Goal: Task Accomplishment & Management: Manage account settings

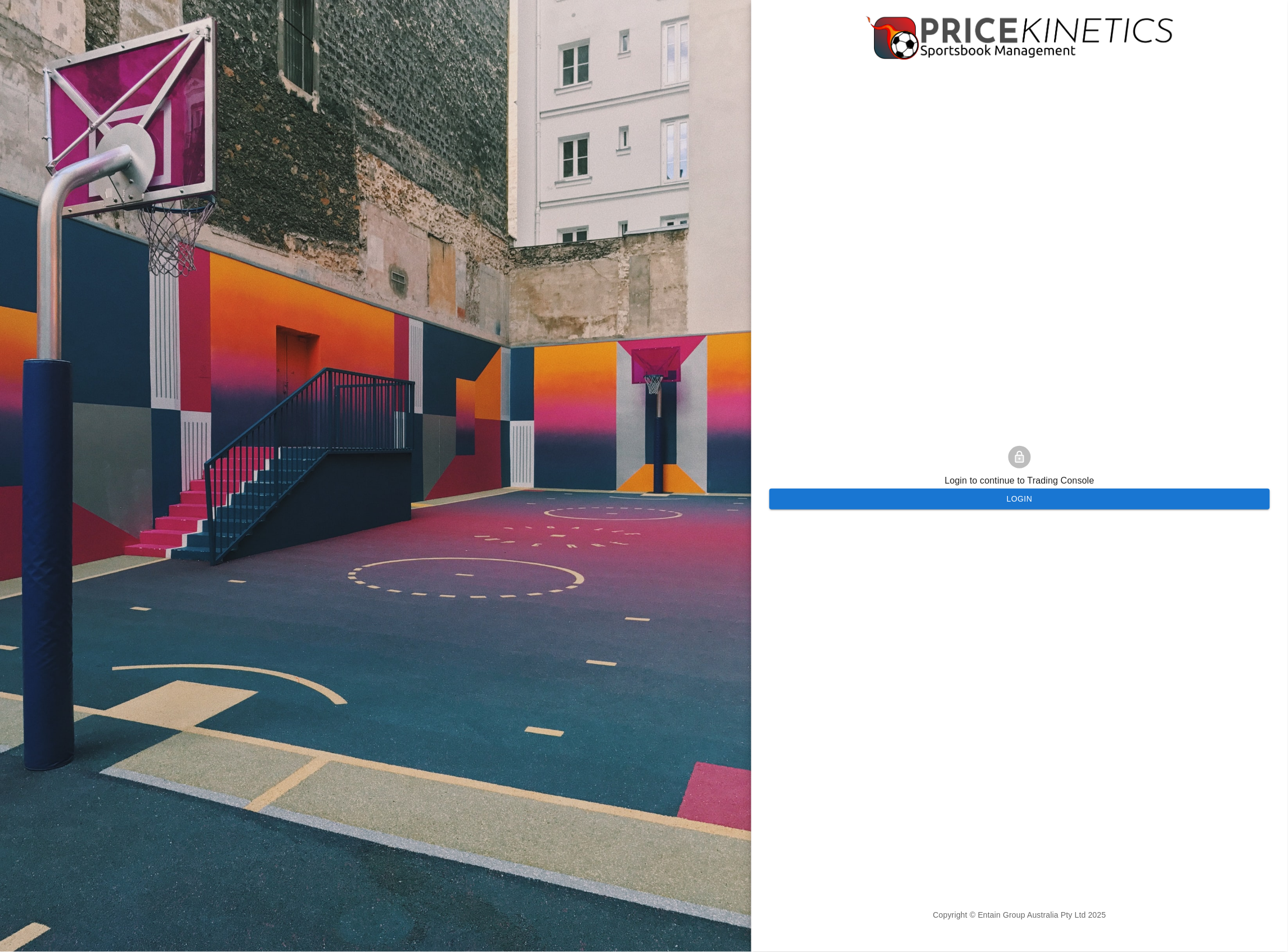
click at [865, 500] on button "Login" at bounding box center [1019, 499] width 500 height 20
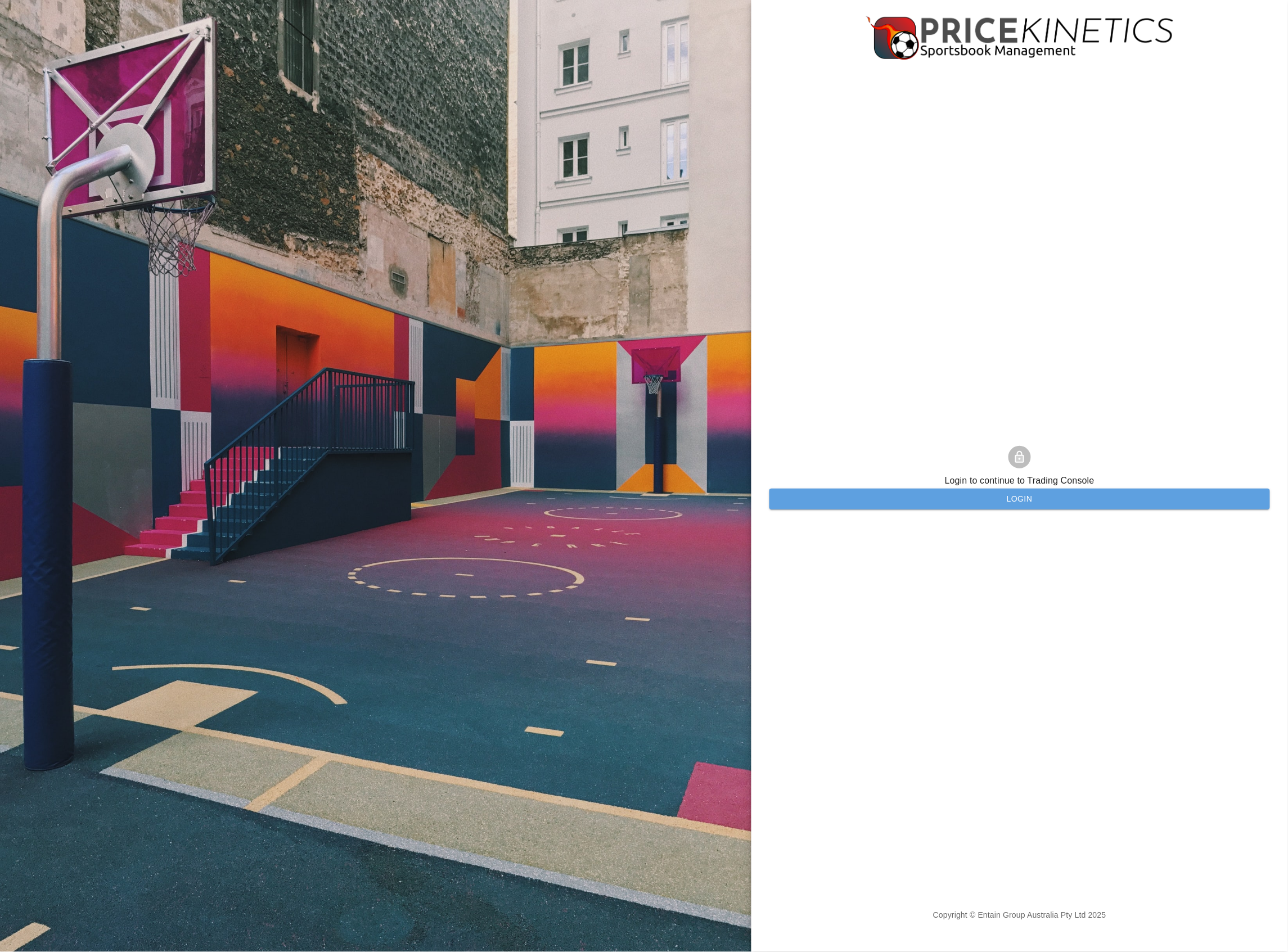
click at [926, 492] on button "Login" at bounding box center [1019, 499] width 500 height 20
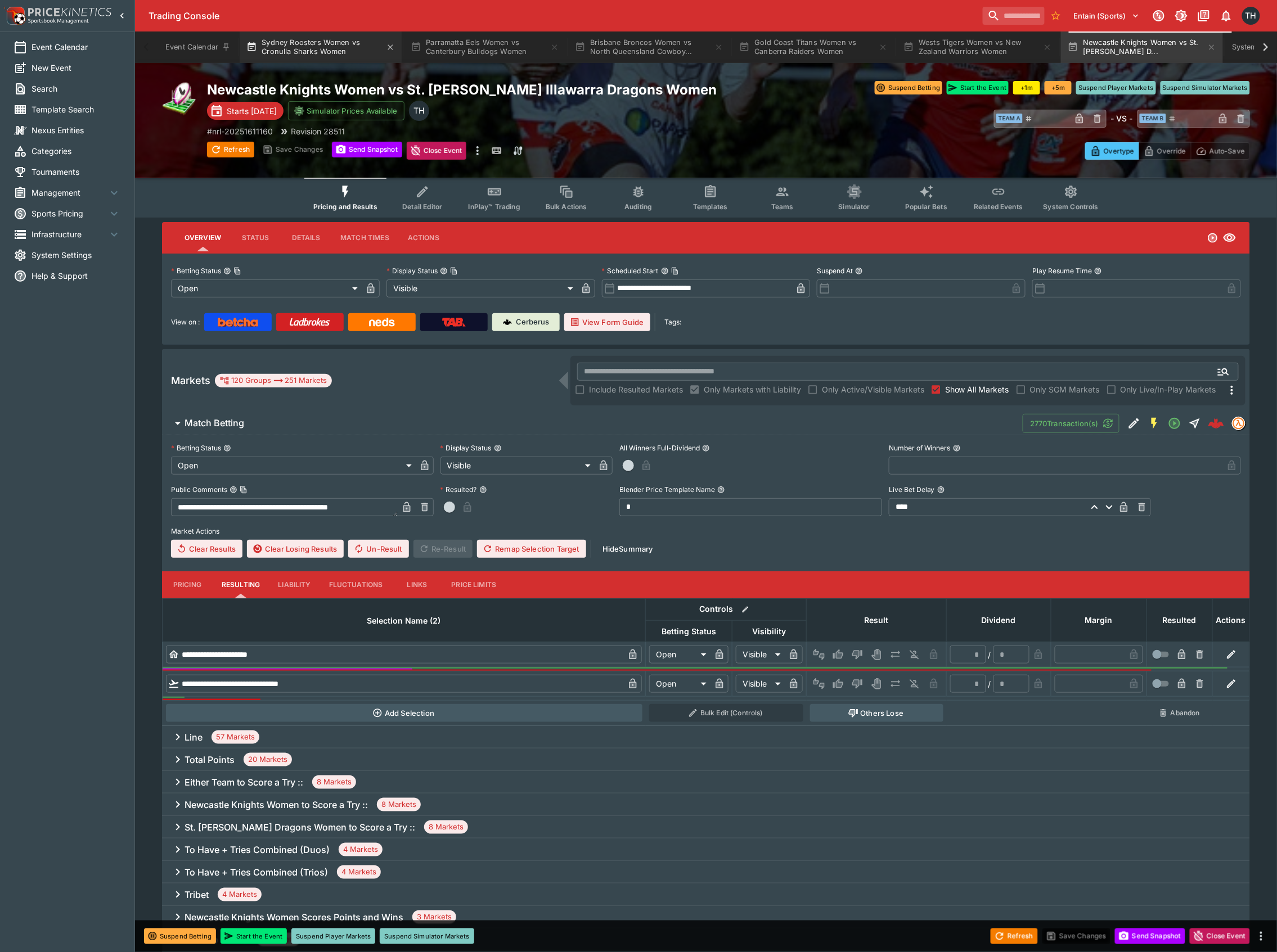
click at [298, 54] on button "Sydney Roosters Women vs Cronulla Sharks Women" at bounding box center [321, 47] width 162 height 31
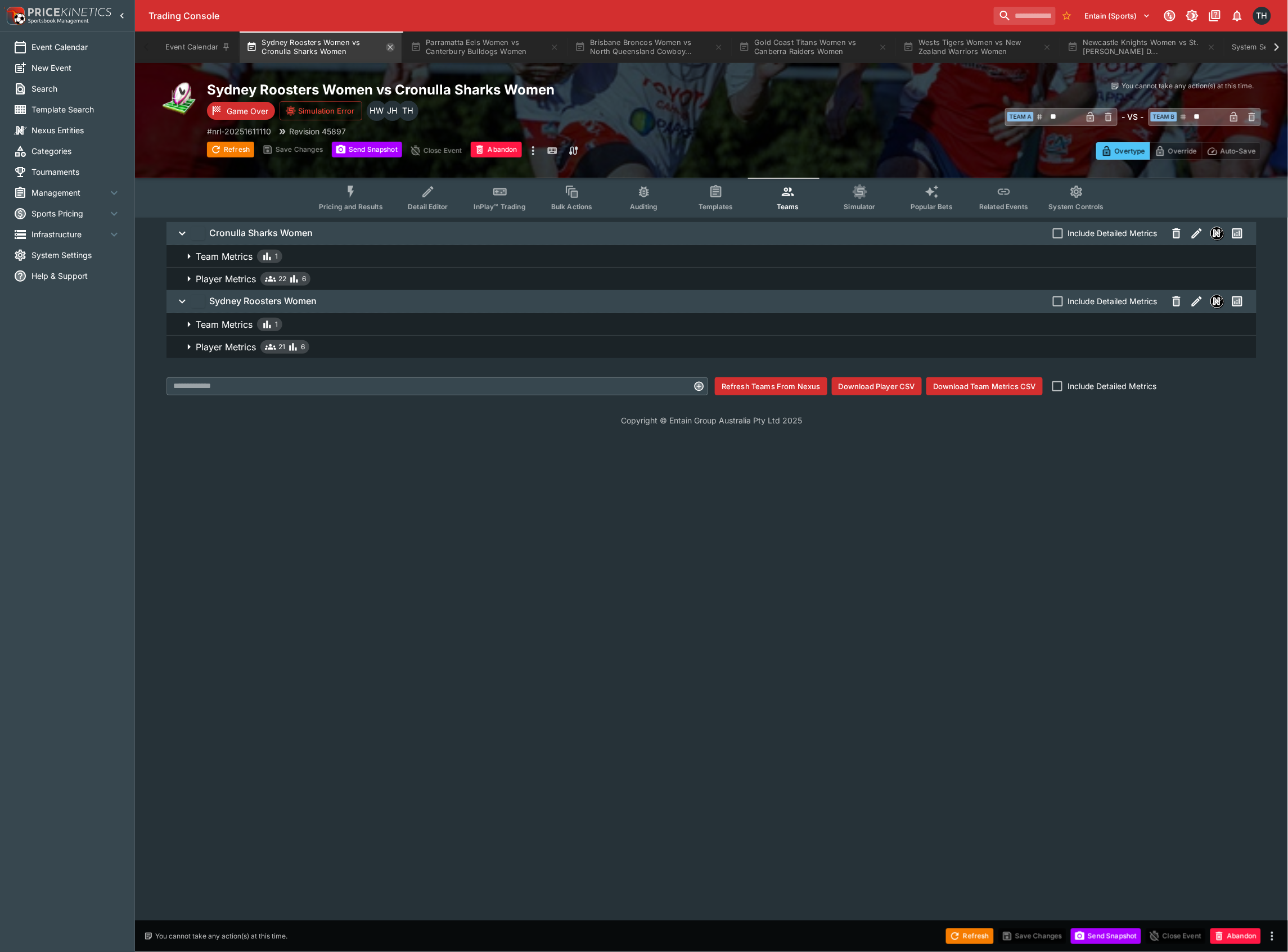
click at [395, 47] on icon "button" at bounding box center [390, 47] width 9 height 9
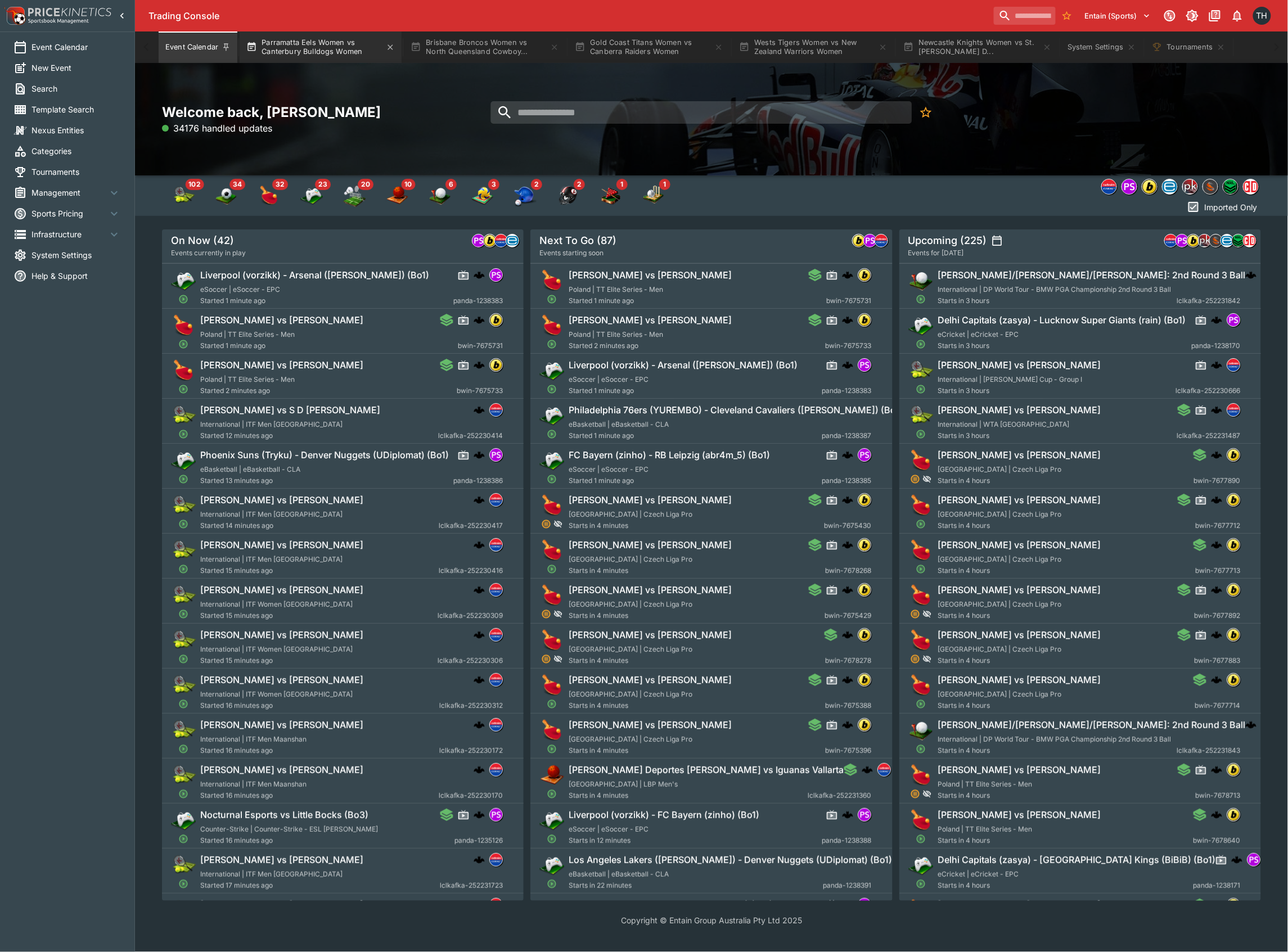
click at [327, 39] on button "Parramatta Eels Women vs Canterbury Bulldogs Women" at bounding box center [321, 47] width 162 height 31
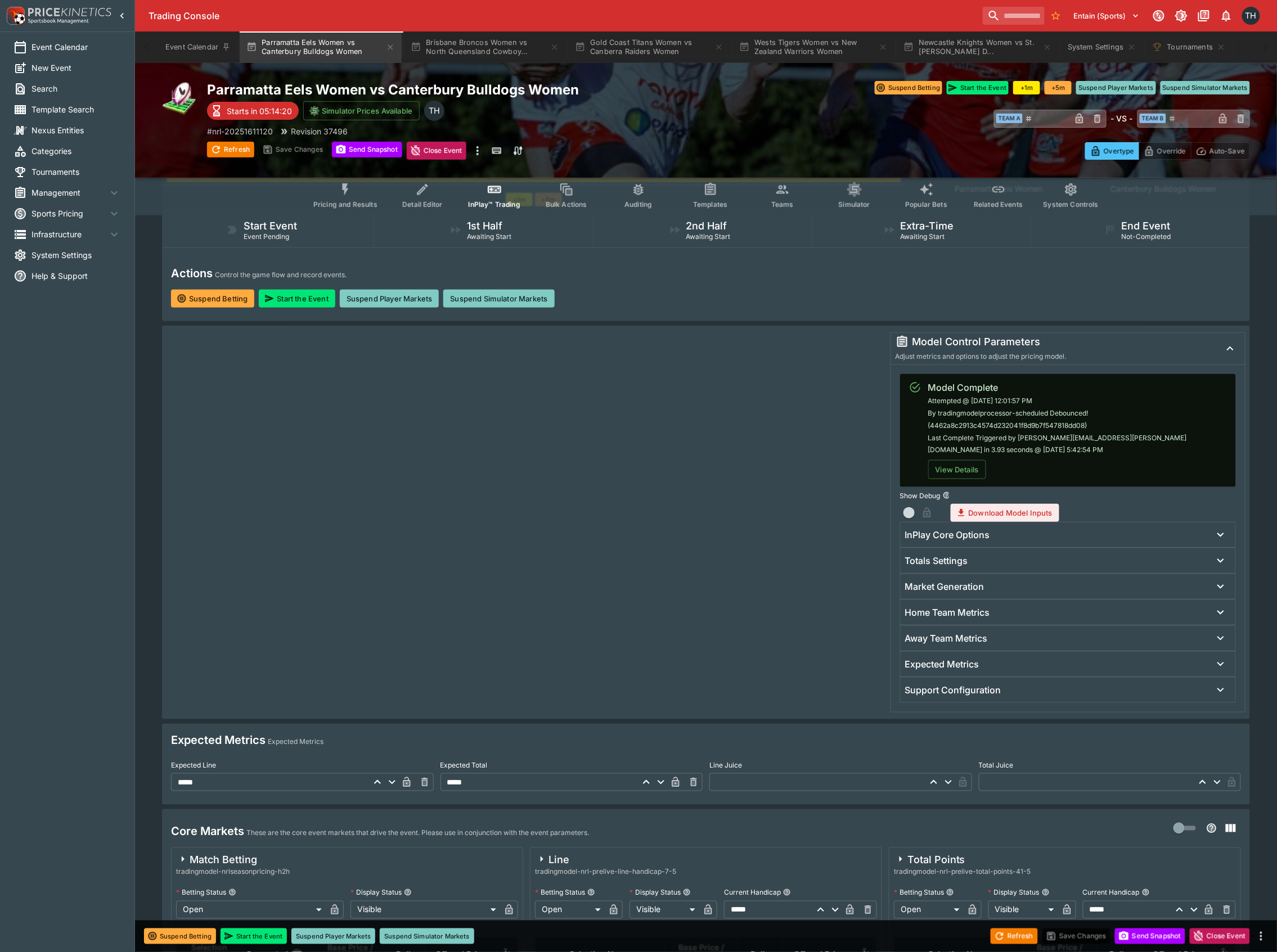
scroll to position [300, 0]
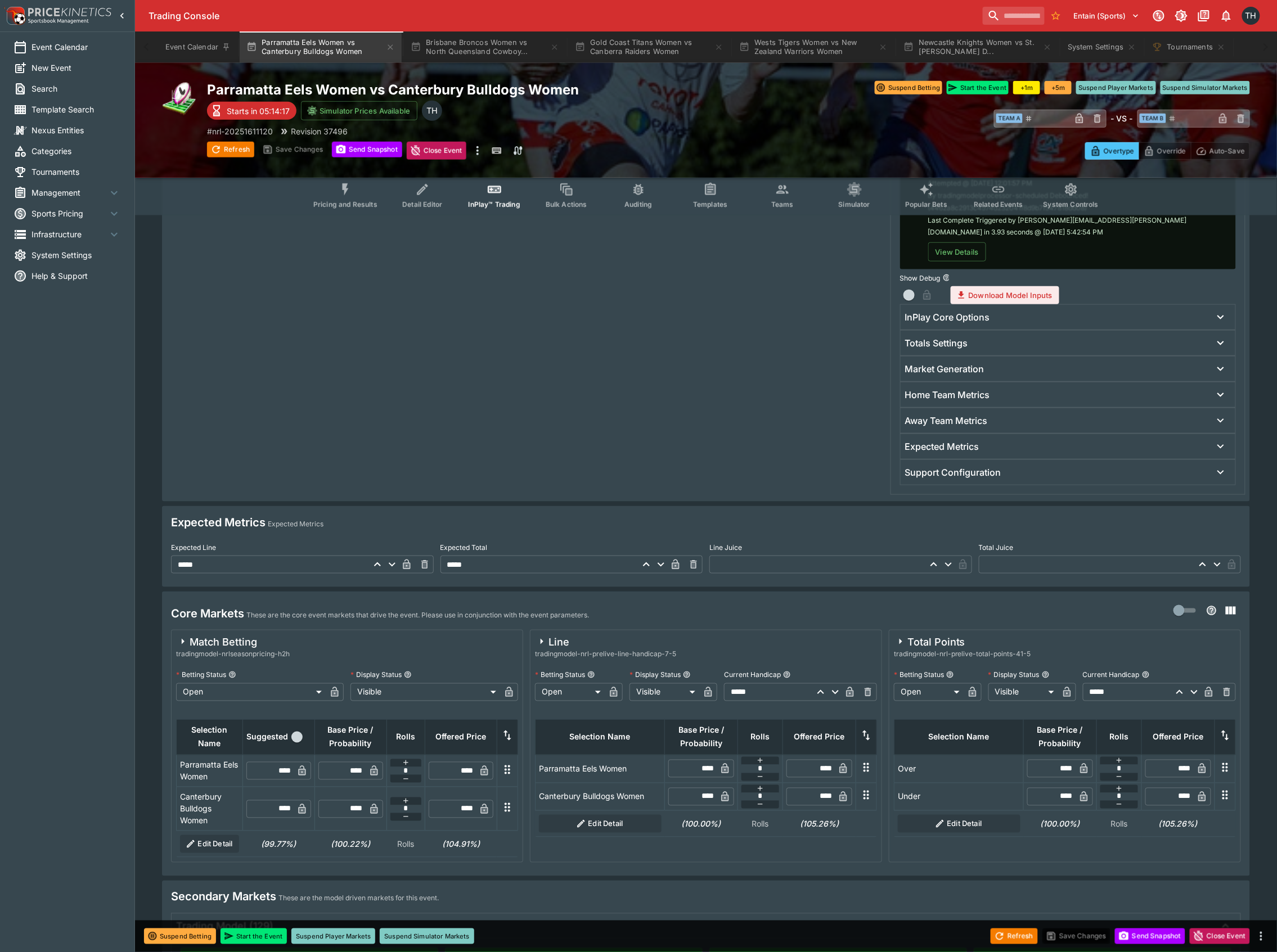
click at [347, 777] on input "****" at bounding box center [348, 771] width 33 height 18
type input "****"
click at [354, 813] on input "****" at bounding box center [348, 810] width 33 height 18
click at [352, 813] on input "****" at bounding box center [348, 810] width 33 height 18
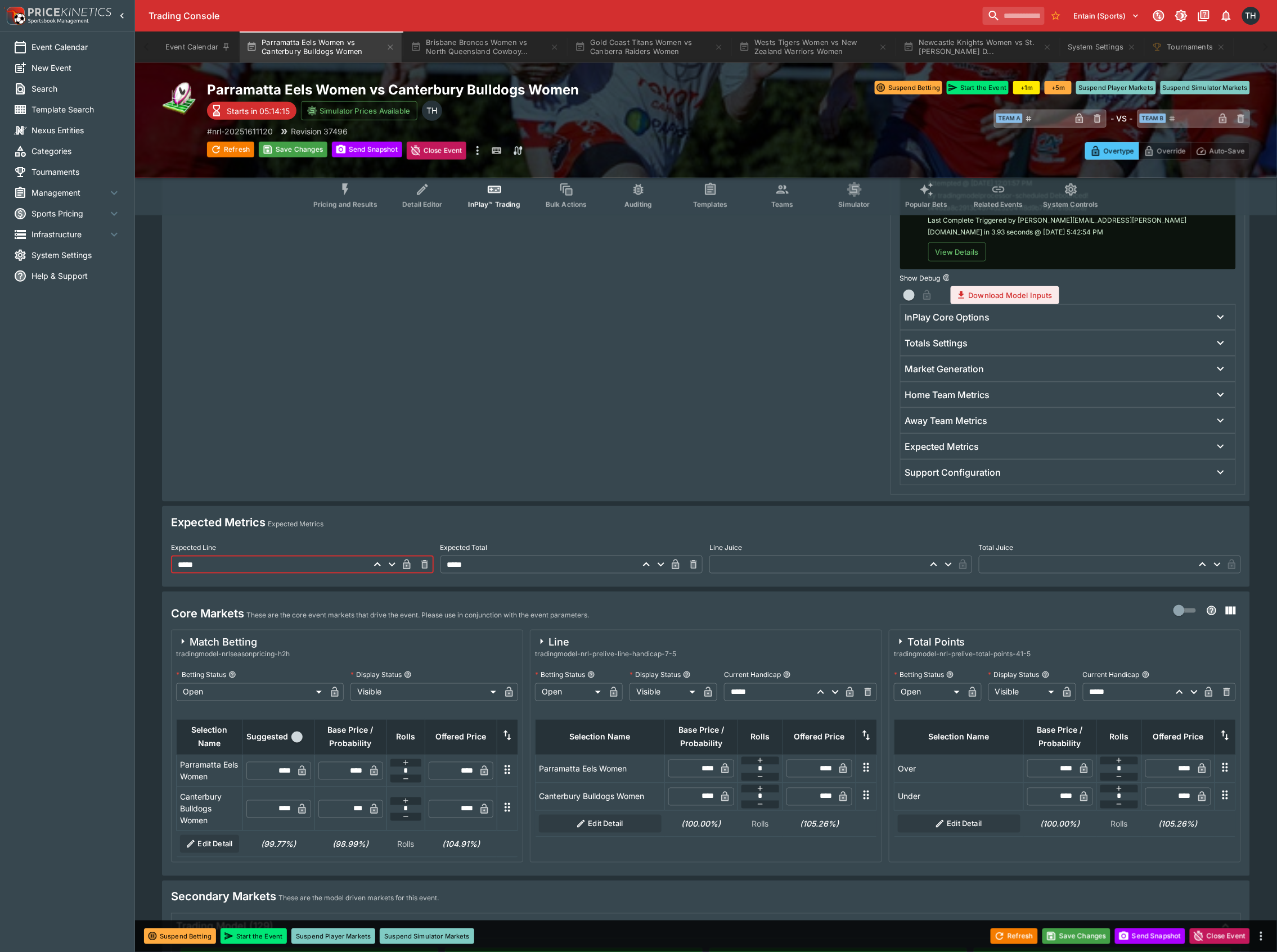
type input "****"
click at [199, 567] on input "*****" at bounding box center [270, 565] width 197 height 18
click at [199, 567] on input "*****" at bounding box center [270, 565] width 197 height 18
type input "*****"
click at [348, 774] on input "****" at bounding box center [348, 771] width 33 height 18
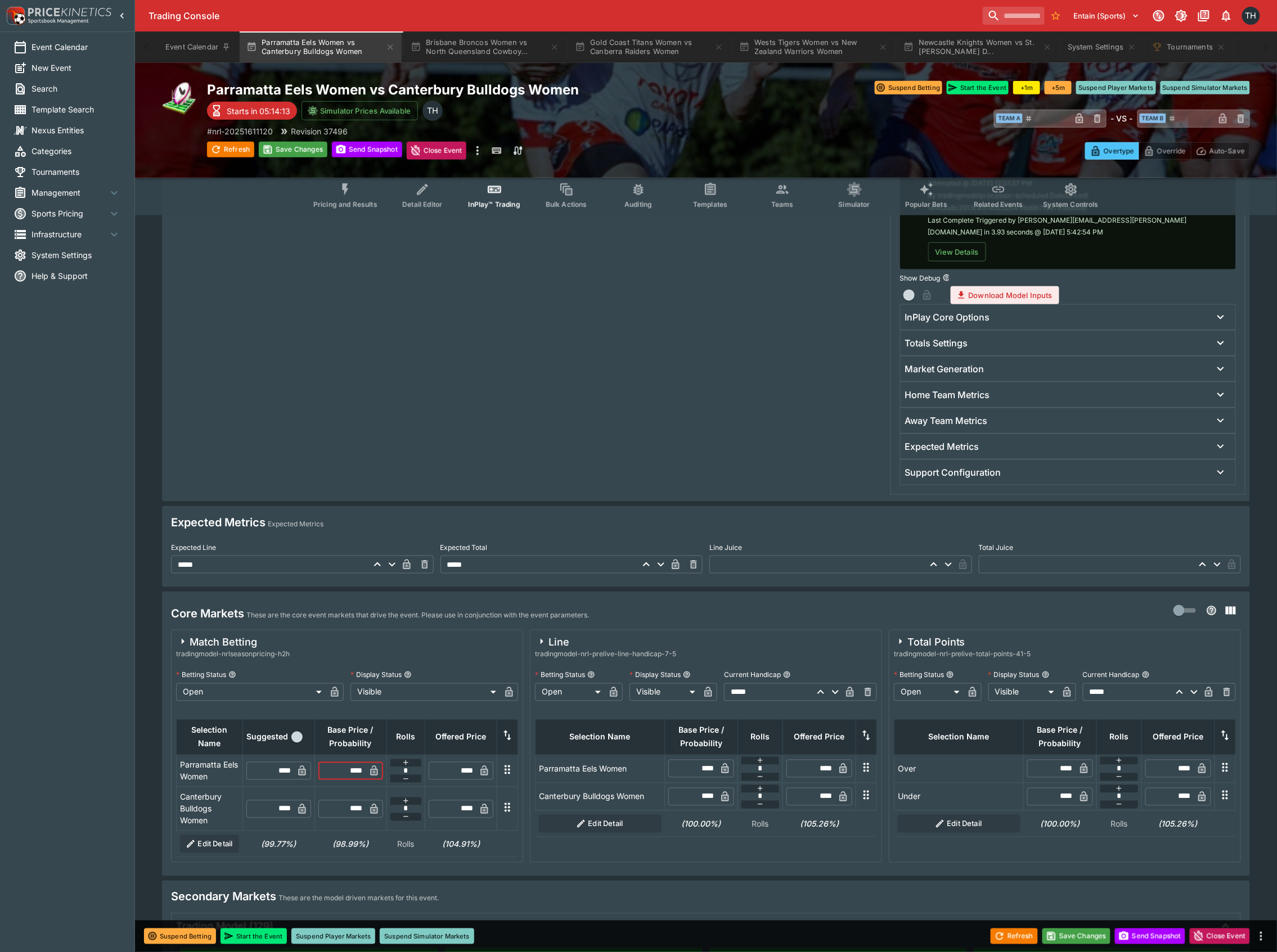
click at [348, 774] on input "****" at bounding box center [348, 771] width 33 height 18
type input "****"
click at [1078, 941] on button "Save Changes" at bounding box center [1077, 937] width 69 height 16
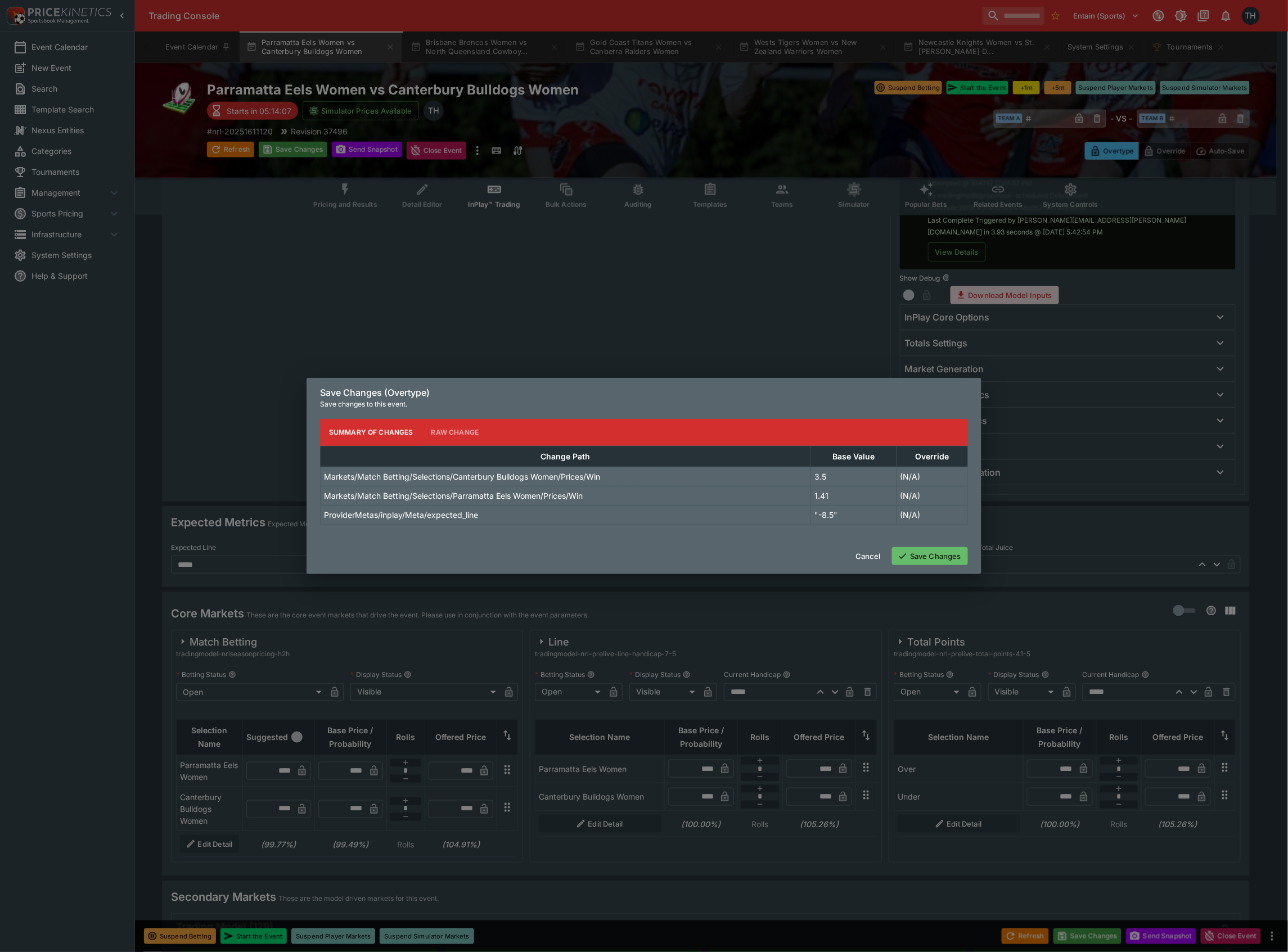
click at [942, 550] on button "Save Changes" at bounding box center [930, 556] width 76 height 18
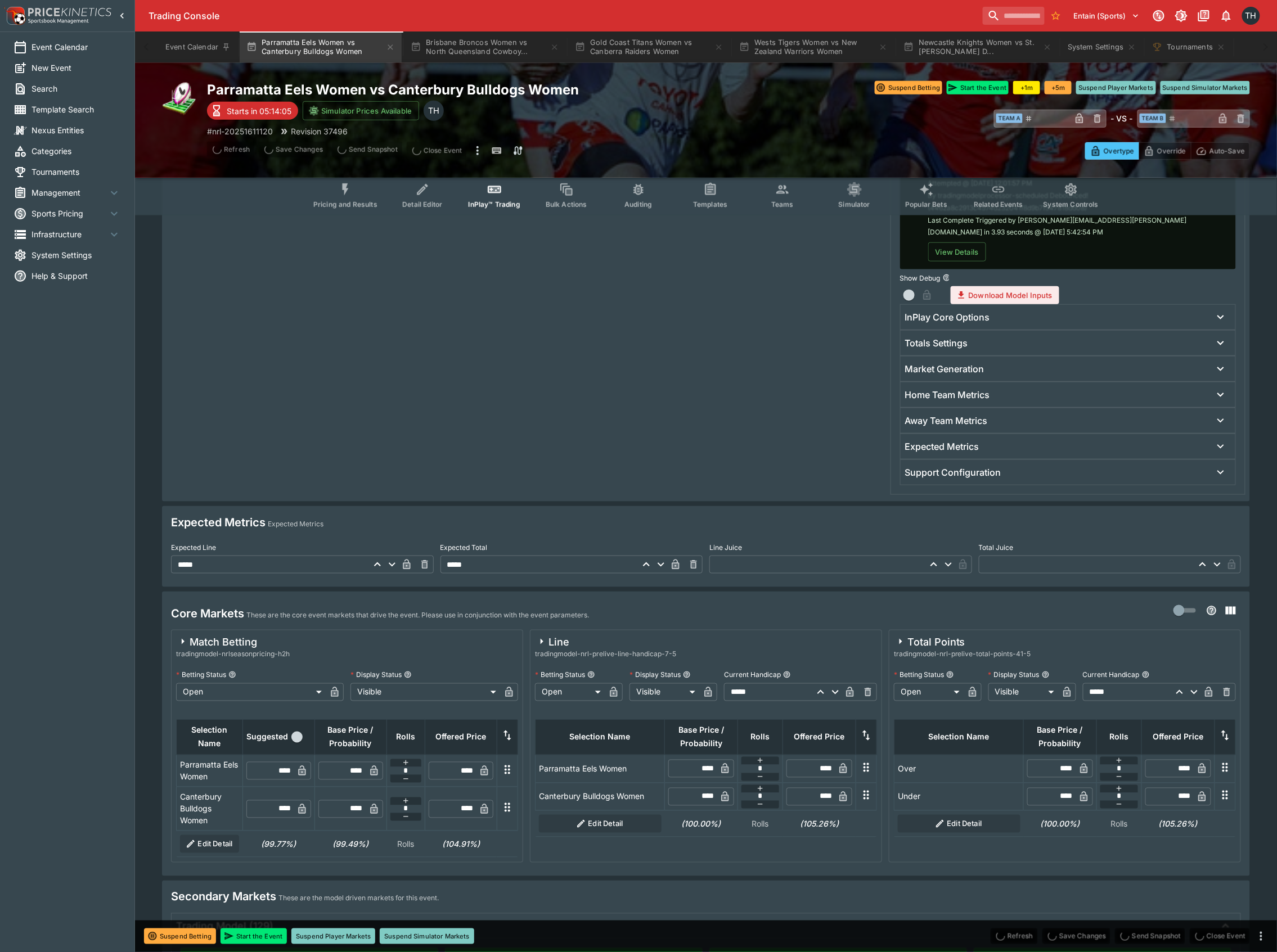
type input "****"
click at [781, 194] on icon "Event type filters" at bounding box center [782, 189] width 15 height 15
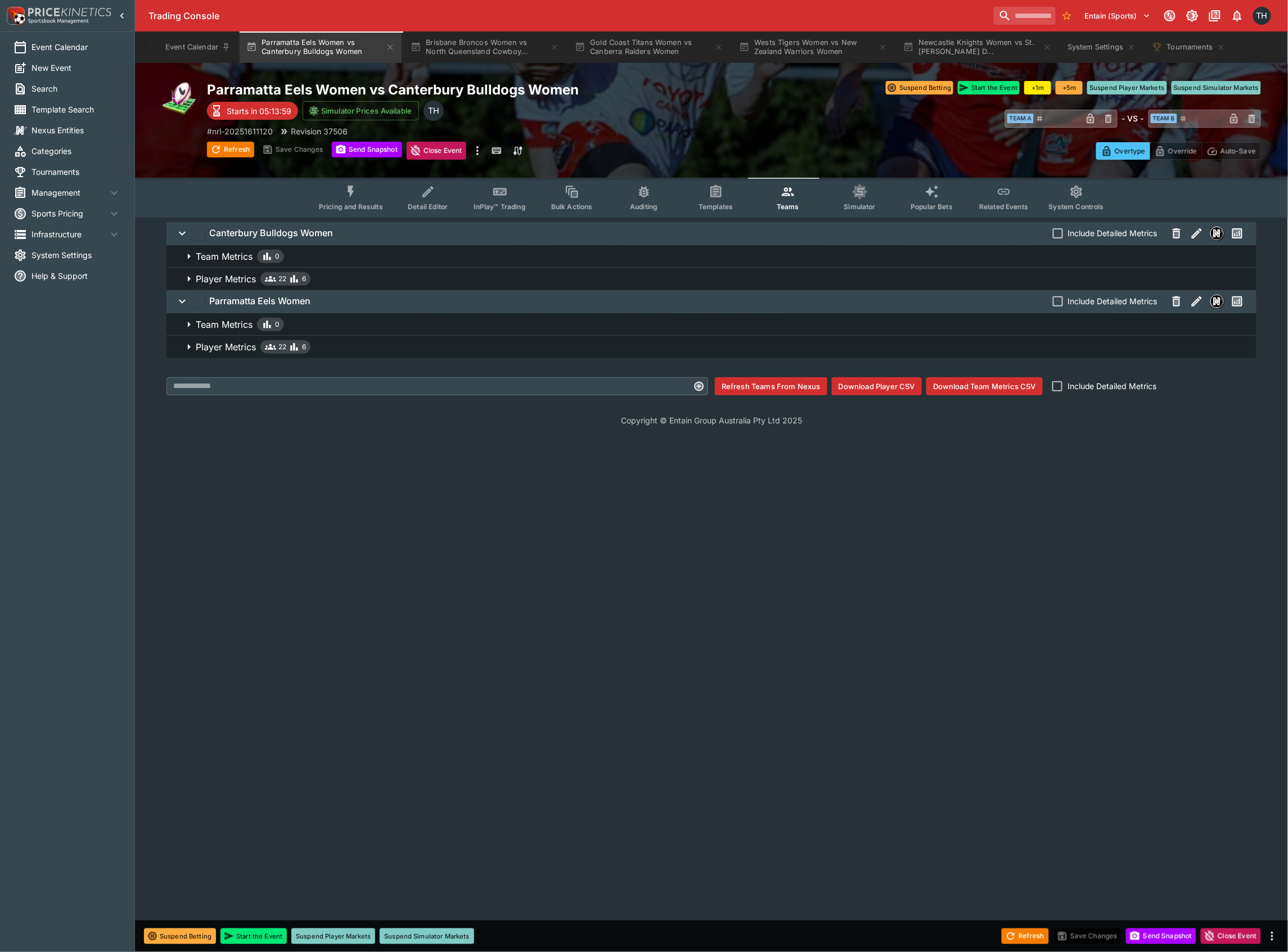
click at [604, 280] on span "Player Metrics 22 6" at bounding box center [722, 279] width 1052 height 13
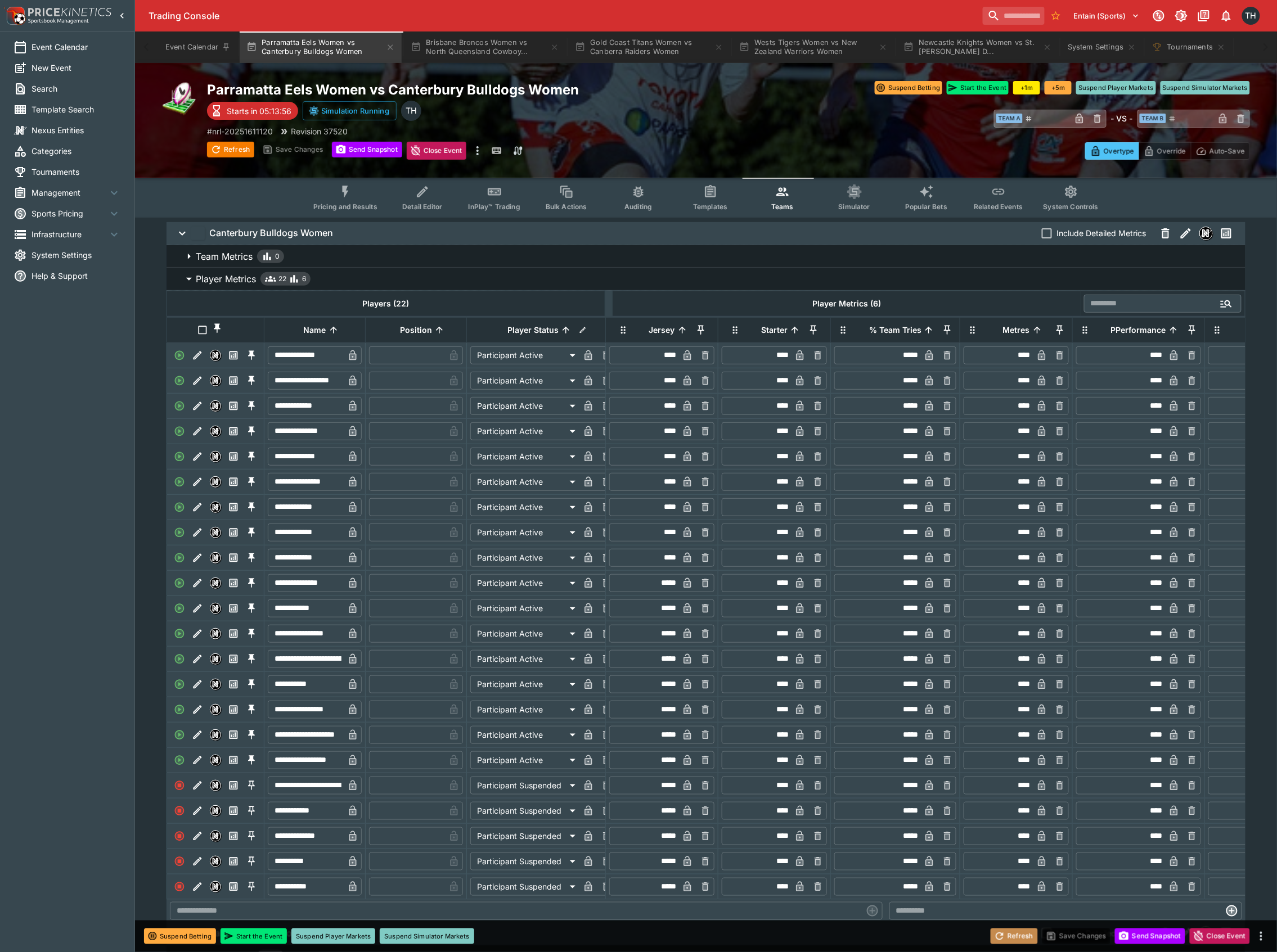
click at [1011, 935] on button "Refresh" at bounding box center [1014, 937] width 47 height 16
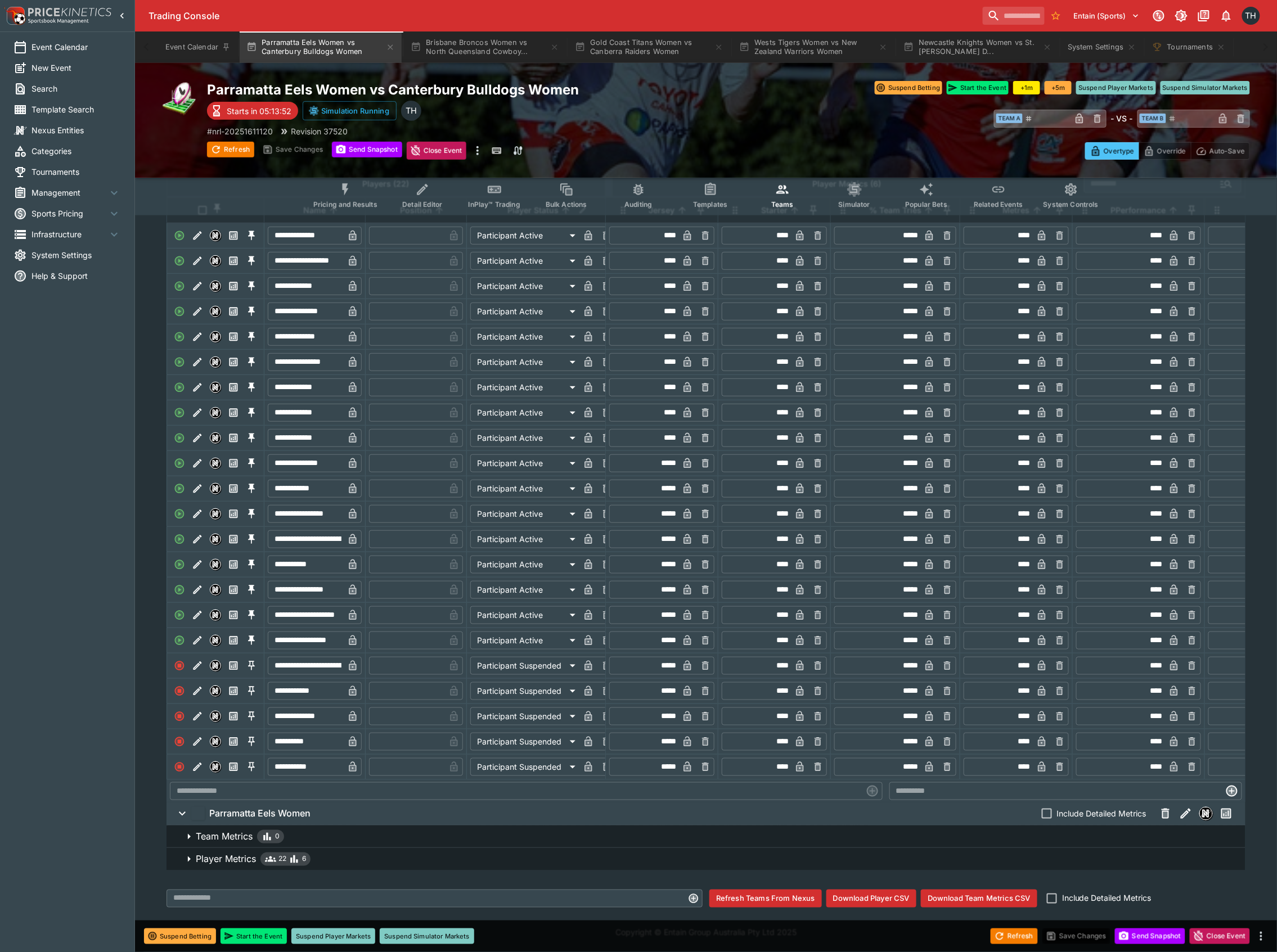
scroll to position [147, 0]
click at [473, 872] on div "**********" at bounding box center [706, 506] width 1088 height 815
click at [478, 859] on span "Player Metrics 22 6" at bounding box center [716, 859] width 1040 height 13
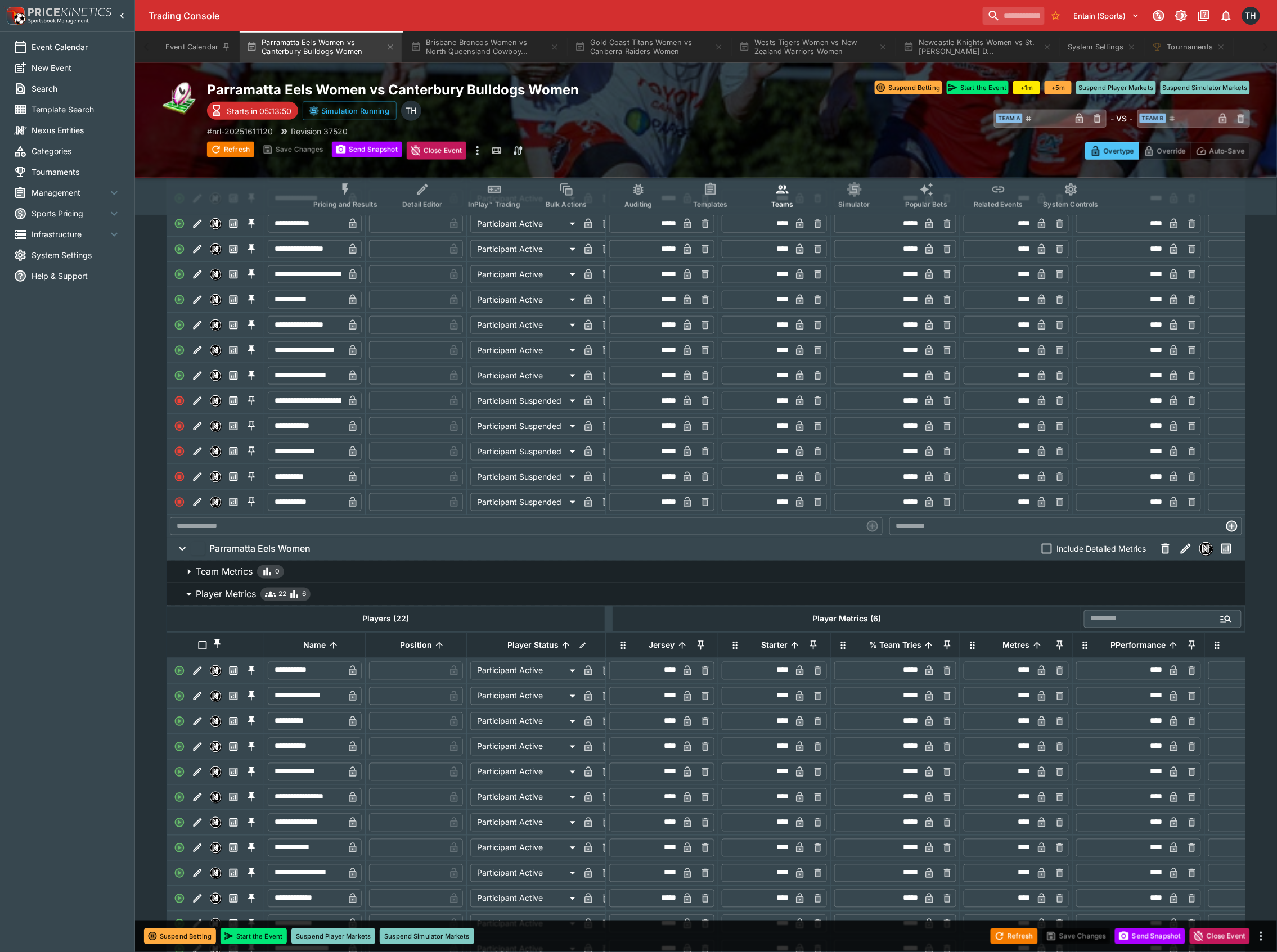
scroll to position [806, 0]
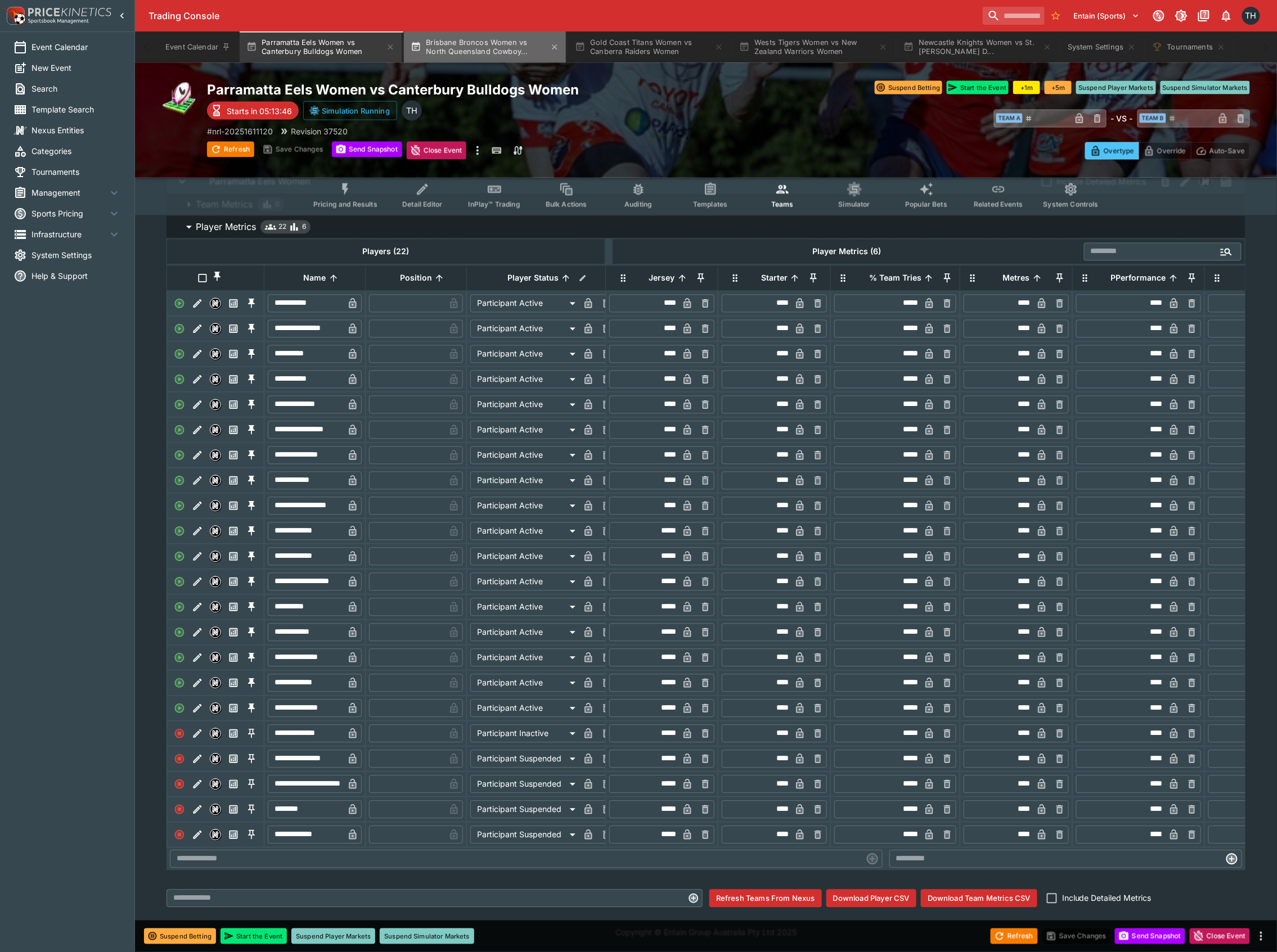
click at [504, 37] on button "Brisbane Broncos Women vs North Queensland Cowboy..." at bounding box center [485, 47] width 162 height 31
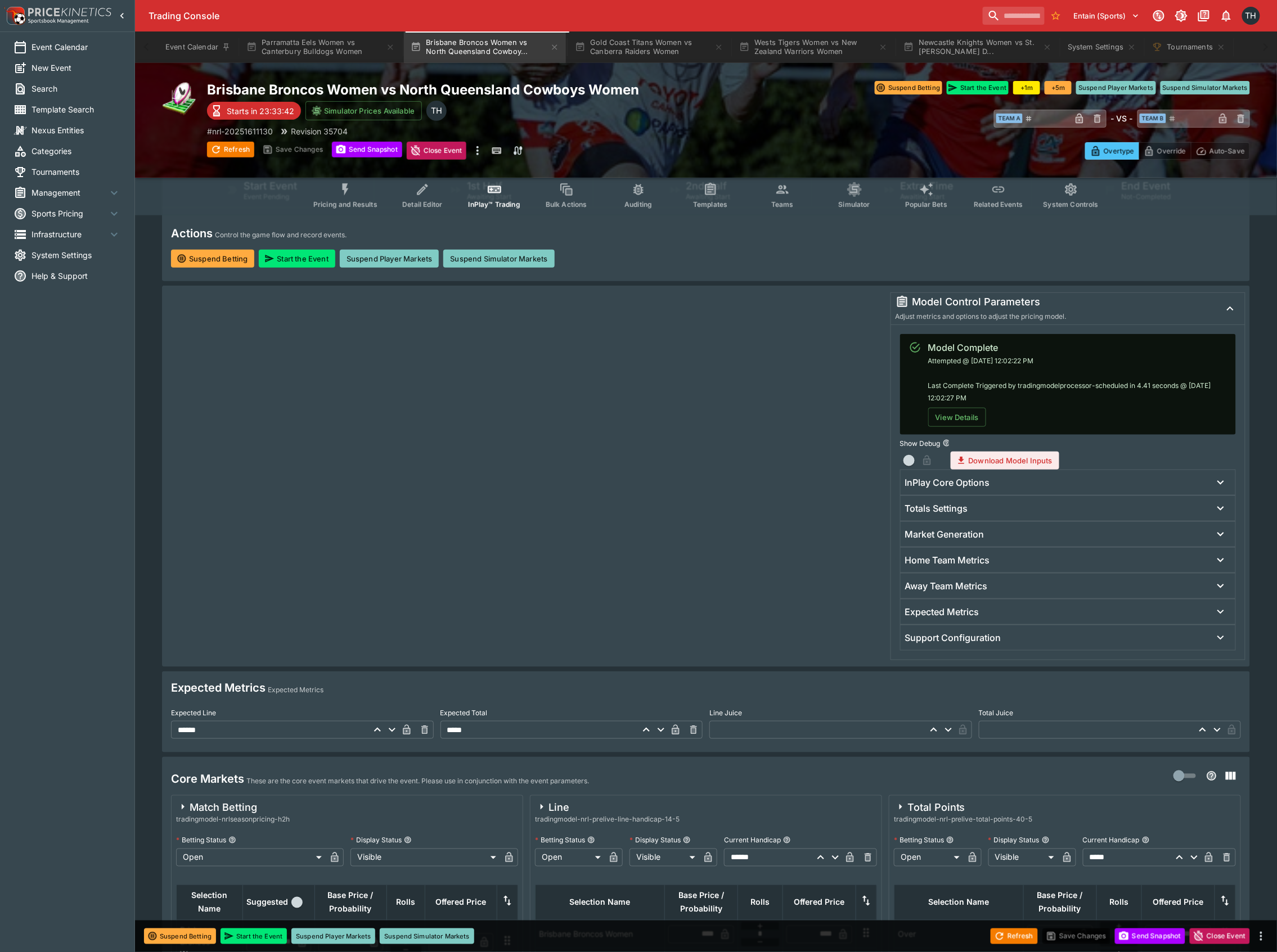
scroll to position [300, 0]
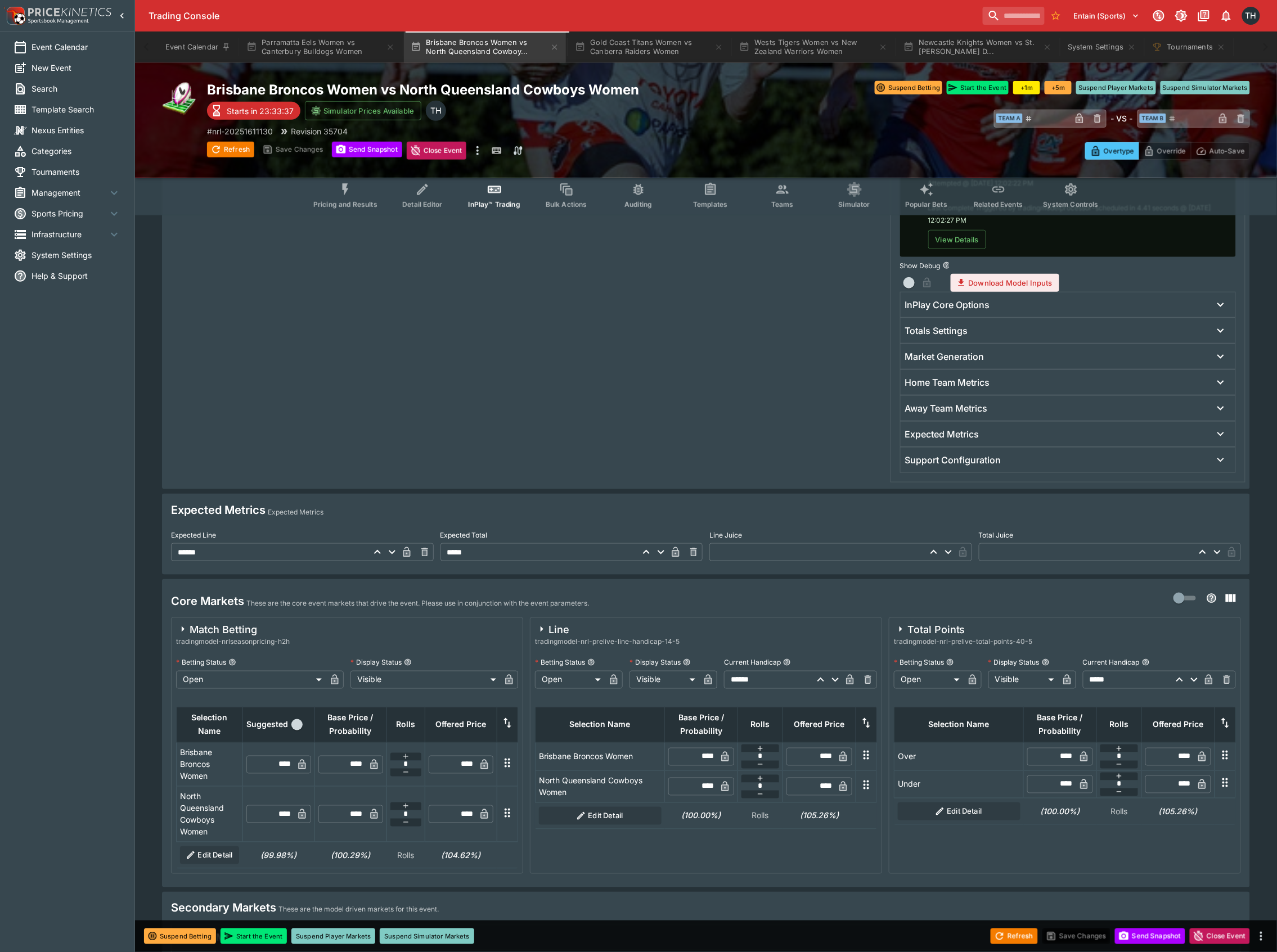
click at [203, 558] on input "******" at bounding box center [270, 552] width 197 height 18
click at [203, 557] on input "******" at bounding box center [270, 552] width 197 height 18
type input "******"
click at [457, 560] on input "*****" at bounding box center [539, 552] width 197 height 18
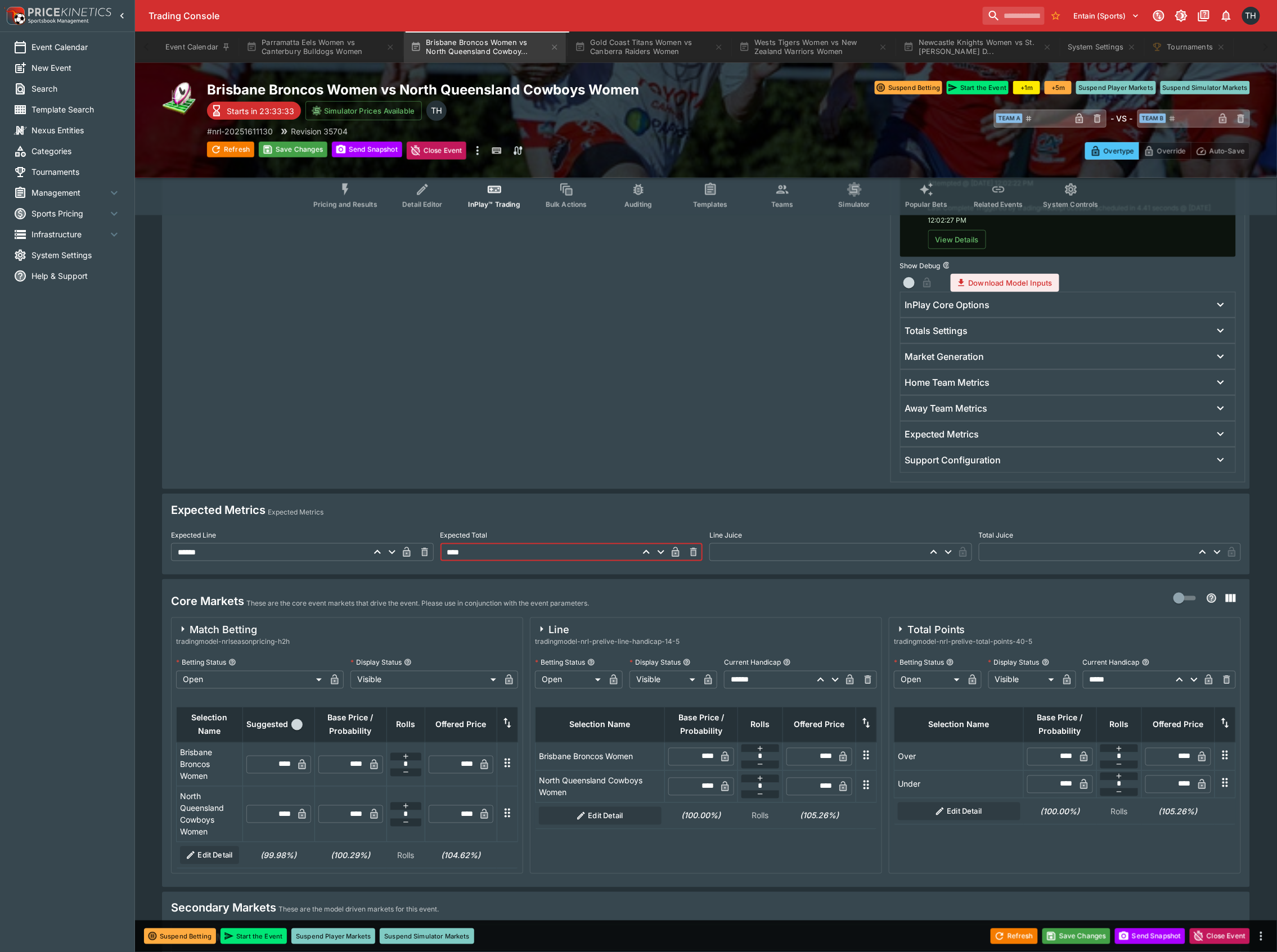
type input "****"
click at [354, 758] on input "****" at bounding box center [348, 765] width 33 height 18
click at [351, 763] on input "****" at bounding box center [348, 765] width 33 height 18
type input "***"
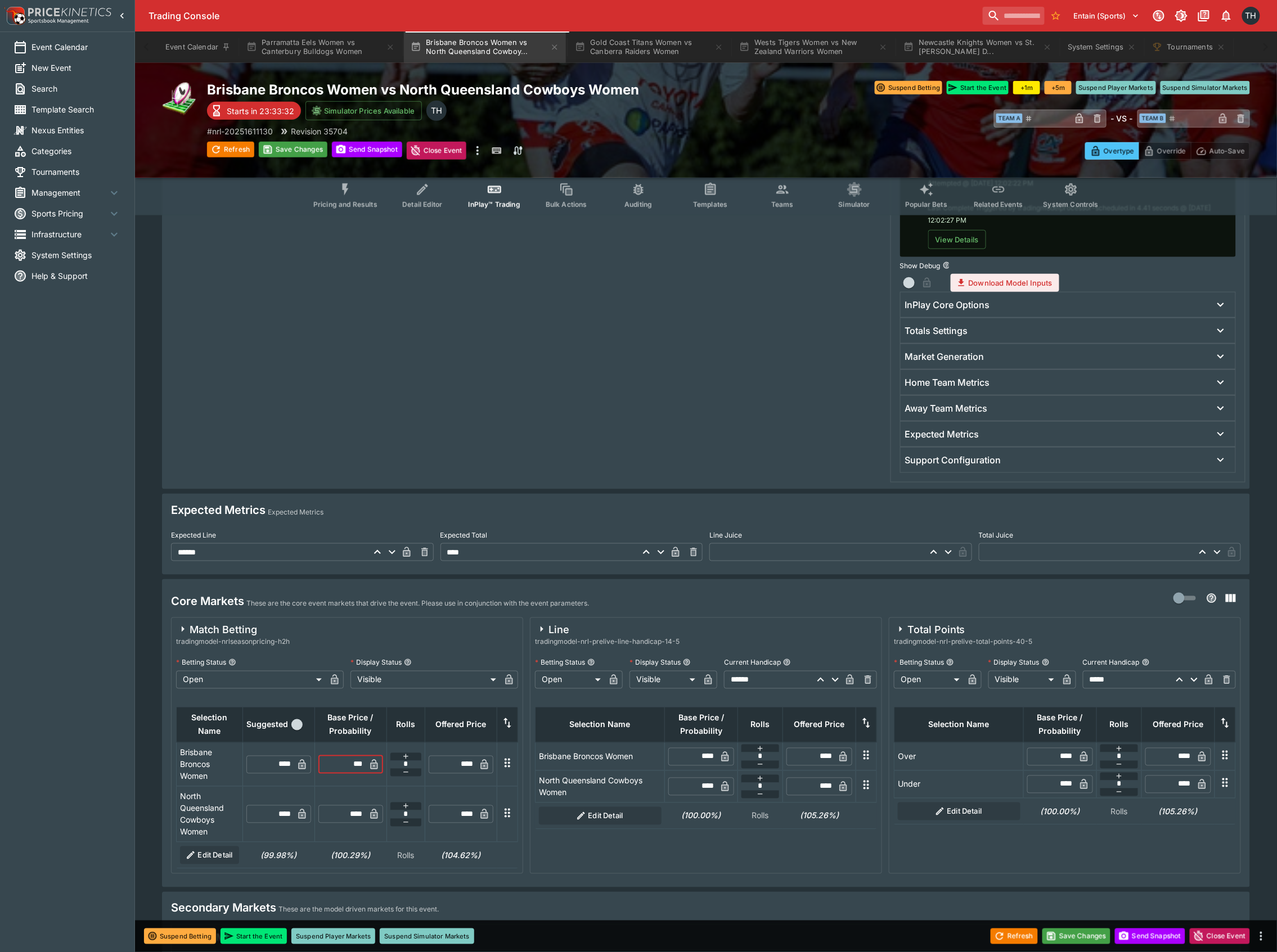
type input "*****"
type input "****"
click at [354, 821] on input "****" at bounding box center [348, 815] width 33 height 18
type input "****"
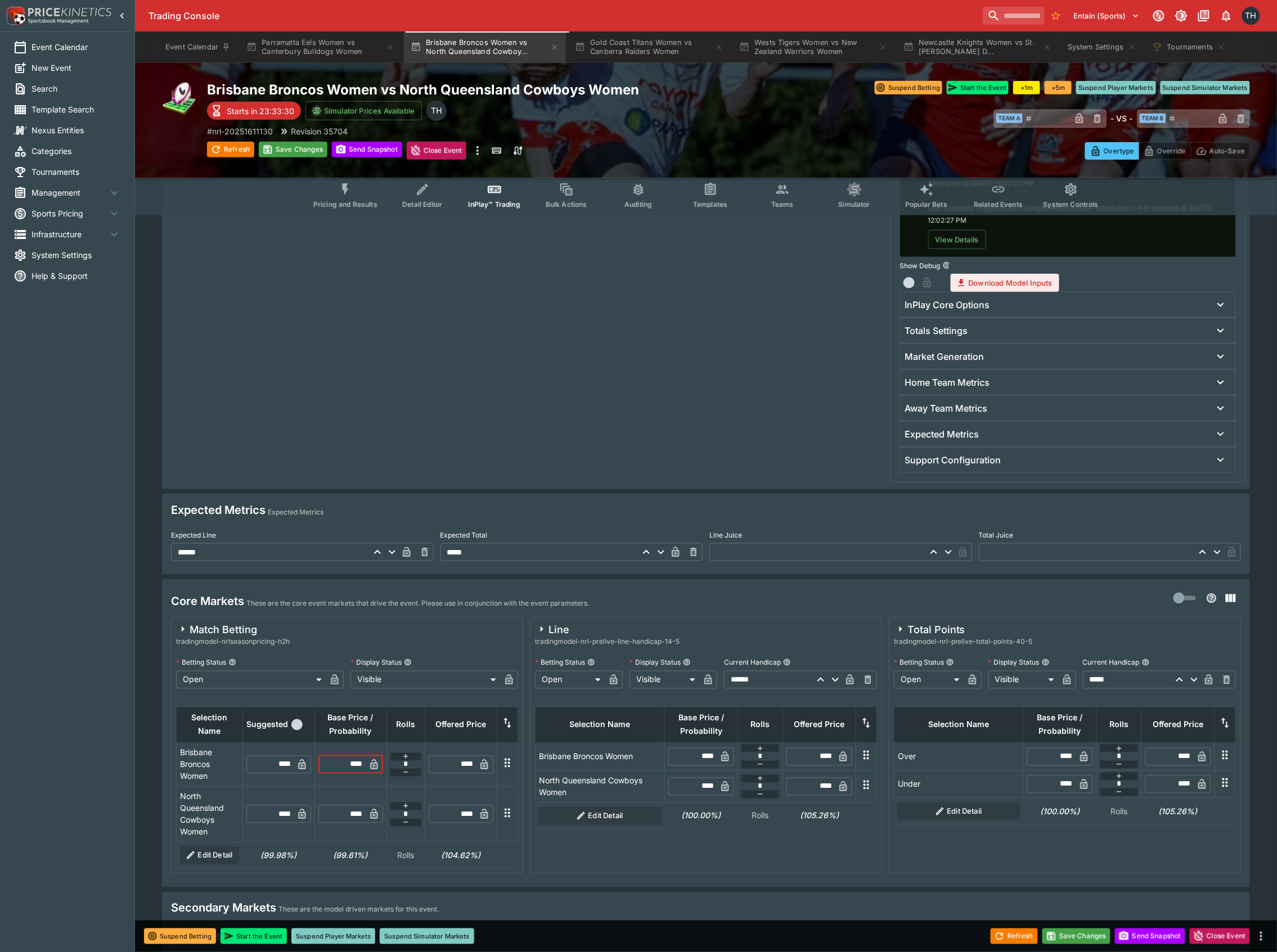
click at [356, 765] on input "****" at bounding box center [348, 765] width 33 height 18
type input "****"
click at [1079, 940] on button "Save Changes" at bounding box center [1077, 937] width 69 height 16
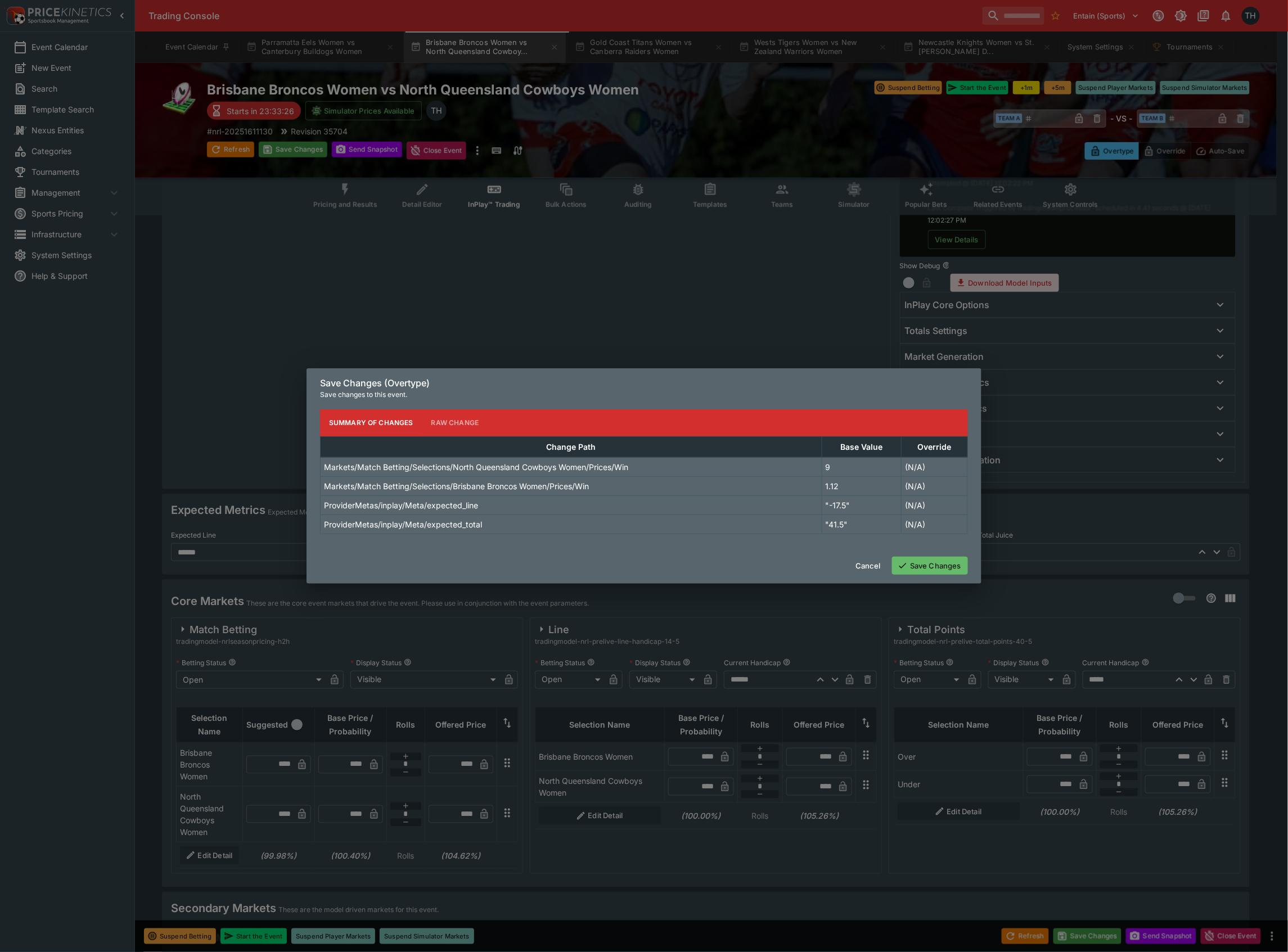
drag, startPoint x: 953, startPoint y: 563, endPoint x: 928, endPoint y: 556, distance: 26.0
click at [952, 563] on button "Save Changes" at bounding box center [930, 566] width 76 height 18
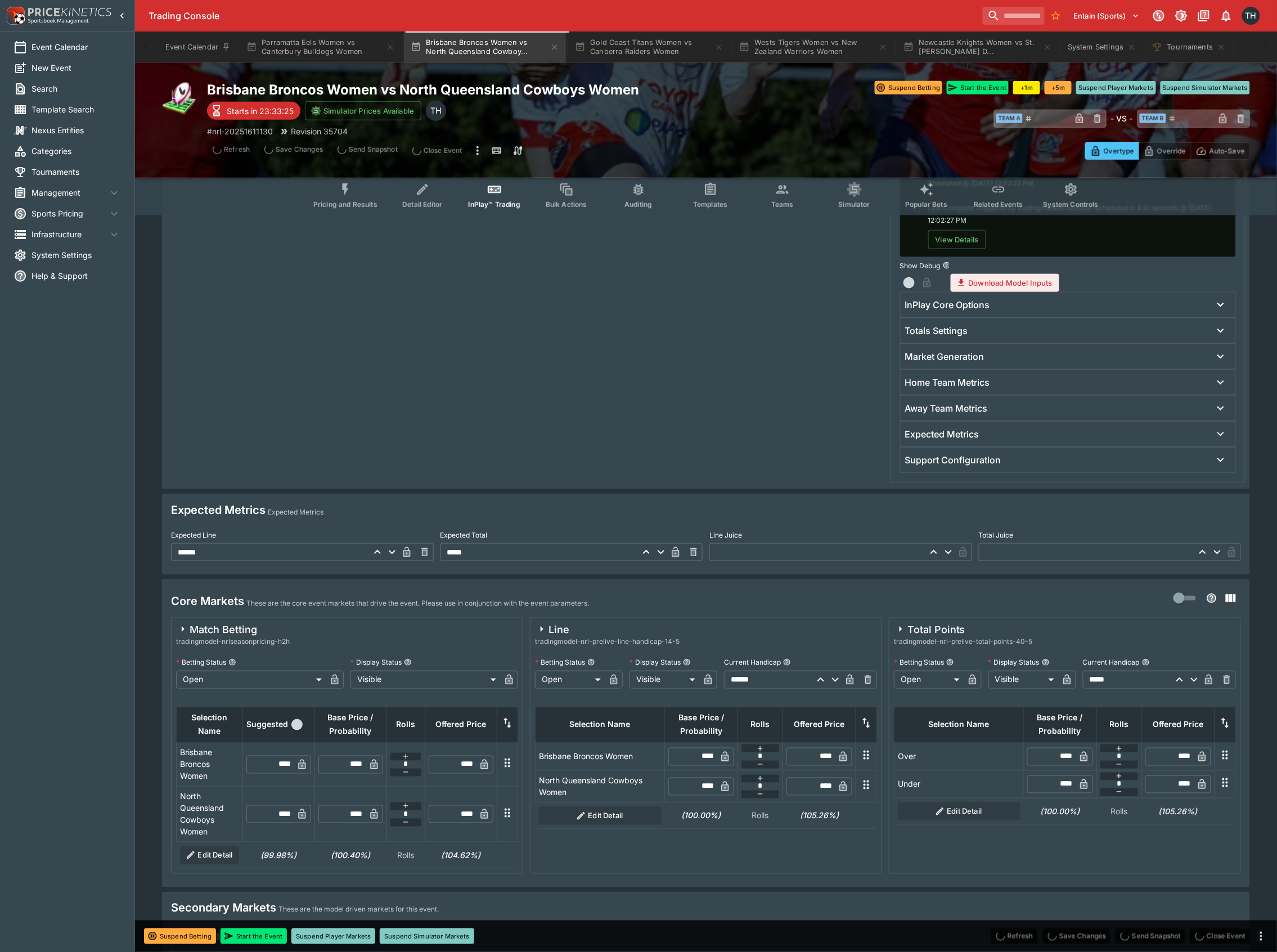
type input "****"
drag, startPoint x: 788, startPoint y: 197, endPoint x: 1282, endPoint y: 334, distance: 512.6
click at [788, 197] on icon "Event type filters" at bounding box center [782, 189] width 15 height 15
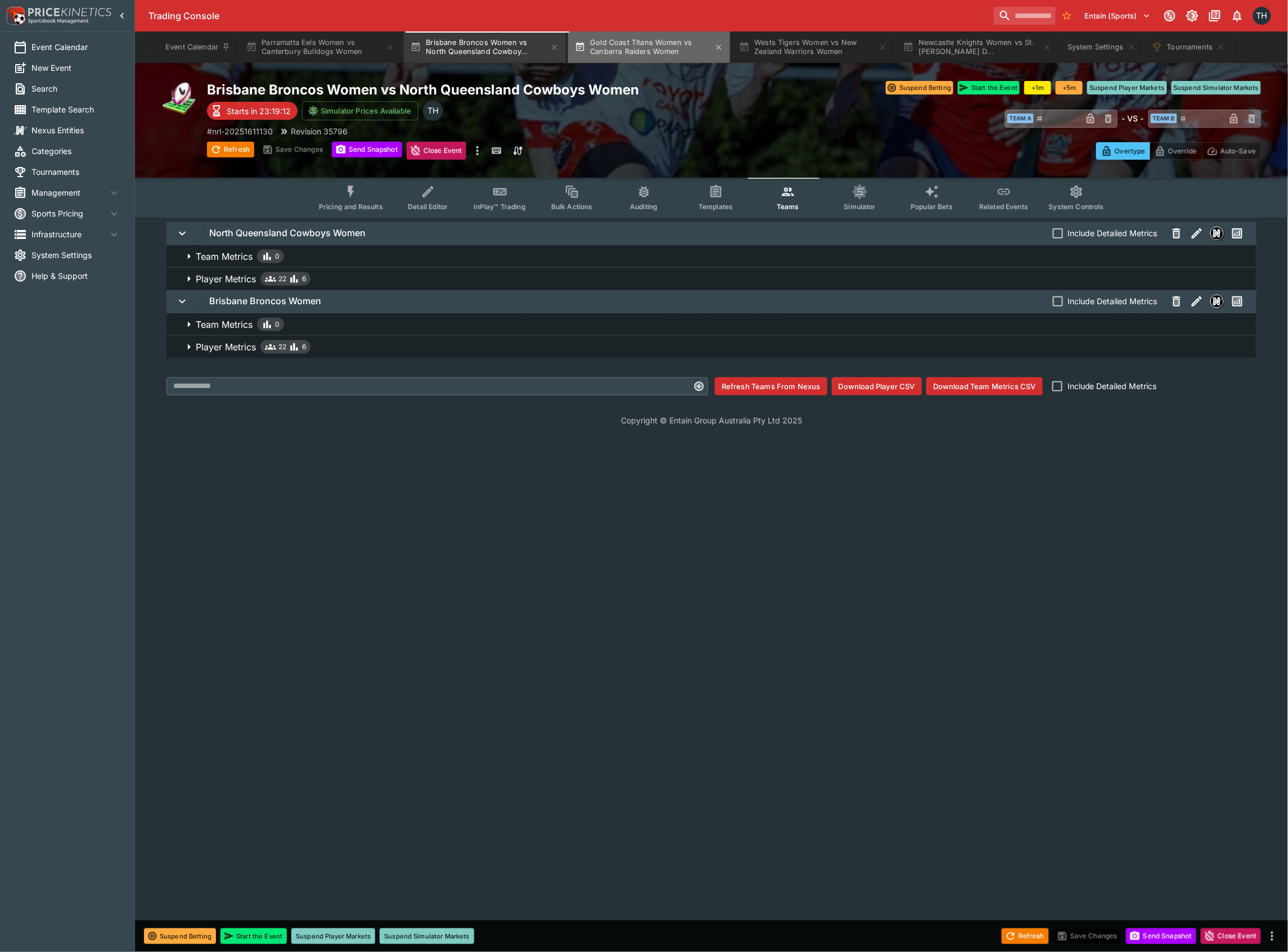
drag, startPoint x: 625, startPoint y: 54, endPoint x: 634, endPoint y: 55, distance: 9.1
click at [625, 54] on button "Gold Coast Titans Women vs Canberra Raiders Women" at bounding box center [649, 47] width 162 height 31
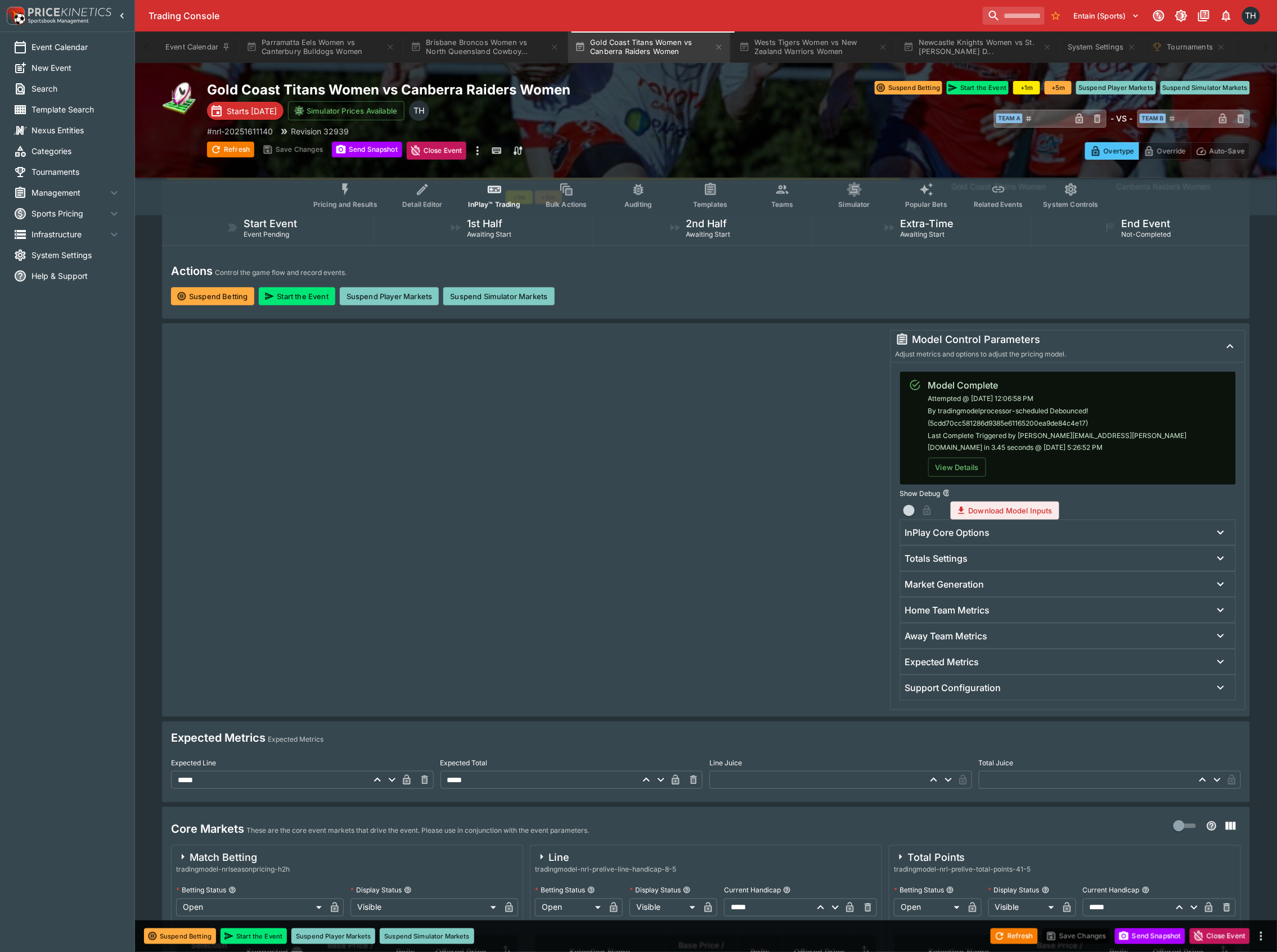
scroll to position [225, 0]
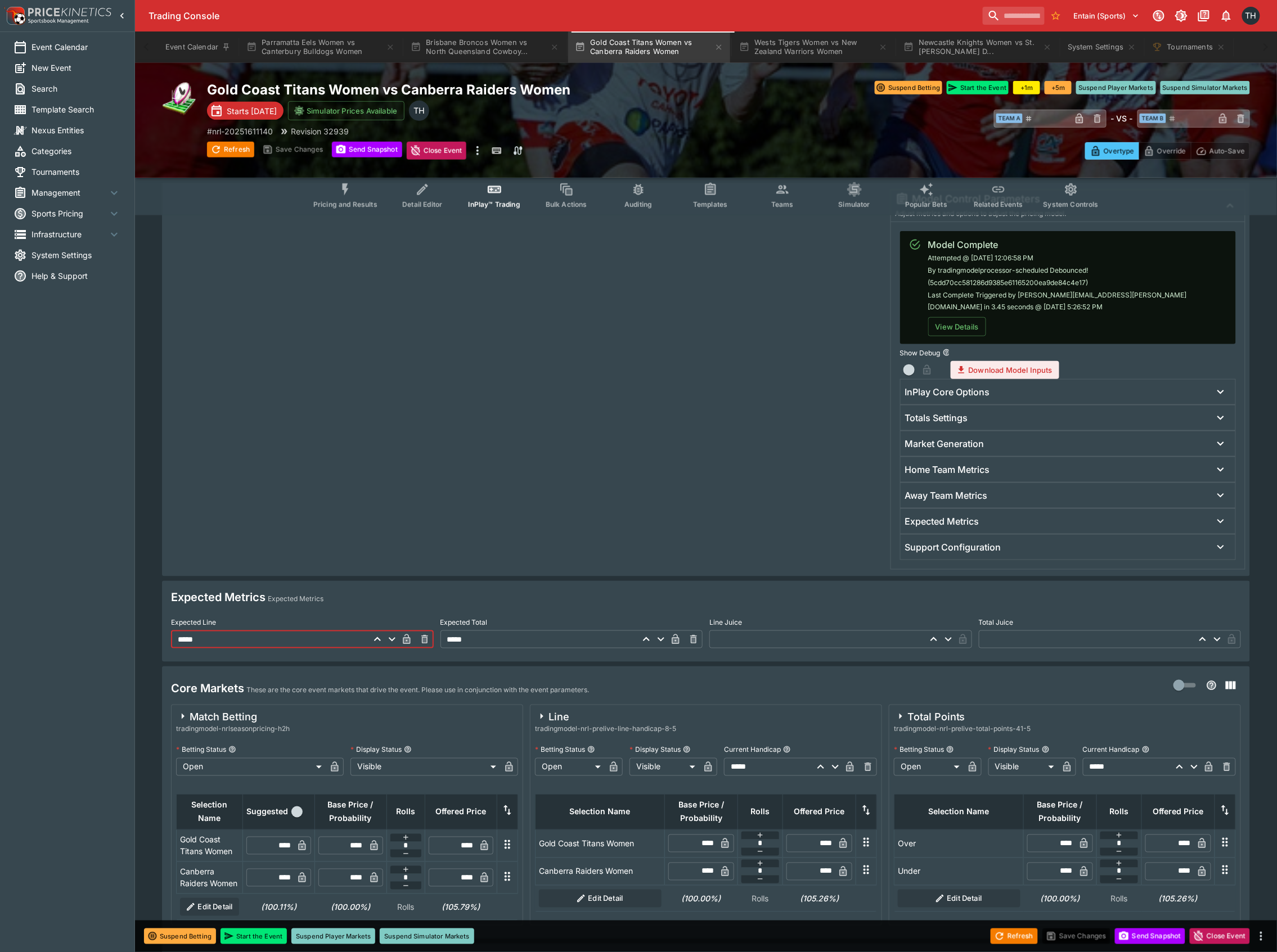
click at [221, 641] on input "*****" at bounding box center [270, 639] width 197 height 18
type input "****"
click at [356, 851] on input "****" at bounding box center [348, 846] width 33 height 18
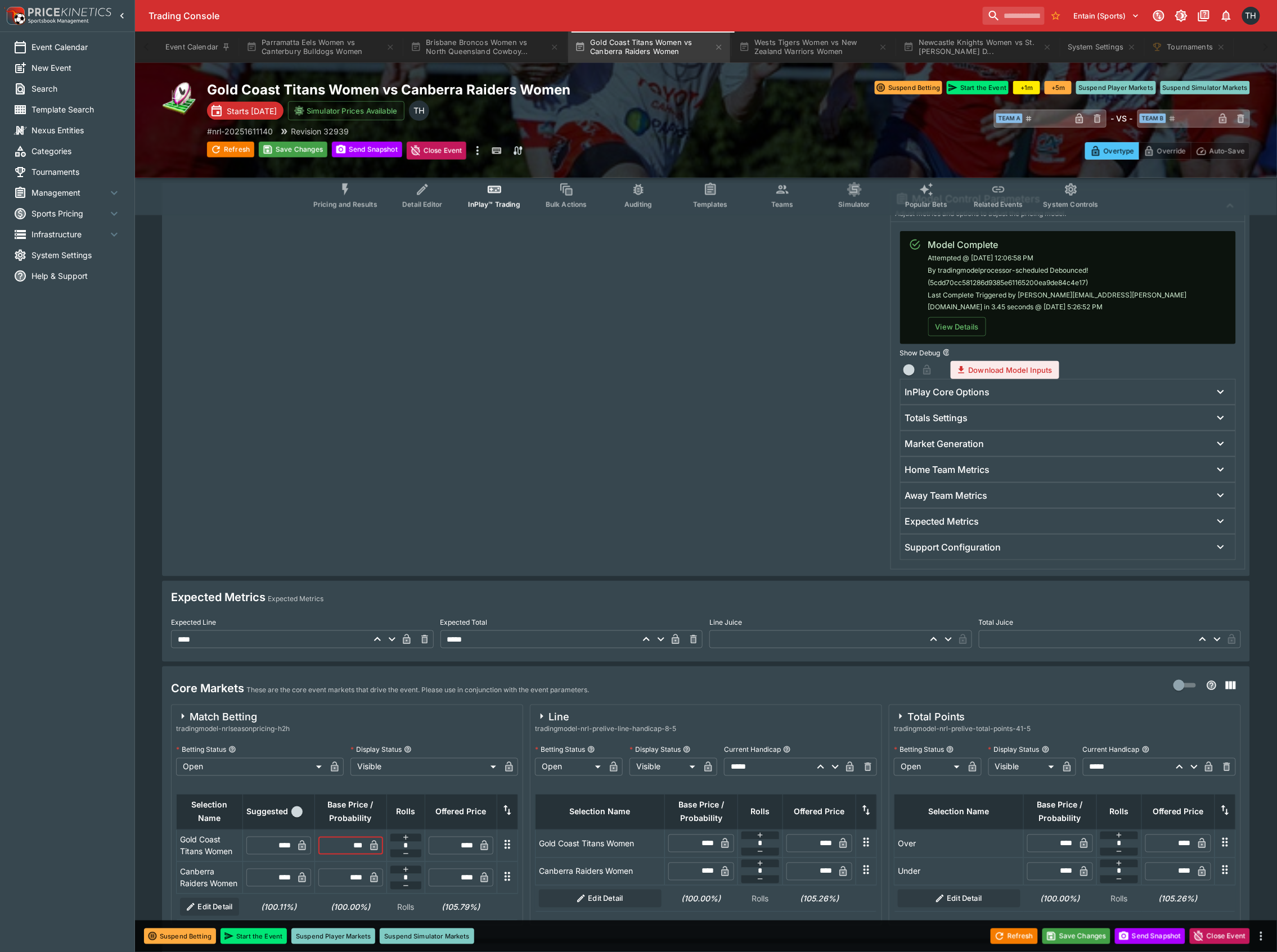
type input "****"
type input "*****"
type input "****"
click at [351, 883] on input "****" at bounding box center [348, 878] width 33 height 18
click at [351, 883] on input "****" at bounding box center [348, 878] width 33 height 18
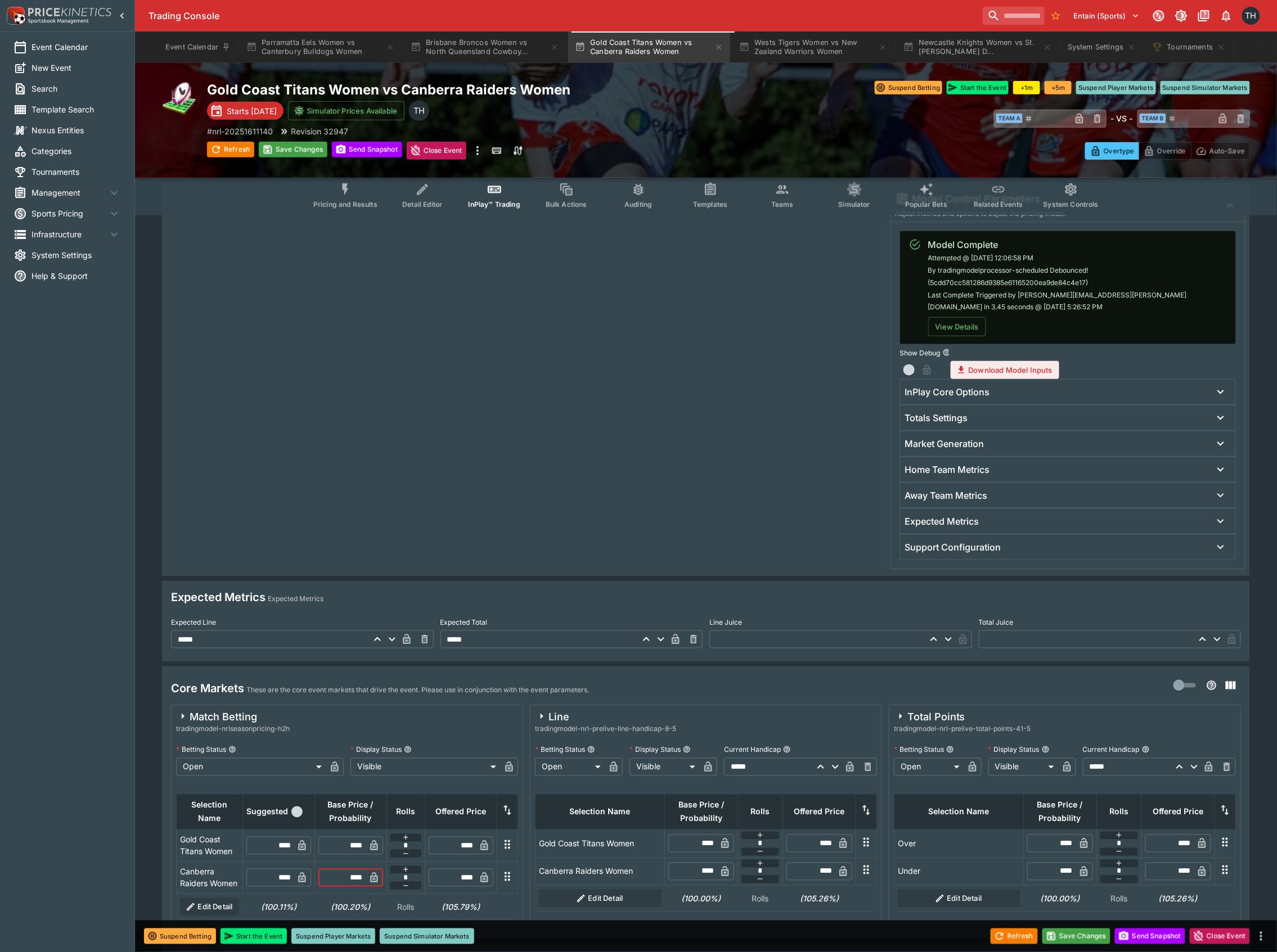
type input "****"
click at [1078, 943] on button "Save Changes" at bounding box center [1077, 937] width 69 height 16
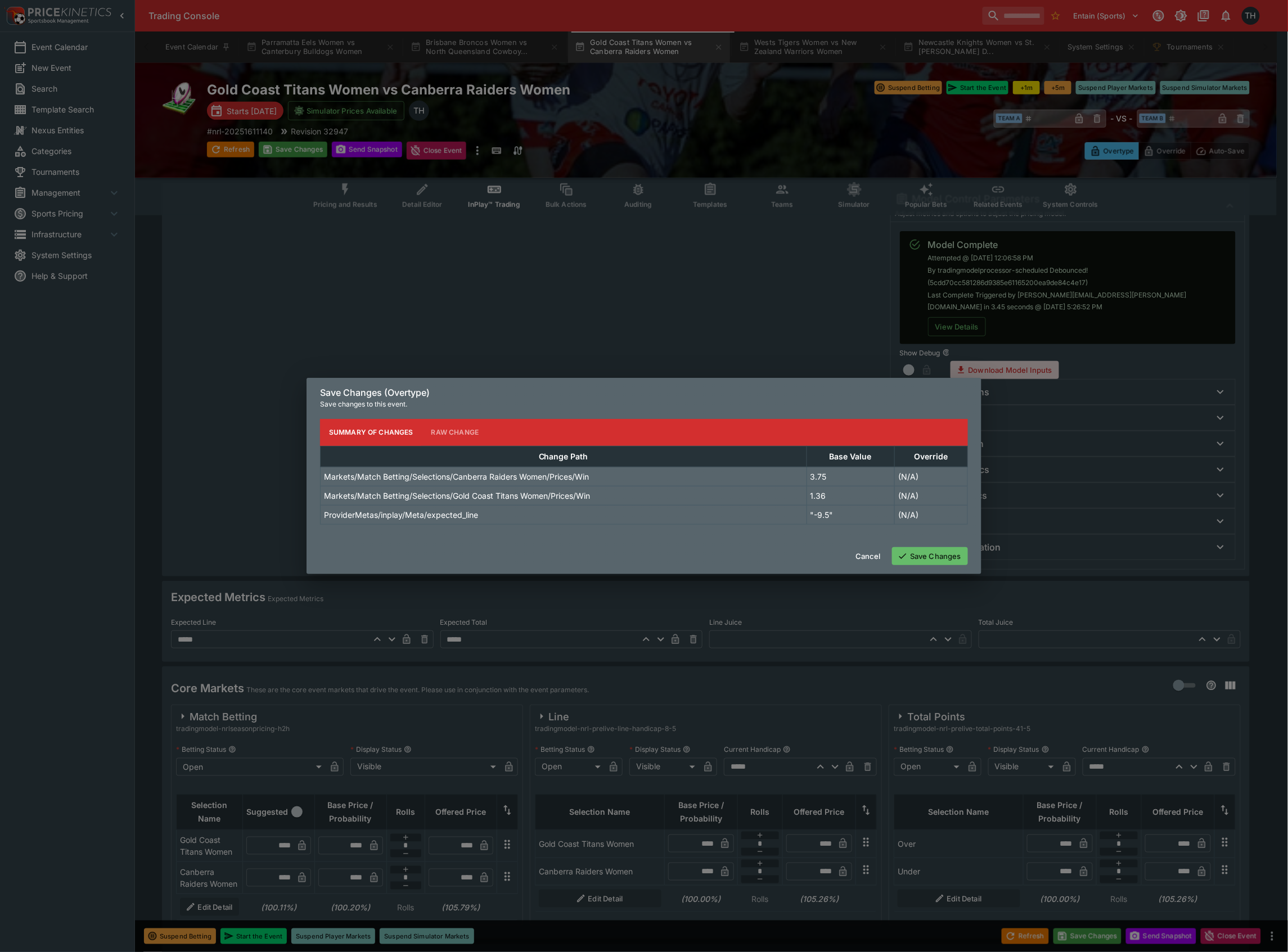
click at [928, 545] on div "Cancel Save Changes" at bounding box center [644, 556] width 675 height 36
click at [930, 557] on button "Save Changes" at bounding box center [930, 556] width 76 height 18
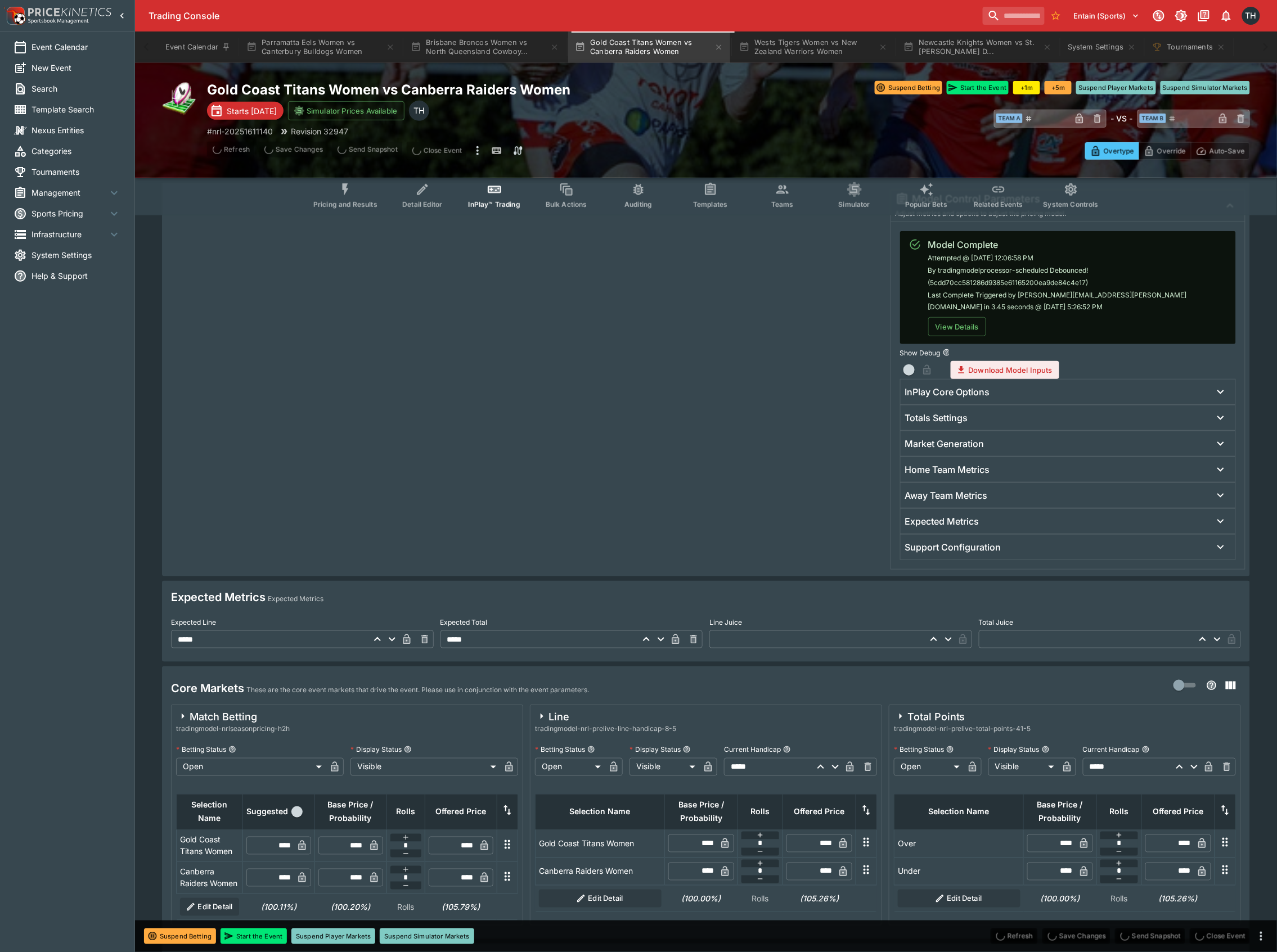
type input "****"
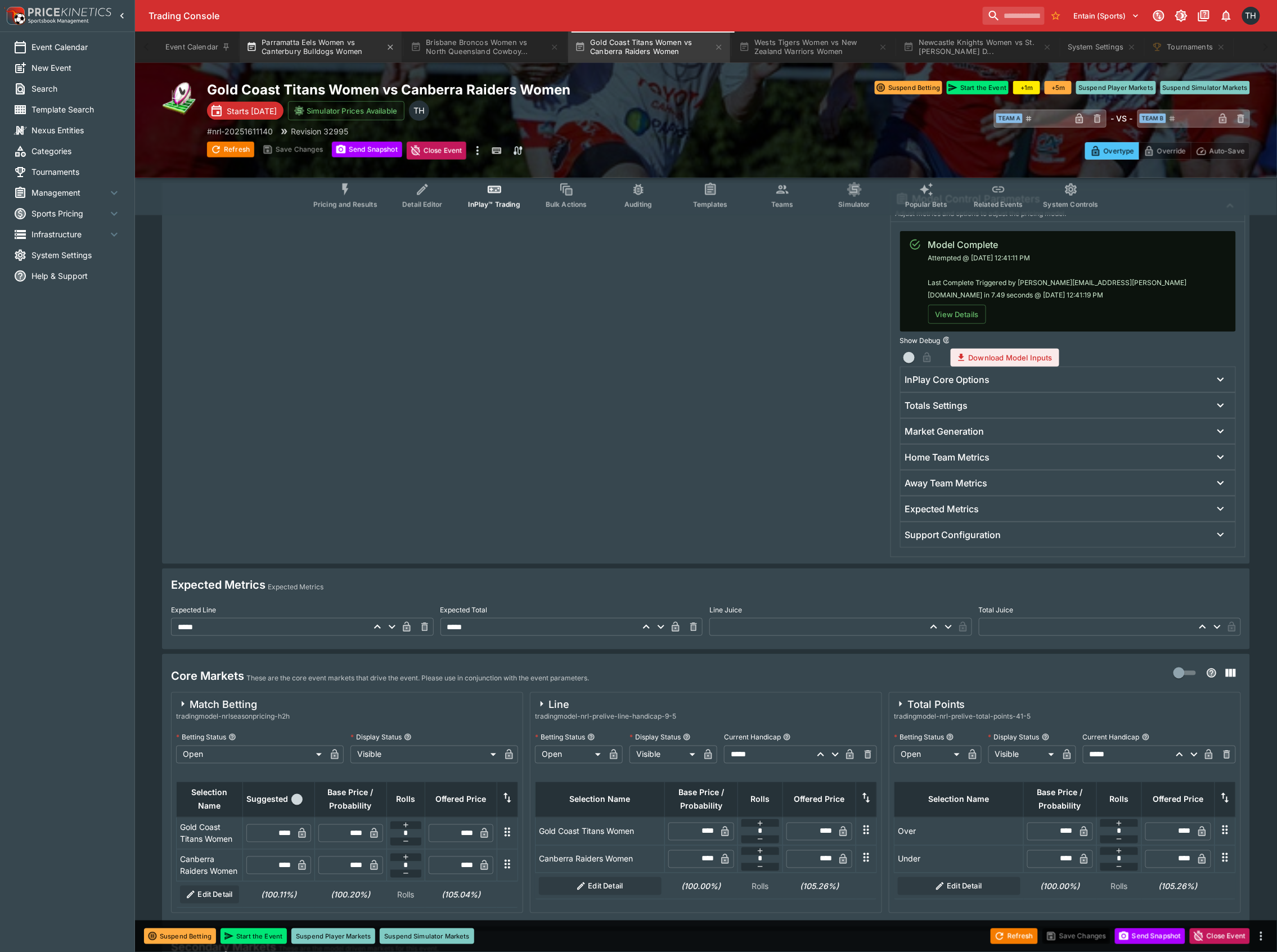
click at [334, 45] on button "Parramatta Eels Women vs Canterbury Bulldogs Women" at bounding box center [321, 47] width 162 height 31
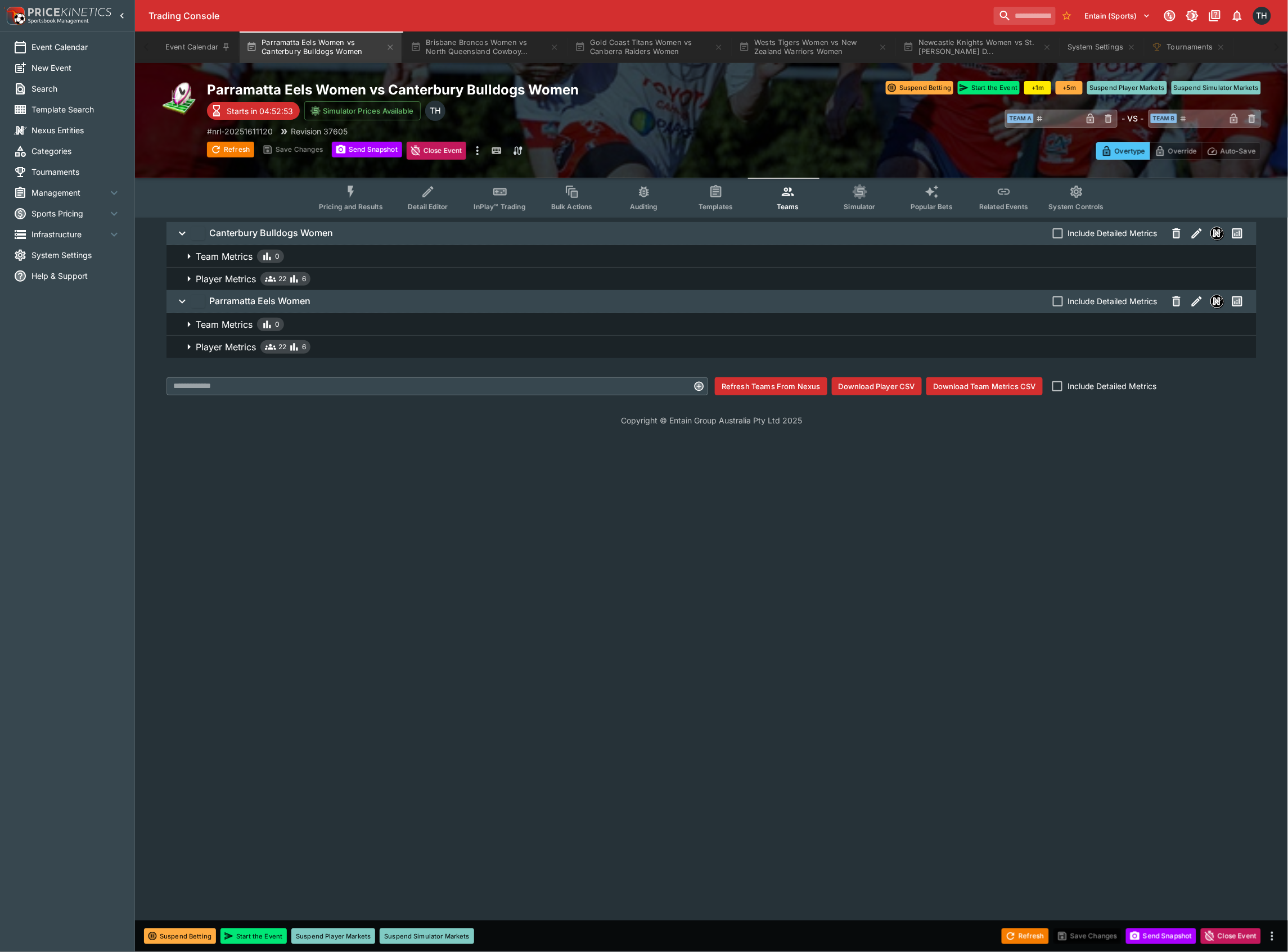
click at [462, 194] on button "Detail Editor" at bounding box center [428, 197] width 72 height 40
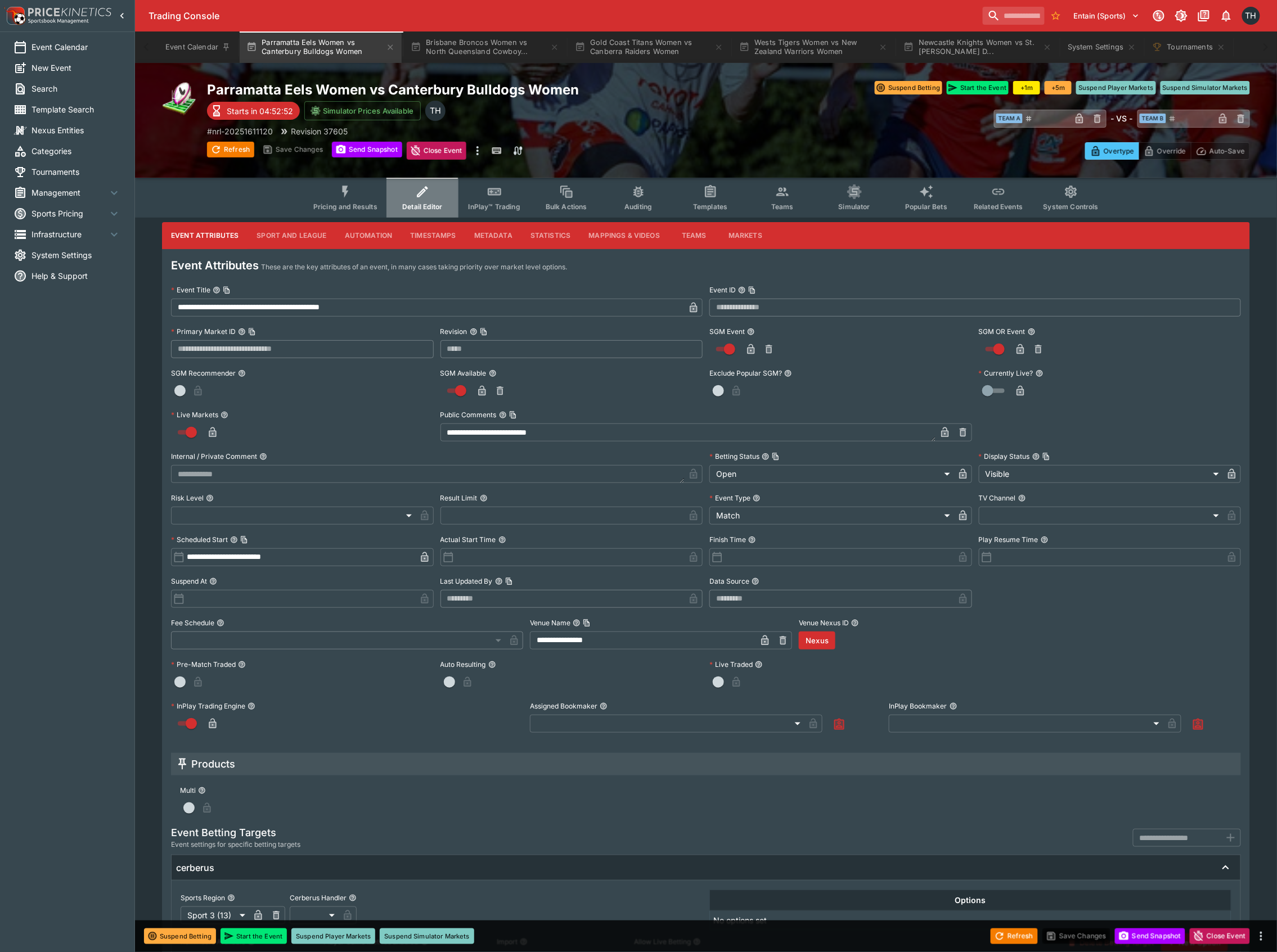
click at [426, 198] on button "Detail Editor" at bounding box center [422, 197] width 72 height 40
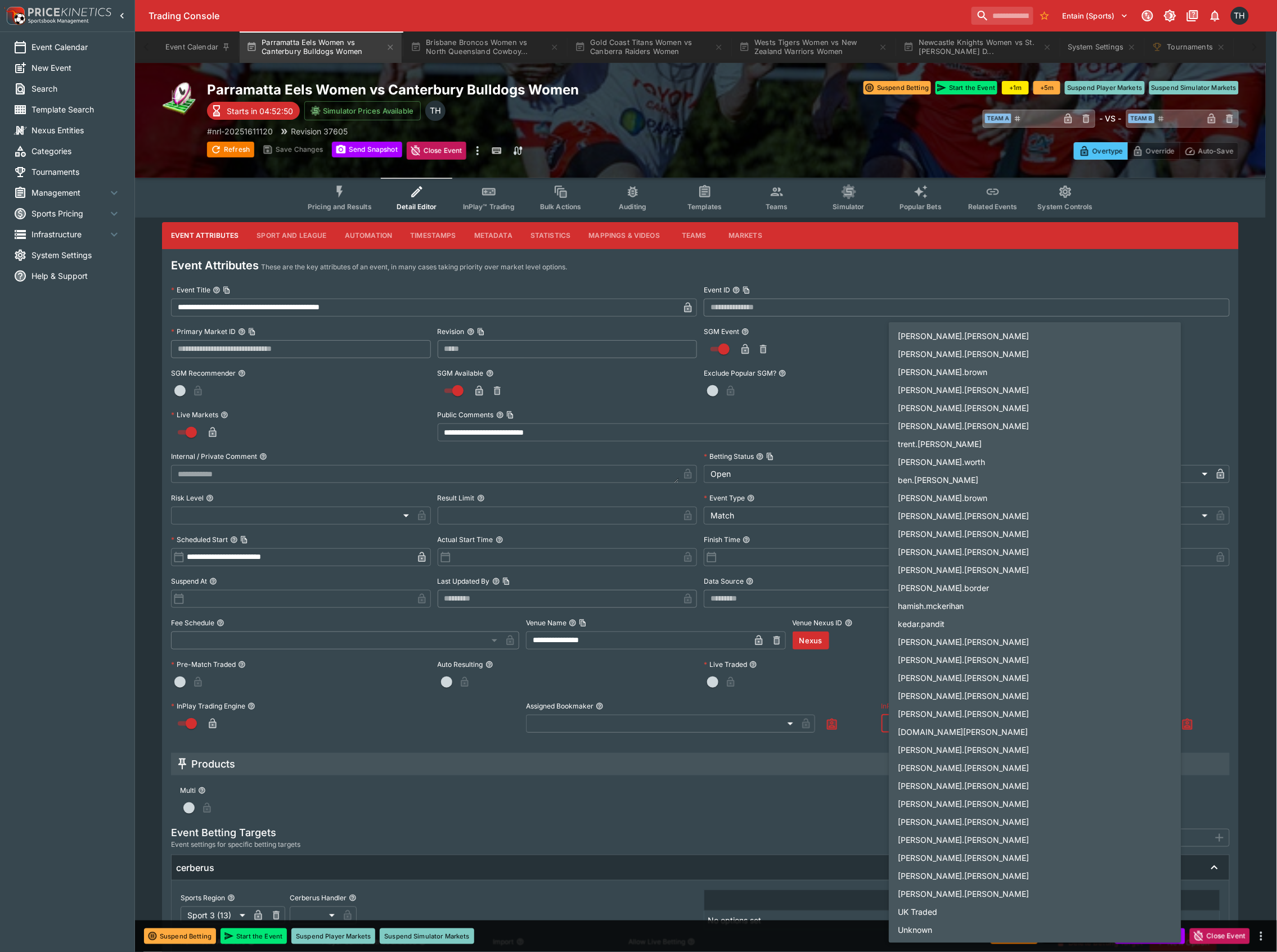
click at [936, 725] on body "Trading Console Entain (Sports) 1 TH Event Calendar New Event Search Template S…" at bounding box center [638, 538] width 1277 height 1077
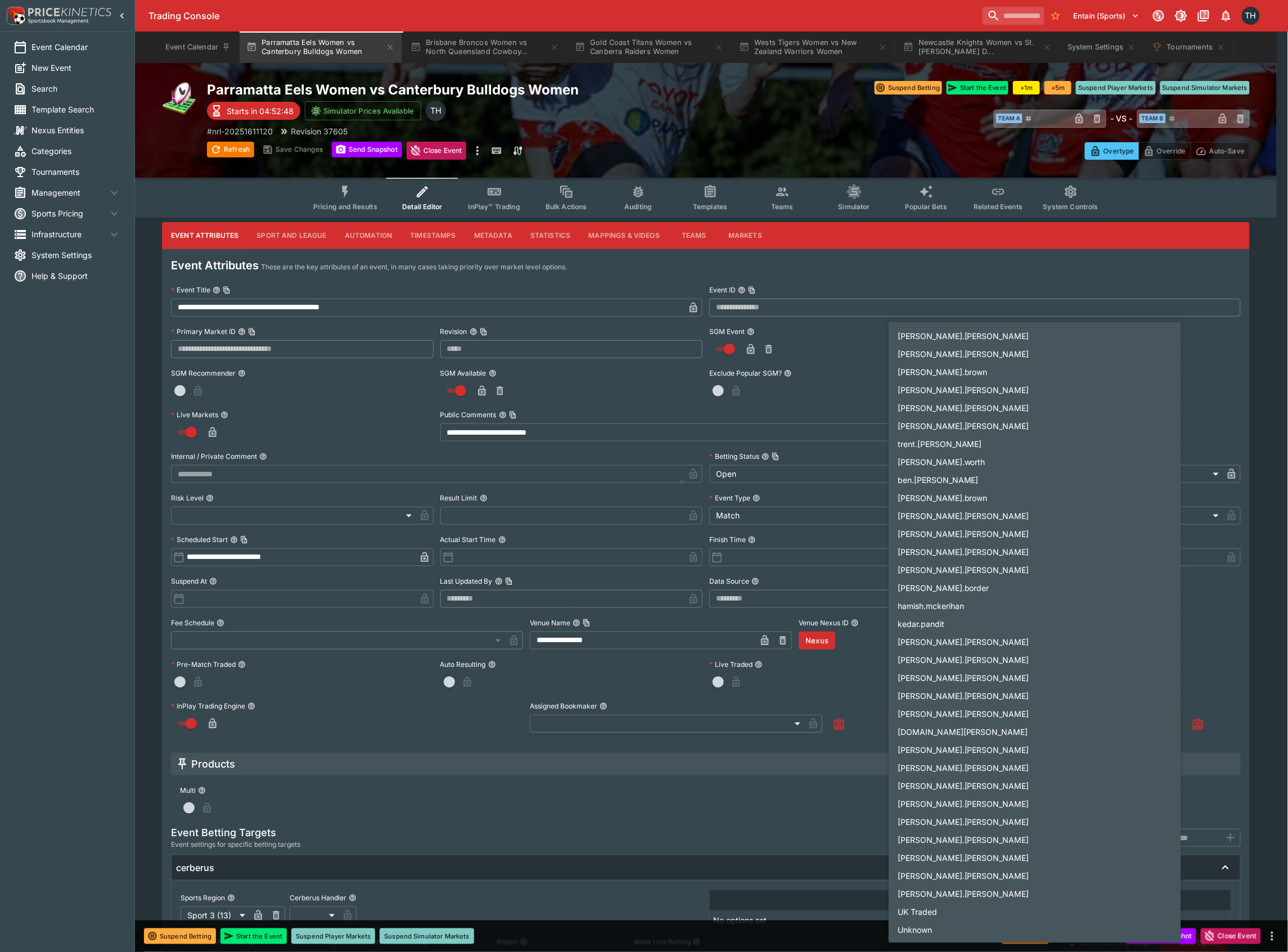
click at [979, 543] on li "todd.henderson" at bounding box center [1034, 552] width 292 height 18
type input "**********"
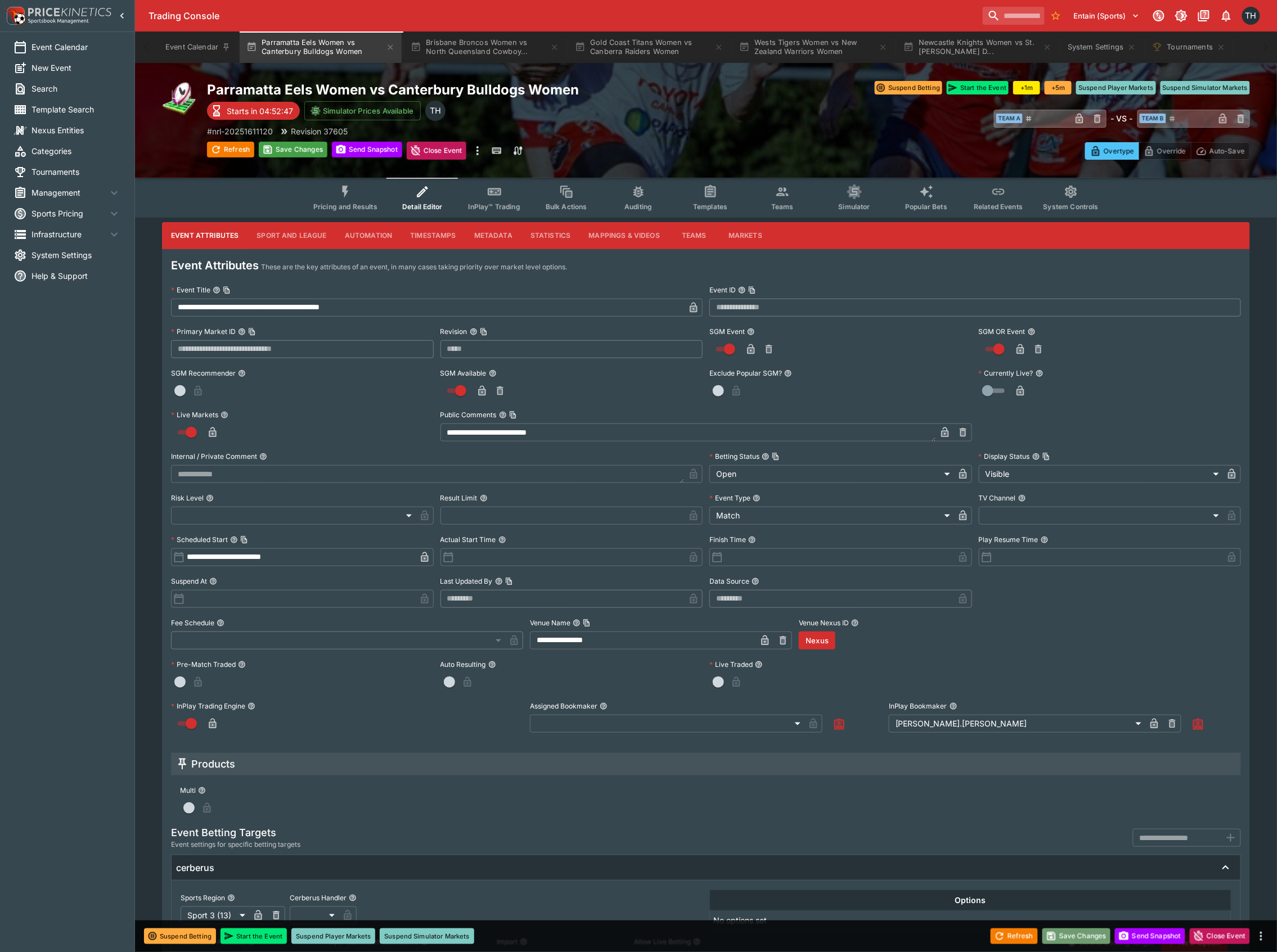
click at [1094, 933] on button "Save Changes" at bounding box center [1077, 937] width 69 height 16
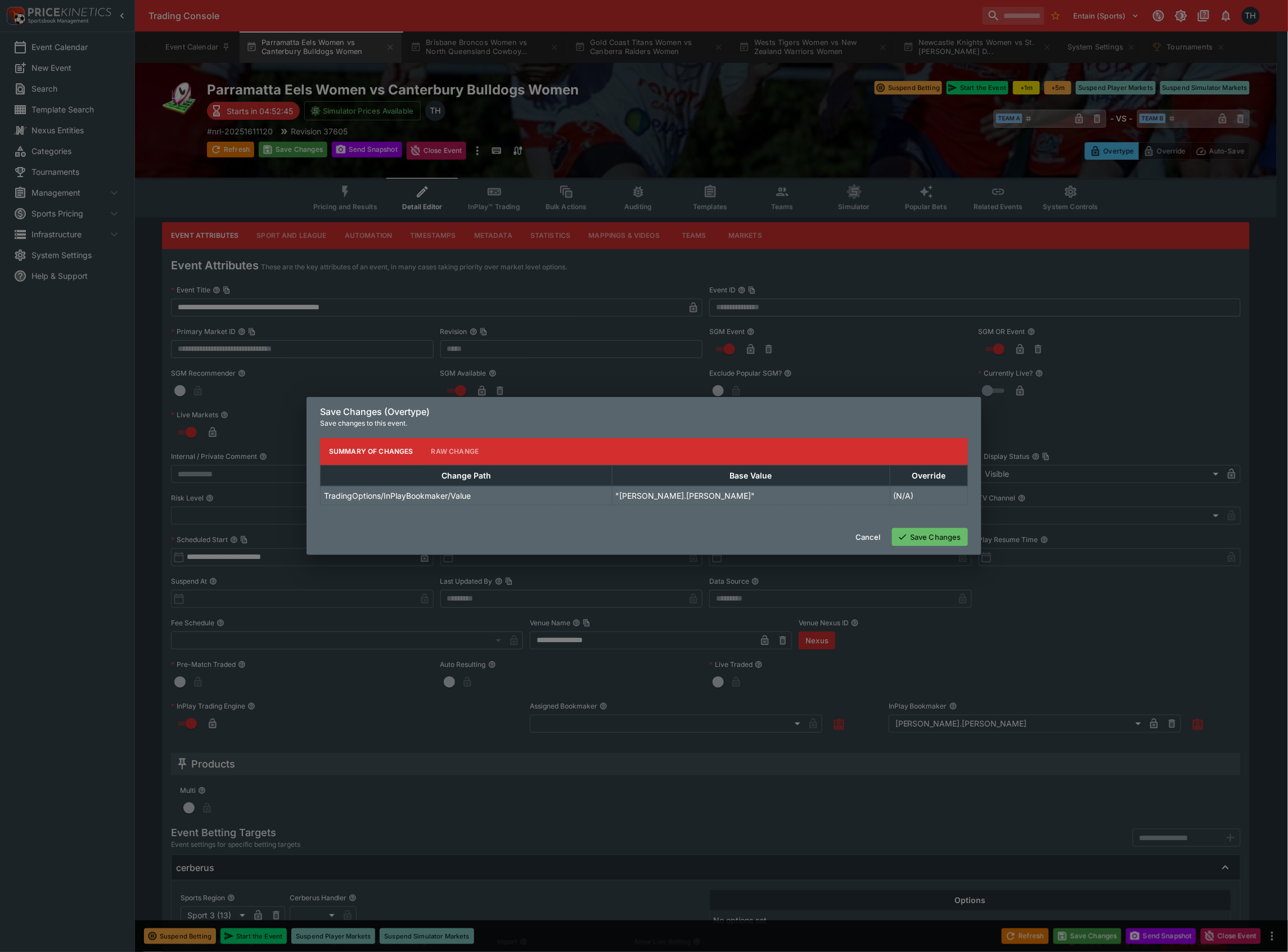
click at [945, 538] on button "Save Changes" at bounding box center [930, 537] width 76 height 18
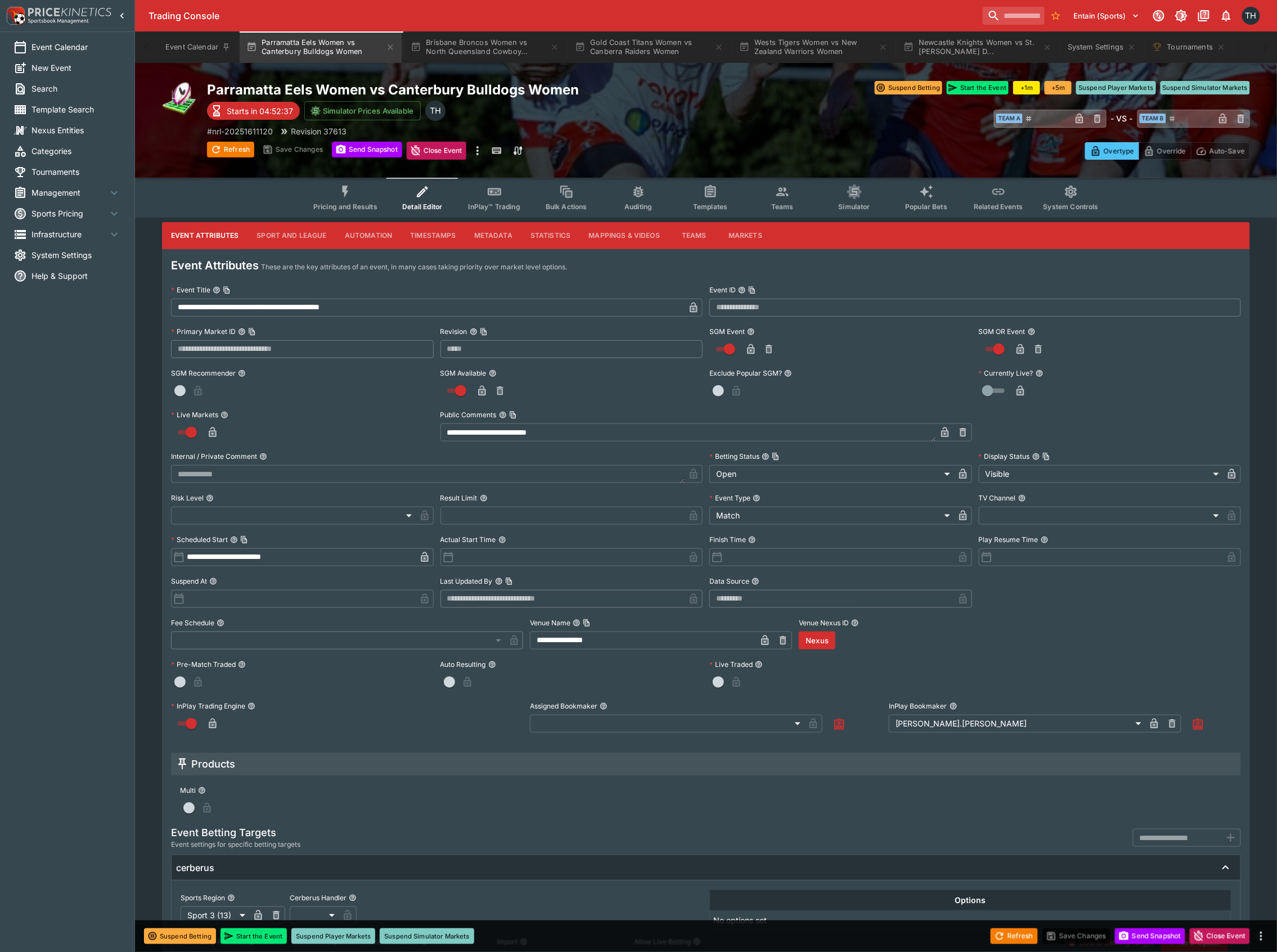
type input "*****"
type input "**********"
type input "*****"
type input "*********"
click at [334, 207] on span "Pricing and Results" at bounding box center [346, 207] width 64 height 9
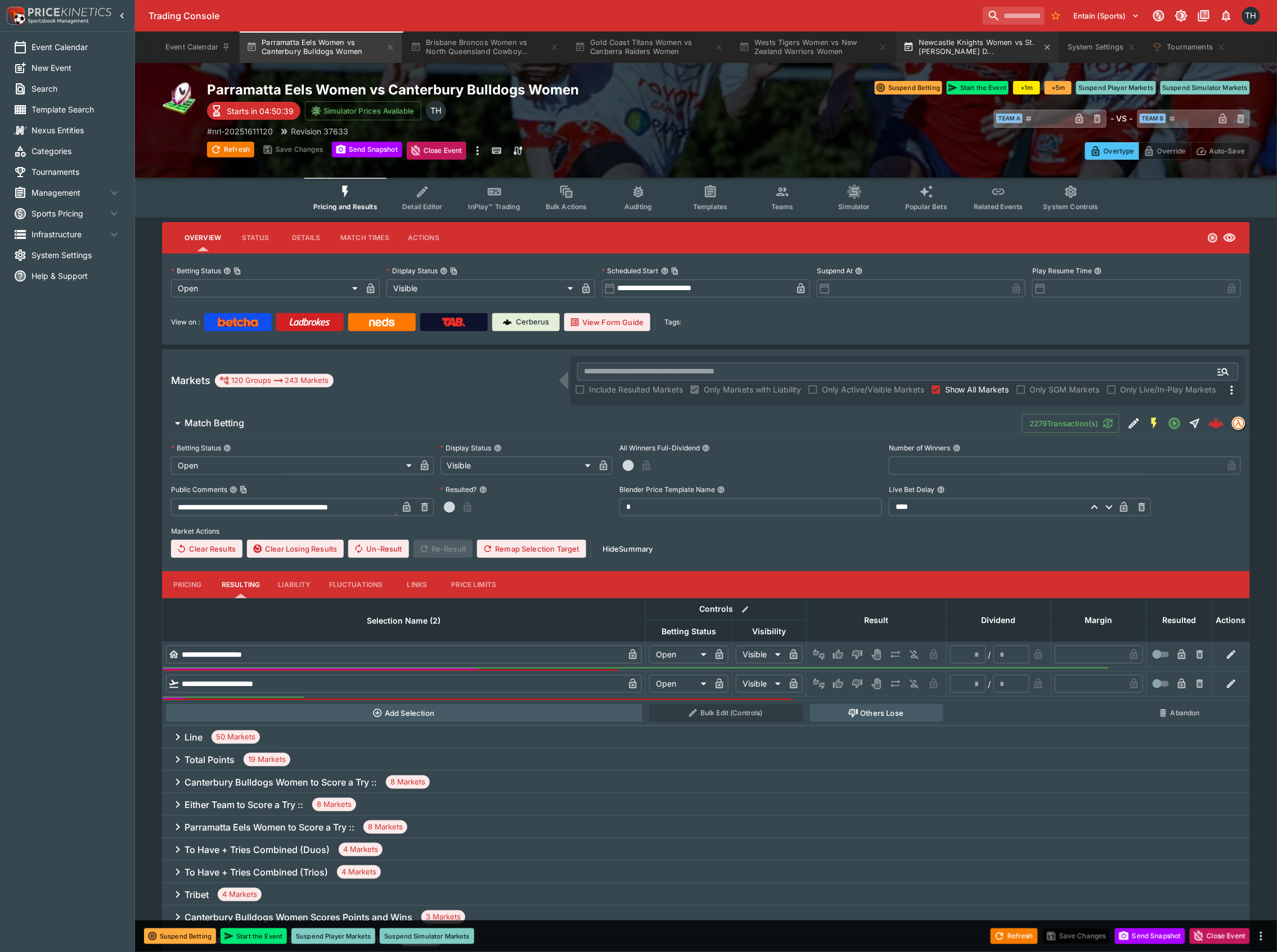
drag, startPoint x: 819, startPoint y: 50, endPoint x: 970, endPoint y: 55, distance: 151.1
click at [819, 50] on button "Wests Tigers Women vs New Zealand Warriors Women" at bounding box center [813, 47] width 162 height 31
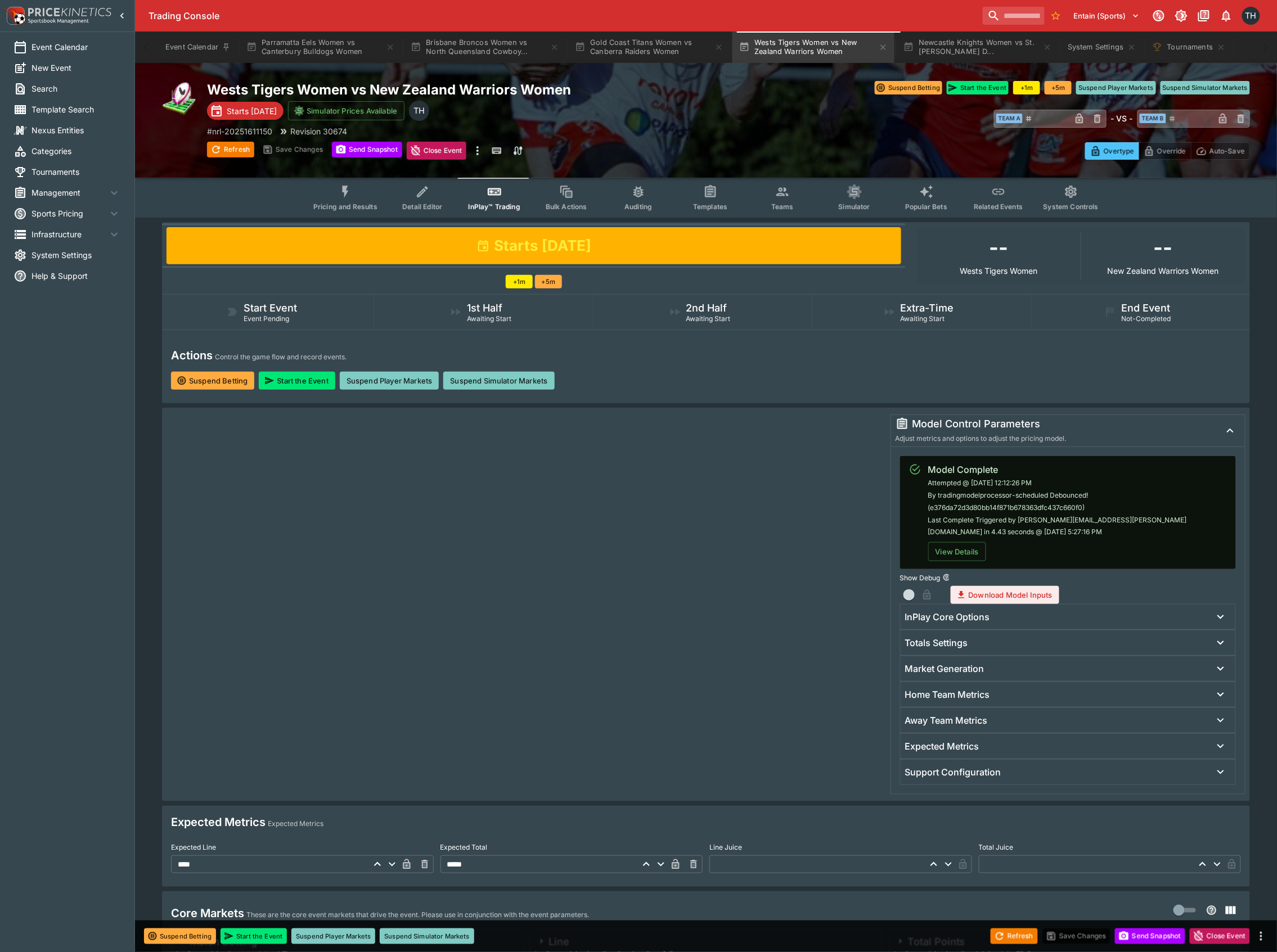
scroll to position [225, 0]
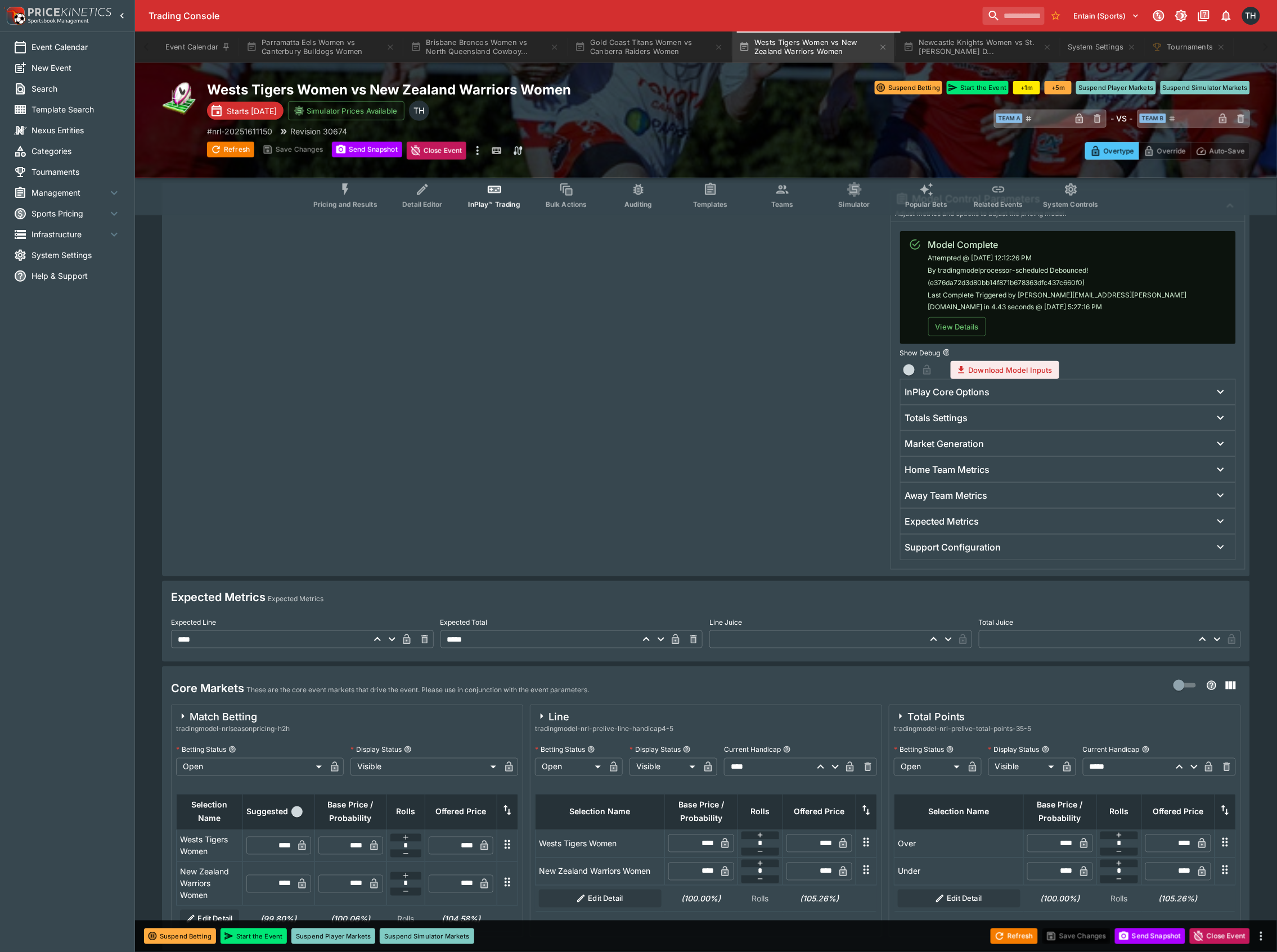
click at [347, 884] on input "****" at bounding box center [348, 884] width 33 height 18
click at [348, 884] on input "****" at bounding box center [348, 884] width 33 height 18
click at [351, 845] on input "****" at bounding box center [348, 846] width 33 height 18
type input "****"
click at [351, 845] on input "****" at bounding box center [348, 846] width 33 height 18
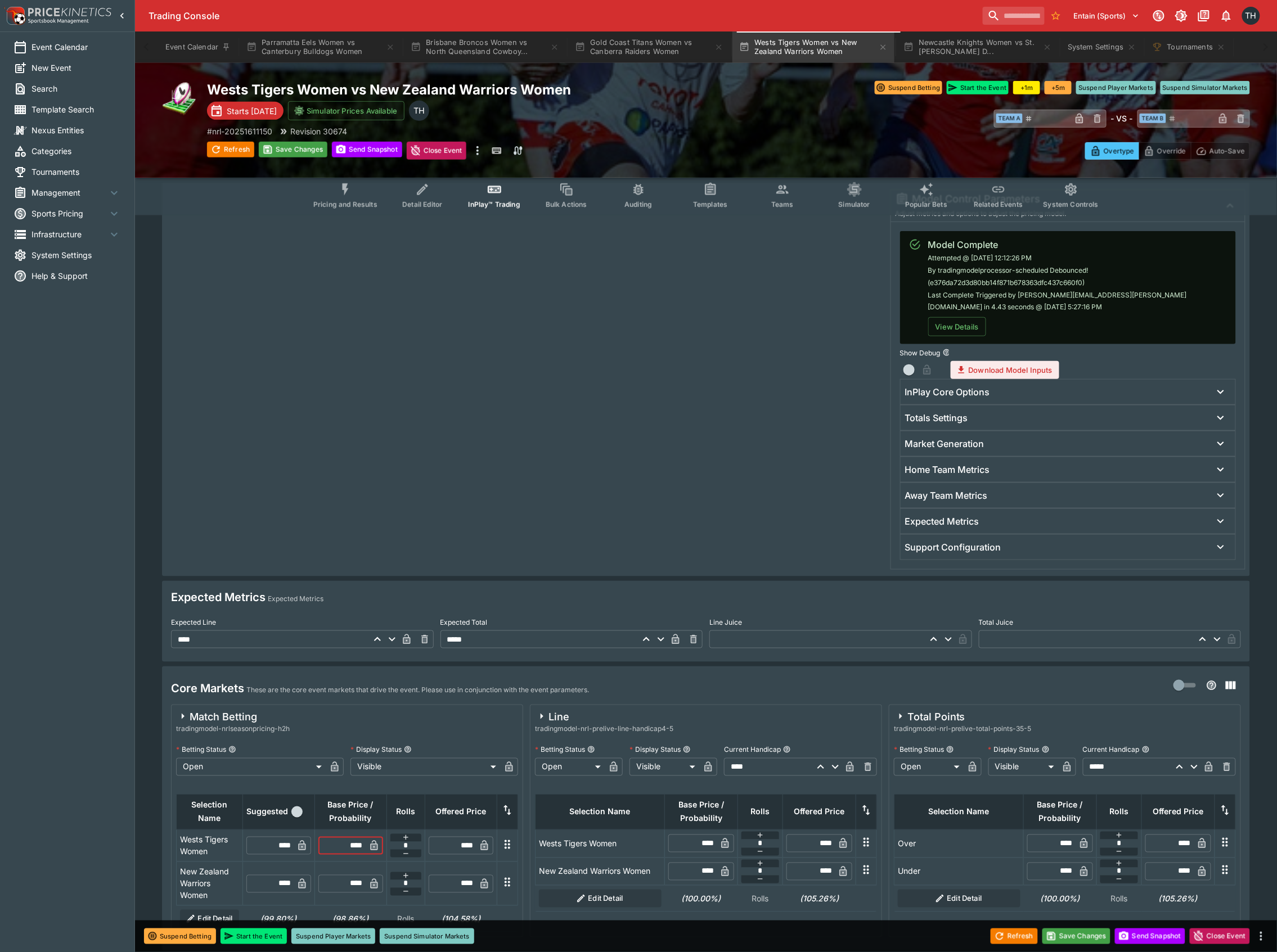
scroll to position [600, 0]
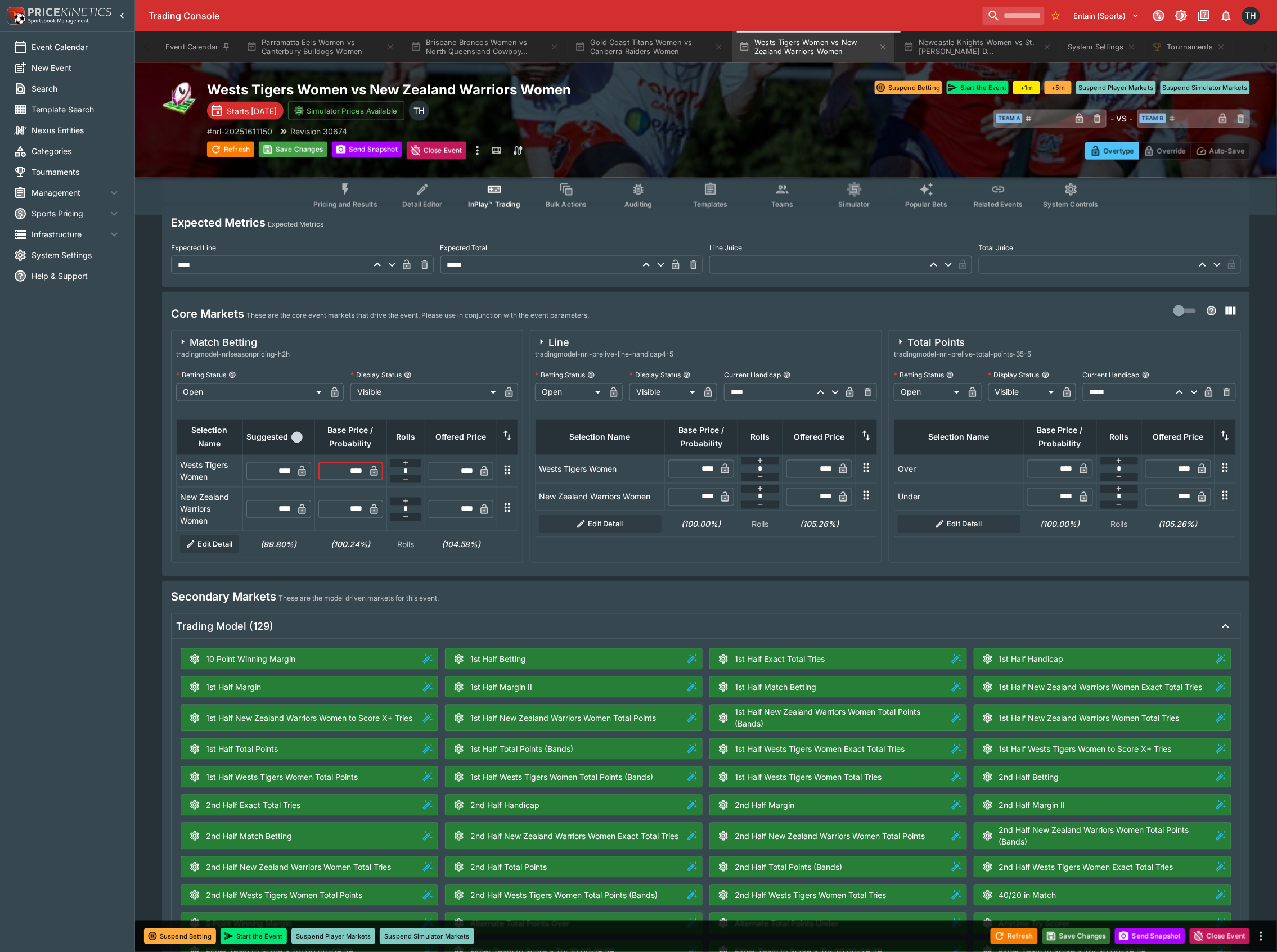
type input "****"
click at [1078, 939] on button "Save Changes" at bounding box center [1077, 937] width 69 height 16
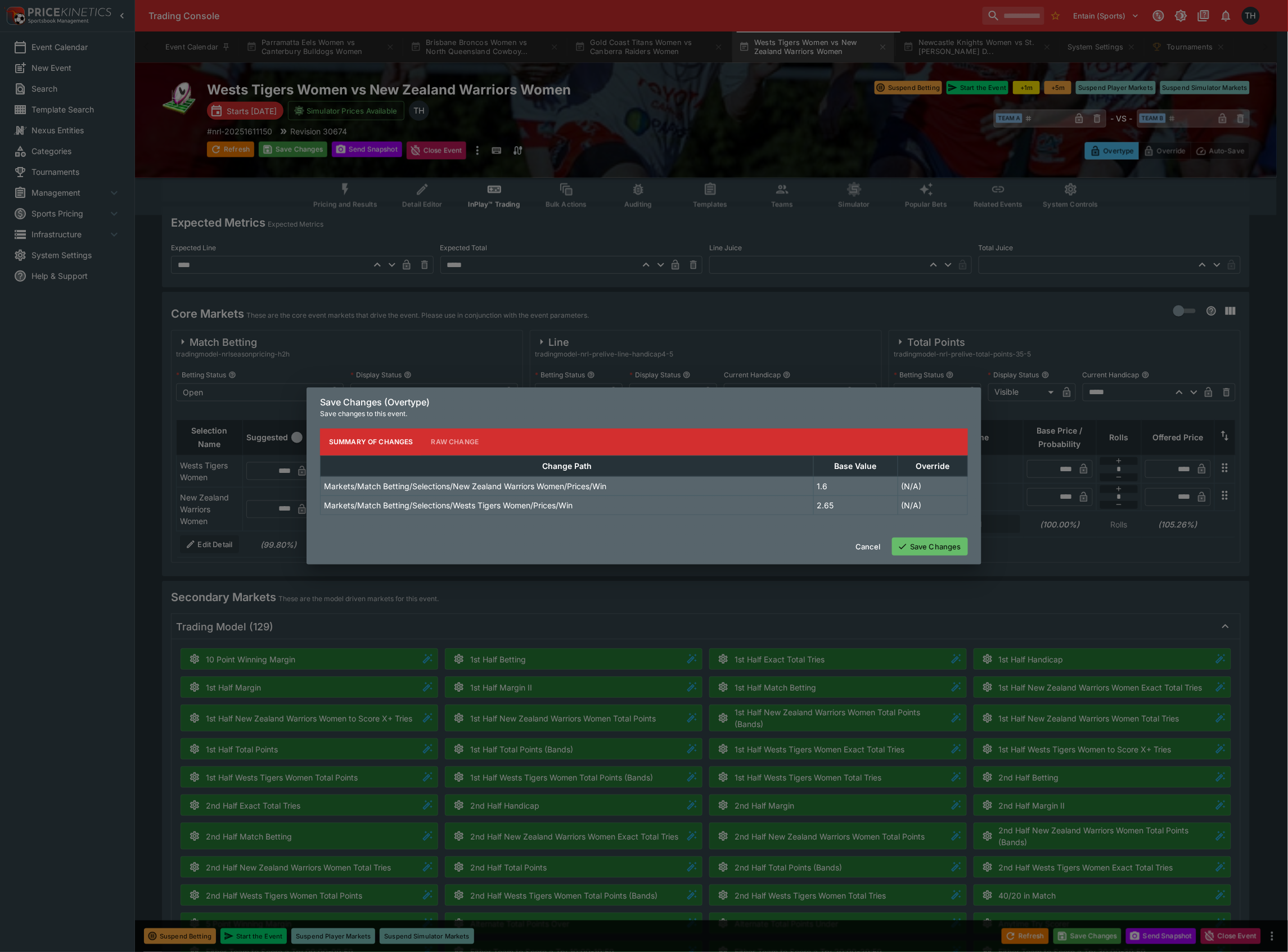
click at [928, 556] on button "Save Changes" at bounding box center [930, 547] width 76 height 18
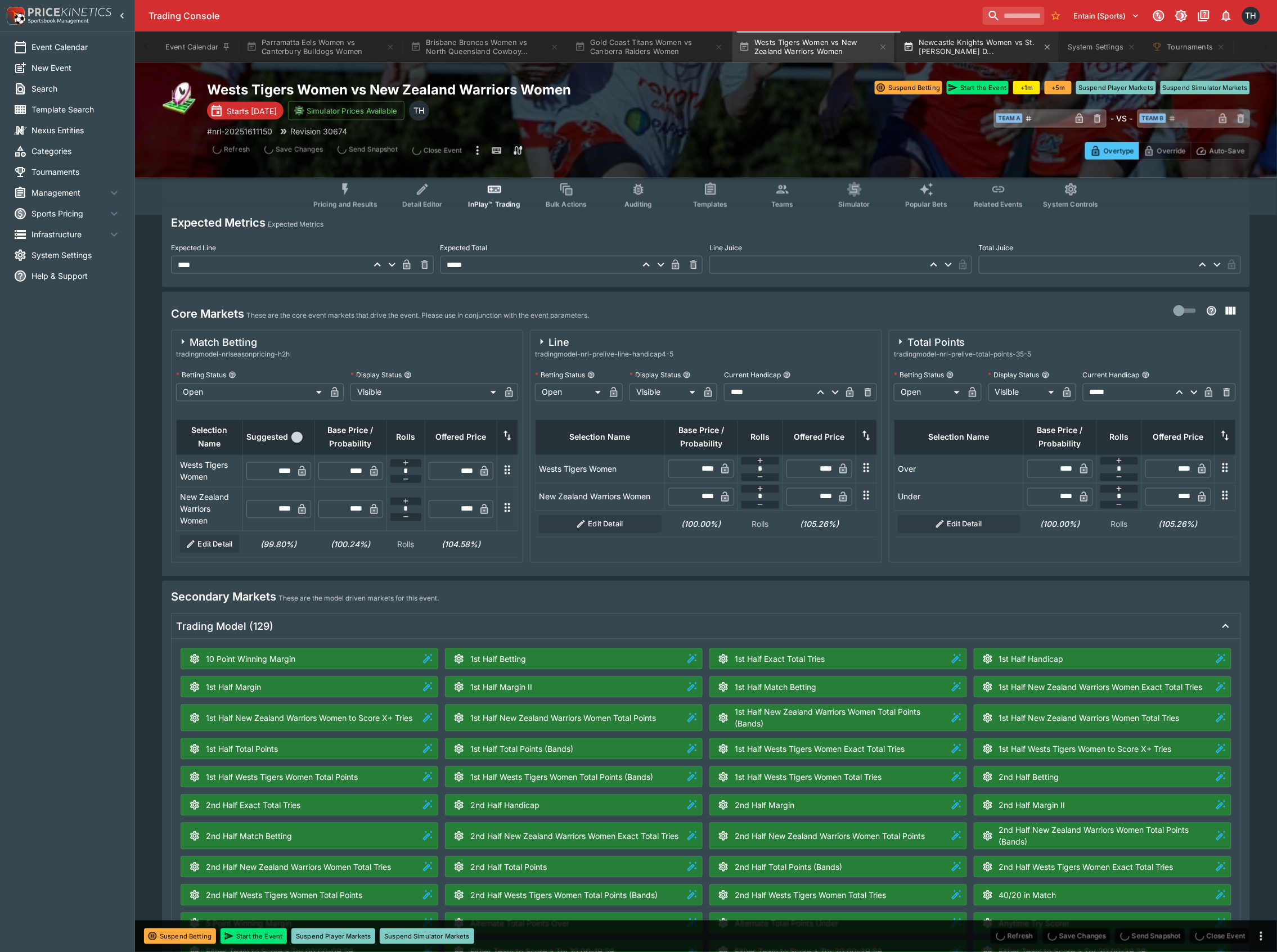
click at [956, 47] on button "Newcastle Knights Women vs St. George Illawarra D..." at bounding box center [977, 47] width 162 height 31
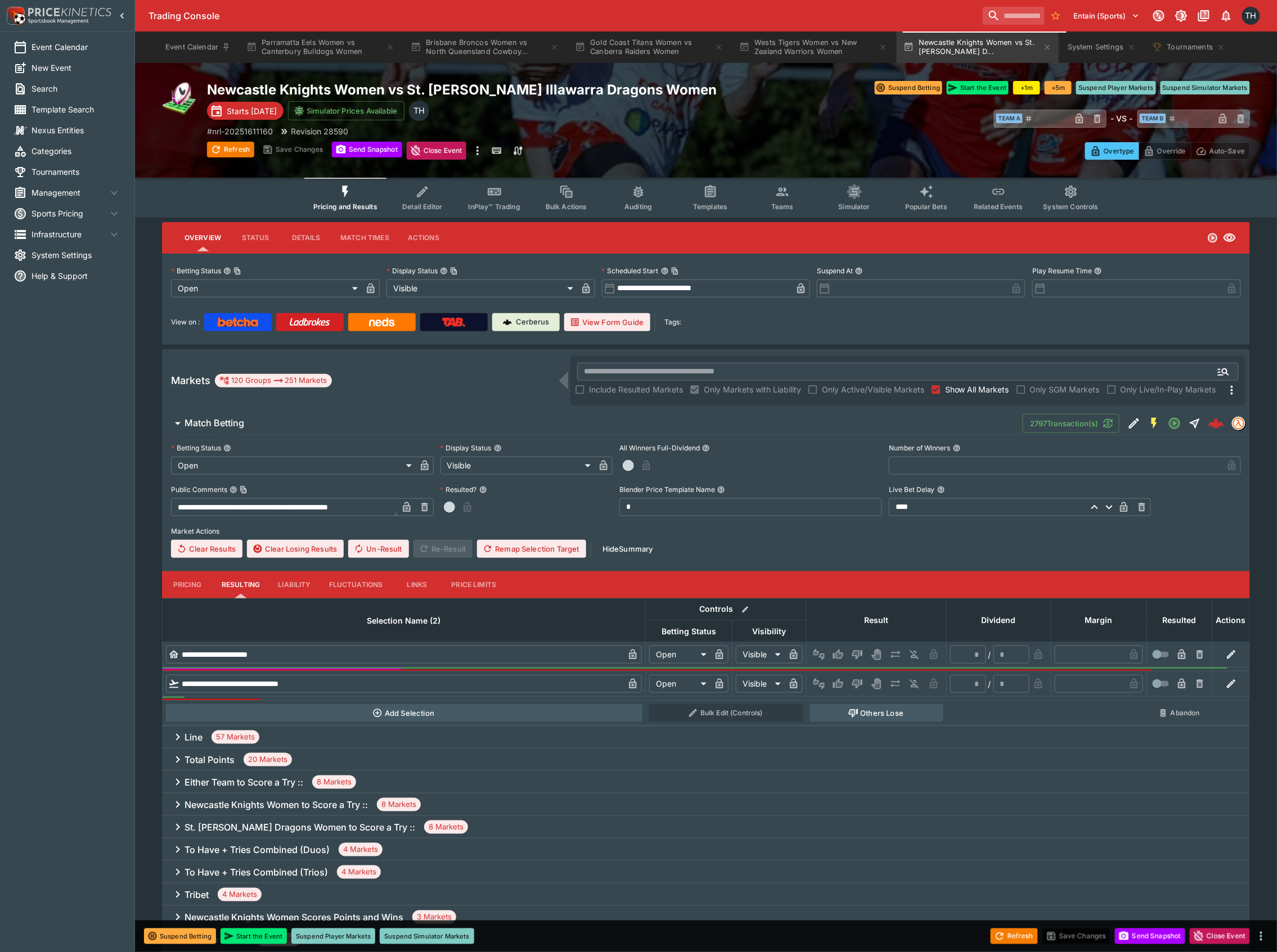
click at [506, 188] on button "InPlay™ Trading" at bounding box center [494, 197] width 72 height 40
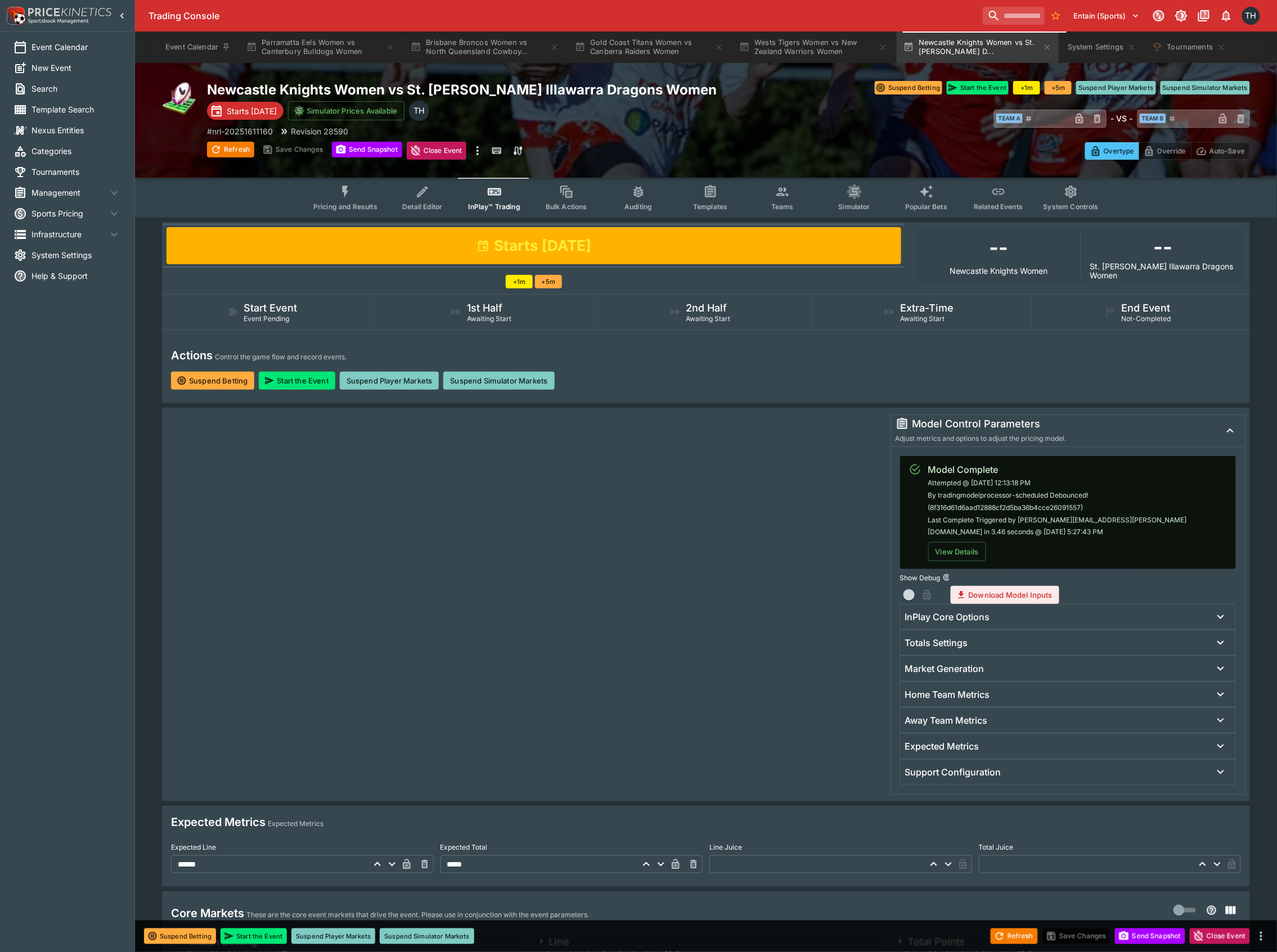
scroll to position [225, 0]
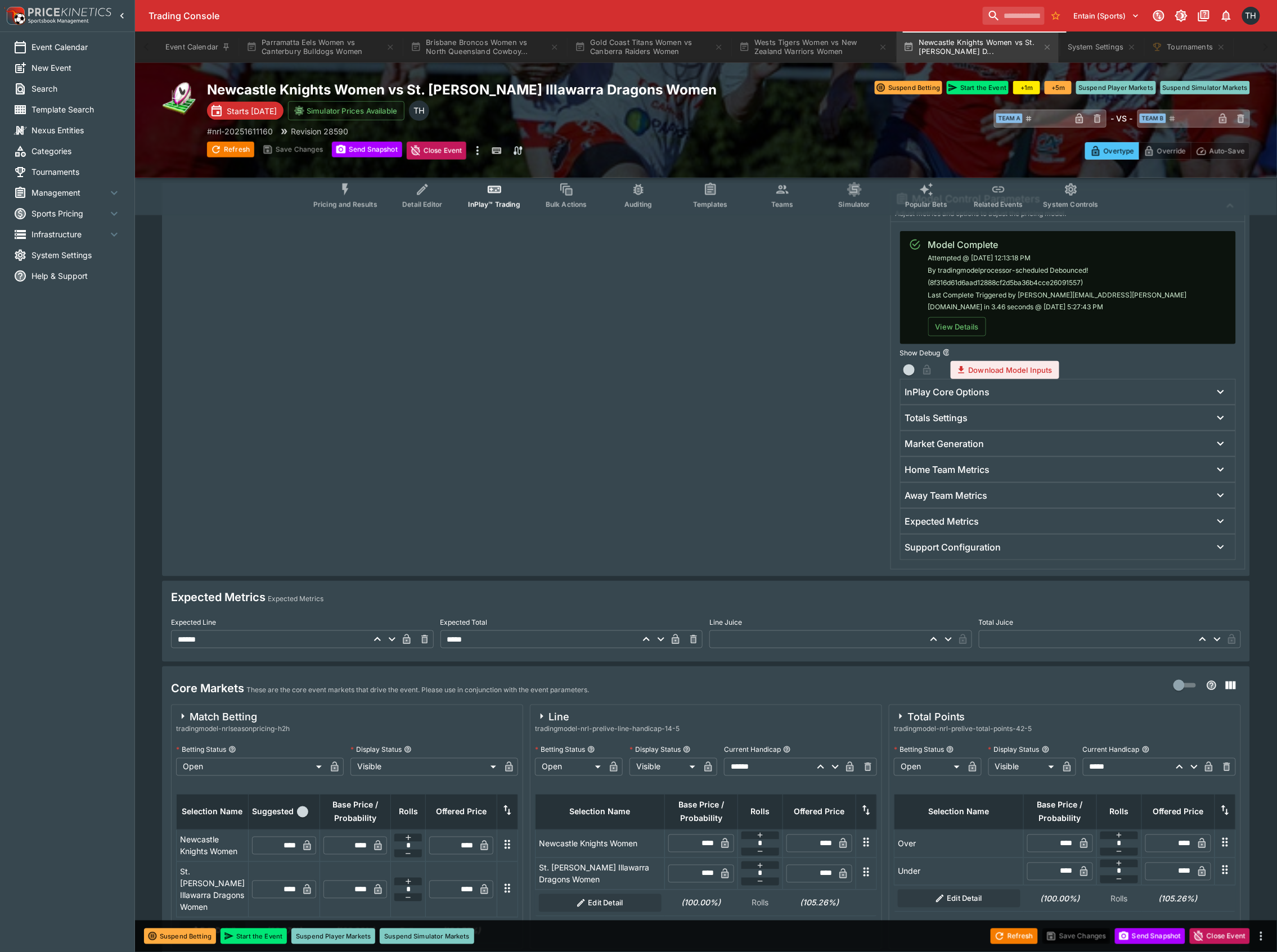
drag, startPoint x: 1126, startPoint y: 1, endPoint x: 601, endPoint y: 239, distance: 576.4
click at [704, 373] on div at bounding box center [525, 379] width 717 height 381
click at [329, 55] on button "Parramatta Eels Women vs Canterbury Bulldogs Women" at bounding box center [321, 47] width 162 height 31
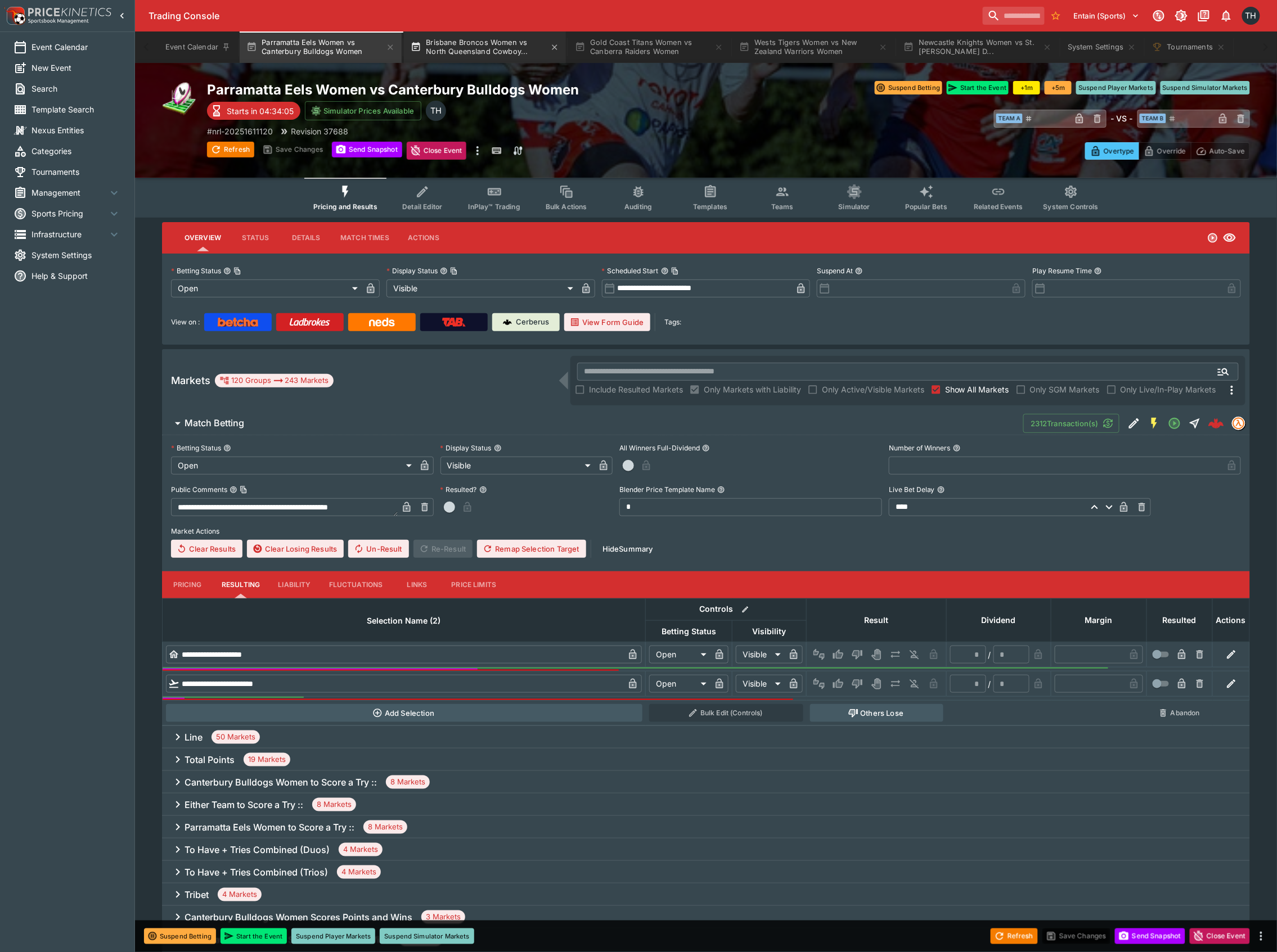
click at [503, 54] on button "Brisbane Broncos Women vs North Queensland Cowboy..." at bounding box center [485, 47] width 162 height 31
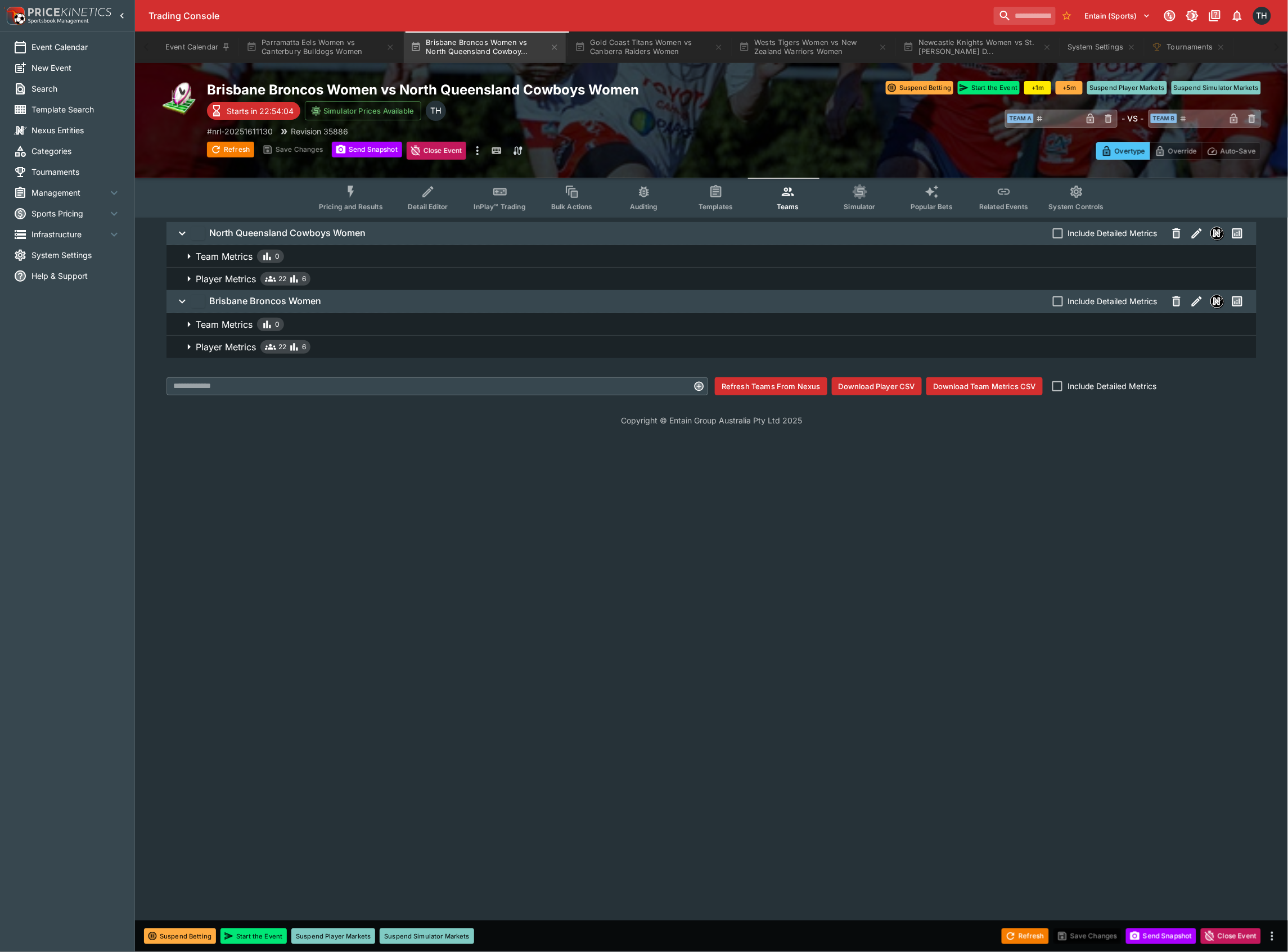
click at [509, 200] on button "InPlay™ Trading" at bounding box center [500, 197] width 72 height 40
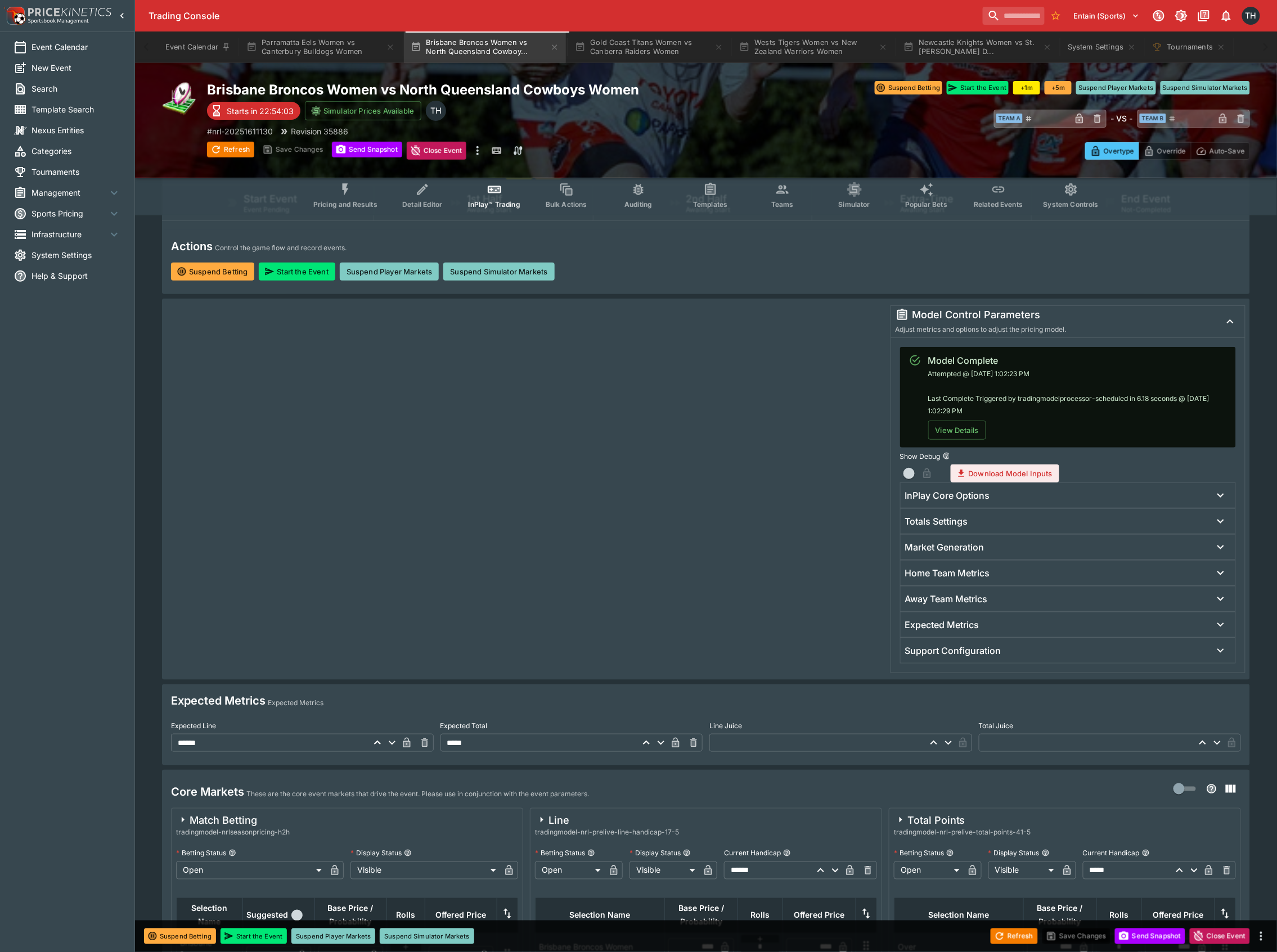
scroll to position [225, 0]
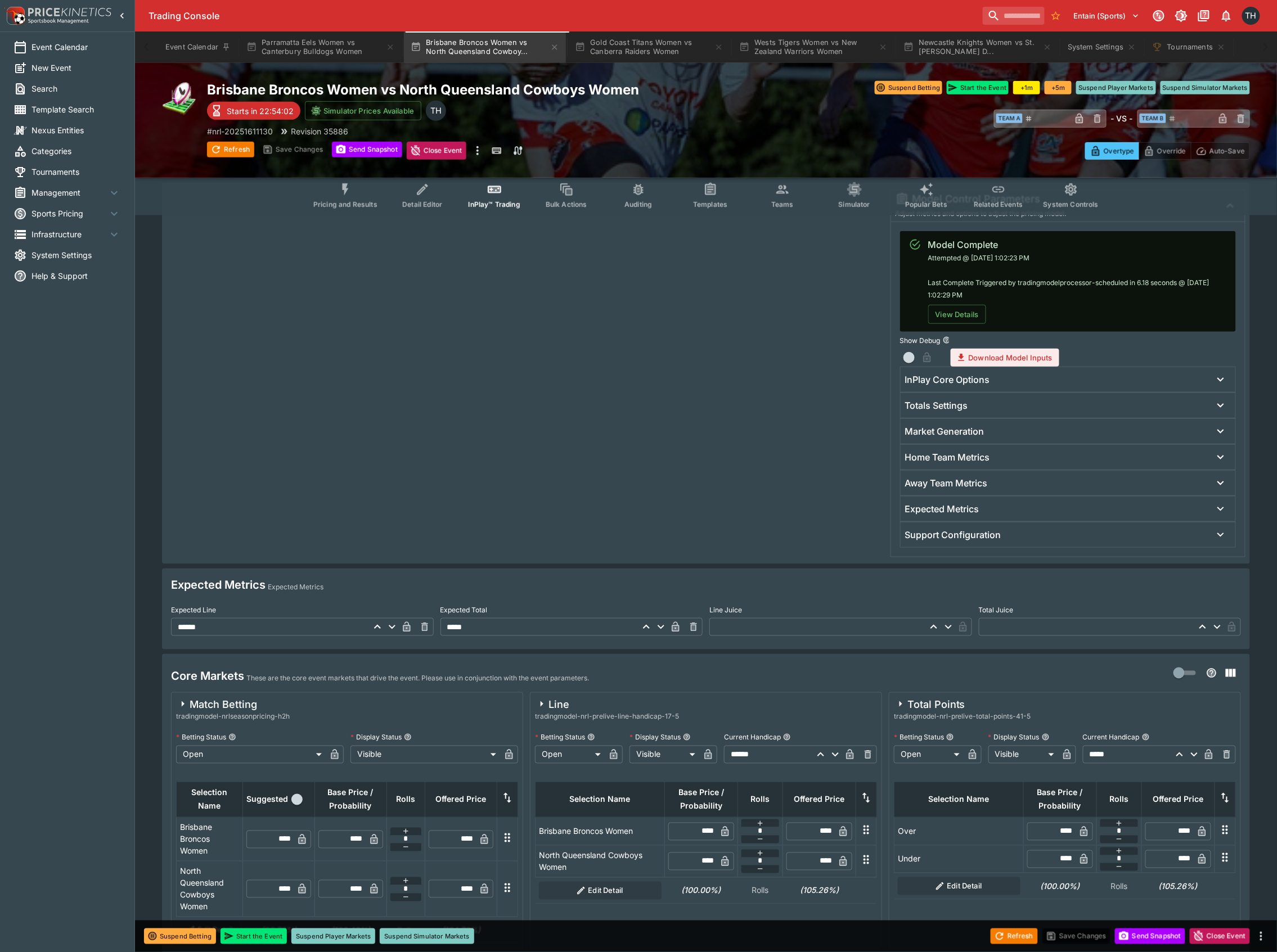
click at [202, 628] on input "******" at bounding box center [270, 627] width 197 height 18
click at [202, 628] on input "******" at bounding box center [270, 627] width 197 height 18
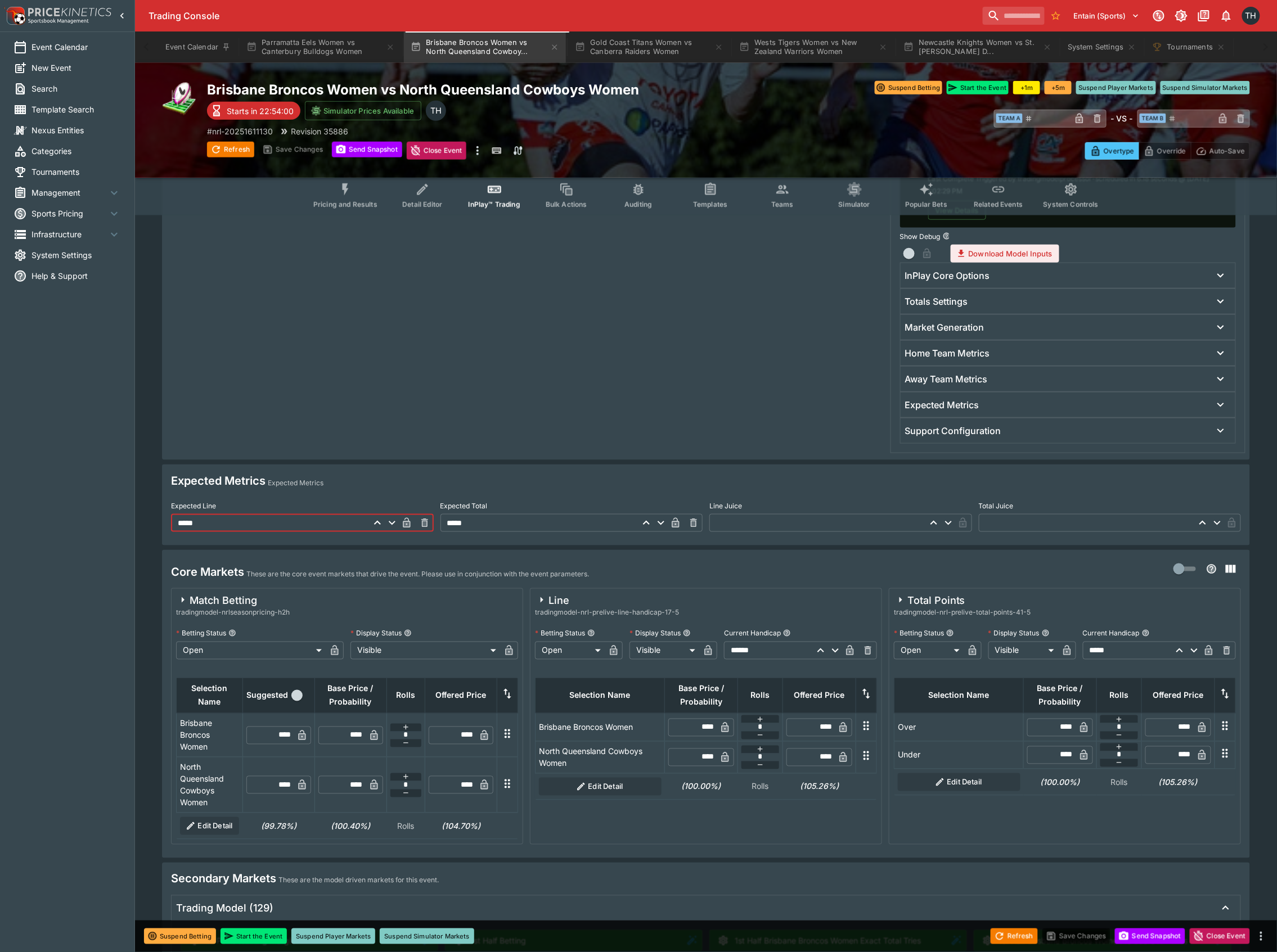
scroll to position [450, 0]
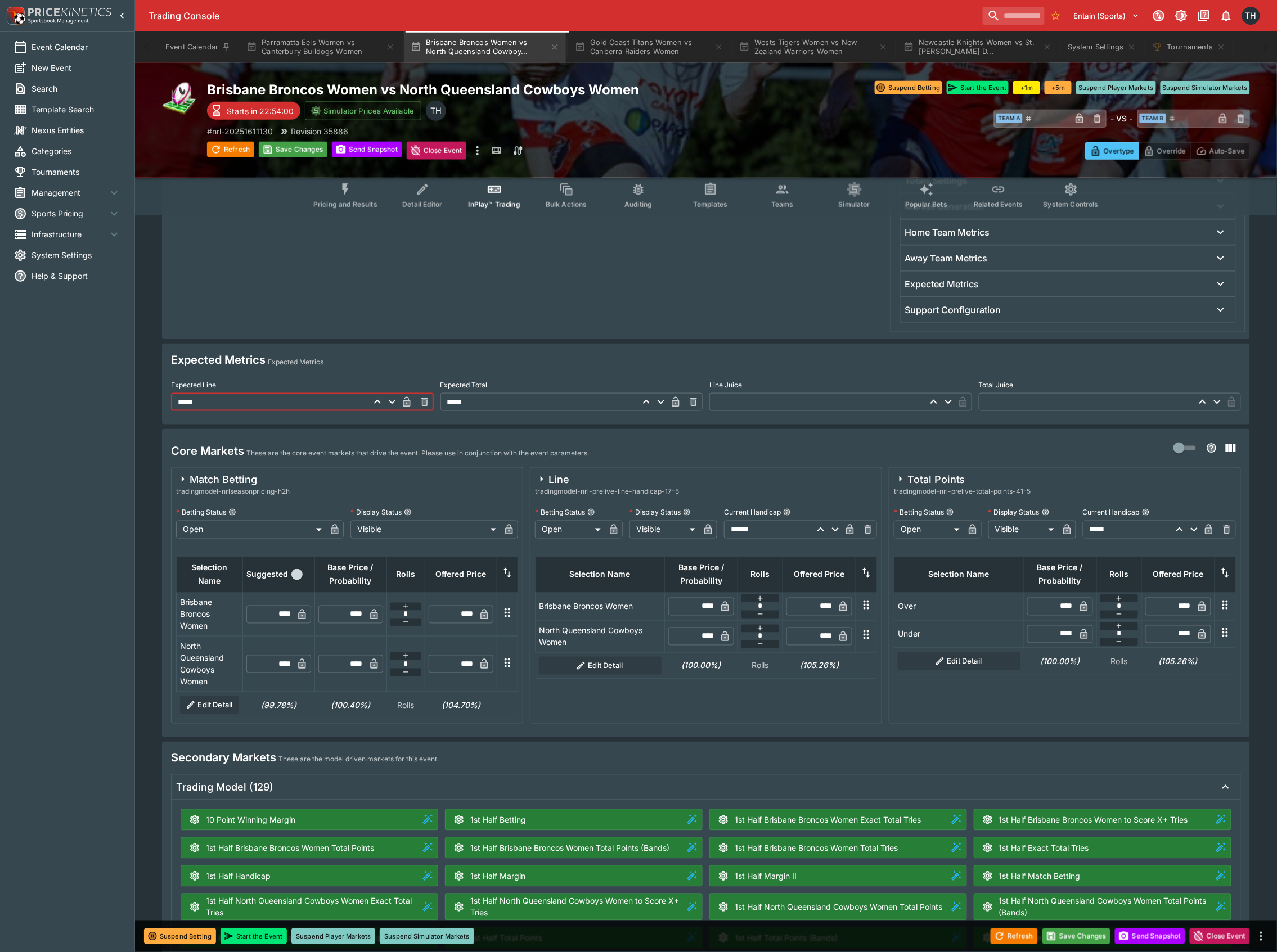
type input "*****"
click at [352, 617] on input "****" at bounding box center [348, 614] width 33 height 18
type input "***"
click at [351, 660] on input "****" at bounding box center [348, 664] width 33 height 18
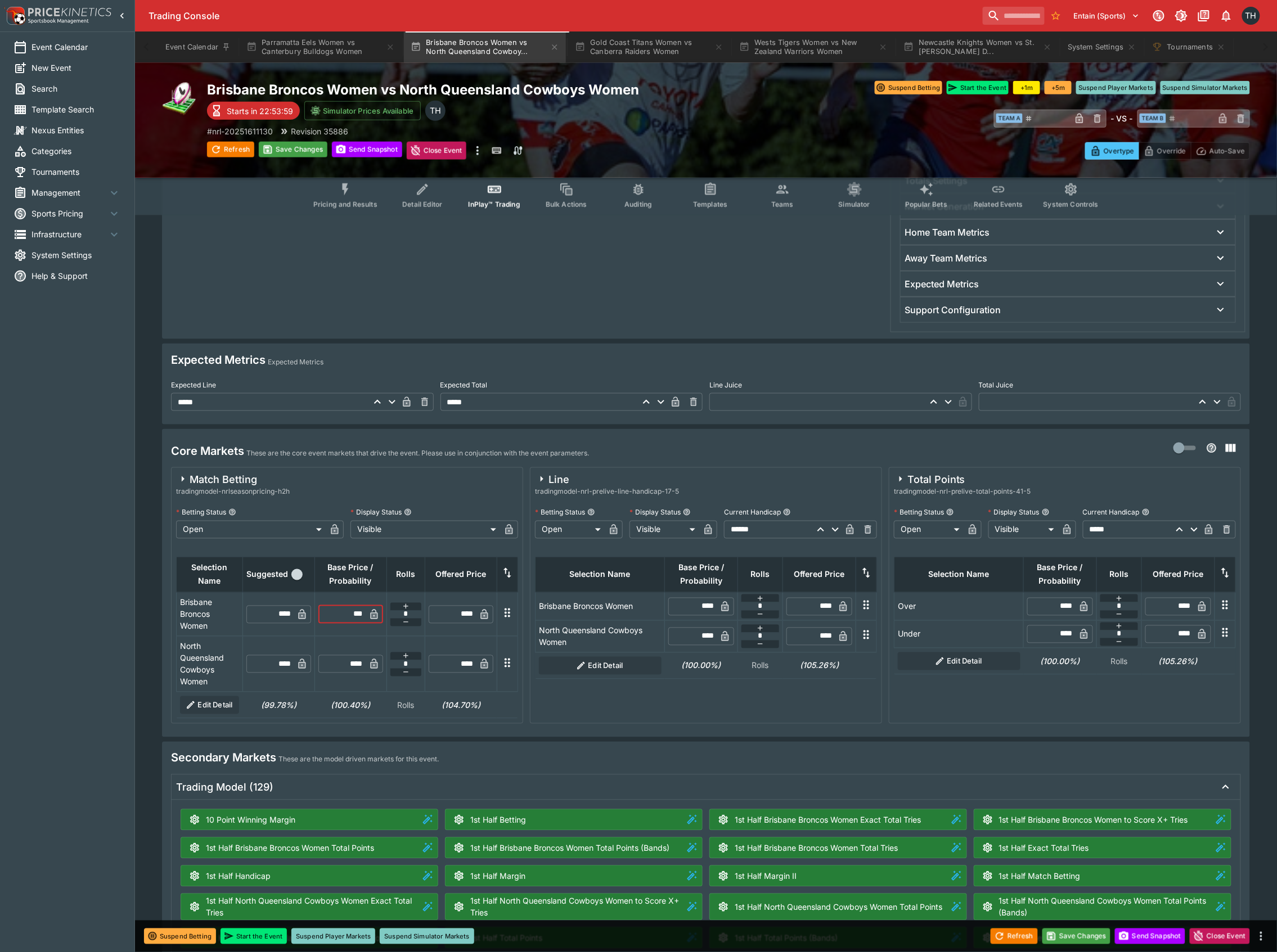
click at [351, 660] on input "****" at bounding box center [348, 664] width 33 height 18
type input "******"
type input "*****"
click at [467, 405] on input "*****" at bounding box center [539, 402] width 197 height 18
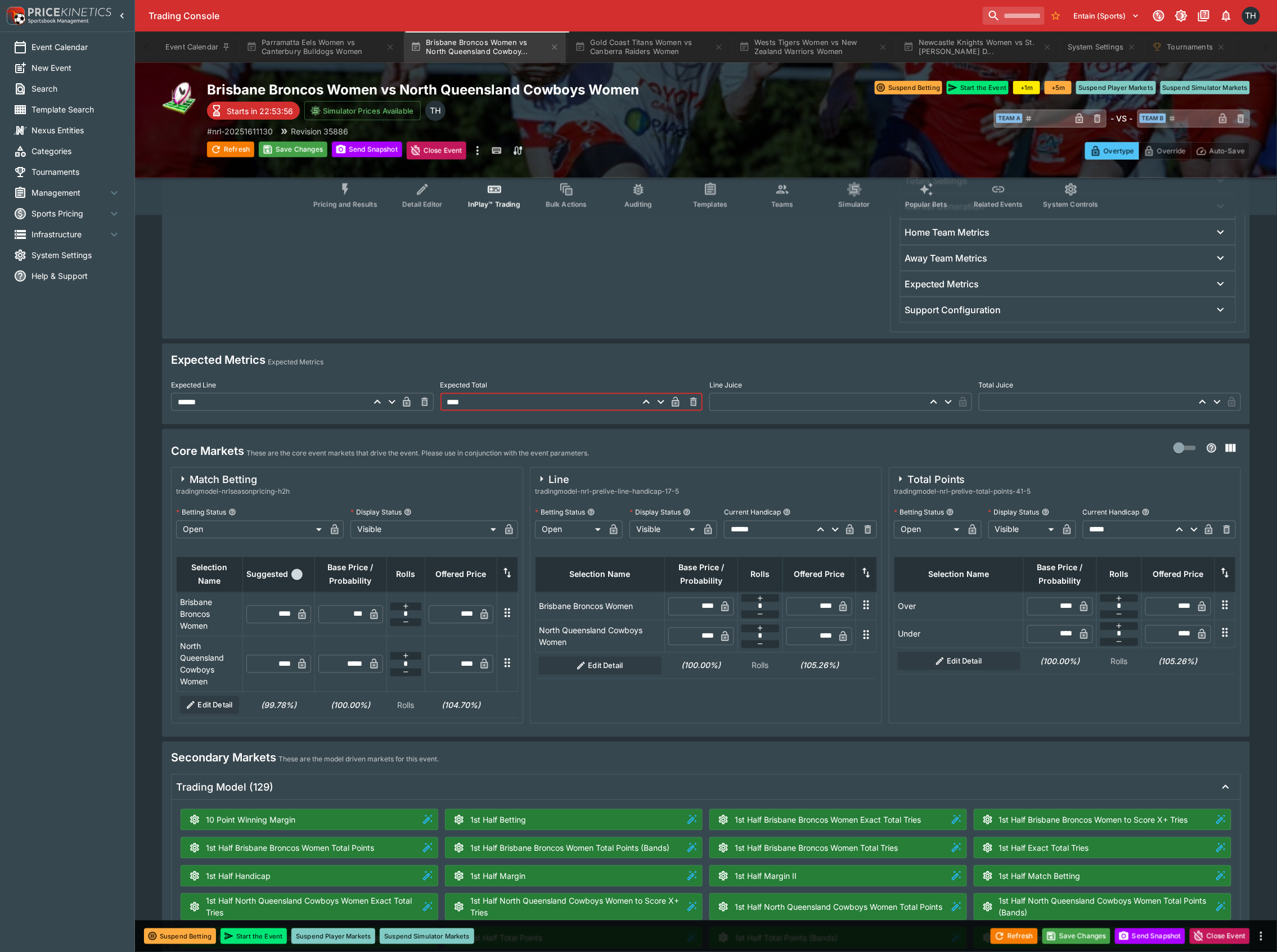
type input "*****"
click at [561, 307] on div at bounding box center [525, 148] width 717 height 368
click at [1075, 928] on div "Refresh Save Changes Send Snapshot Close Event" at bounding box center [638, 936] width 1277 height 31
click at [1075, 934] on button "Save Changes" at bounding box center [1077, 937] width 69 height 16
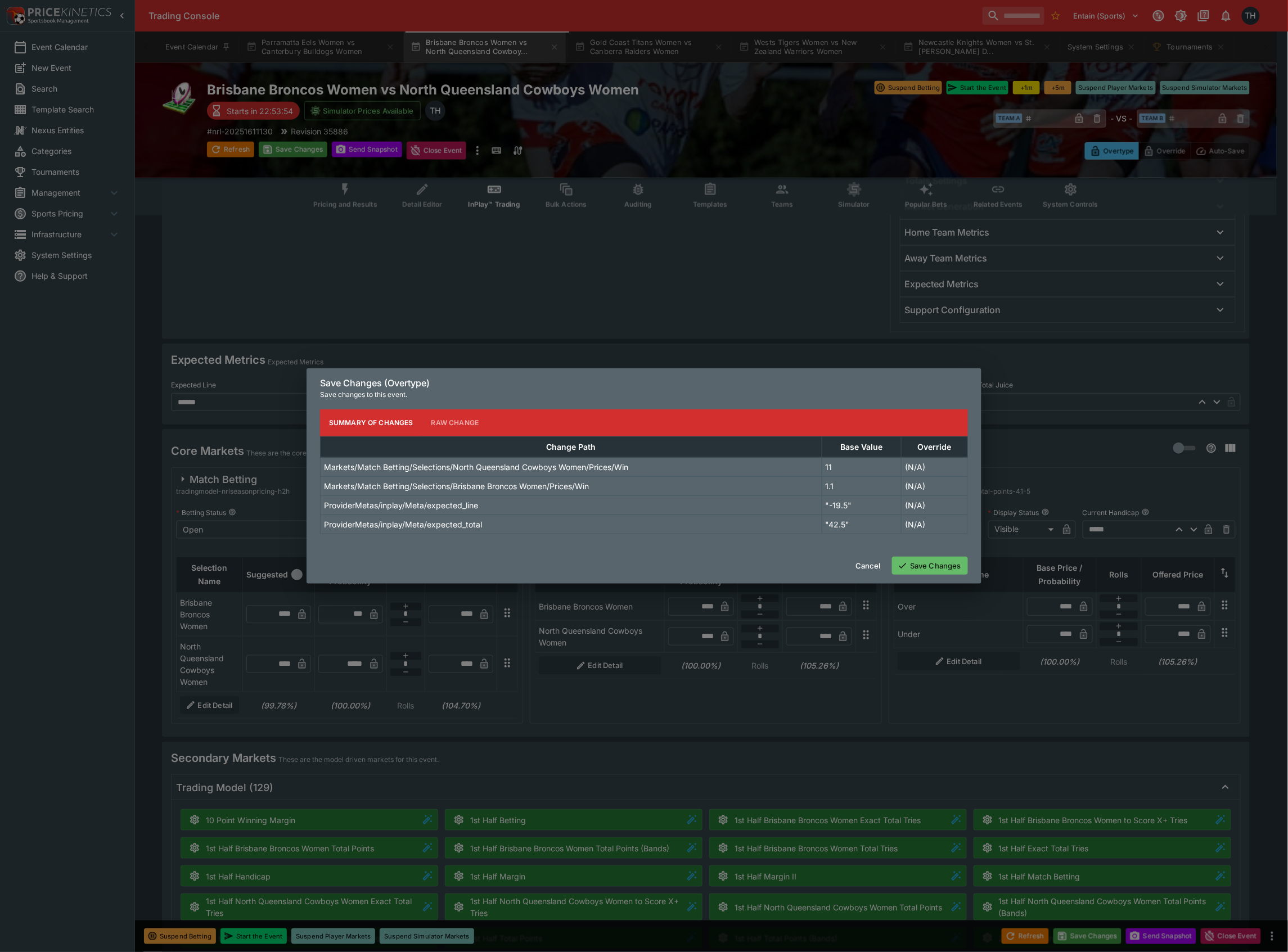
drag, startPoint x: 935, startPoint y: 559, endPoint x: 944, endPoint y: 554, distance: 10.3
click at [936, 559] on button "Save Changes" at bounding box center [930, 566] width 76 height 18
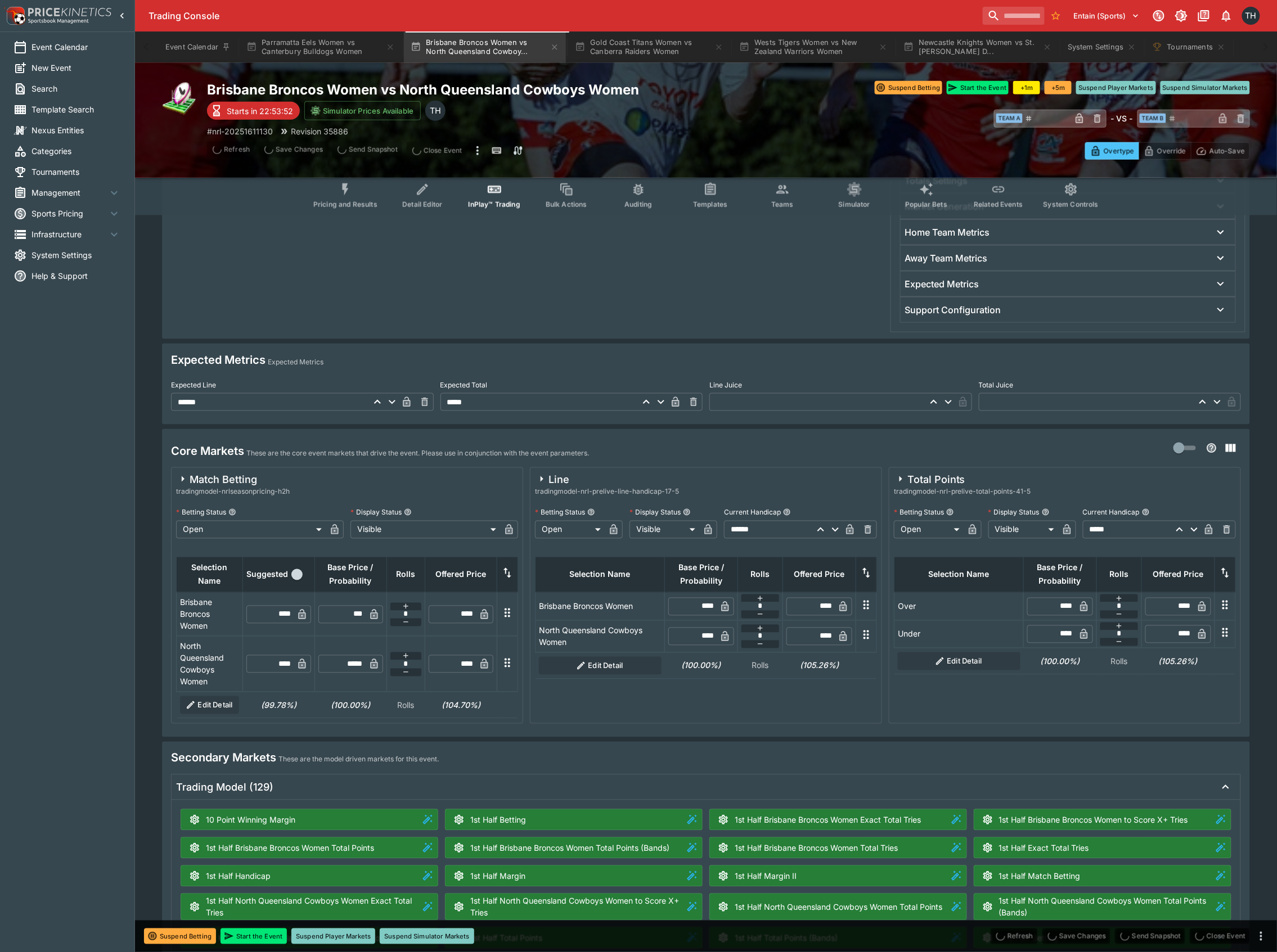
type input "****"
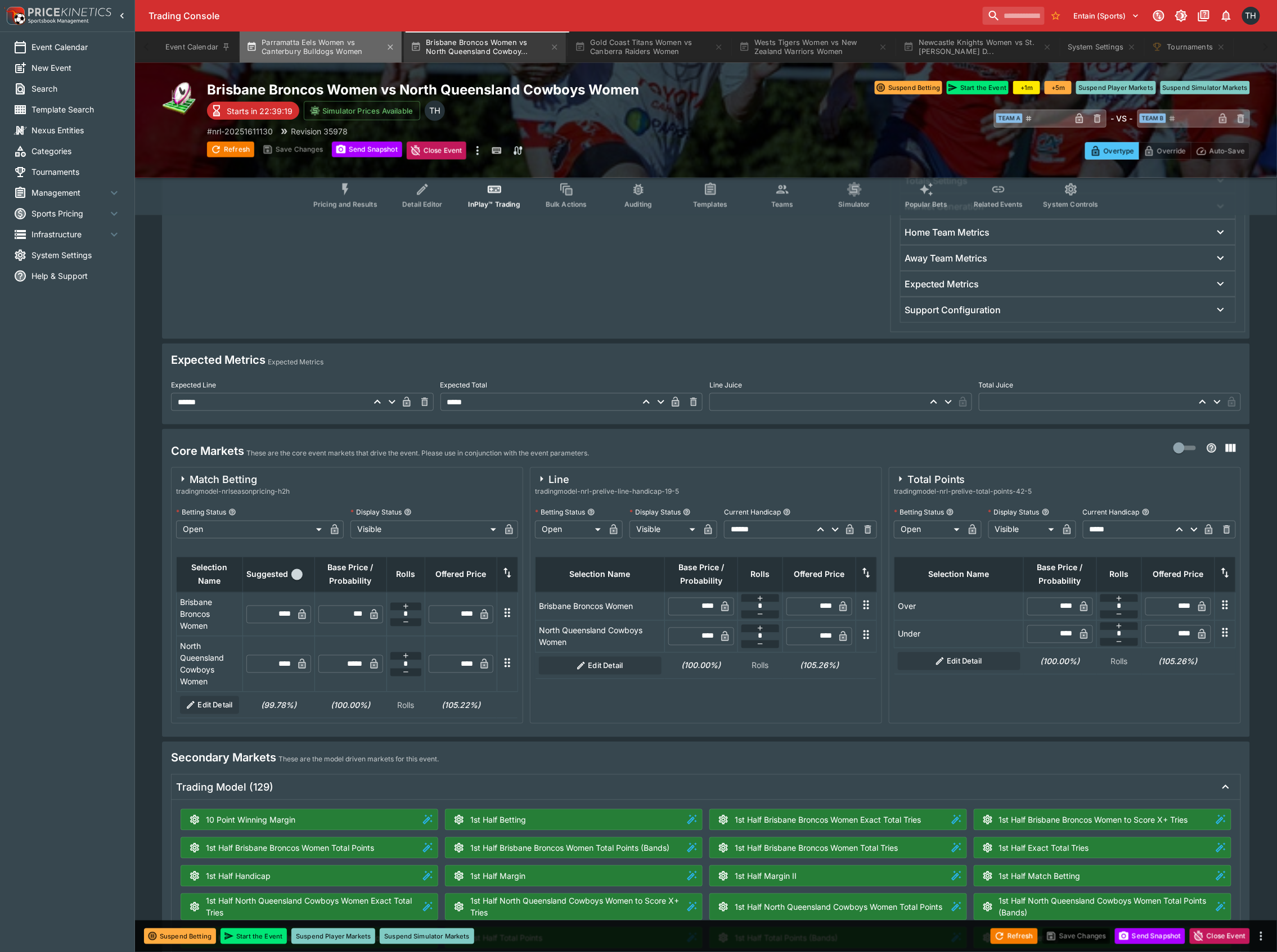
click at [329, 35] on button "Parramatta Eels Women vs Canterbury Bulldogs Women" at bounding box center [321, 47] width 162 height 31
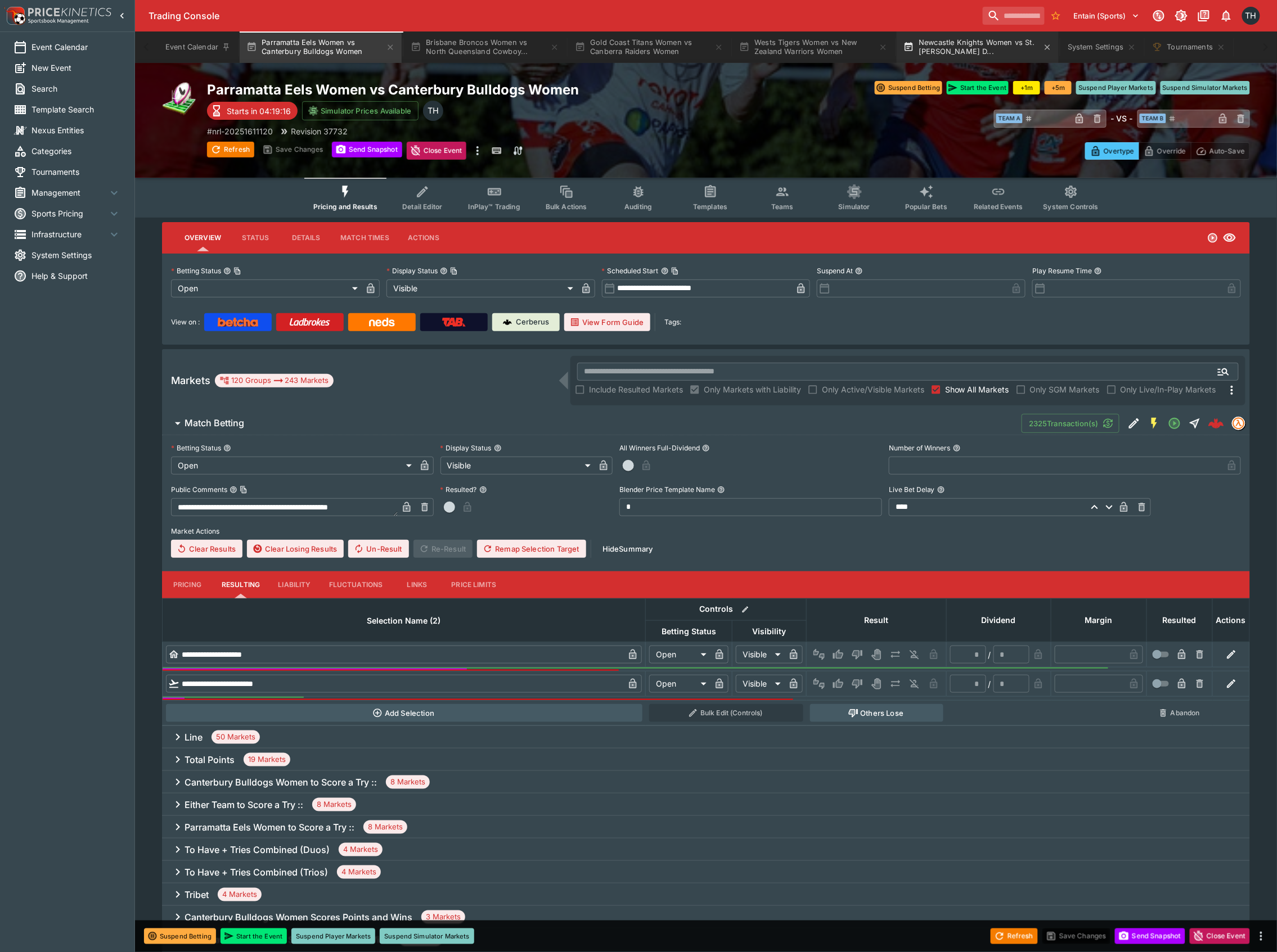
click at [979, 53] on button "Newcastle Knights Women vs St. George Illawarra D..." at bounding box center [977, 47] width 162 height 31
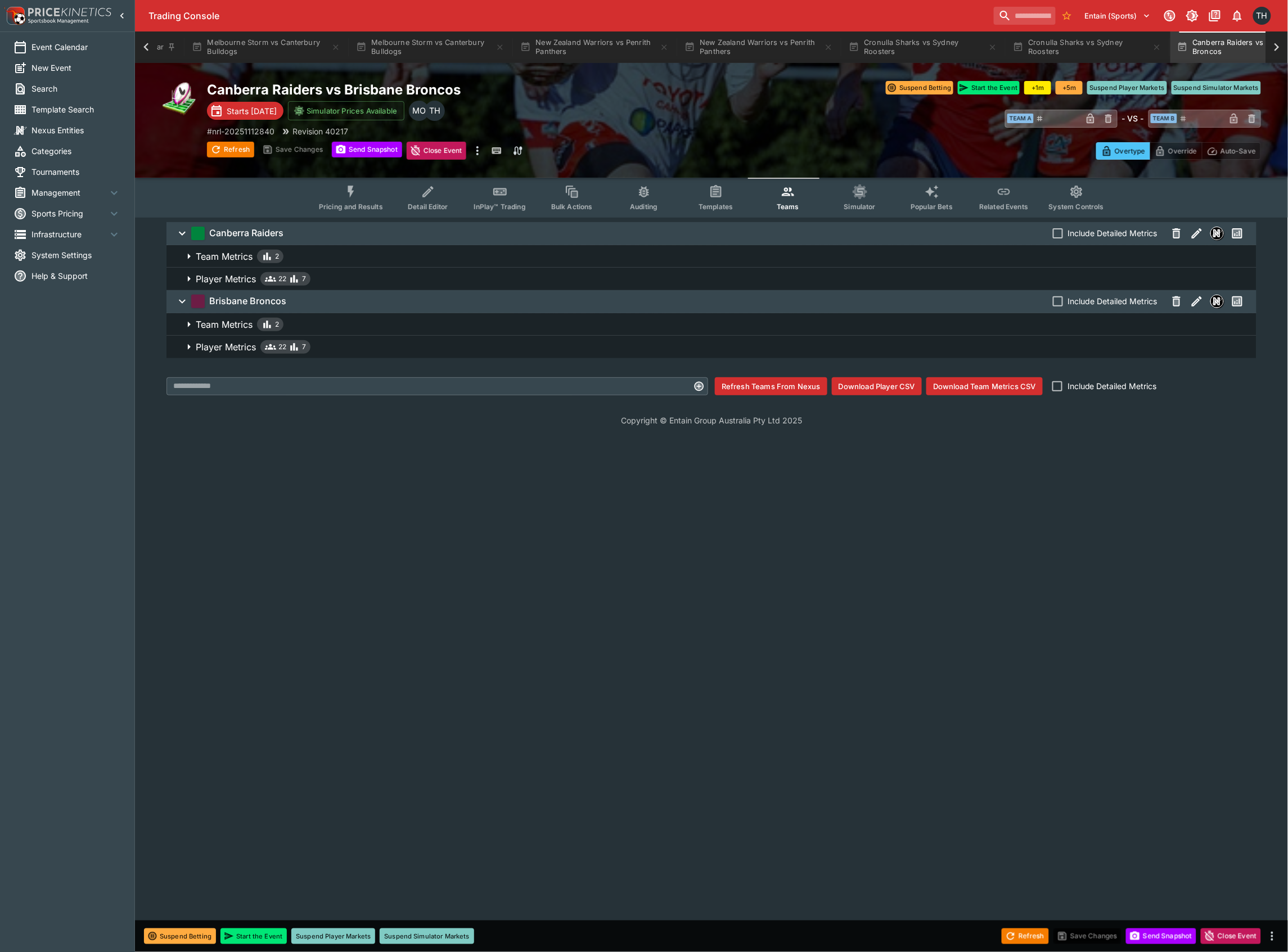
scroll to position [0, 132]
click at [159, 63] on div "Canberra Raiders vs Brisbane Broncos Starts in 2 days Simulator Prices Availabl…" at bounding box center [712, 120] width 1153 height 115
click at [142, 46] on icon at bounding box center [146, 47] width 16 height 16
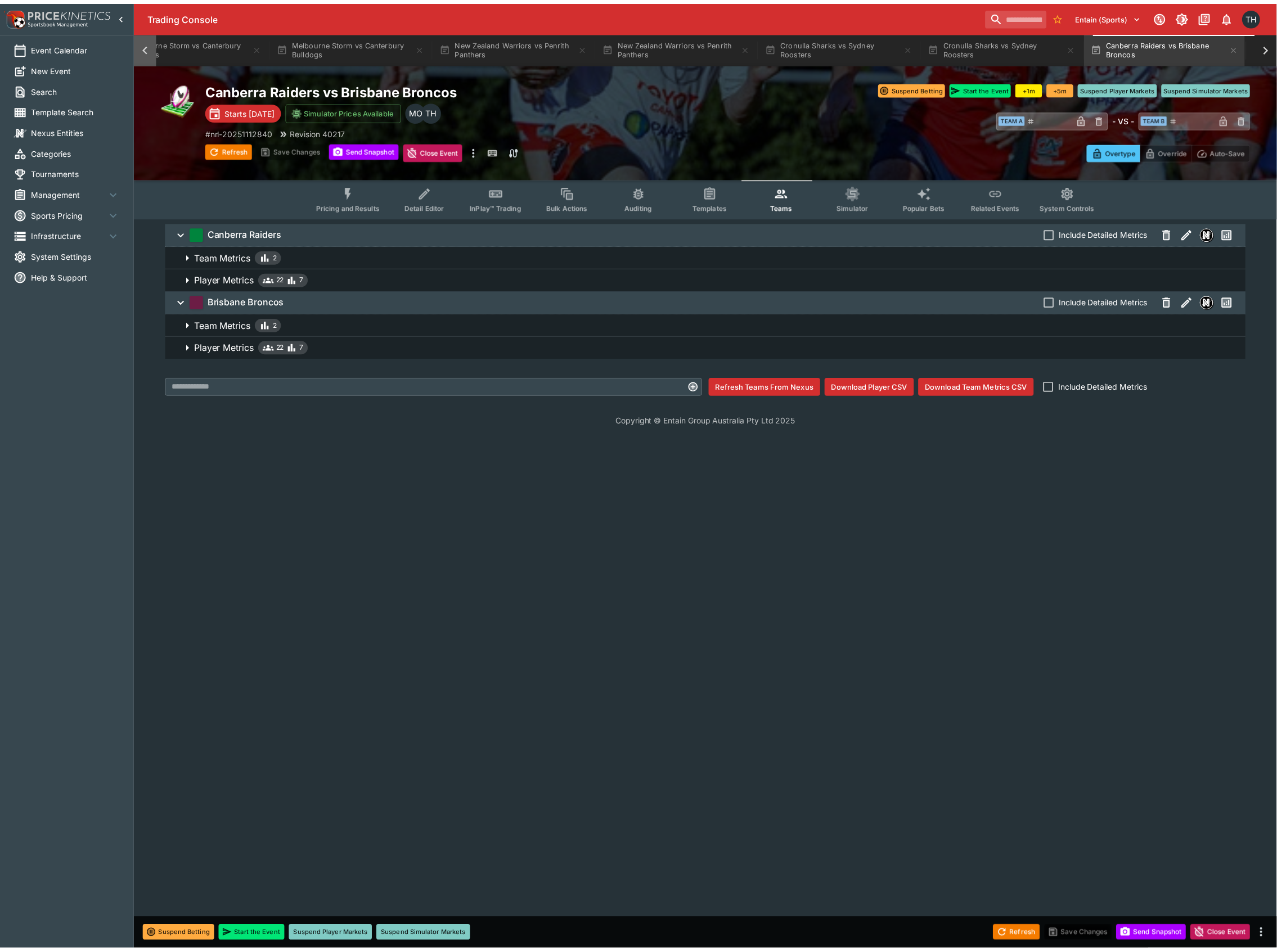
scroll to position [0, 0]
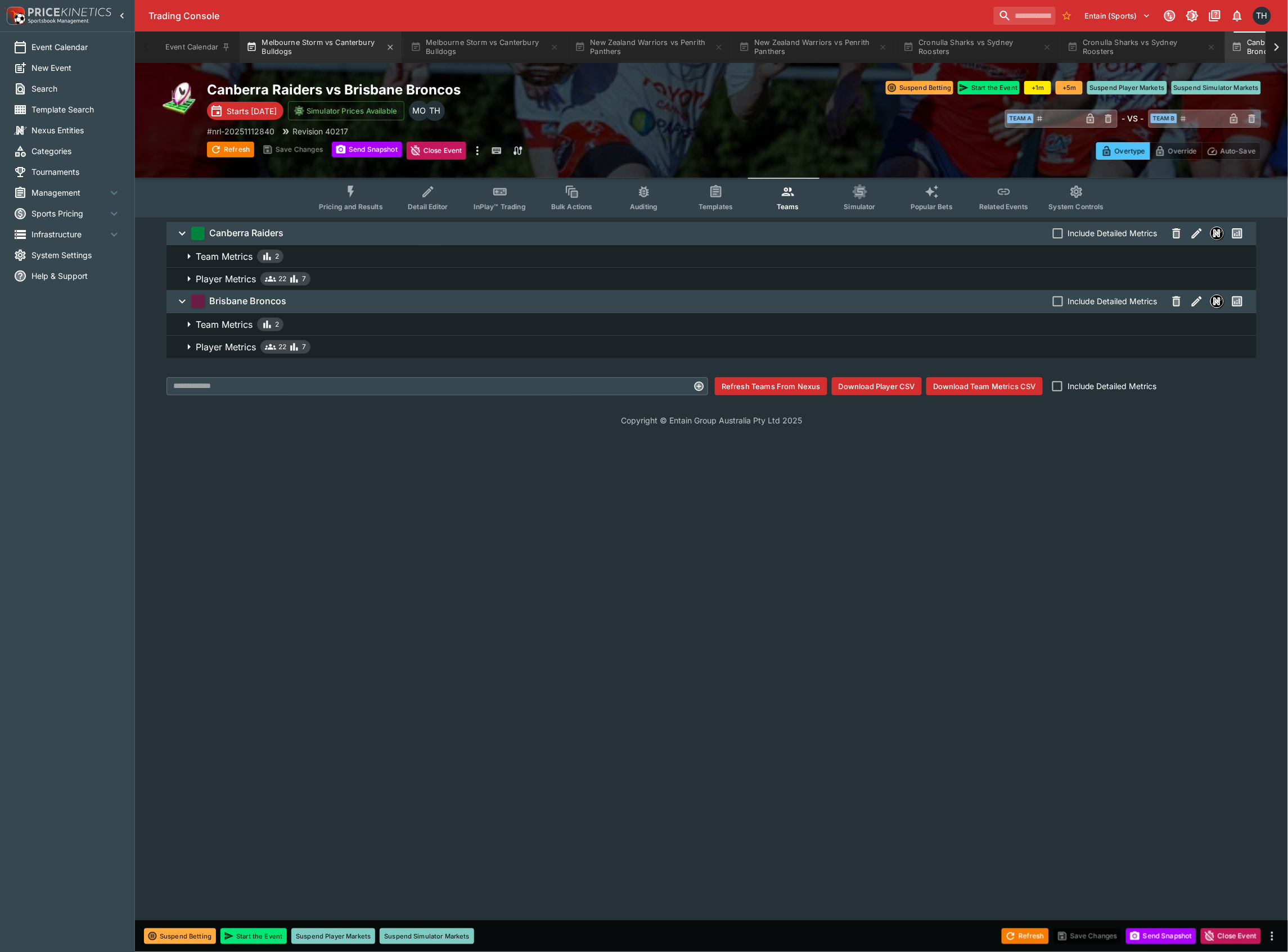
click at [302, 46] on button "Melbourne Storm vs Canterbury Bulldogs" at bounding box center [321, 47] width 162 height 31
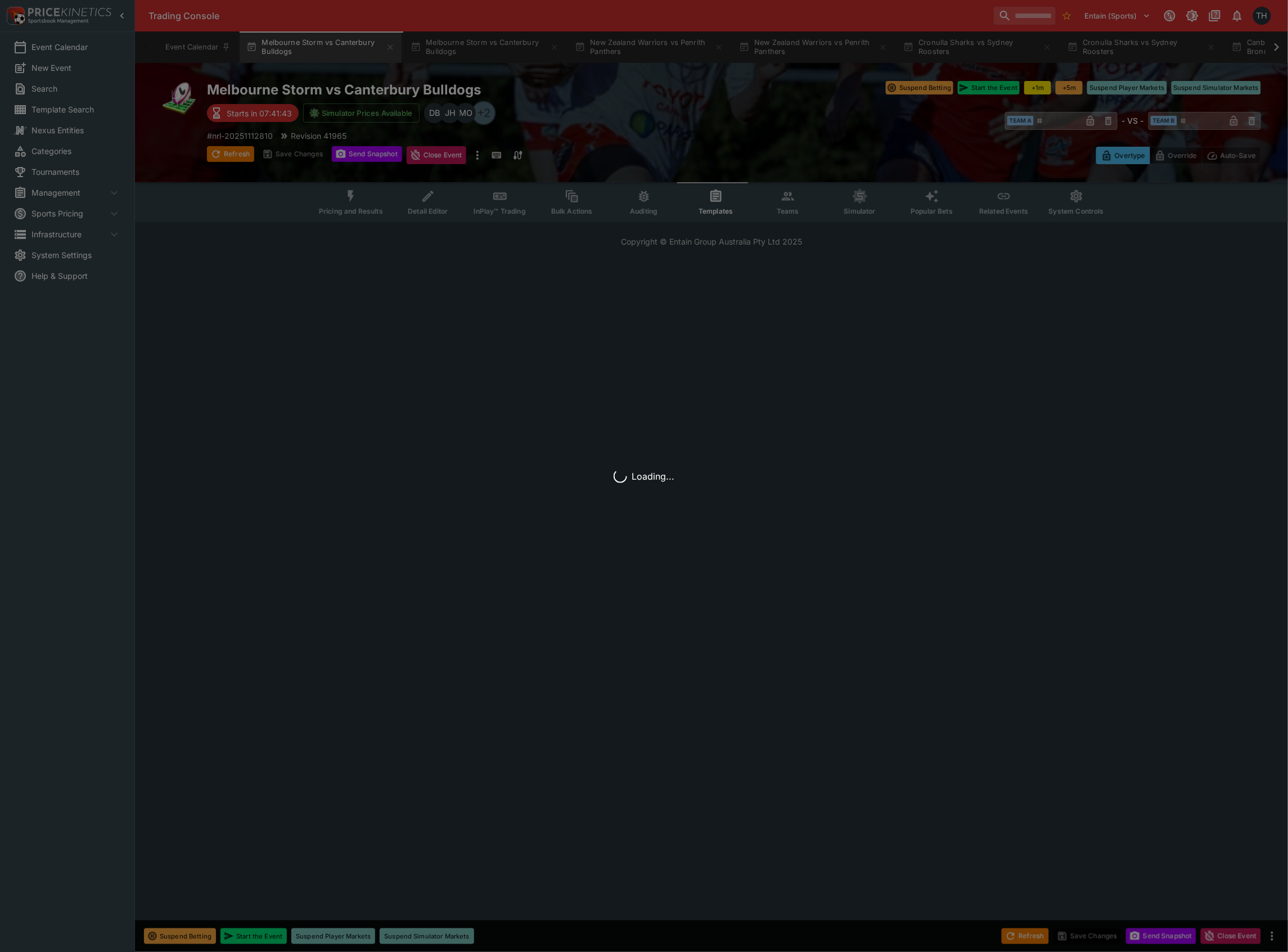
click at [367, 206] on div "Loading..." at bounding box center [644, 476] width 1288 height 952
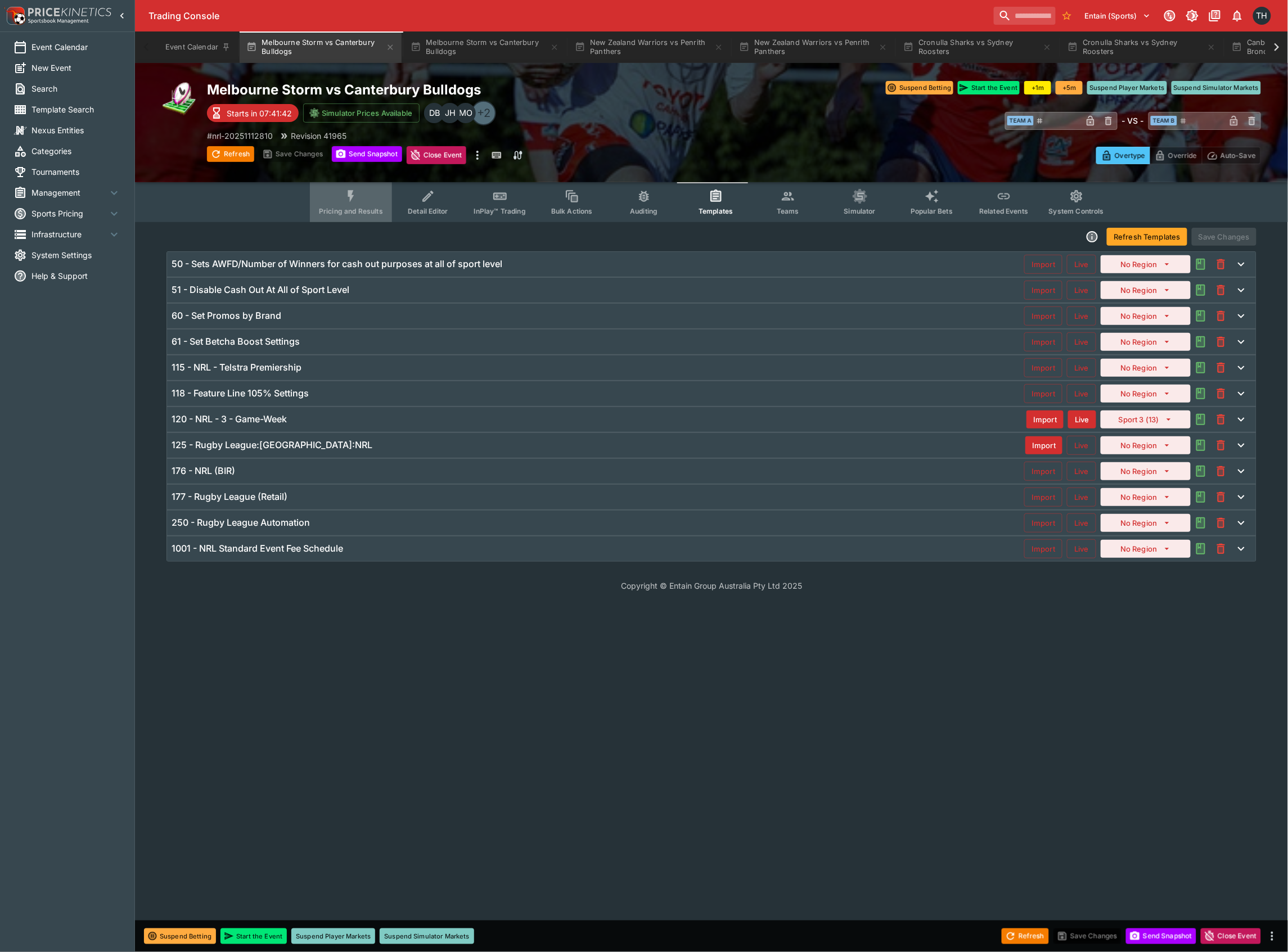
click at [367, 207] on span "Pricing and Results" at bounding box center [351, 211] width 64 height 9
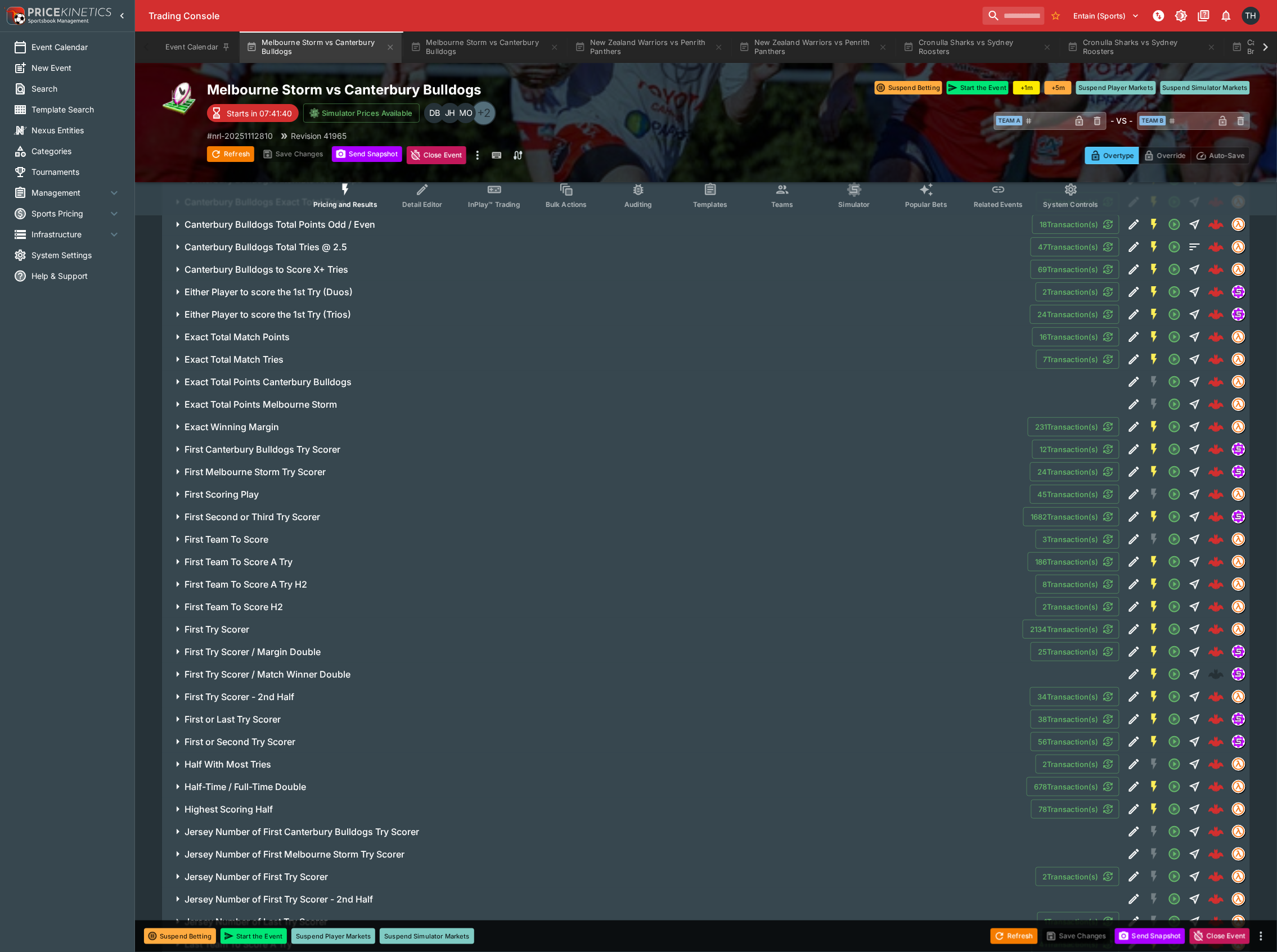
scroll to position [2400, 0]
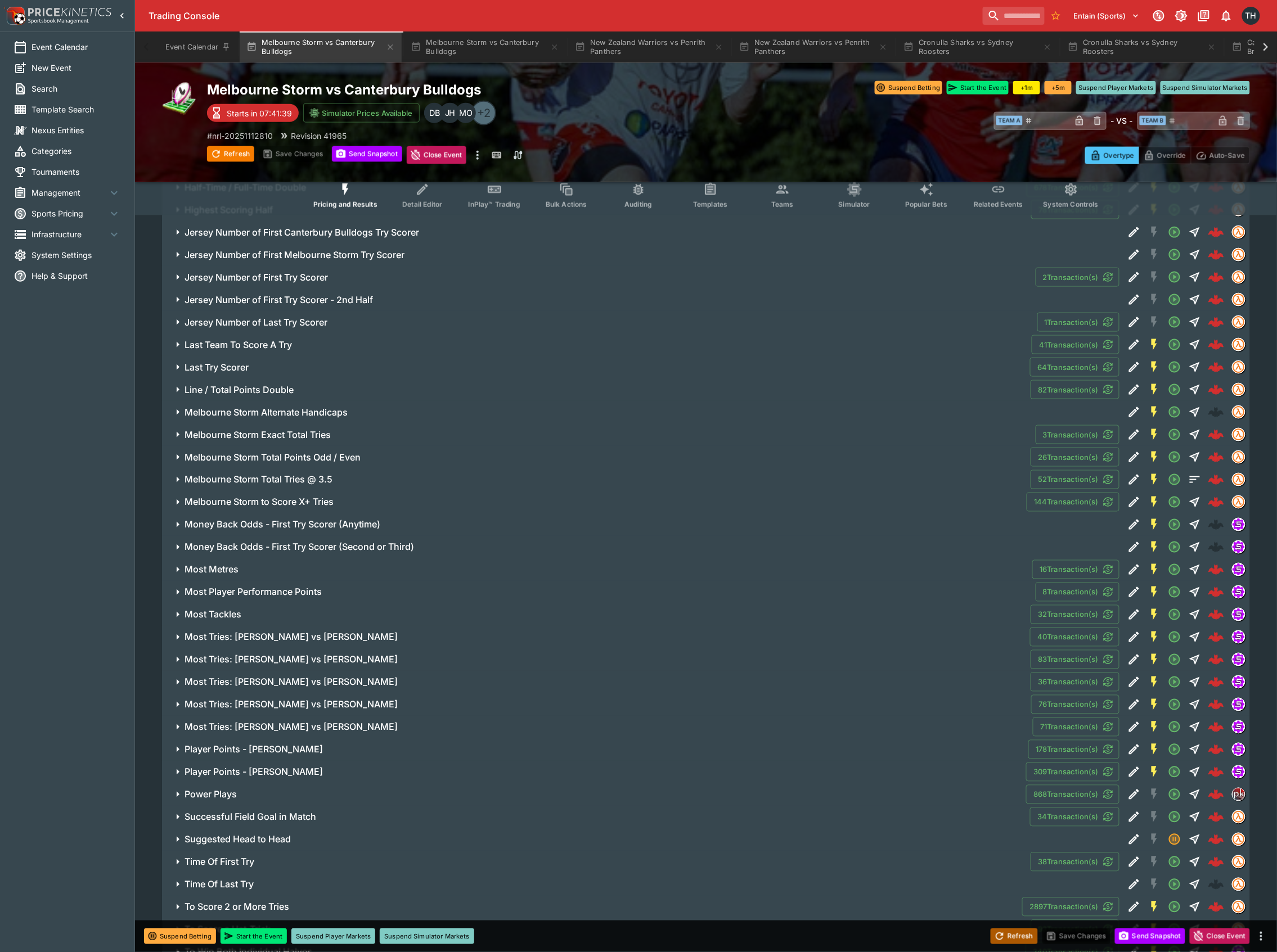
click at [1002, 932] on icon "button" at bounding box center [999, 936] width 11 height 11
click at [285, 611] on span "Most Tackles" at bounding box center [603, 615] width 837 height 12
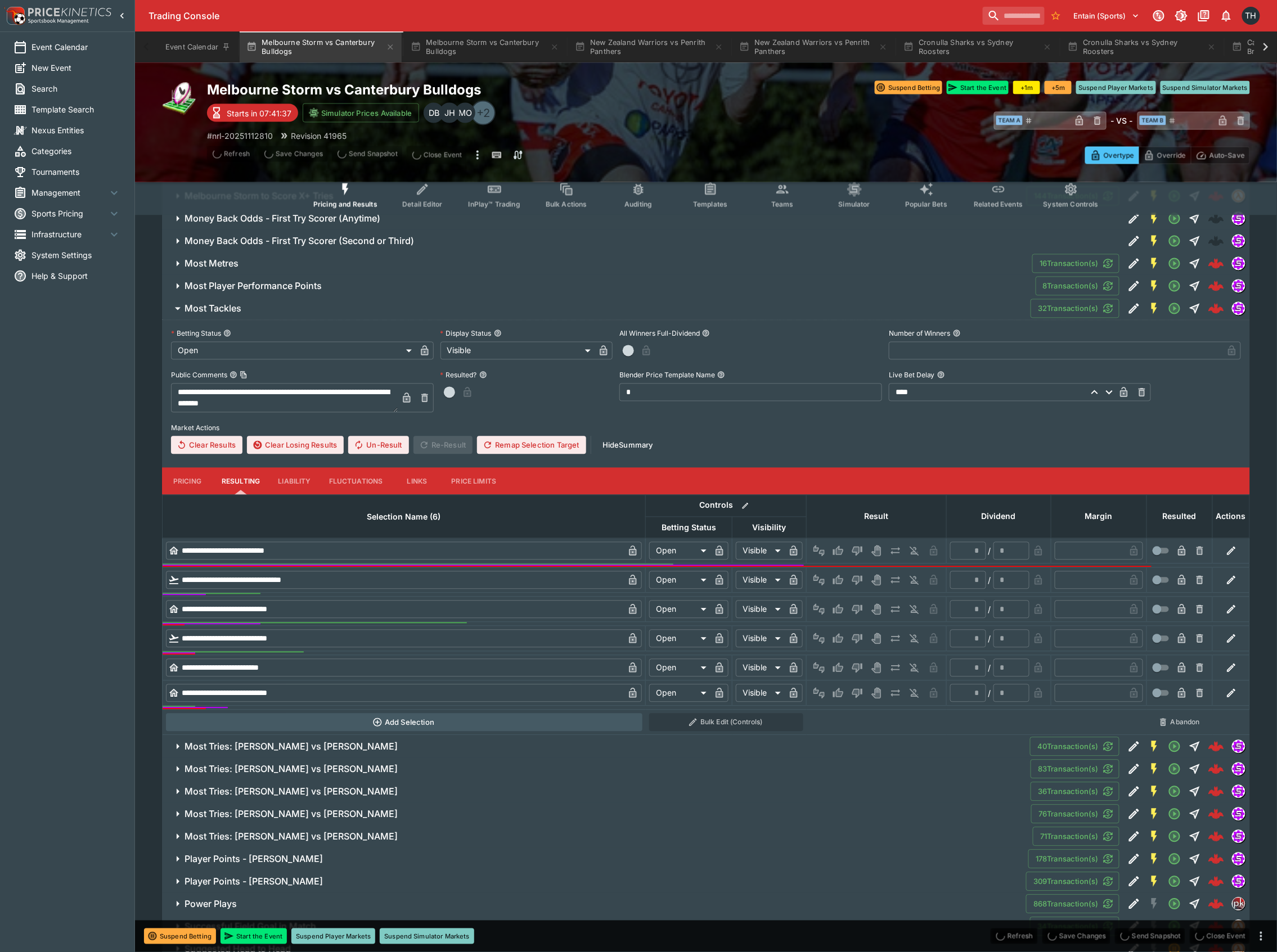
scroll to position [2775, 0]
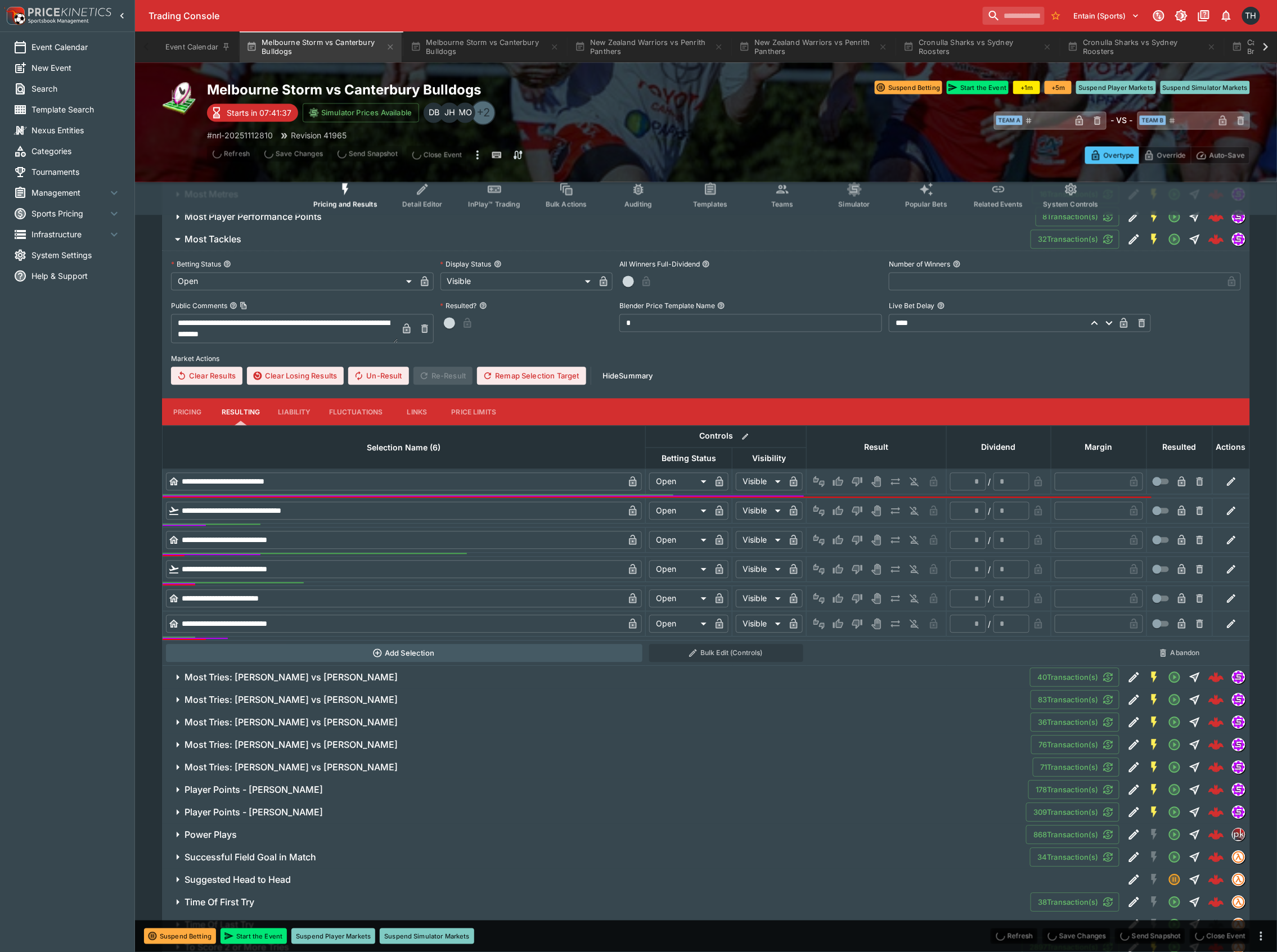
click at [205, 417] on button "Pricing" at bounding box center [187, 412] width 50 height 27
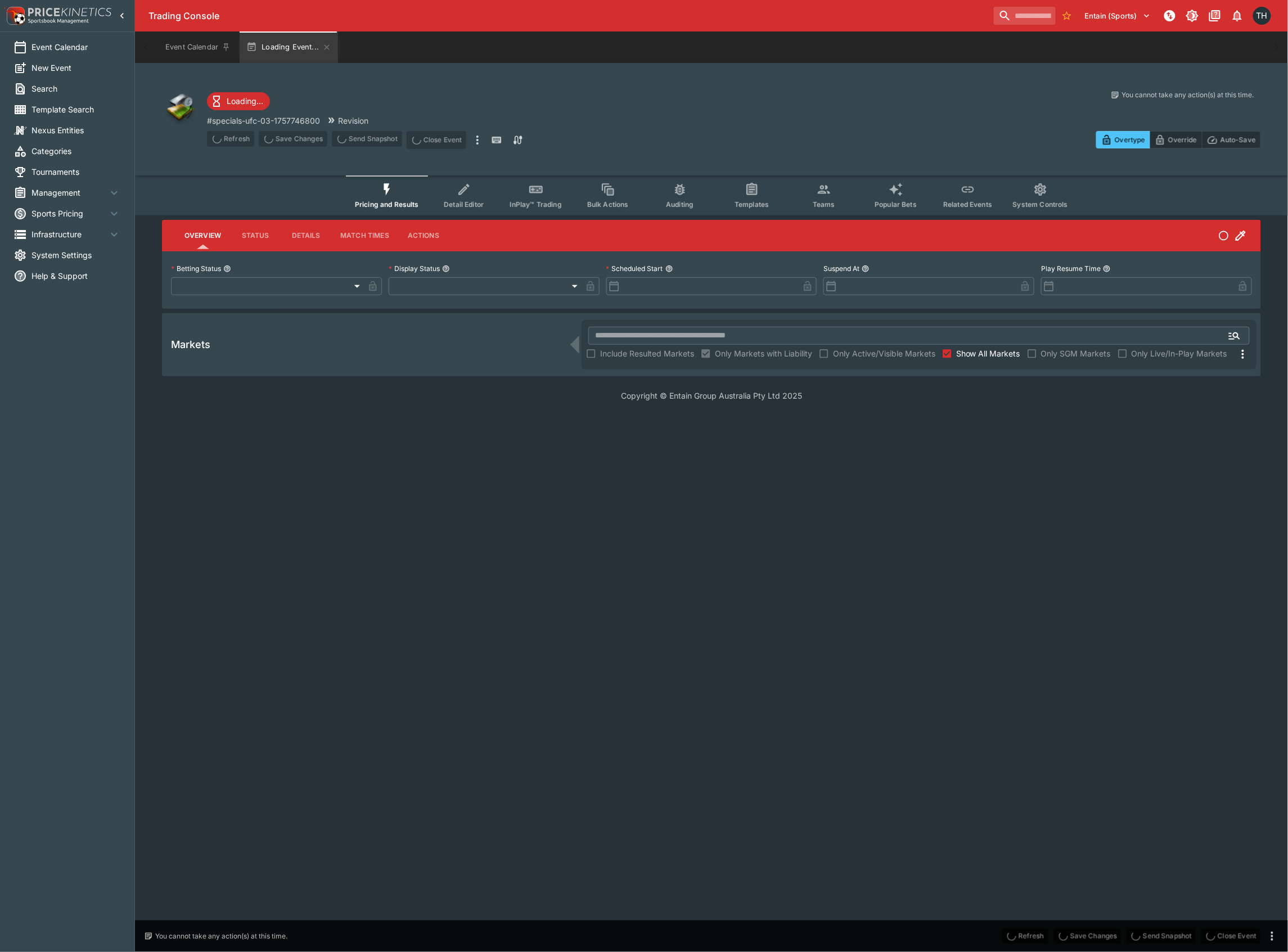
type input "**********"
type input "*******"
type input "**********"
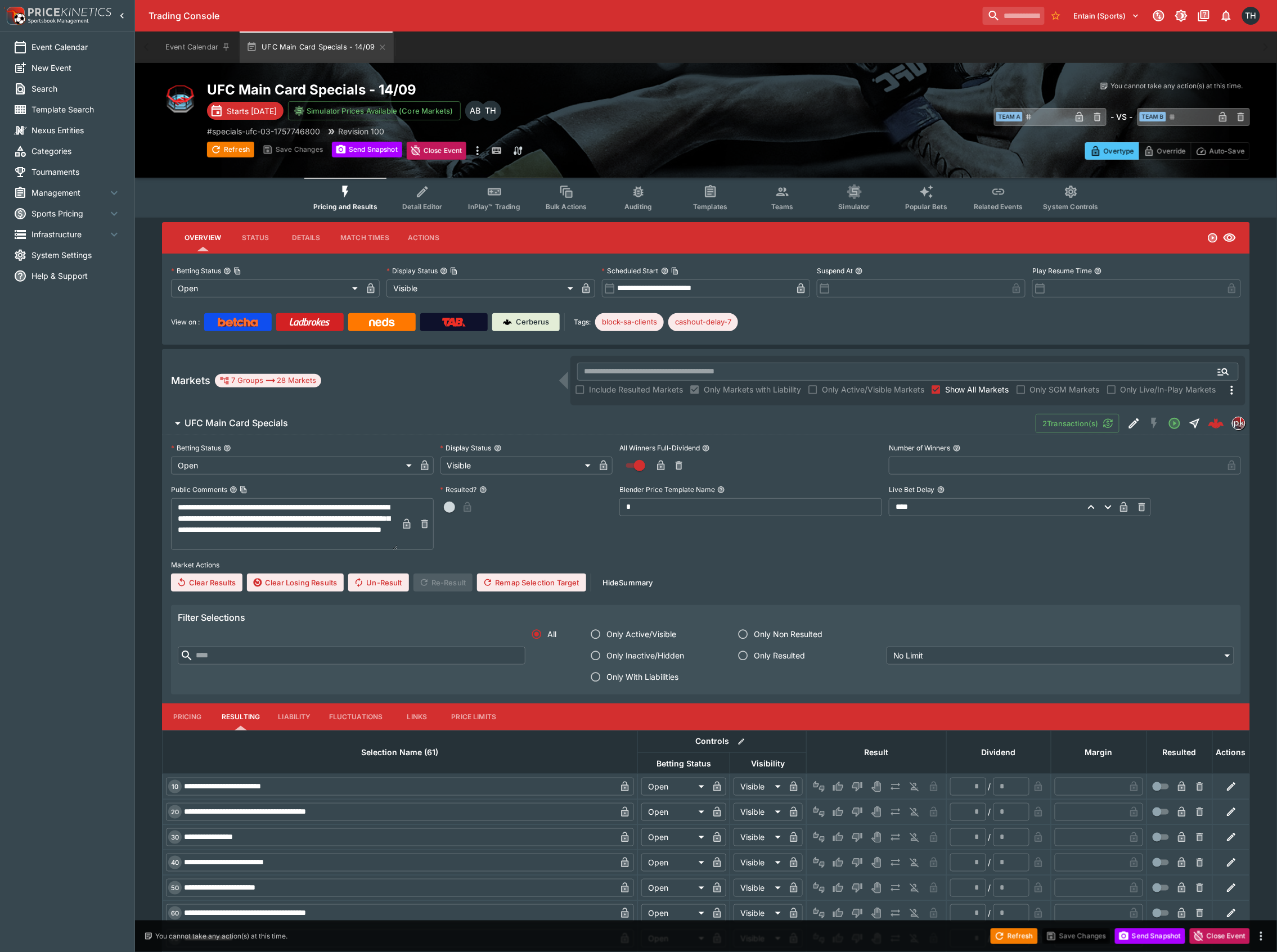
click at [199, 715] on button "Pricing" at bounding box center [187, 717] width 50 height 27
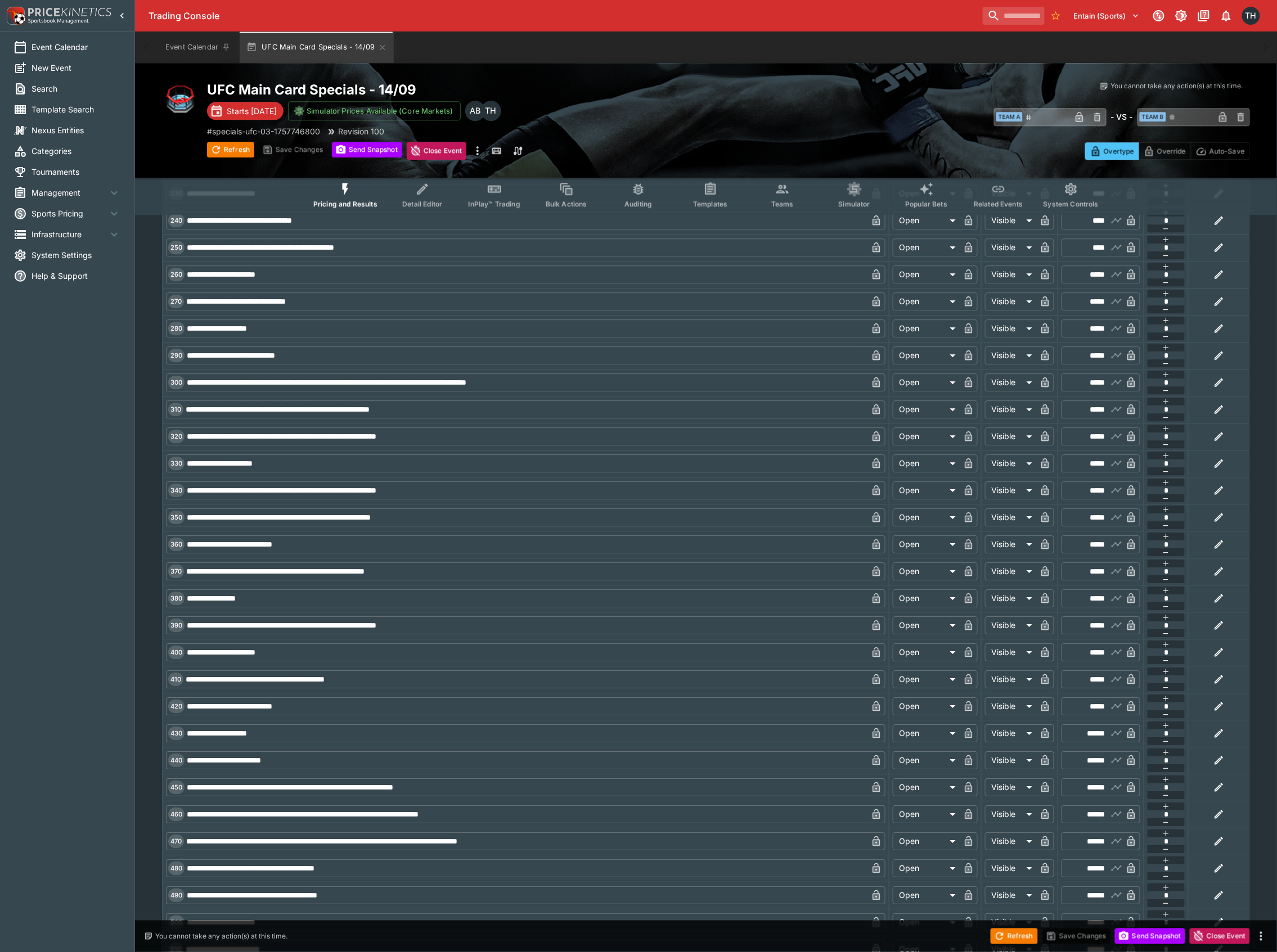
scroll to position [1500, 0]
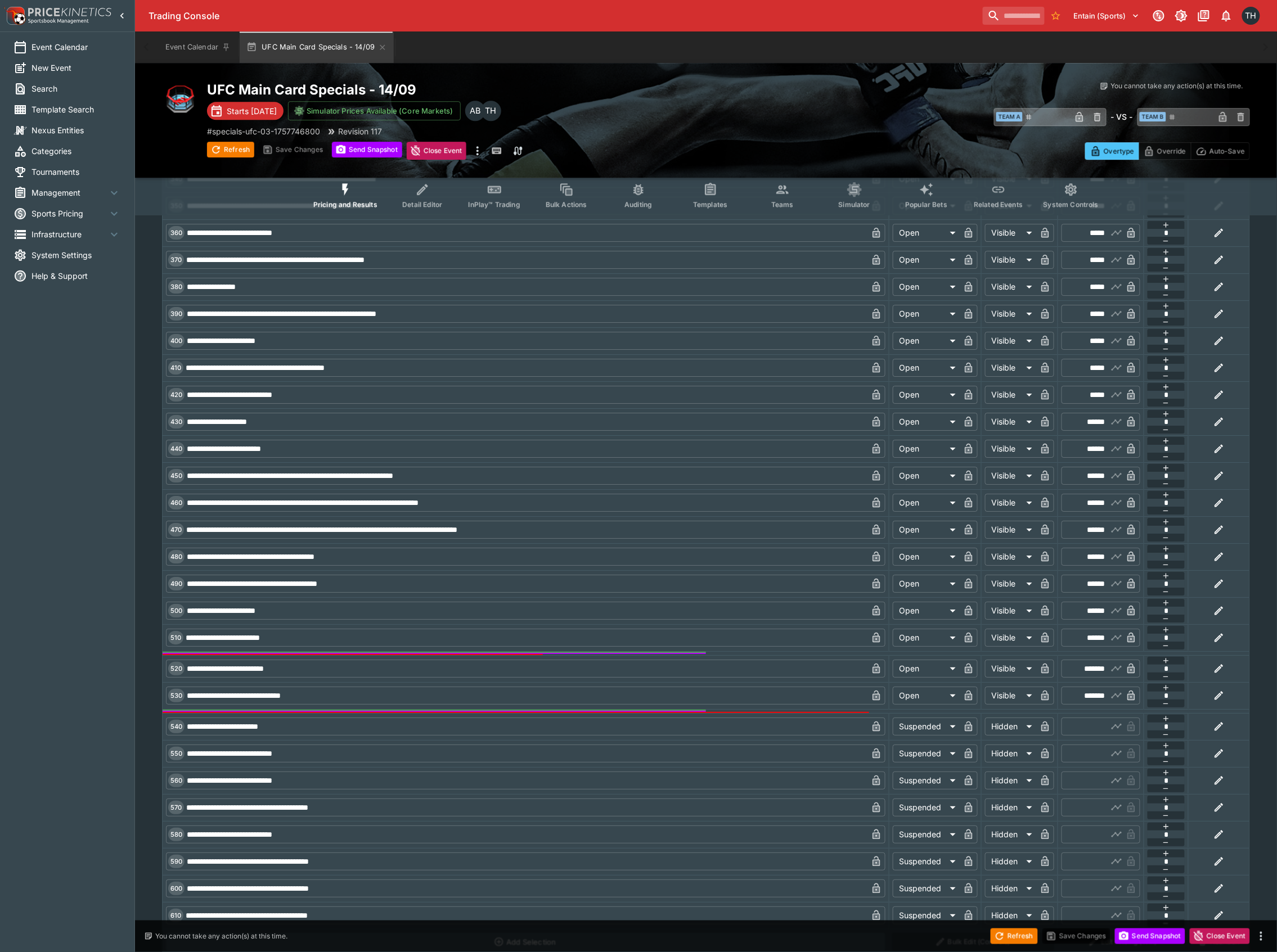
type input "****"
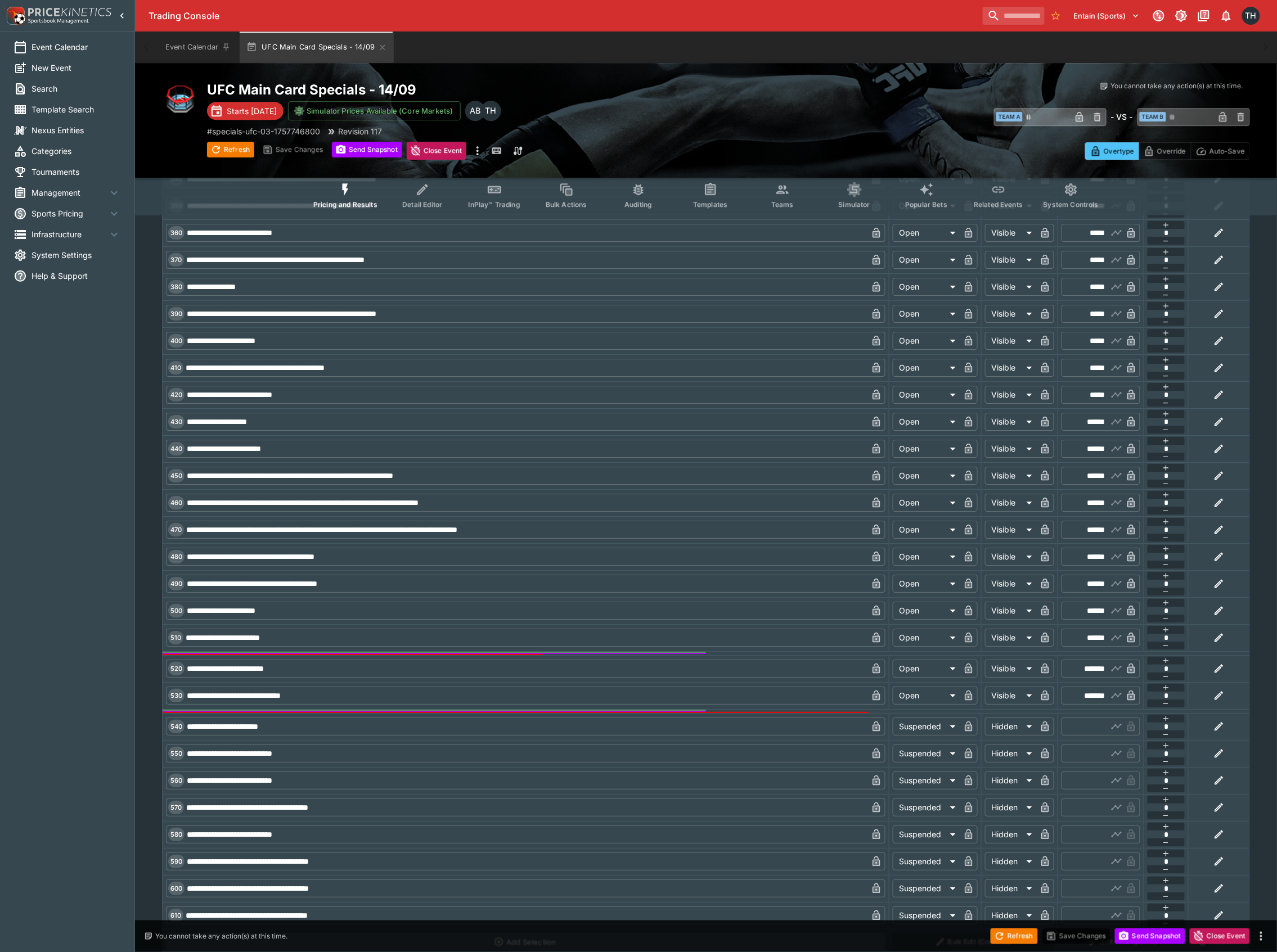
type input "*****"
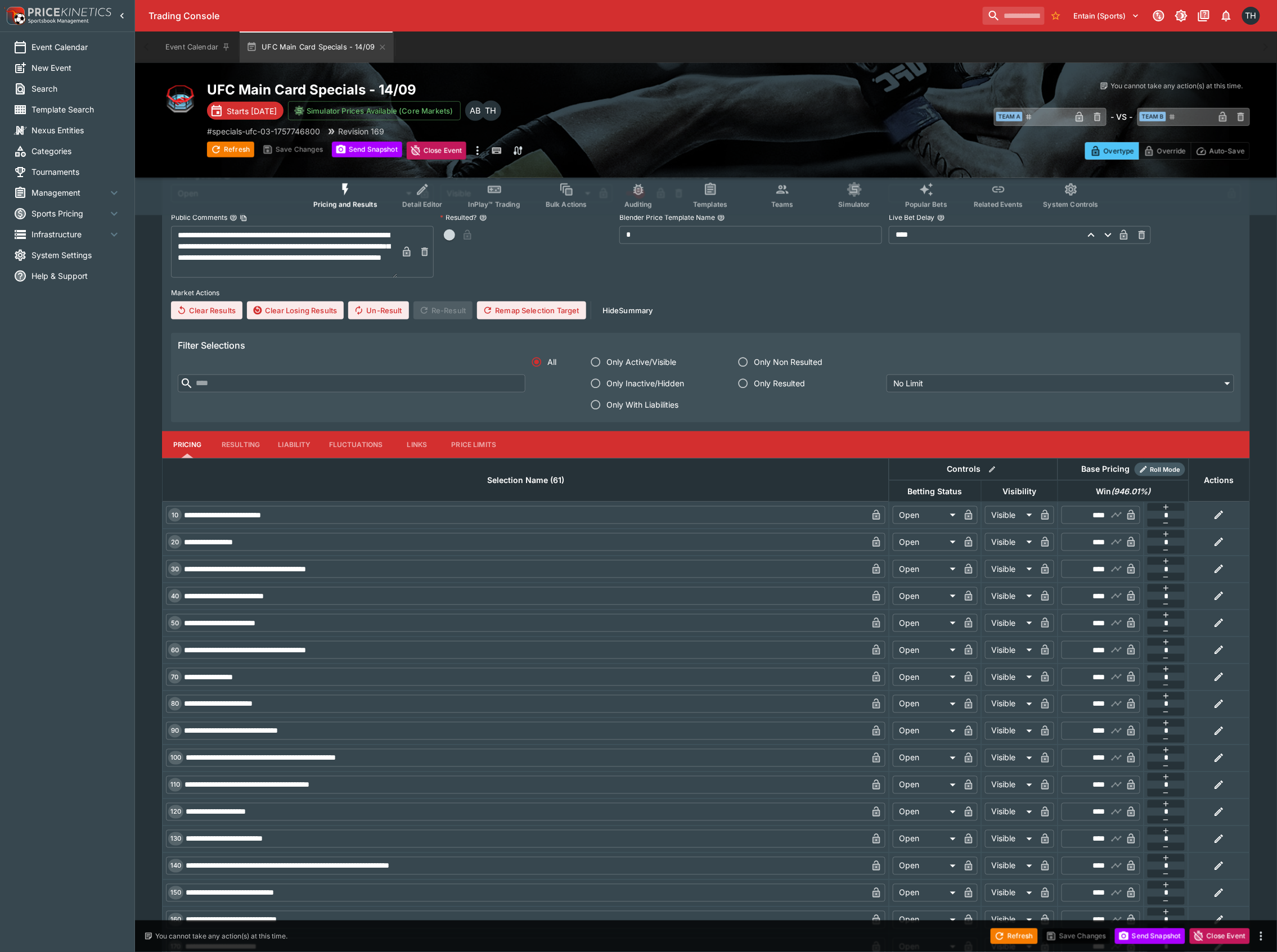
scroll to position [0, 0]
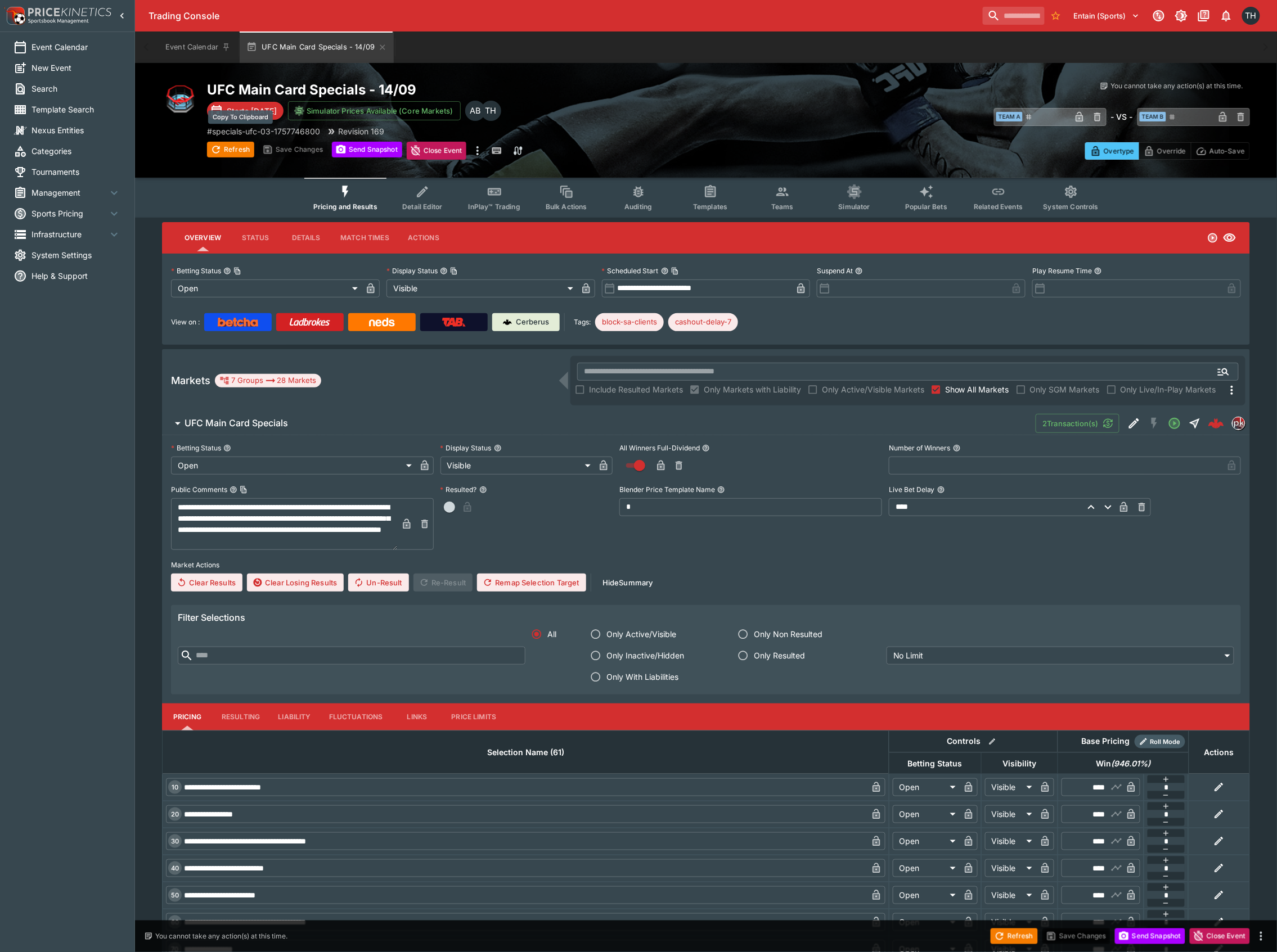
click at [280, 129] on p "# specials-ufc-03-1757746800" at bounding box center [263, 132] width 113 height 12
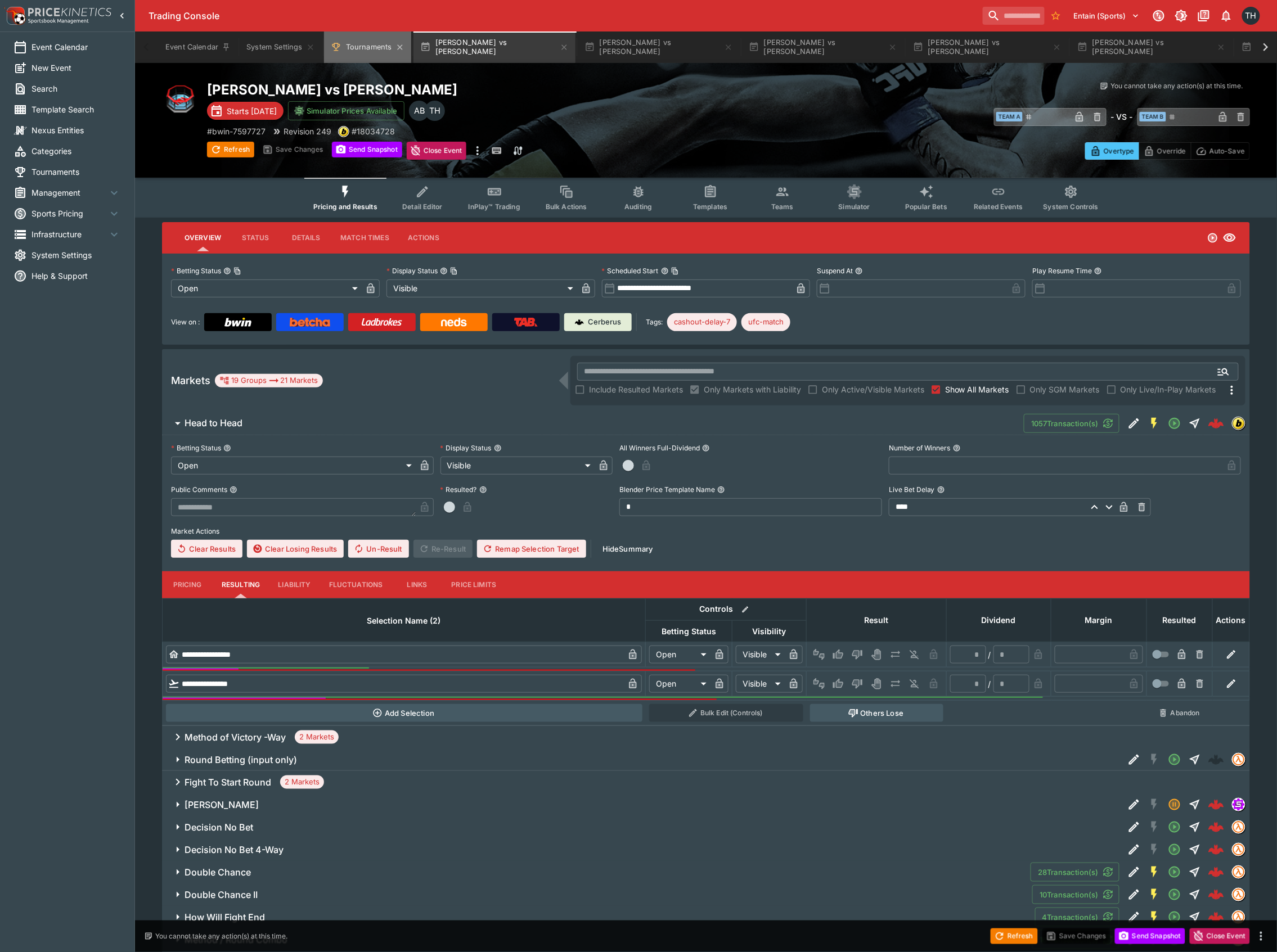
click at [358, 34] on button "Tournaments" at bounding box center [367, 47] width 87 height 31
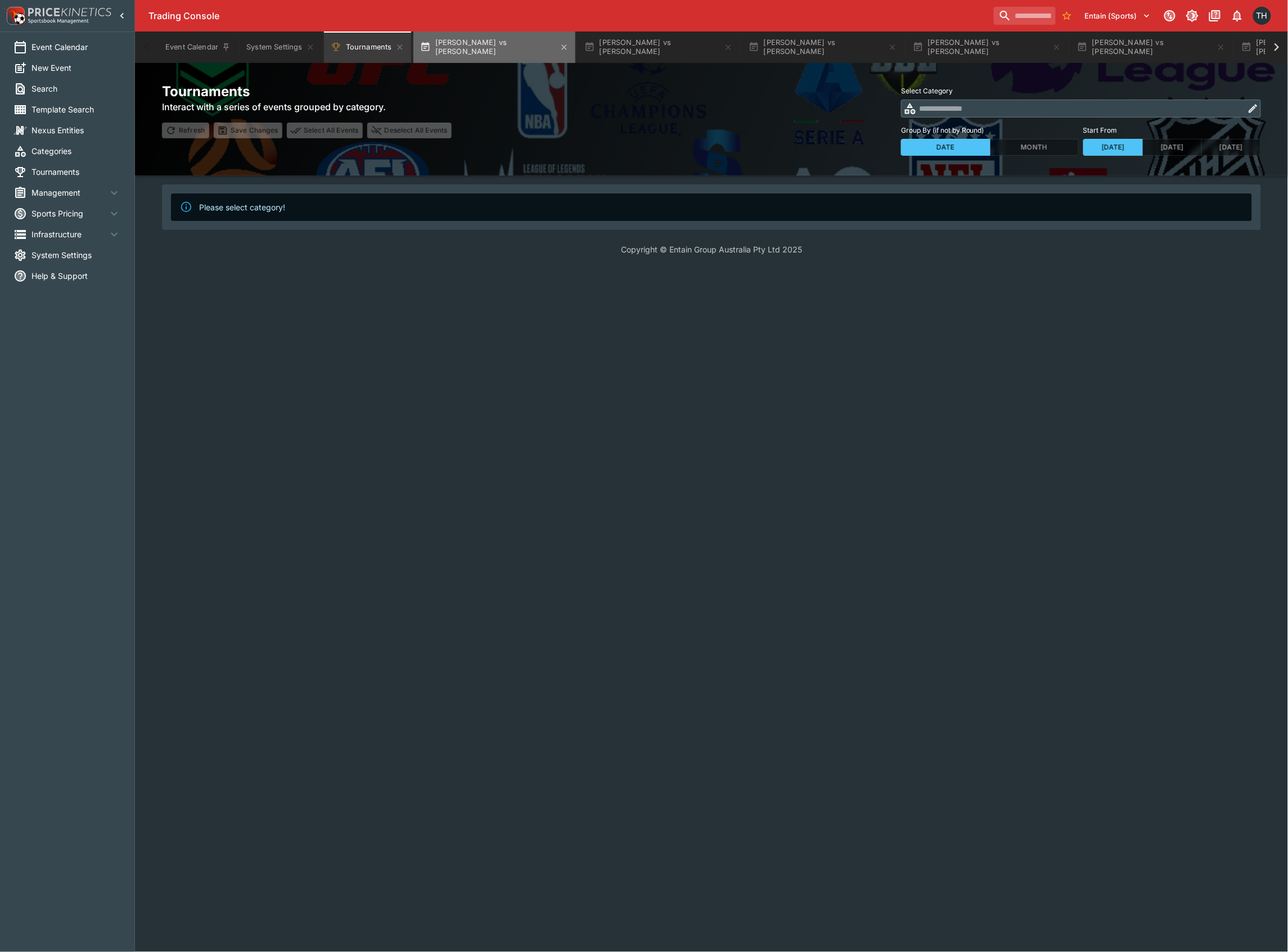
click at [485, 43] on button "[PERSON_NAME] vs [PERSON_NAME]" at bounding box center [495, 47] width 162 height 31
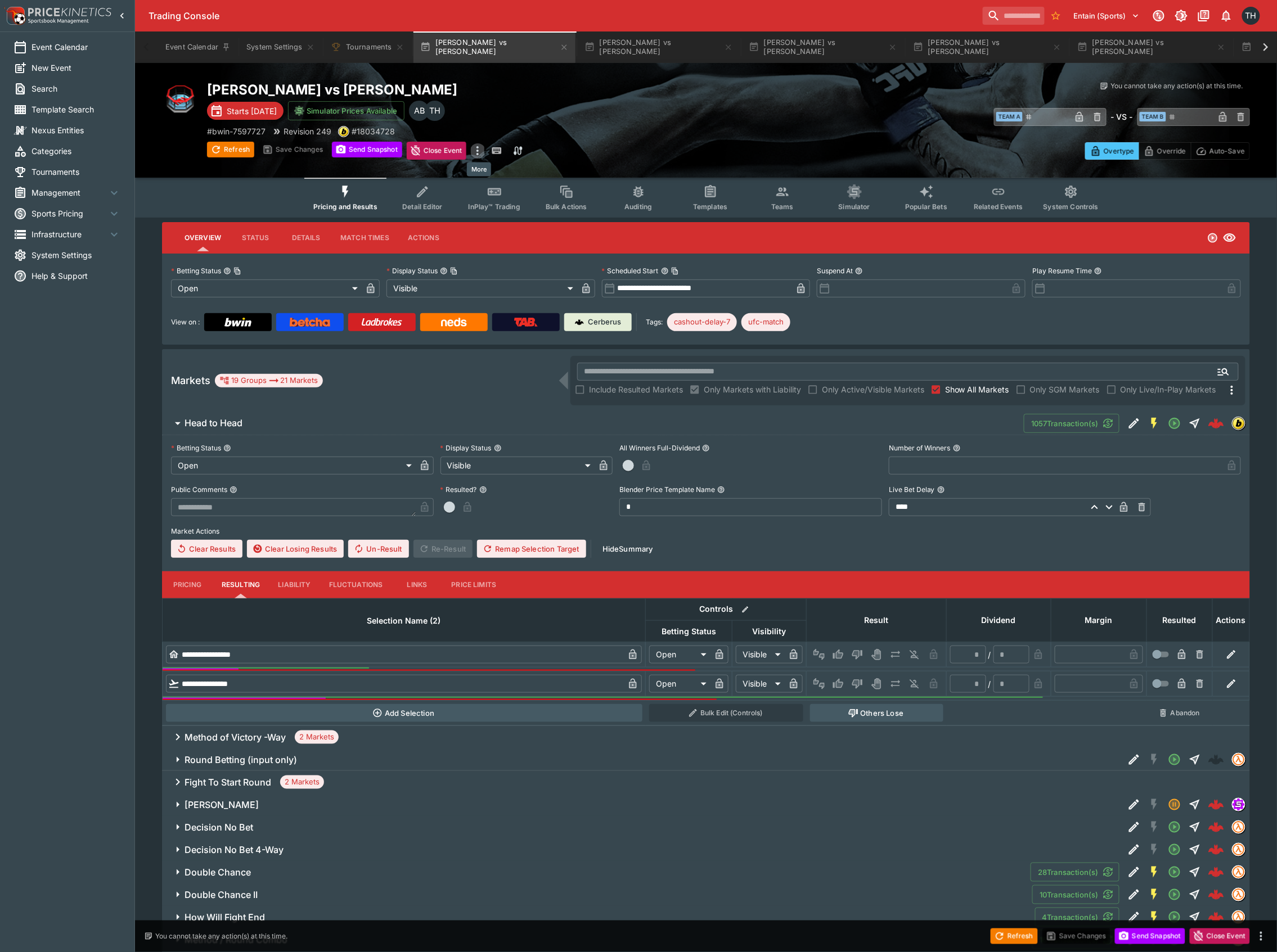
click at [479, 144] on icon "more" at bounding box center [477, 151] width 13 height 13
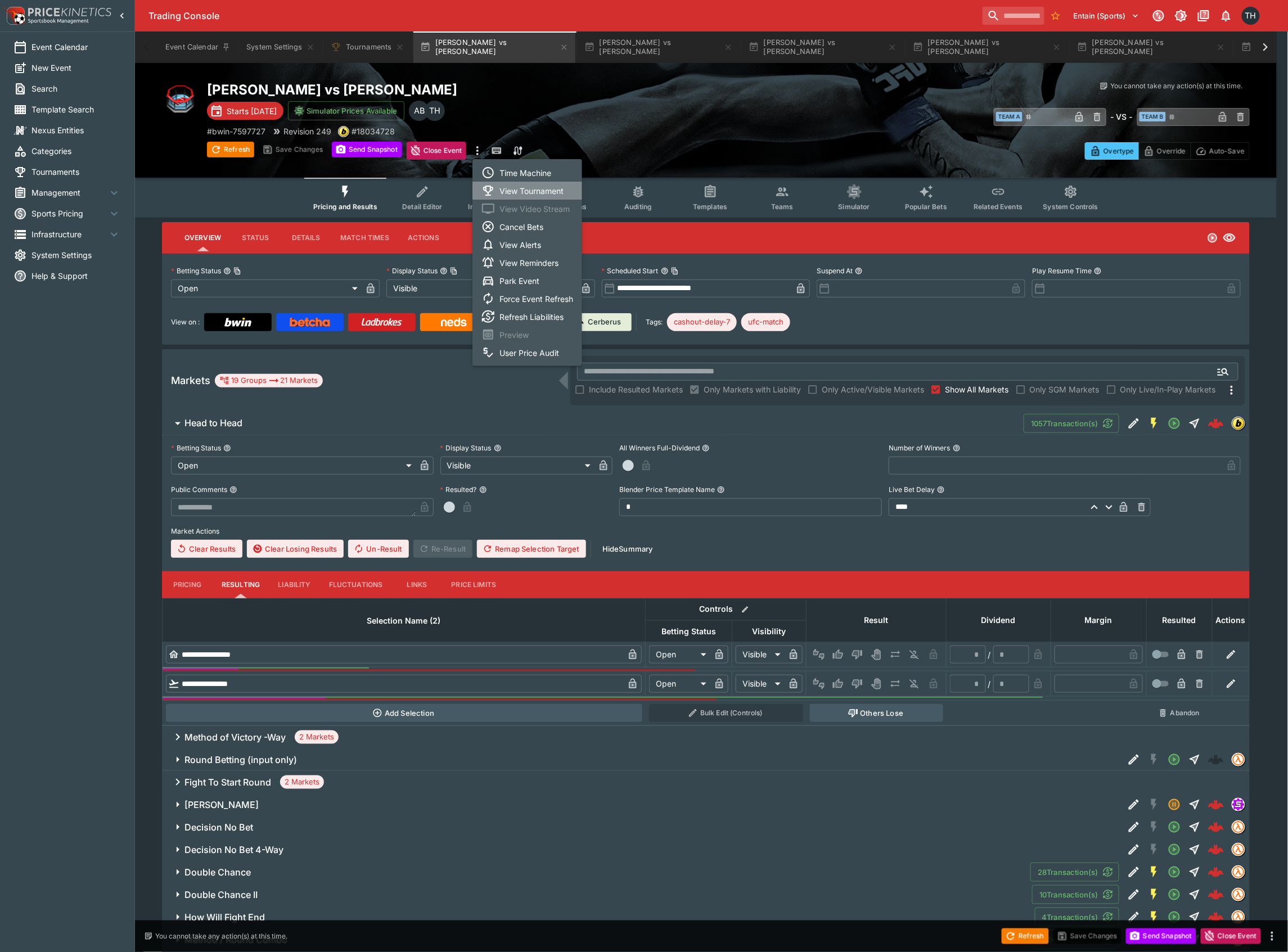
click at [541, 186] on li "View Tournament" at bounding box center [527, 191] width 110 height 18
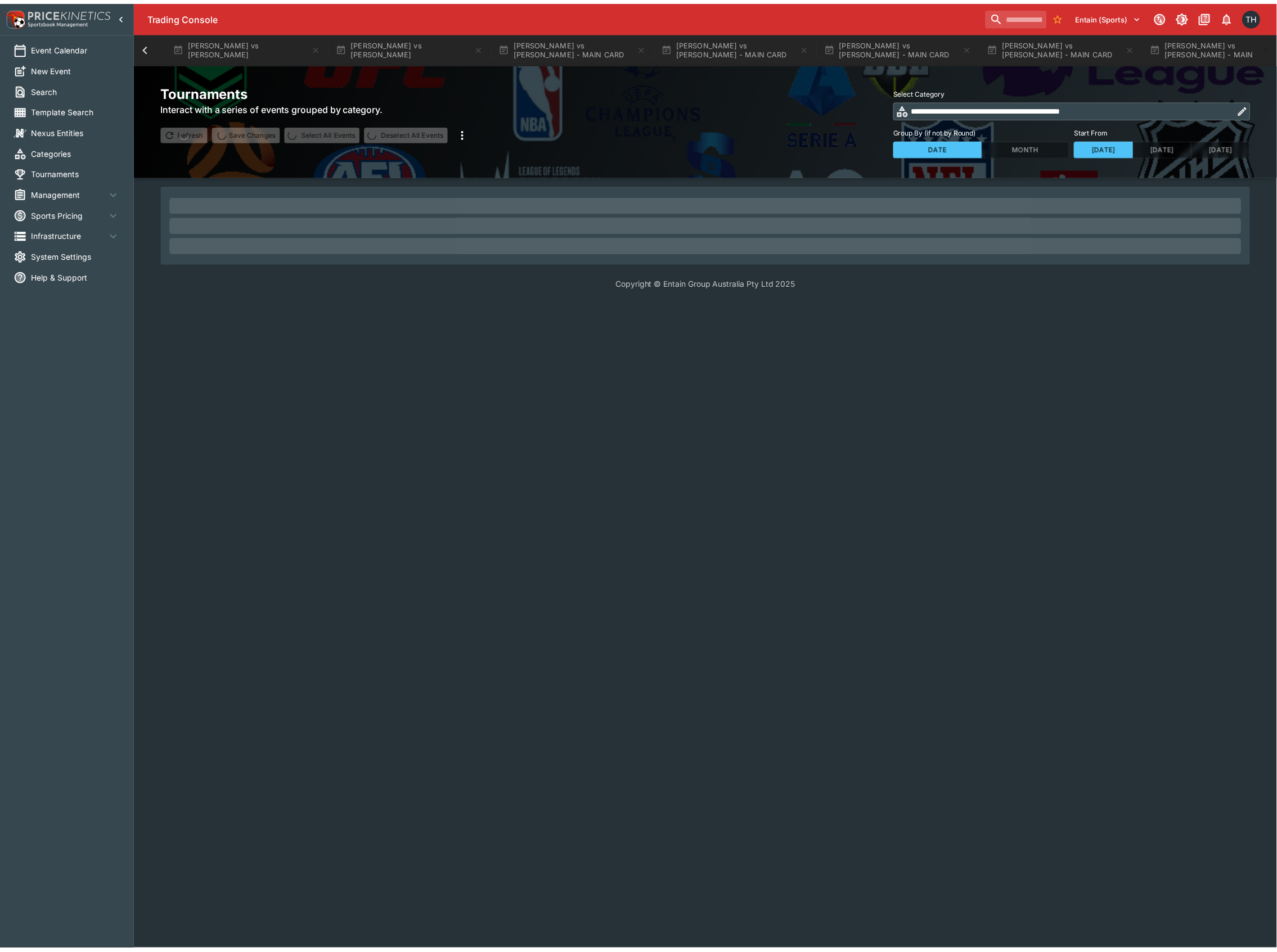
scroll to position [0, 1495]
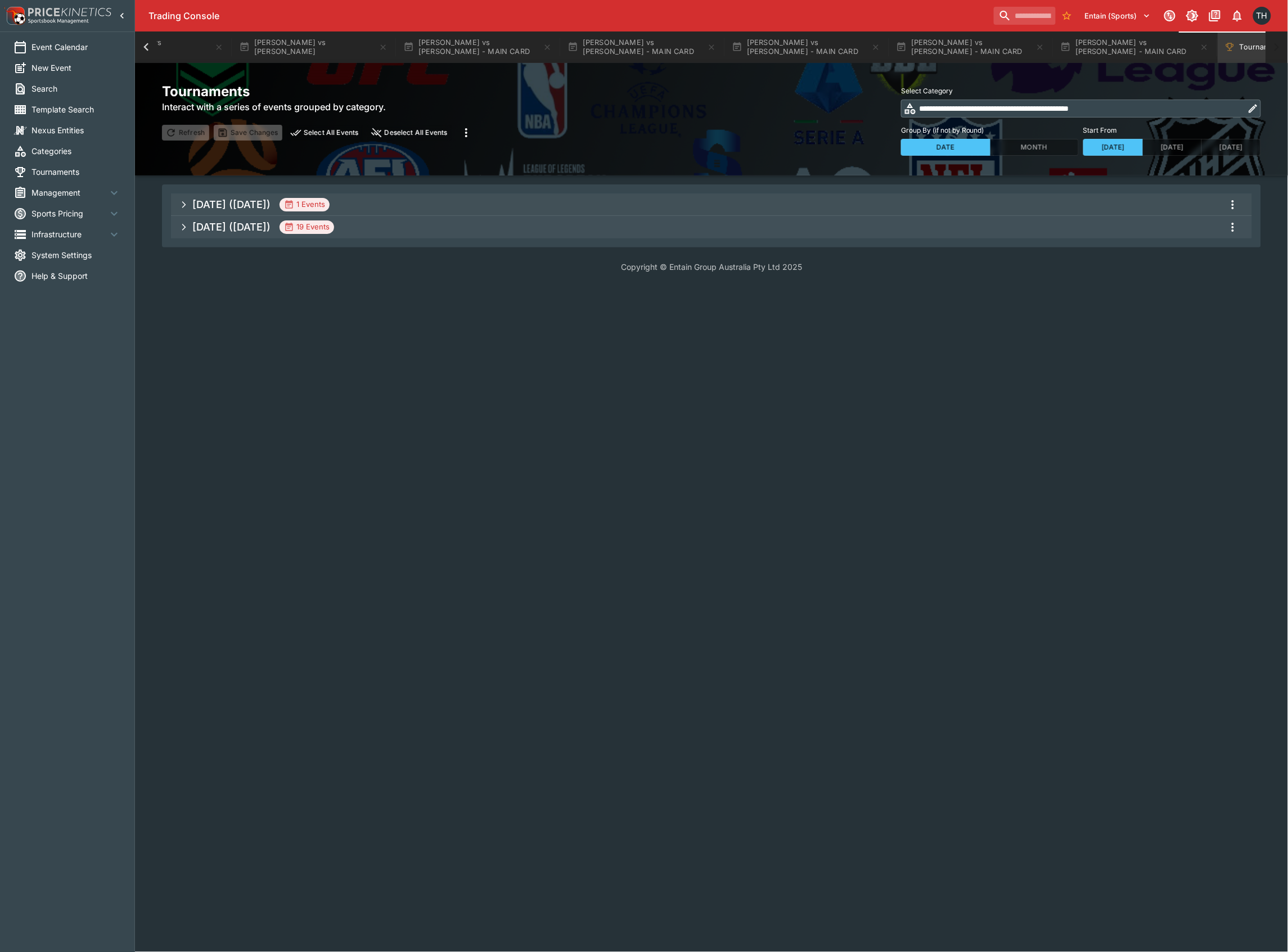
drag, startPoint x: 419, startPoint y: 237, endPoint x: 644, endPoint y: 256, distance: 225.8
click at [419, 235] on span "[DATE] ([DATE]) 19 Events" at bounding box center [717, 227] width 1051 height 20
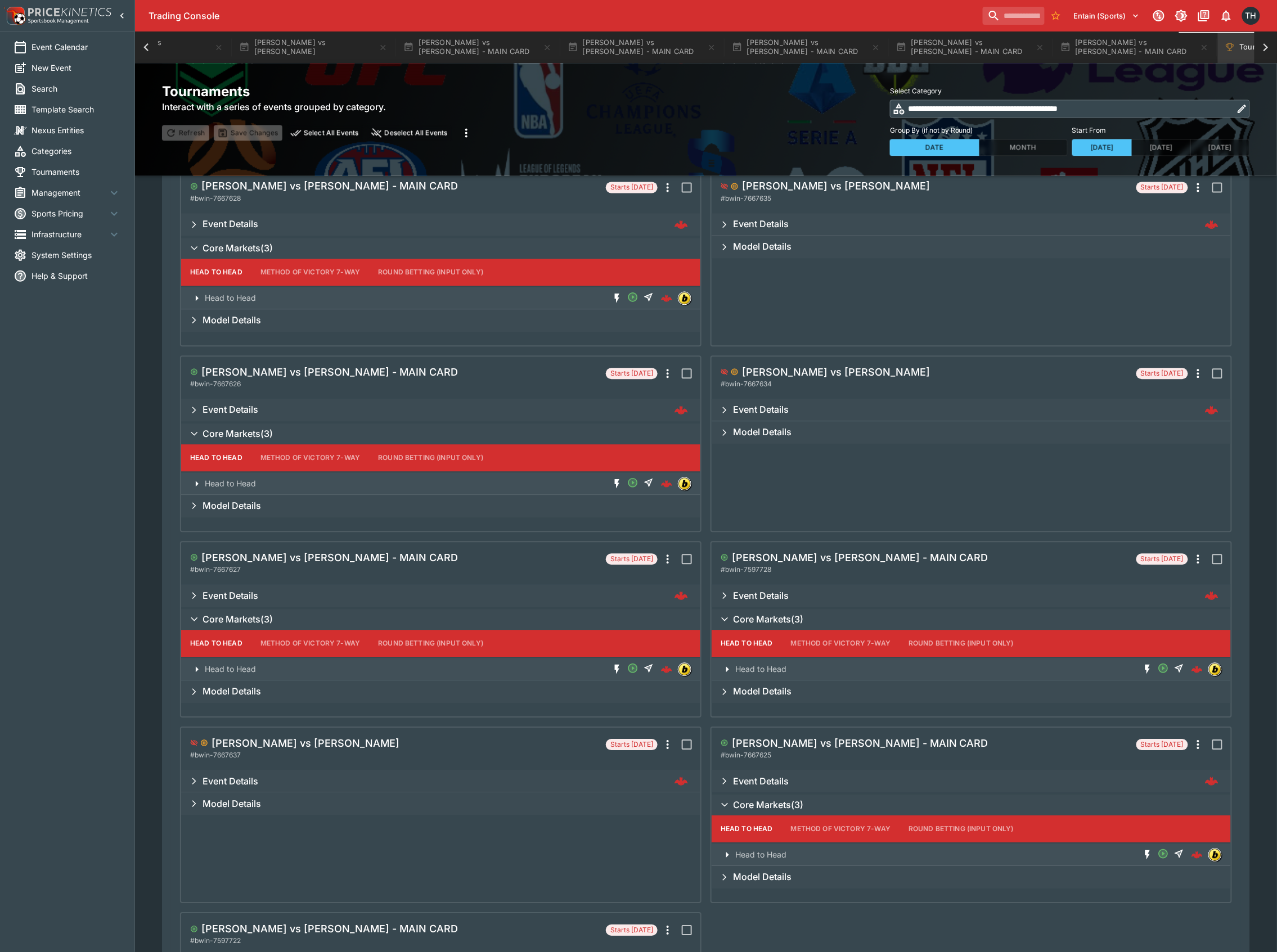
scroll to position [1161, 0]
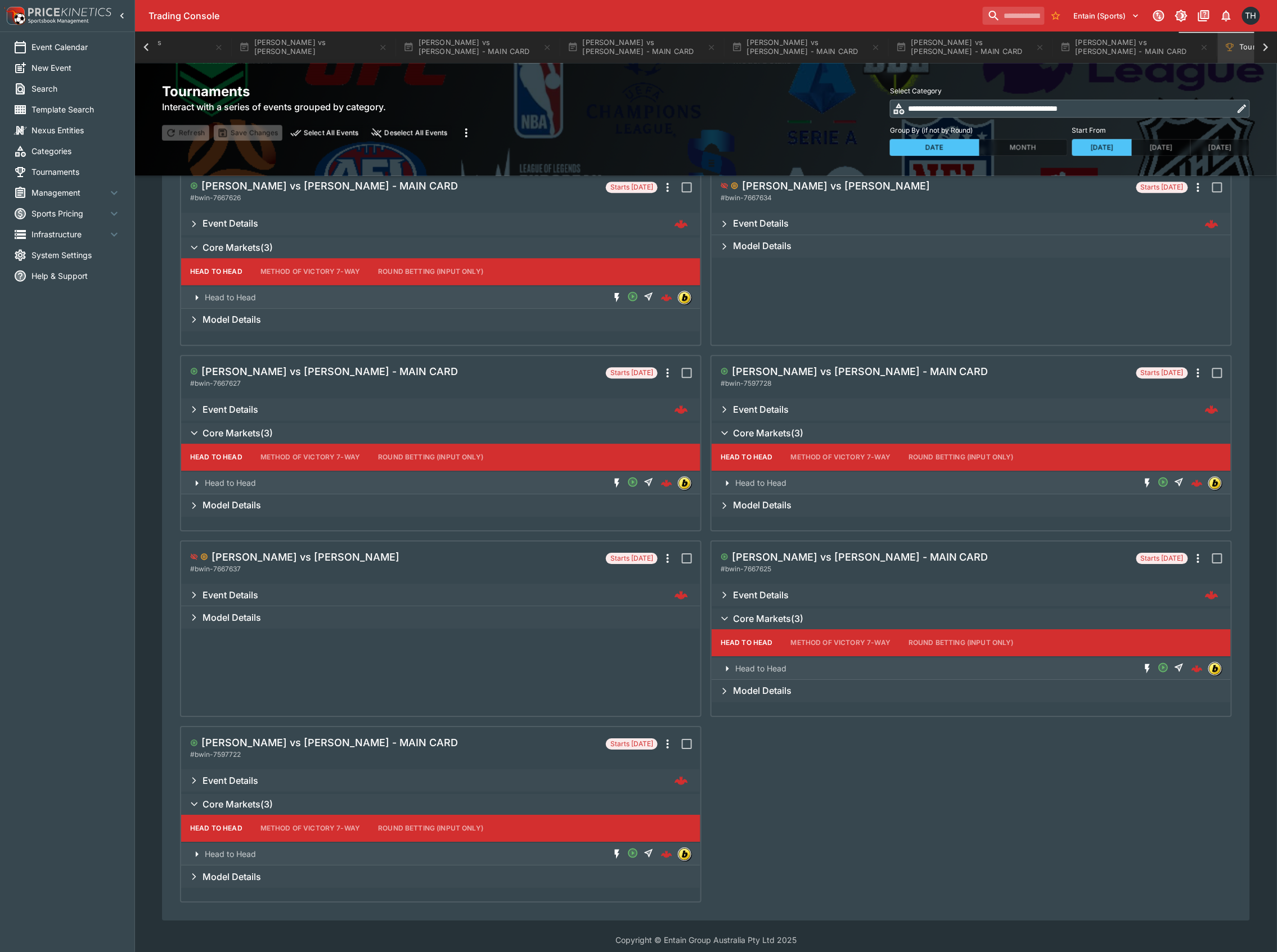
click at [1078, 620] on div "Core Markets ( 3 )" at bounding box center [971, 619] width 519 height 20
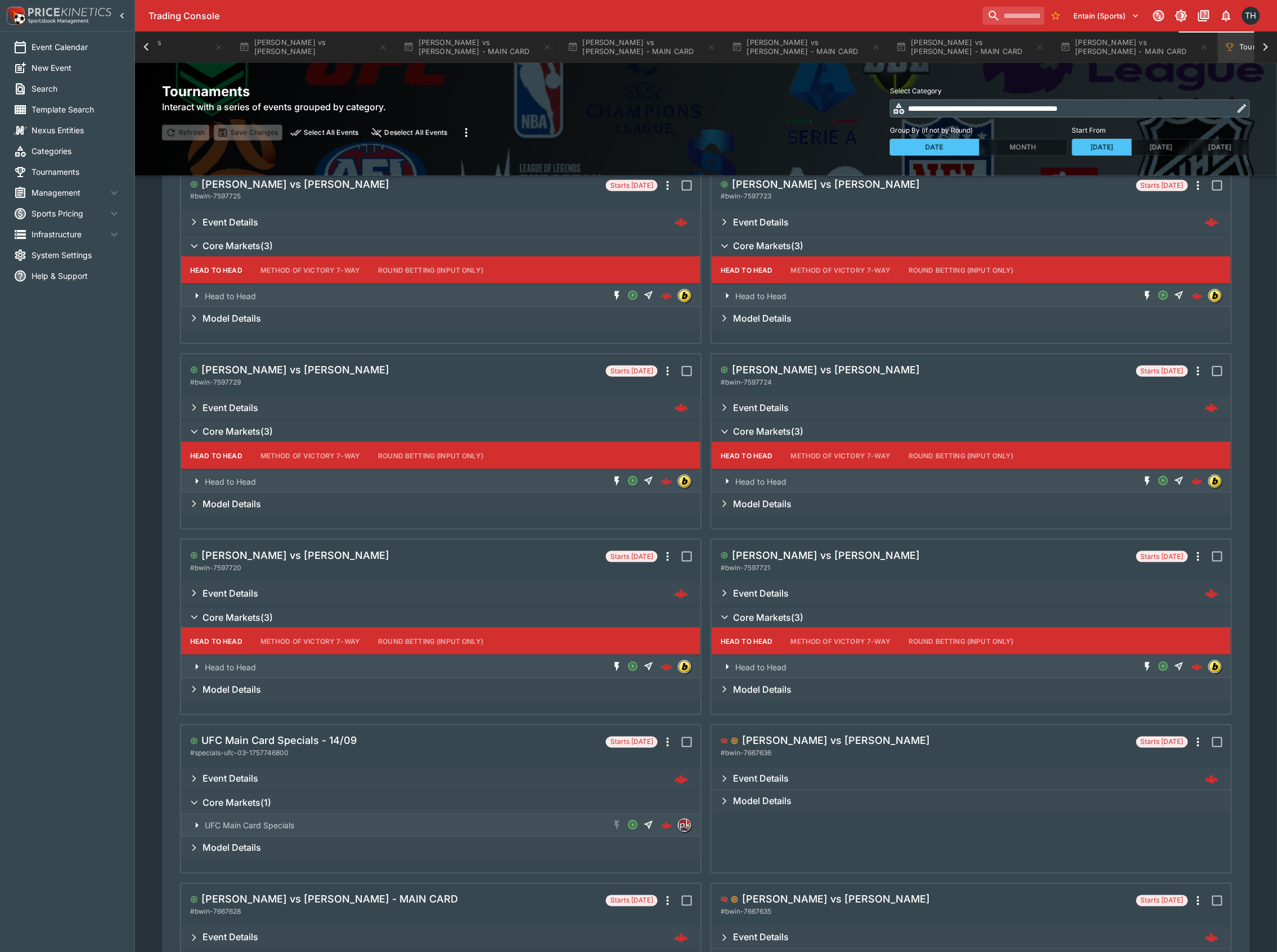
scroll to position [0, 0]
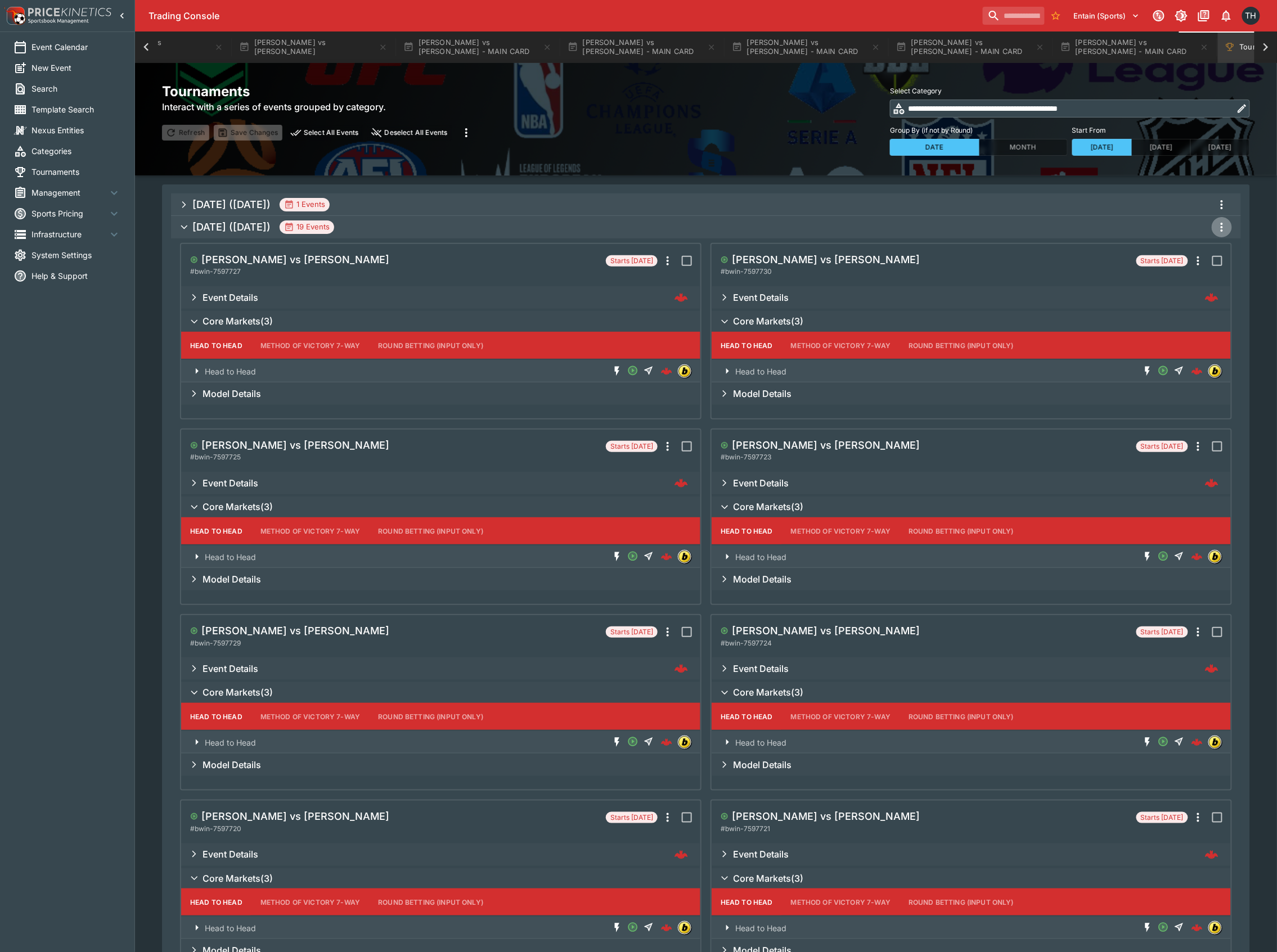
click at [1226, 230] on icon "more" at bounding box center [1221, 227] width 13 height 13
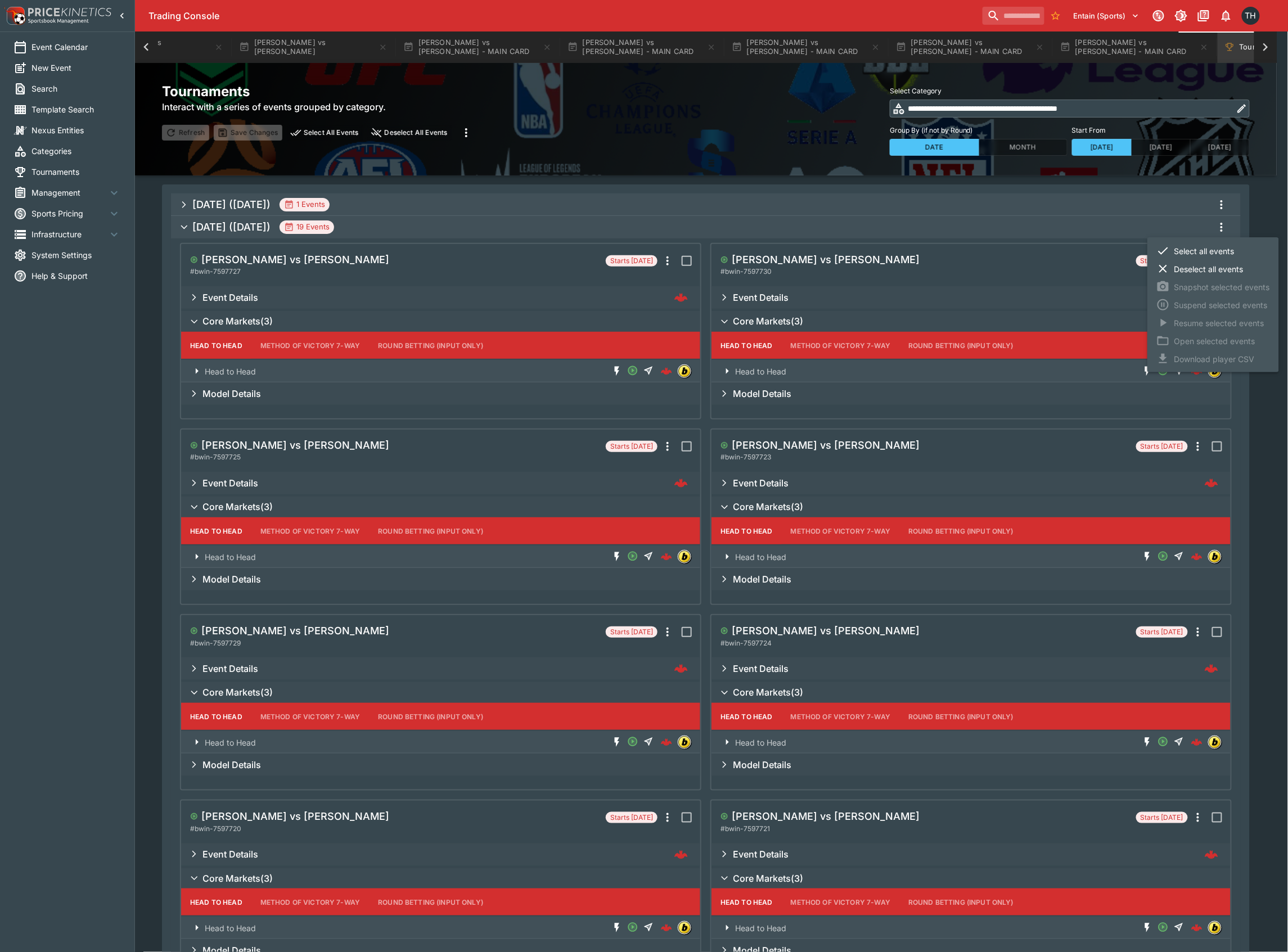
click at [1207, 253] on li "Select all events" at bounding box center [1213, 251] width 132 height 18
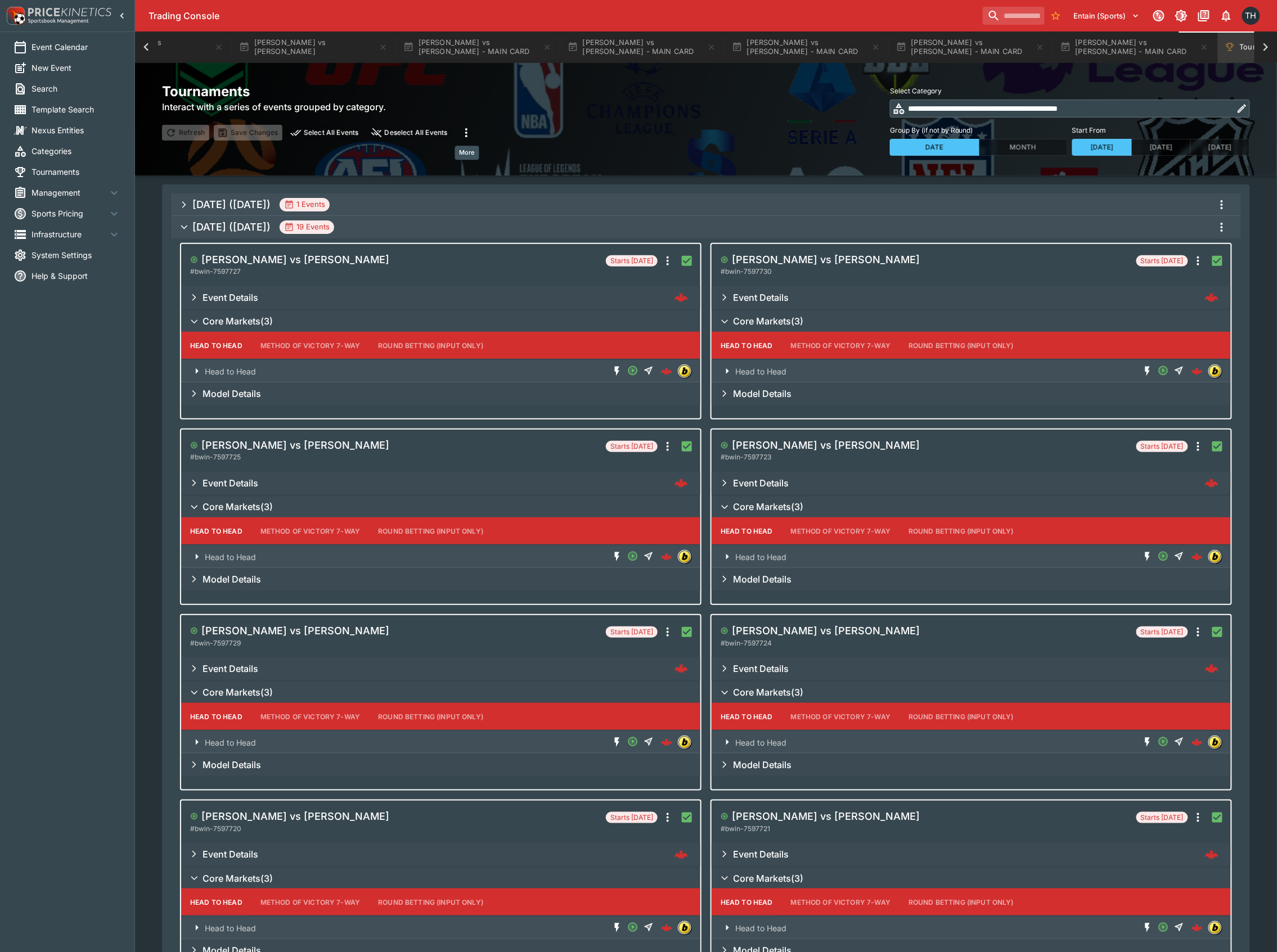
click at [470, 132] on icon "more" at bounding box center [466, 132] width 13 height 13
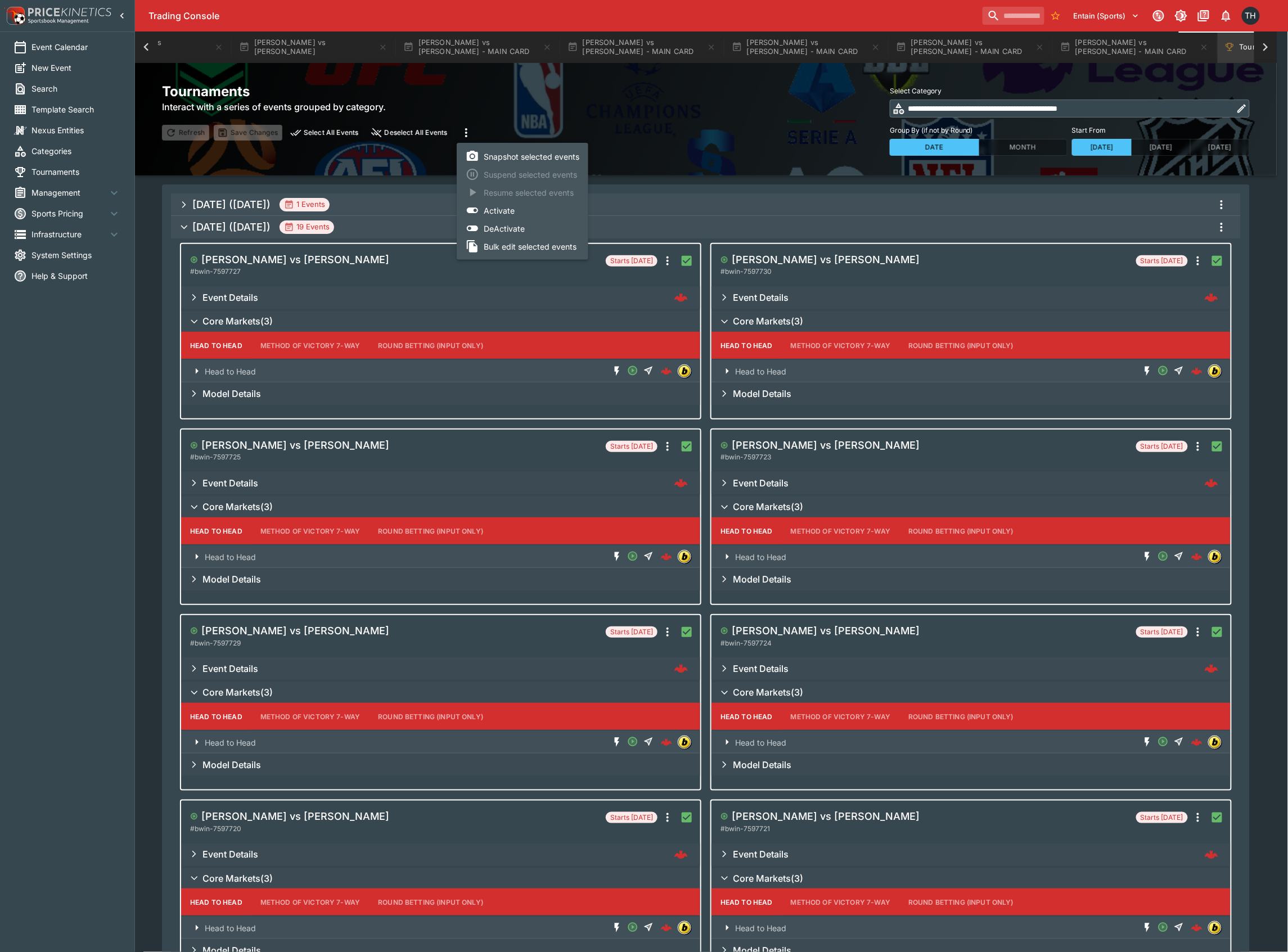
click at [532, 242] on li "Bulk edit selected events" at bounding box center [522, 246] width 132 height 18
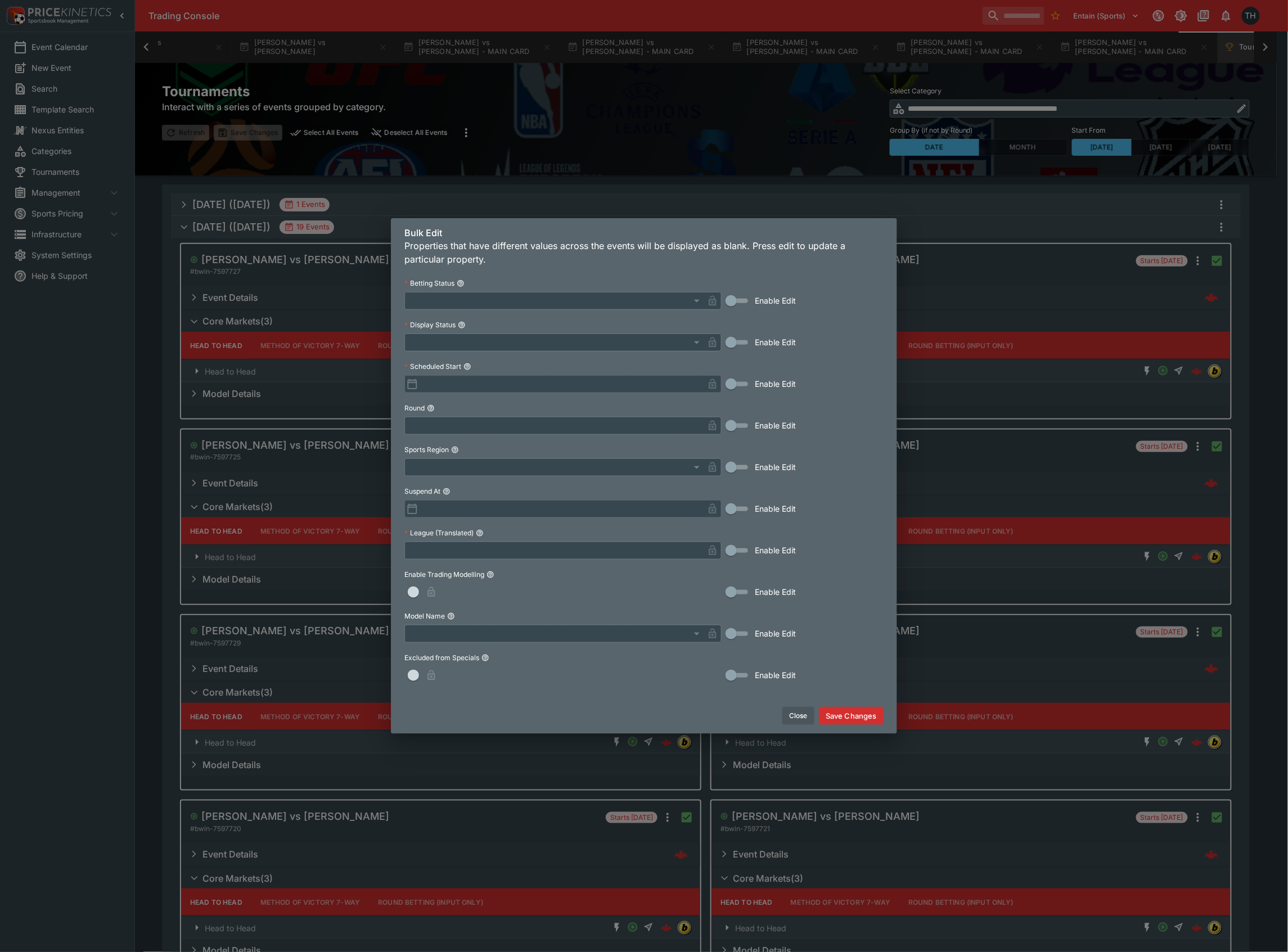
click at [794, 713] on button "Close" at bounding box center [799, 716] width 32 height 18
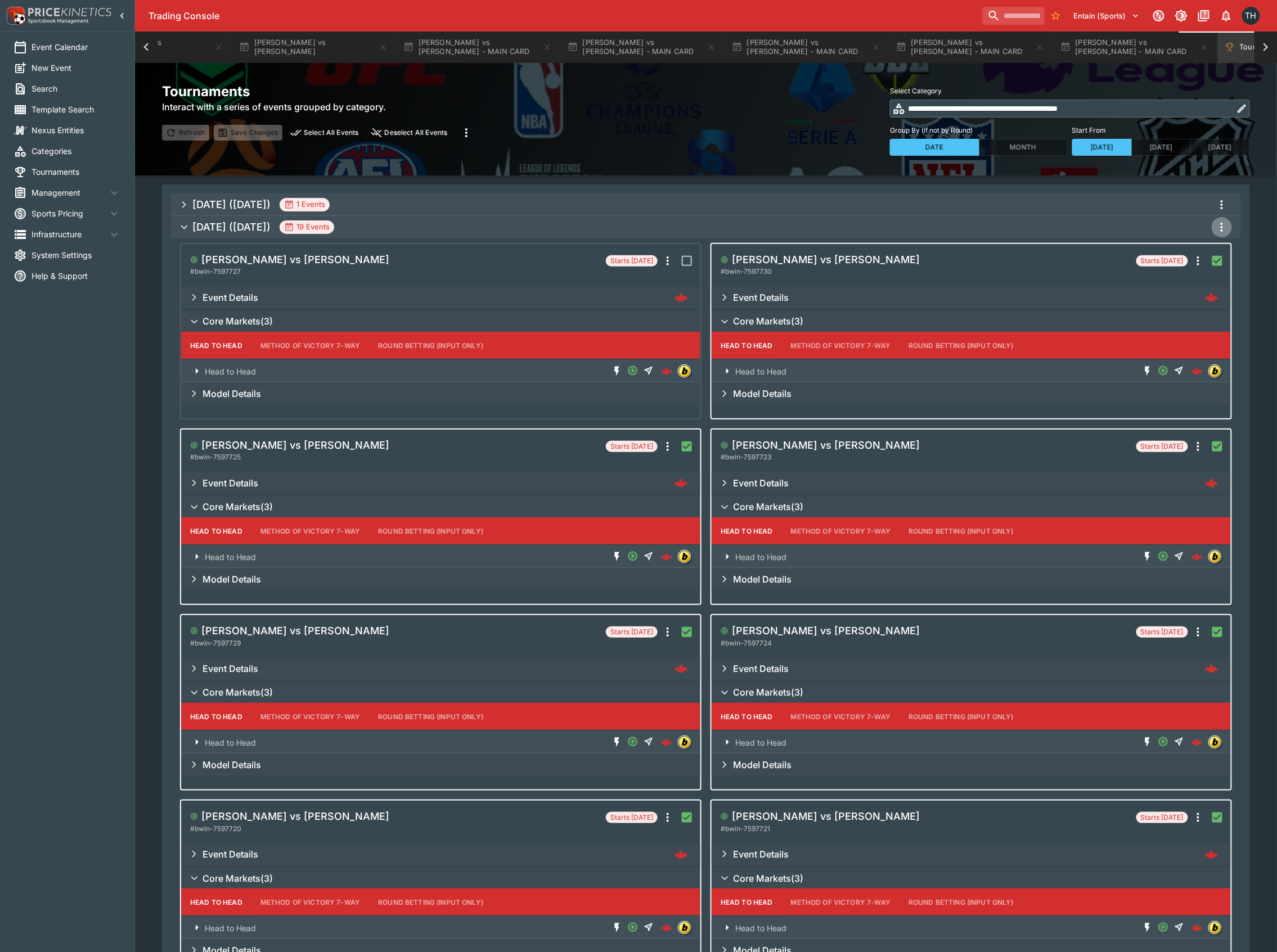
click at [1222, 226] on icon "more" at bounding box center [1221, 227] width 13 height 13
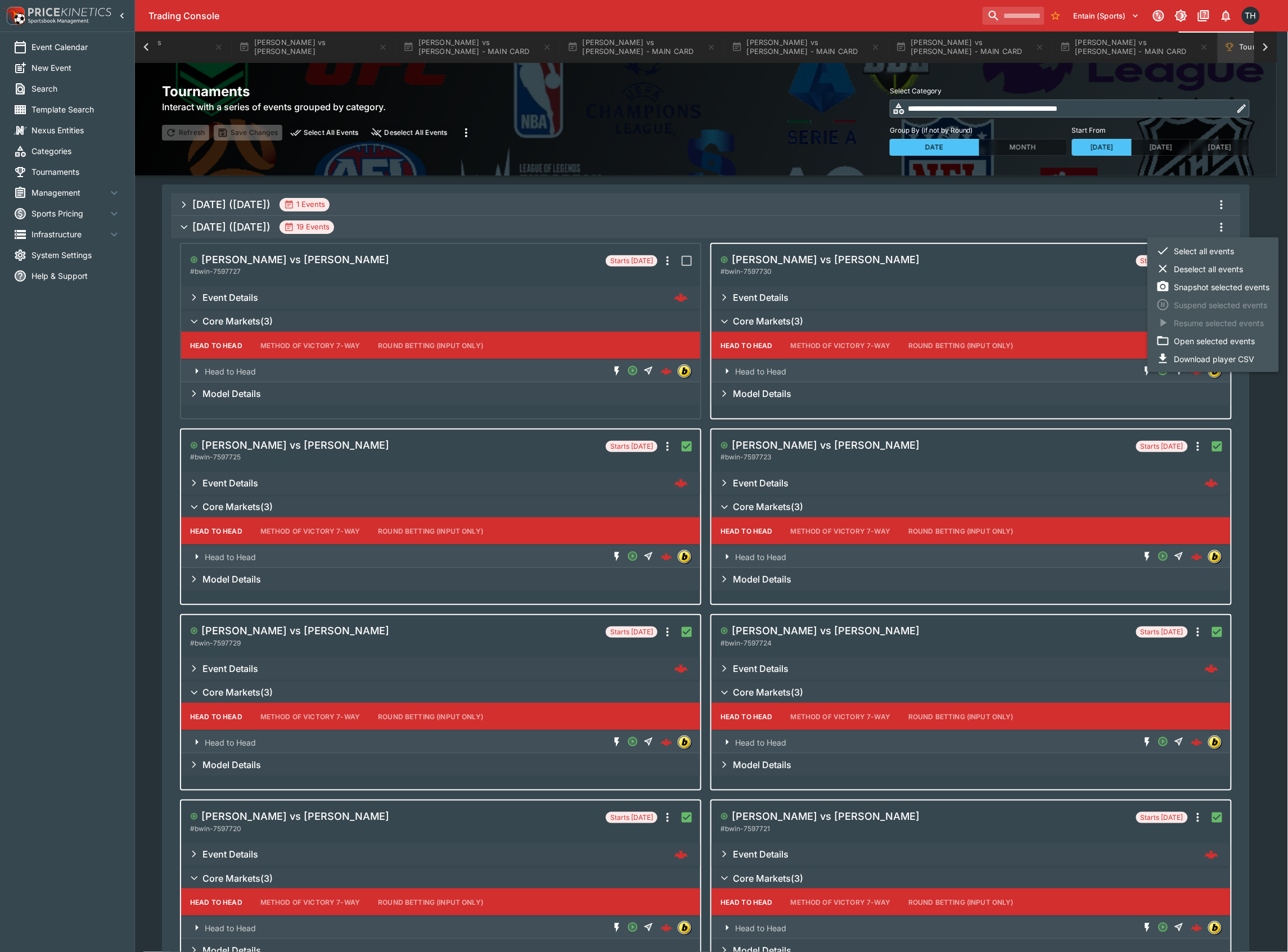
click at [1219, 267] on li "Deselect all events" at bounding box center [1213, 269] width 132 height 18
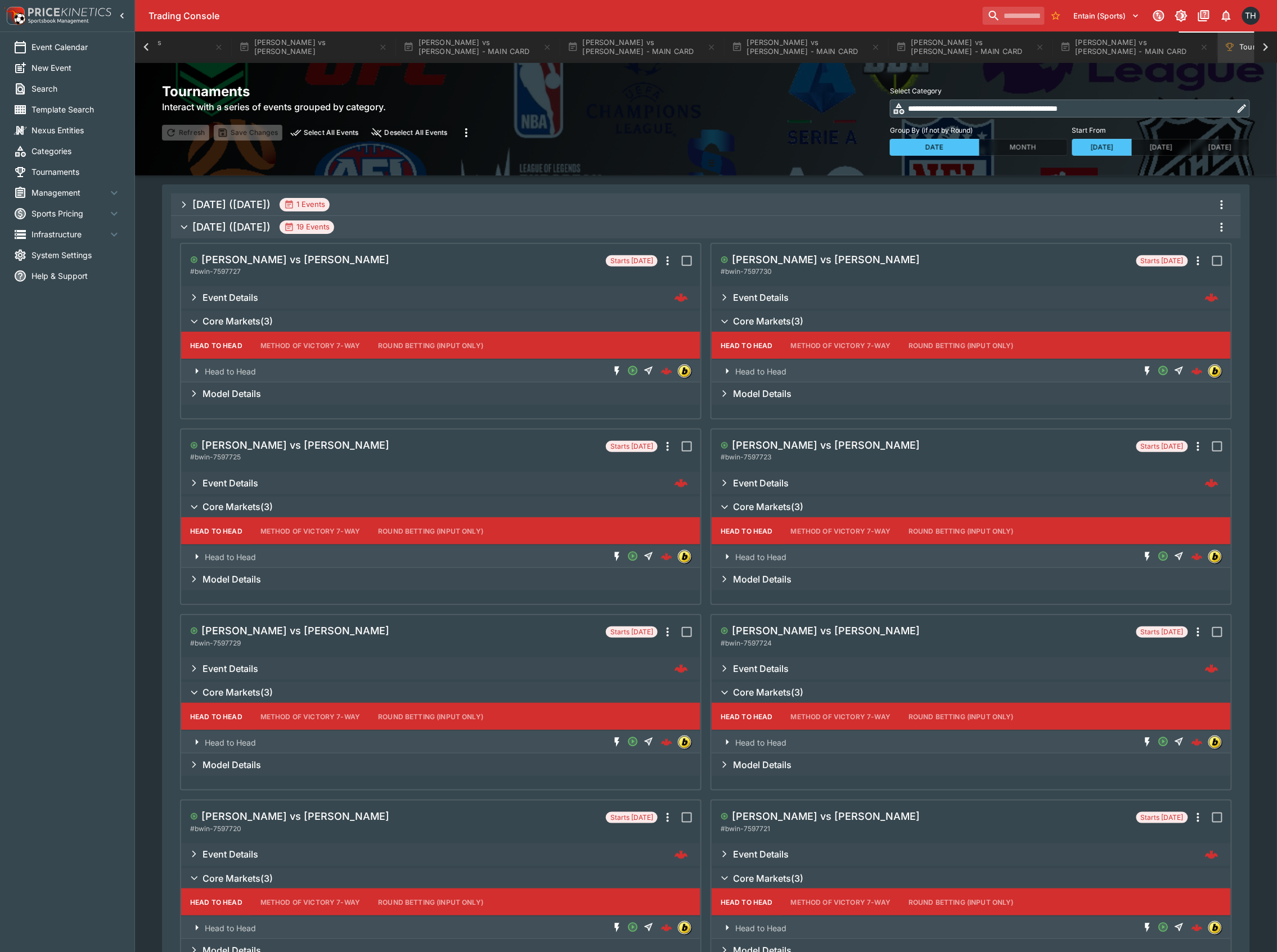
click at [467, 129] on icon "more" at bounding box center [466, 133] width 2 height 9
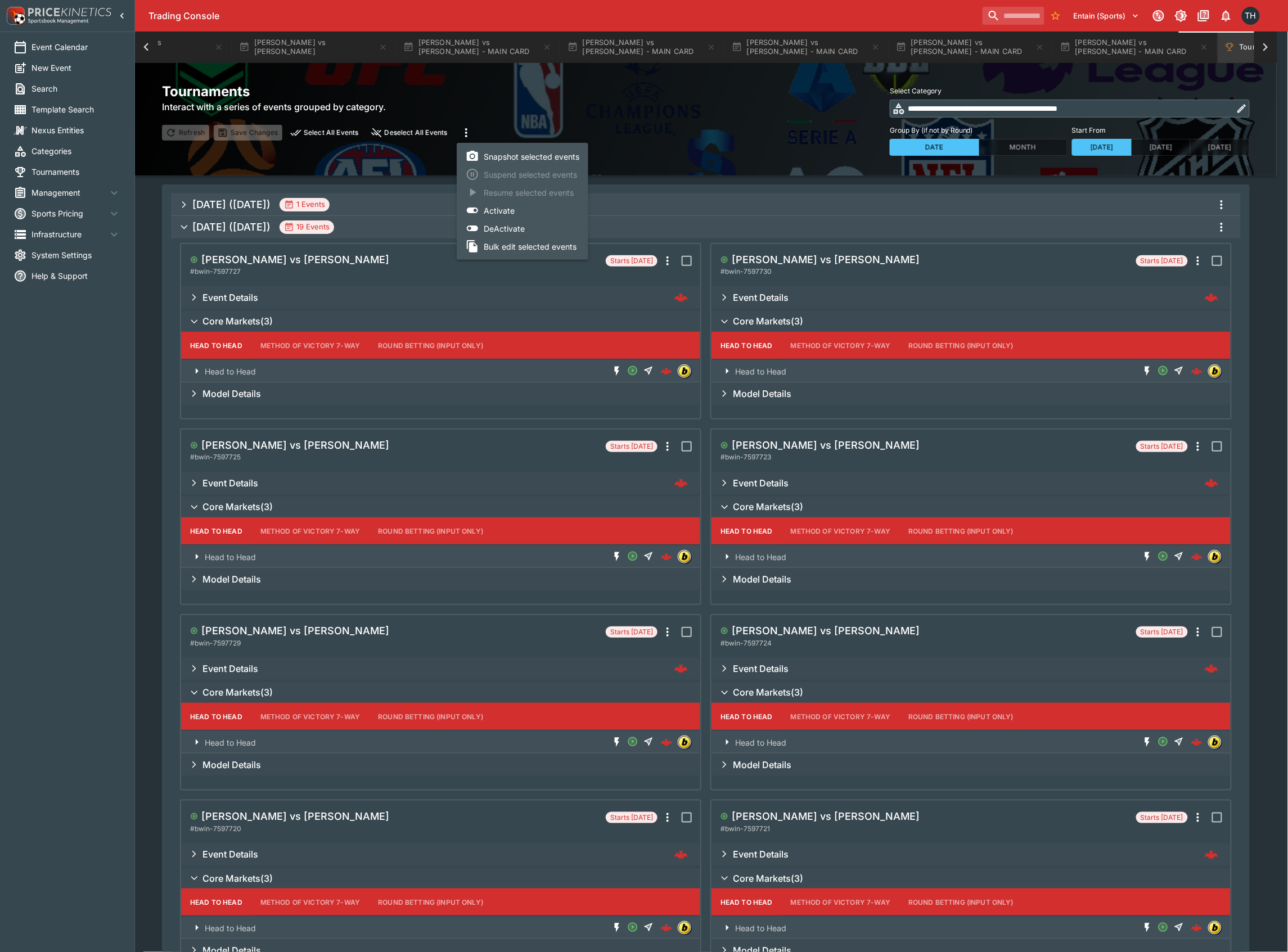
click at [521, 241] on li "Bulk edit selected events" at bounding box center [522, 246] width 132 height 18
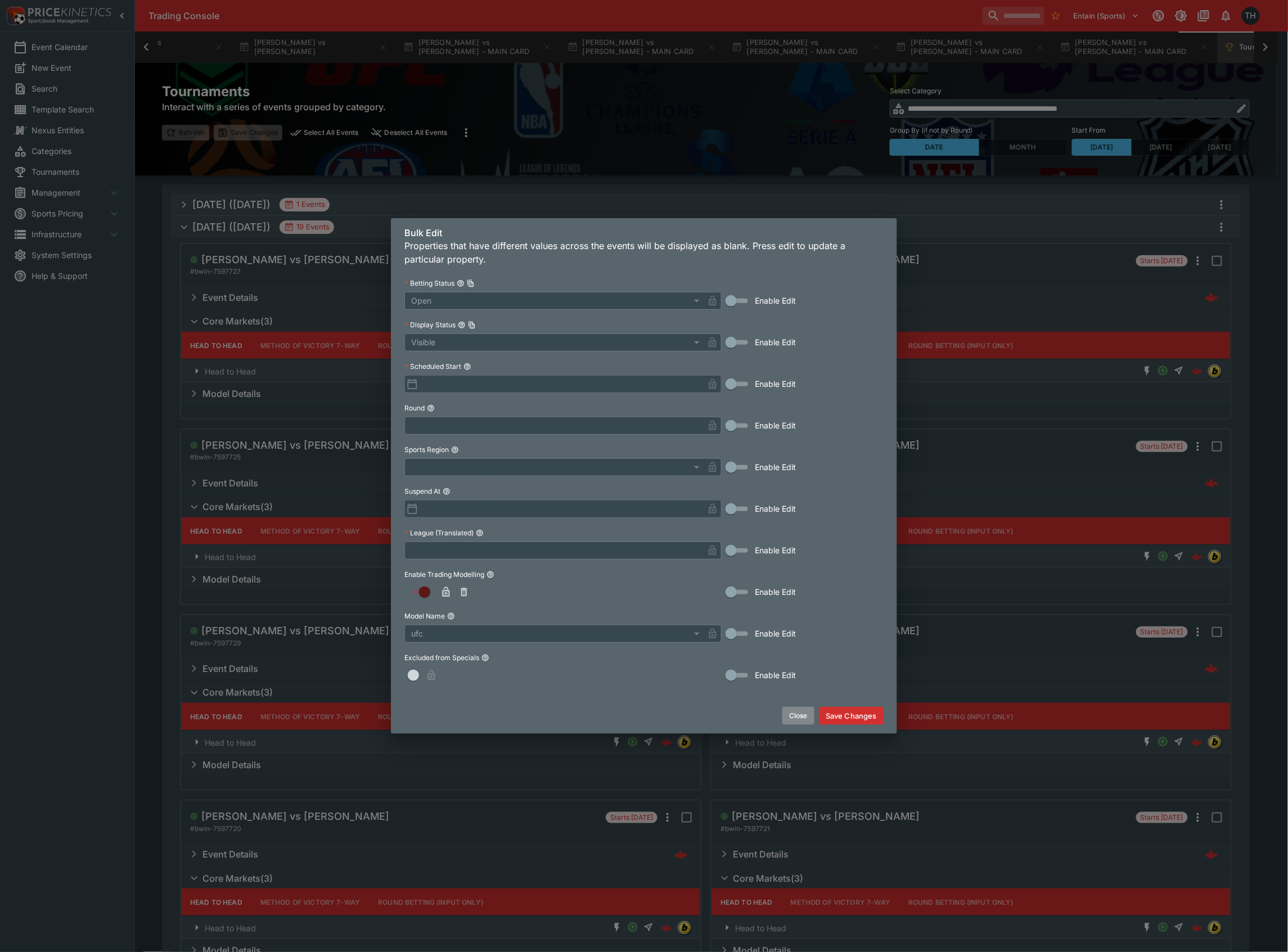
click at [794, 719] on button "Close" at bounding box center [799, 716] width 32 height 18
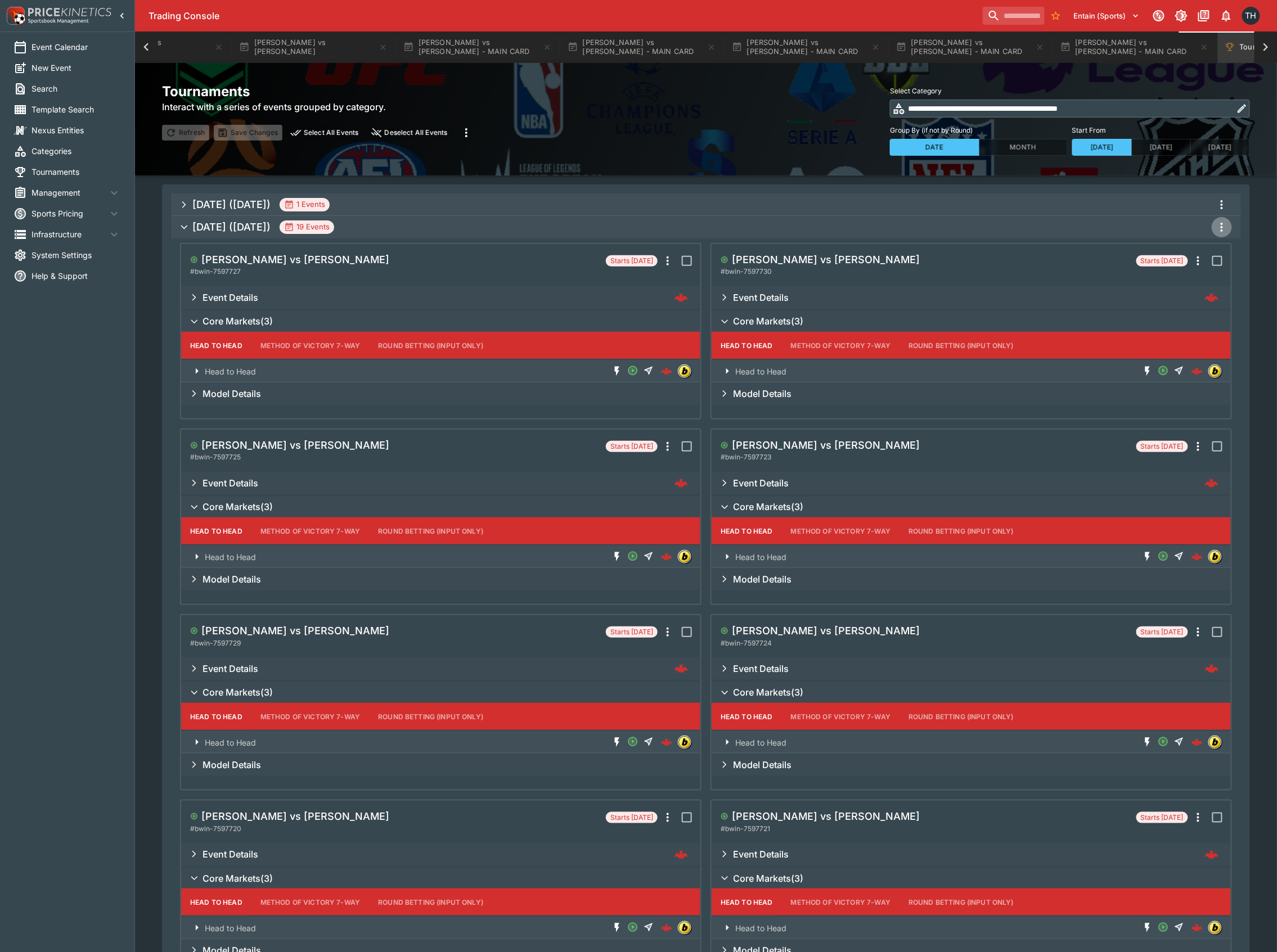
click at [1218, 228] on icon "more" at bounding box center [1221, 227] width 13 height 13
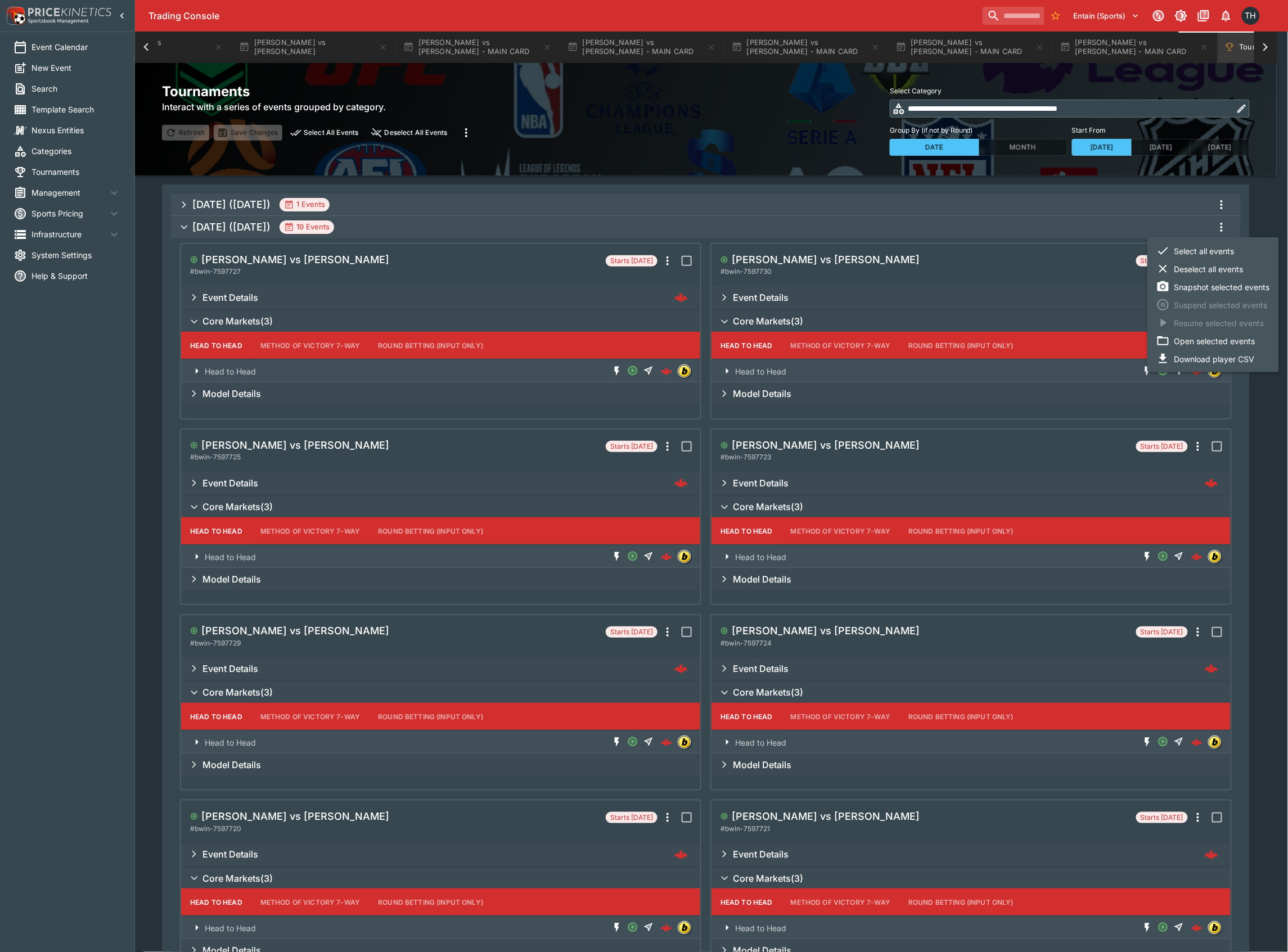
click at [1215, 244] on li "Select all events" at bounding box center [1213, 251] width 132 height 18
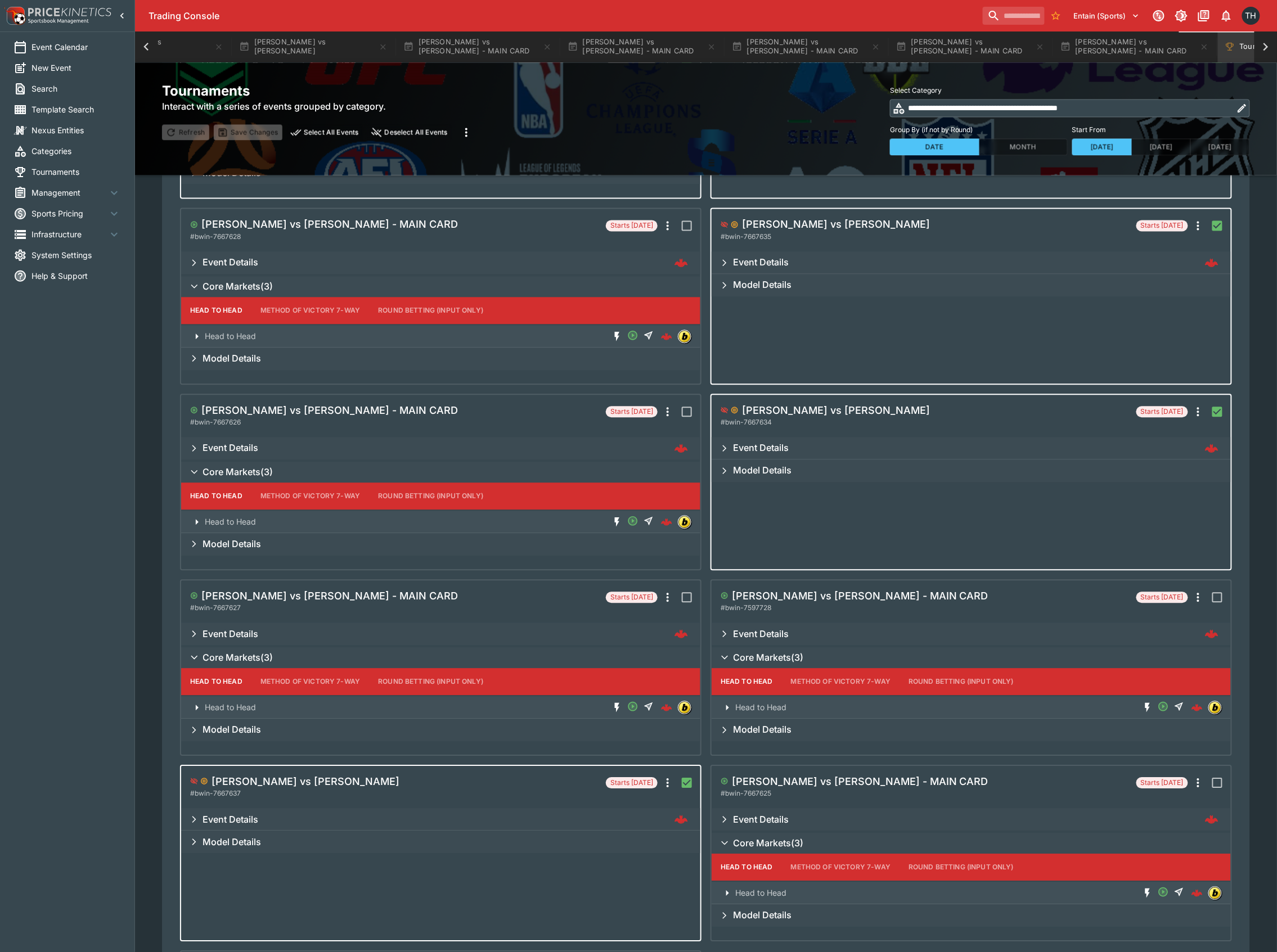
scroll to position [786, 0]
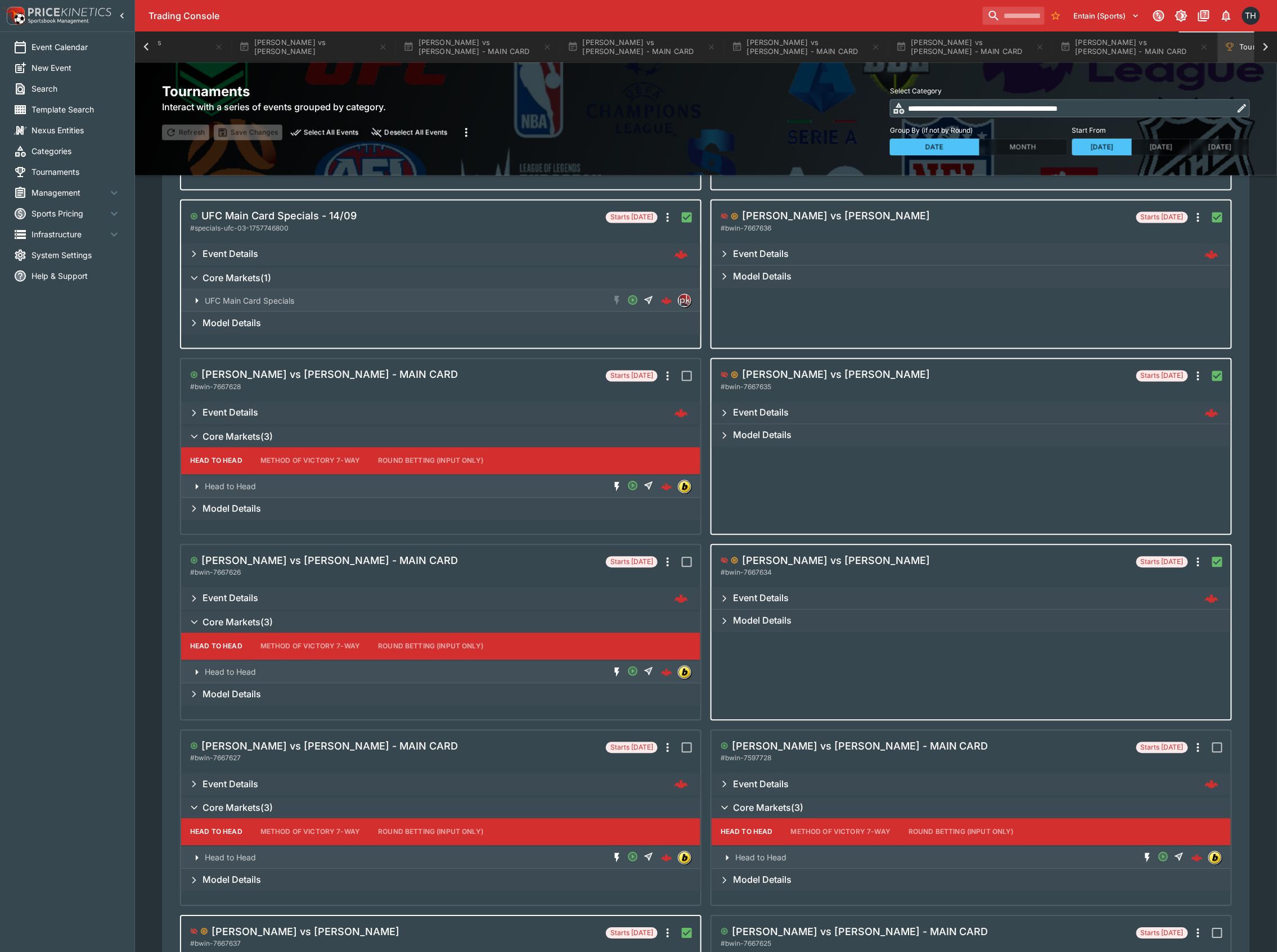
click at [465, 129] on icon "more" at bounding box center [466, 132] width 13 height 13
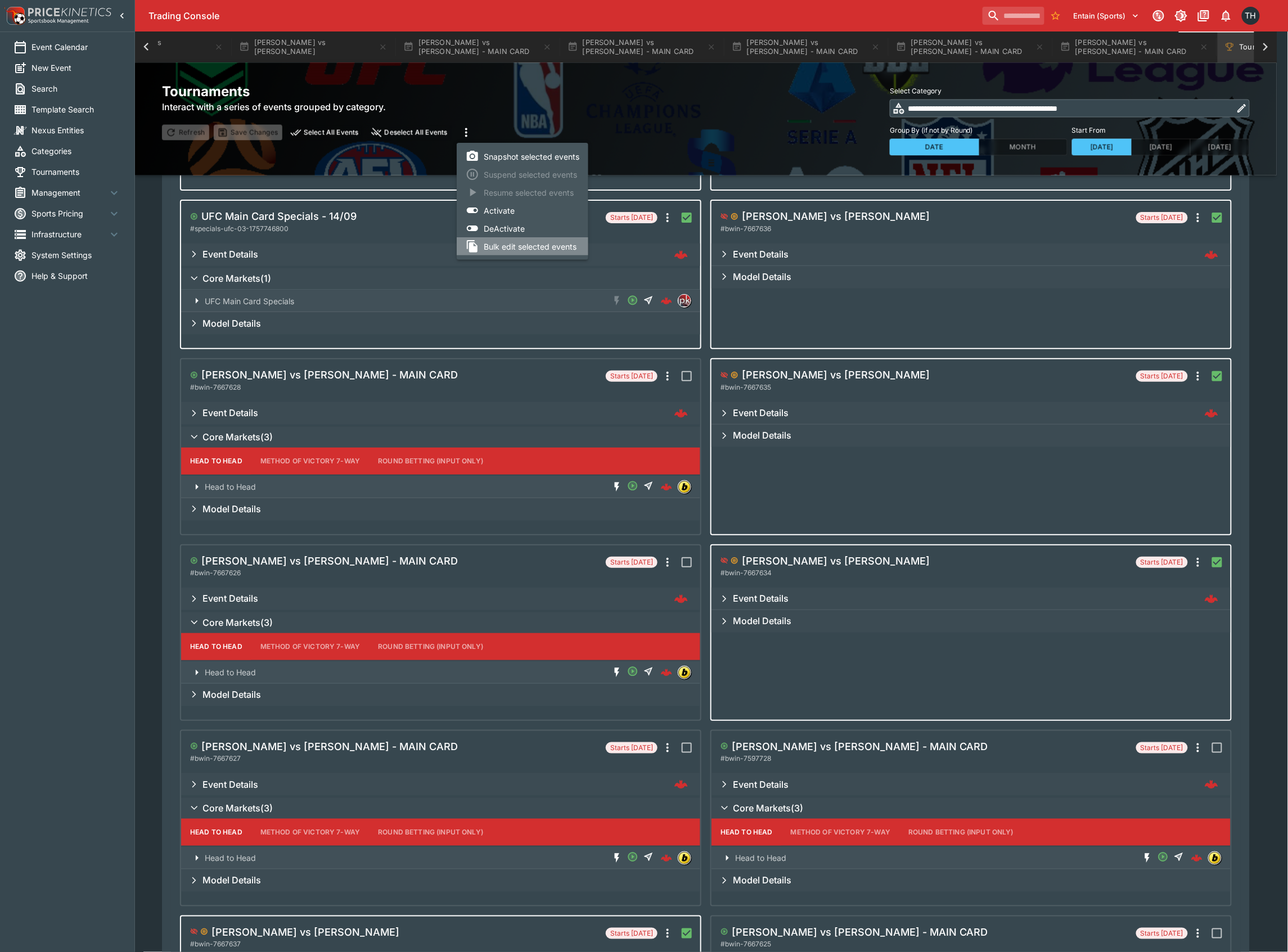
click at [544, 246] on li "Bulk edit selected events" at bounding box center [522, 246] width 132 height 18
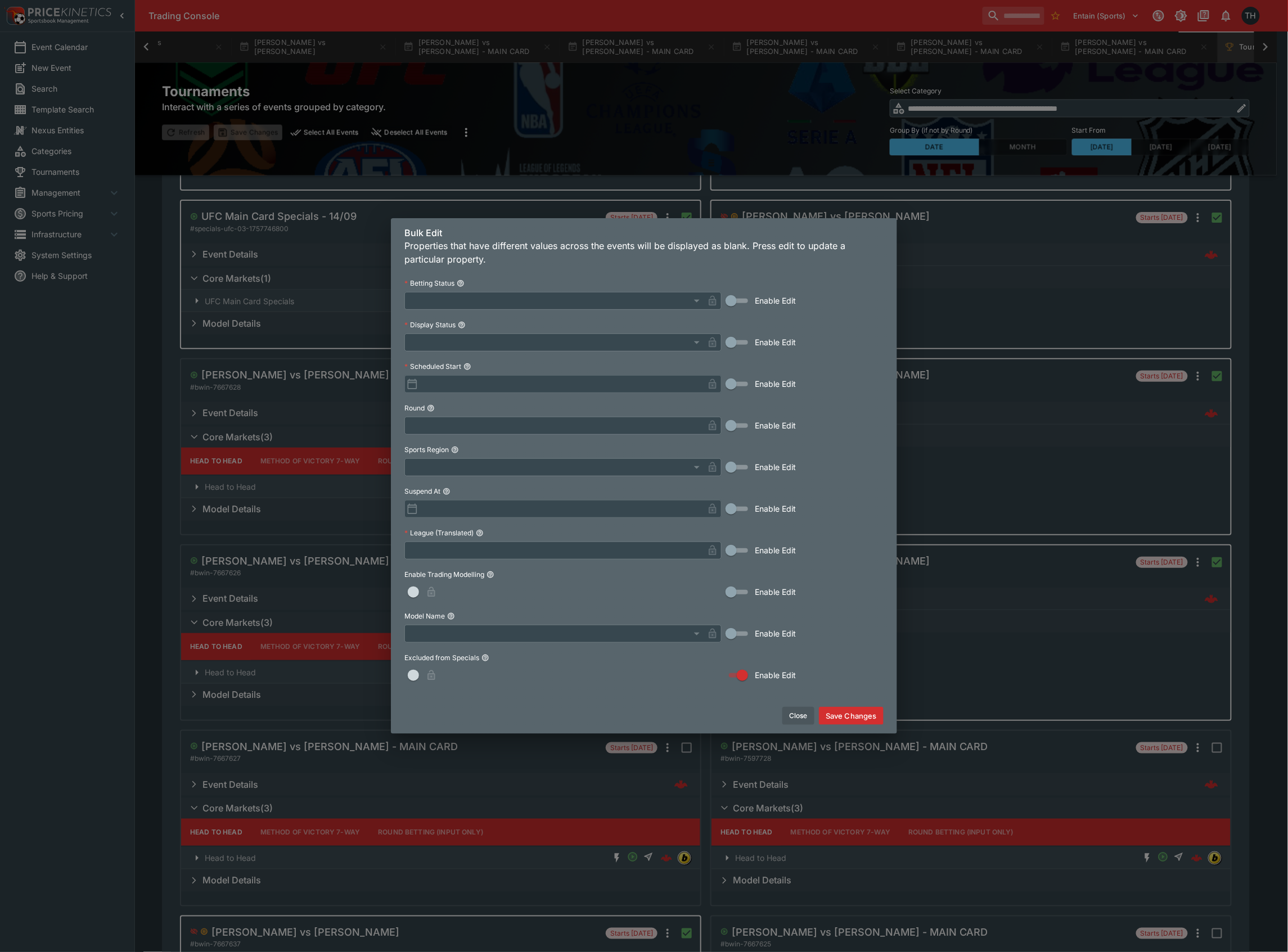
click at [414, 674] on span "button" at bounding box center [413, 675] width 11 height 11
click at [853, 713] on button "Save Changes" at bounding box center [851, 716] width 65 height 18
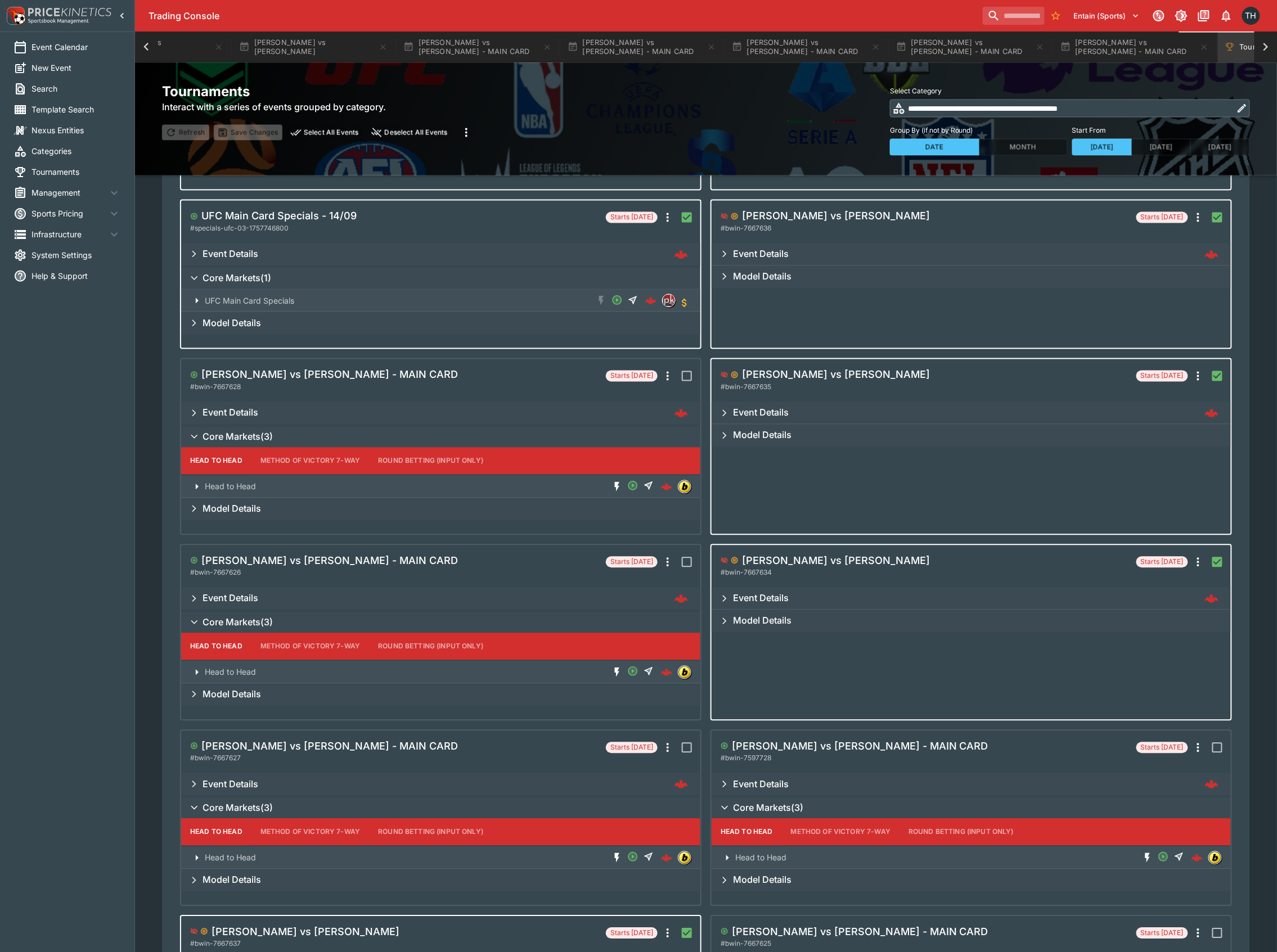
click at [991, 5] on div "Entain (Sports) 1 TH" at bounding box center [1121, 16] width 285 height 25
click at [988, 23] on input "search" at bounding box center [1009, 15] width 71 height 18
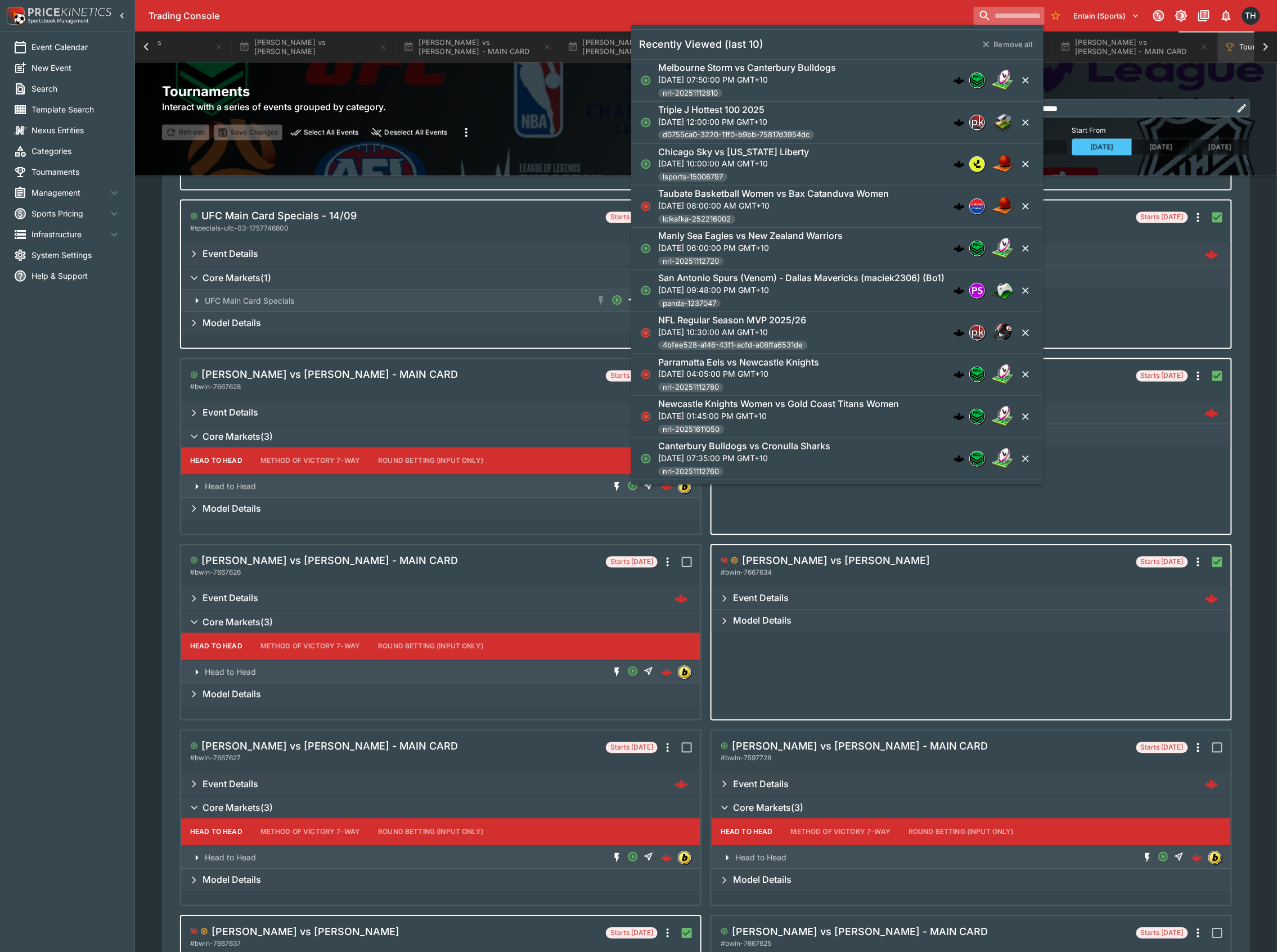
paste input "**********"
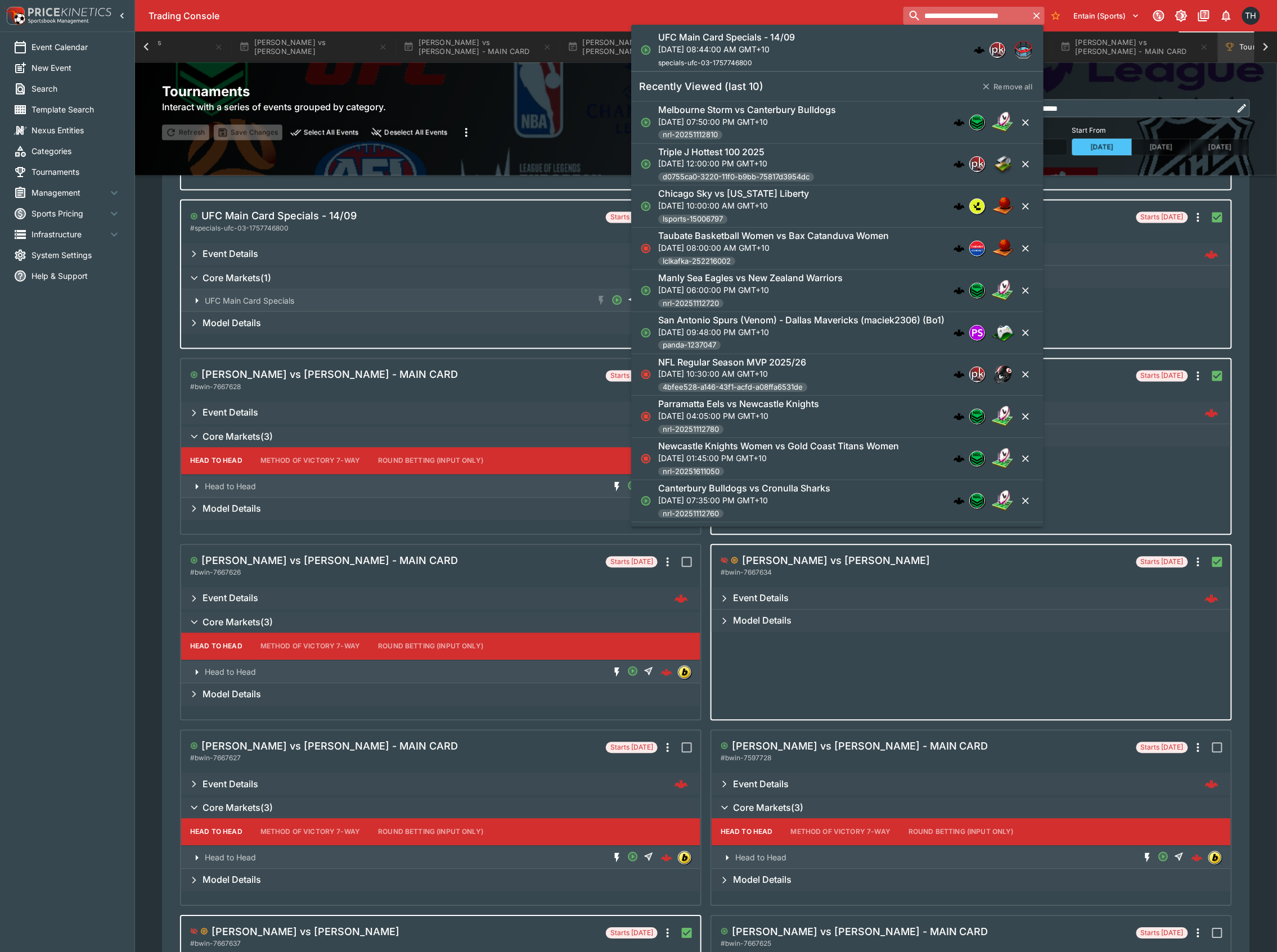
click at [983, 19] on input "**********" at bounding box center [967, 15] width 126 height 18
type input "**********"
click at [846, 50] on div "UFC Main Card Specials - 14/09 Sun, Sep 14, 2025, 08:44:00 AM GMT+10 specials-u…" at bounding box center [831, 50] width 347 height 37
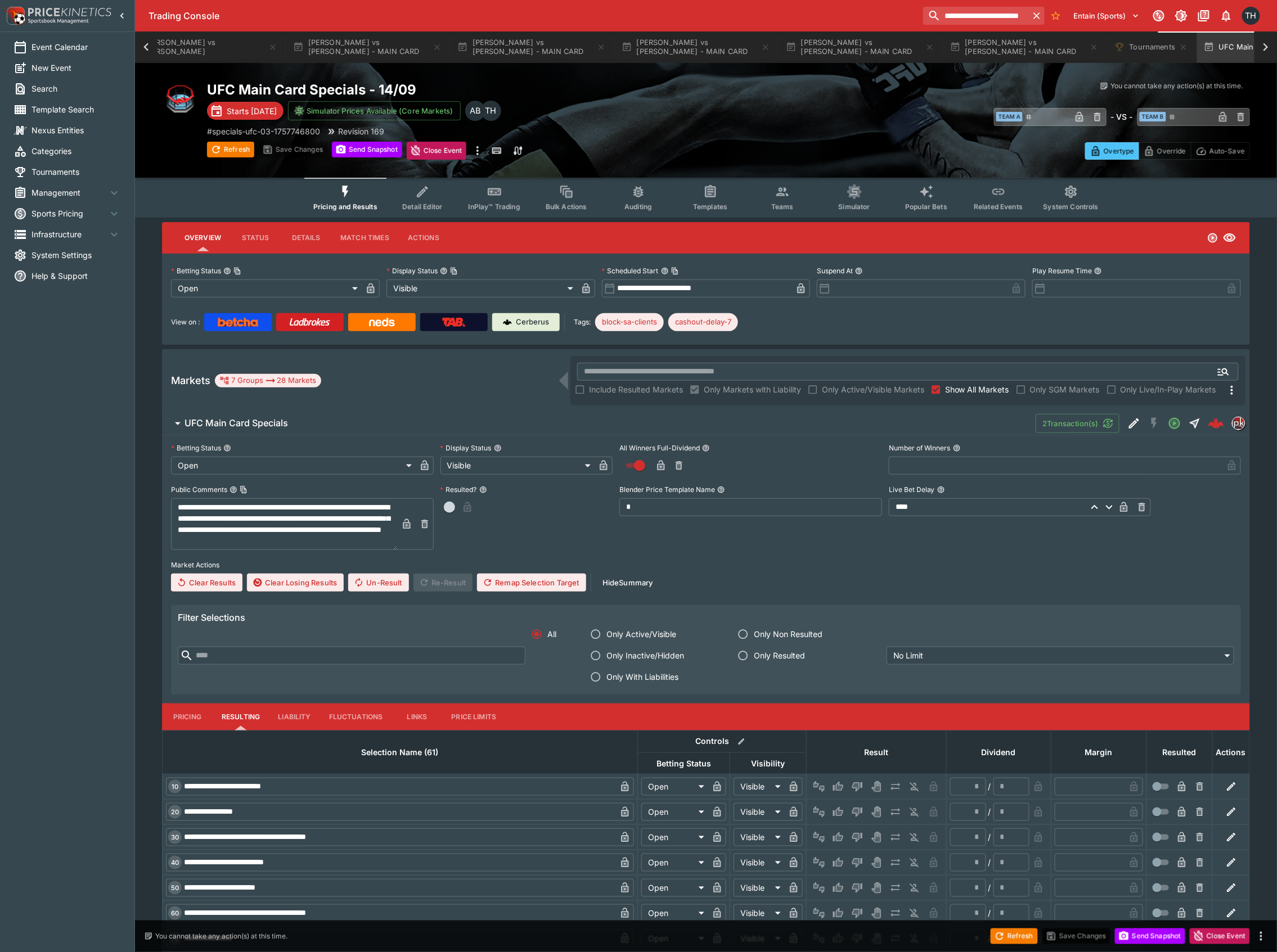
scroll to position [0, 1661]
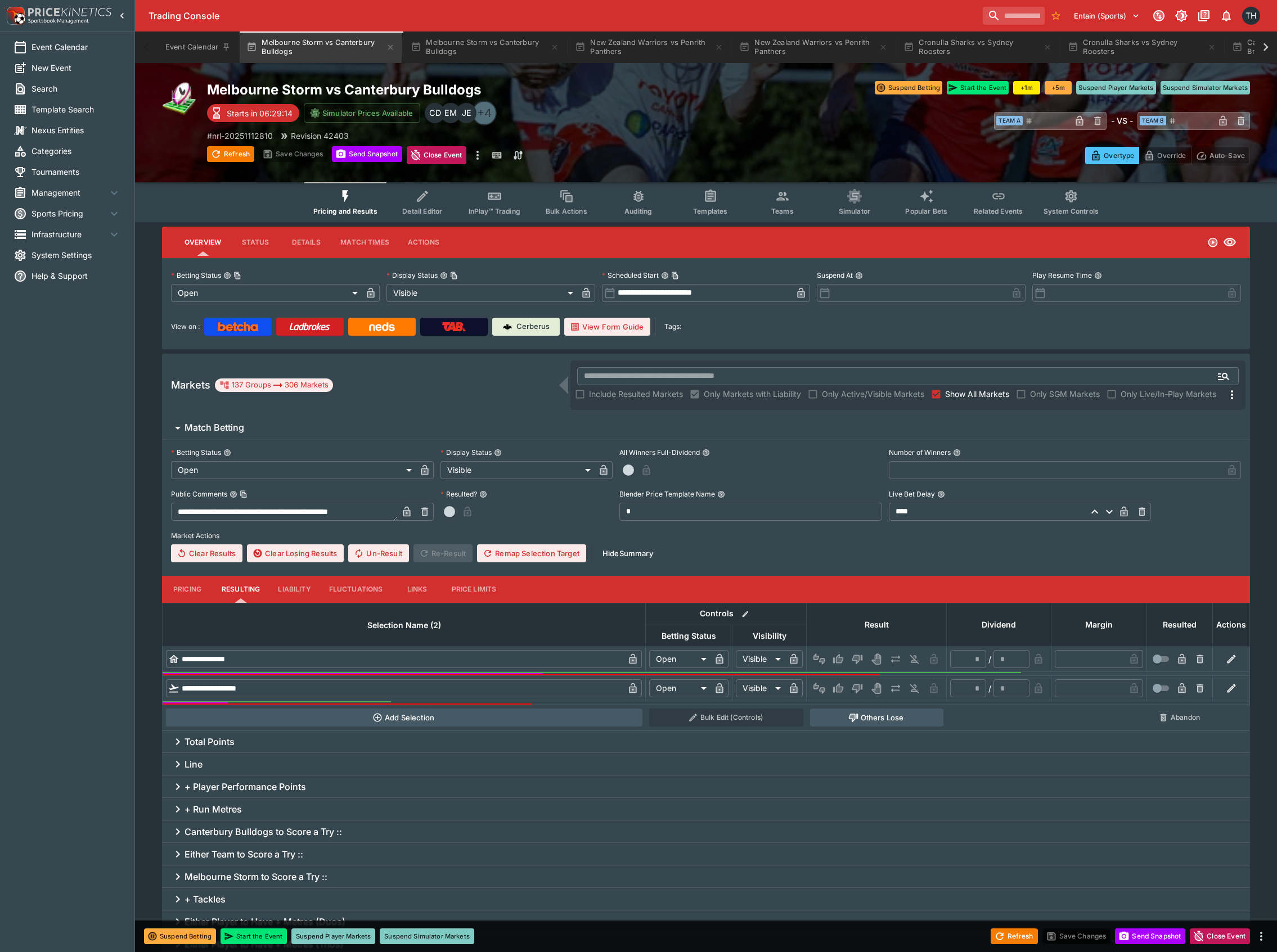
scroll to position [2775, 0]
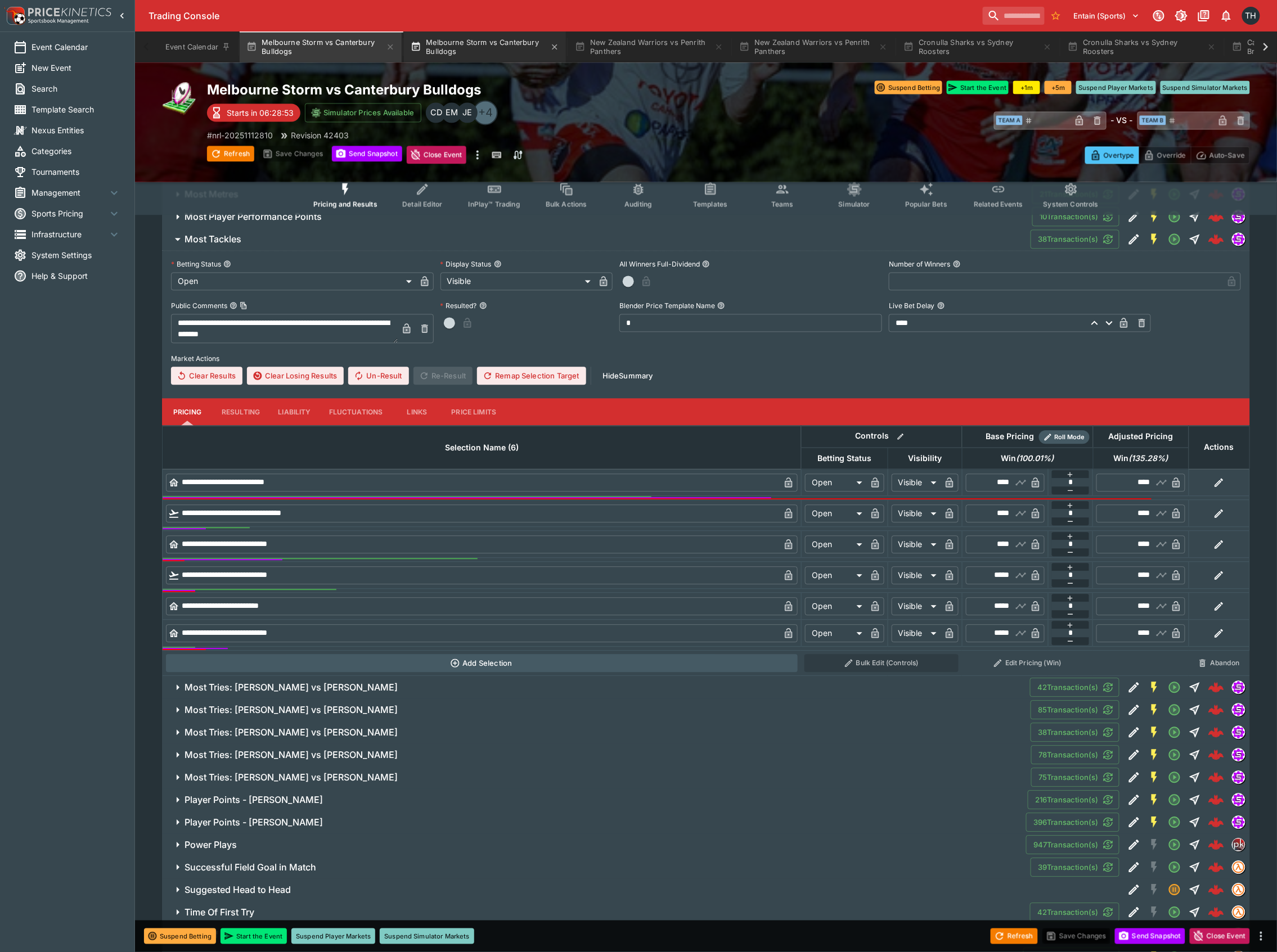
click at [462, 37] on button "Melbourne Storm vs Canterbury Bulldogs" at bounding box center [485, 47] width 162 height 31
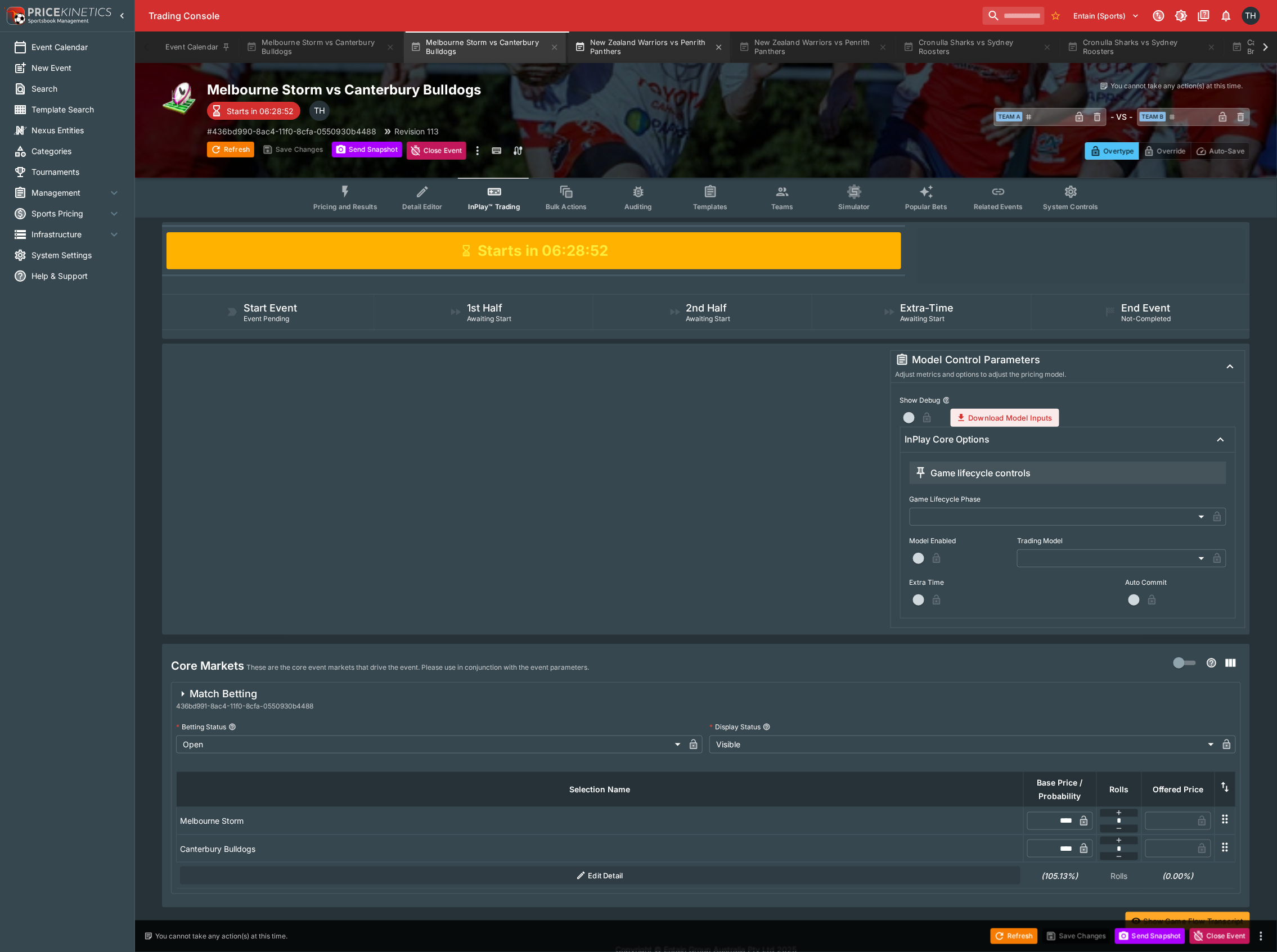
click at [632, 40] on button "New Zealand Warriors vs Penrith Panthers" at bounding box center [649, 47] width 162 height 31
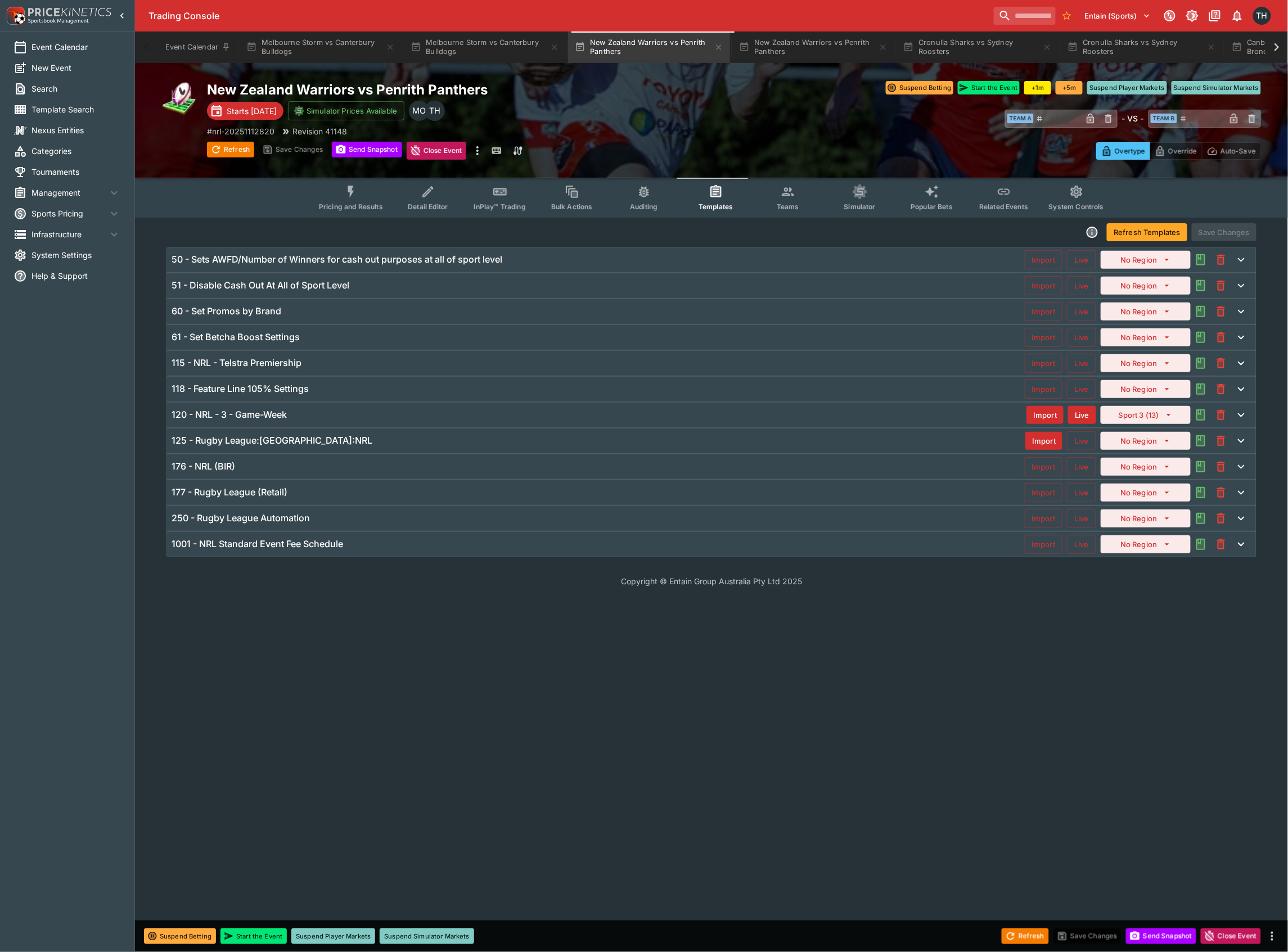
click at [359, 202] on span "Pricing and Results" at bounding box center [351, 207] width 64 height 9
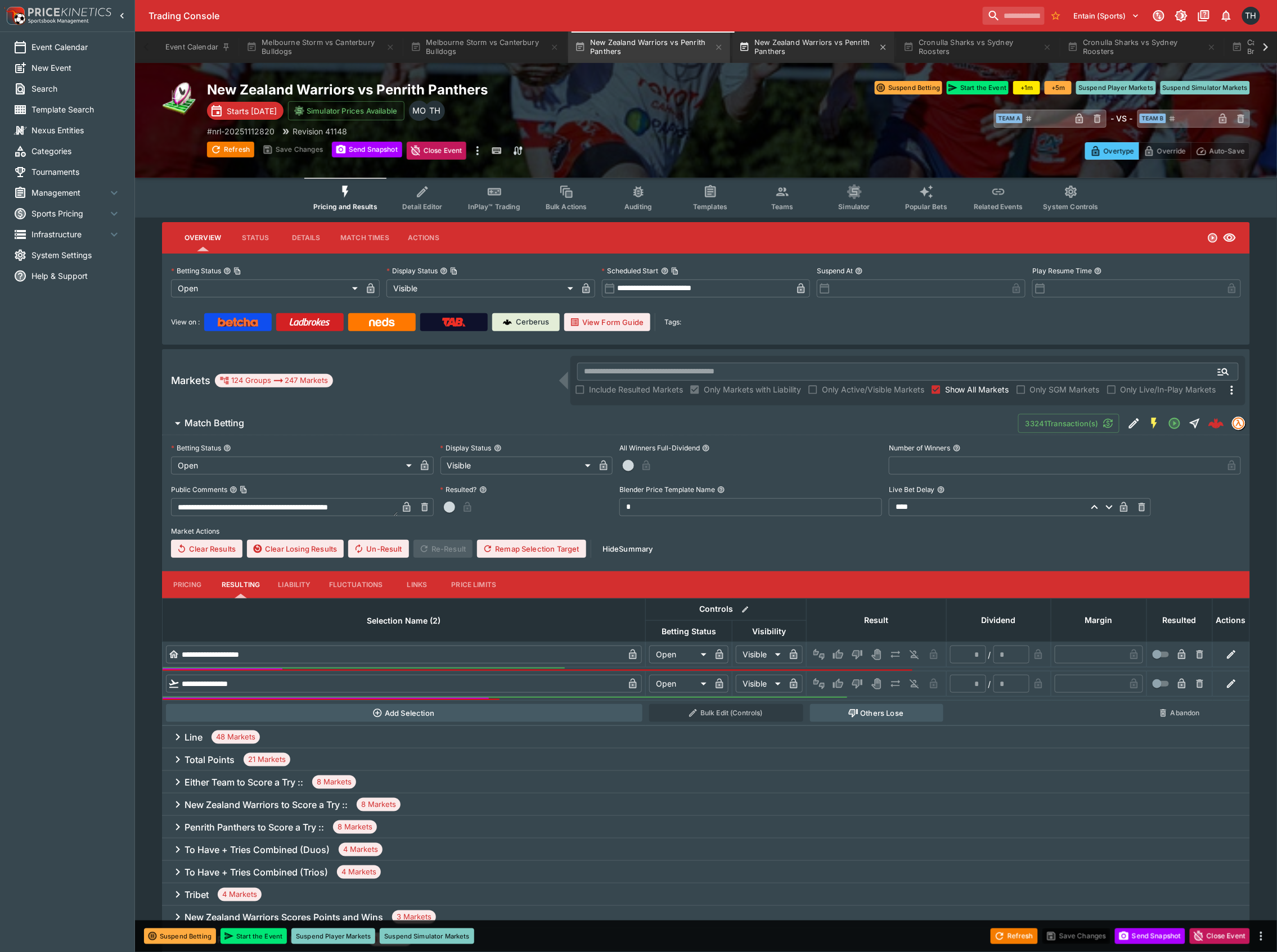
click at [823, 48] on button "New Zealand Warriors vs Penrith Panthers" at bounding box center [813, 47] width 162 height 31
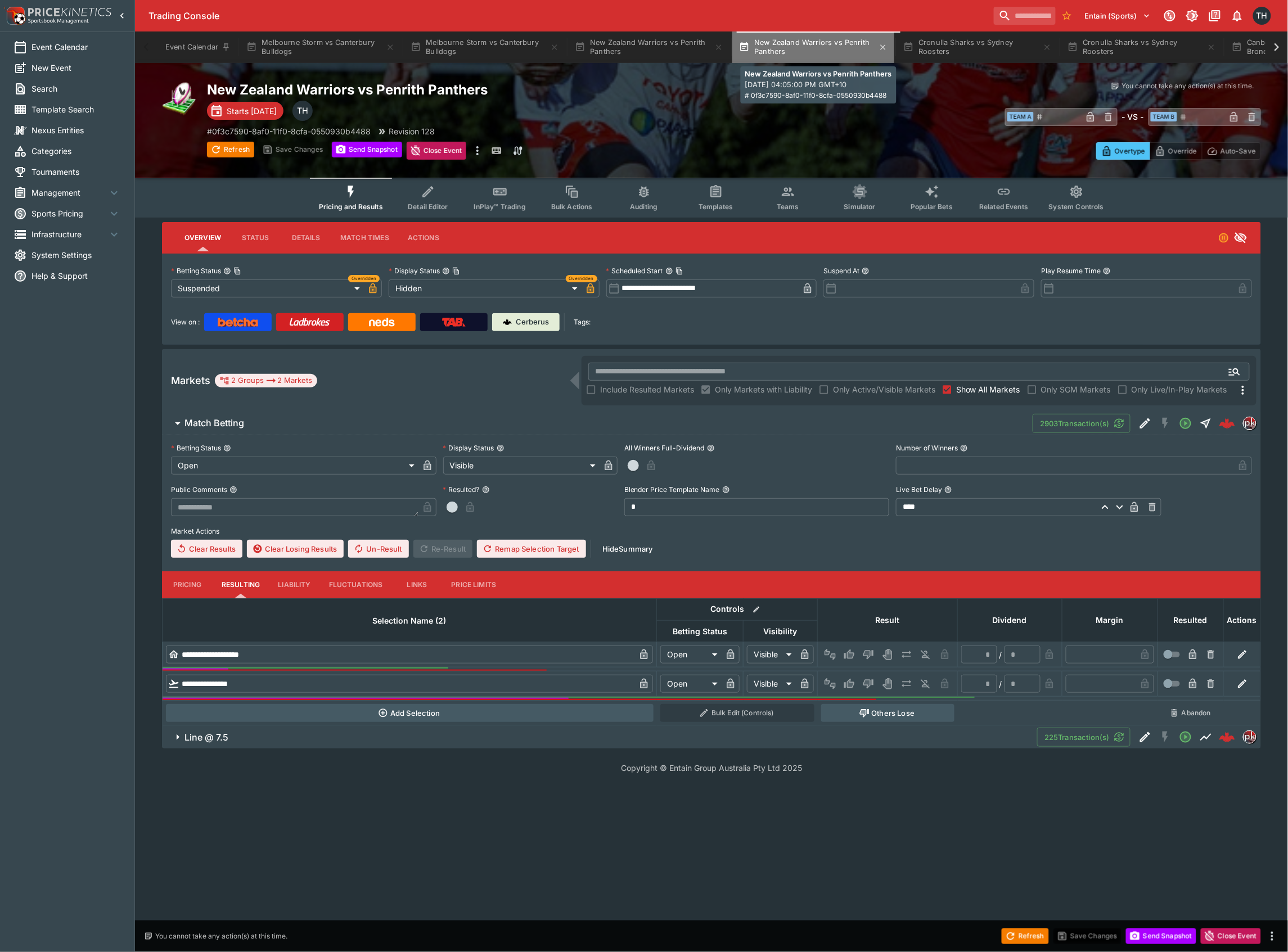
click at [820, 47] on button "New Zealand Warriors vs Penrith Panthers" at bounding box center [813, 47] width 162 height 31
click at [795, 31] on div "Event Calendar Melbourne Storm vs Canterbury Bulldogs Melbourne Storm vs Canter…" at bounding box center [712, 47] width 1108 height 31
click at [954, 33] on button "Cronulla Sharks vs Sydney Roosters" at bounding box center [978, 47] width 162 height 31
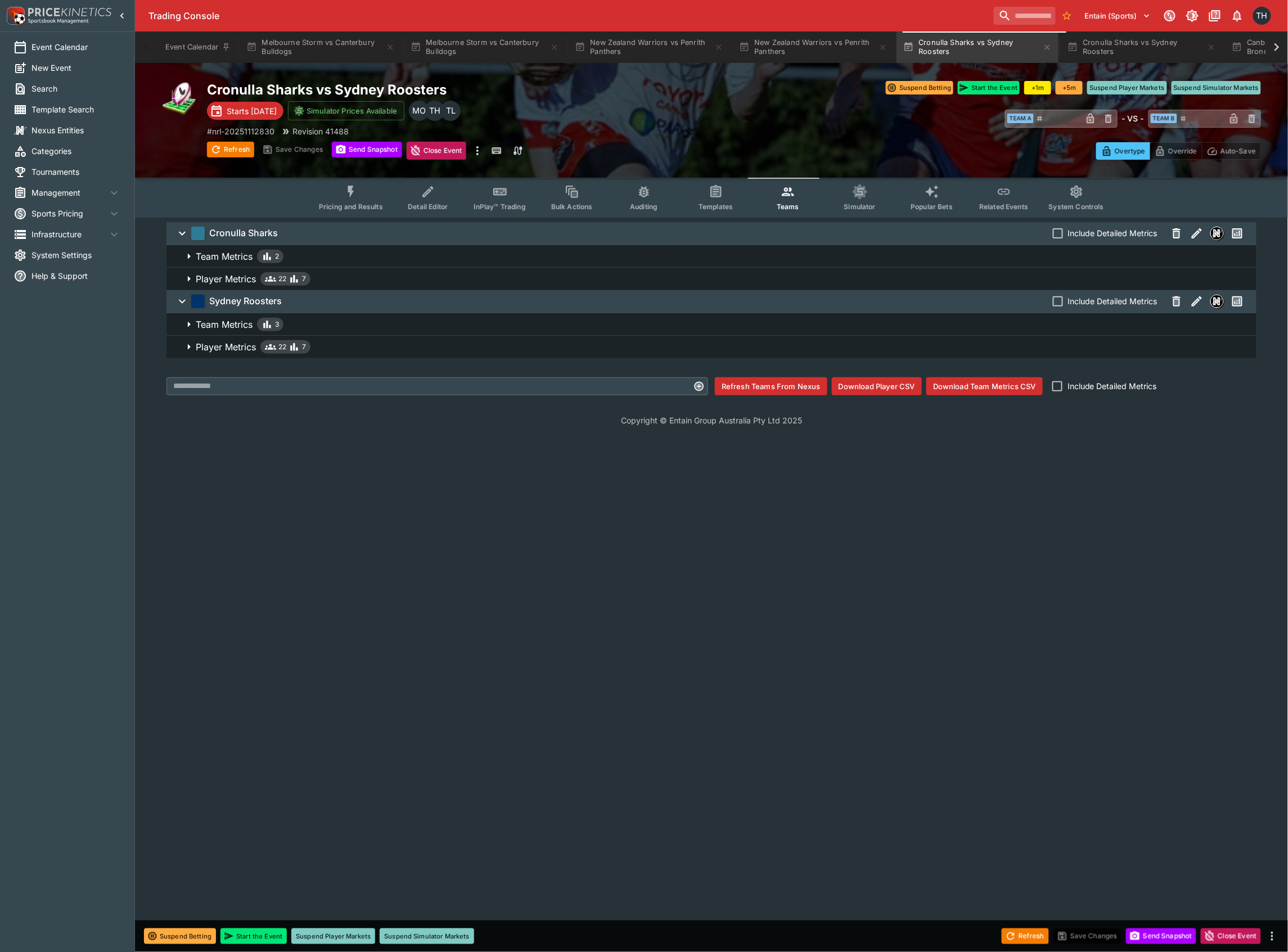
click at [346, 194] on button "Pricing and Results" at bounding box center [351, 197] width 82 height 40
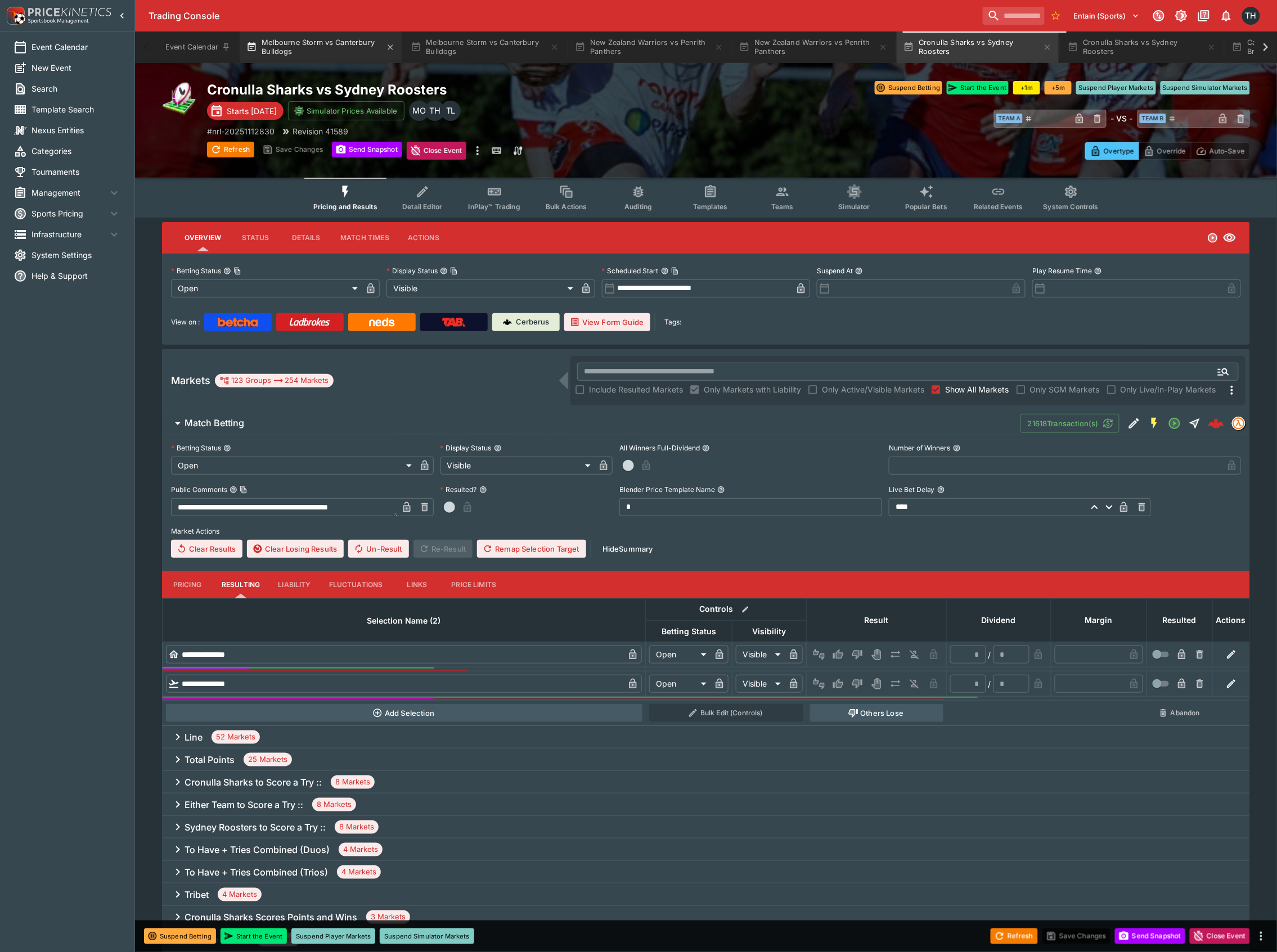
click at [316, 46] on button "Melbourne Storm vs Canterbury Bulldogs" at bounding box center [321, 47] width 162 height 31
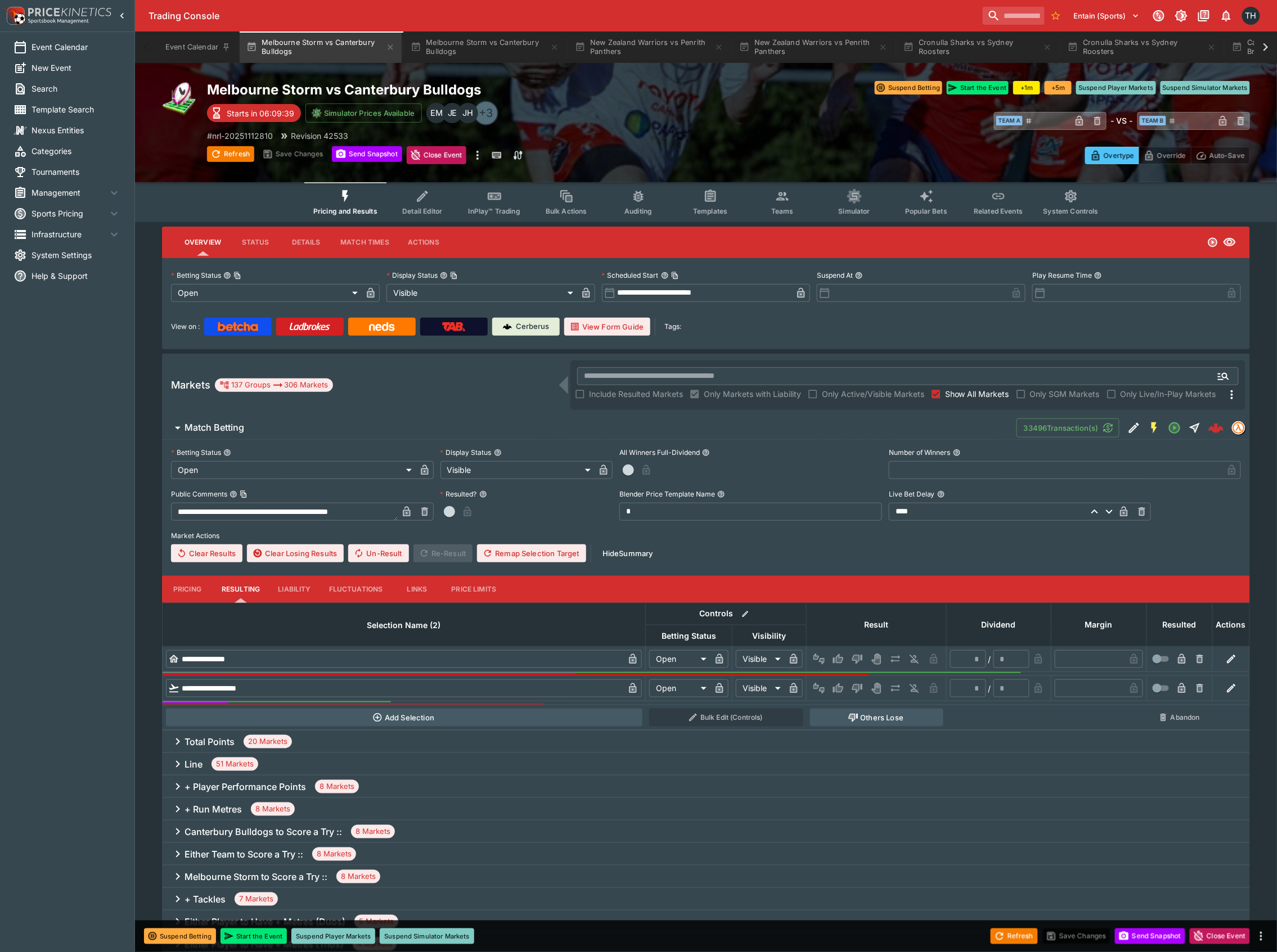
click at [496, 194] on icon "Event type filters" at bounding box center [494, 197] width 11 height 5
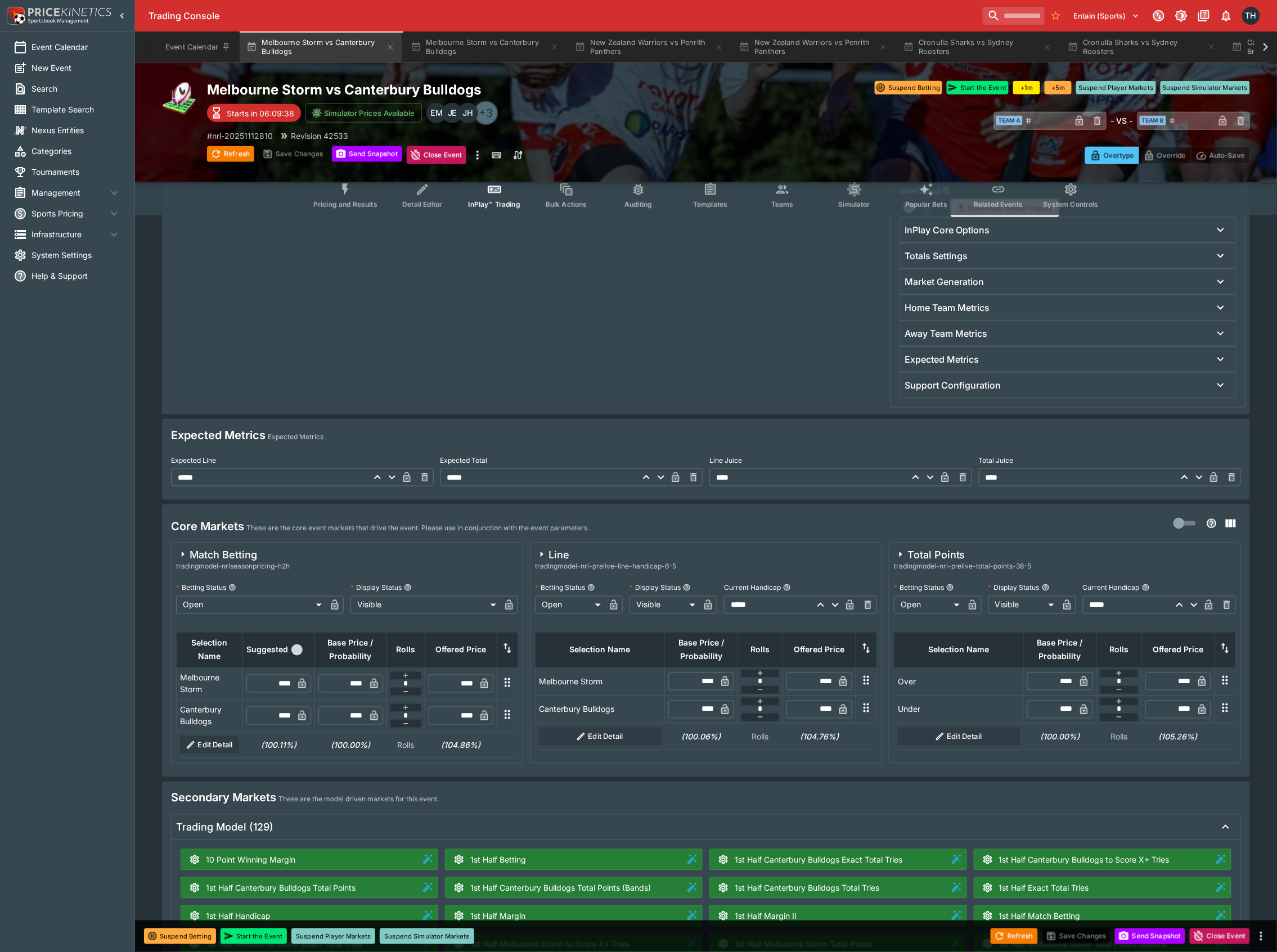
scroll to position [525, 0]
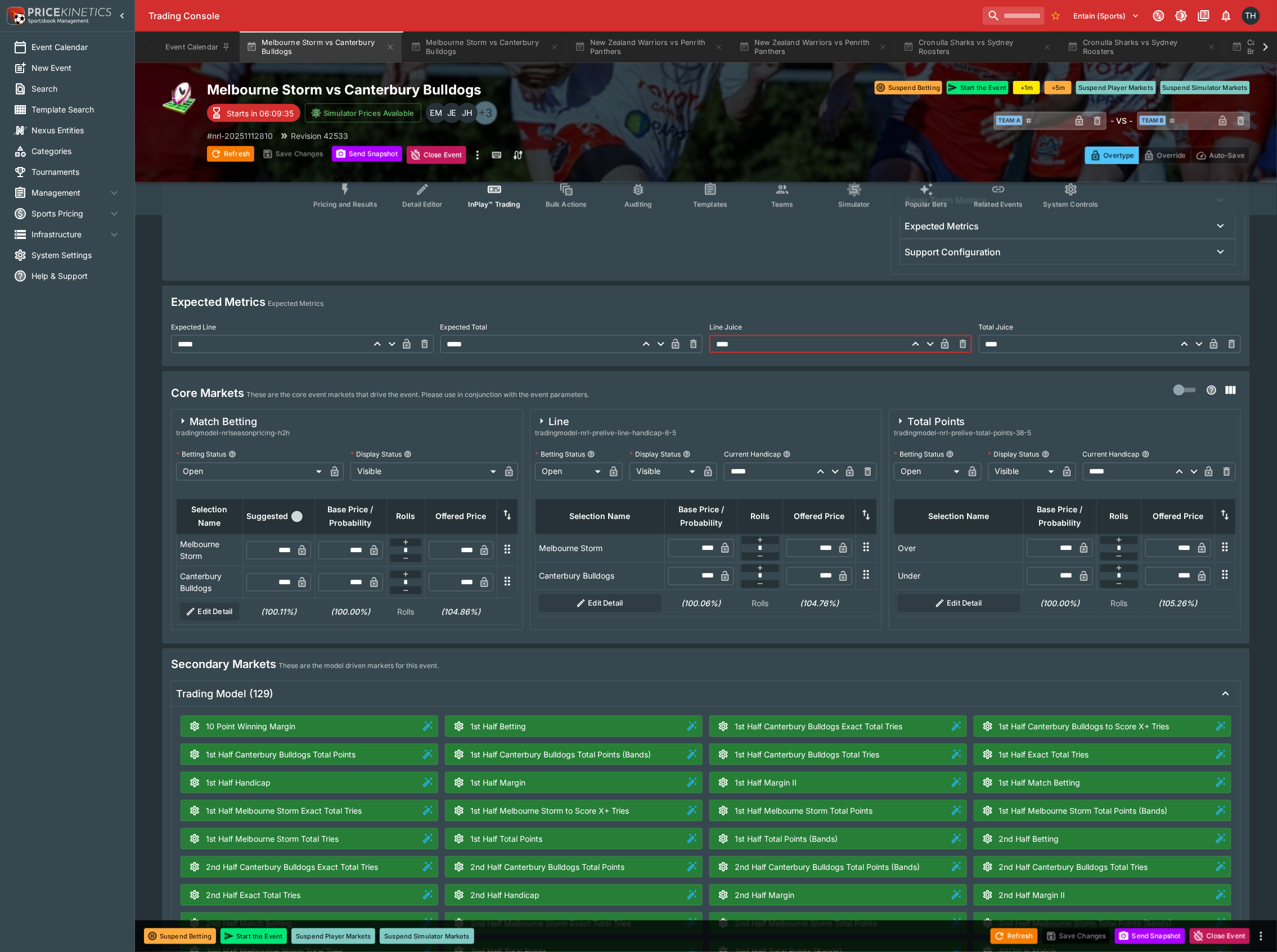
drag, startPoint x: 806, startPoint y: 343, endPoint x: 639, endPoint y: 346, distance: 167.0
click at [640, 346] on div "Expected Line ***** ​ Expected Total ***** ​ Line Juice **** ​ Total Juice ****…" at bounding box center [706, 336] width 1070 height 35
type input "*"
click at [351, 554] on input "****" at bounding box center [348, 550] width 33 height 18
click at [351, 552] on input "****" at bounding box center [348, 550] width 33 height 18
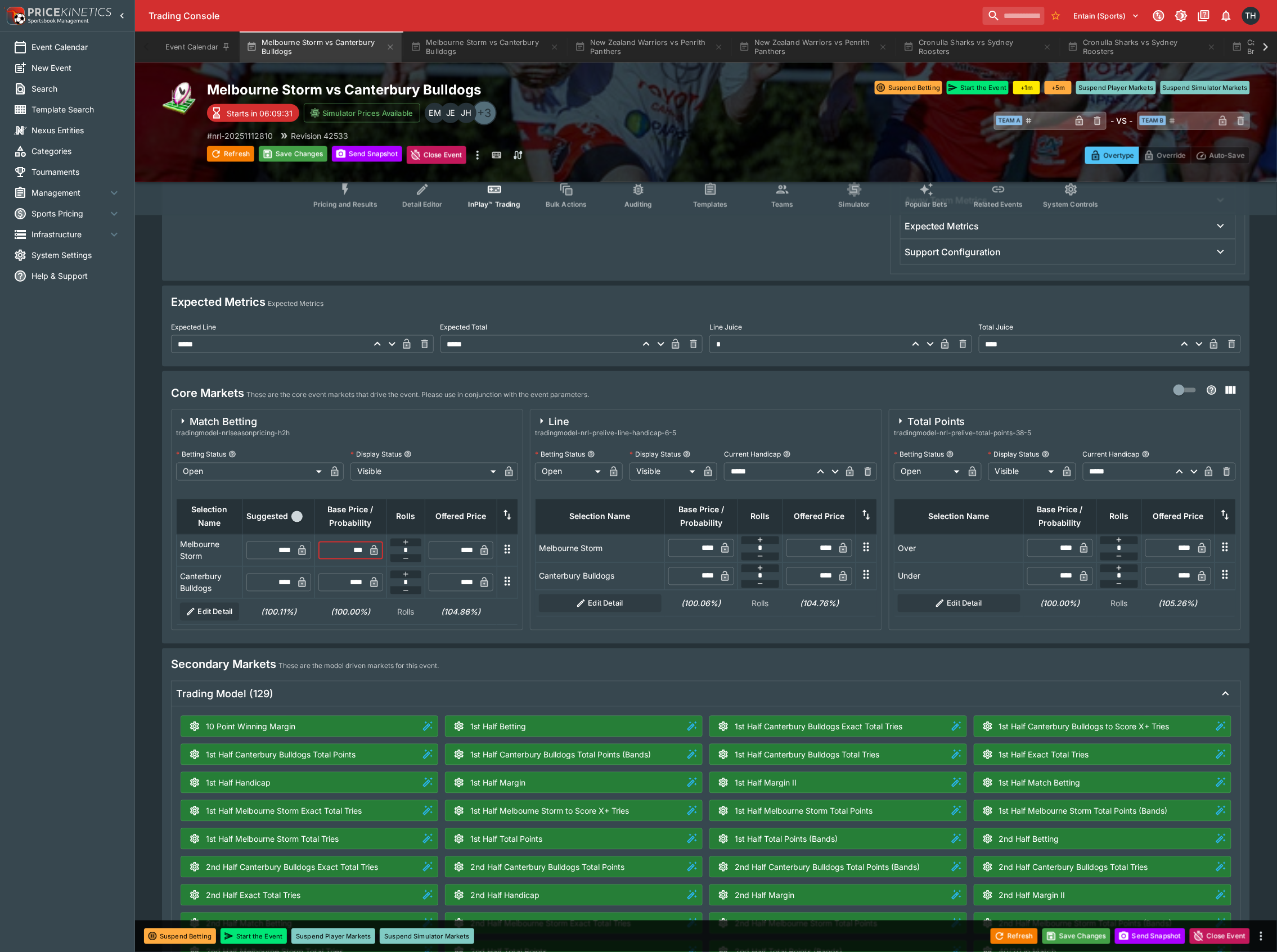
type input "****"
click at [347, 577] on input "****" at bounding box center [348, 582] width 33 height 18
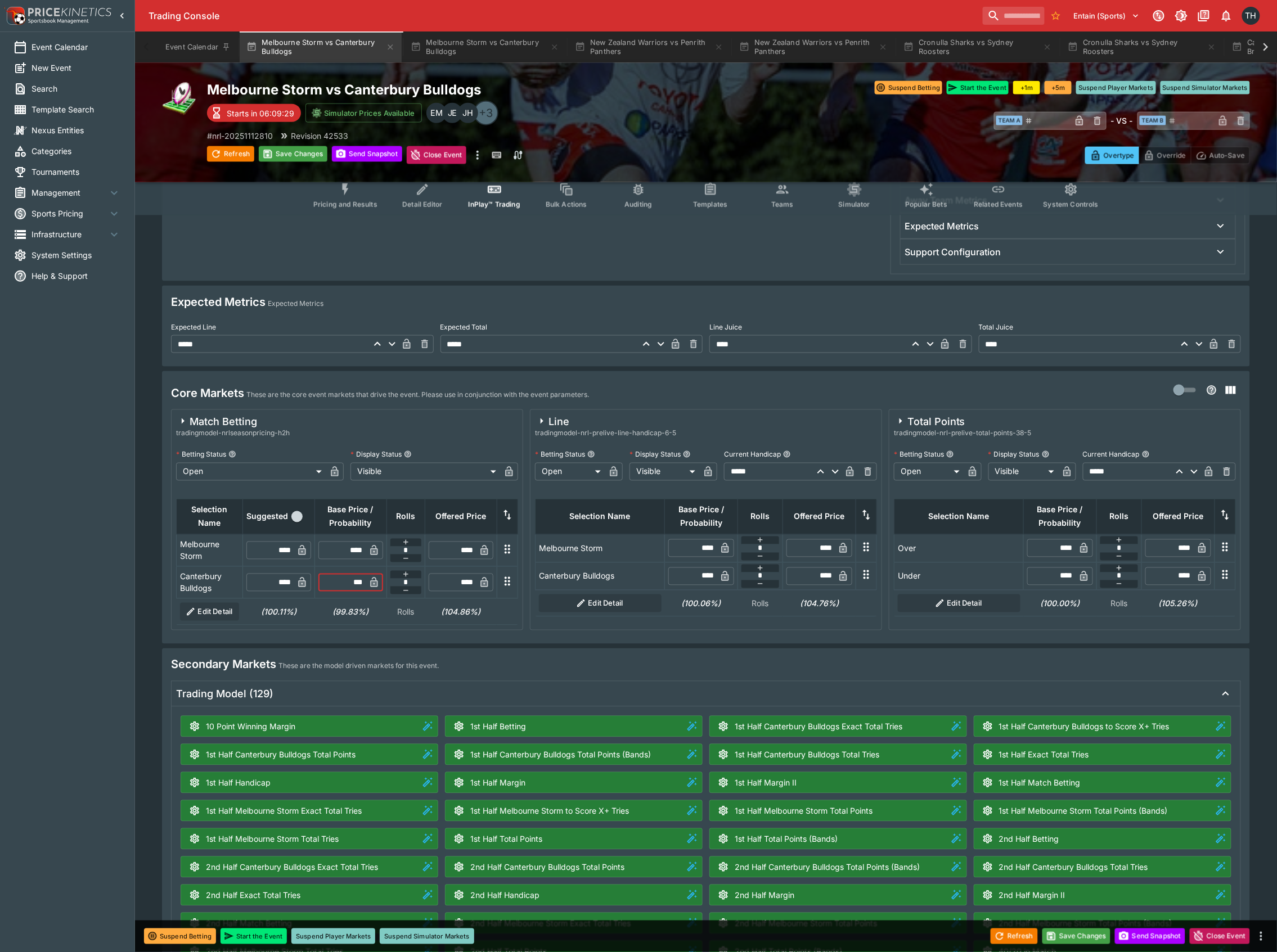
type input "****"
click at [350, 548] on input "****" at bounding box center [348, 550] width 33 height 18
type input "****"
click at [1083, 943] on button "Save Changes" at bounding box center [1077, 937] width 69 height 16
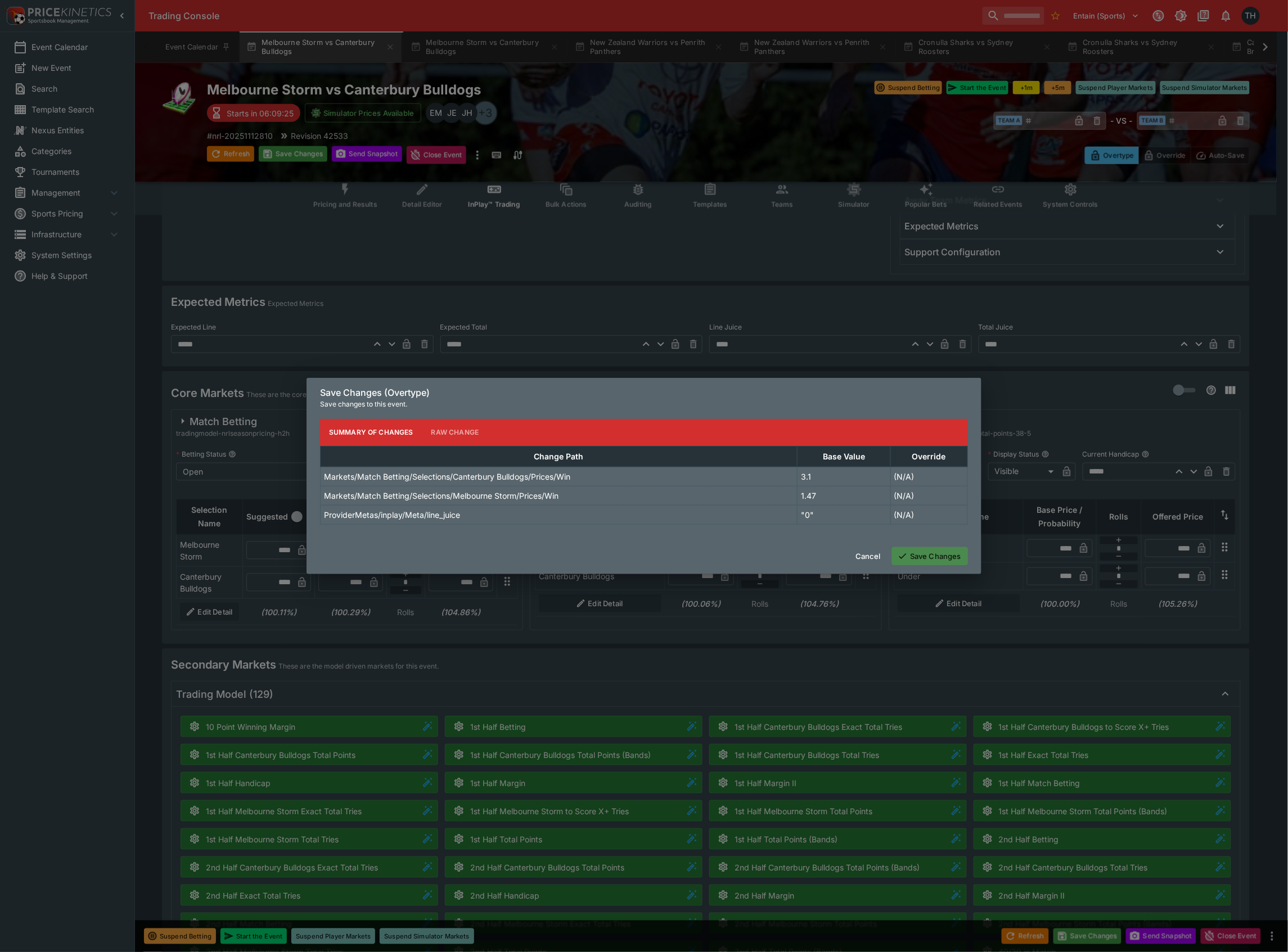
click at [950, 559] on button "Save Changes" at bounding box center [930, 556] width 76 height 18
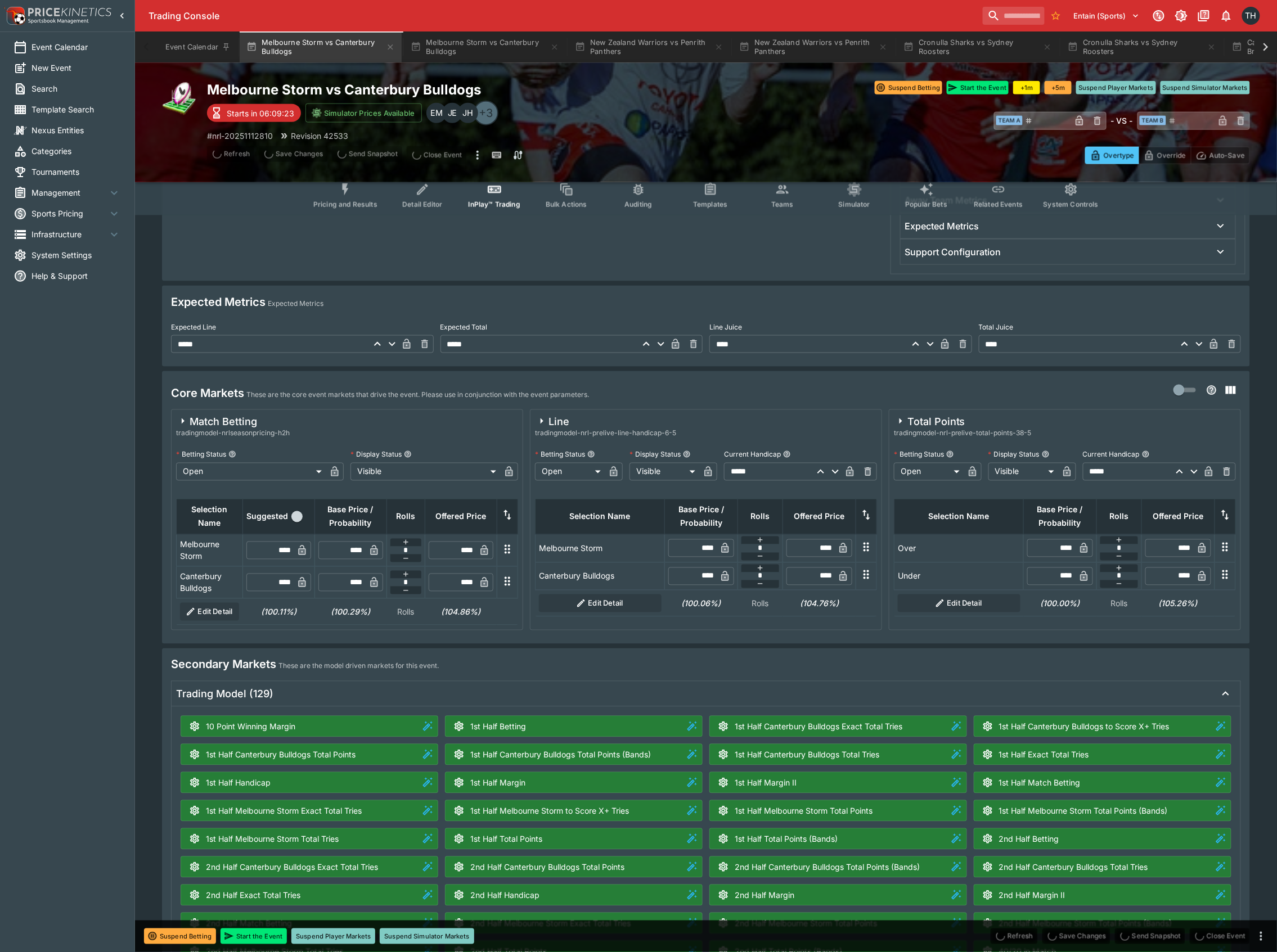
type input "****"
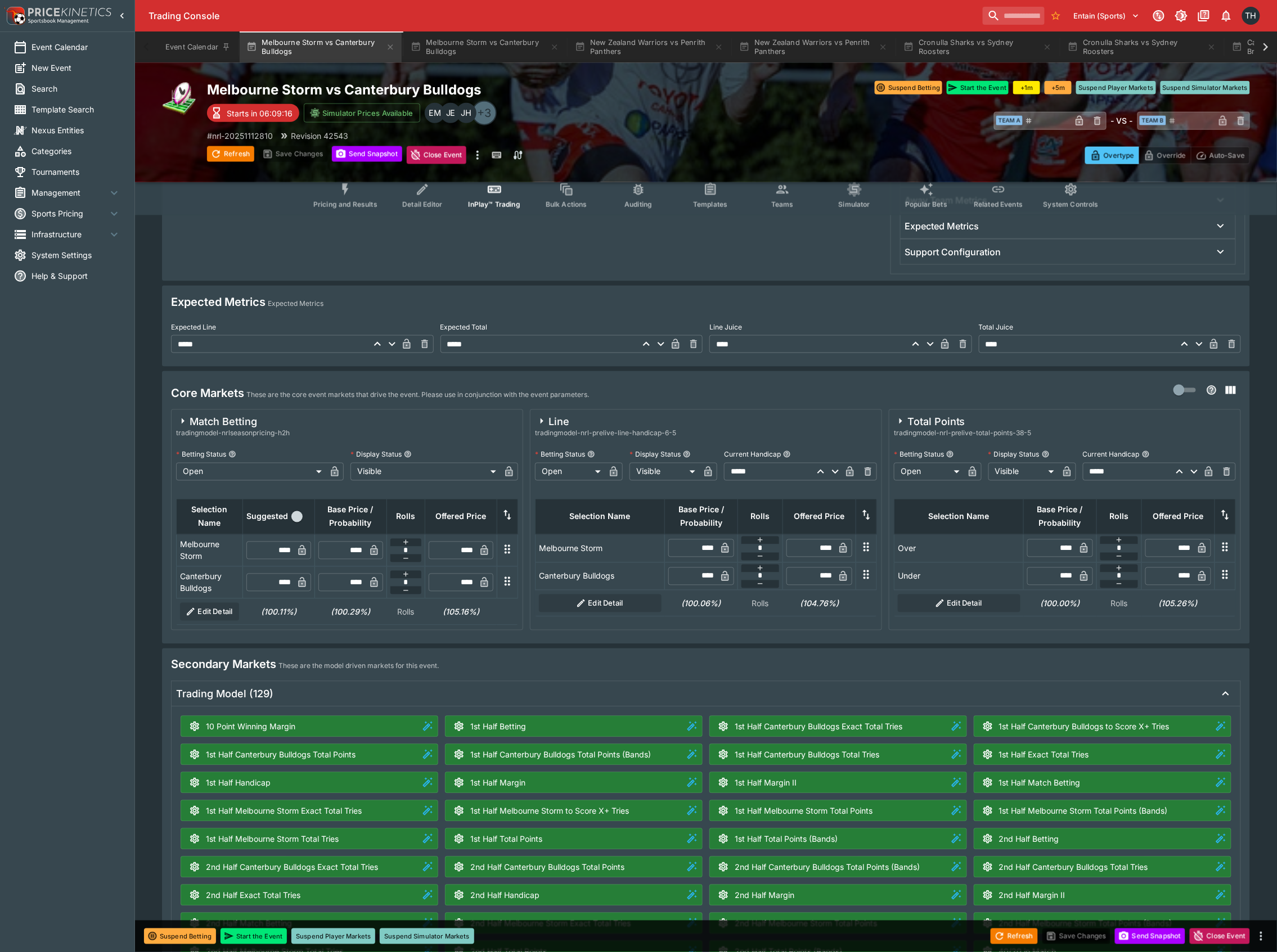
type input "****"
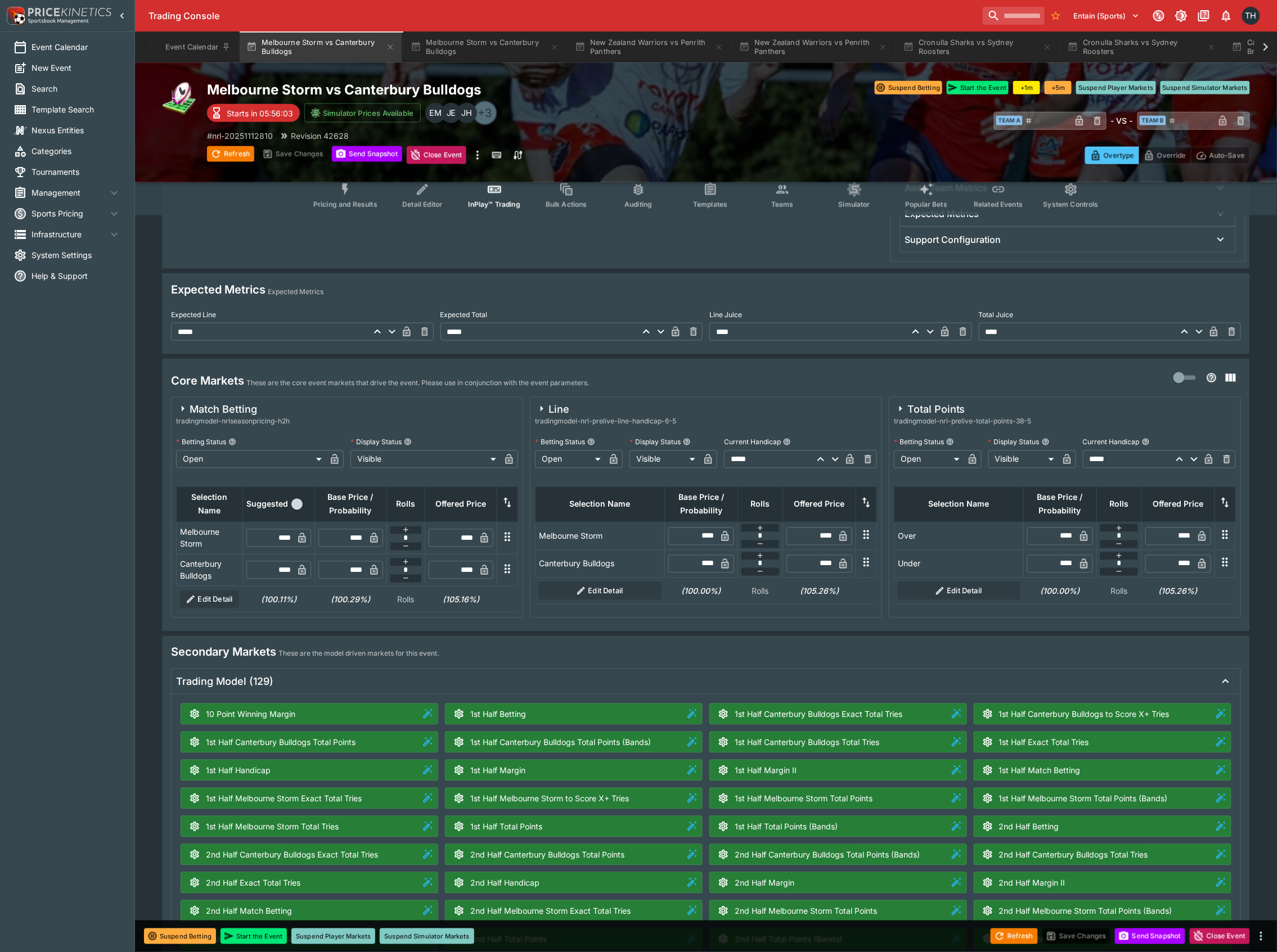
click at [357, 200] on span "Pricing and Results" at bounding box center [346, 205] width 64 height 9
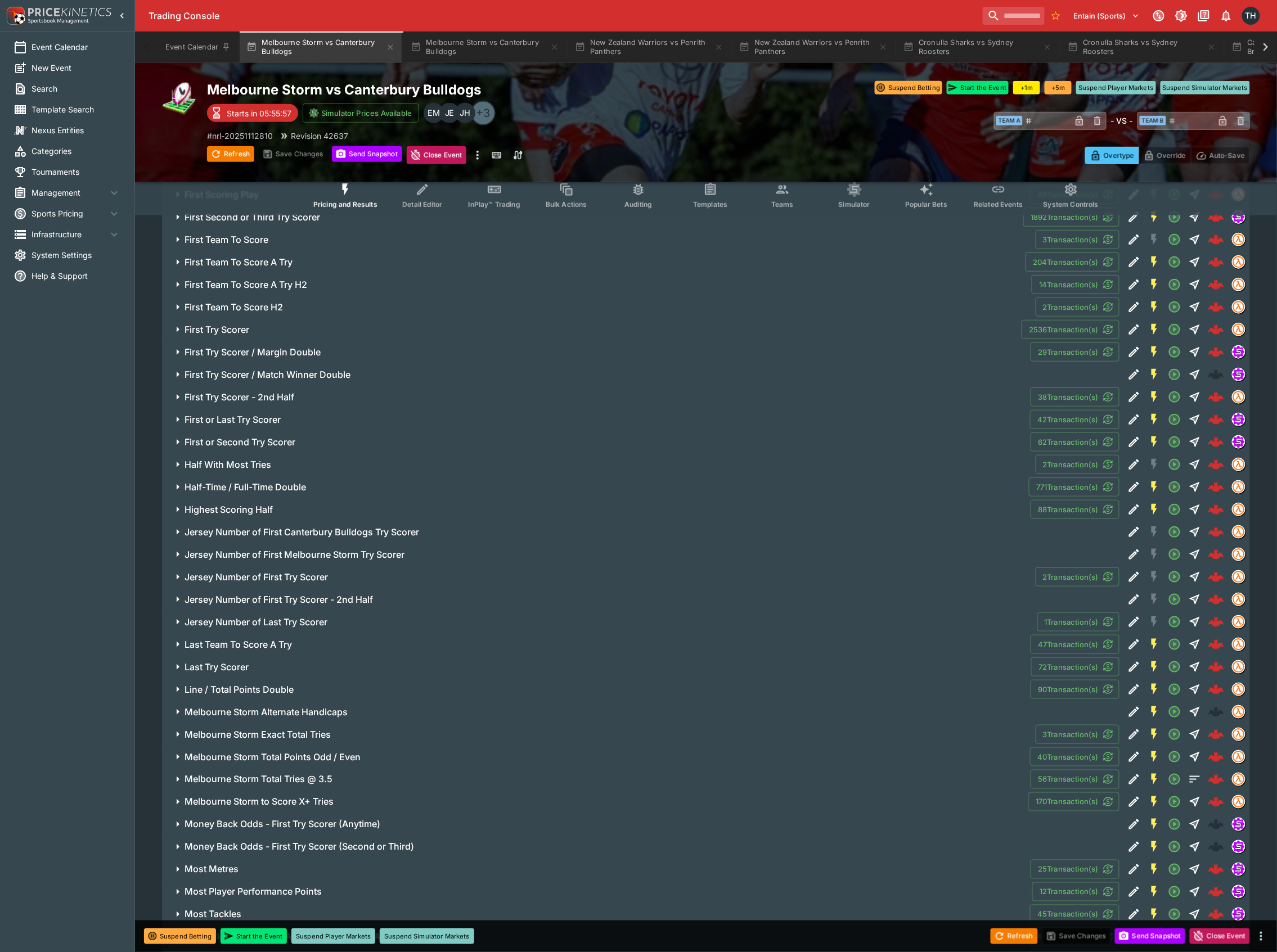
scroll to position [2475, 0]
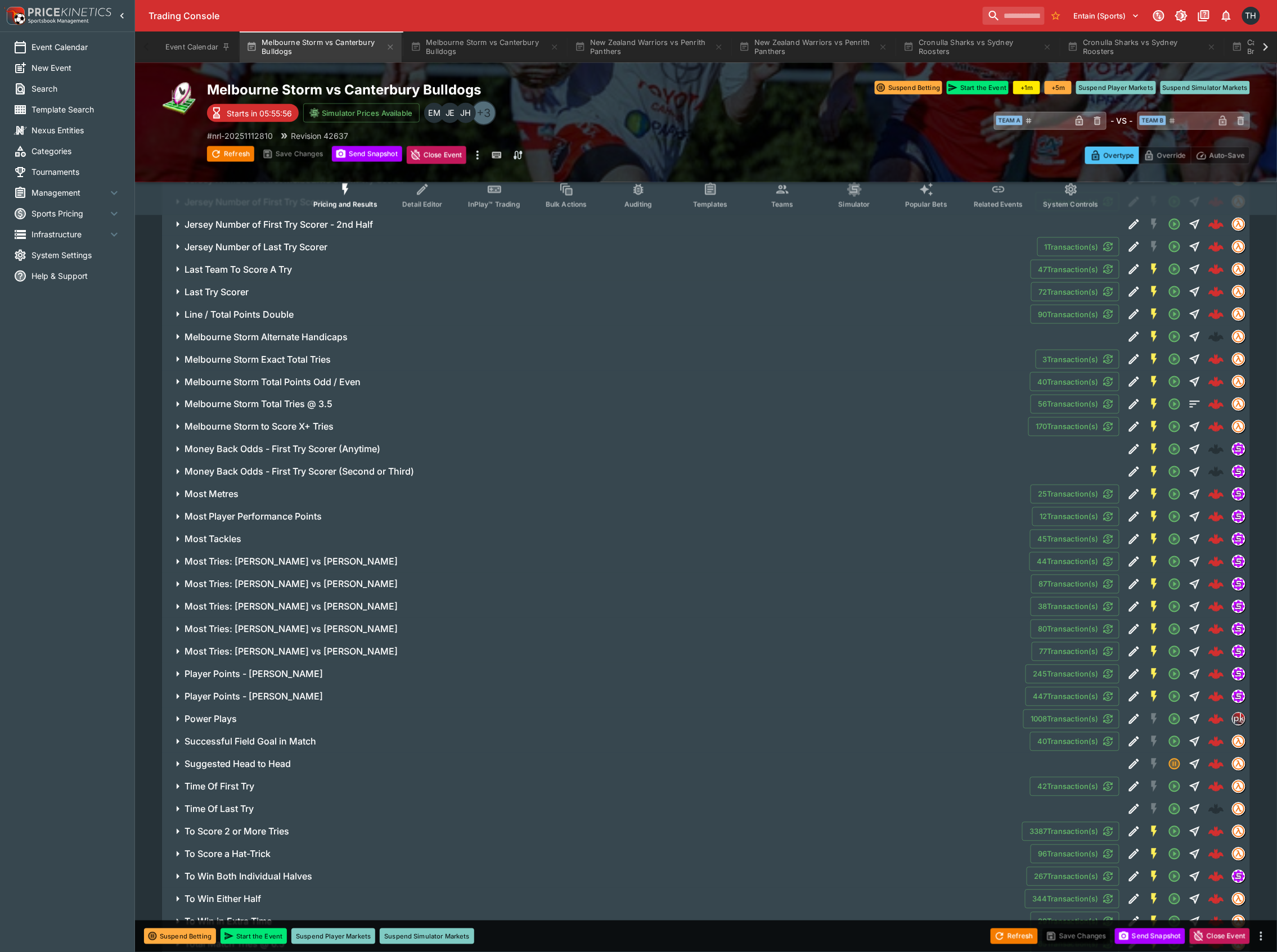
click at [258, 541] on span "Most Tackles" at bounding box center [603, 540] width 836 height 12
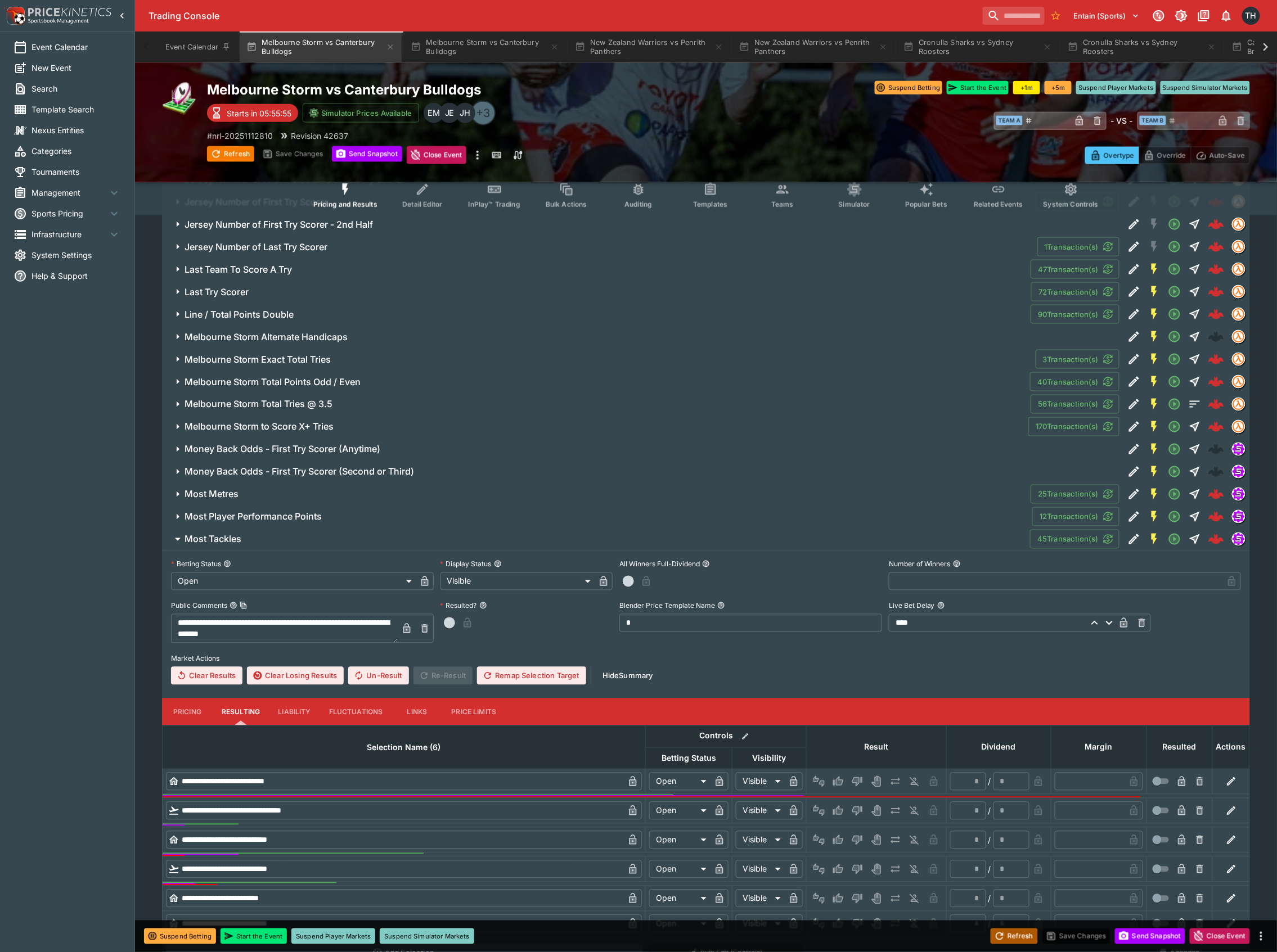
click at [1018, 937] on button "Refresh" at bounding box center [1014, 937] width 47 height 16
click at [784, 196] on icon "Event type filters" at bounding box center [782, 189] width 15 height 15
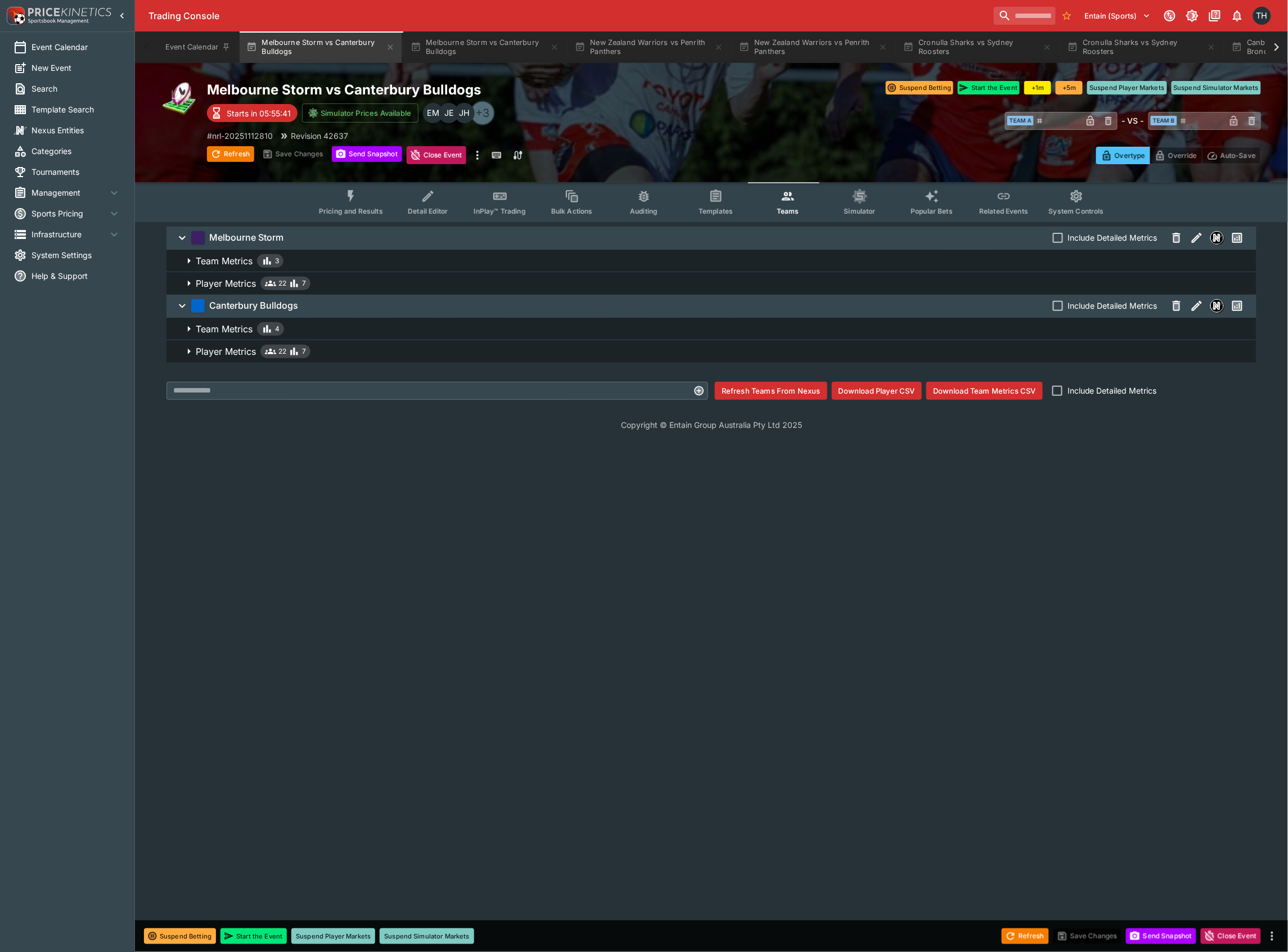
click at [351, 360] on button "Player Metrics 22 7" at bounding box center [712, 351] width 1090 height 23
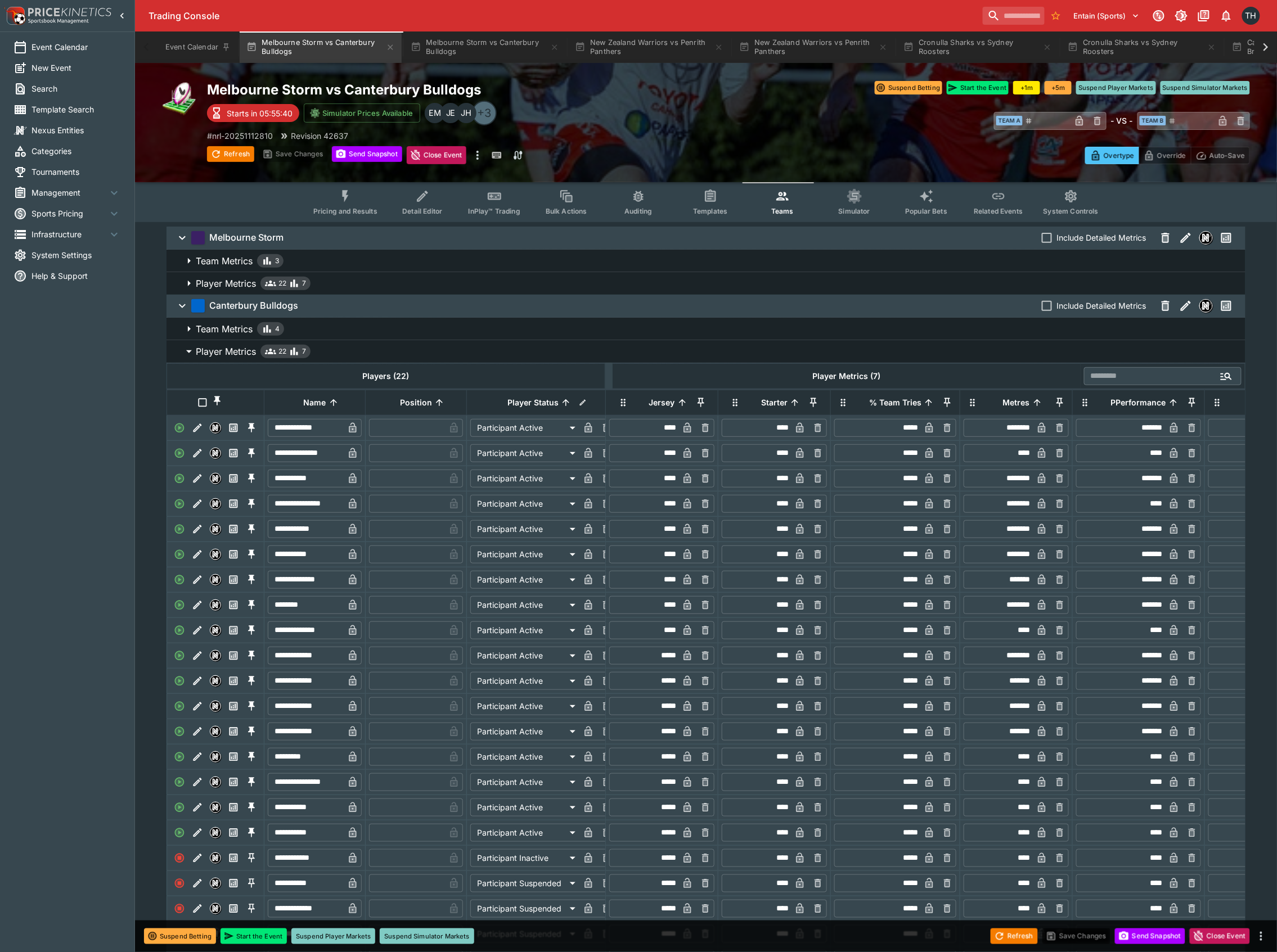
click at [361, 278] on span "Player Metrics 22 7" at bounding box center [716, 283] width 1040 height 13
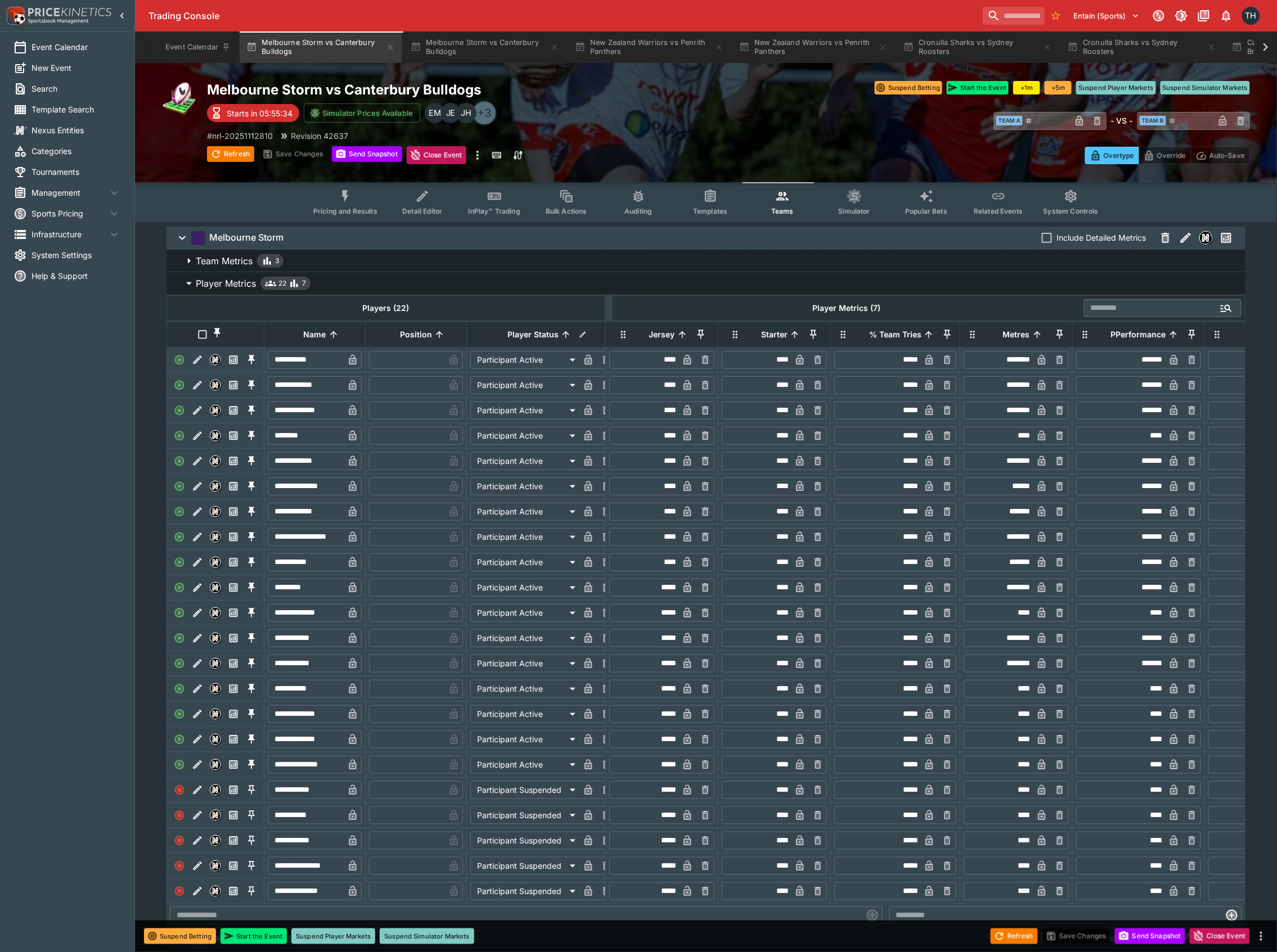
scroll to position [150, 0]
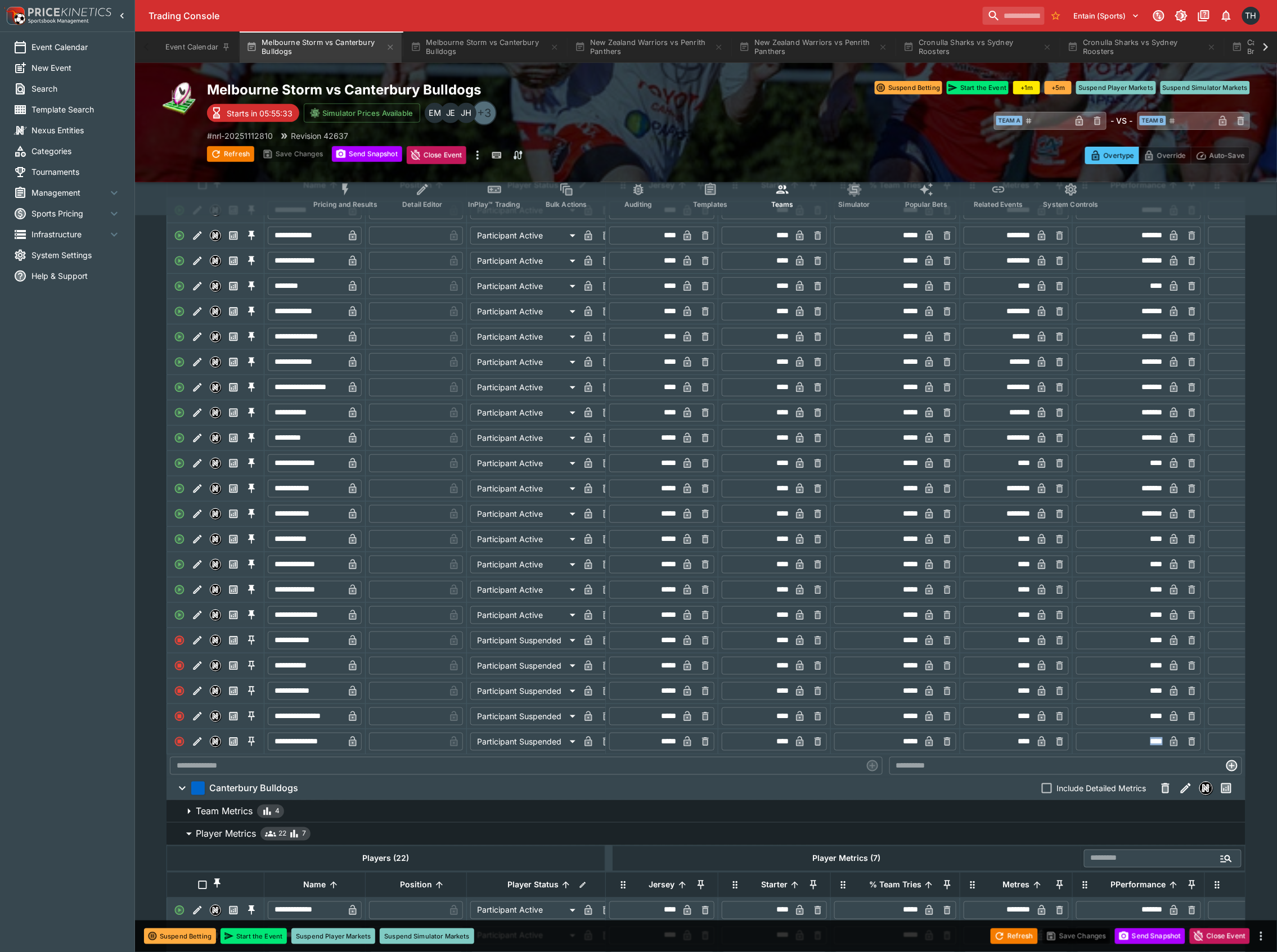
drag, startPoint x: 1050, startPoint y: 769, endPoint x: 1100, endPoint y: 769, distance: 50.0
click at [1100, 754] on tr "​ ***** ​ ​ **** ​ ​ ***** ​ ​ **** ​ ​ **** ​ ​ **** ​ ​ ​" at bounding box center [1027, 742] width 843 height 26
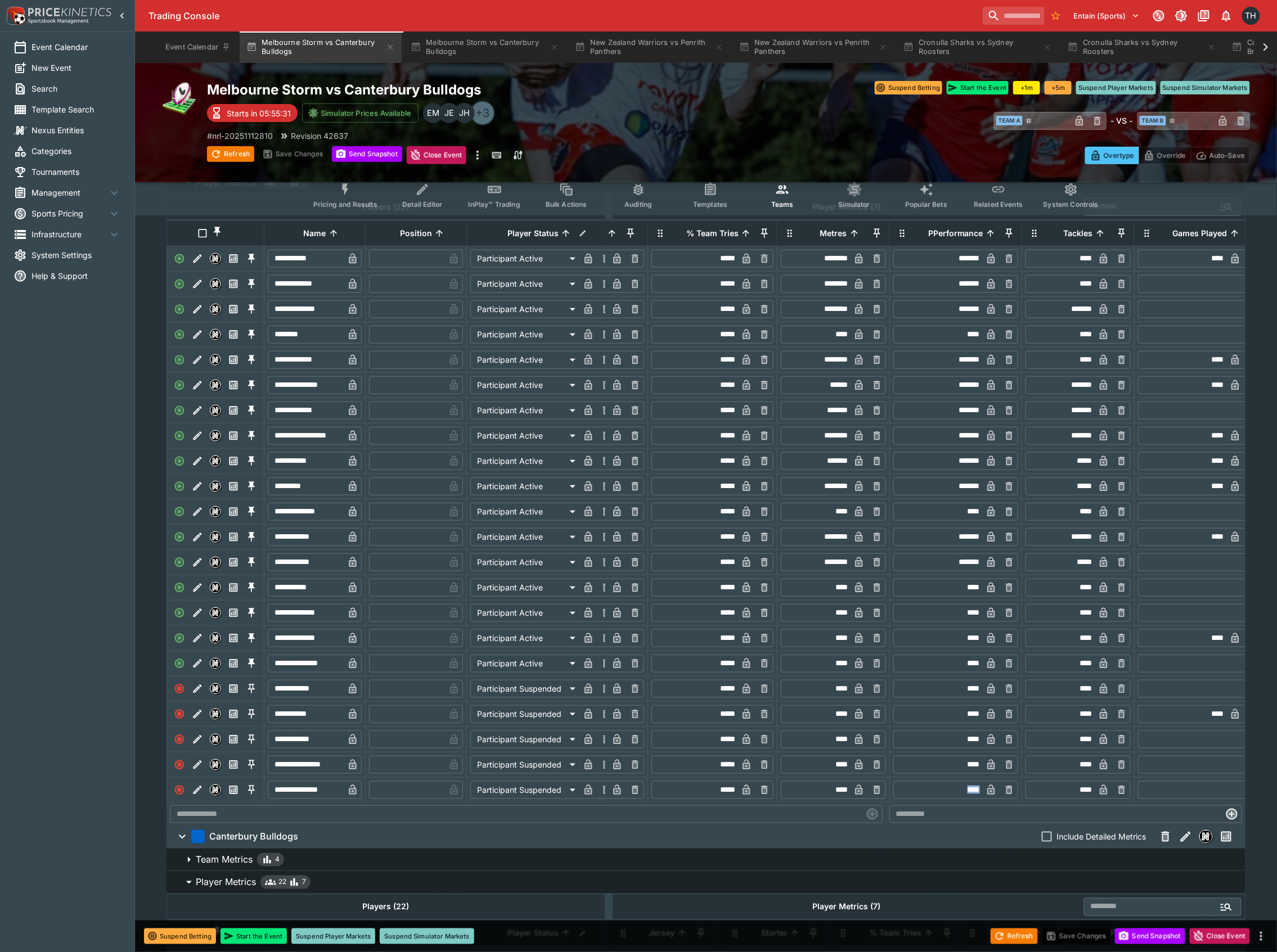
scroll to position [0, 0]
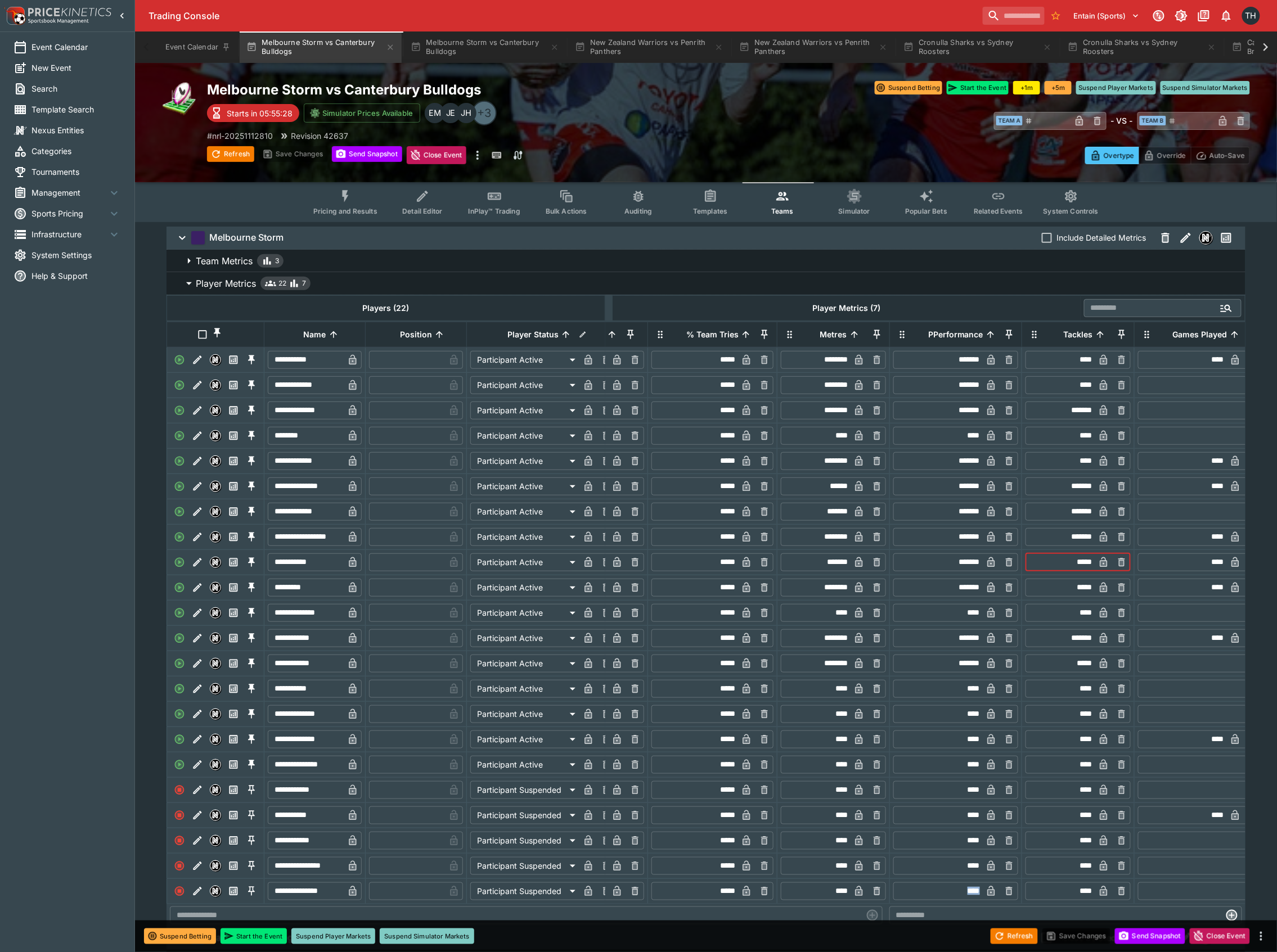
click at [1082, 571] on input "*****" at bounding box center [1061, 563] width 67 height 18
click at [945, 934] on div "Refresh Save Changes Send Snapshot Close Event" at bounding box center [638, 936] width 1277 height 31
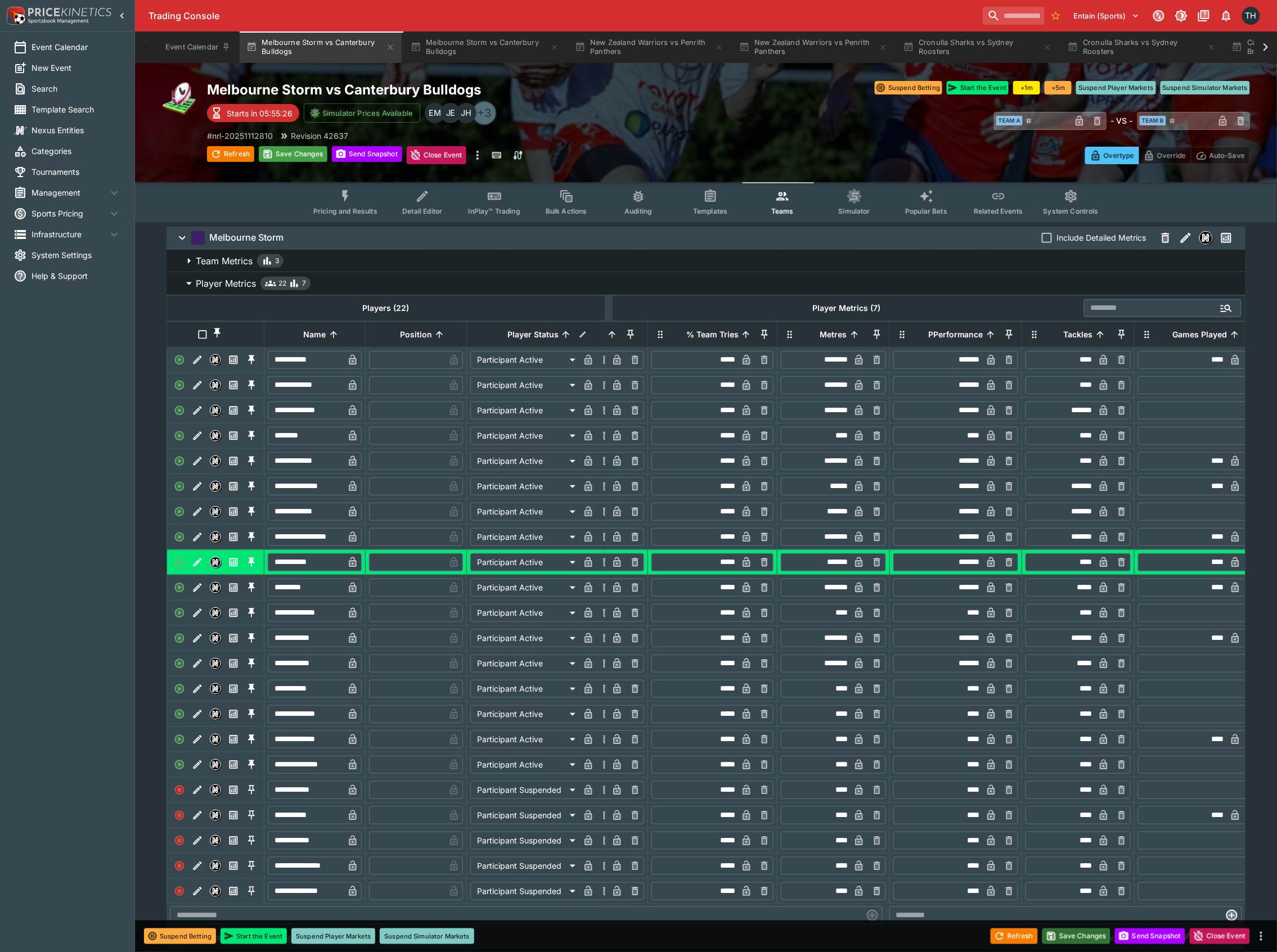
type input "*****"
click at [1090, 934] on button "Save Changes" at bounding box center [1077, 937] width 69 height 16
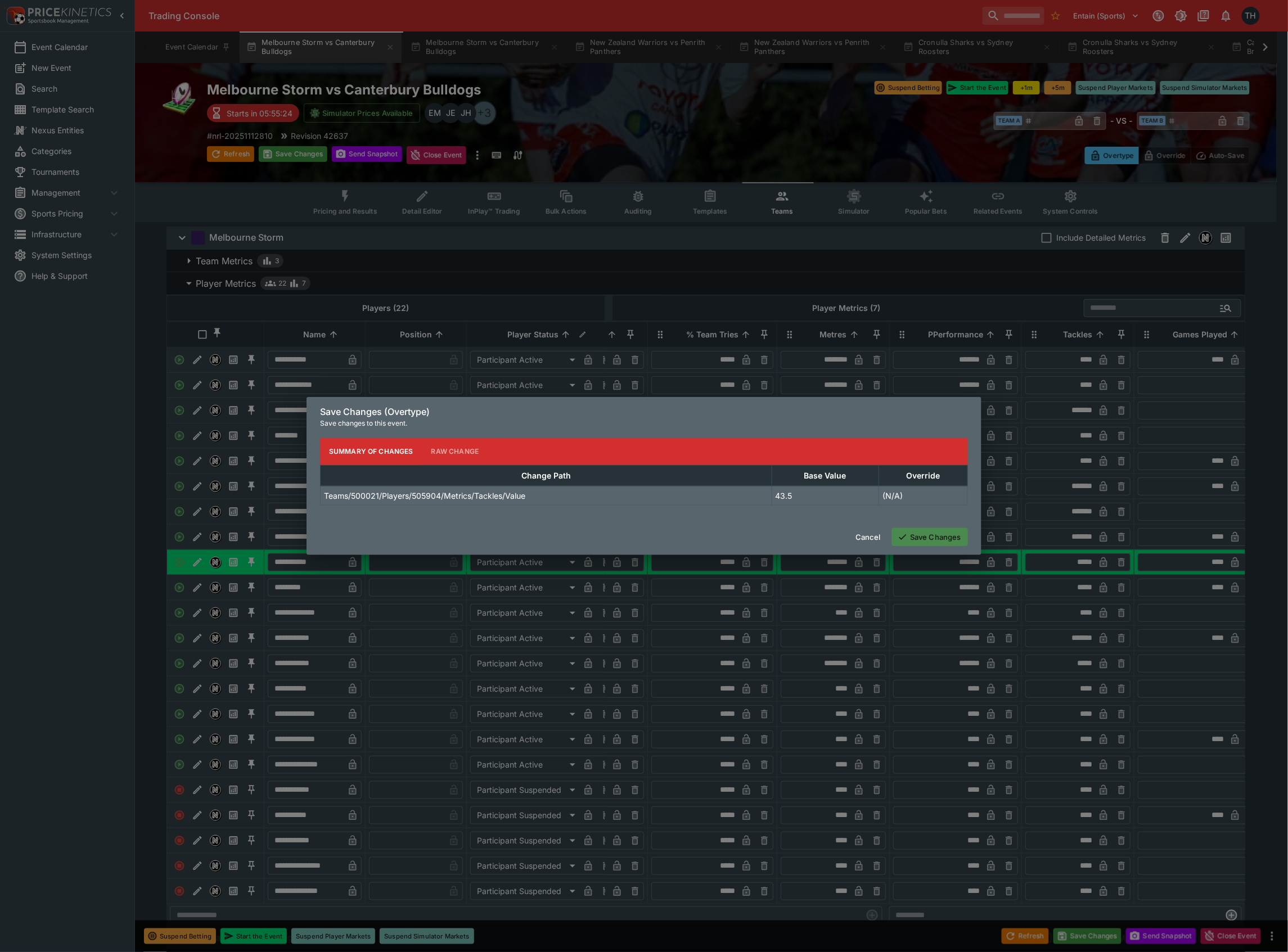
click at [939, 538] on button "Save Changes" at bounding box center [930, 537] width 76 height 18
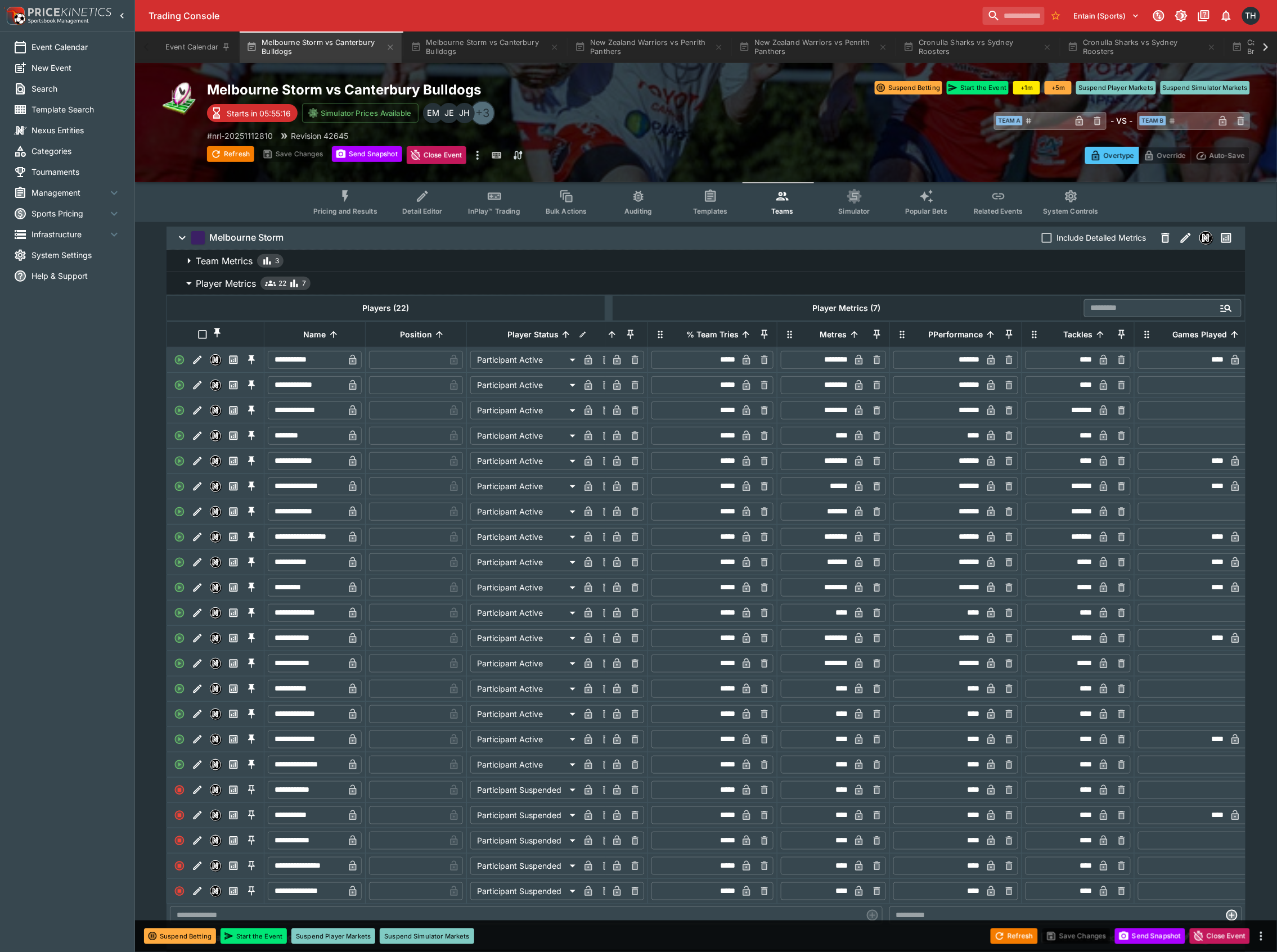
click at [384, 290] on button "Player Metrics 22 7" at bounding box center [706, 283] width 1079 height 23
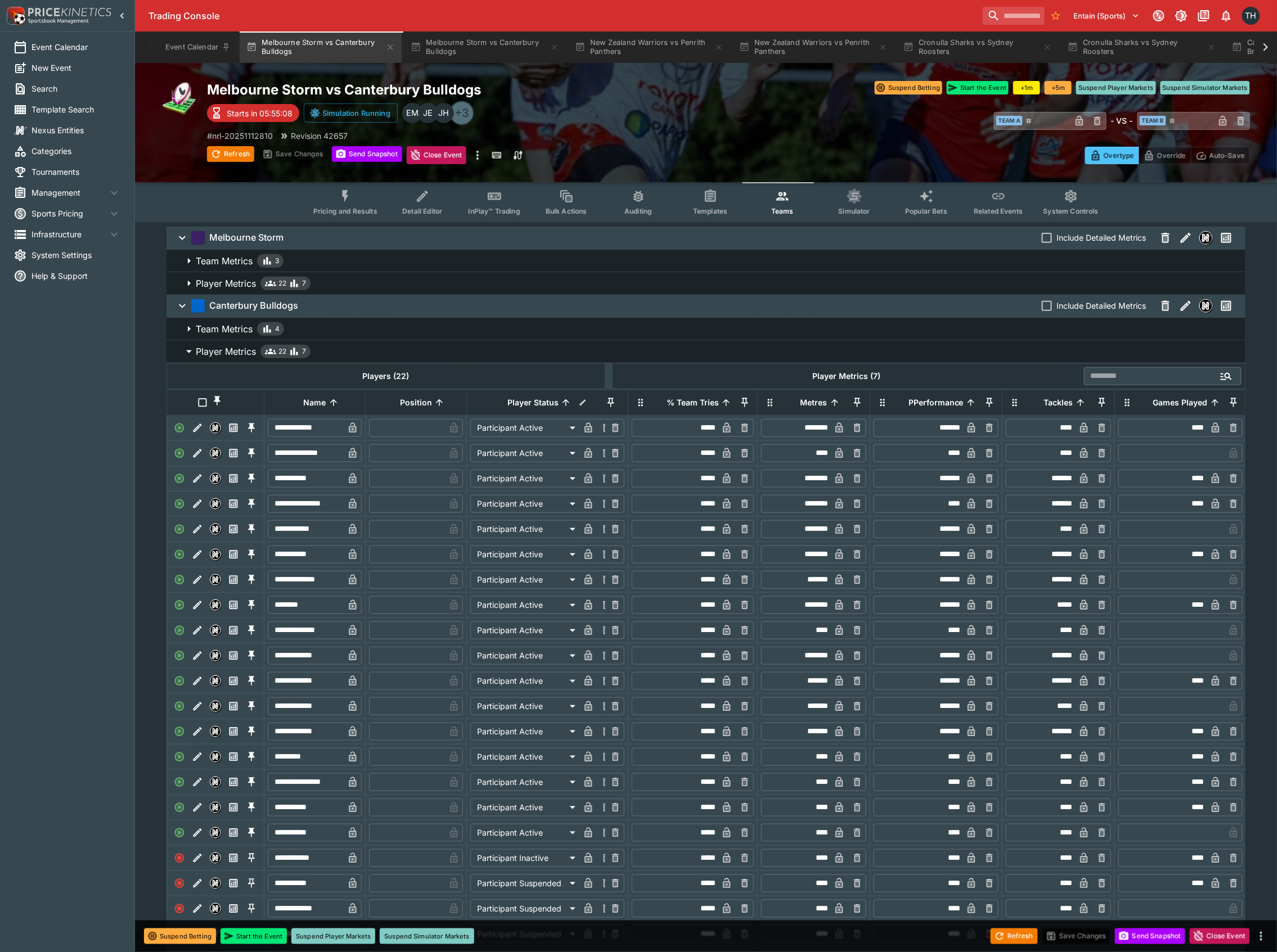
click at [487, 290] on button "Player Metrics 22 7" at bounding box center [706, 283] width 1079 height 23
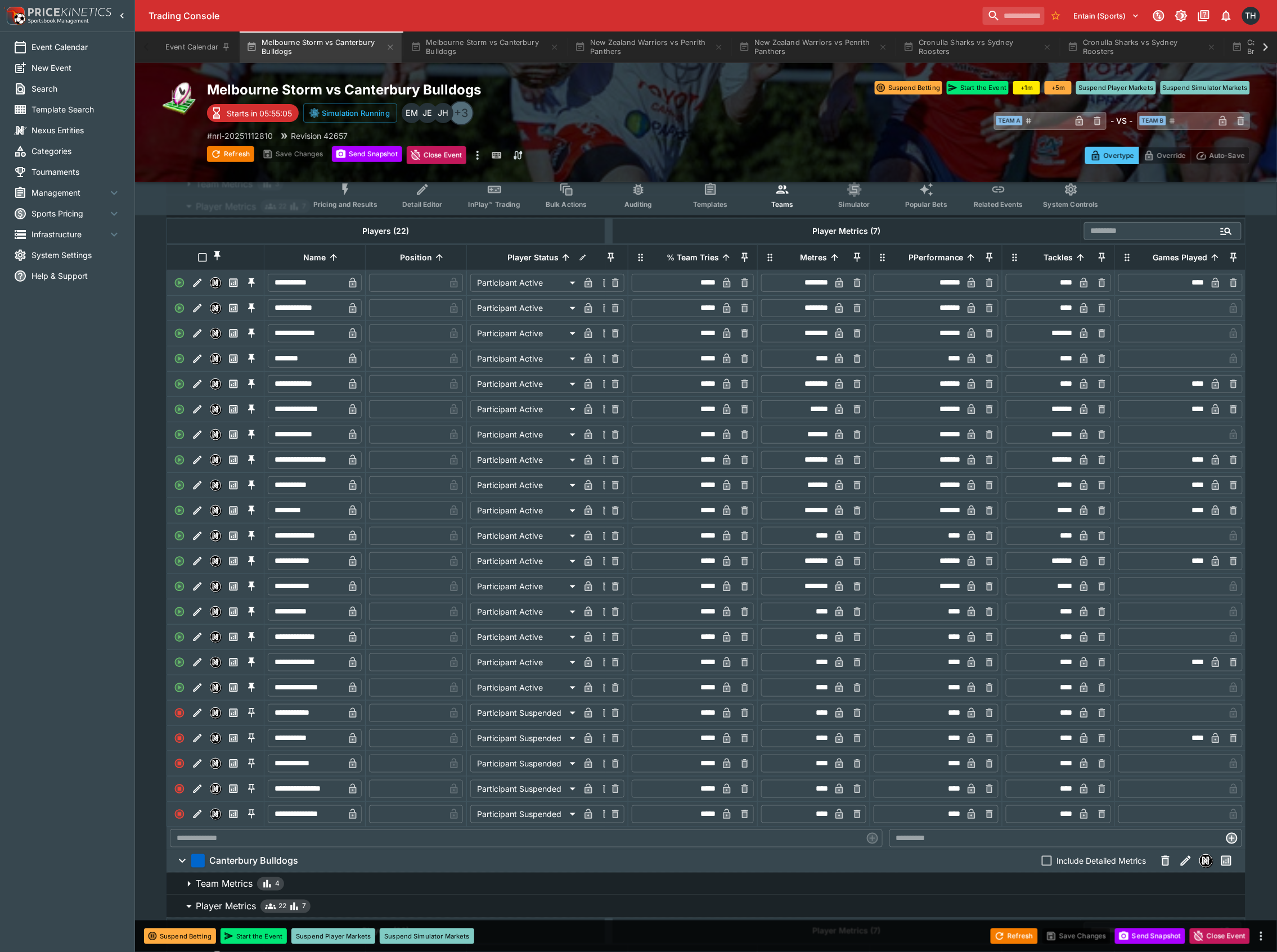
scroll to position [75, 0]
click at [1058, 497] on input "*****" at bounding box center [1042, 487] width 67 height 18
click at [1057, 497] on input "*****" at bounding box center [1042, 487] width 67 height 18
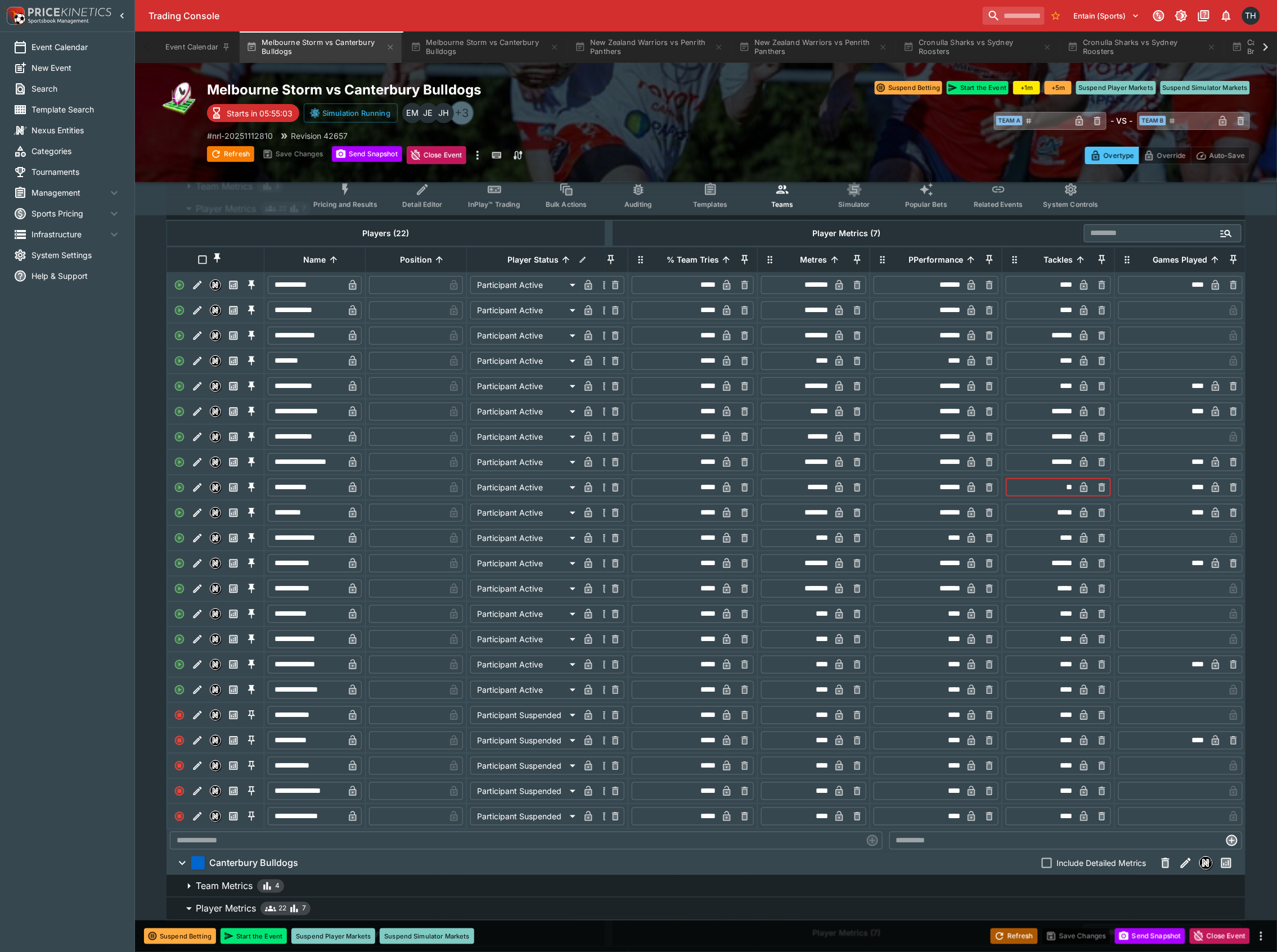
click at [968, 928] on div "Refresh Save Changes Send Snapshot Close Event" at bounding box center [638, 936] width 1277 height 31
type input "*****"
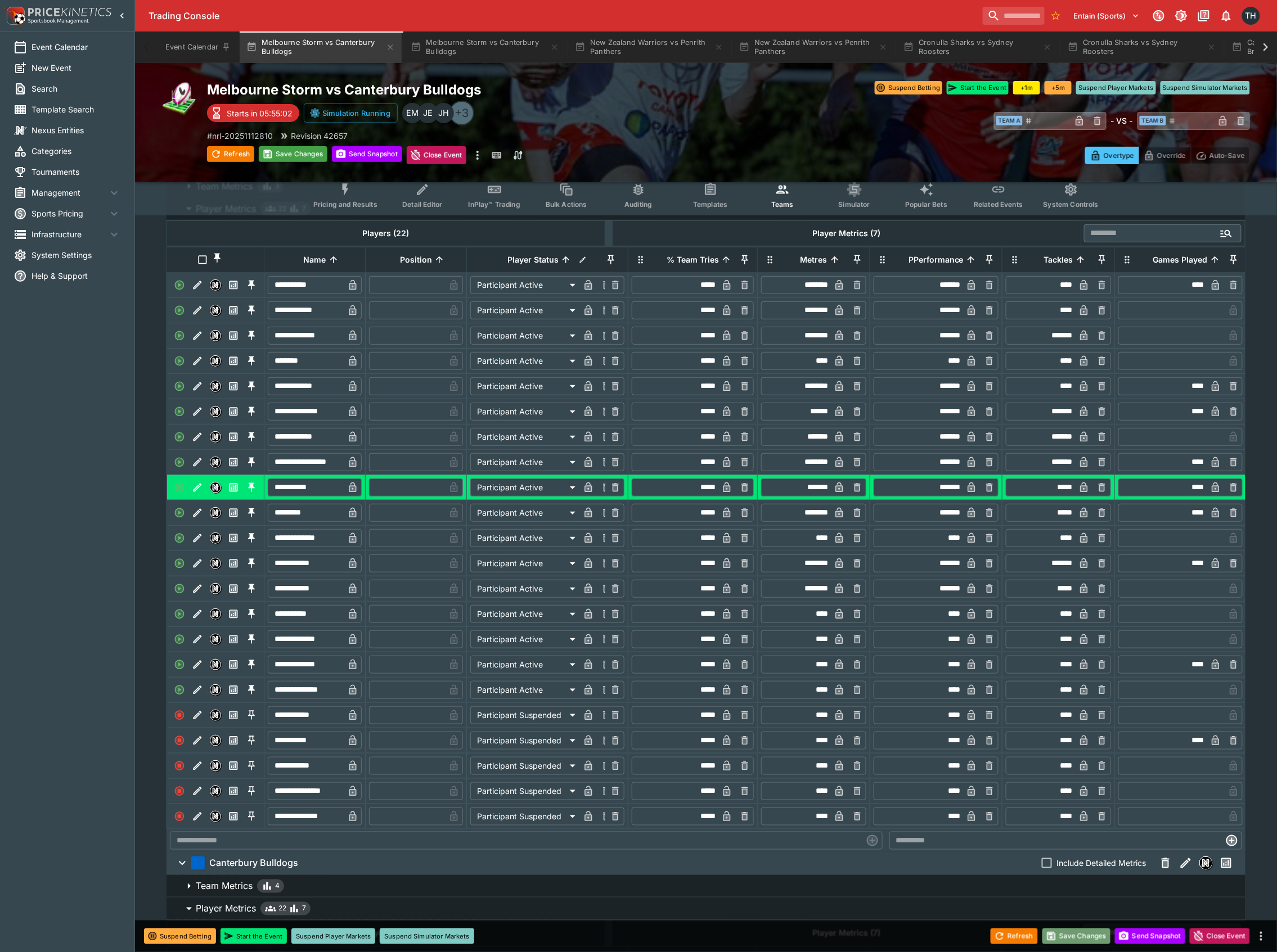
click at [1080, 932] on button "Save Changes" at bounding box center [1077, 937] width 69 height 16
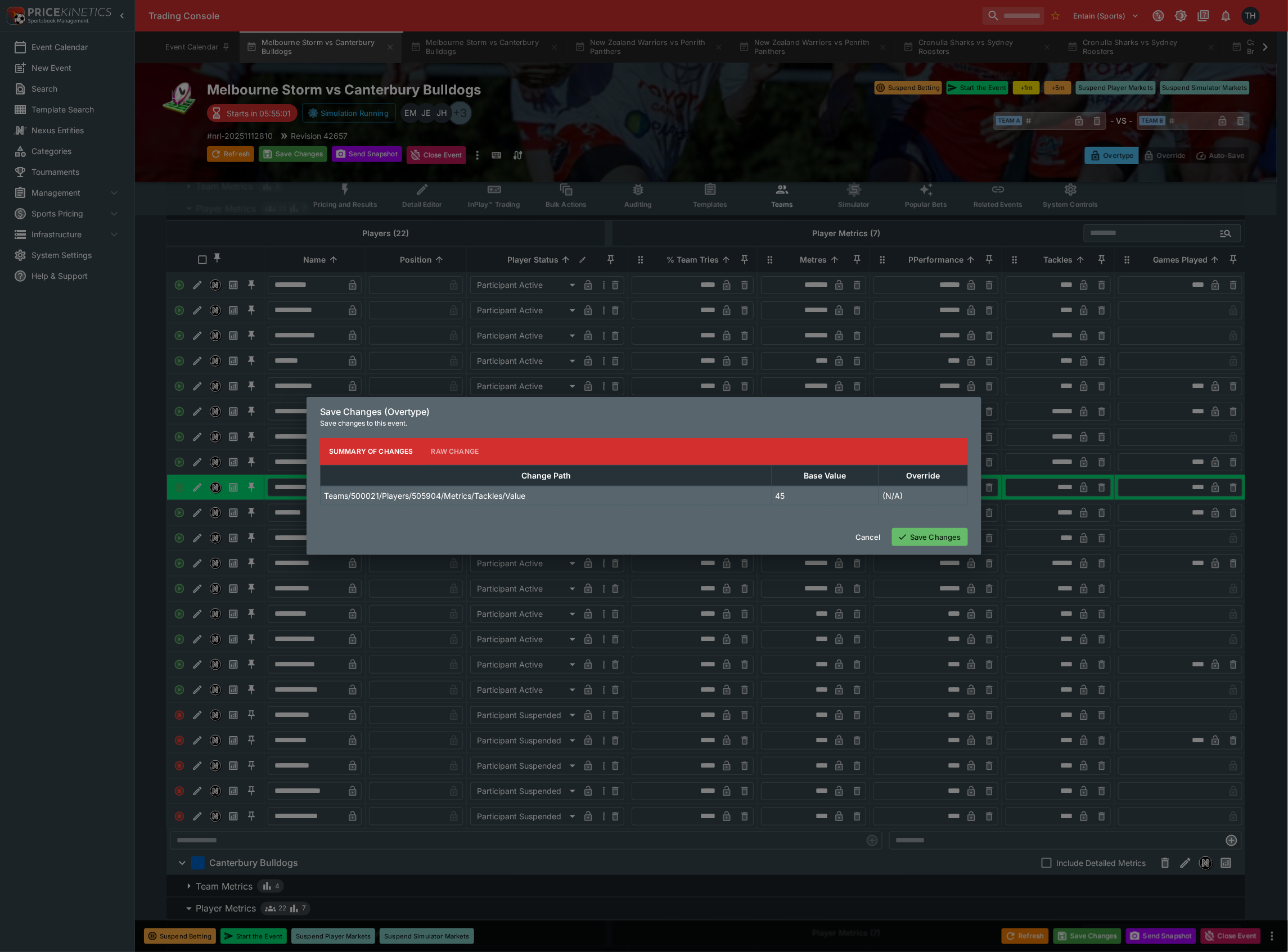
click at [946, 522] on div "Cancel Save Changes" at bounding box center [644, 537] width 675 height 36
click at [935, 536] on button "Save Changes" at bounding box center [930, 537] width 76 height 18
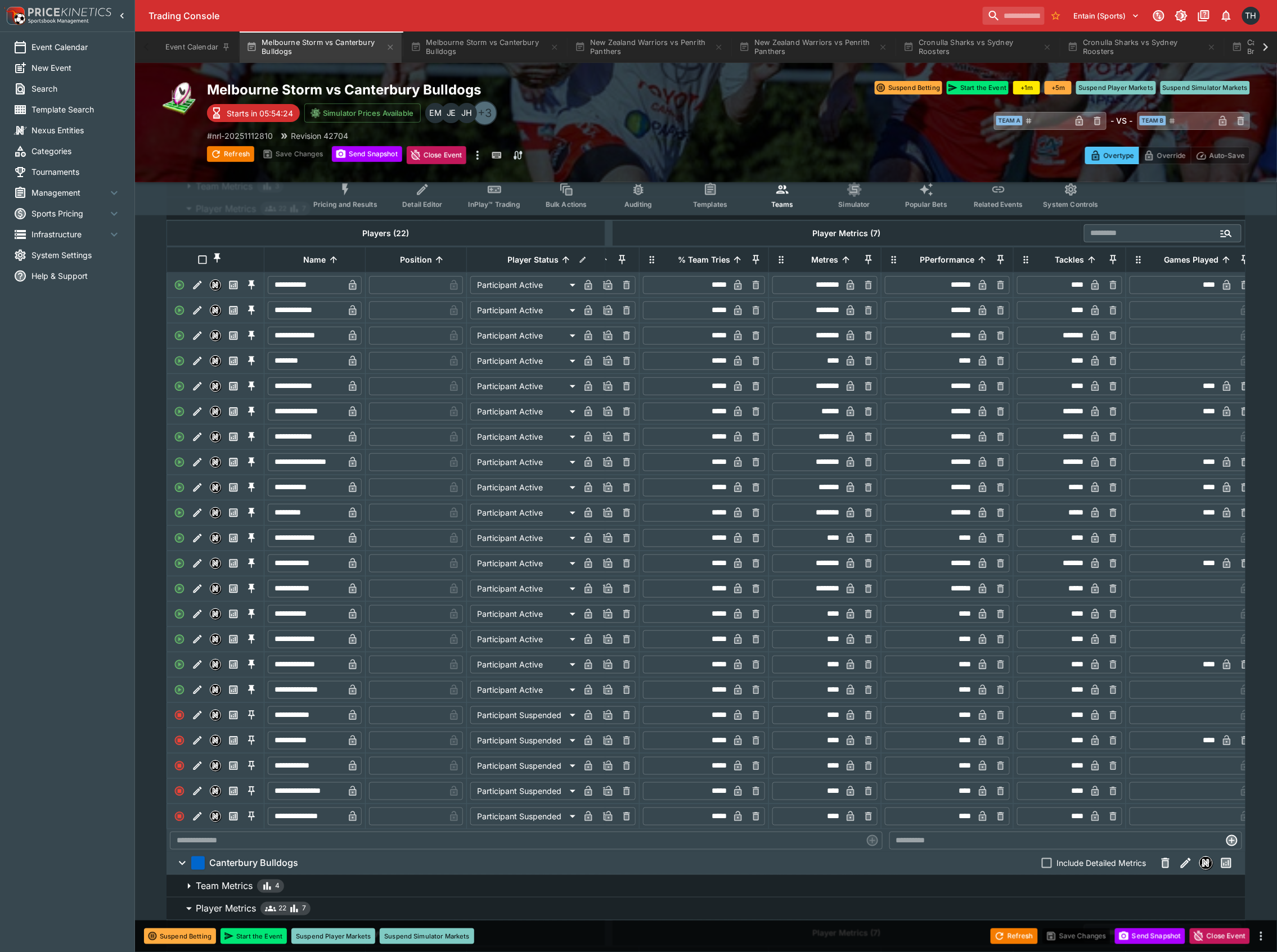
scroll to position [0, 0]
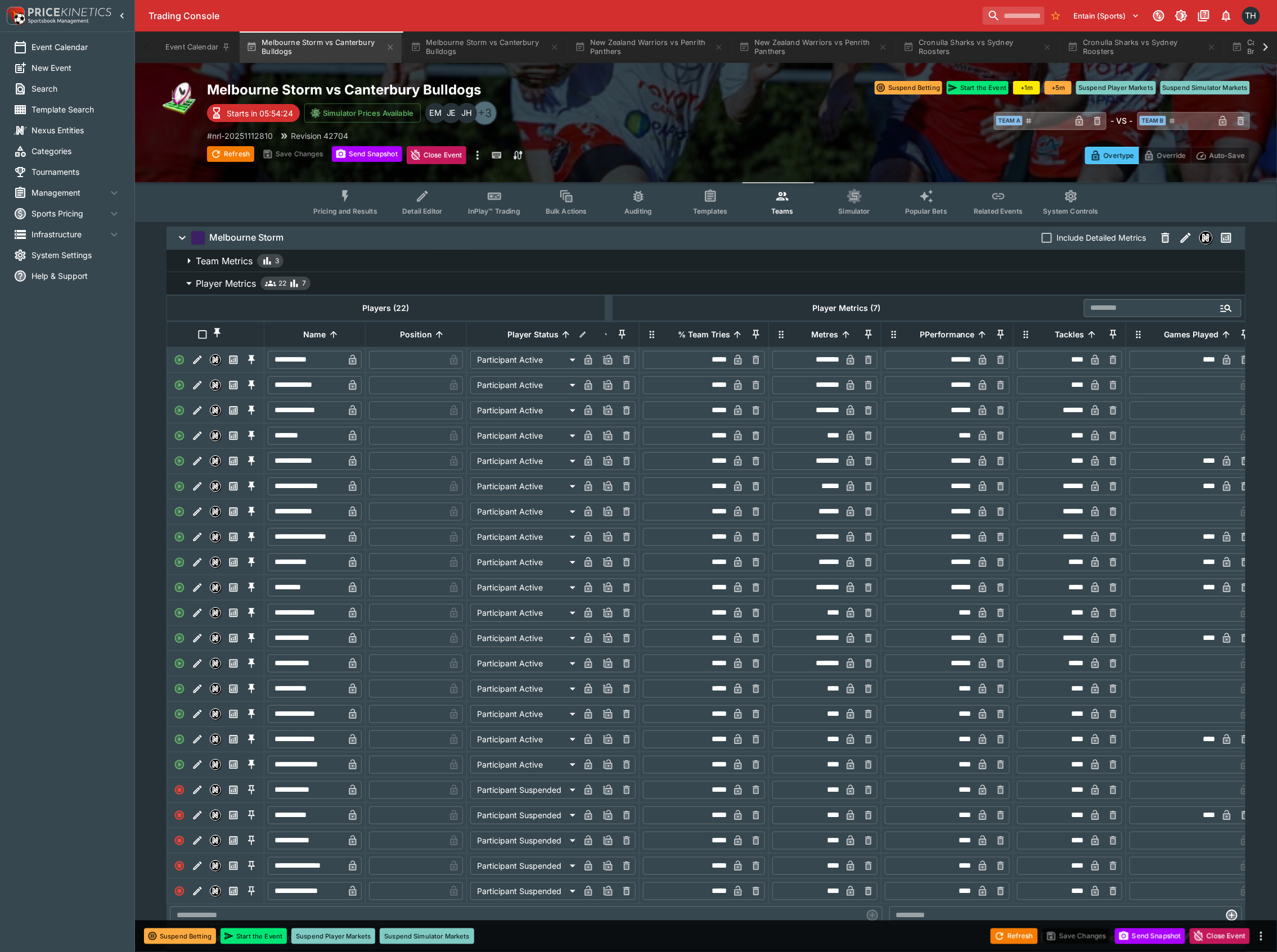
click at [356, 180] on div "Melbourne Storm vs Canterbury Bulldogs Starts in 05:54:24 Simulator Prices Avai…" at bounding box center [706, 122] width 1142 height 119
click at [378, 222] on div "**********" at bounding box center [706, 946] width 1088 height 1448
click at [369, 205] on button "Pricing and Results" at bounding box center [346, 202] width 82 height 40
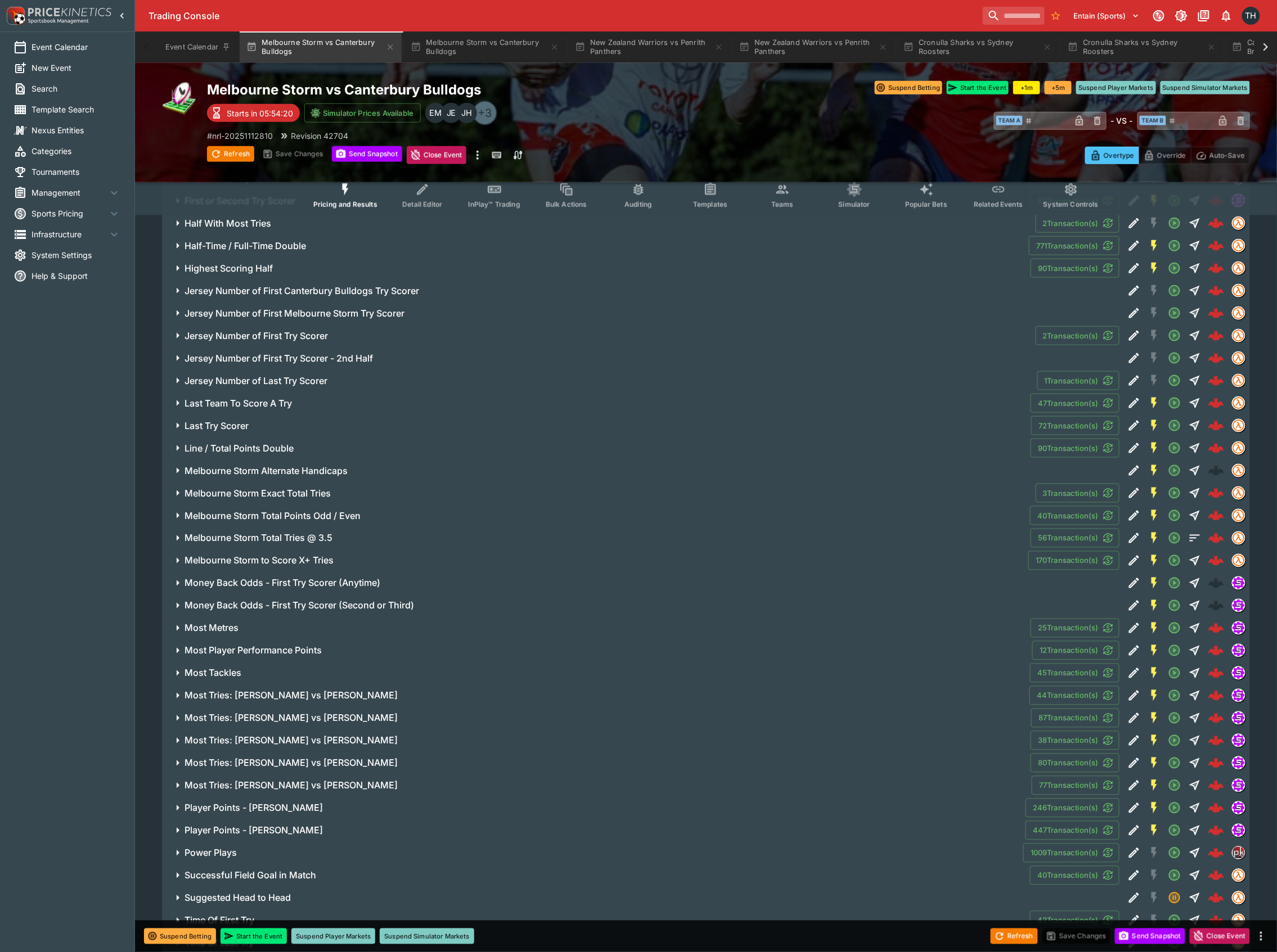
scroll to position [2475, 0]
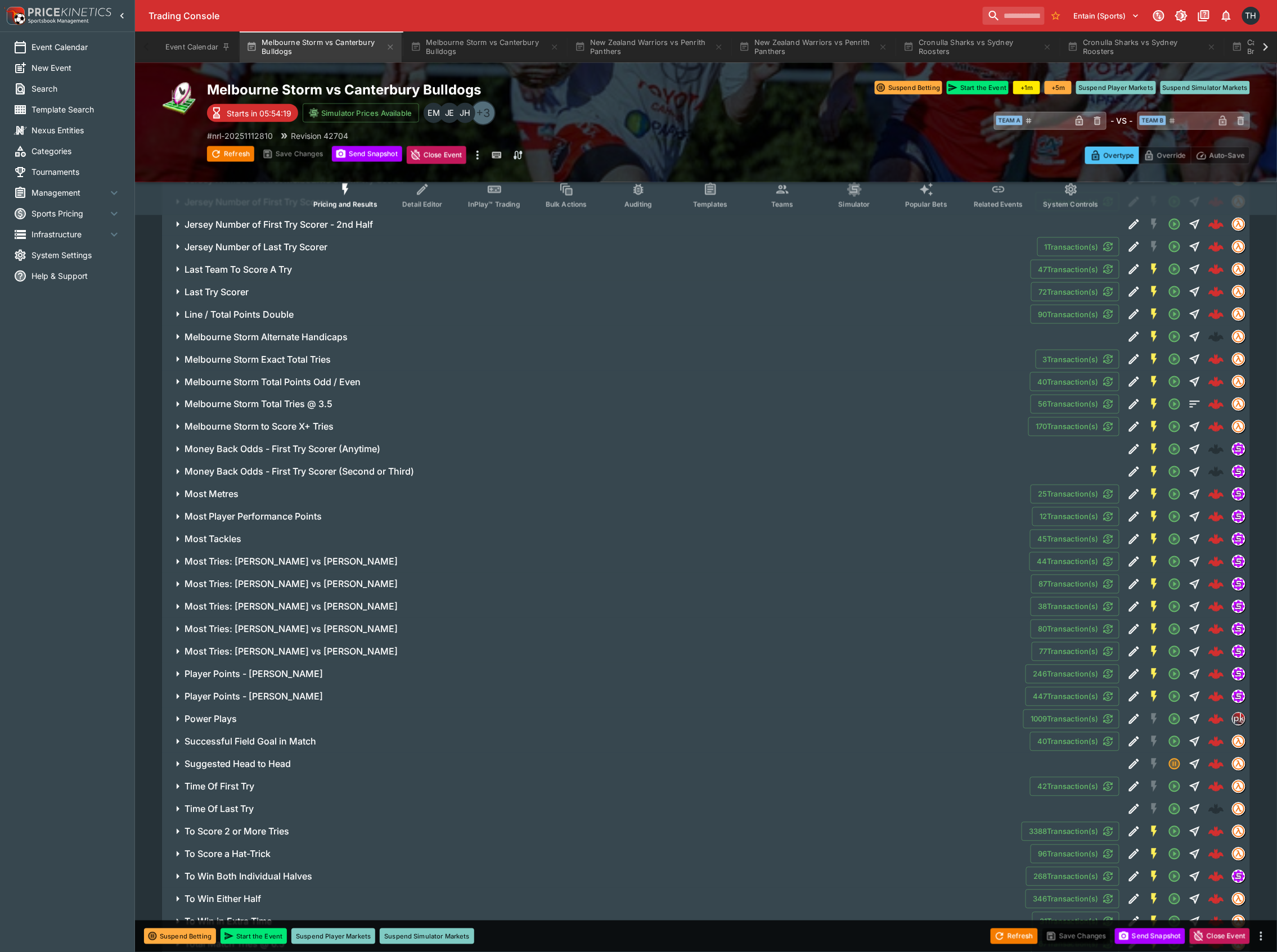
click at [256, 490] on span "Most Metres" at bounding box center [603, 495] width 837 height 12
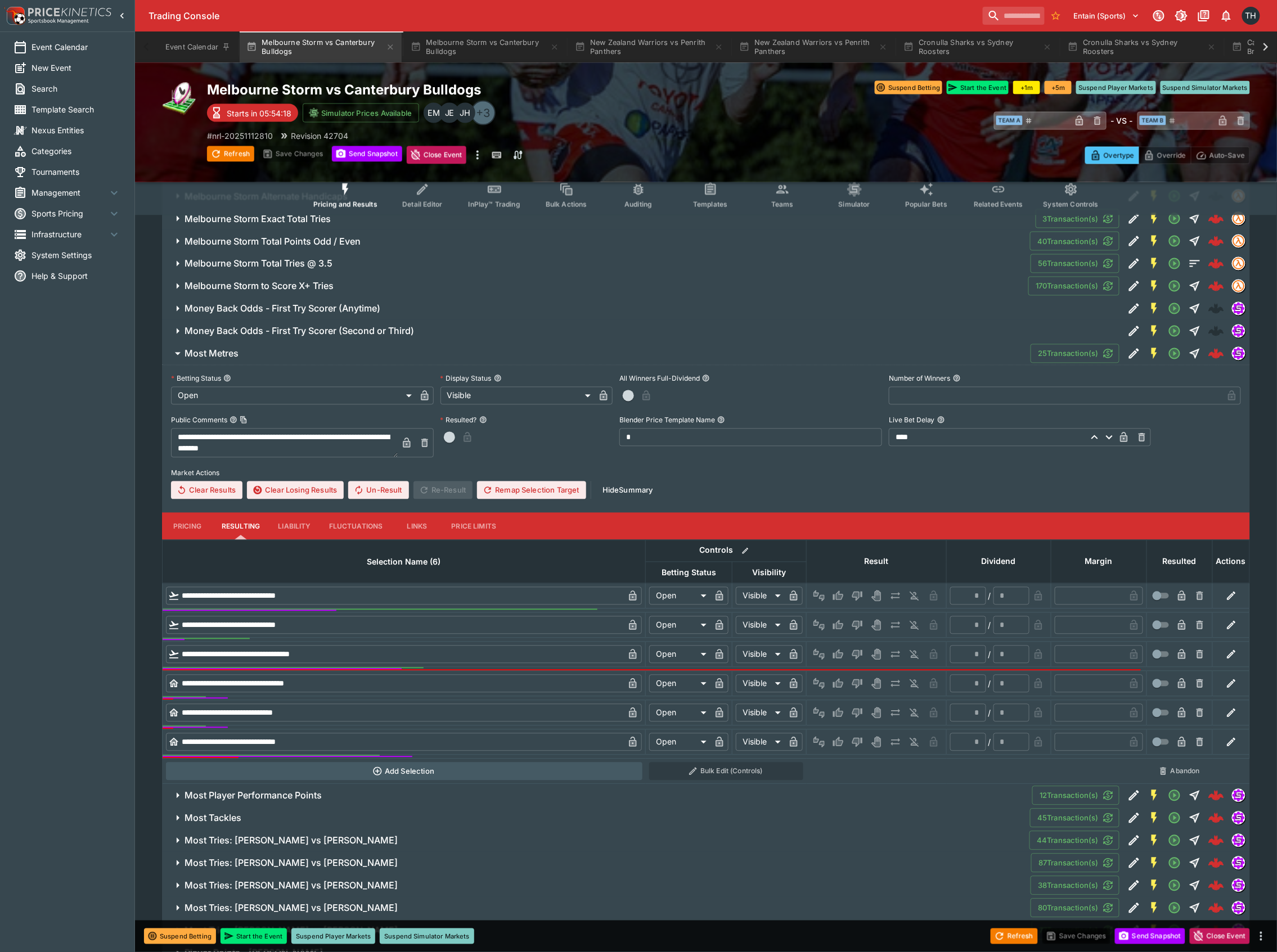
scroll to position [2775, 0]
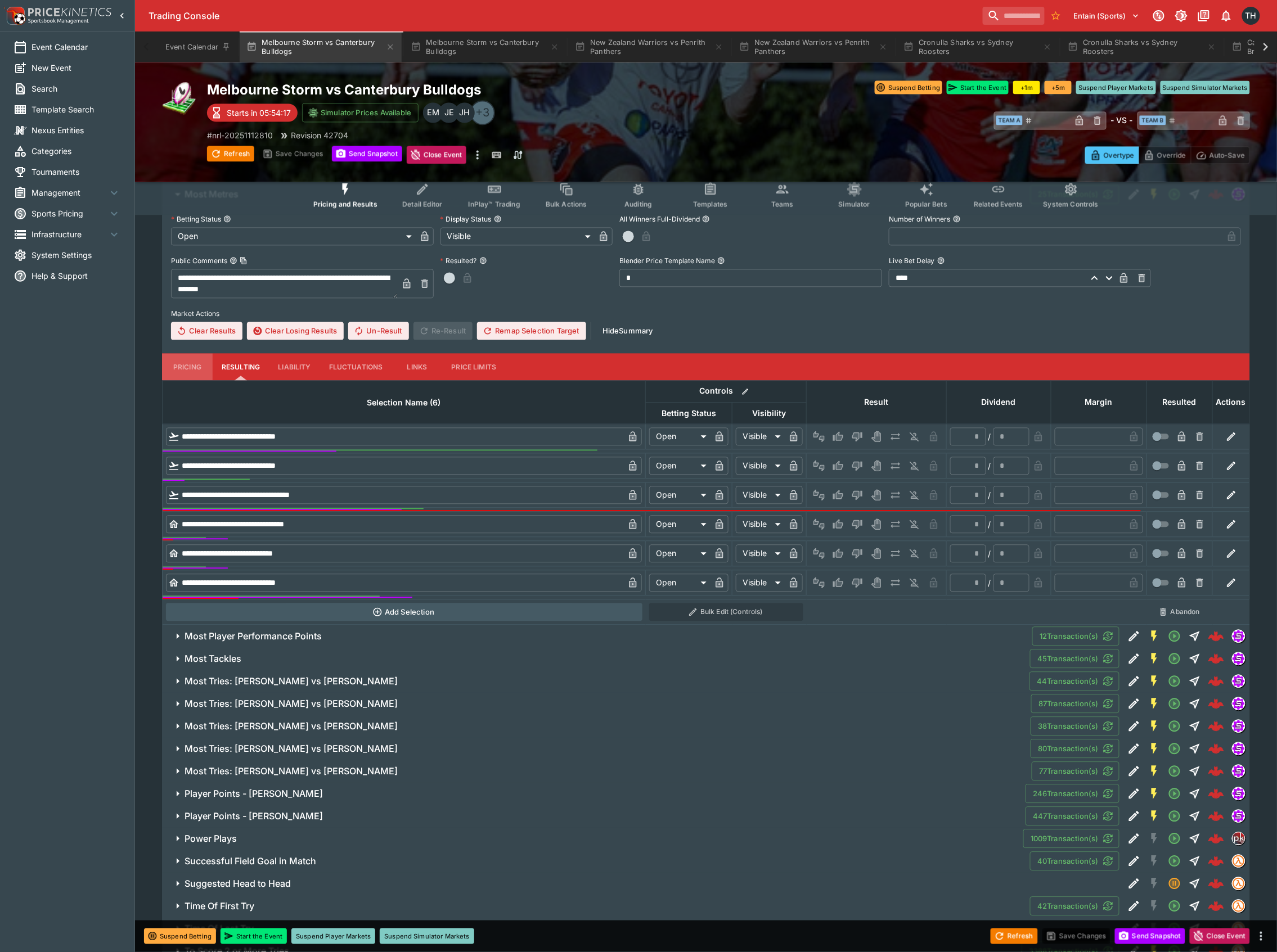
click at [183, 368] on button "Pricing" at bounding box center [187, 367] width 50 height 27
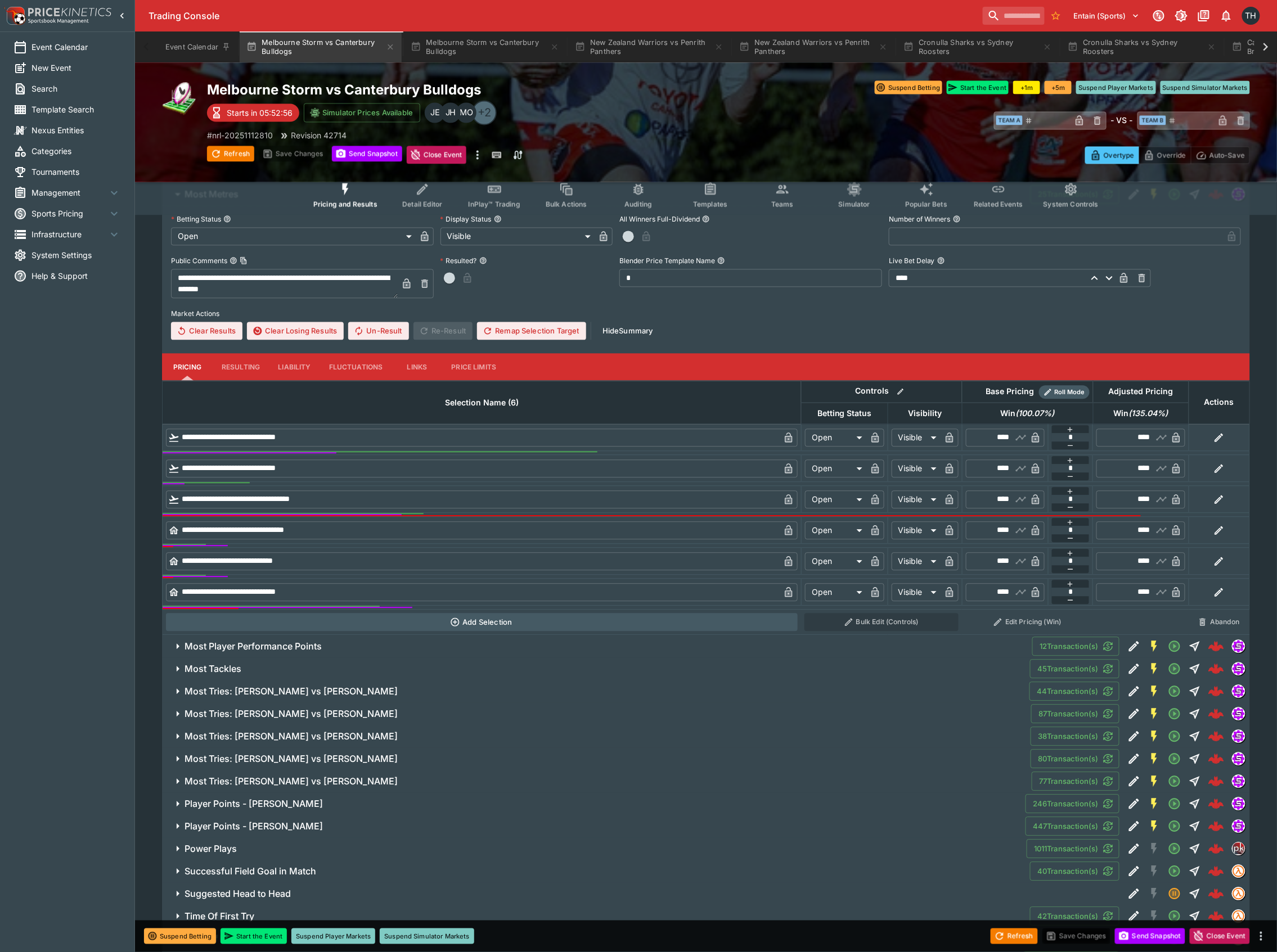
click at [777, 189] on icon "Event type filters" at bounding box center [782, 189] width 15 height 15
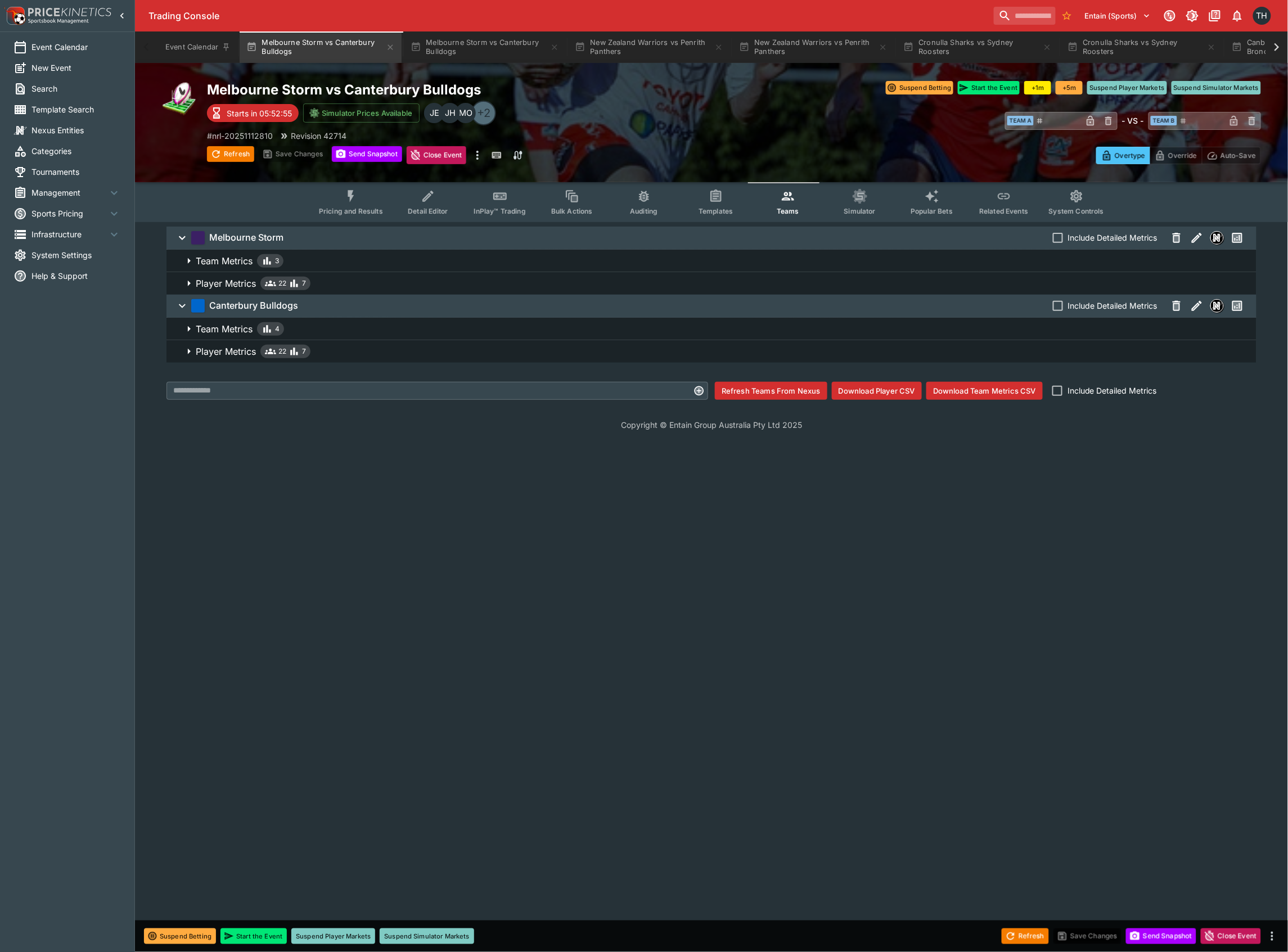
click at [389, 345] on span "Player Metrics 22 7" at bounding box center [722, 351] width 1052 height 13
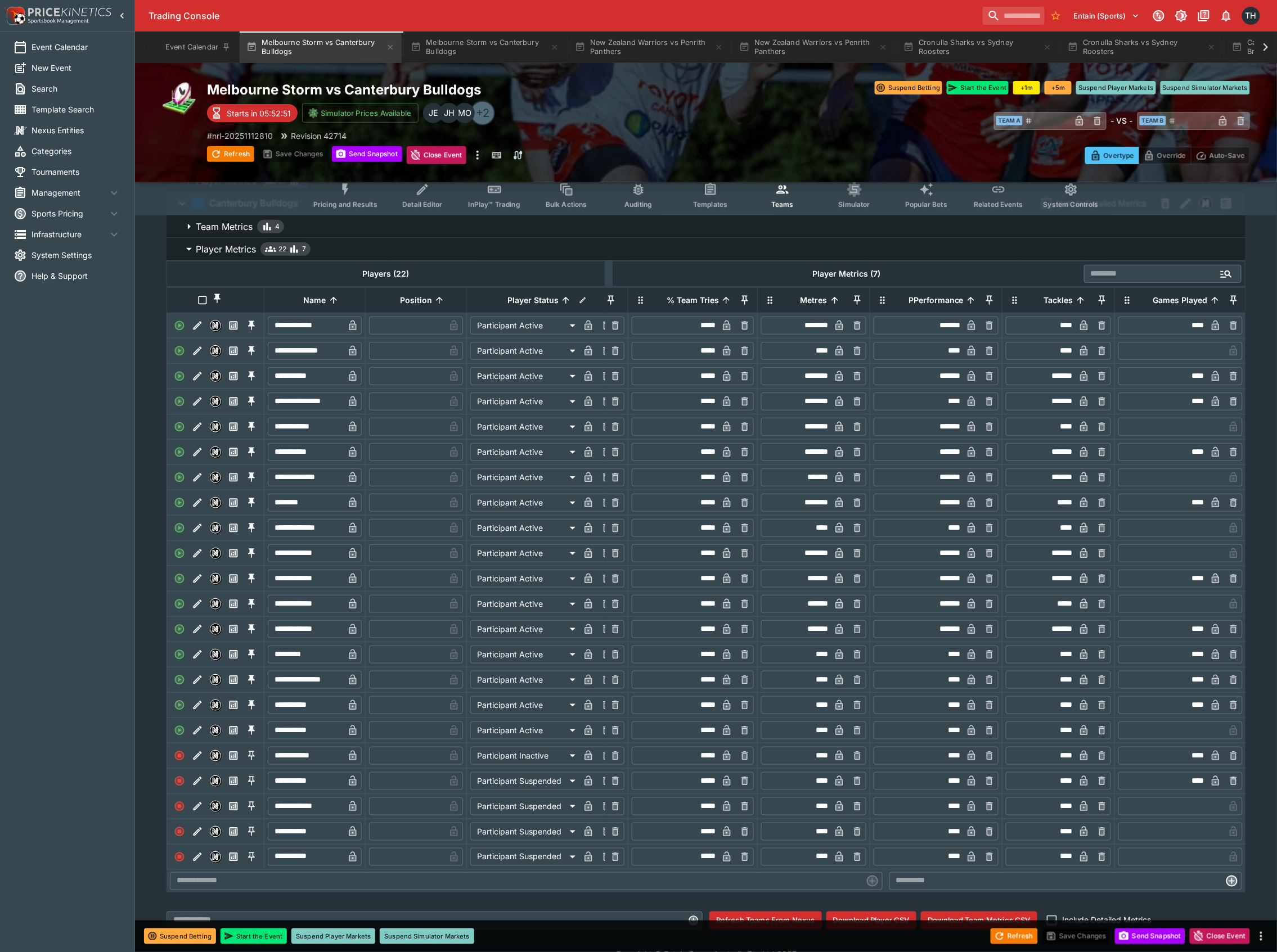
scroll to position [77, 0]
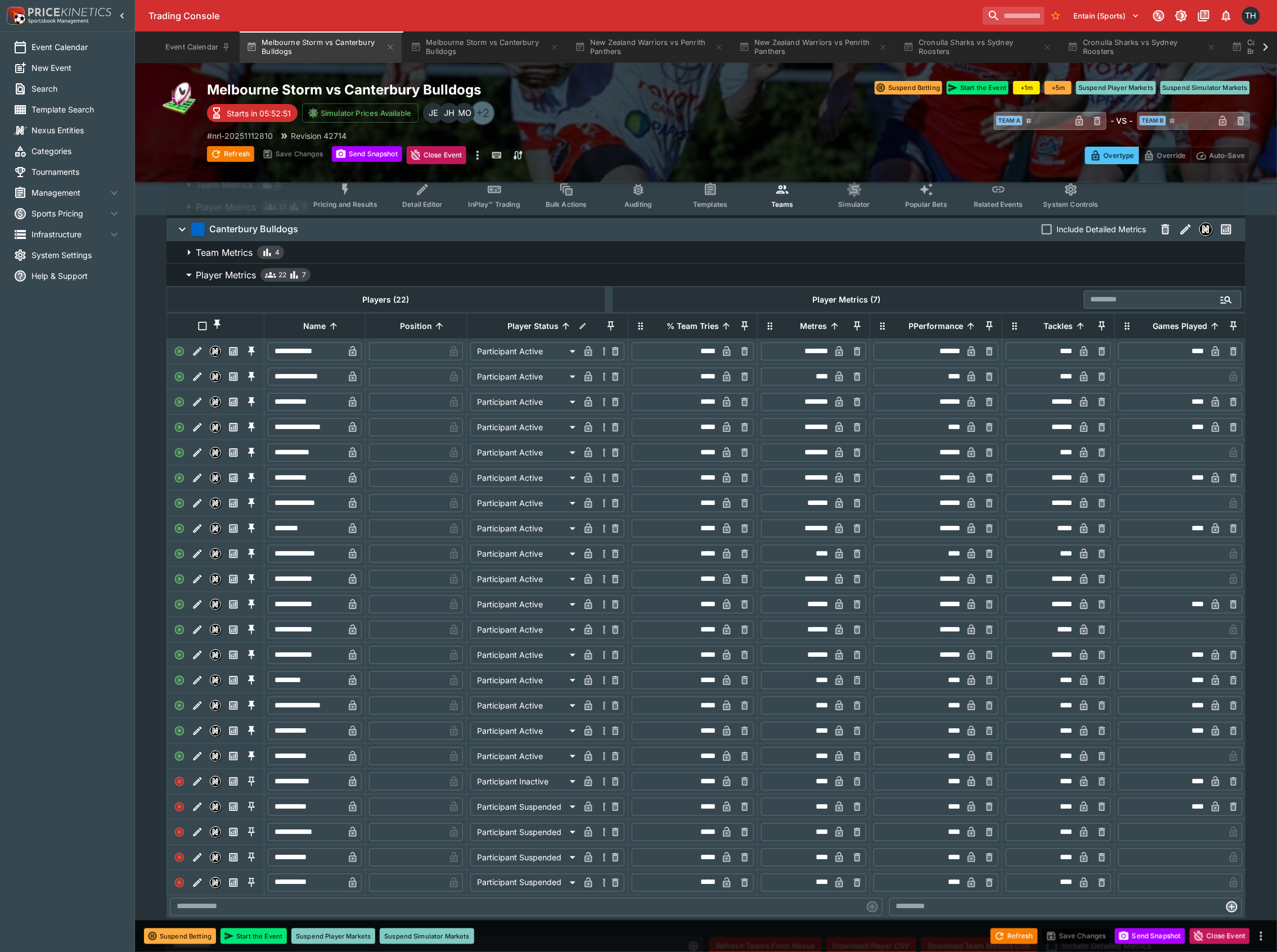
click at [808, 411] on input "********" at bounding box center [797, 402] width 67 height 18
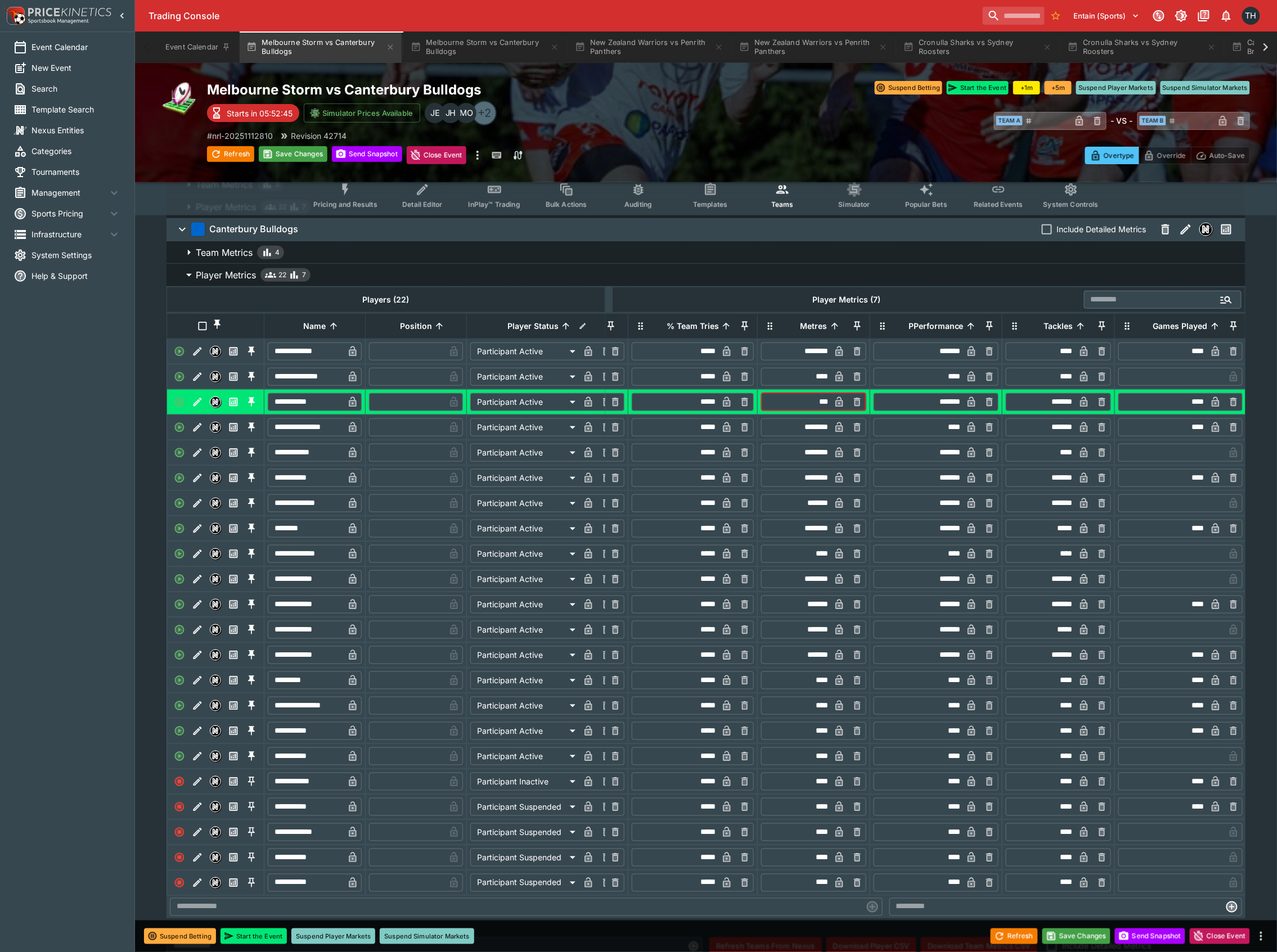
click at [817, 485] on input "********" at bounding box center [797, 478] width 67 height 18
type input "******"
click at [817, 485] on input "********" at bounding box center [797, 478] width 67 height 18
click at [1078, 936] on button "Save Changes" at bounding box center [1077, 937] width 69 height 16
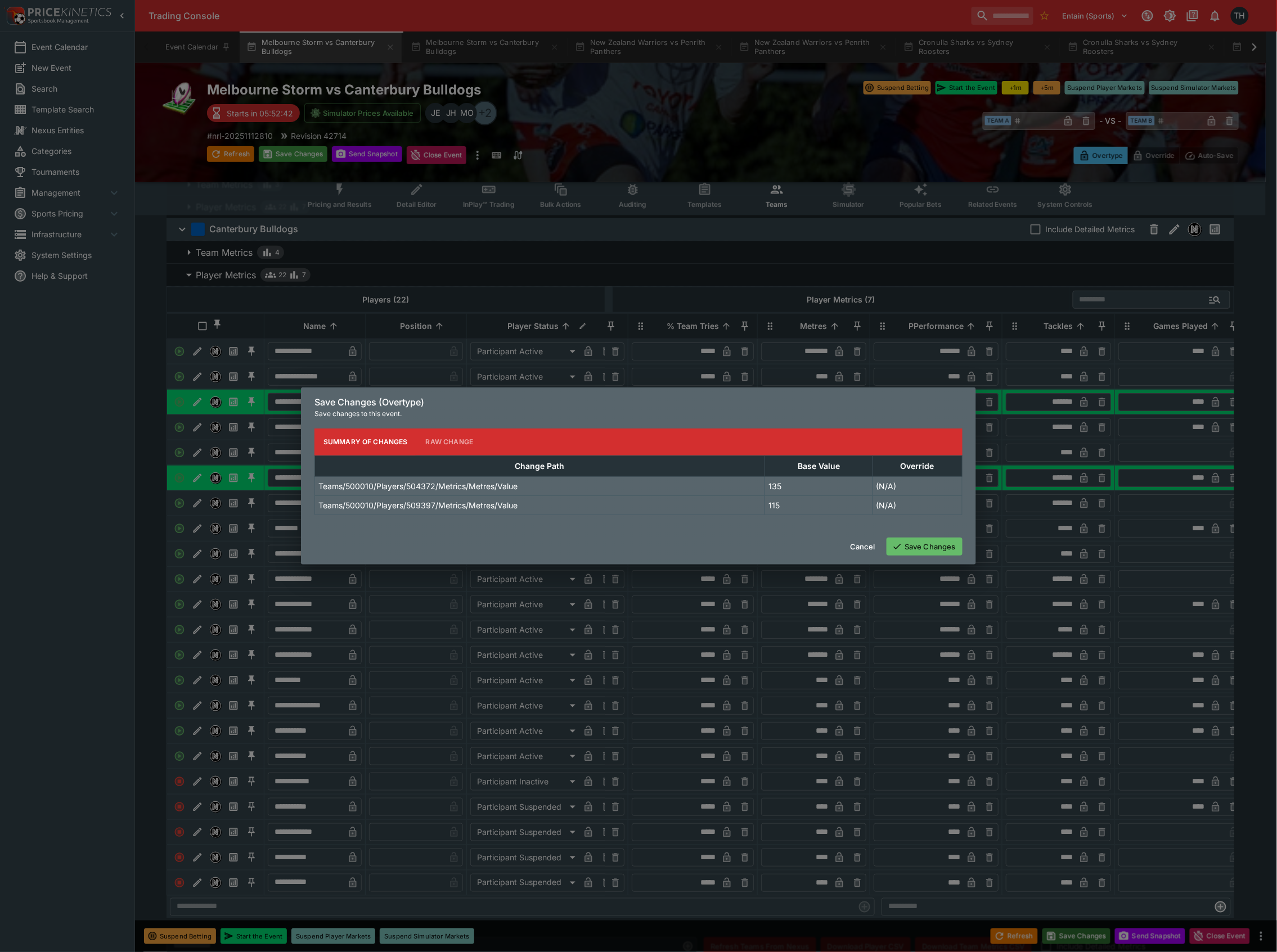
type input "******"
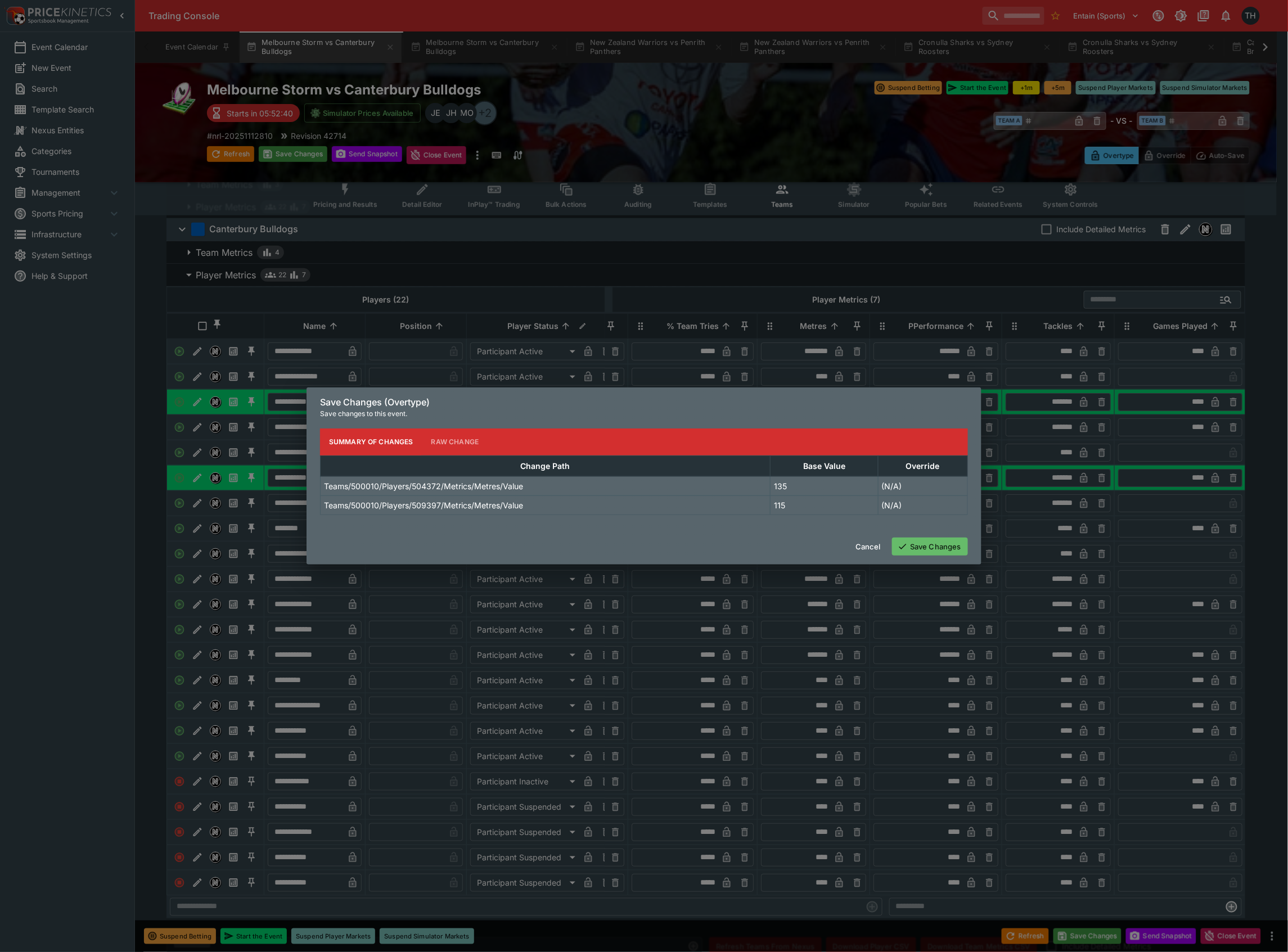
drag, startPoint x: 946, startPoint y: 544, endPoint x: 1285, endPoint y: 374, distance: 379.2
click at [945, 544] on button "Save Changes" at bounding box center [930, 547] width 76 height 18
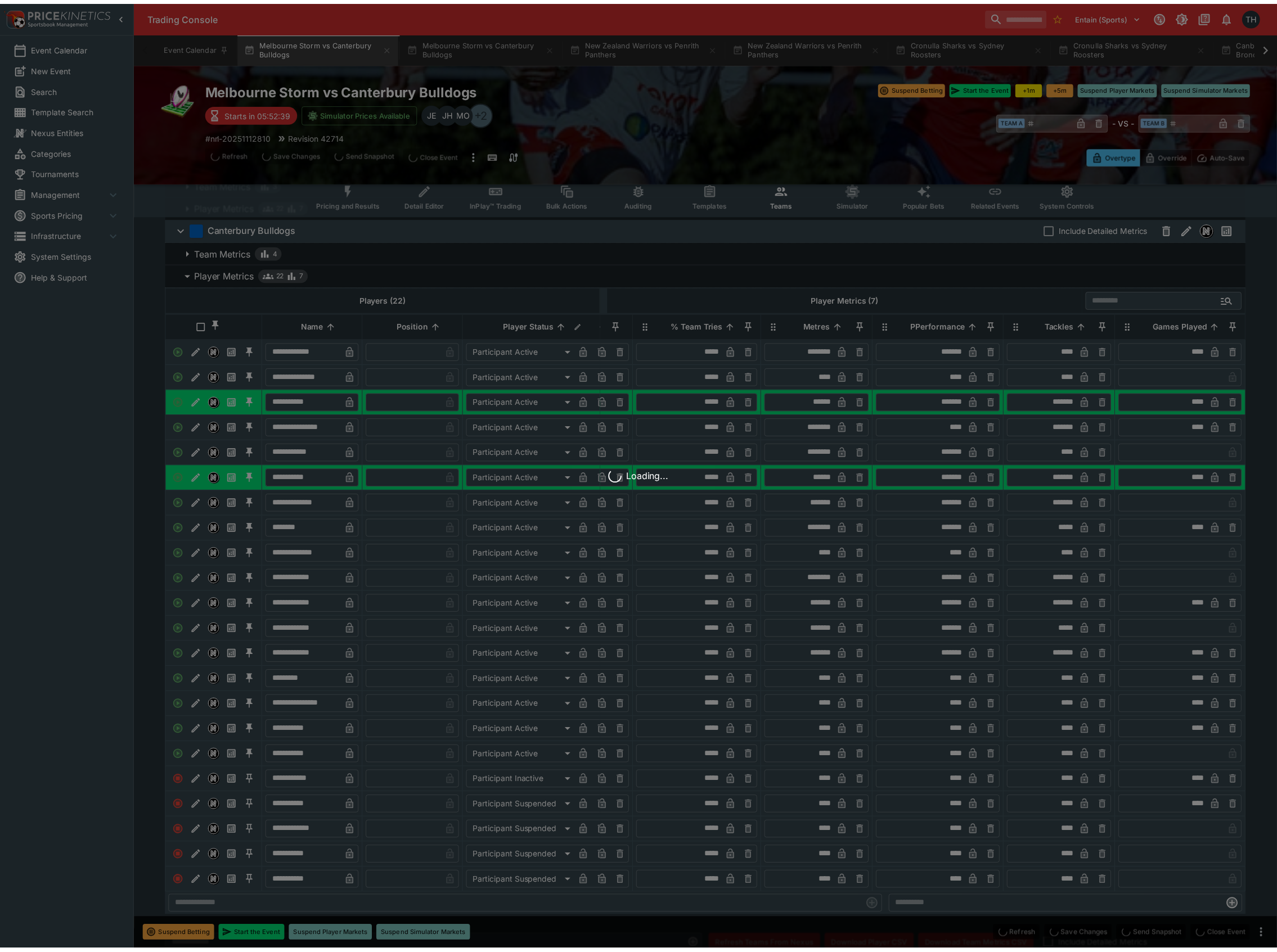
scroll to position [0, 191]
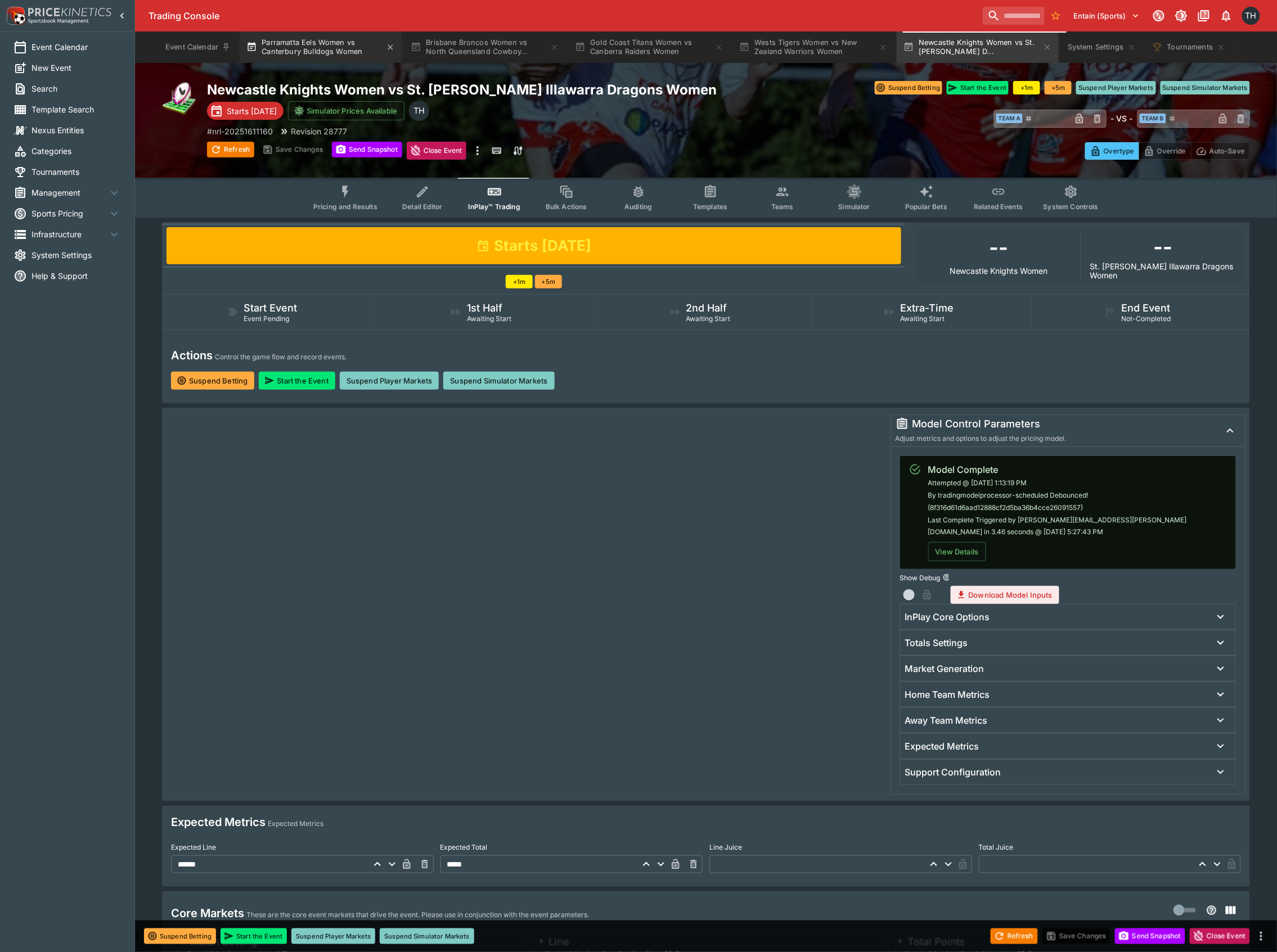
click at [361, 45] on button "Parramatta Eels Women vs Canterbury Bulldogs Women" at bounding box center [321, 47] width 162 height 31
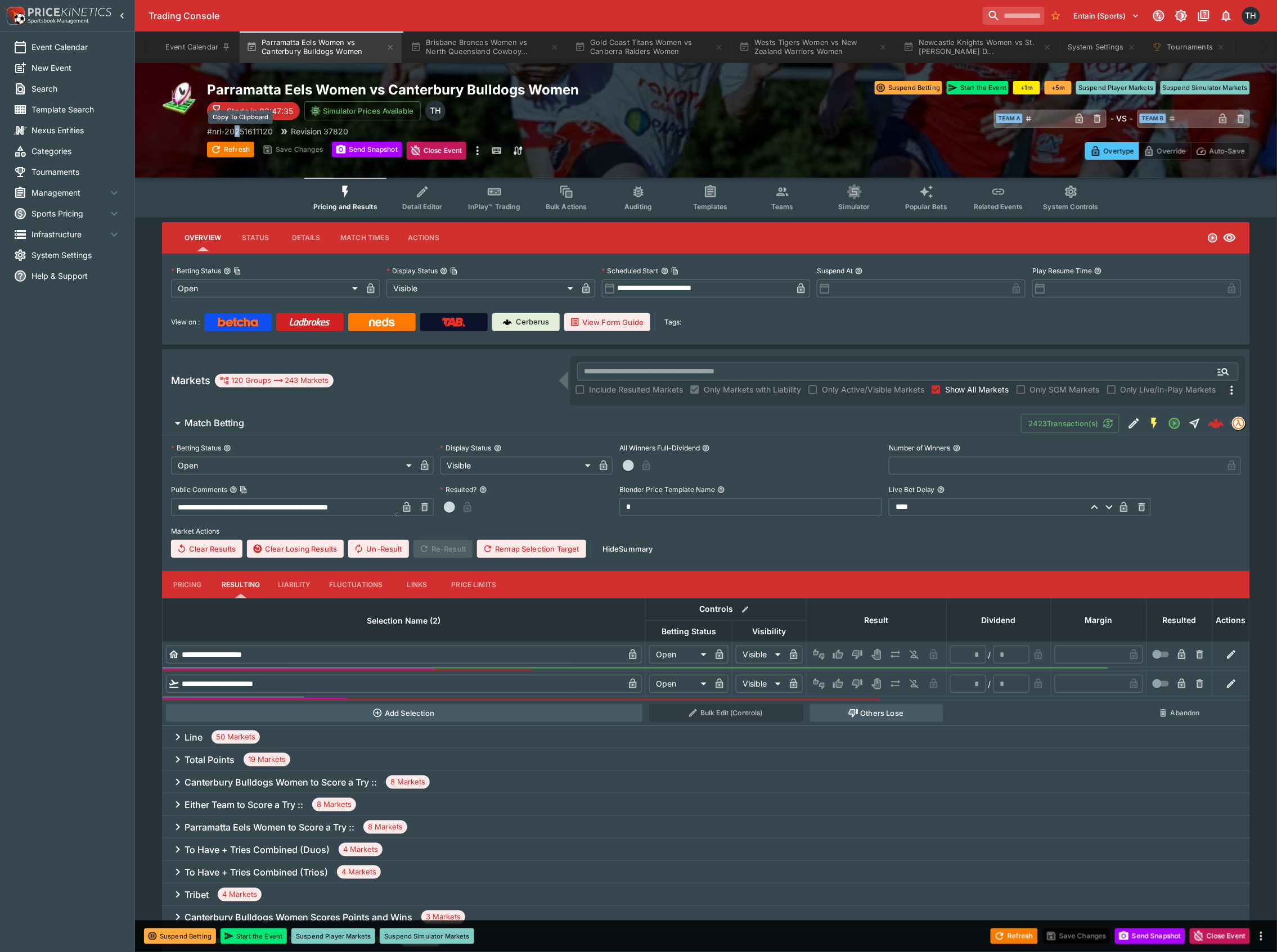
click at [240, 129] on p "# nrl-20251611120" at bounding box center [240, 132] width 66 height 12
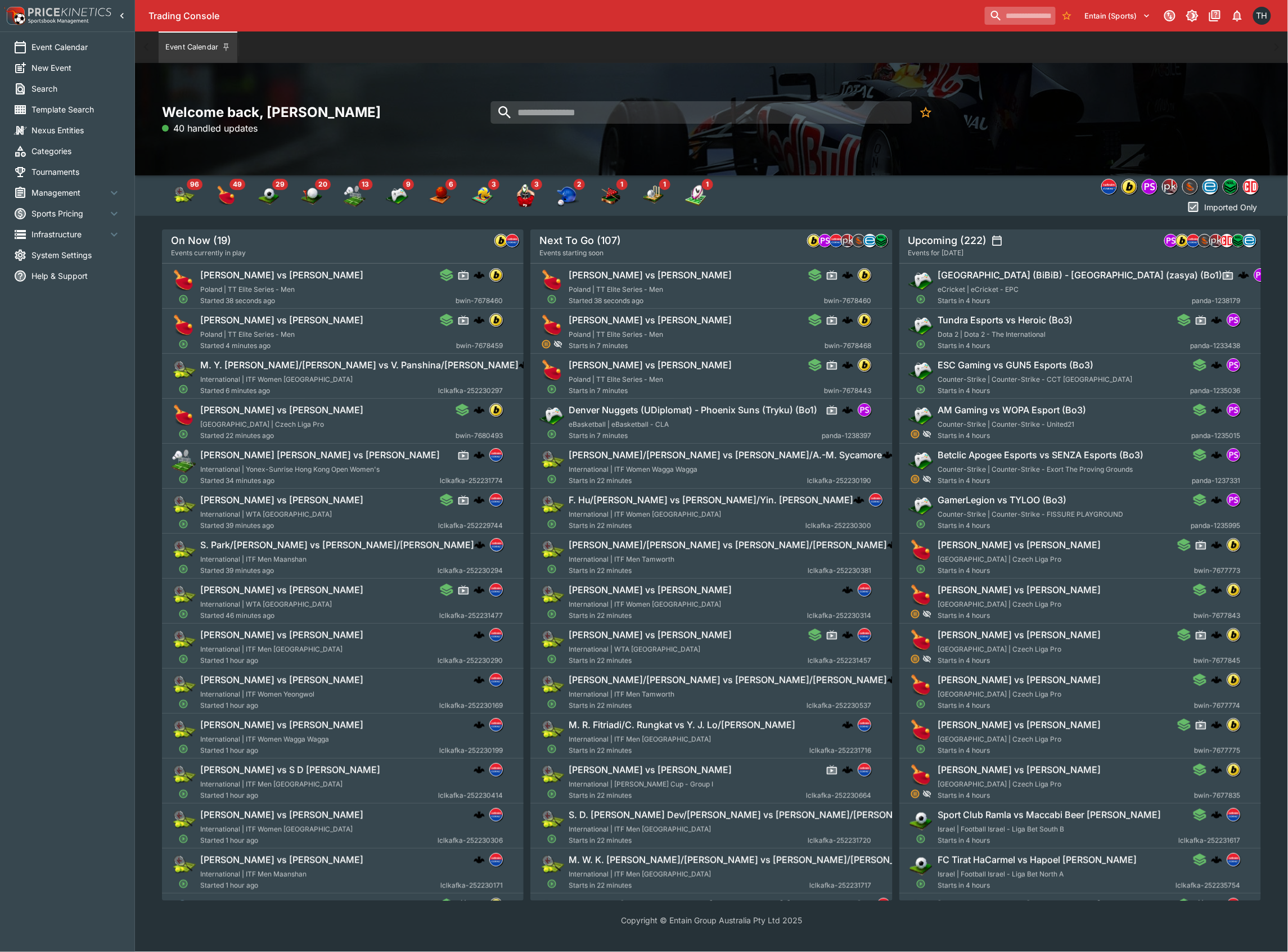
click at [1007, 8] on input "search" at bounding box center [1020, 15] width 71 height 18
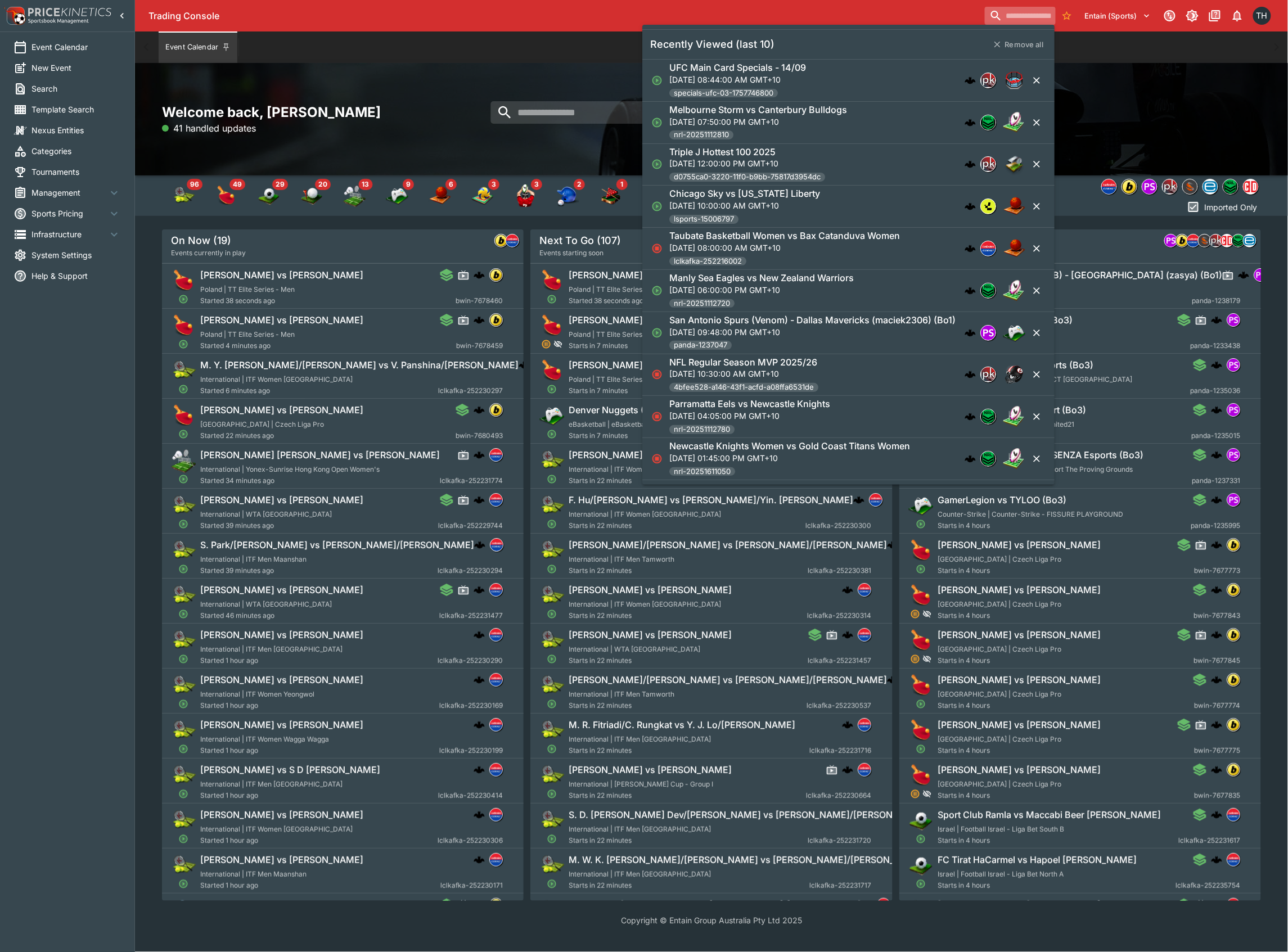
paste input "**********"
click at [990, 8] on input "**********" at bounding box center [1005, 15] width 71 height 18
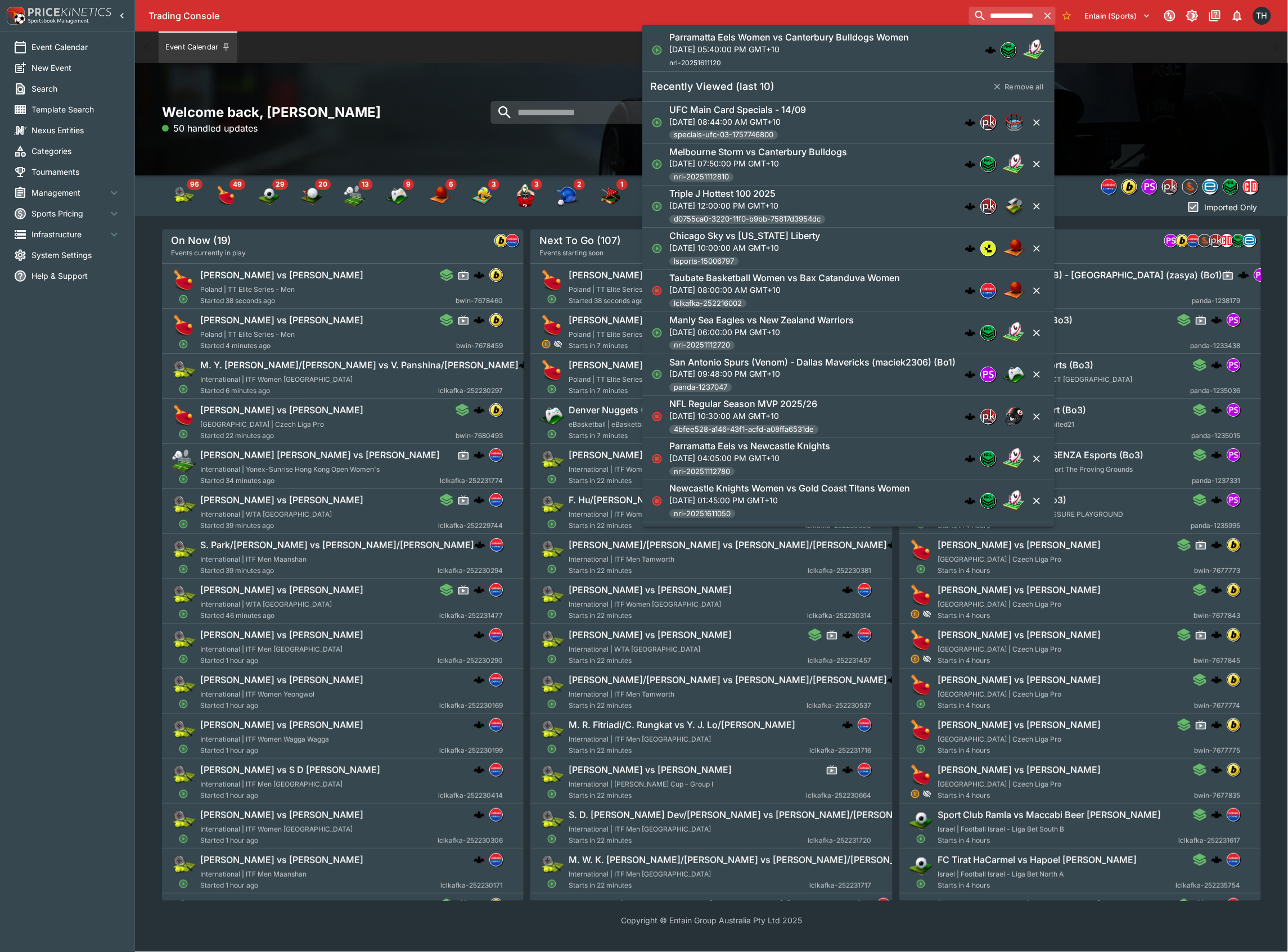
type input "**********"
click at [901, 55] on div "Parramatta Eels Women vs Canterbury Bulldogs Women Fri, Sep 12, 2025, 05:40:00 …" at bounding box center [789, 50] width 240 height 37
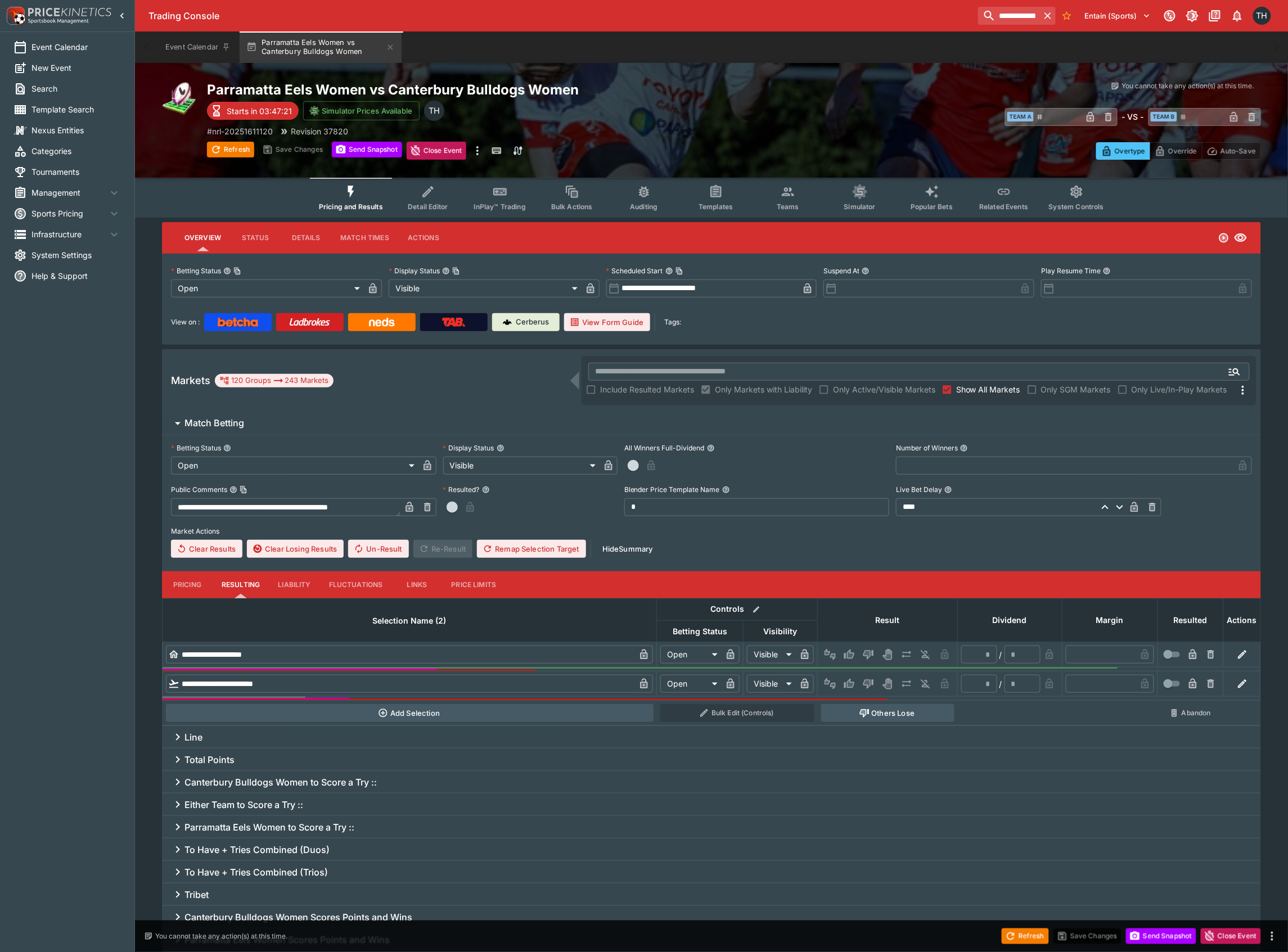
type input "**********"
type input "*******"
type input "**********"
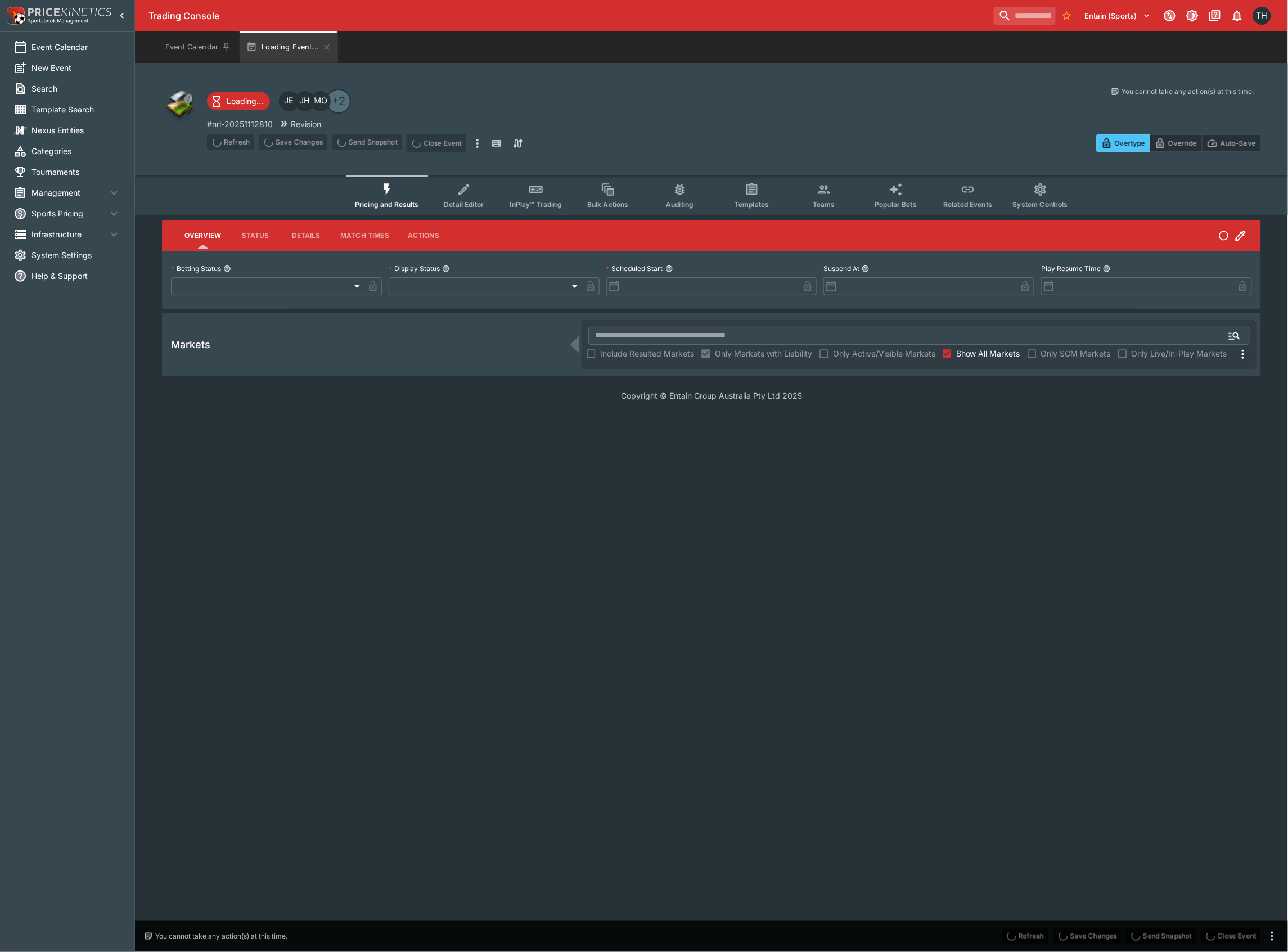
type input "**********"
type input "*******"
type input "**********"
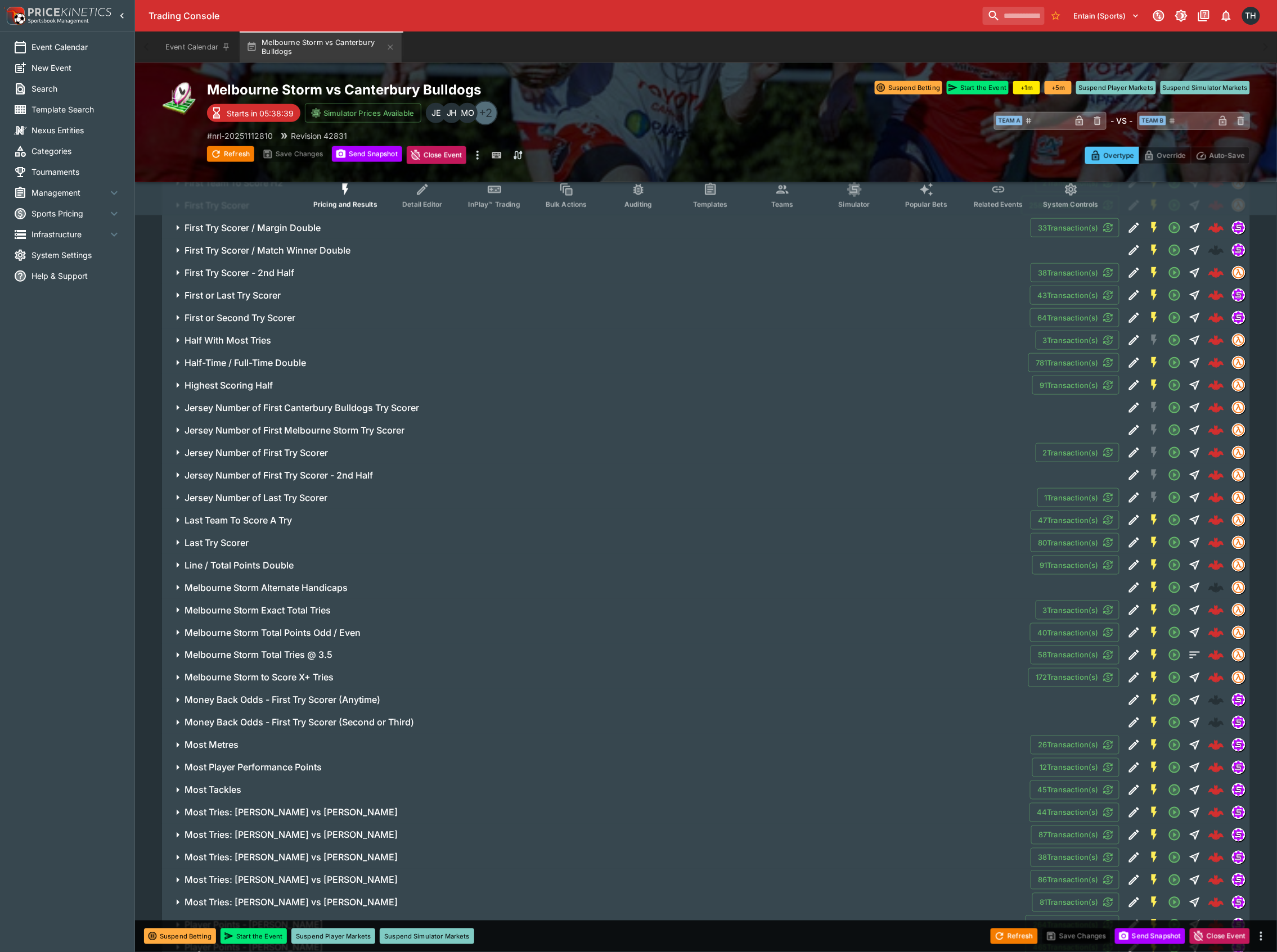
scroll to position [2325, 0]
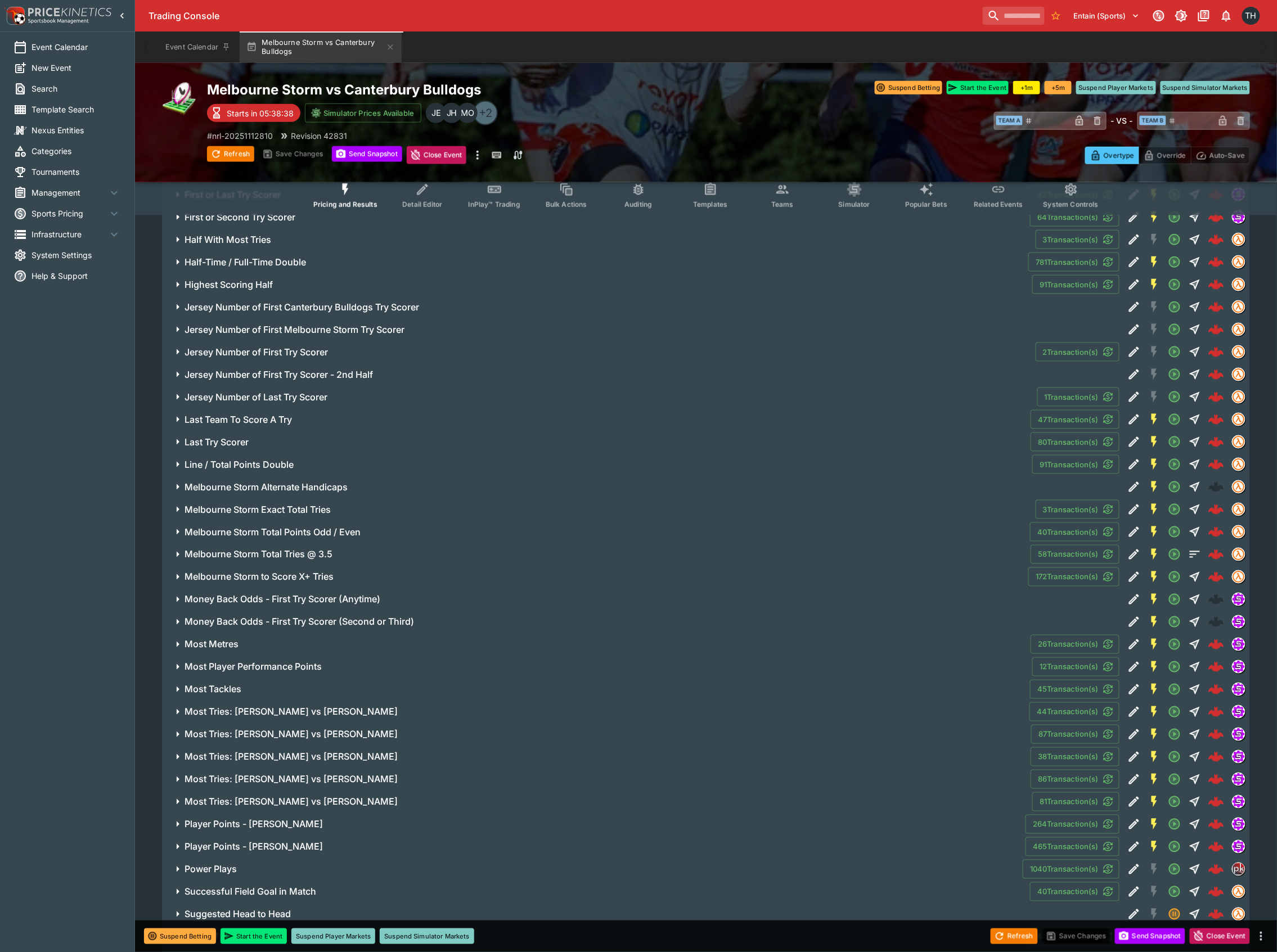
click at [254, 644] on span "Most Metres" at bounding box center [603, 645] width 837 height 12
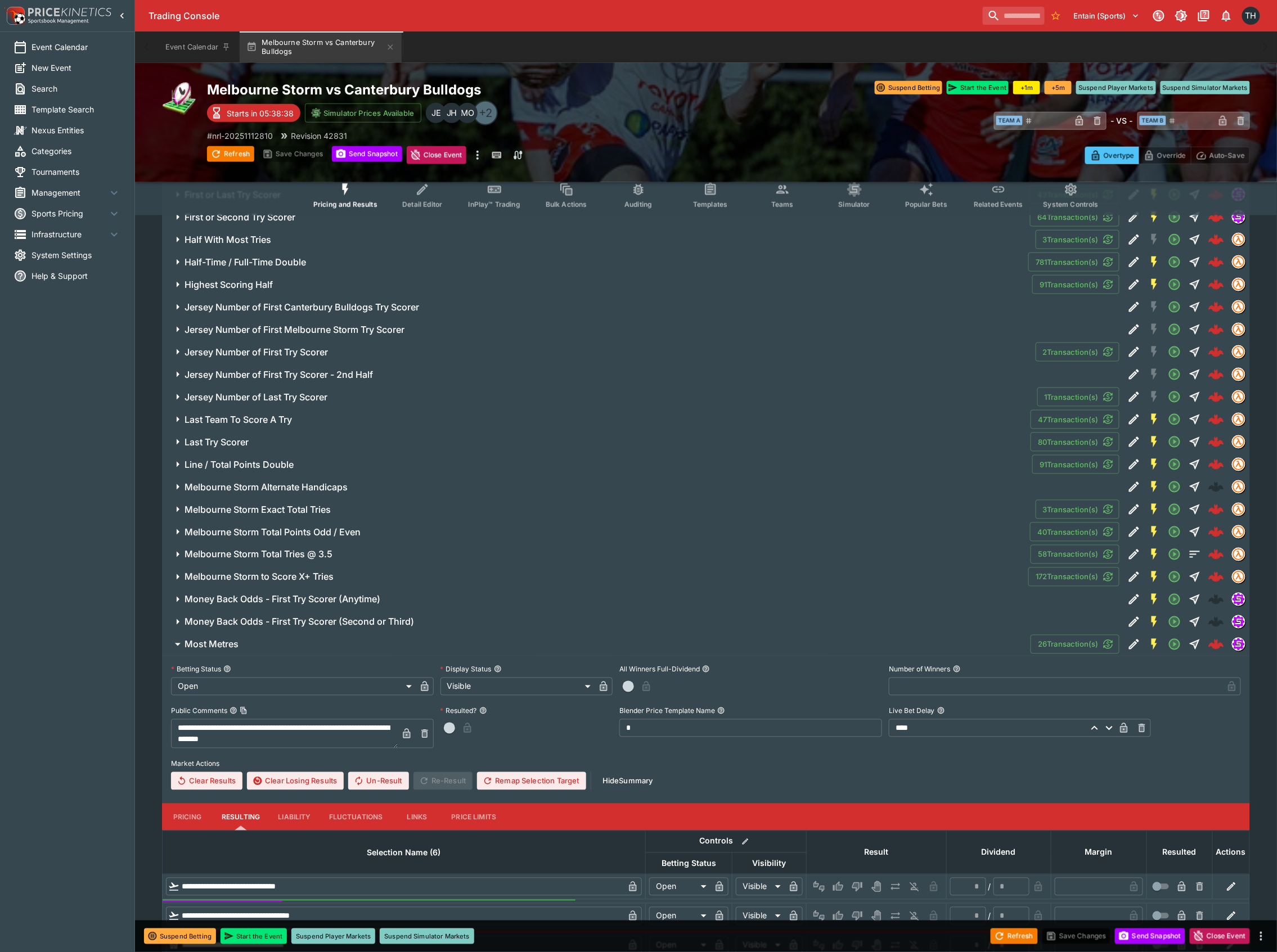
scroll to position [2775, 0]
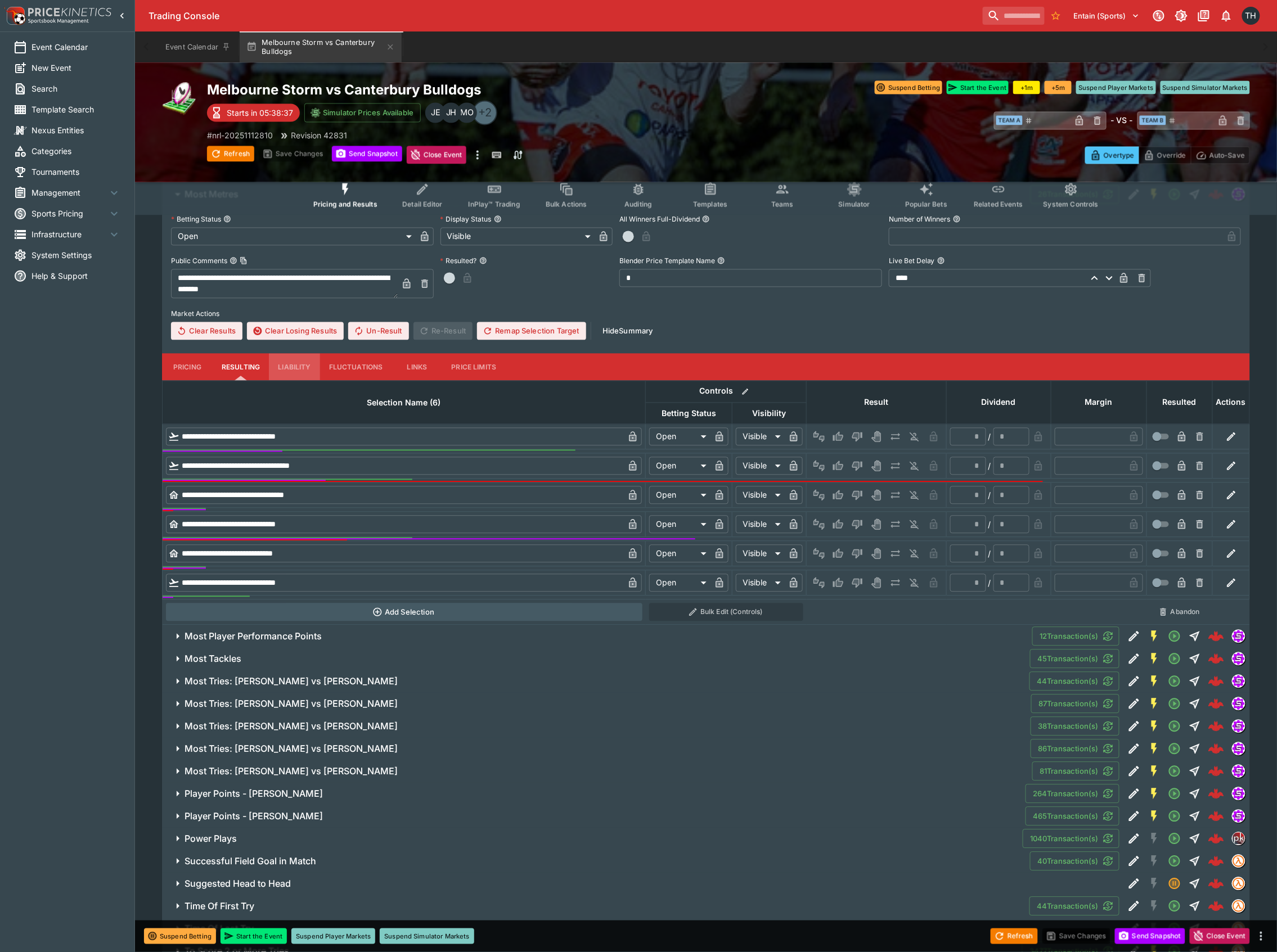
click at [292, 376] on button "Liability" at bounding box center [294, 367] width 50 height 27
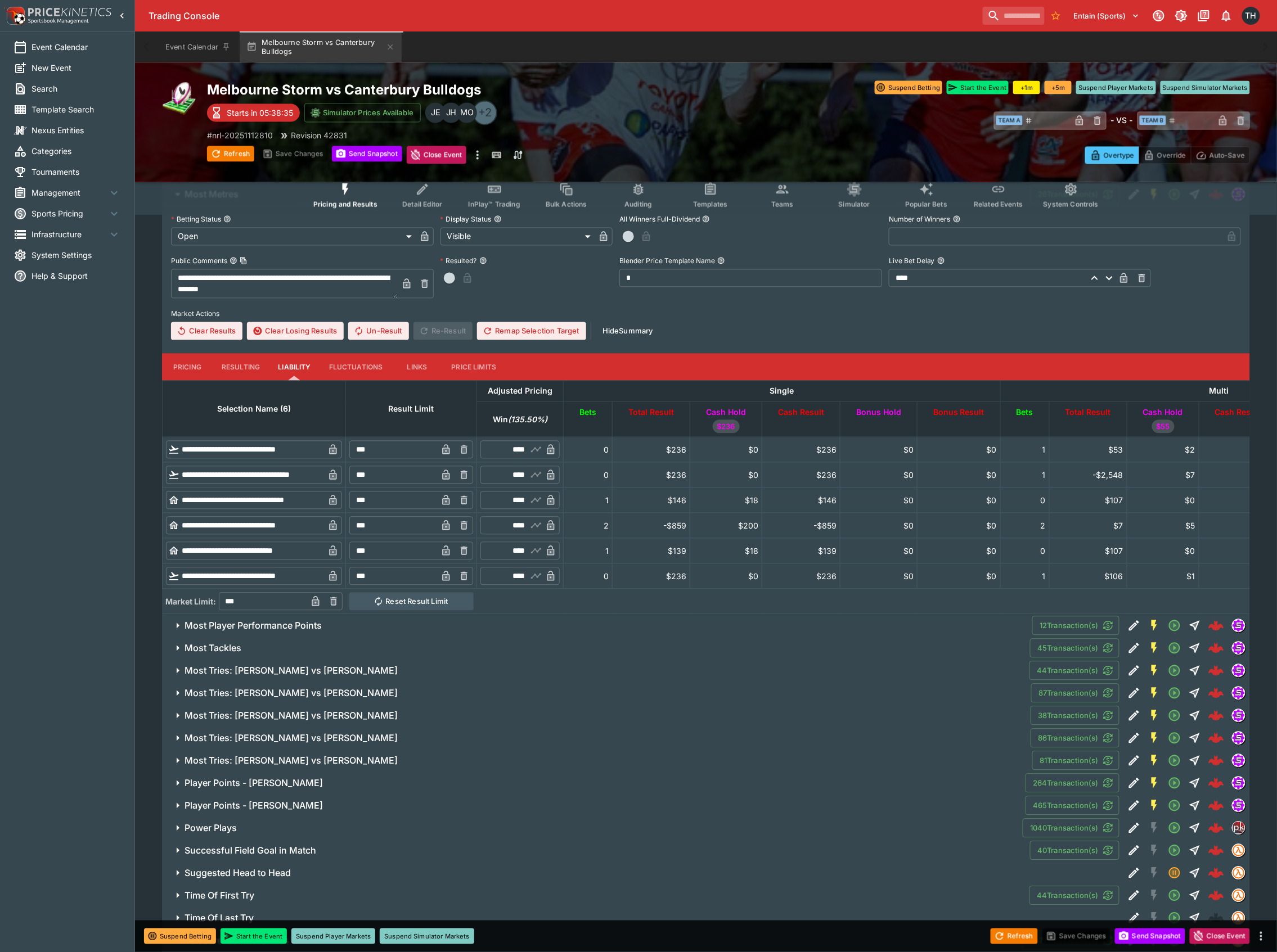
click at [437, 517] on input "***" at bounding box center [393, 526] width 88 height 18
click at [912, 930] on div "Refresh Save Changes Send Snapshot Close Event" at bounding box center [638, 936] width 1277 height 31
type input "*****"
click at [201, 365] on button "Pricing" at bounding box center [187, 367] width 50 height 27
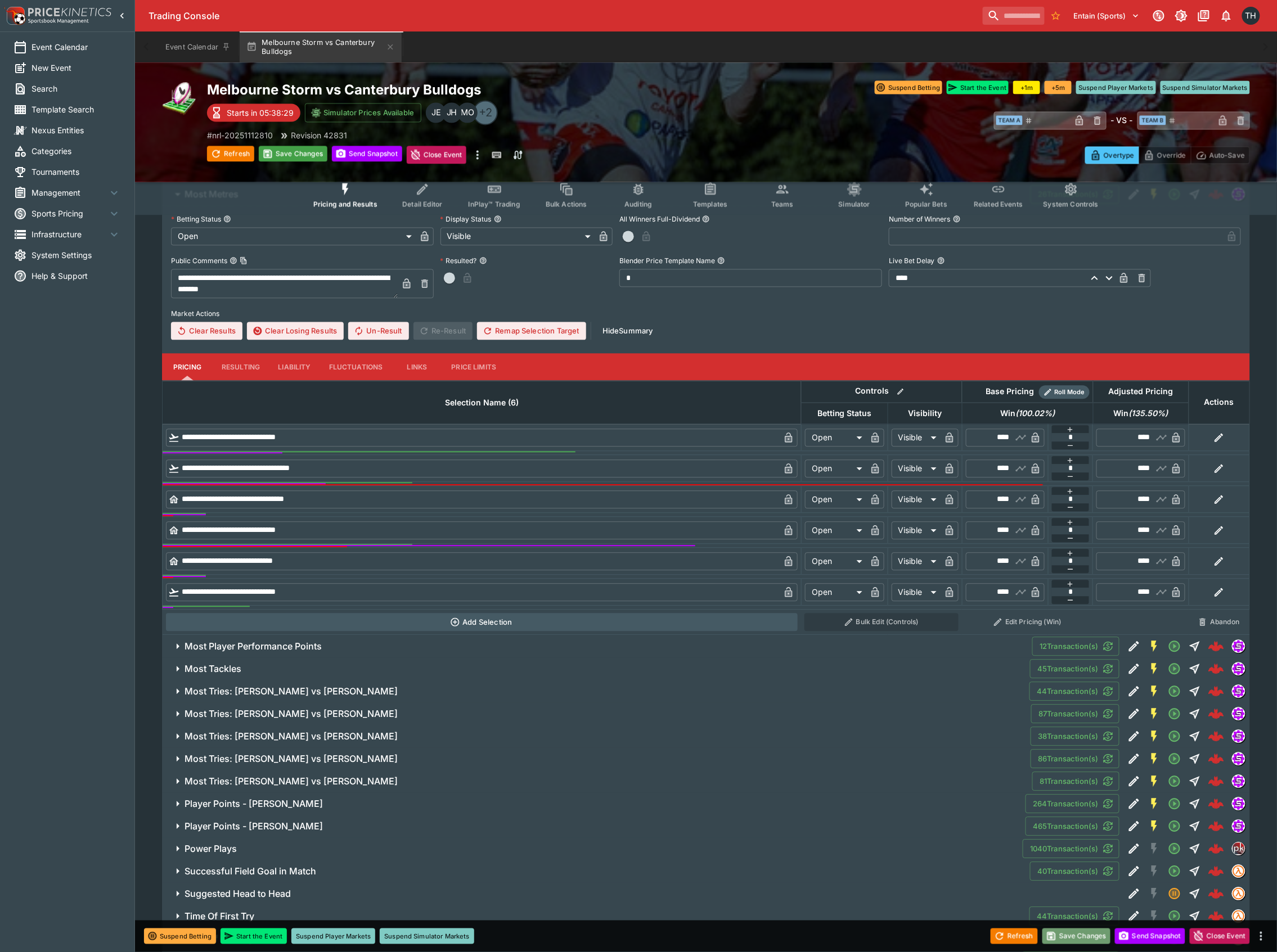
click at [1075, 934] on button "Save Changes" at bounding box center [1077, 937] width 69 height 16
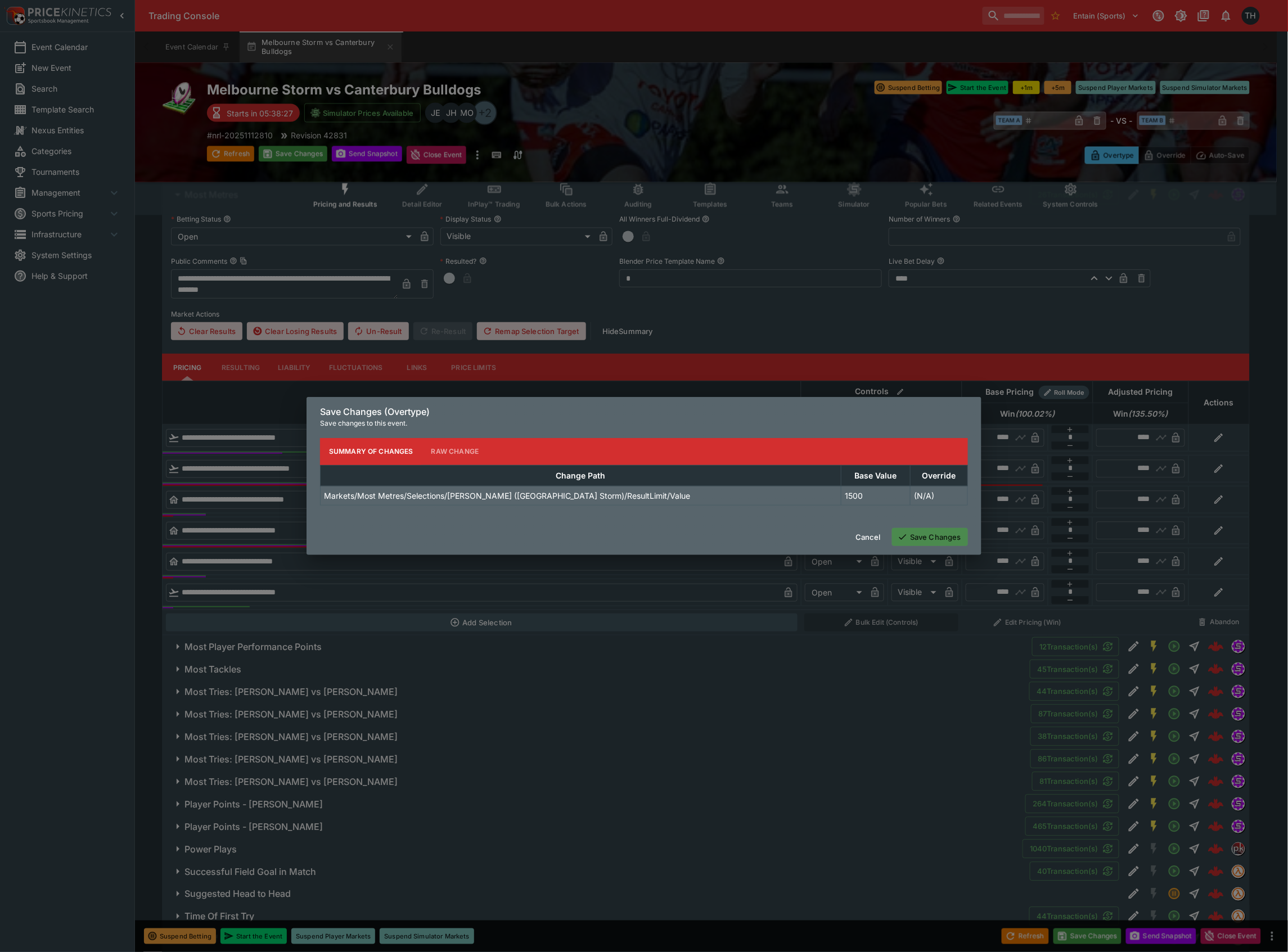
click at [904, 531] on button "Save Changes" at bounding box center [930, 537] width 76 height 18
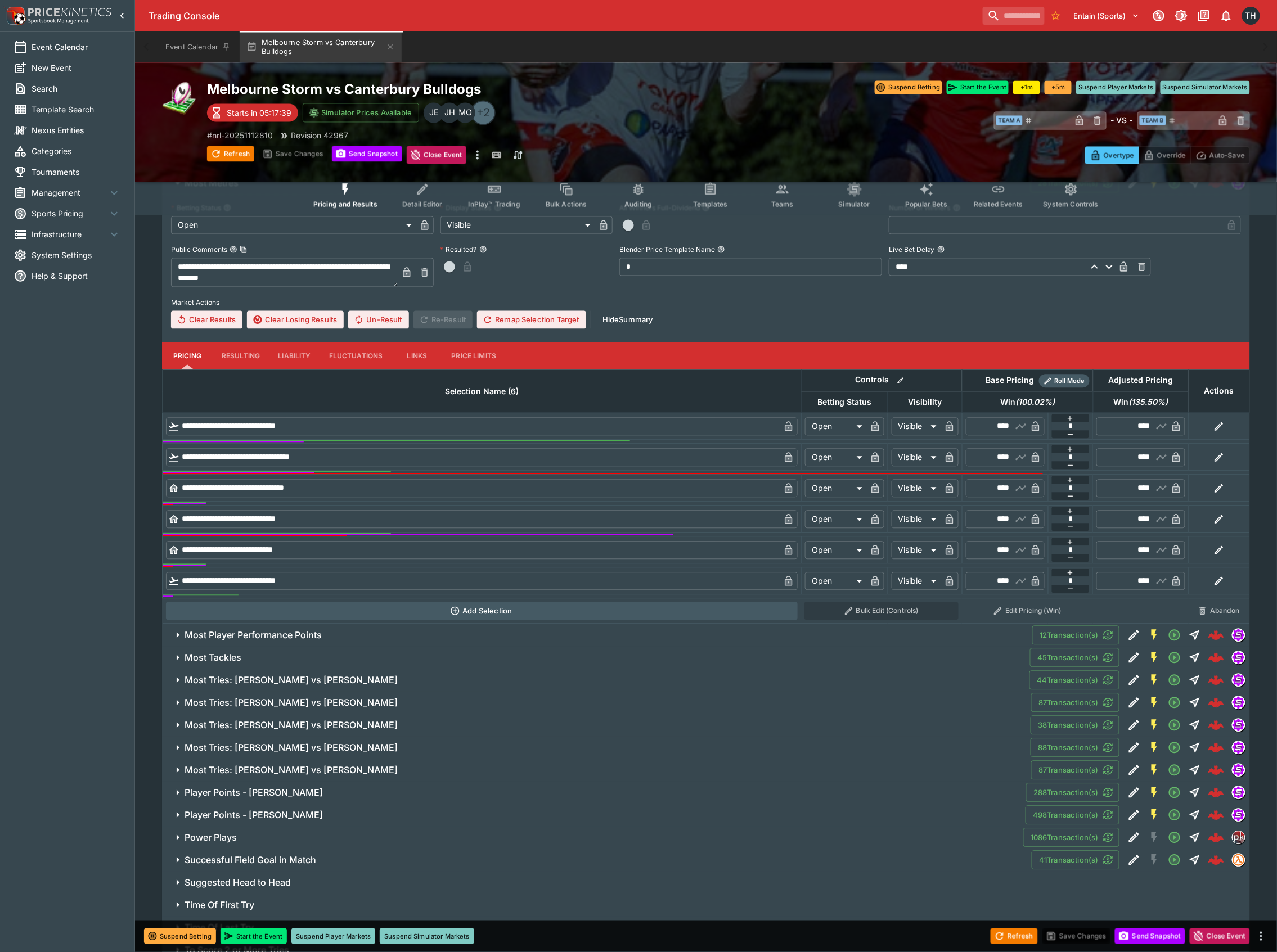
scroll to position [2849, 0]
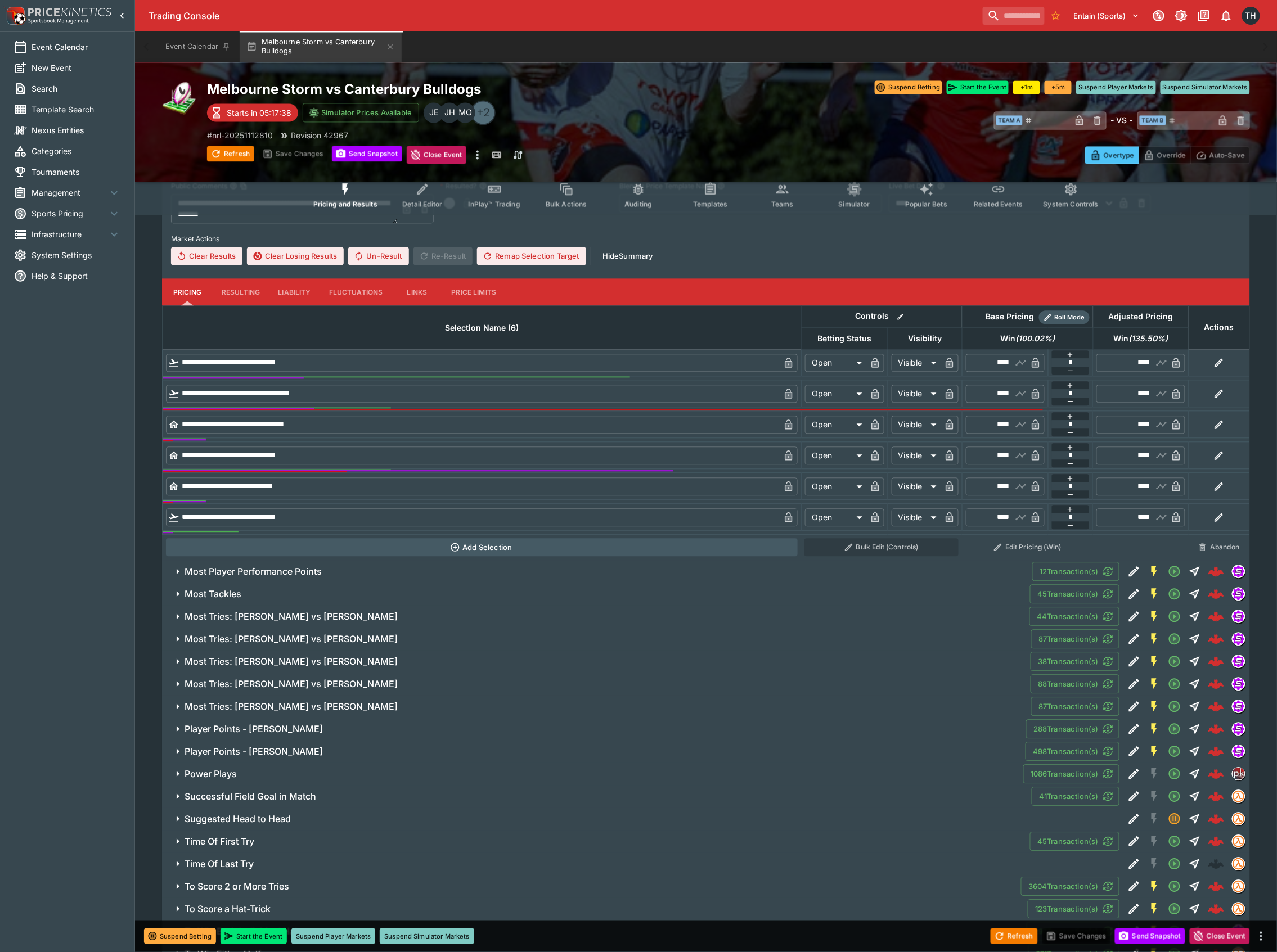
click at [319, 594] on span "Most Tackles" at bounding box center [603, 595] width 836 height 12
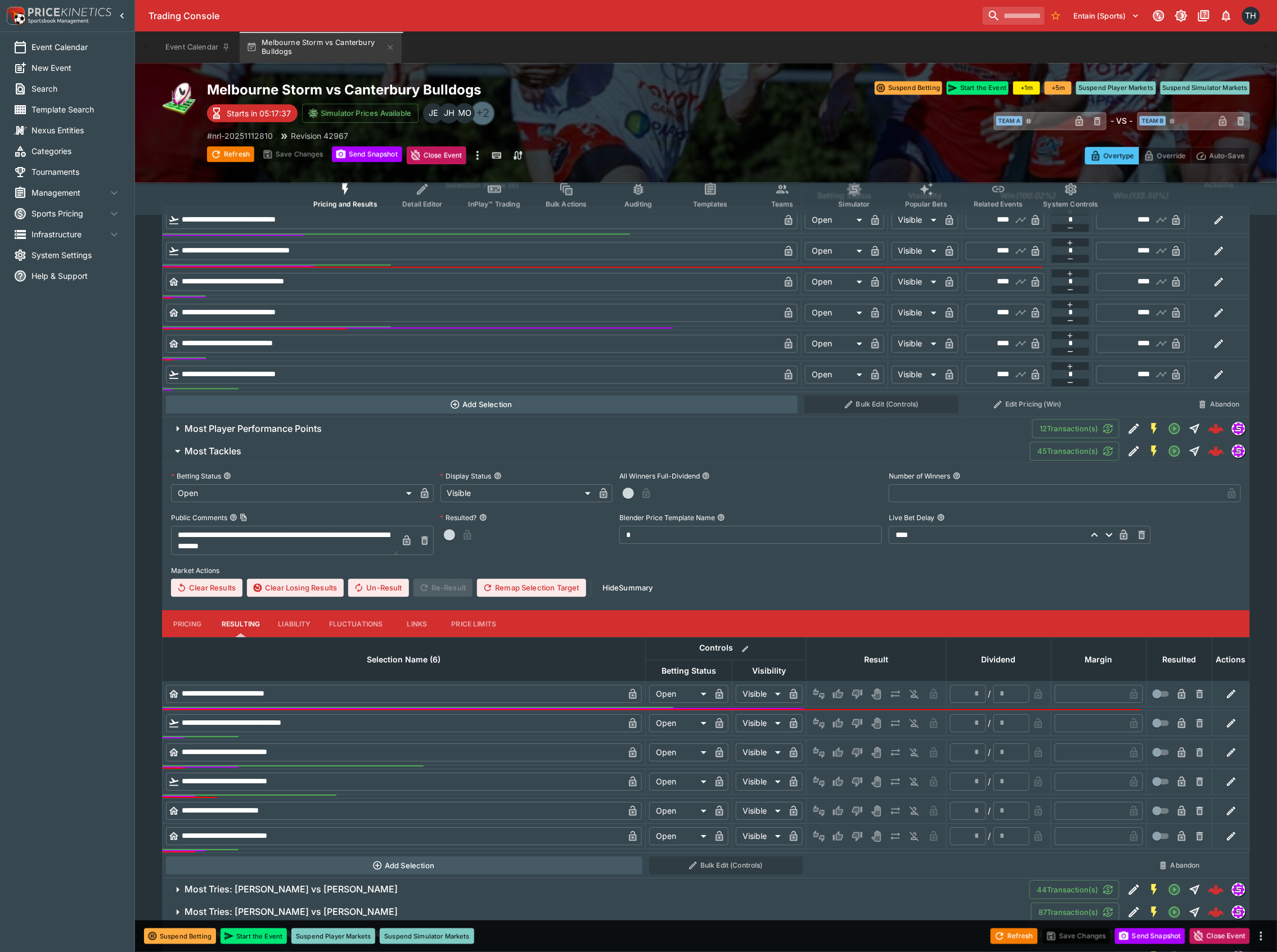
scroll to position [3074, 0]
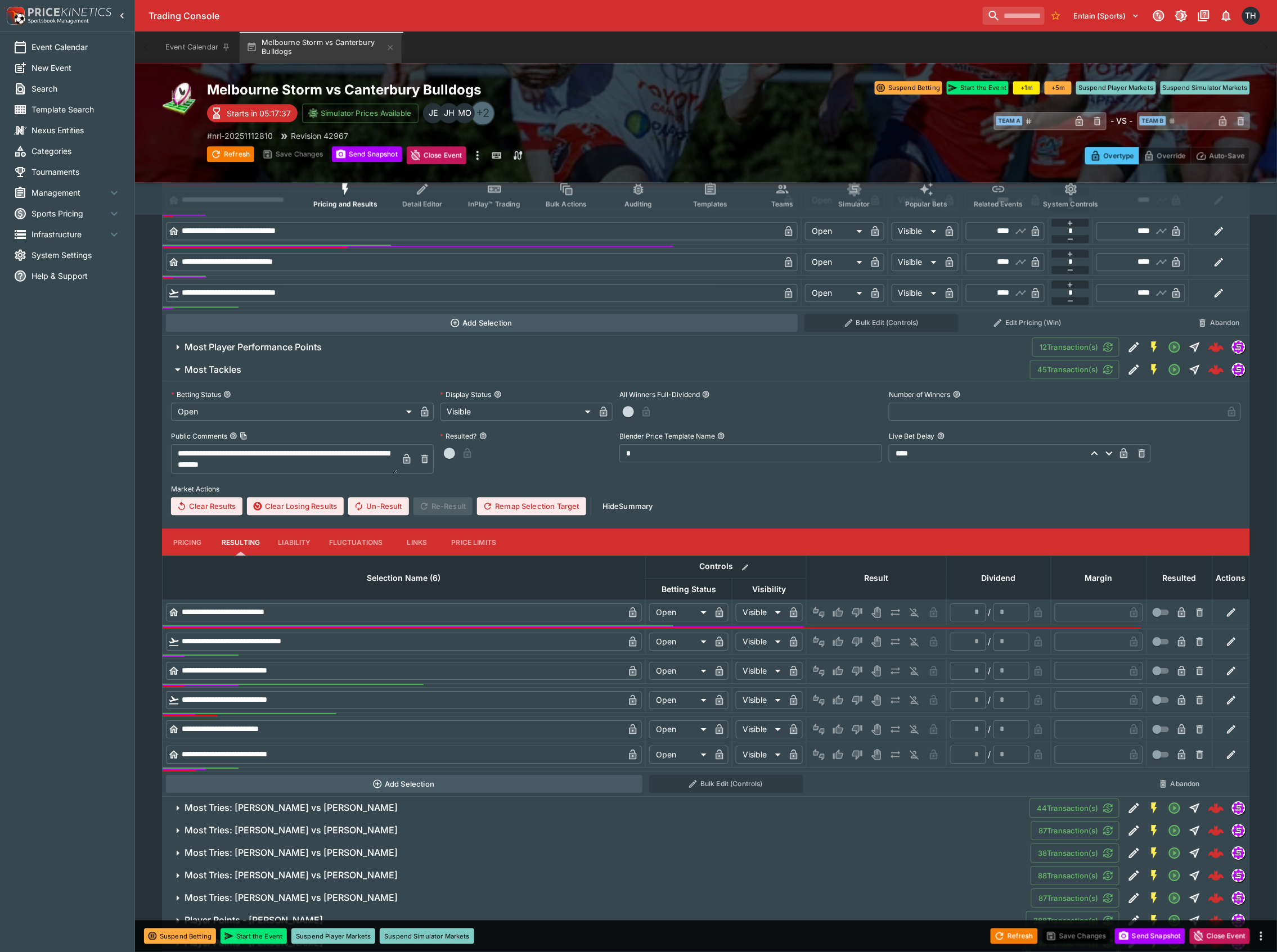
click at [192, 544] on button "Pricing" at bounding box center [187, 542] width 50 height 27
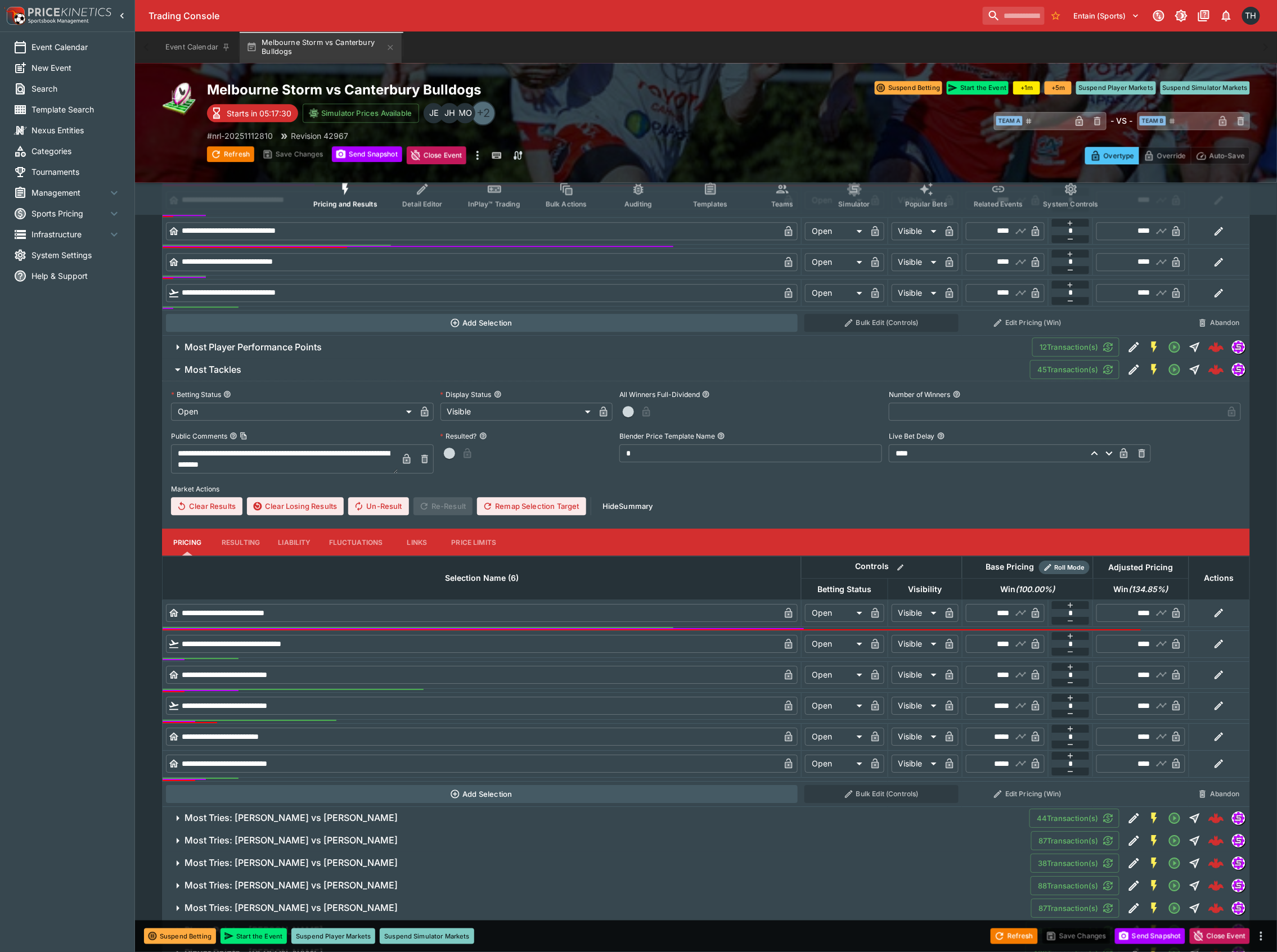
click at [292, 530] on button "Liability" at bounding box center [294, 542] width 50 height 27
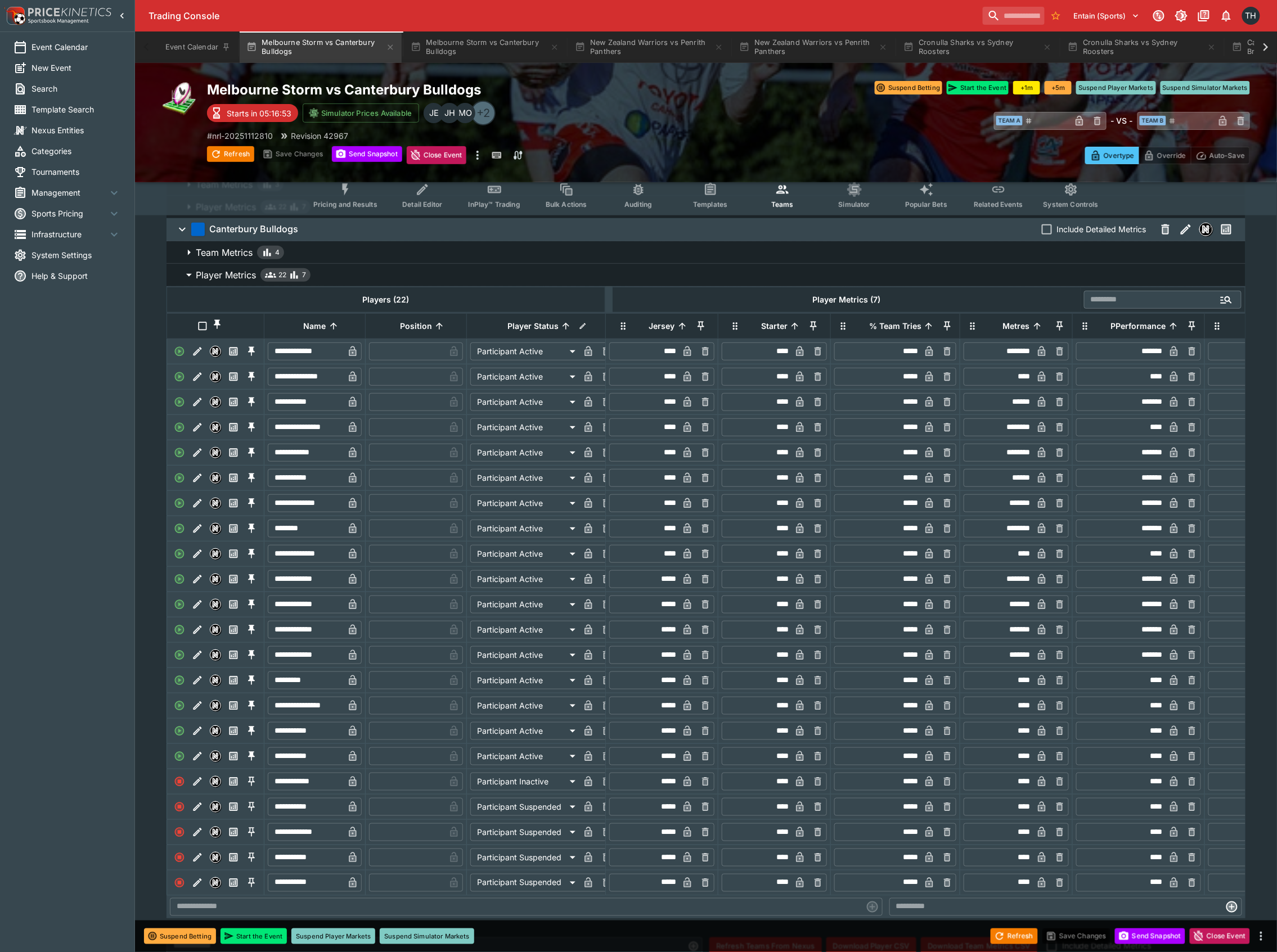
scroll to position [0, 191]
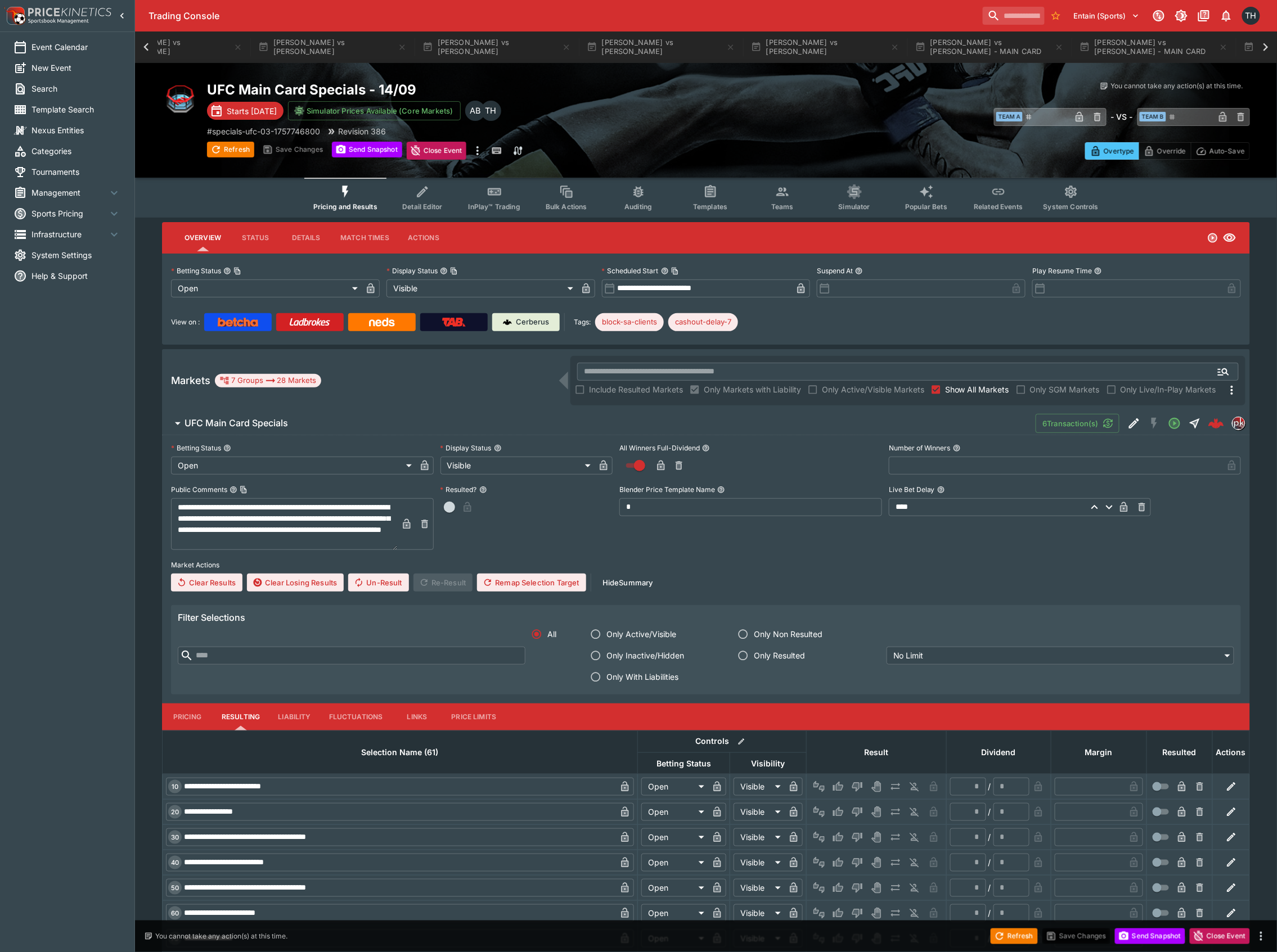
scroll to position [0, 1650]
drag, startPoint x: 918, startPoint y: 53, endPoint x: 929, endPoint y: 50, distance: 11.4
click at [923, 53] on button "[PERSON_NAME] vs [PERSON_NAME] - MAIN CARD" at bounding box center [980, 47] width 162 height 31
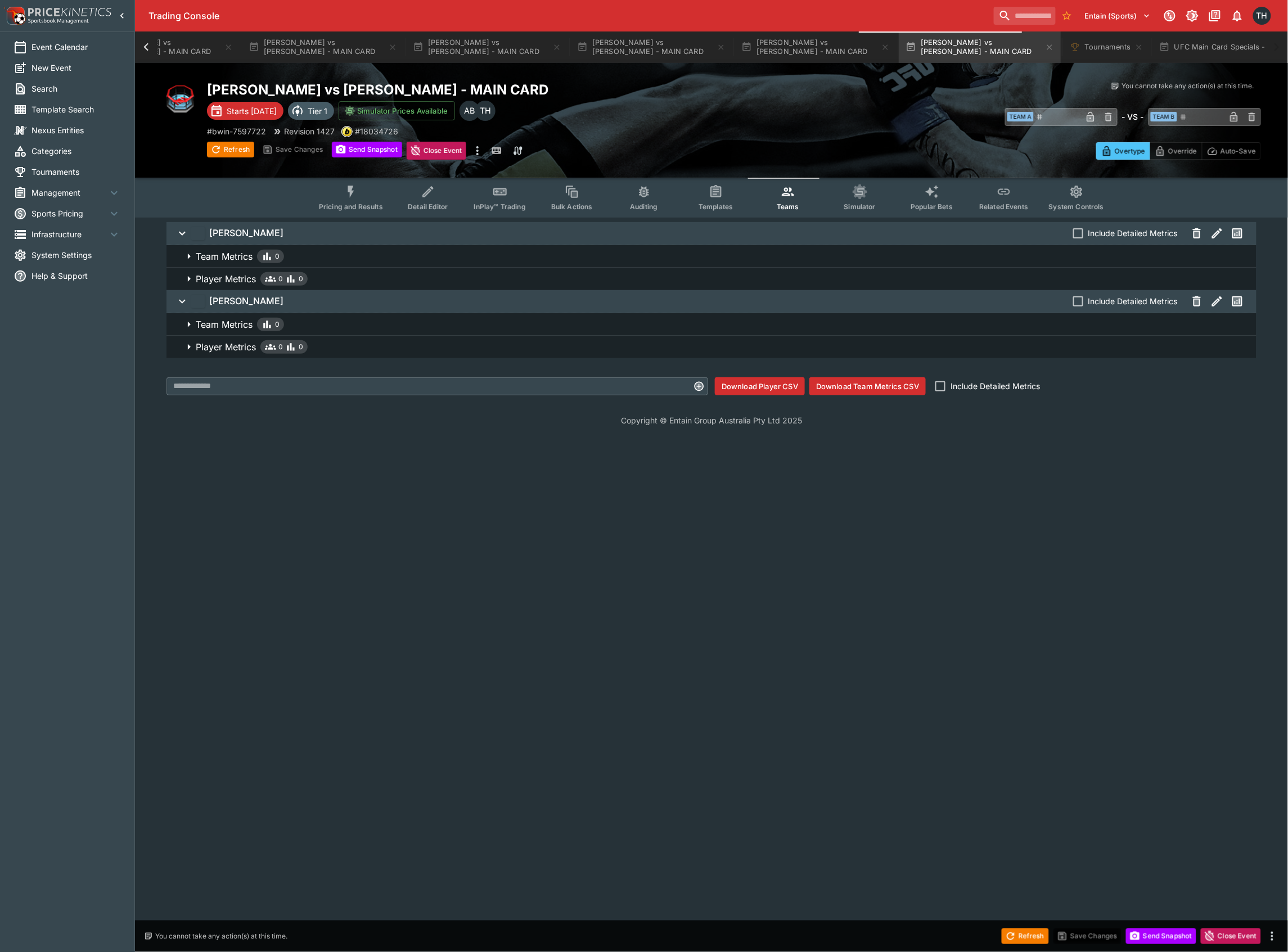
click at [352, 192] on icon "Event type filters" at bounding box center [351, 192] width 15 height 15
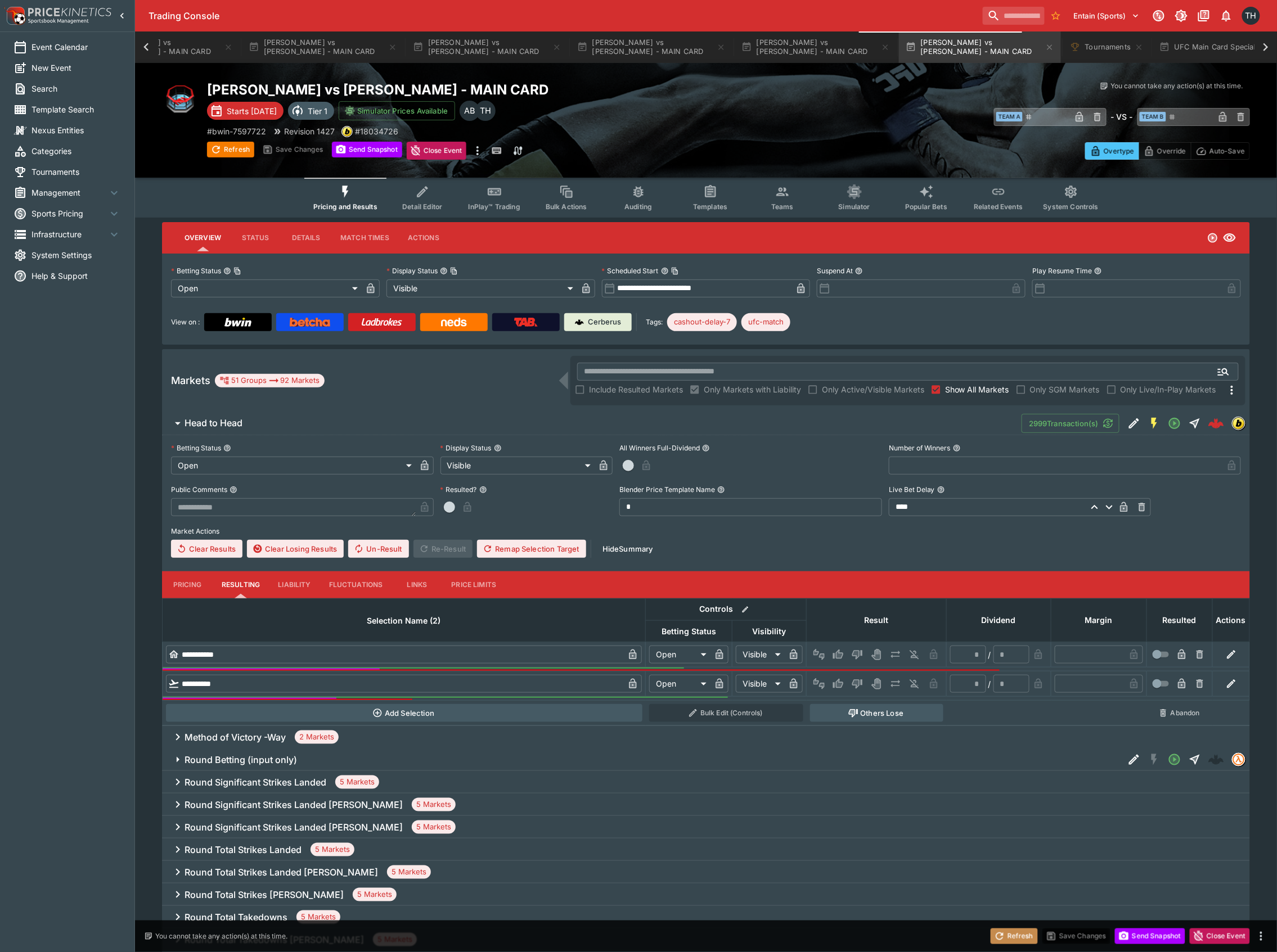
click at [1032, 929] on button "Refresh" at bounding box center [1014, 937] width 47 height 16
click at [189, 574] on button "Pricing" at bounding box center [187, 584] width 50 height 27
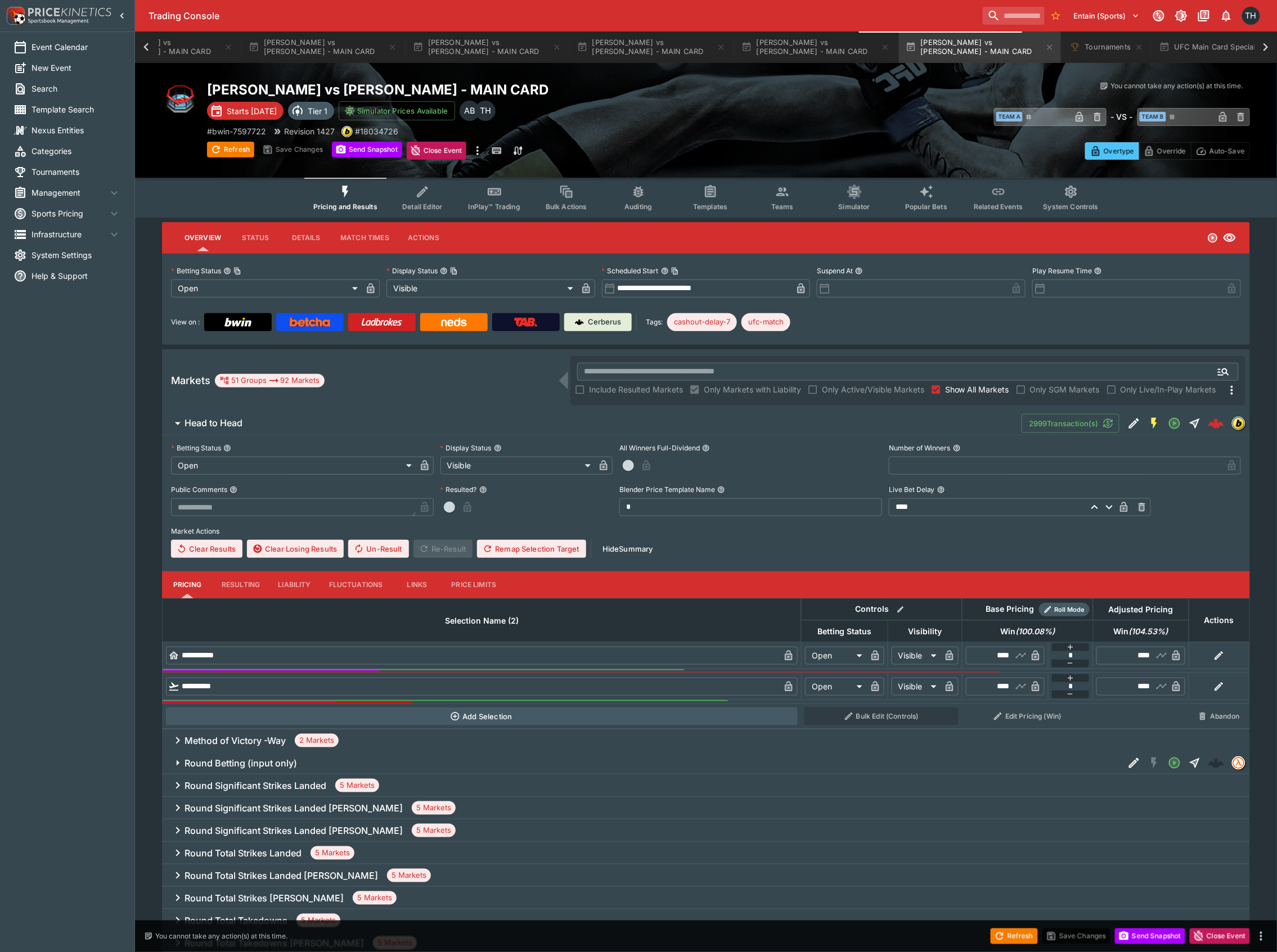
click at [1140, 419] on button "Edit Detail" at bounding box center [1134, 424] width 20 height 20
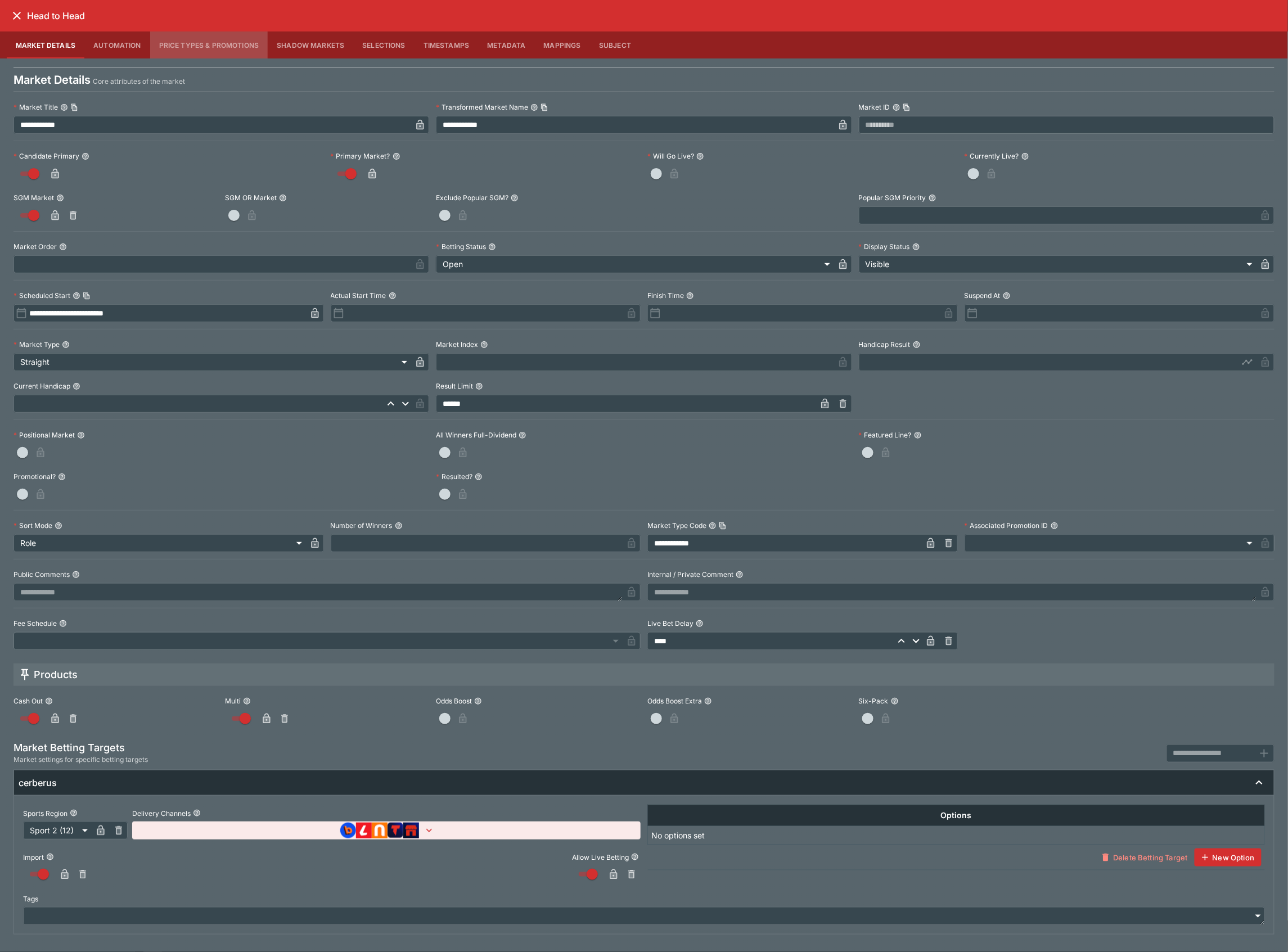
click at [239, 32] on button "Price Types & Promotions" at bounding box center [210, 45] width 118 height 27
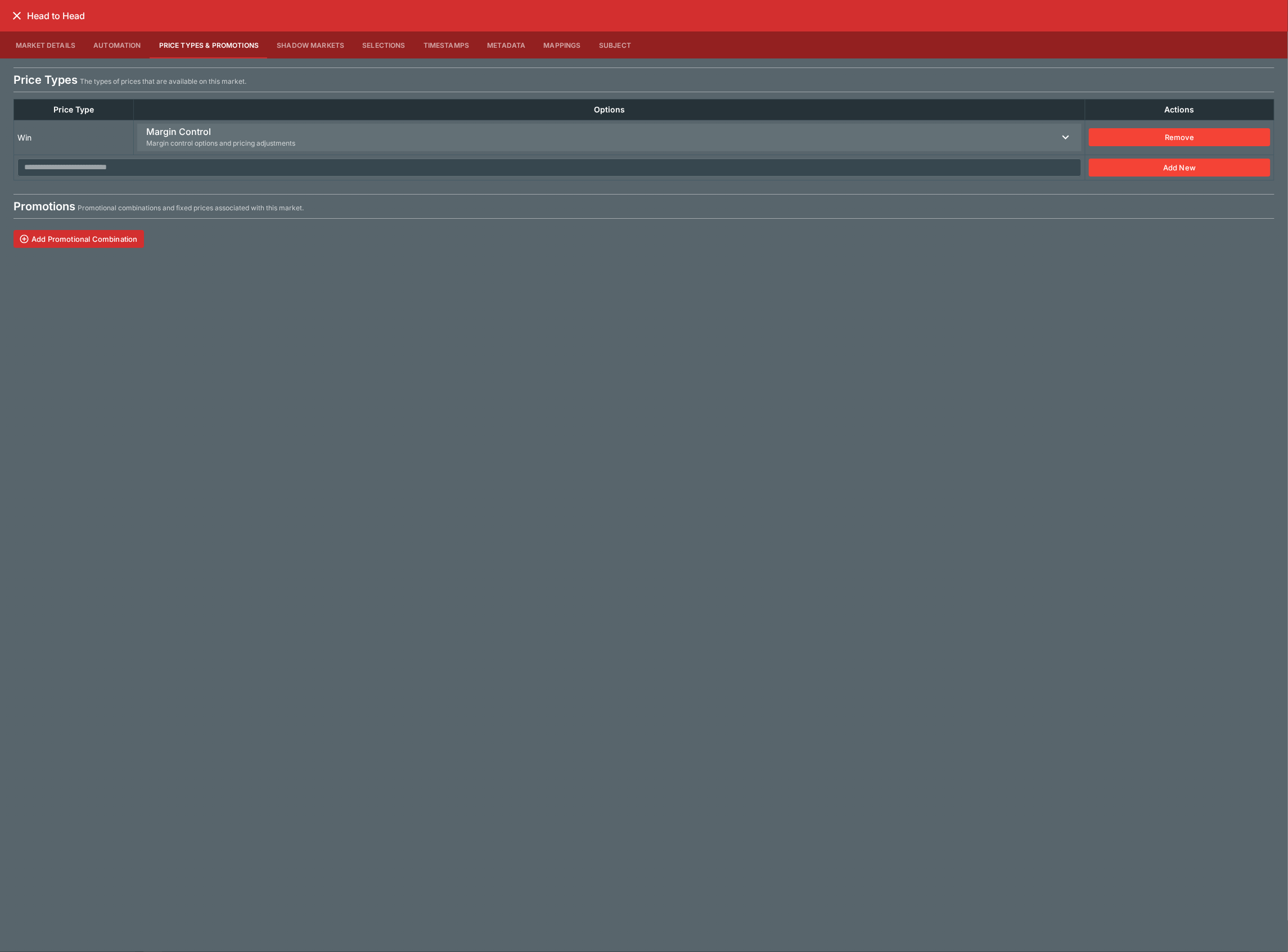
click at [228, 127] on h6 "Margin Control" at bounding box center [221, 132] width 149 height 12
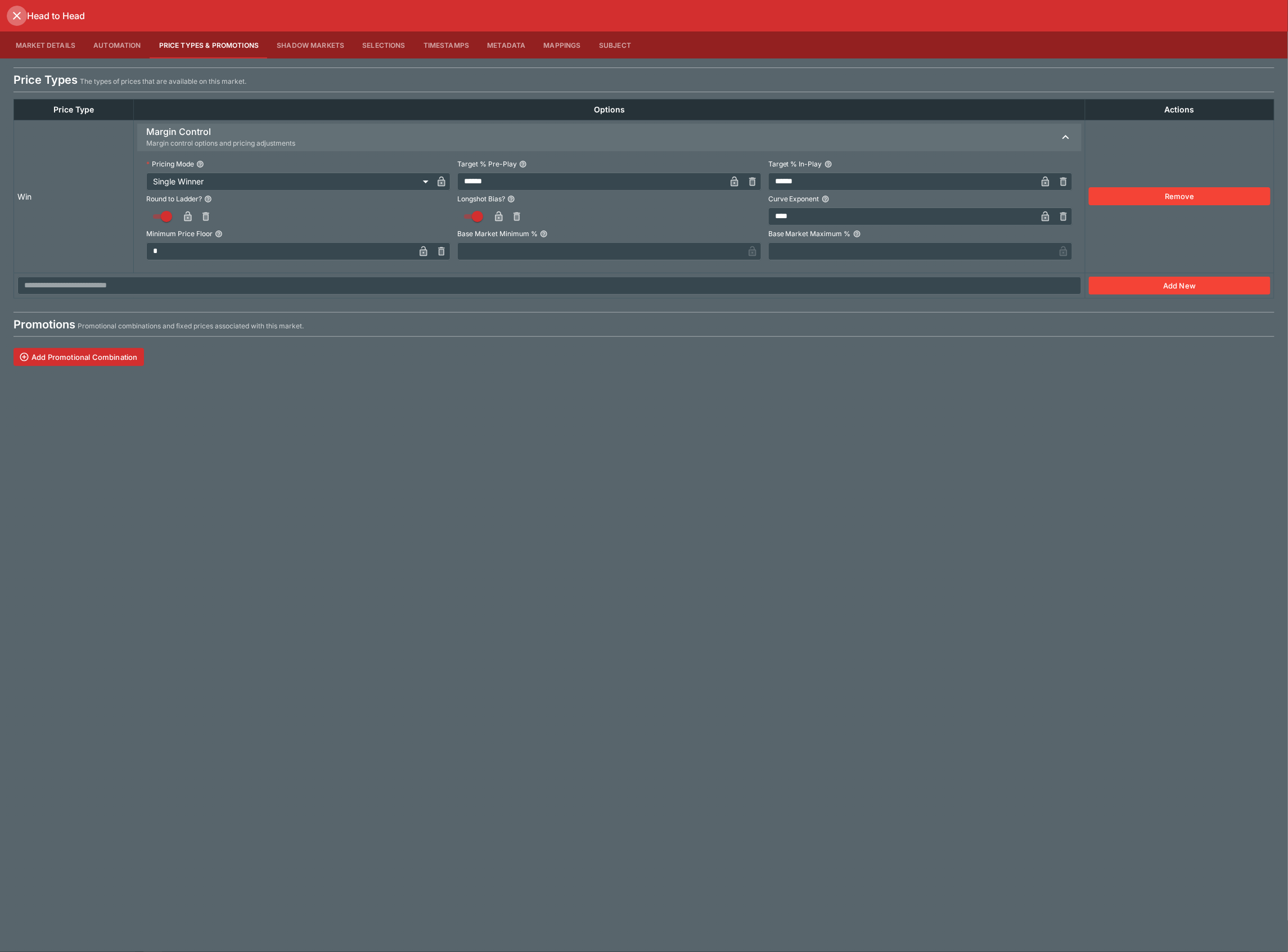
click at [13, 17] on icon "close" at bounding box center [17, 15] width 13 height 13
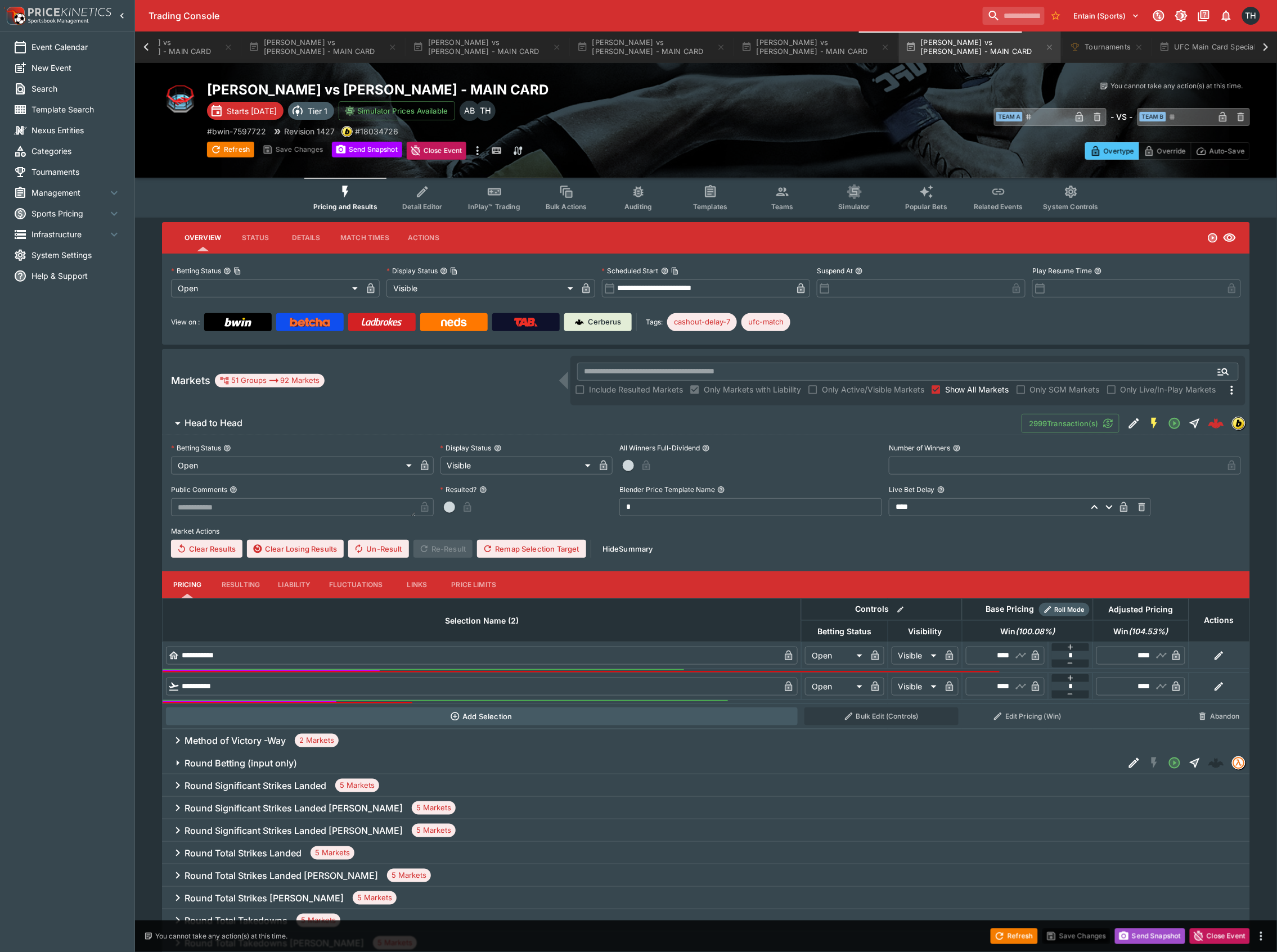
click at [1158, 937] on button "Send Snapshot" at bounding box center [1150, 937] width 70 height 16
click at [294, 414] on button "Head to Head" at bounding box center [592, 423] width 859 height 23
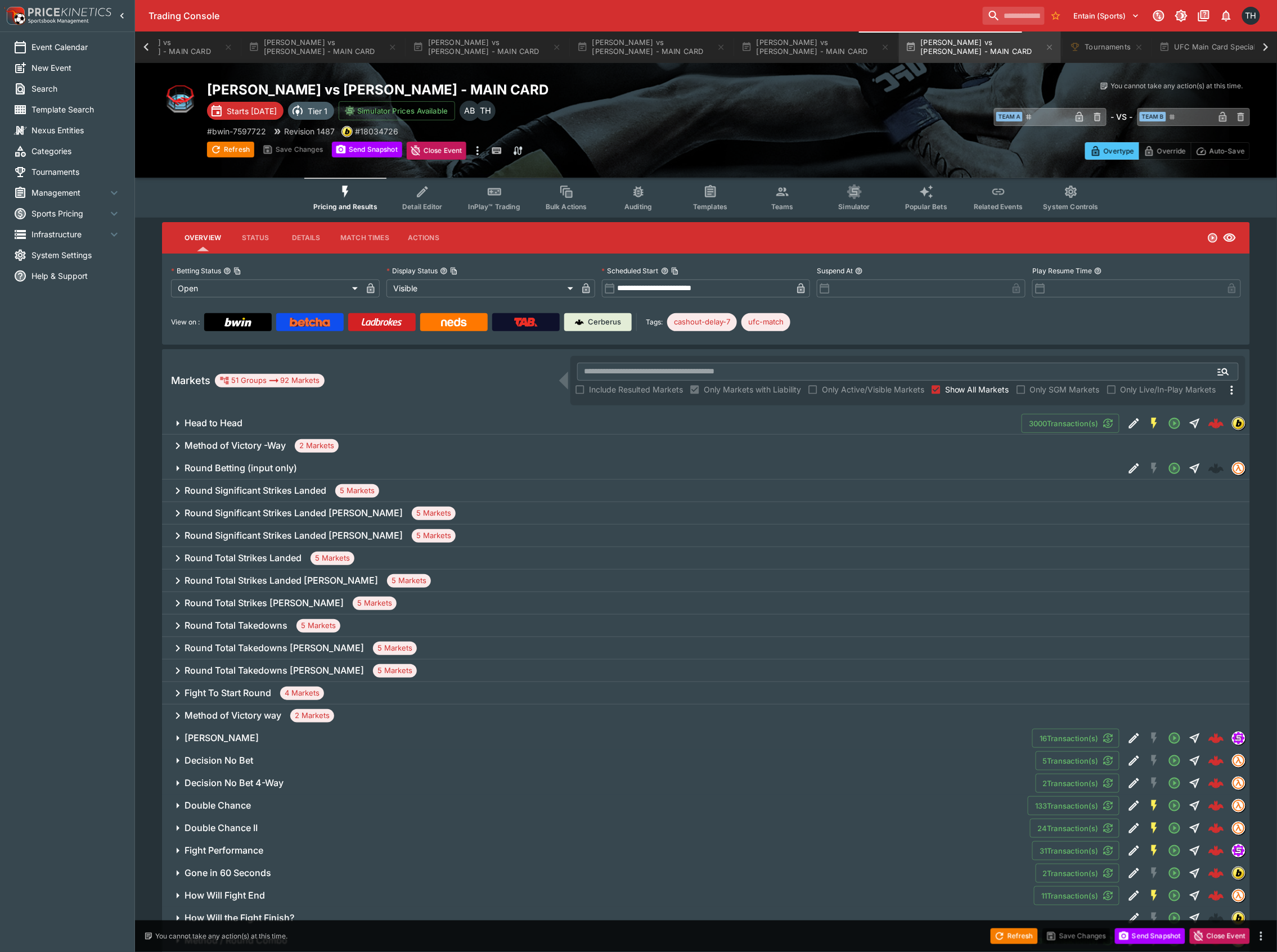
click at [264, 443] on h6 "Method of Victory -Way" at bounding box center [235, 446] width 102 height 12
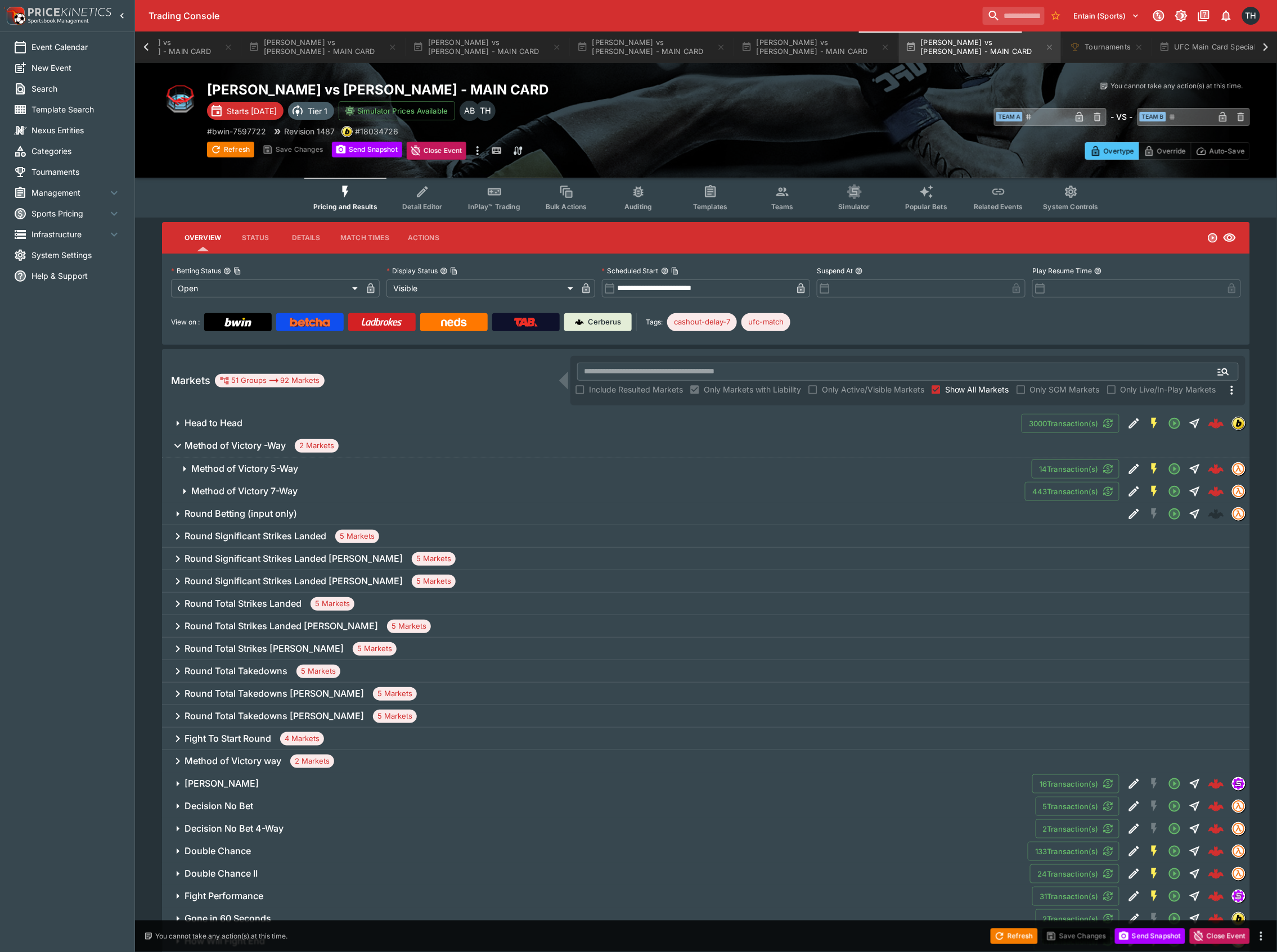
click at [264, 473] on h6 "Method of Victory 5-Way" at bounding box center [245, 469] width 107 height 12
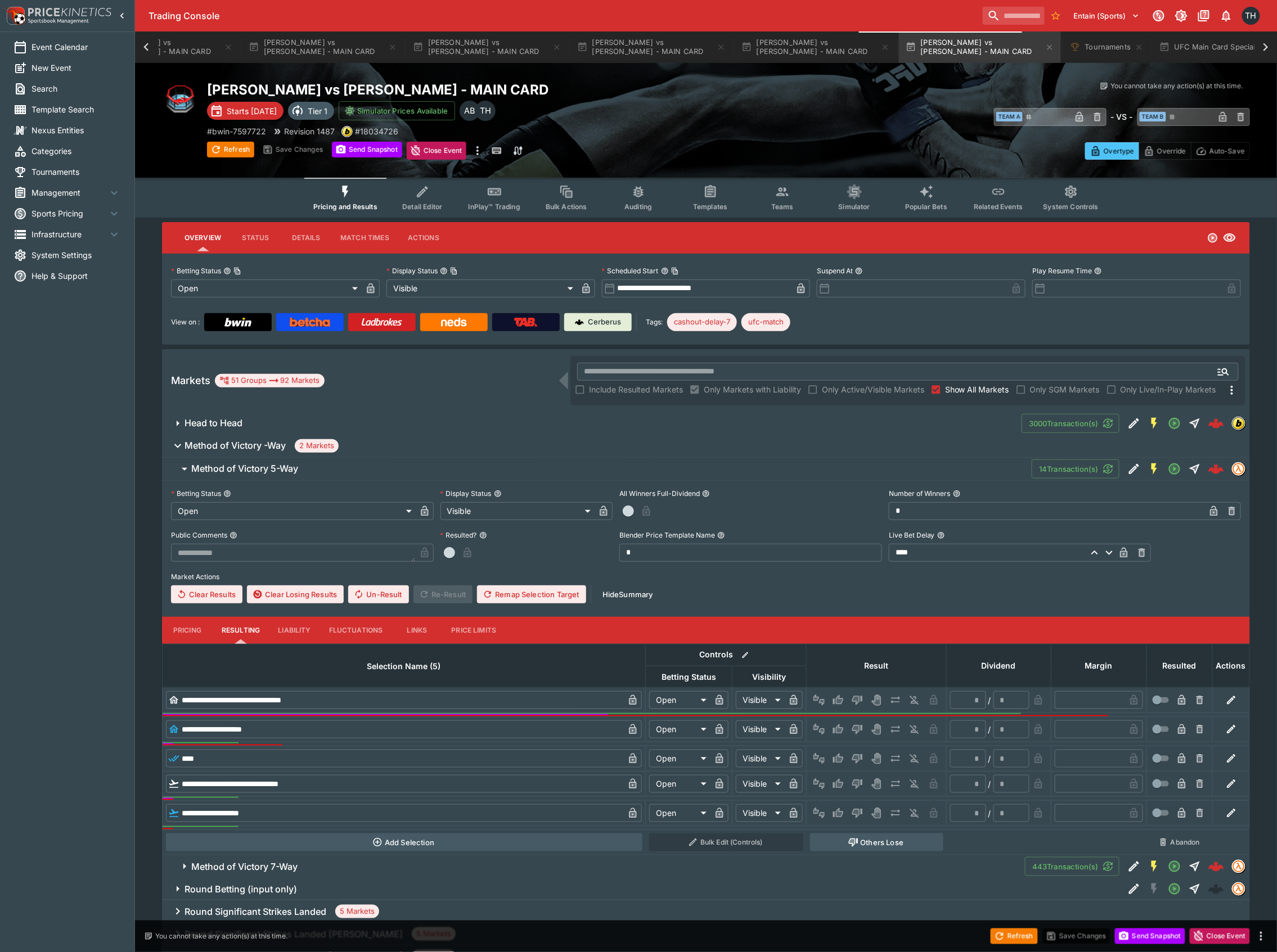
click at [187, 623] on button "Pricing" at bounding box center [187, 631] width 50 height 27
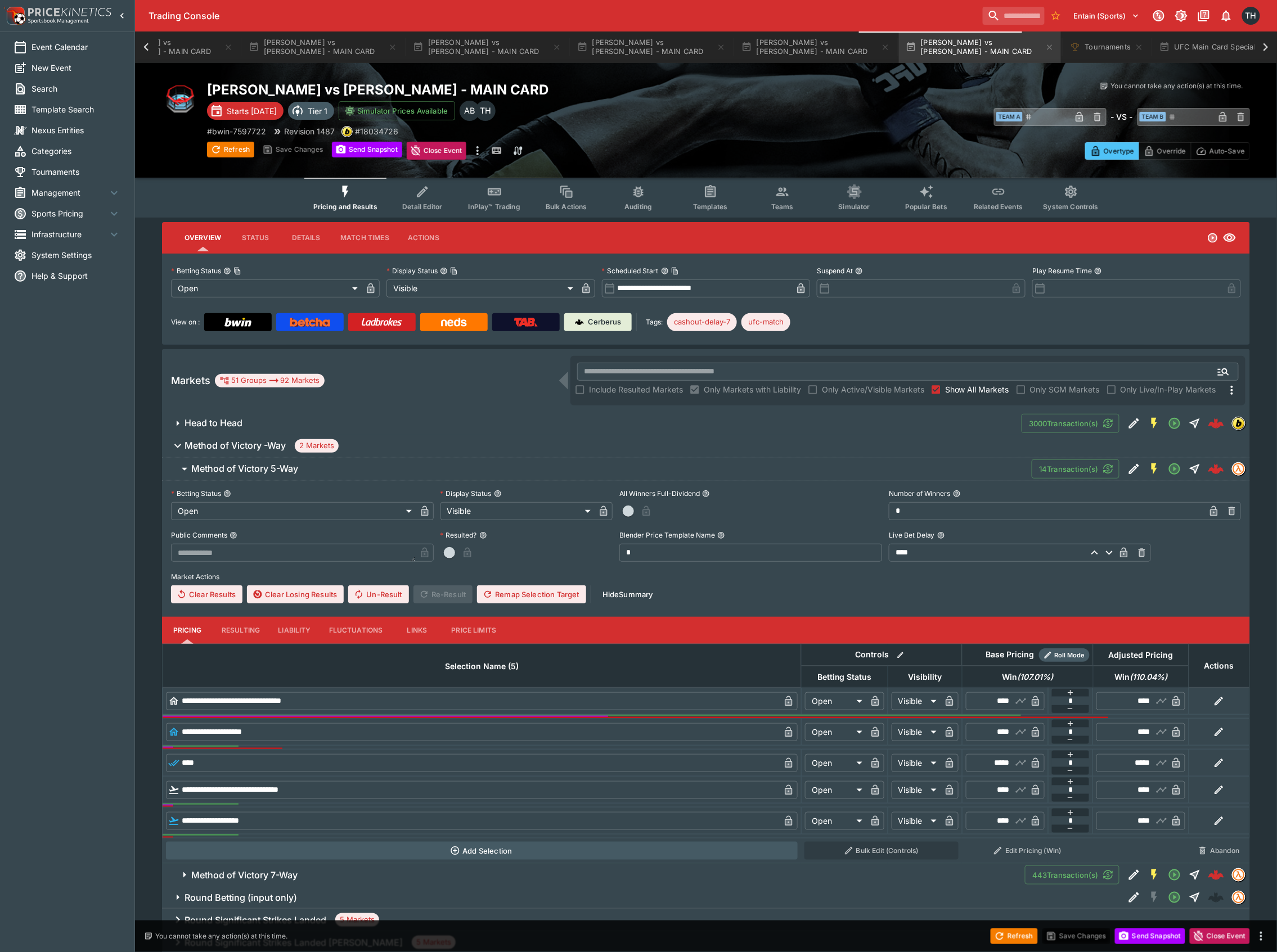
click at [1132, 940] on button "Send Snapshot" at bounding box center [1150, 937] width 70 height 16
click at [300, 471] on span "Method of Victory 5-Way" at bounding box center [607, 469] width 831 height 12
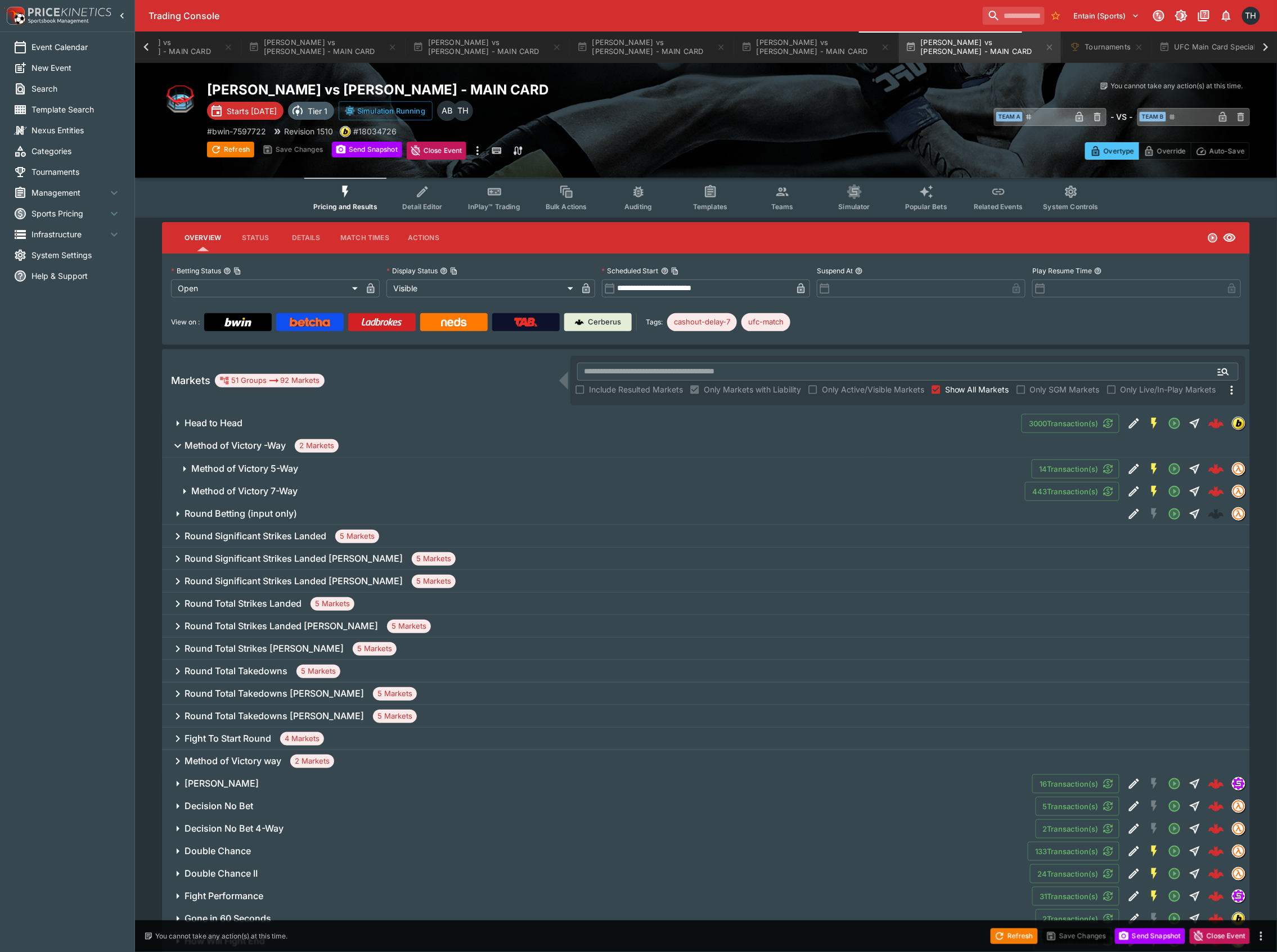
click at [289, 486] on h6 "Method of Victory 7-Way" at bounding box center [245, 491] width 107 height 12
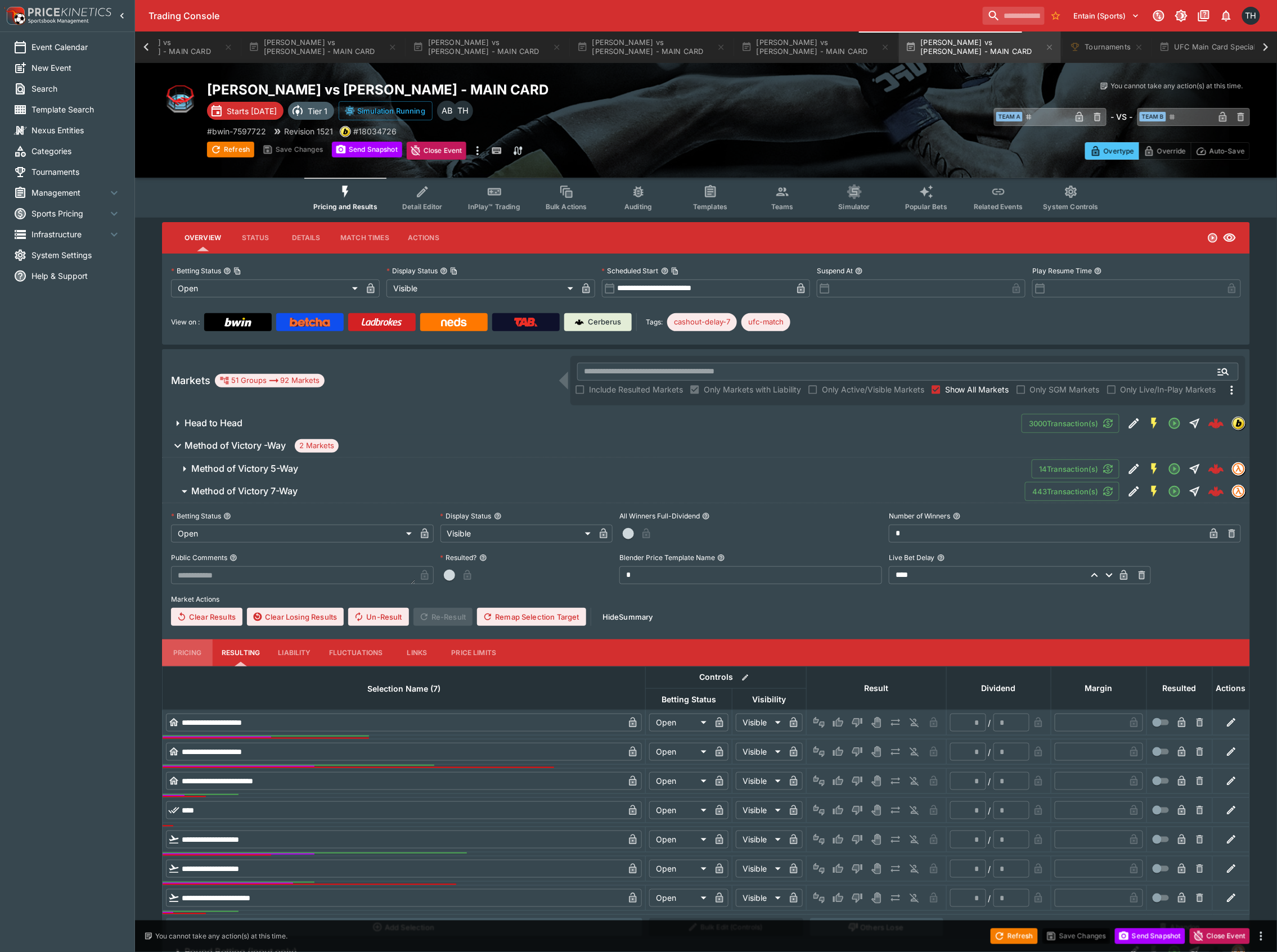
click at [169, 648] on button "Pricing" at bounding box center [187, 652] width 50 height 27
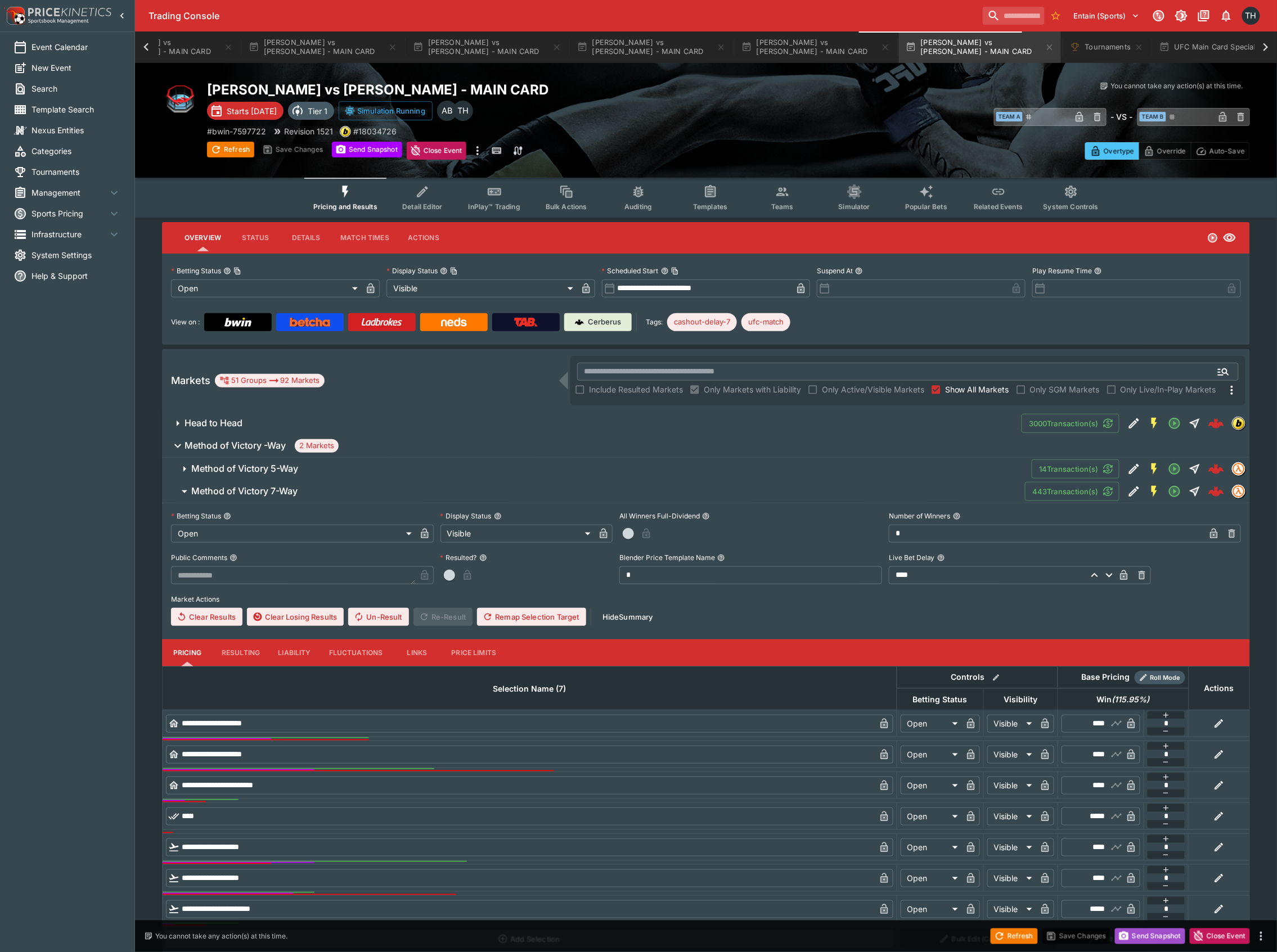
click at [1177, 941] on button "Send Snapshot" at bounding box center [1150, 937] width 70 height 16
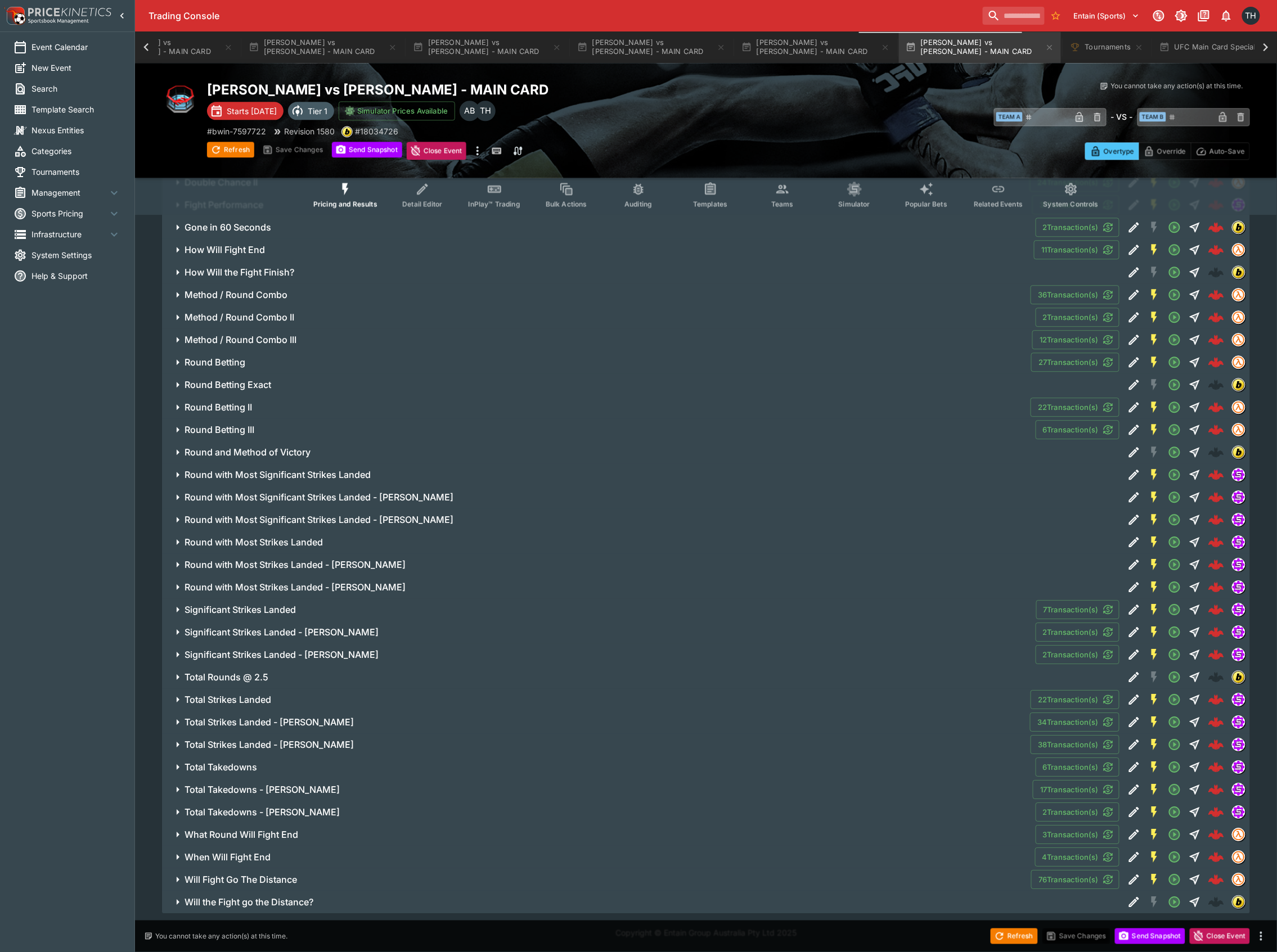
scroll to position [1142, 0]
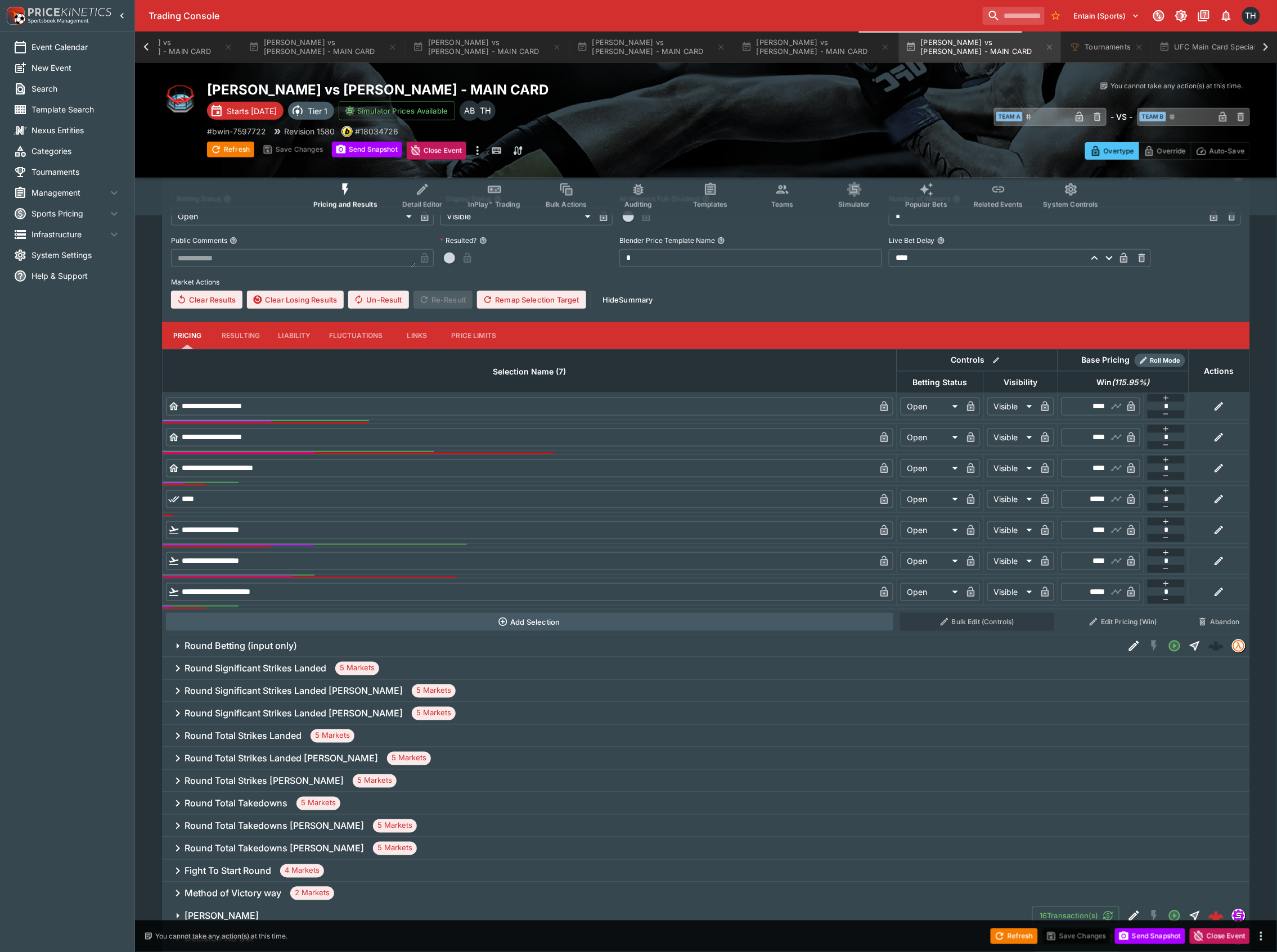
drag, startPoint x: 251, startPoint y: 641, endPoint x: 473, endPoint y: 680, distance: 225.4
click at [251, 641] on h6 "Round Betting (input only)" at bounding box center [241, 647] width 113 height 12
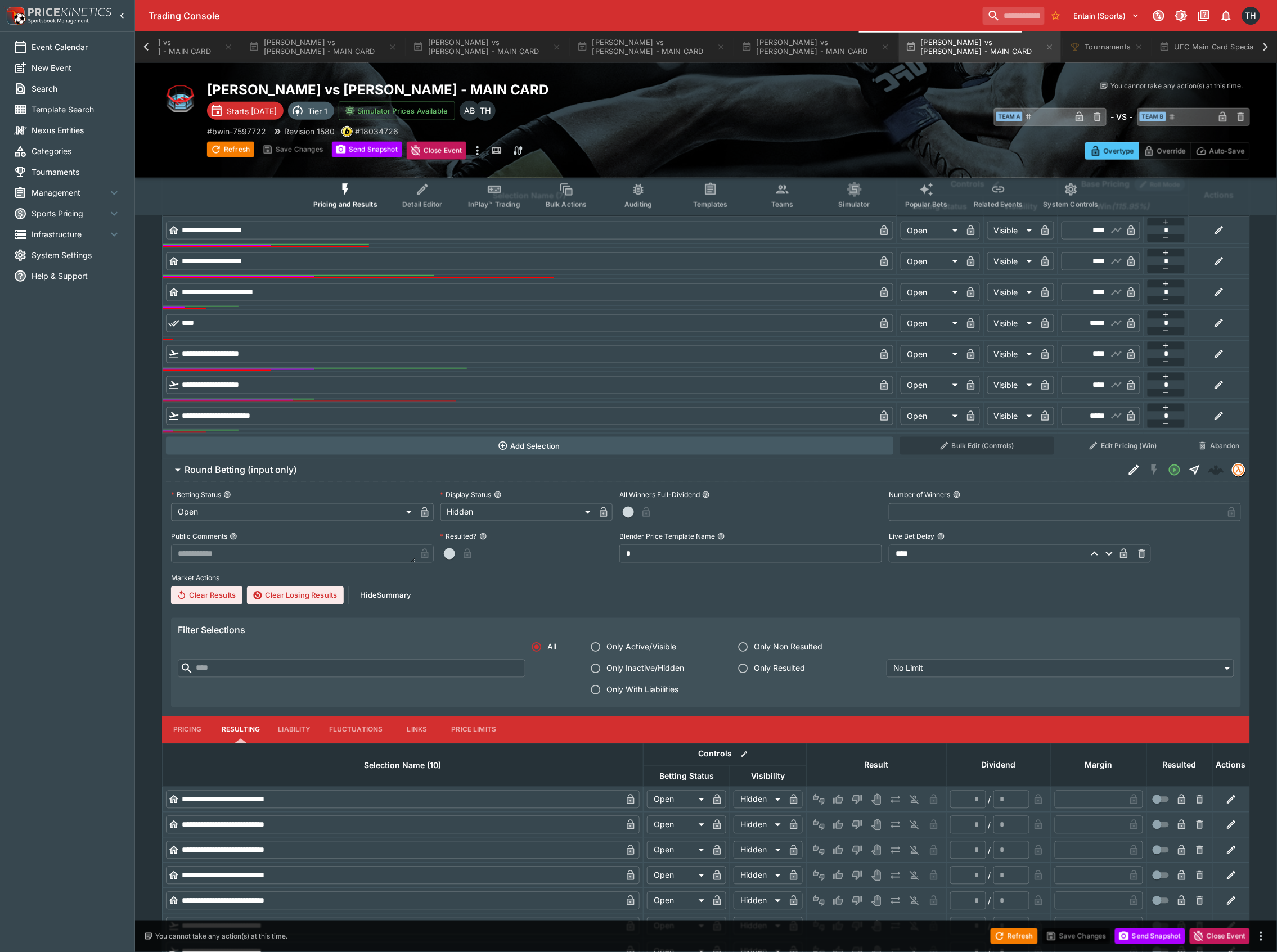
scroll to position [767, 0]
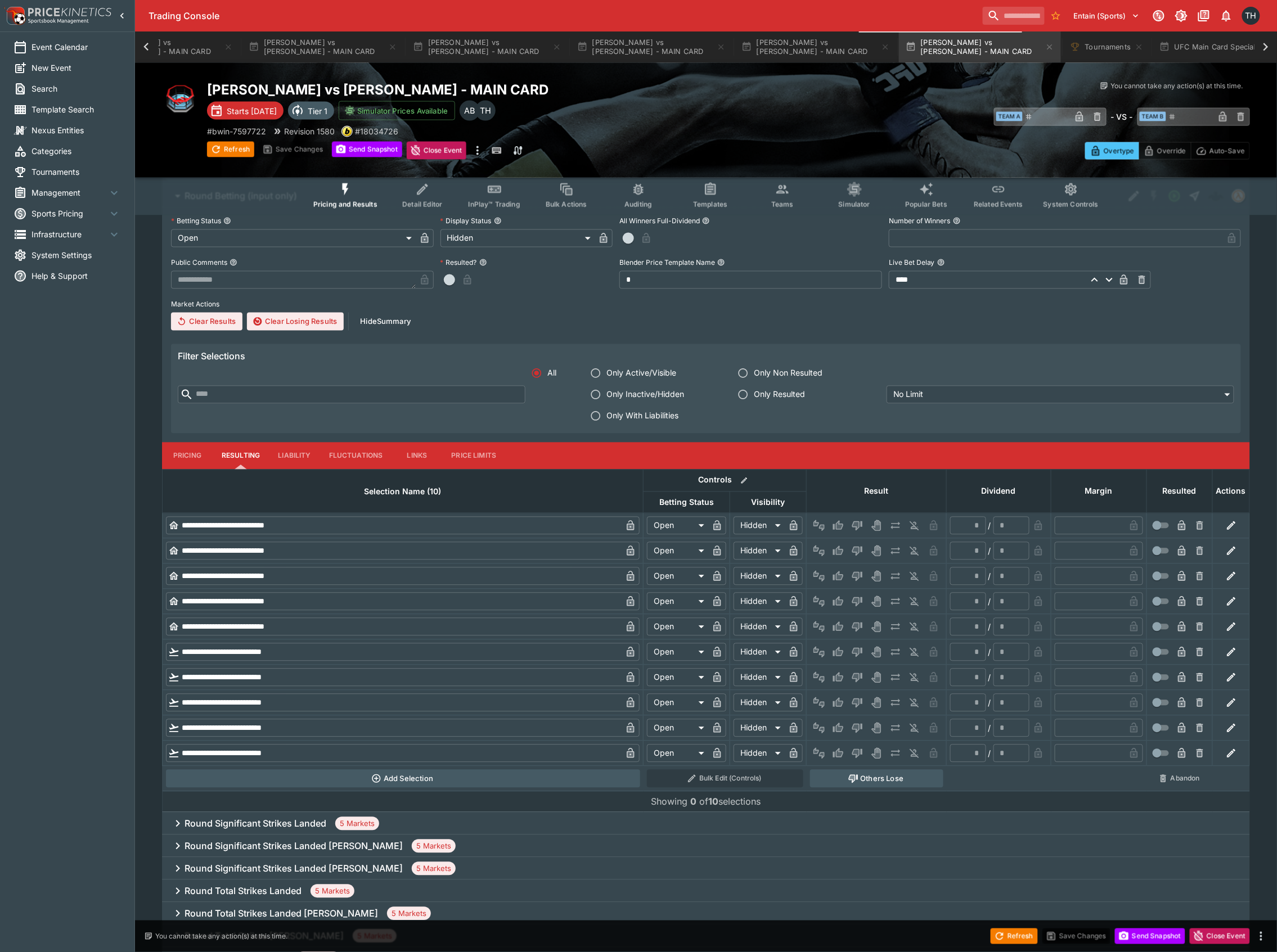
click at [188, 446] on button "Pricing" at bounding box center [187, 456] width 50 height 27
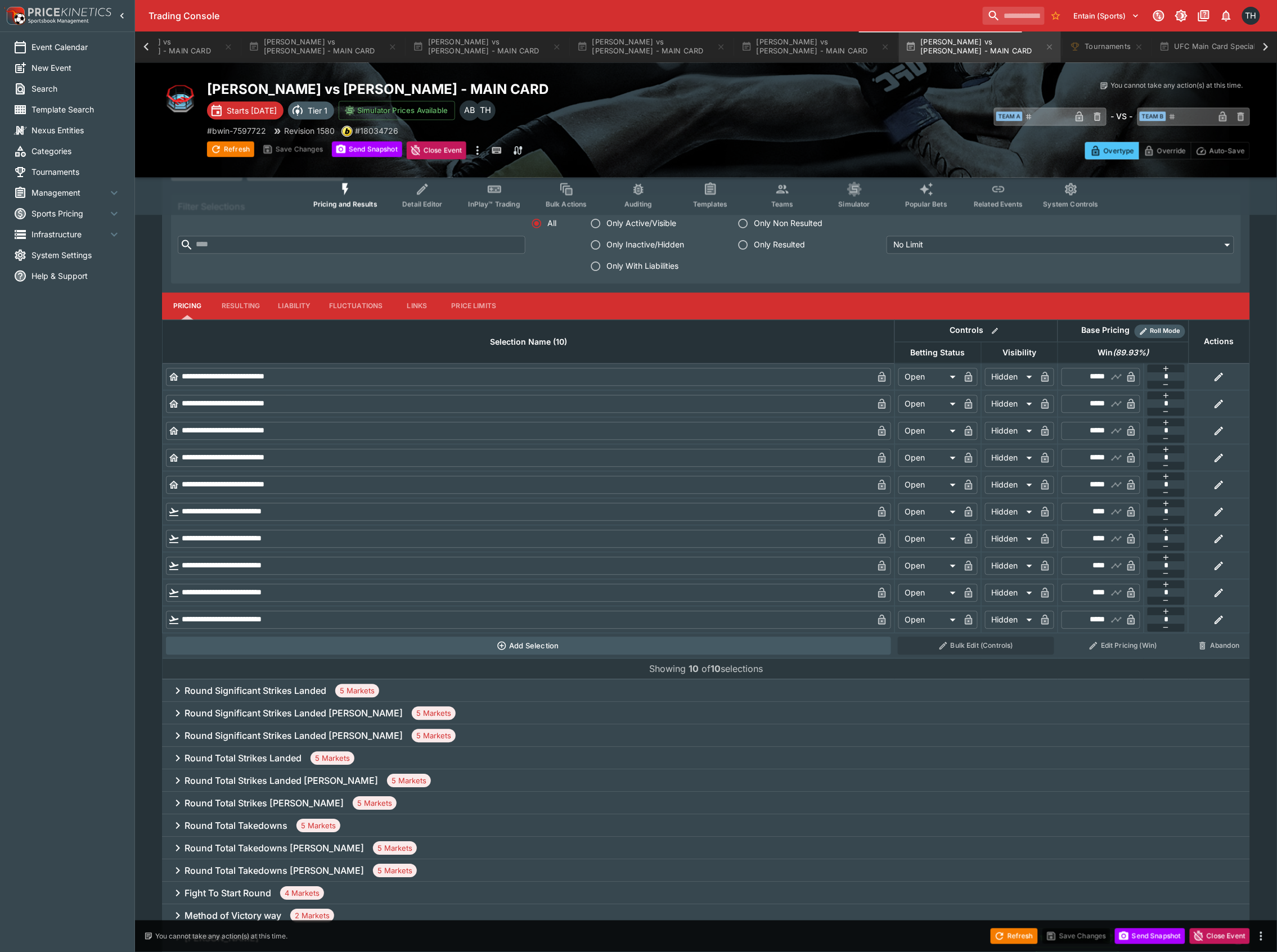
click at [268, 692] on h6 "Round Significant Strikes Landed" at bounding box center [256, 692] width 142 height 12
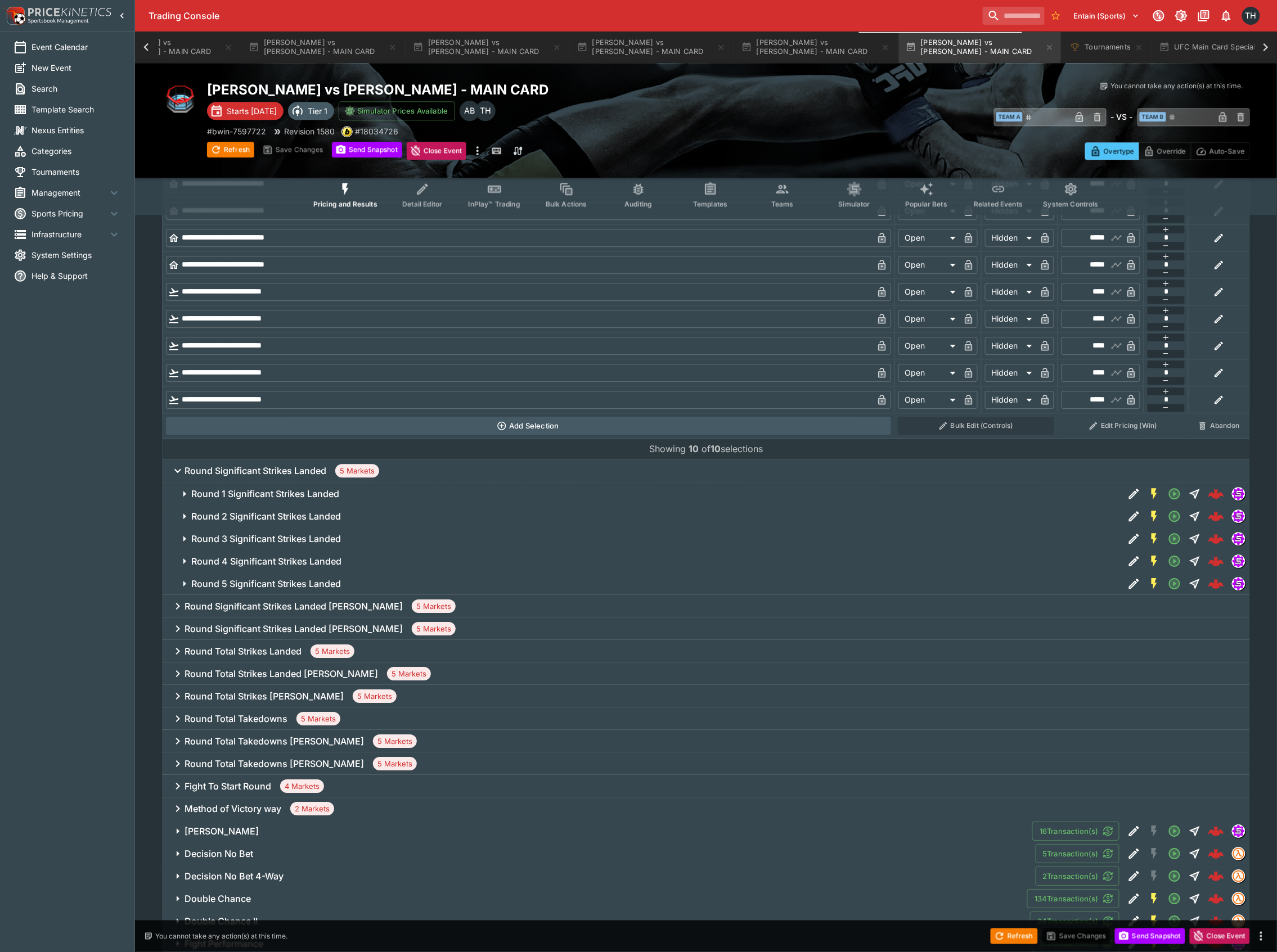
scroll to position [1292, 0]
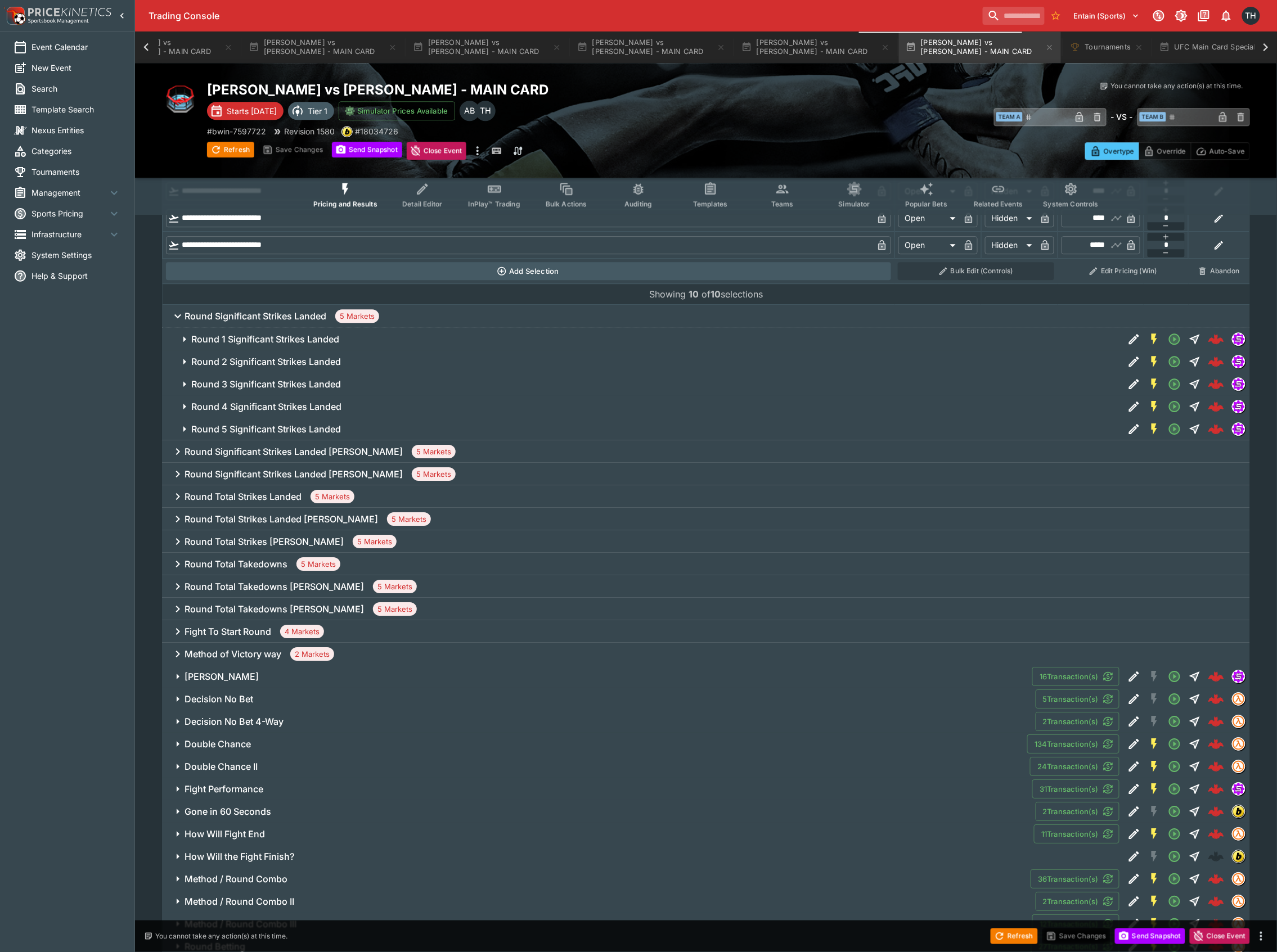
click at [344, 340] on span "Round 1 Significant Strikes Landed" at bounding box center [653, 340] width 923 height 12
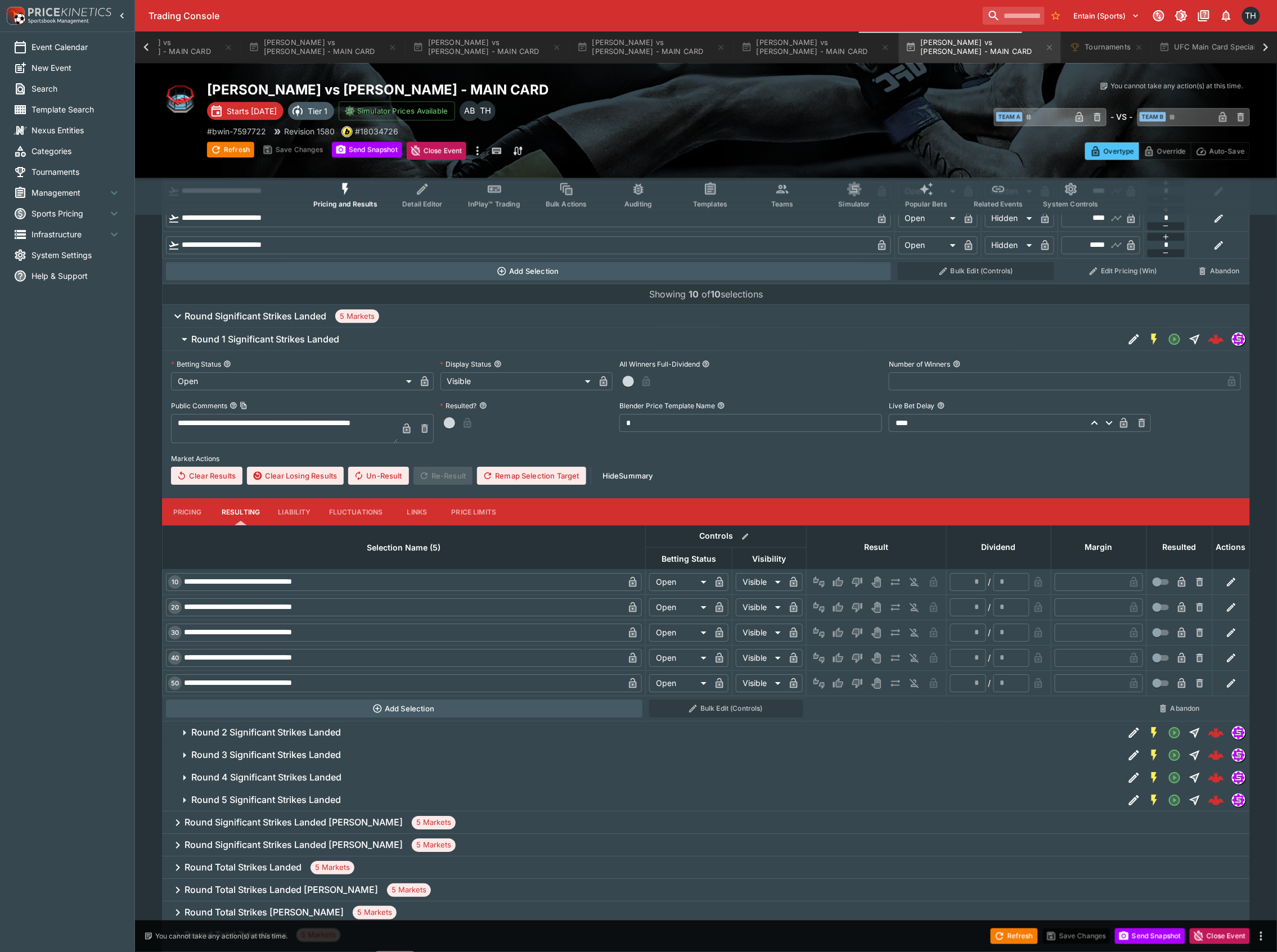
click at [185, 500] on button "Pricing" at bounding box center [187, 511] width 50 height 27
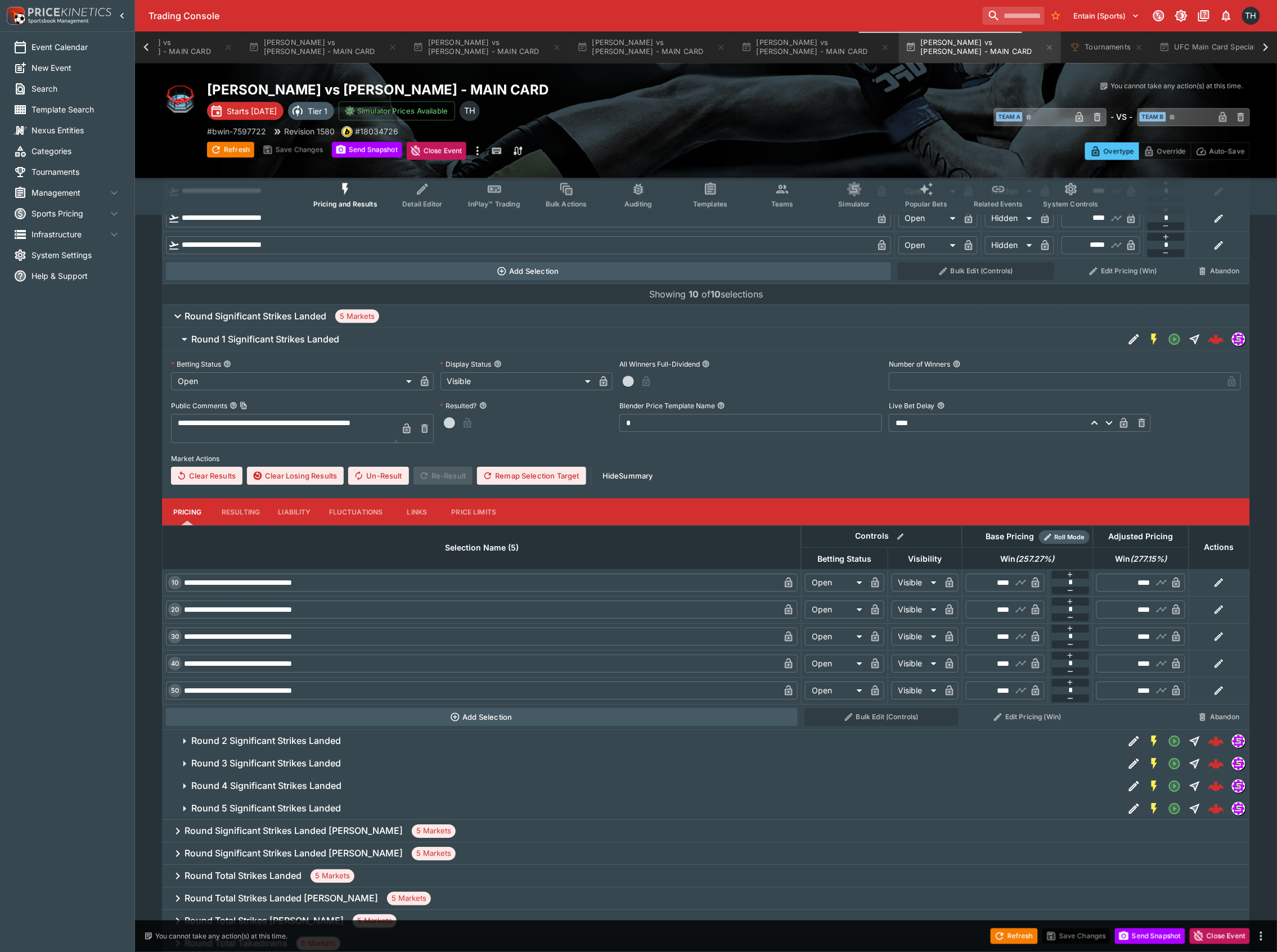
click at [264, 739] on h6 "Round 2 Significant Strikes Landed" at bounding box center [266, 741] width 150 height 12
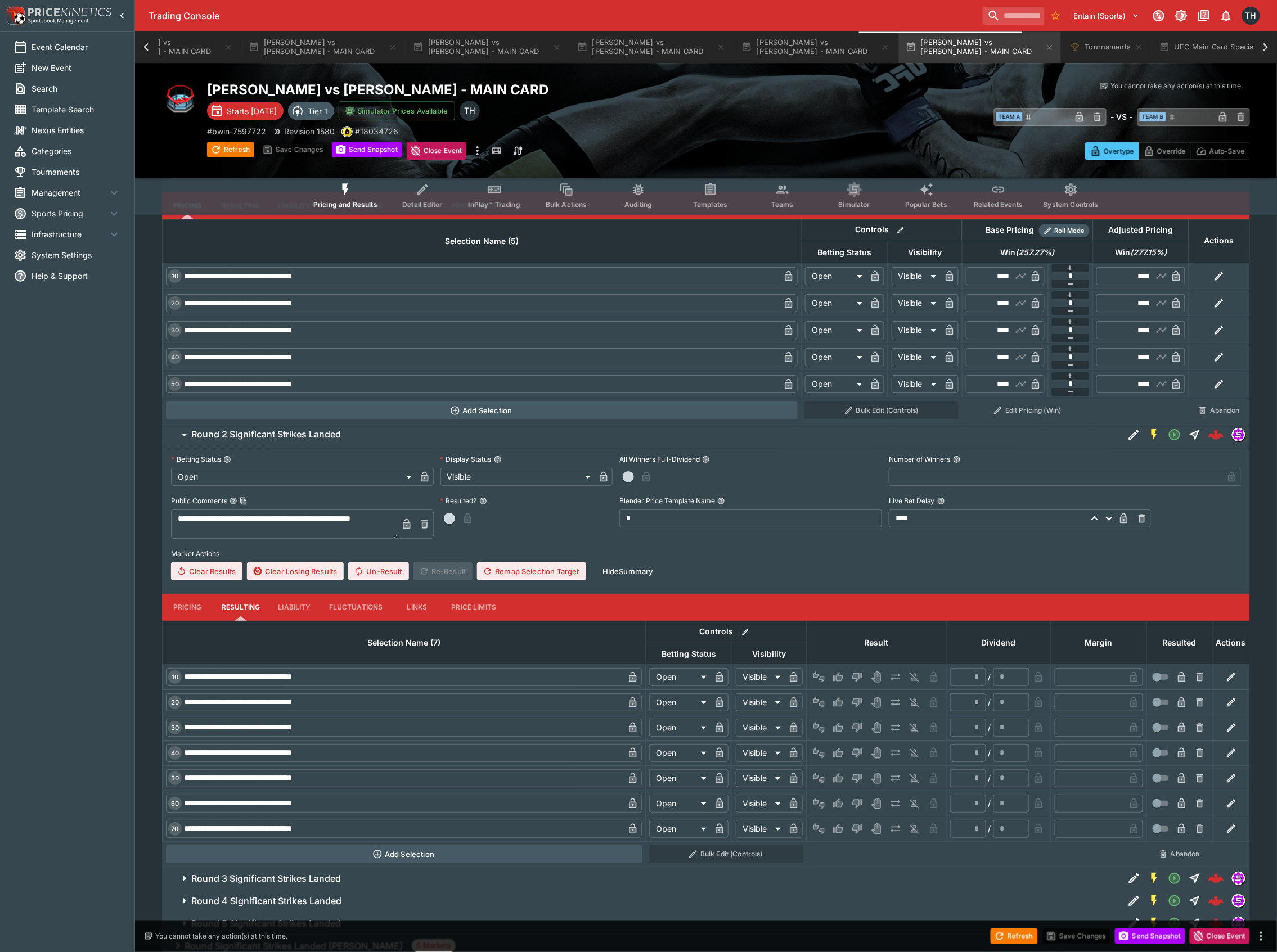
scroll to position [1742, 0]
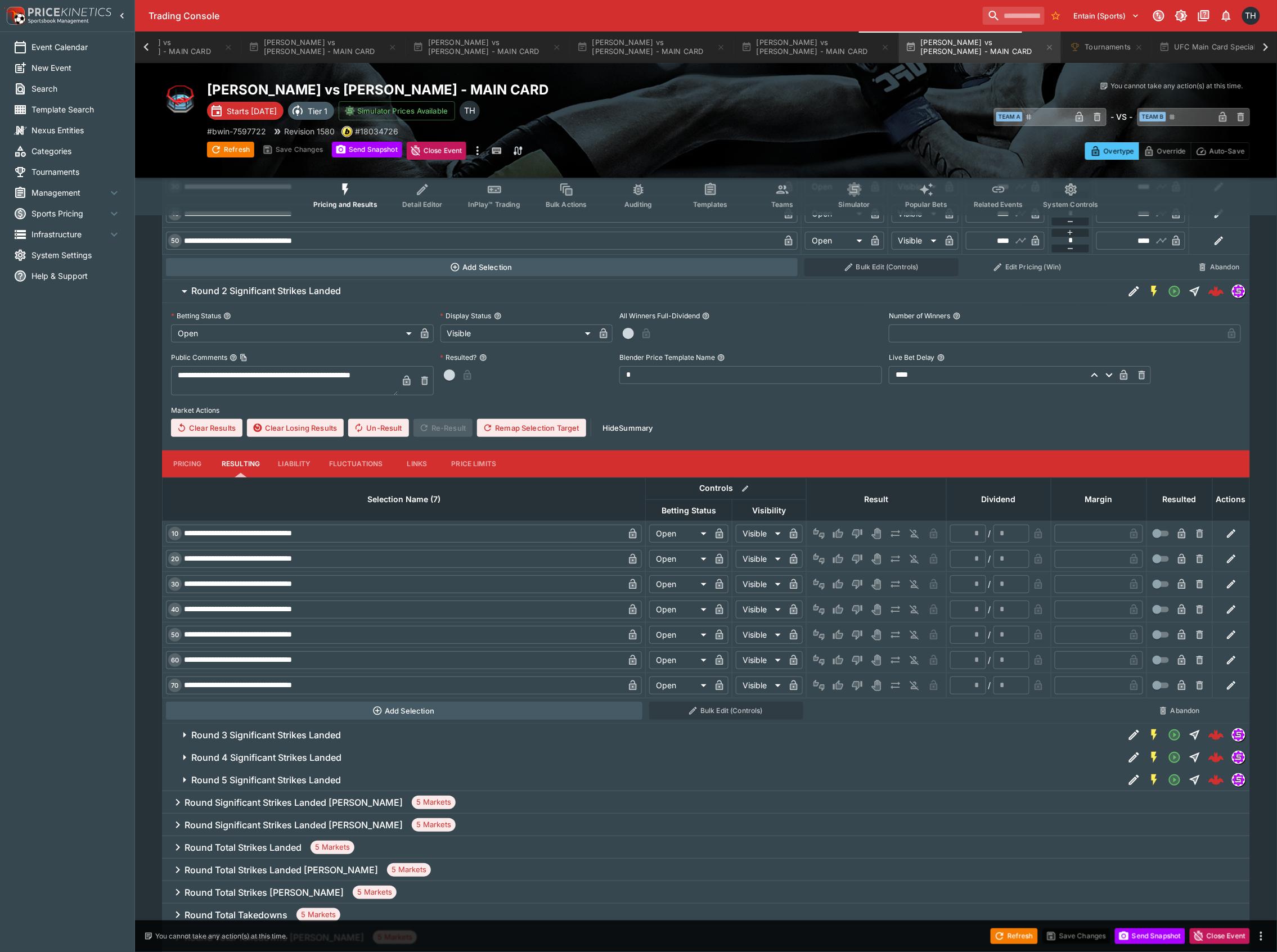
click at [202, 456] on button "Pricing" at bounding box center [187, 464] width 50 height 27
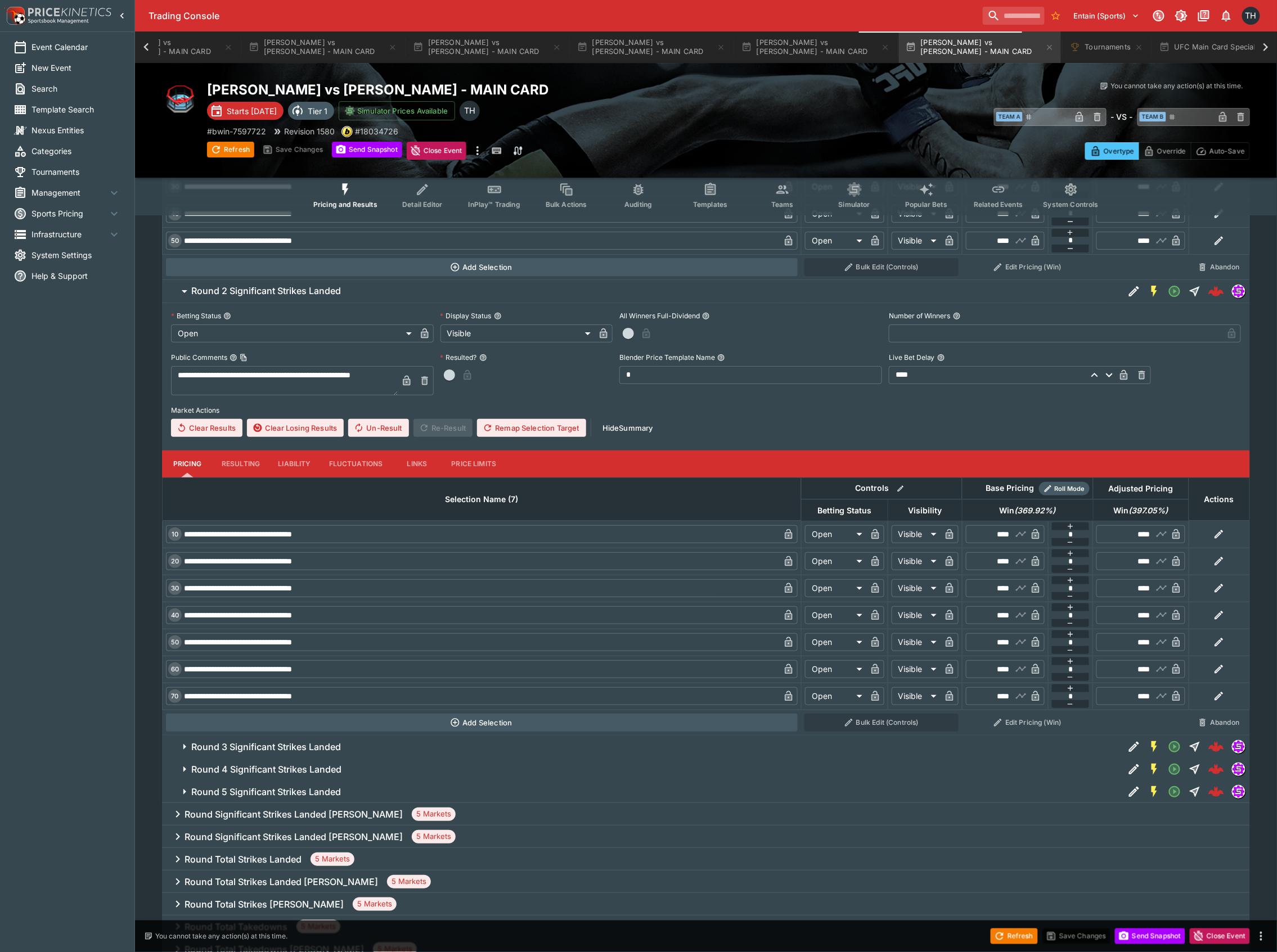
click at [327, 748] on h6 "Round 3 Significant Strikes Landed" at bounding box center [266, 747] width 150 height 12
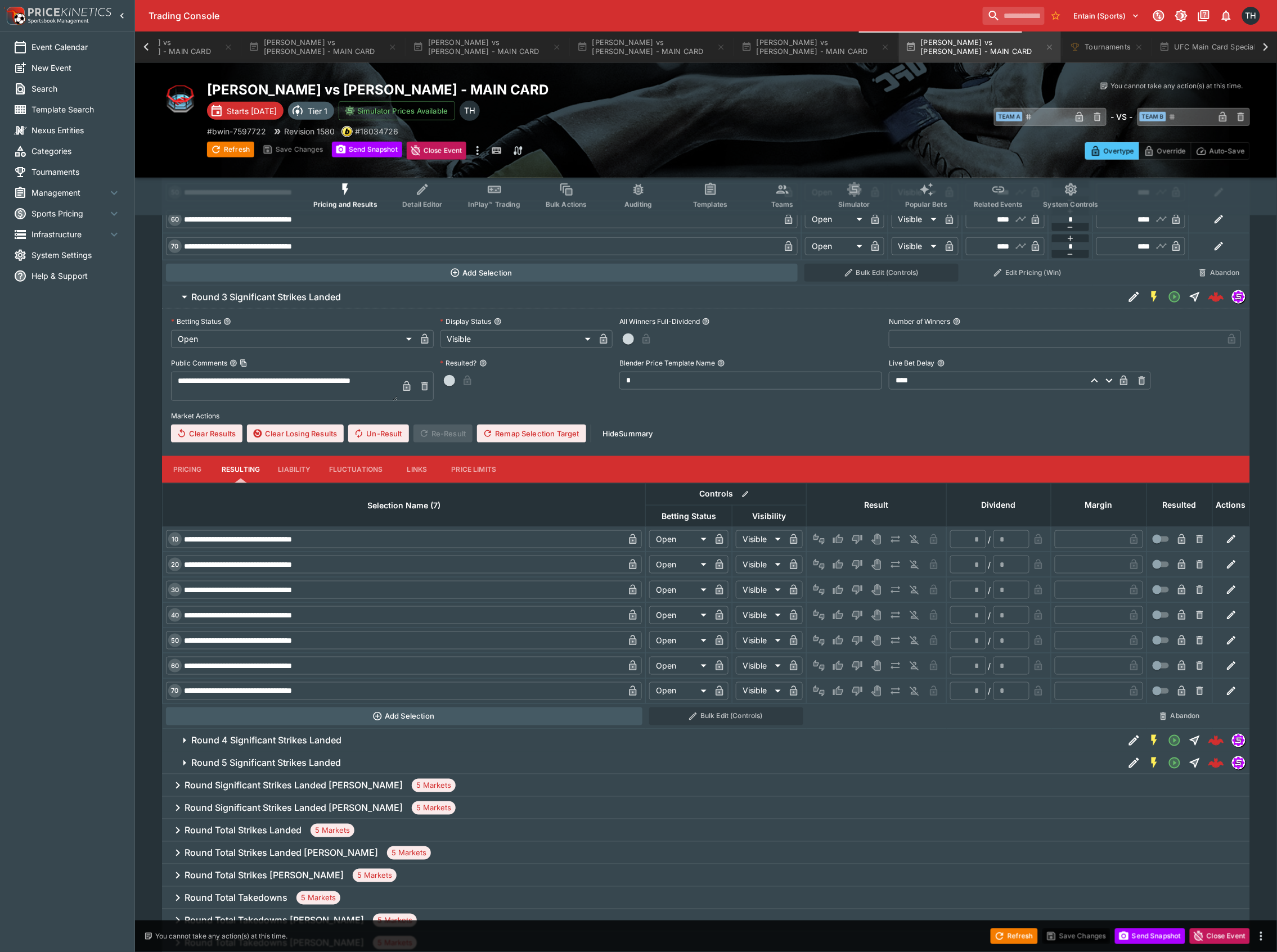
scroll to position [2417, 0]
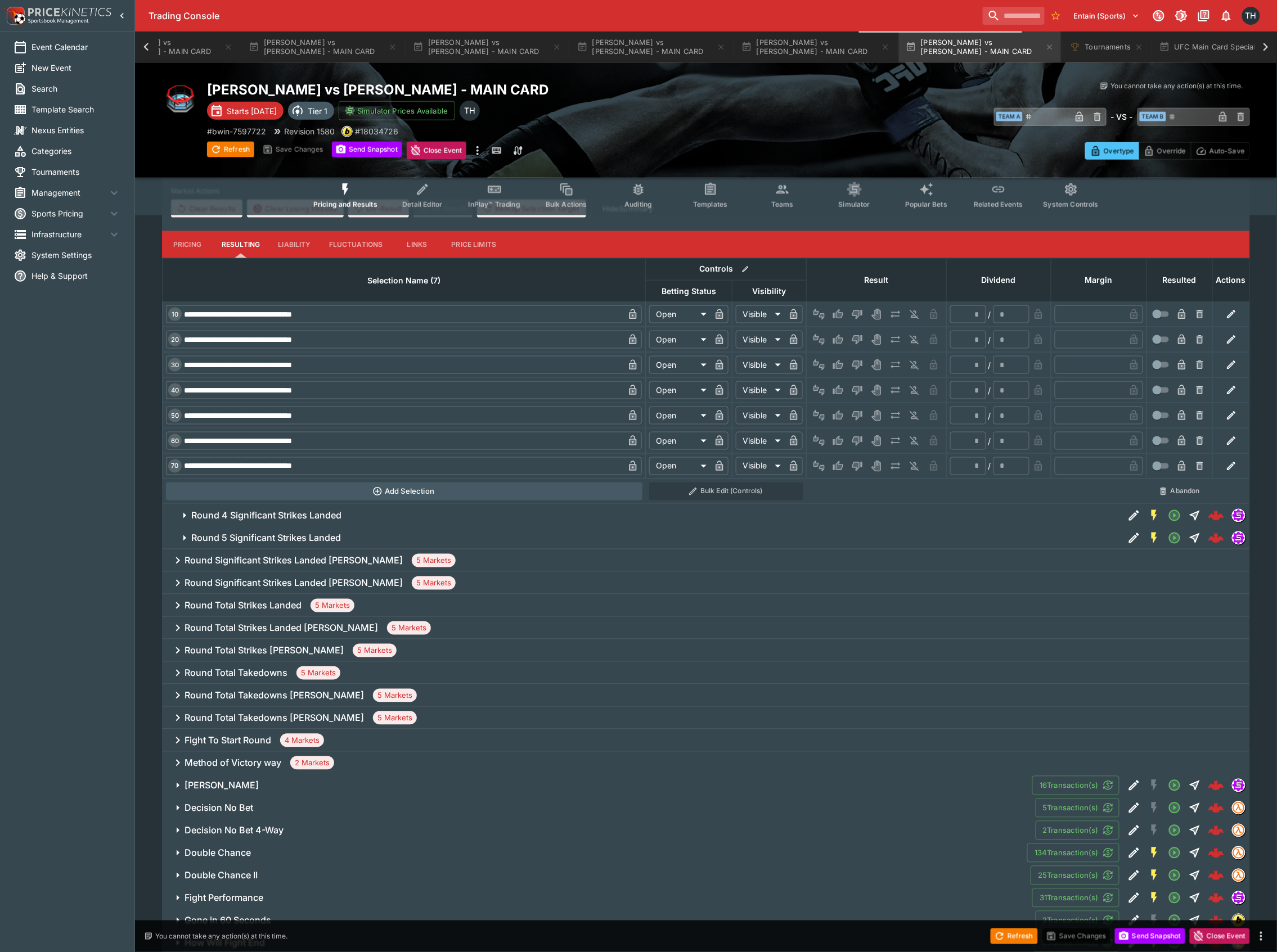
click at [268, 566] on h6 "Round Significant Strikes Landed Diego Lopes" at bounding box center [294, 561] width 218 height 12
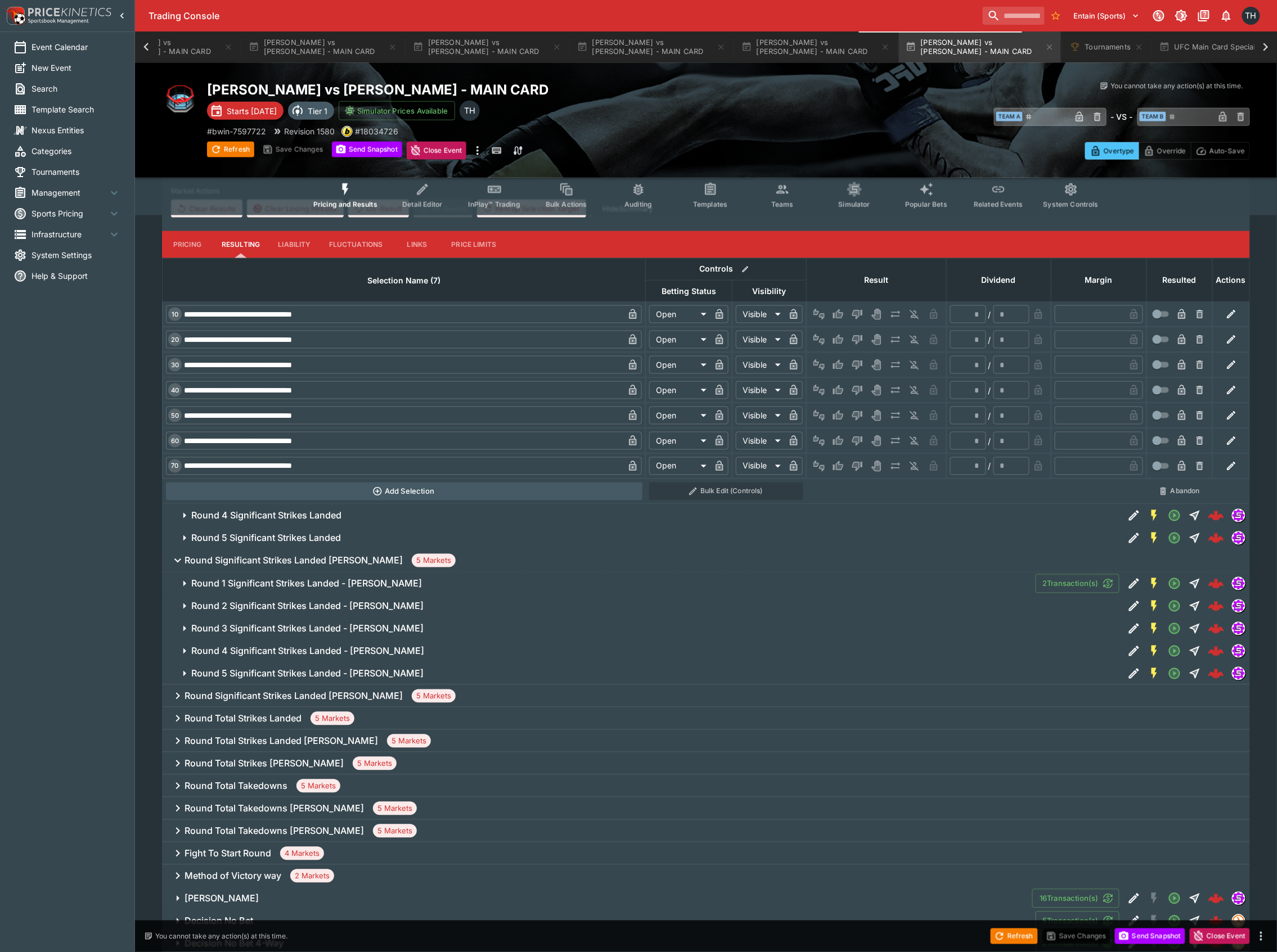
click at [286, 584] on h6 "Round 1 Significant Strikes Landed - Diego Lopes" at bounding box center [307, 584] width 231 height 12
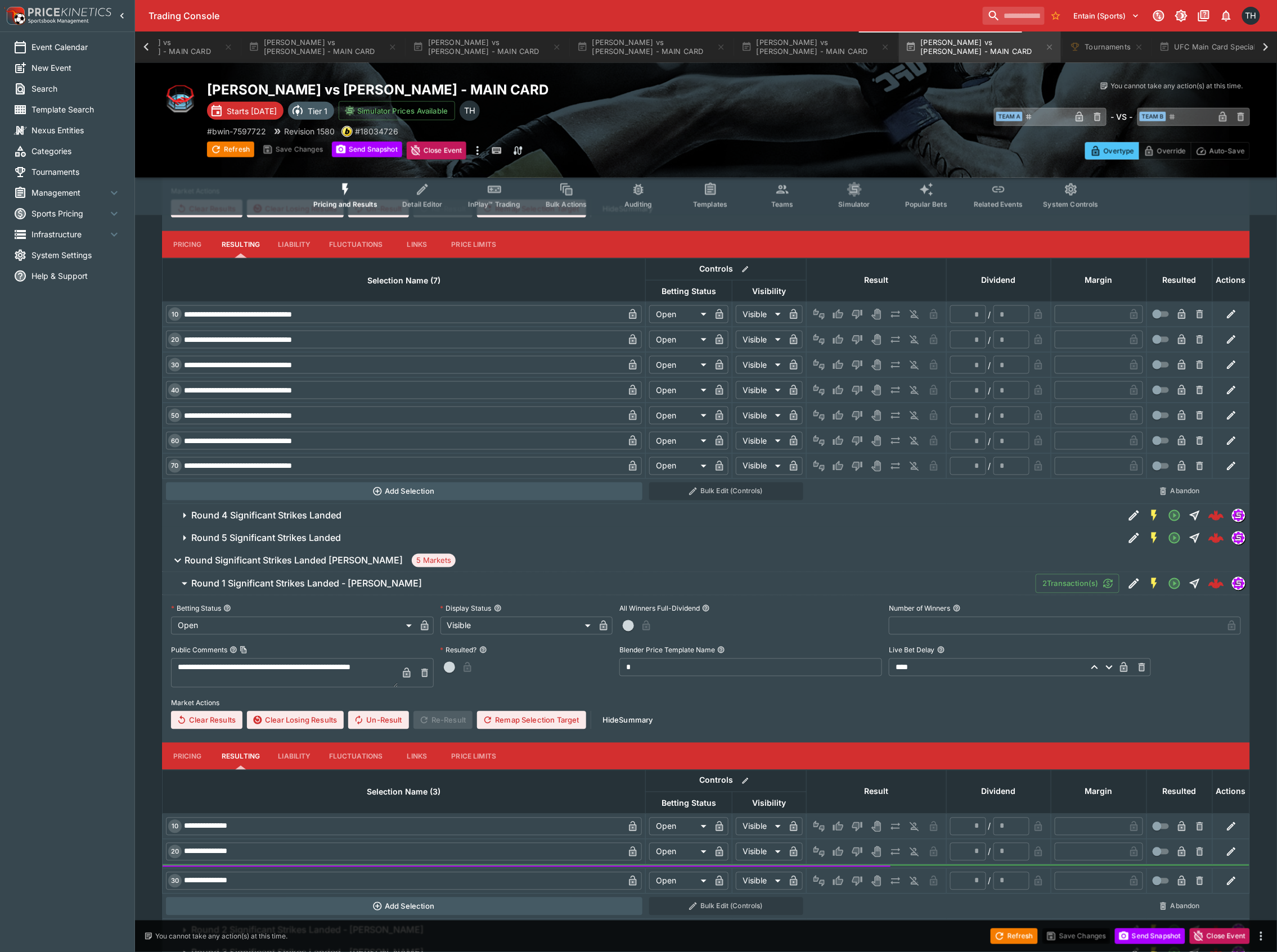
click at [172, 756] on button "Pricing" at bounding box center [187, 756] width 50 height 27
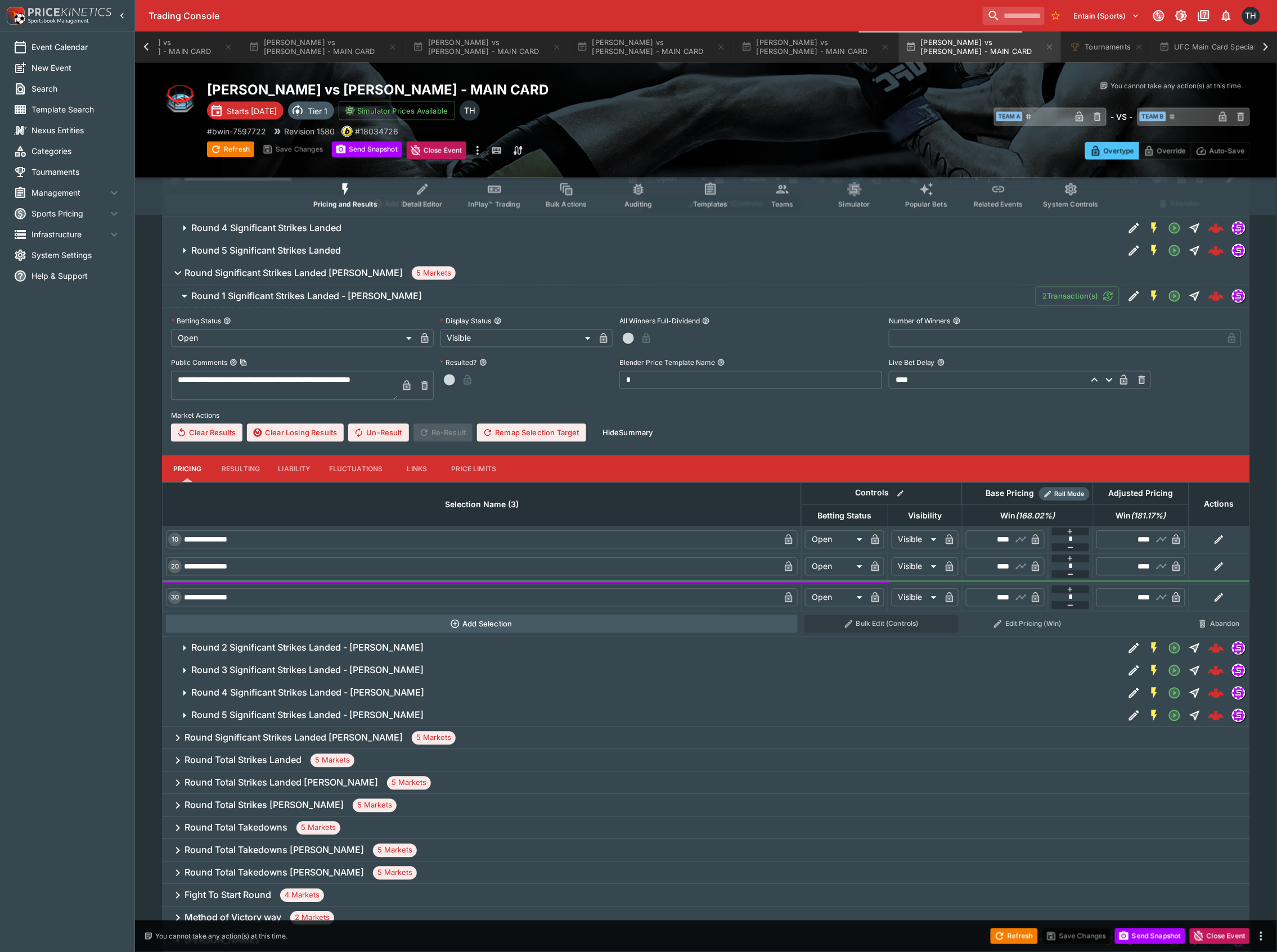
scroll to position [2792, 0]
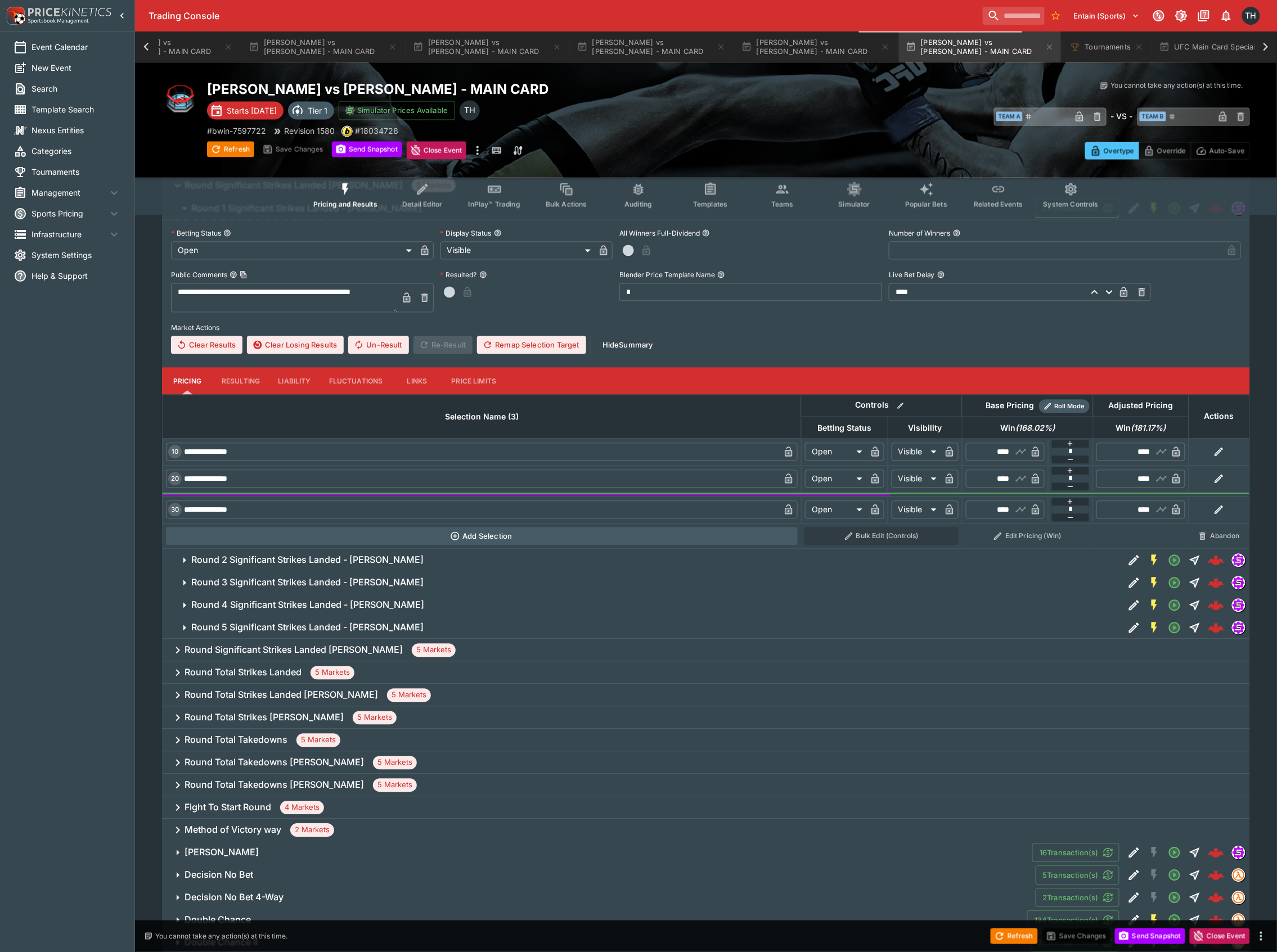
click at [294, 651] on h6 "Round Significant Strikes Landed Jean Silva" at bounding box center [294, 650] width 218 height 12
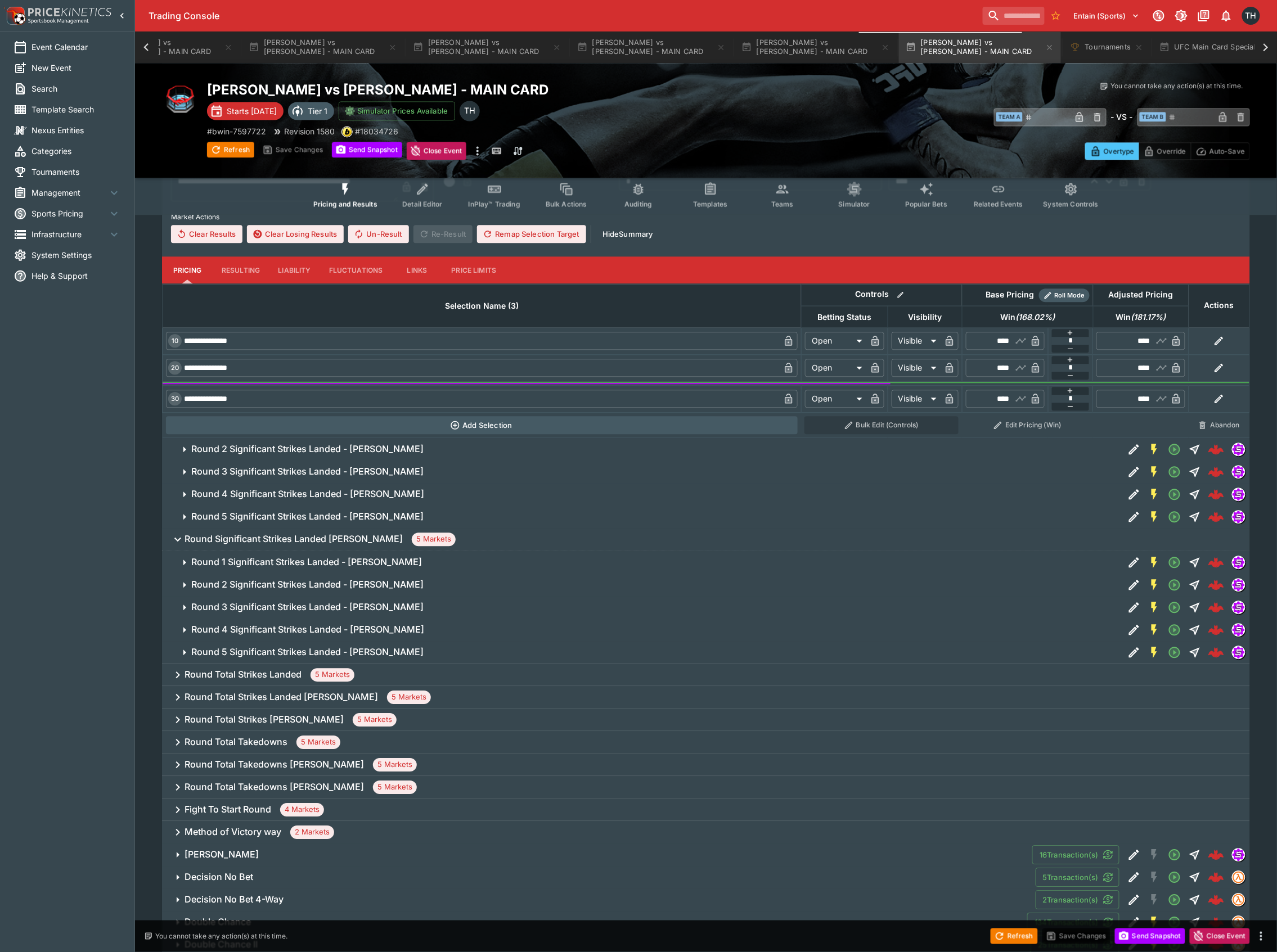
scroll to position [3017, 0]
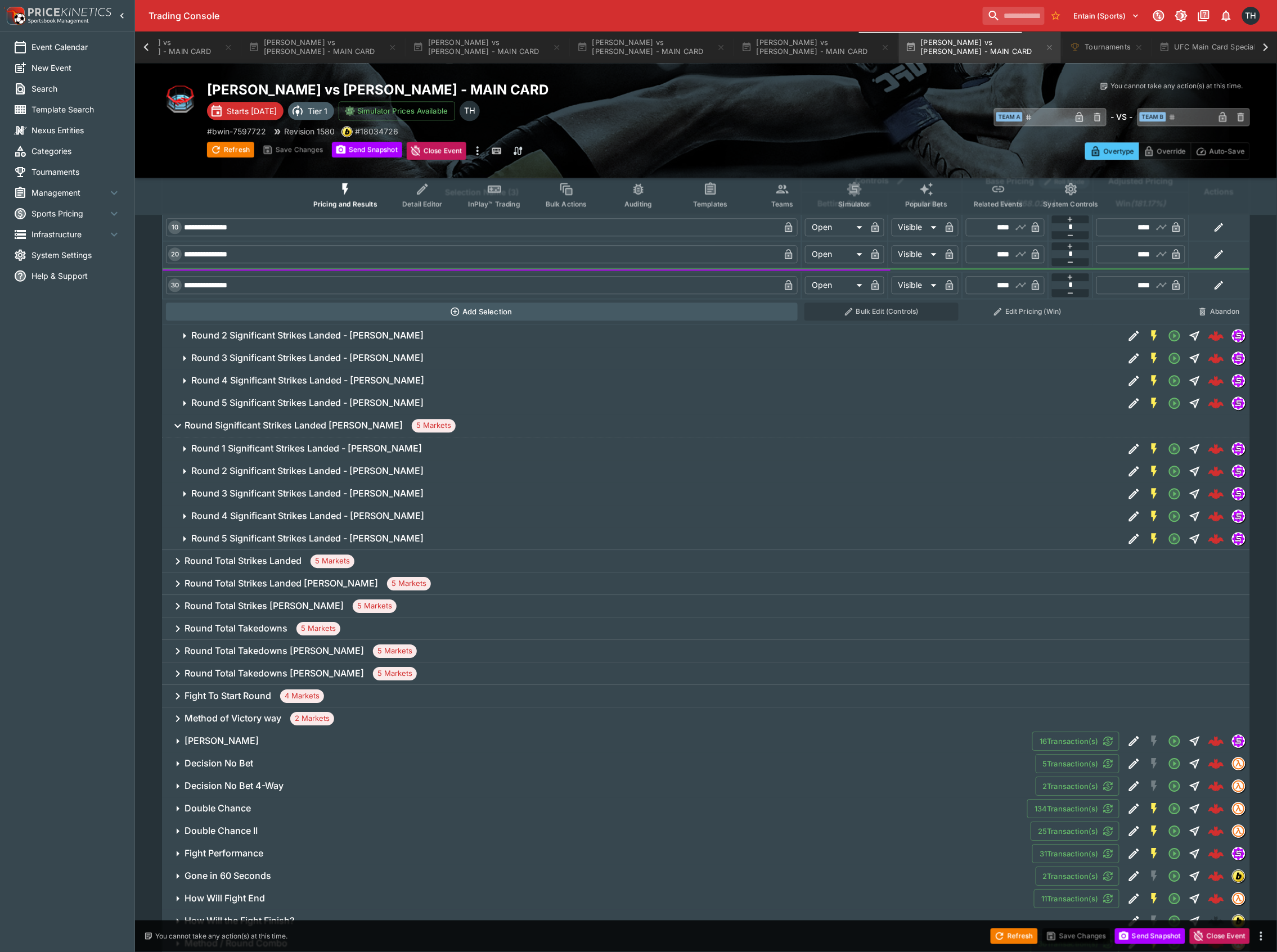
click at [279, 566] on h6 "Round Total Strikes Landed" at bounding box center [243, 561] width 117 height 12
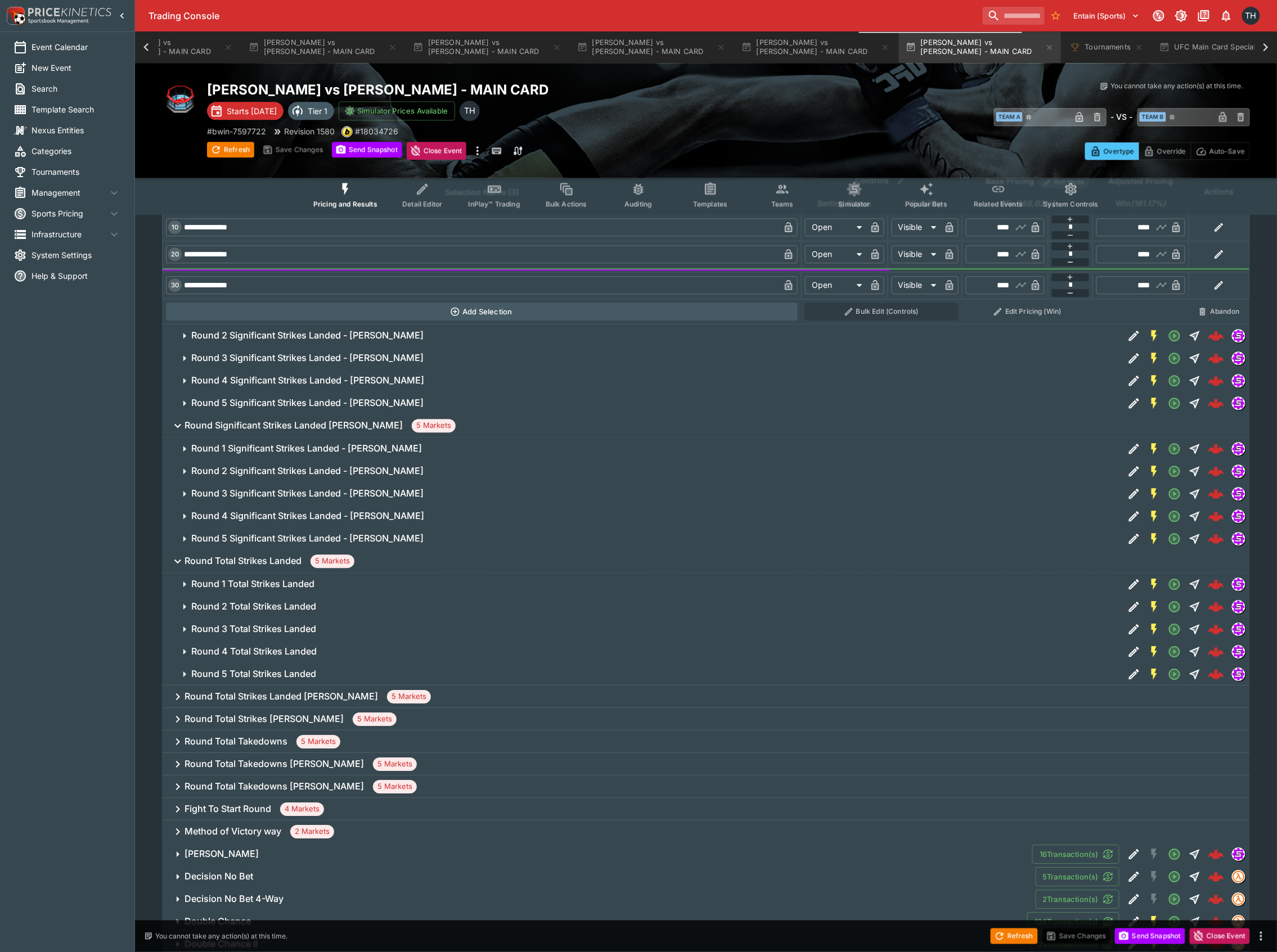
click at [334, 630] on span "Round 3 Total Strikes Landed" at bounding box center [653, 629] width 923 height 12
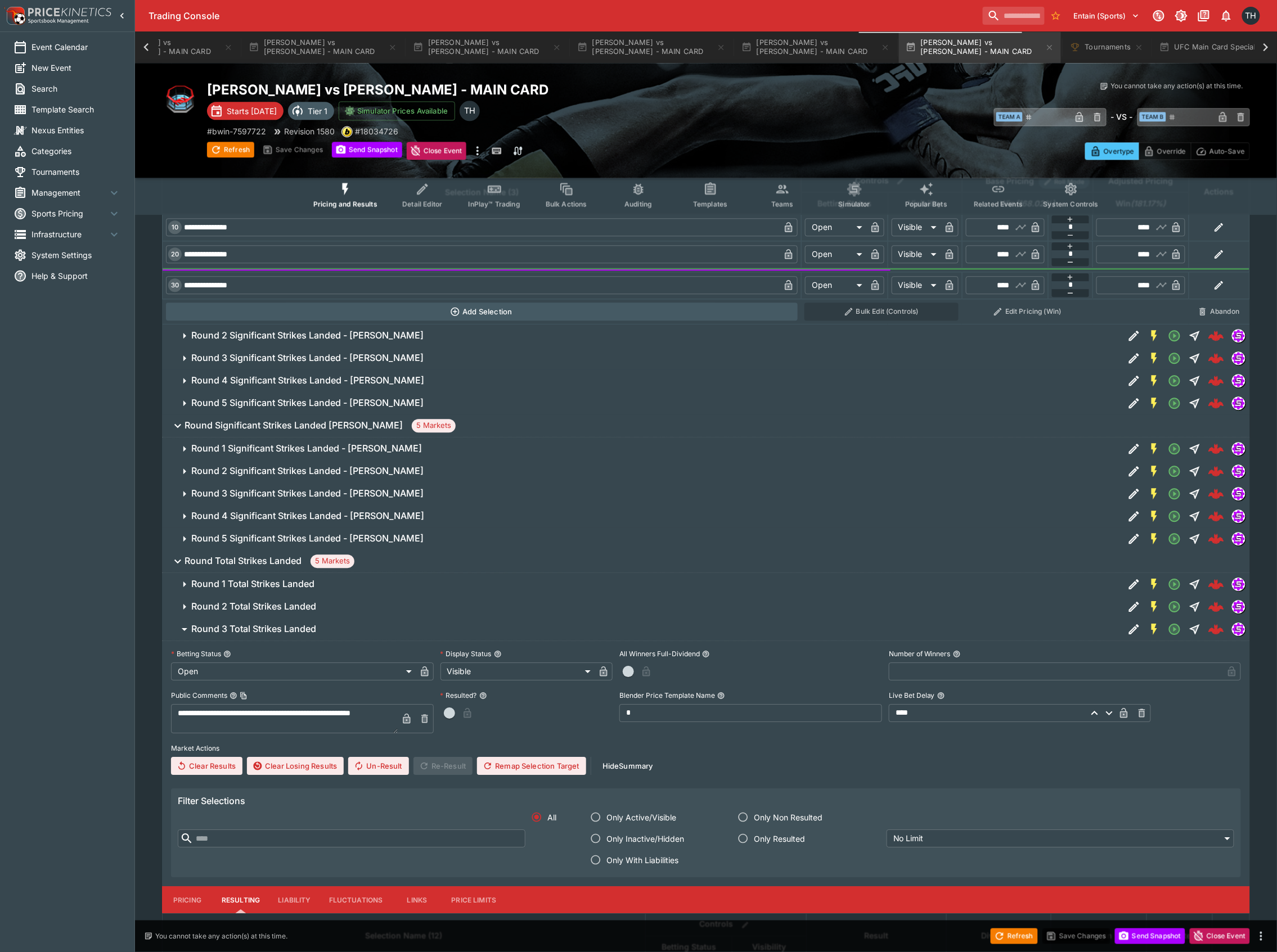
scroll to position [3242, 0]
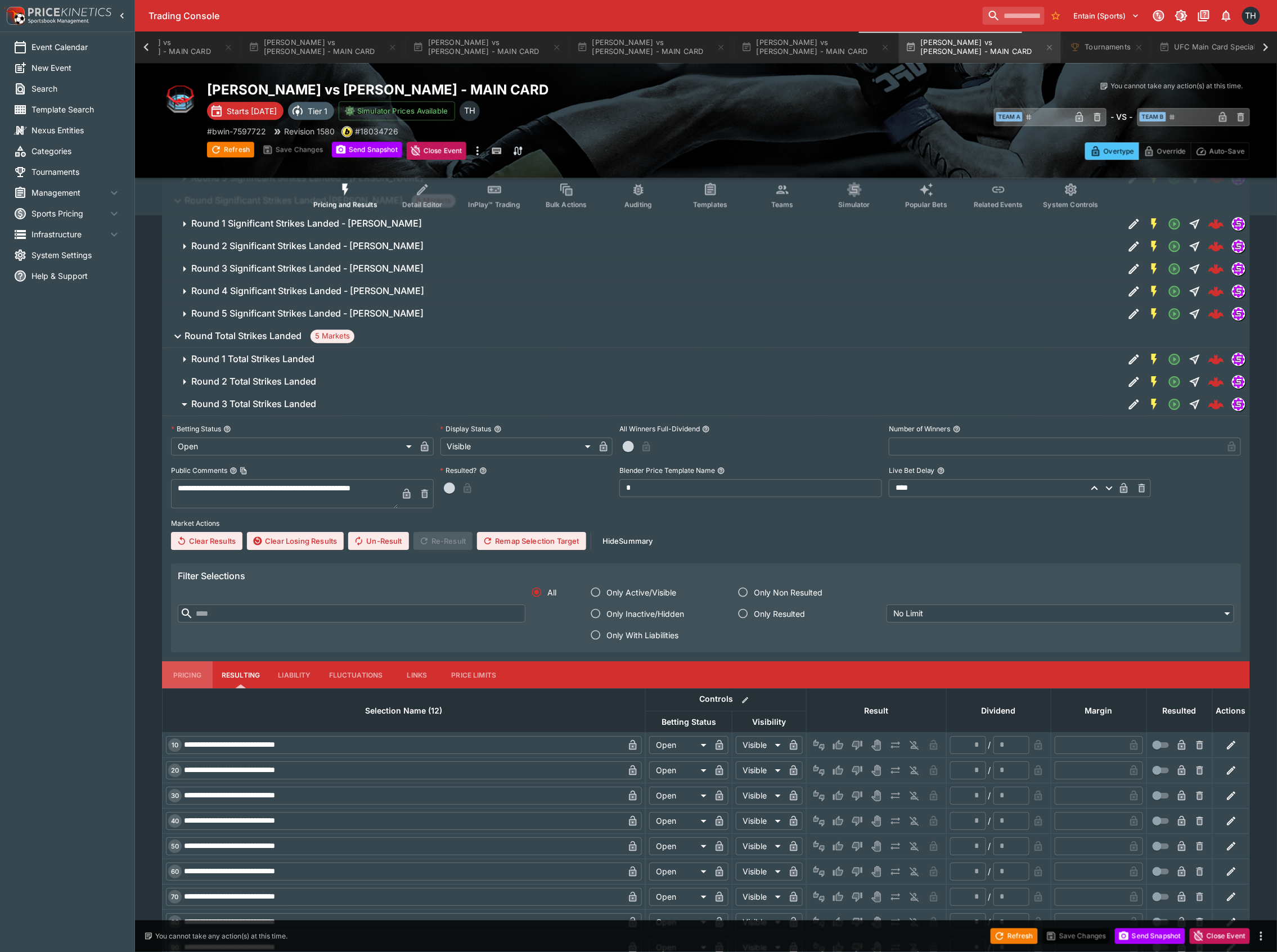
click at [169, 680] on button "Pricing" at bounding box center [187, 674] width 50 height 27
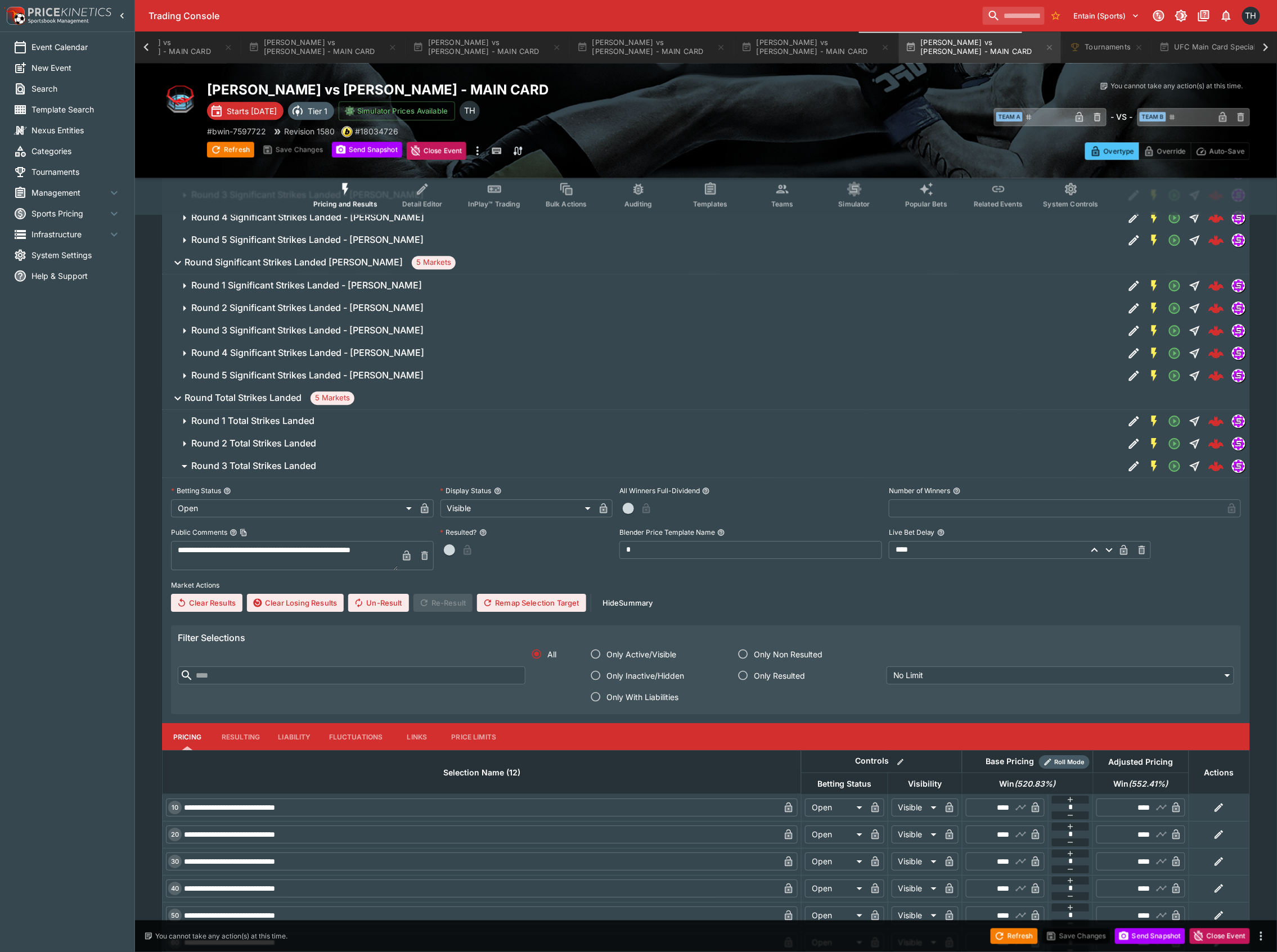
scroll to position [2942, 0]
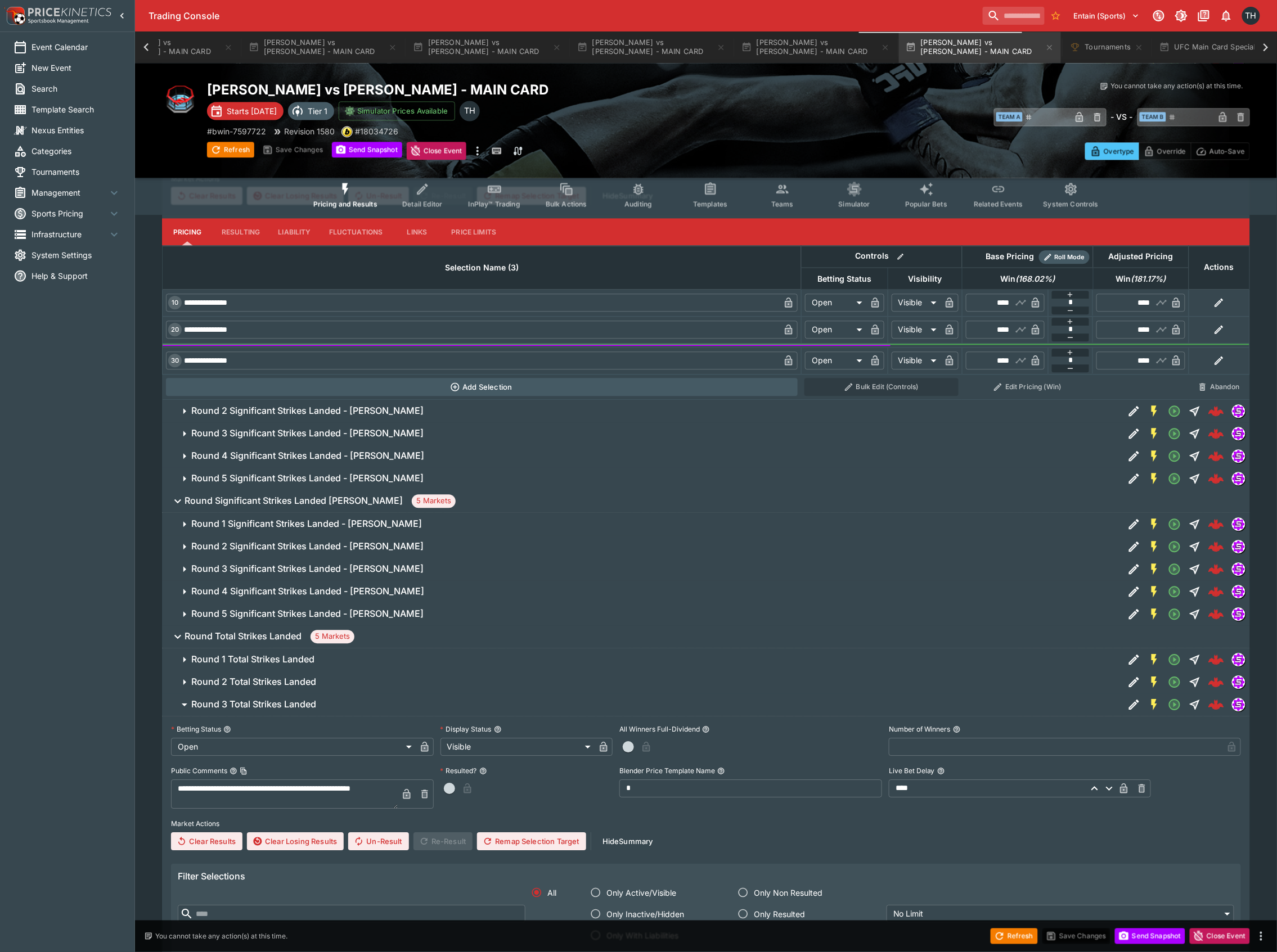
click at [245, 638] on h6 "Round Total Strikes Landed" at bounding box center [243, 636] width 117 height 12
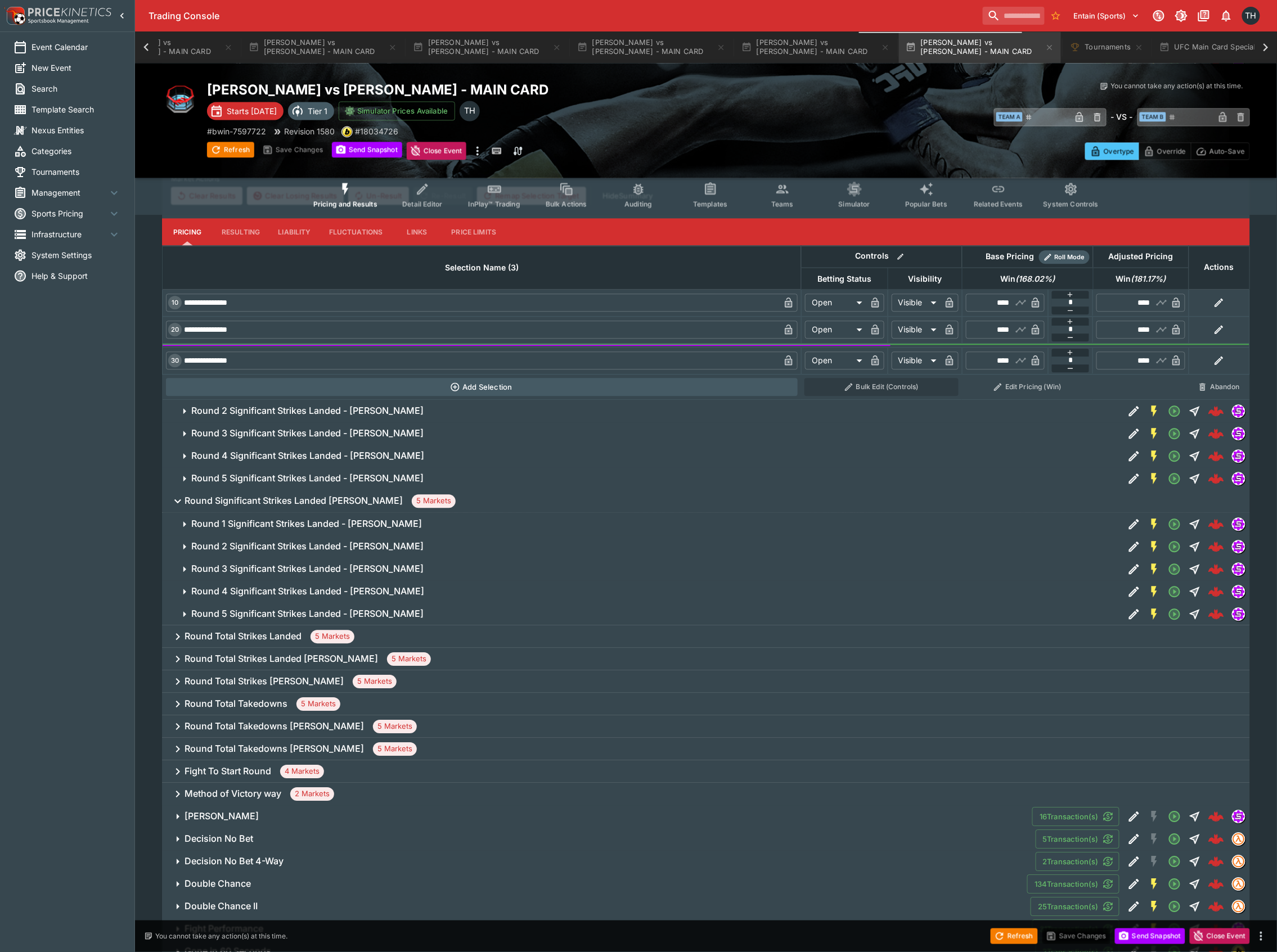
click at [232, 495] on button "Round Significant Strikes Landed Jean Silva 5 Markets" at bounding box center [706, 501] width 1088 height 23
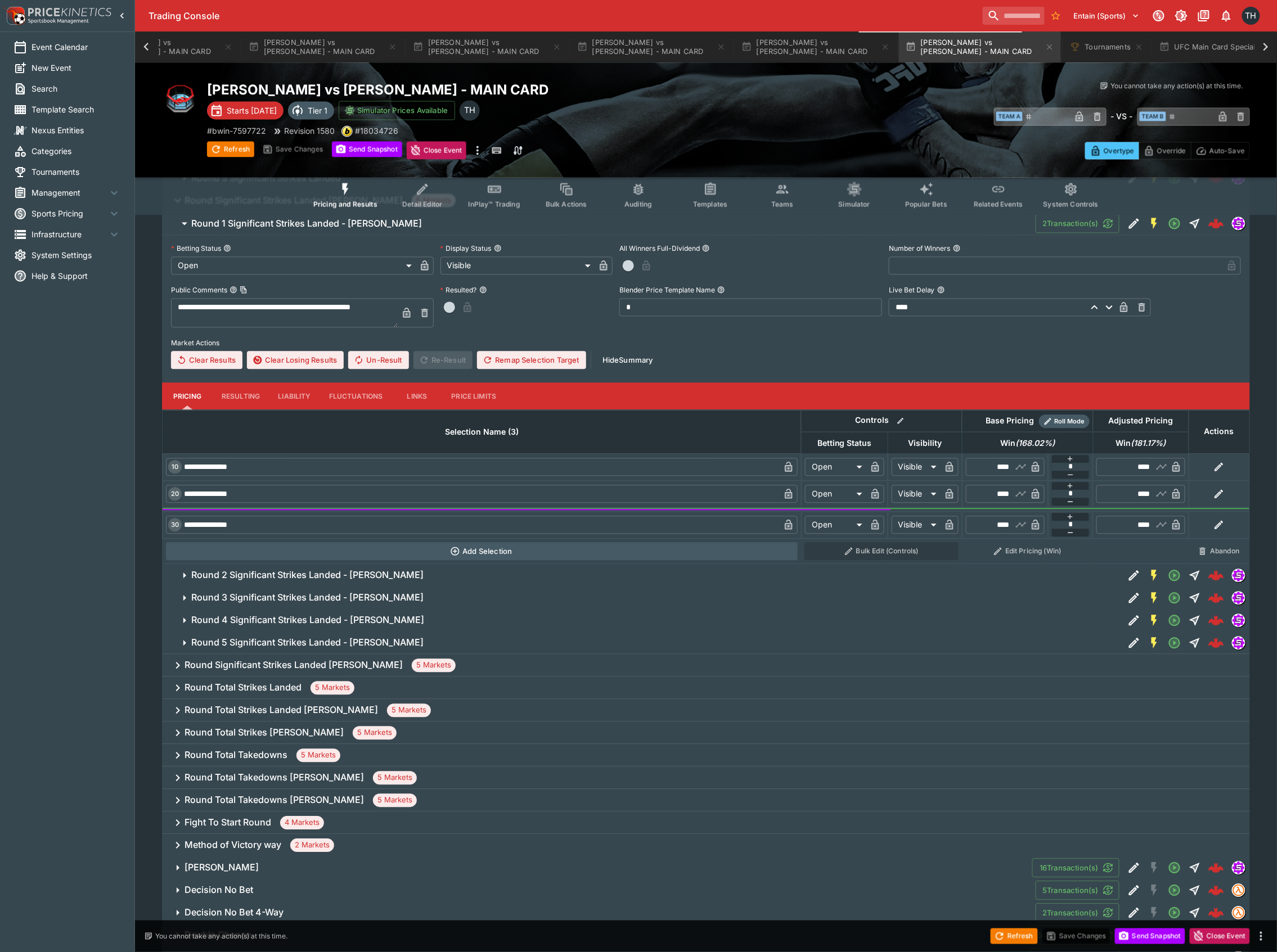
scroll to position [2642, 0]
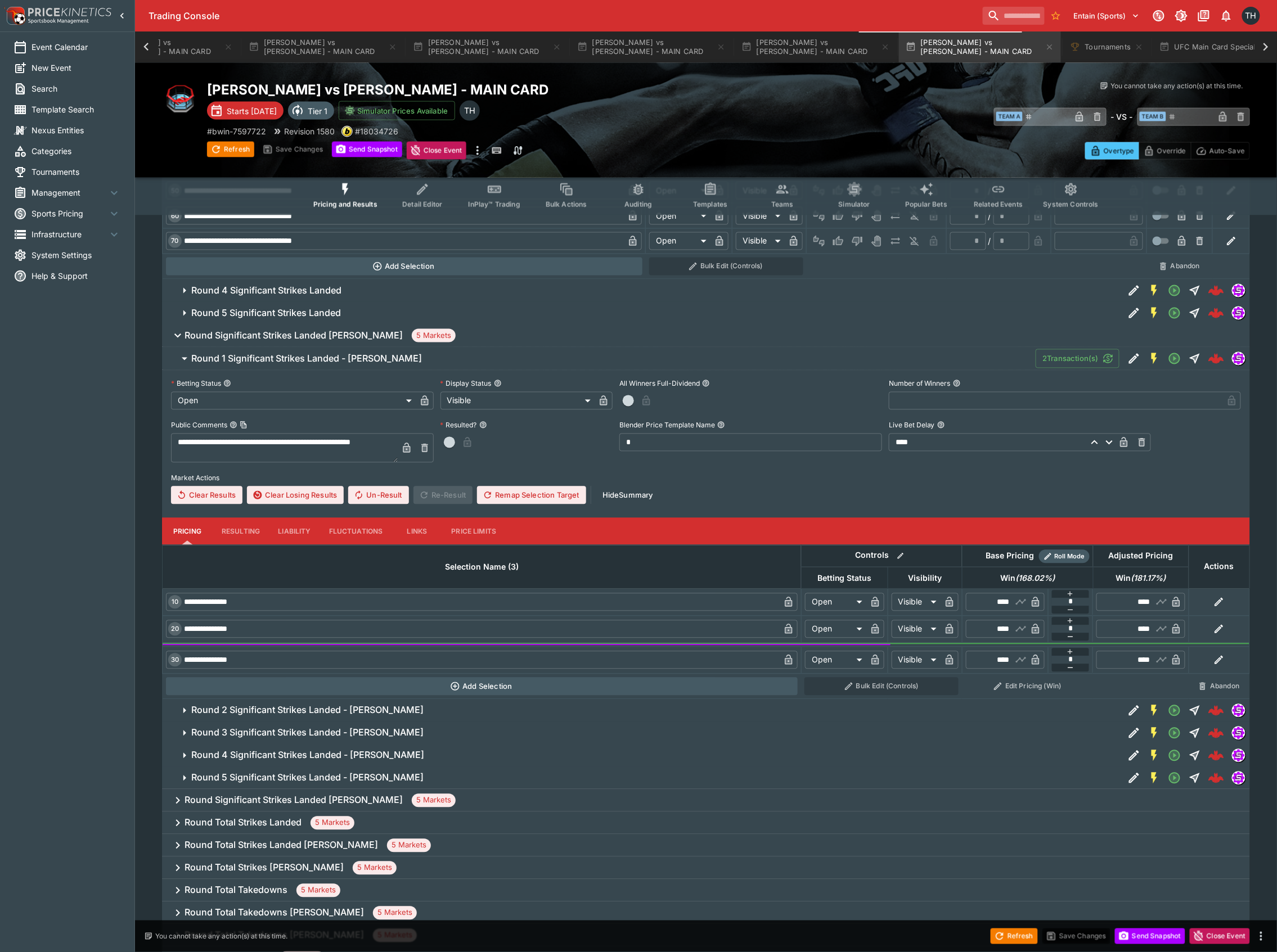
click at [272, 360] on h6 "Round 1 Significant Strikes Landed - Diego Lopes" at bounding box center [307, 359] width 231 height 12
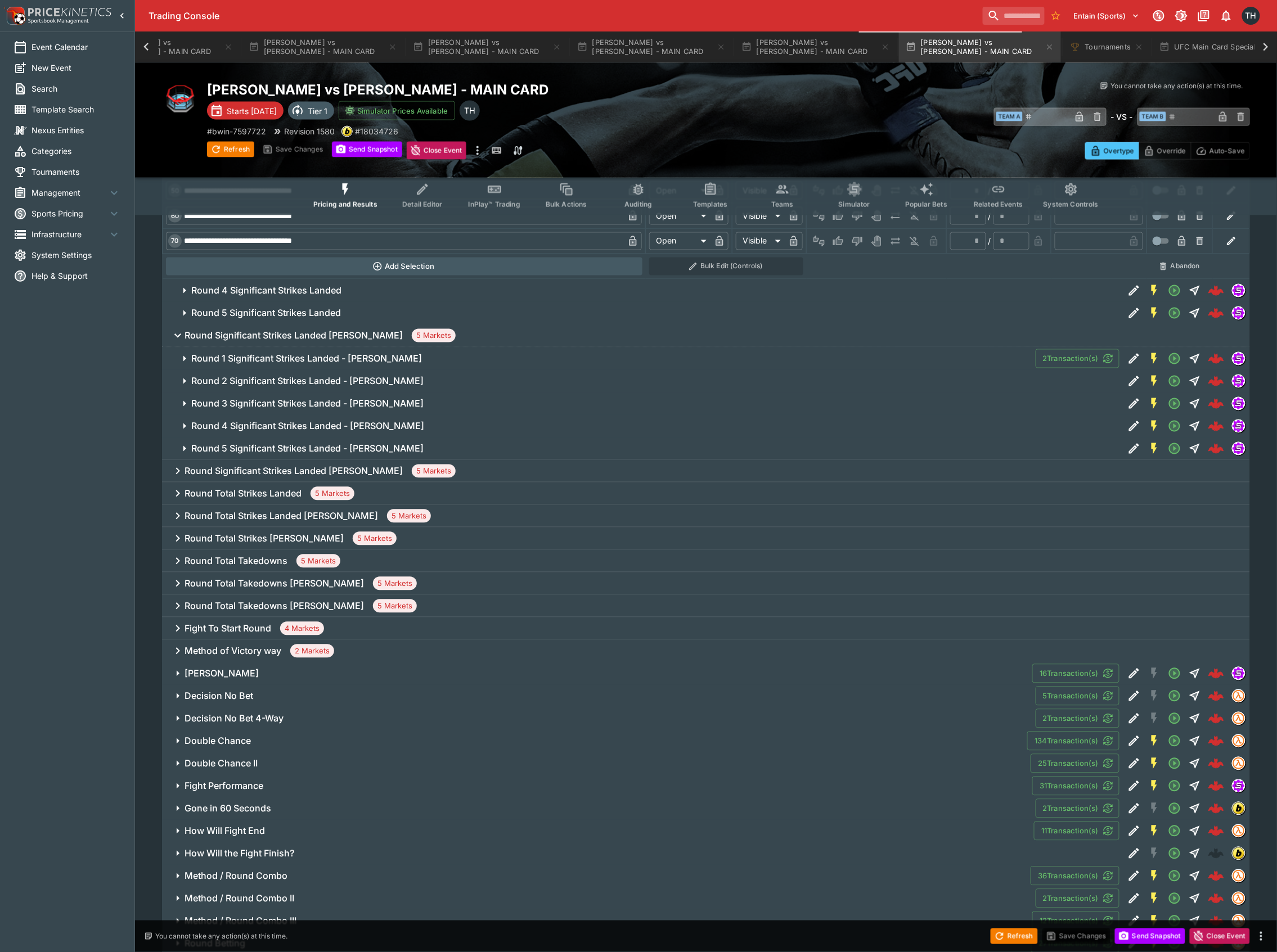
click at [273, 340] on h6 "Round Significant Strikes Landed Diego Lopes" at bounding box center [294, 336] width 218 height 12
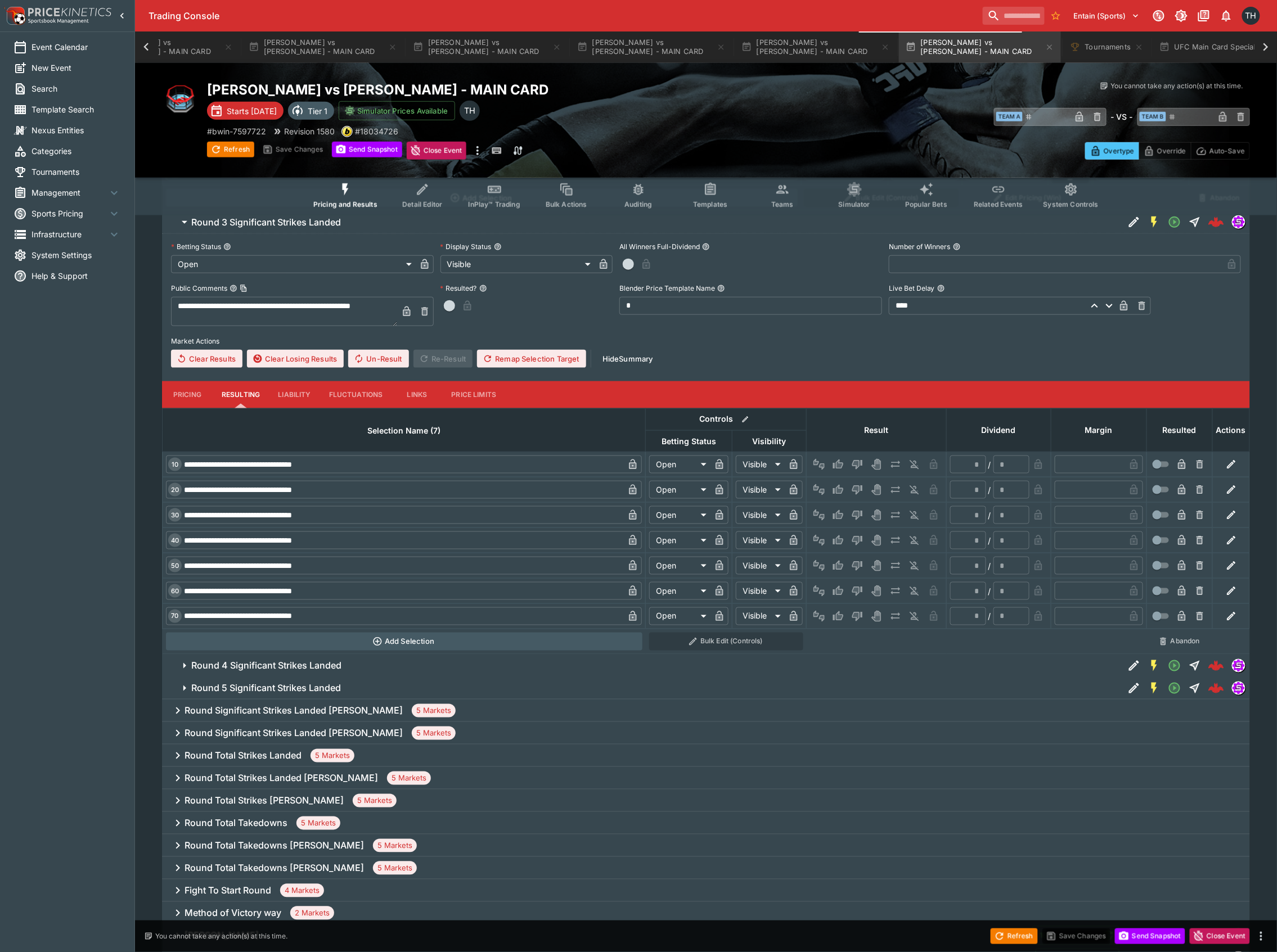
scroll to position [2042, 0]
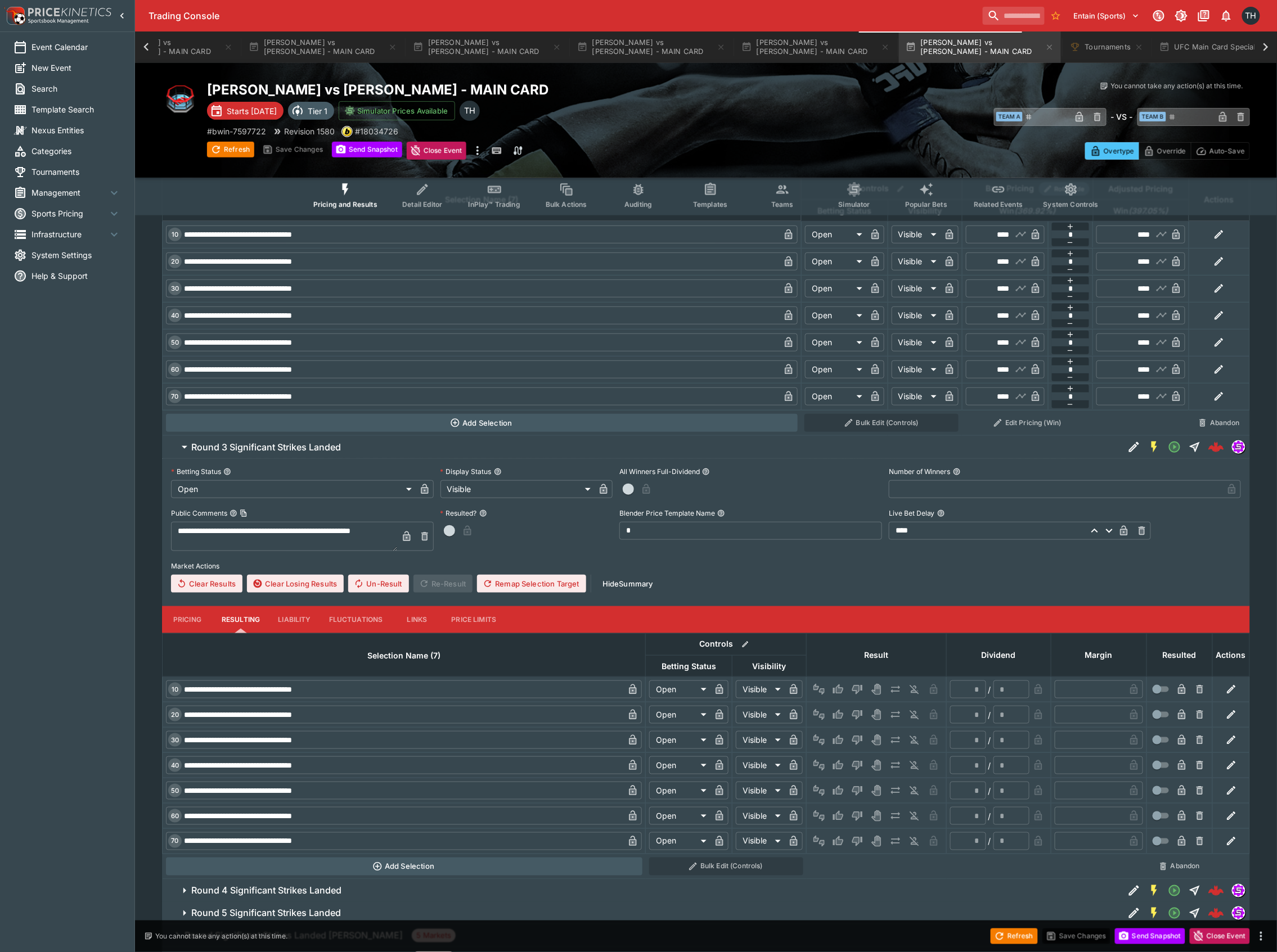
drag, startPoint x: 297, startPoint y: 446, endPoint x: 302, endPoint y: 452, distance: 7.8
click at [296, 446] on h6 "Round 3 Significant Strikes Landed" at bounding box center [266, 447] width 150 height 12
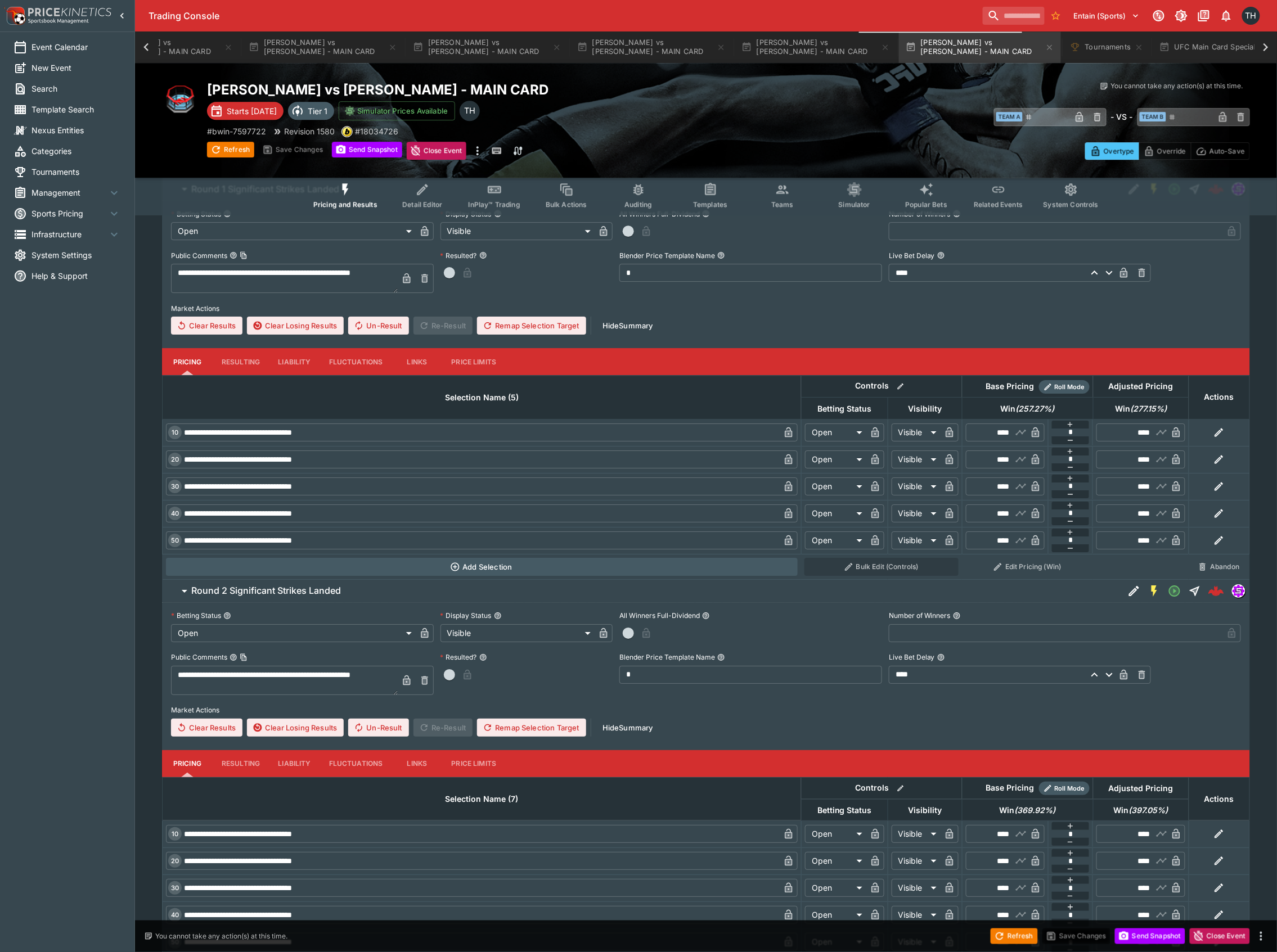
click at [322, 596] on h6 "Round 2 Significant Strikes Landed" at bounding box center [266, 591] width 150 height 12
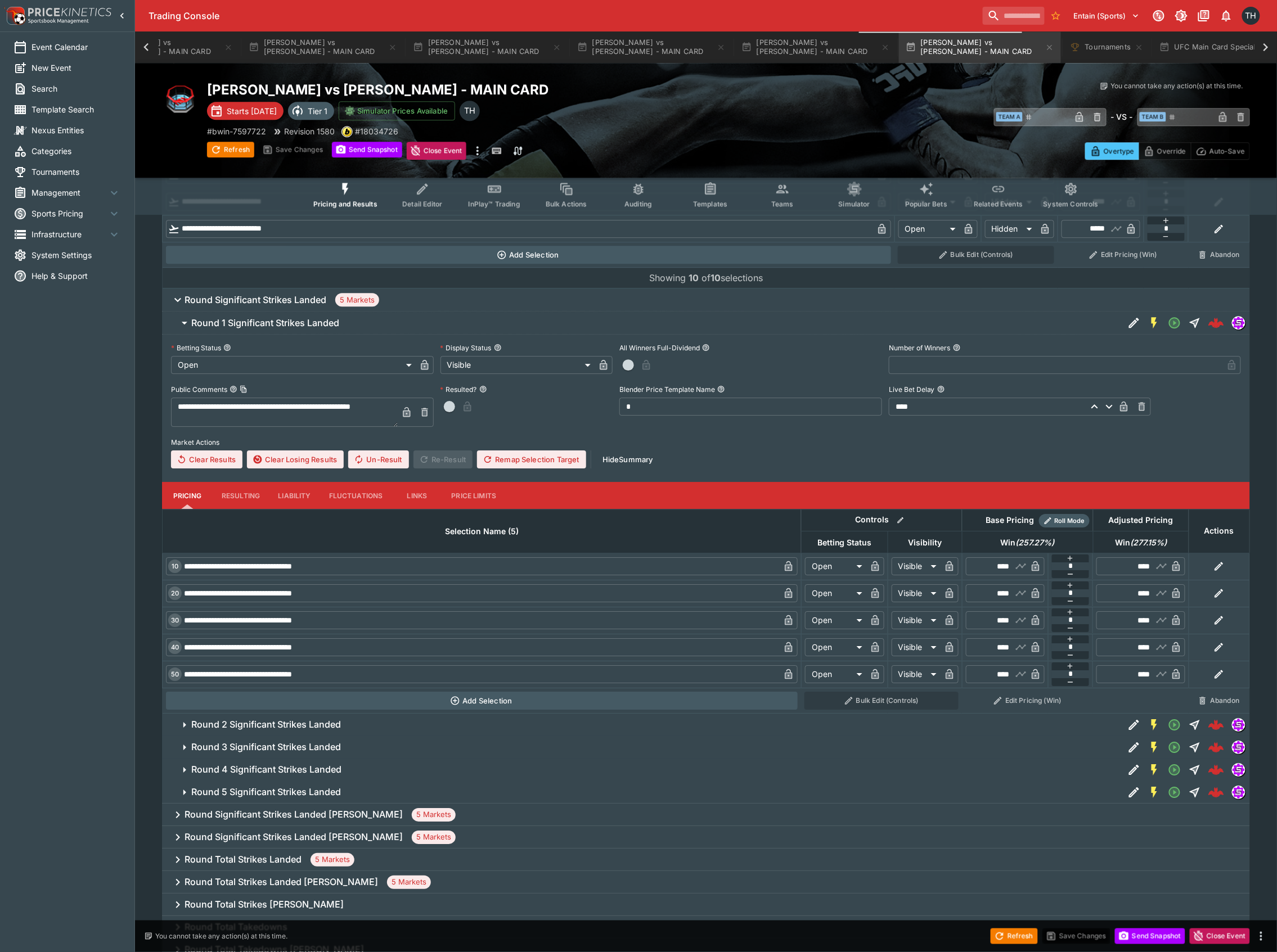
scroll to position [1142, 0]
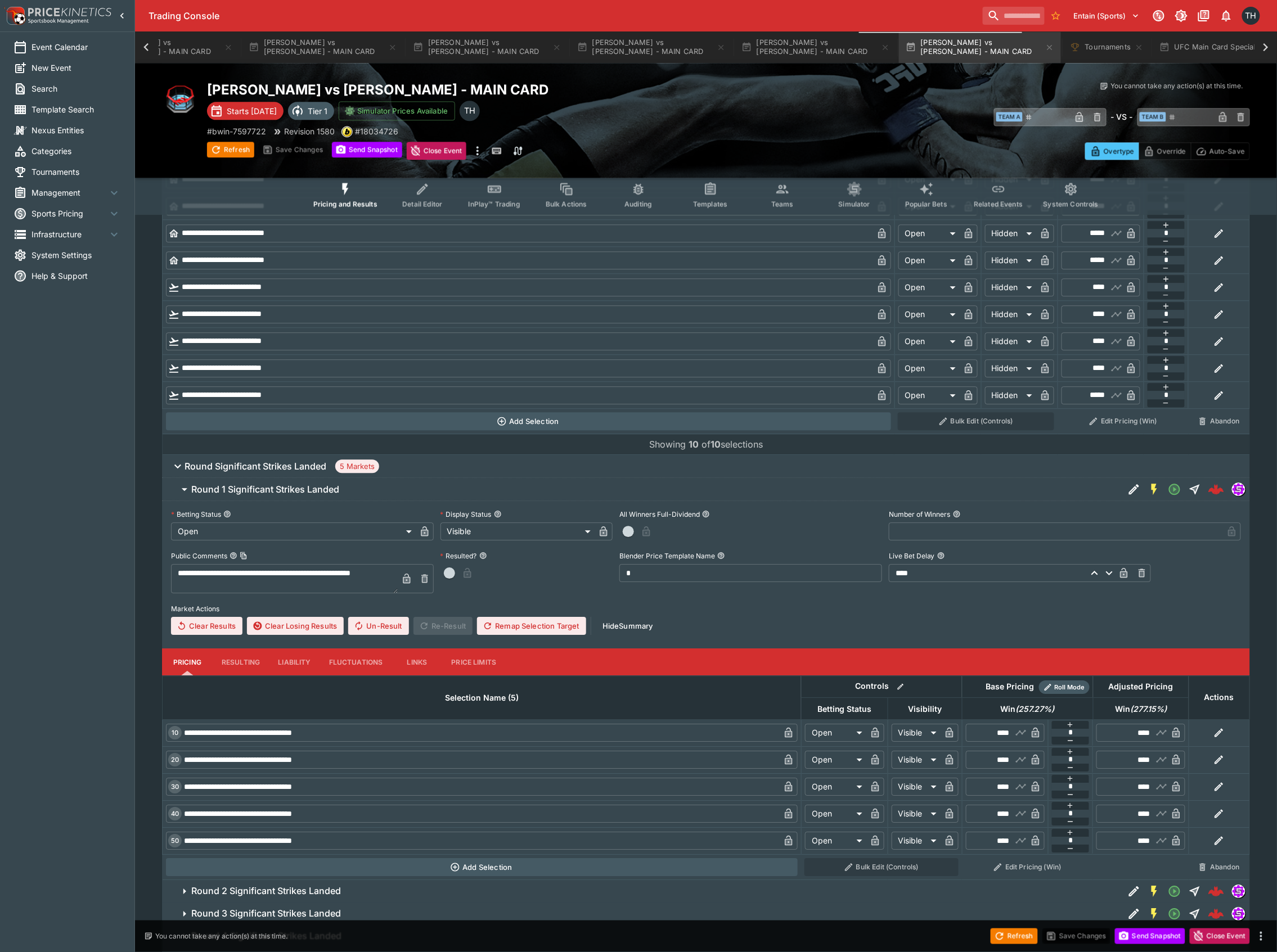
drag, startPoint x: 258, startPoint y: 489, endPoint x: 259, endPoint y: 481, distance: 8.1
click at [258, 487] on h6 "Round 1 Significant Strikes Landed" at bounding box center [265, 490] width 148 height 12
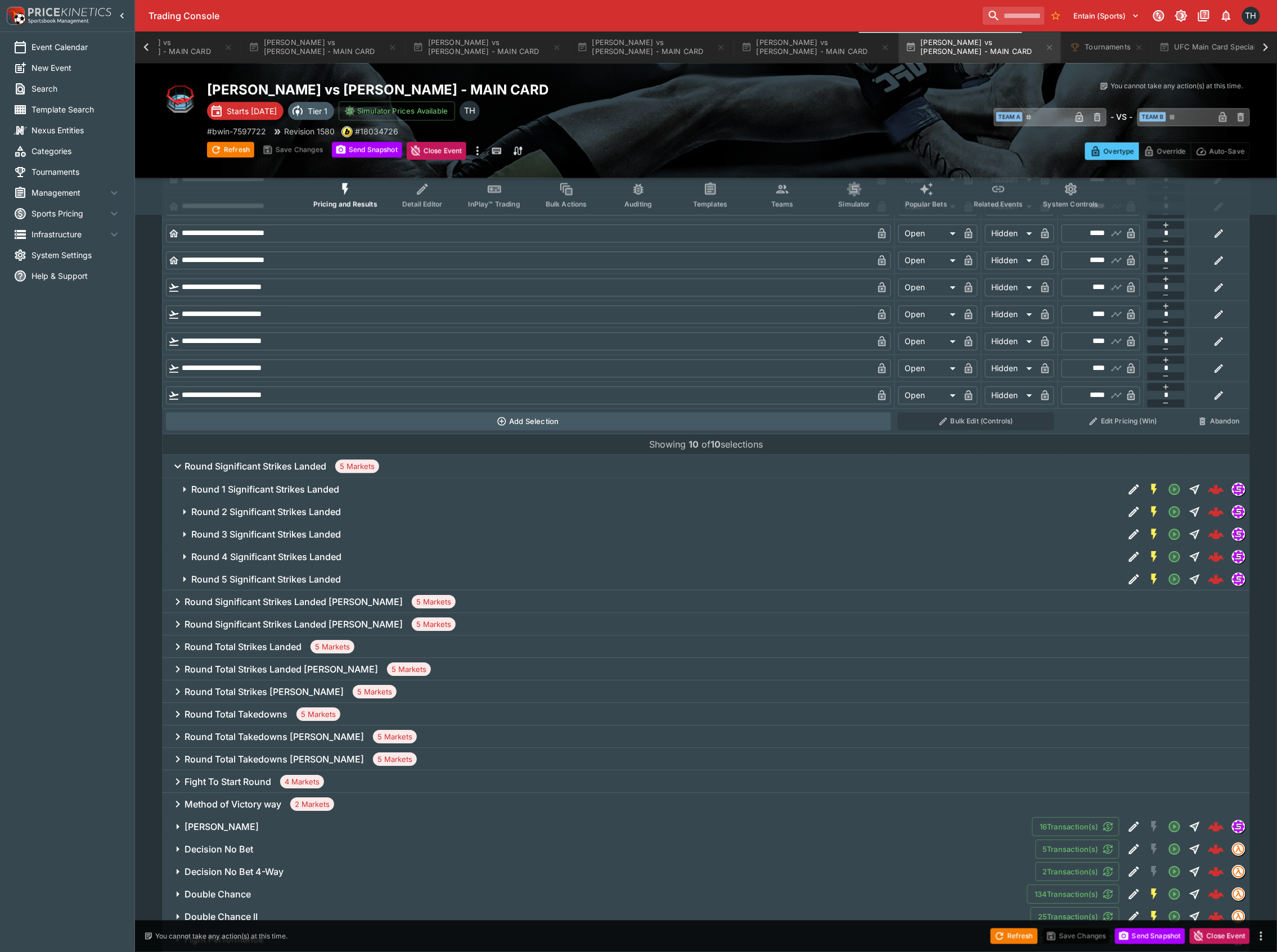
click at [267, 466] on h6 "Round Significant Strikes Landed" at bounding box center [256, 467] width 142 height 12
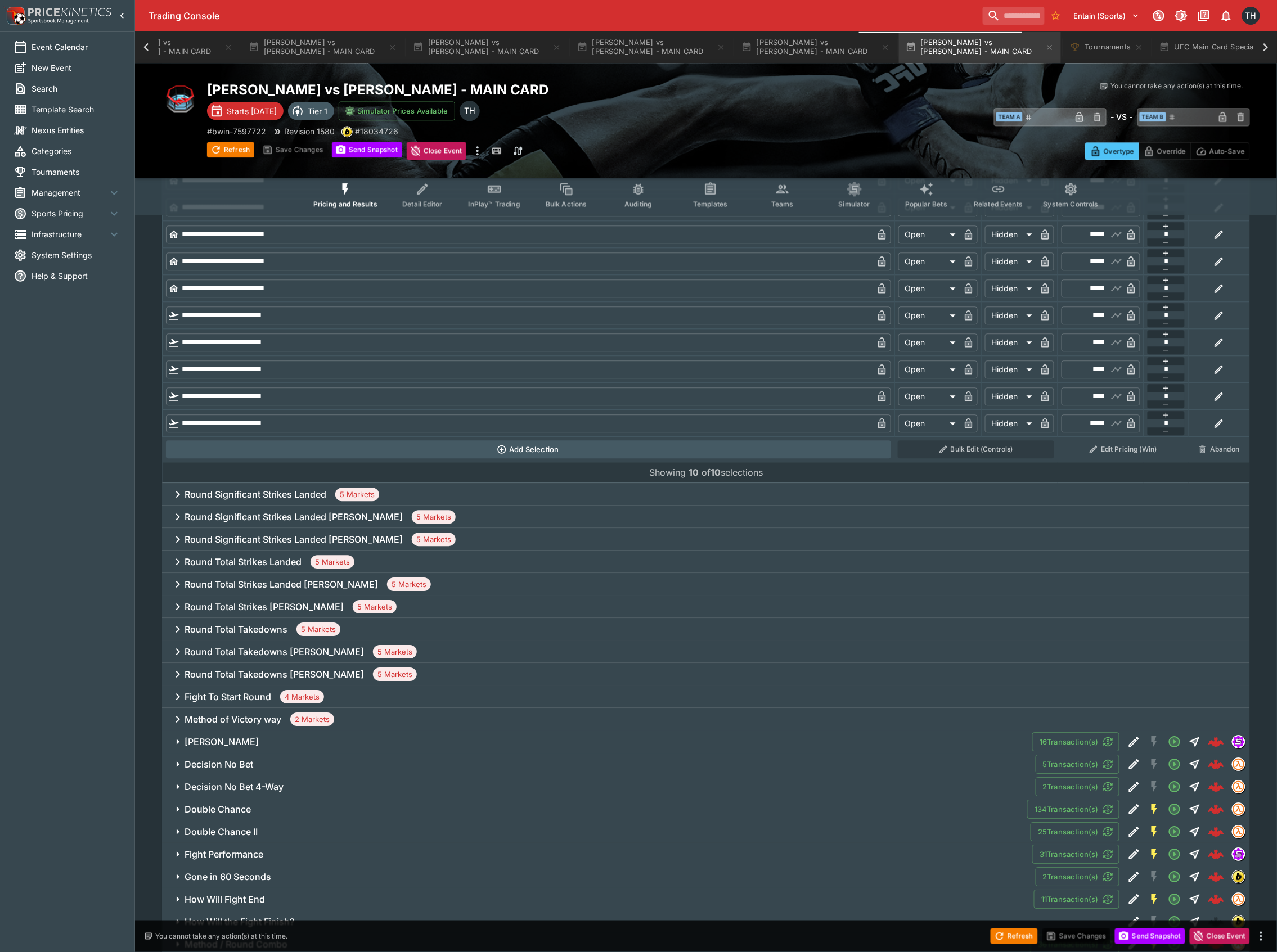
scroll to position [692, 0]
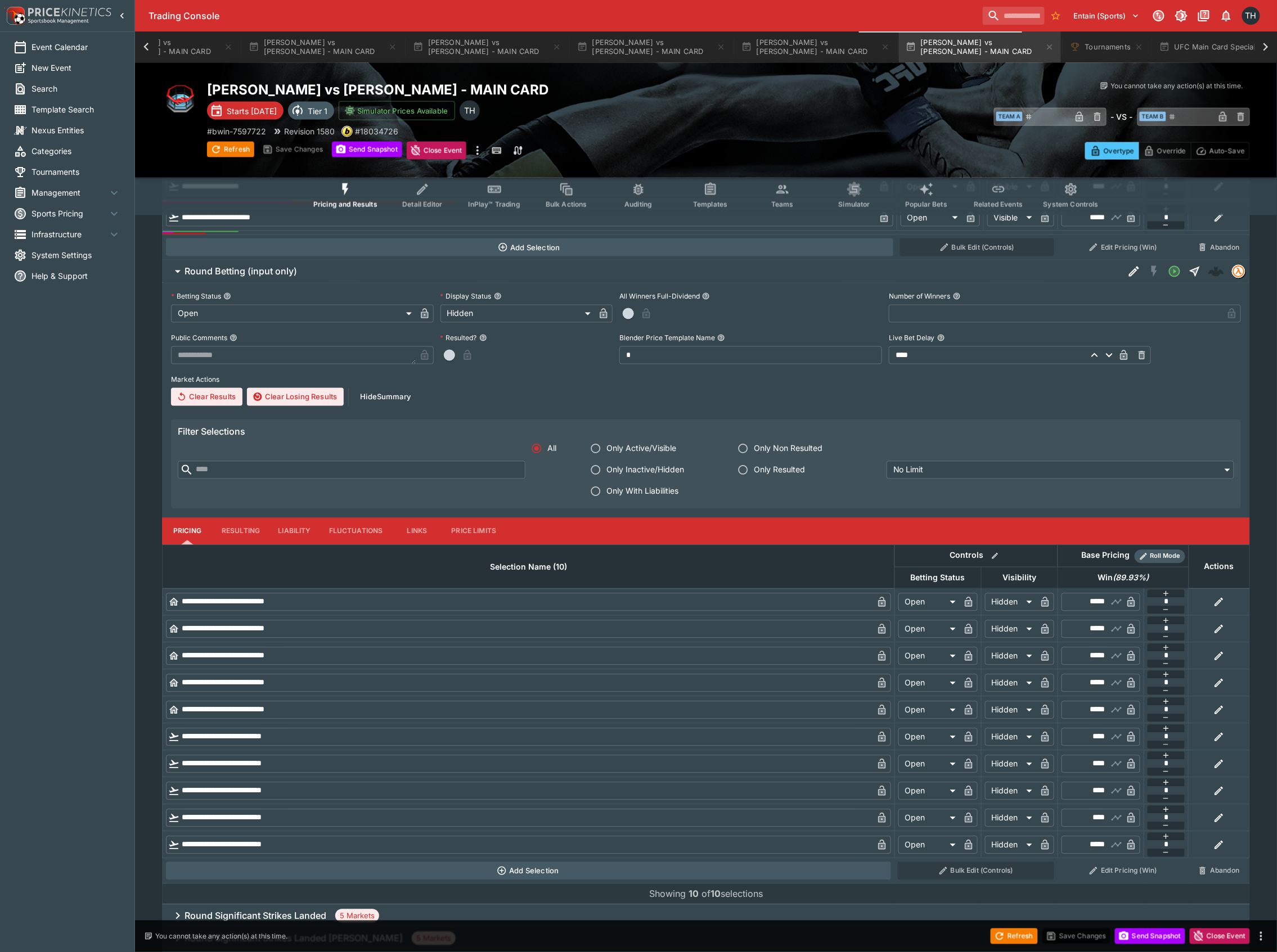
click at [254, 273] on h6 "Round Betting (input only)" at bounding box center [241, 272] width 113 height 12
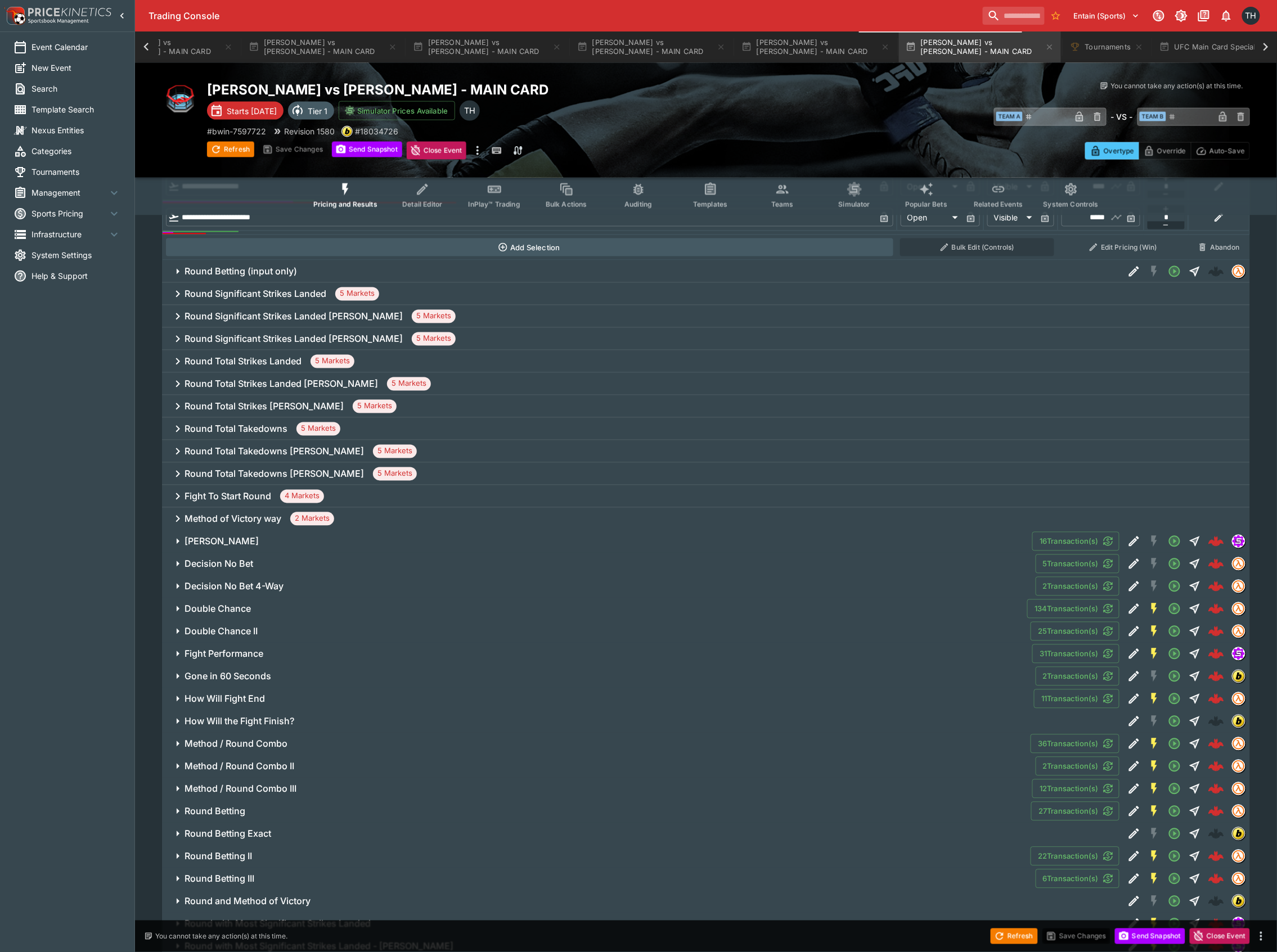
click at [256, 498] on h6 "Fight To Start Round" at bounding box center [228, 497] width 87 height 12
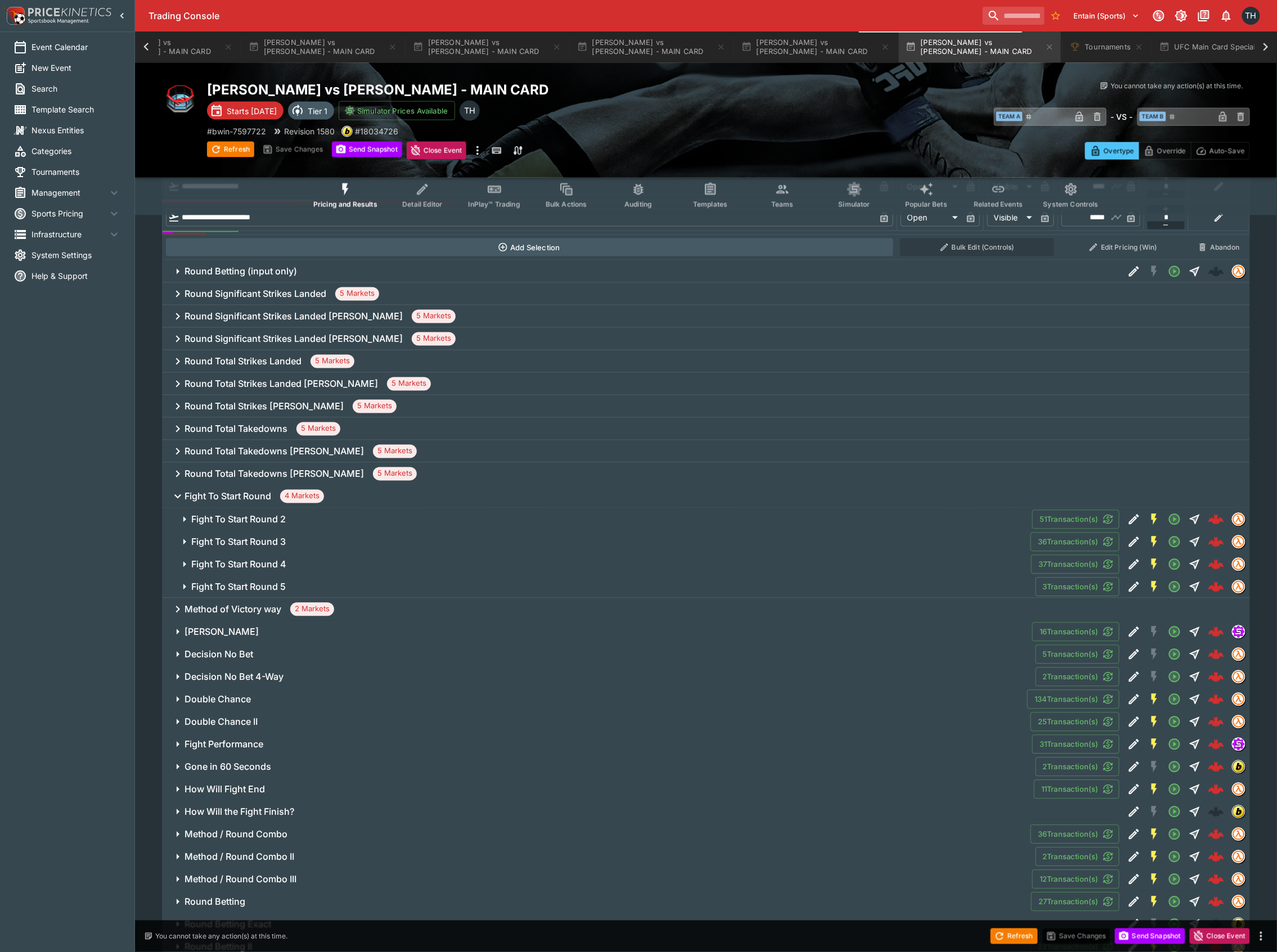
click at [265, 517] on h6 "Fight To Start Round 2" at bounding box center [238, 520] width 94 height 12
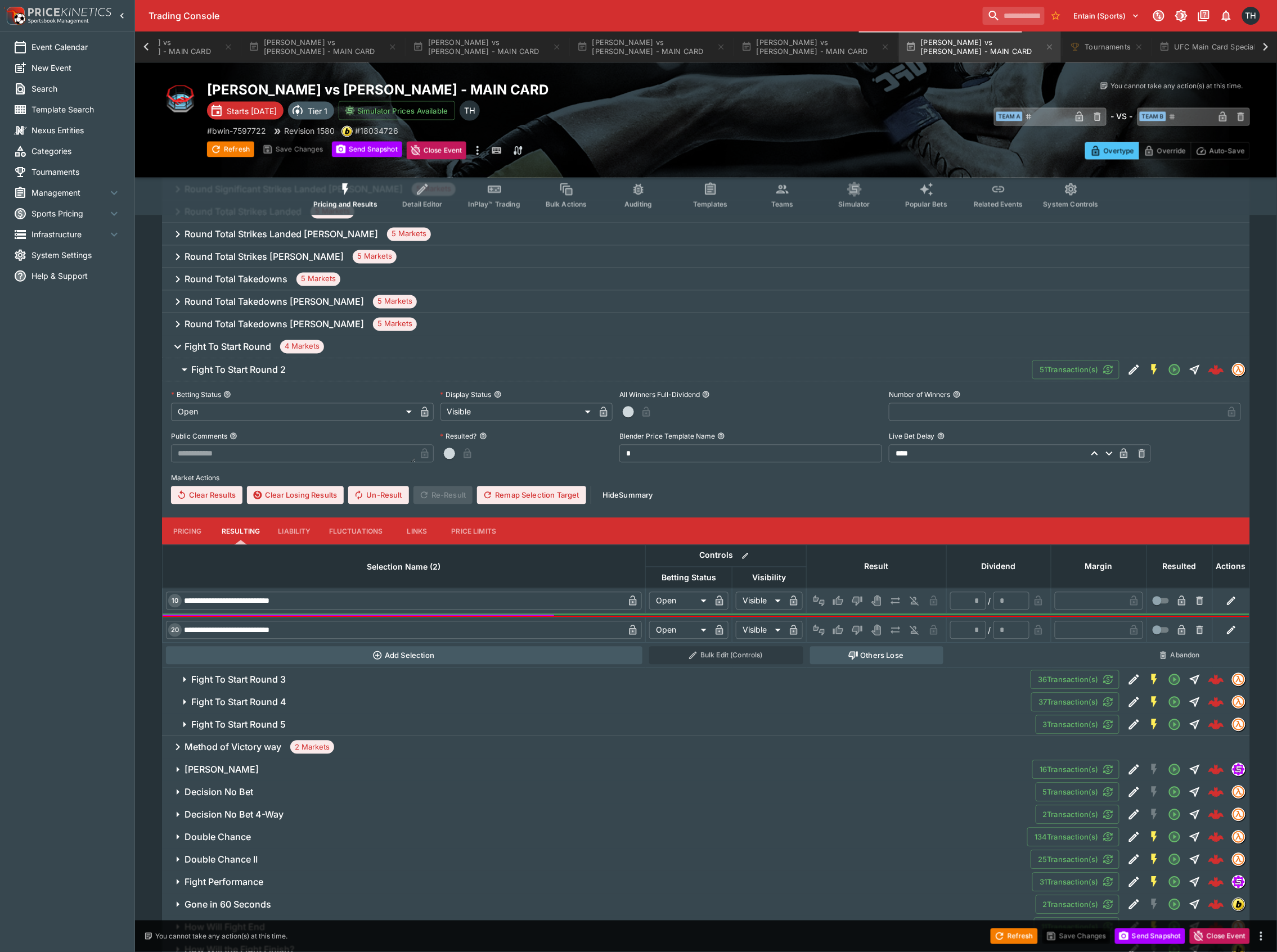
scroll to position [842, 0]
click at [188, 522] on button "Pricing" at bounding box center [187, 530] width 50 height 27
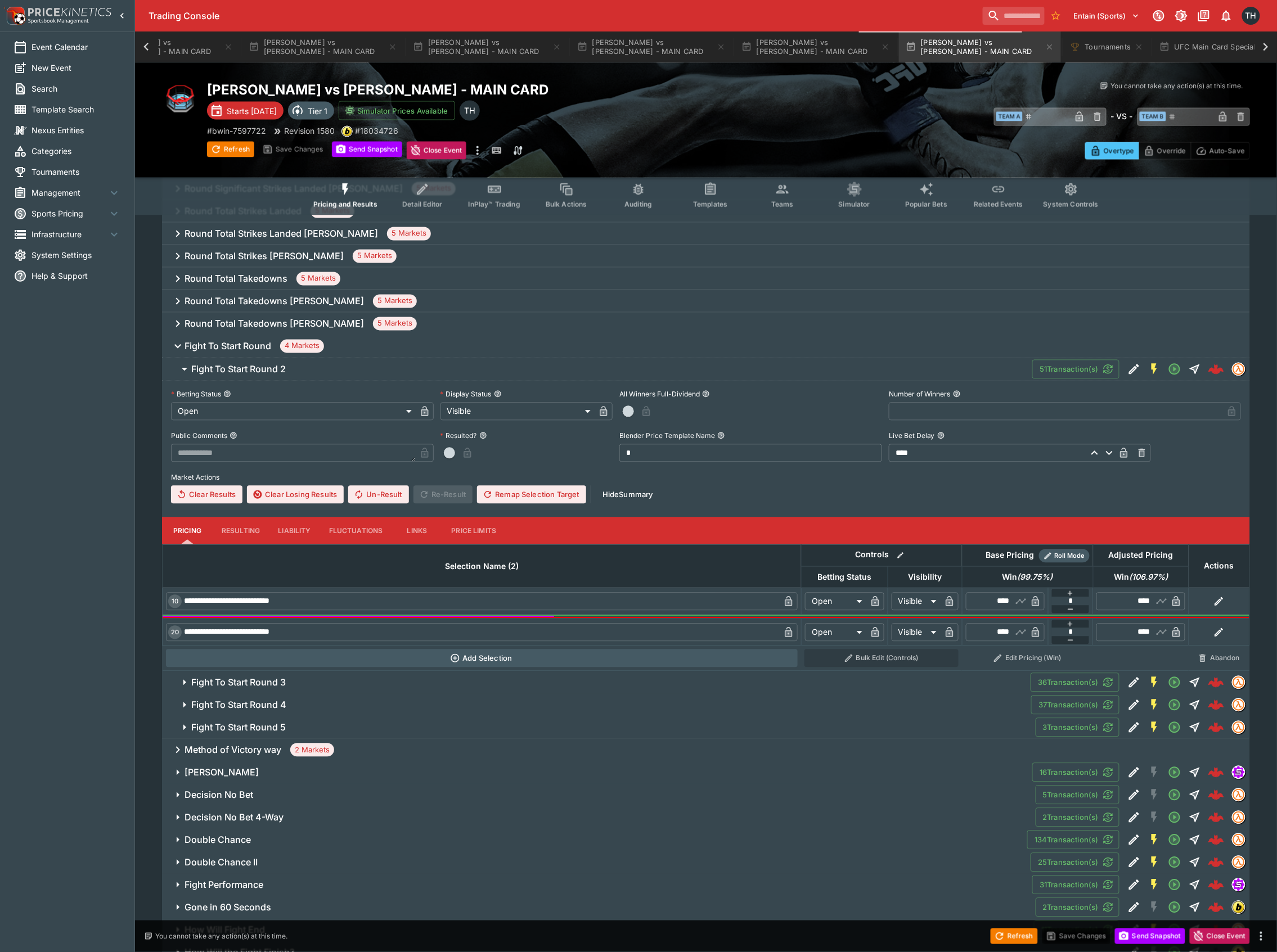
click at [232, 698] on button "Fight To Start Round 4" at bounding box center [597, 705] width 869 height 23
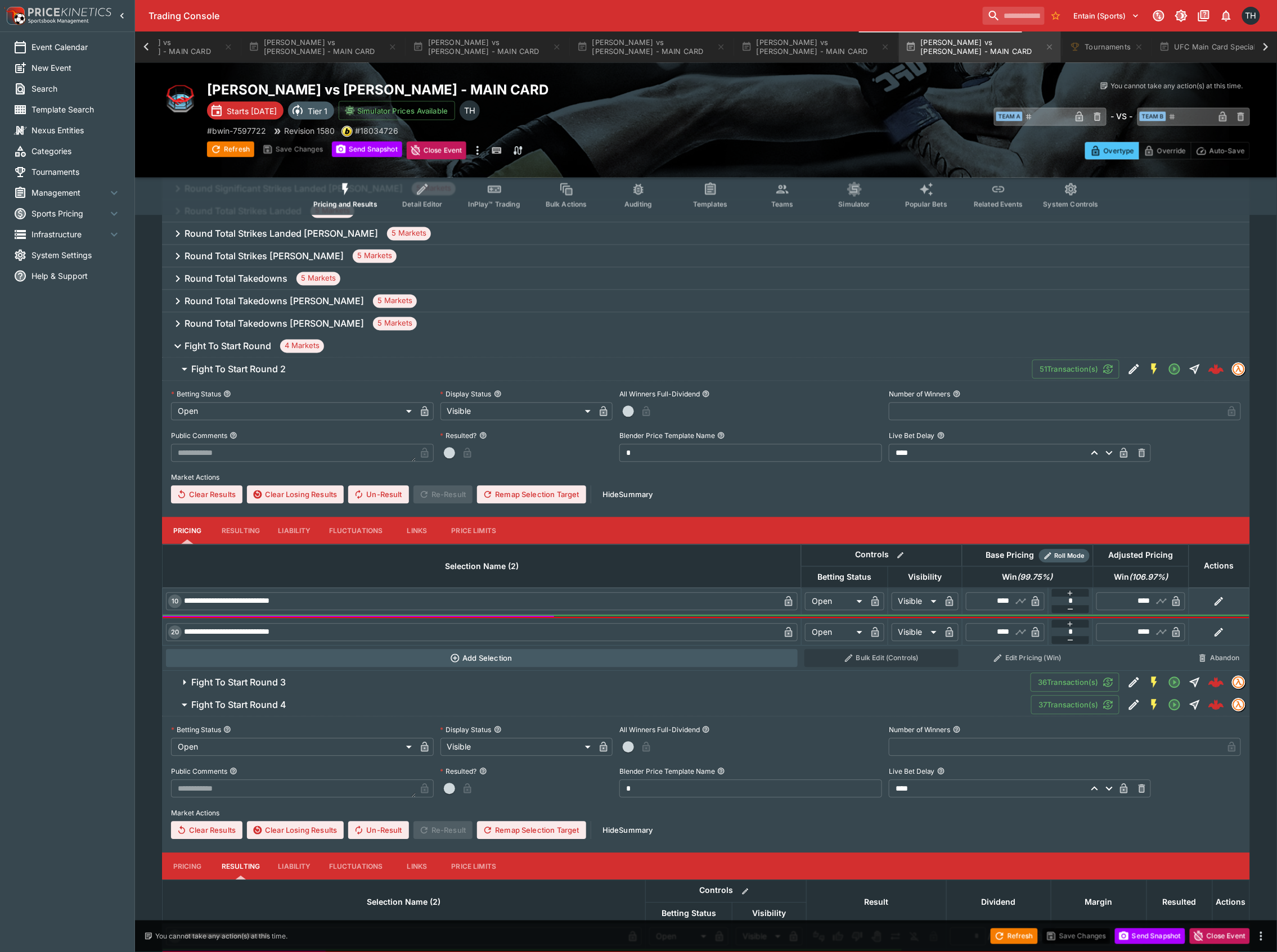
click at [241, 678] on button "Fight To Start Round 3" at bounding box center [596, 682] width 869 height 23
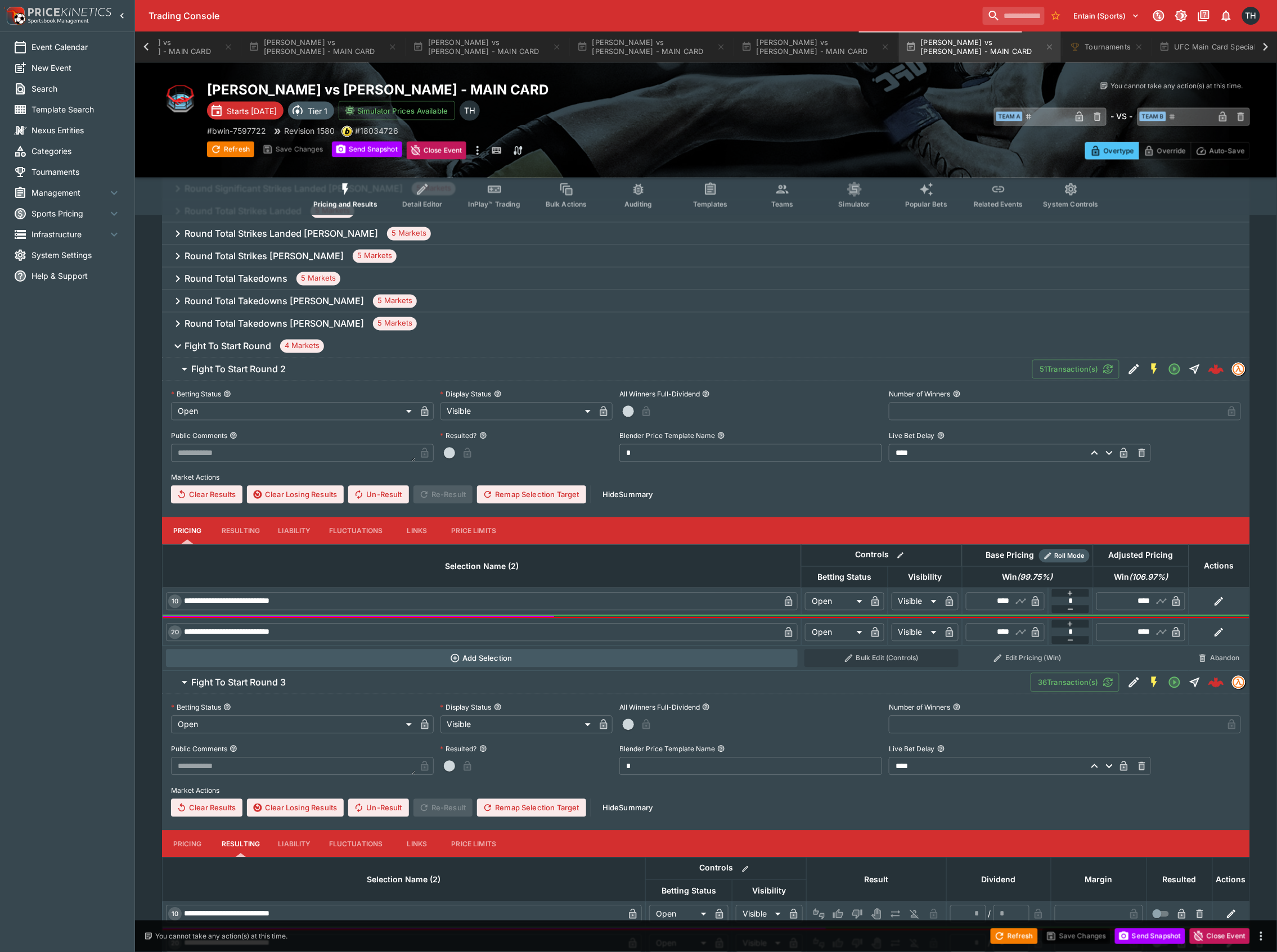
scroll to position [1142, 0]
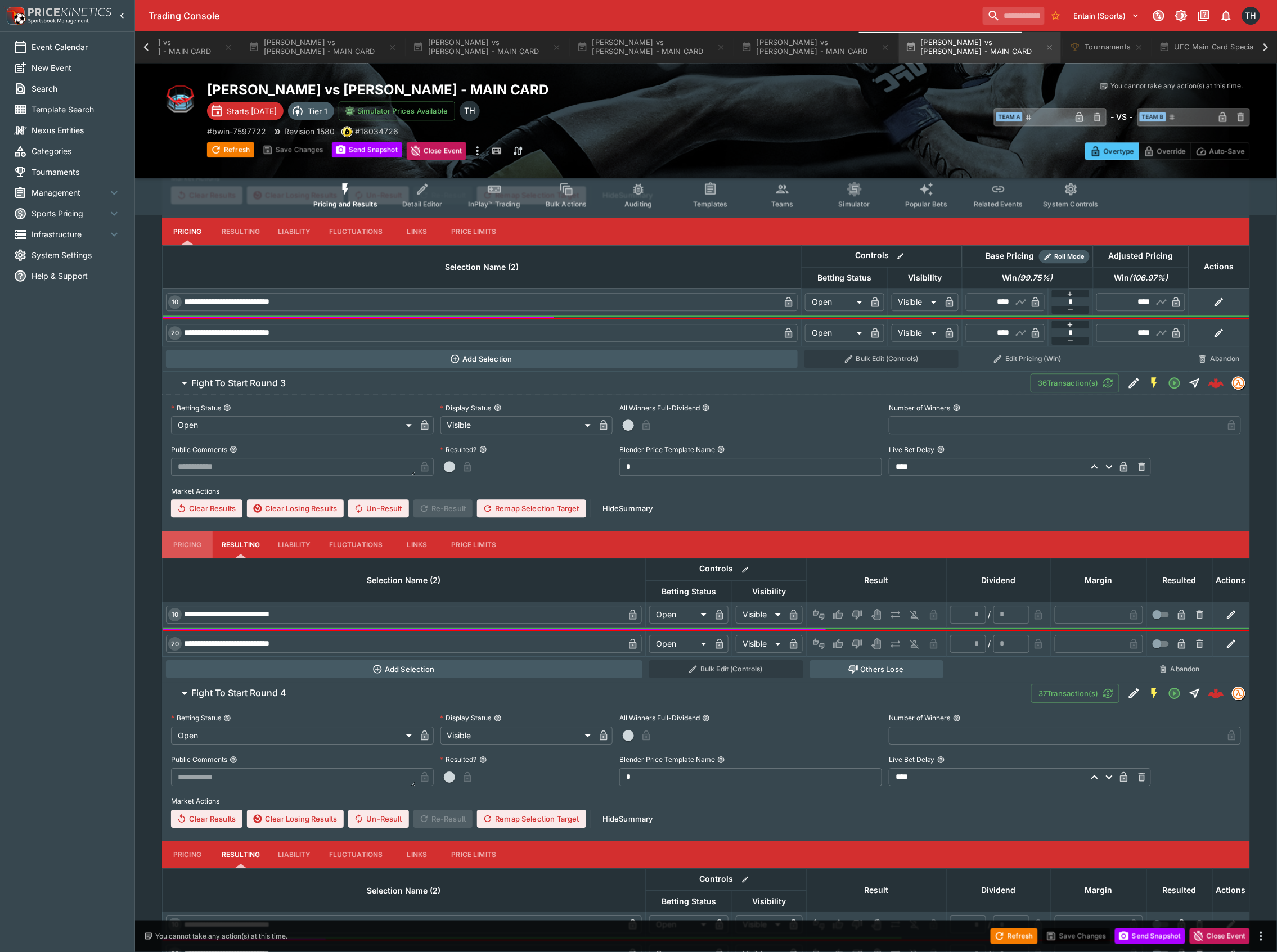
click at [179, 554] on button "Pricing" at bounding box center [187, 544] width 50 height 27
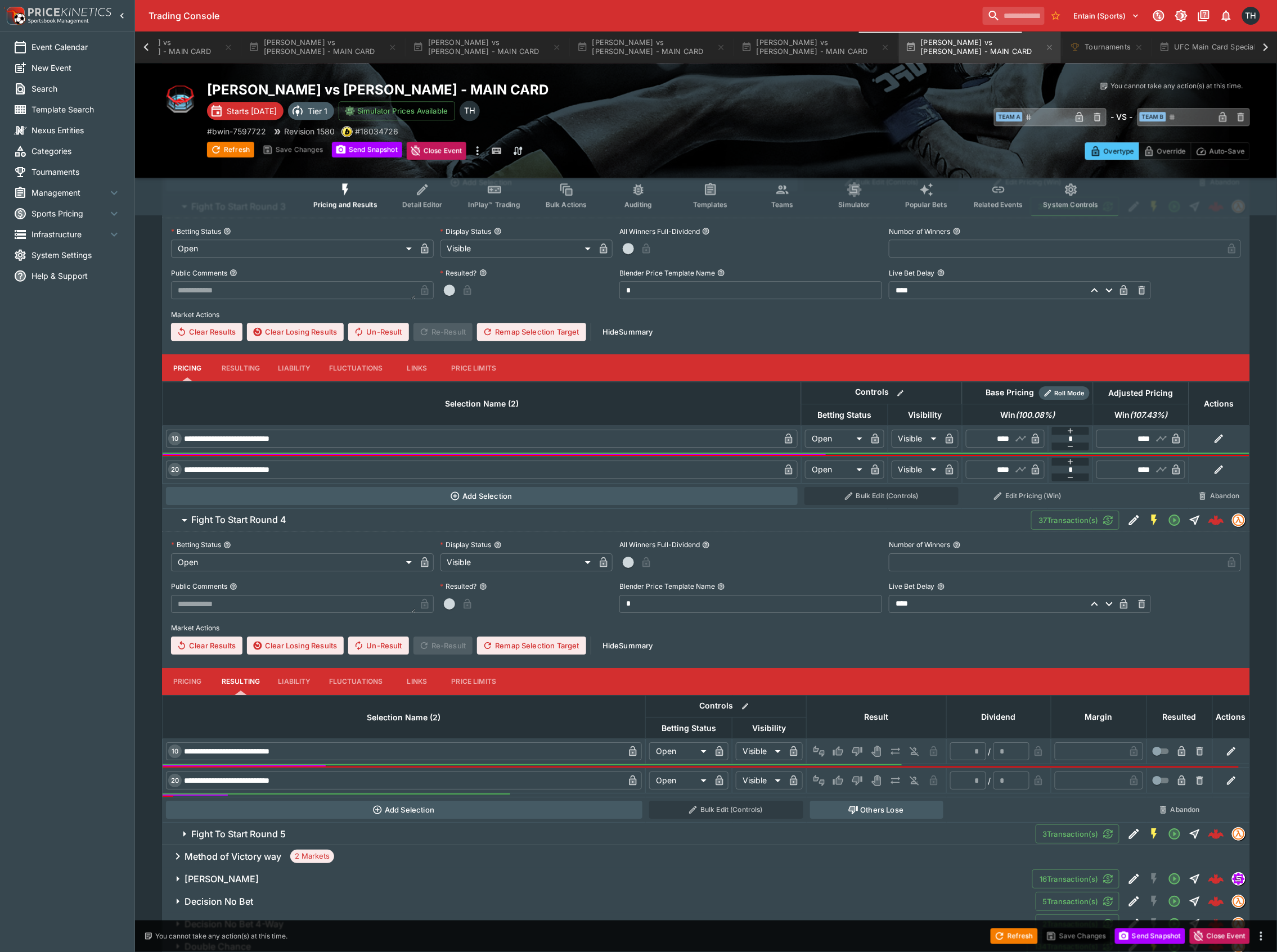
scroll to position [1518, 0]
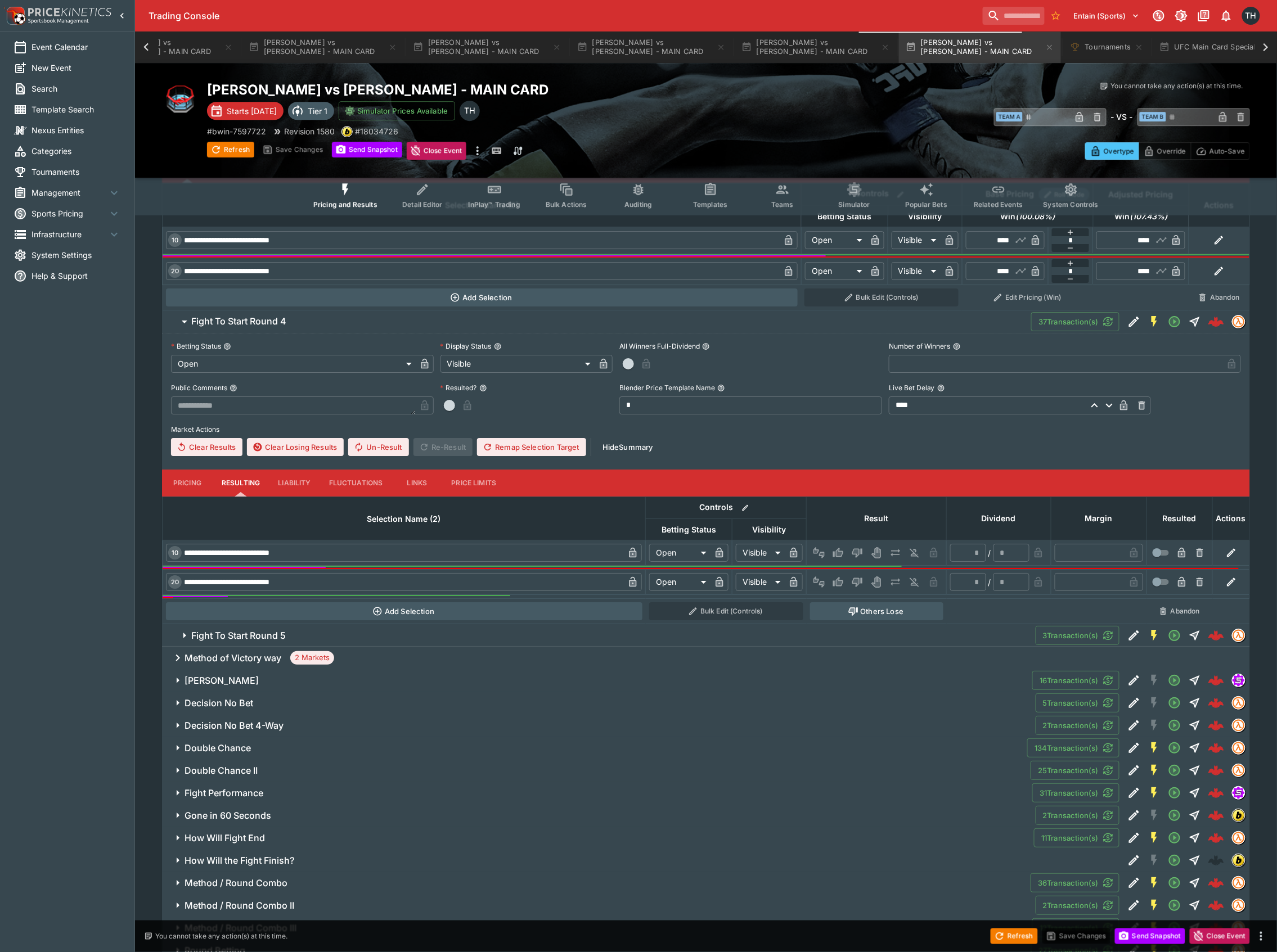
click at [225, 636] on h6 "Fight To Start Round 5" at bounding box center [238, 636] width 94 height 12
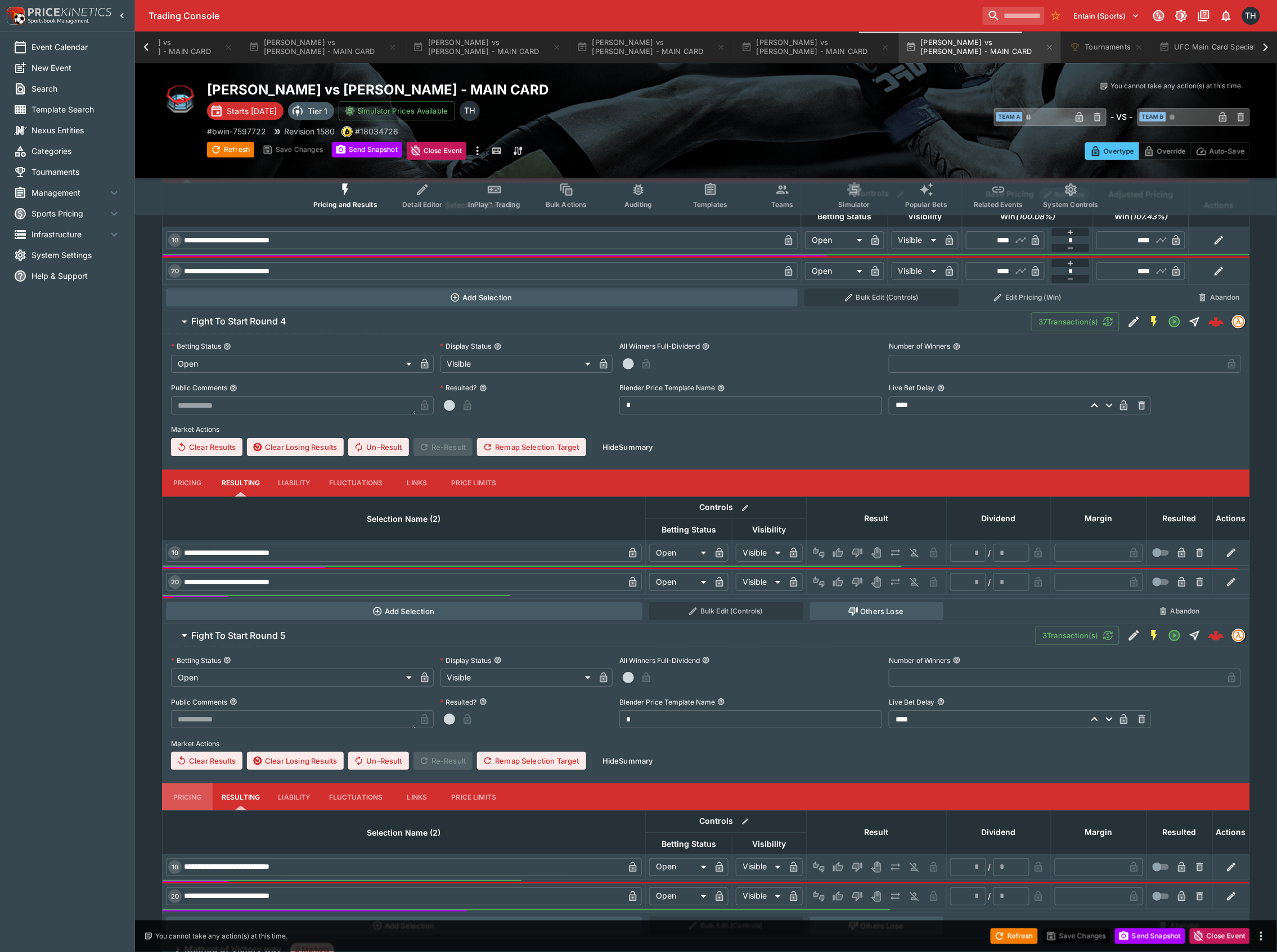
click at [182, 800] on button "Pricing" at bounding box center [187, 797] width 50 height 27
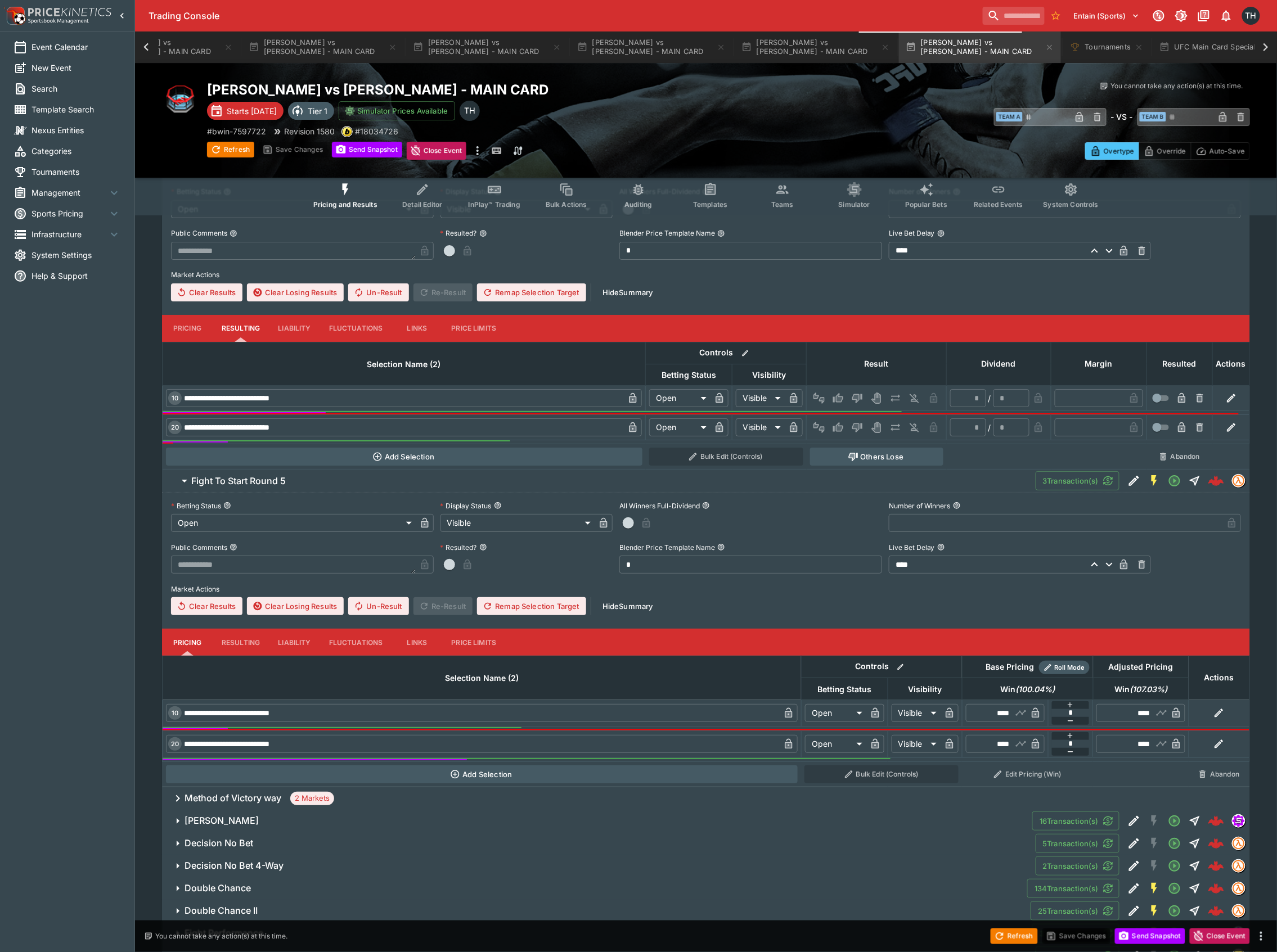
scroll to position [1967, 0]
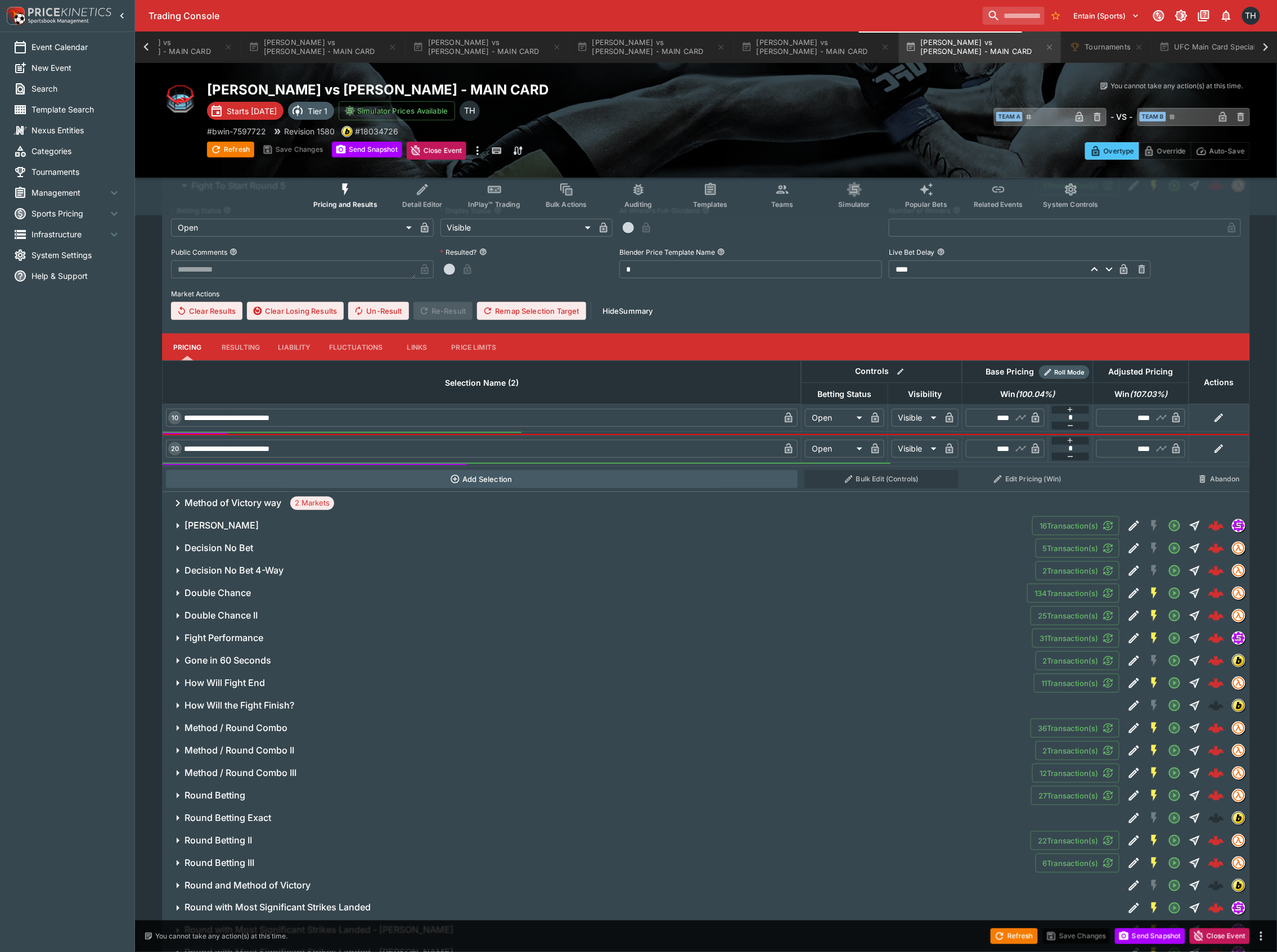
click at [248, 505] on h6 "Method of Victory way" at bounding box center [233, 503] width 96 height 12
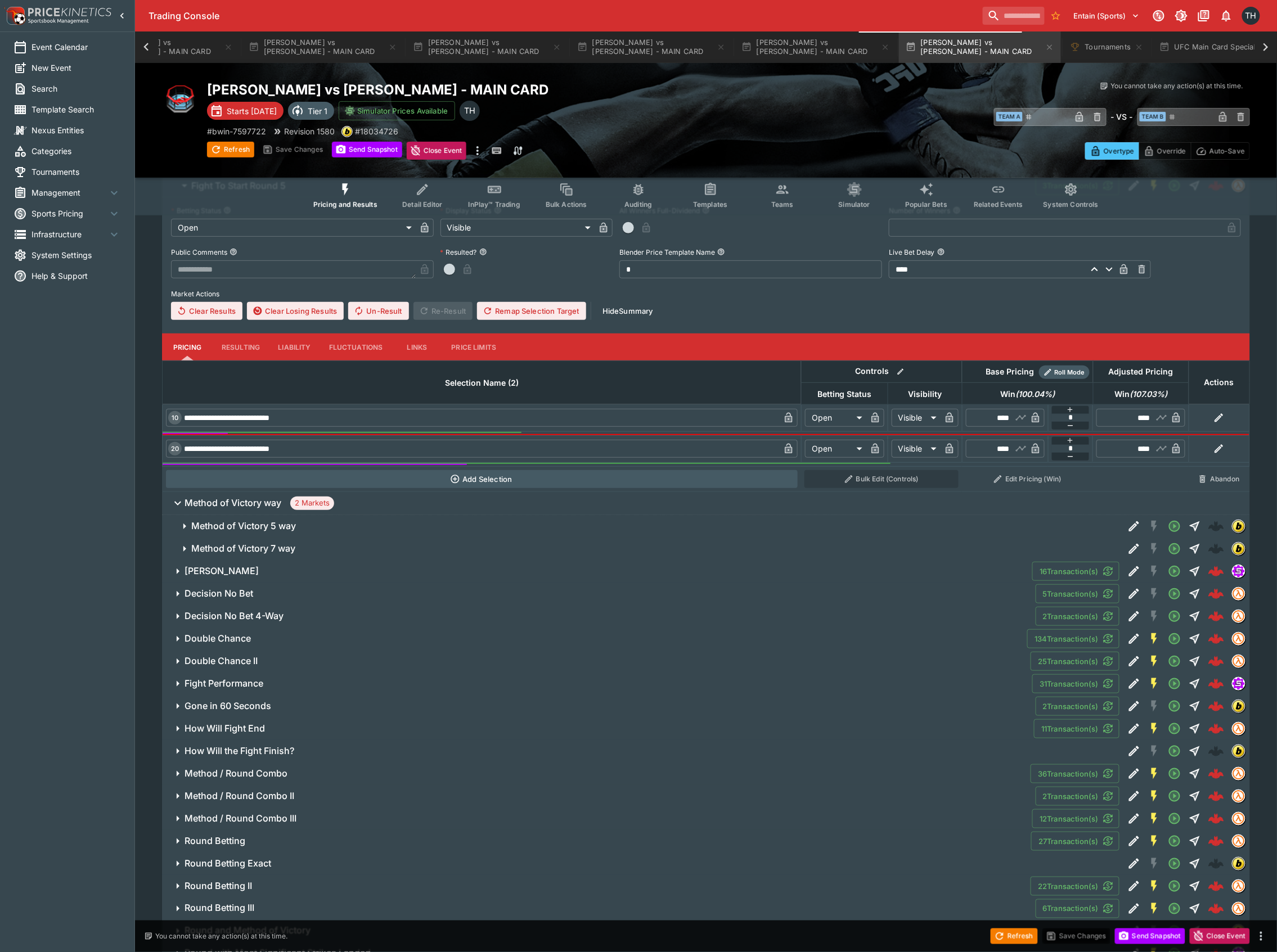
click at [297, 527] on span "Method of Victory 5 way" at bounding box center [653, 526] width 923 height 12
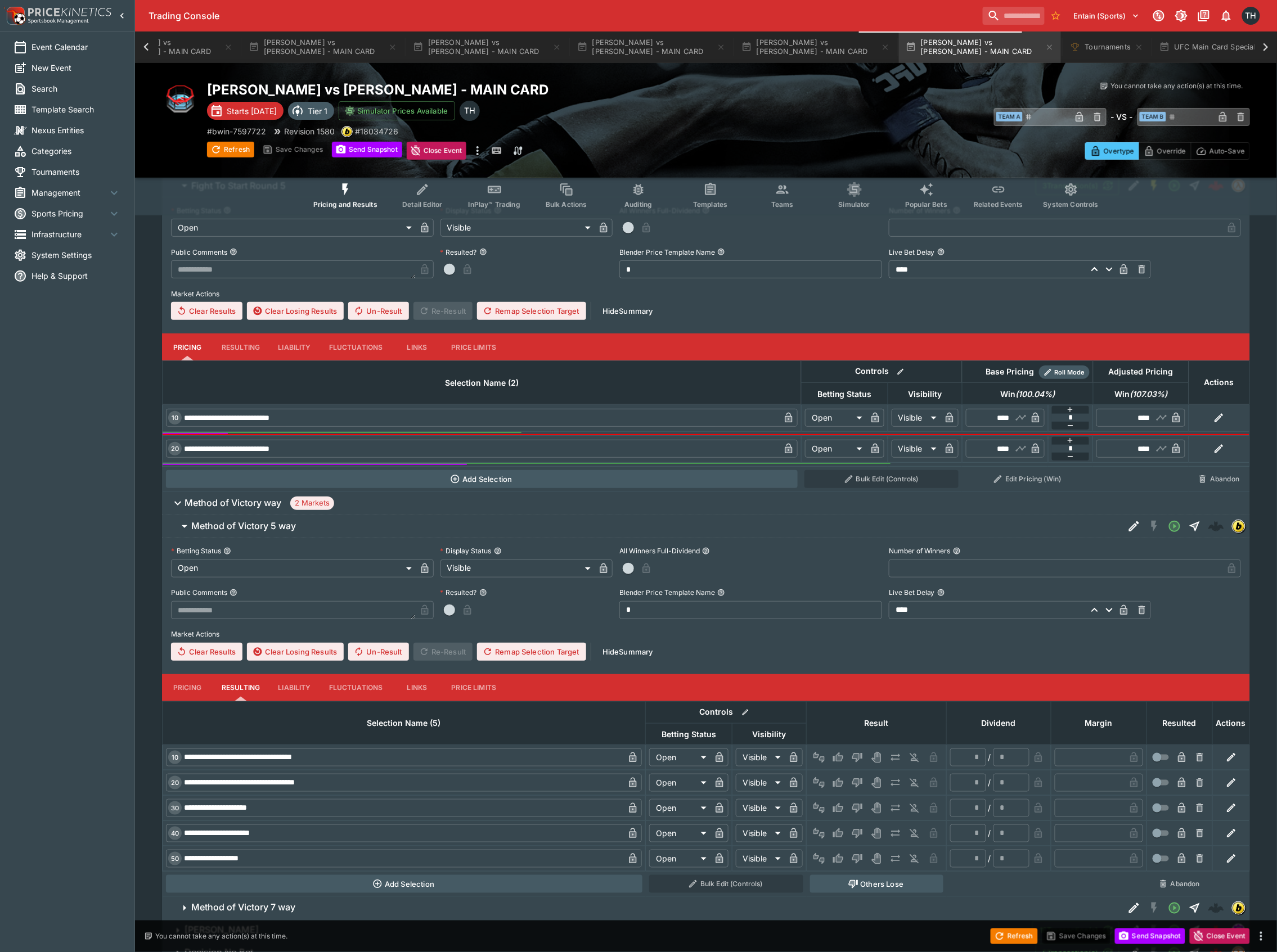
click at [312, 530] on span "Method of Victory 5 way" at bounding box center [653, 526] width 923 height 12
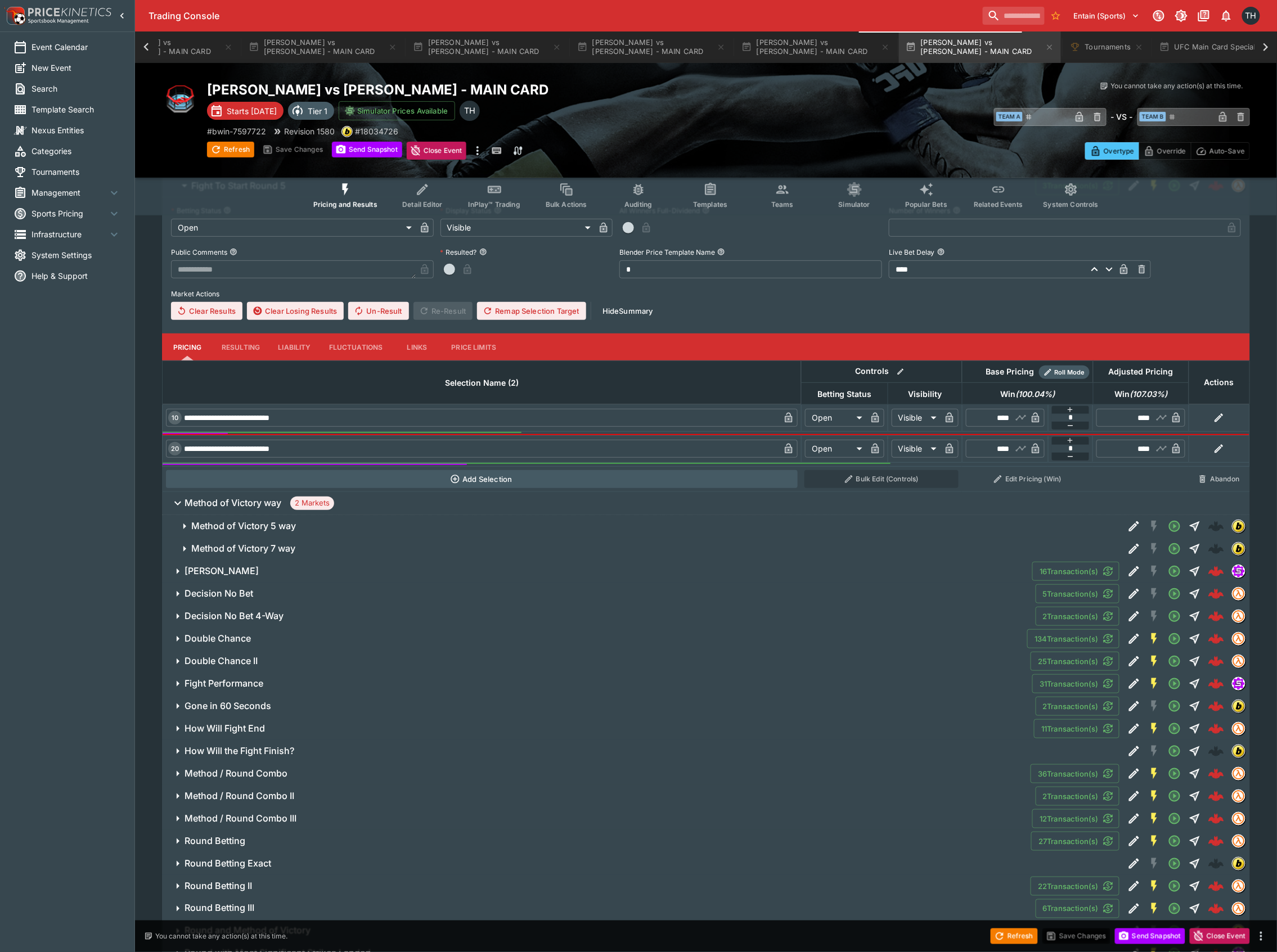
drag, startPoint x: 267, startPoint y: 510, endPoint x: 272, endPoint y: 517, distance: 8.6
click at [267, 509] on h6 "Method of Victory way" at bounding box center [233, 503] width 96 height 12
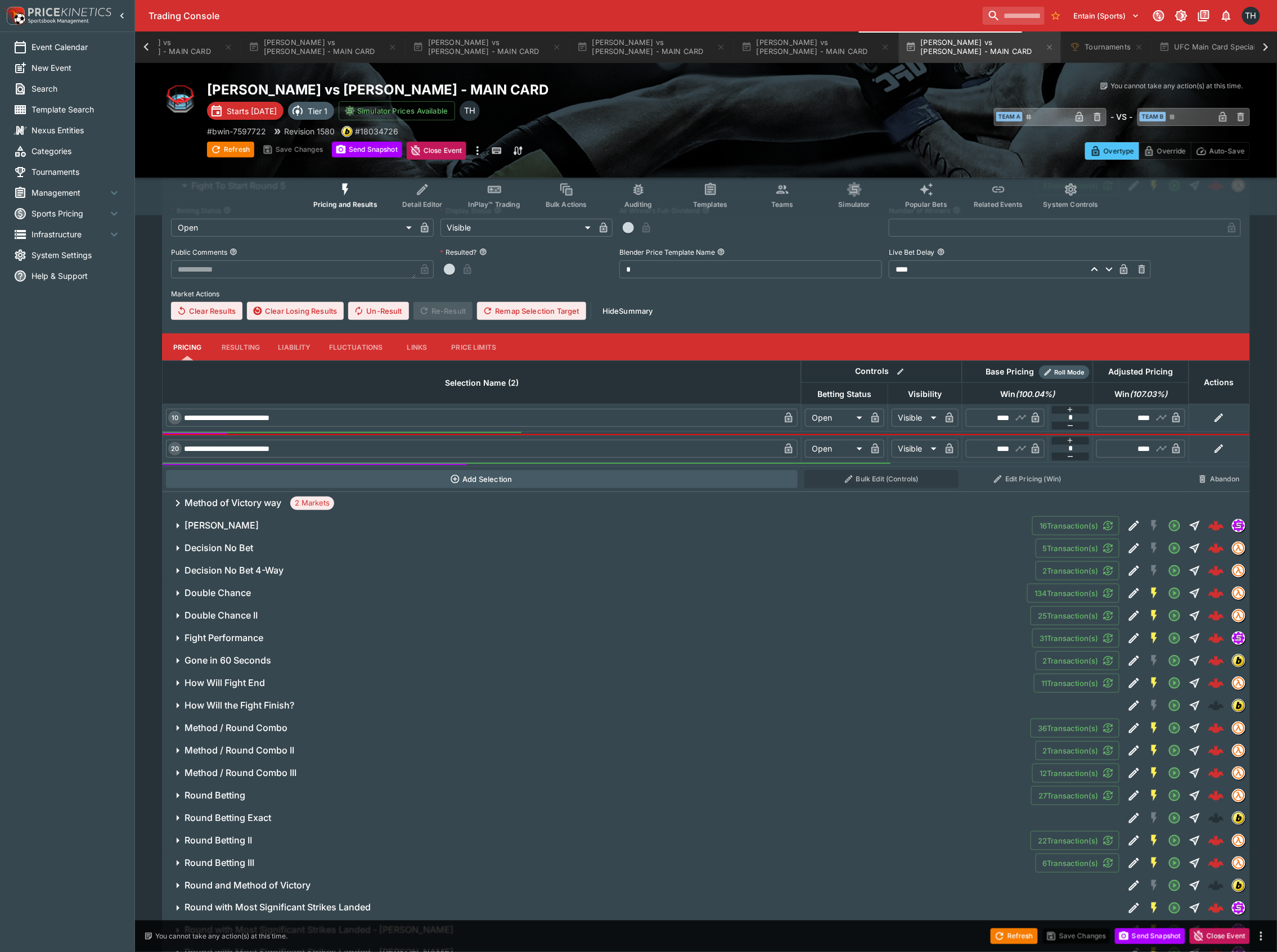
click at [256, 532] on span "[PERSON_NAME]" at bounding box center [604, 525] width 839 height 12
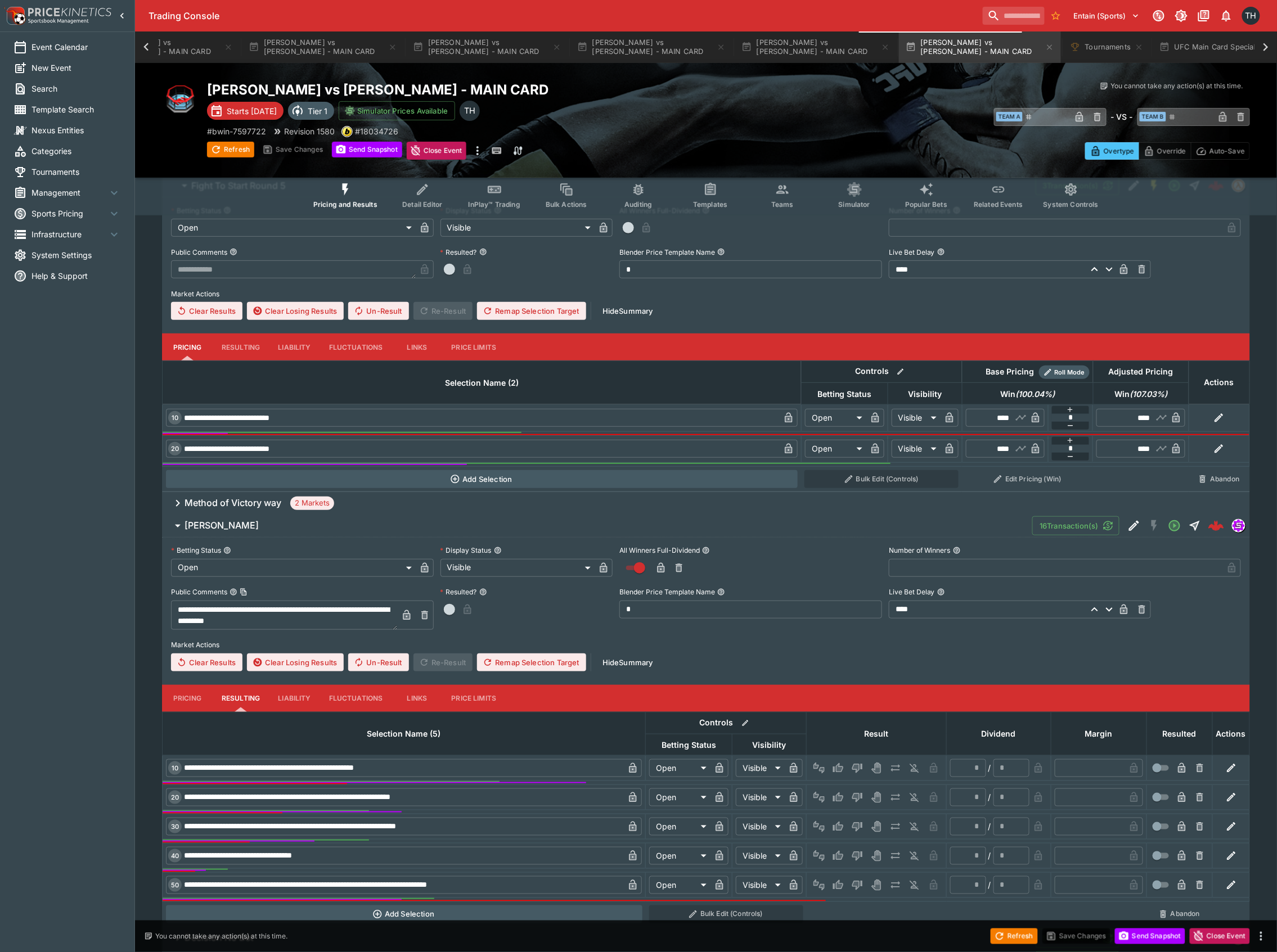
click at [194, 691] on button "Pricing" at bounding box center [187, 698] width 50 height 27
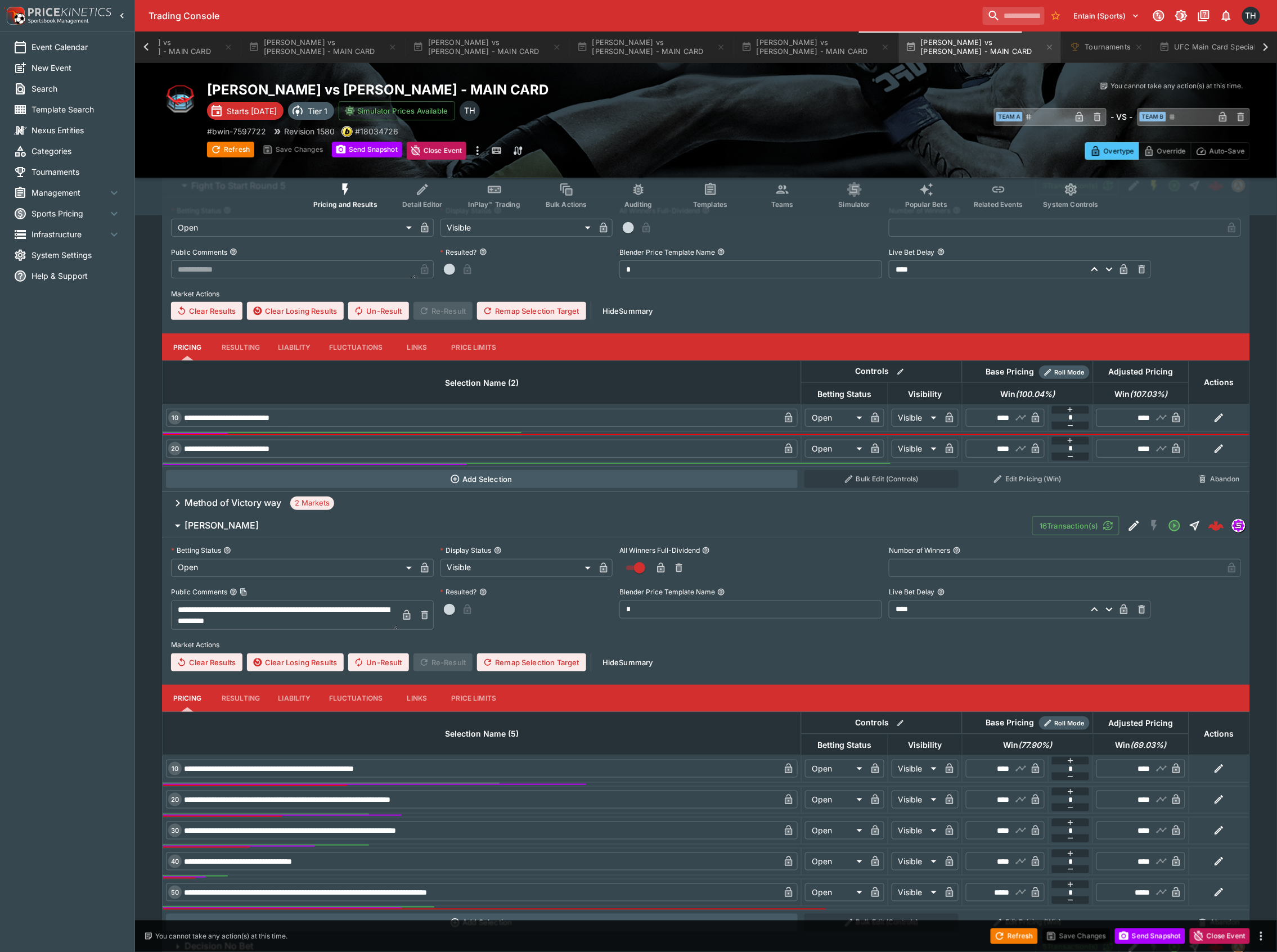
click at [232, 527] on h6 "[PERSON_NAME]" at bounding box center [222, 525] width 75 height 12
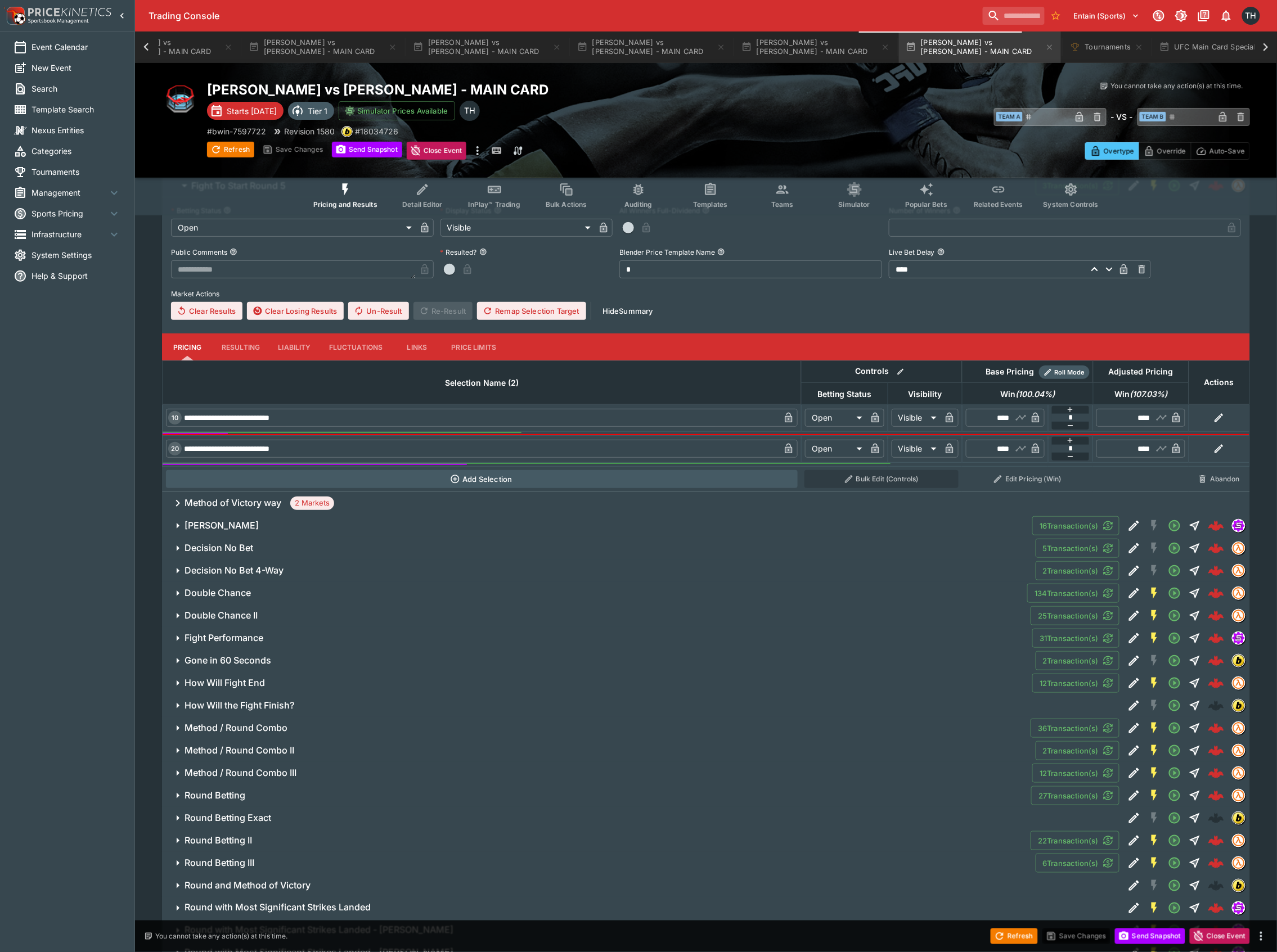
click at [261, 509] on h6 "Method of Victory way" at bounding box center [233, 503] width 96 height 12
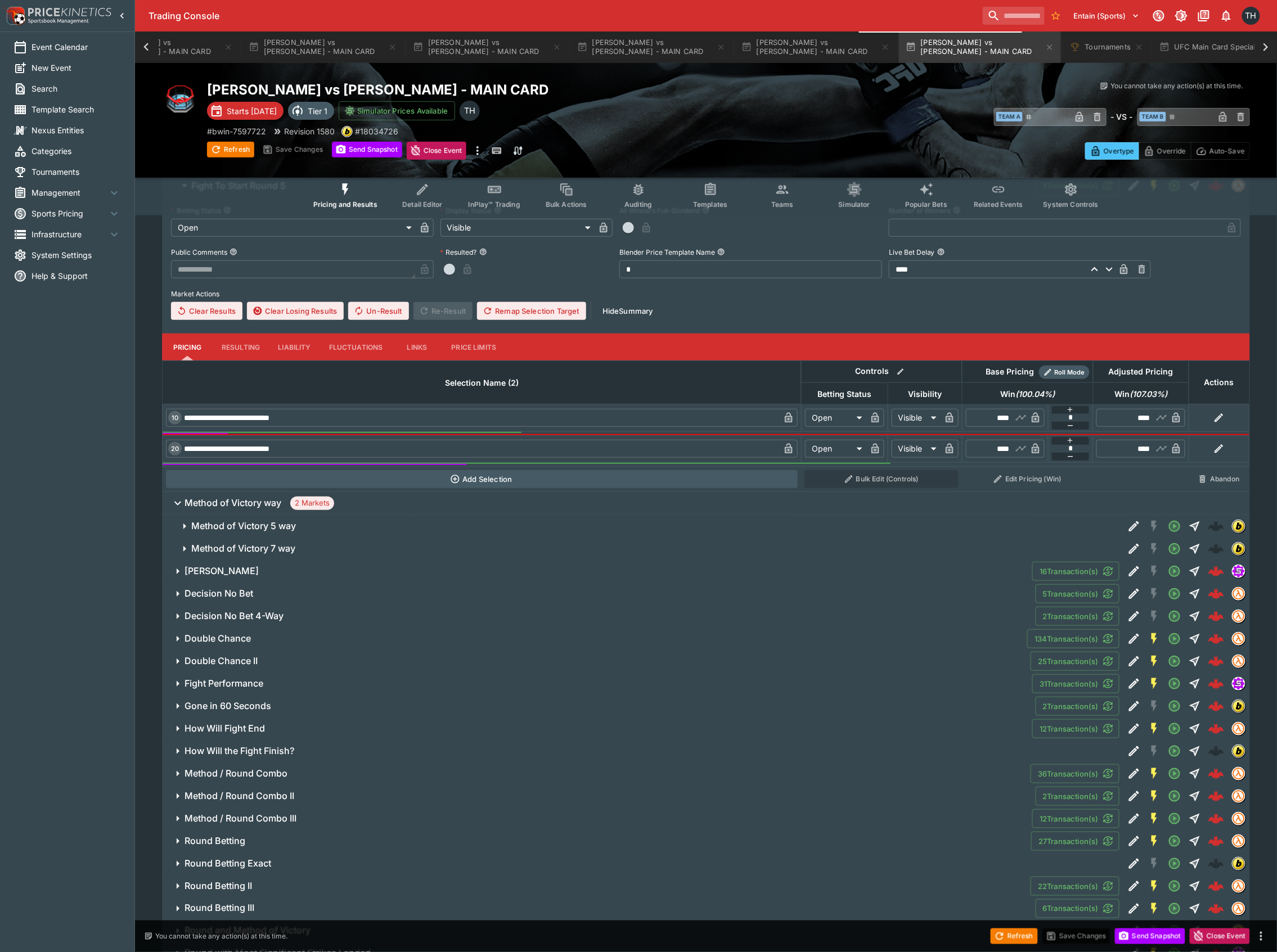
click at [264, 554] on h6 "Method of Victory 7 way" at bounding box center [243, 549] width 104 height 12
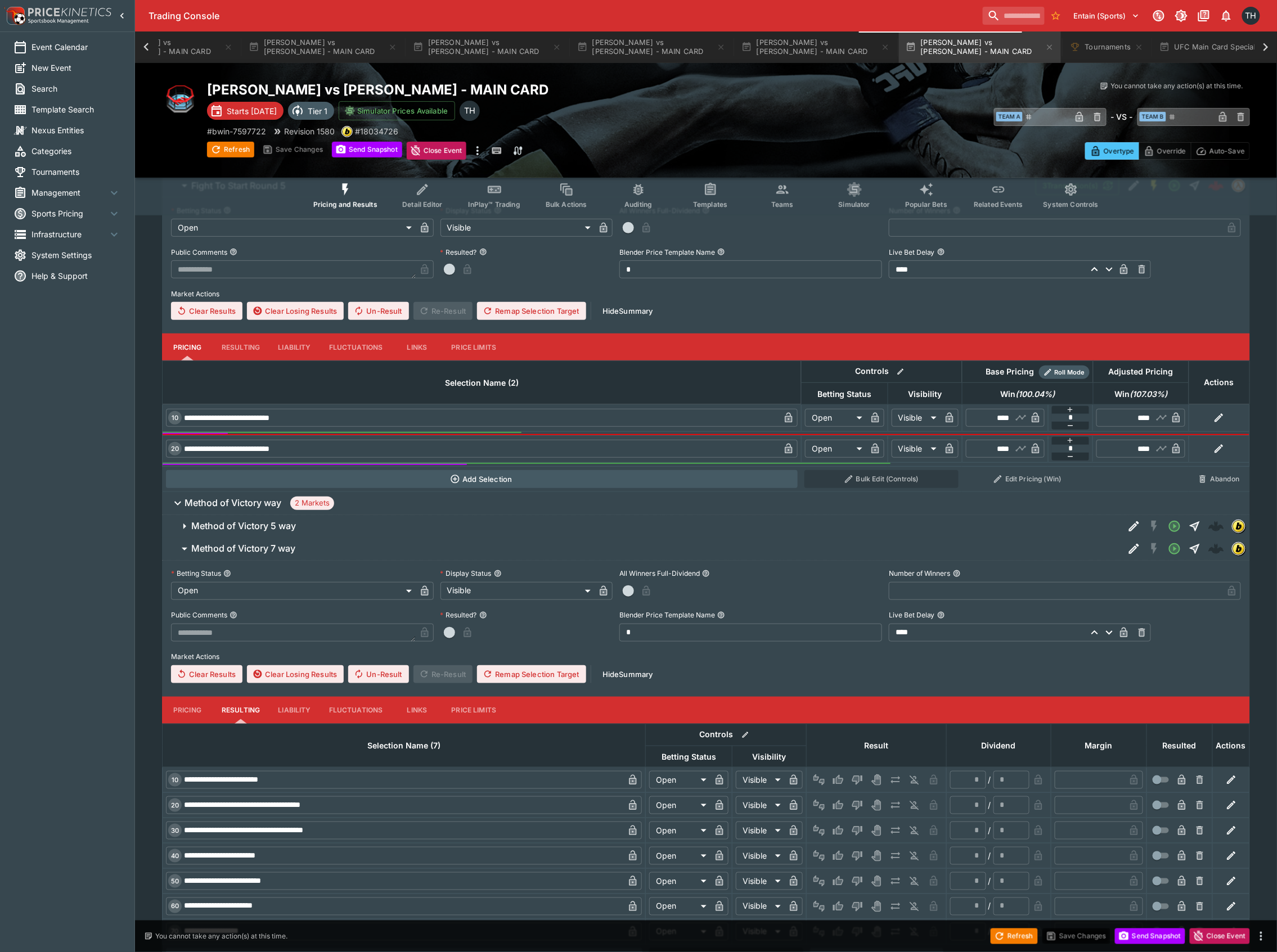
click at [264, 552] on h6 "Method of Victory 7 way" at bounding box center [243, 549] width 104 height 12
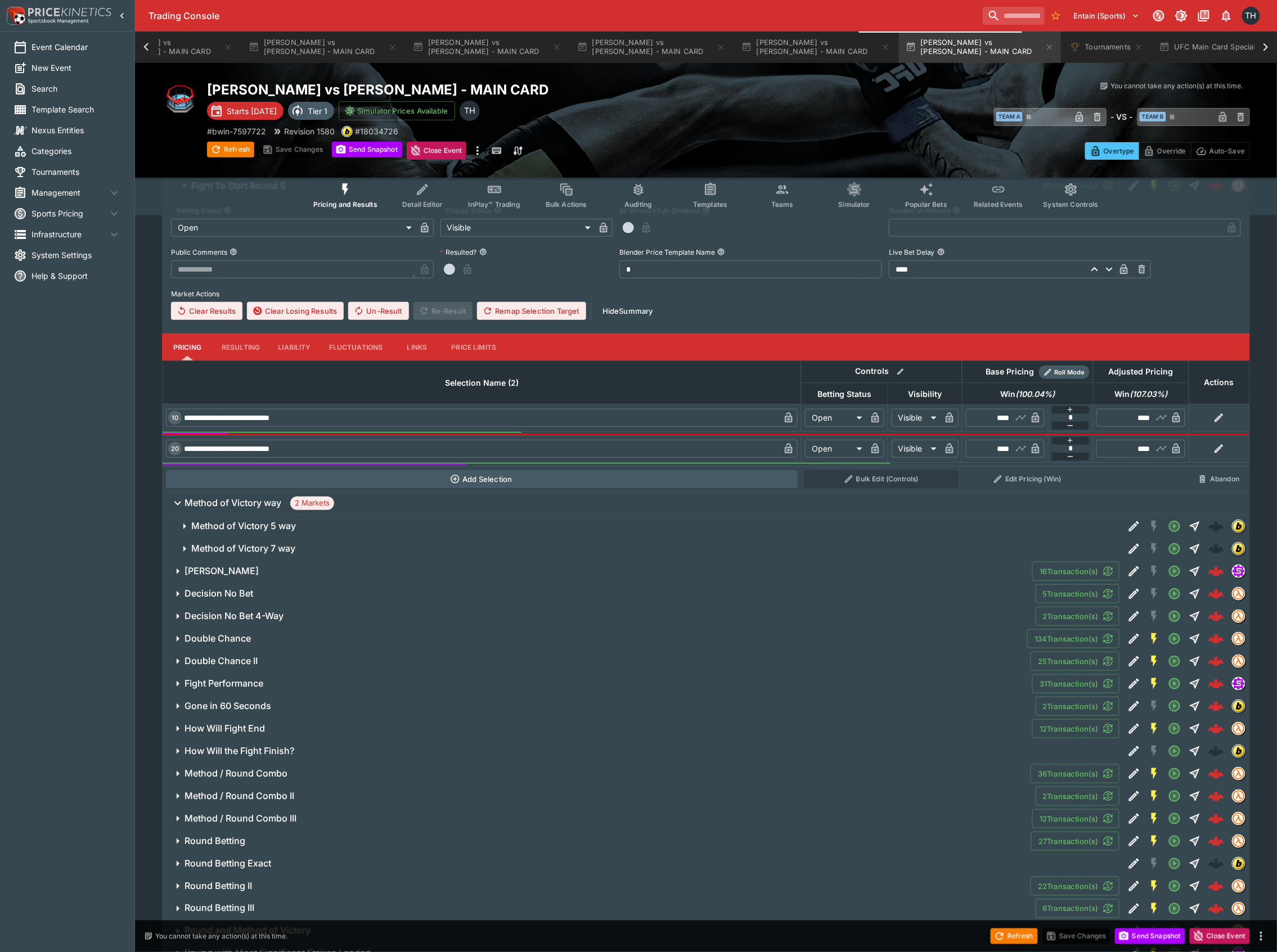
click at [257, 505] on h6 "Method of Victory way" at bounding box center [233, 503] width 96 height 12
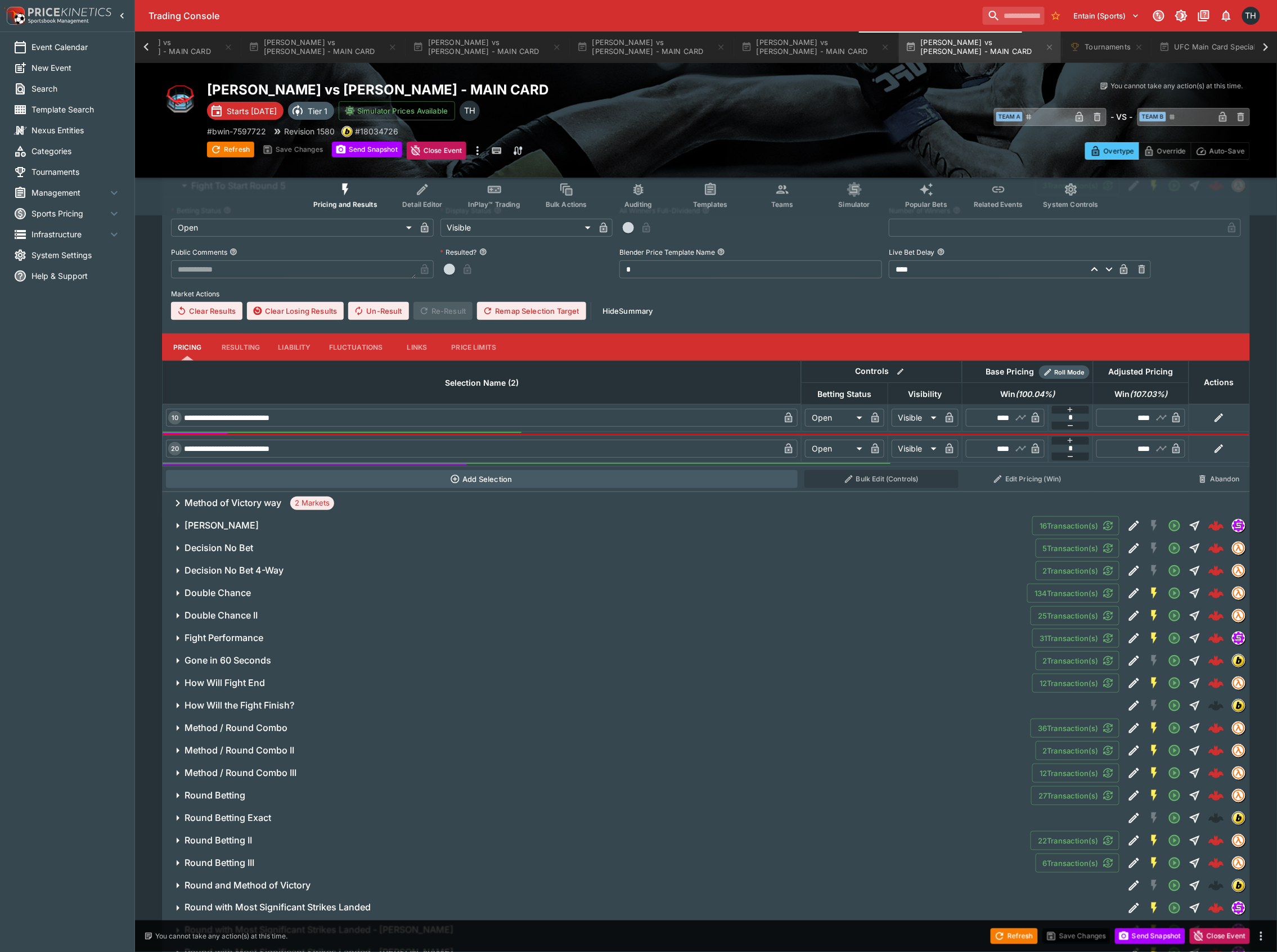
click at [250, 525] on span "[PERSON_NAME]" at bounding box center [604, 525] width 839 height 12
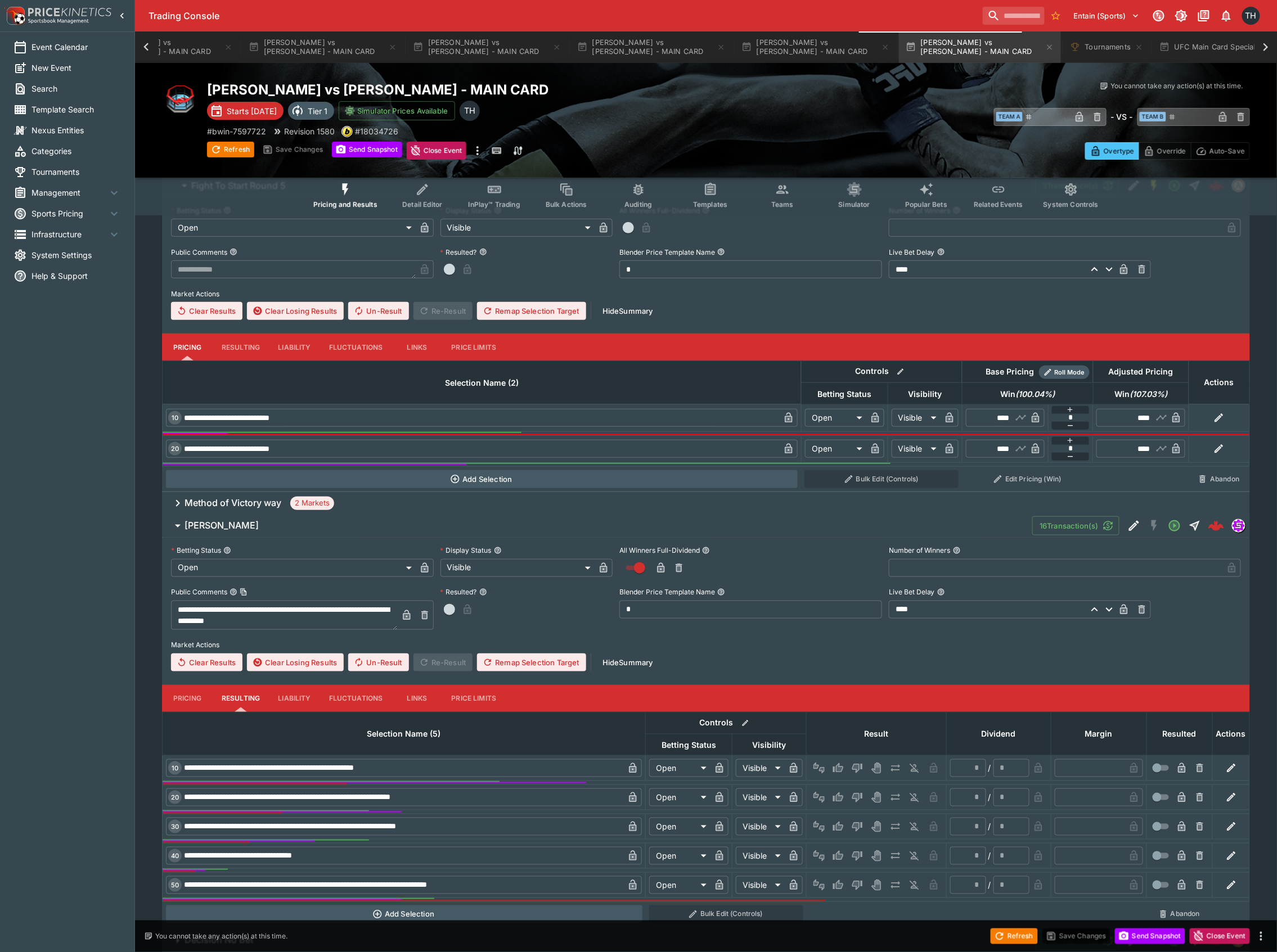
click at [248, 529] on span "[PERSON_NAME]" at bounding box center [604, 525] width 839 height 12
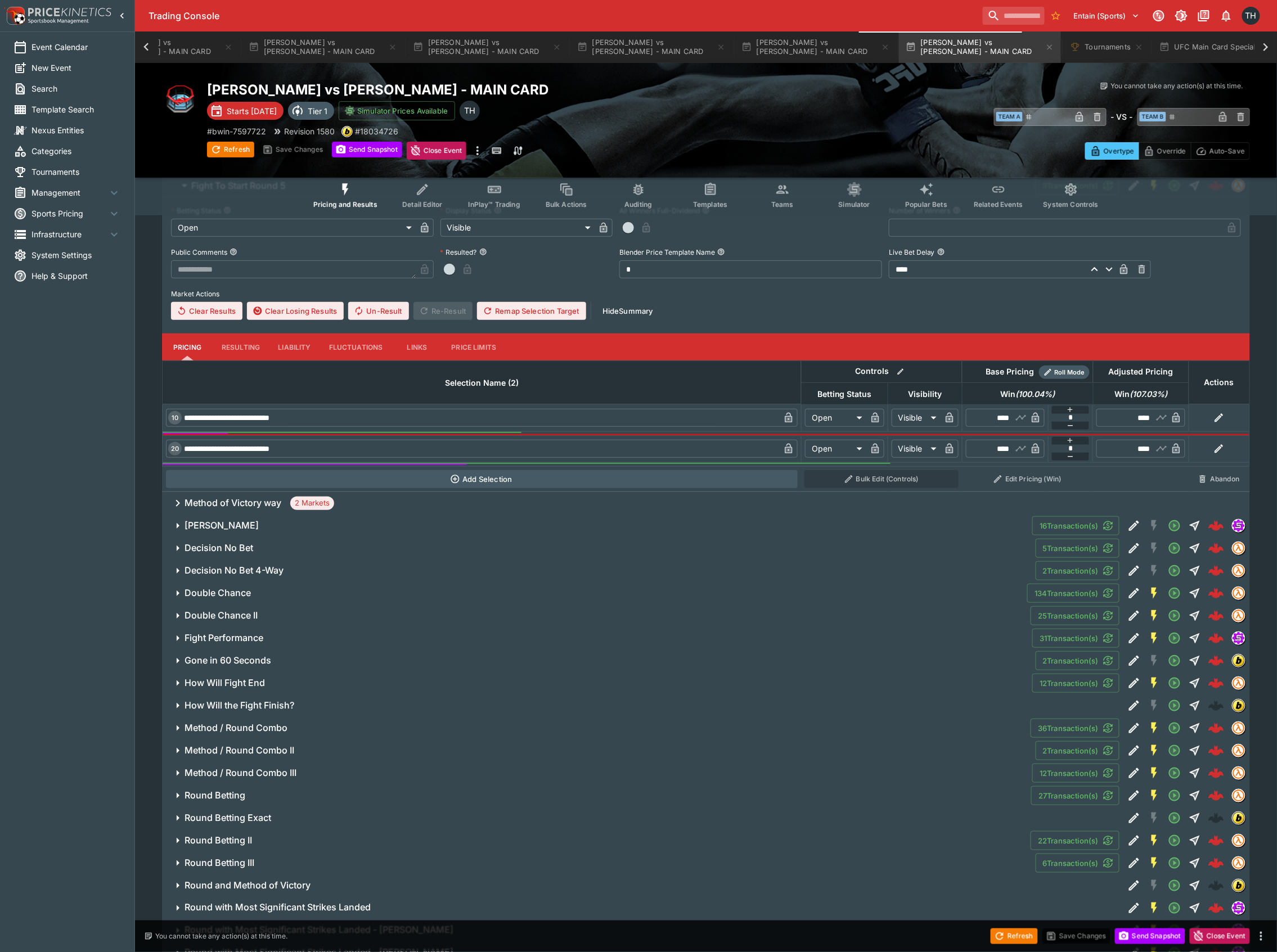
drag, startPoint x: 258, startPoint y: 548, endPoint x: 265, endPoint y: 549, distance: 7.1
click at [259, 548] on span "Decision No Bet" at bounding box center [606, 548] width 842 height 12
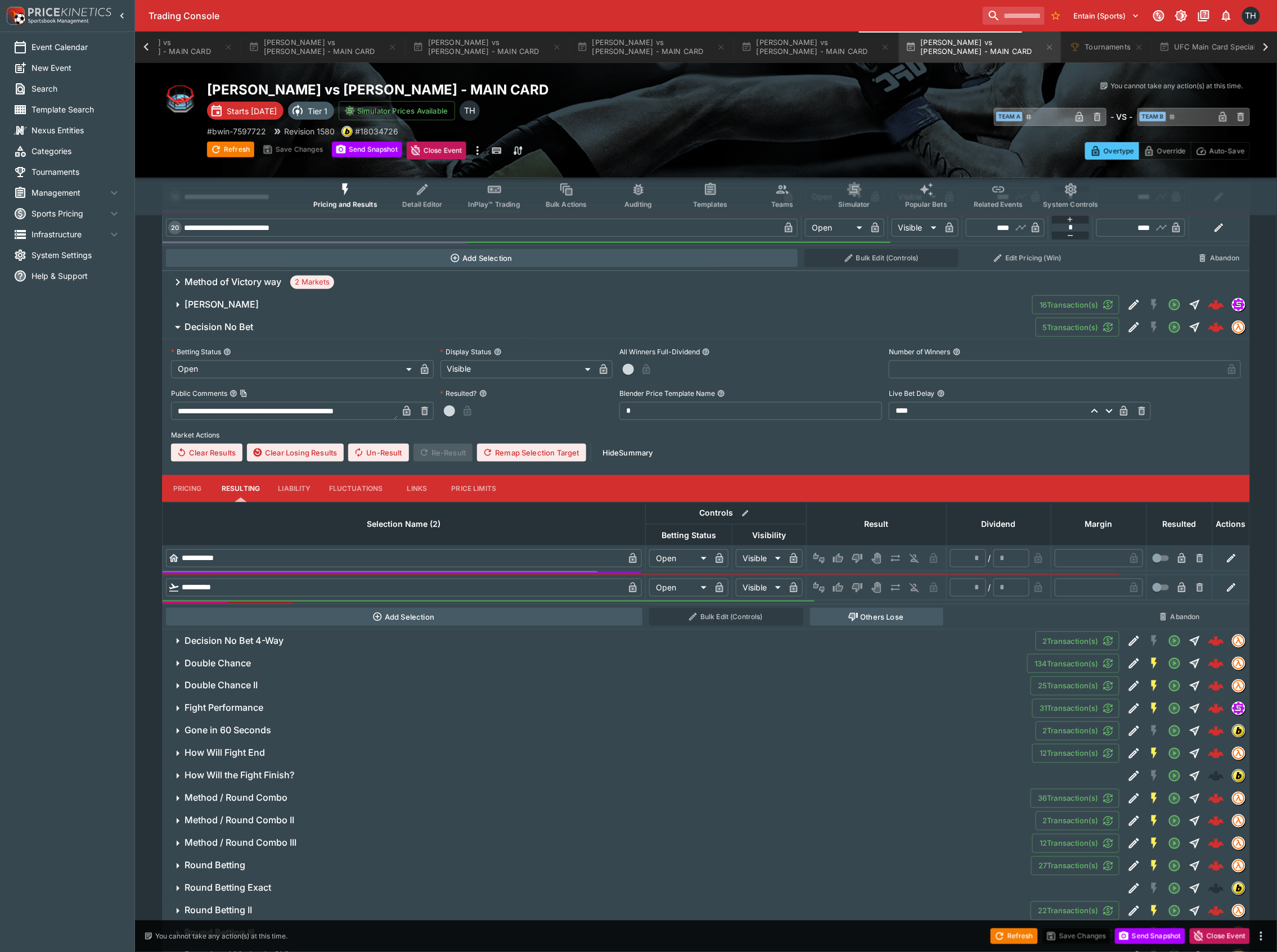
scroll to position [2192, 0]
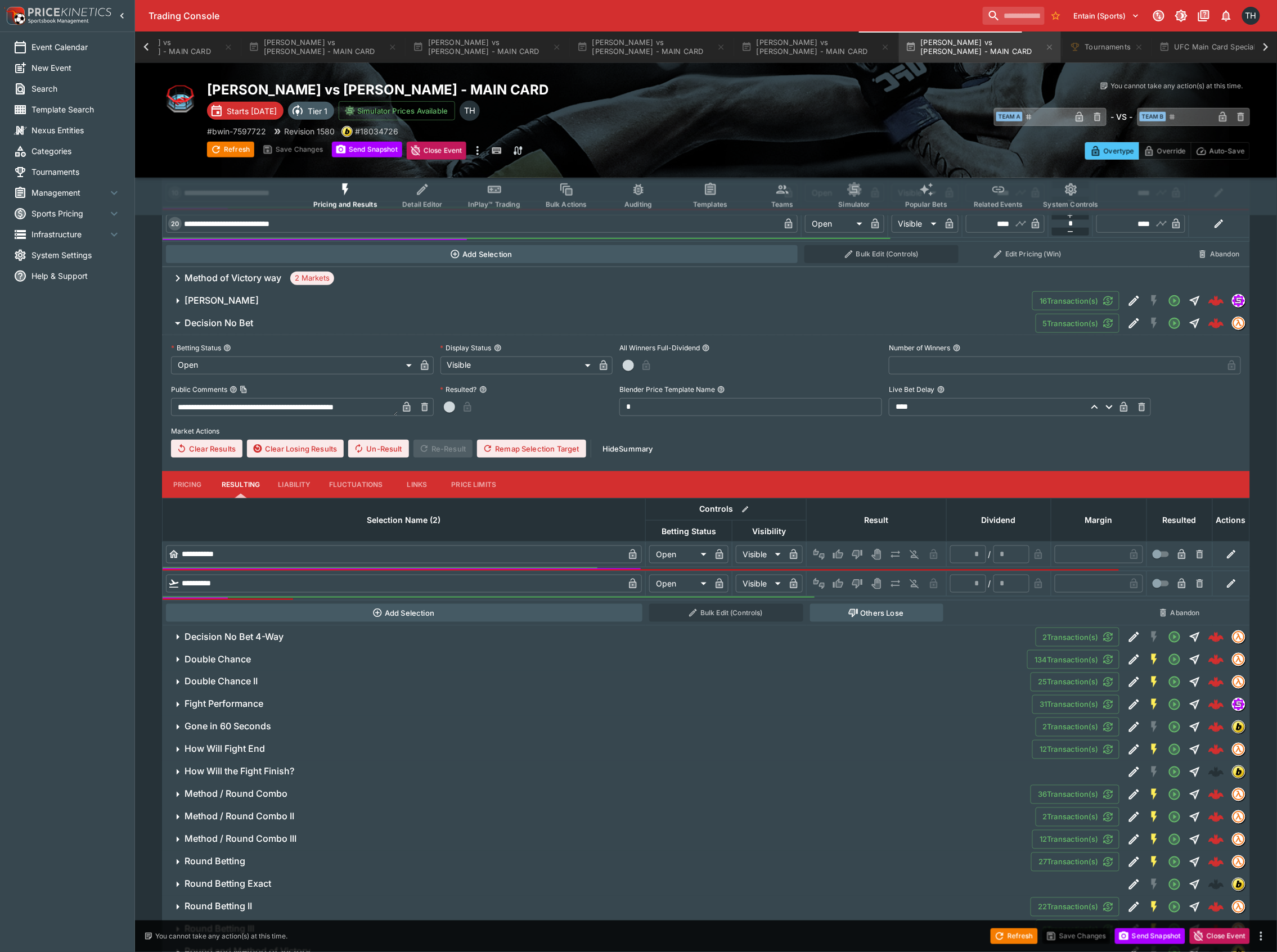
click at [185, 482] on button "Pricing" at bounding box center [187, 484] width 50 height 27
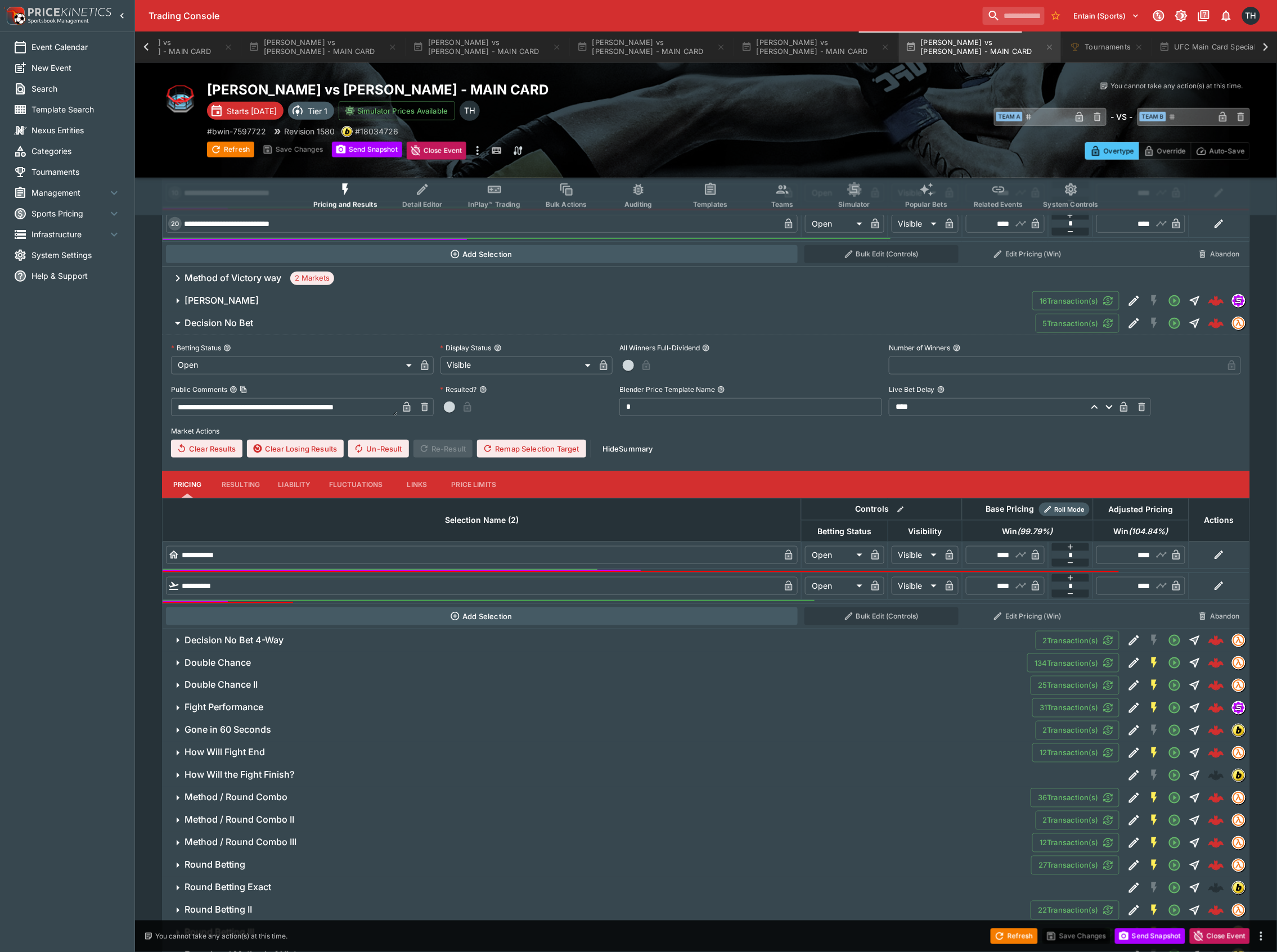
click at [324, 641] on span "Decision No Bet 4-Way" at bounding box center [606, 640] width 842 height 12
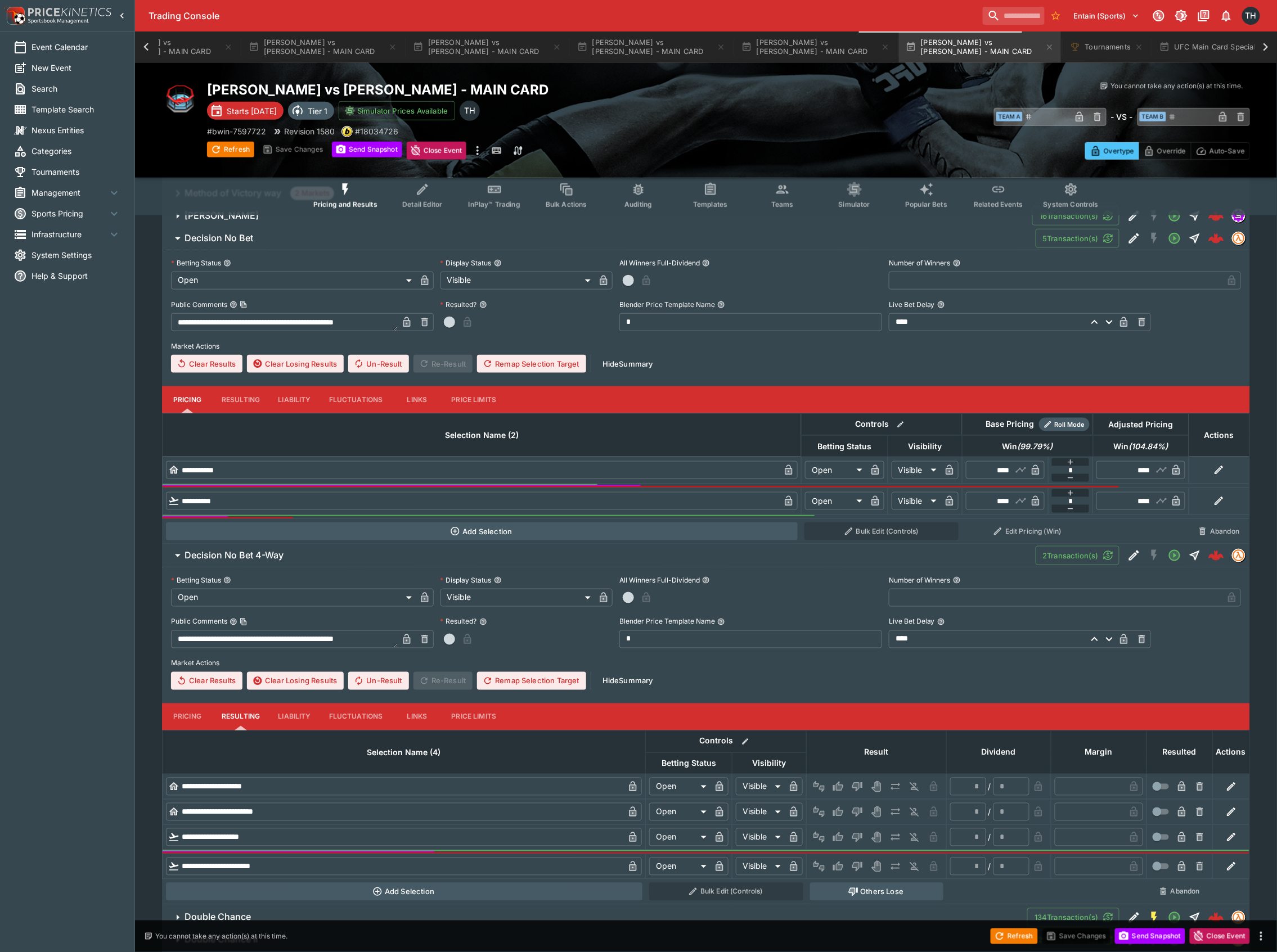
scroll to position [2342, 0]
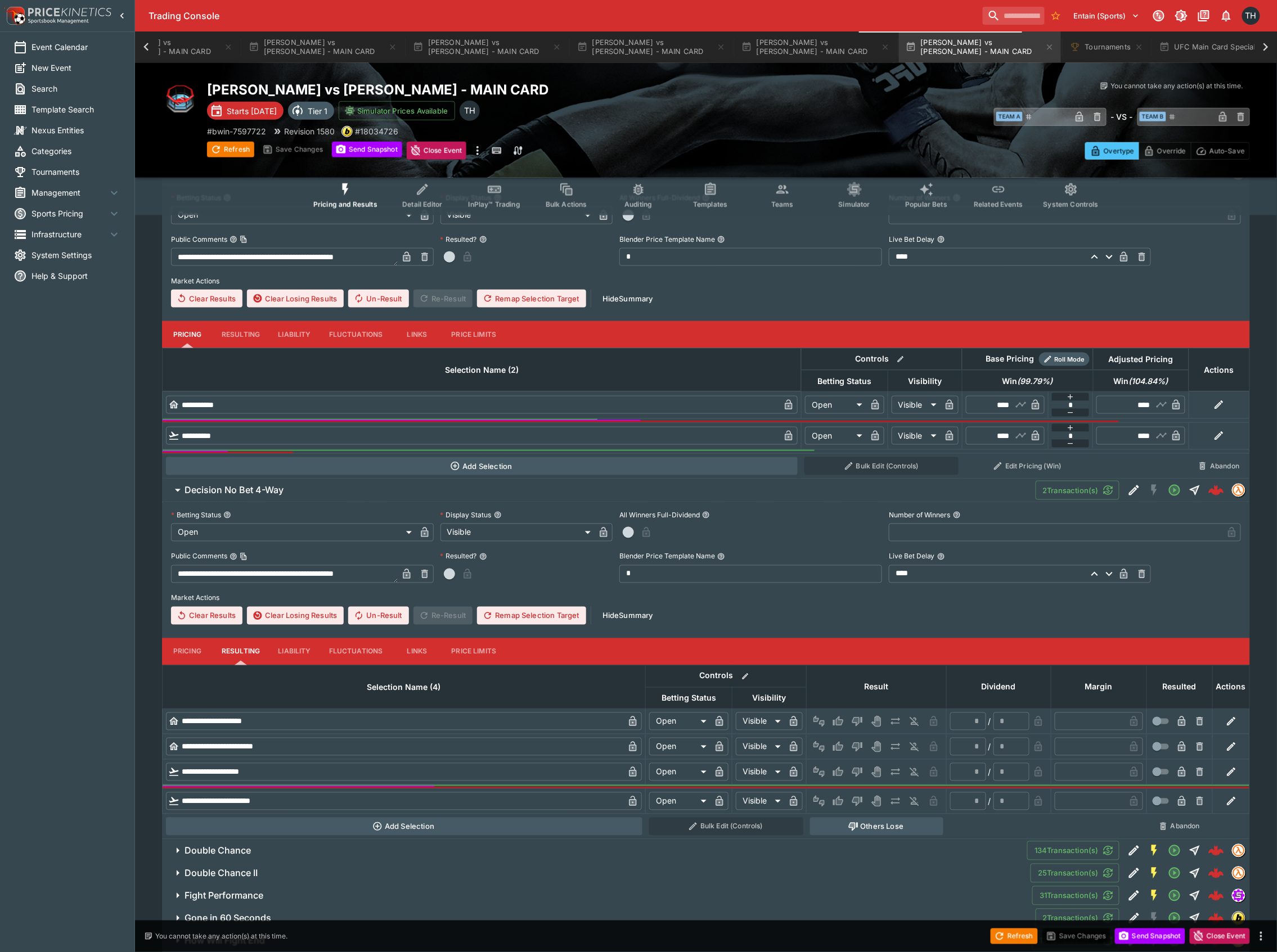
click at [185, 660] on button "Pricing" at bounding box center [187, 652] width 50 height 27
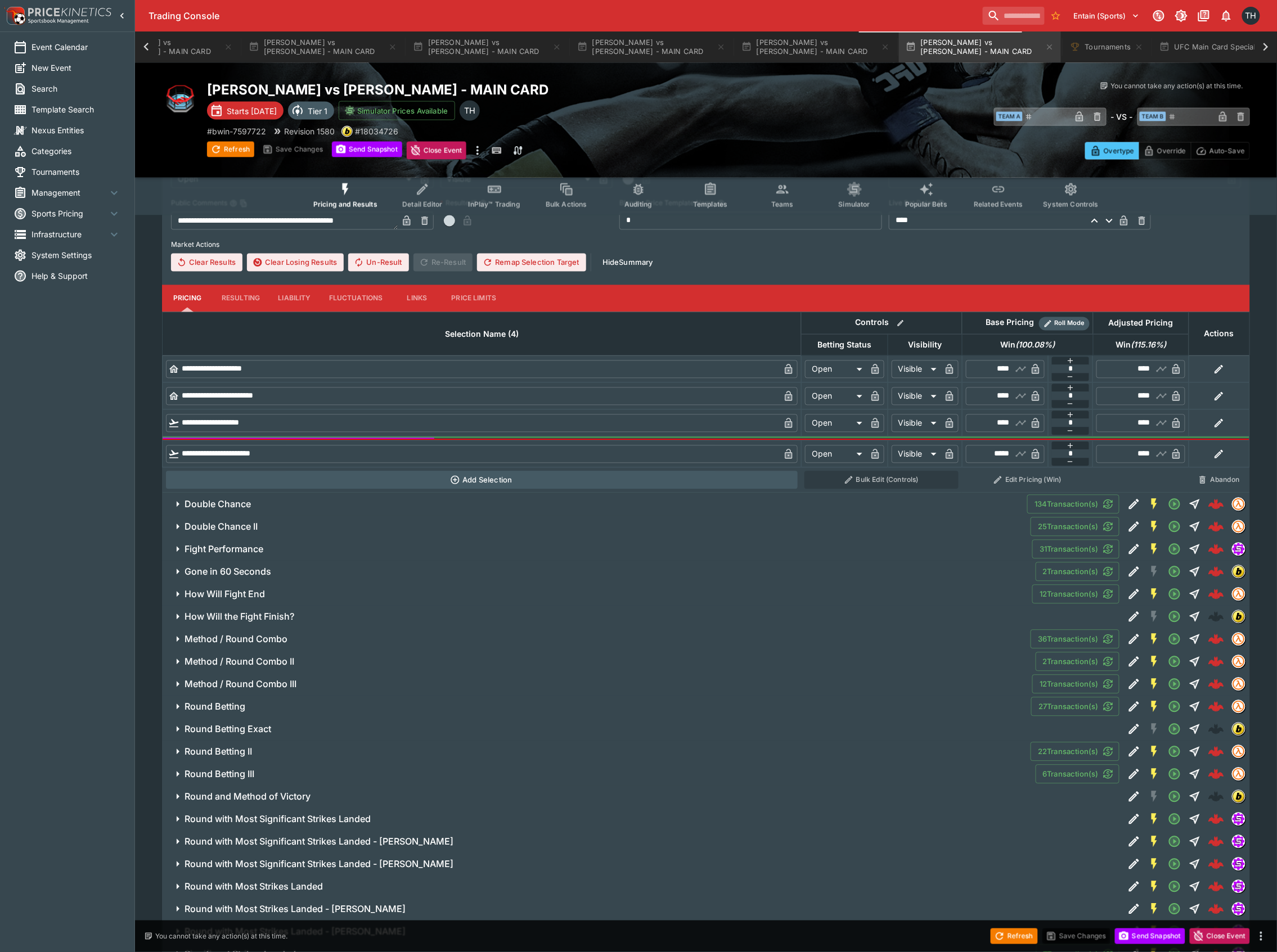
scroll to position [2717, 0]
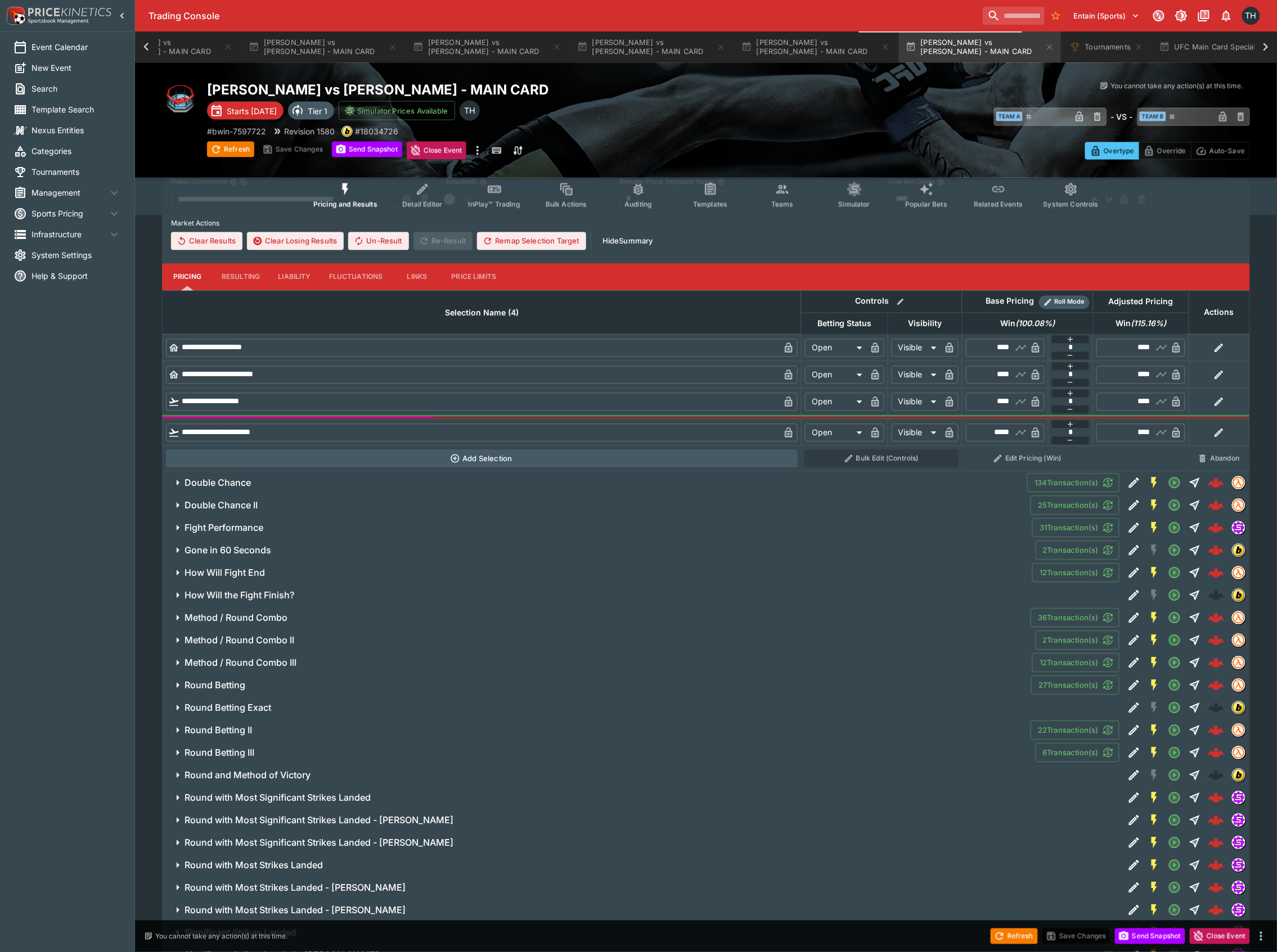
click at [319, 490] on span "Double Chance" at bounding box center [601, 484] width 834 height 12
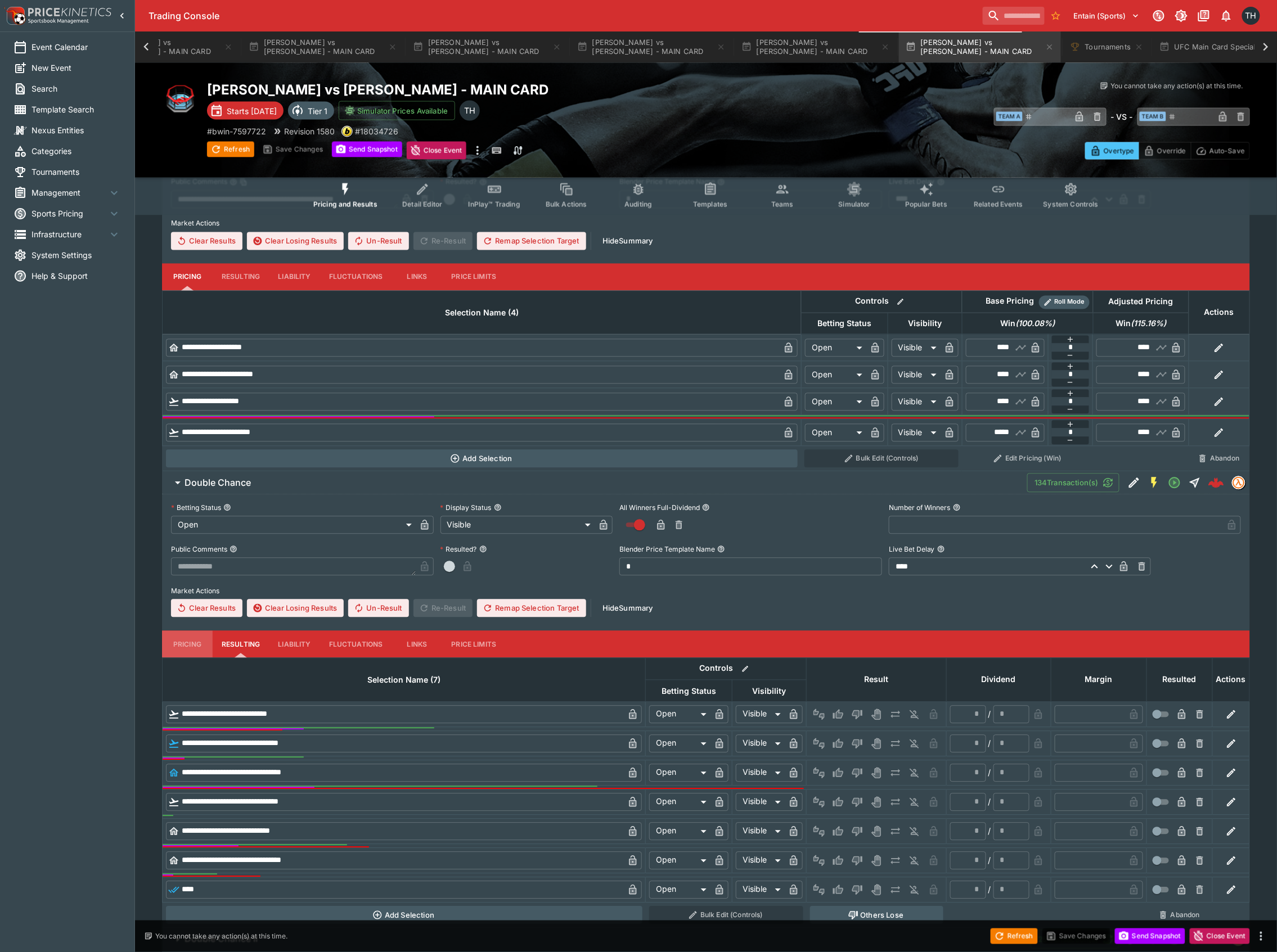
click at [183, 649] on button "Pricing" at bounding box center [187, 644] width 50 height 27
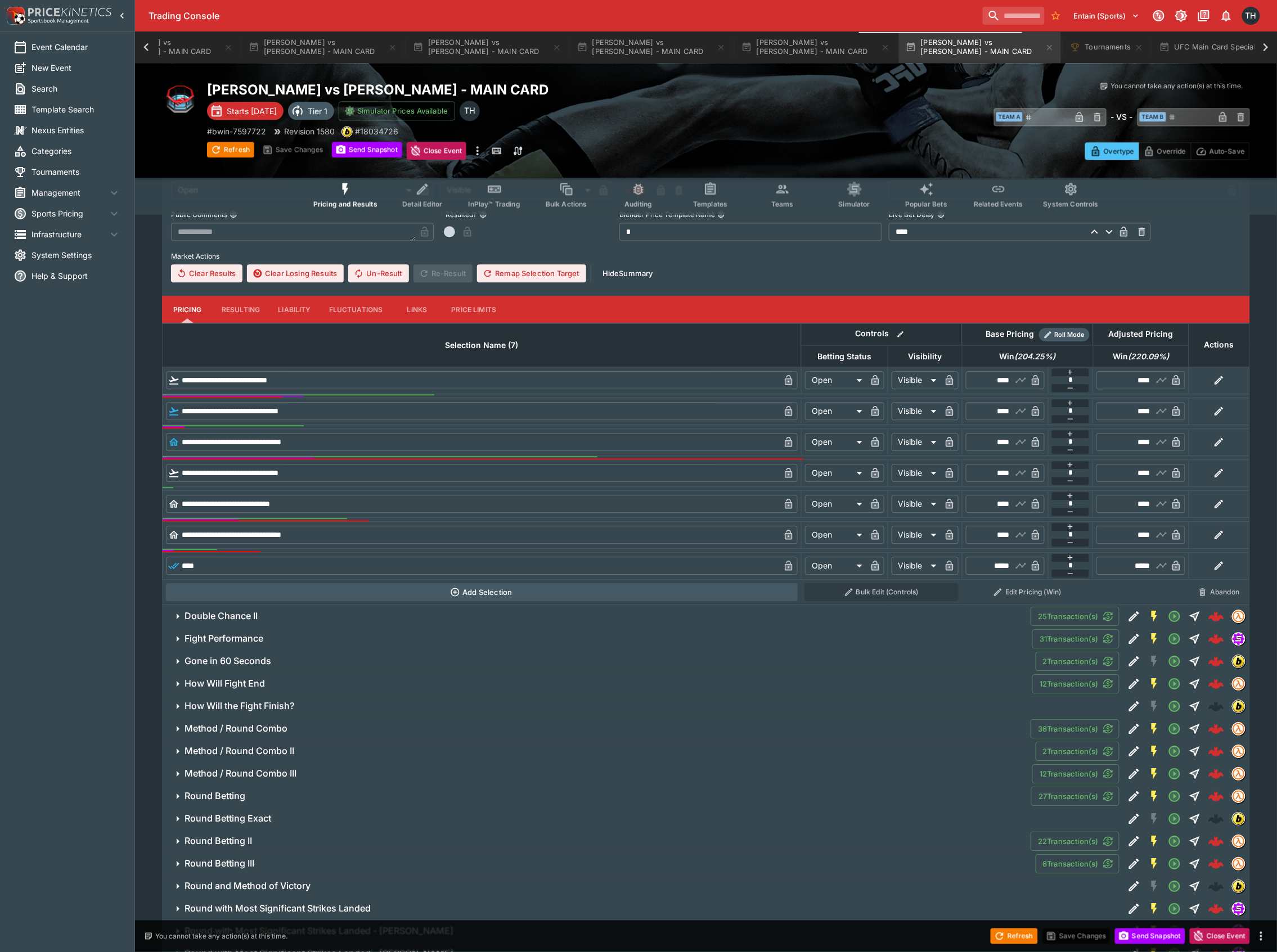
scroll to position [3167, 0]
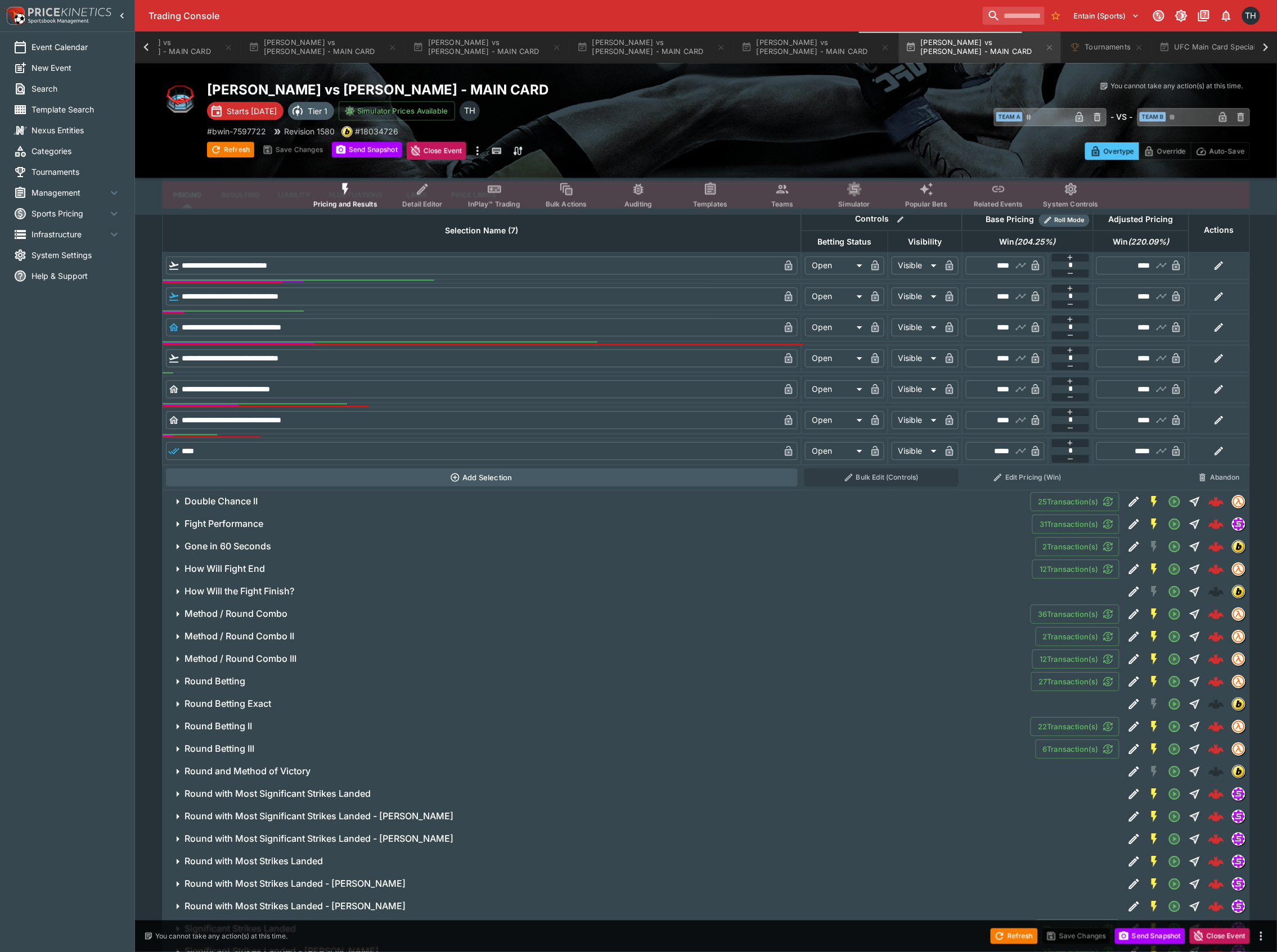
click at [258, 507] on span "Double Chance II" at bounding box center [603, 501] width 837 height 12
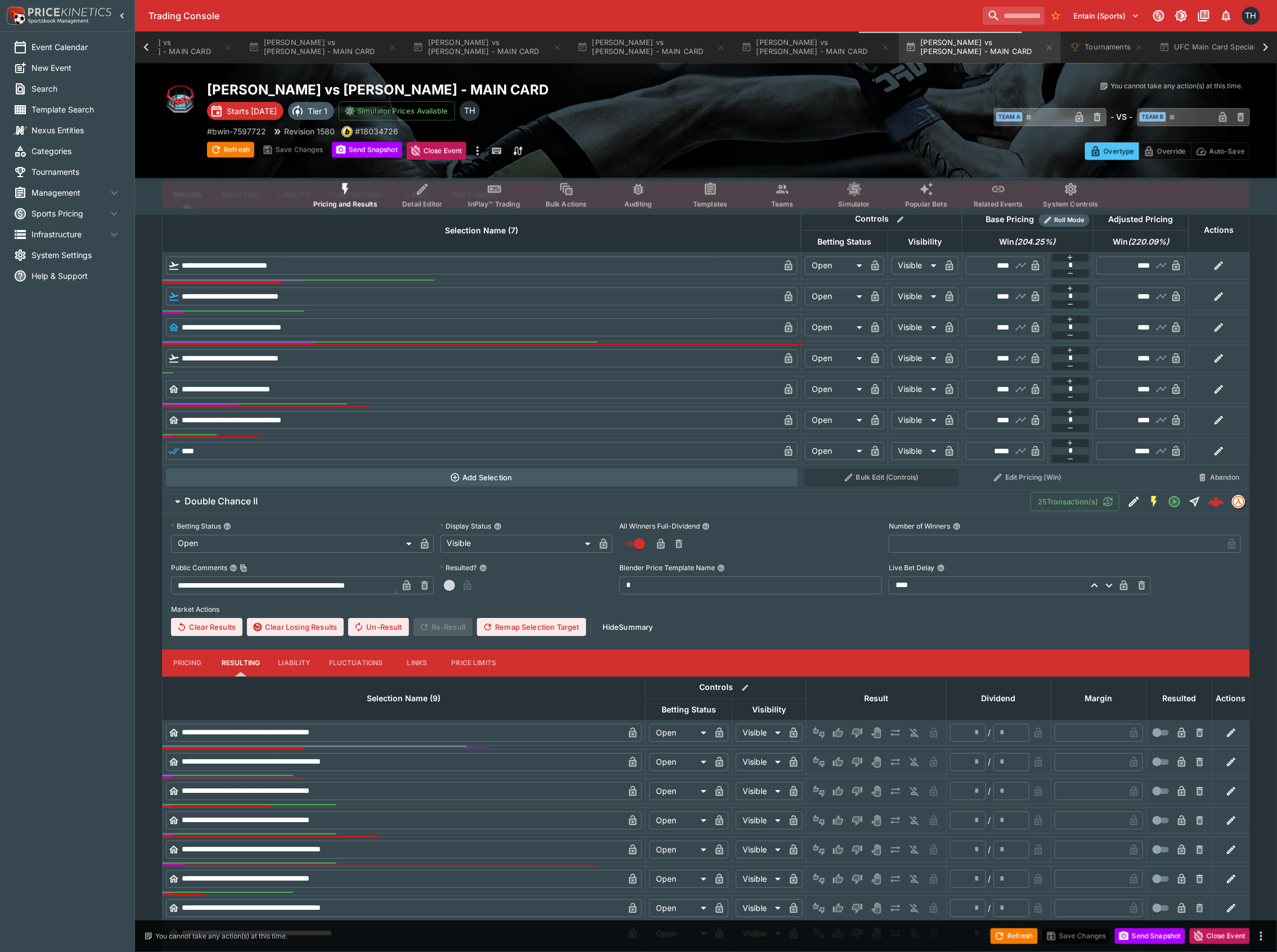
click at [174, 667] on button "Pricing" at bounding box center [187, 663] width 50 height 27
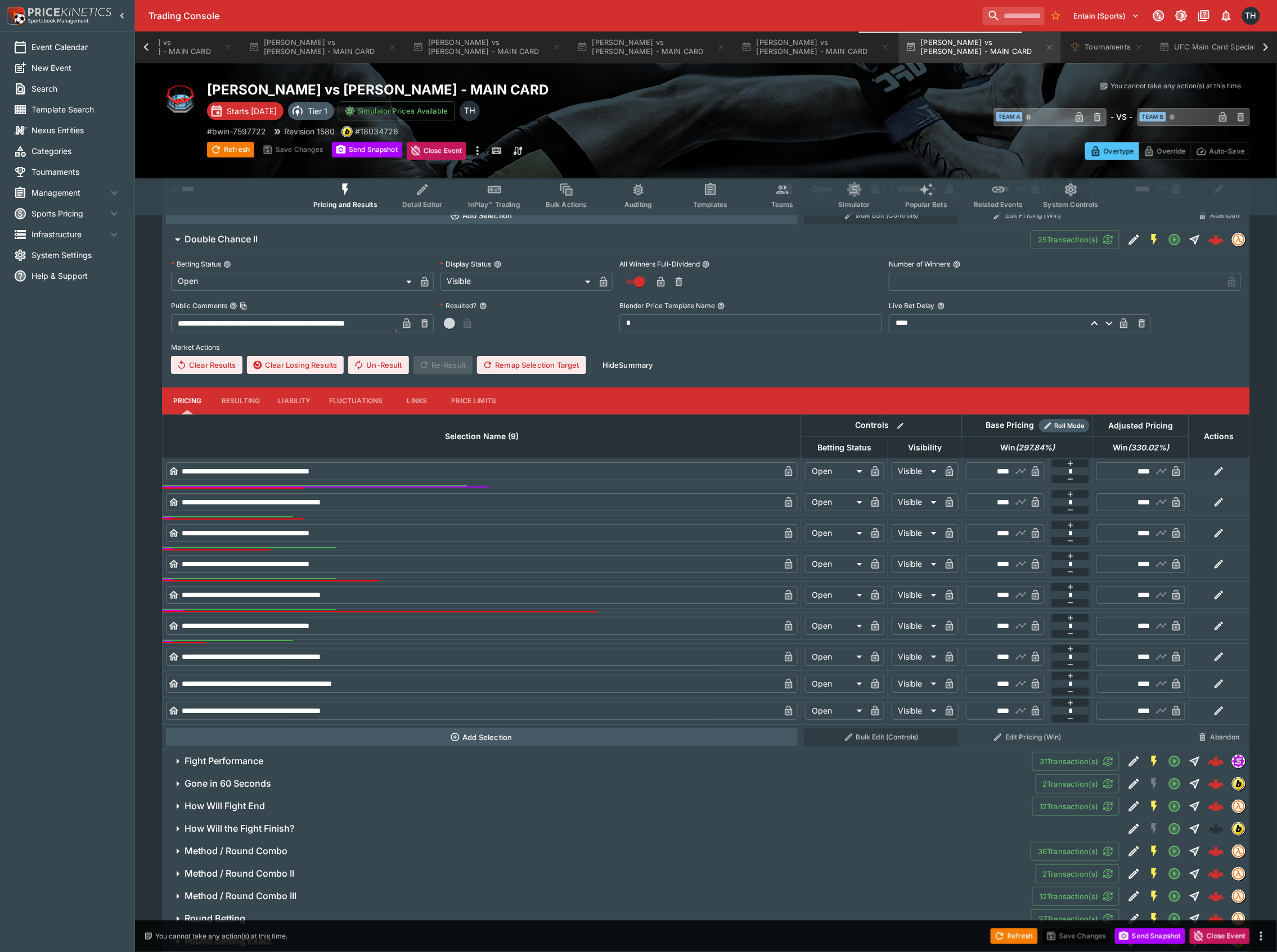
scroll to position [3542, 0]
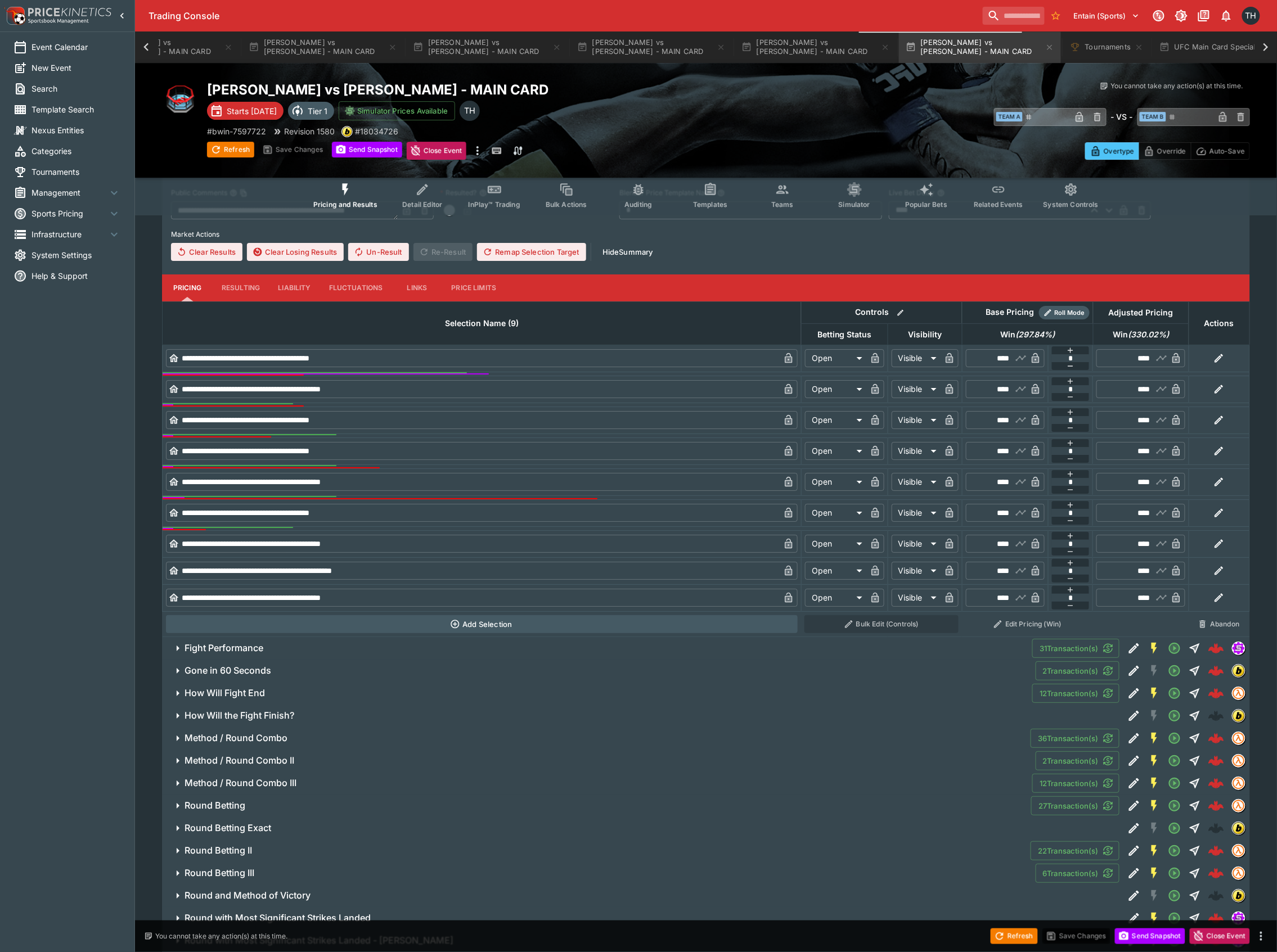
click at [254, 652] on h6 "Fight Performance" at bounding box center [224, 648] width 79 height 12
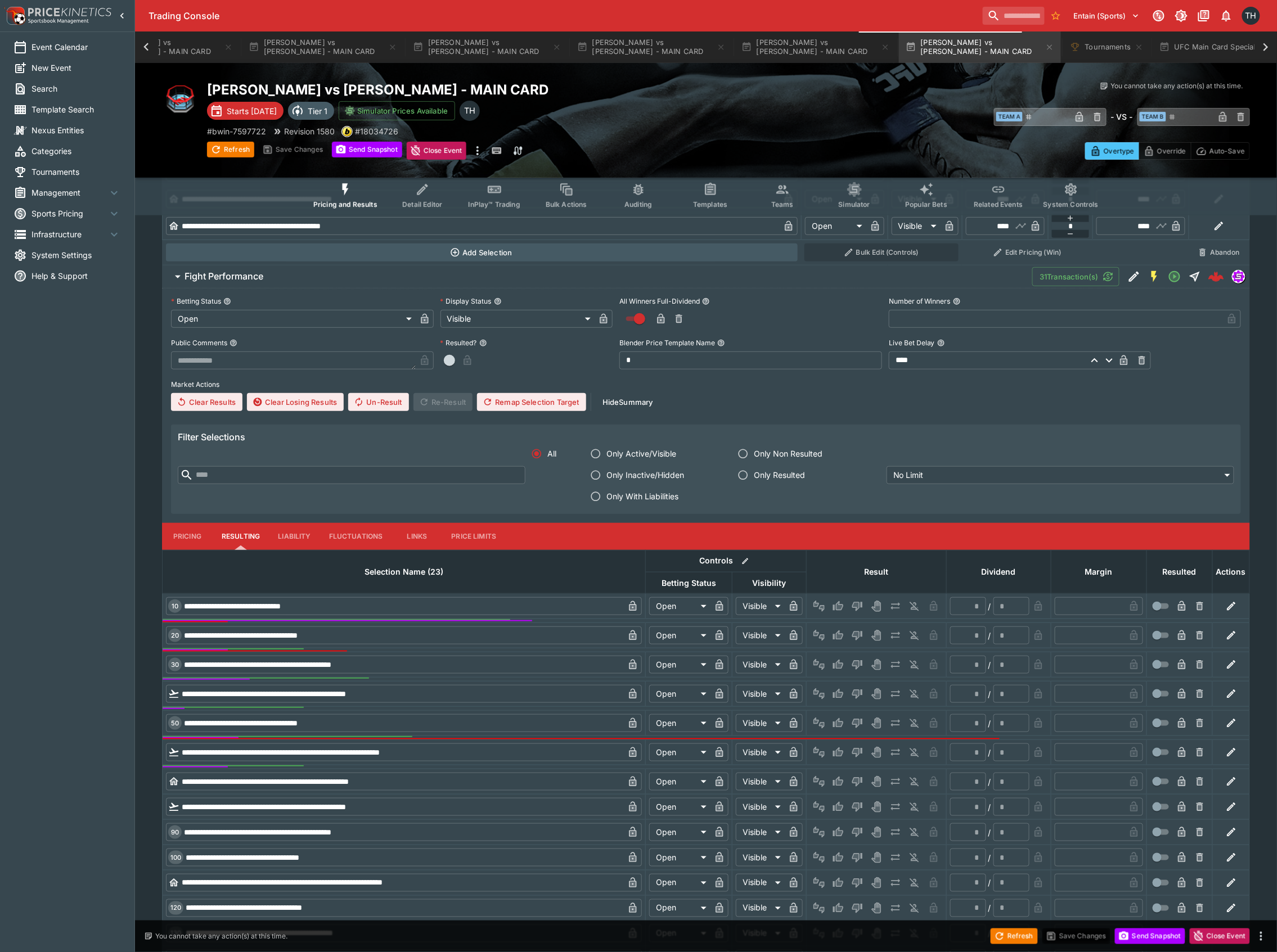
scroll to position [3918, 0]
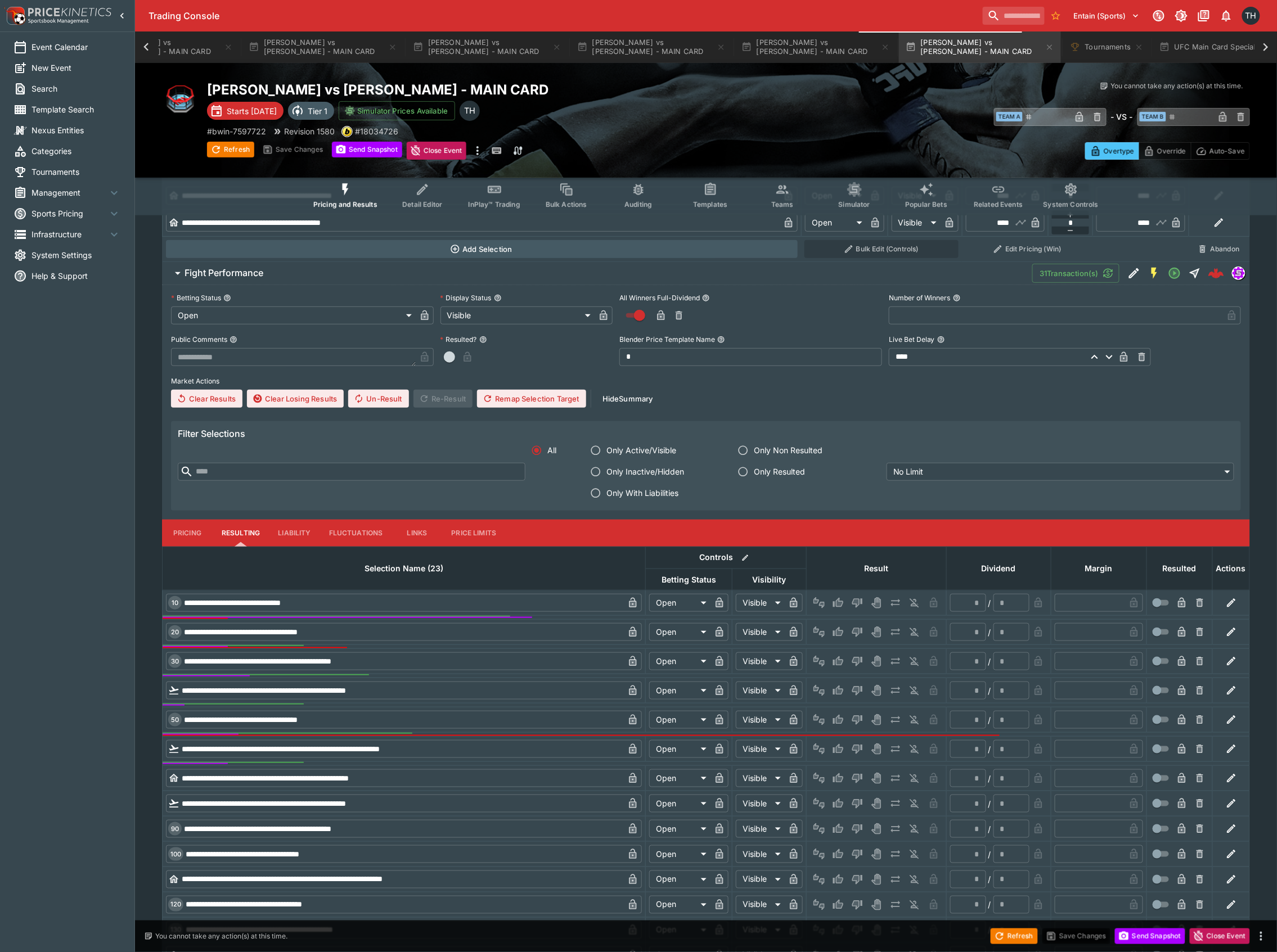
click at [180, 539] on button "Pricing" at bounding box center [187, 533] width 50 height 27
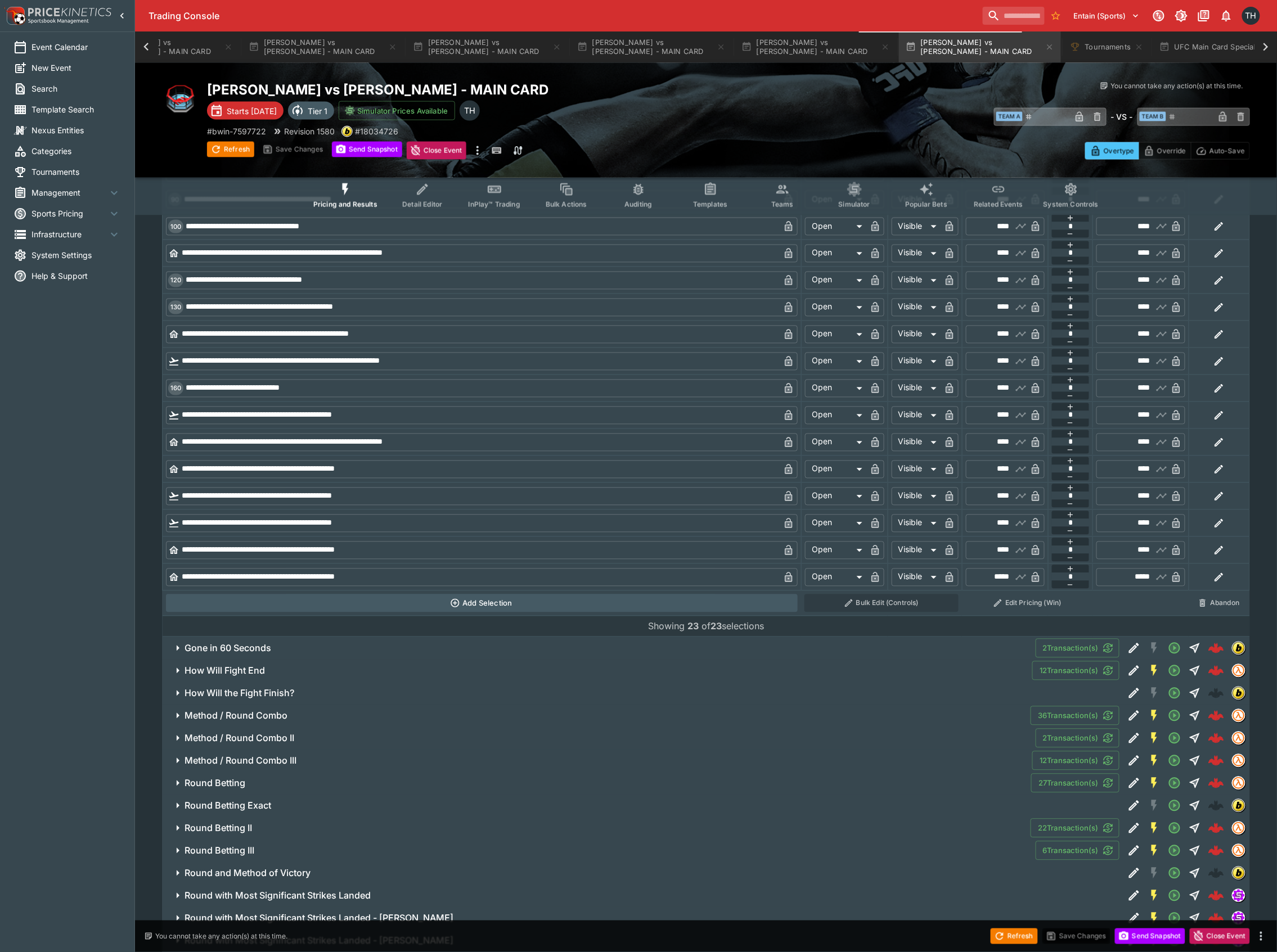
scroll to position [4593, 0]
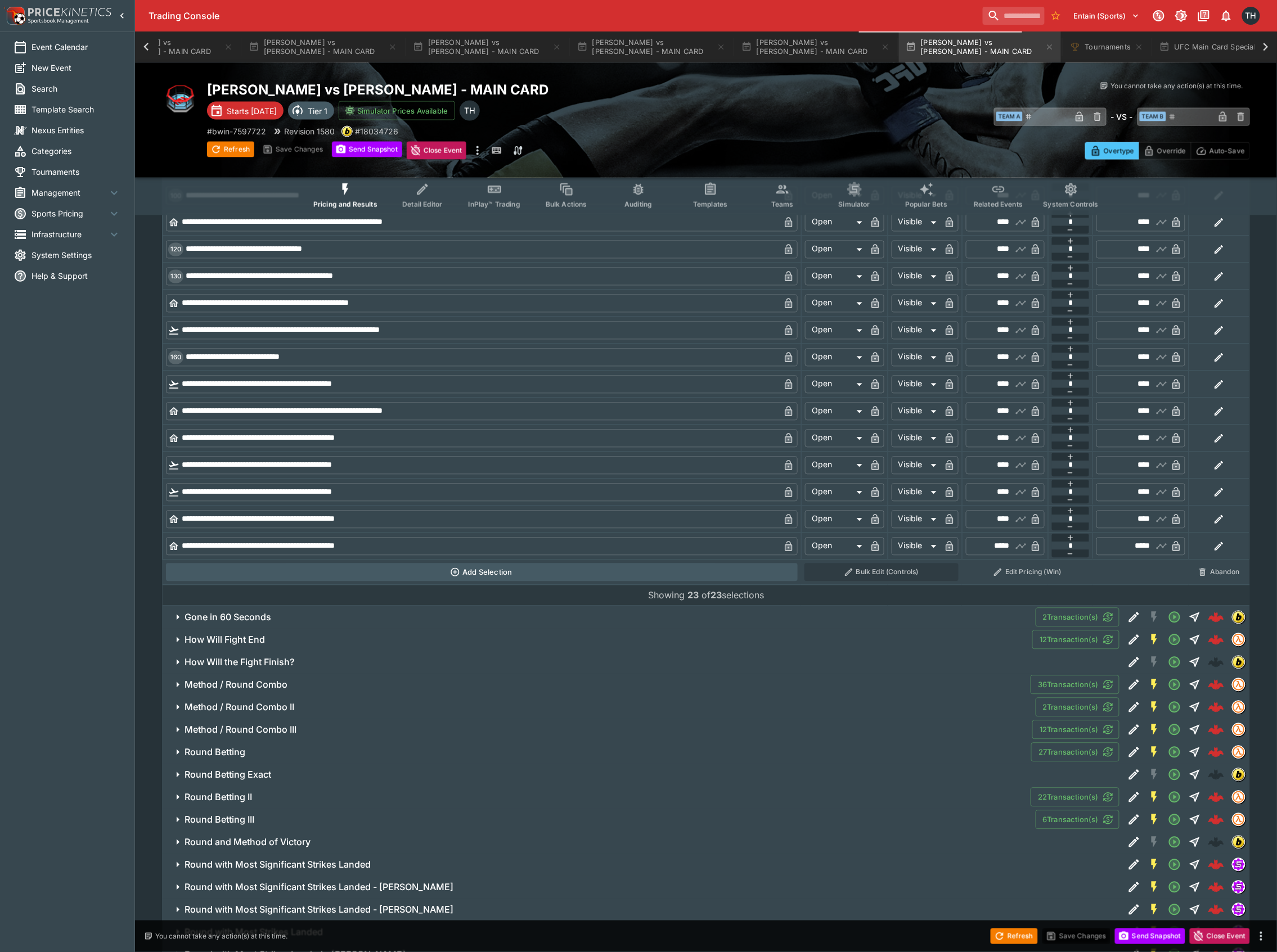
click at [217, 624] on h6 "Gone in 60 Seconds" at bounding box center [228, 618] width 87 height 12
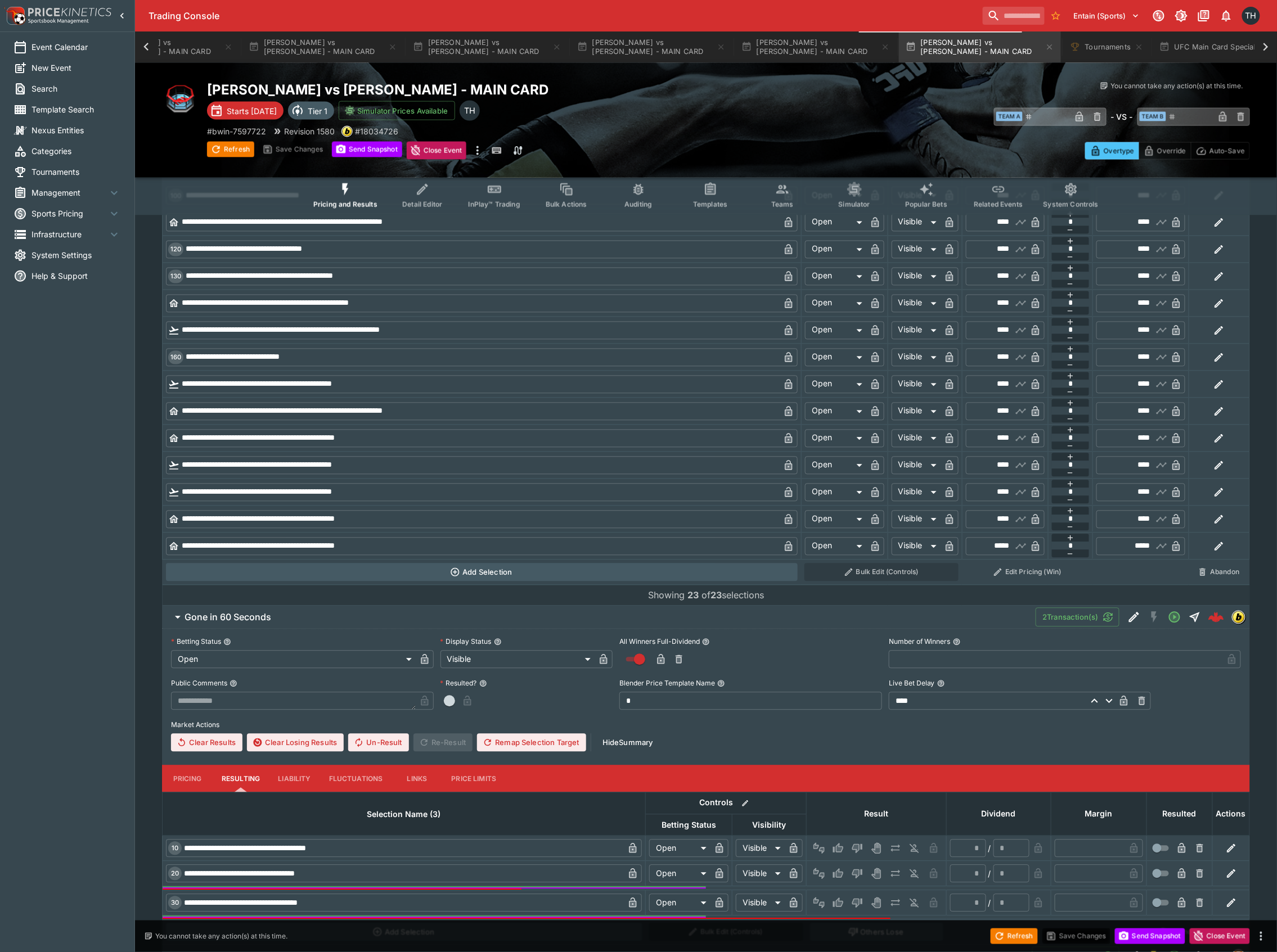
scroll to position [4892, 0]
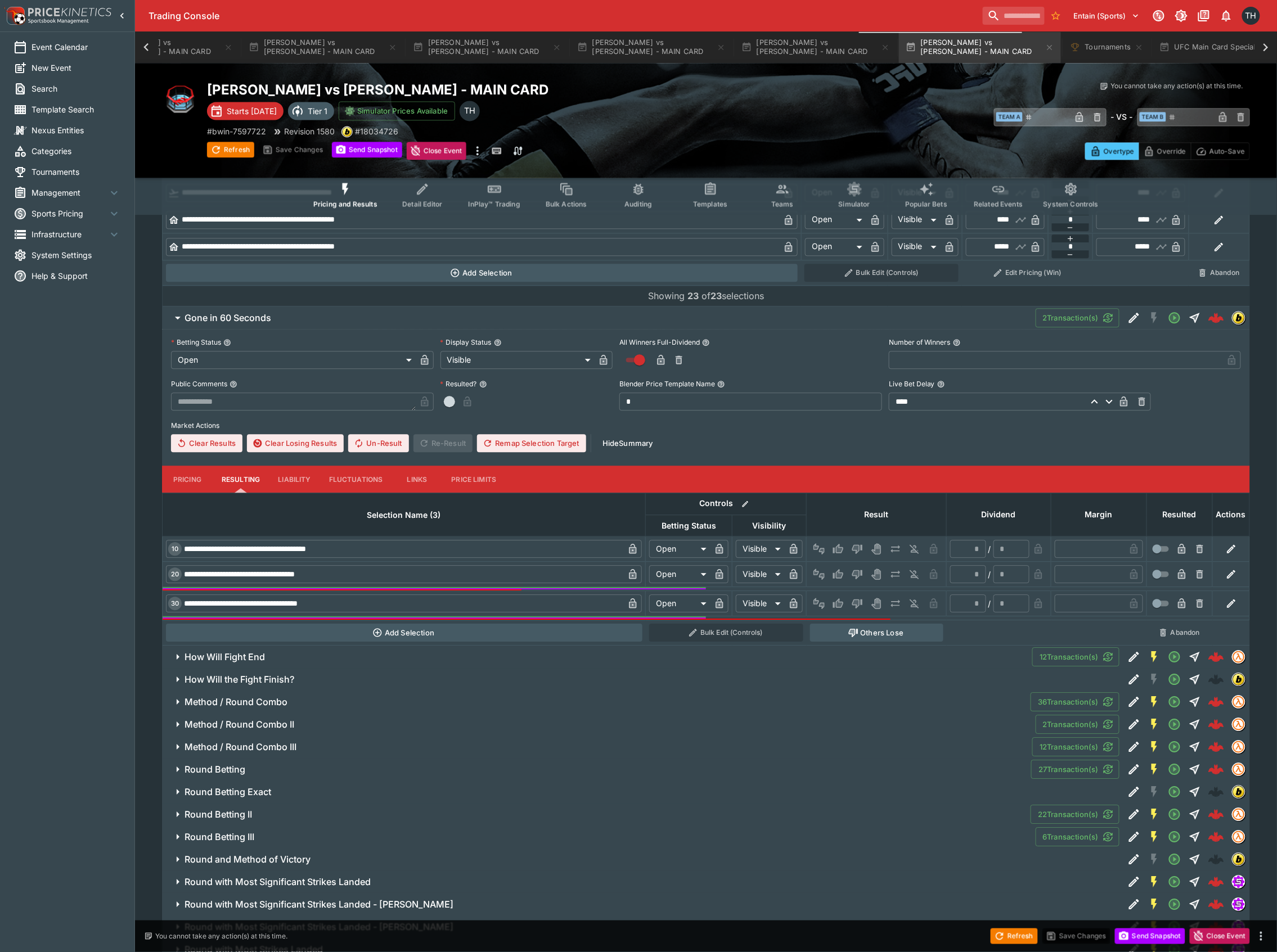
click at [178, 484] on button "Pricing" at bounding box center [187, 479] width 50 height 27
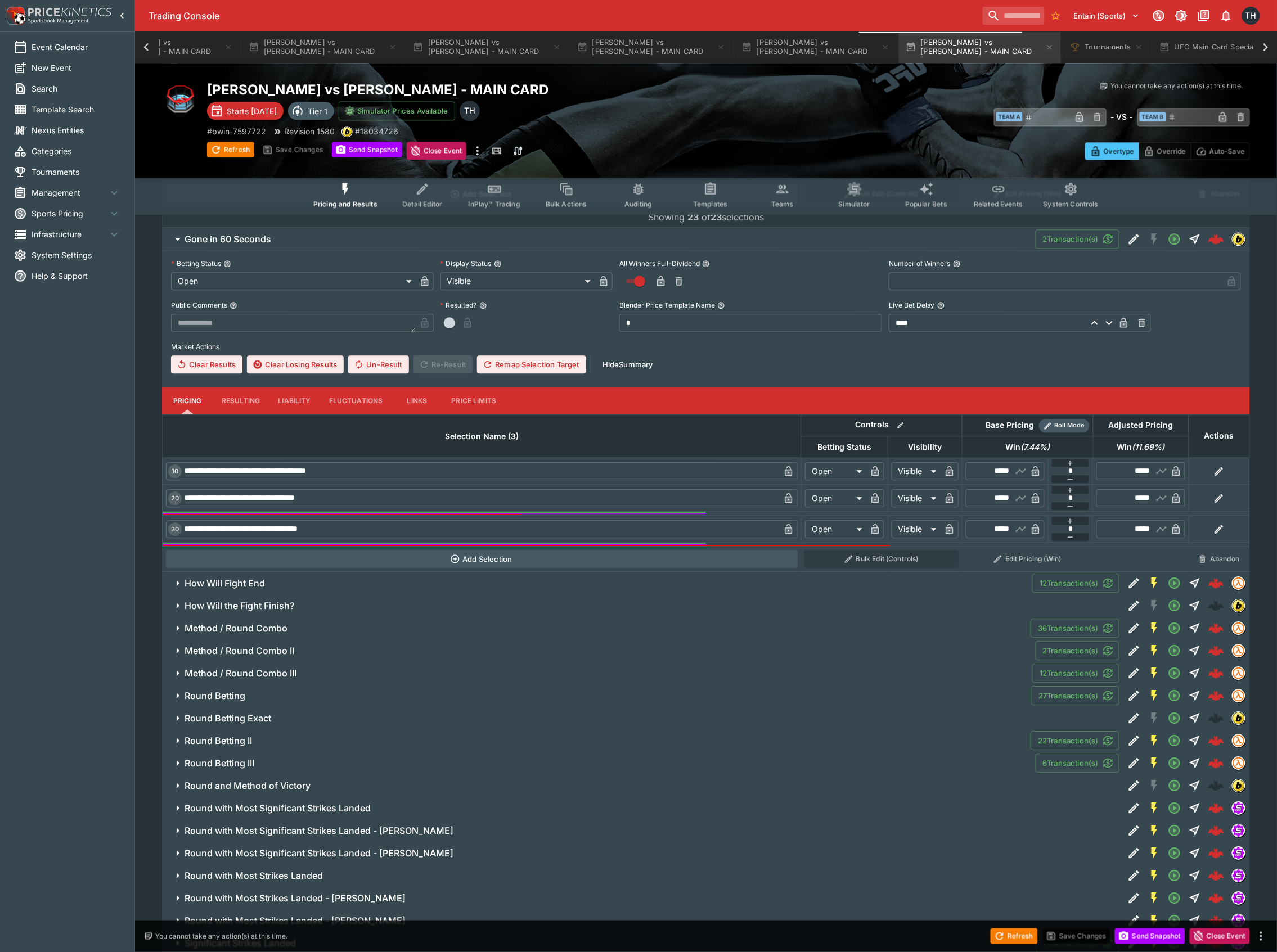
scroll to position [5043, 0]
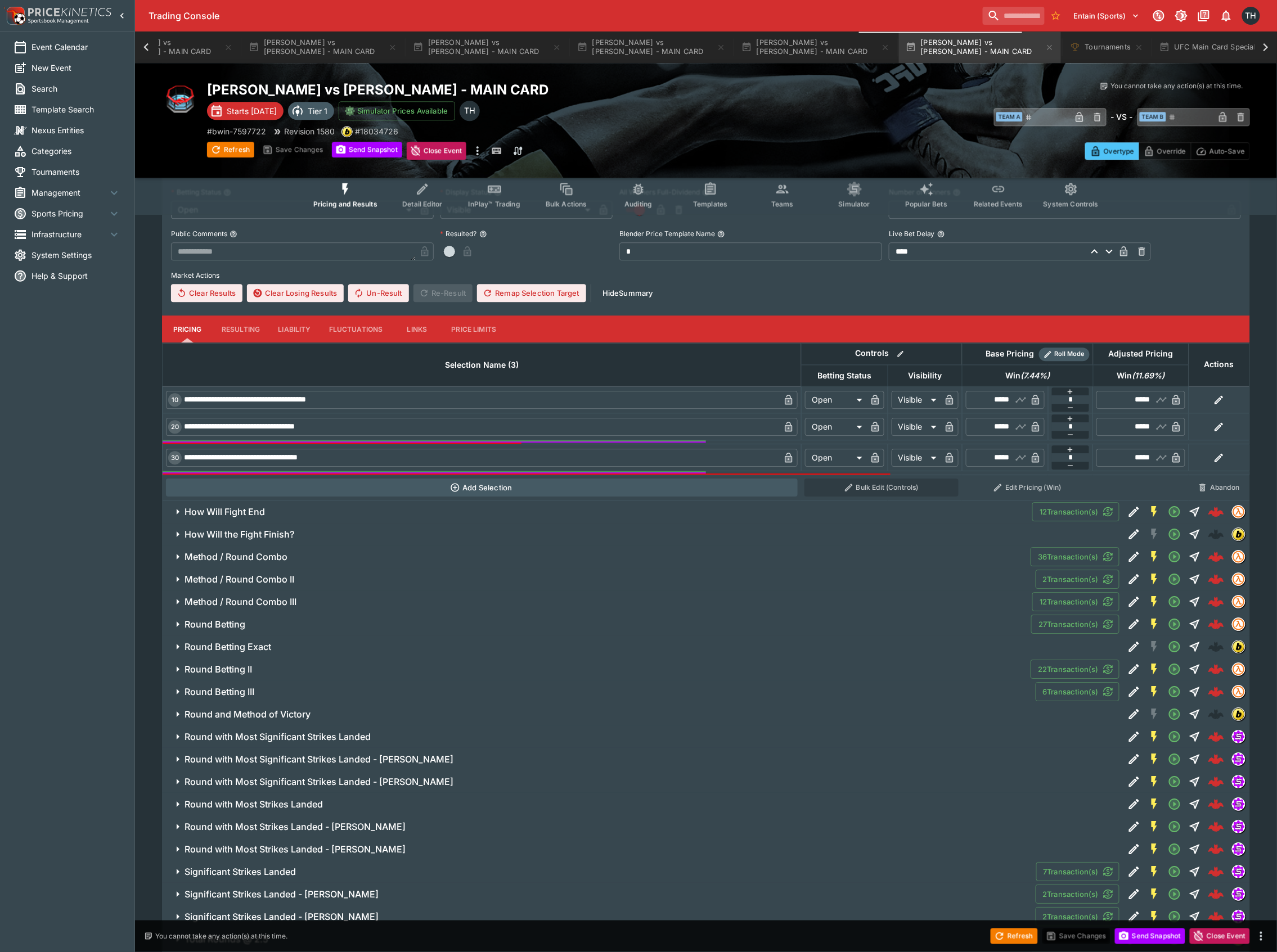
click at [262, 518] on h6 "How Will Fight End" at bounding box center [225, 512] width 80 height 12
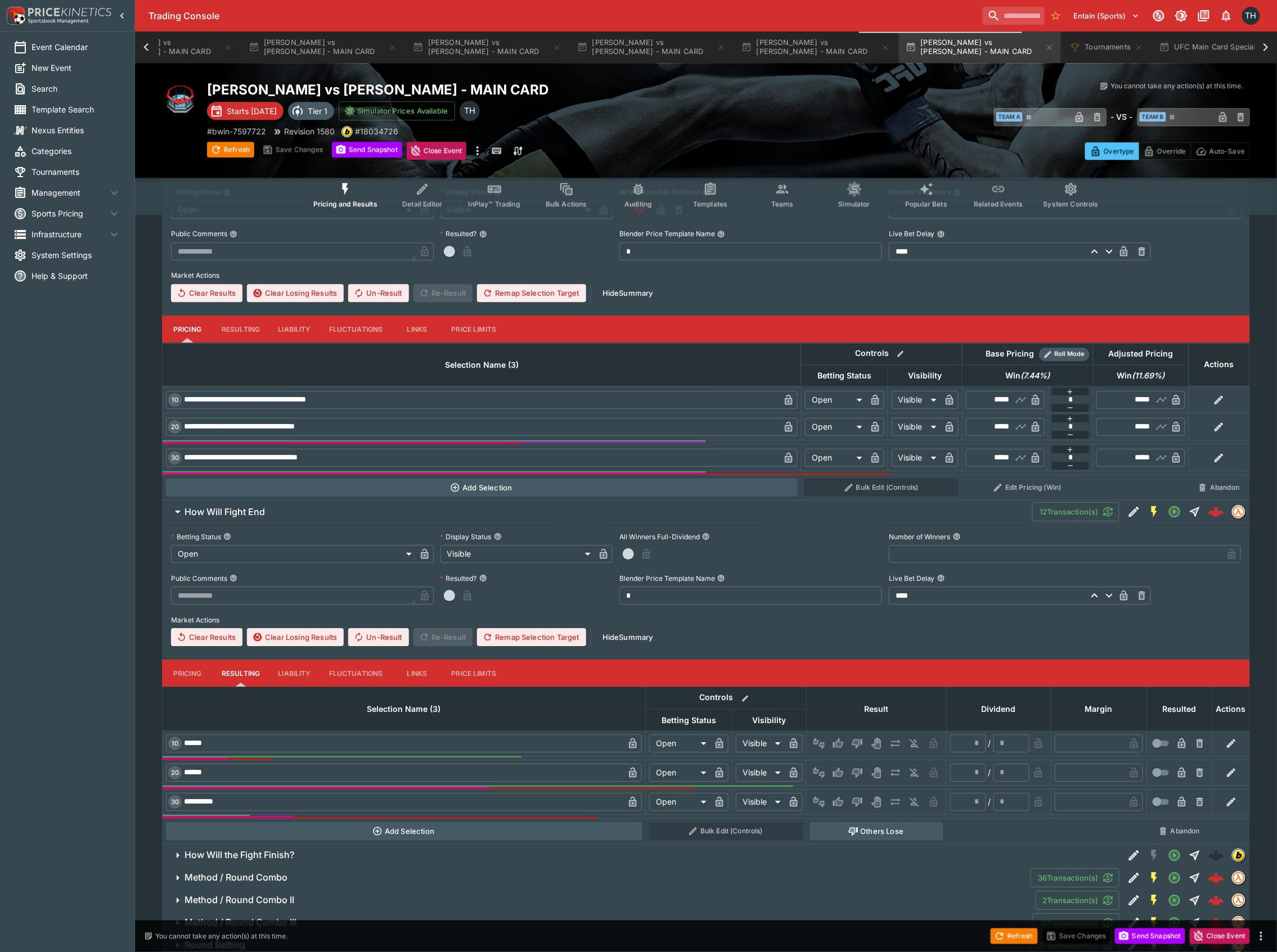
click at [186, 682] on button "Pricing" at bounding box center [187, 673] width 50 height 27
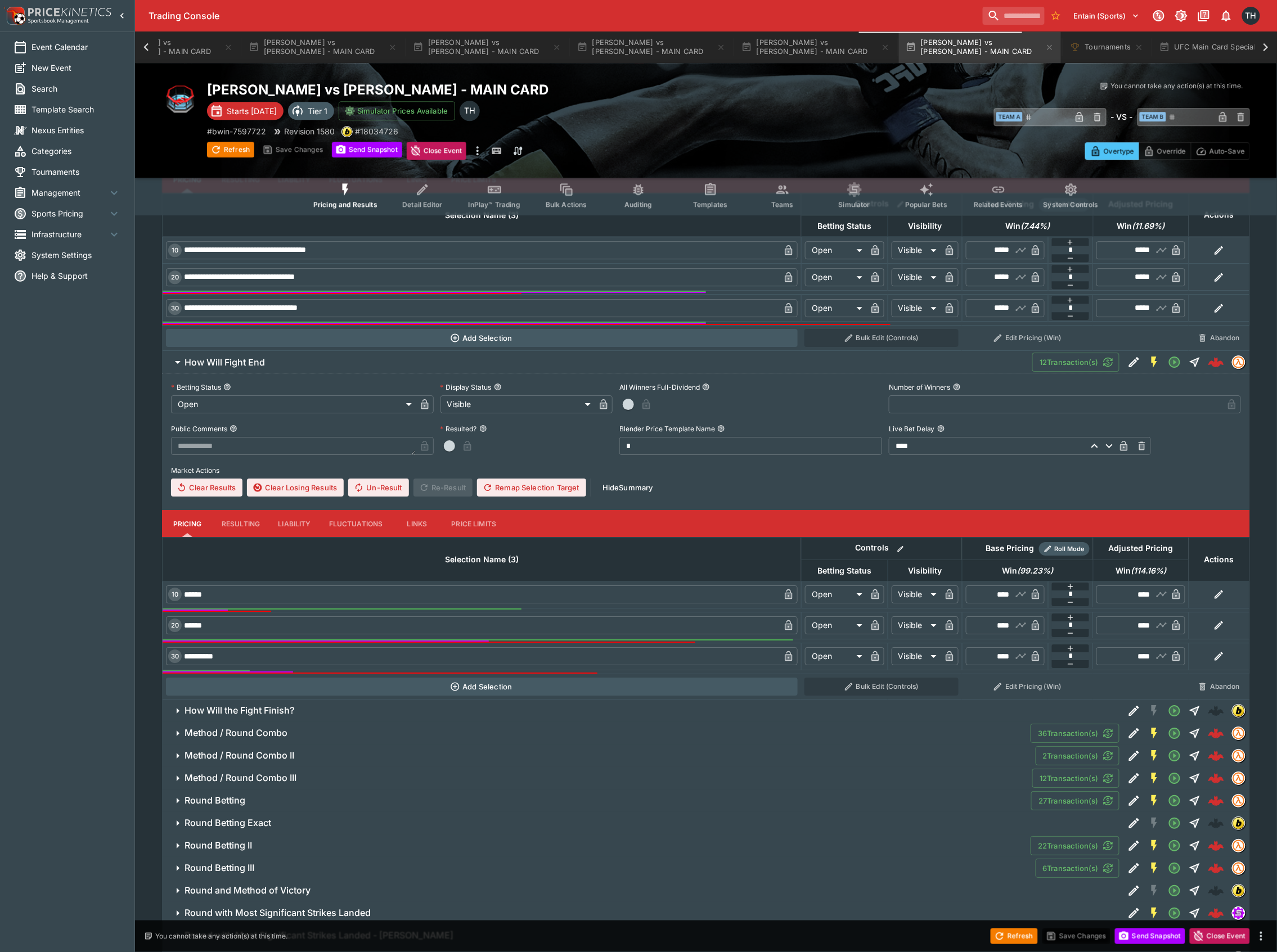
scroll to position [5342, 0]
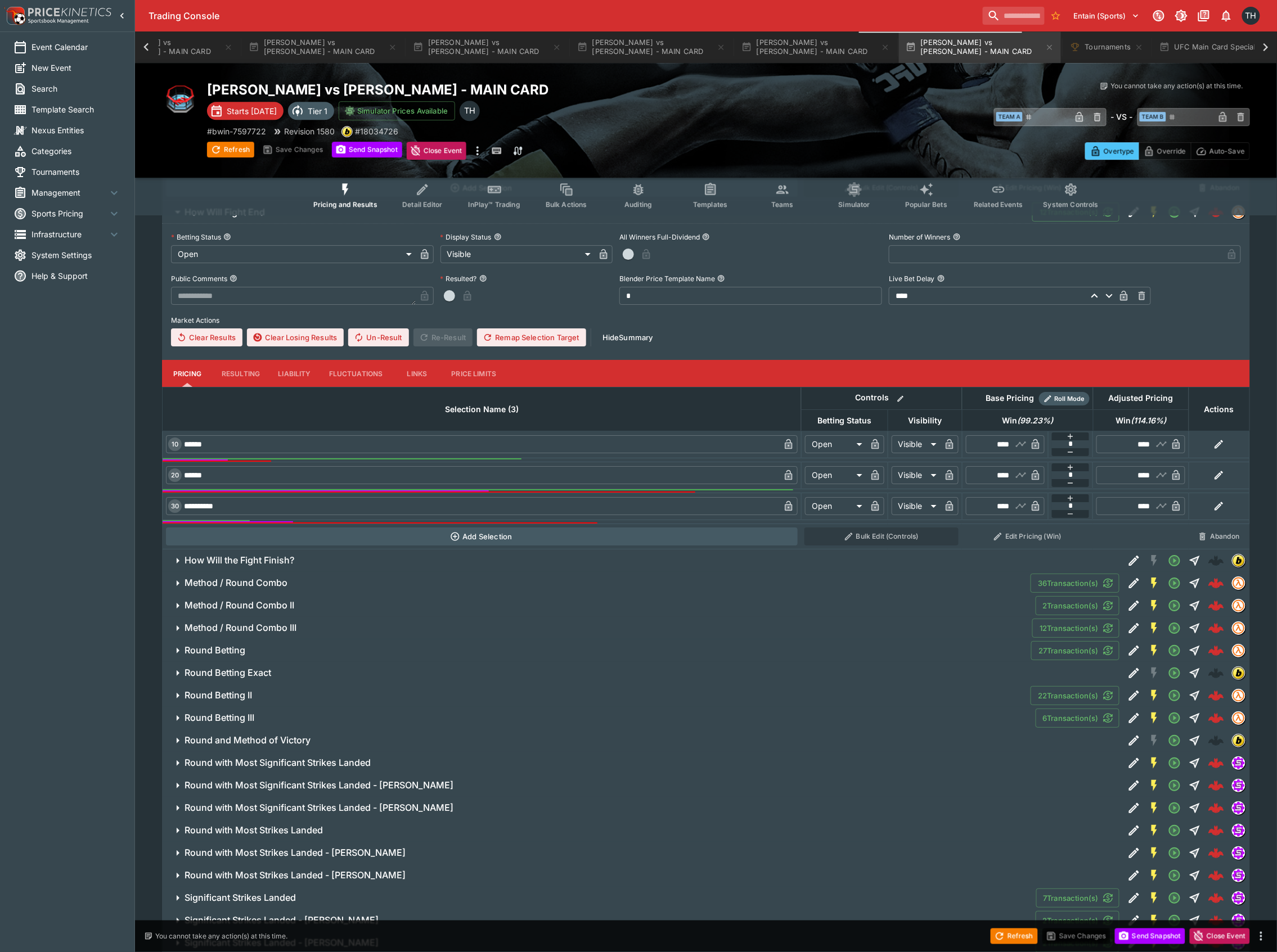
click at [595, 566] on span "How Will the Fight Finish?" at bounding box center [649, 560] width 930 height 12
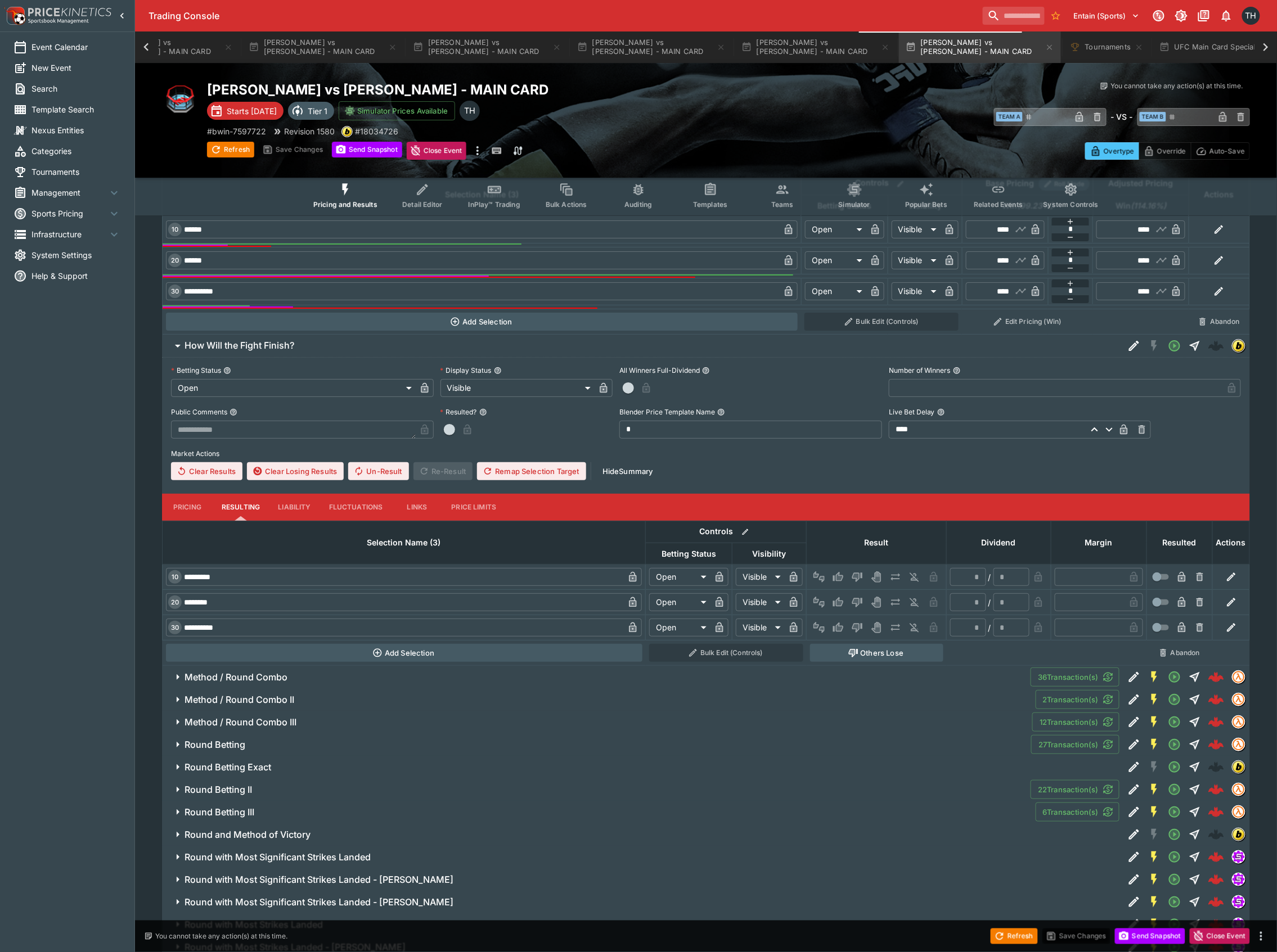
scroll to position [5567, 0]
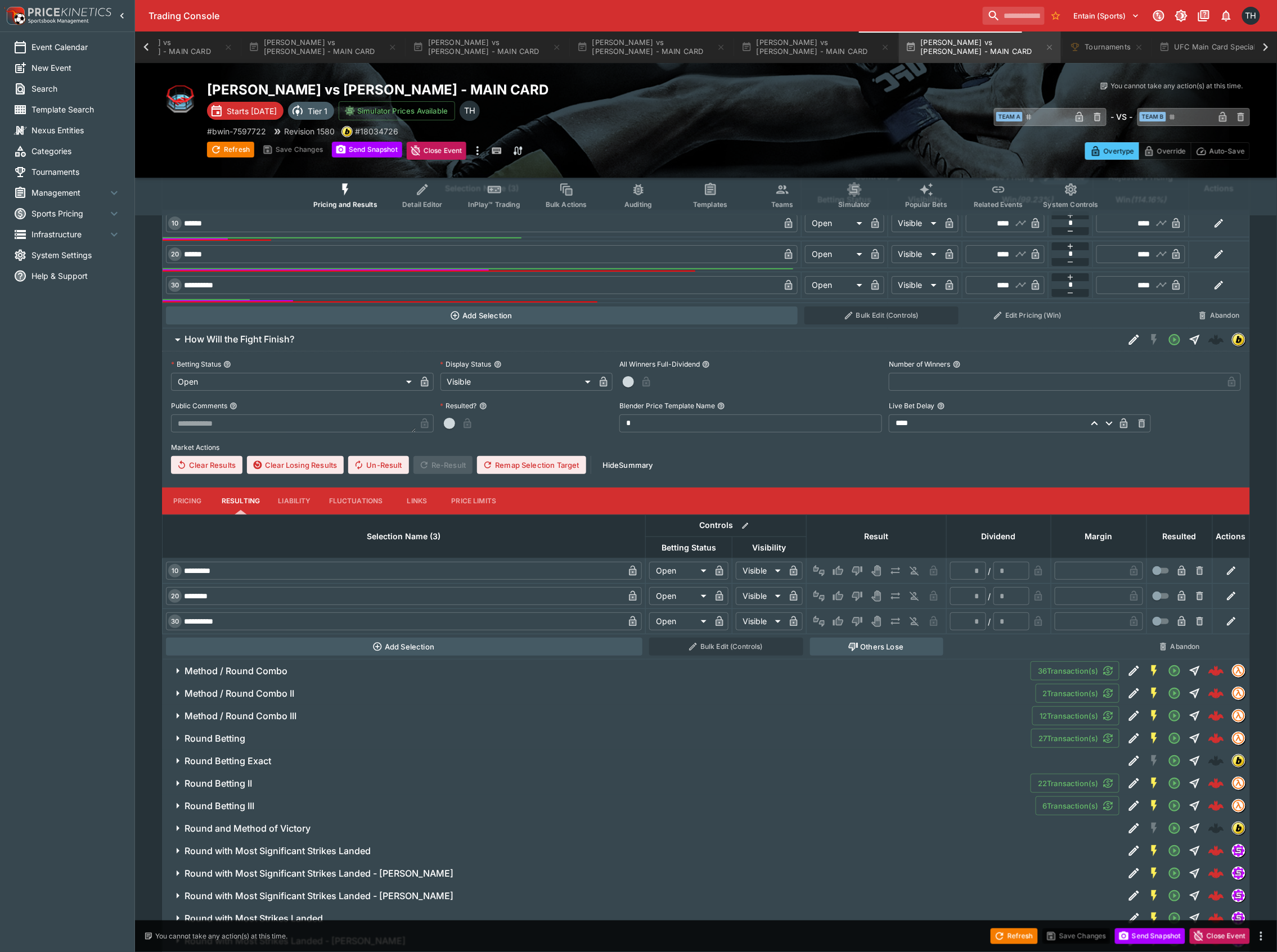
click at [310, 677] on span "Method / Round Combo" at bounding box center [603, 671] width 837 height 12
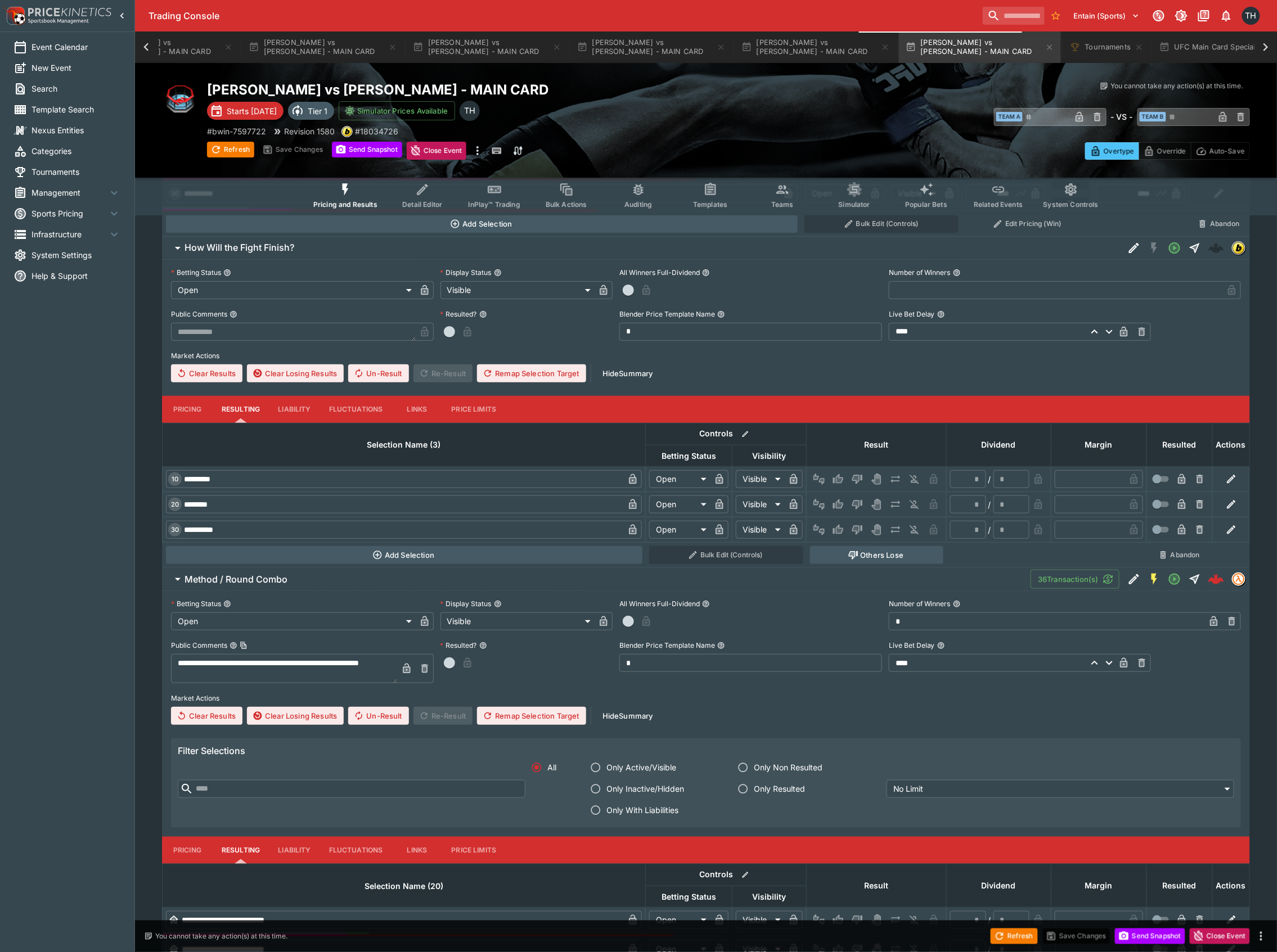
scroll to position [5867, 0]
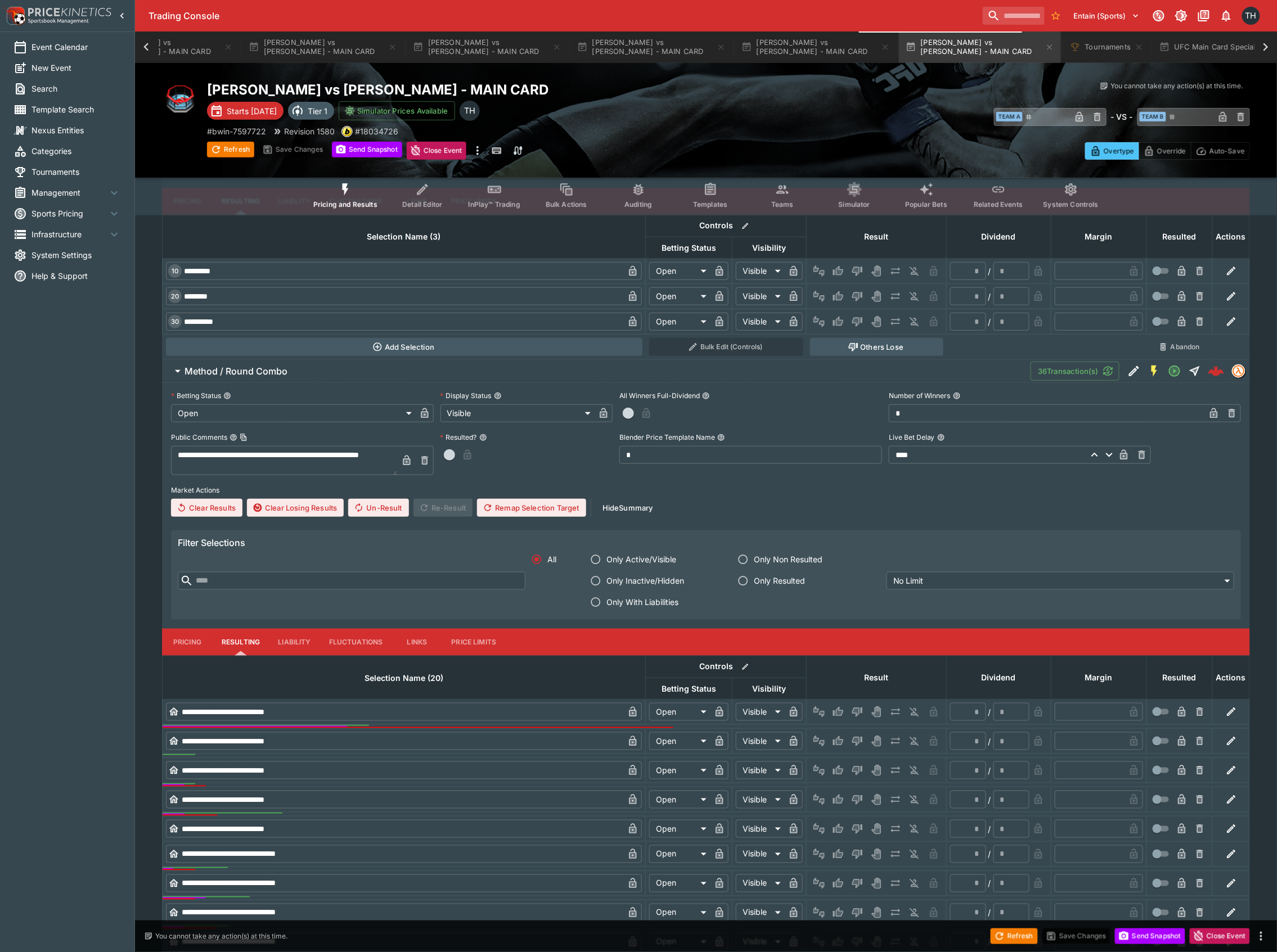
click at [183, 656] on button "Pricing" at bounding box center [187, 642] width 50 height 27
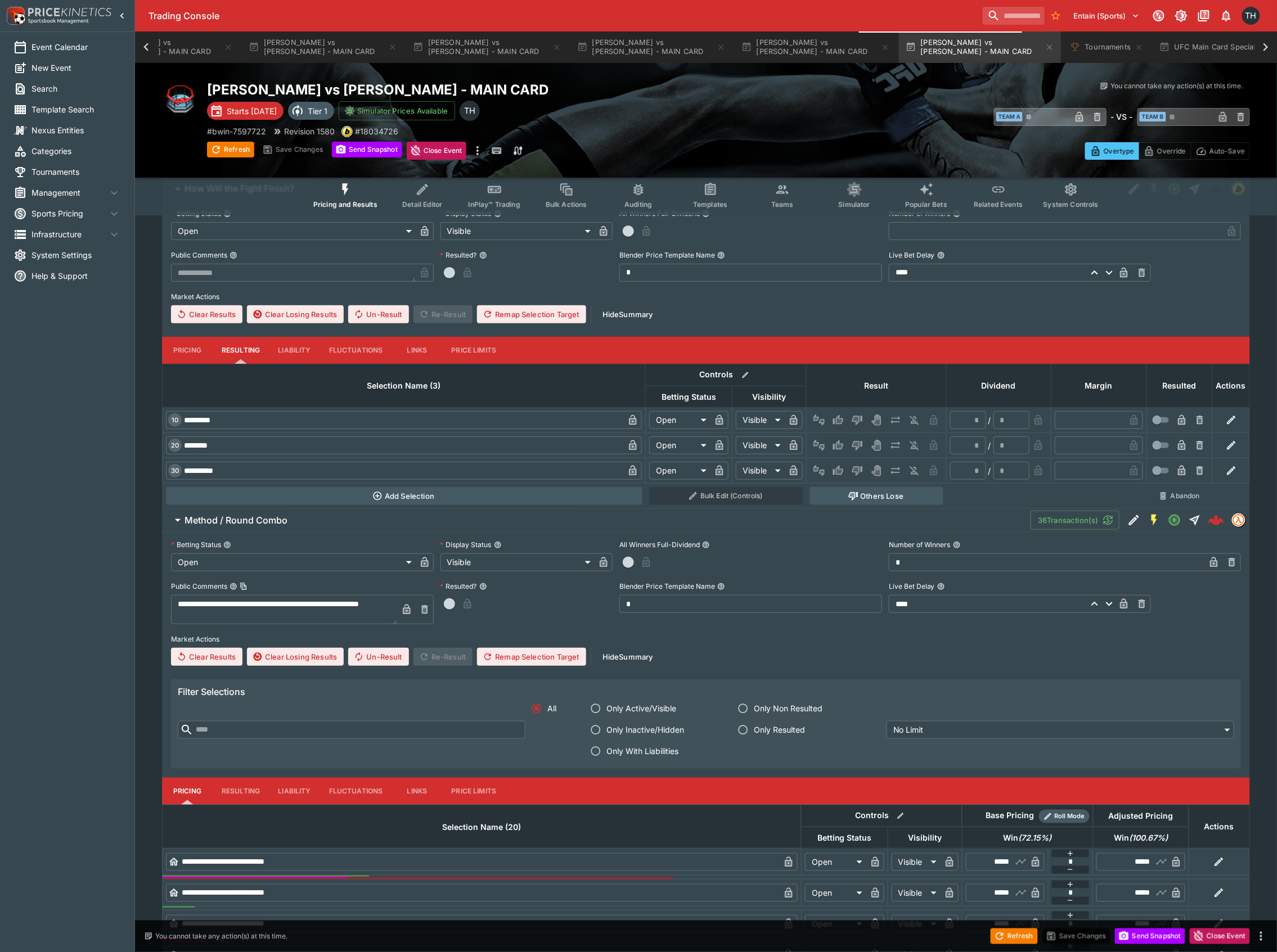
scroll to position [5718, 0]
click at [268, 527] on h6 "Method / Round Combo" at bounding box center [236, 521] width 103 height 12
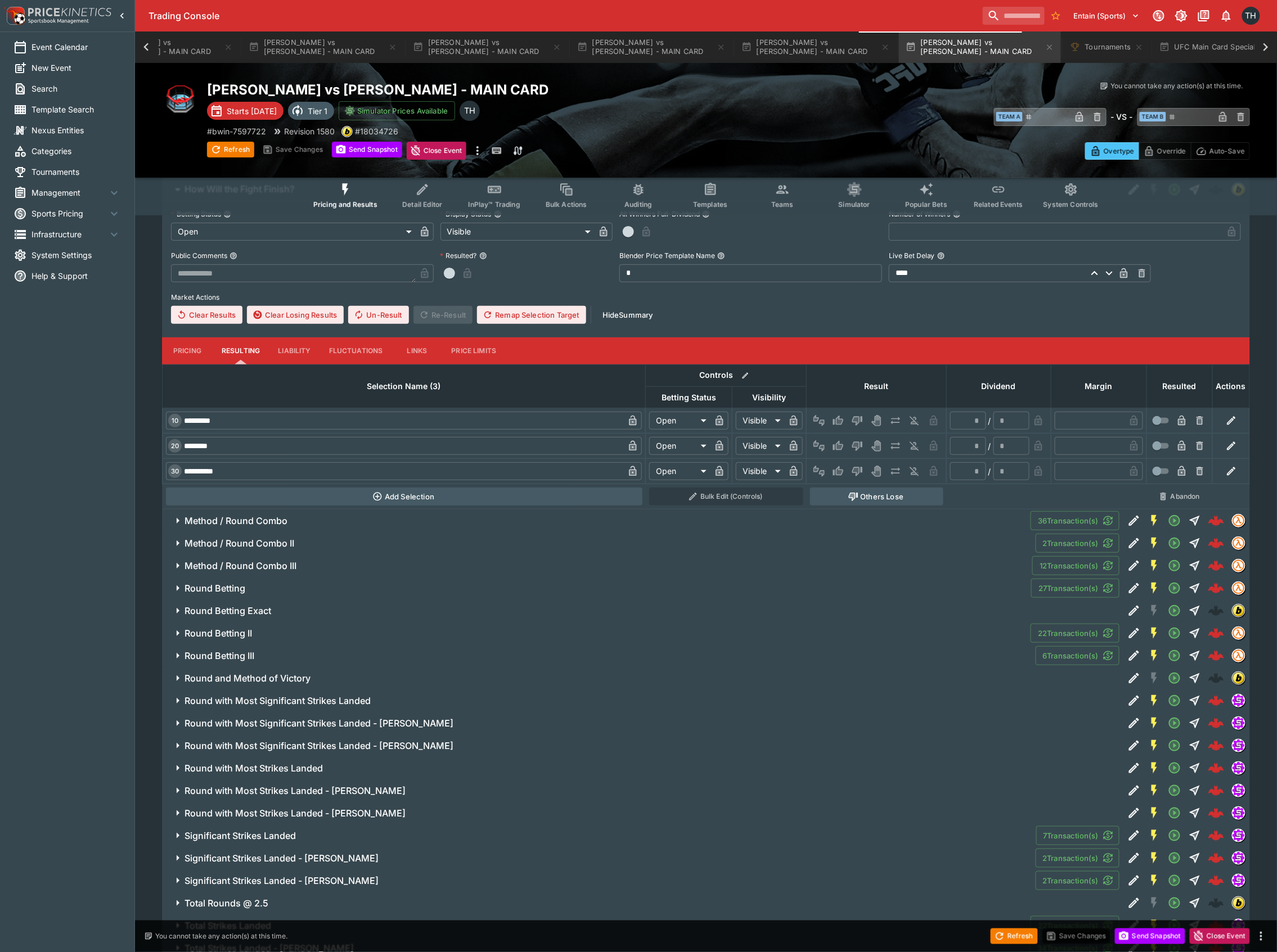
click at [277, 549] on h6 "Method / Round Combo II" at bounding box center [240, 544] width 110 height 12
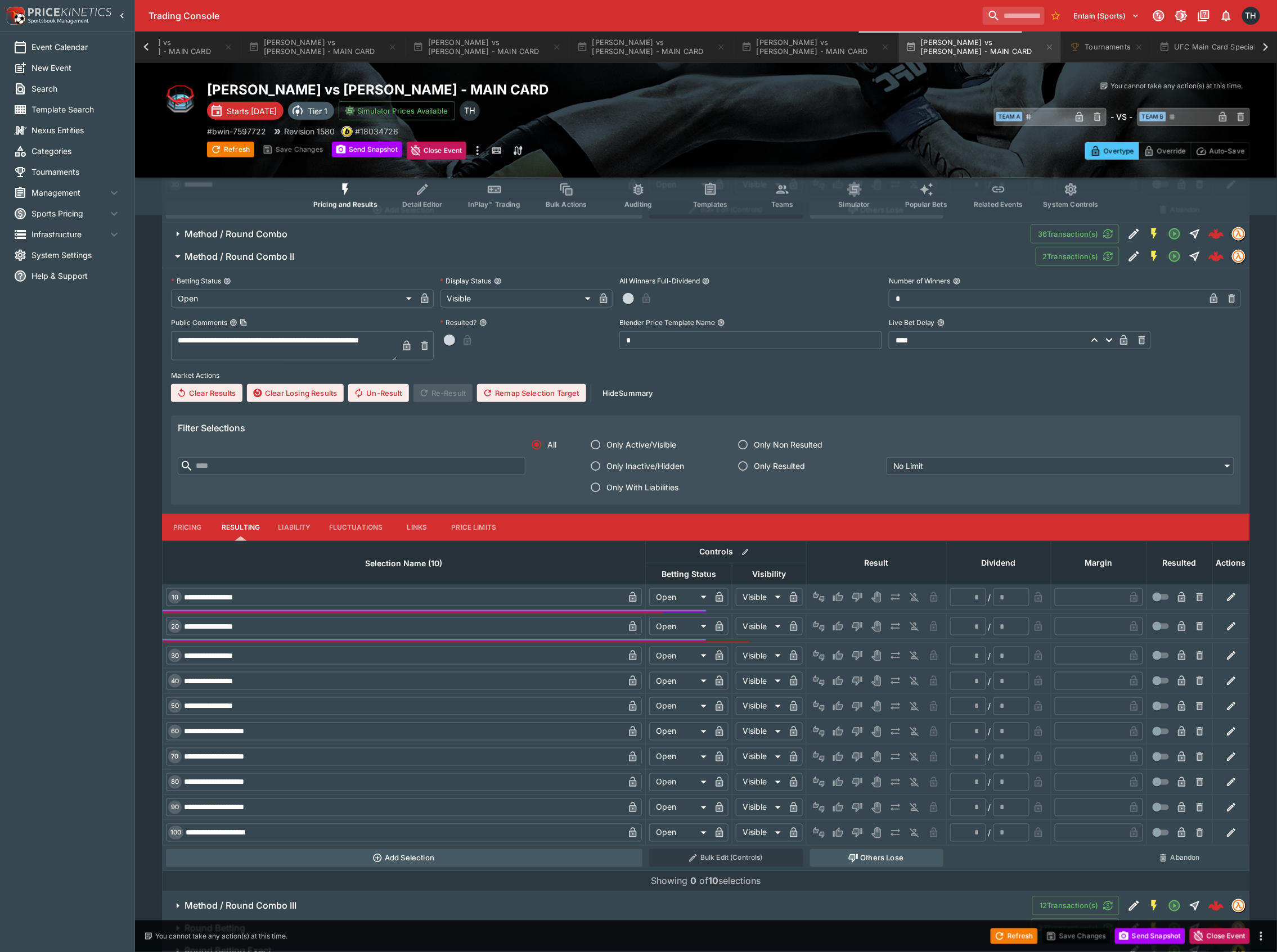
scroll to position [6017, 0]
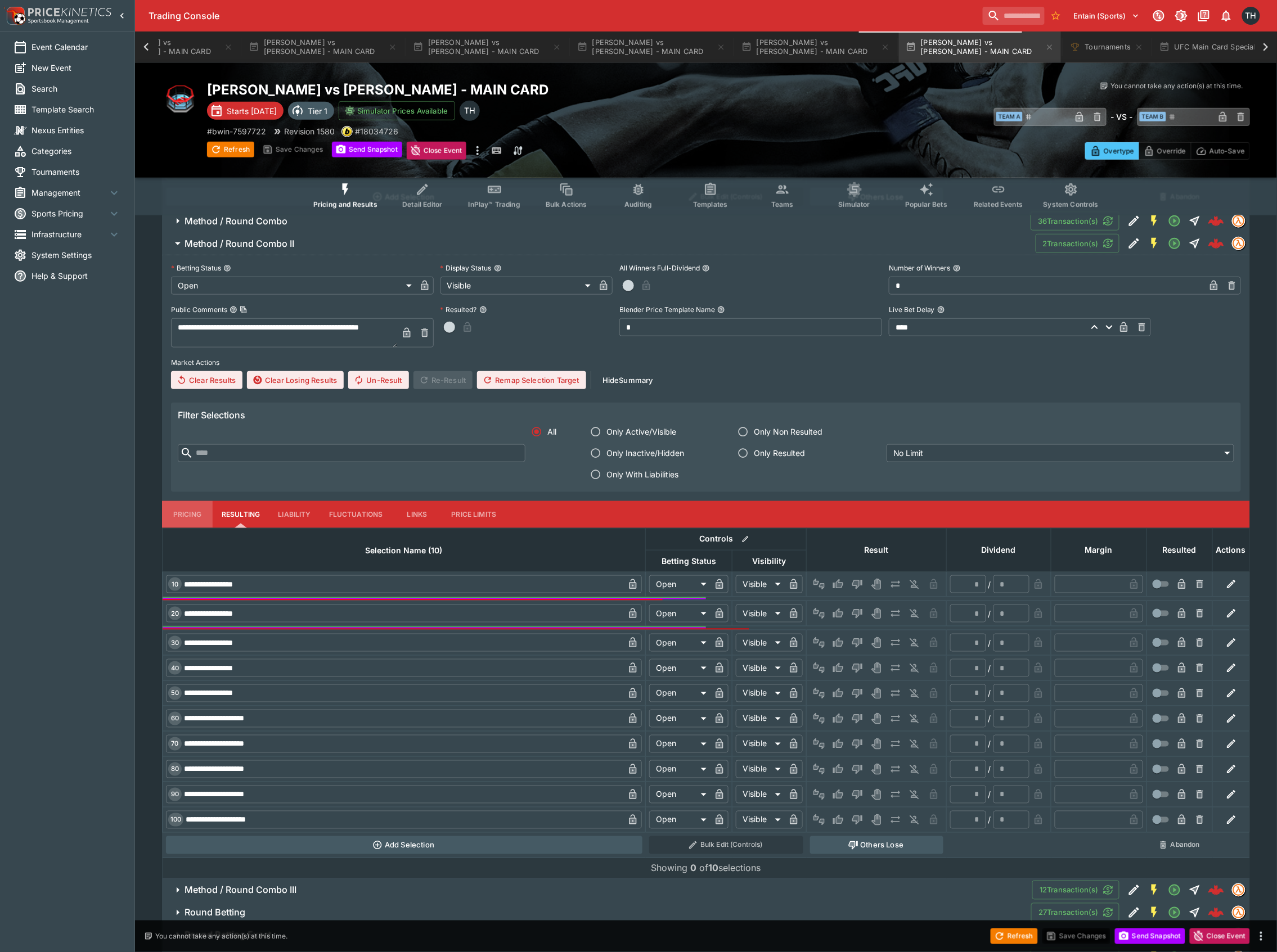
click at [196, 528] on button "Pricing" at bounding box center [187, 514] width 50 height 27
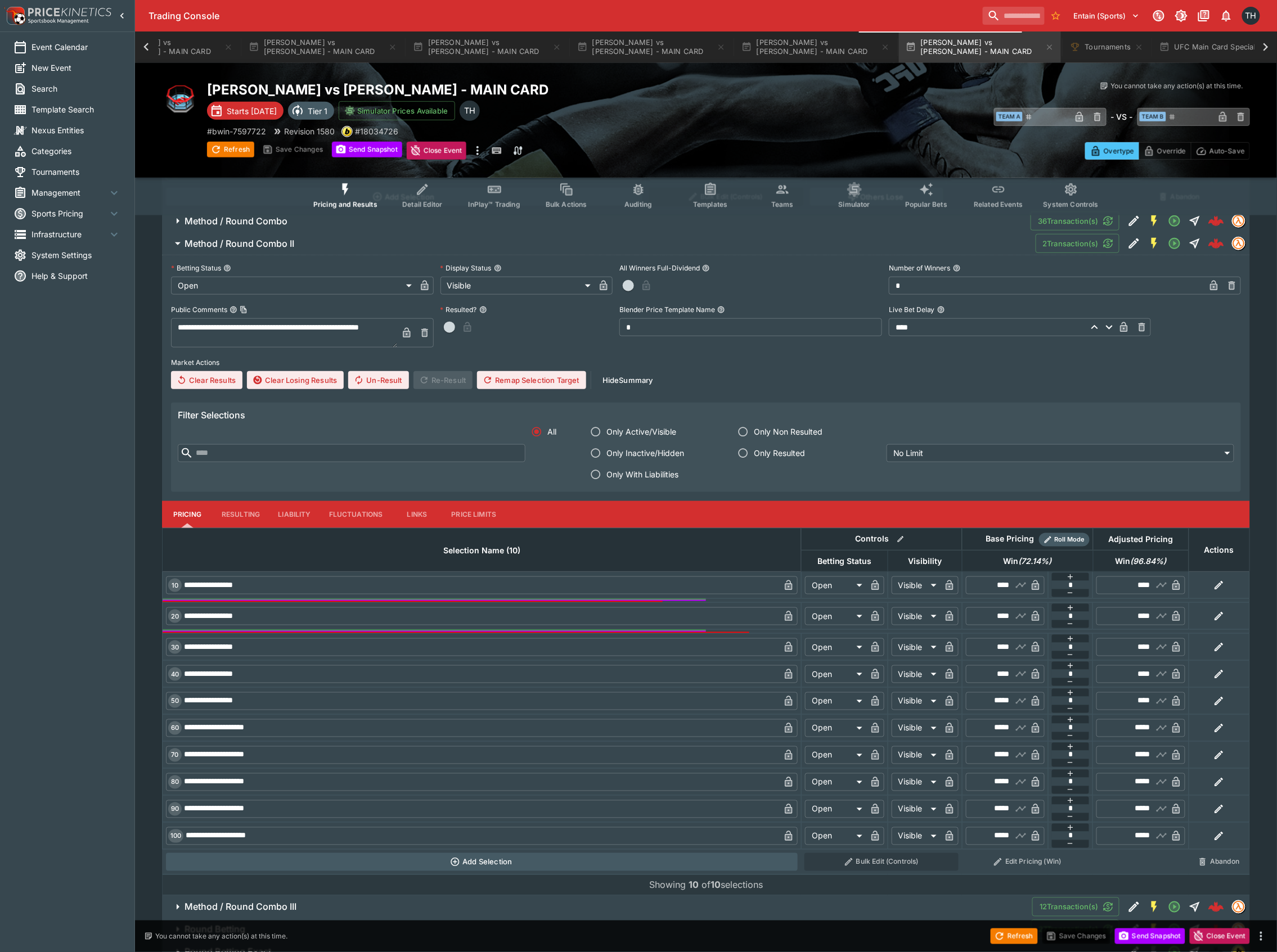
click at [212, 250] on h6 "Method / Round Combo II" at bounding box center [240, 244] width 110 height 12
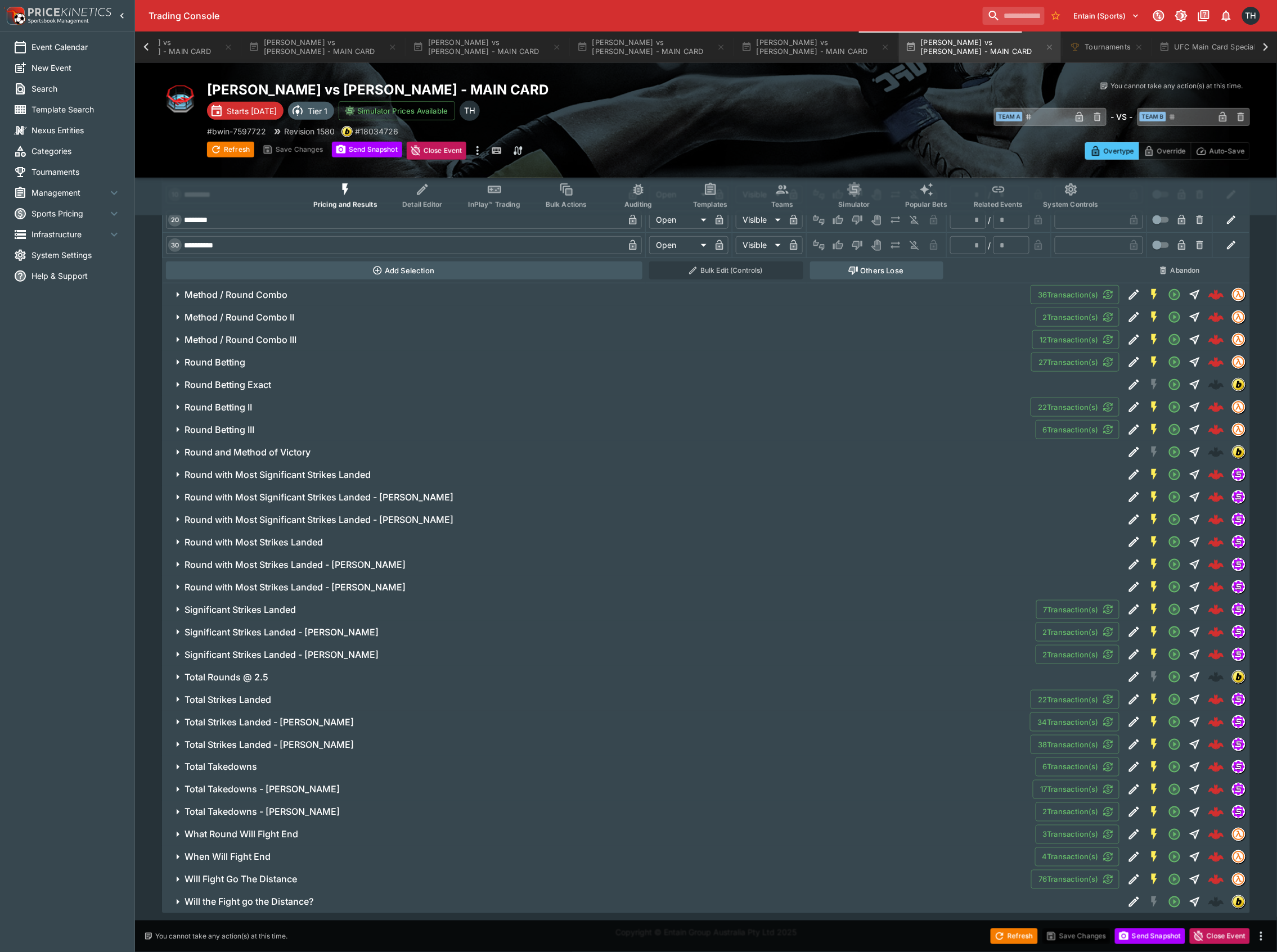
scroll to position [5955, 0]
click at [259, 367] on span "Round Betting" at bounding box center [603, 362] width 837 height 12
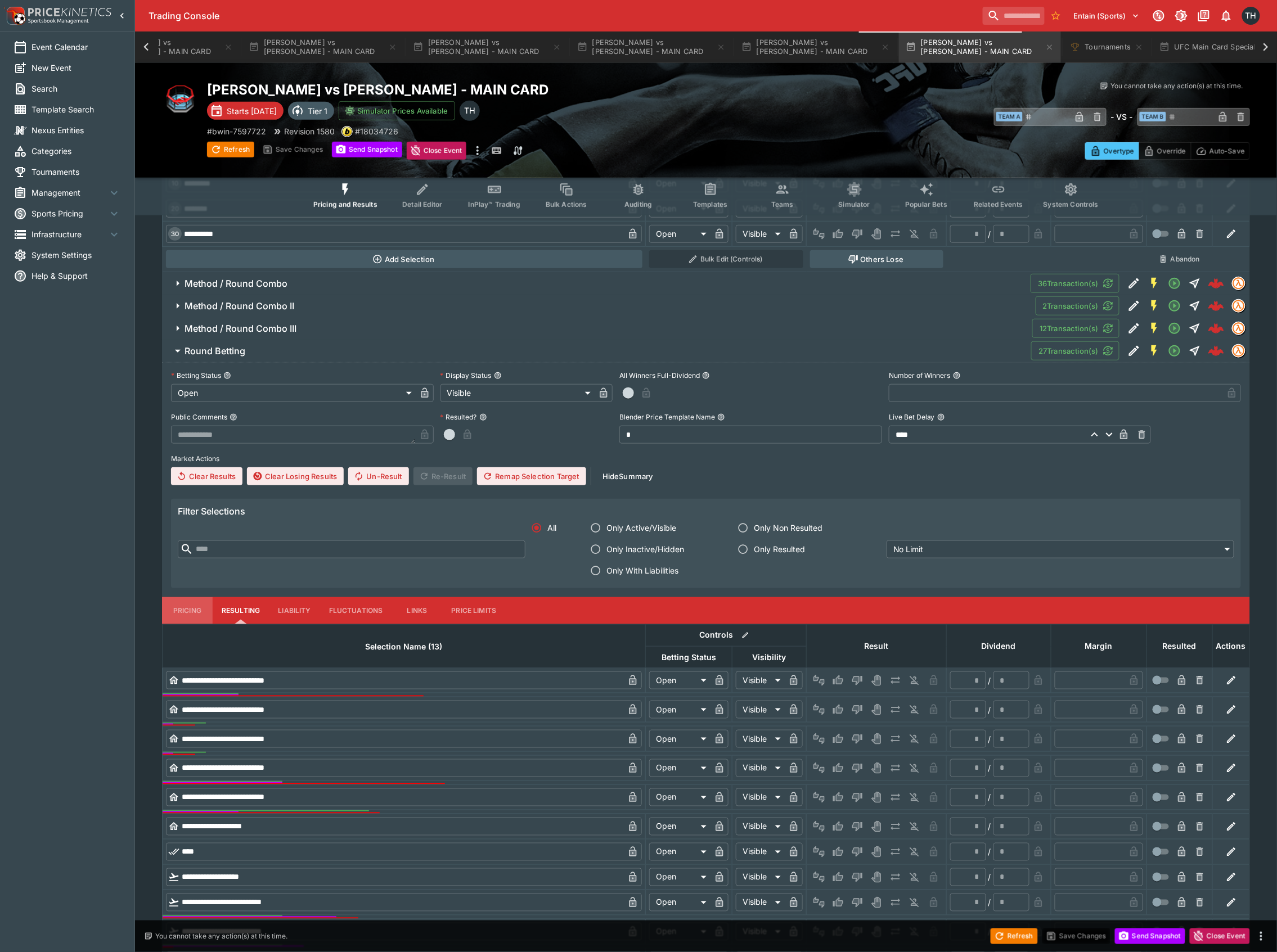
click at [192, 625] on button "Pricing" at bounding box center [187, 611] width 50 height 27
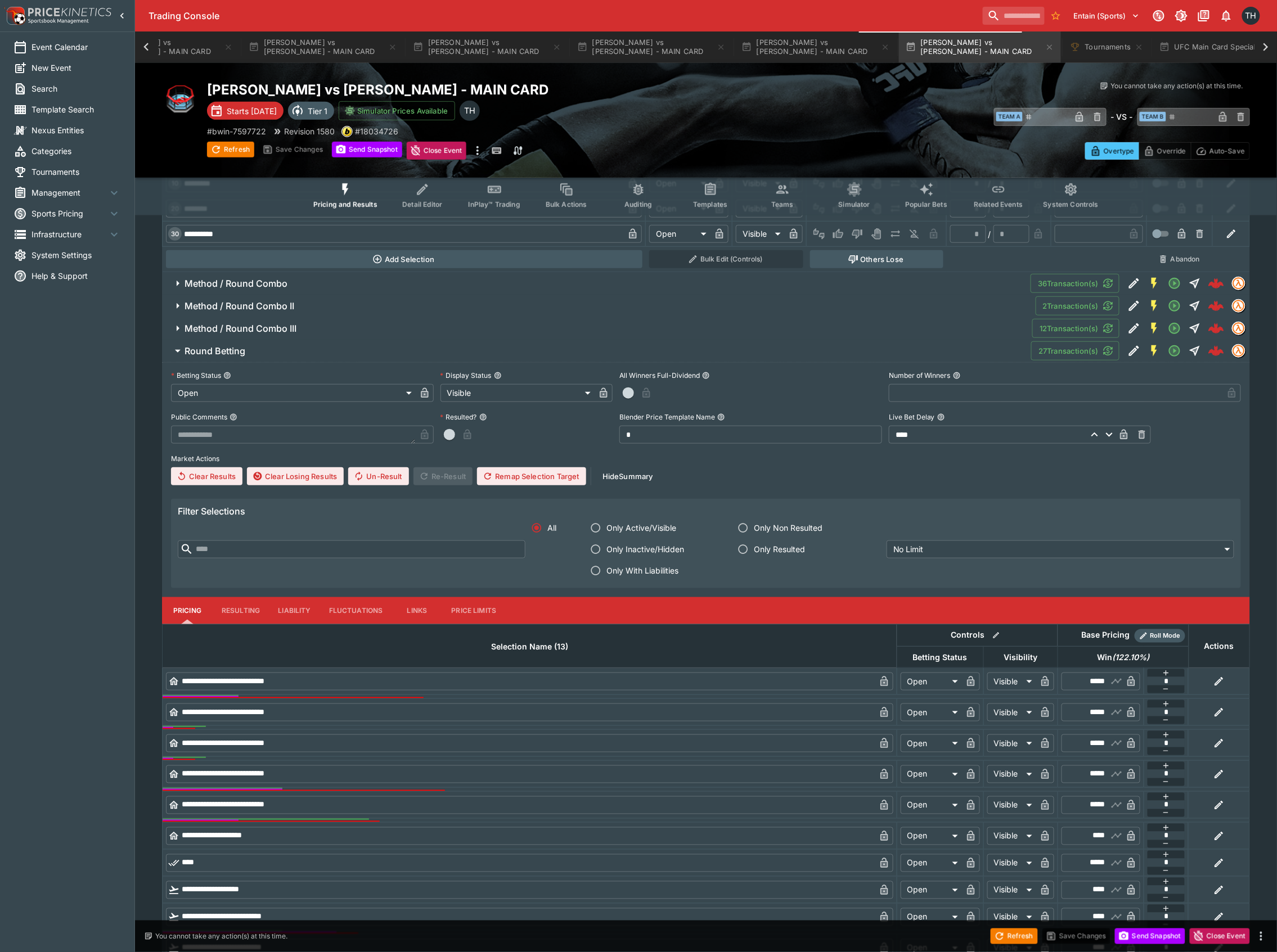
click at [226, 357] on h6 "Round Betting" at bounding box center [215, 351] width 61 height 12
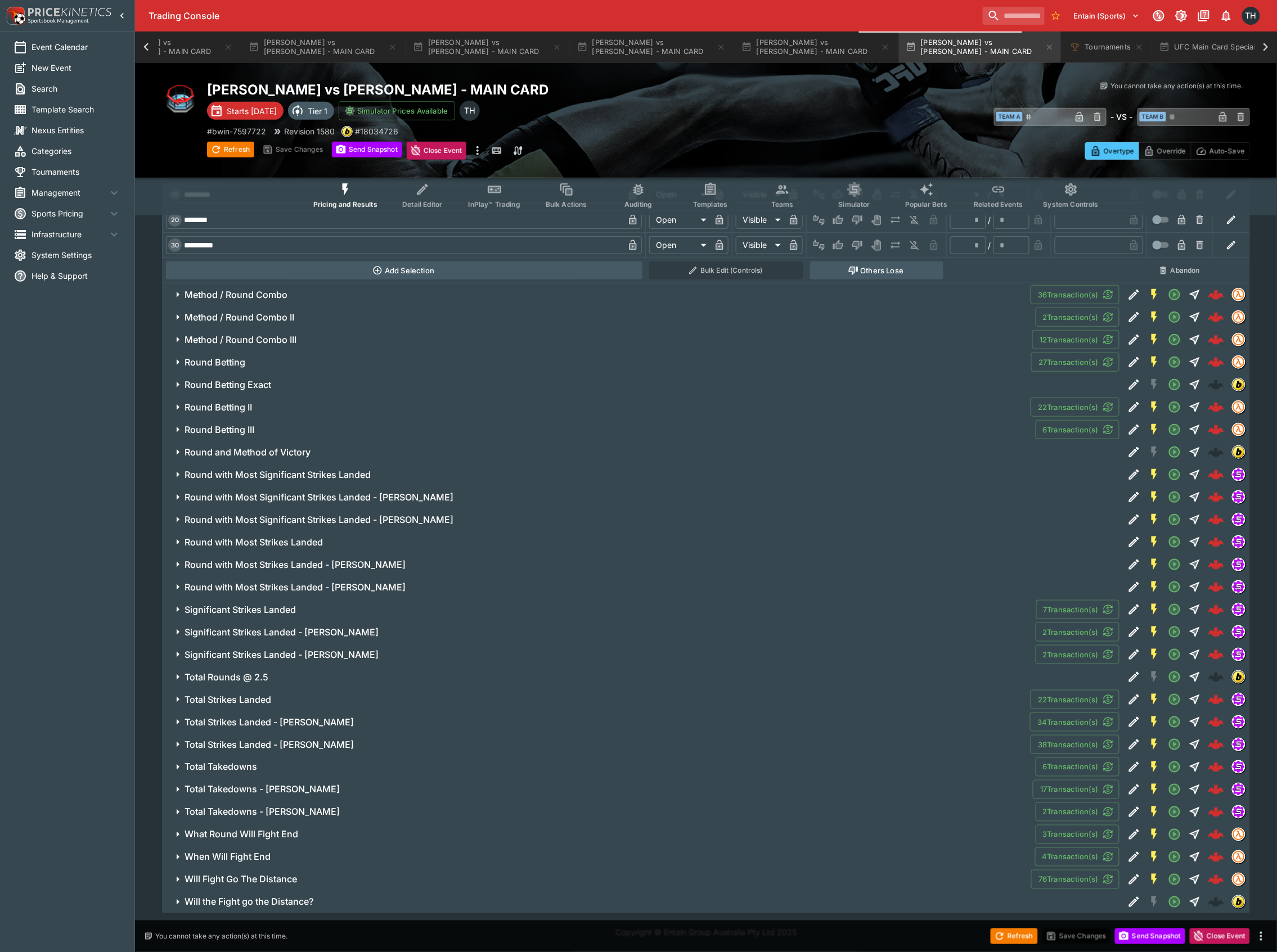
click at [251, 383] on h6 "Round Betting Exact" at bounding box center [228, 385] width 87 height 12
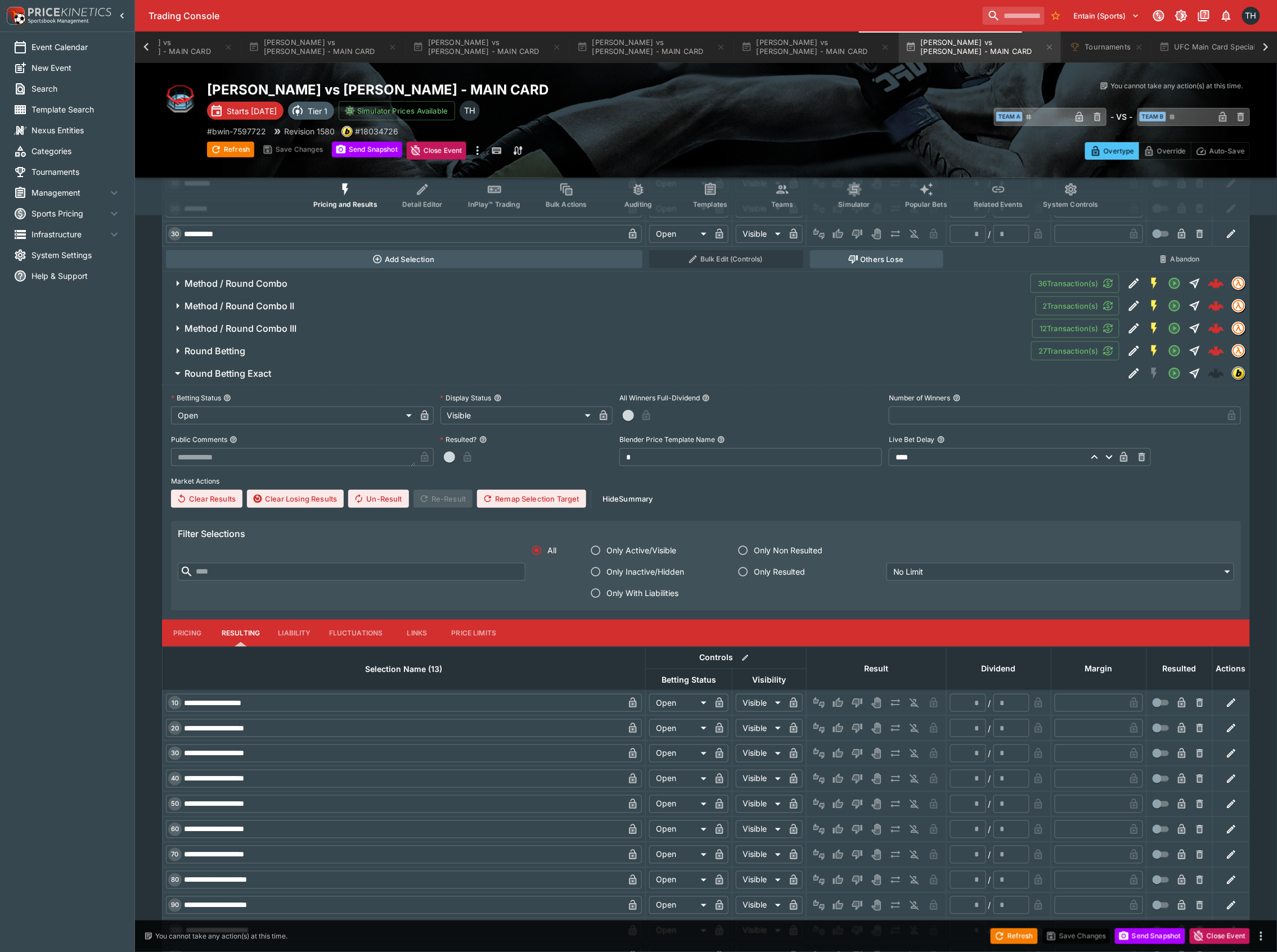
click at [251, 380] on h6 "Round Betting Exact" at bounding box center [228, 374] width 87 height 12
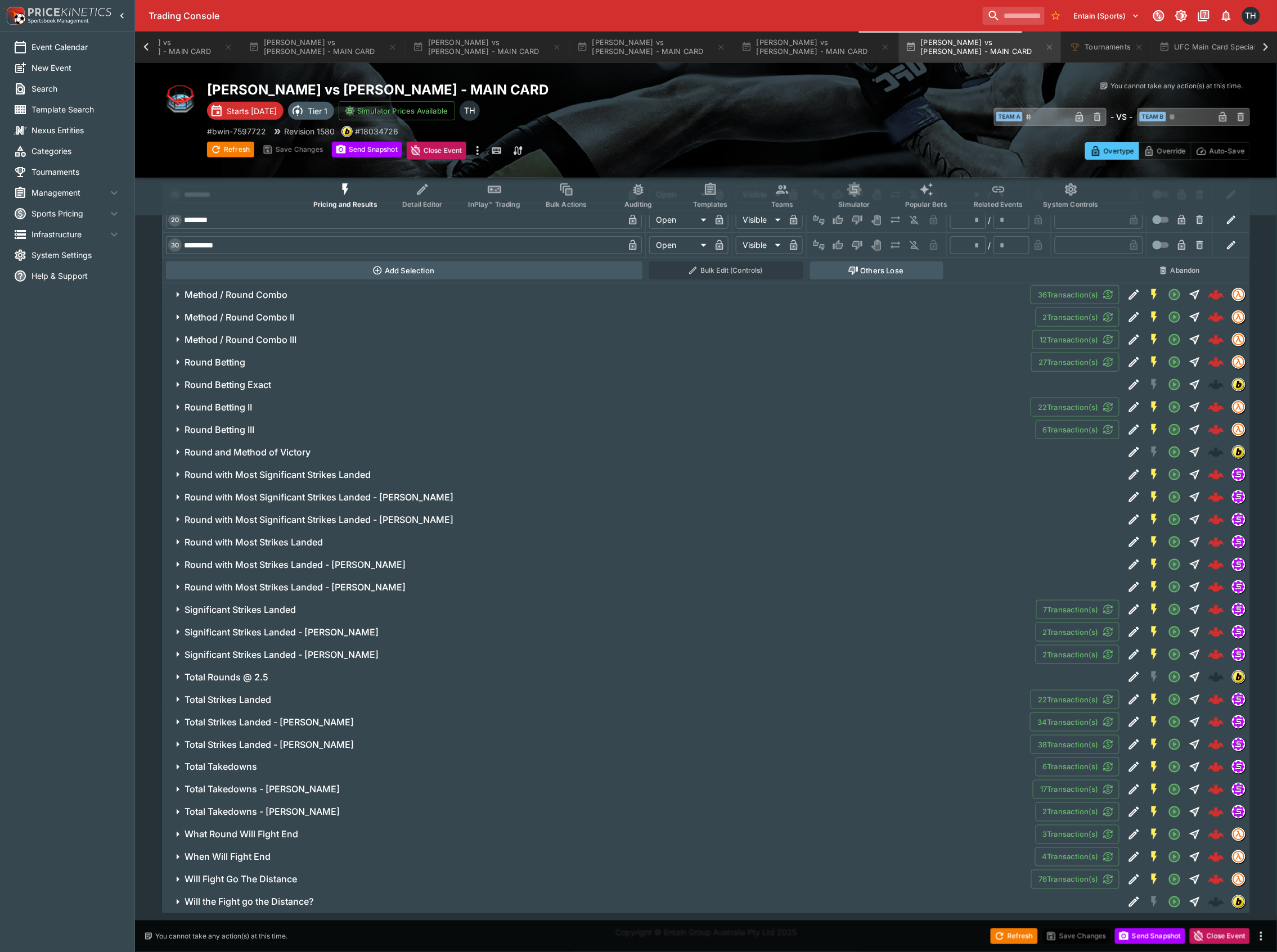
click at [248, 406] on h6 "Round Betting II" at bounding box center [218, 408] width 67 height 12
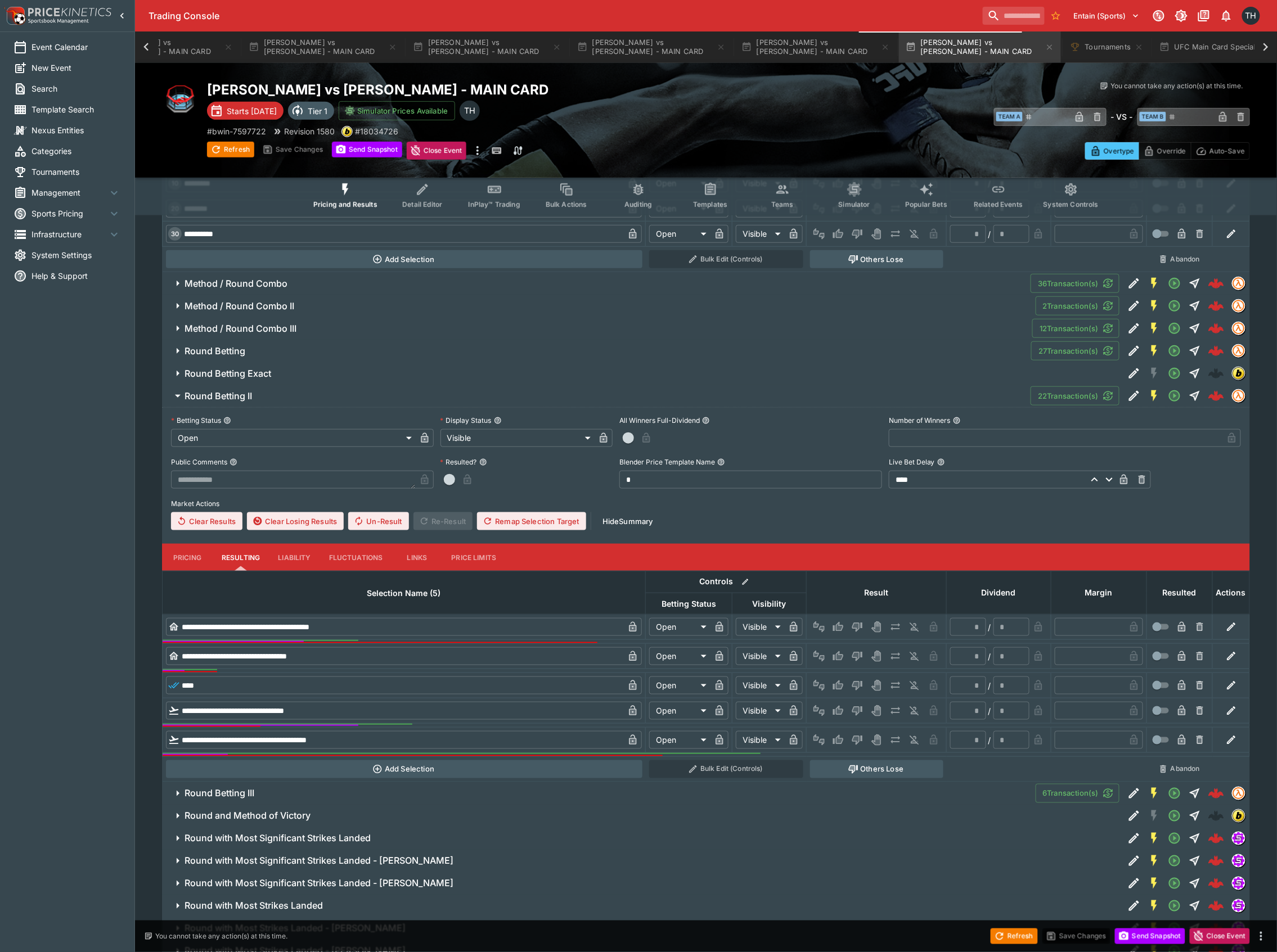
click at [189, 569] on button "Pricing" at bounding box center [187, 557] width 50 height 27
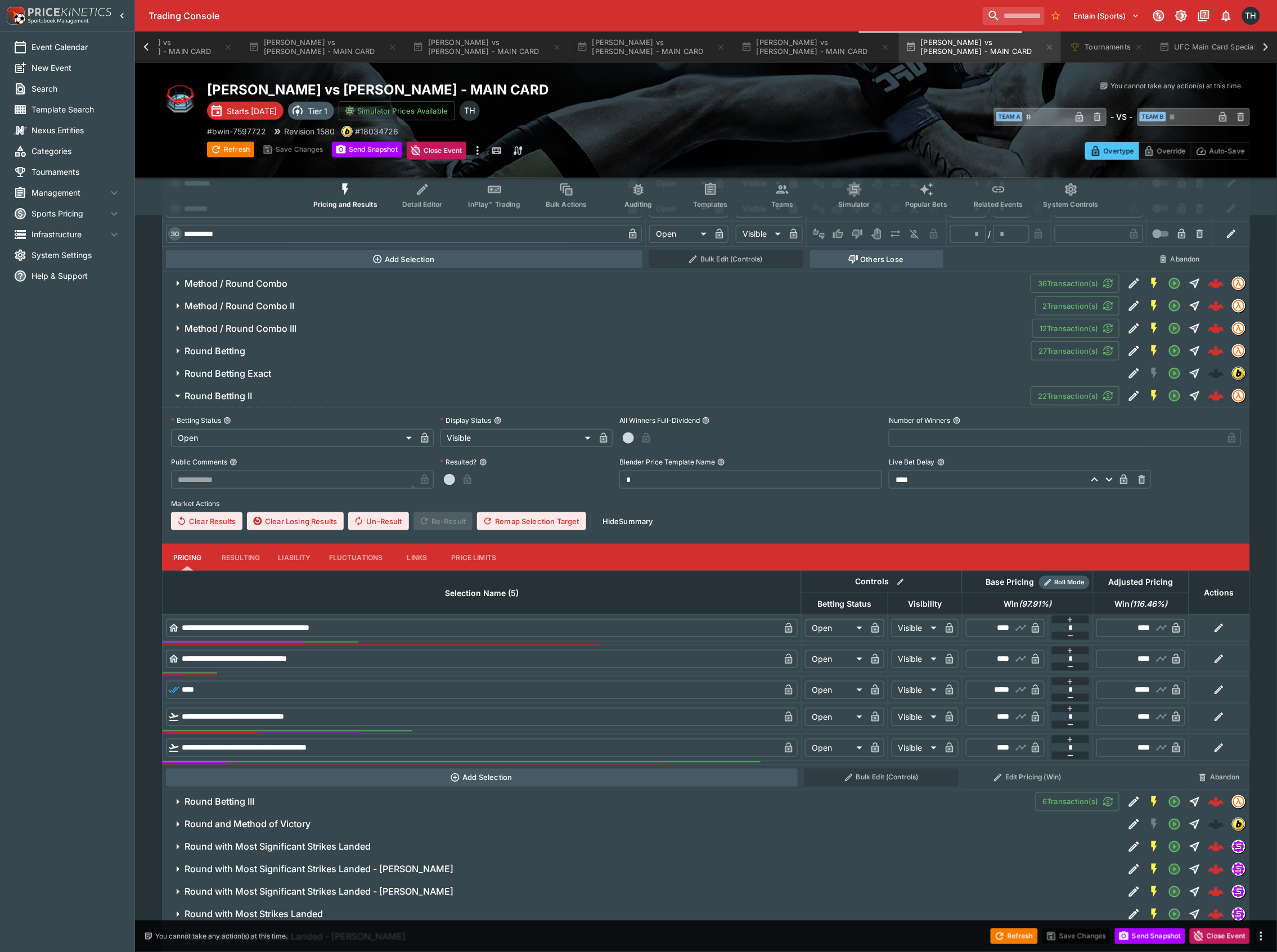
click at [235, 407] on button "Round Betting II" at bounding box center [596, 396] width 869 height 23
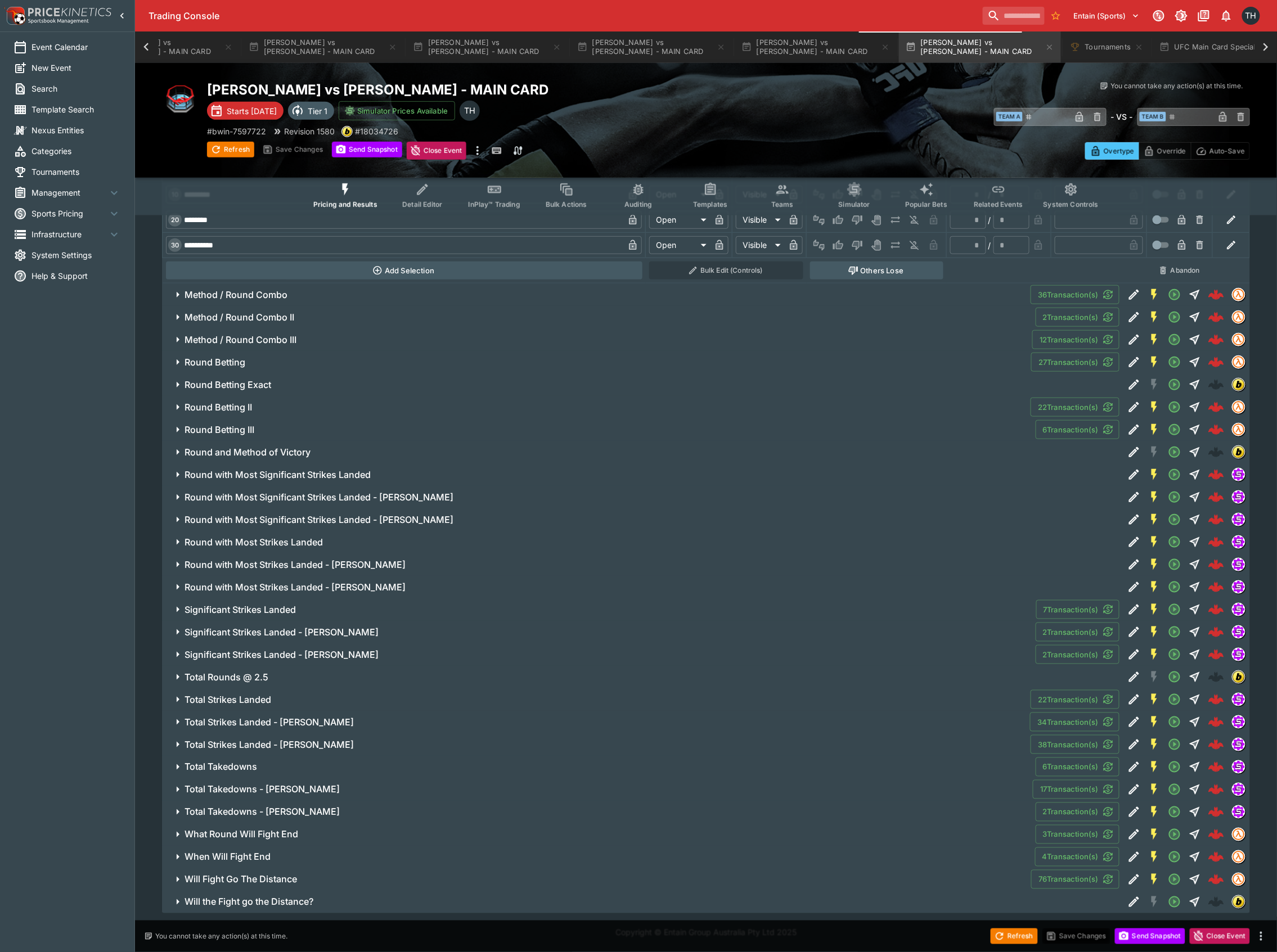
click at [260, 430] on span "Round Betting III" at bounding box center [606, 430] width 842 height 12
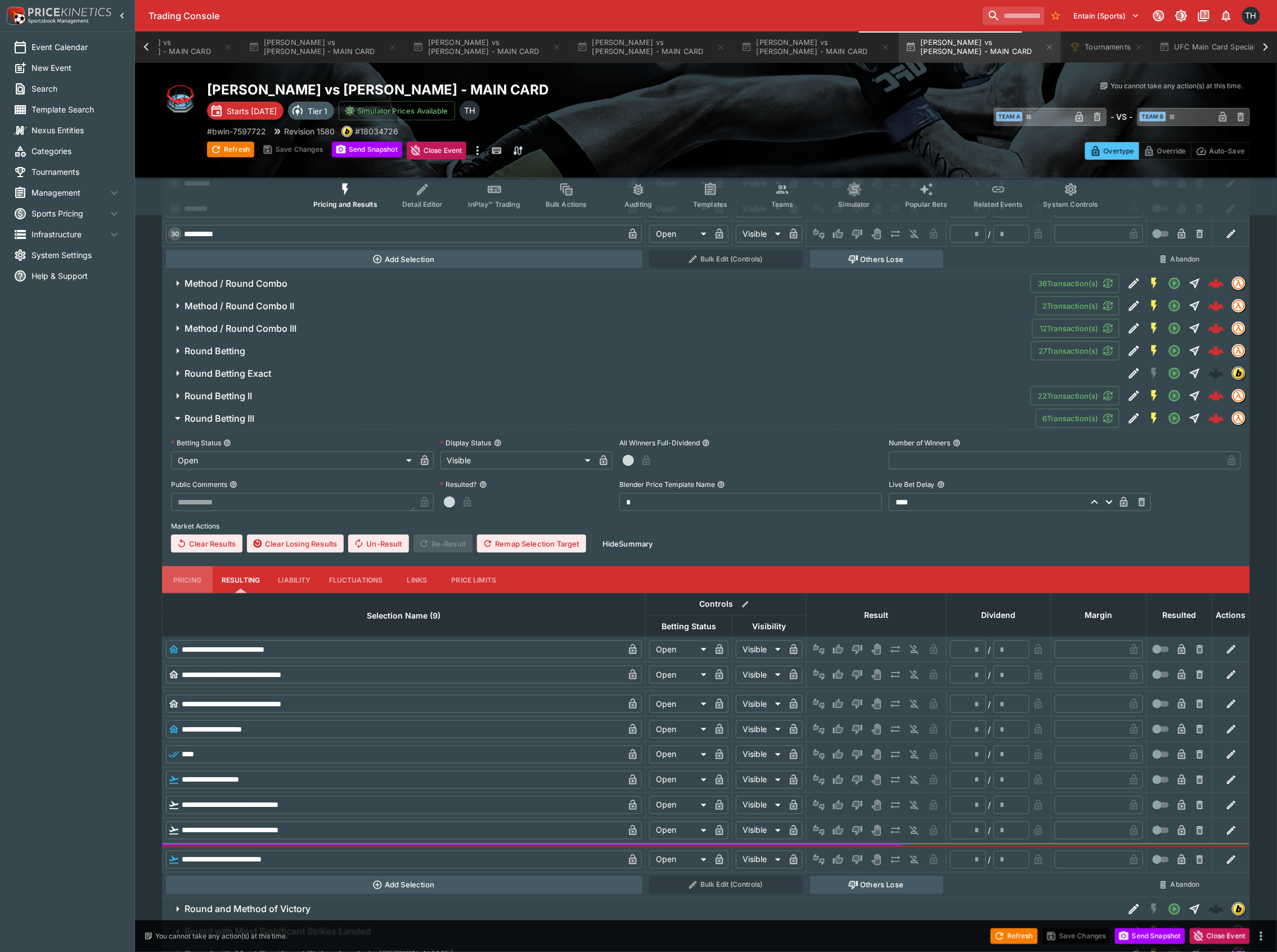
click at [183, 590] on button "Pricing" at bounding box center [187, 579] width 50 height 27
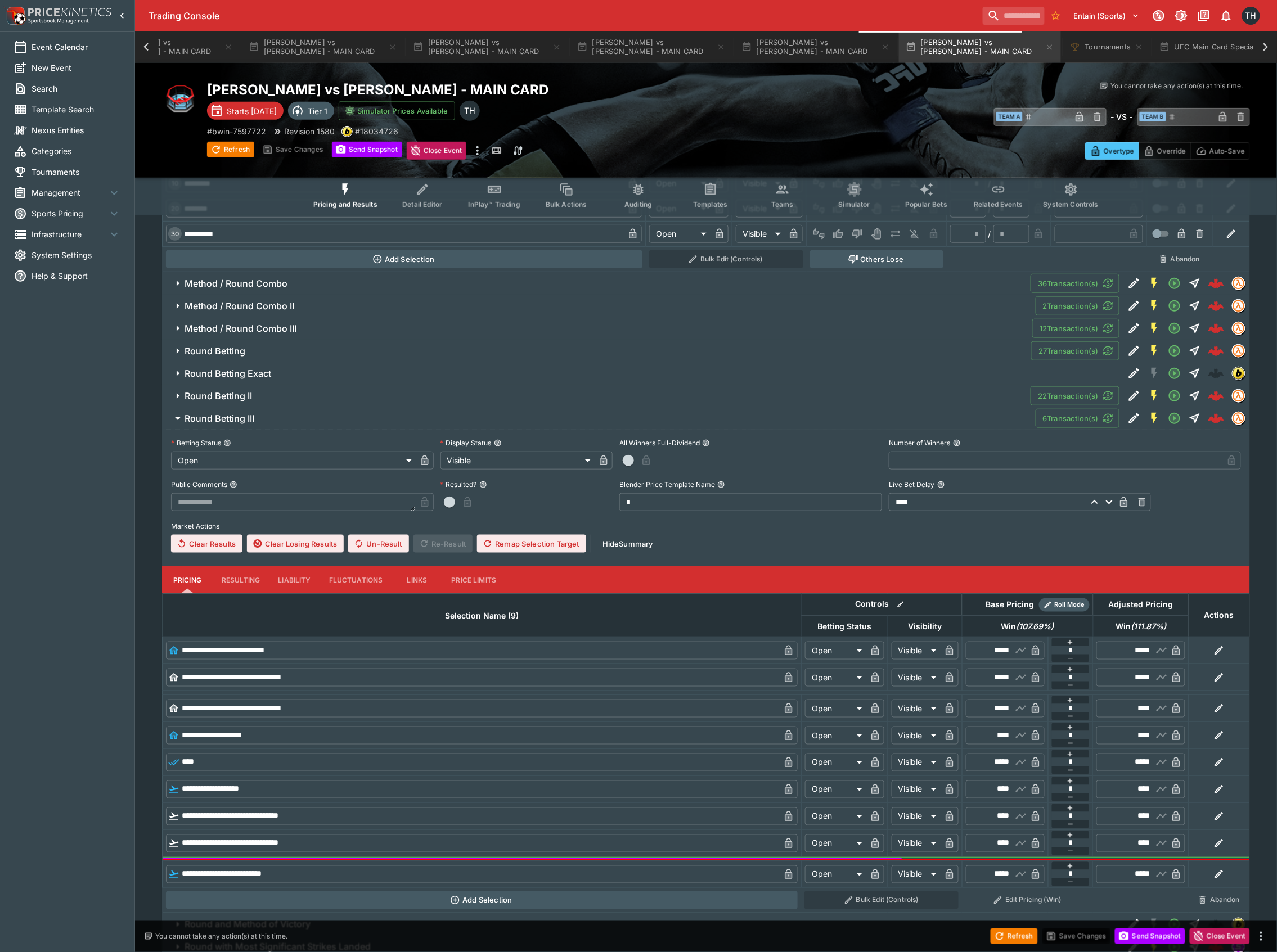
click at [246, 424] on h6 "Round Betting III" at bounding box center [219, 419] width 69 height 12
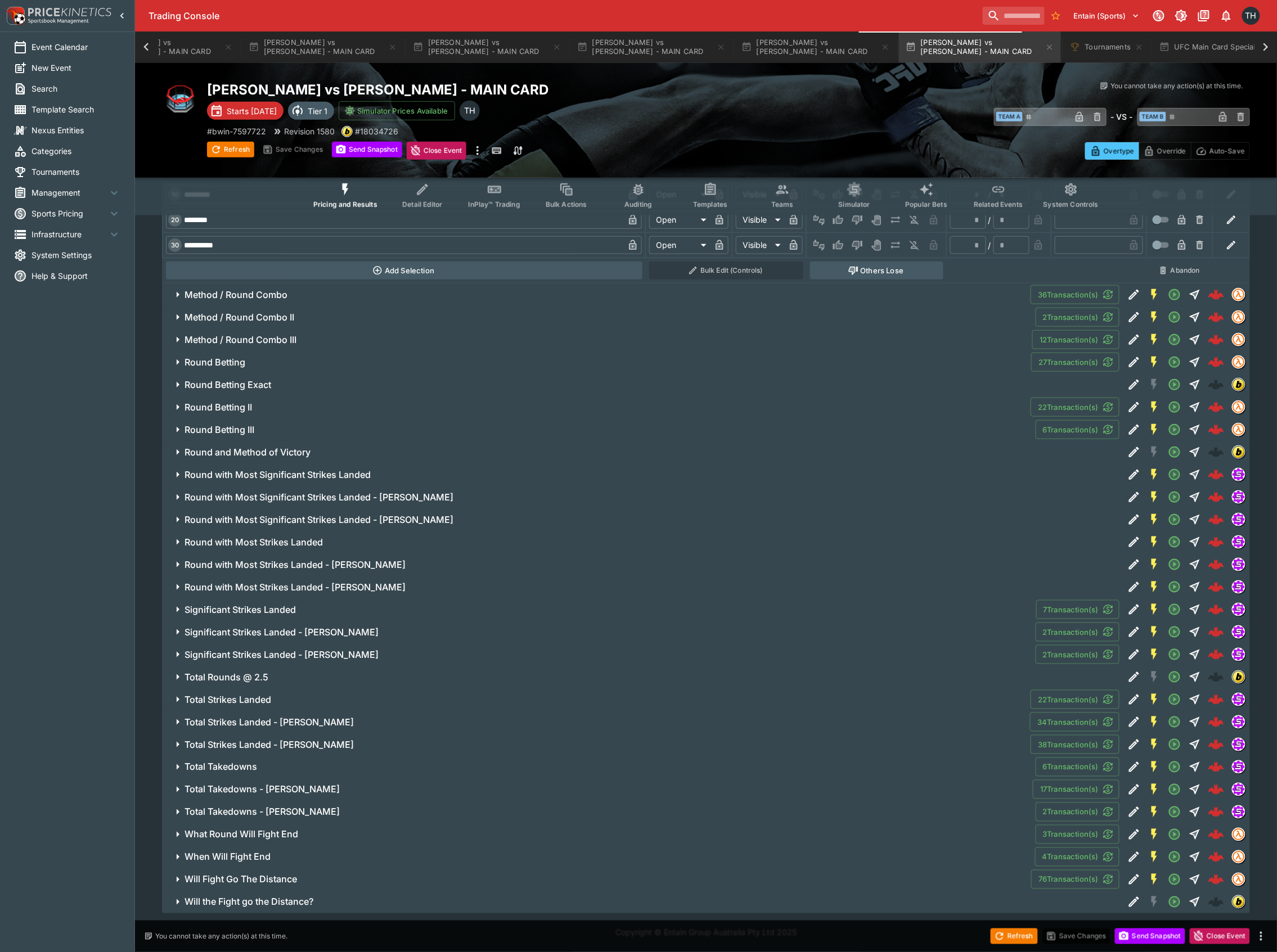
click at [269, 455] on h6 "Round and Method of Victory" at bounding box center [248, 452] width 126 height 12
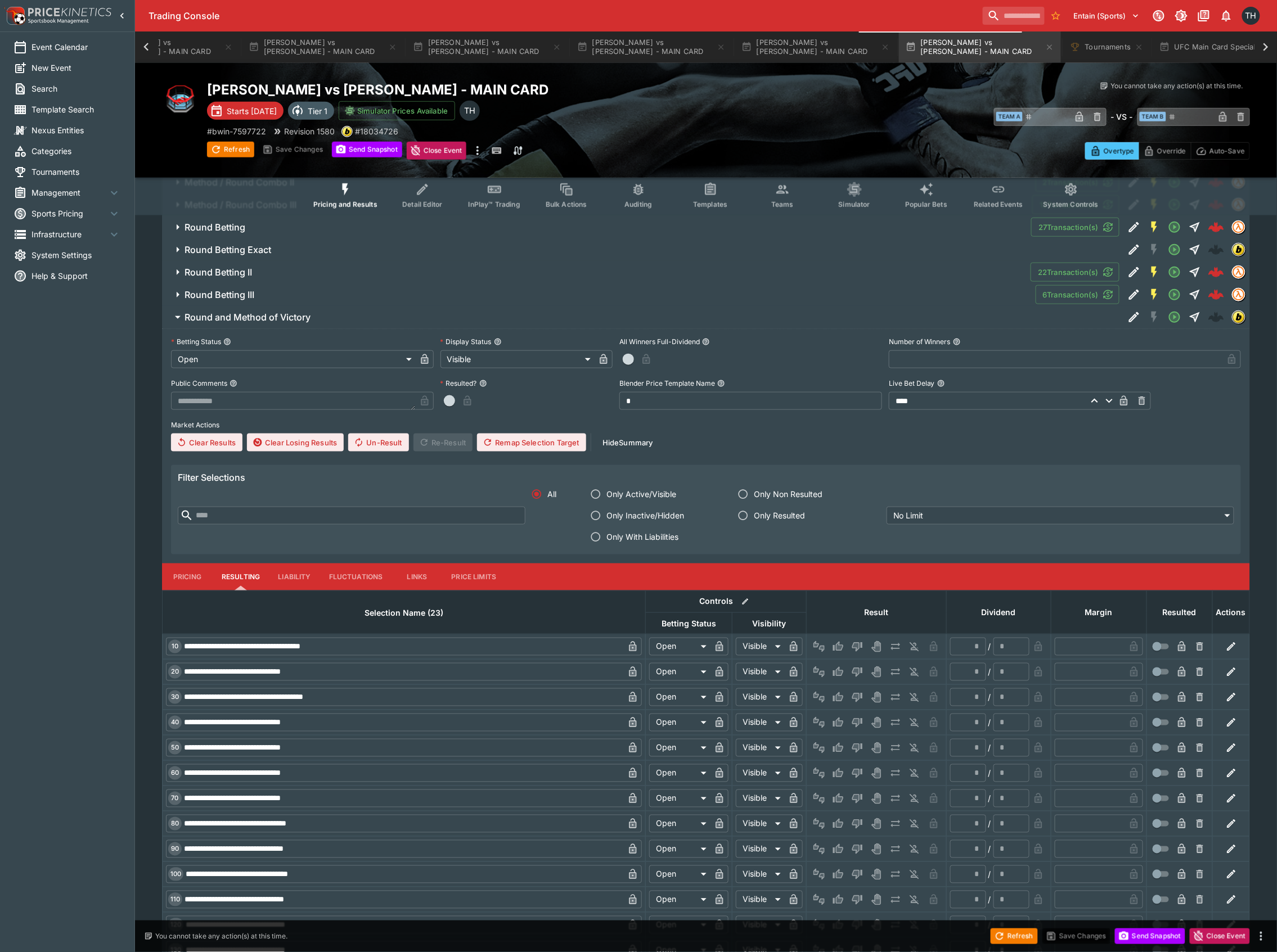
scroll to position [6180, 0]
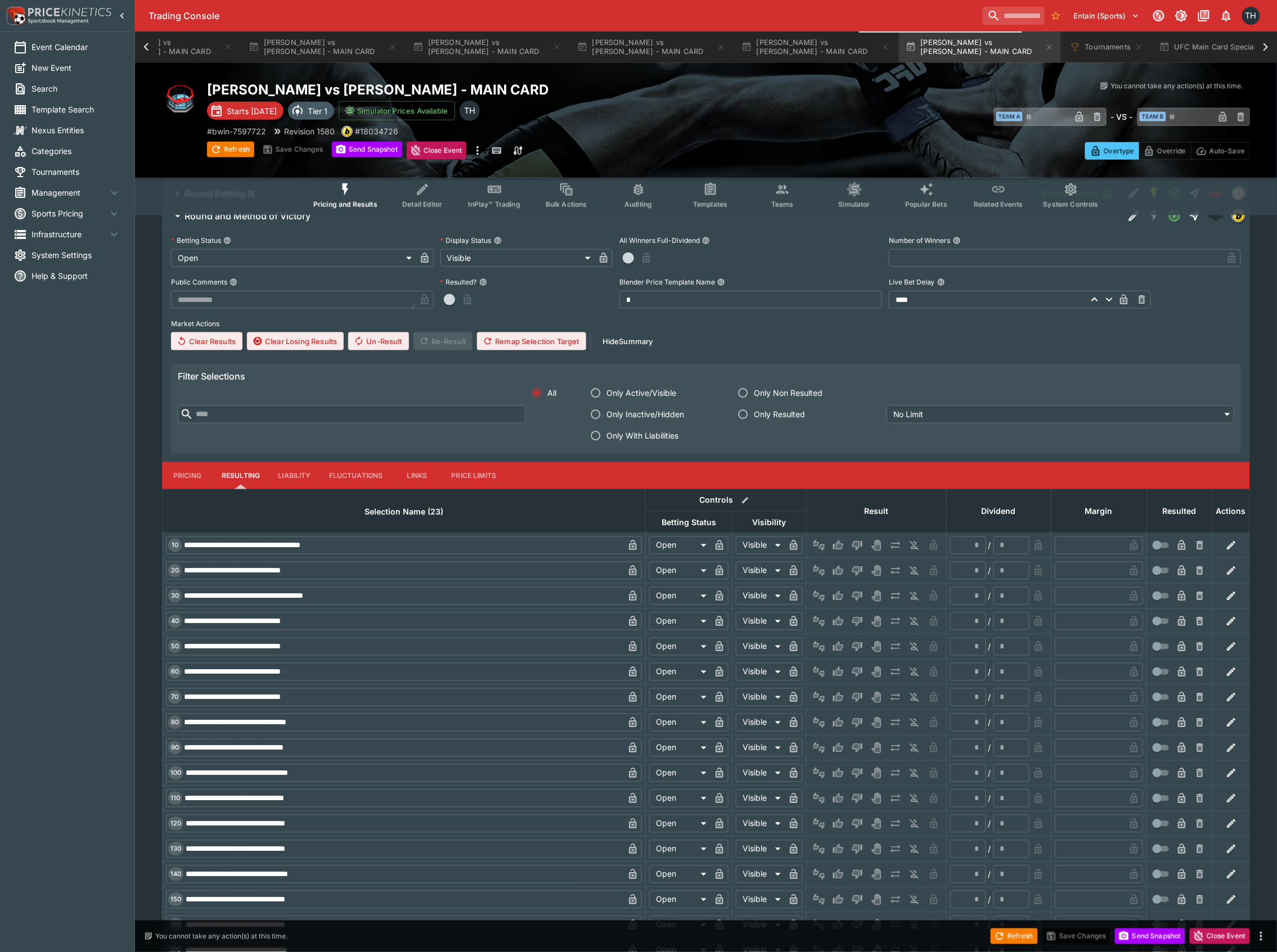
click at [183, 478] on button "Pricing" at bounding box center [187, 476] width 50 height 27
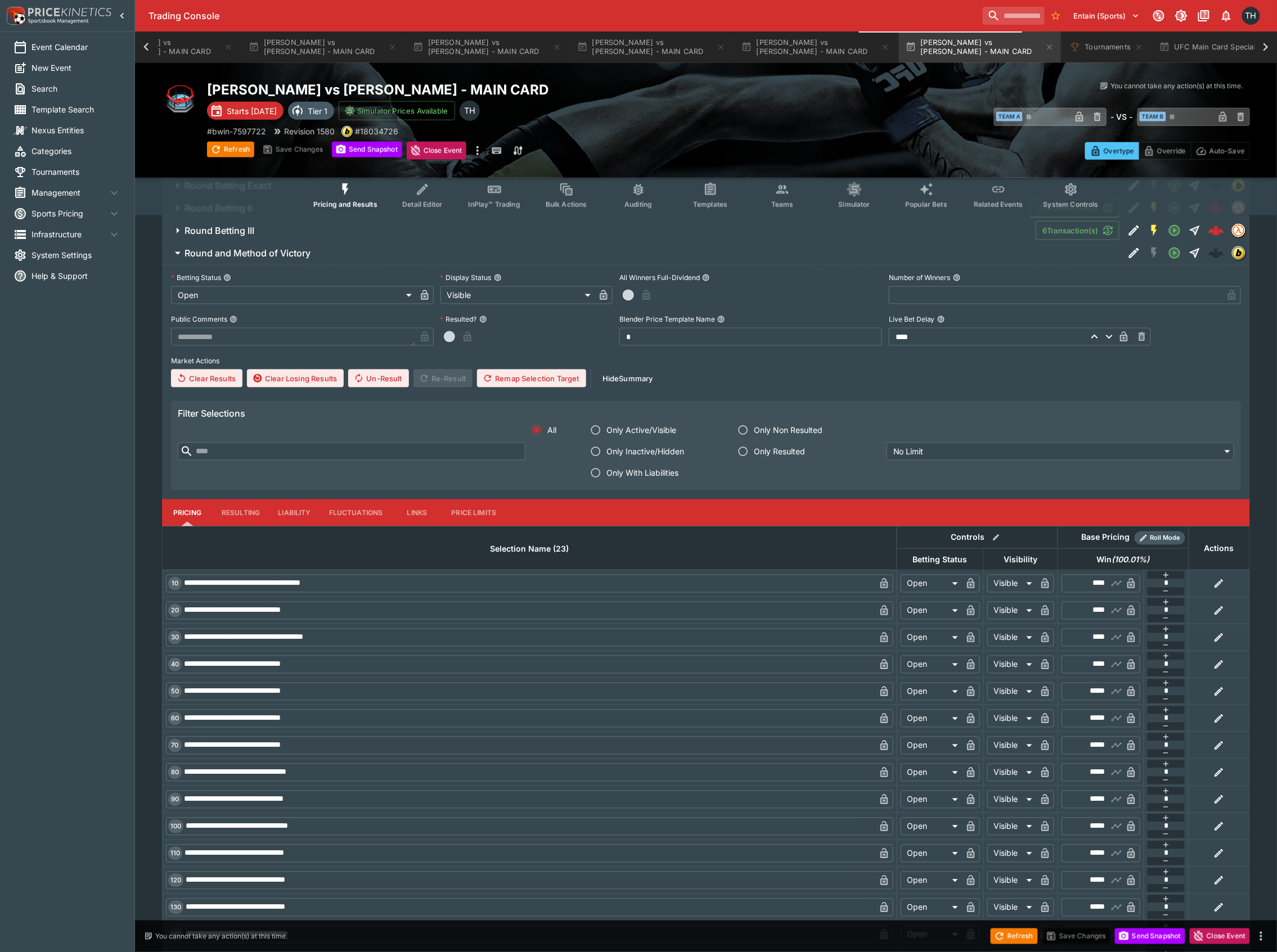
scroll to position [6105, 0]
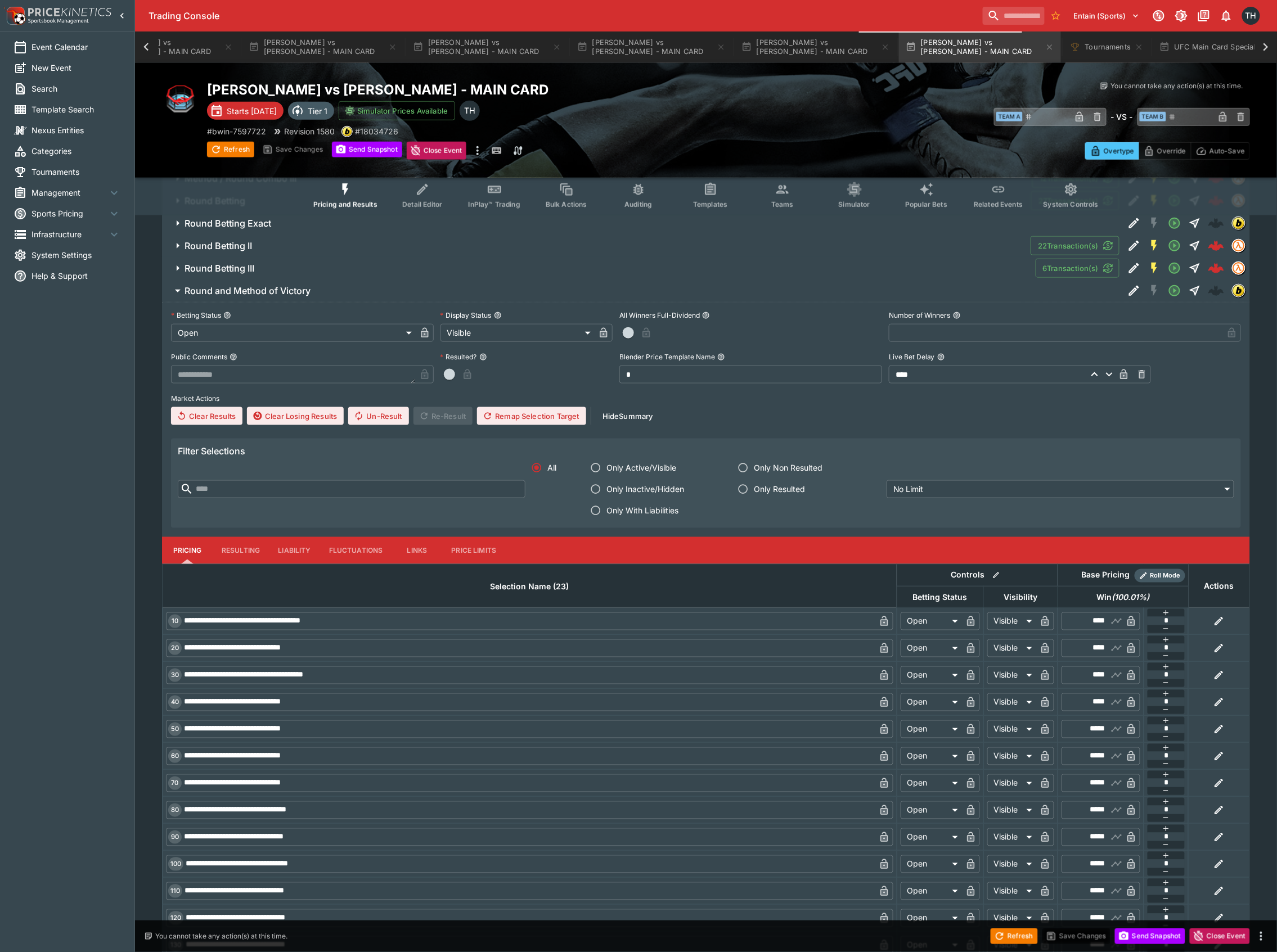
click at [412, 302] on button "Round and Method of Victory" at bounding box center [643, 291] width 962 height 23
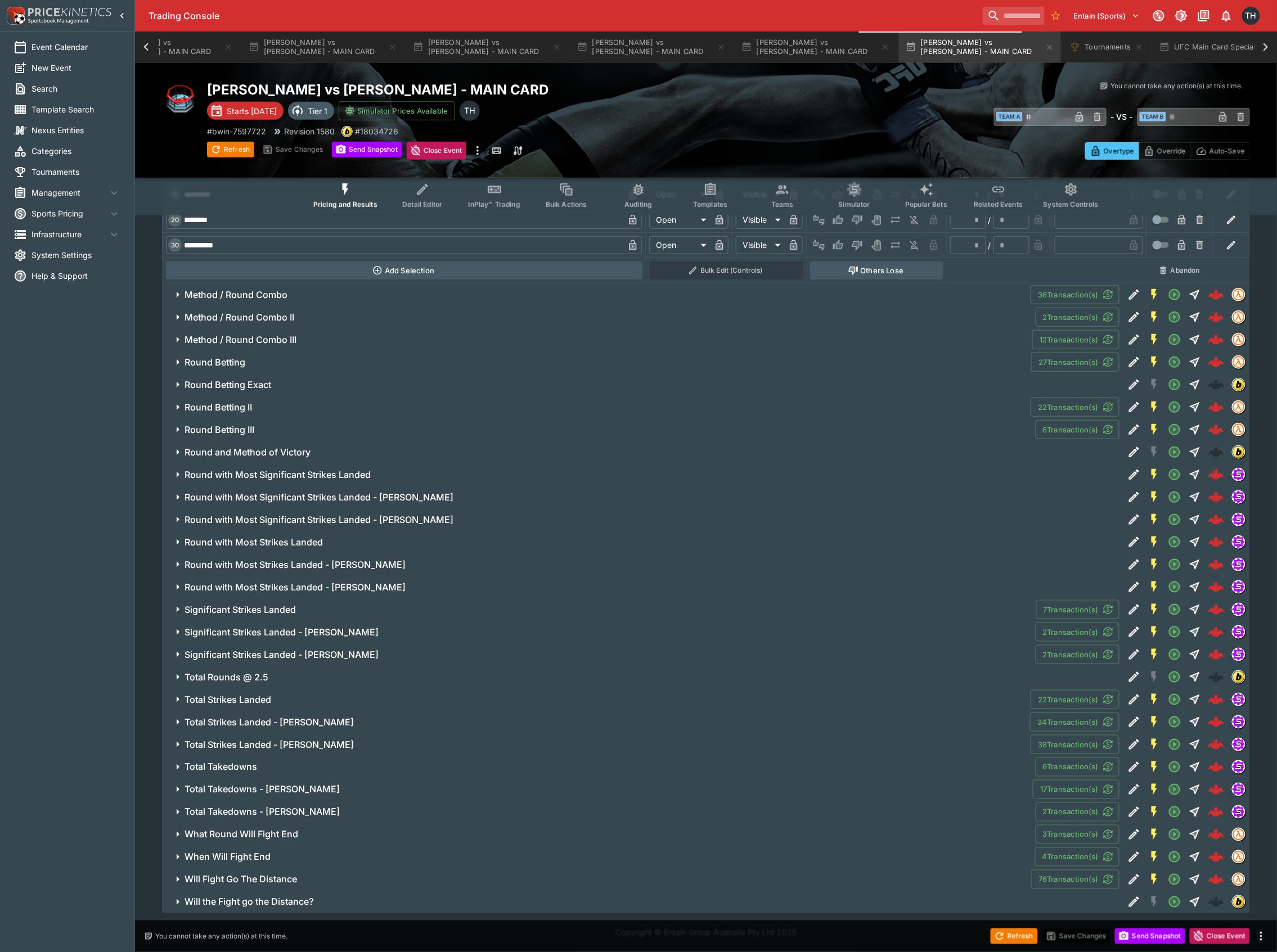
scroll to position [5955, 0]
click at [280, 466] on button "Round with Most Significant Strikes Landed" at bounding box center [643, 474] width 962 height 23
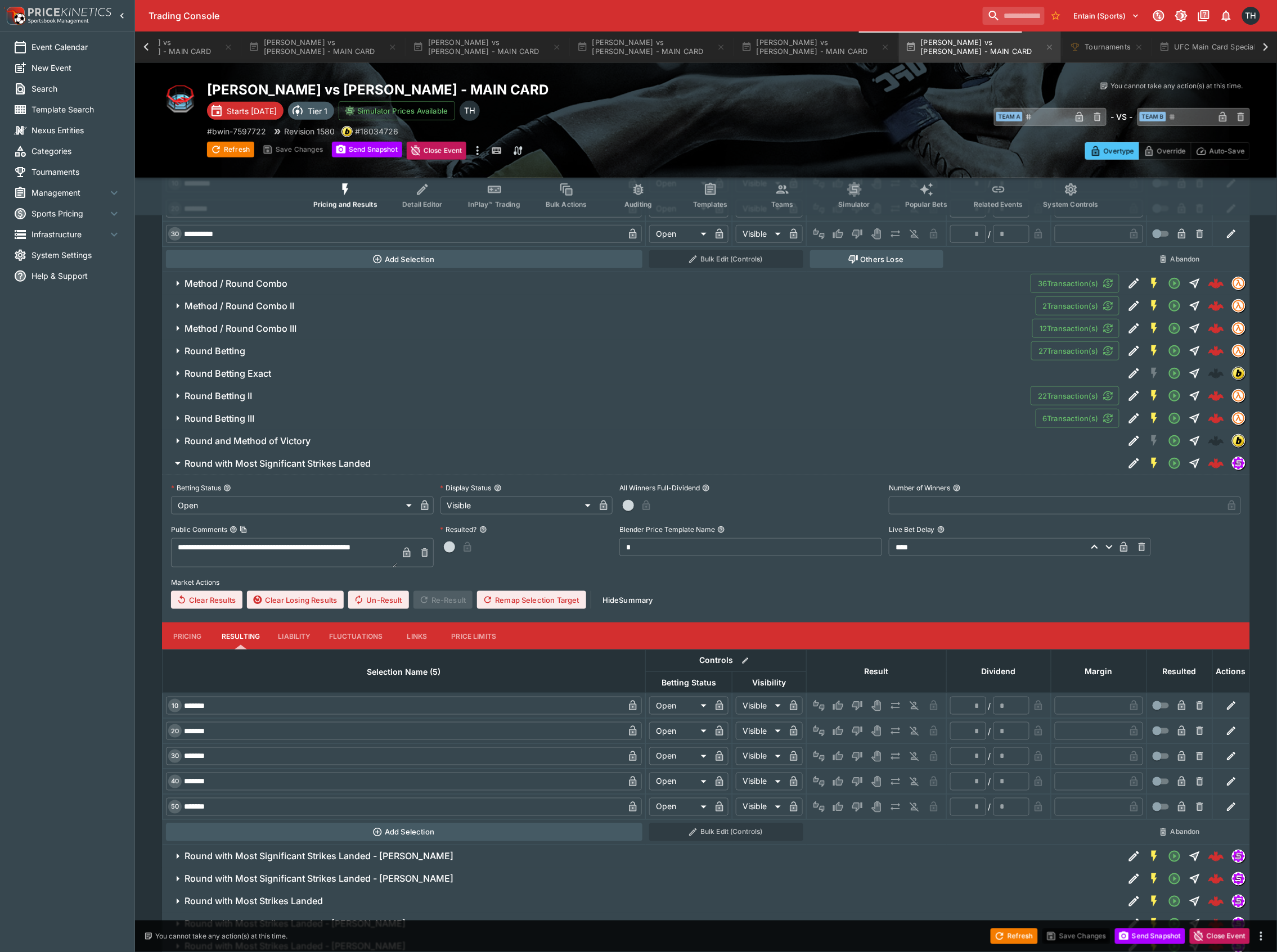
click at [194, 618] on div "**********" at bounding box center [706, 547] width 1088 height 143
click at [172, 639] on button "Pricing" at bounding box center [187, 636] width 50 height 27
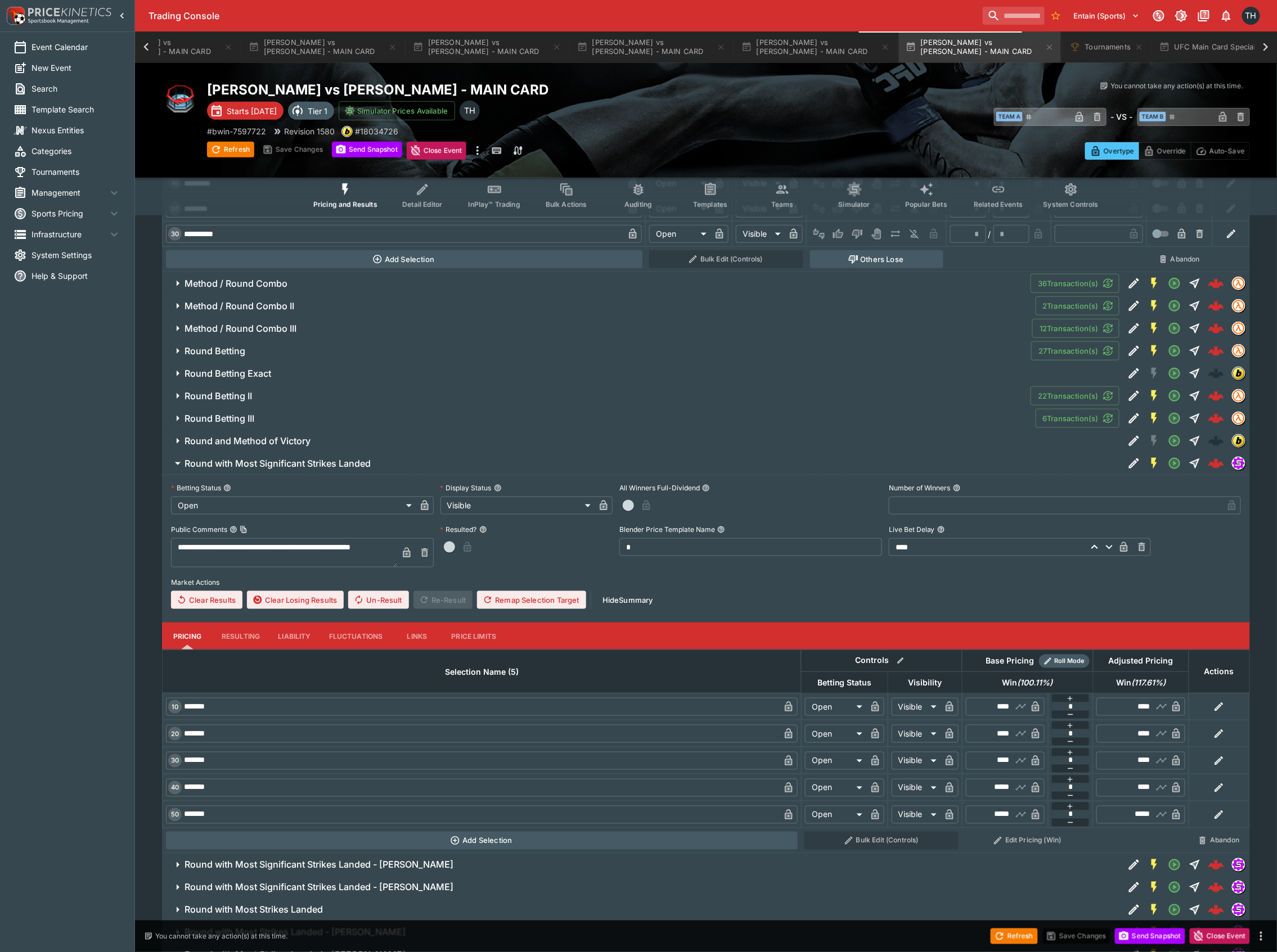
click at [267, 468] on button "Round with Most Significant Strikes Landed" at bounding box center [643, 463] width 962 height 23
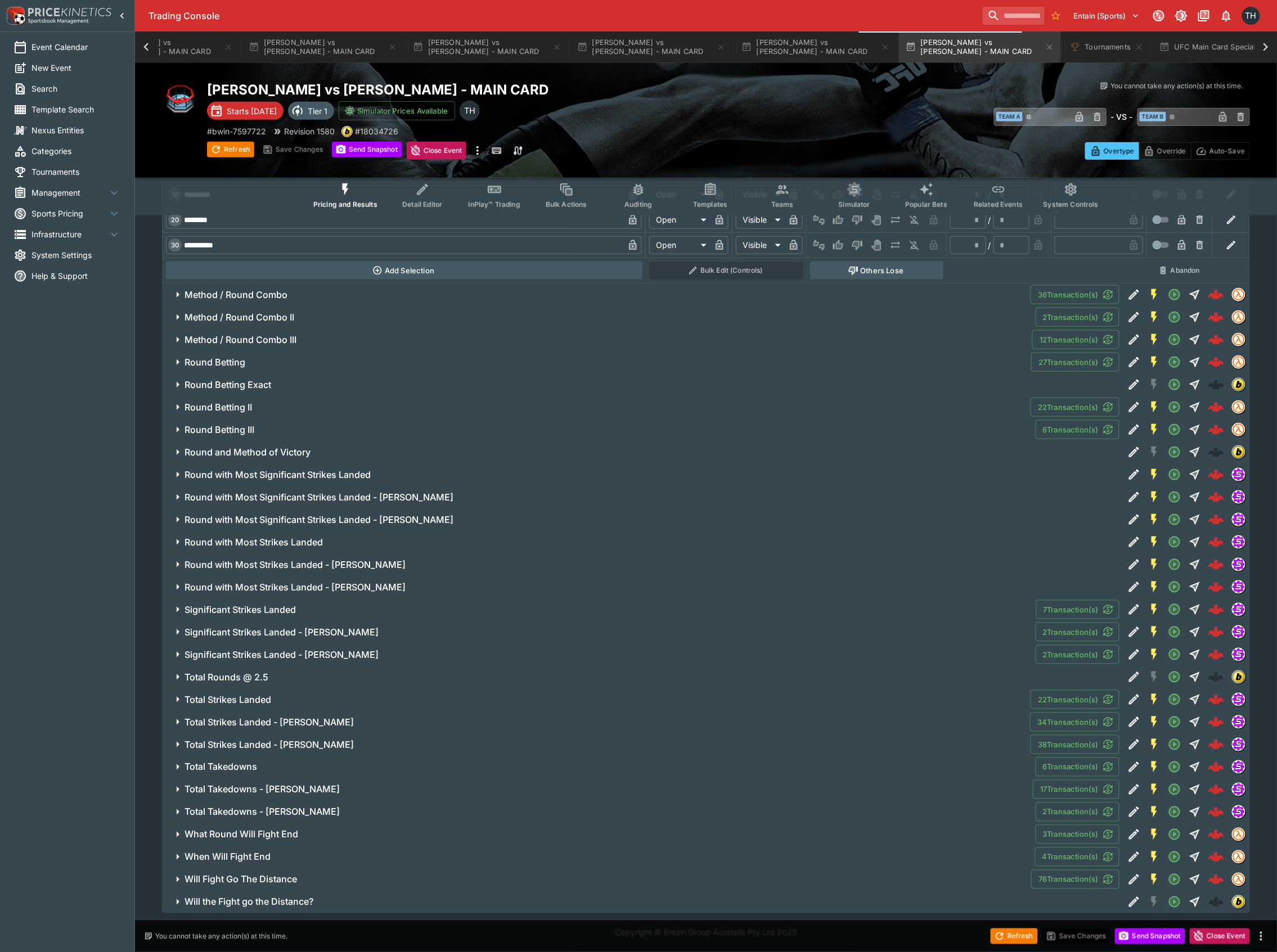
click at [277, 495] on h6 "Round with Most Significant Strikes Landed - Diego Lopes" at bounding box center [319, 498] width 269 height 12
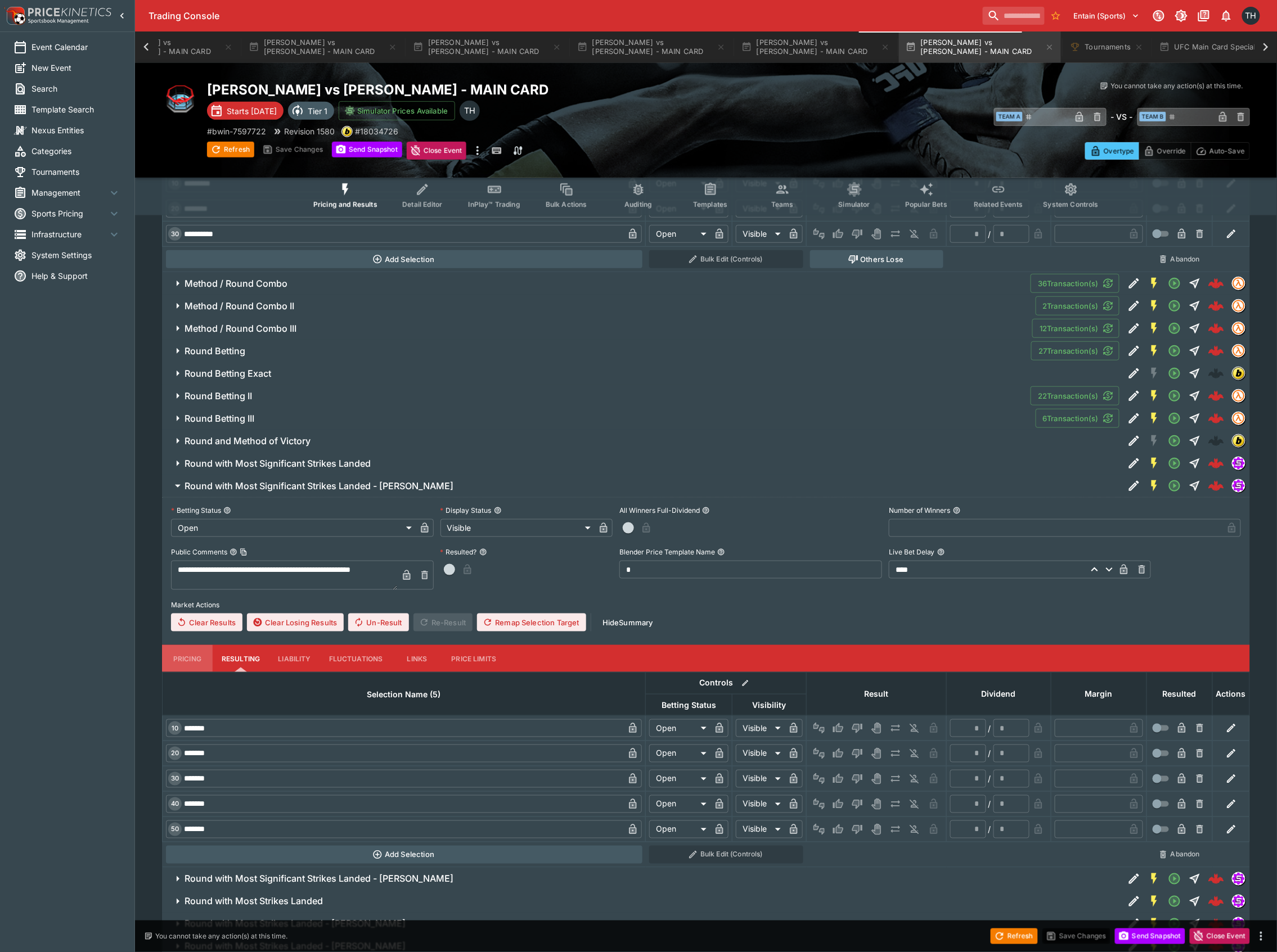
click at [191, 666] on button "Pricing" at bounding box center [187, 658] width 50 height 27
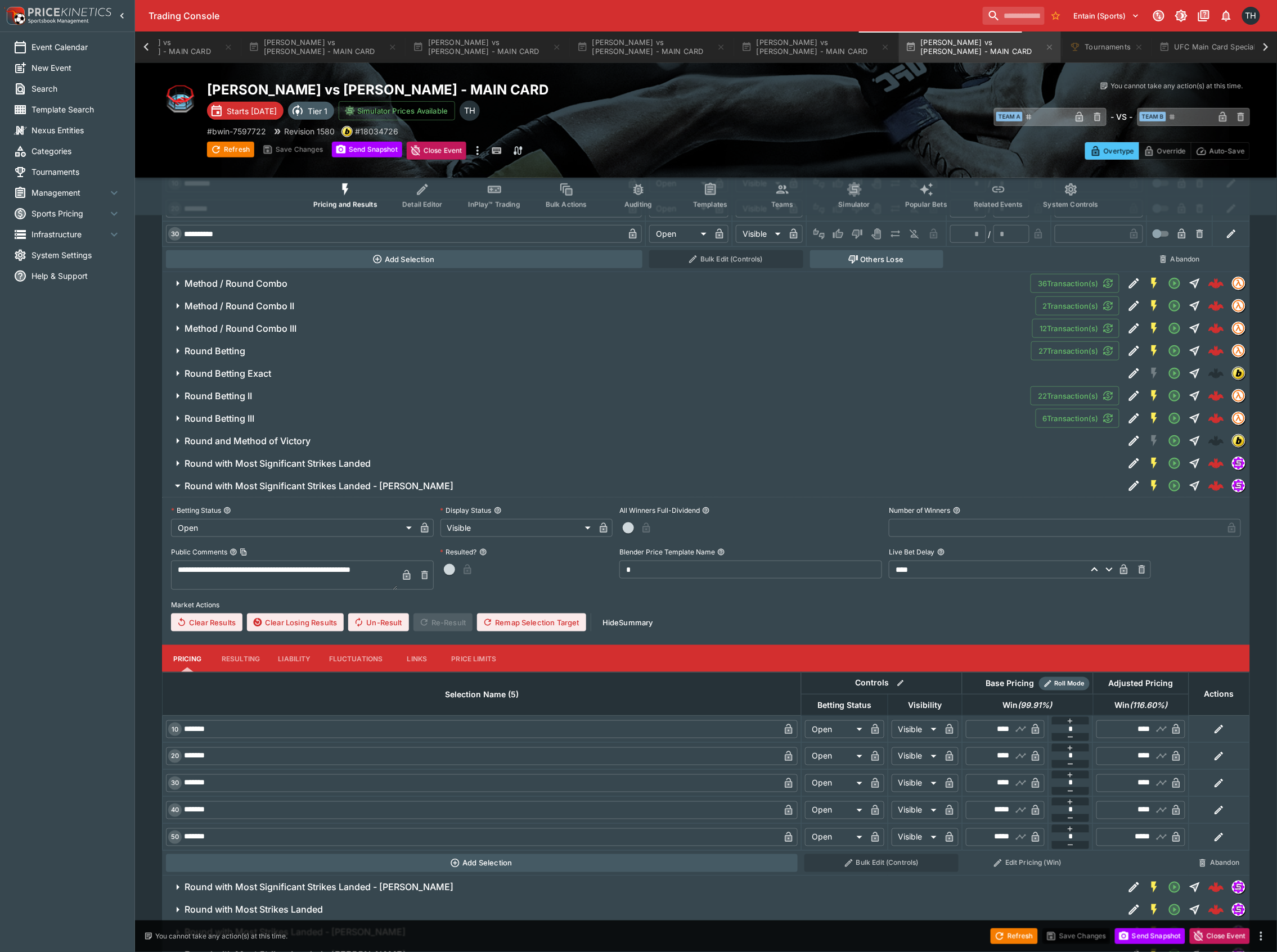
click at [278, 475] on button "Round with Most Significant Strikes Landed" at bounding box center [643, 463] width 962 height 23
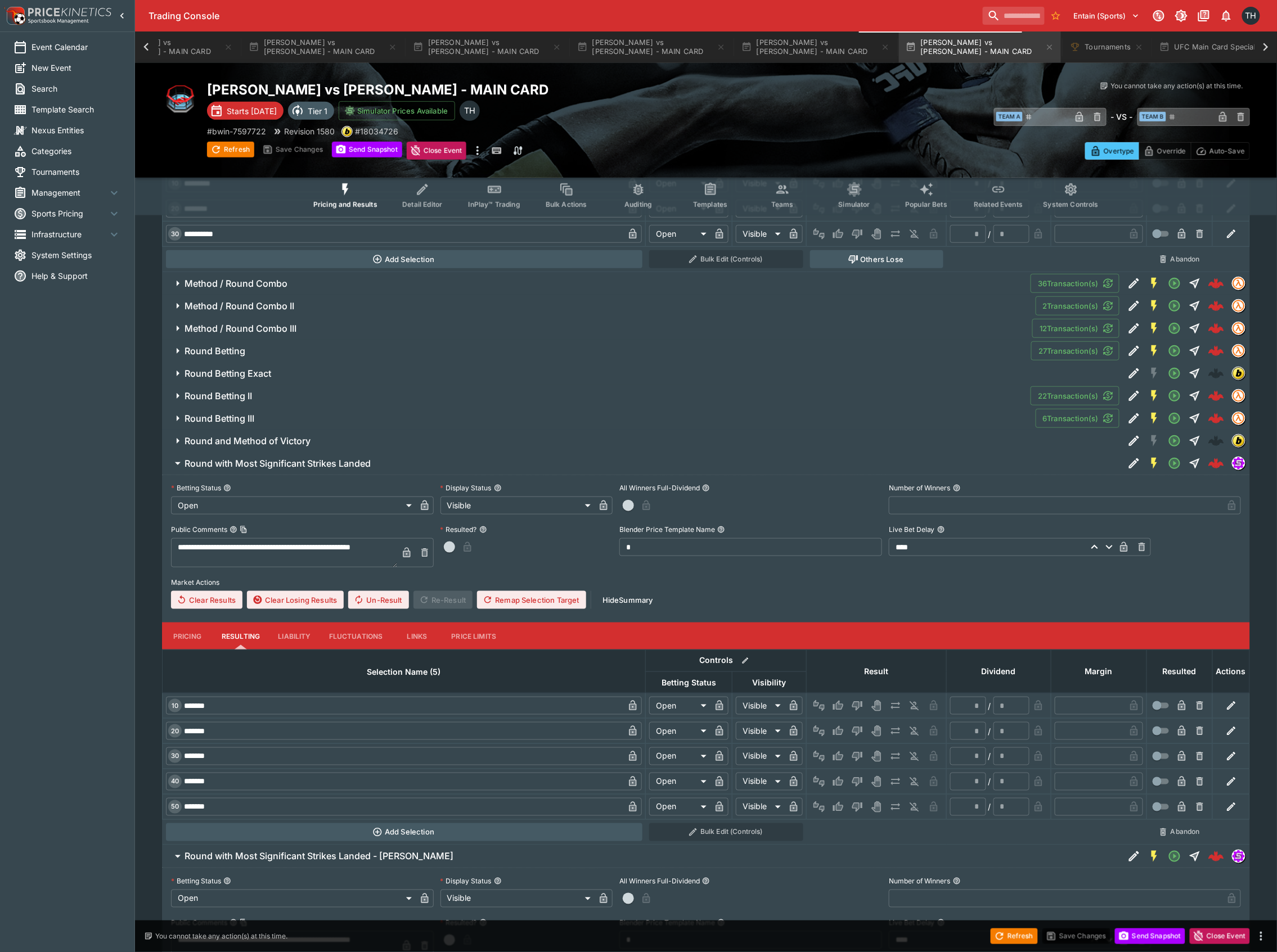
click at [282, 475] on button "Round with Most Significant Strikes Landed" at bounding box center [643, 463] width 962 height 23
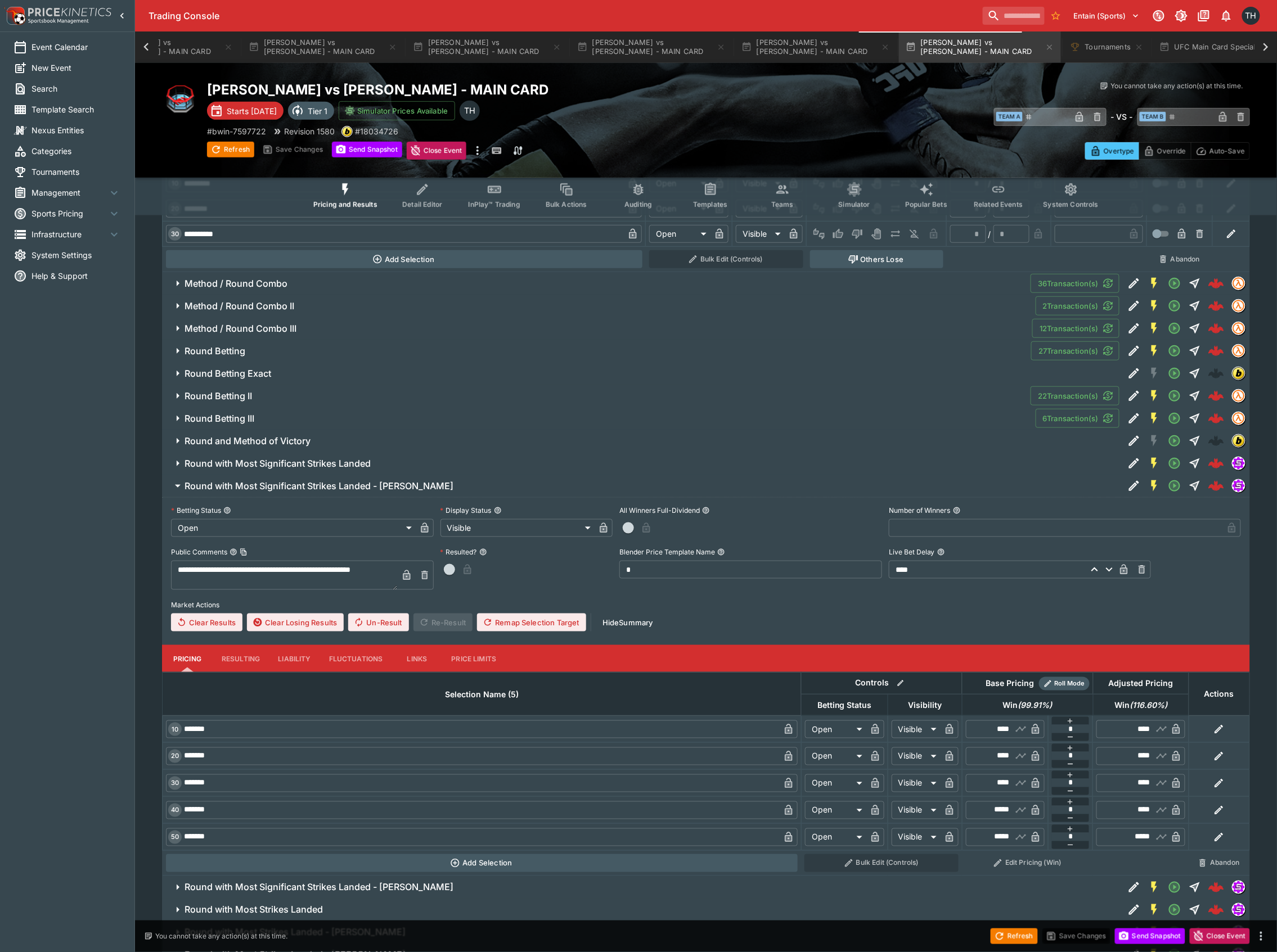
click at [302, 492] on h6 "Round with Most Significant Strikes Landed - Diego Lopes" at bounding box center [319, 487] width 269 height 12
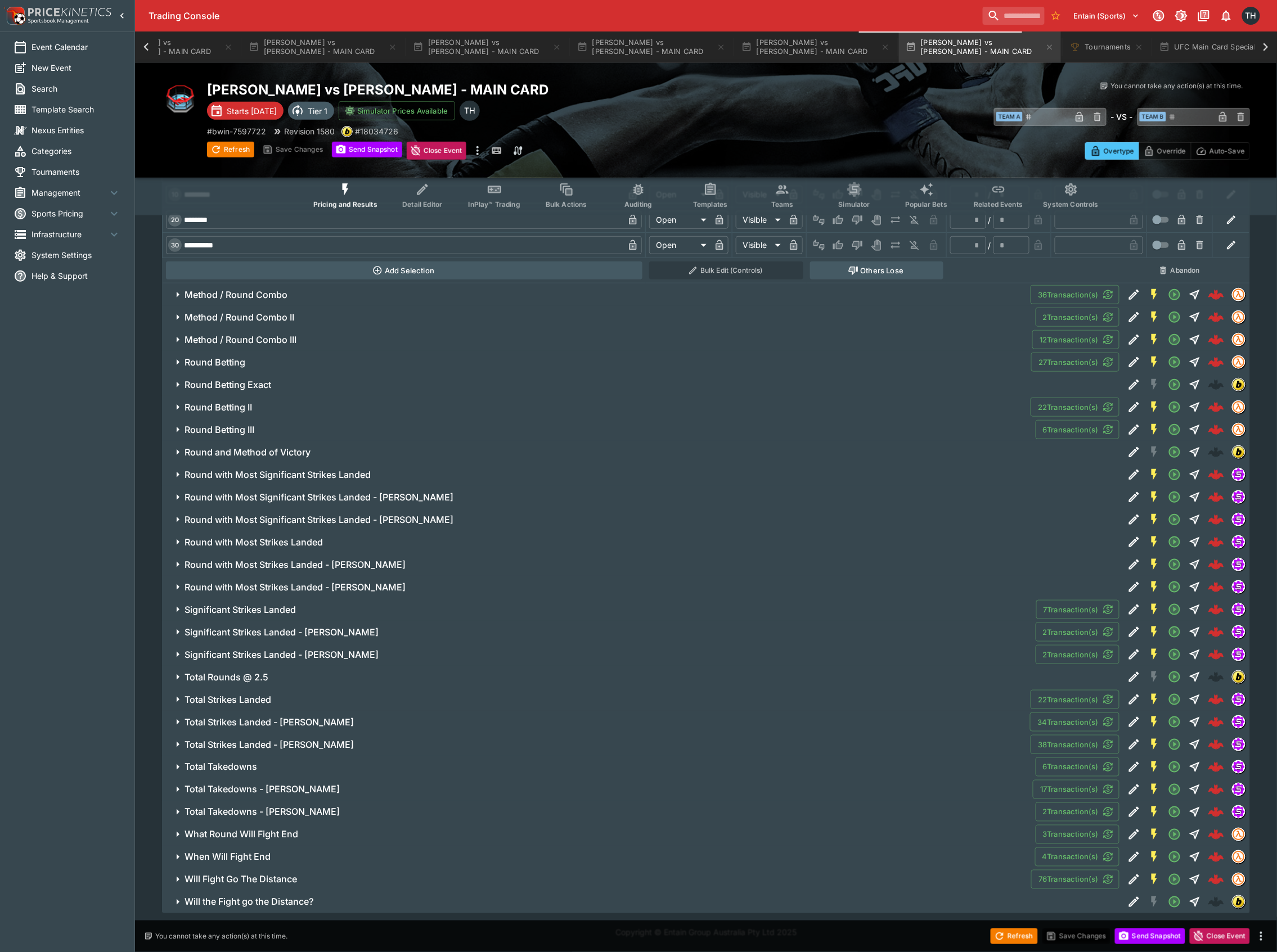
click at [302, 537] on h6 "Round with Most Strikes Landed" at bounding box center [254, 543] width 138 height 12
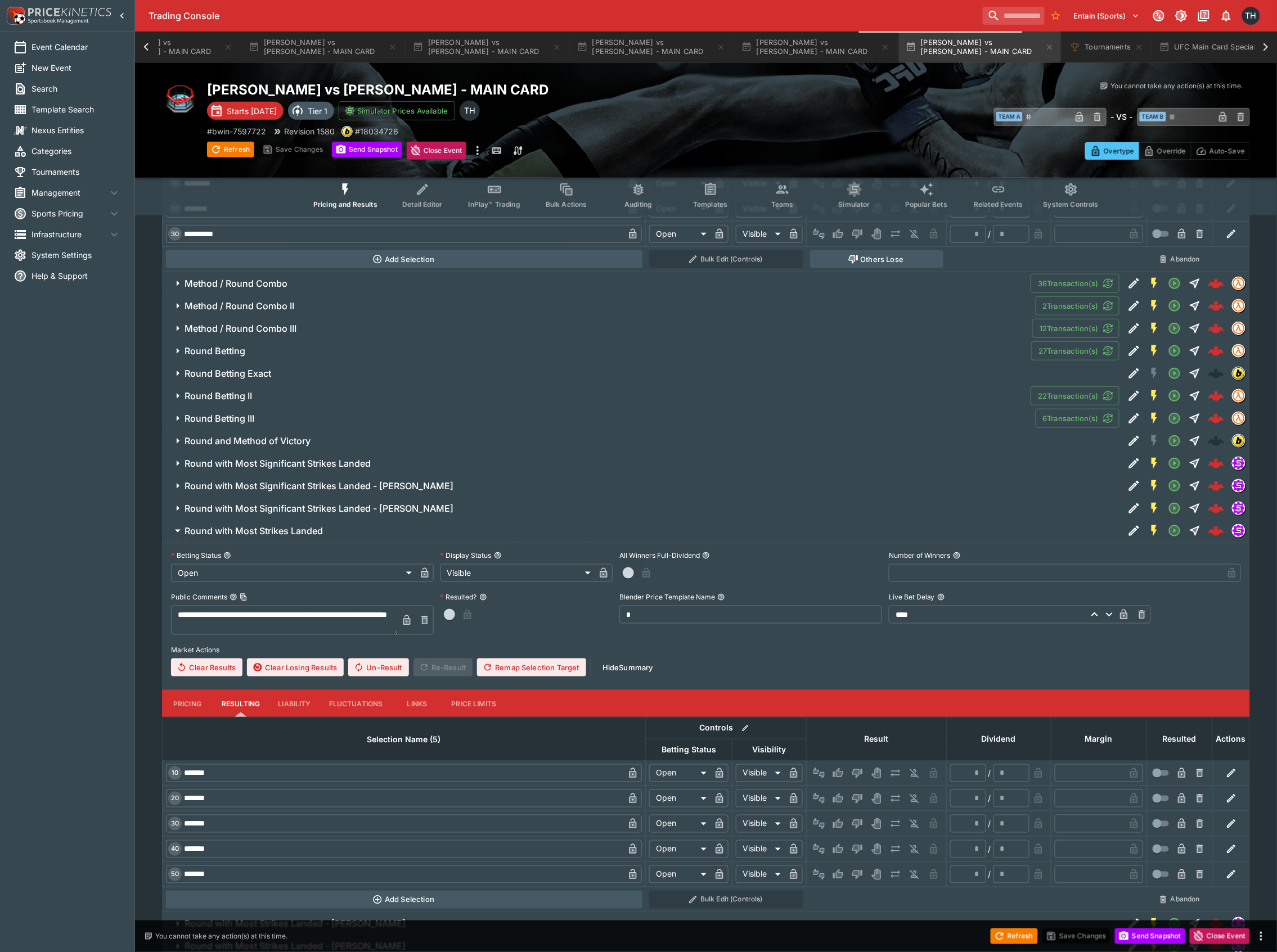
scroll to position [6180, 0]
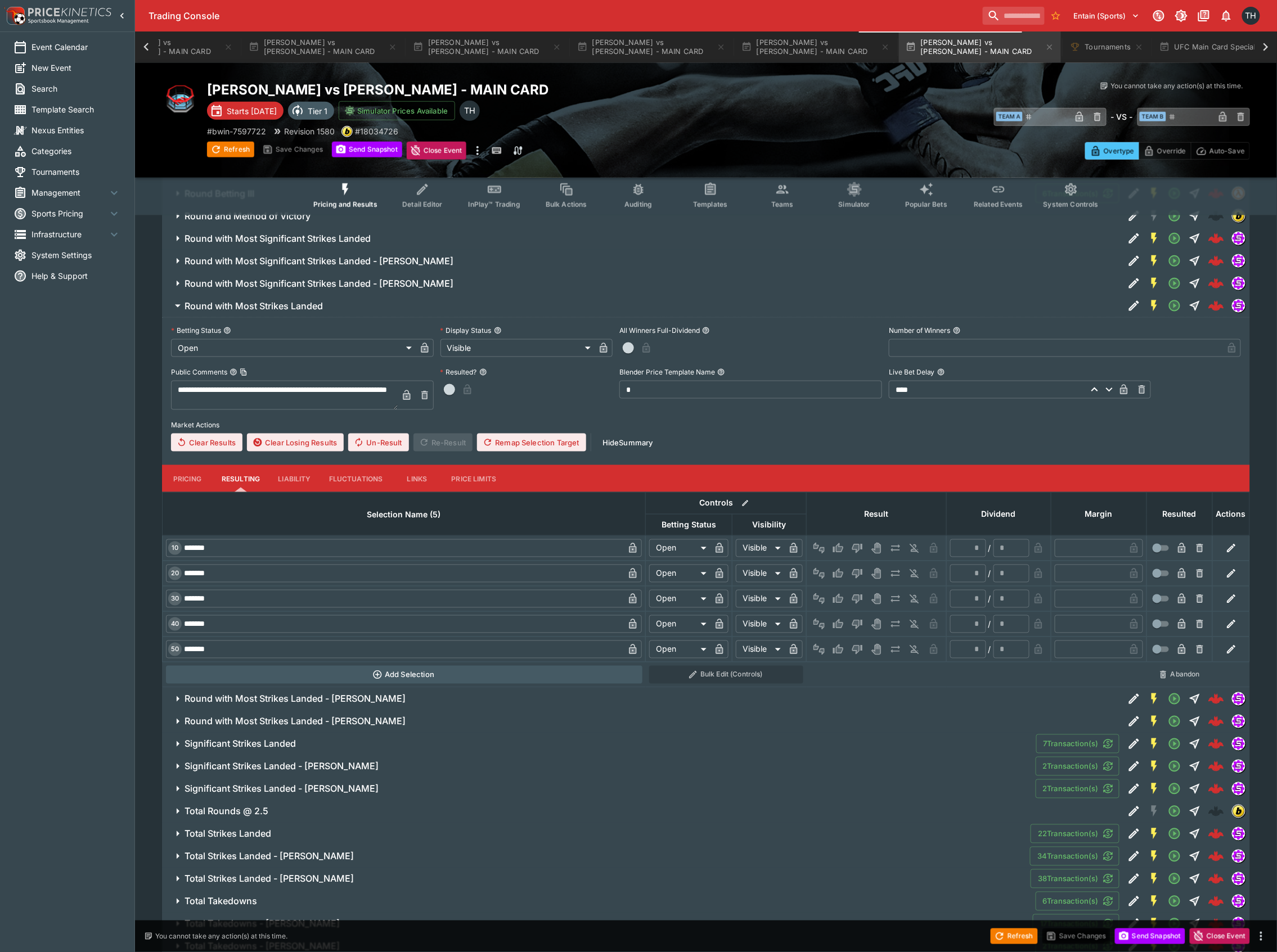
click at [188, 488] on button "Pricing" at bounding box center [187, 479] width 50 height 27
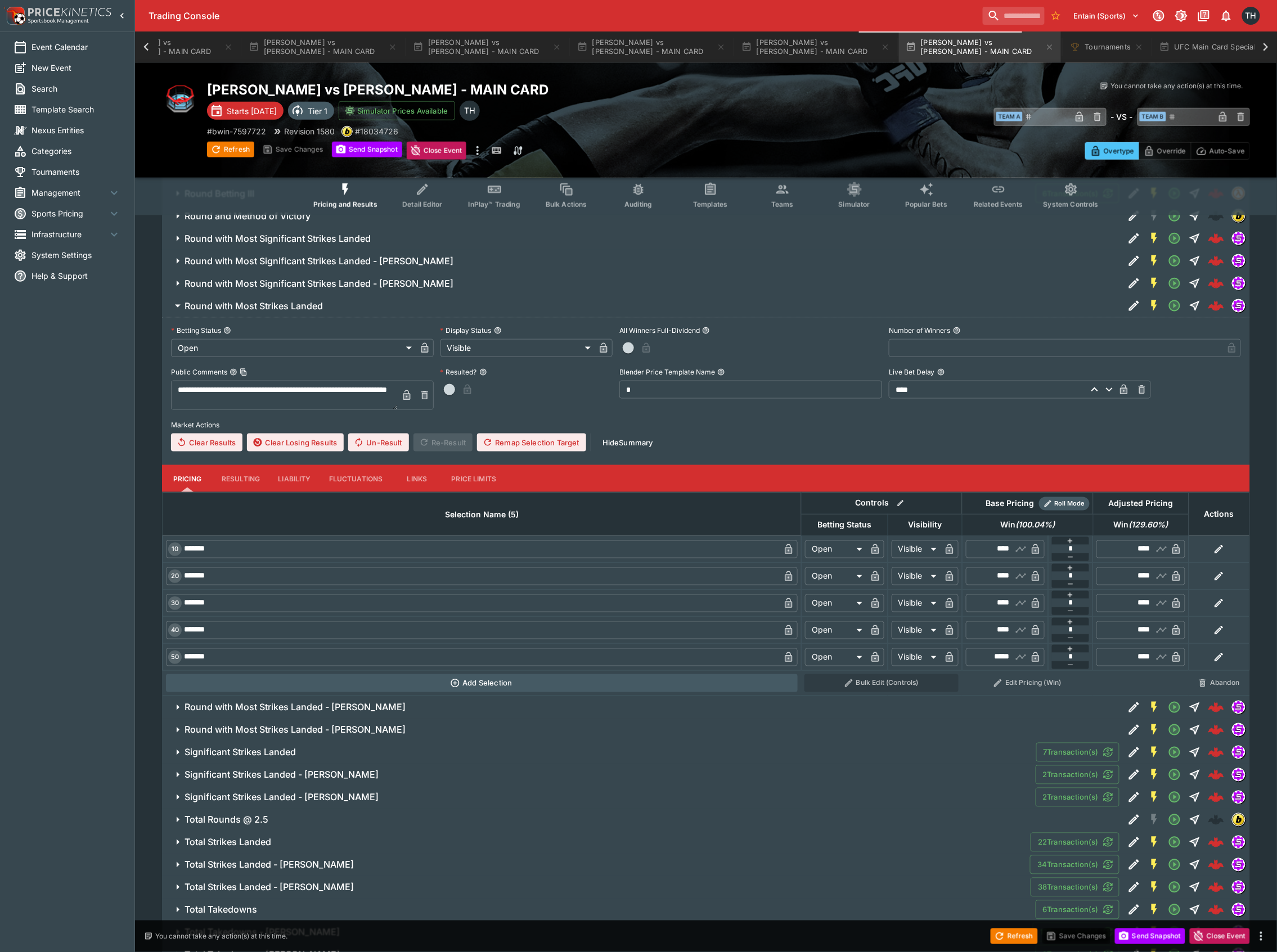
click at [275, 312] on h6 "Round with Most Strikes Landed" at bounding box center [254, 306] width 138 height 12
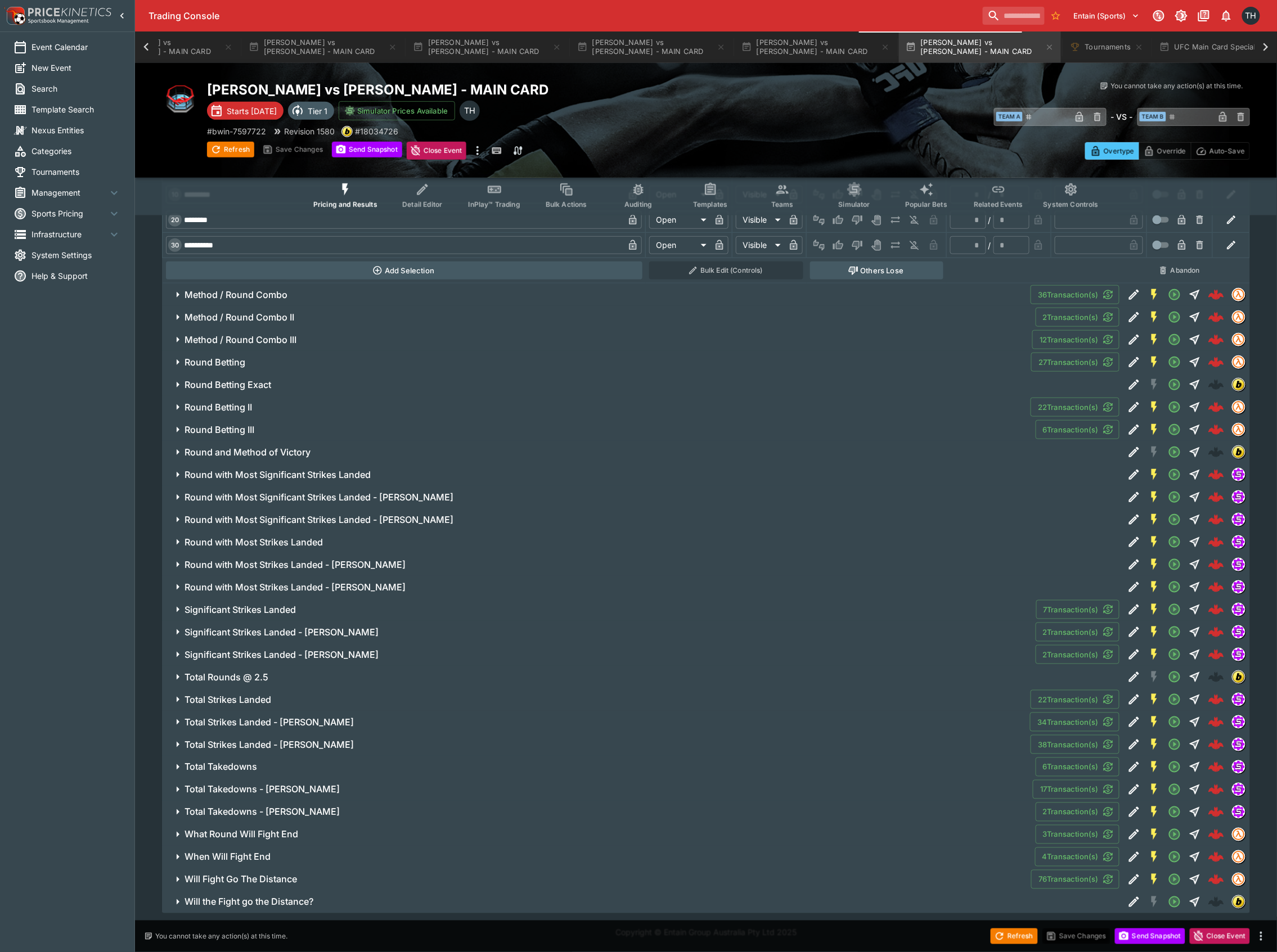
scroll to position [5955, 0]
click at [278, 612] on h6 "Significant Strikes Landed" at bounding box center [240, 610] width 111 height 12
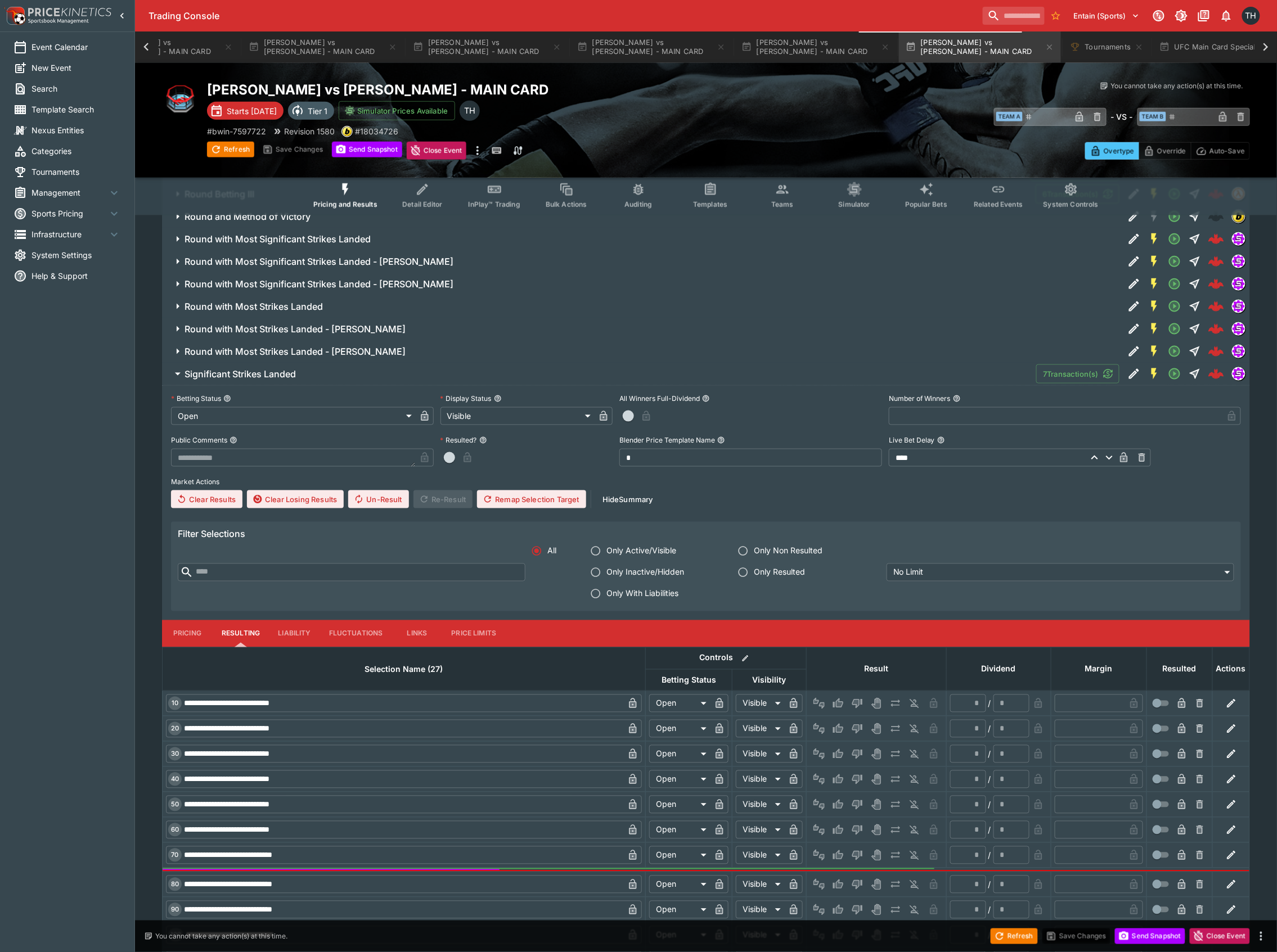
scroll to position [6256, 0]
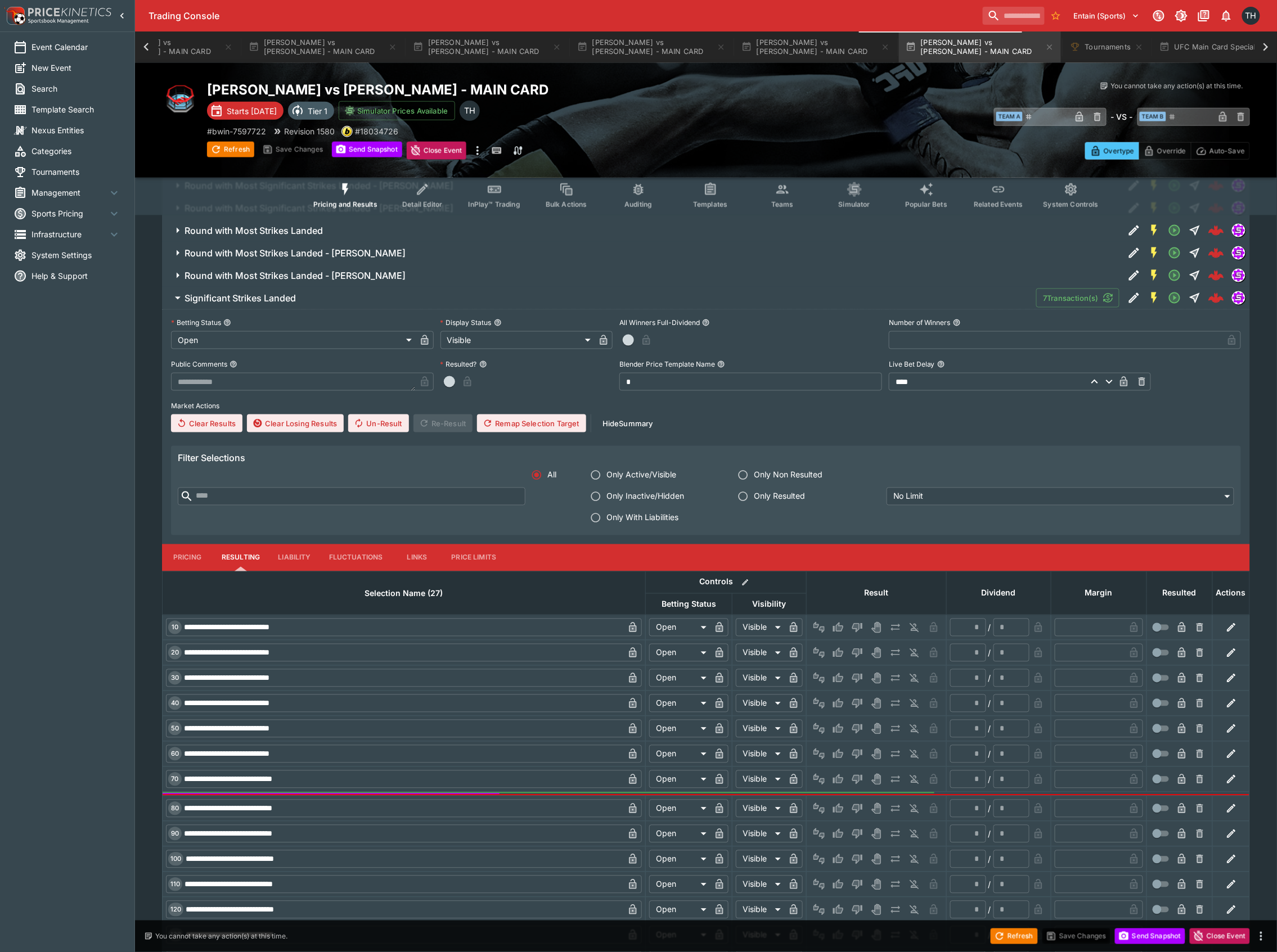
click at [241, 237] on h6 "Round with Most Strikes Landed" at bounding box center [254, 231] width 138 height 12
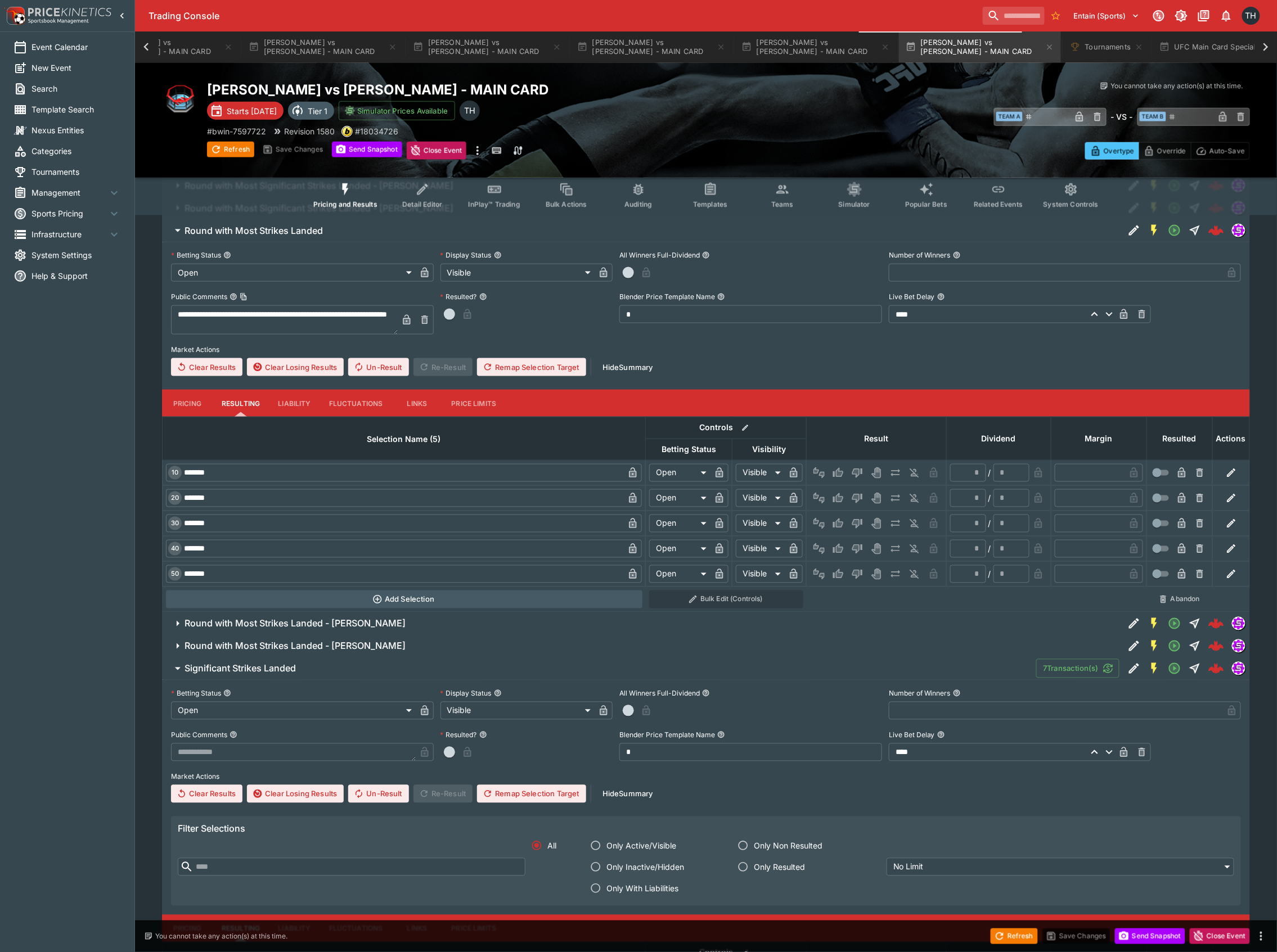
click at [185, 414] on button "Pricing" at bounding box center [187, 403] width 50 height 27
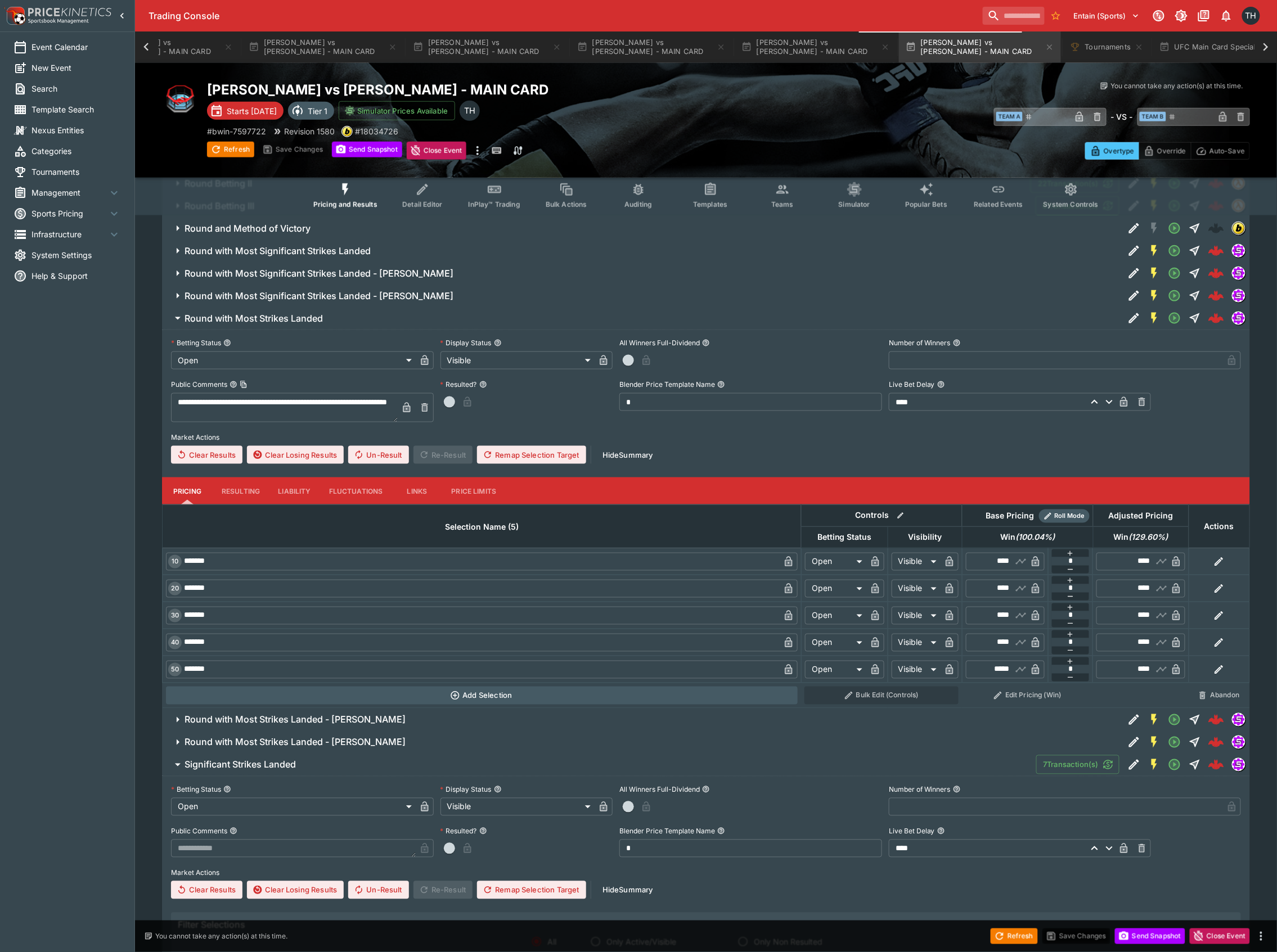
scroll to position [6105, 0]
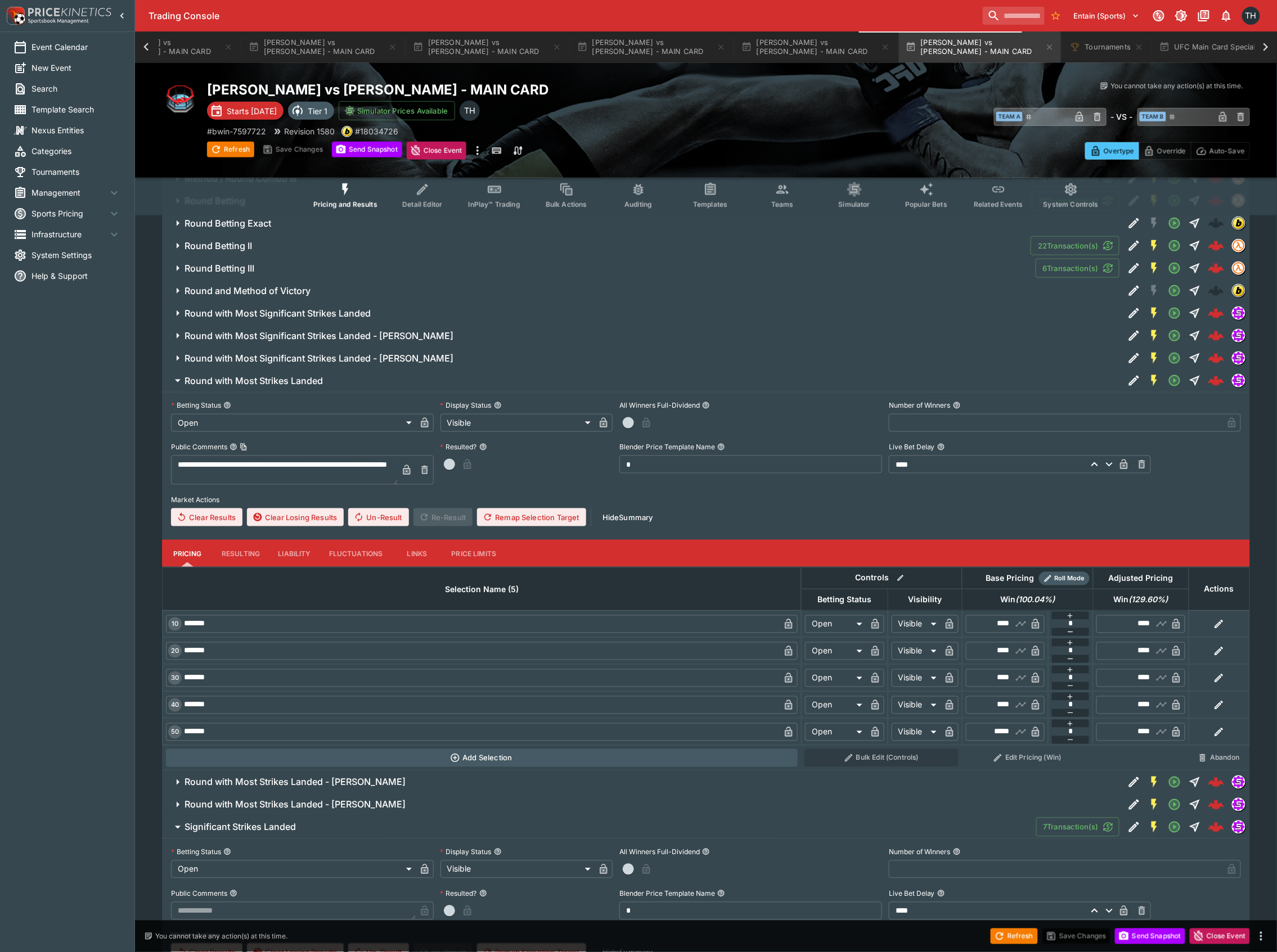
click at [290, 387] on h6 "Round with Most Strikes Landed" at bounding box center [254, 381] width 138 height 12
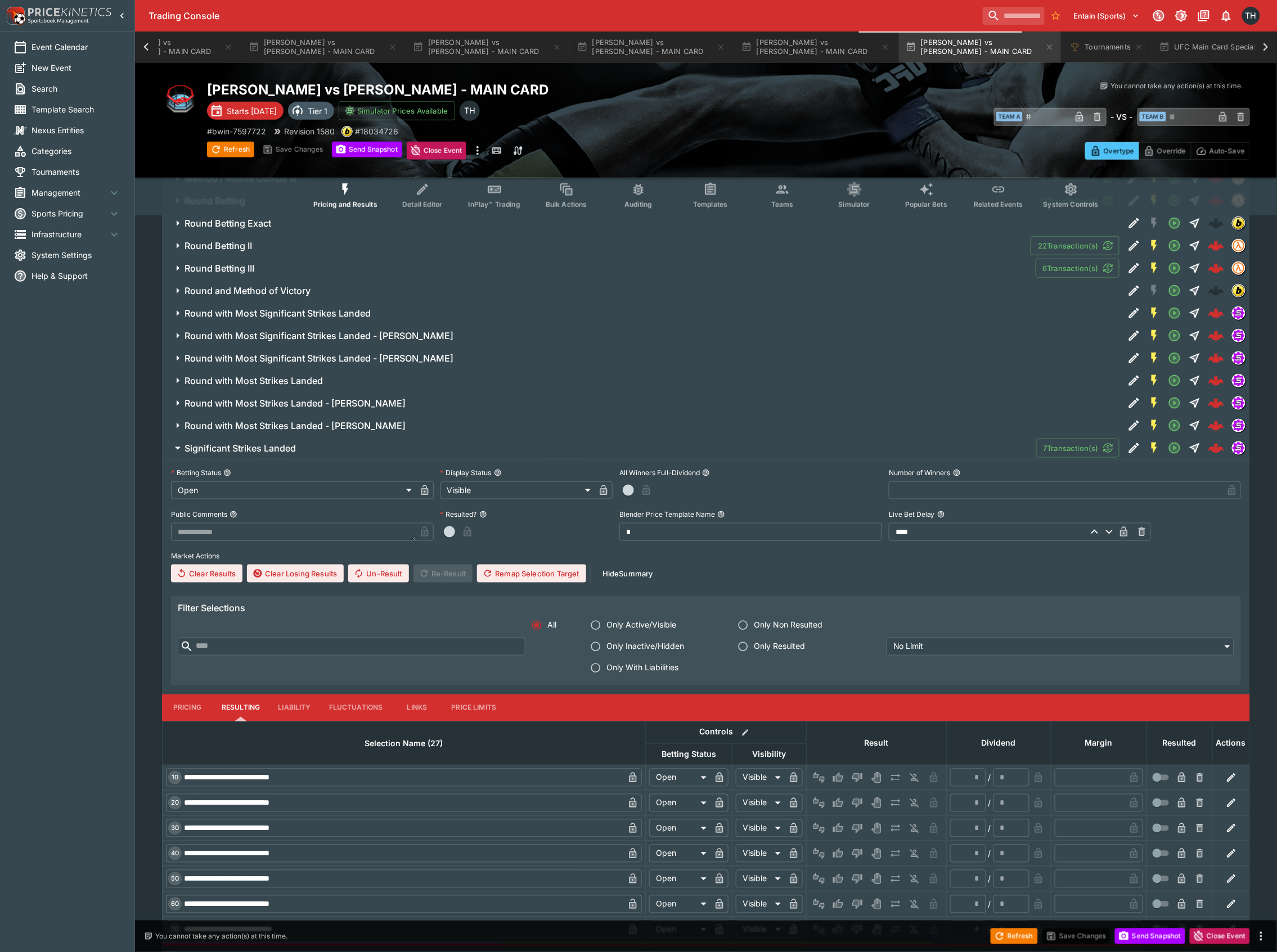
click at [286, 454] on h6 "Significant Strikes Landed" at bounding box center [240, 449] width 111 height 12
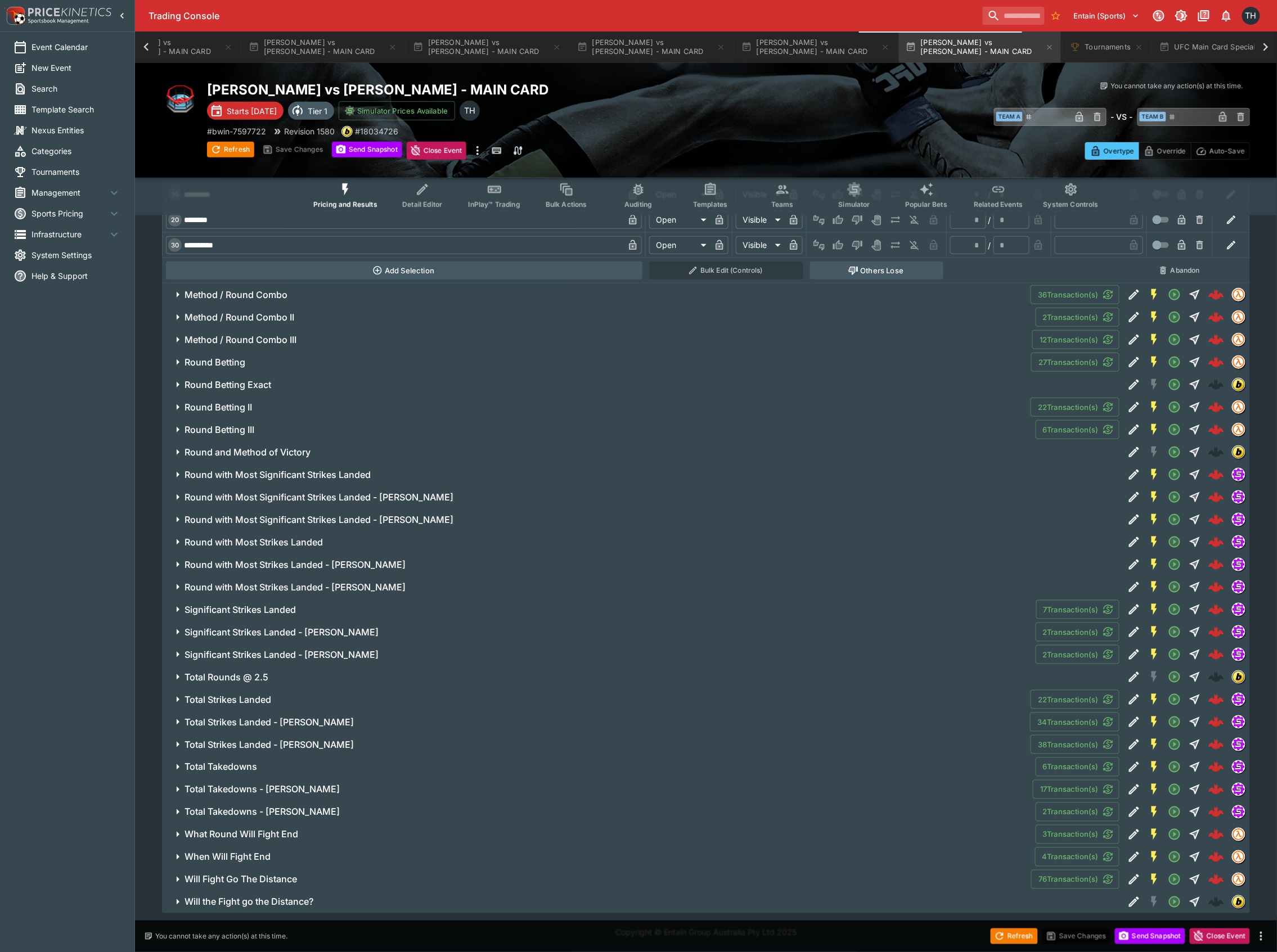
scroll to position [5955, 0]
drag, startPoint x: 361, startPoint y: 634, endPoint x: 1282, endPoint y: 713, distance: 924.4
click at [361, 633] on span "Significant Strikes Landed - Diego Lopes" at bounding box center [606, 633] width 842 height 12
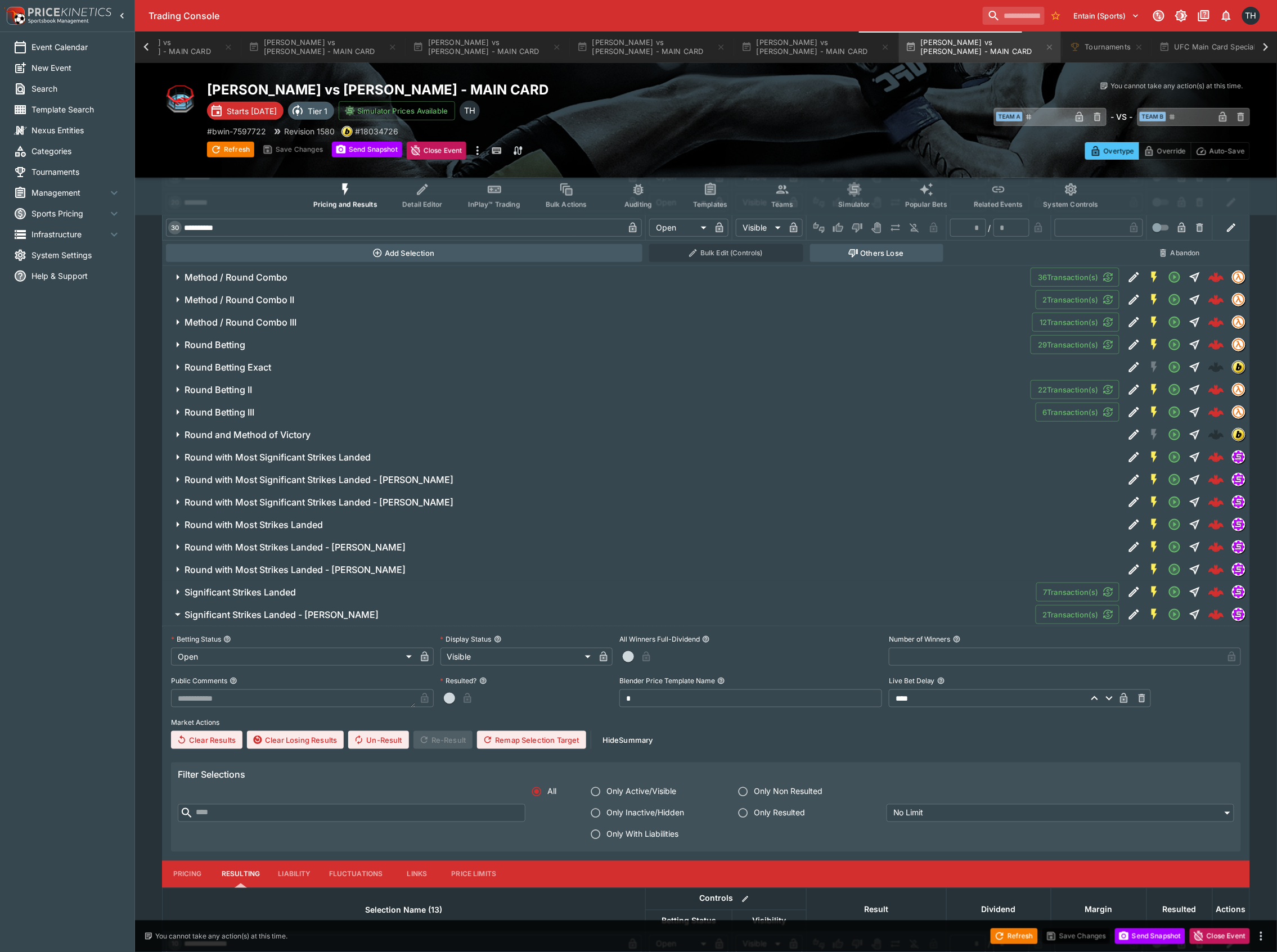
scroll to position [6256, 0]
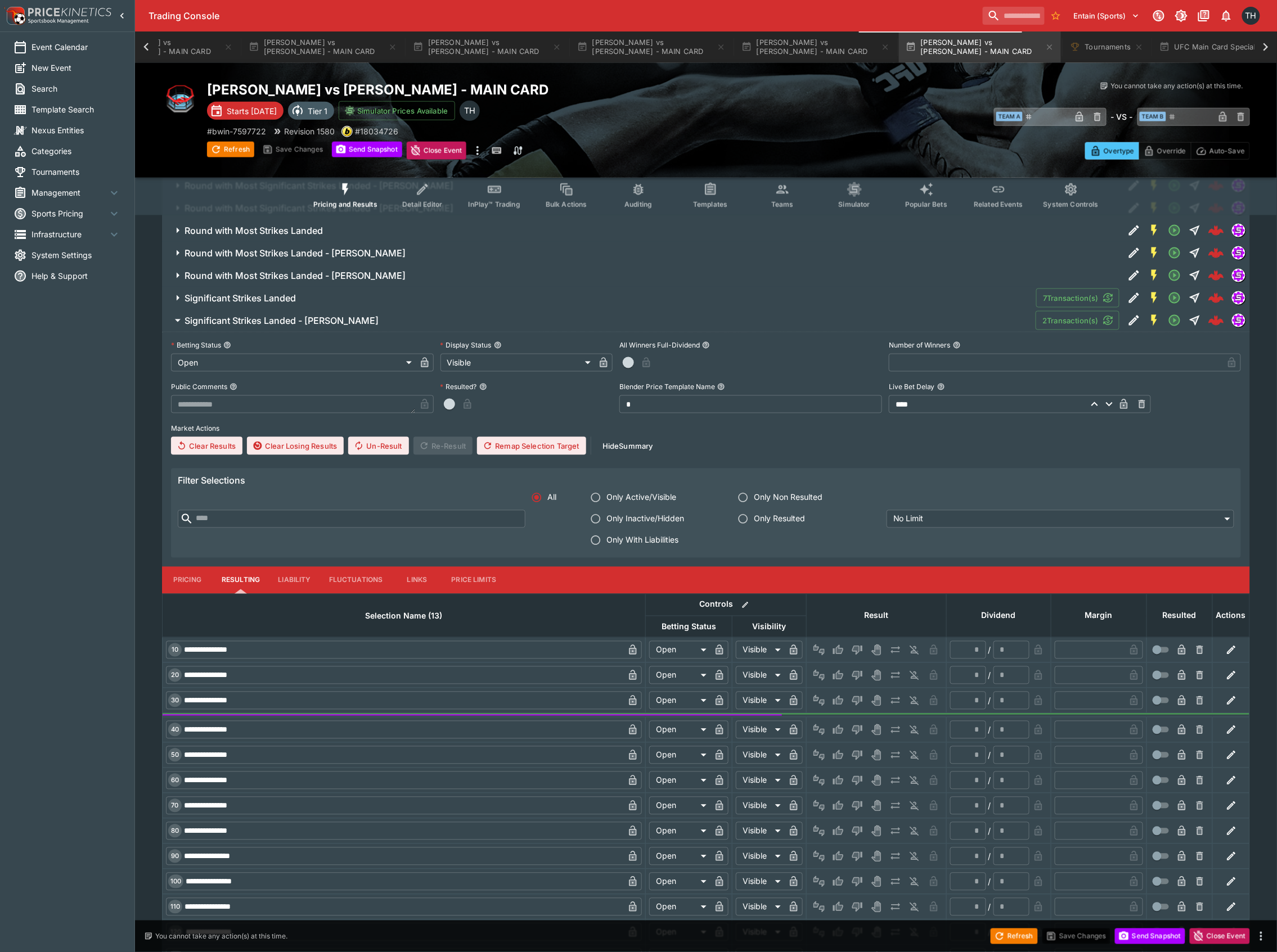
click at [381, 332] on button "Significant Strikes Landed - Diego Lopes" at bounding box center [599, 320] width 874 height 23
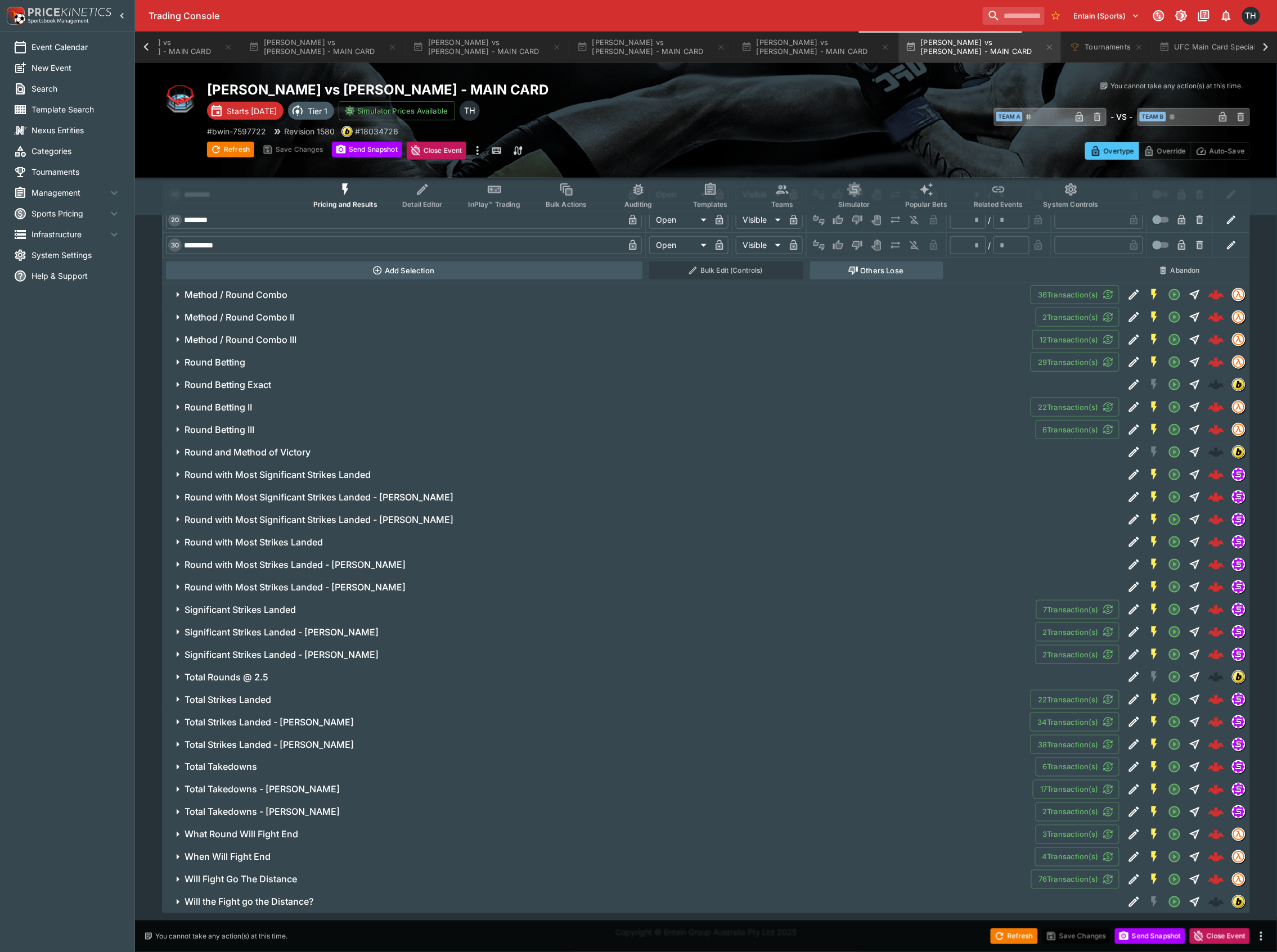
scroll to position [5955, 0]
click at [264, 671] on h6 "Total Rounds @ 2.5" at bounding box center [226, 677] width 84 height 12
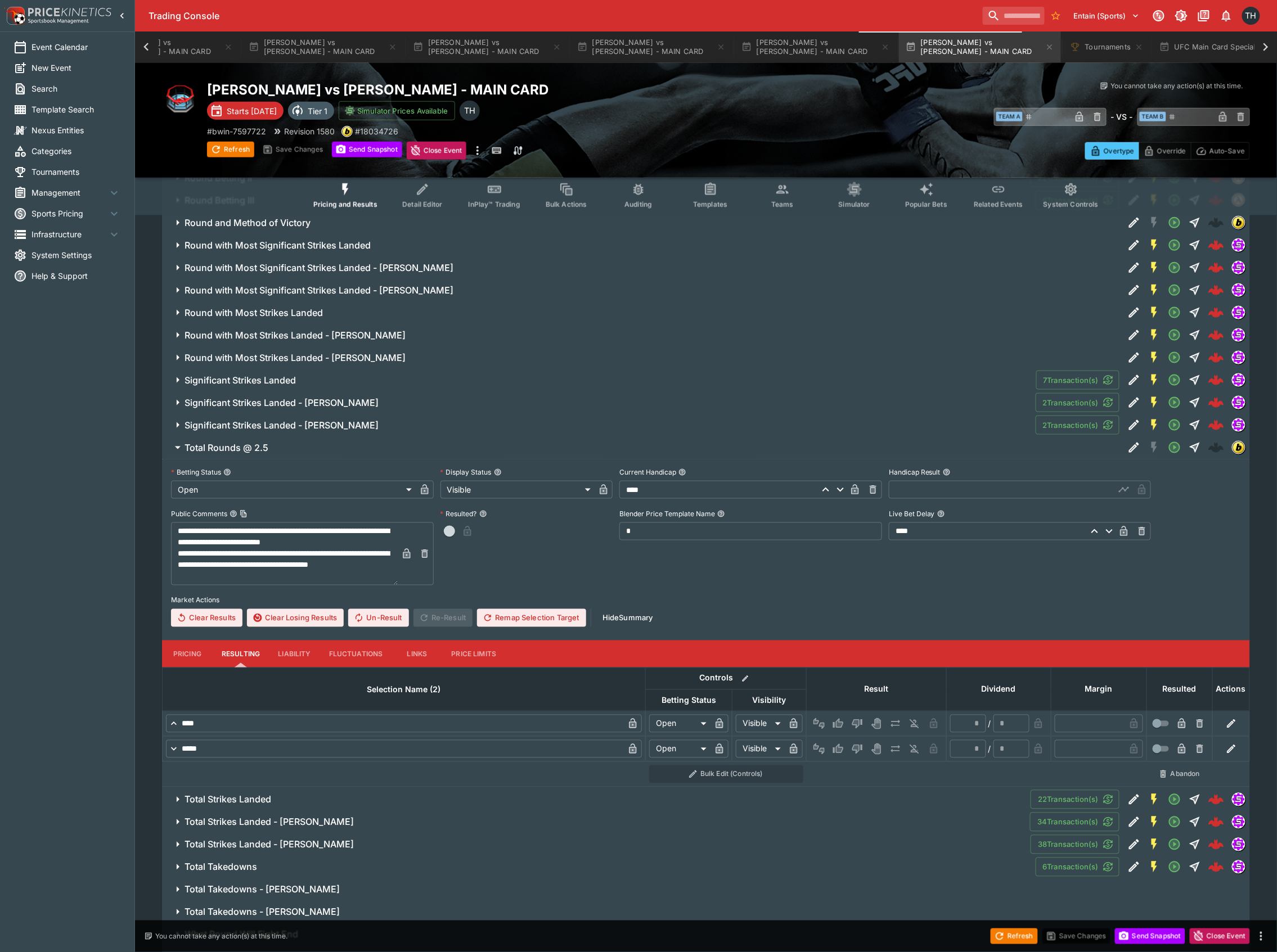
scroll to position [6250, 0]
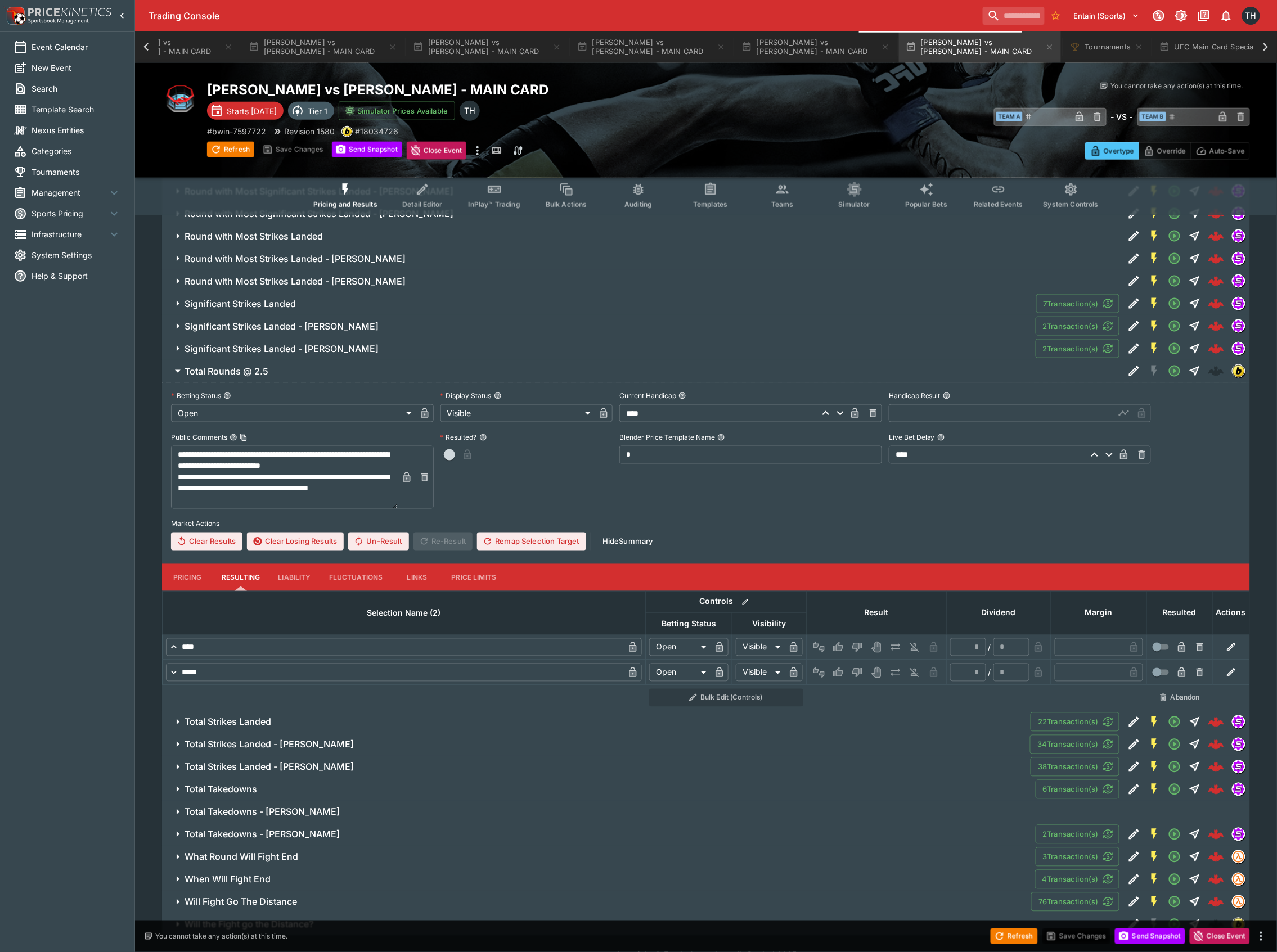
click at [180, 585] on button "Pricing" at bounding box center [187, 577] width 50 height 27
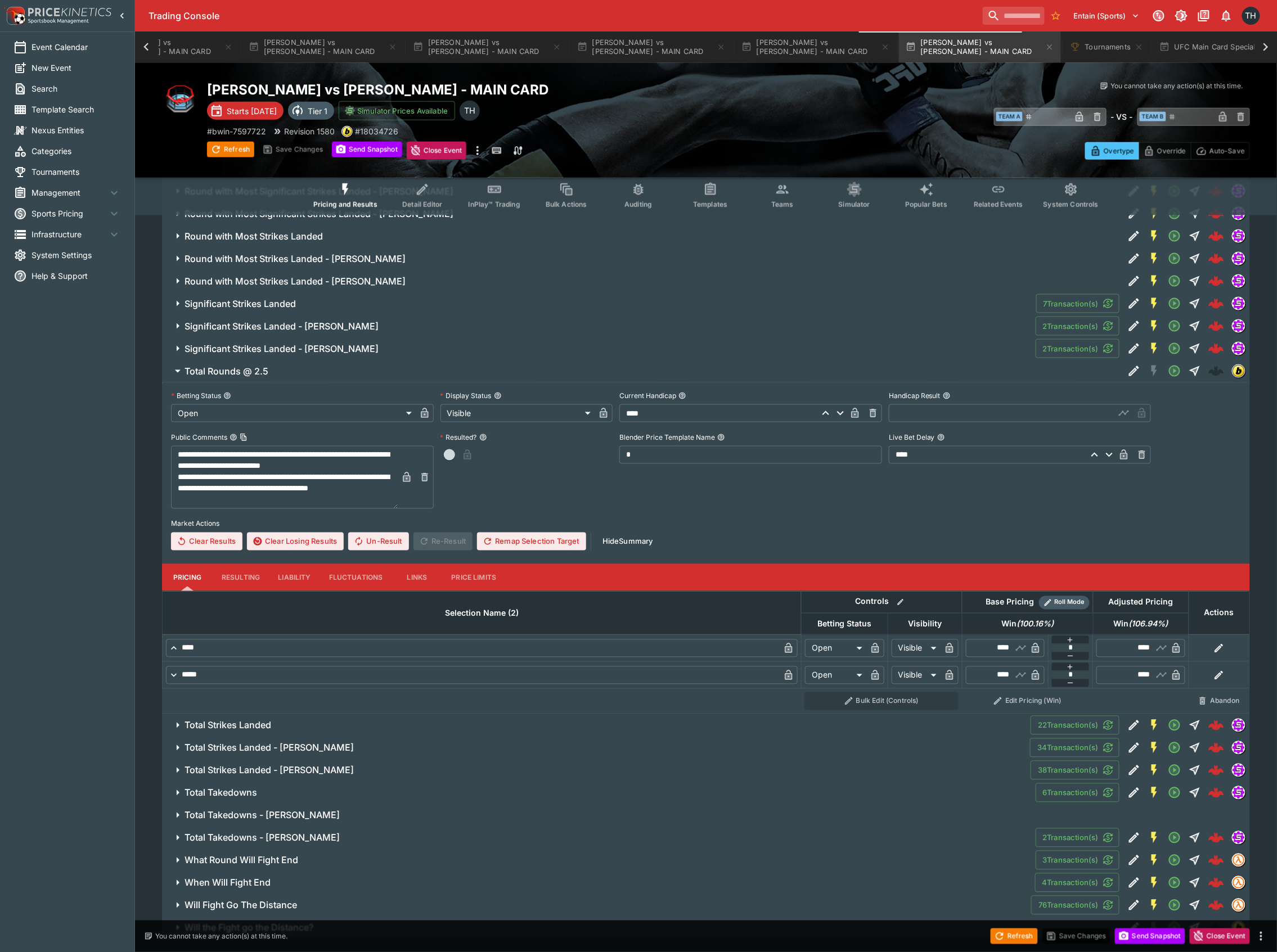
click at [277, 378] on span "Total Rounds @ 2.5" at bounding box center [649, 371] width 930 height 12
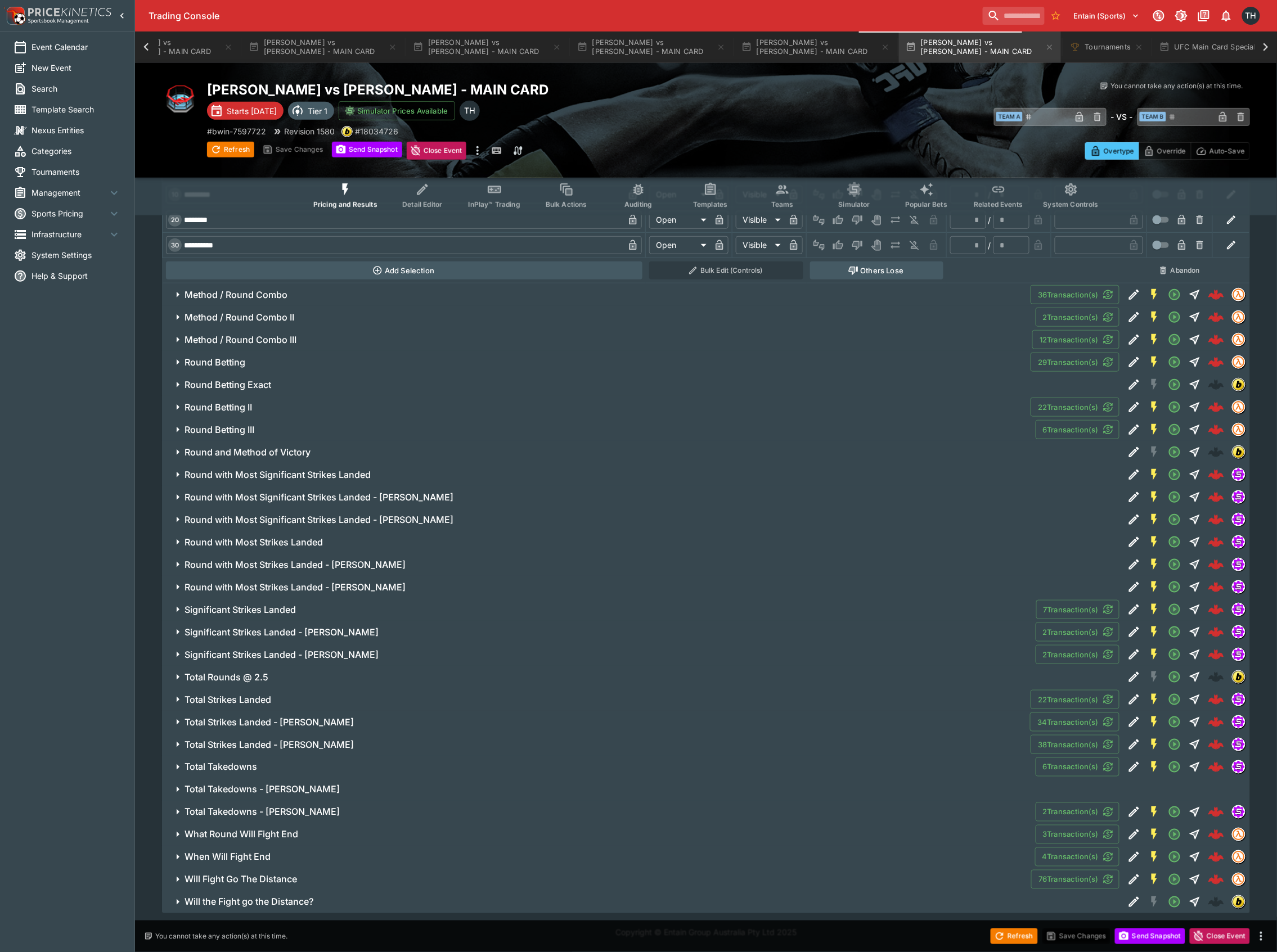
scroll to position [5955, 0]
click at [280, 704] on span "Total Strikes Landed" at bounding box center [603, 700] width 837 height 12
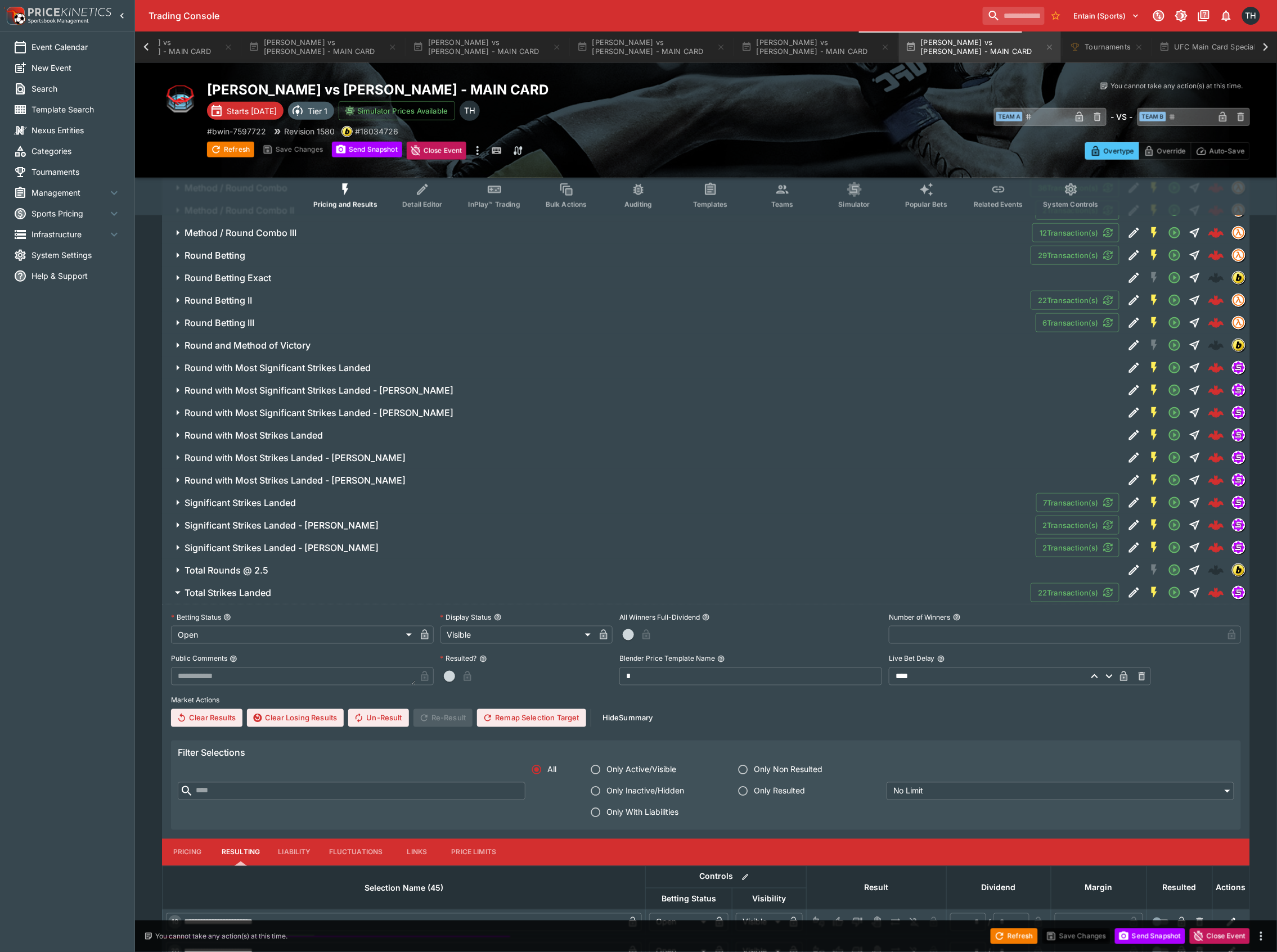
scroll to position [6070, 0]
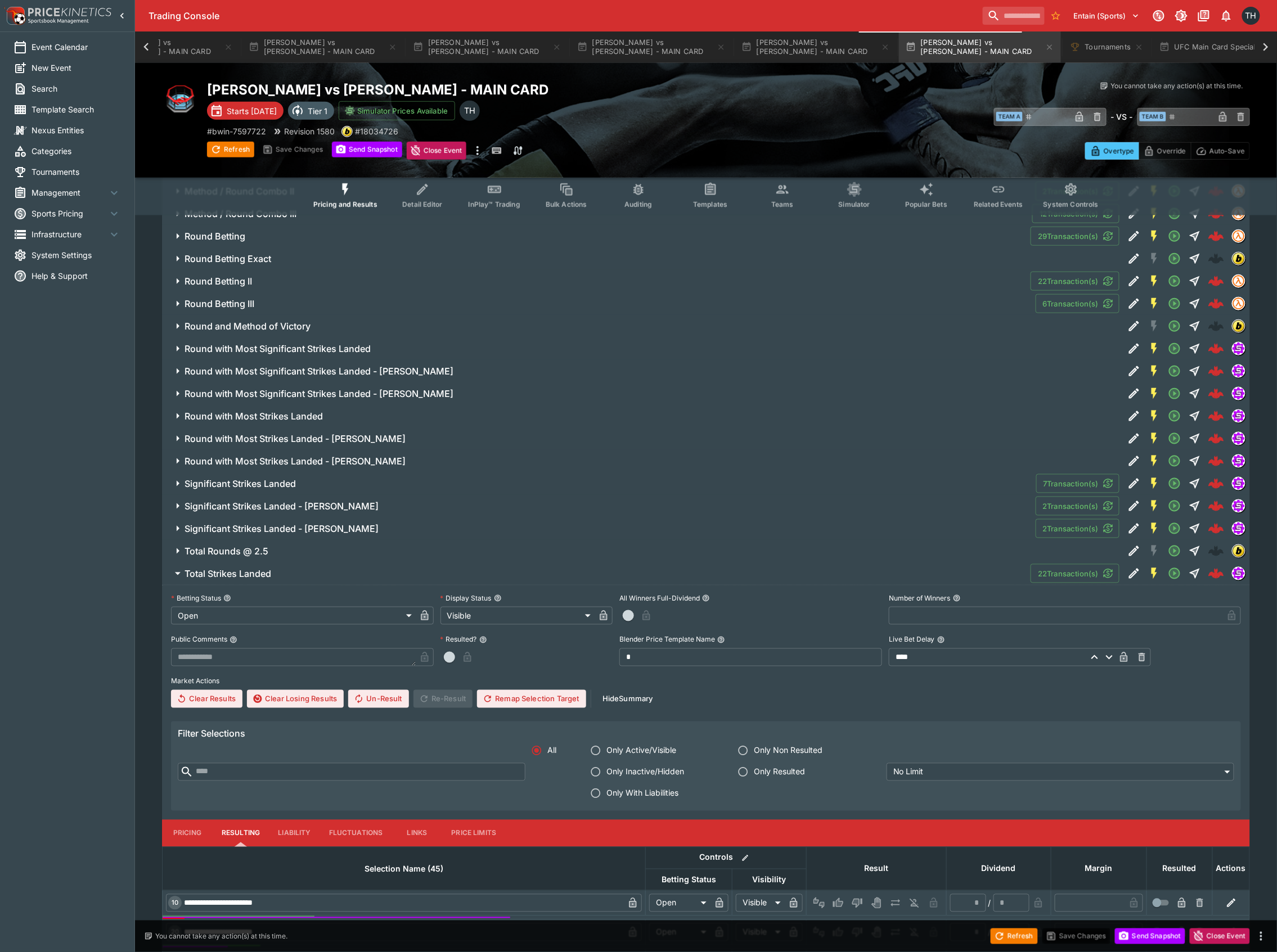
click at [189, 840] on button "Pricing" at bounding box center [187, 834] width 50 height 27
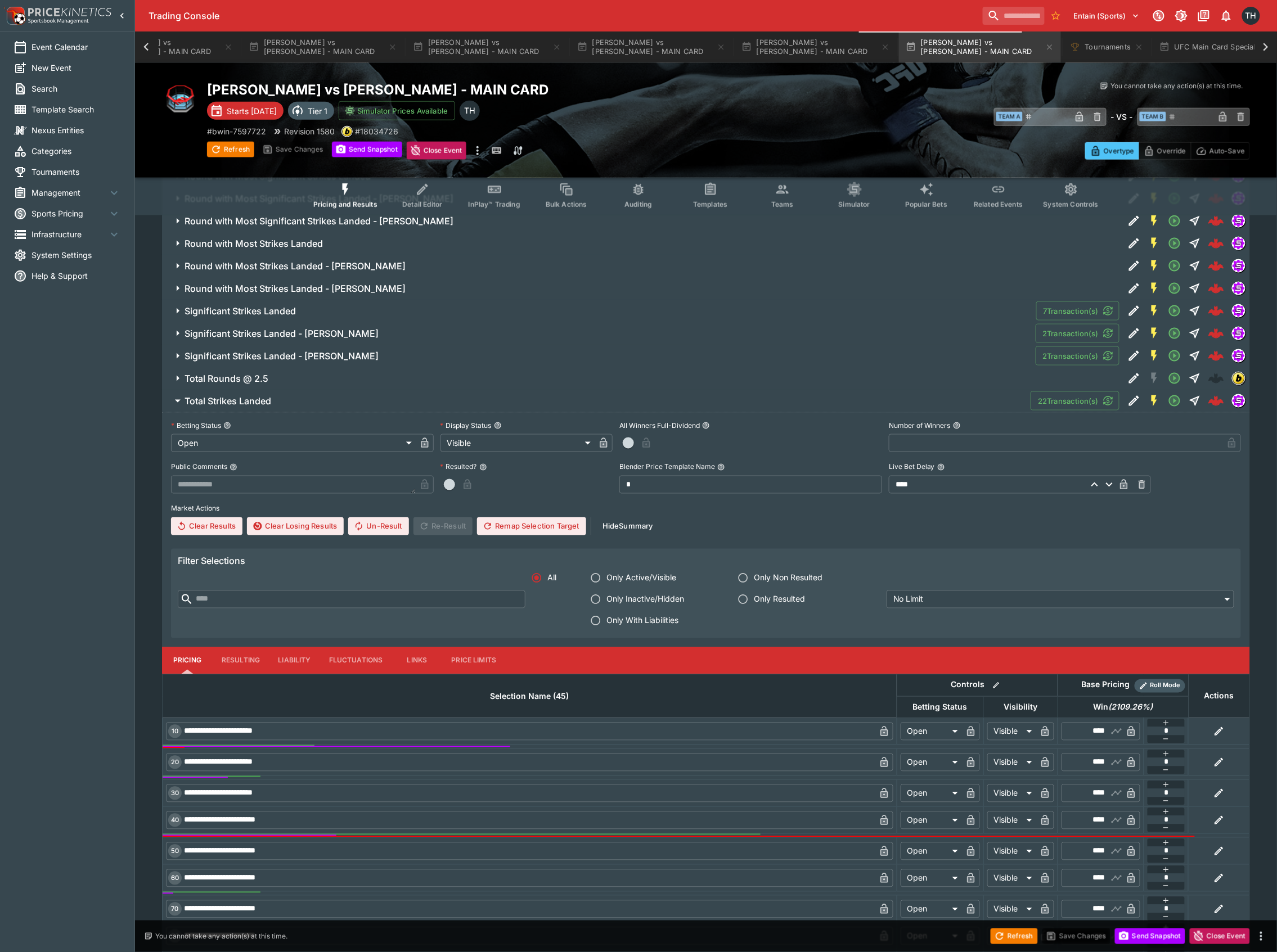
scroll to position [6220, 0]
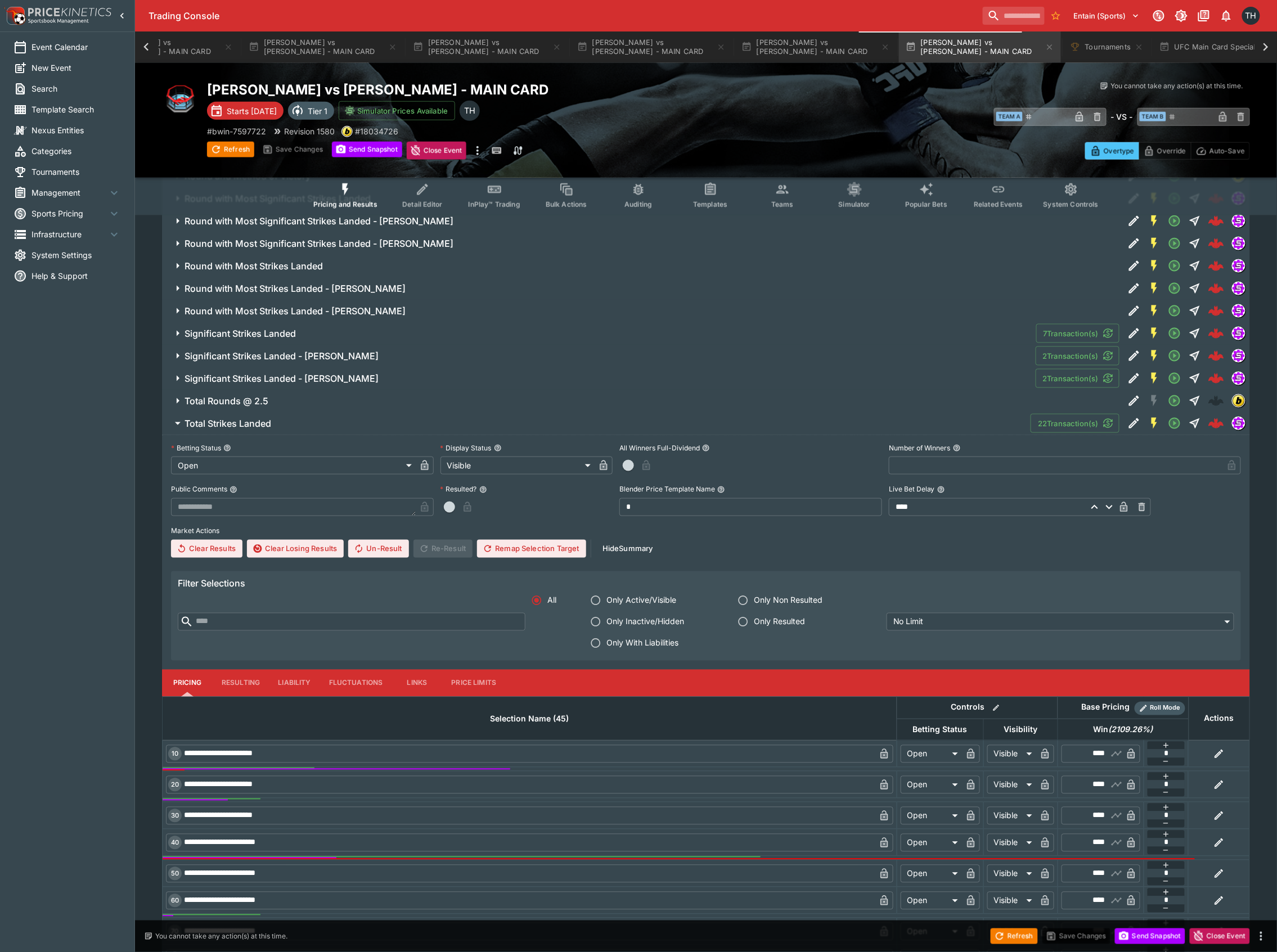
click at [253, 435] on button "Total Strikes Landed" at bounding box center [596, 423] width 869 height 23
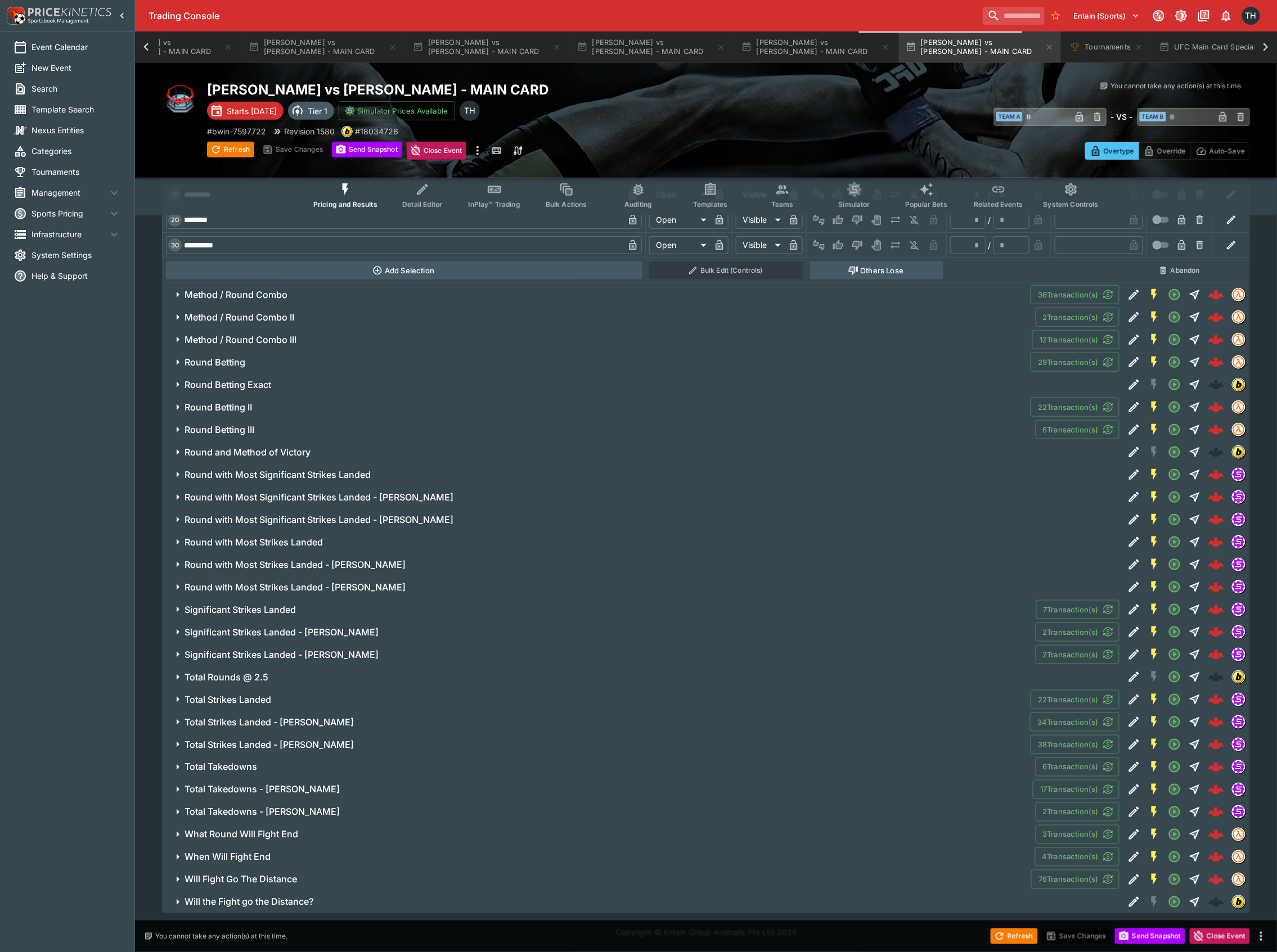
scroll to position [5955, 0]
click at [280, 718] on h6 "Total Strikes Landed - Diego Lopes" at bounding box center [270, 723] width 169 height 12
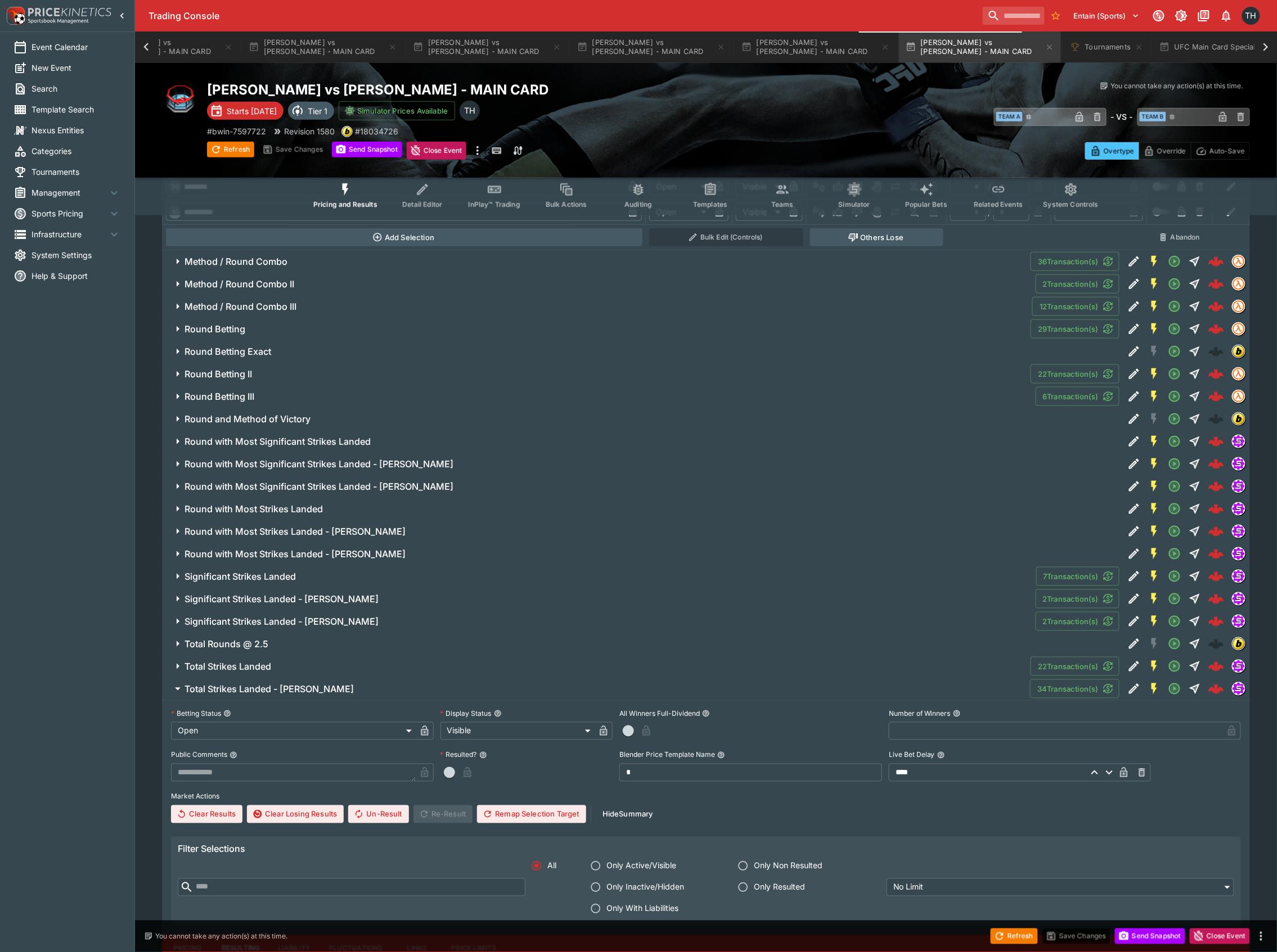
scroll to position [6277, 0]
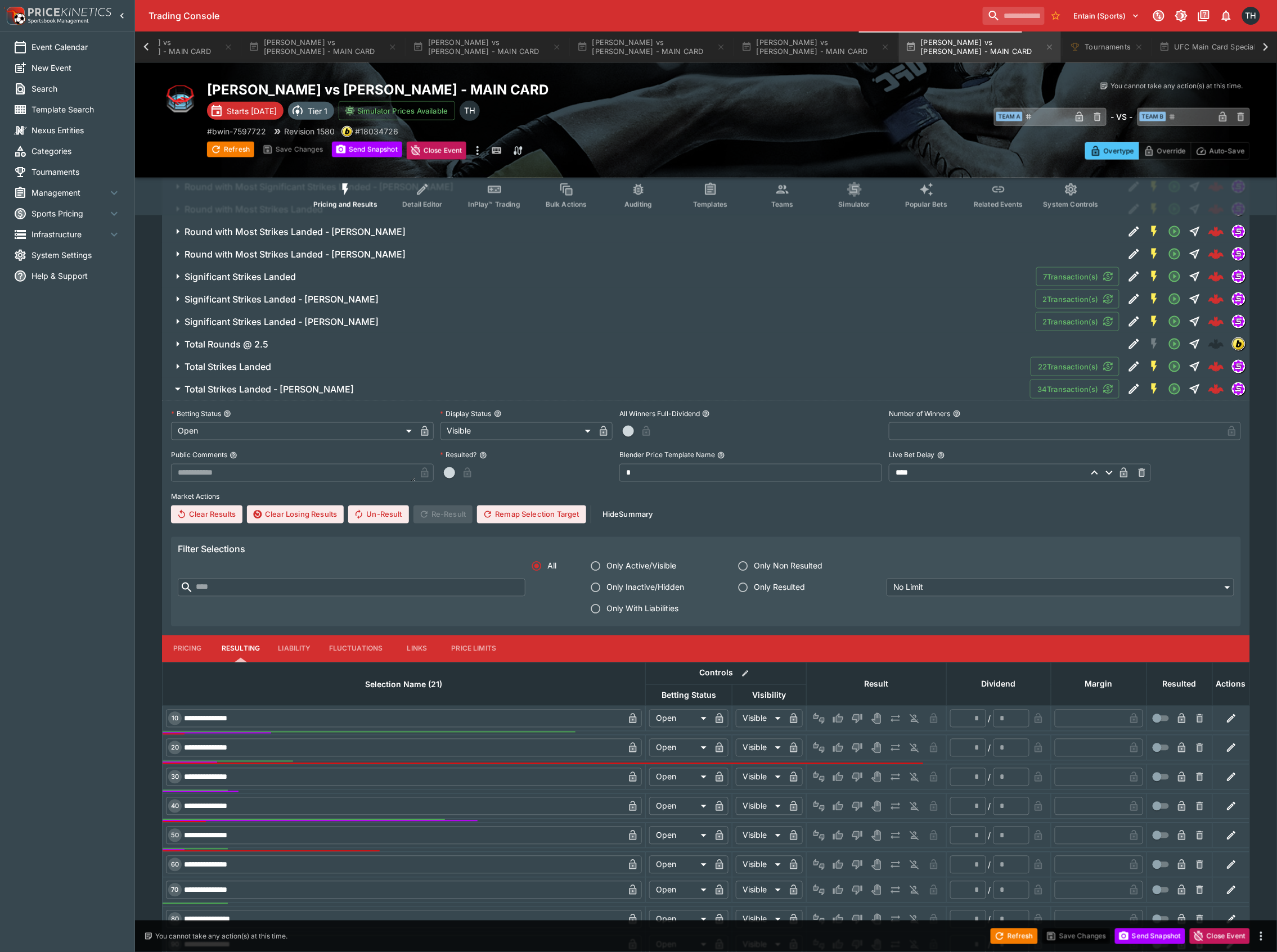
click at [194, 663] on button "Pricing" at bounding box center [187, 649] width 50 height 27
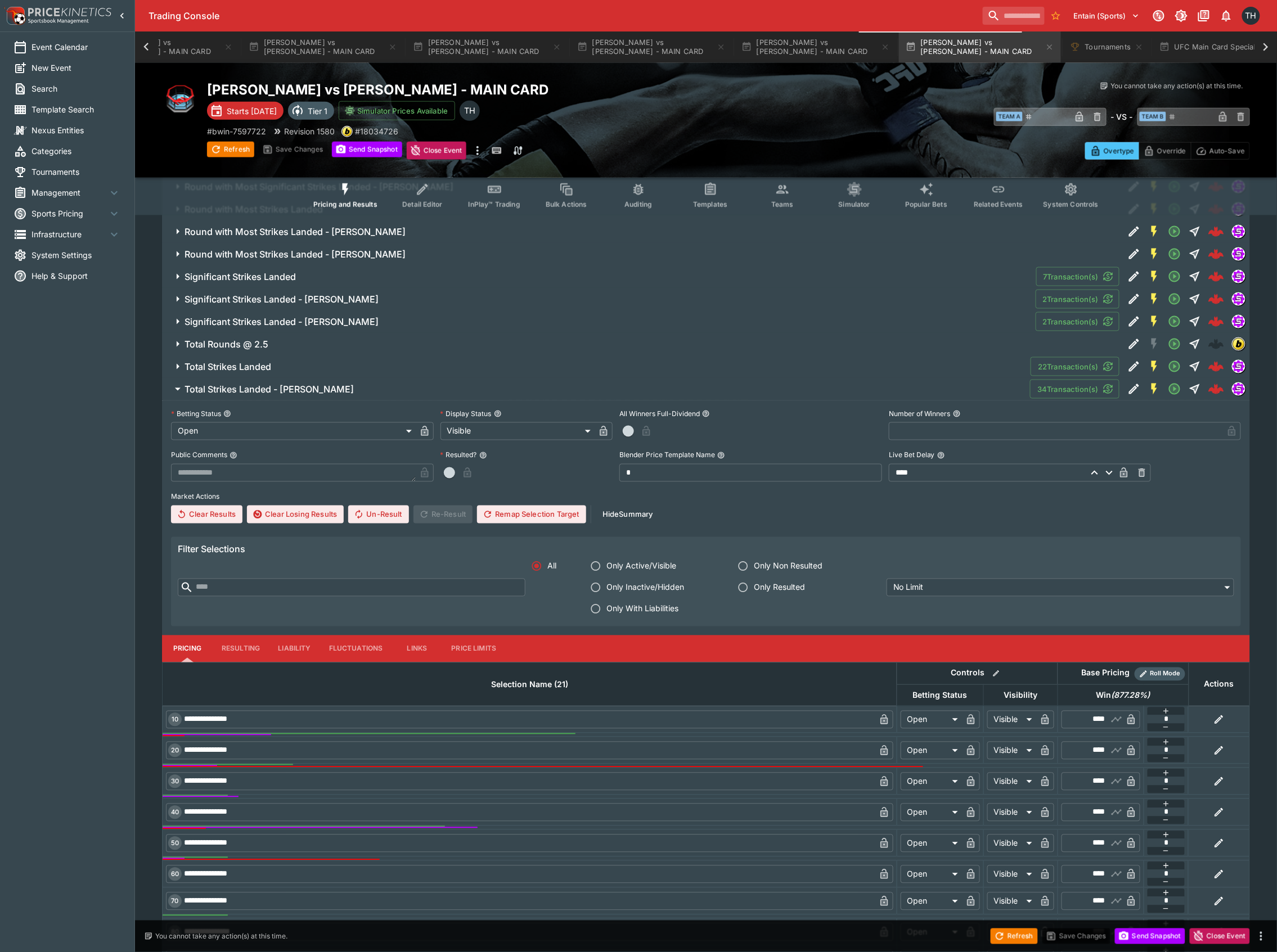
click at [251, 395] on h6 "Total Strikes Landed - Diego Lopes" at bounding box center [270, 389] width 169 height 12
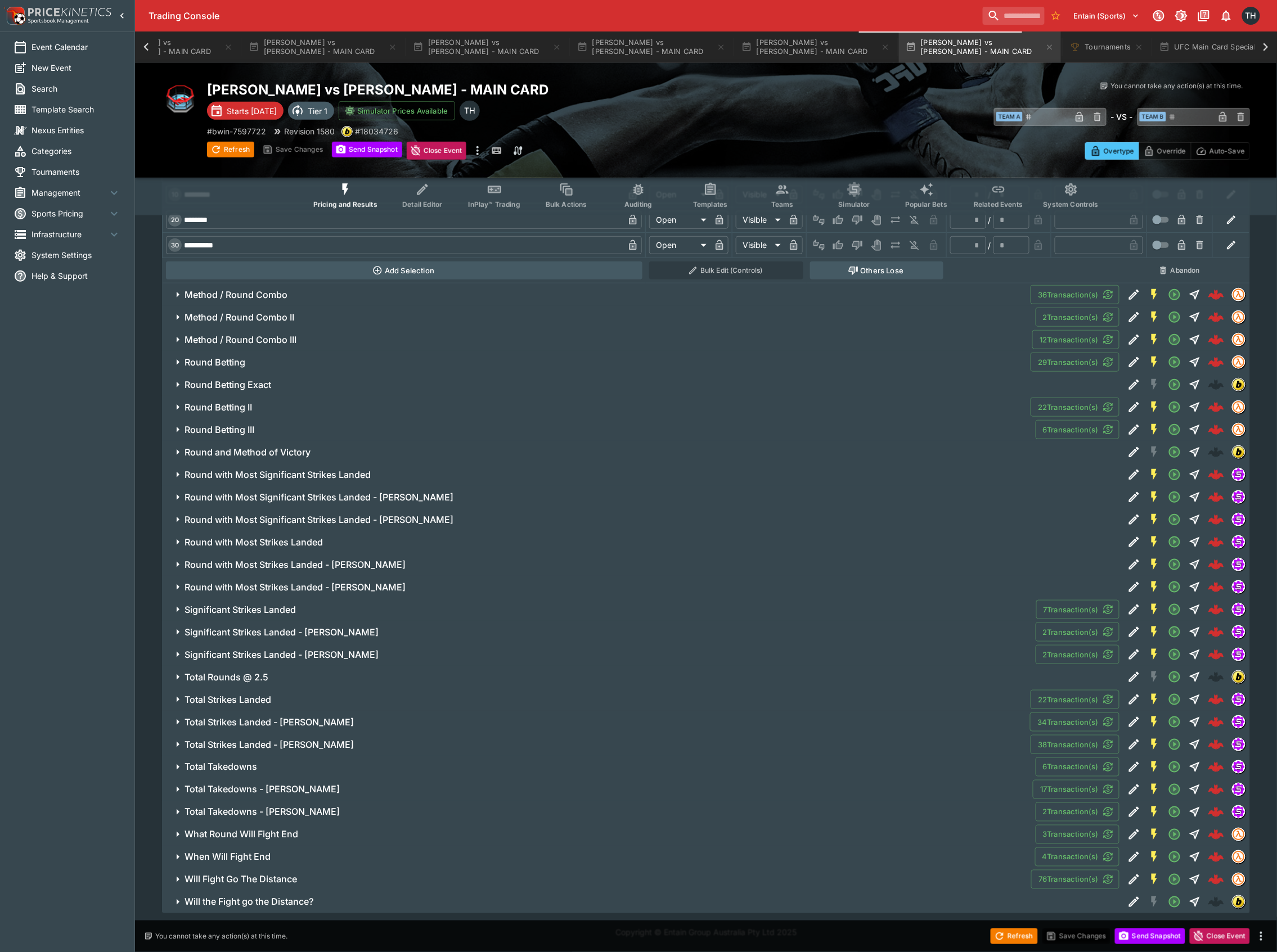
scroll to position [5955, 0]
click at [250, 777] on button "Total Takedowns" at bounding box center [599, 767] width 874 height 23
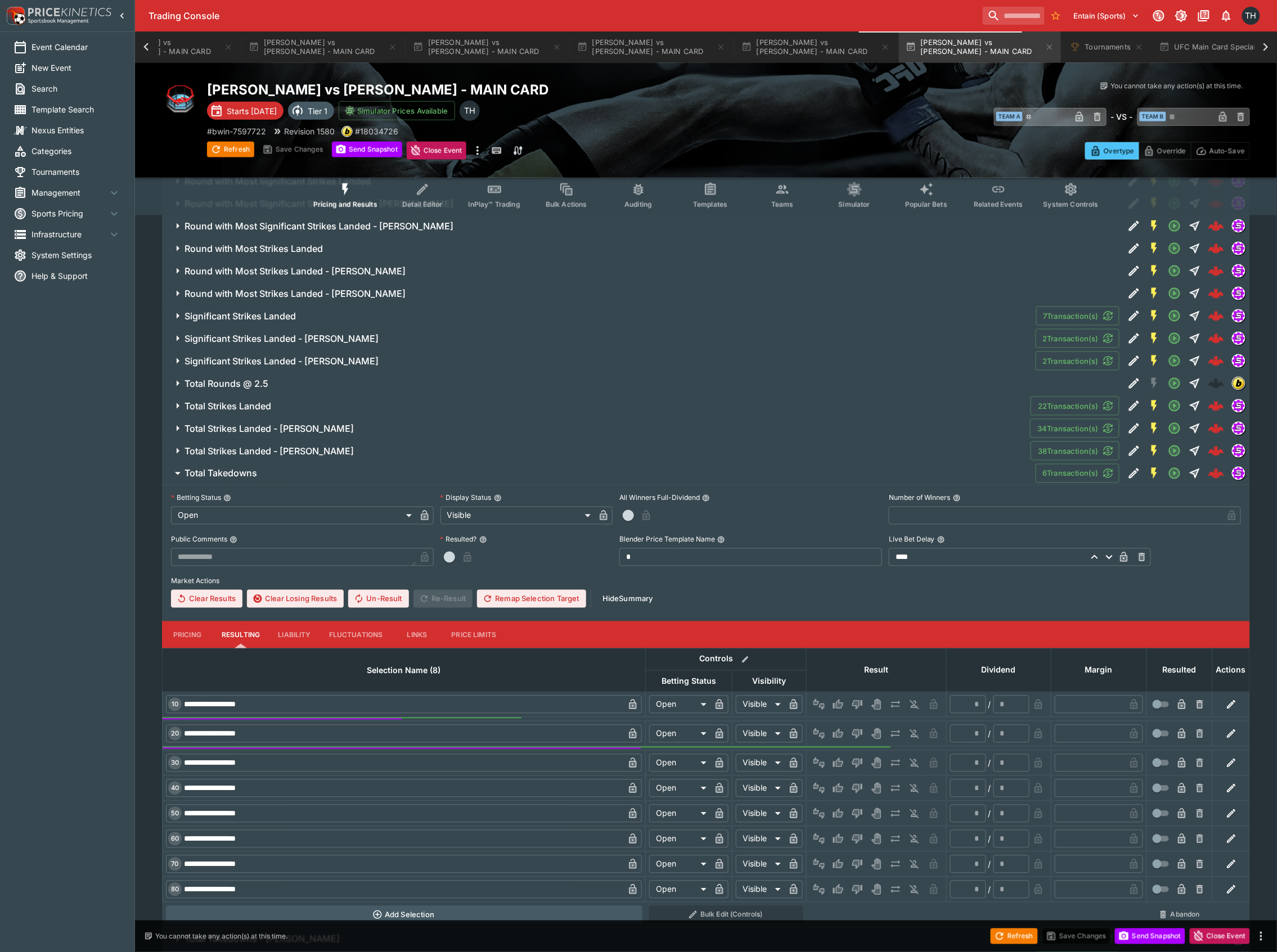
scroll to position [6330, 0]
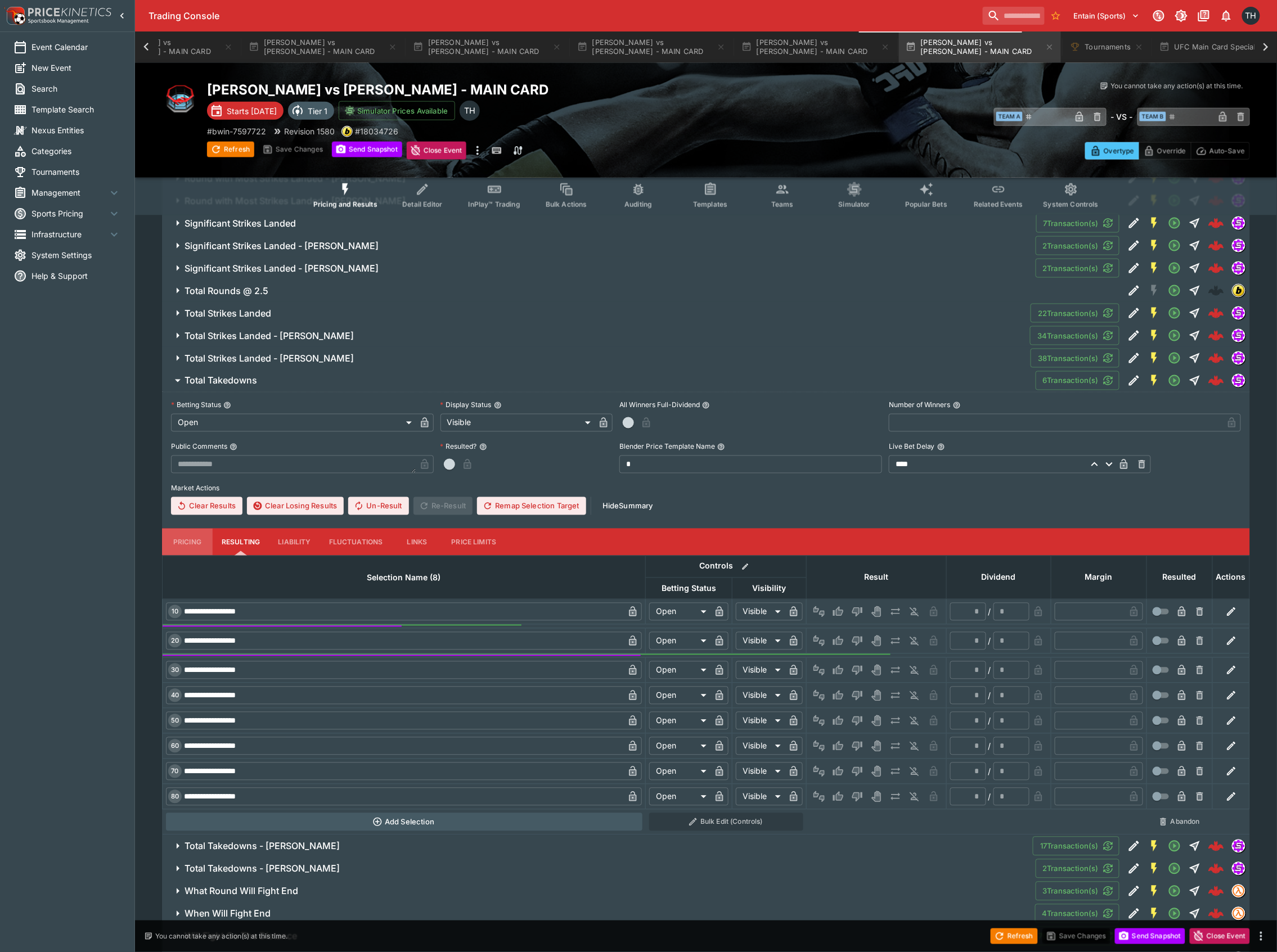
click at [194, 552] on button "Pricing" at bounding box center [187, 542] width 50 height 27
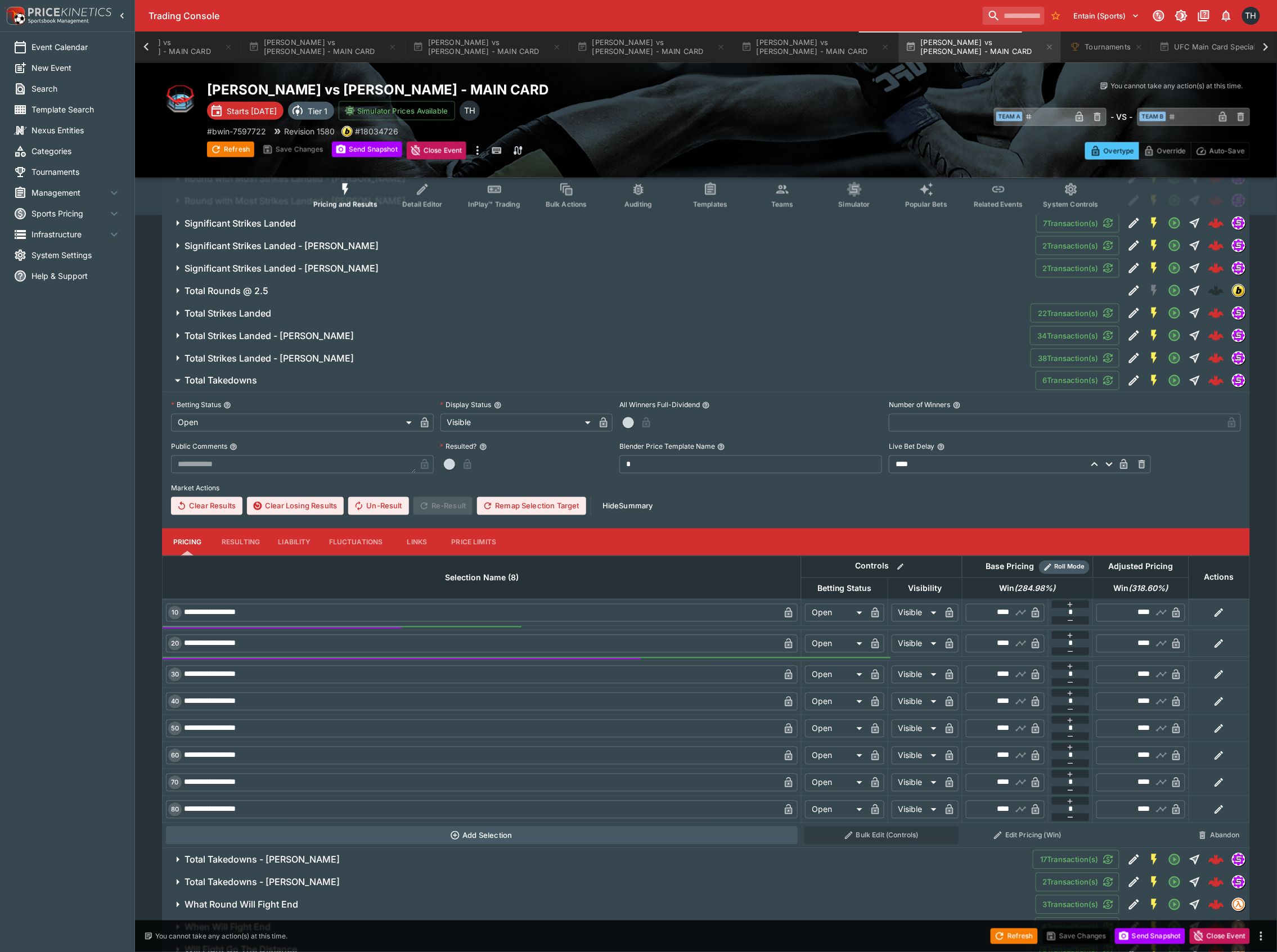
click at [261, 387] on span "Total Takedowns" at bounding box center [606, 381] width 842 height 12
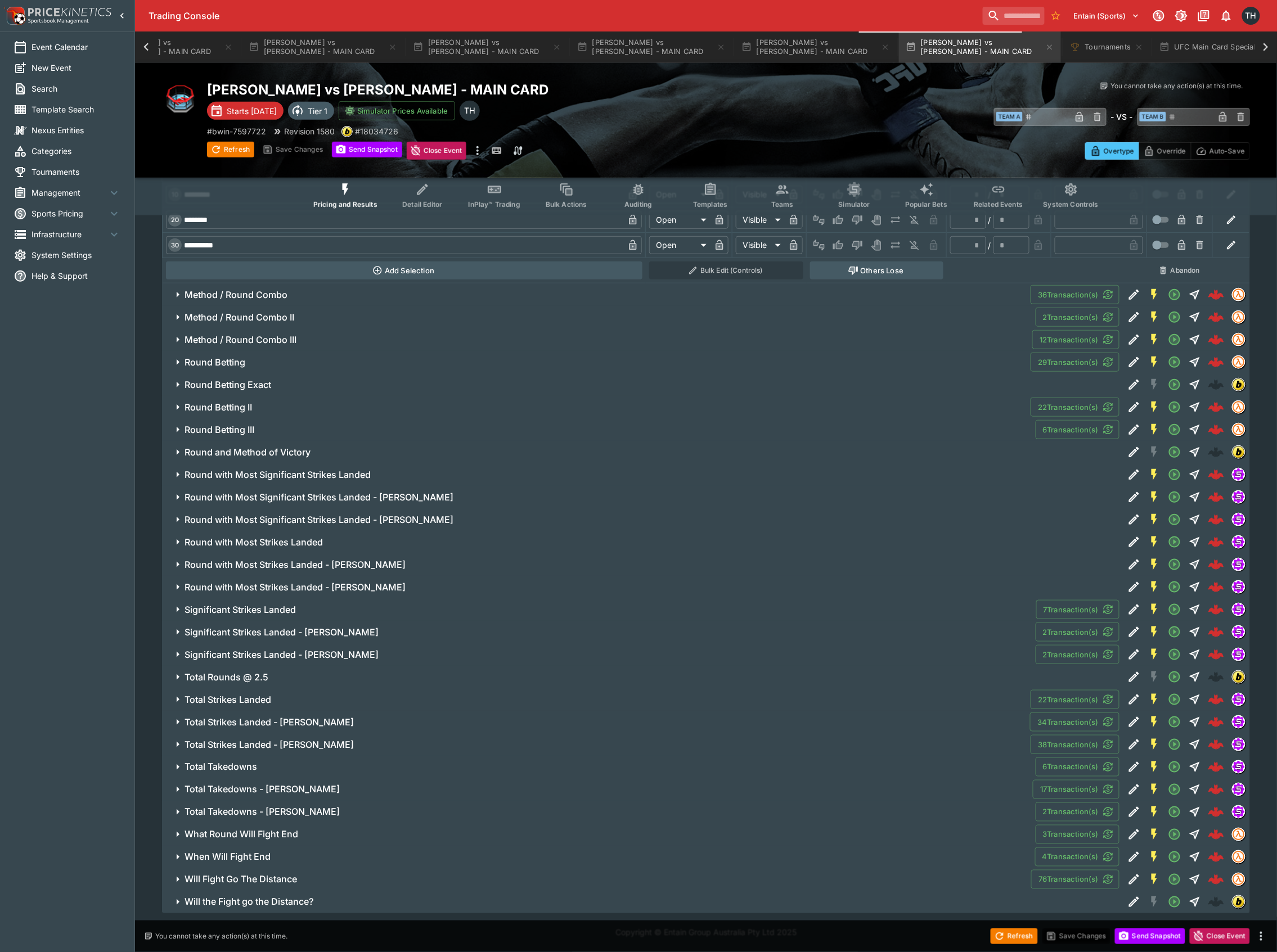
scroll to position [5955, 0]
click at [305, 785] on h6 "Total Takedowns - Diego Lopes" at bounding box center [262, 790] width 156 height 12
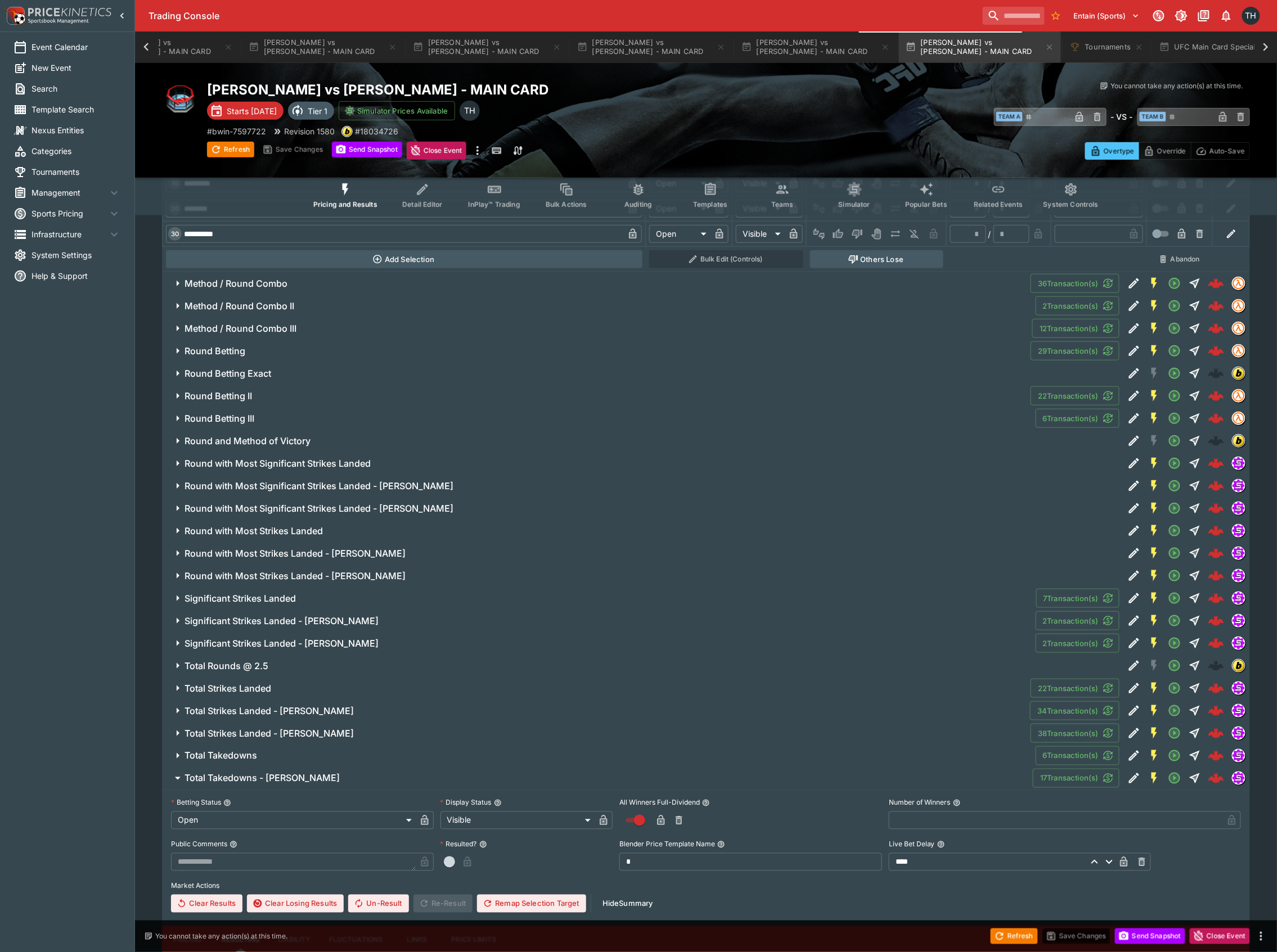
scroll to position [6274, 0]
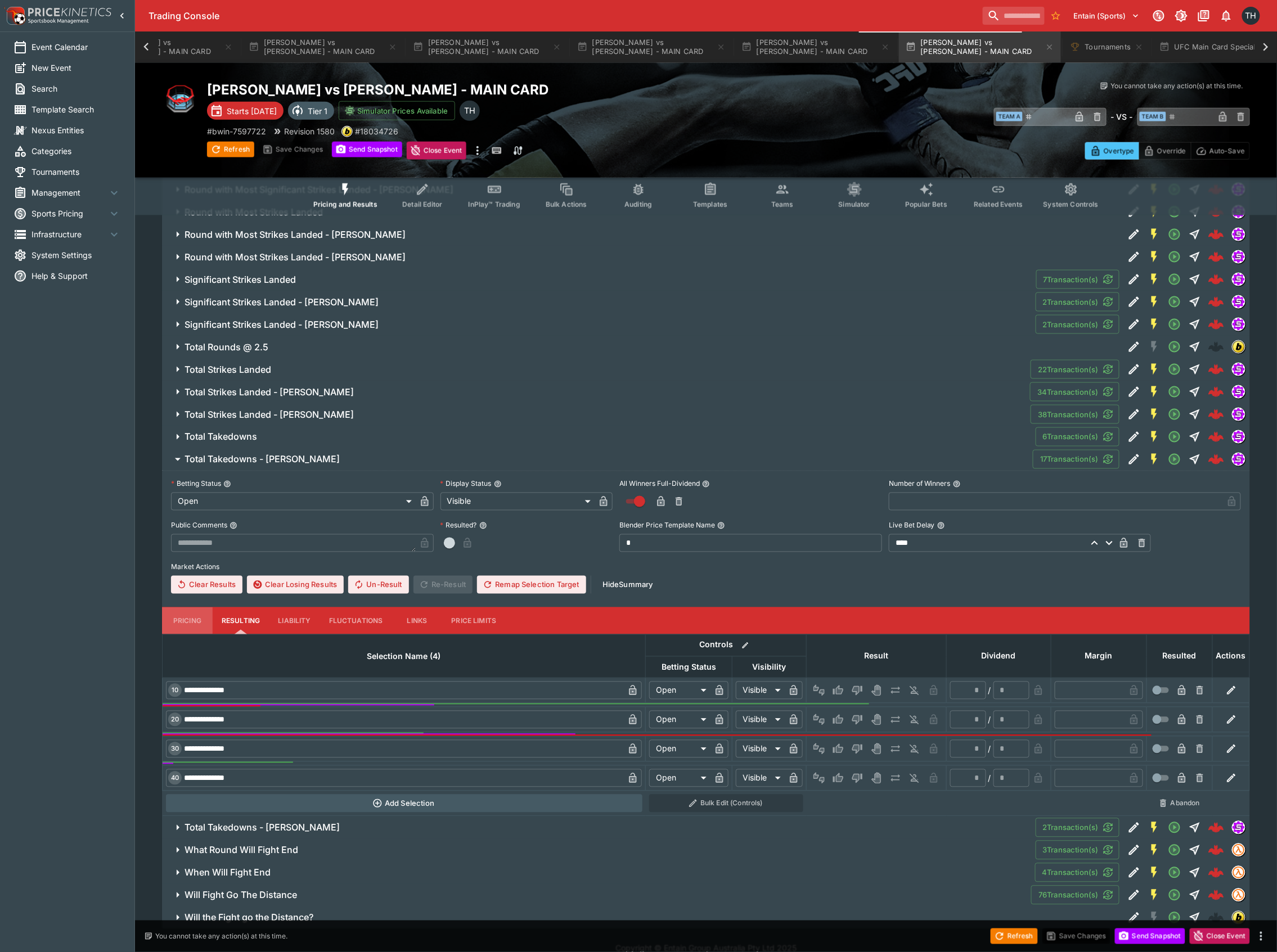
click at [185, 631] on button "Pricing" at bounding box center [187, 621] width 50 height 27
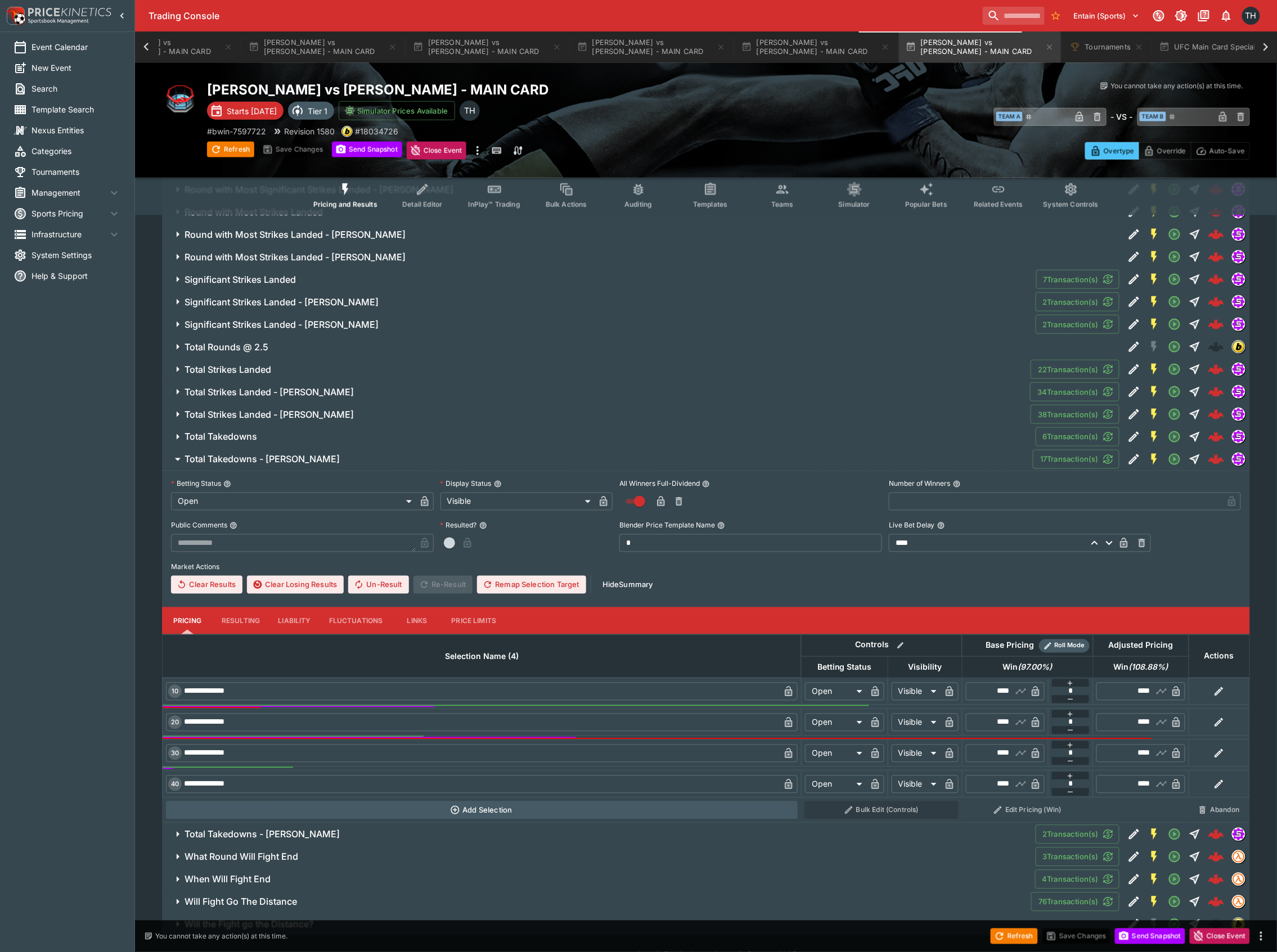
click at [271, 441] on button "Total Takedowns" at bounding box center [599, 437] width 874 height 23
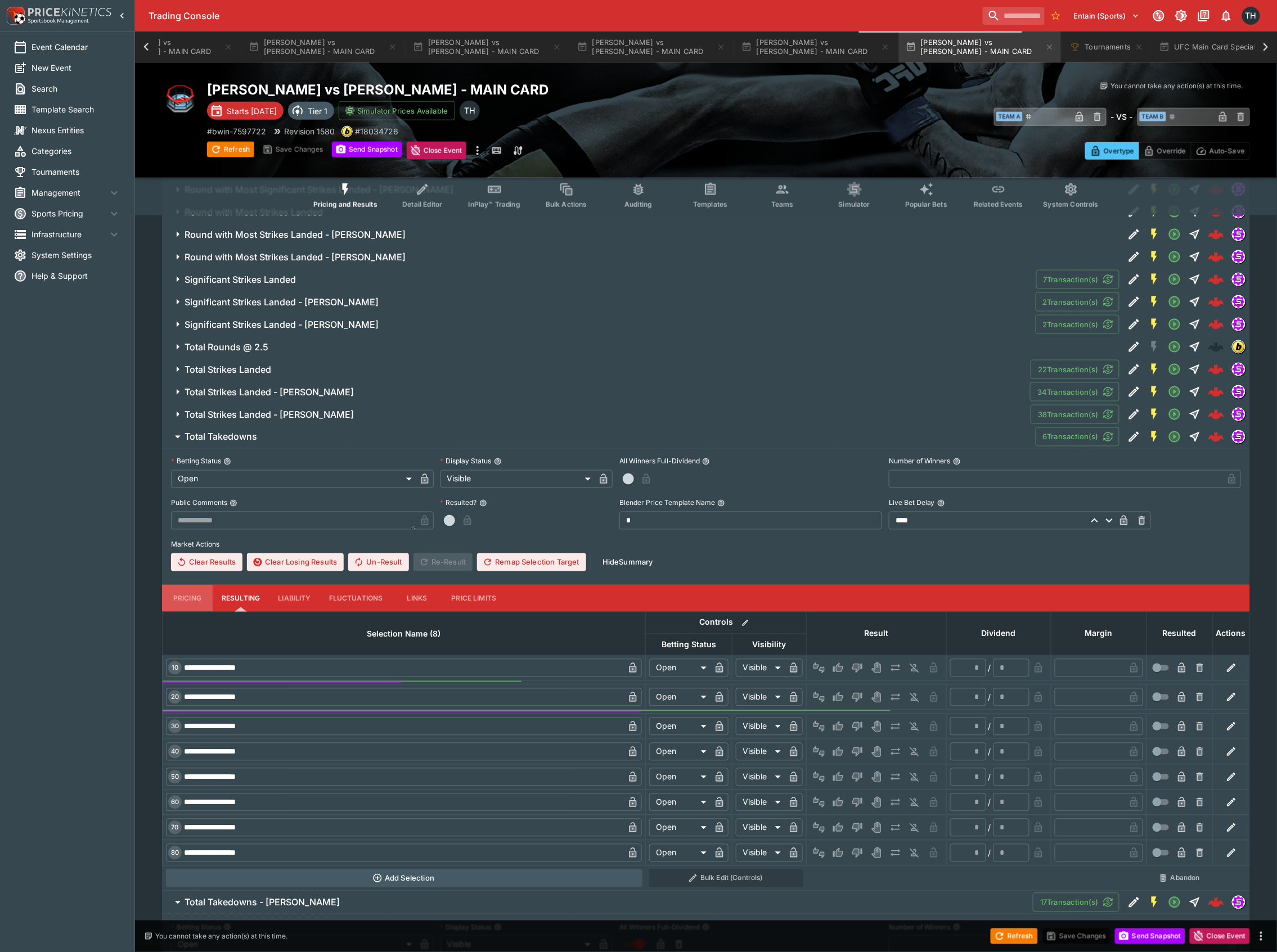
click at [187, 598] on button "Pricing" at bounding box center [187, 598] width 50 height 27
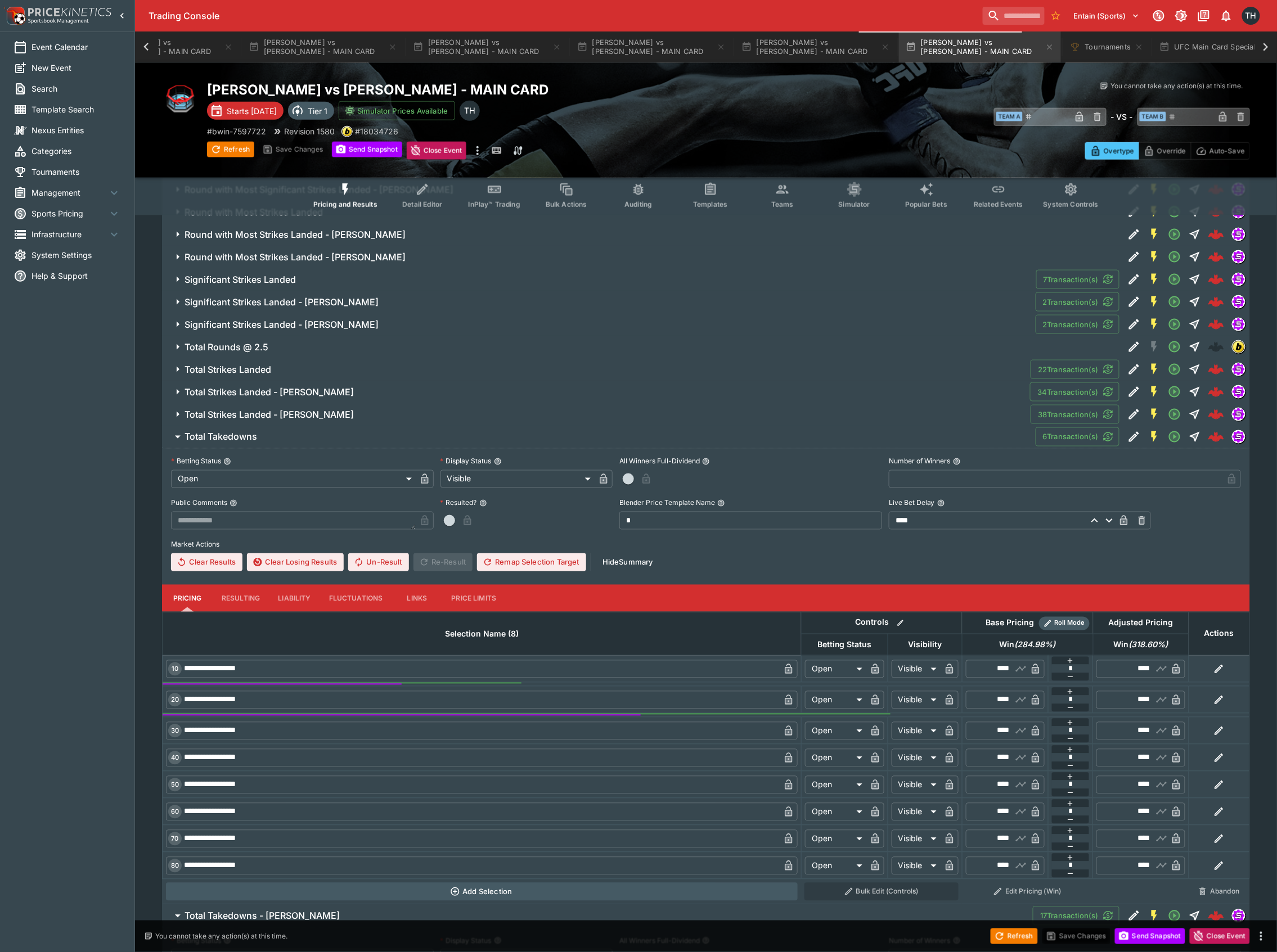
click at [256, 440] on button "Total Takedowns" at bounding box center [599, 437] width 874 height 23
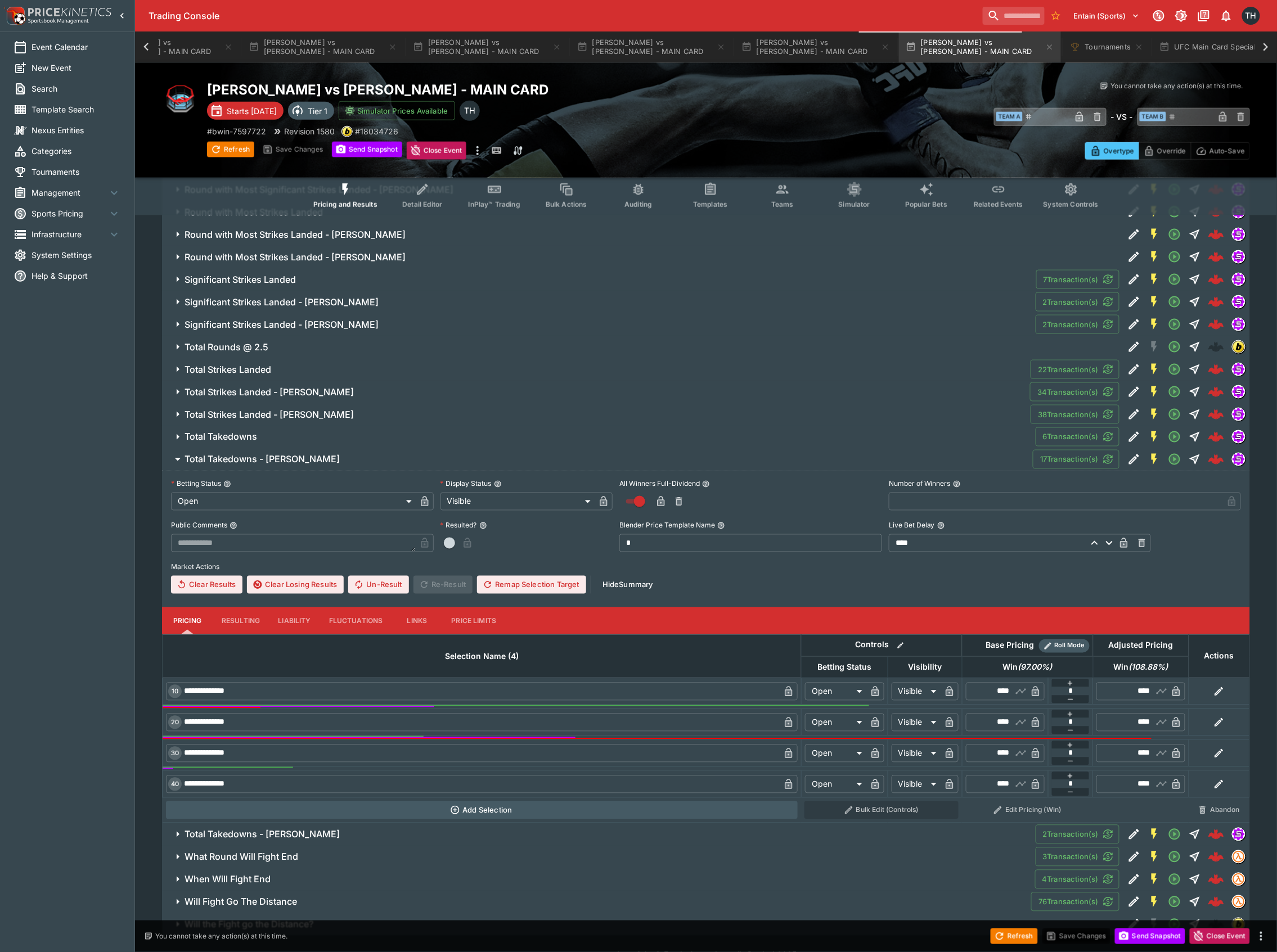
click at [269, 466] on h6 "Total Takedowns - Diego Lopes" at bounding box center [262, 460] width 156 height 12
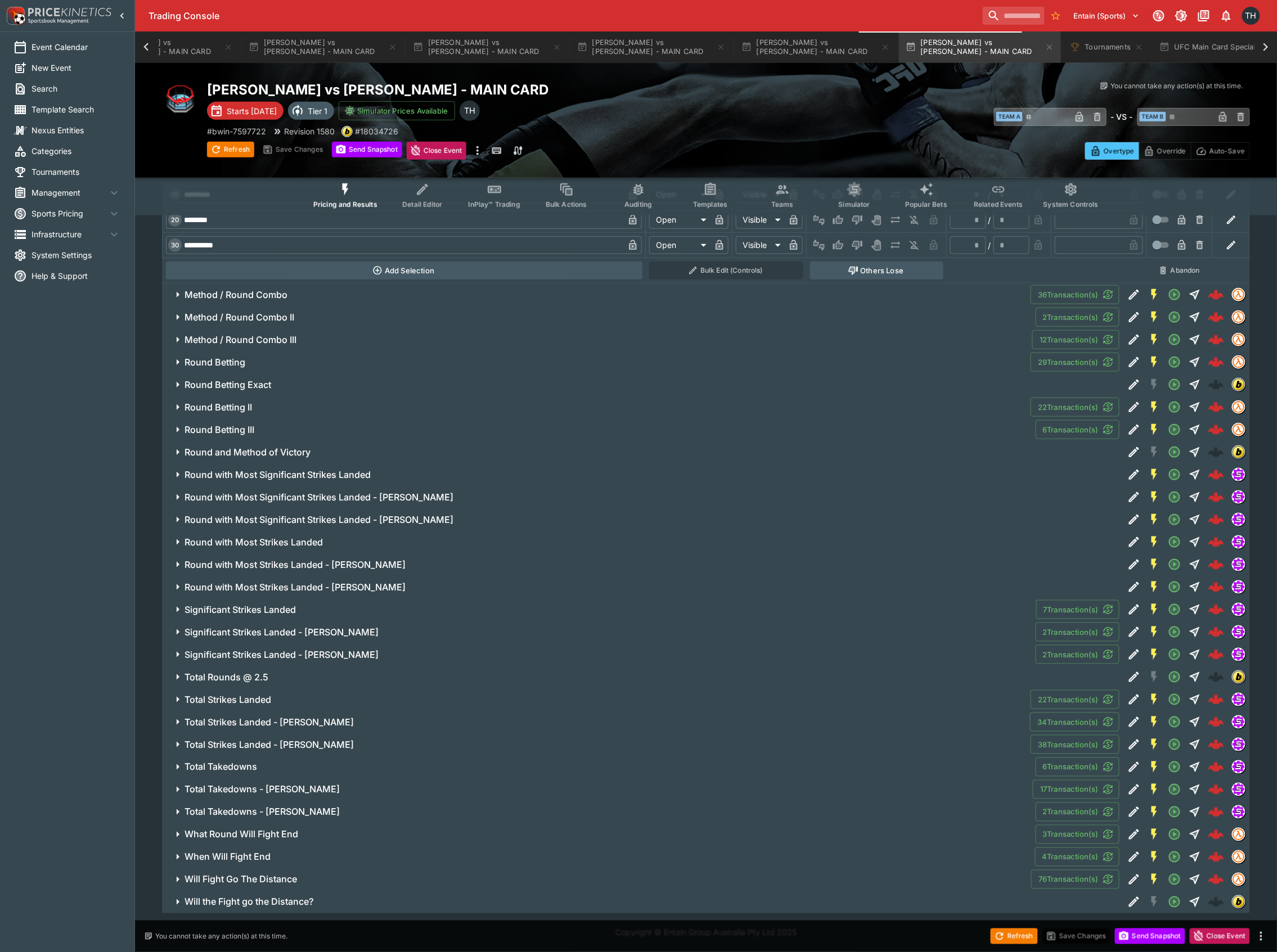
scroll to position [5955, 0]
drag, startPoint x: 278, startPoint y: 840, endPoint x: 294, endPoint y: 821, distance: 24.8
click at [278, 840] on h6 "What Round Will Fight End" at bounding box center [242, 835] width 114 height 12
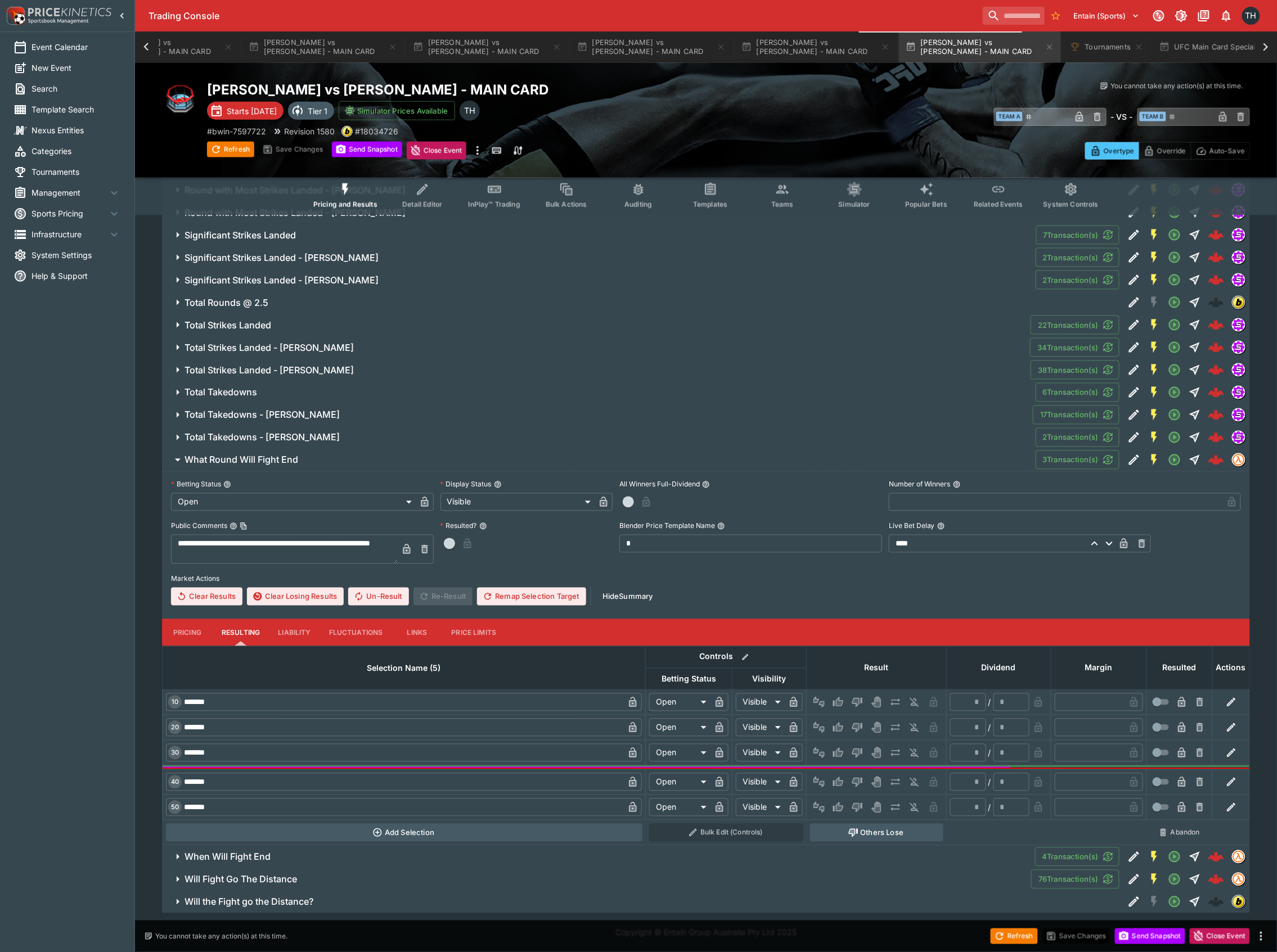
scroll to position [6332, 0]
click at [183, 628] on button "Pricing" at bounding box center [187, 633] width 50 height 27
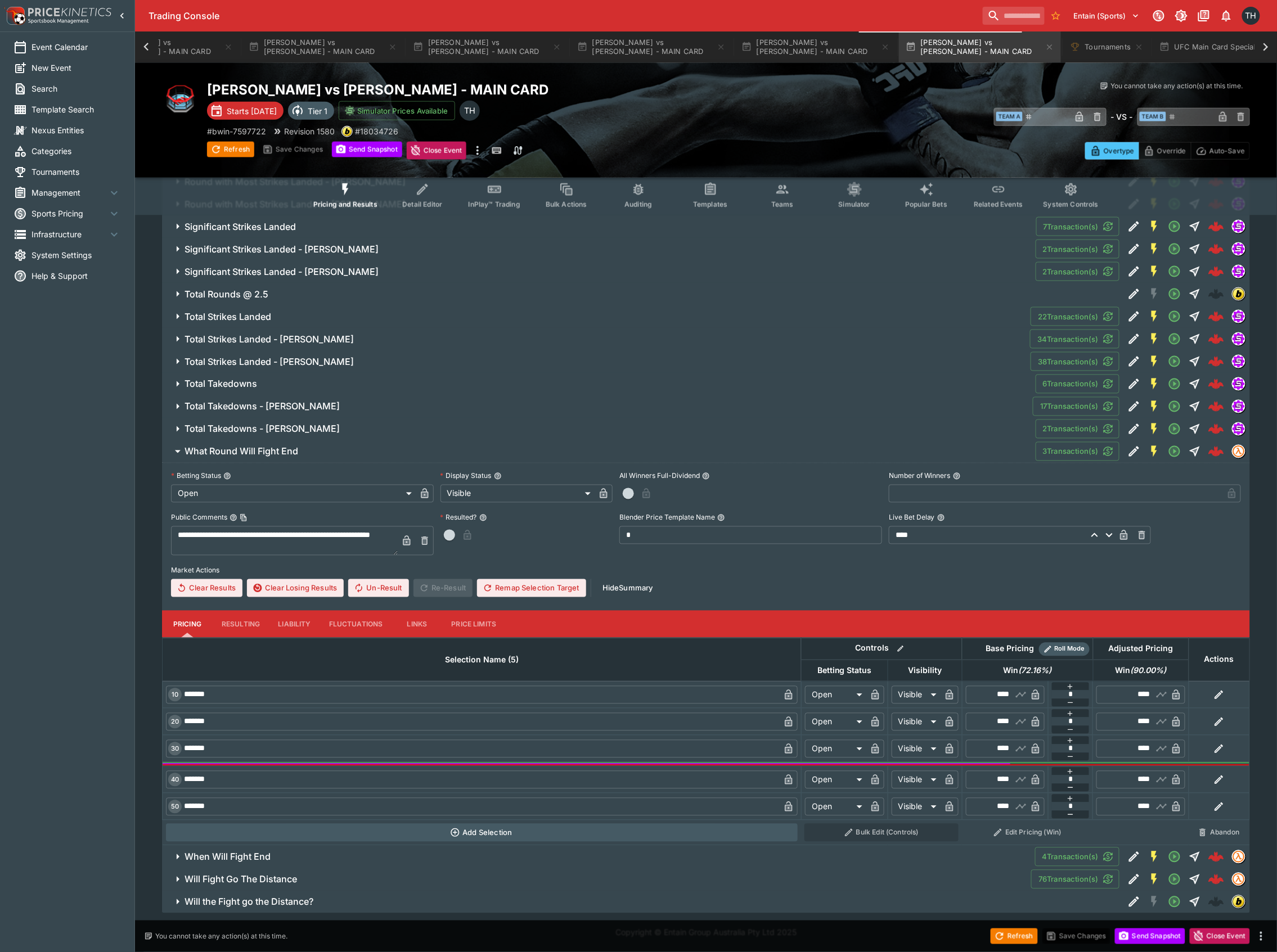
click at [225, 451] on button "What Round Will Fight End" at bounding box center [599, 452] width 874 height 23
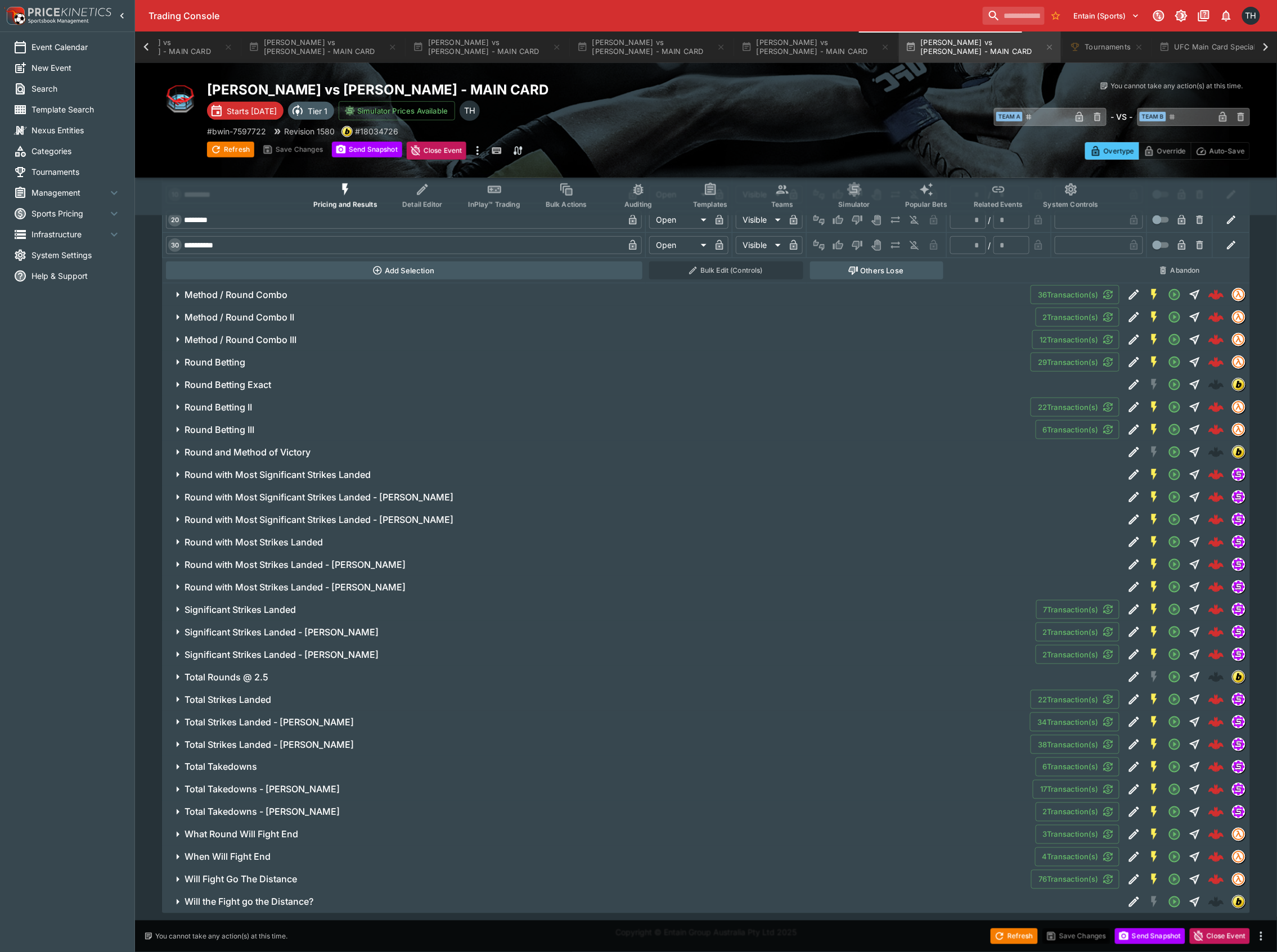
click at [278, 826] on button "What Round Will Fight End" at bounding box center [599, 834] width 874 height 23
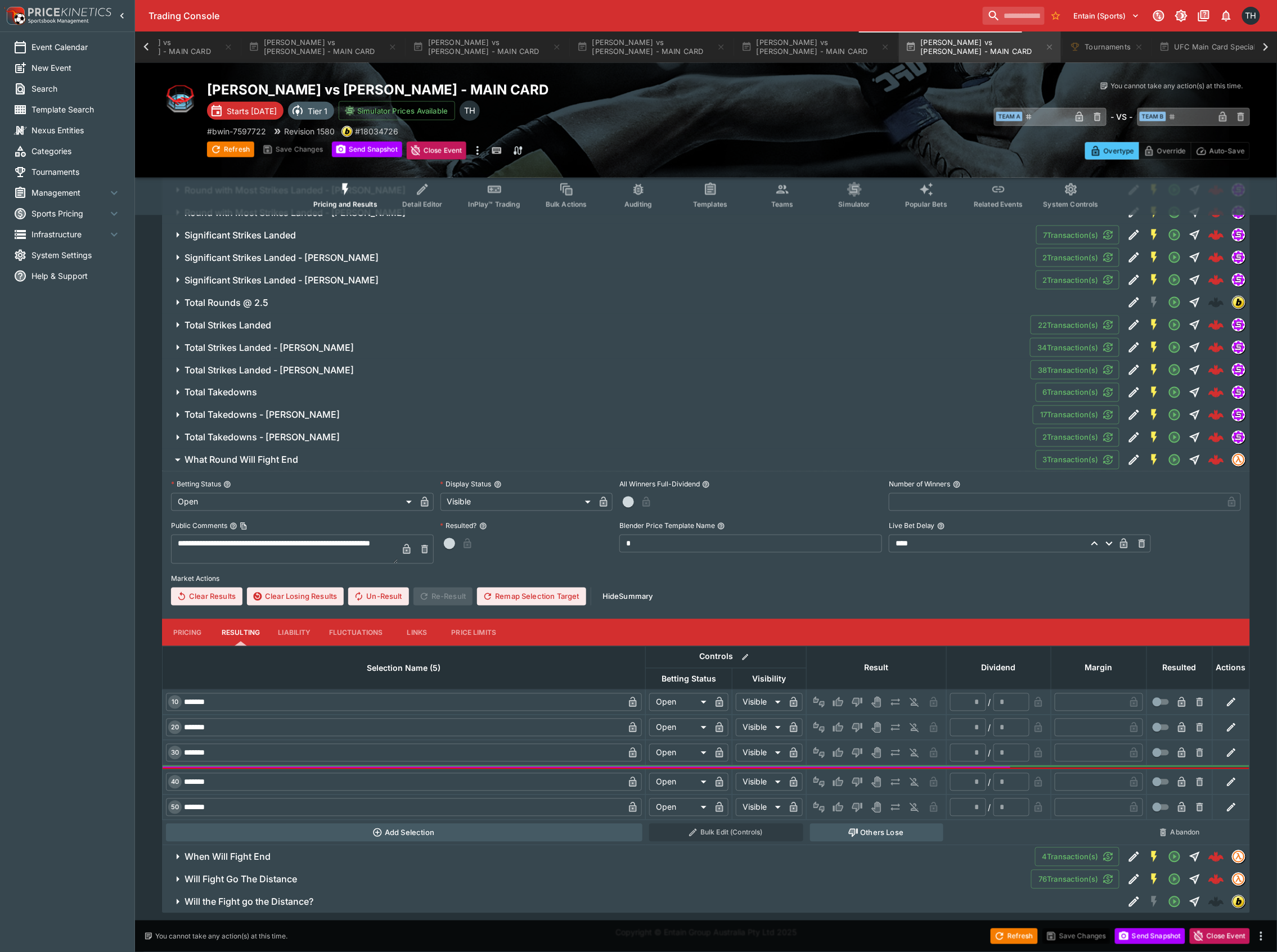
click at [187, 628] on button "Pricing" at bounding box center [187, 633] width 50 height 27
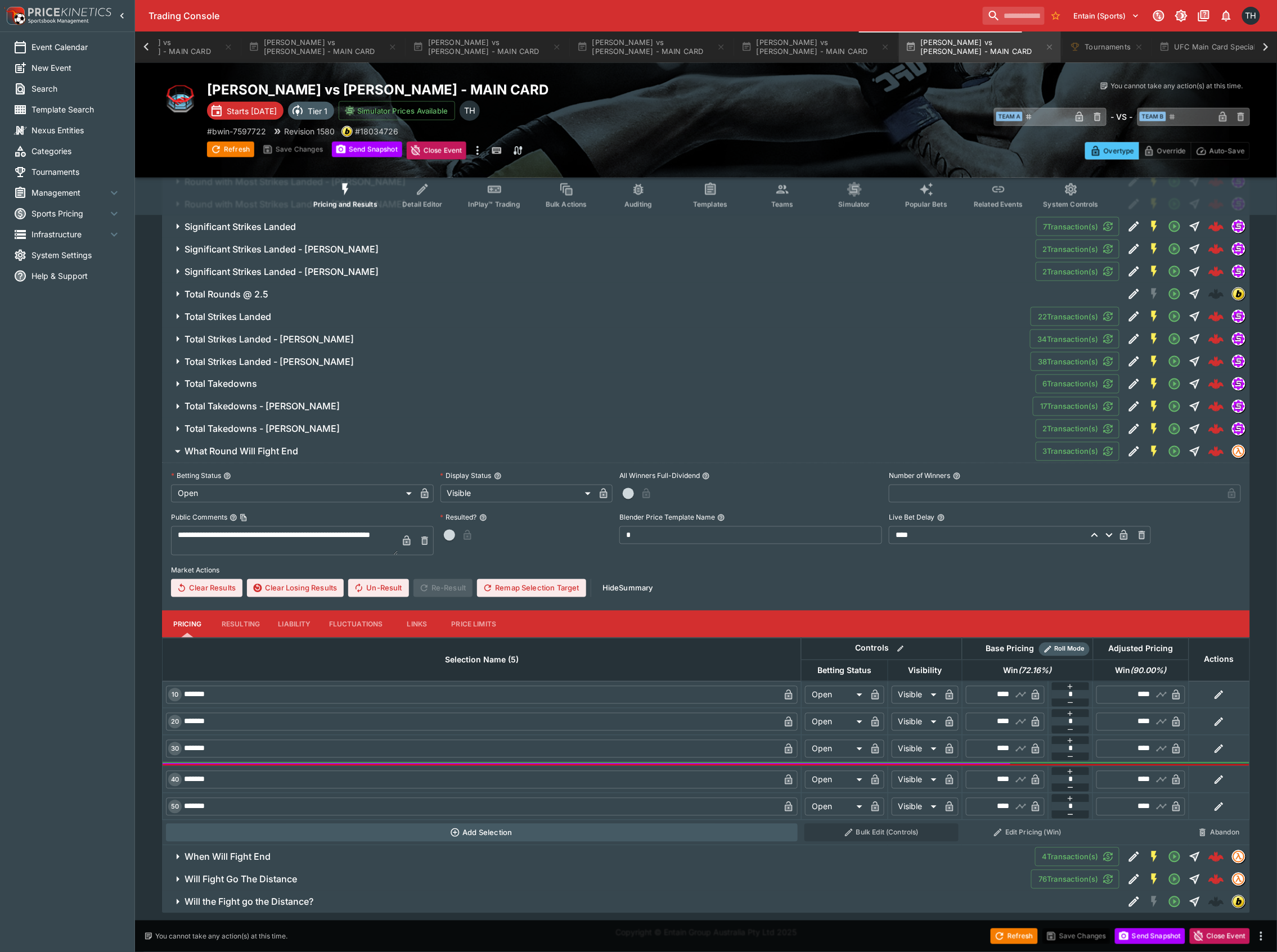
click at [316, 471] on div "**********" at bounding box center [706, 535] width 1088 height 143
click at [327, 476] on label "Betting Status" at bounding box center [302, 476] width 263 height 17
click at [231, 476] on button "Betting Status" at bounding box center [227, 476] width 8 height 8
click at [331, 463] on button "What Round Will Fight End" at bounding box center [599, 452] width 874 height 23
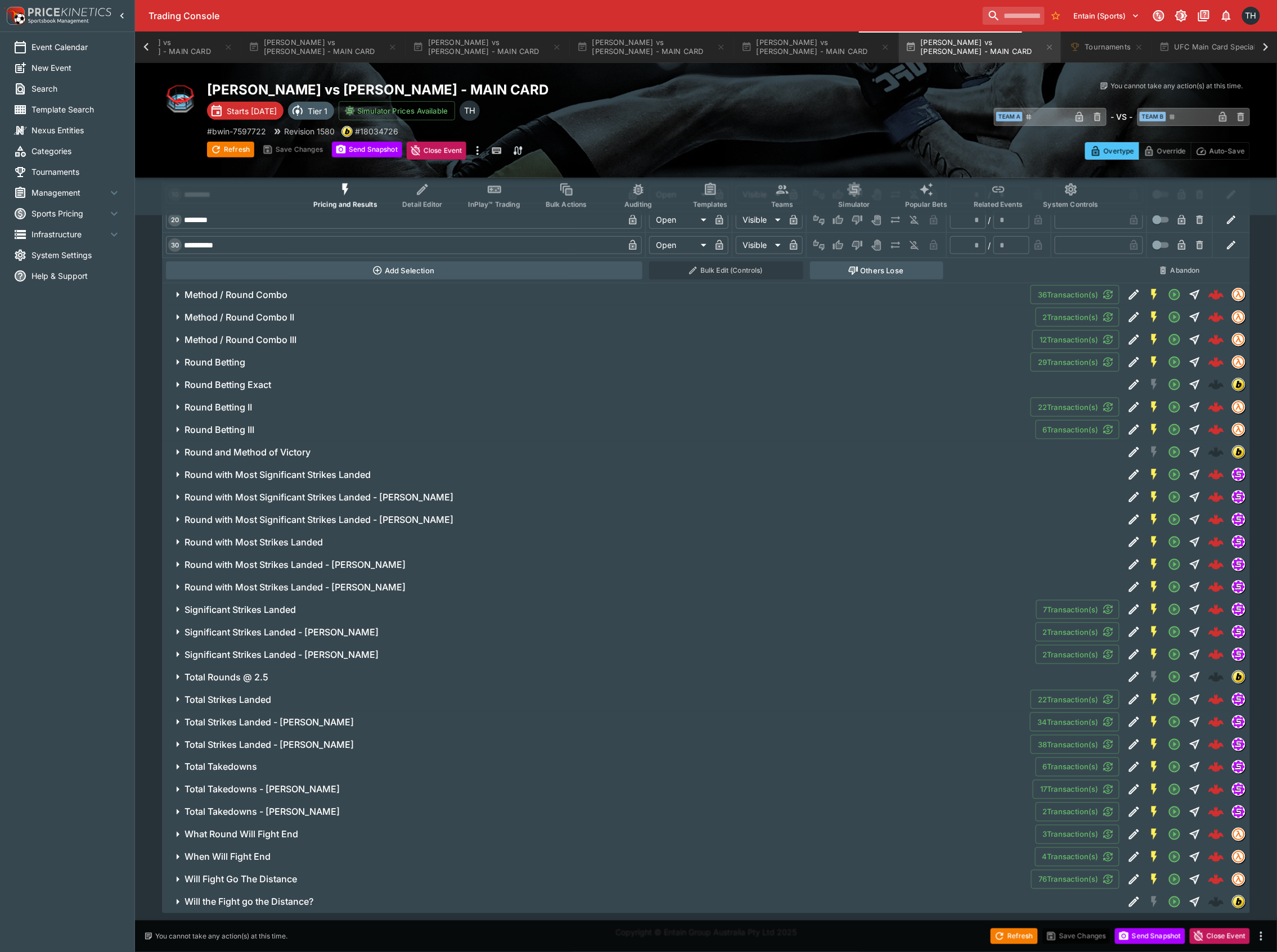
scroll to position [5955, 0]
drag, startPoint x: 313, startPoint y: 858, endPoint x: 331, endPoint y: 856, distance: 18.1
click at [313, 858] on span "When Will Fight End" at bounding box center [606, 858] width 842 height 12
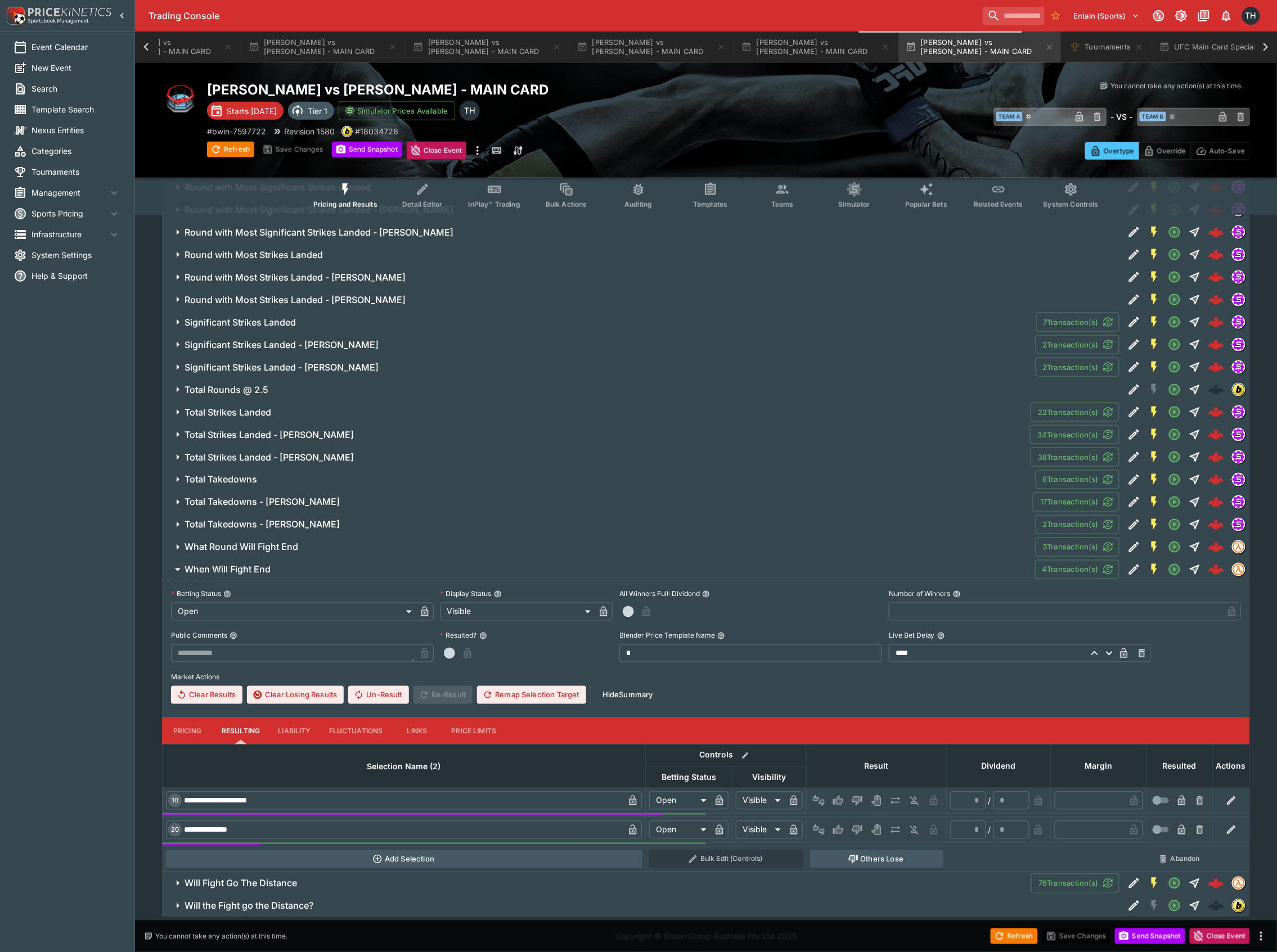
scroll to position [6248, 0]
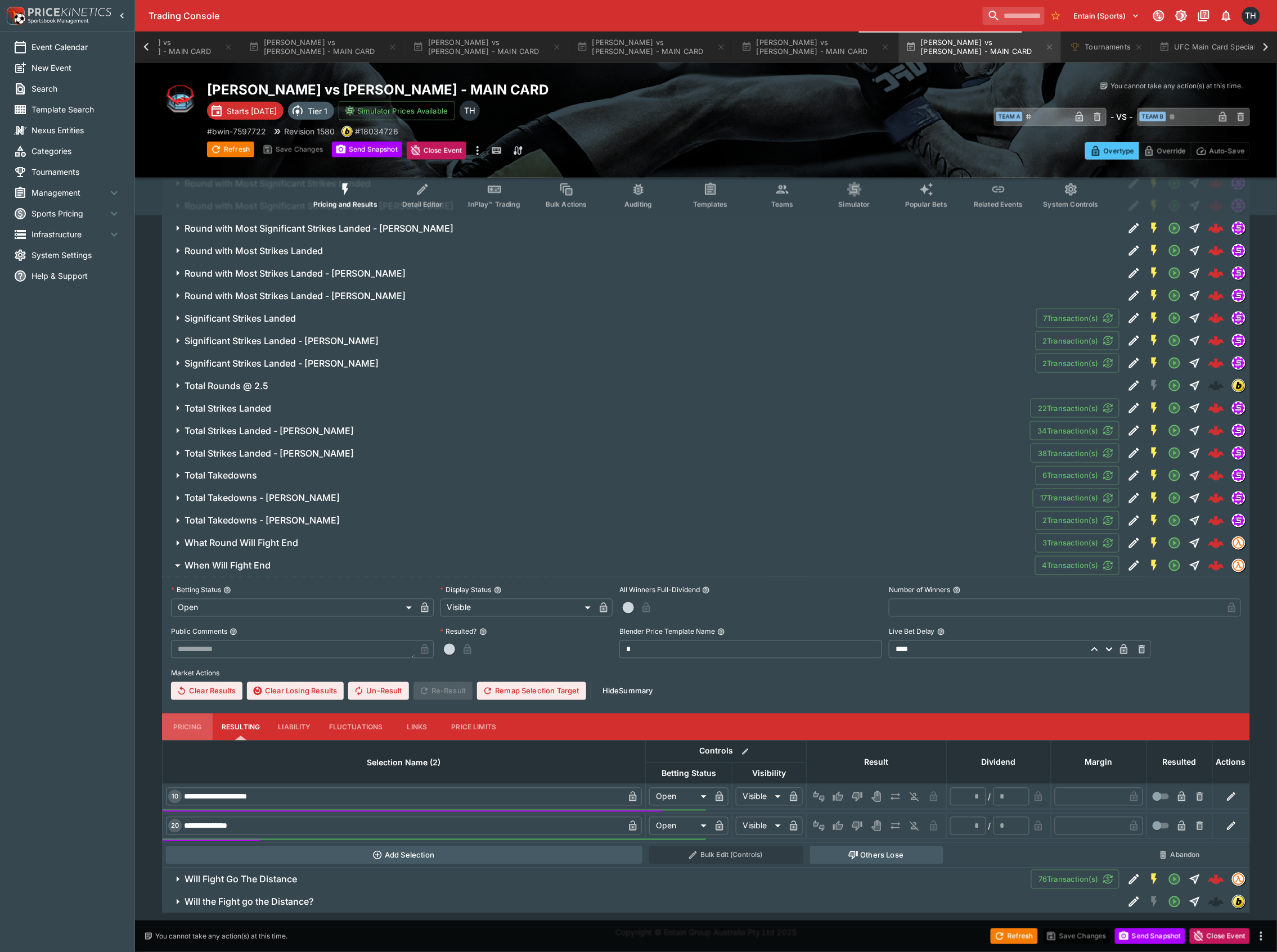
click at [176, 725] on button "Pricing" at bounding box center [187, 727] width 50 height 27
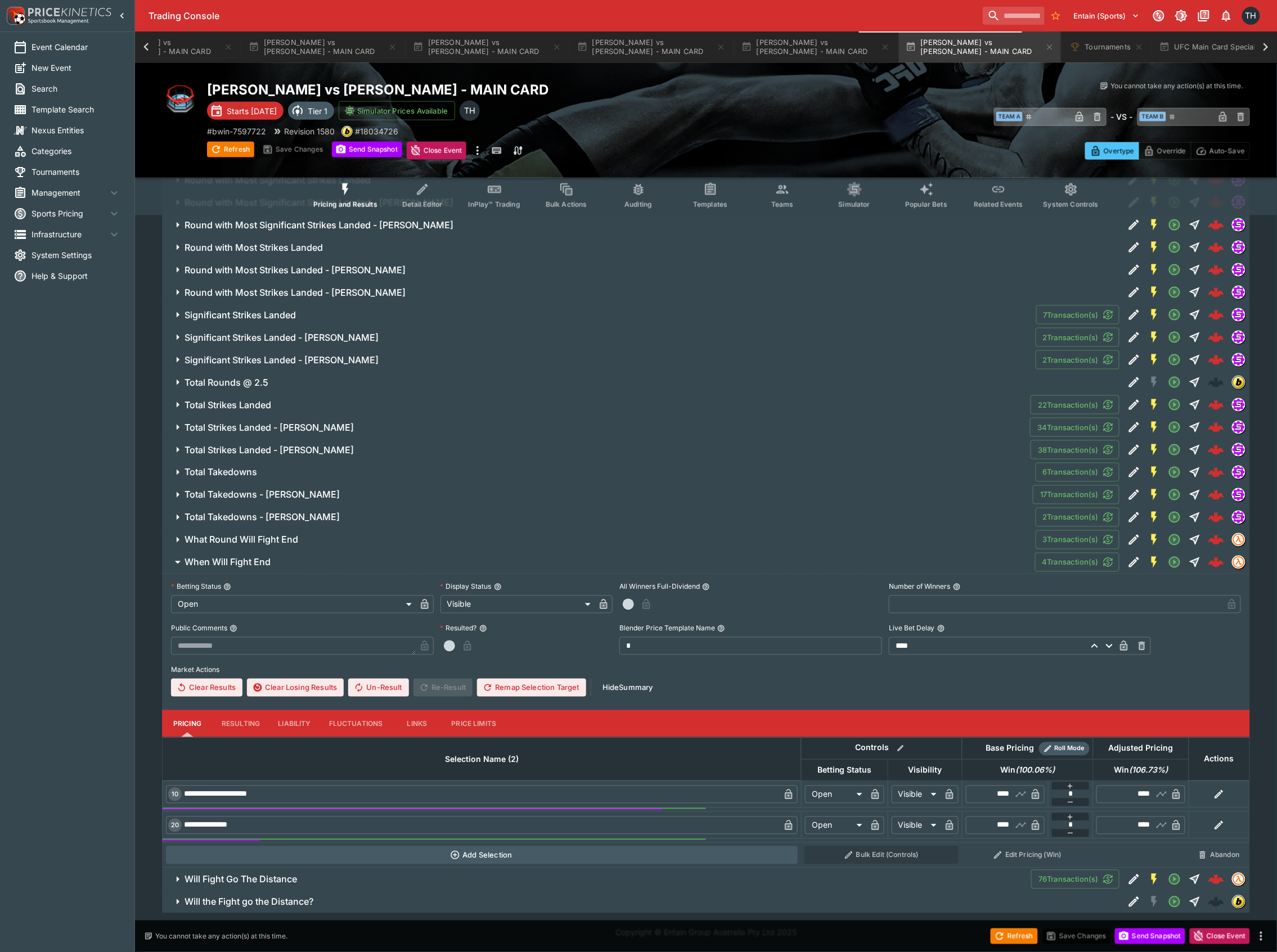
scroll to position [6250, 0]
click at [237, 882] on h6 "Will Fight Go The Distance" at bounding box center [241, 880] width 113 height 12
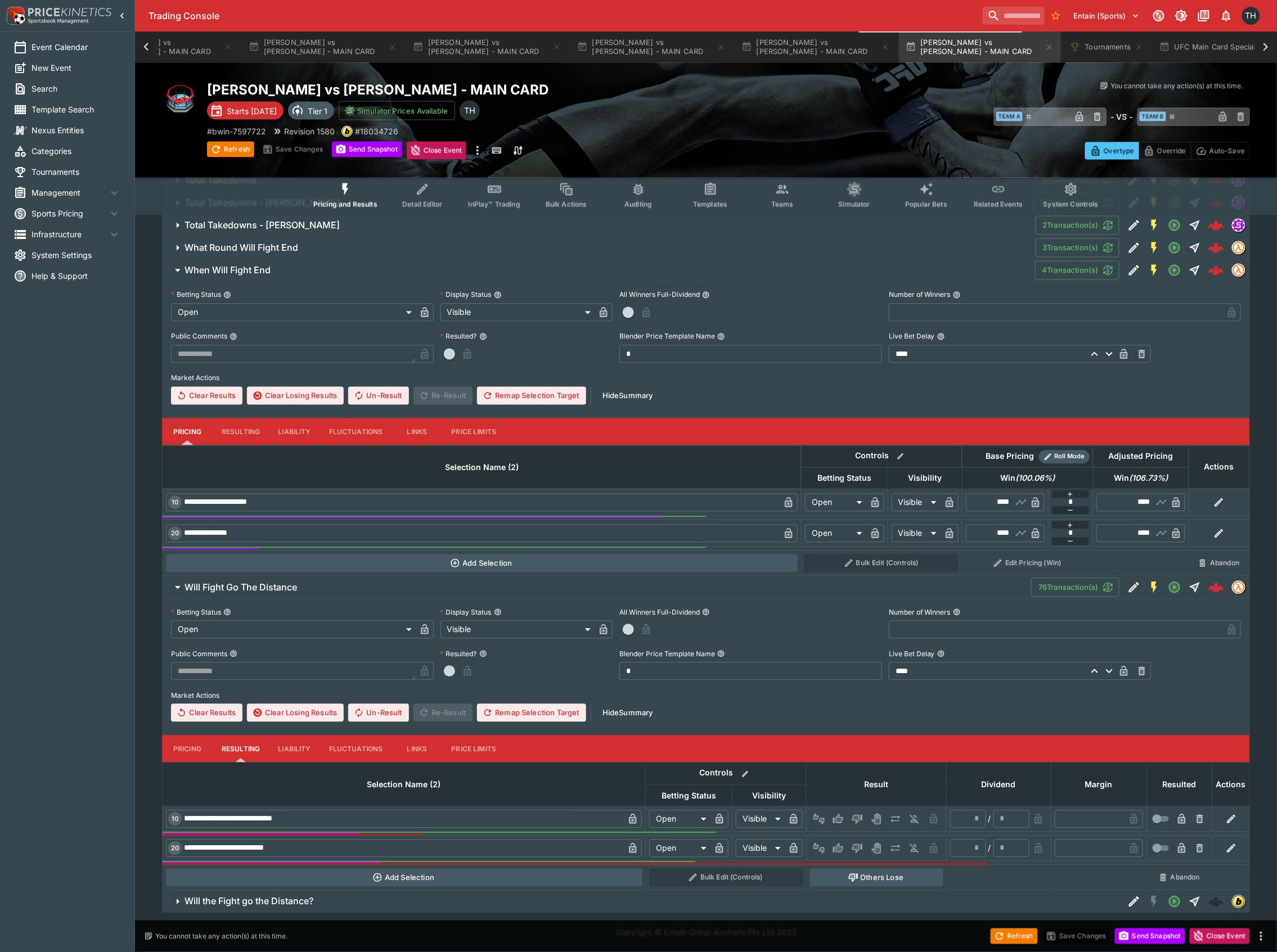
scroll to position [6544, 0]
click at [194, 752] on button "Pricing" at bounding box center [187, 749] width 50 height 27
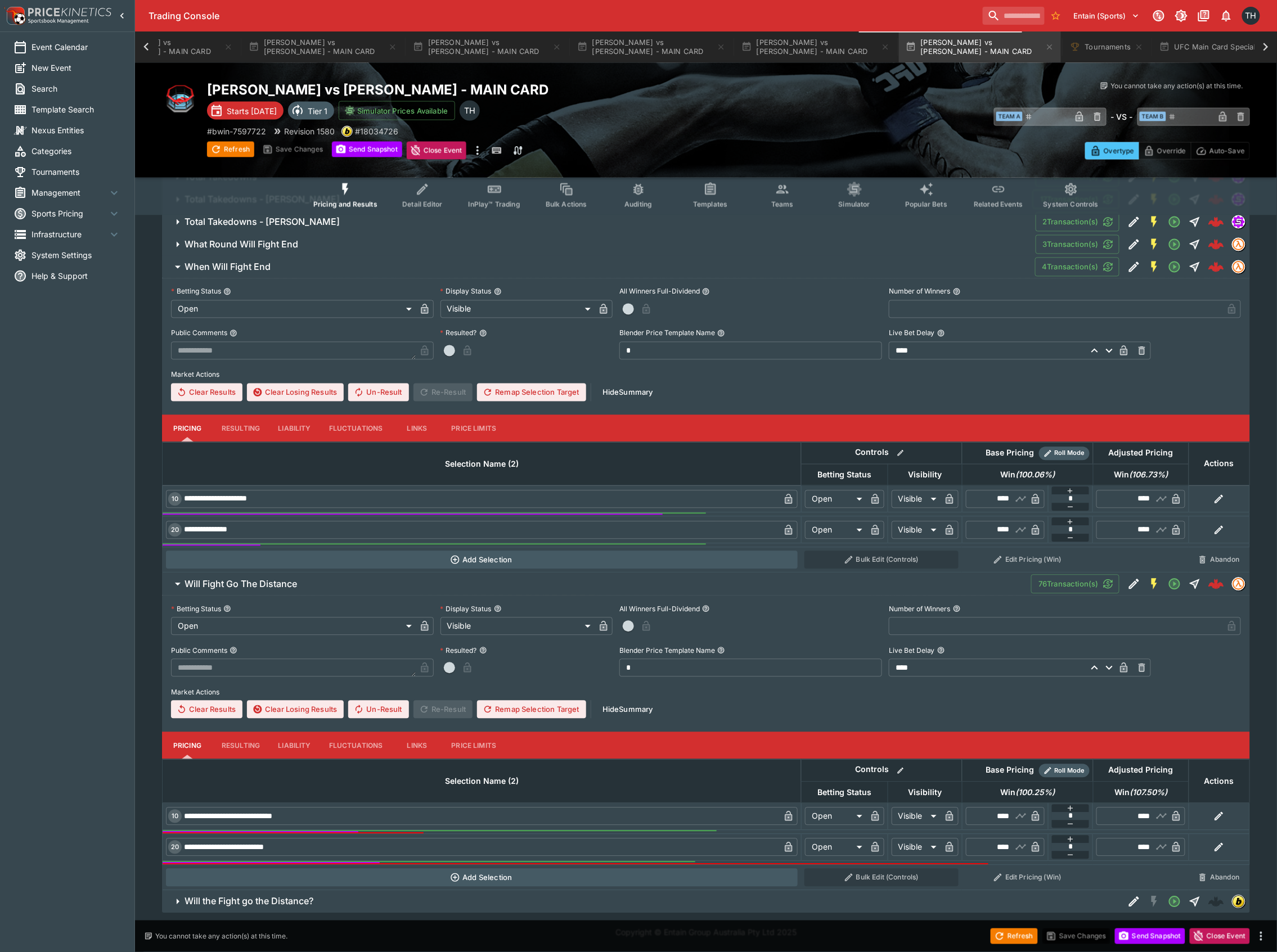
scroll to position [6546, 0]
click at [264, 901] on h6 "Will the Fight go the Distance?" at bounding box center [249, 902] width 129 height 12
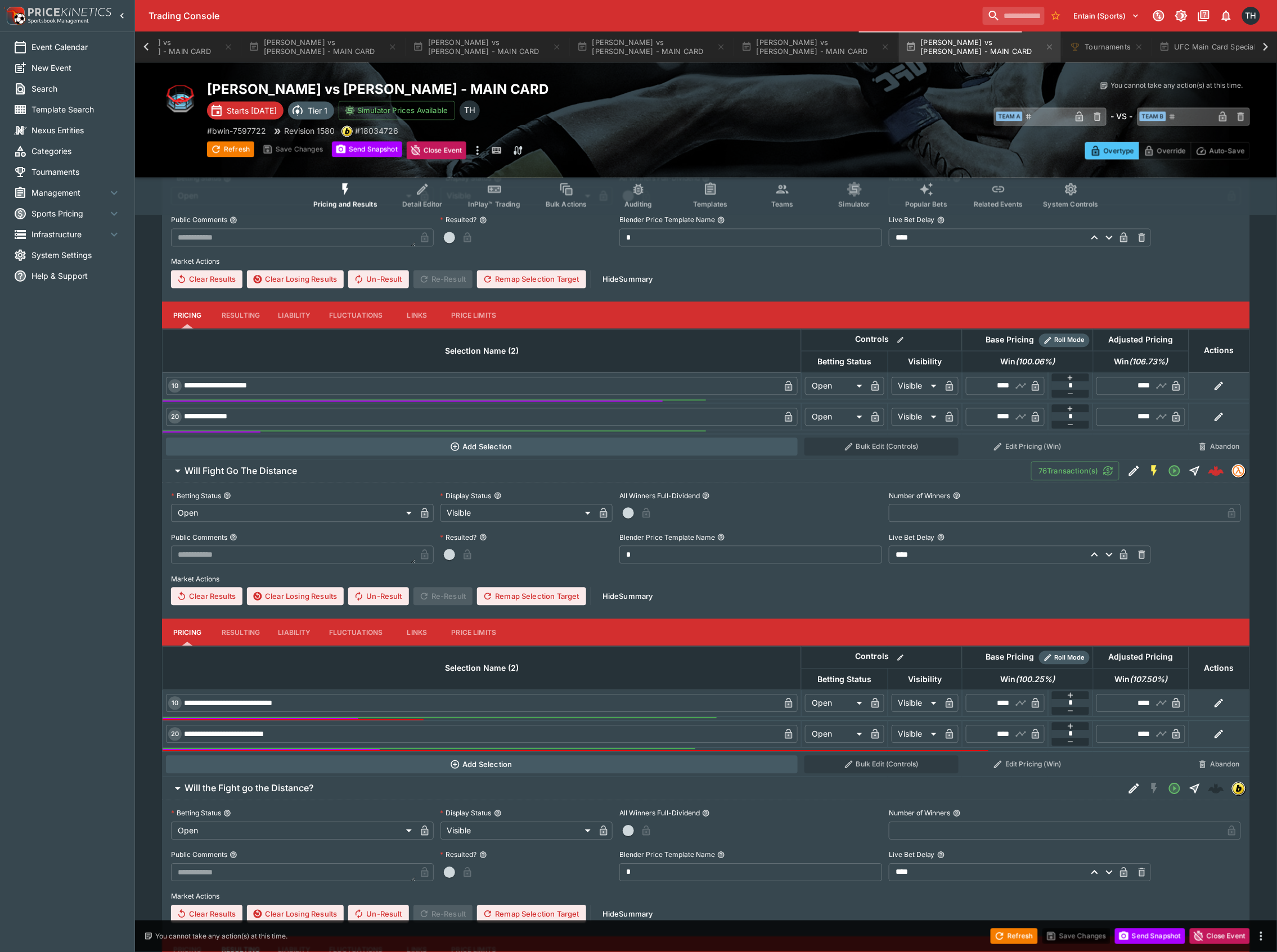
scroll to position [6831, 0]
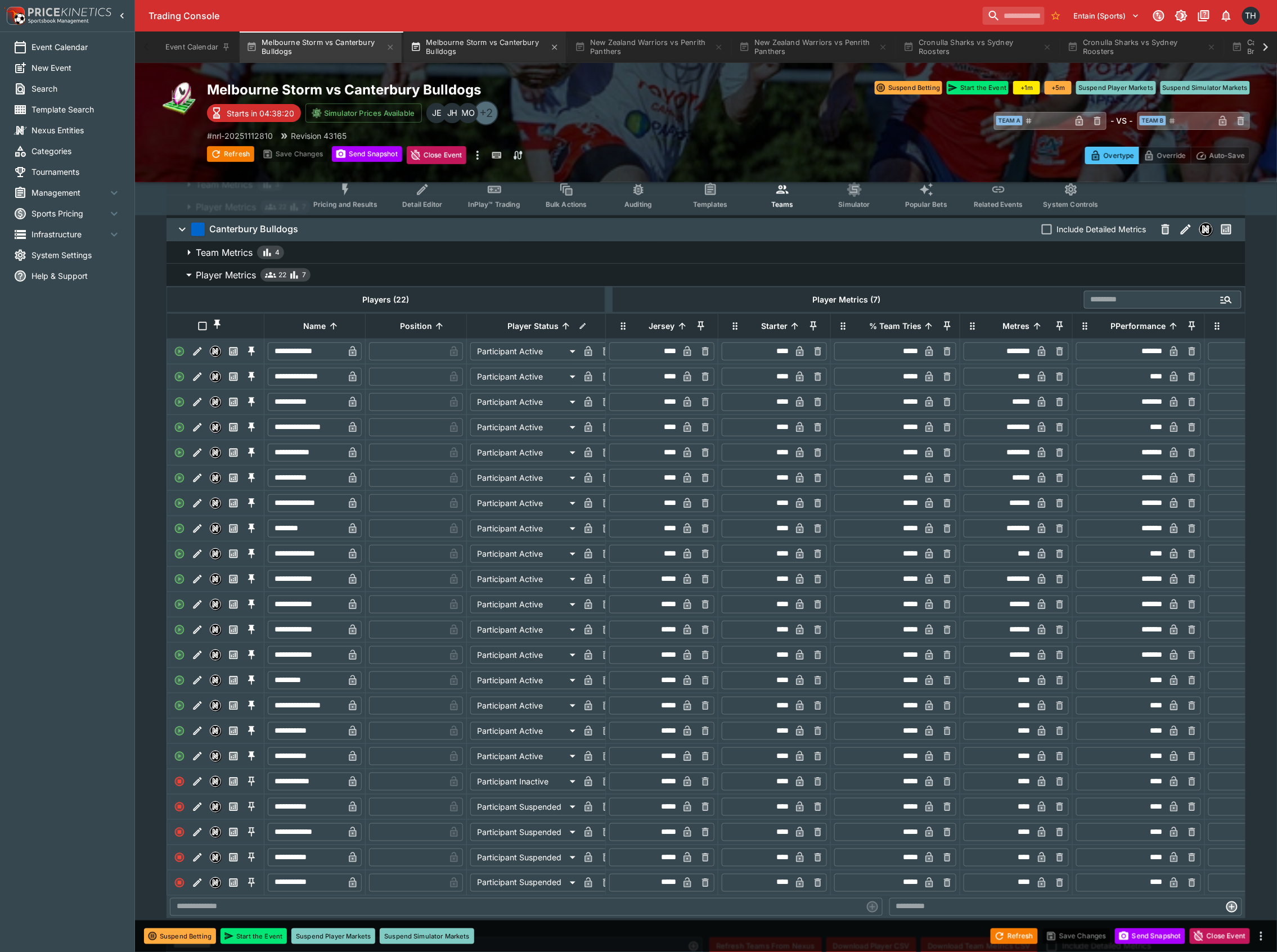
scroll to position [0, 191]
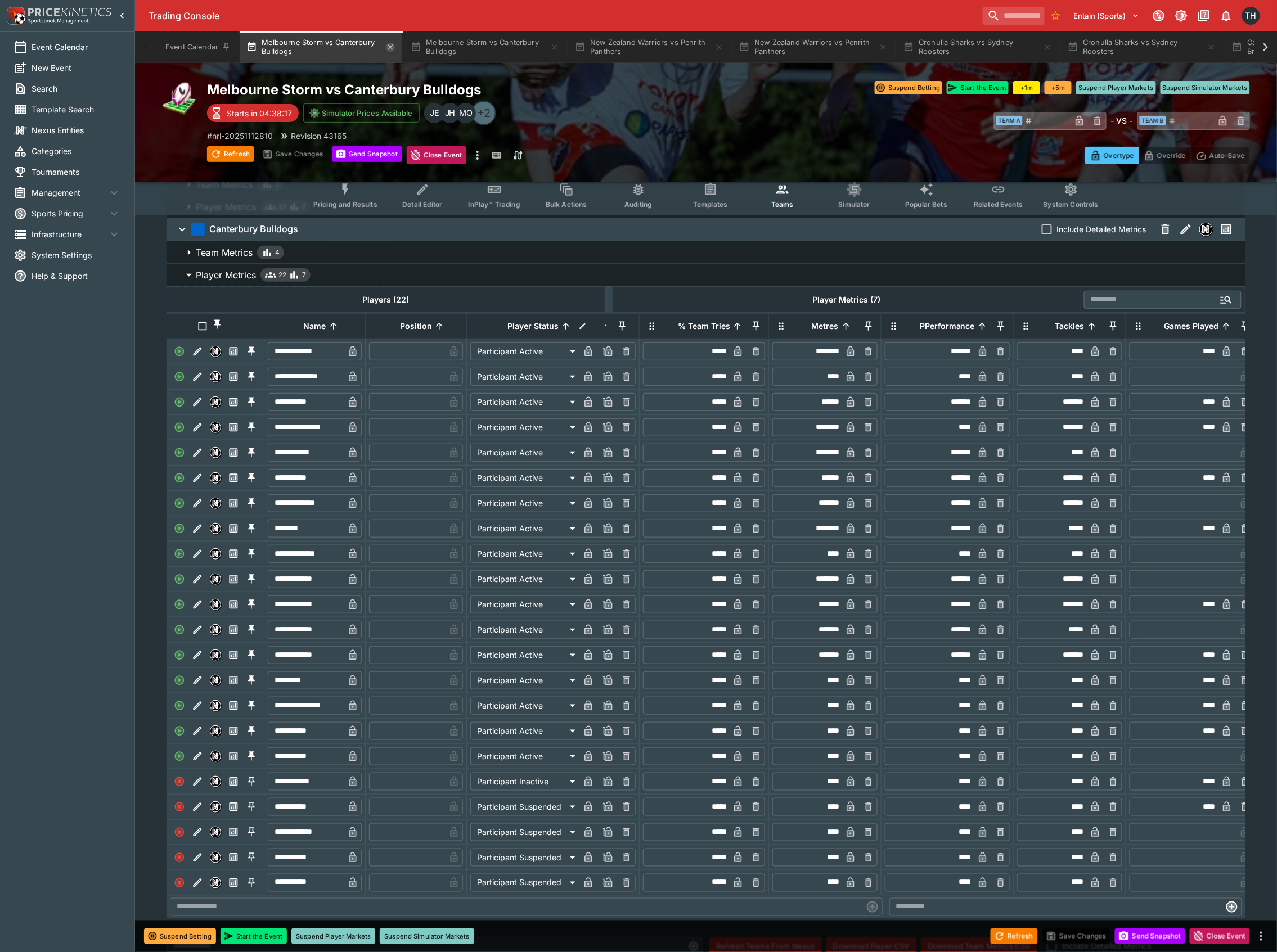
click at [392, 47] on icon "button" at bounding box center [390, 47] width 5 height 5
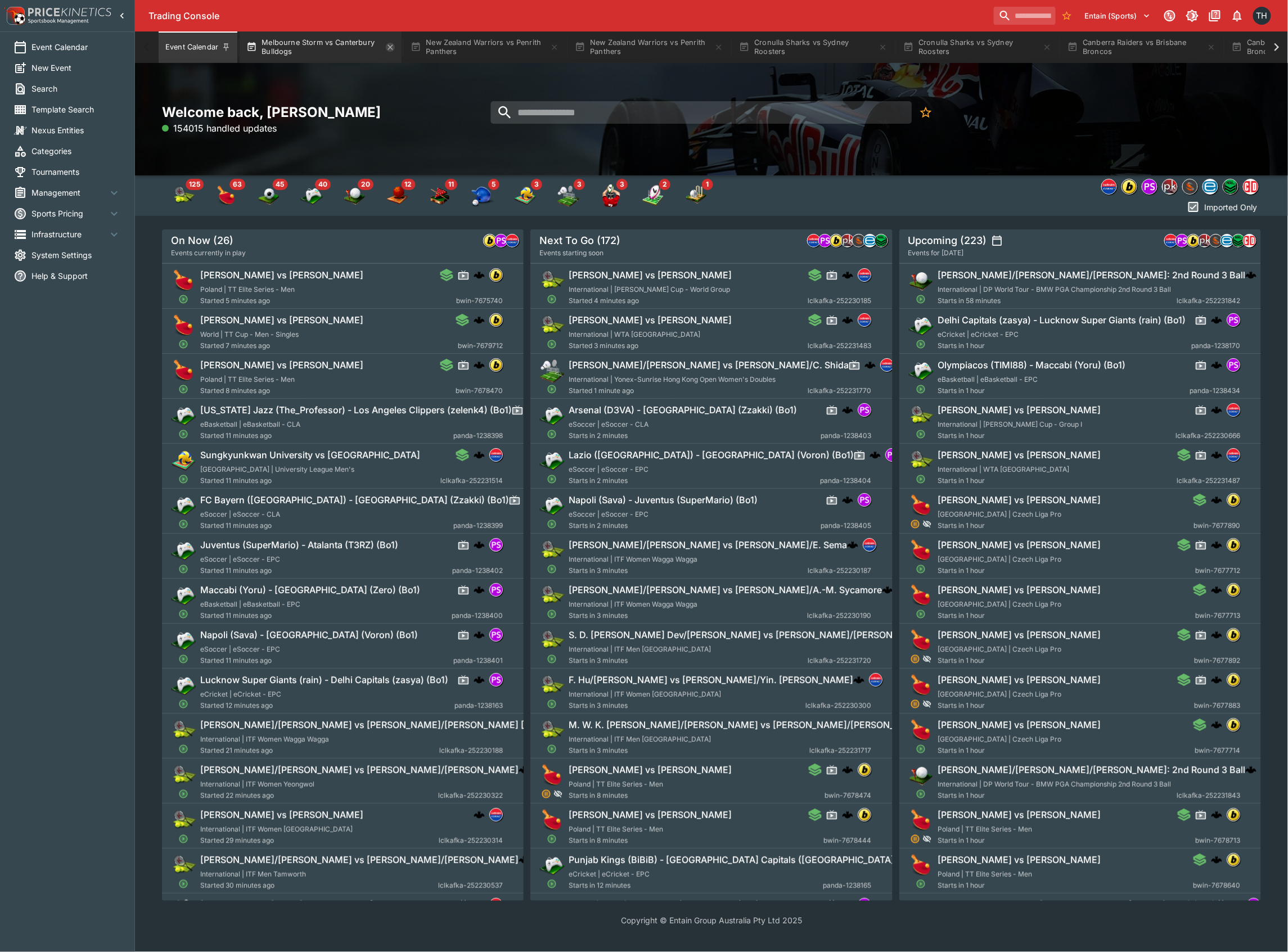
click at [390, 46] on icon "button" at bounding box center [390, 47] width 9 height 9
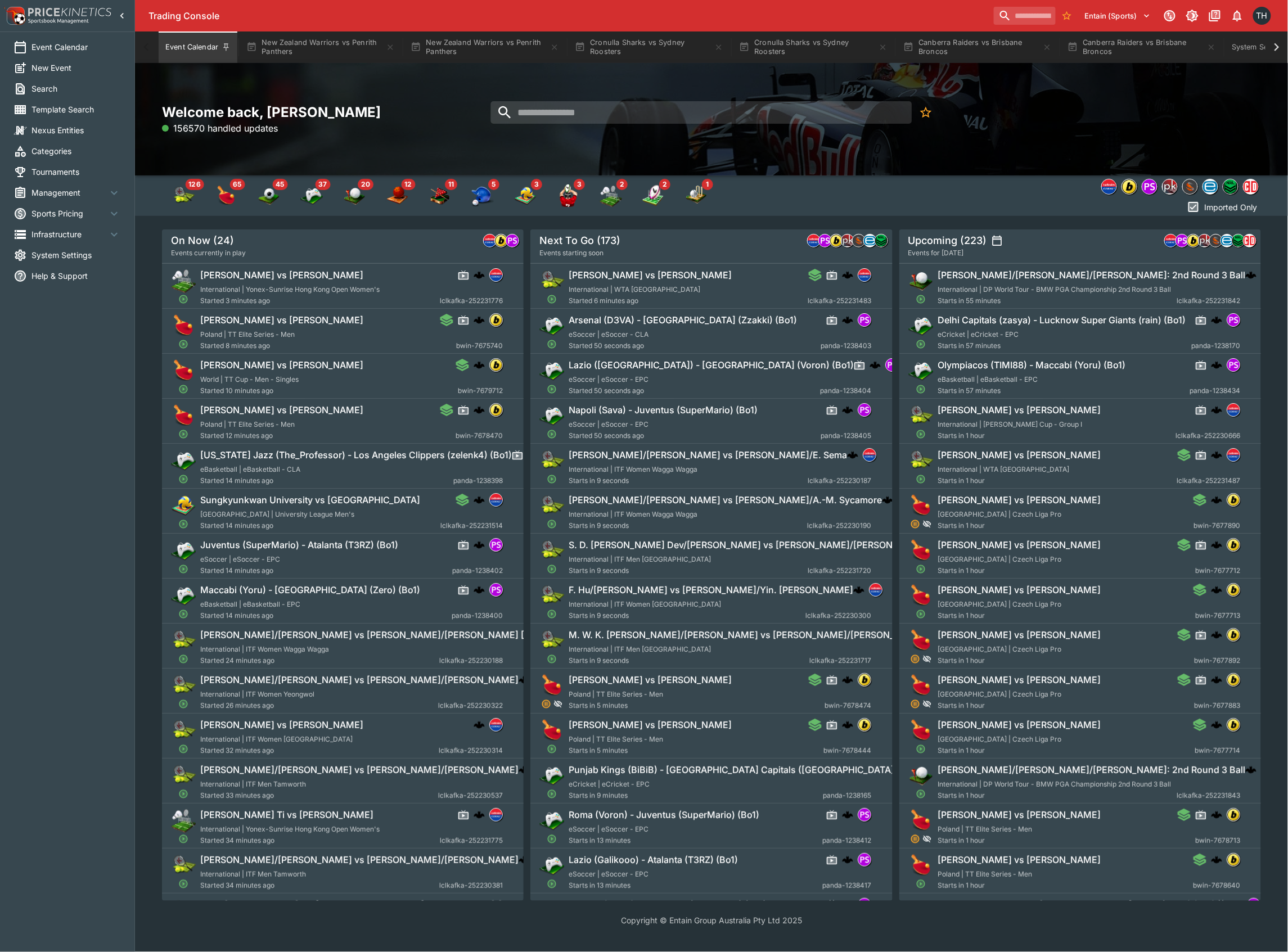
click at [278, 64] on div "Welcome back, Todd Henderson 156570 handled updates" at bounding box center [712, 119] width 1153 height 113
click at [300, 47] on button "New Zealand Warriors vs Penrith Panthers" at bounding box center [321, 47] width 162 height 31
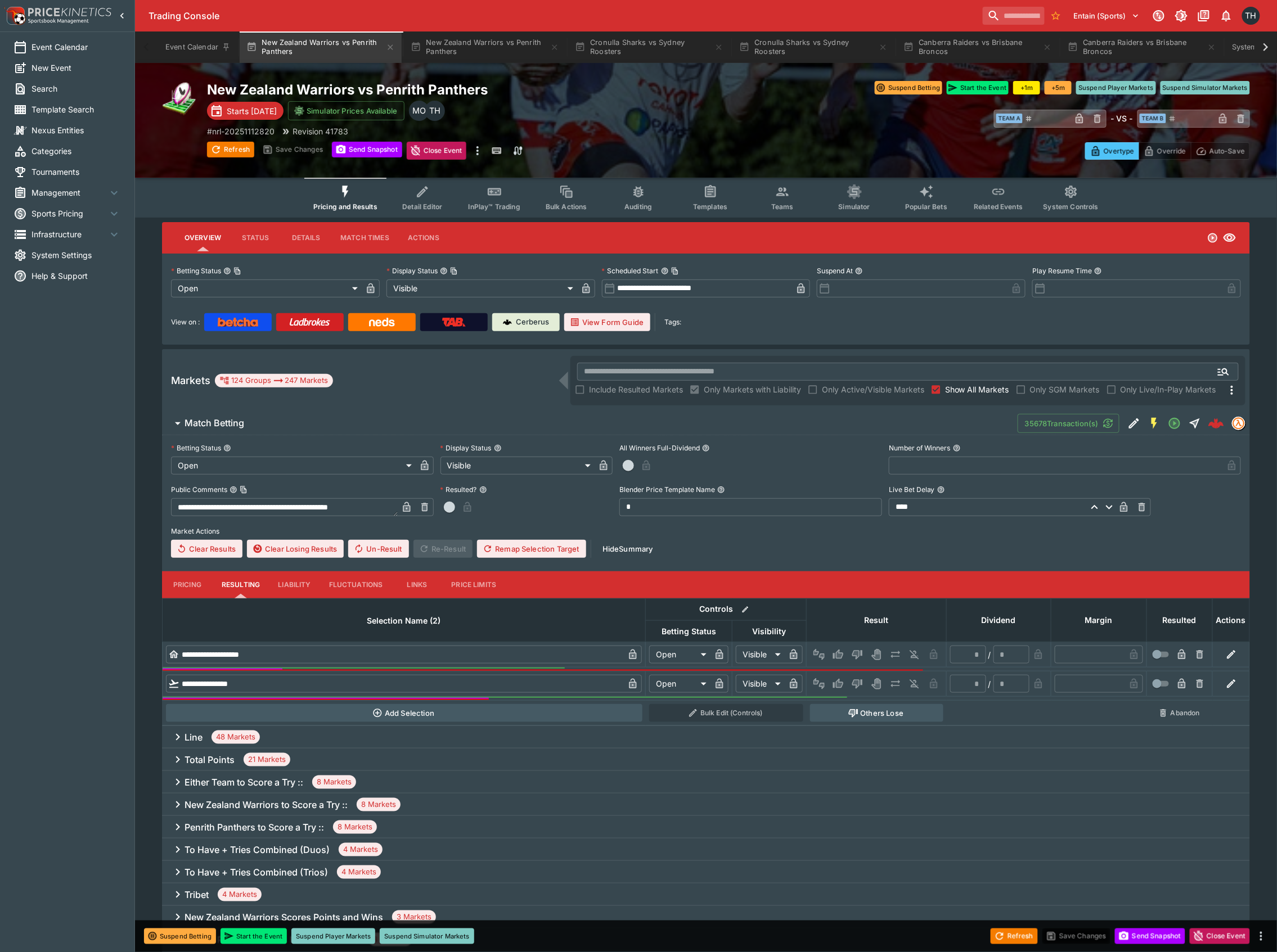
click at [782, 205] on span "Teams" at bounding box center [782, 207] width 23 height 9
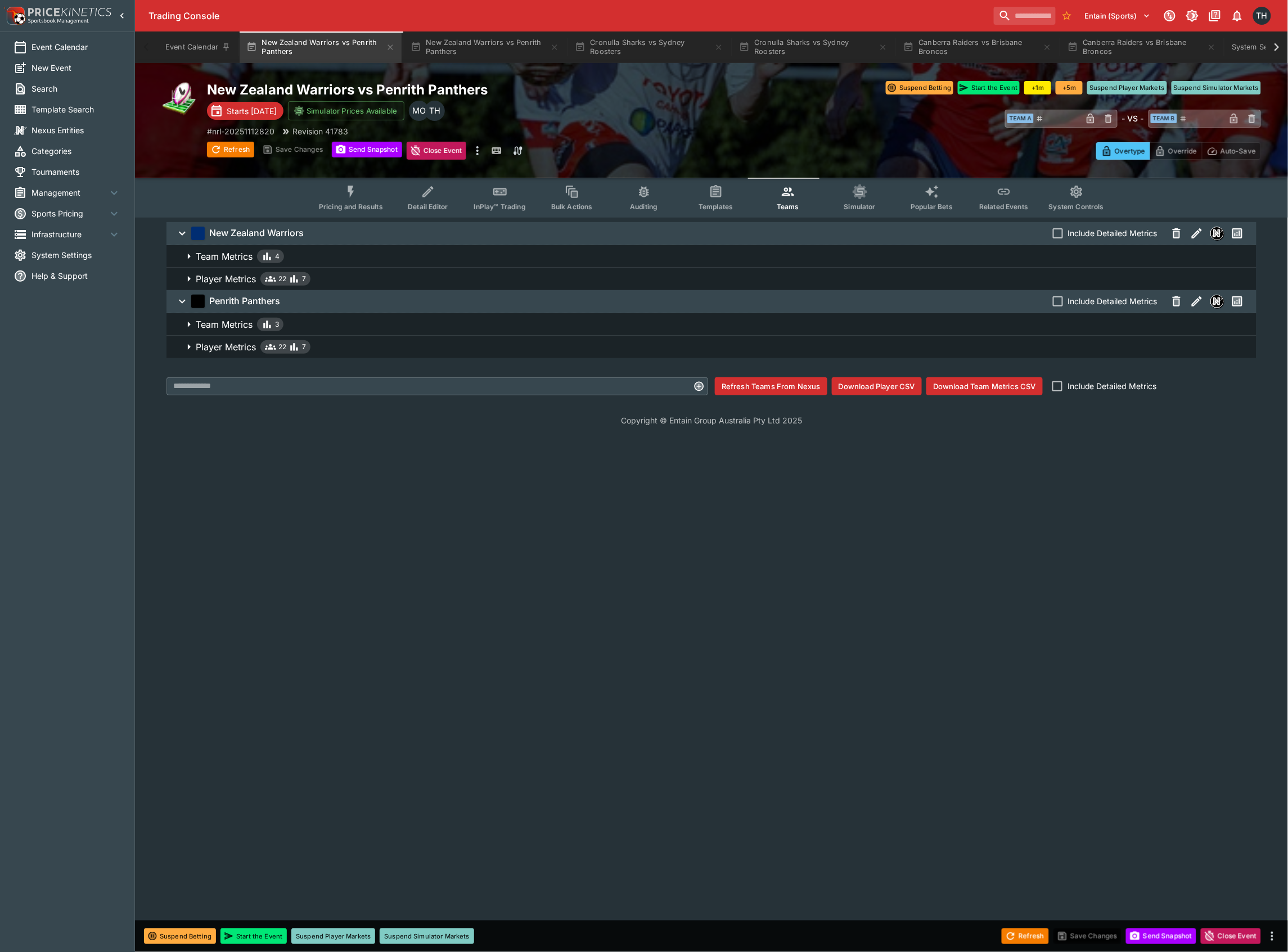
click at [325, 346] on span "Player Metrics 22 7" at bounding box center [722, 347] width 1052 height 13
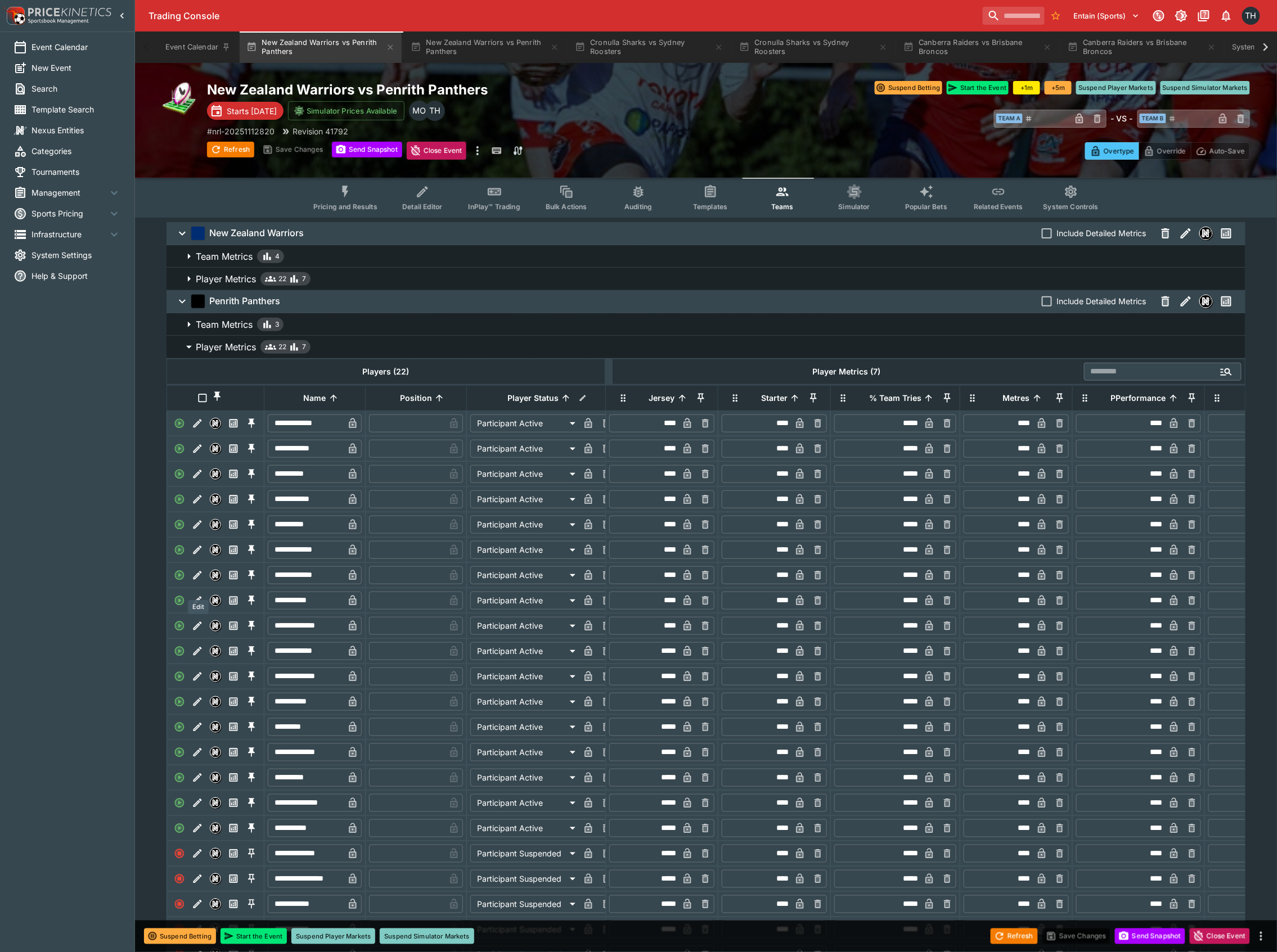
click at [197, 581] on icon "Edit" at bounding box center [197, 575] width 11 height 11
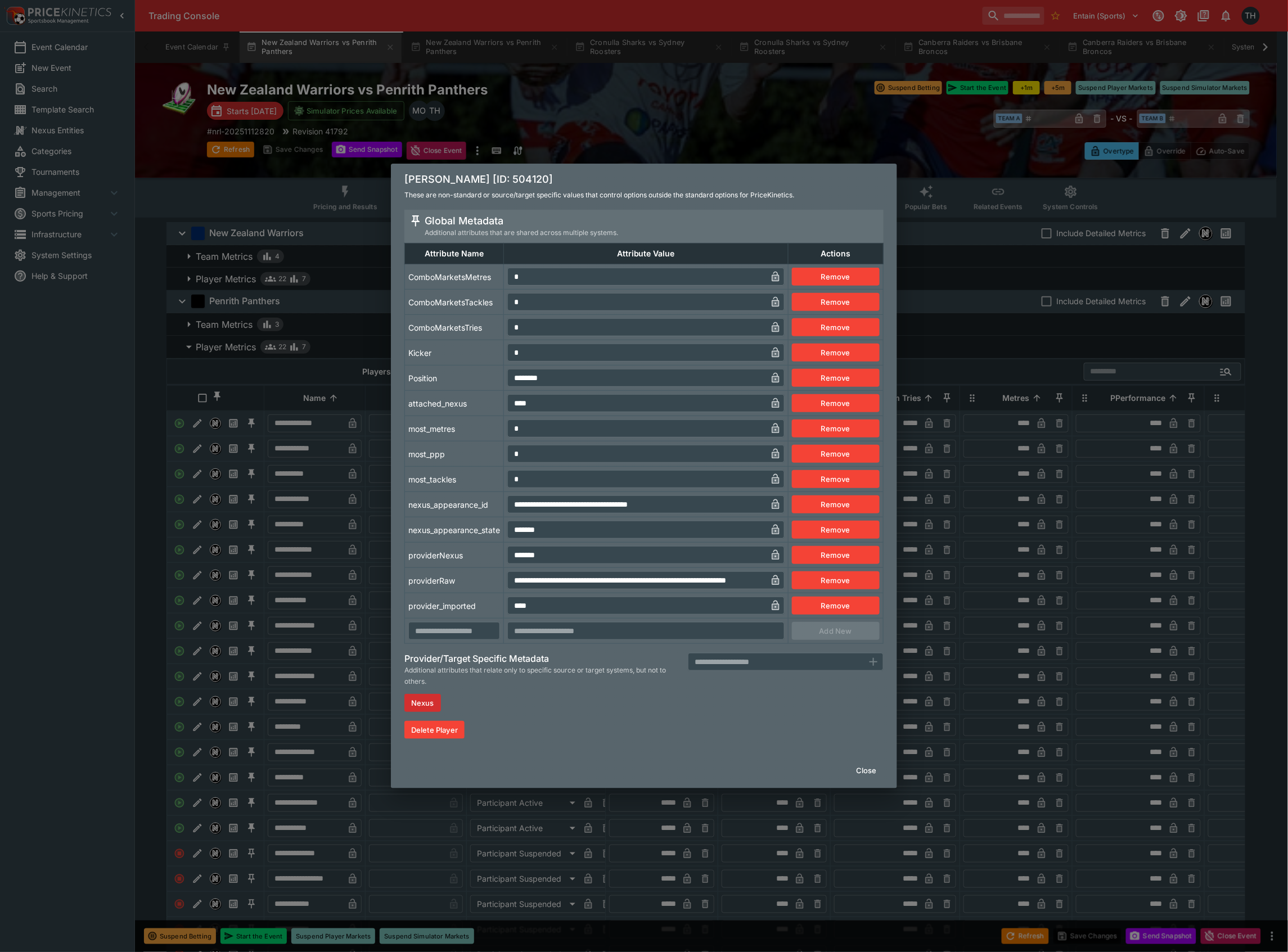
click at [864, 759] on div "Close" at bounding box center [644, 770] width 506 height 36
click at [869, 769] on button "Close" at bounding box center [866, 770] width 34 height 18
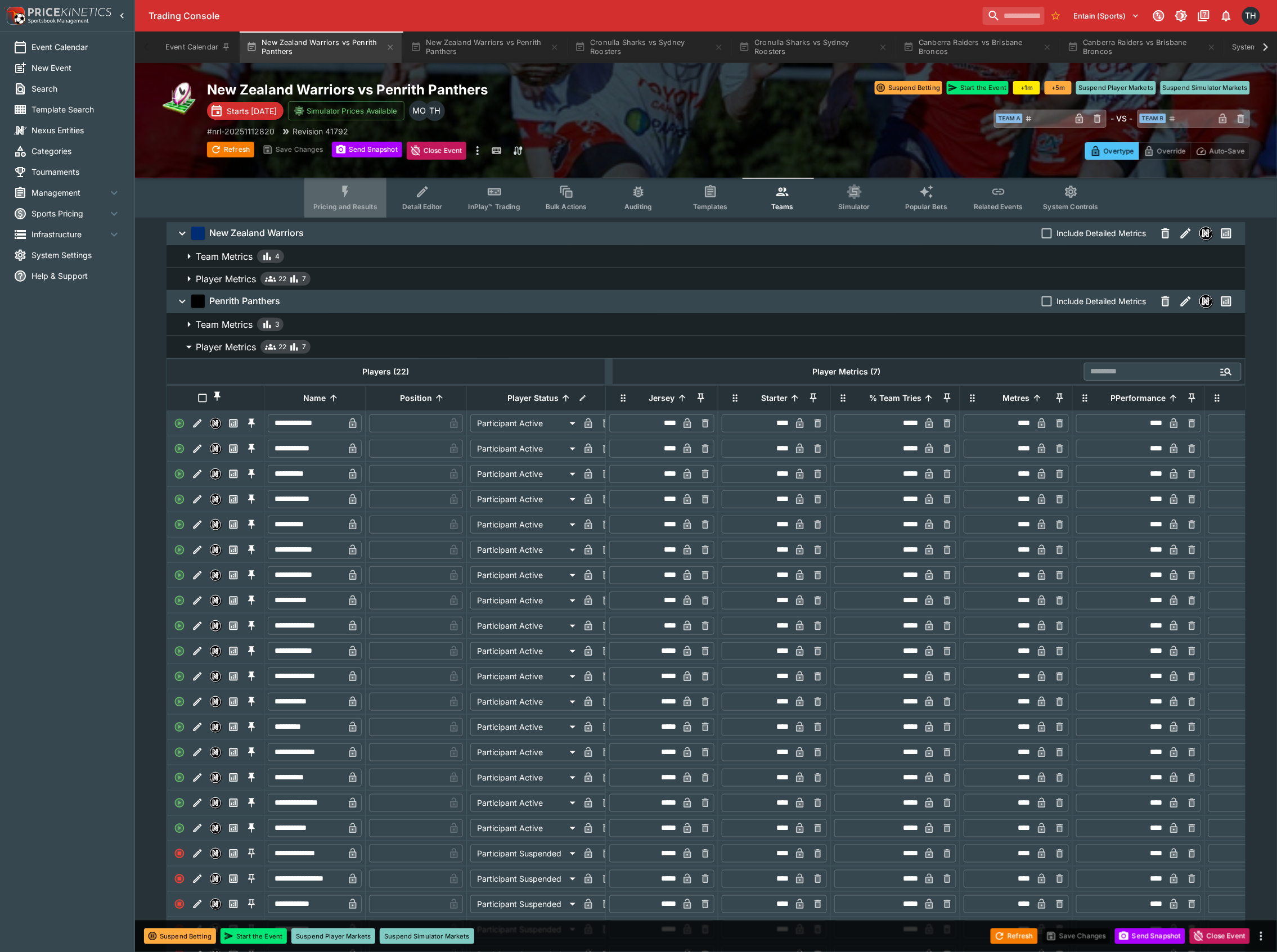
click at [351, 194] on icon "Event type filters" at bounding box center [346, 192] width 15 height 15
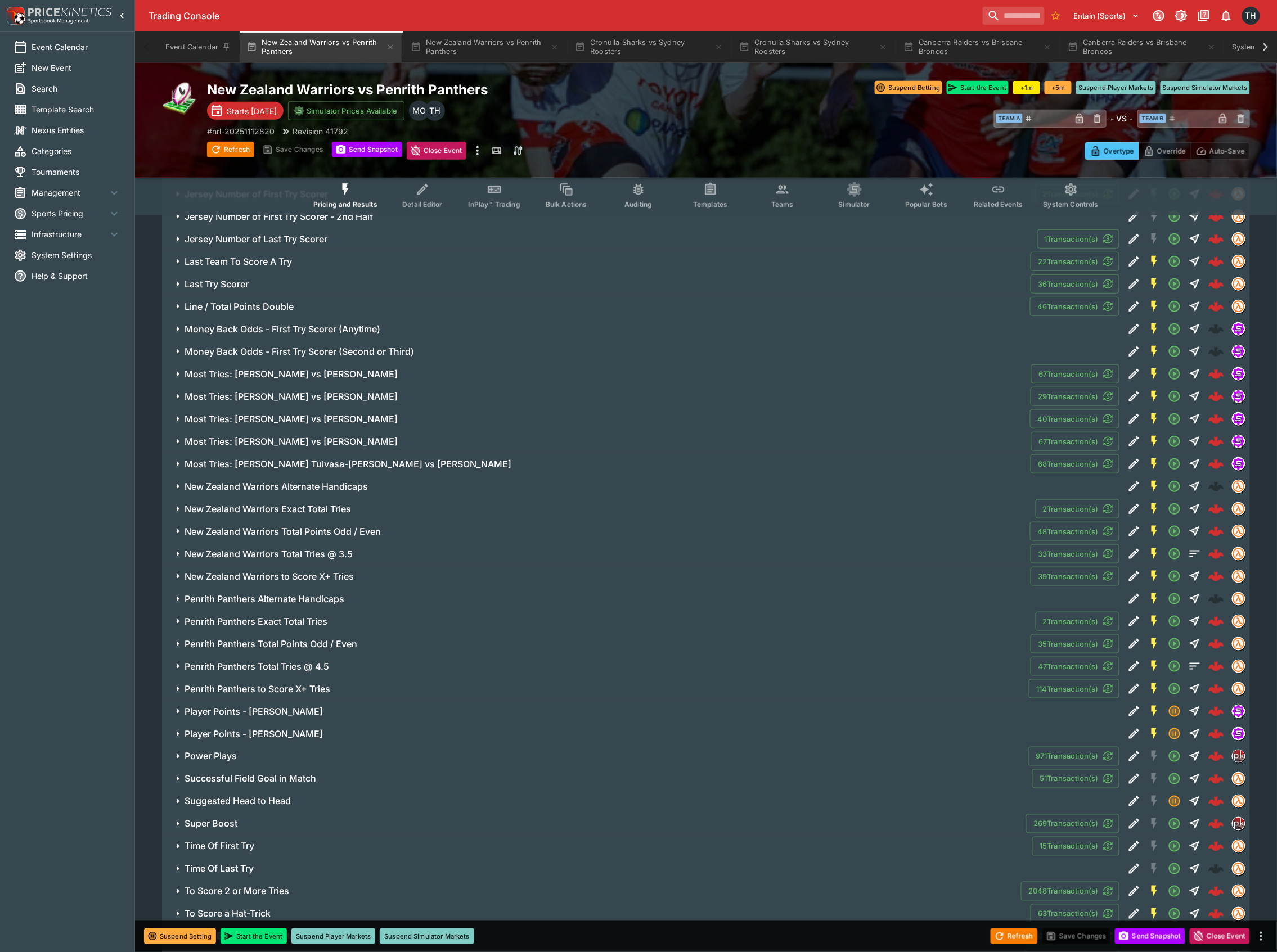
scroll to position [2025, 0]
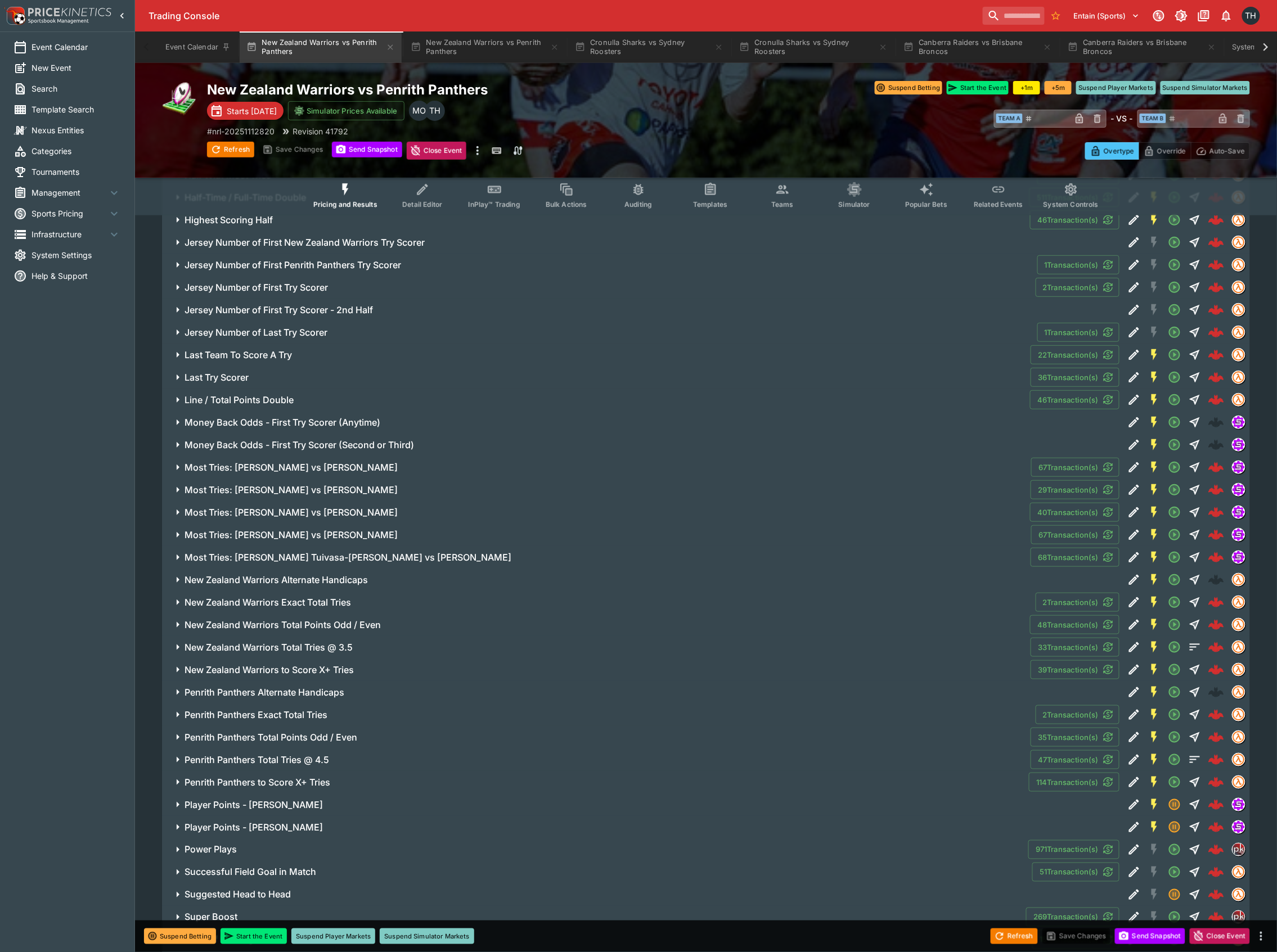
click at [278, 808] on h6 "Player Points - Nathan Cleary" at bounding box center [254, 805] width 138 height 12
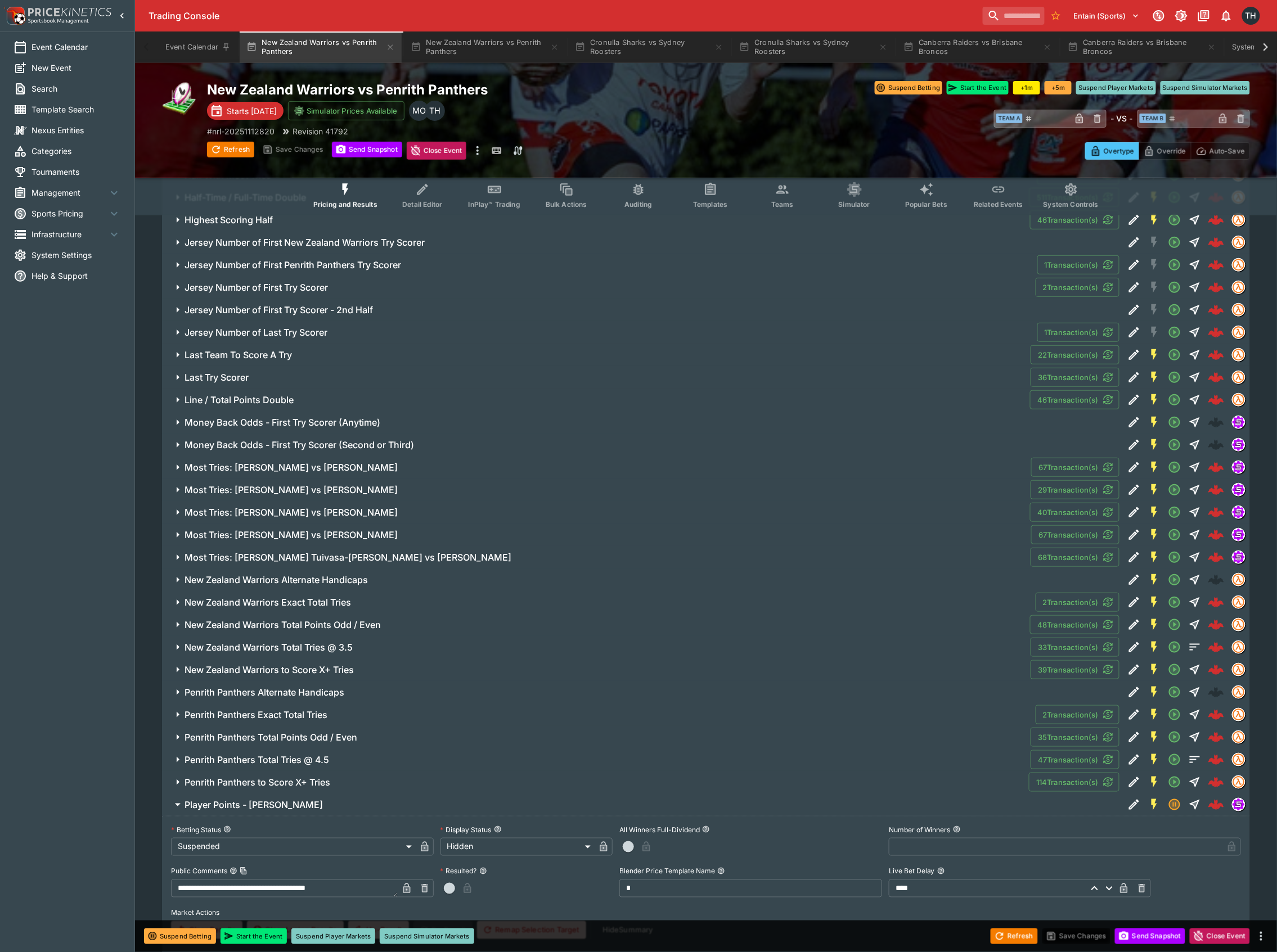
scroll to position [2475, 0]
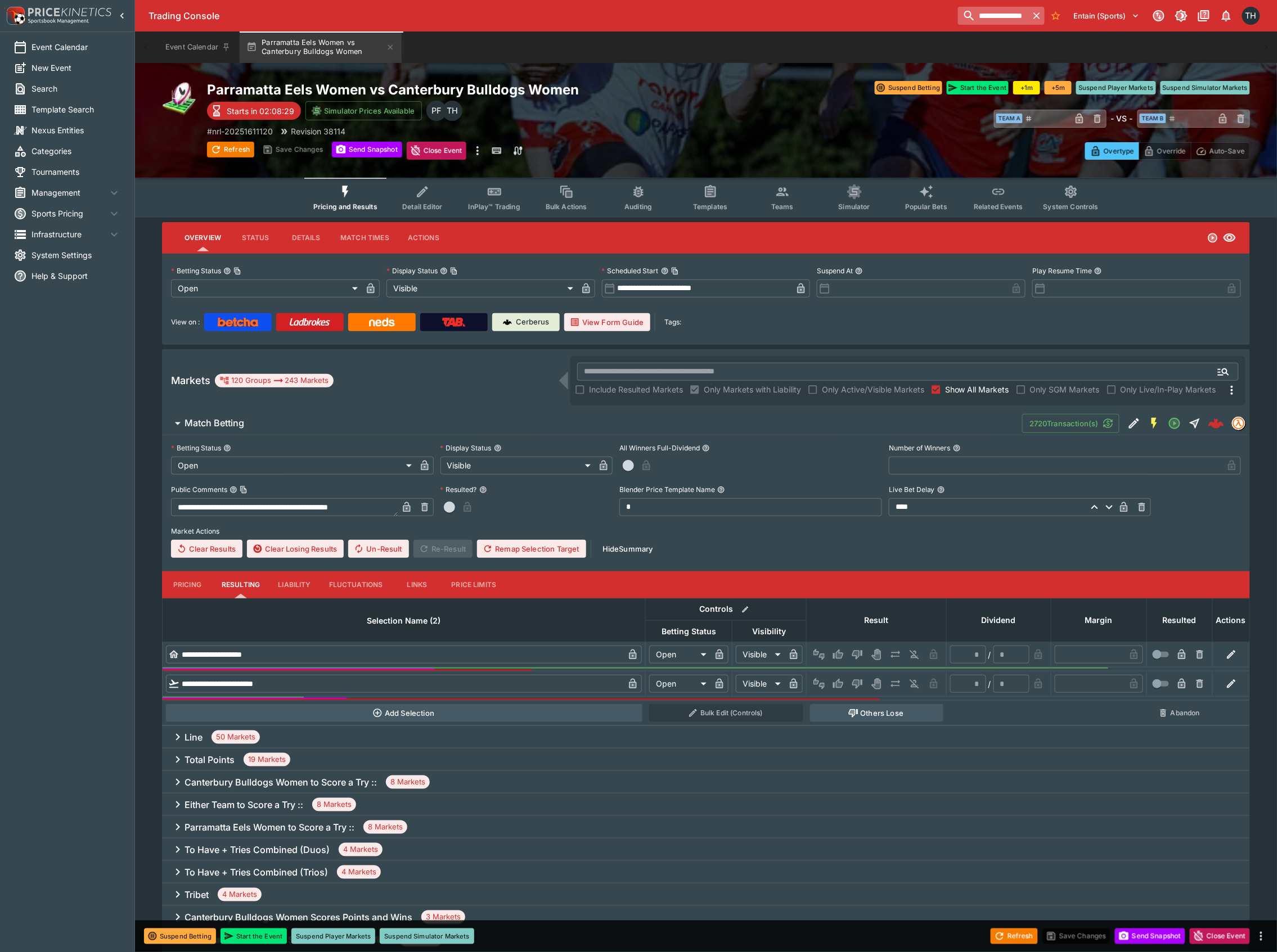
click at [1007, 13] on input "**********" at bounding box center [993, 15] width 71 height 18
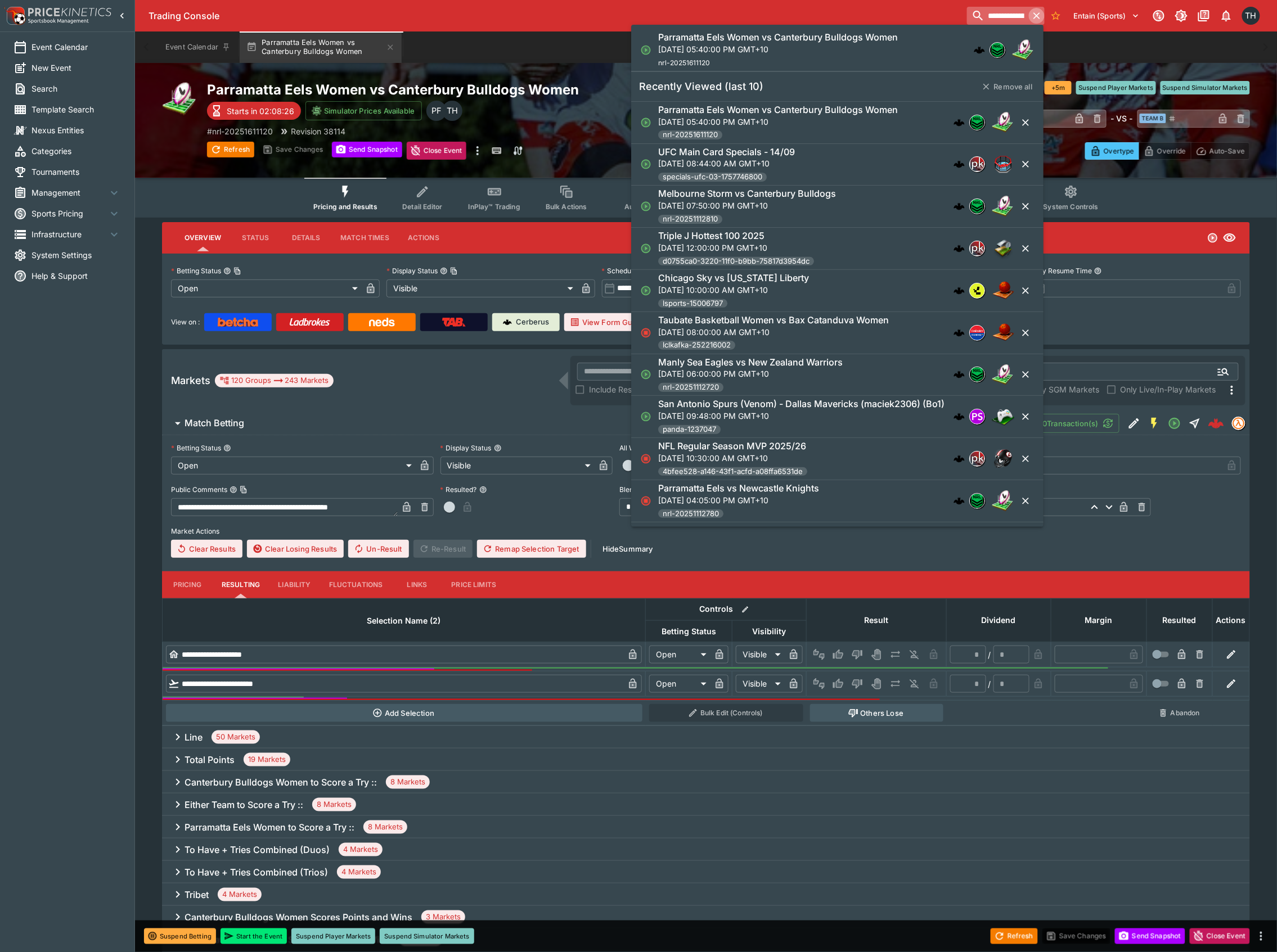
click at [1038, 10] on icon "button" at bounding box center [1036, 15] width 11 height 11
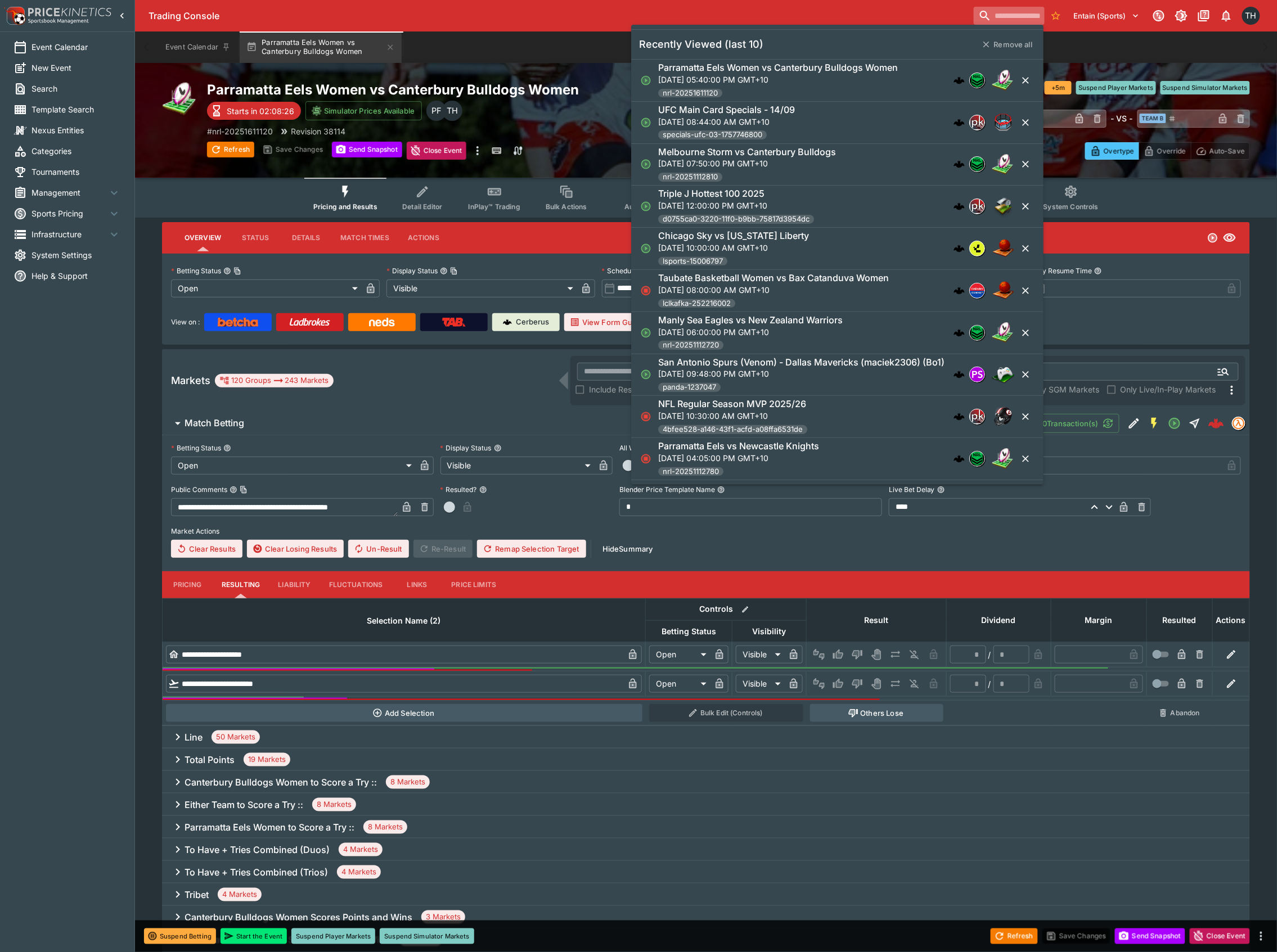
click at [1015, 9] on input "search" at bounding box center [1009, 15] width 71 height 18
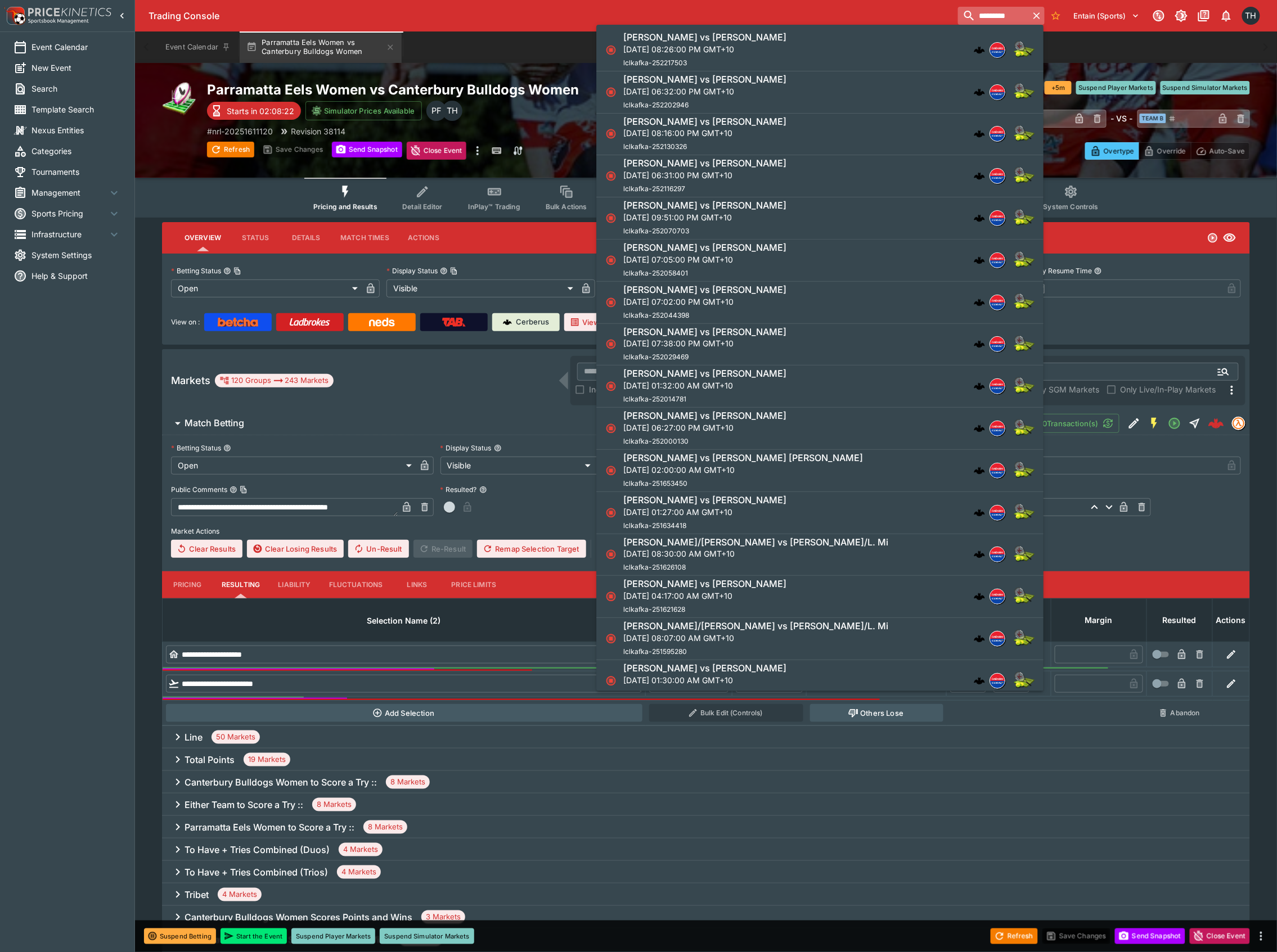
click at [1015, 10] on input "*********" at bounding box center [993, 15] width 71 height 18
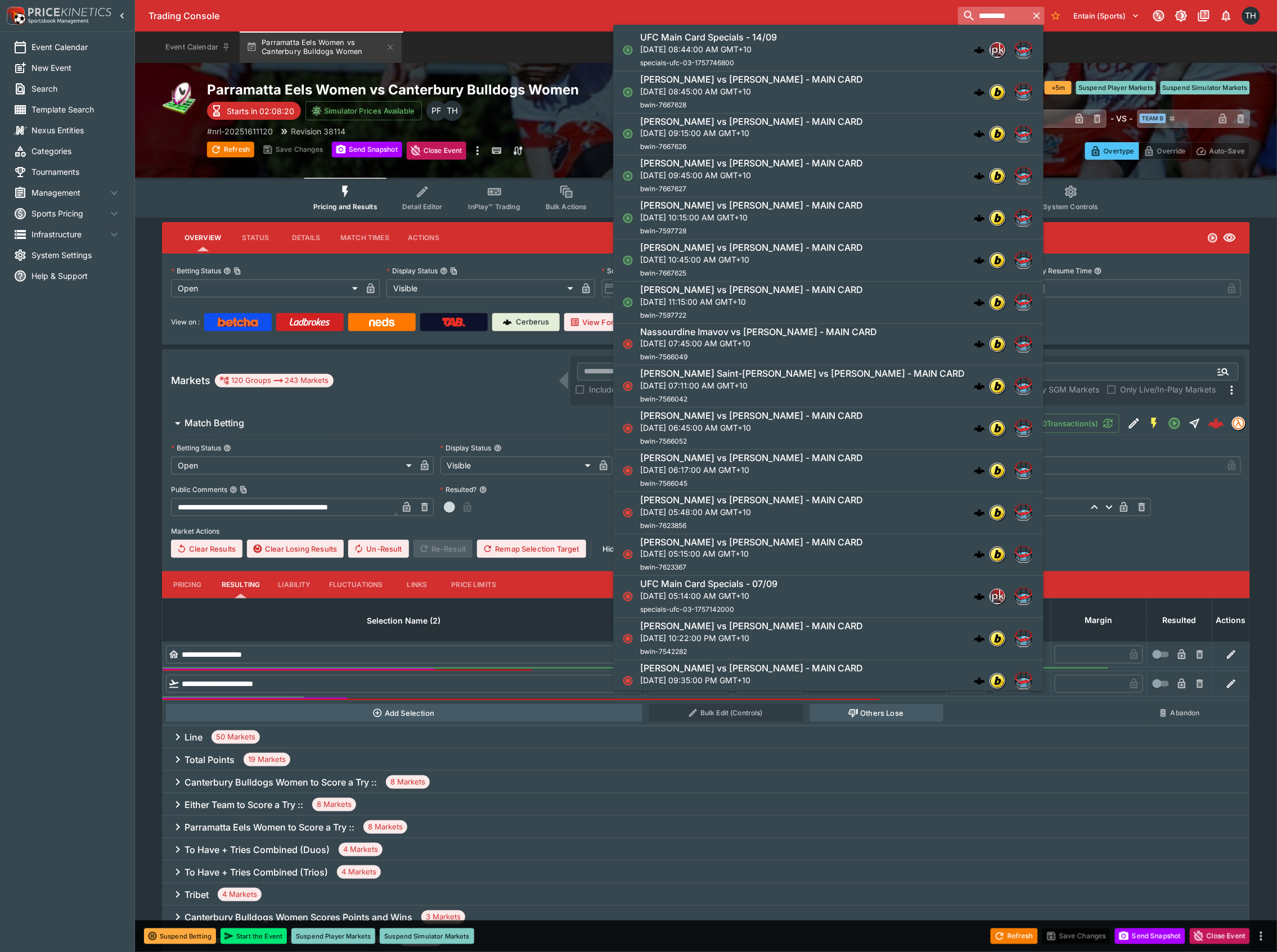
click at [995, 9] on input "*********" at bounding box center [993, 15] width 71 height 18
type input "*********"
click at [852, 84] on h6 "[PERSON_NAME] vs [PERSON_NAME] - MAIN CARD" at bounding box center [751, 80] width 223 height 12
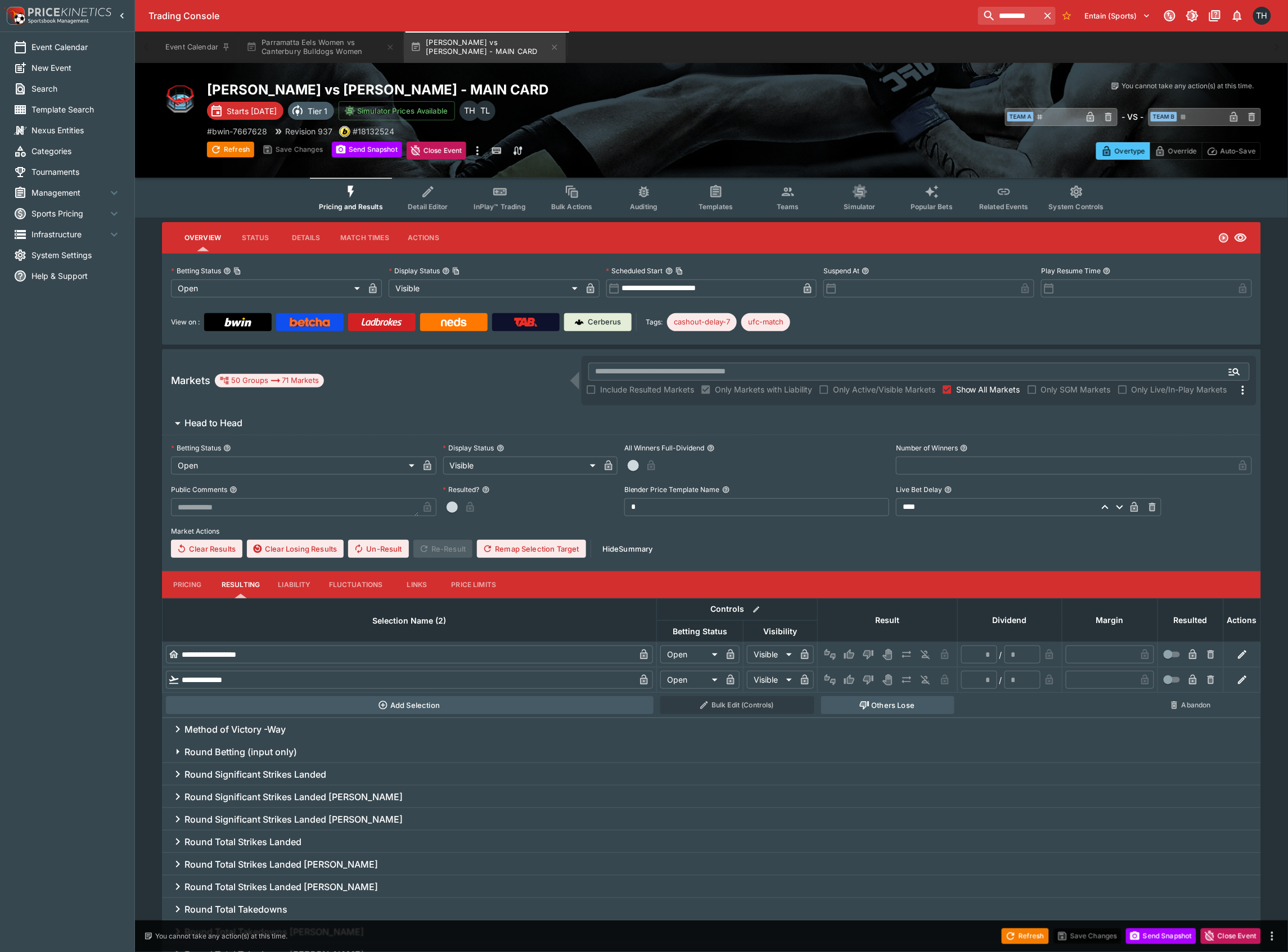
type input "**********"
type input "*******"
type input "**********"
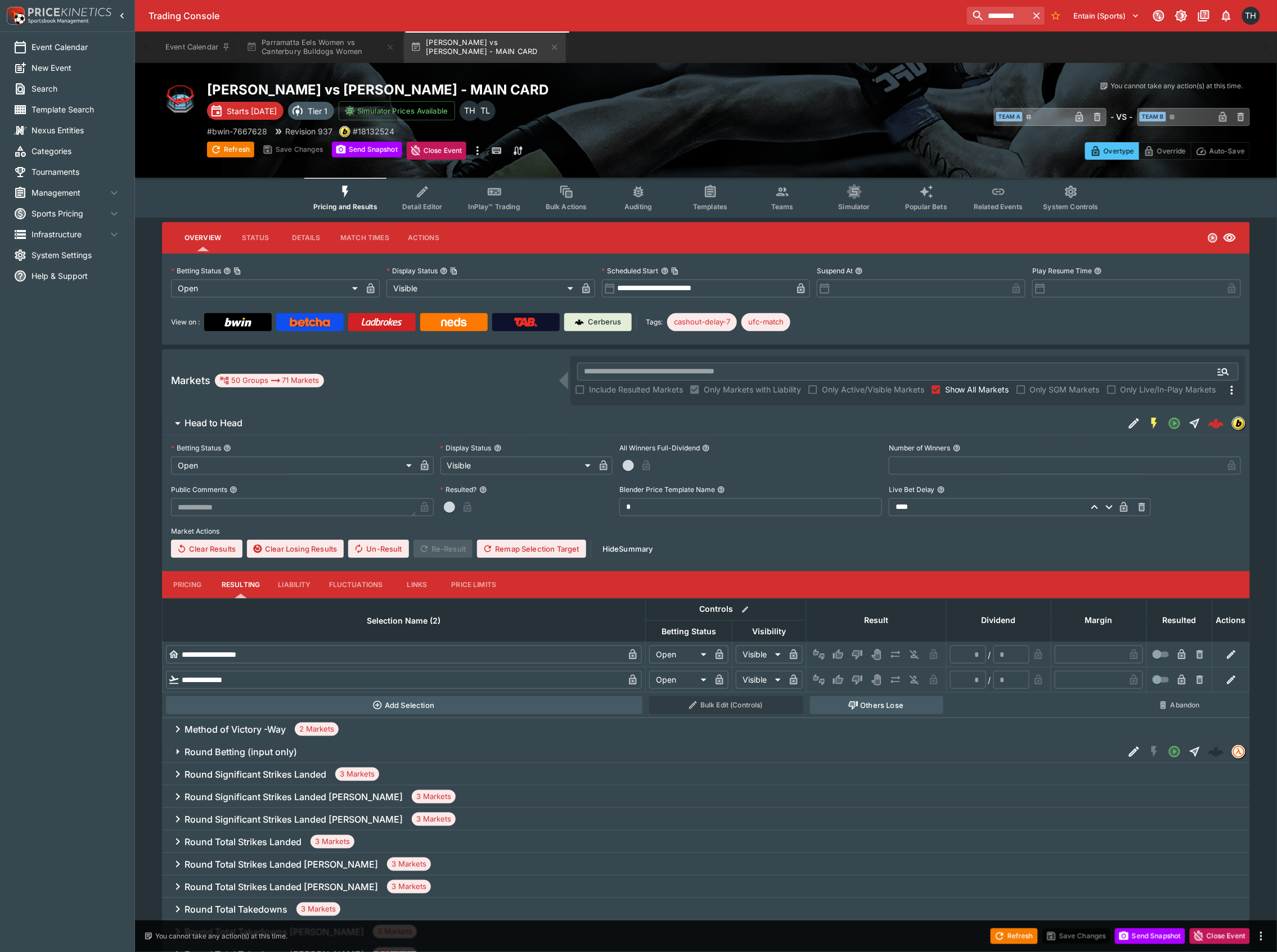
click at [479, 202] on span "InPlay™ Trading" at bounding box center [494, 207] width 52 height 9
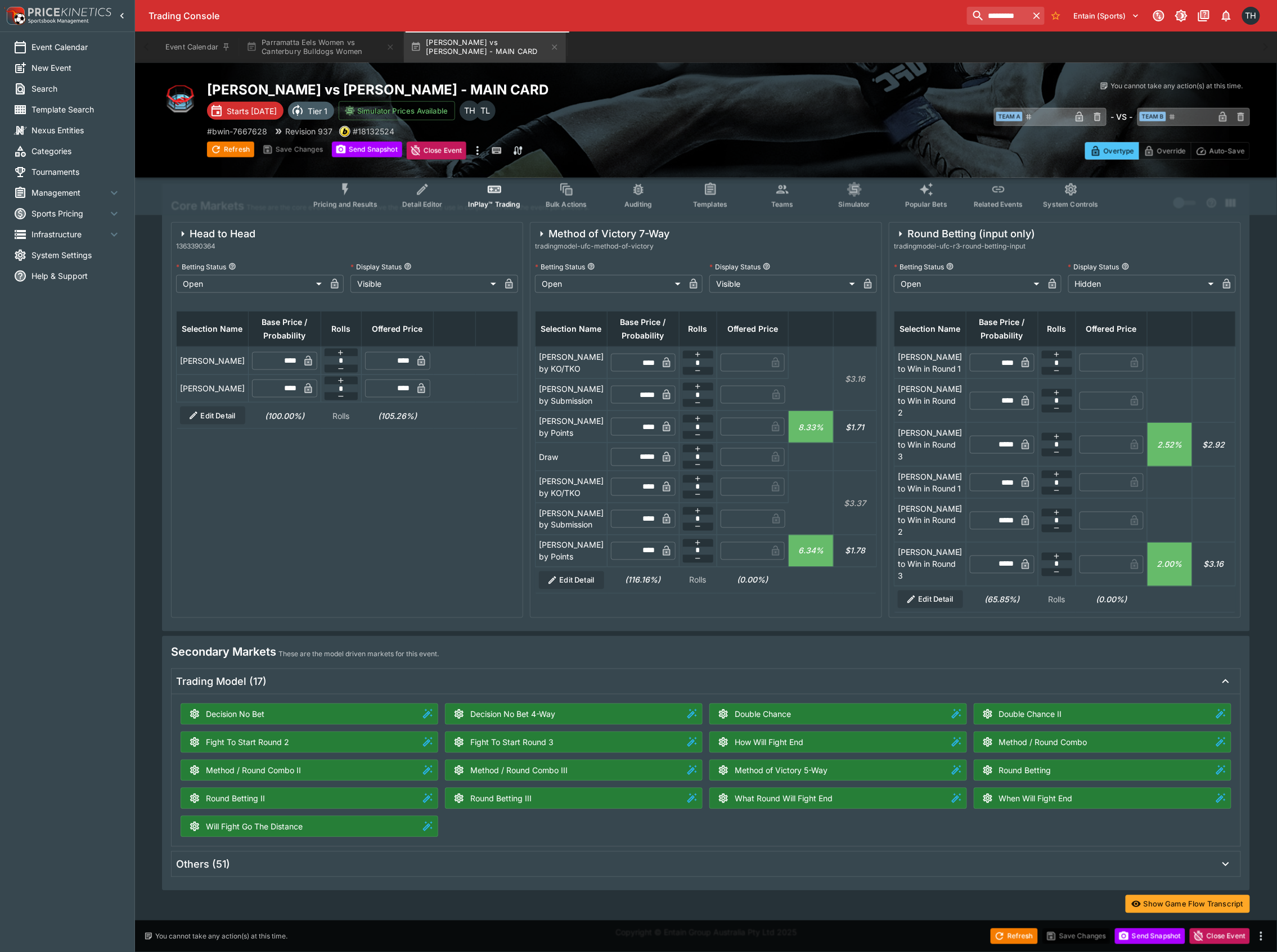
scroll to position [75, 0]
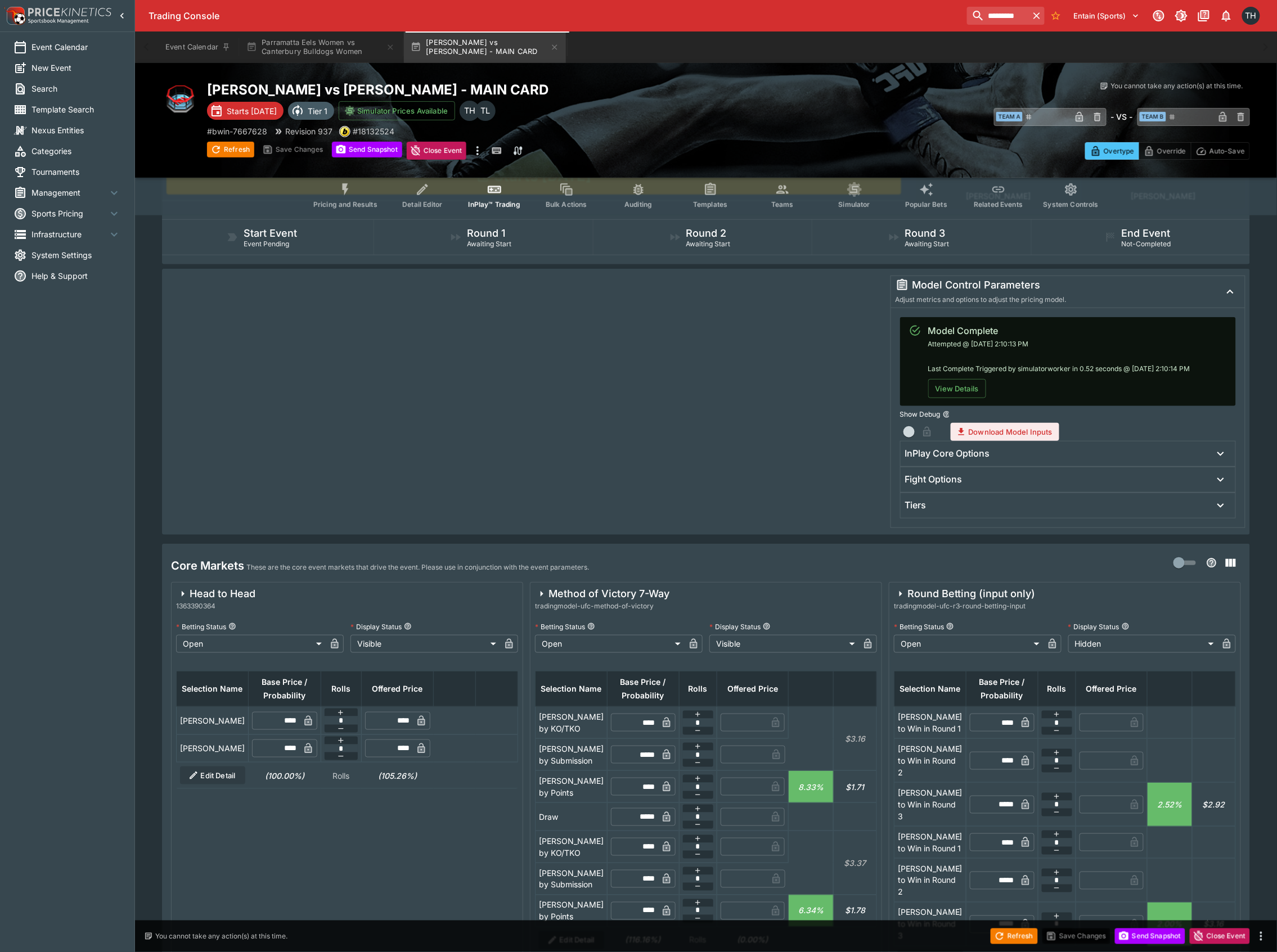
click at [788, 194] on icon "Event type filters" at bounding box center [782, 189] width 15 height 15
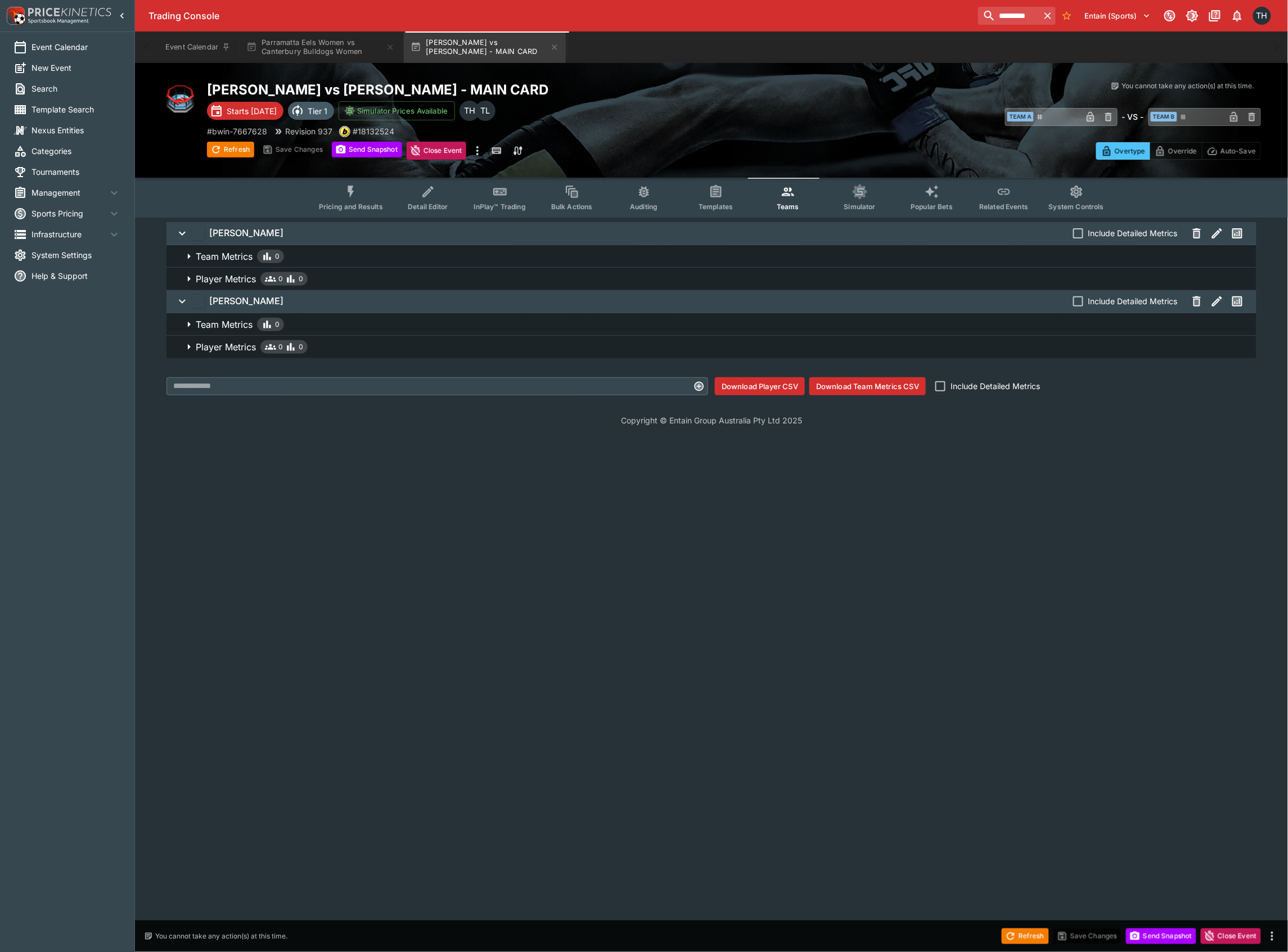
click at [734, 343] on span "Player Metrics 0 0" at bounding box center [722, 347] width 1052 height 13
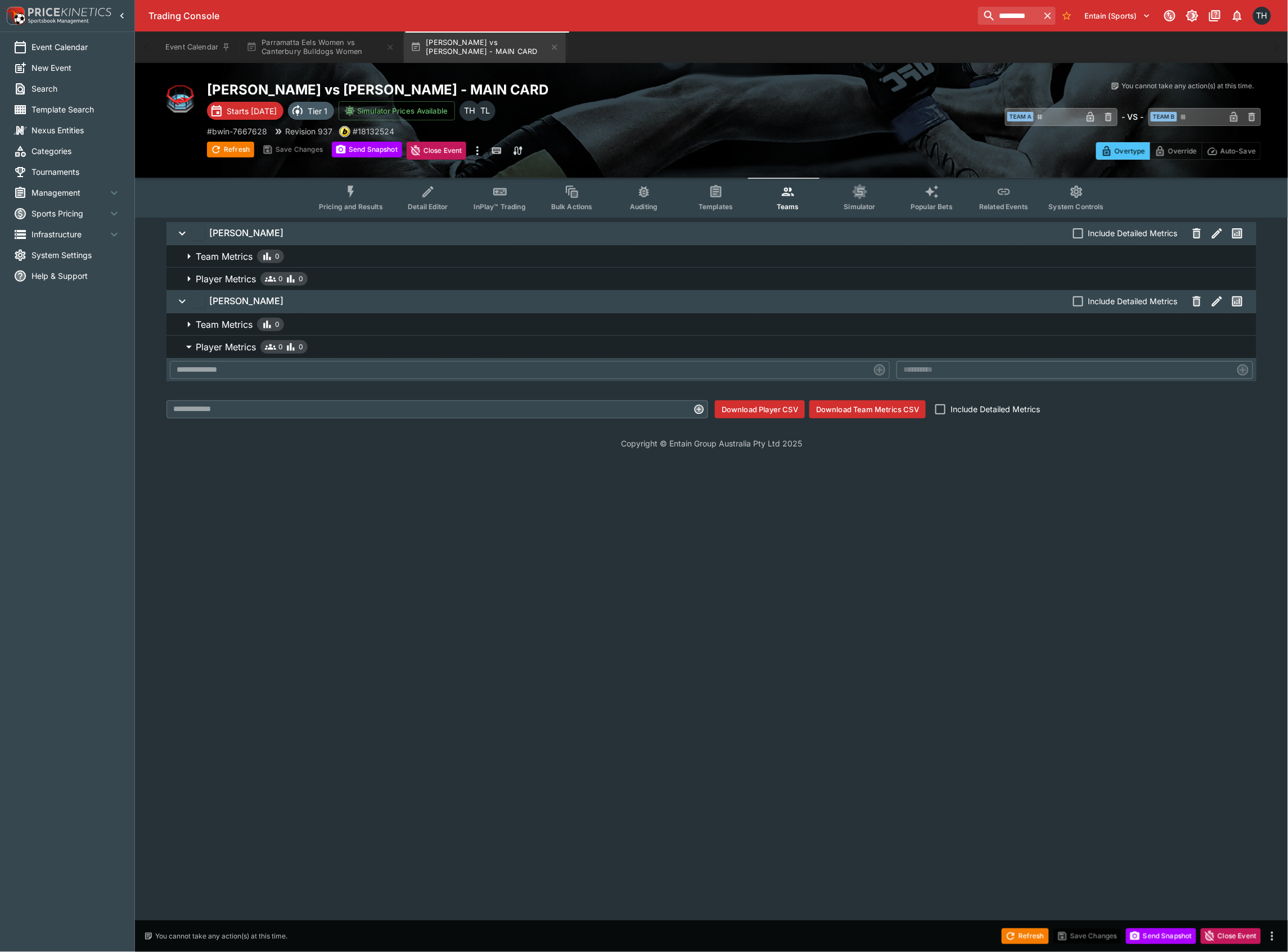
click at [717, 347] on span "Player Metrics 0 0" at bounding box center [722, 347] width 1052 height 13
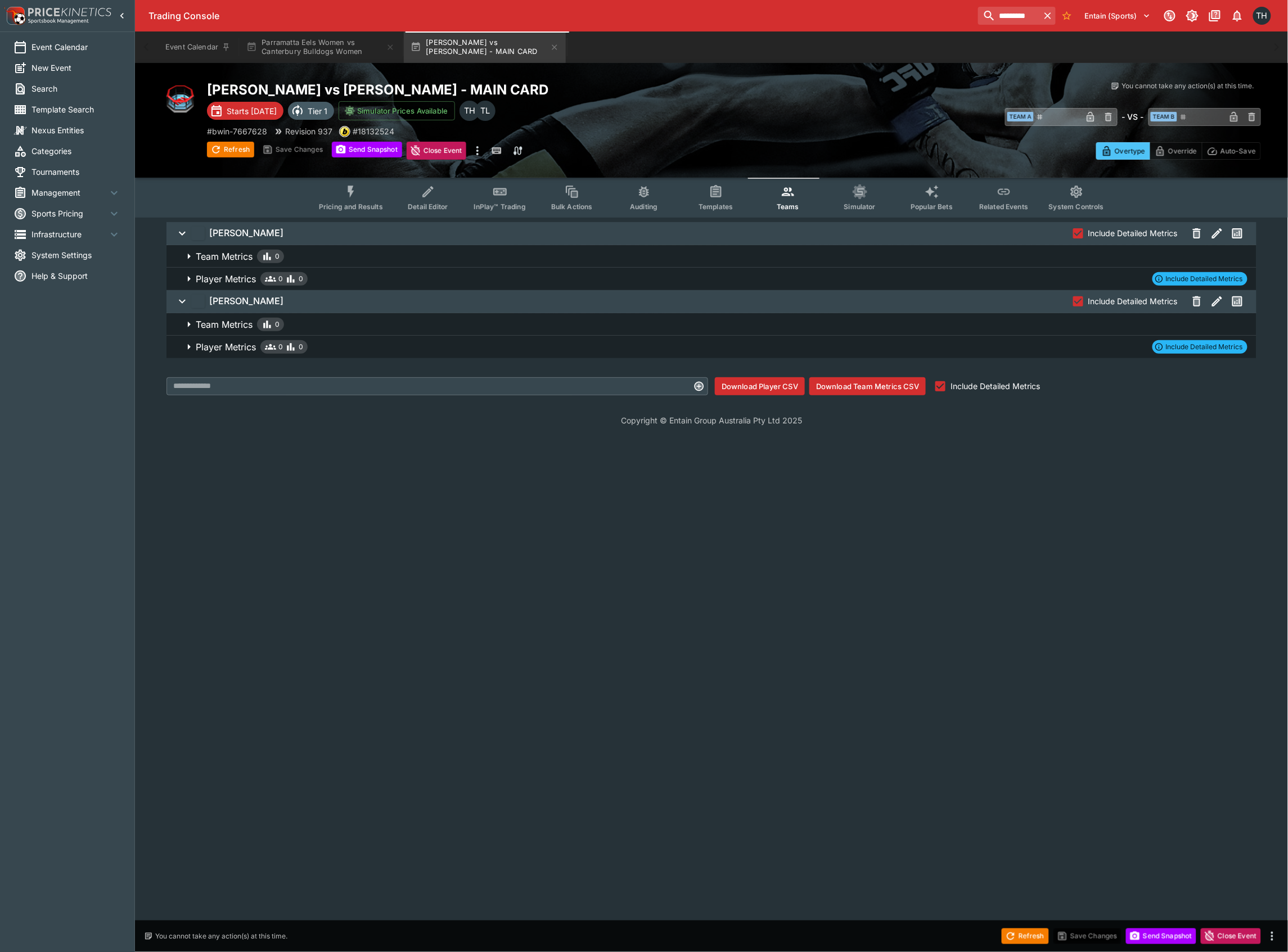
click at [935, 346] on span "Player Metrics 0 0 Include Detailed Metrics" at bounding box center [722, 347] width 1052 height 13
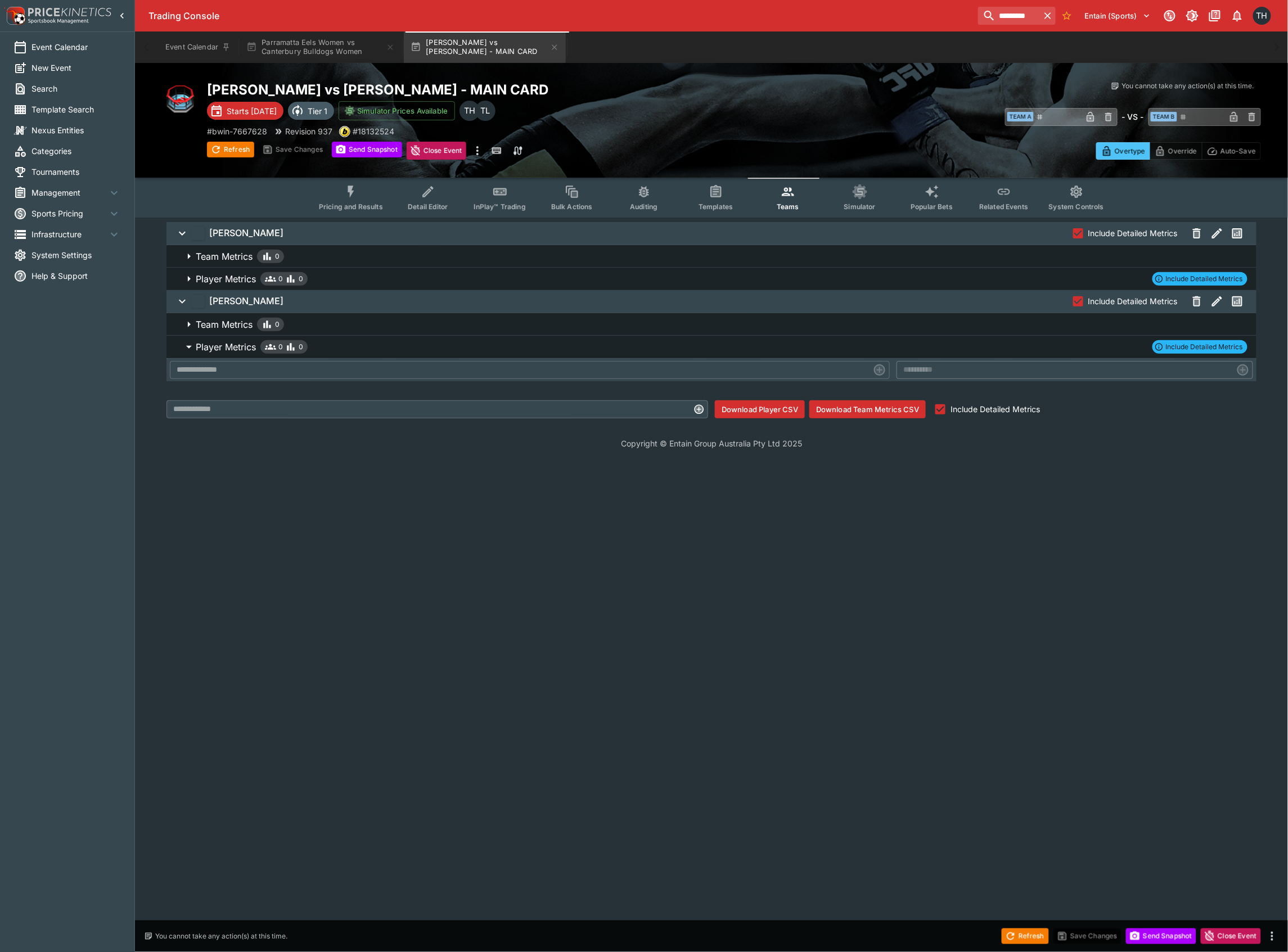
click at [498, 331] on button "Team Metrics 0" at bounding box center [712, 324] width 1090 height 23
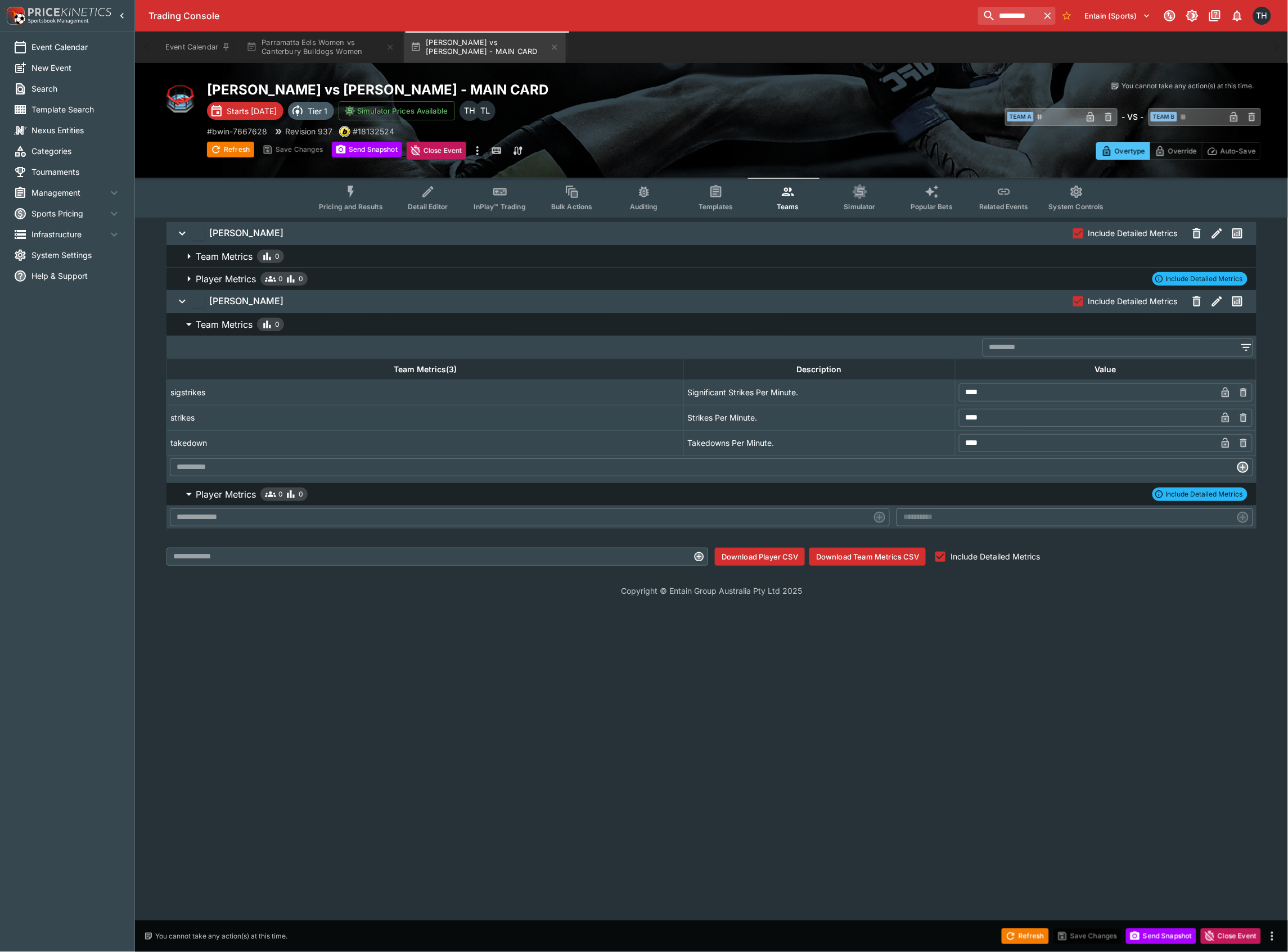
click at [856, 556] on button "Download Team Metrics CSV" at bounding box center [867, 557] width 116 height 18
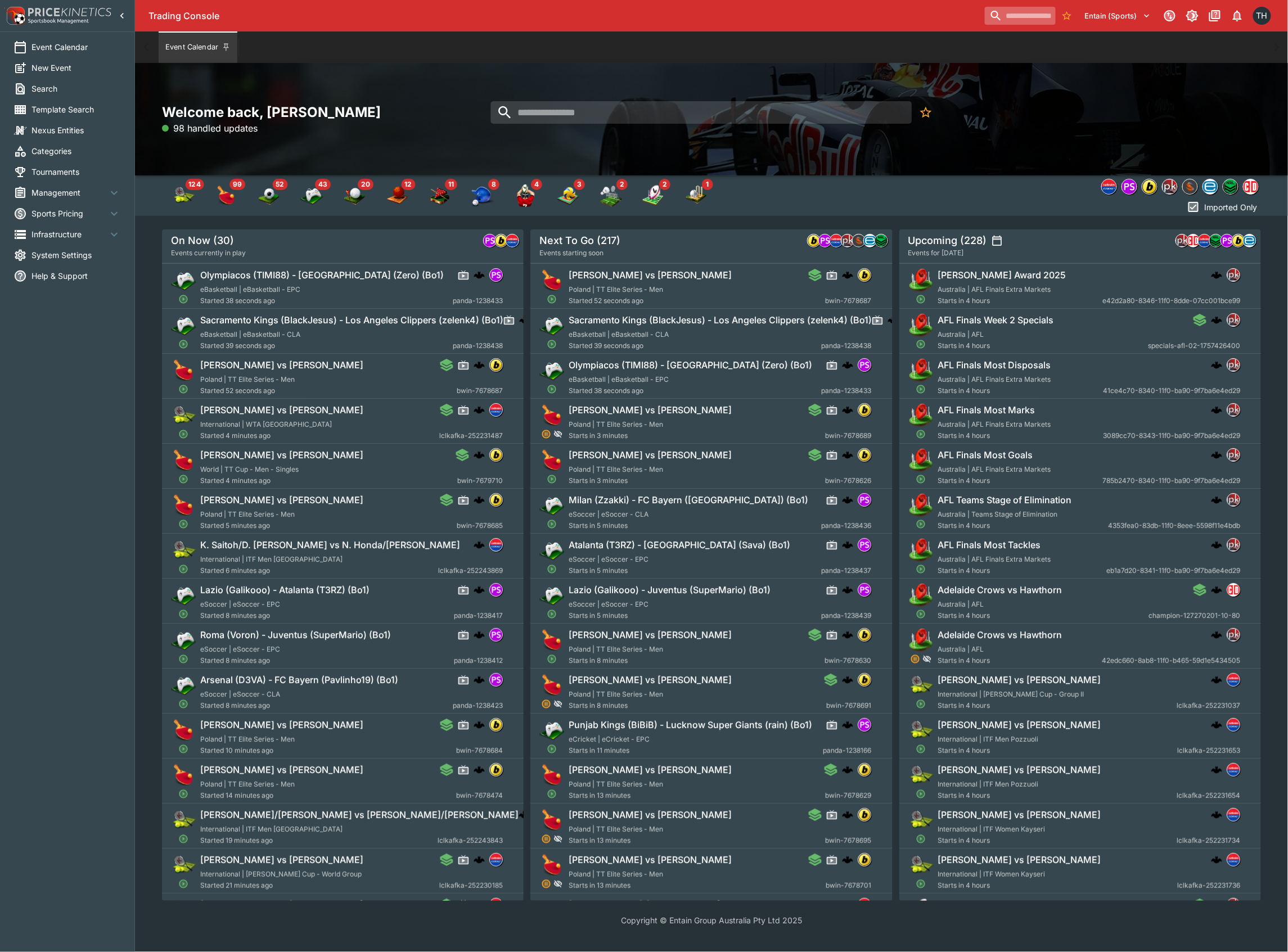
click at [1000, 18] on input "search" at bounding box center [1020, 15] width 71 height 18
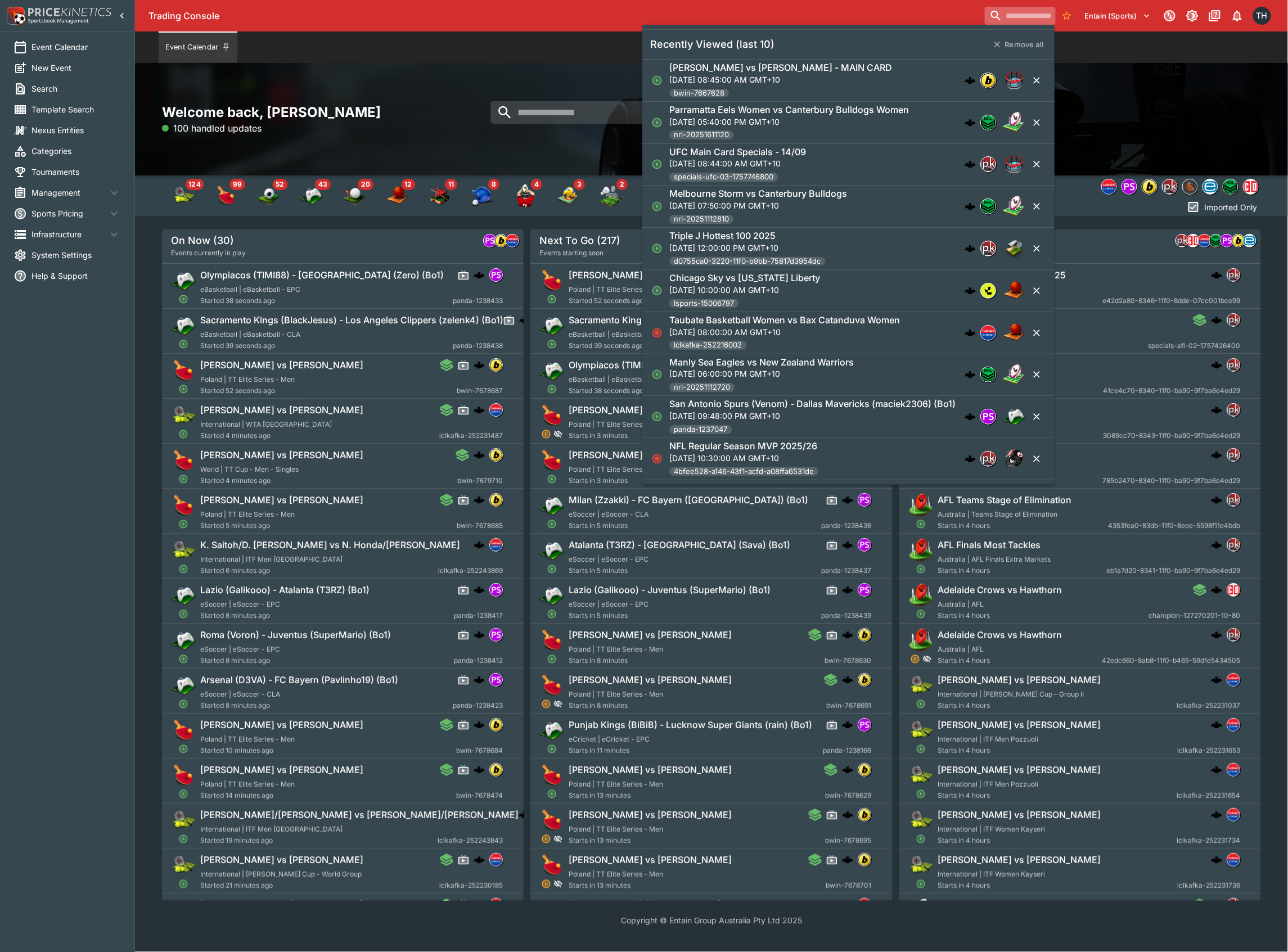
paste input "**********"
click at [1000, 16] on input "**********" at bounding box center [978, 15] width 126 height 18
click at [1000, 17] on input "**********" at bounding box center [978, 15] width 126 height 18
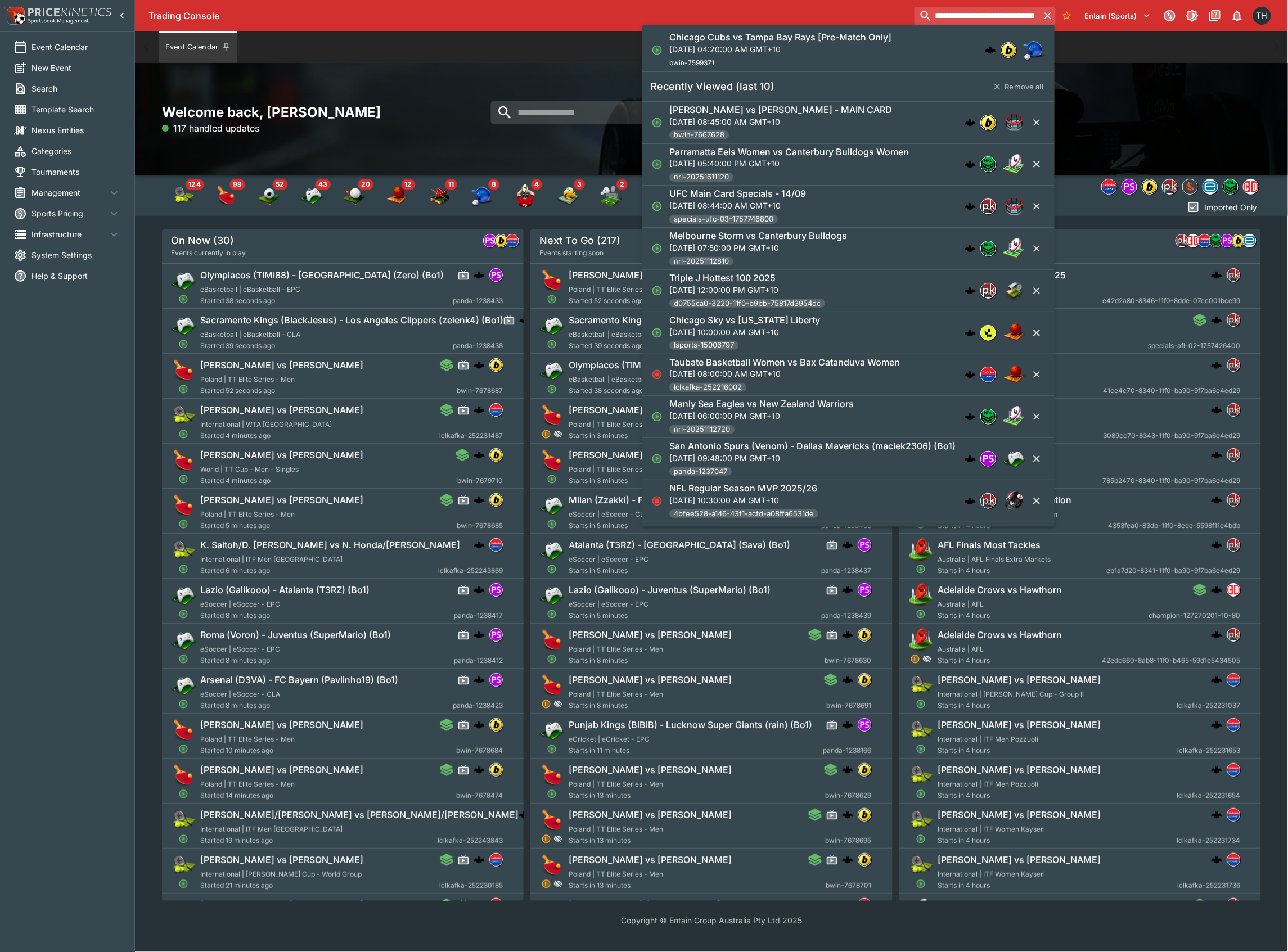
type input "**********"
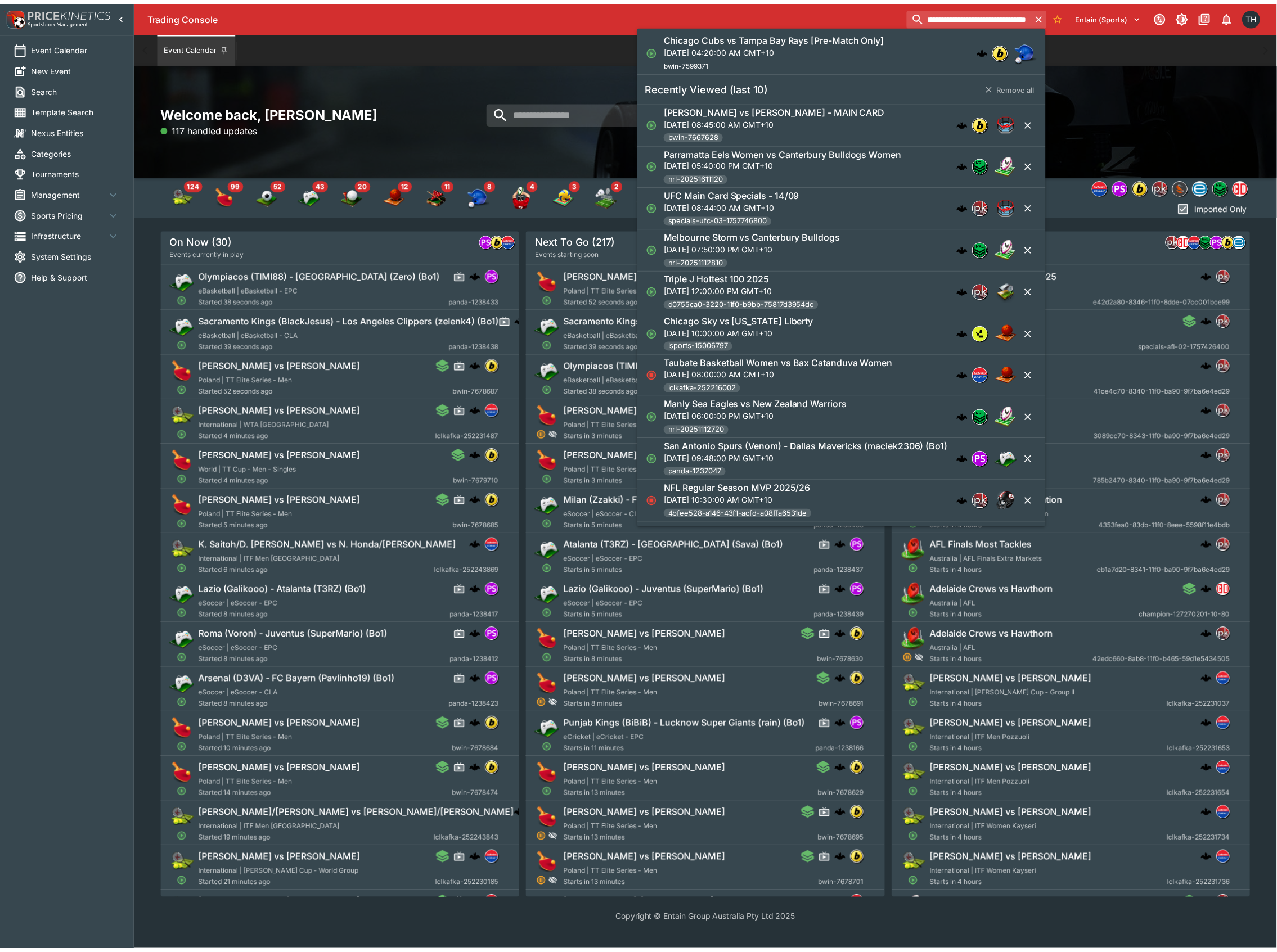
scroll to position [0, 0]
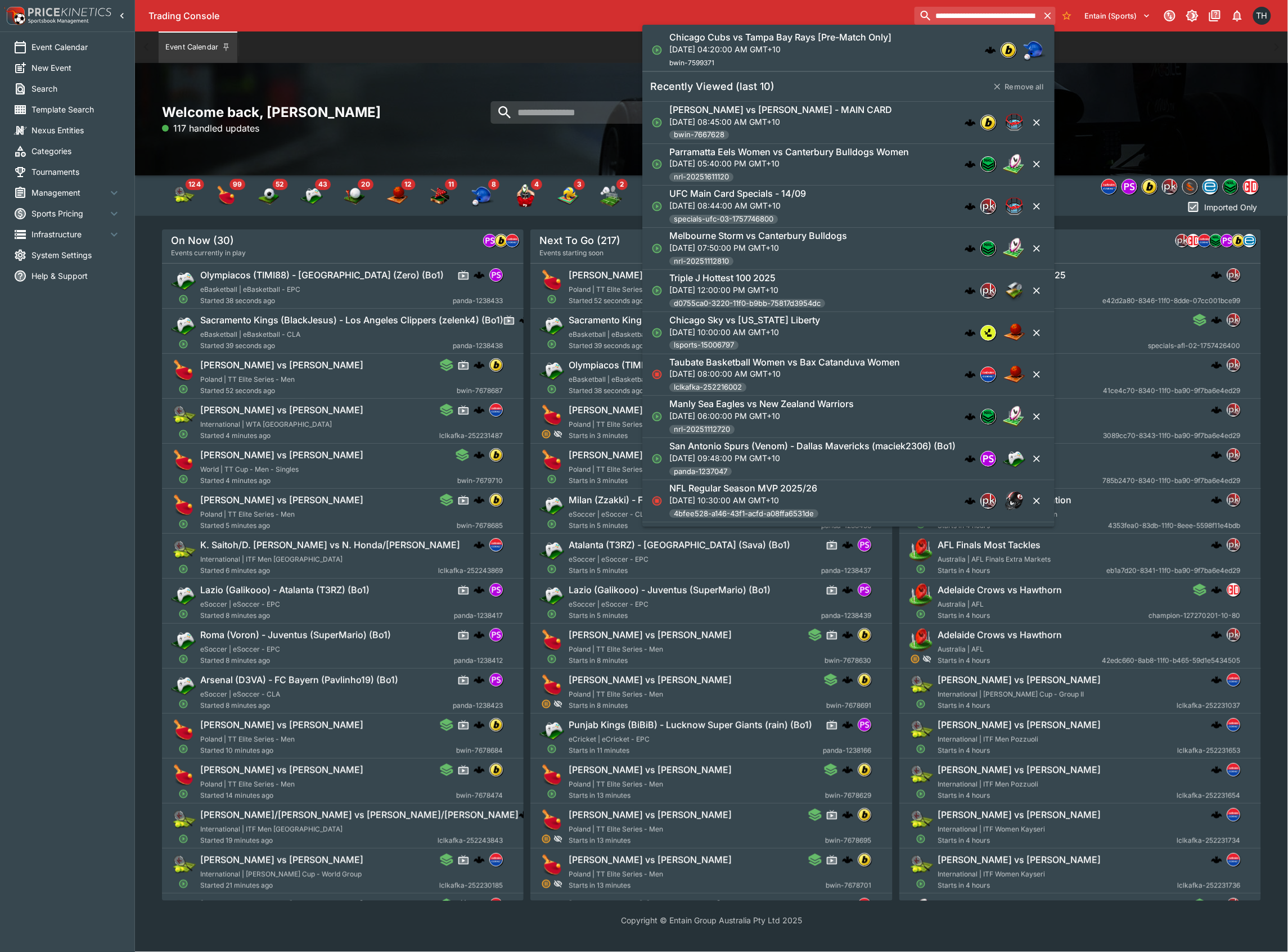
click at [861, 39] on h6 "Chicago Cubs vs Tampa Bay Rays [Pre-Match Only]" at bounding box center [780, 37] width 222 height 12
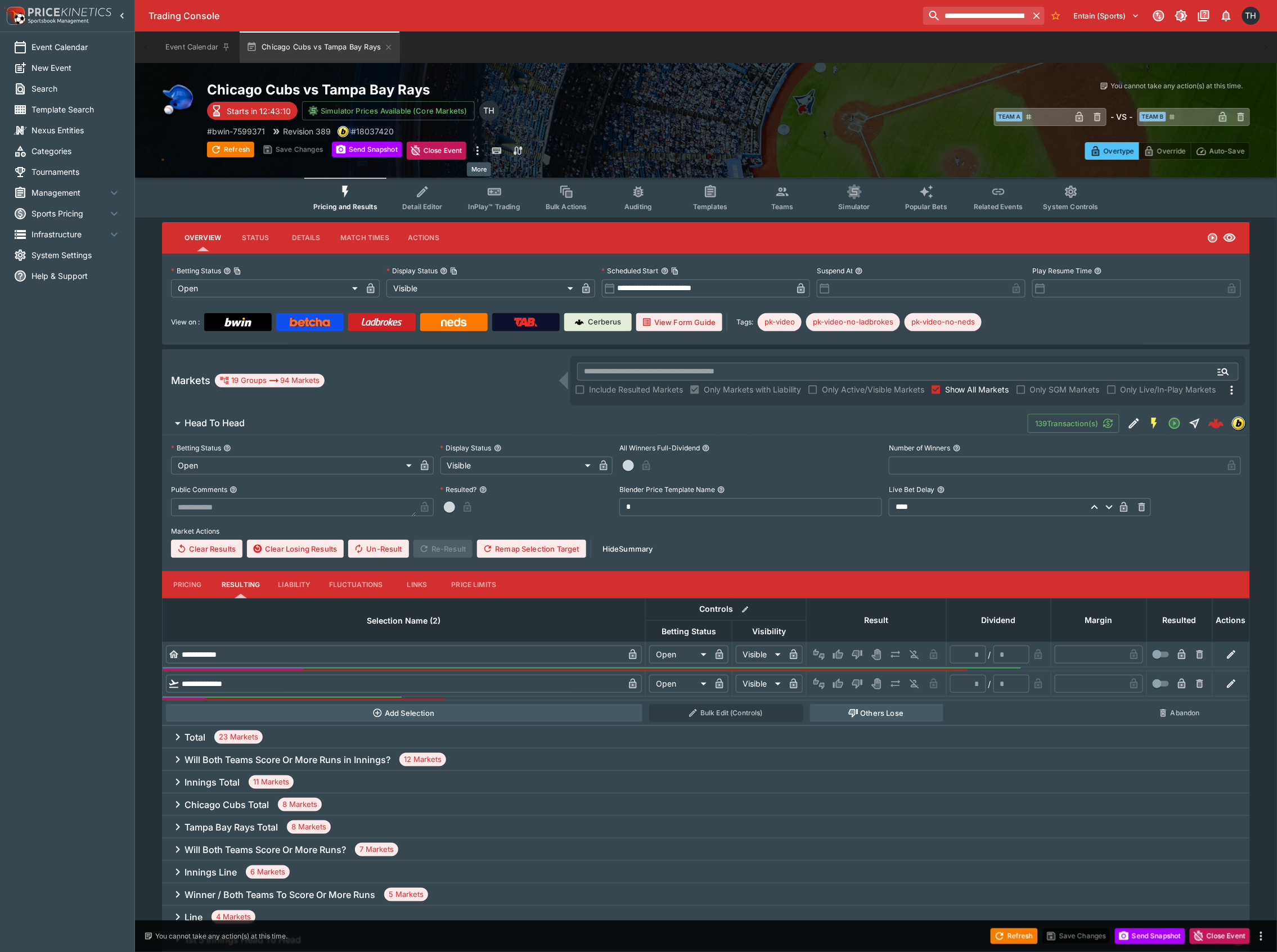
click at [479, 149] on icon "more" at bounding box center [477, 151] width 2 height 9
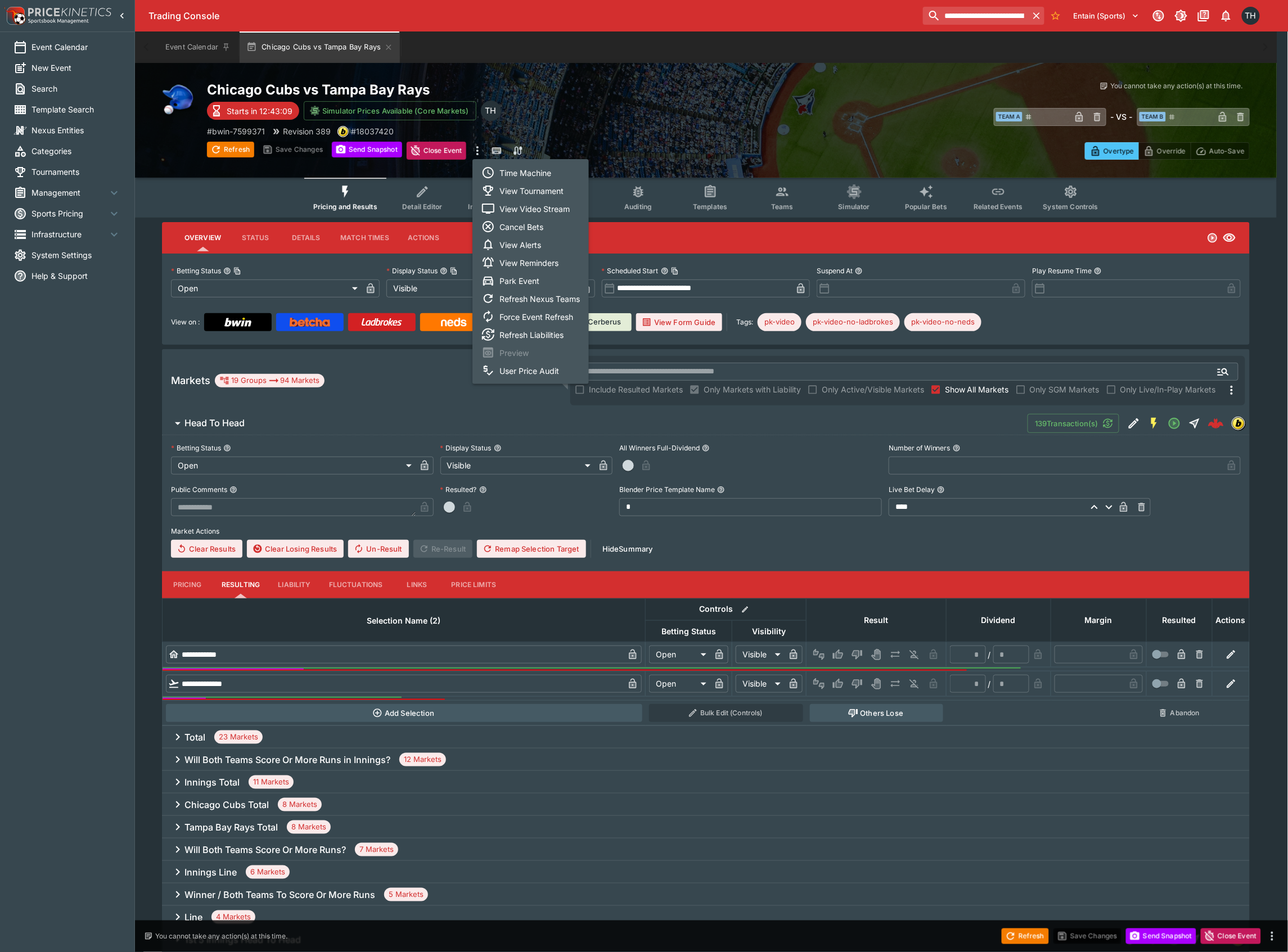
drag, startPoint x: 66, startPoint y: 237, endPoint x: 64, endPoint y: 243, distance: 6.3
click at [66, 237] on div at bounding box center [644, 476] width 1288 height 952
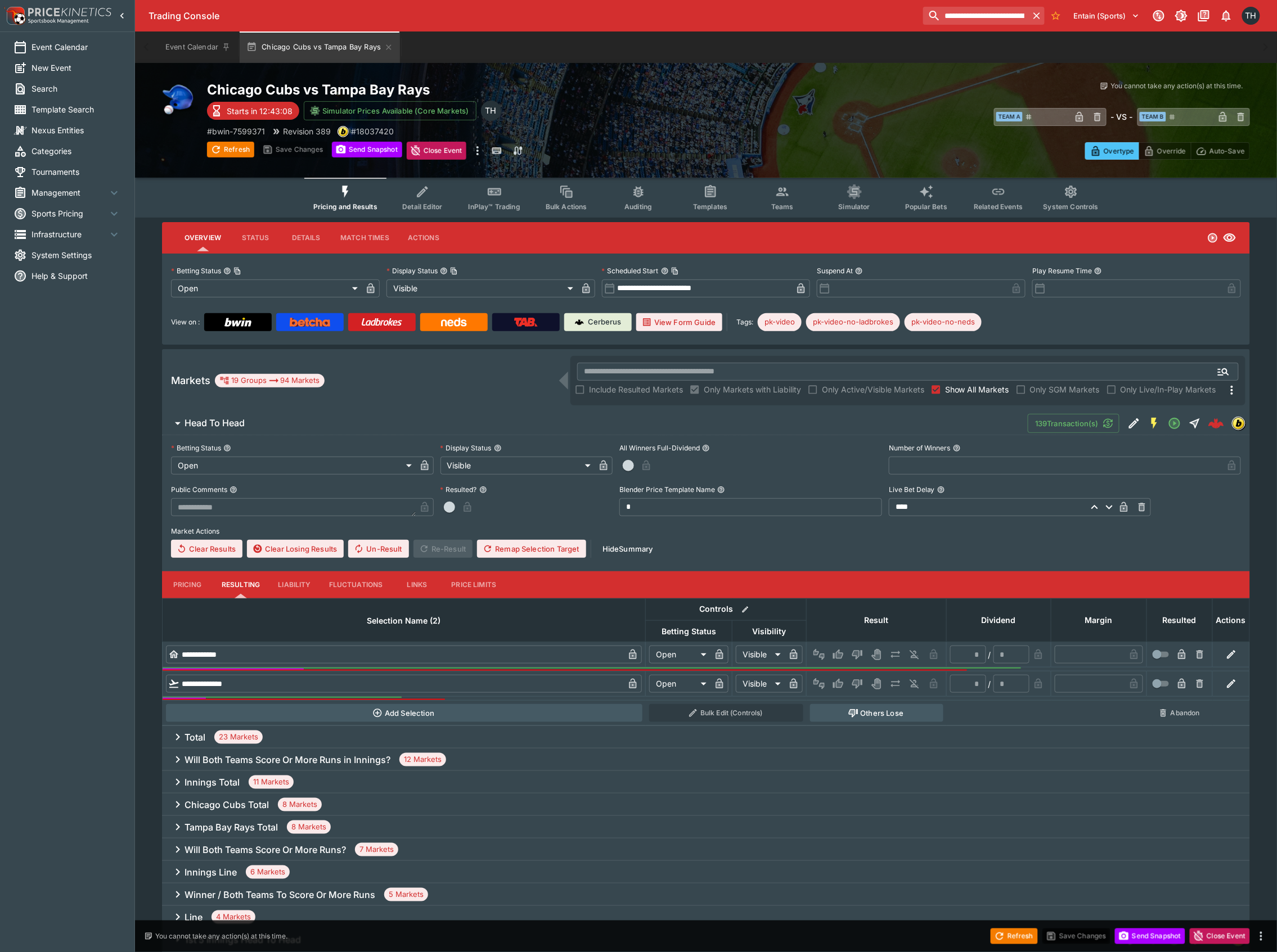
click at [58, 253] on span "System Settings" at bounding box center [76, 255] width 89 height 12
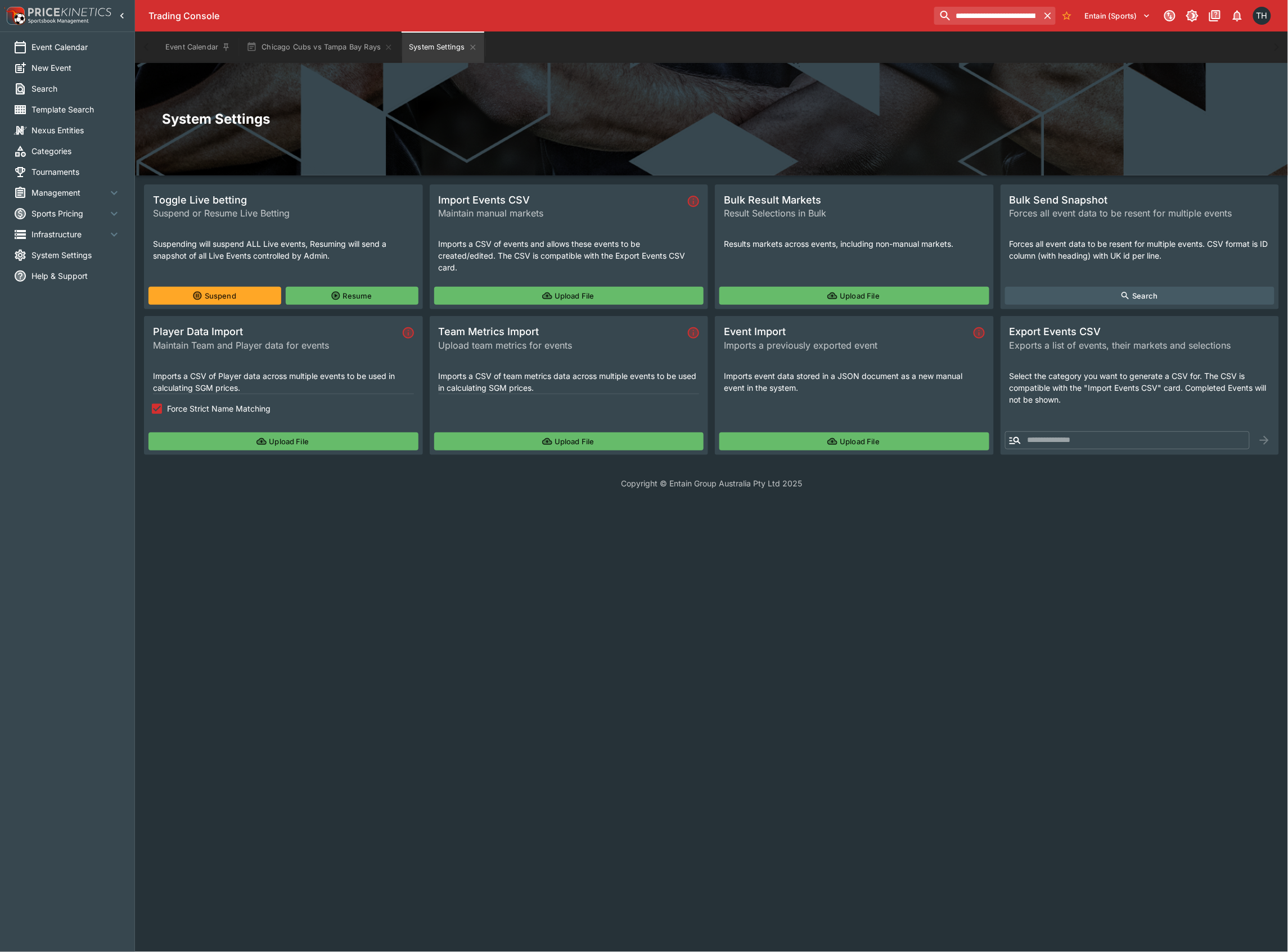
click at [50, 166] on span "Tournaments" at bounding box center [76, 172] width 89 height 12
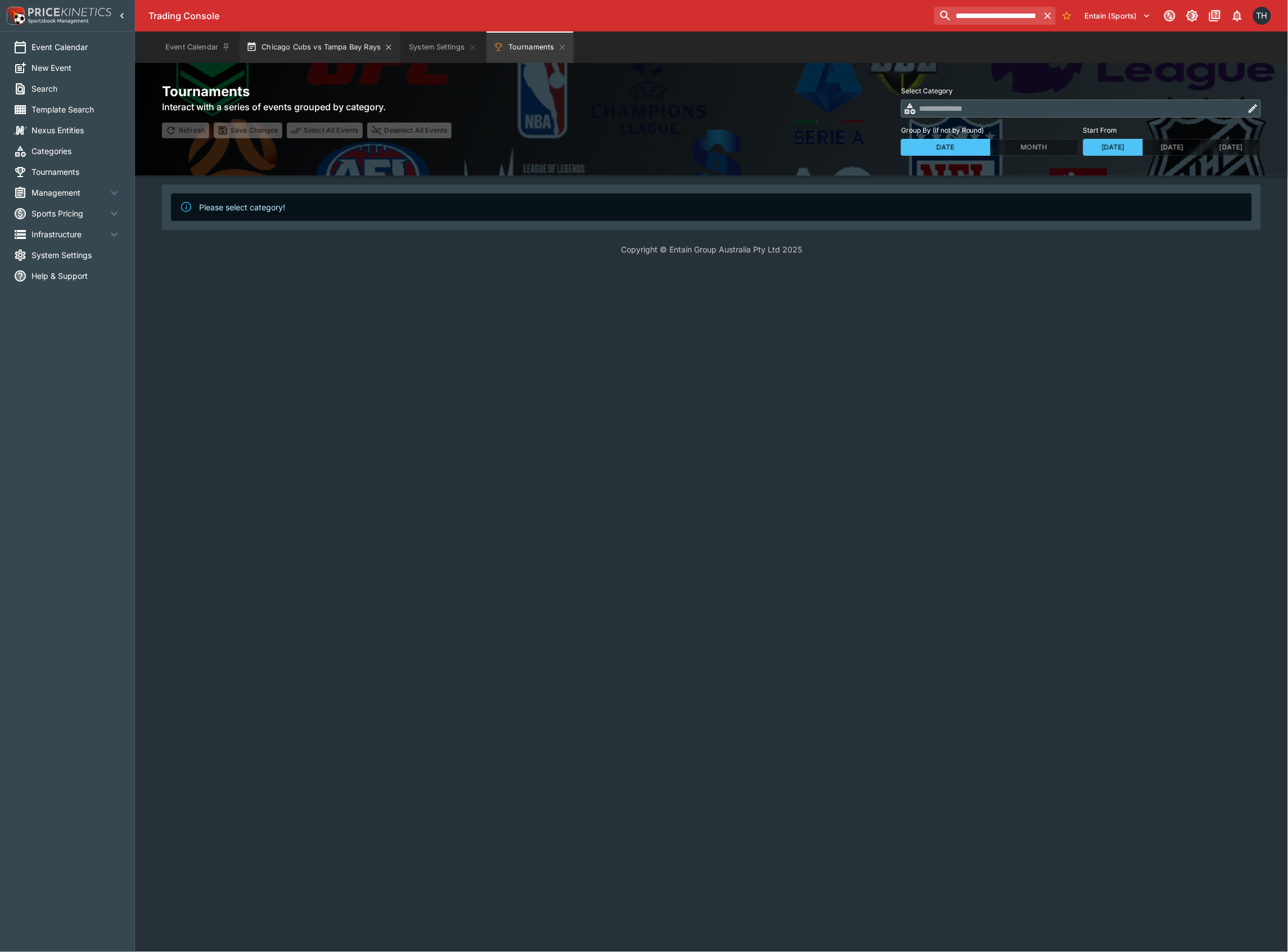
click at [315, 53] on button "Chicago Cubs vs Tampa Bay Rays" at bounding box center [319, 47] width 160 height 31
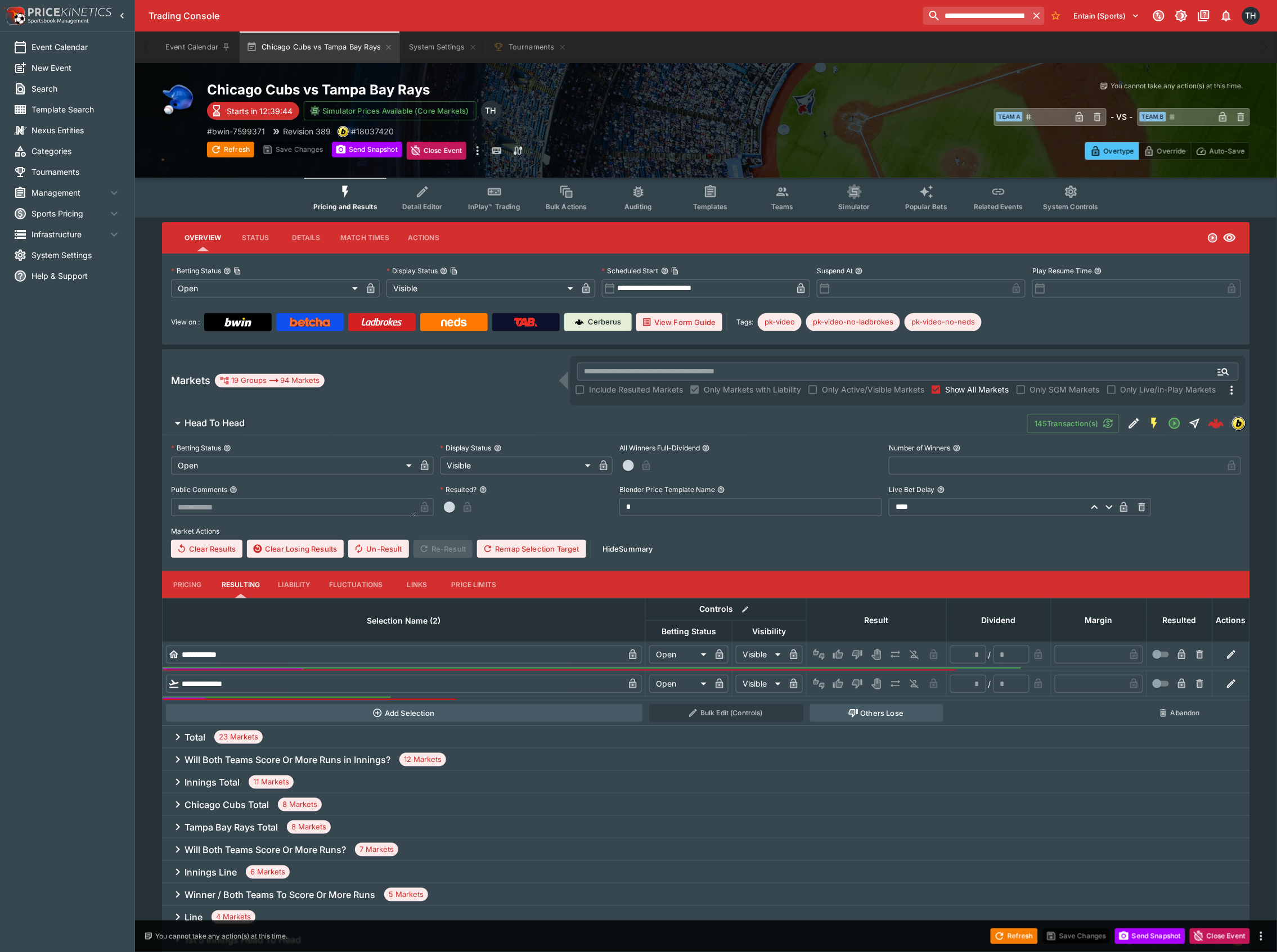
click at [481, 140] on div "Chicago Cubs vs Tampa Bay Rays Starts in 12:39:44 Simulator Prices Available (C…" at bounding box center [468, 121] width 522 height 79
click at [478, 149] on icon "more" at bounding box center [477, 151] width 13 height 13
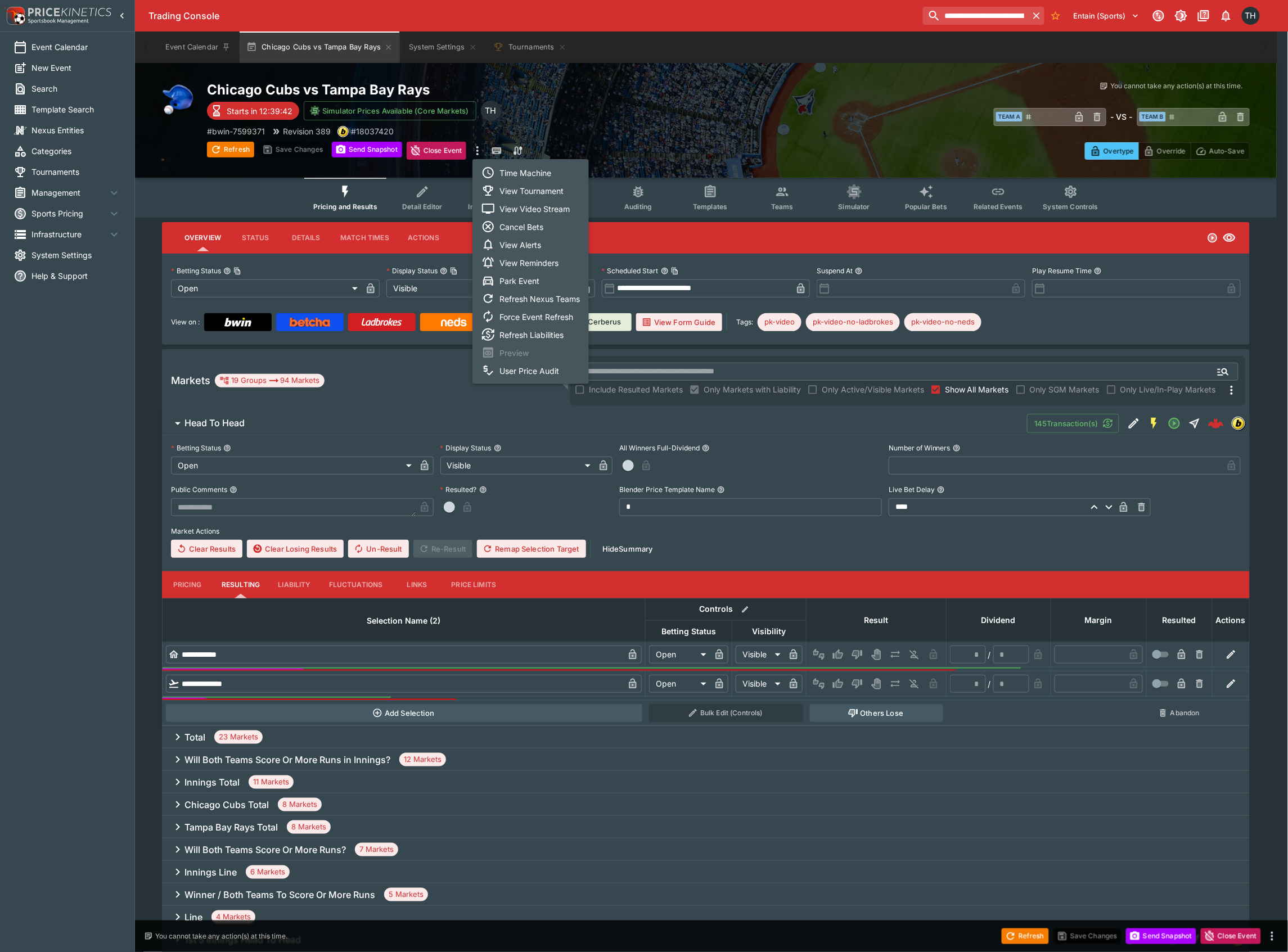
click at [538, 187] on li "View Tournament" at bounding box center [530, 191] width 116 height 18
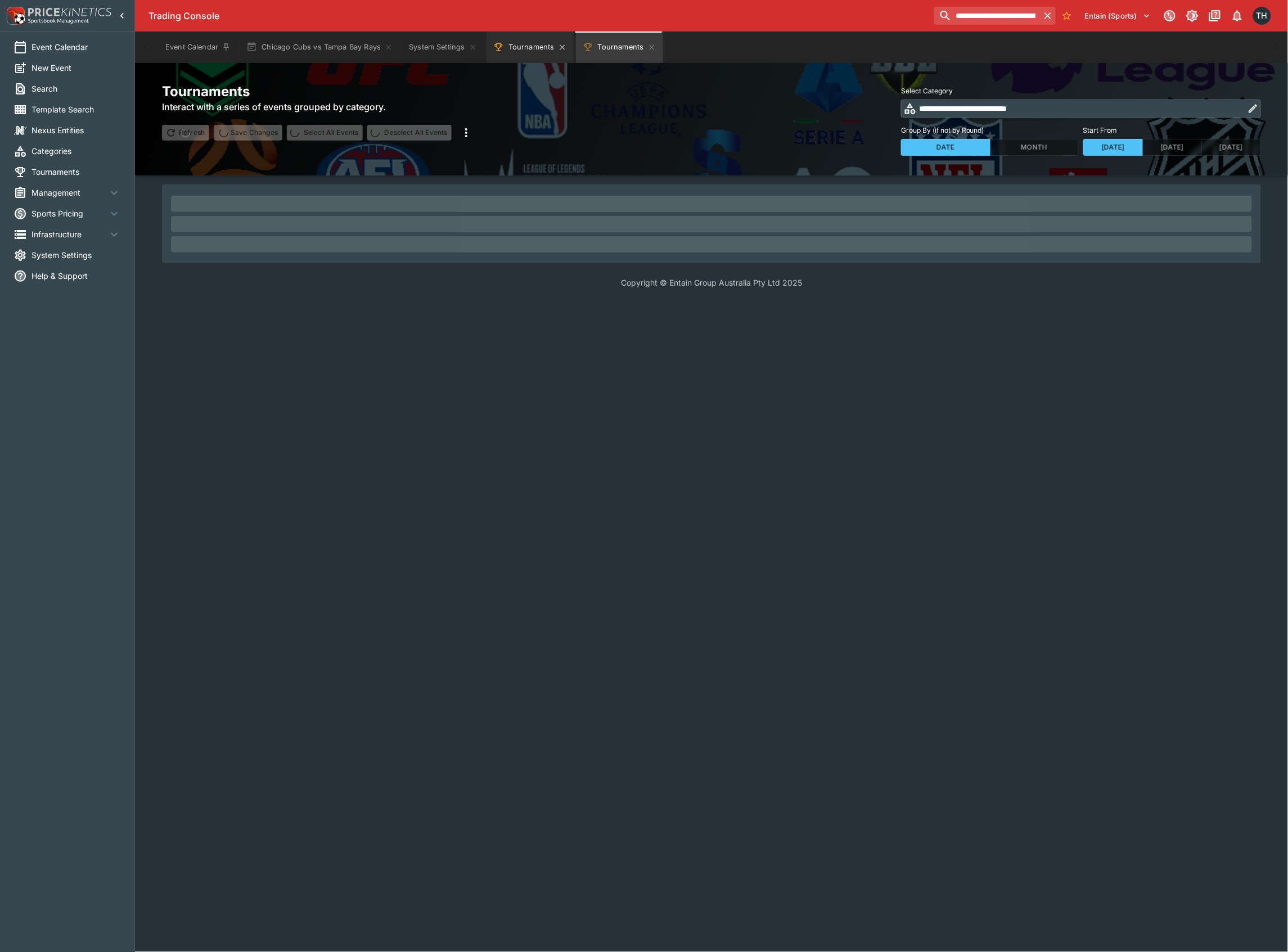
click at [527, 46] on button "Tournaments" at bounding box center [530, 47] width 87 height 31
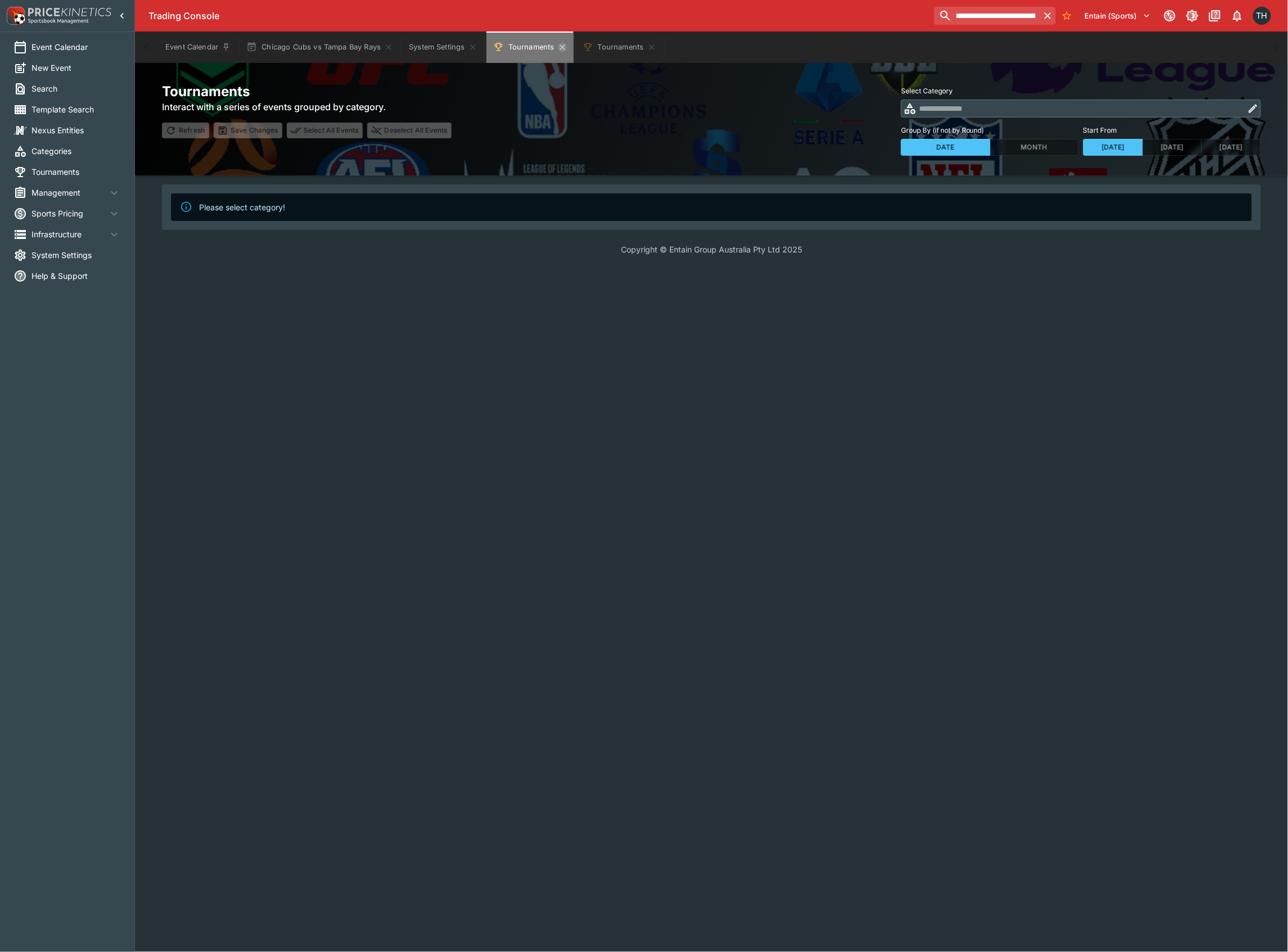
click at [561, 46] on icon "Tournaments" at bounding box center [563, 47] width 9 height 9
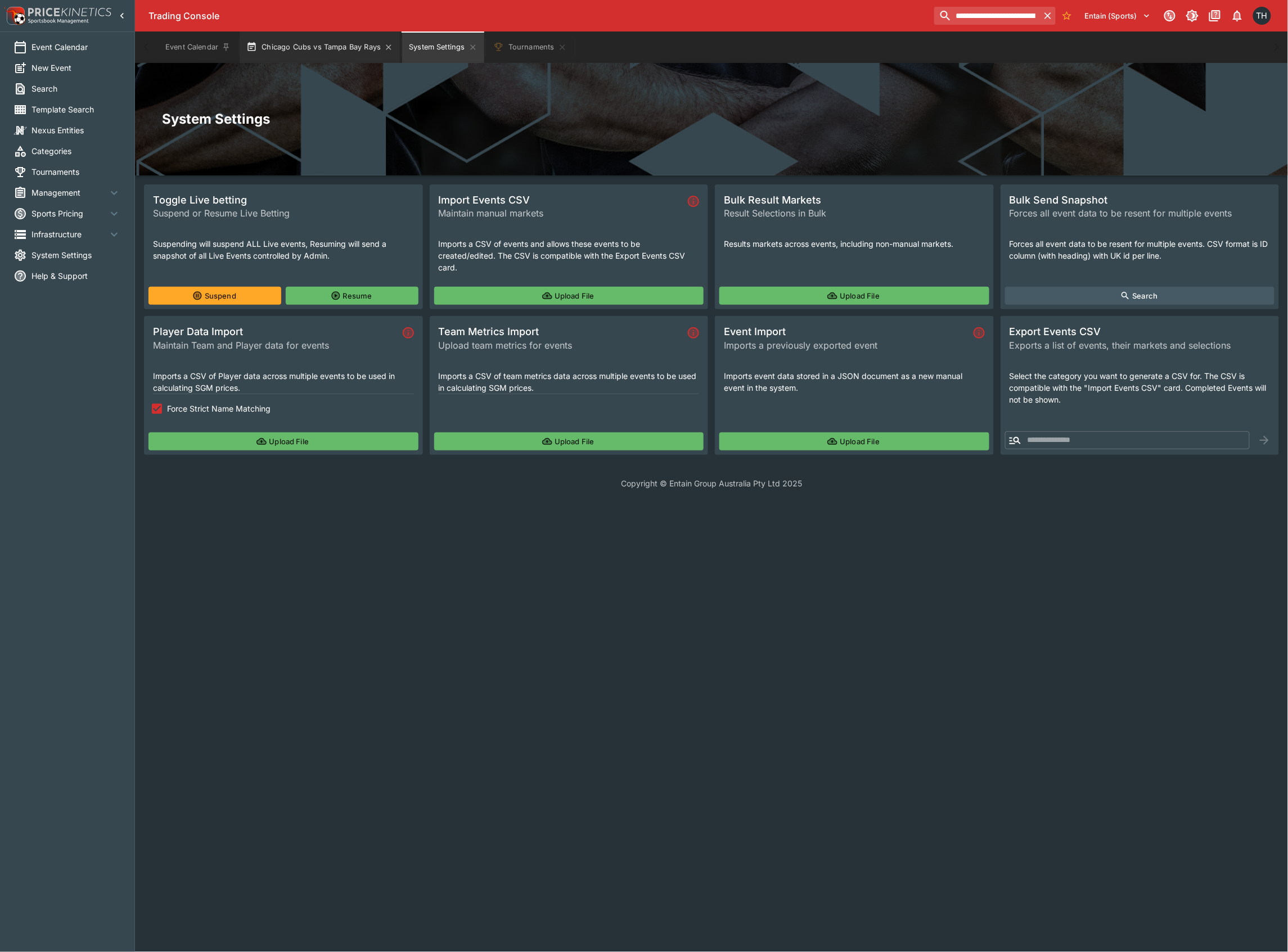
click at [331, 43] on button "Chicago Cubs vs Tampa Bay Rays" at bounding box center [319, 47] width 160 height 31
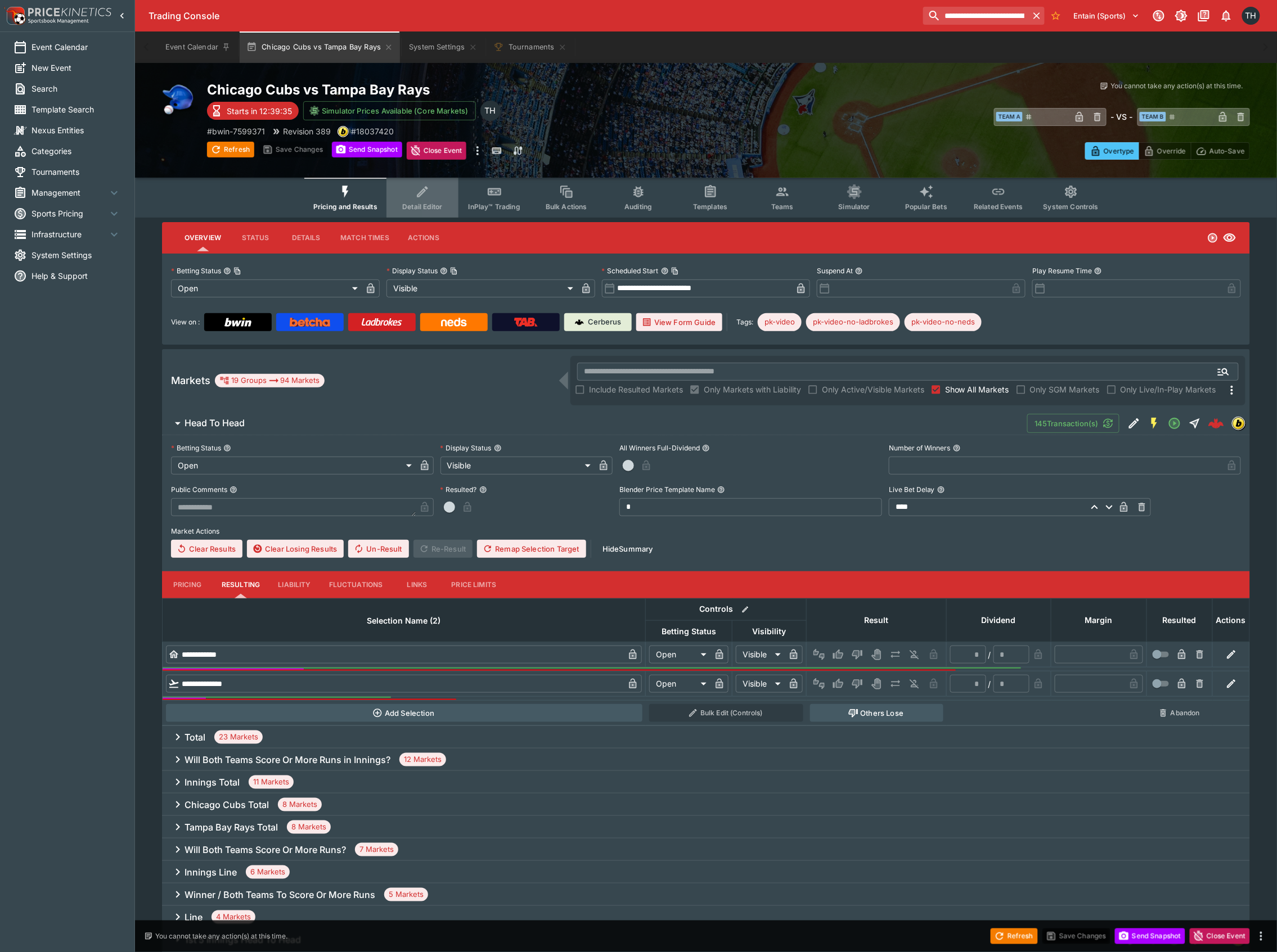
click at [422, 185] on icon "Event type filters" at bounding box center [422, 192] width 15 height 15
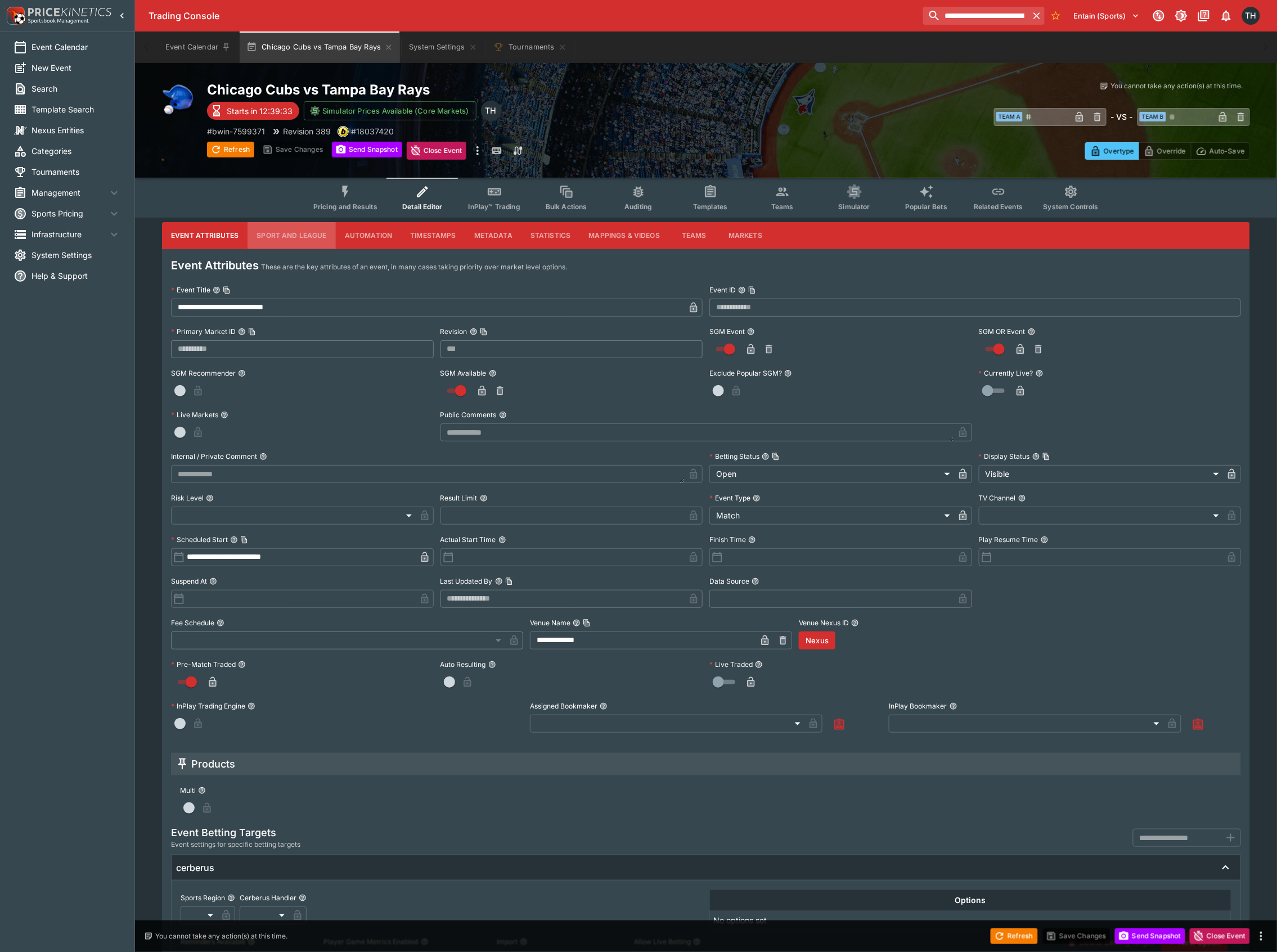
click at [293, 229] on button "Sport and League" at bounding box center [291, 235] width 88 height 27
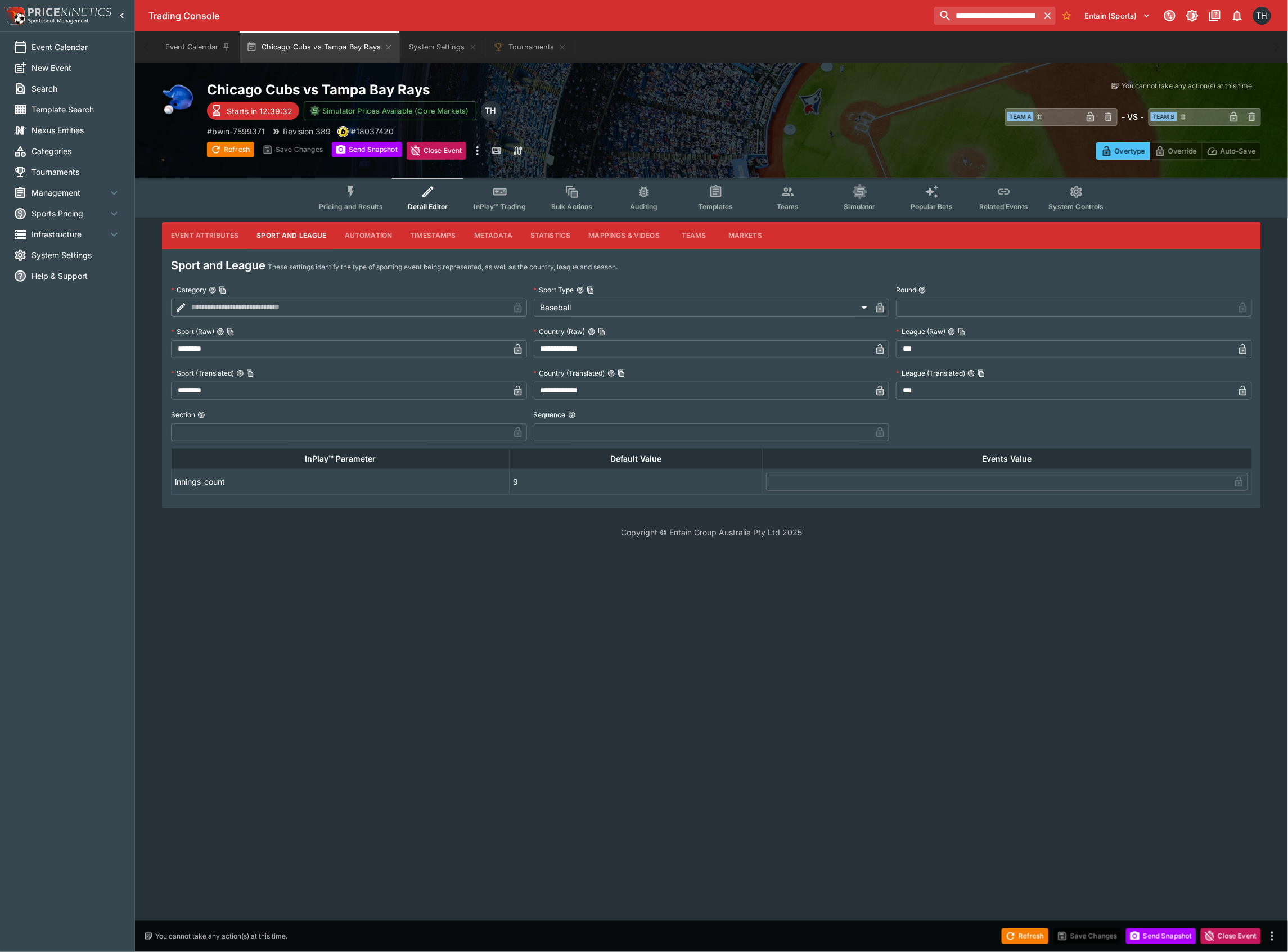
click at [197, 234] on button "Event Attributes" at bounding box center [205, 235] width 85 height 27
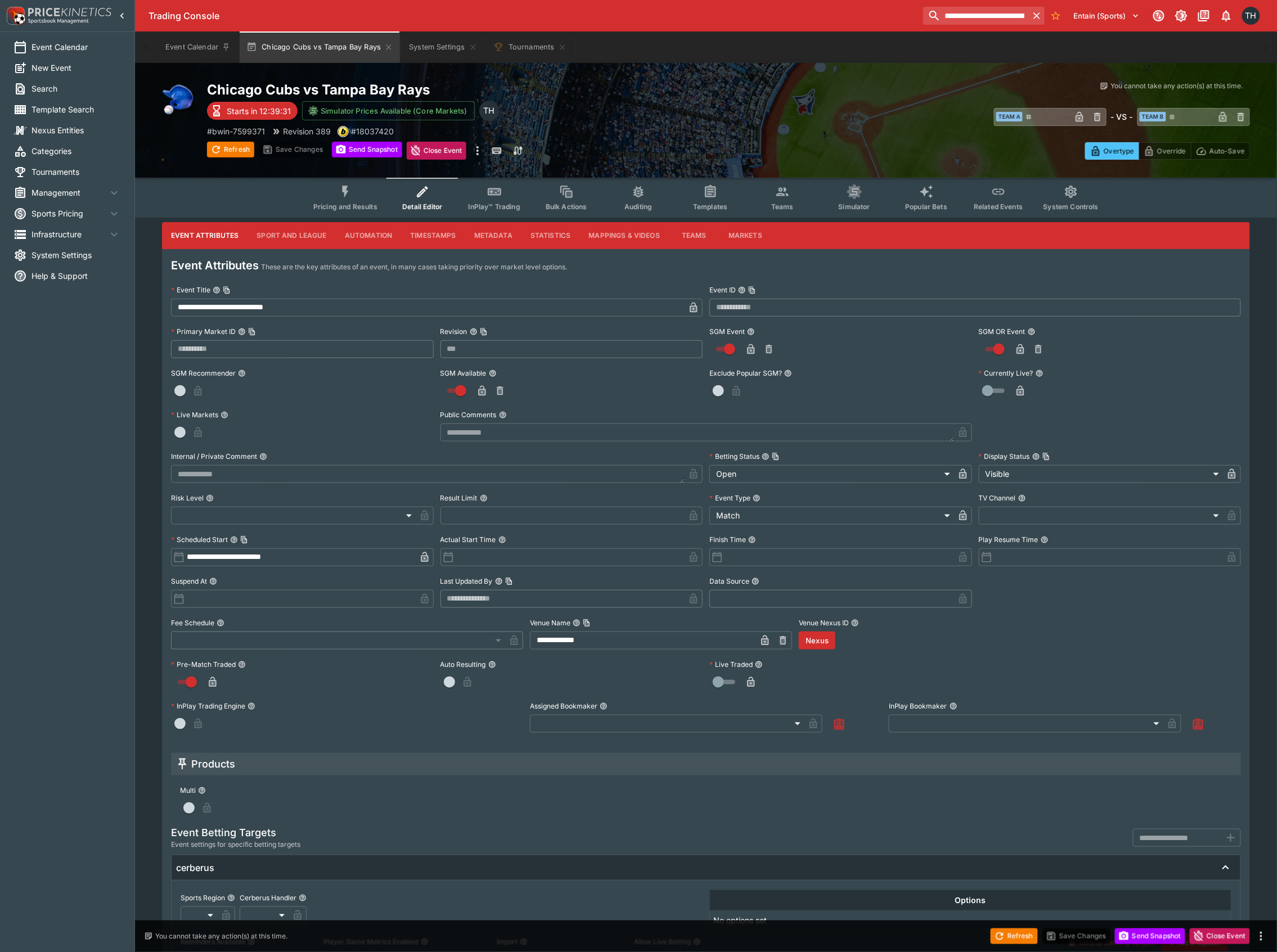
drag, startPoint x: 307, startPoint y: 235, endPoint x: 294, endPoint y: 244, distance: 15.8
click at [307, 234] on button "Sport and League" at bounding box center [291, 235] width 88 height 27
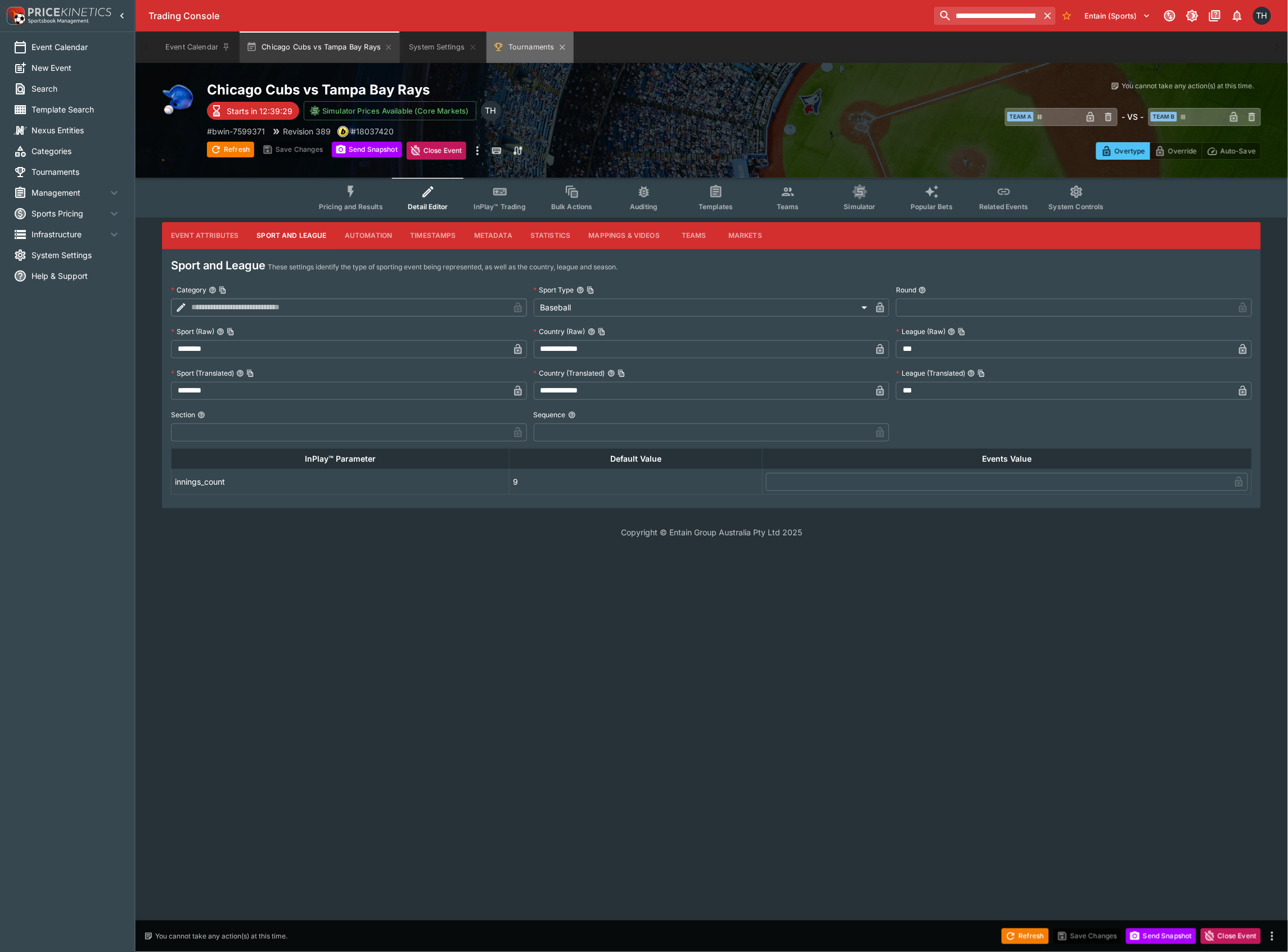
click at [541, 41] on button "Tournaments" at bounding box center [530, 47] width 87 height 31
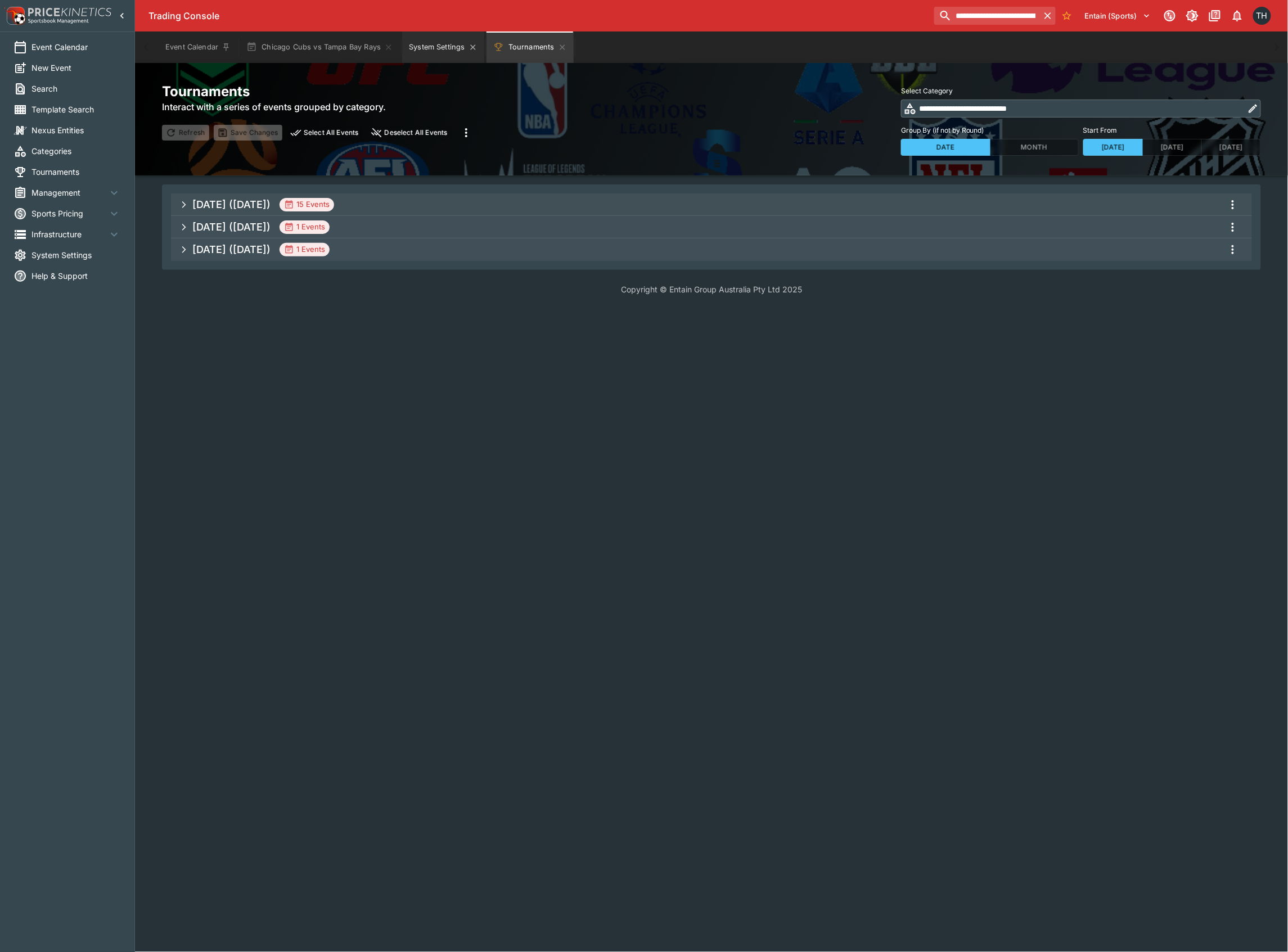
click at [426, 40] on button "System Settings" at bounding box center [443, 47] width 82 height 31
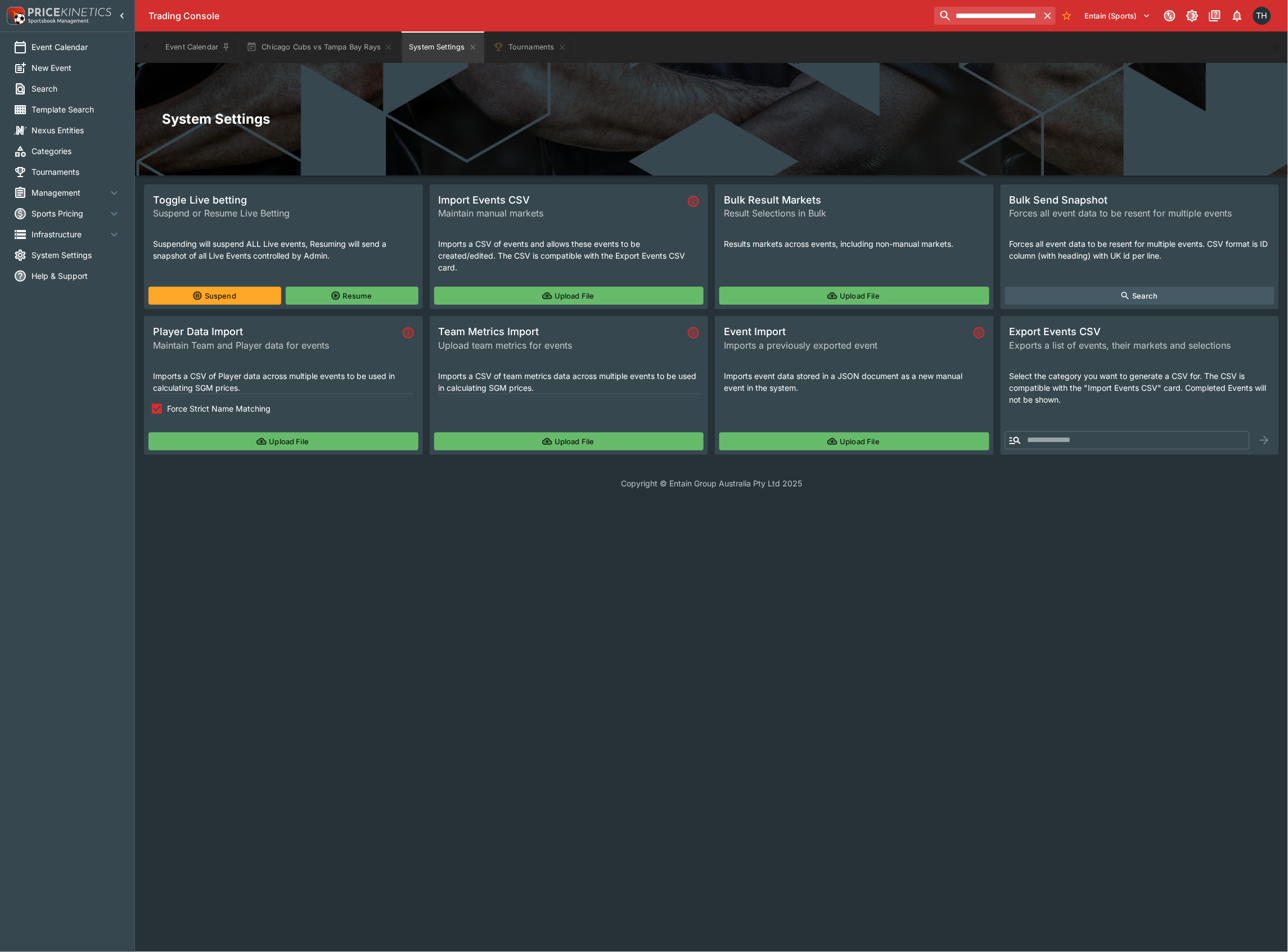
click at [1053, 442] on input "text" at bounding box center [1138, 441] width 225 height 18
paste input "**********"
type input "**********"
click at [1262, 437] on icon "button" at bounding box center [1265, 441] width 13 height 13
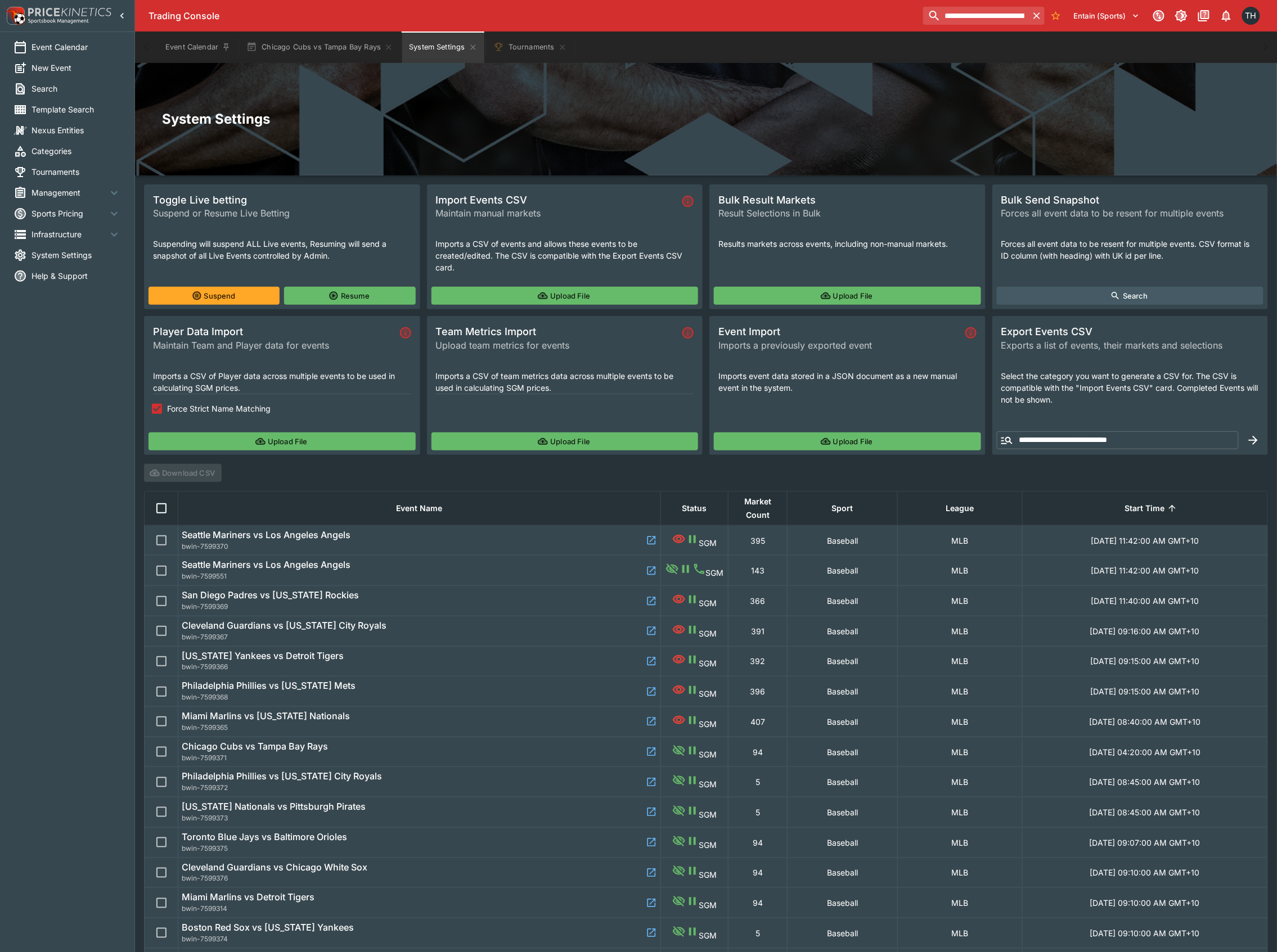
click at [150, 502] on th at bounding box center [161, 508] width 34 height 34
click at [186, 467] on button "Download CSV" at bounding box center [183, 473] width 77 height 18
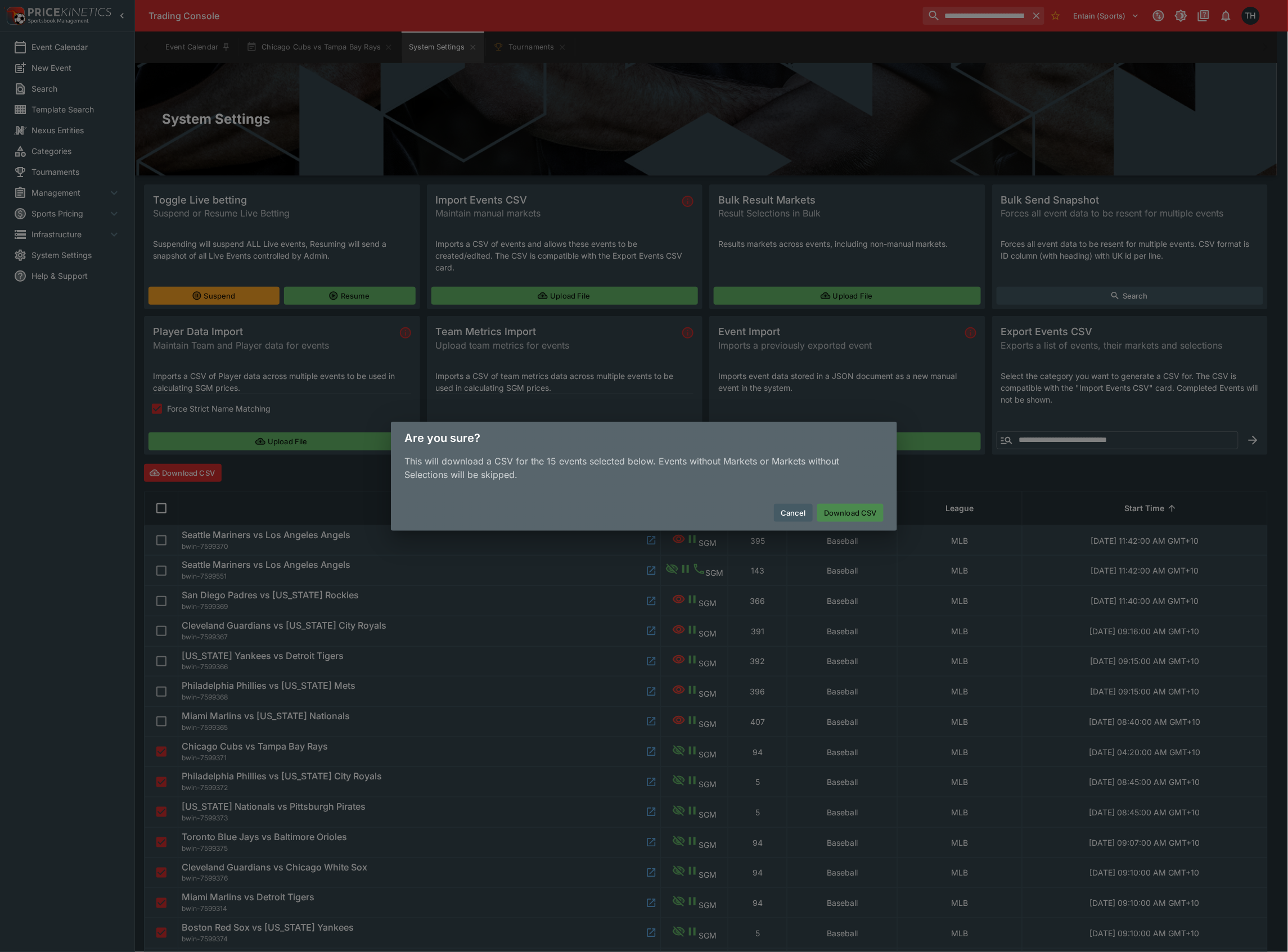
click at [862, 511] on button "Download CSV" at bounding box center [850, 513] width 66 height 18
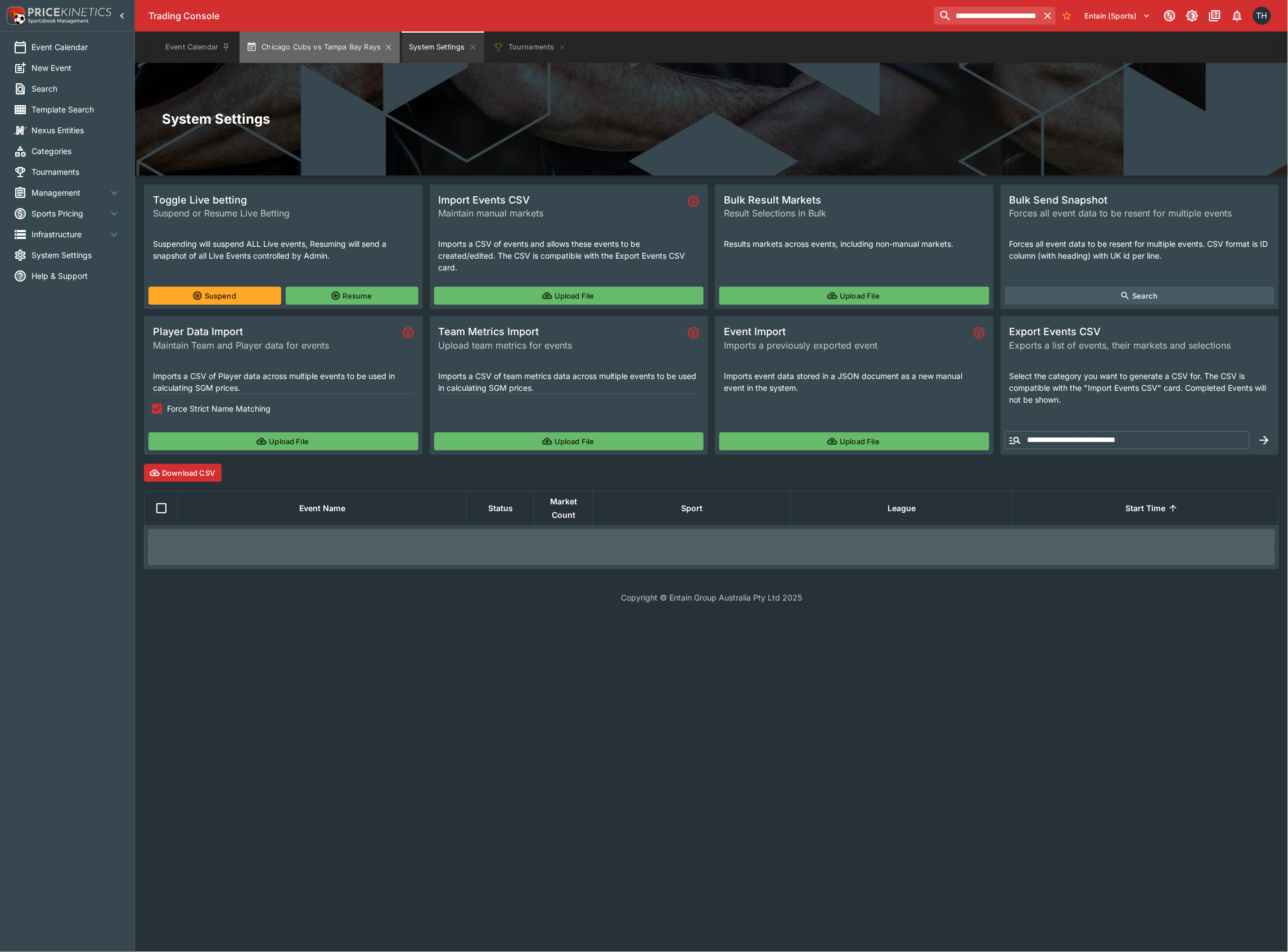
click at [356, 46] on button "Chicago Cubs vs Tampa Bay Rays" at bounding box center [319, 47] width 160 height 31
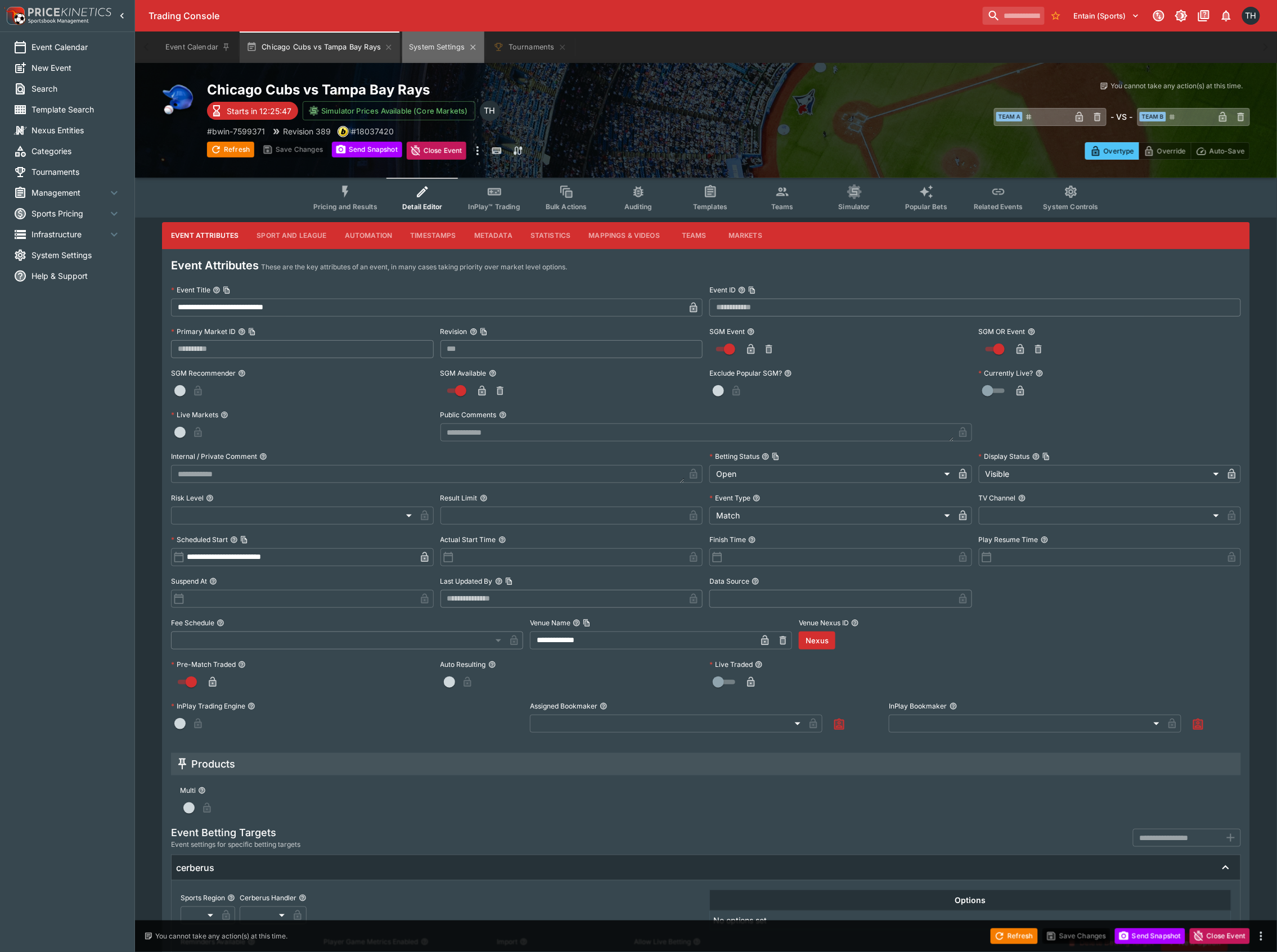
click at [444, 47] on button "System Settings" at bounding box center [443, 47] width 82 height 31
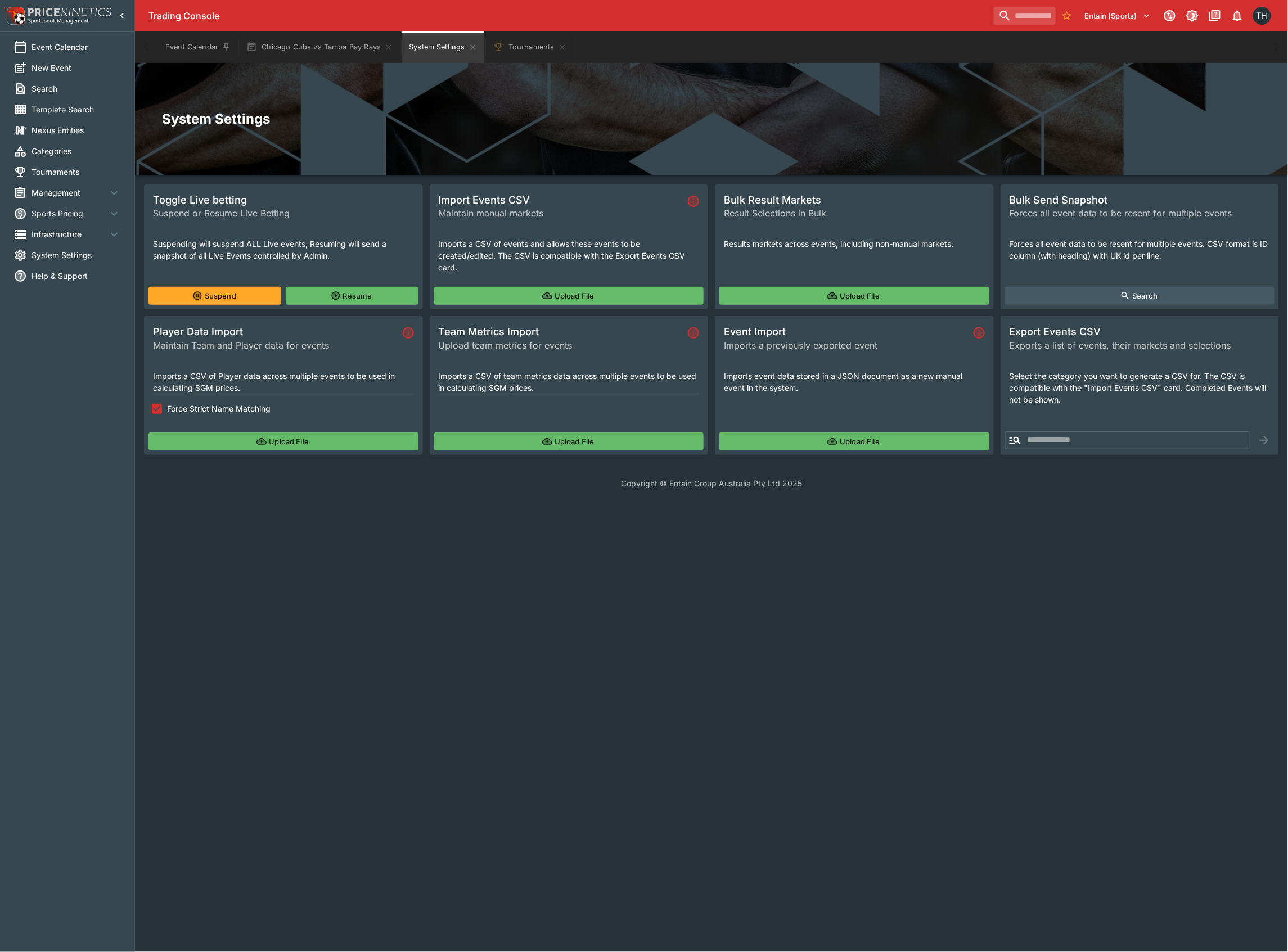
click at [248, 410] on span "Force Strict Name Matching" at bounding box center [219, 408] width 104 height 12
click at [251, 417] on label "Force Strict Name Matching" at bounding box center [275, 409] width 258 height 20
click at [253, 439] on button "Upload File" at bounding box center [283, 441] width 270 height 18
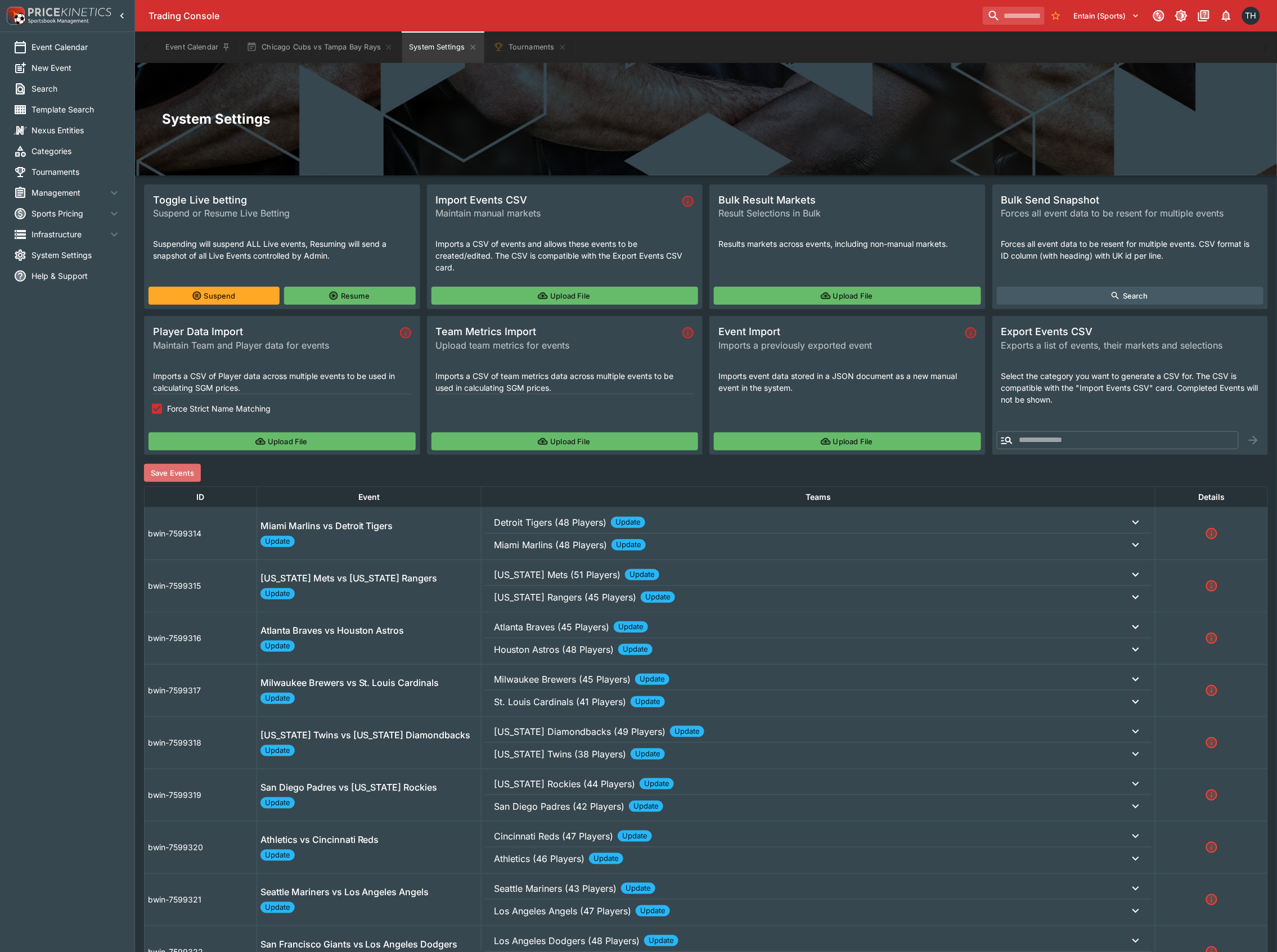
click at [172, 473] on button "Save Events" at bounding box center [172, 473] width 57 height 18
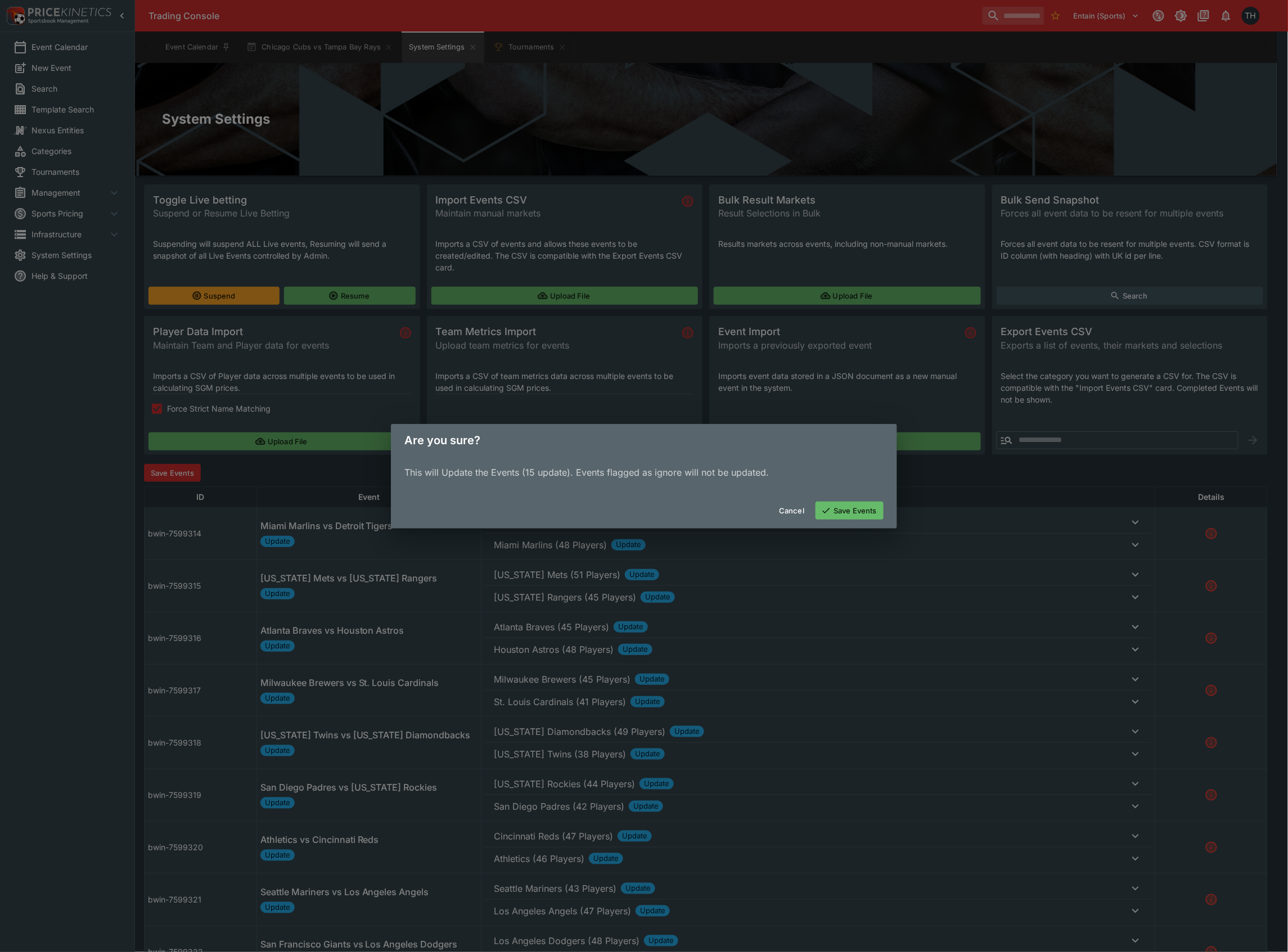
click at [837, 509] on button "Save Events" at bounding box center [849, 511] width 68 height 18
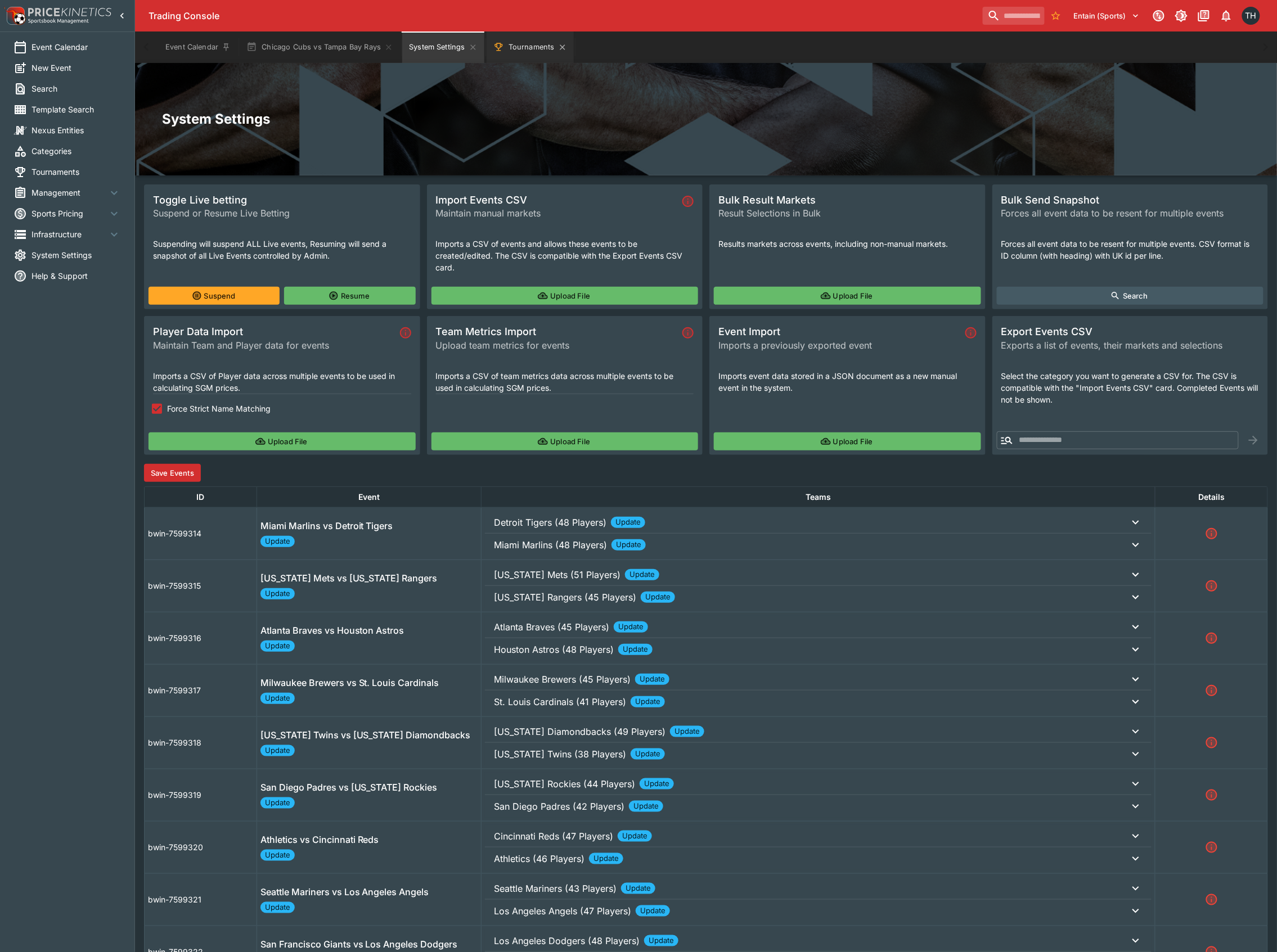
click at [511, 34] on button "Tournaments" at bounding box center [530, 47] width 87 height 31
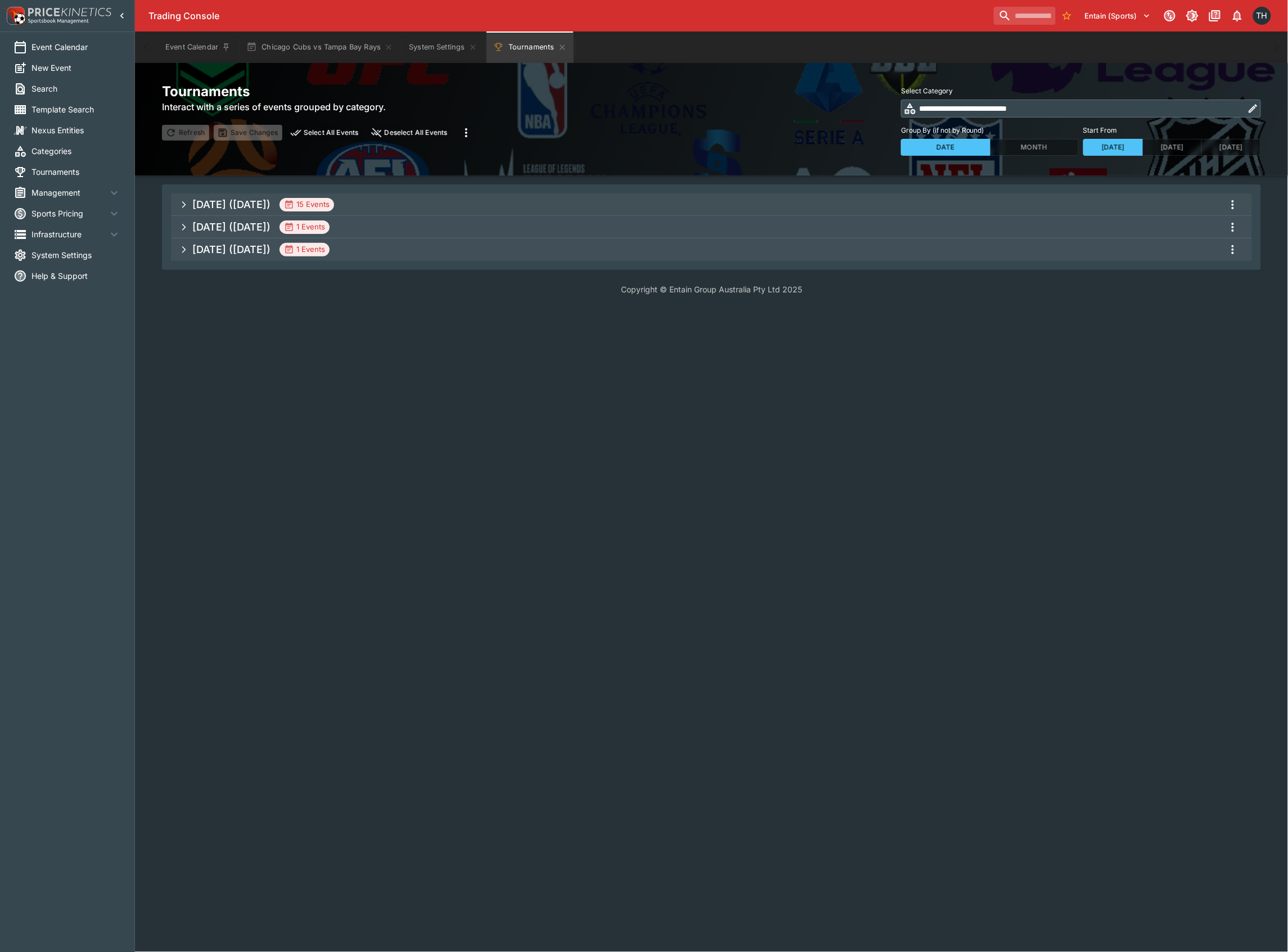
click at [622, 197] on span "[DATE] ([DATE]) 15 Events" at bounding box center [717, 205] width 1051 height 20
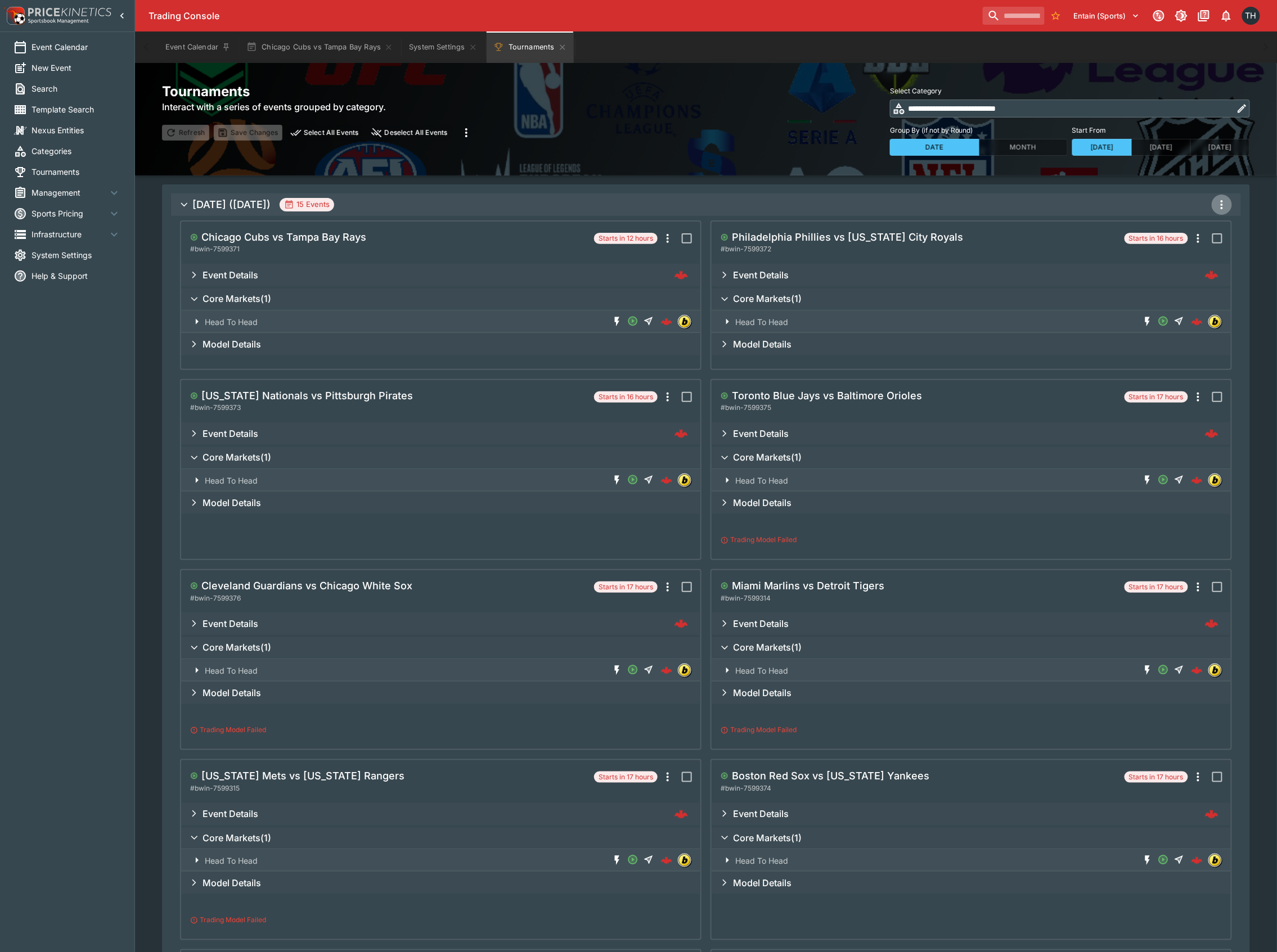
drag, startPoint x: 1213, startPoint y: 204, endPoint x: 1221, endPoint y: 202, distance: 8.2
click at [1213, 203] on button "more" at bounding box center [1221, 205] width 20 height 20
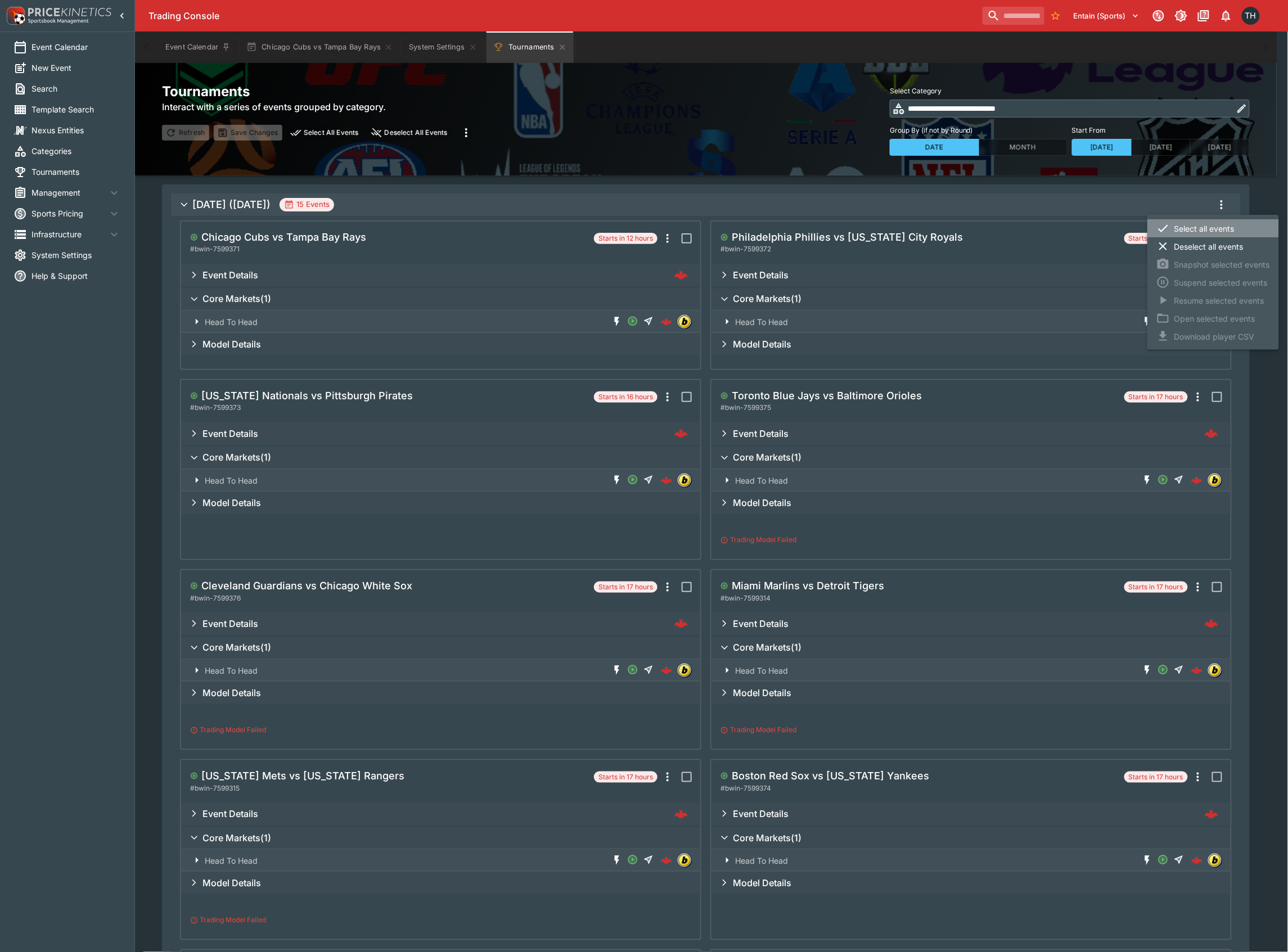
click at [1209, 226] on li "Select all events" at bounding box center [1213, 228] width 132 height 18
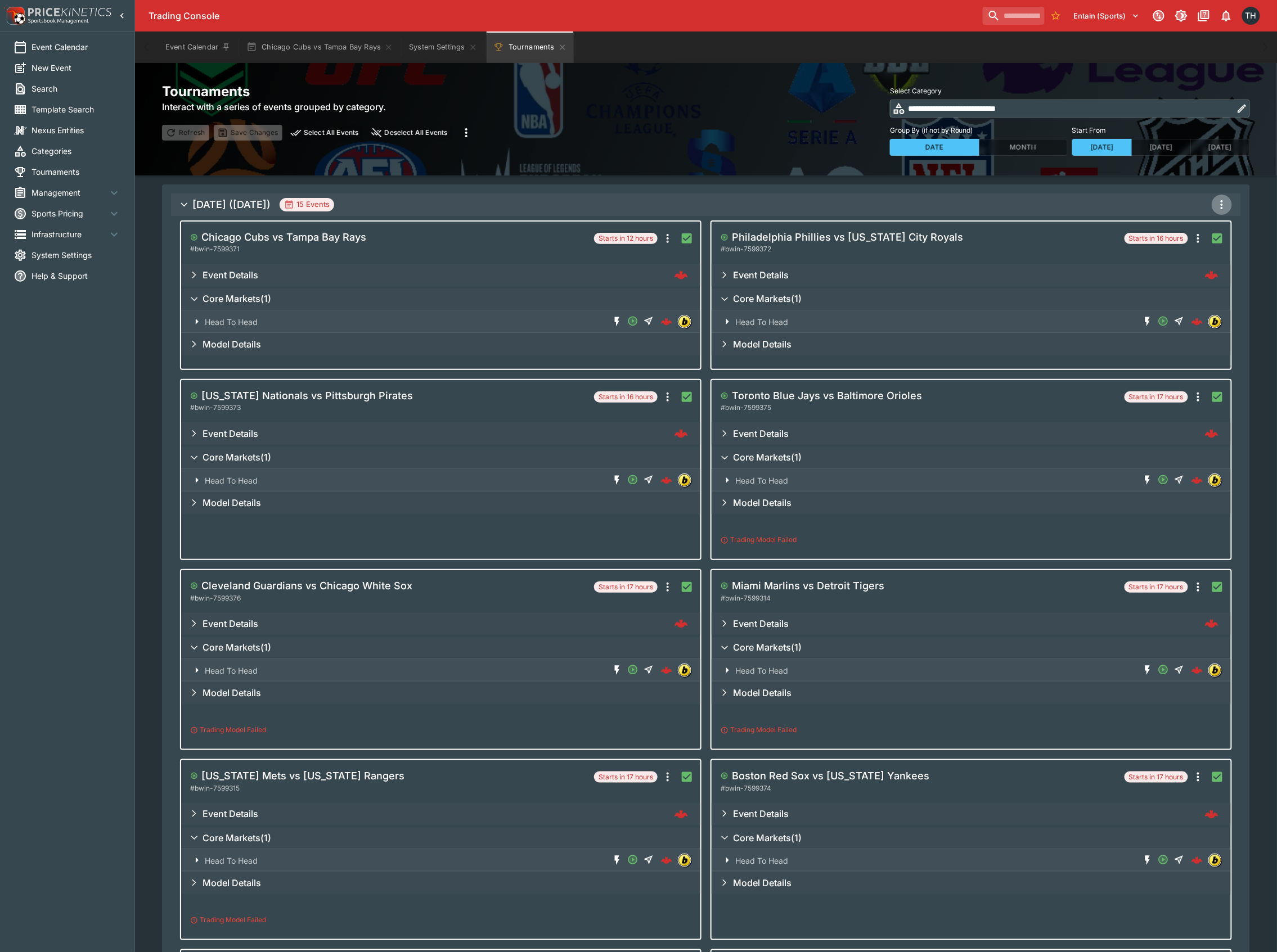
click at [1220, 202] on icon "more" at bounding box center [1221, 205] width 13 height 13
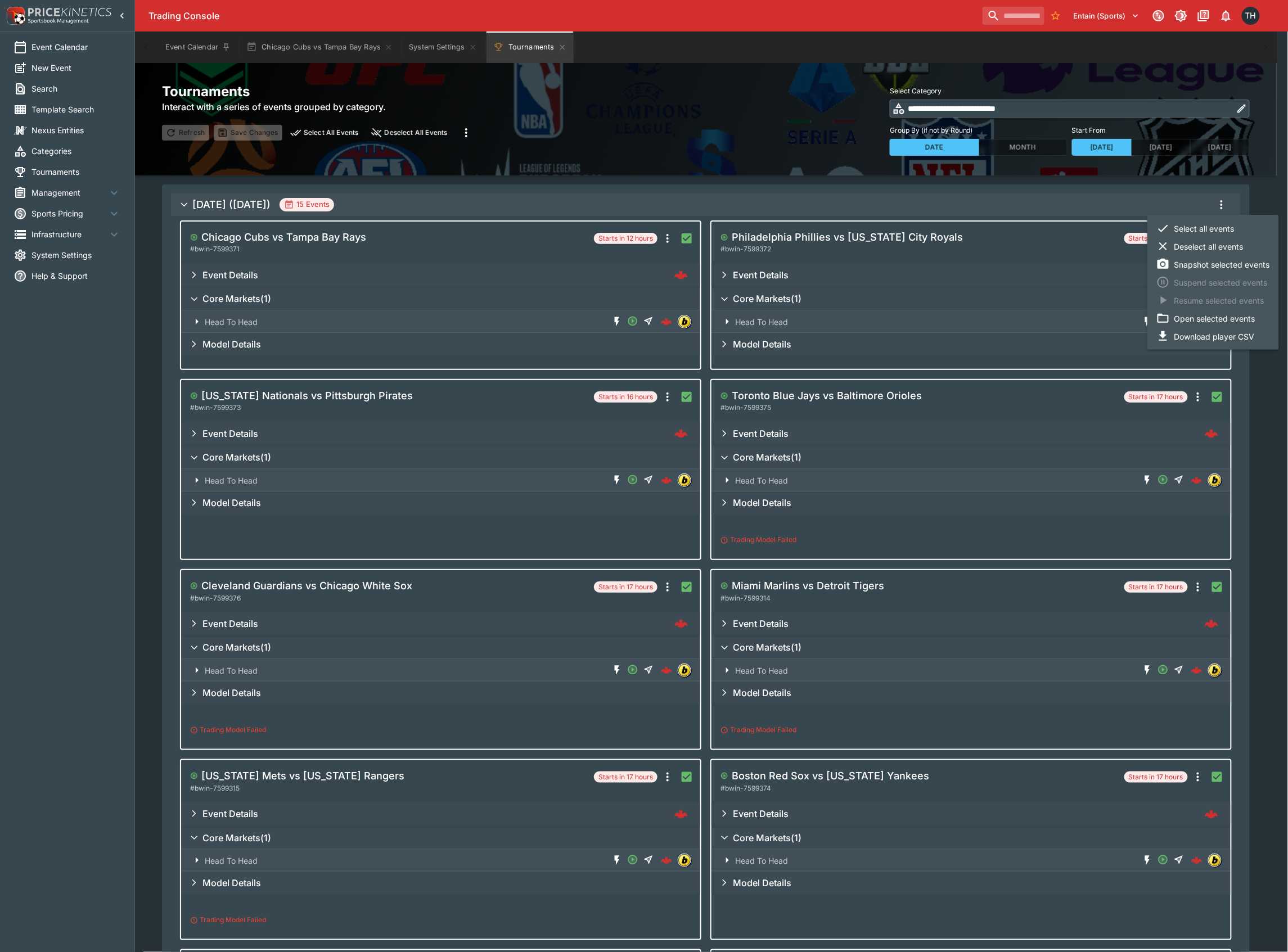
click at [1196, 316] on li "Open selected events" at bounding box center [1213, 318] width 132 height 18
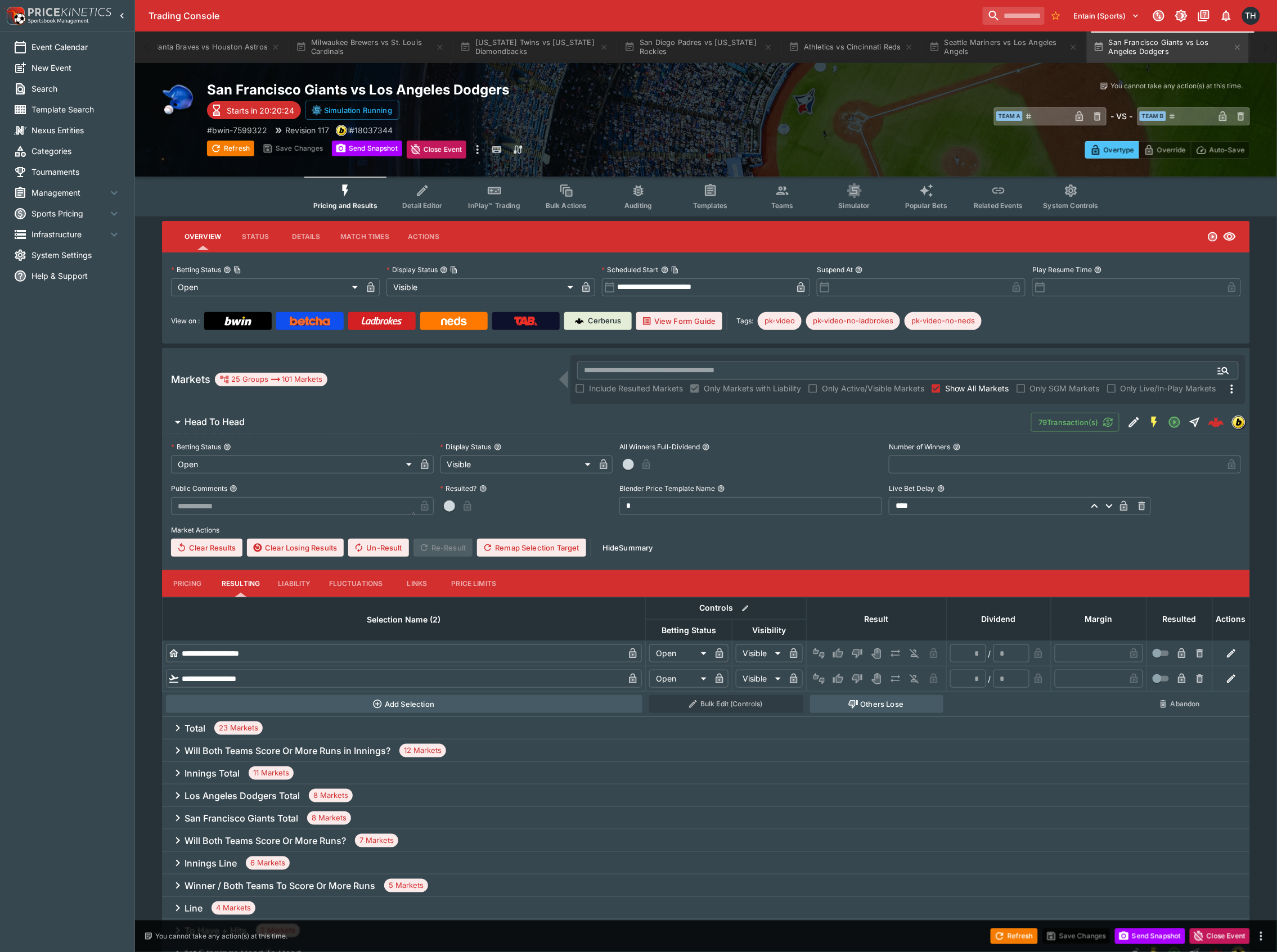
scroll to position [0, 1587]
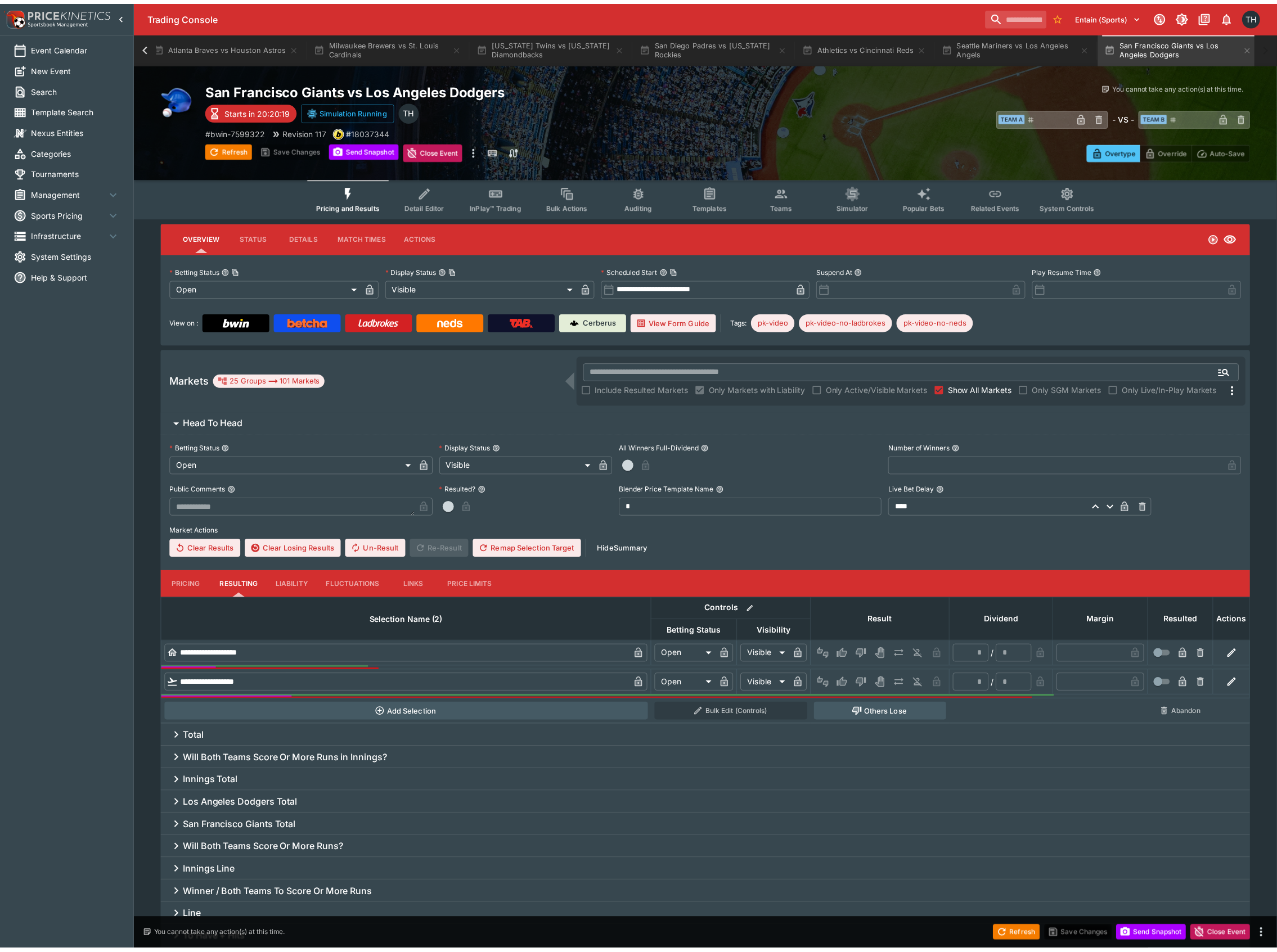
scroll to position [0, 1576]
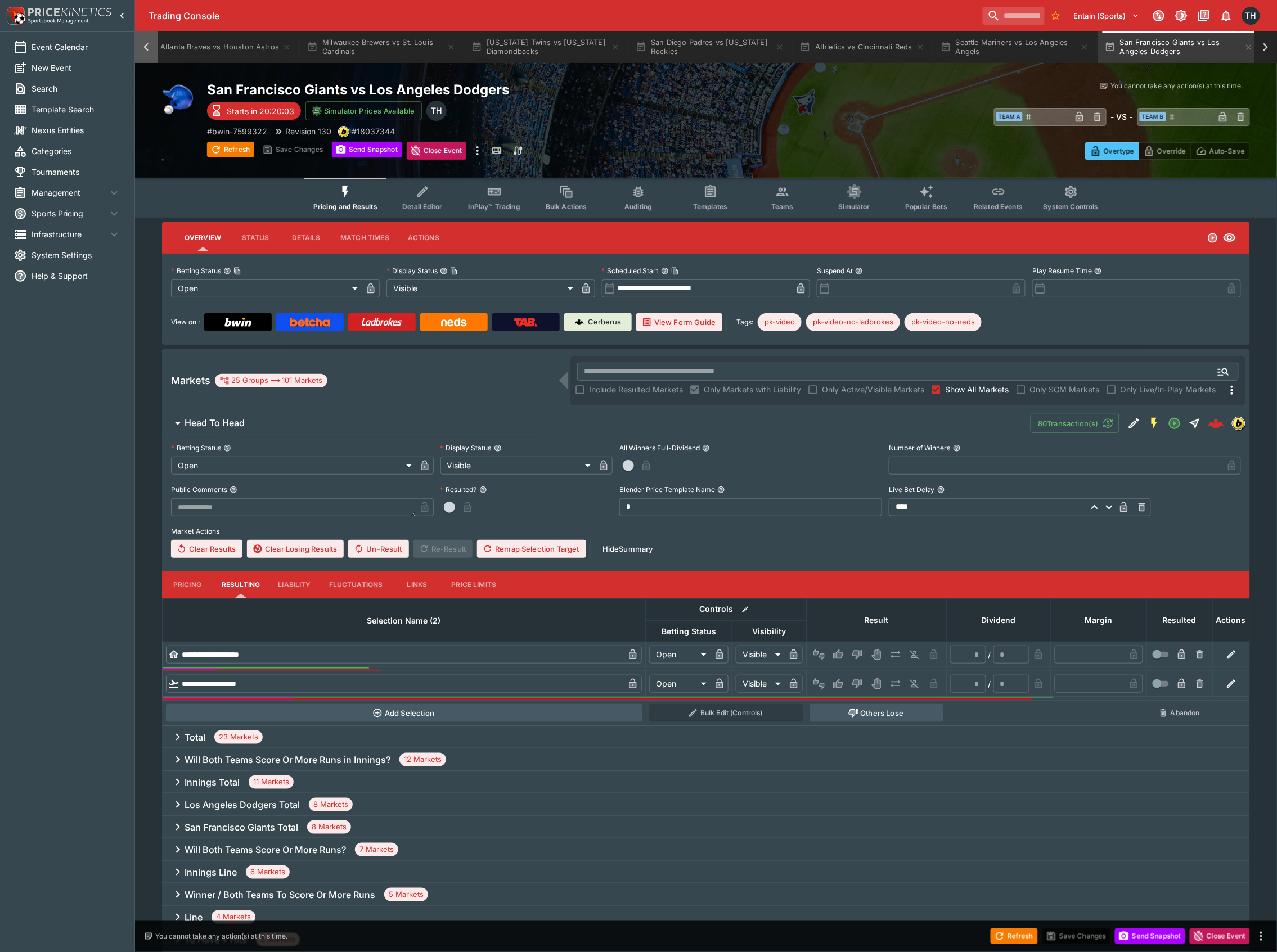
click at [148, 42] on icon at bounding box center [146, 47] width 16 height 16
click at [142, 50] on icon at bounding box center [146, 47] width 16 height 16
click at [329, 53] on button "Chicago Cubs vs Tampa Bay Rays" at bounding box center [319, 47] width 160 height 31
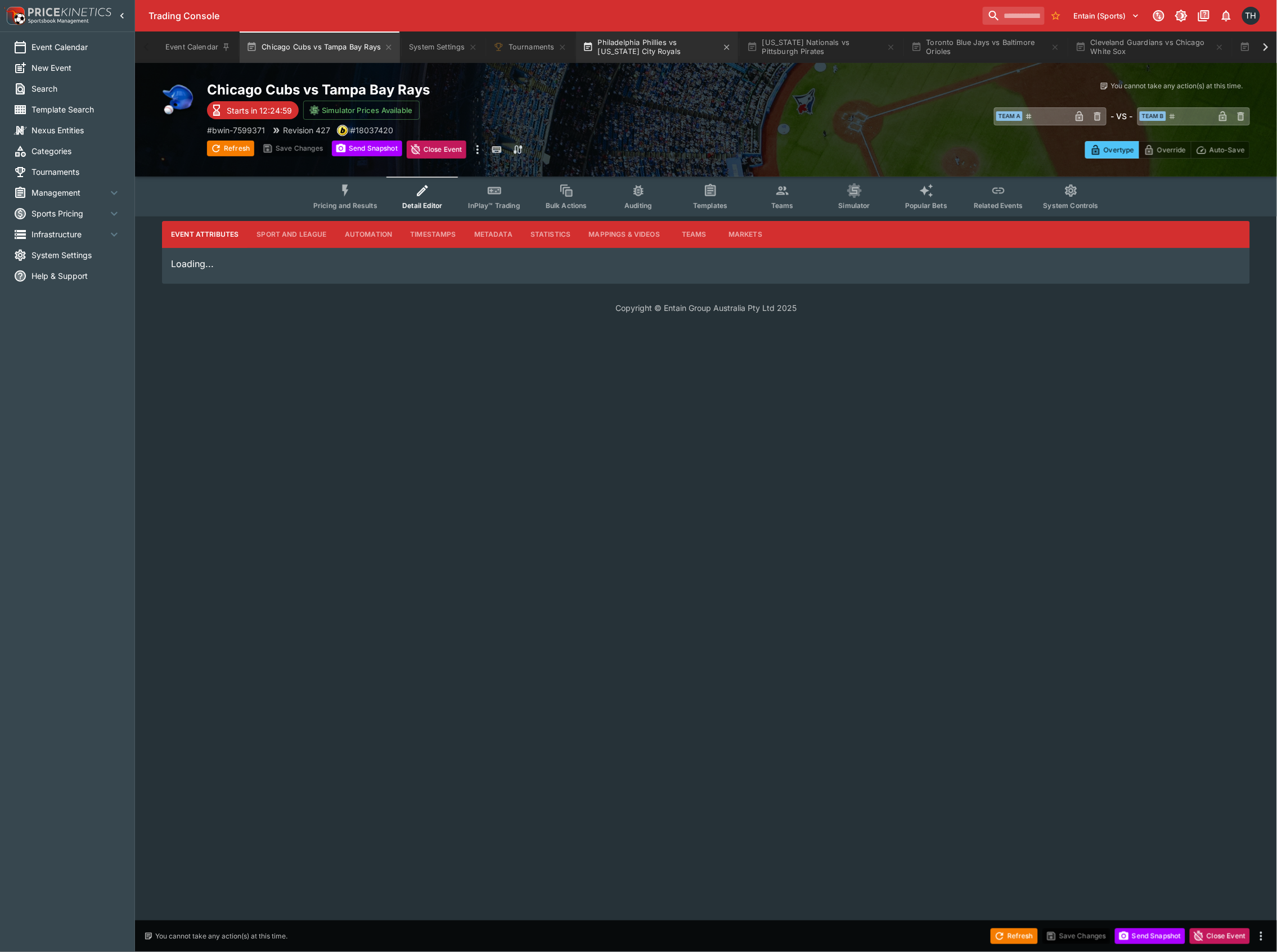
click at [634, 39] on button "Philadelphia Phillies vs [US_STATE] City Royals" at bounding box center [657, 47] width 162 height 31
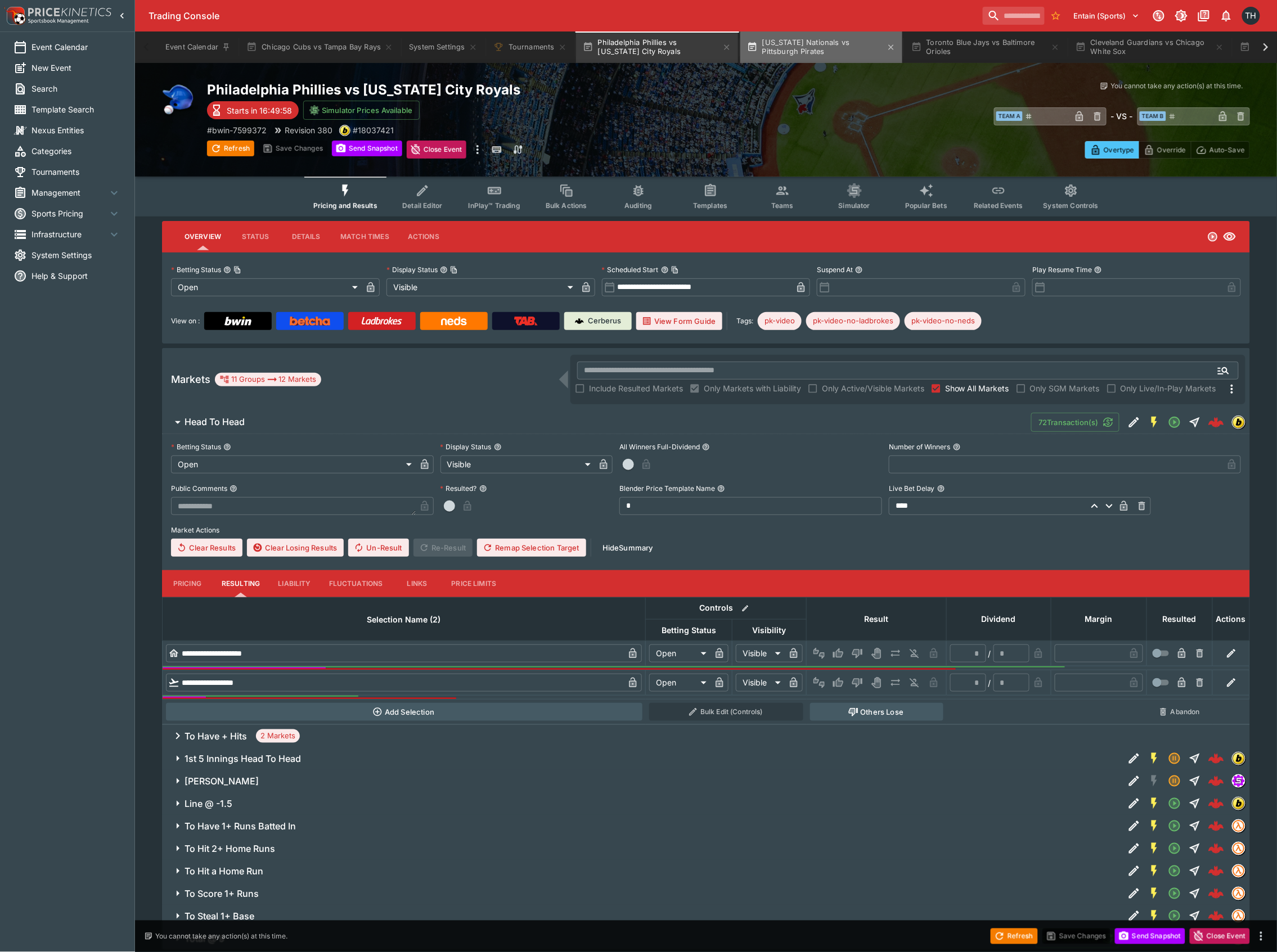
click at [806, 46] on button "[US_STATE] Nationals vs Pittsburgh Pirates" at bounding box center [821, 47] width 162 height 31
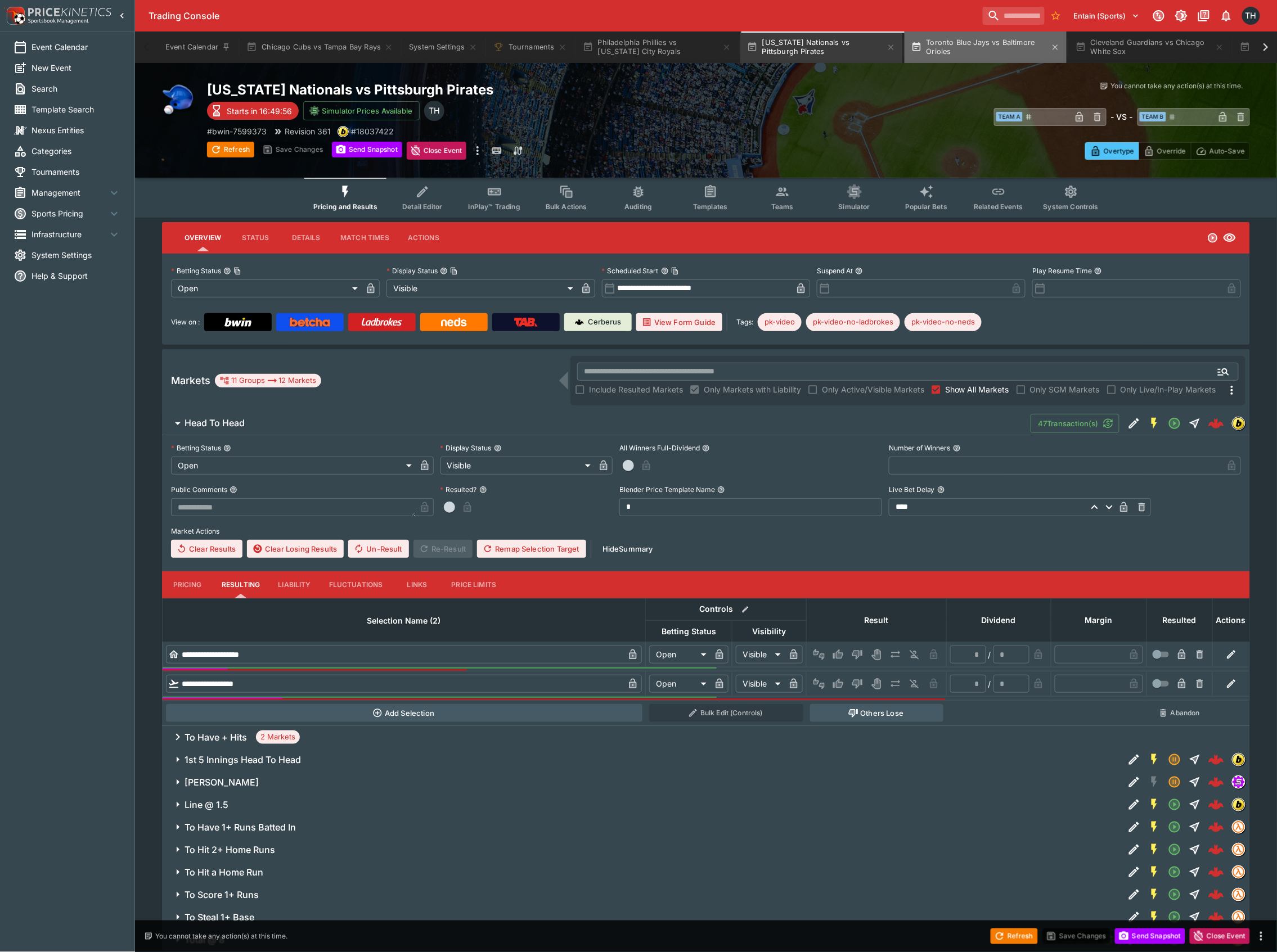
click at [950, 45] on button "Toronto Blue Jays vs Baltimore Orioles" at bounding box center [986, 47] width 162 height 31
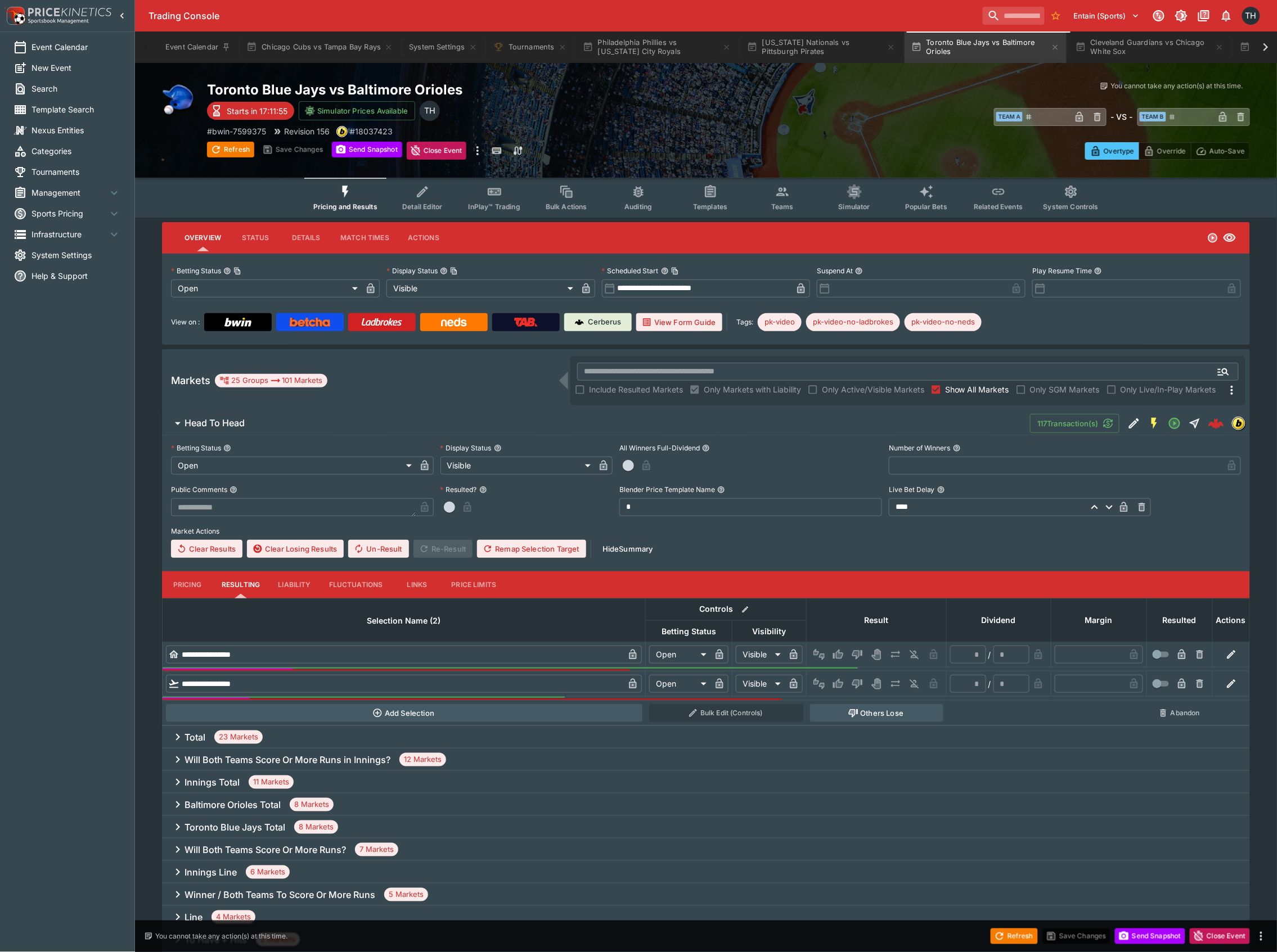
click at [1167, 73] on div "Toronto Blue Jays vs Baltimore Orioles Starts in 17:11:55 Simulator Prices Avai…" at bounding box center [706, 120] width 1142 height 115
click at [1166, 61] on button "Cleveland Guardians vs Chicago White Sox" at bounding box center [1150, 47] width 162 height 31
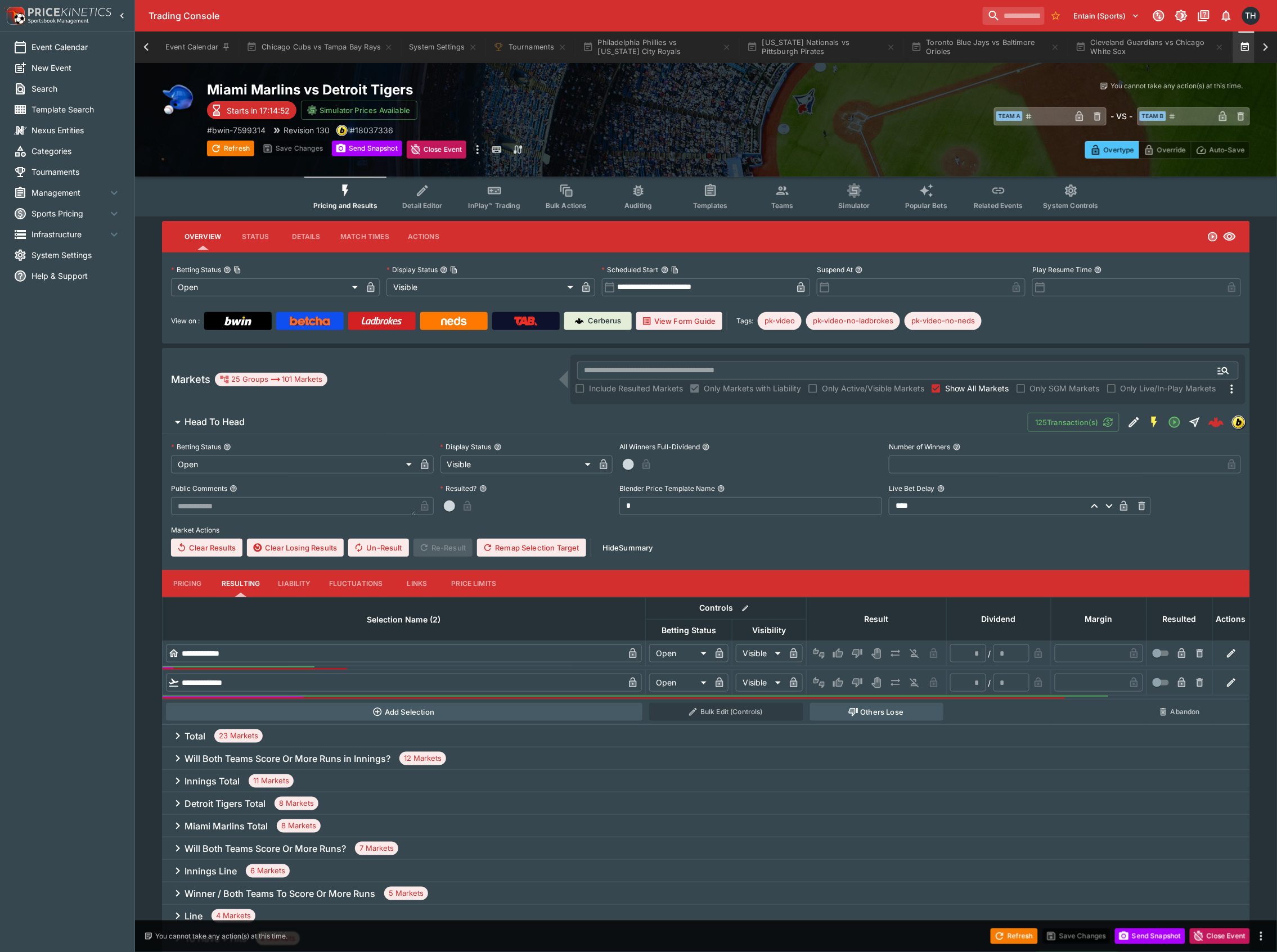
scroll to position [0, 133]
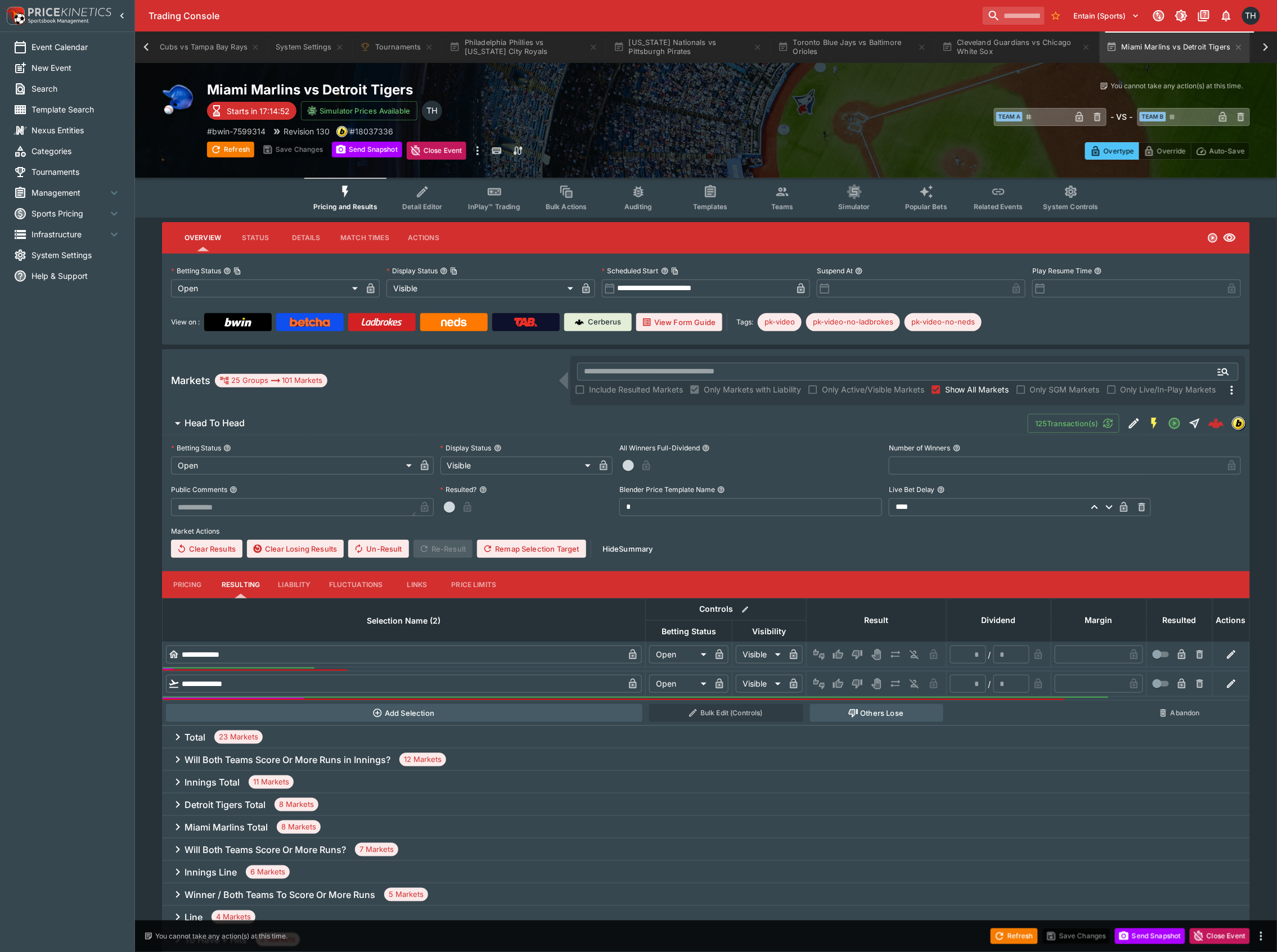
click at [1268, 45] on icon at bounding box center [1266, 47] width 16 height 16
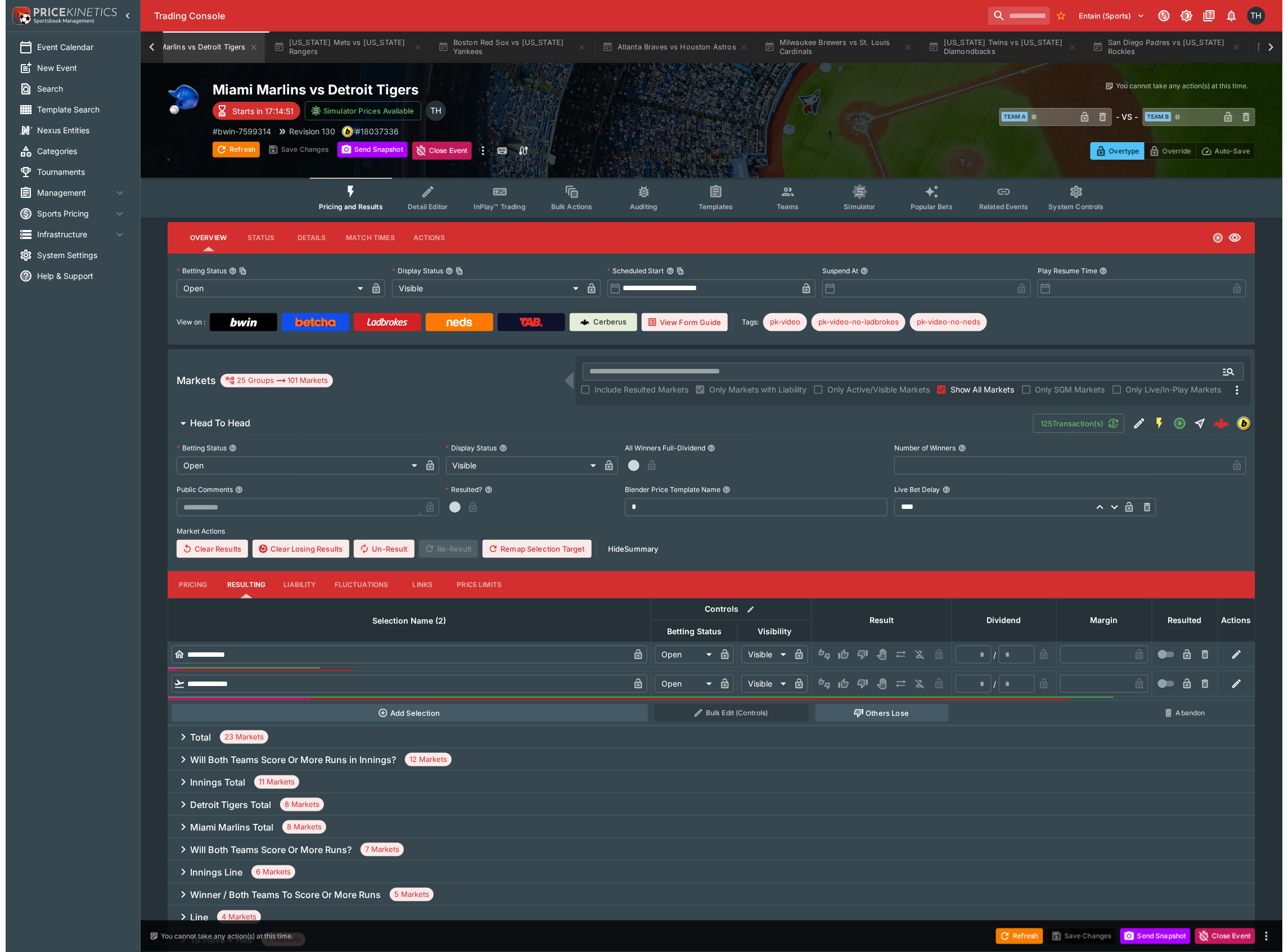
scroll to position [0, 1195]
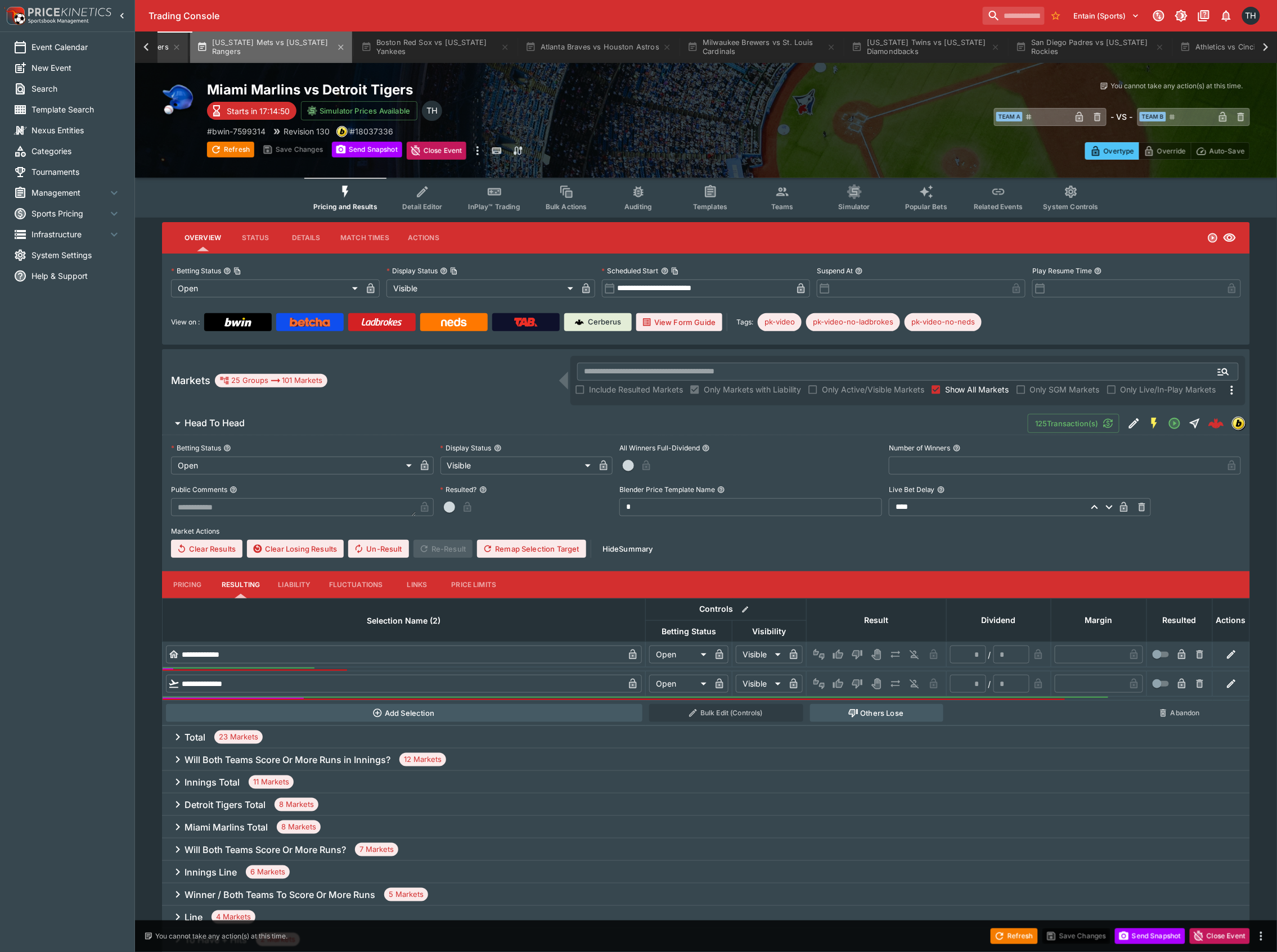
click at [285, 61] on button "[US_STATE] Mets vs [US_STATE] Rangers" at bounding box center [271, 47] width 162 height 31
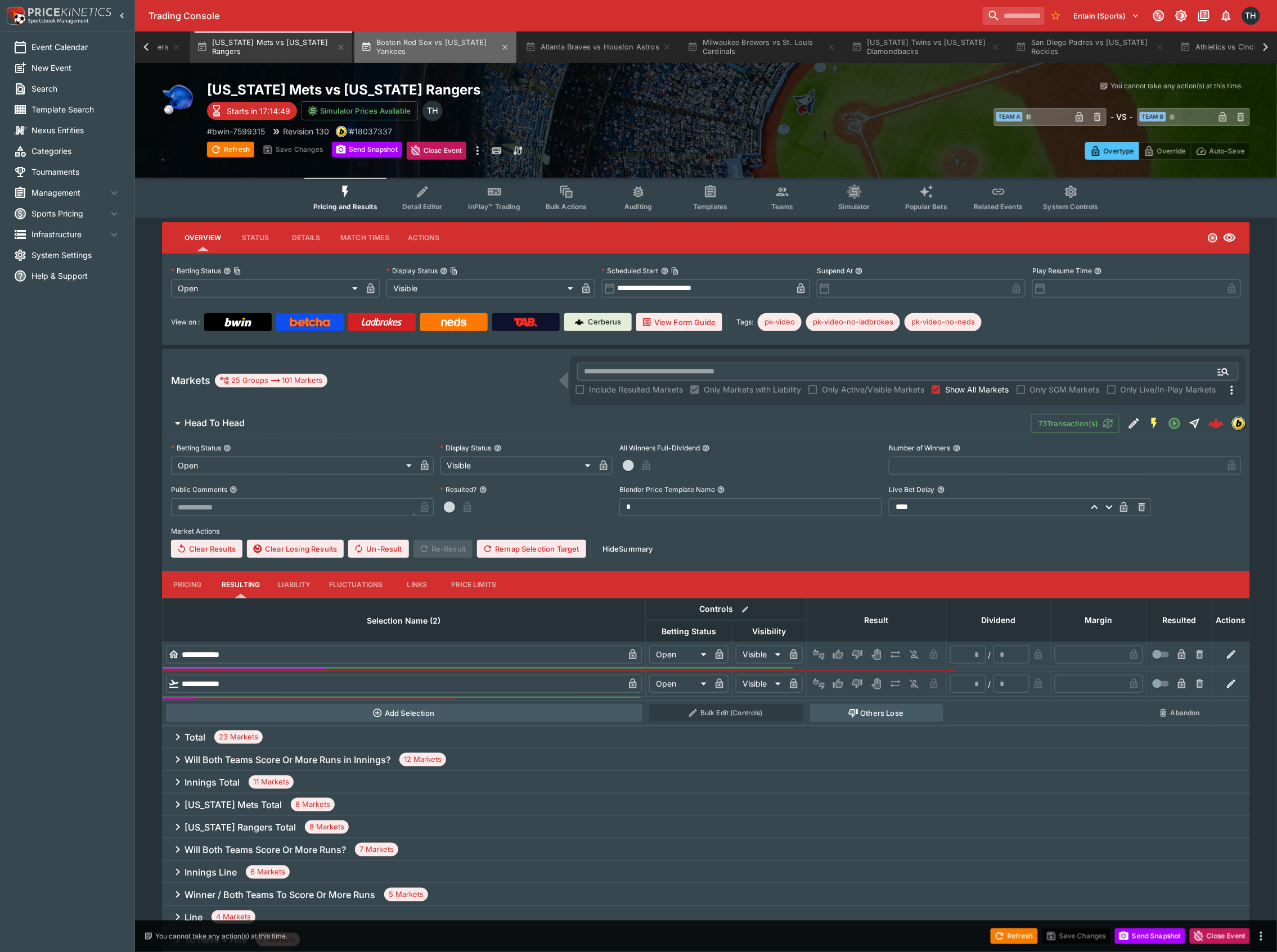
click at [441, 31] on button "Boston Red Sox vs [US_STATE] Yankees" at bounding box center [435, 47] width 162 height 31
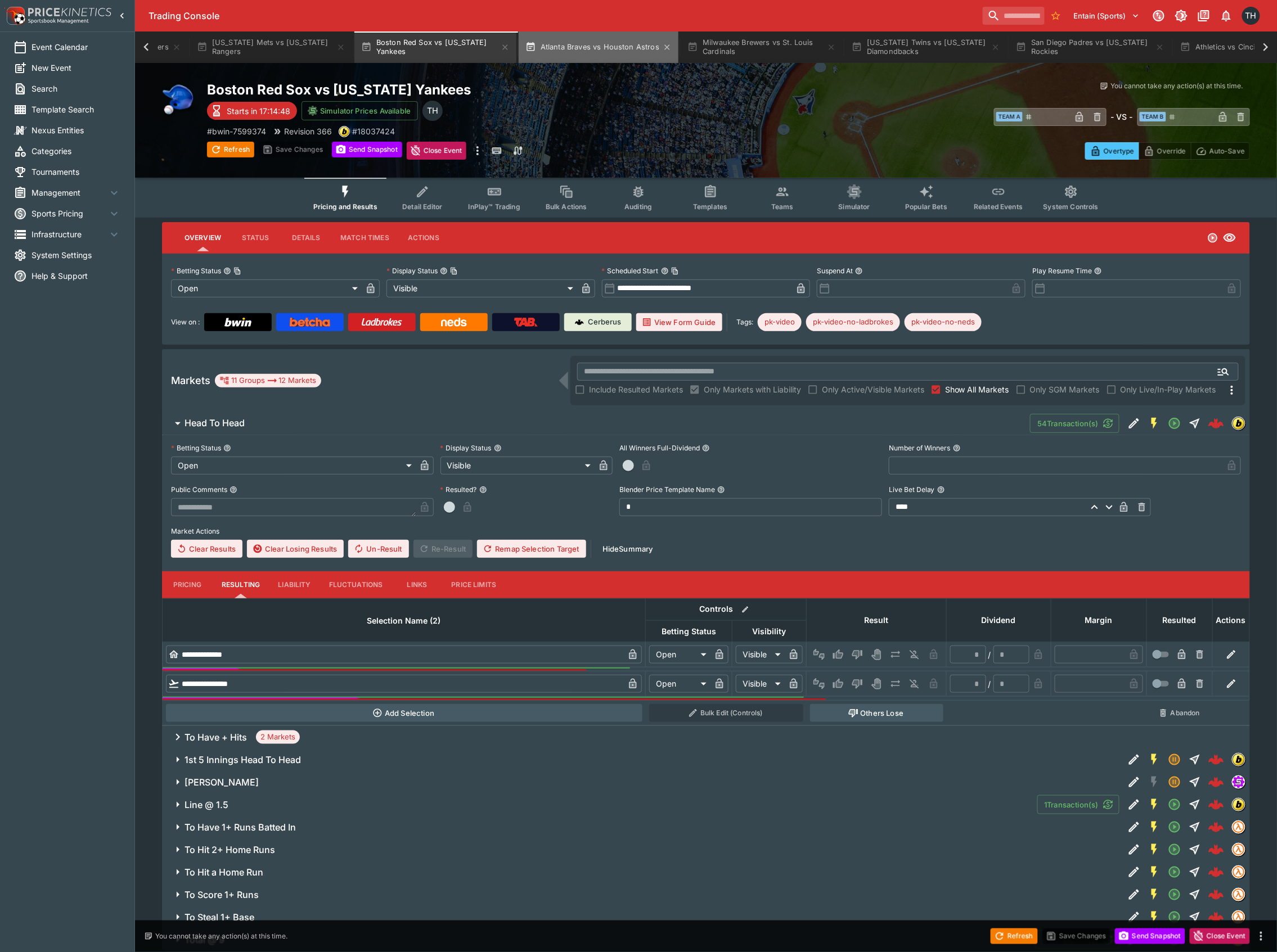
click at [632, 33] on button "Atlanta Braves vs Houston Astros" at bounding box center [598, 47] width 160 height 31
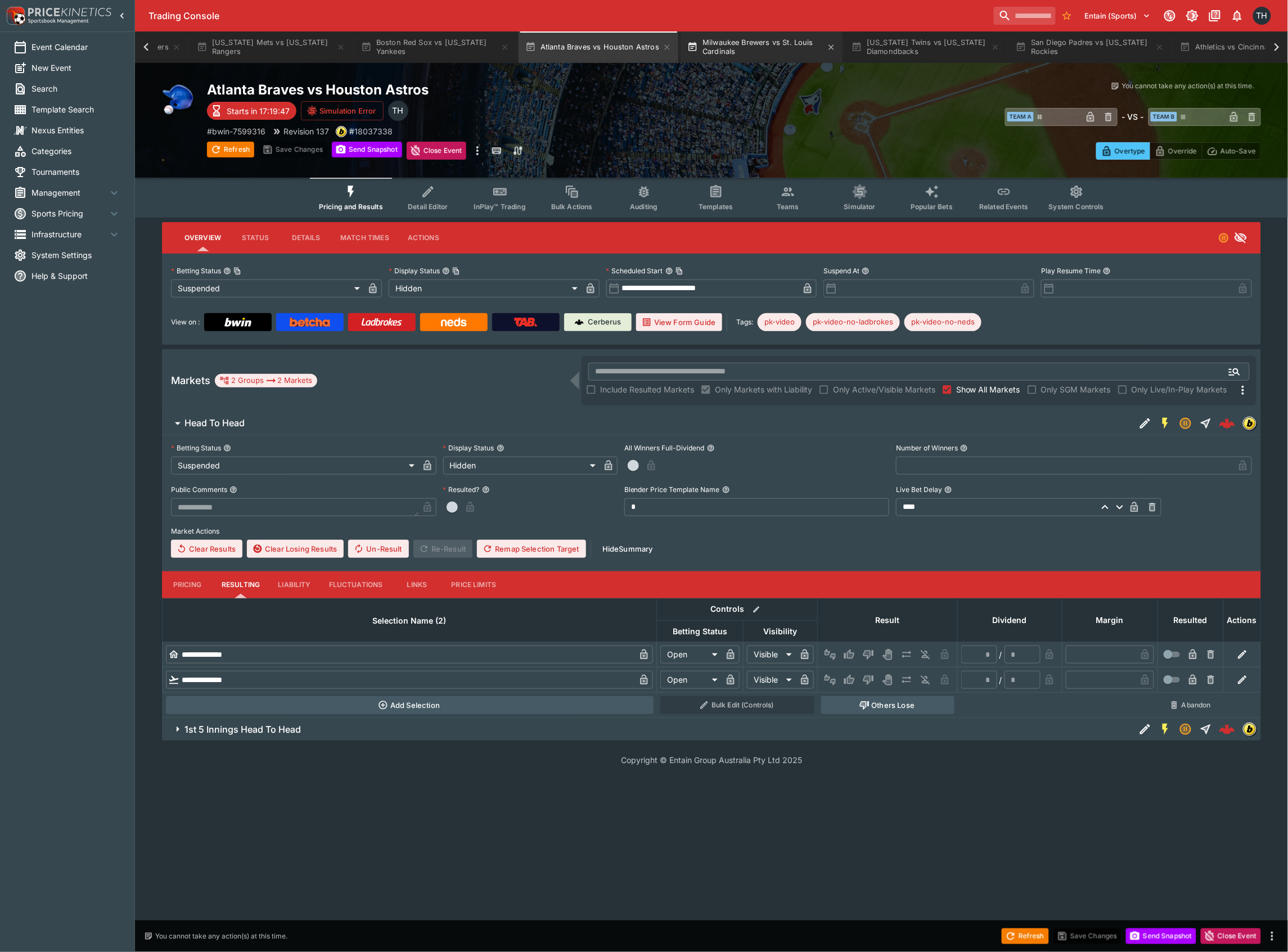
click at [717, 31] on button "Milwaukee Brewers vs St. Louis Cardinals" at bounding box center [762, 47] width 162 height 31
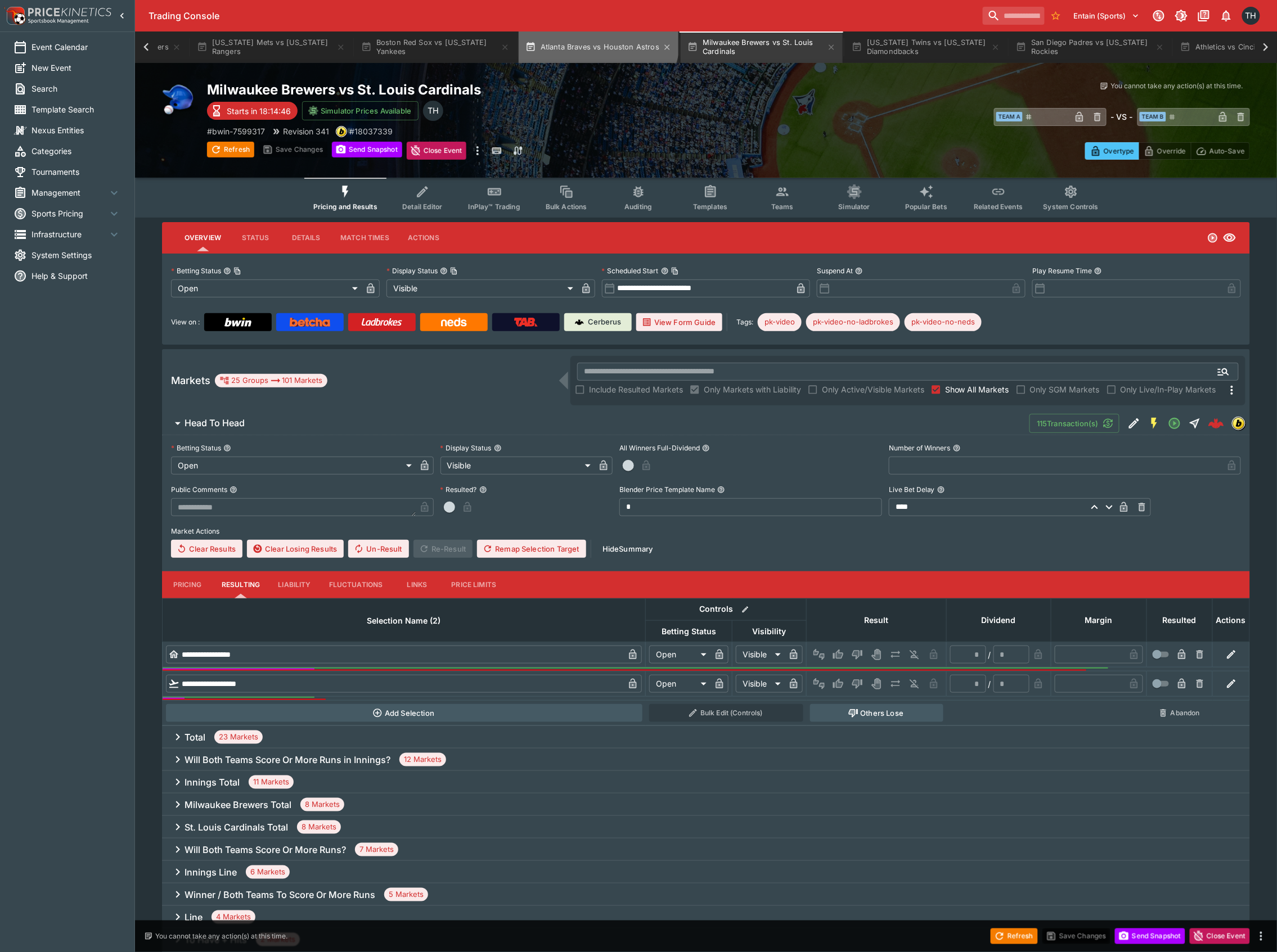
click at [581, 34] on button "Atlanta Braves vs Houston Astros" at bounding box center [598, 47] width 160 height 31
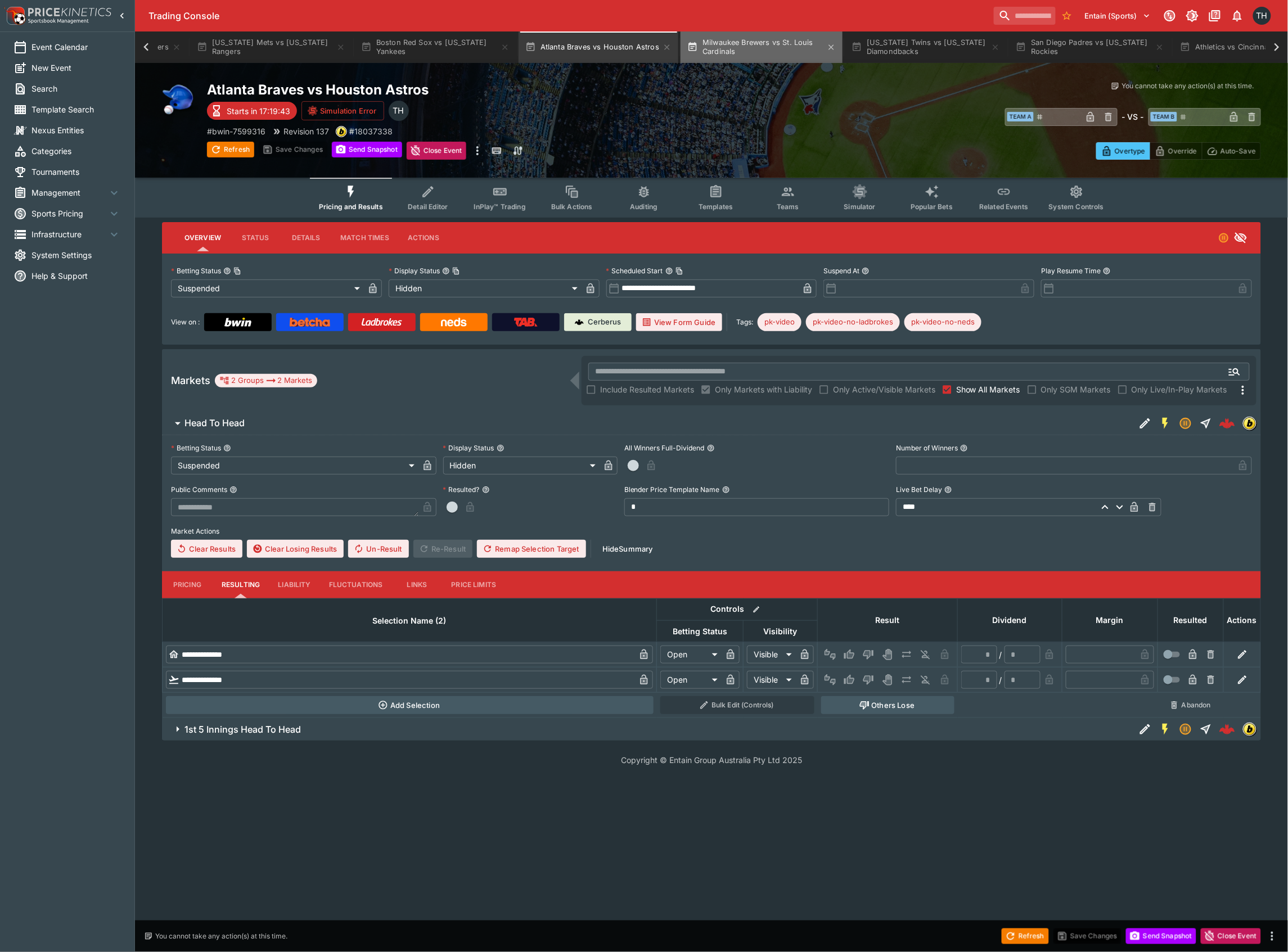
click at [718, 45] on button "Milwaukee Brewers vs St. Louis Cardinals" at bounding box center [762, 47] width 162 height 31
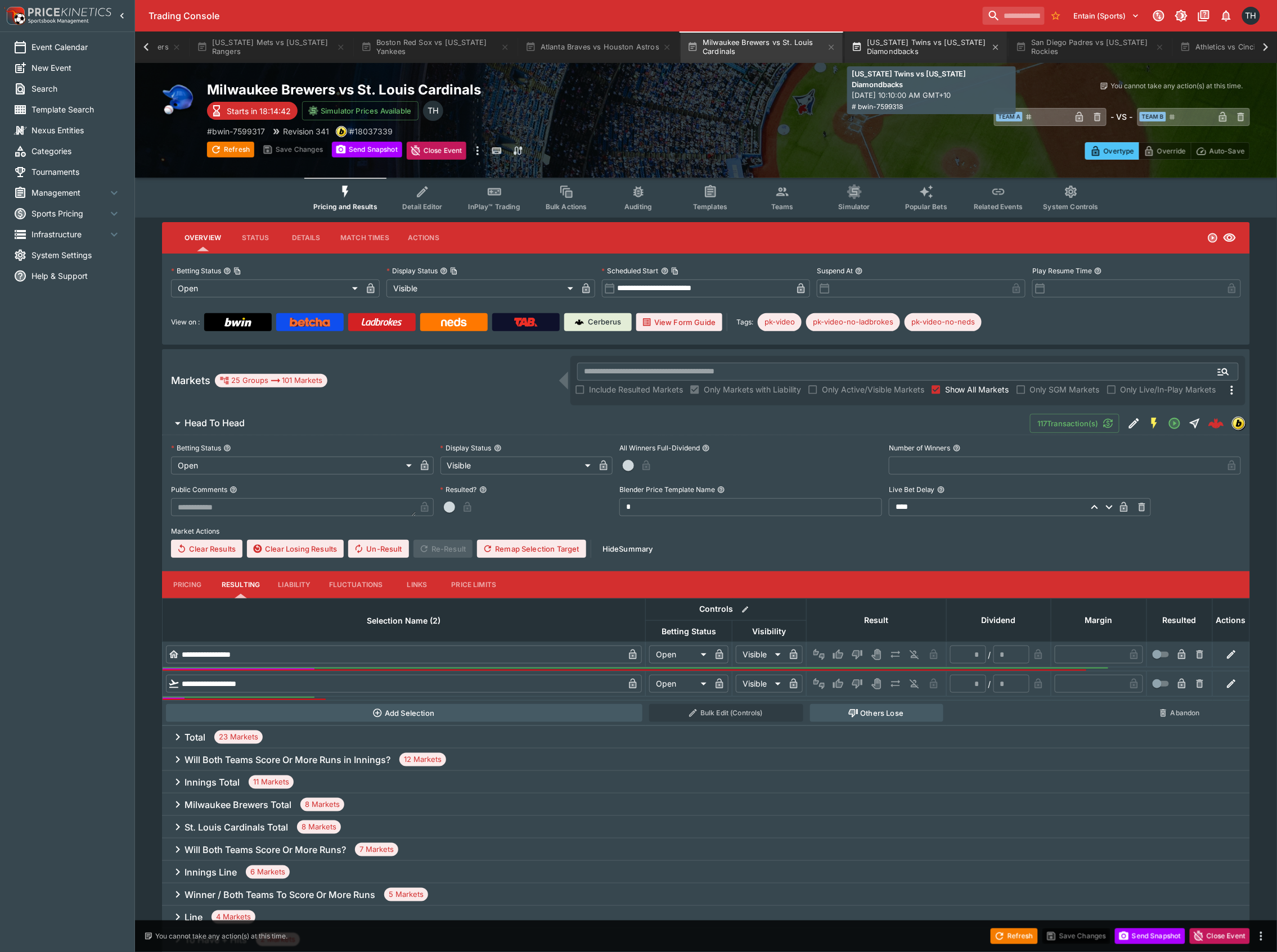
click at [926, 41] on button "[US_STATE] Twins vs [US_STATE] Diamondbacks" at bounding box center [926, 47] width 162 height 31
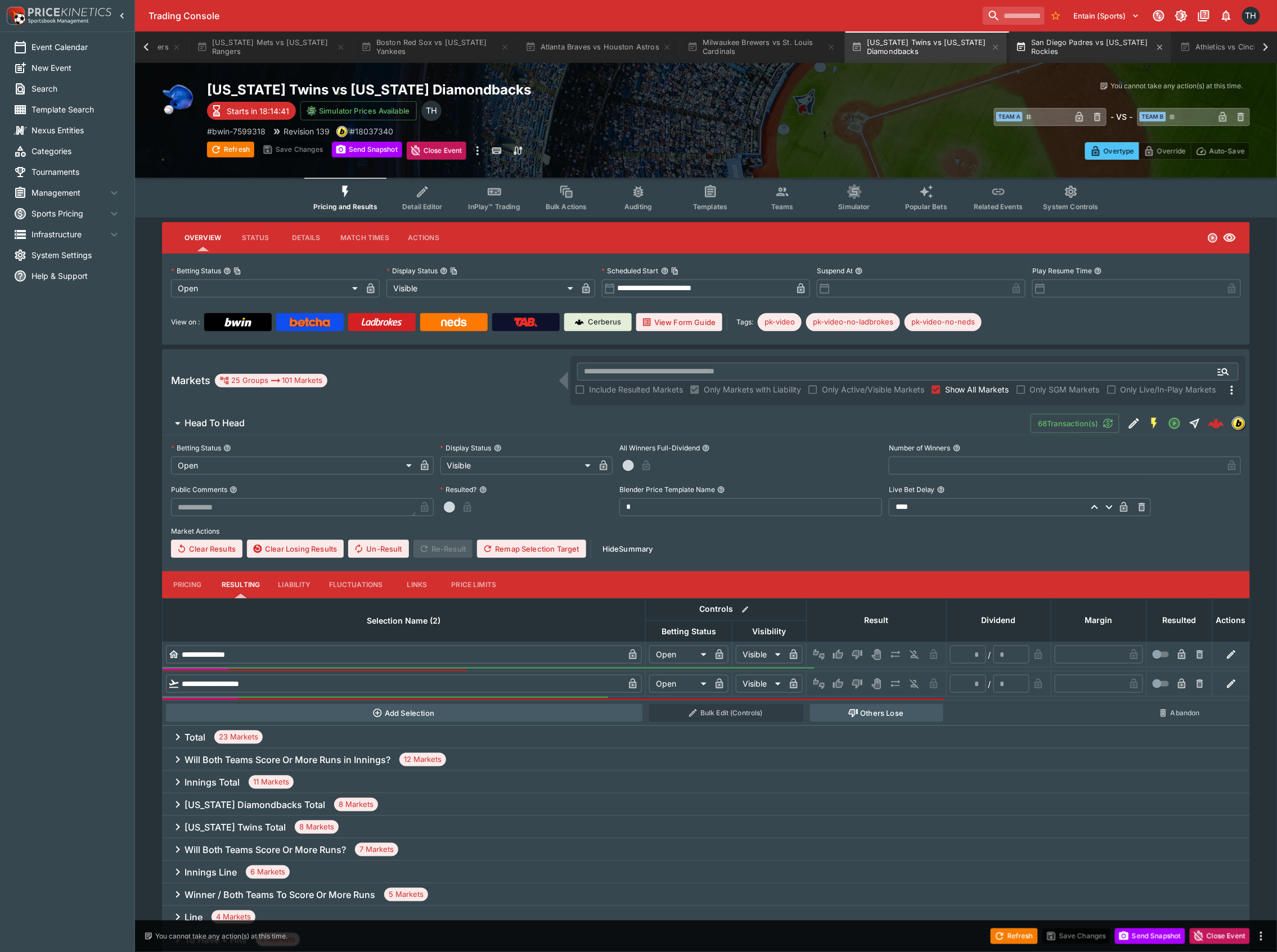
click at [1060, 44] on button "San Diego Padres vs [US_STATE] Rockies" at bounding box center [1090, 47] width 162 height 31
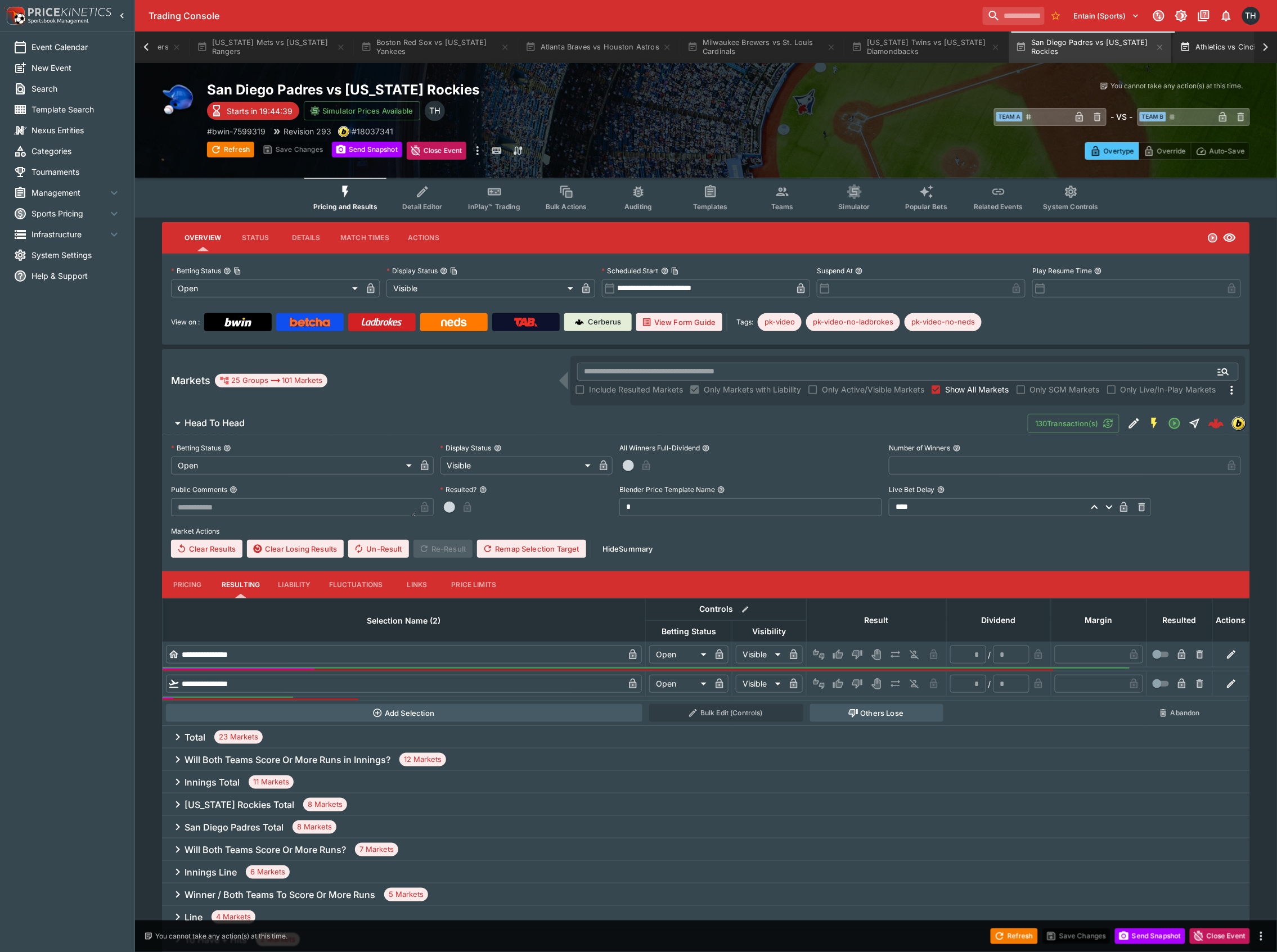
click at [1213, 44] on button "Athletics vs Cincinnati Reds" at bounding box center [1242, 47] width 138 height 31
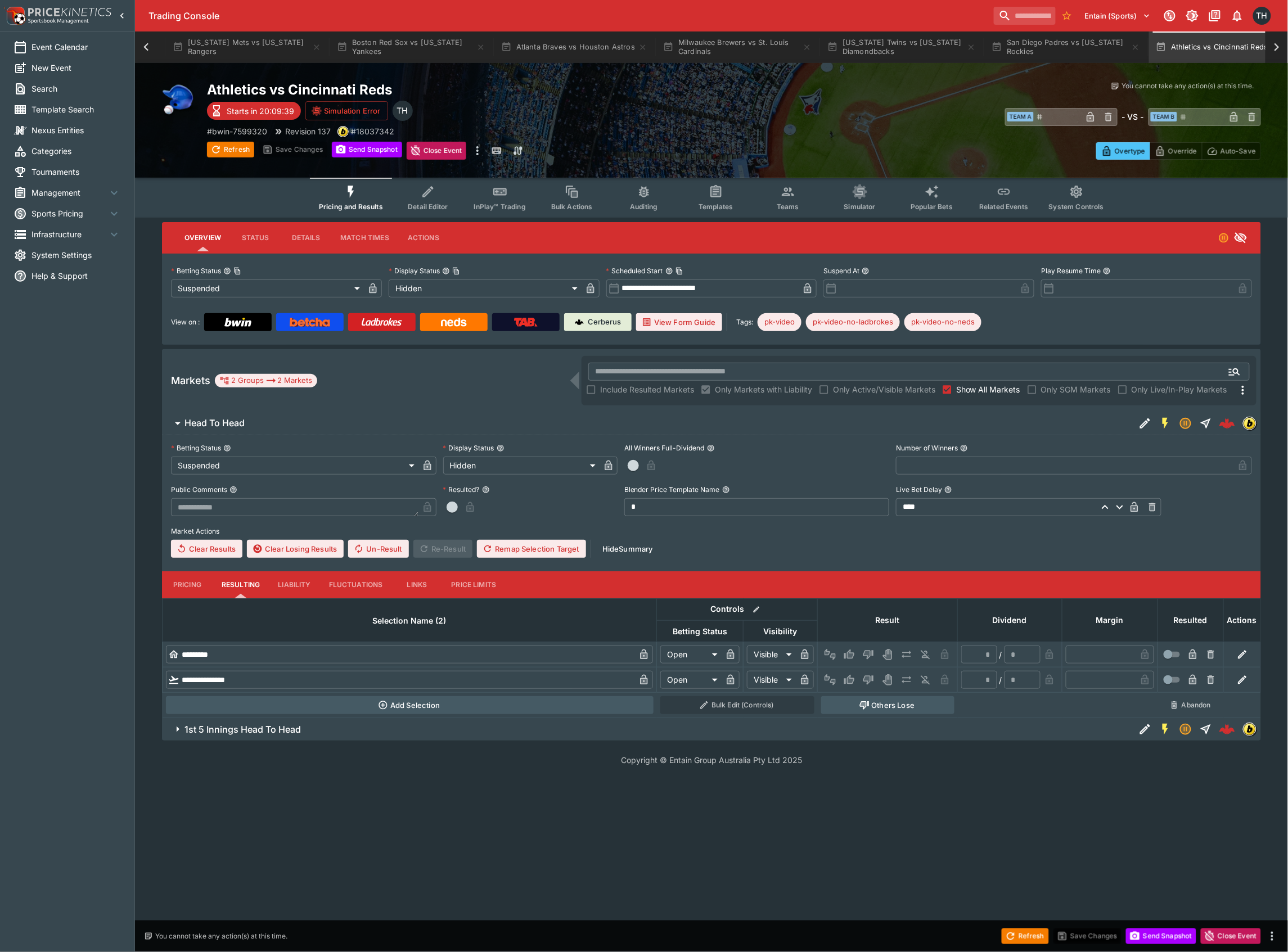
scroll to position [0, 1244]
click at [1273, 50] on icon at bounding box center [1277, 47] width 16 height 16
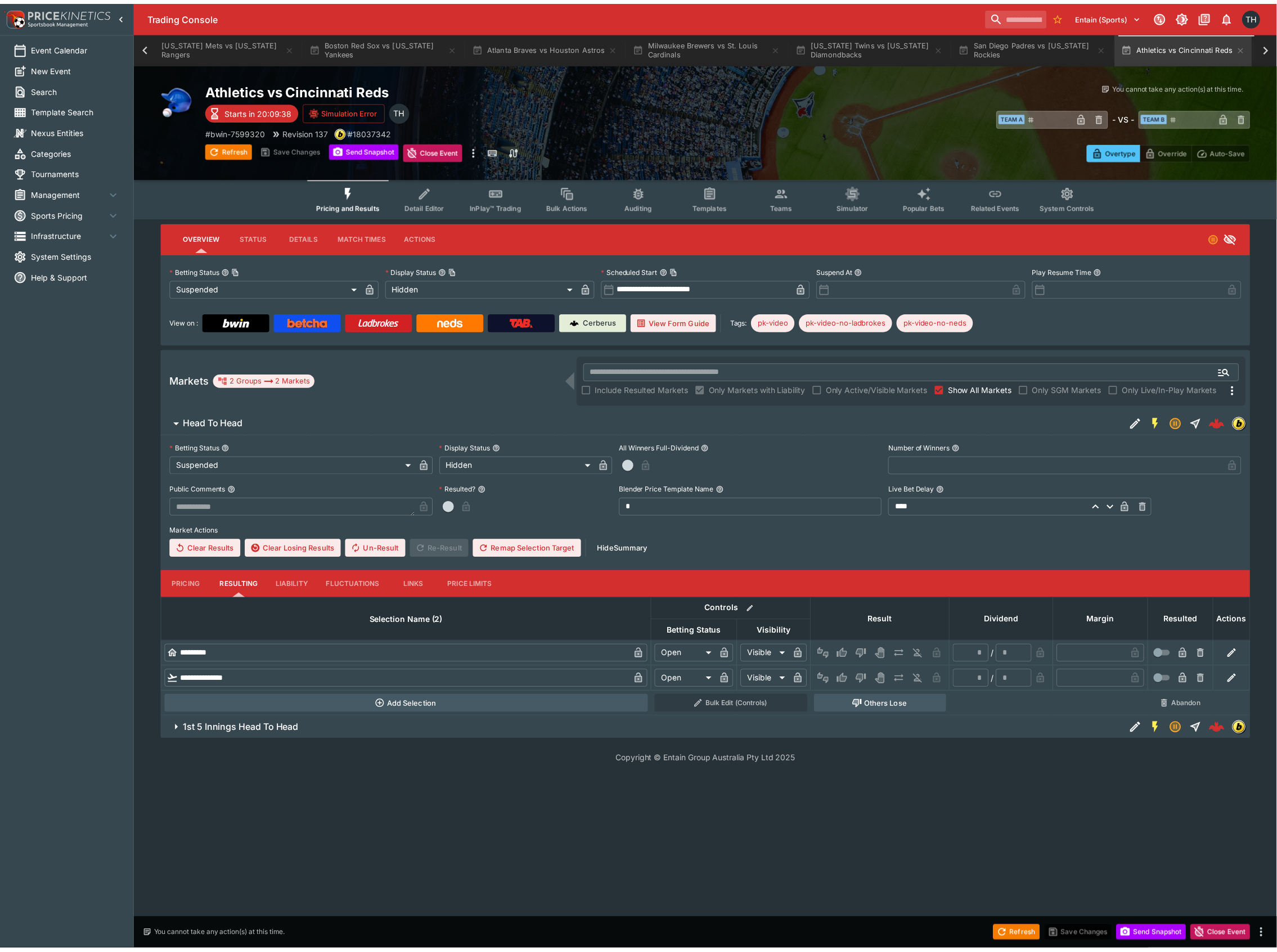
scroll to position [0, 1577]
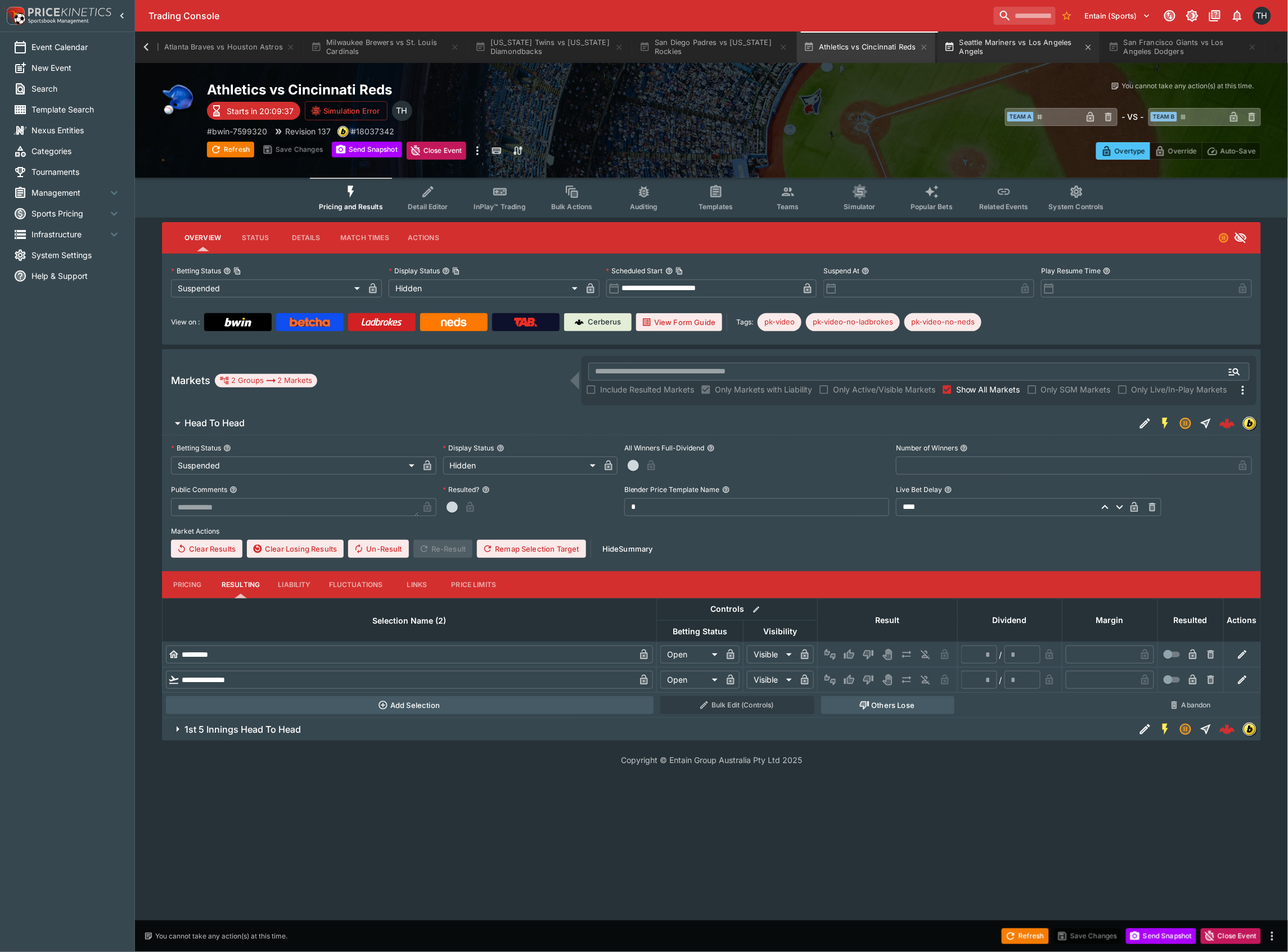
click at [991, 42] on button "Seattle Mariners vs Los Angeles Angels" at bounding box center [1018, 47] width 162 height 31
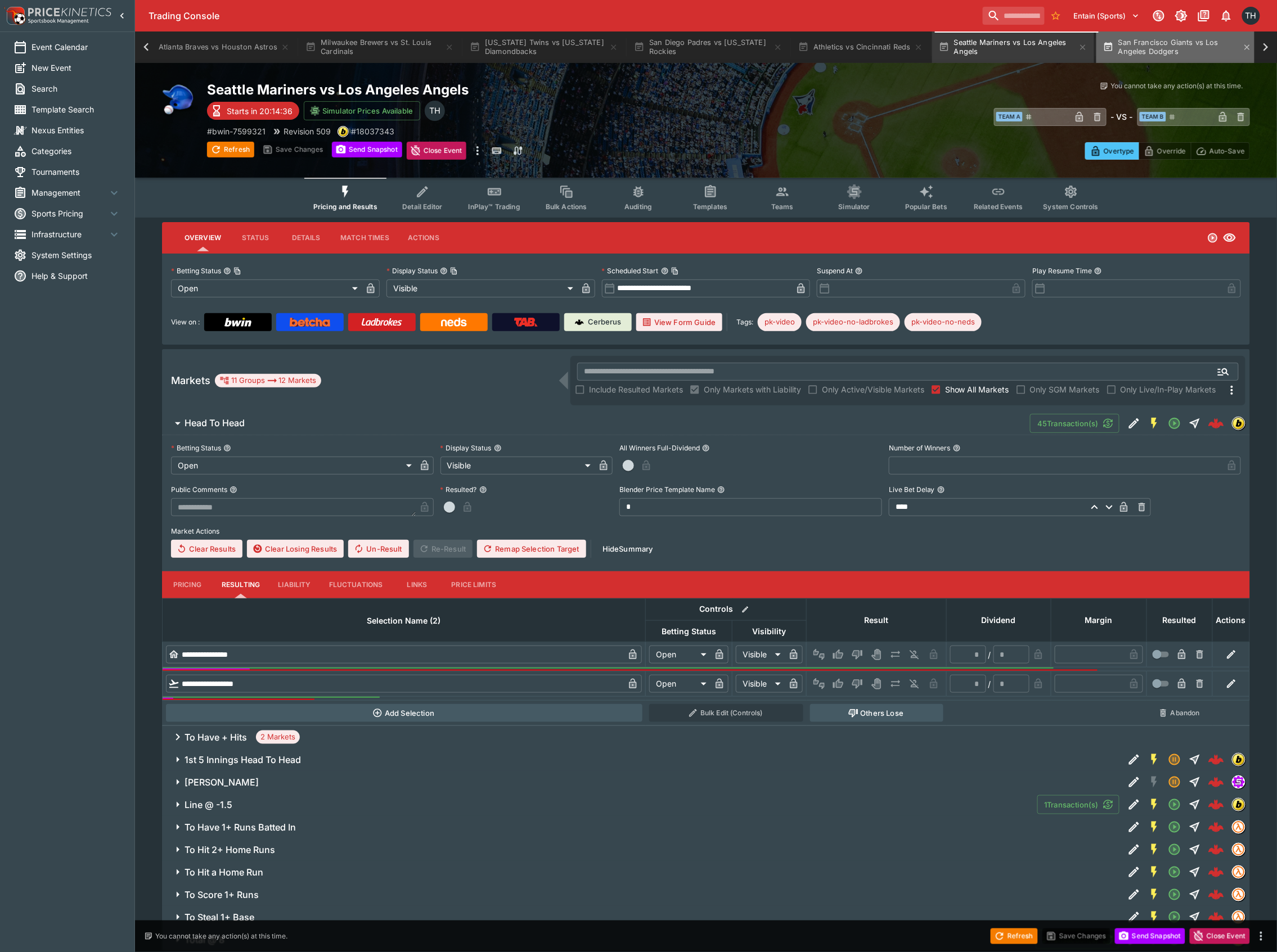
click at [1182, 43] on button "San Francisco Giants vs Los Angeles Dodgers" at bounding box center [1178, 47] width 162 height 31
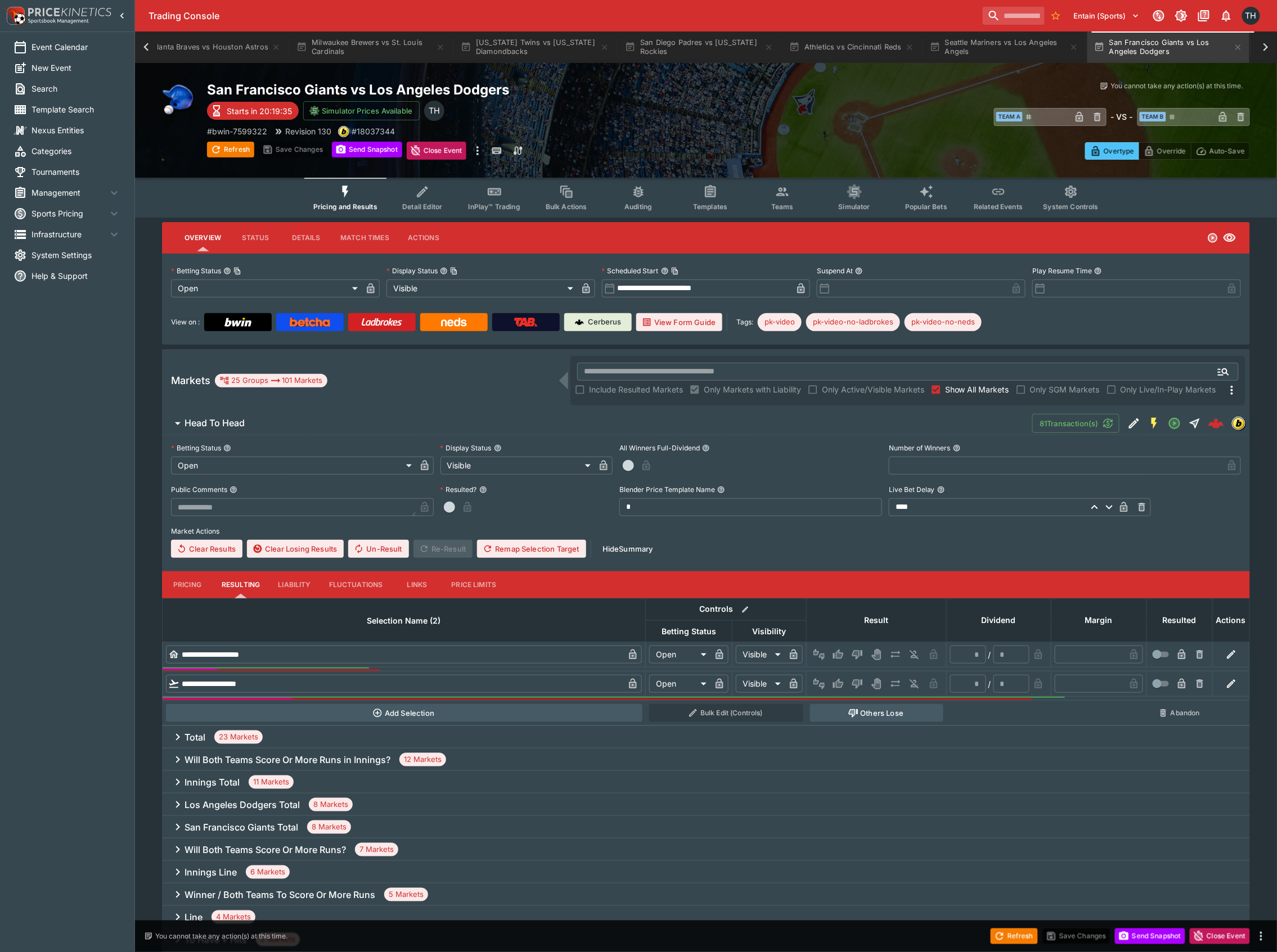
scroll to position [0, 1587]
click at [145, 46] on icon at bounding box center [146, 47] width 16 height 16
click at [140, 43] on icon at bounding box center [146, 47] width 16 height 16
click at [140, 43] on div "Event Calendar Chicago Cubs vs Tampa Bay Rays System Settings Tournaments Phila…" at bounding box center [706, 47] width 1142 height 31
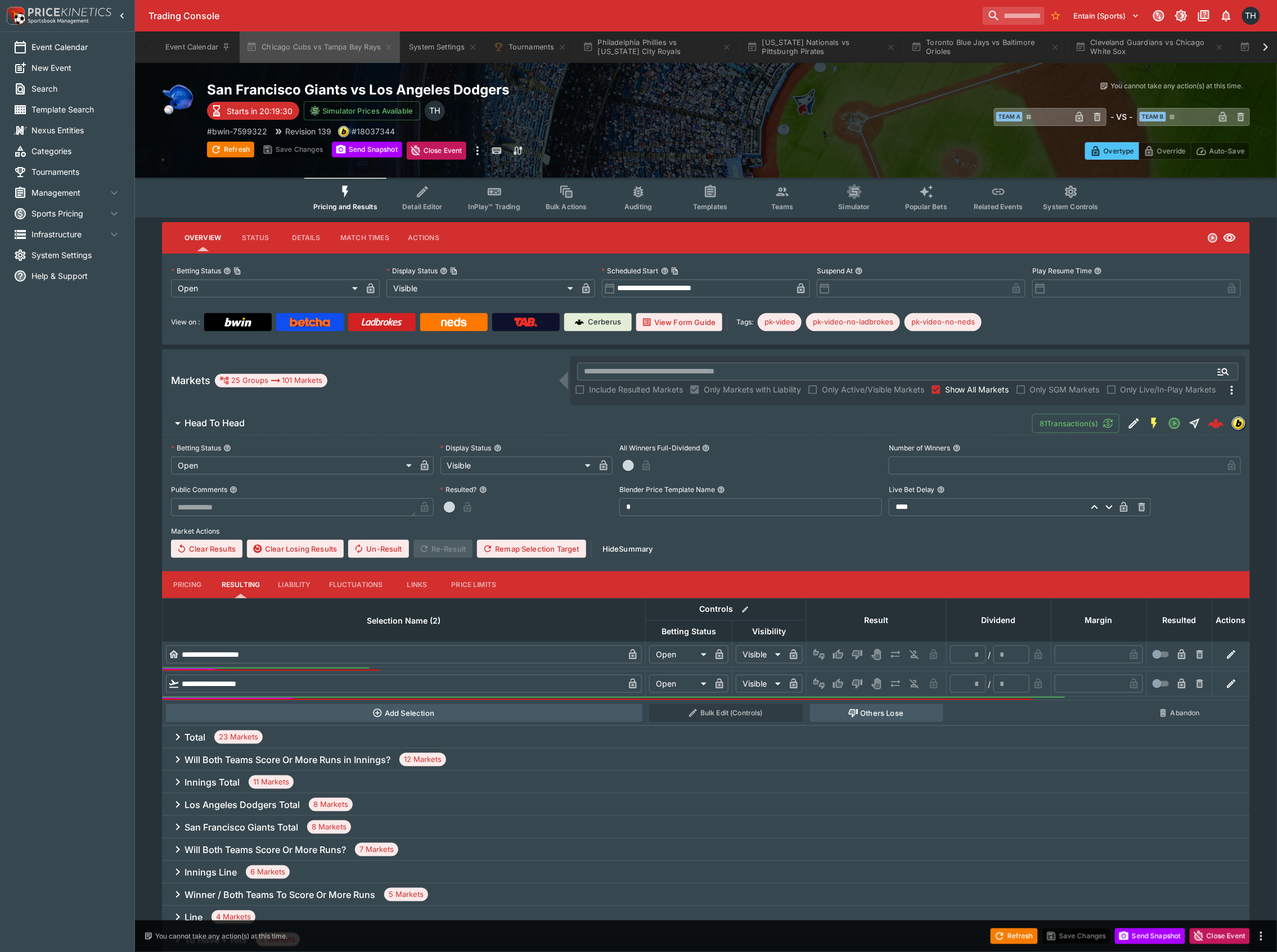
drag, startPoint x: 300, startPoint y: 55, endPoint x: 265, endPoint y: 1, distance: 64.4
click at [300, 55] on button "Chicago Cubs vs Tampa Bay Rays" at bounding box center [319, 47] width 160 height 31
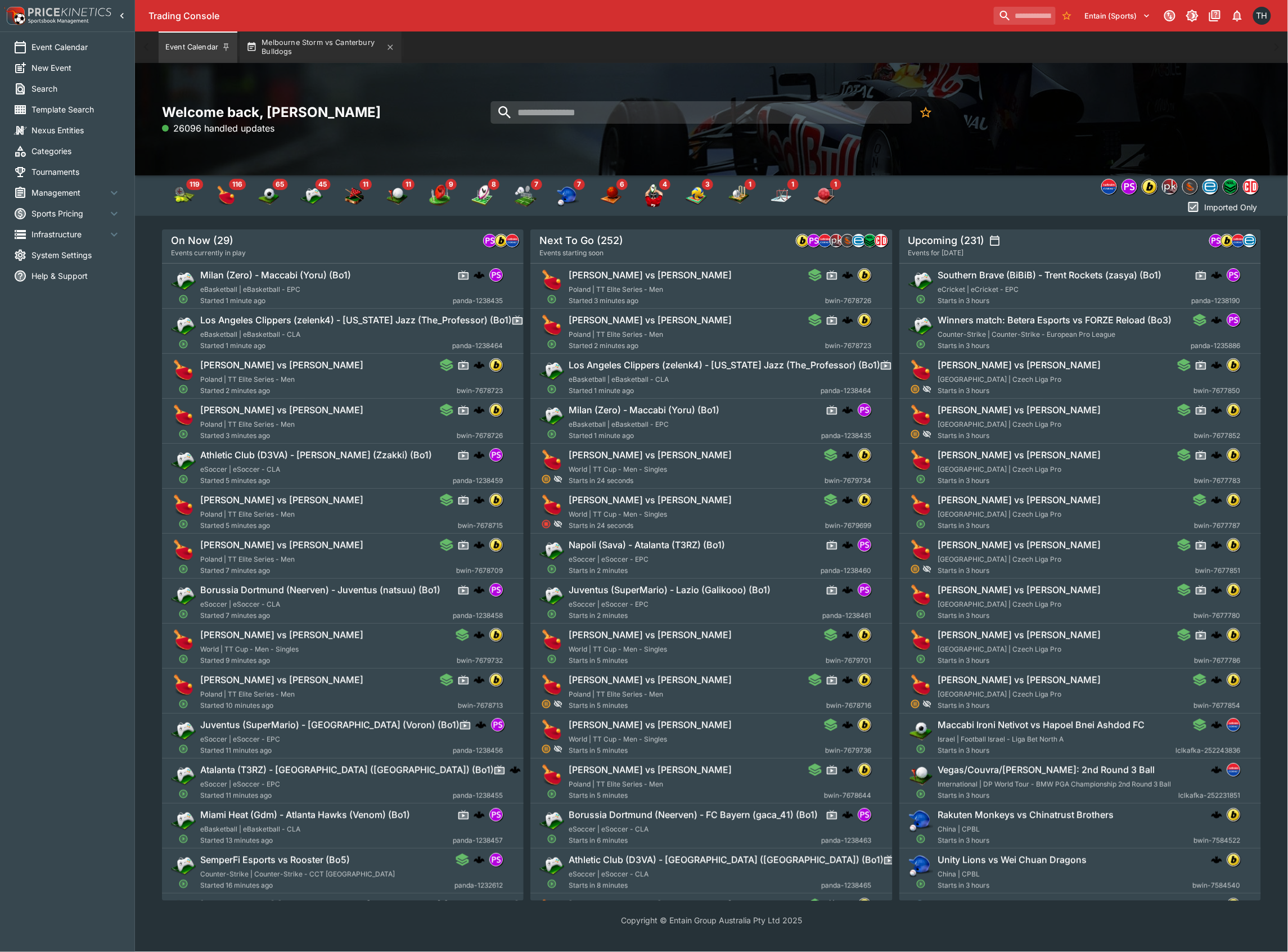
click at [302, 52] on button "Melbourne Storm vs Canterbury Bulldogs" at bounding box center [321, 47] width 162 height 31
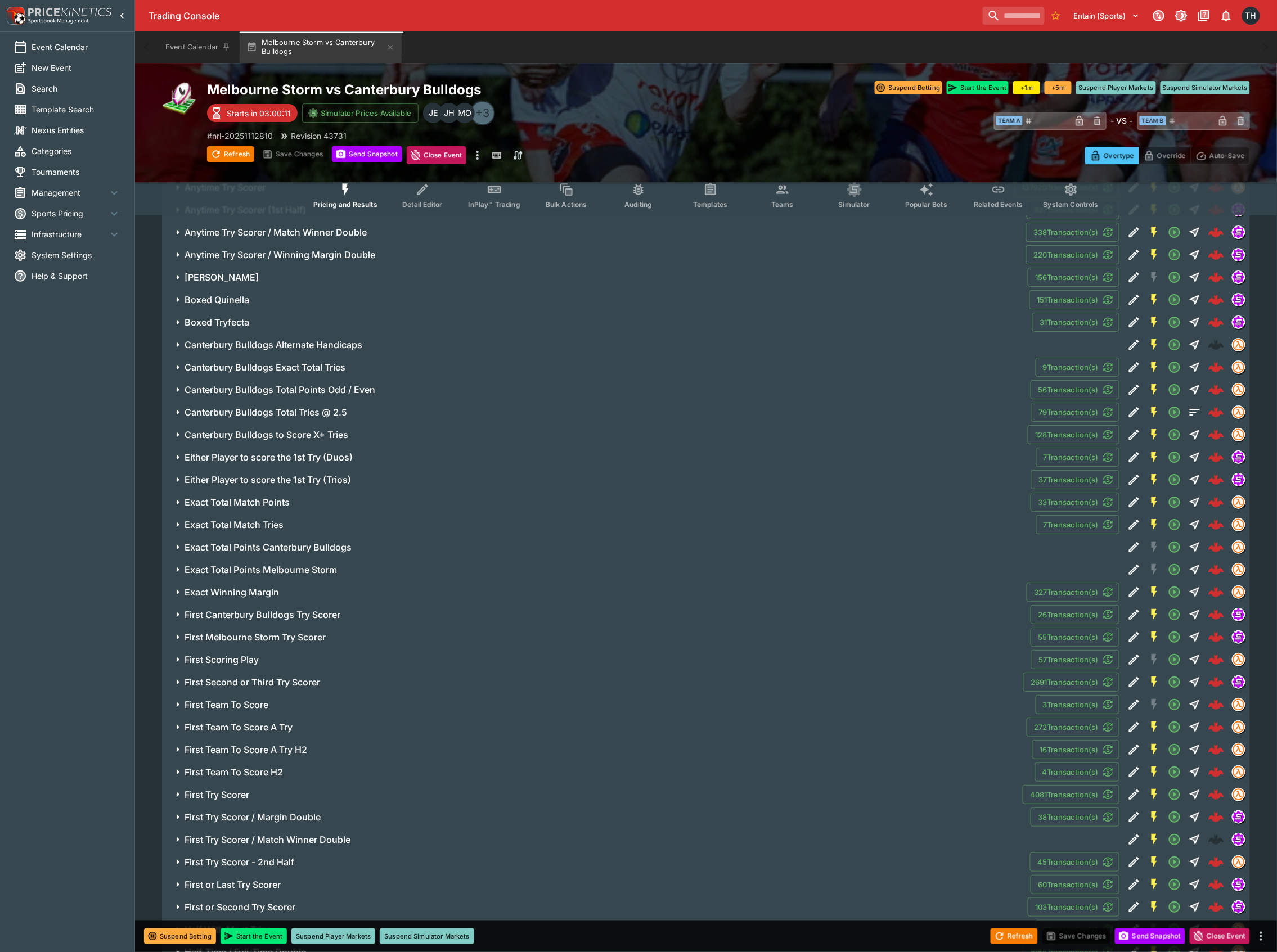
scroll to position [1725, 0]
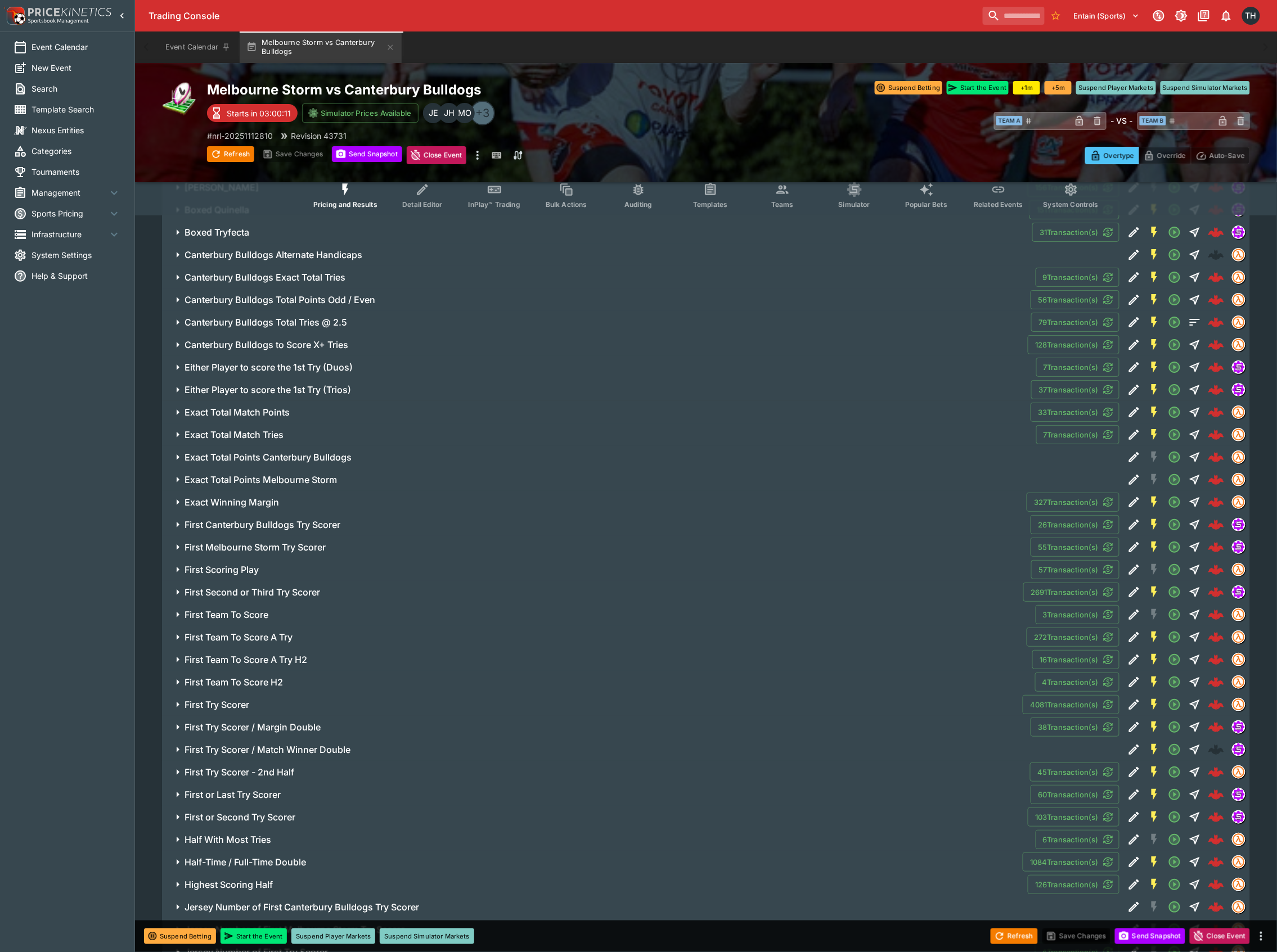
click at [788, 192] on icon "Event type filters" at bounding box center [782, 189] width 15 height 15
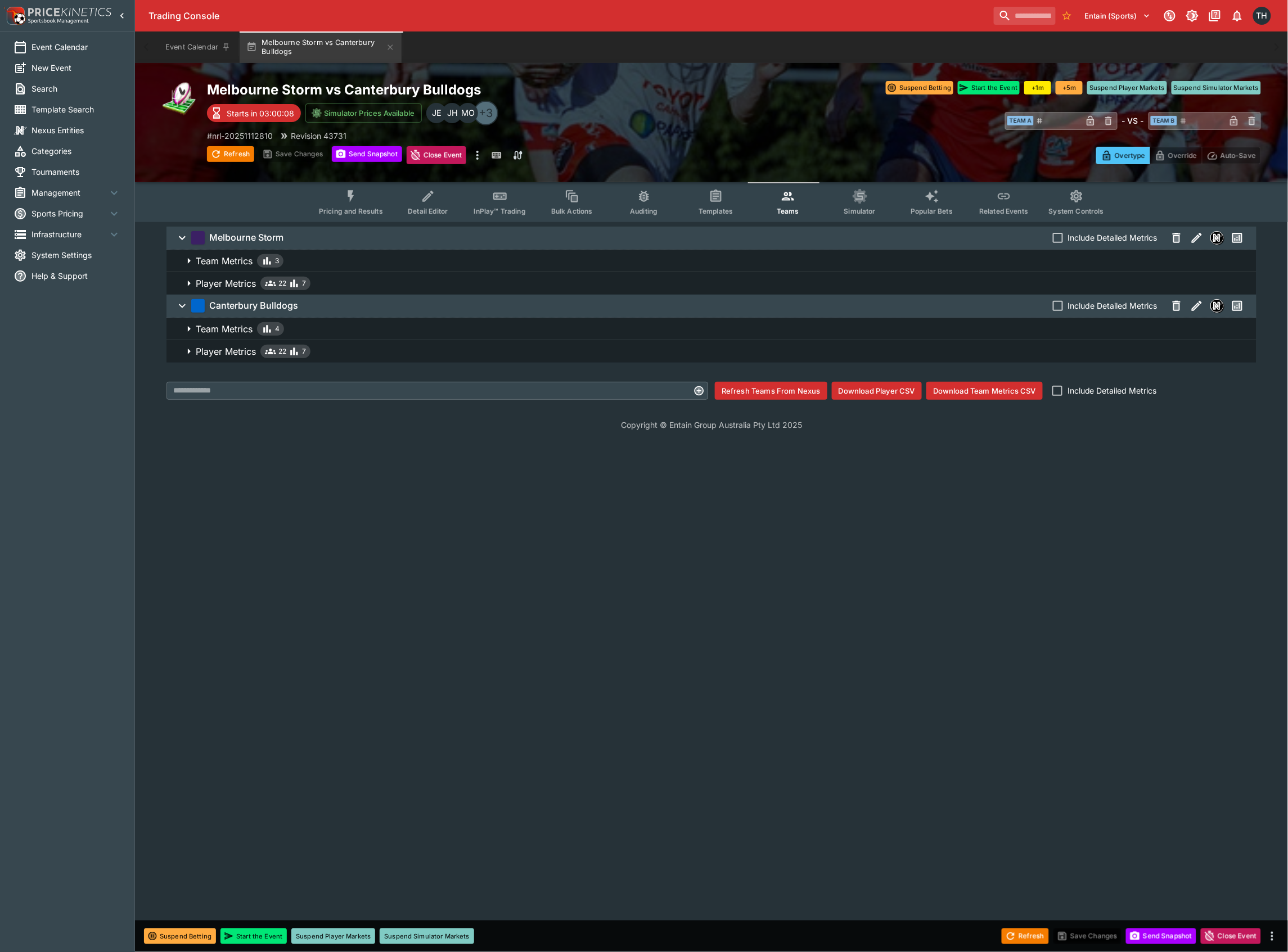
click at [348, 343] on button "Player Metrics 22 7" at bounding box center [712, 351] width 1090 height 23
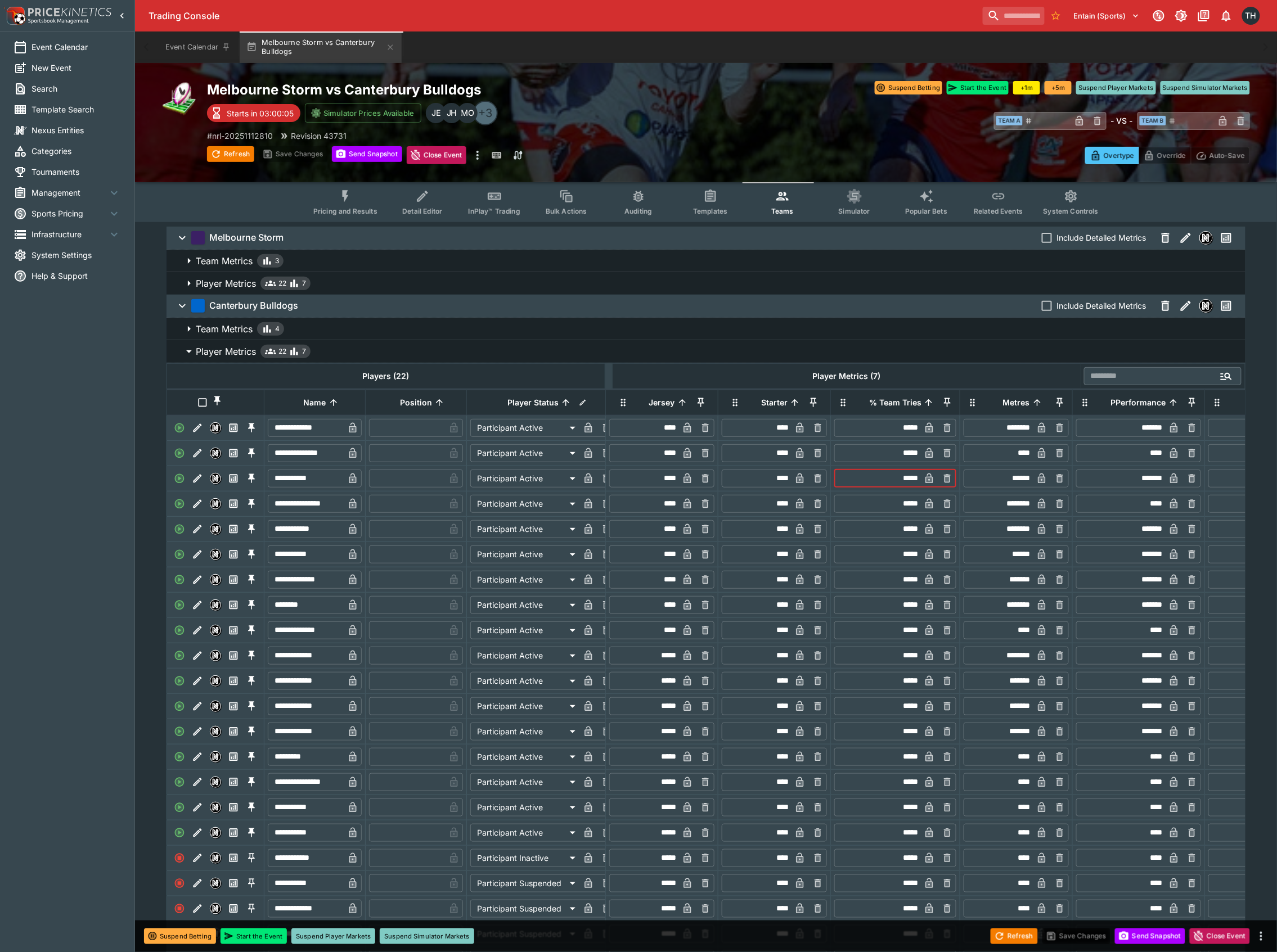
click at [907, 488] on input "*****" at bounding box center [878, 479] width 84 height 18
click at [934, 937] on div "Refresh Save Changes Send Snapshot Close Event" at bounding box center [638, 936] width 1277 height 31
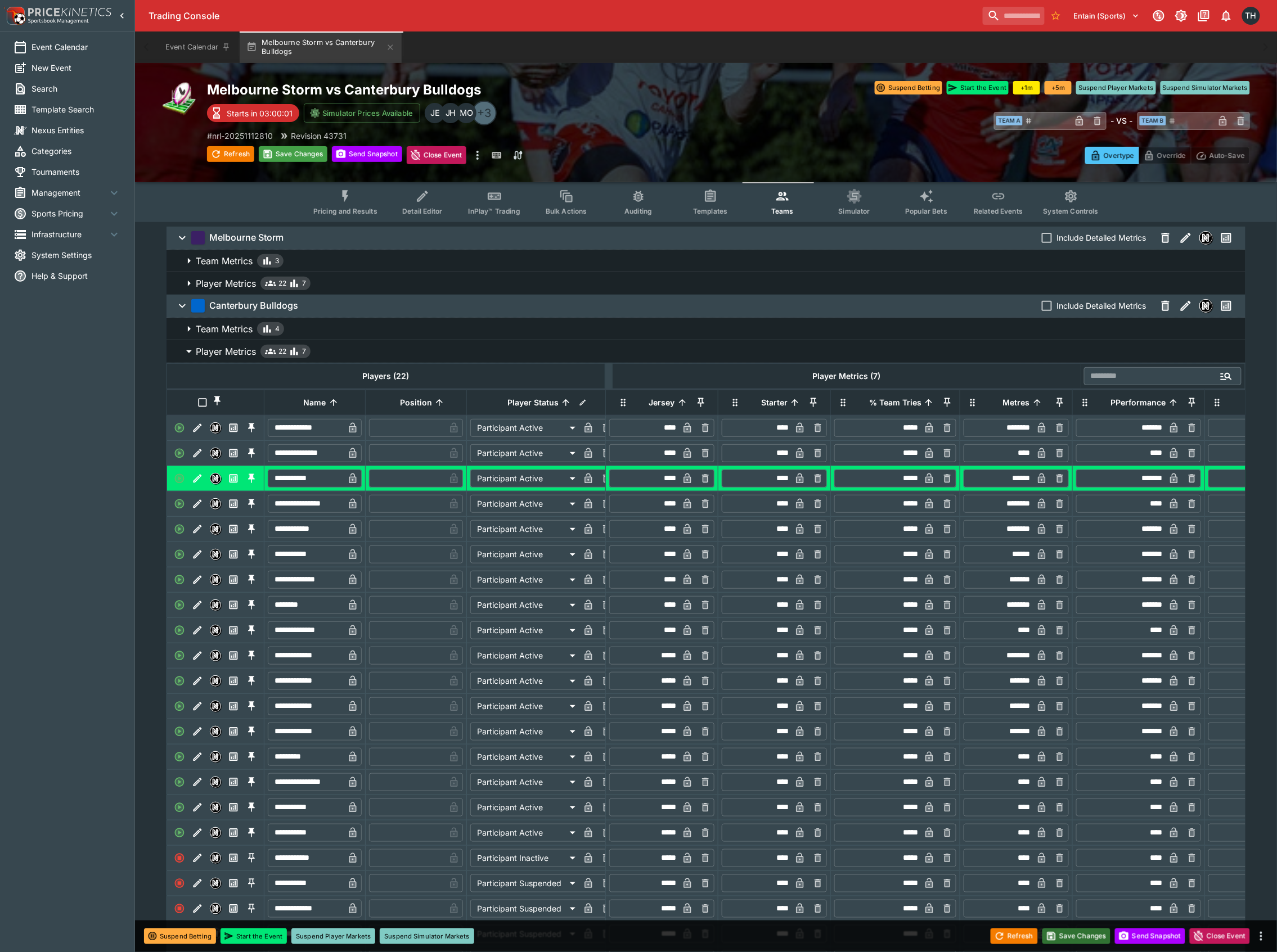
click at [1062, 937] on button "Save Changes" at bounding box center [1077, 937] width 69 height 16
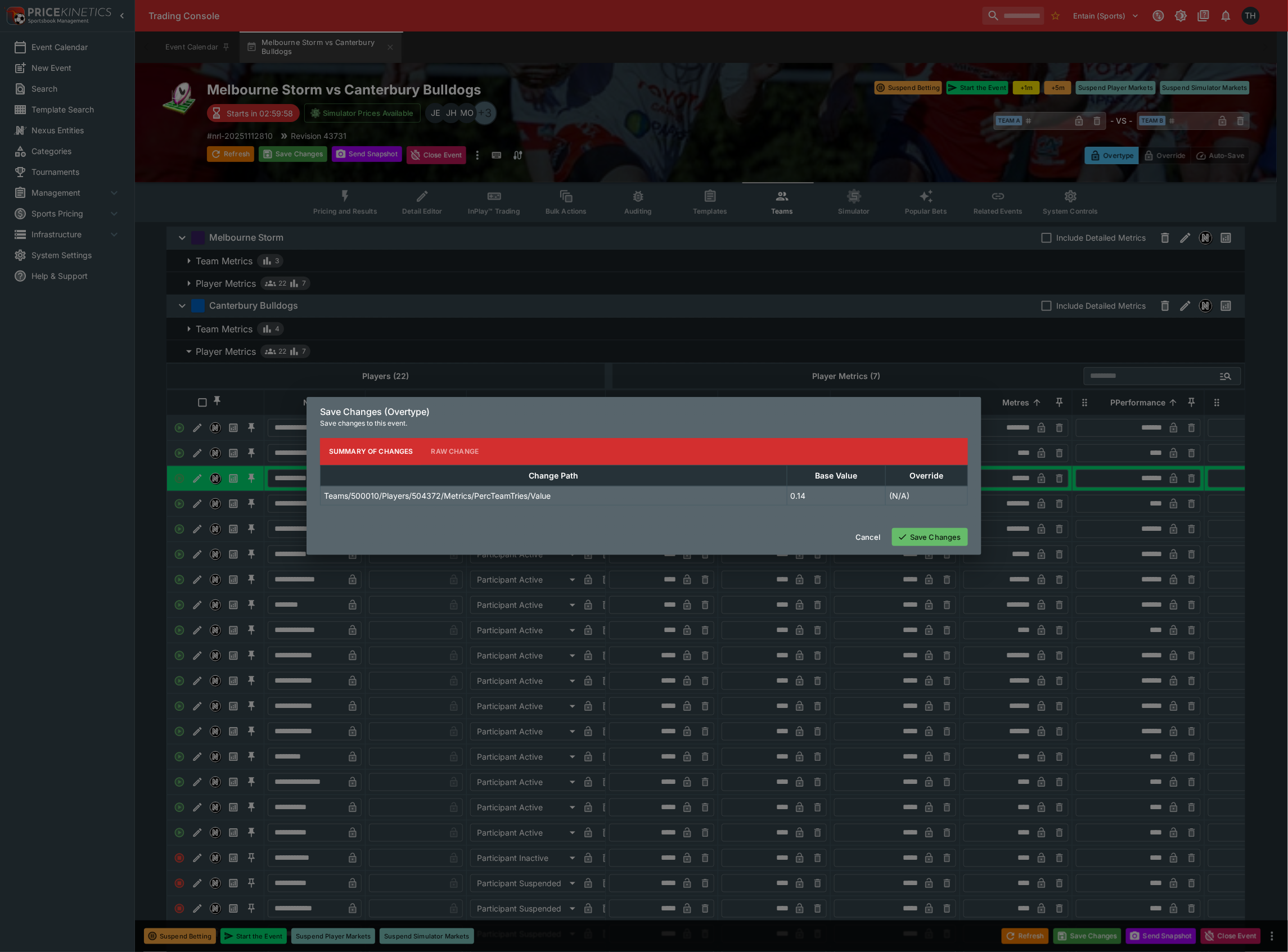
drag, startPoint x: 940, startPoint y: 525, endPoint x: 933, endPoint y: 540, distance: 16.6
click at [939, 525] on div "Cancel Save Changes" at bounding box center [644, 537] width 675 height 36
click at [931, 541] on button "Save Changes" at bounding box center [930, 537] width 76 height 18
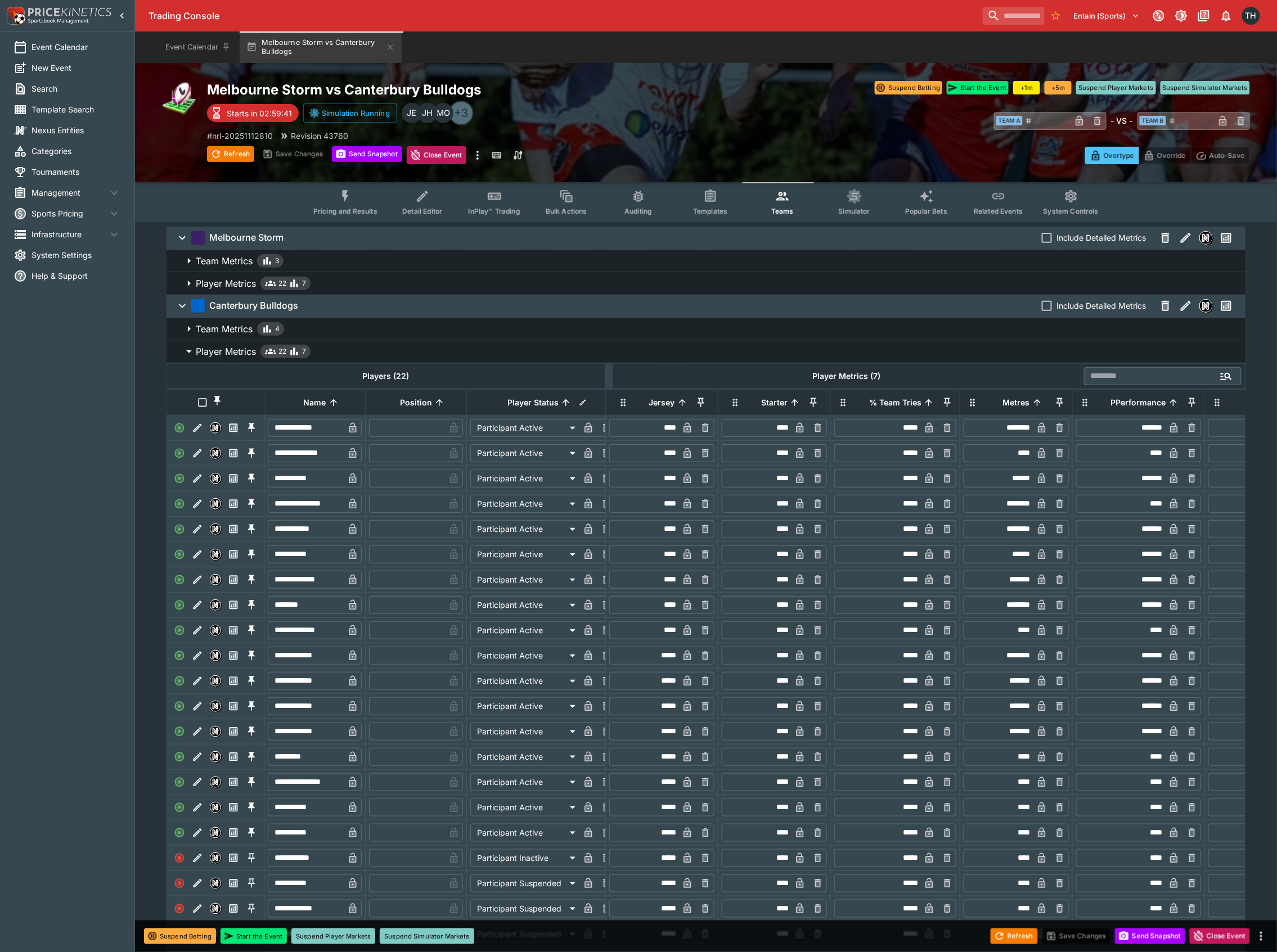
click at [912, 488] on input "*****" at bounding box center [878, 479] width 84 height 18
click at [944, 927] on div "Refresh Save Changes Send Snapshot Close Event" at bounding box center [638, 936] width 1277 height 31
click at [1078, 938] on button "Save Changes" at bounding box center [1077, 937] width 69 height 16
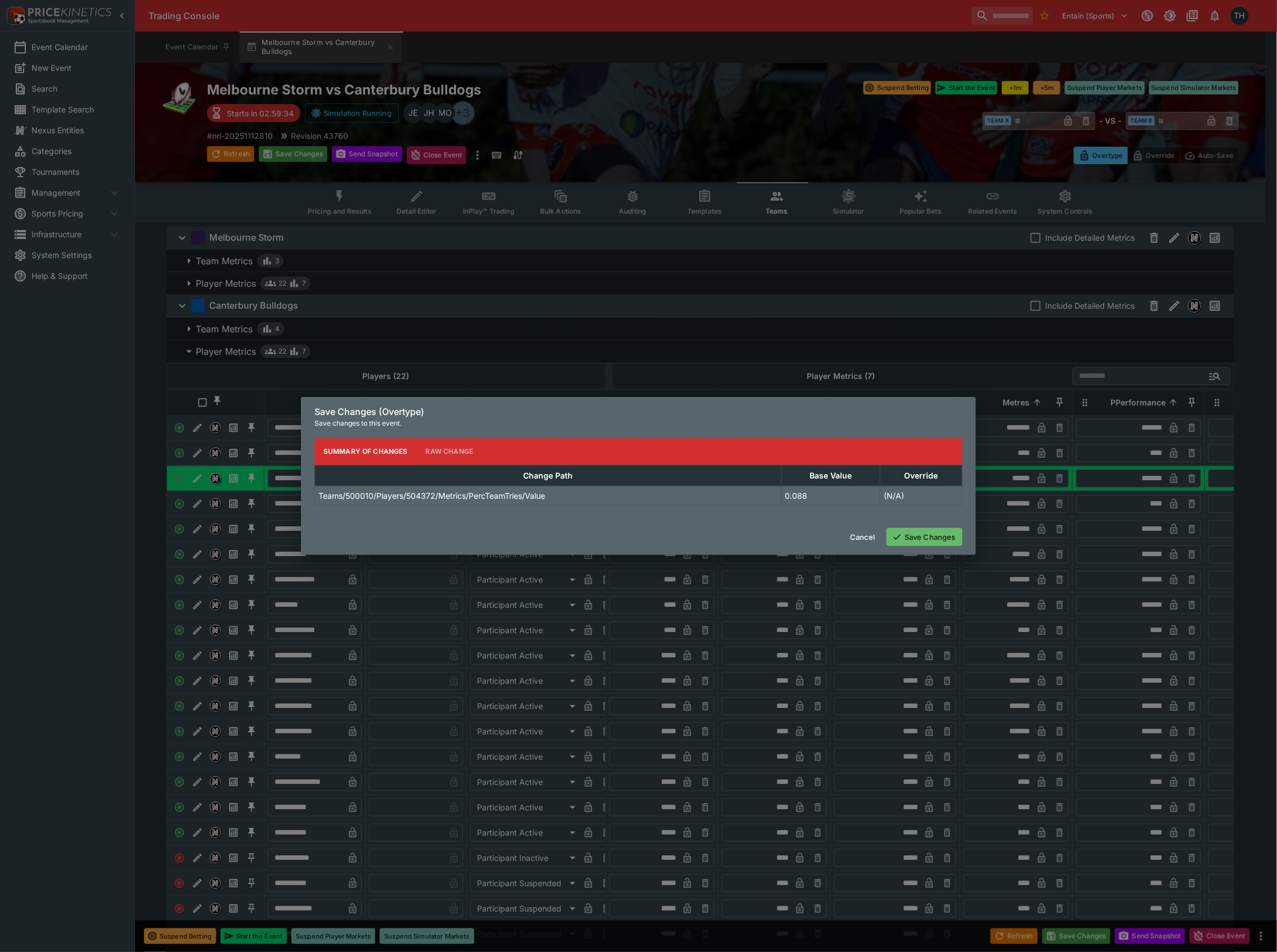
type input "*****"
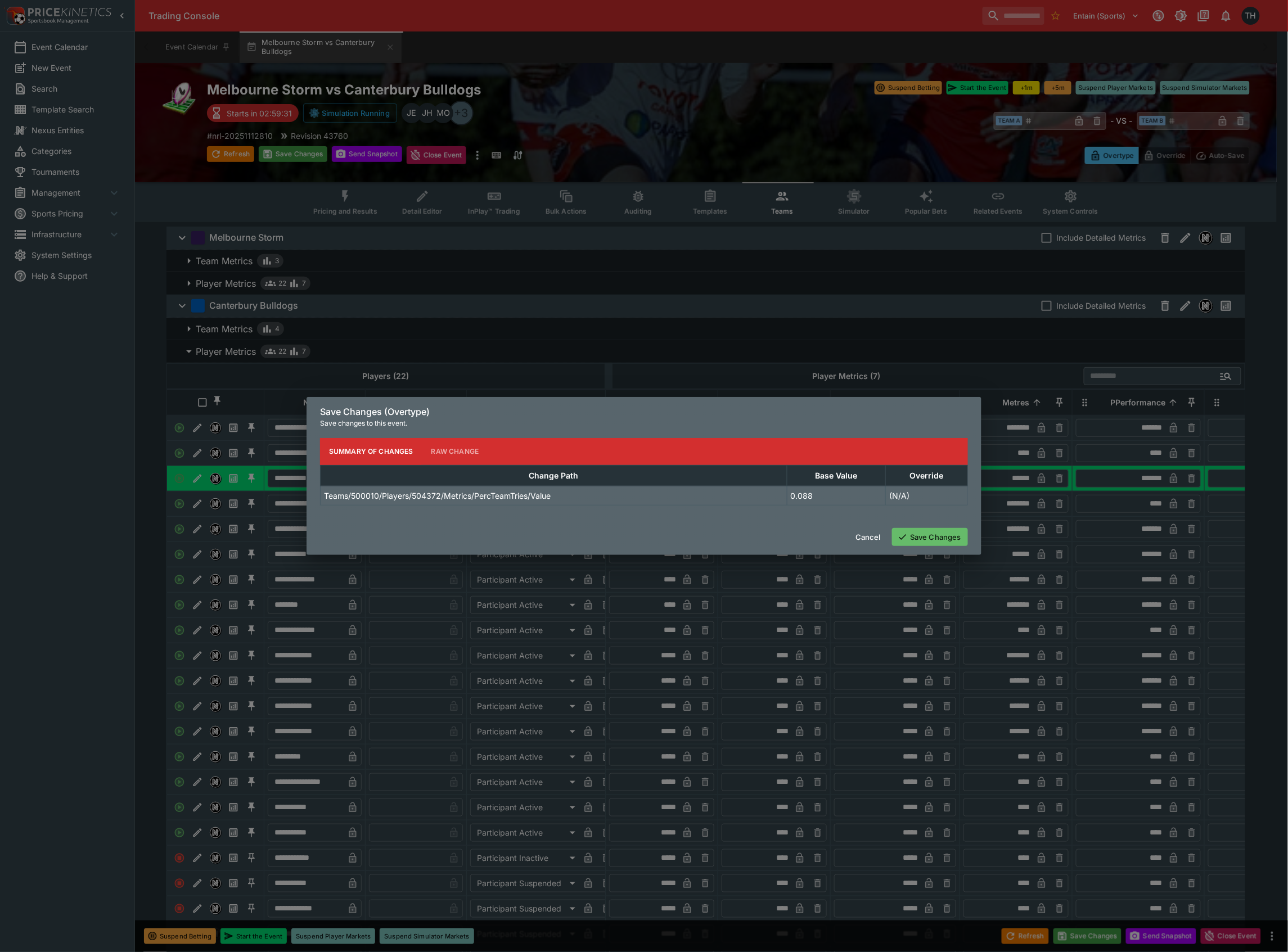
click at [934, 537] on button "Save Changes" at bounding box center [930, 537] width 76 height 18
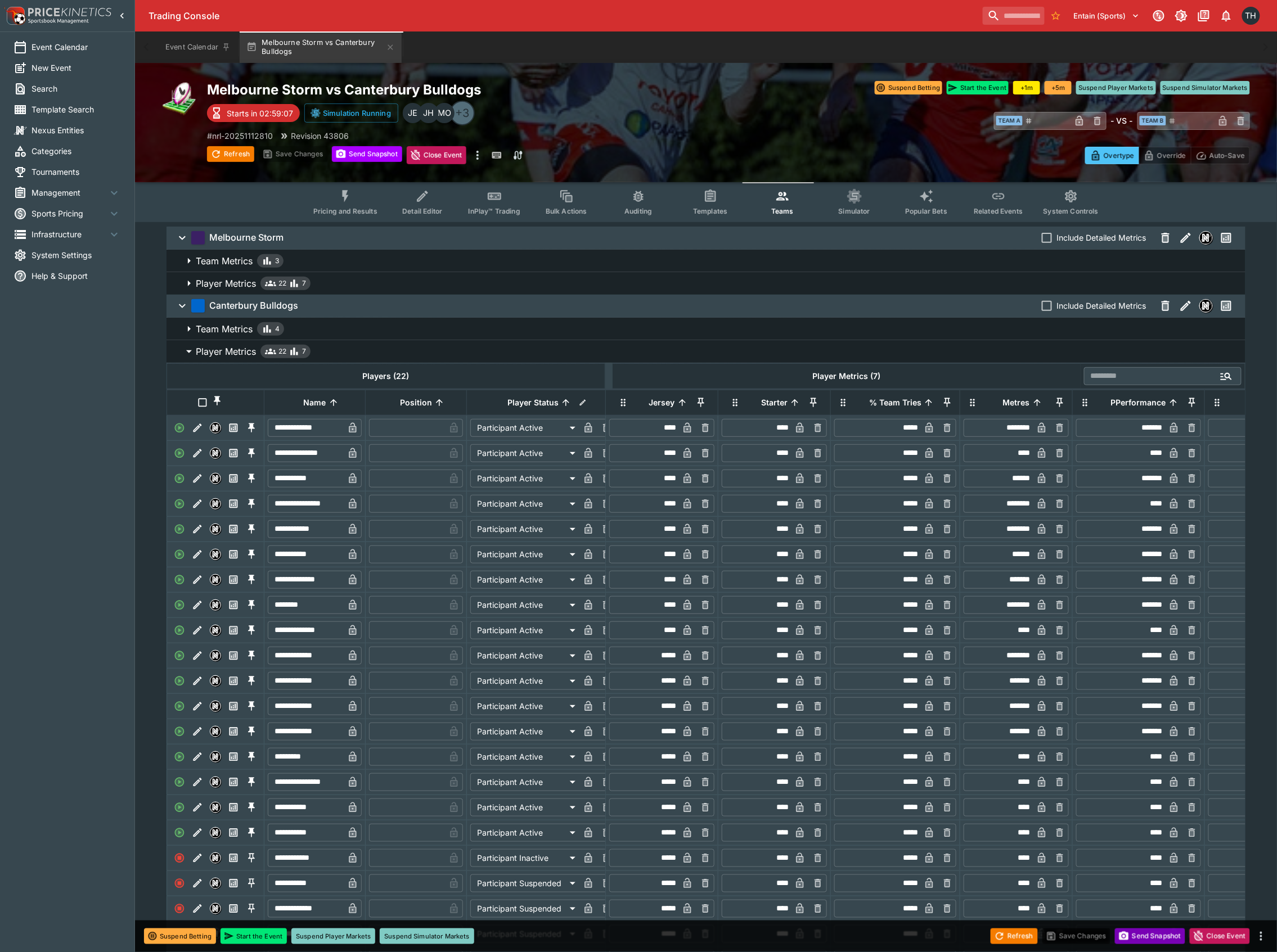
click at [1163, 941] on button "Send Snapshot" at bounding box center [1150, 937] width 70 height 16
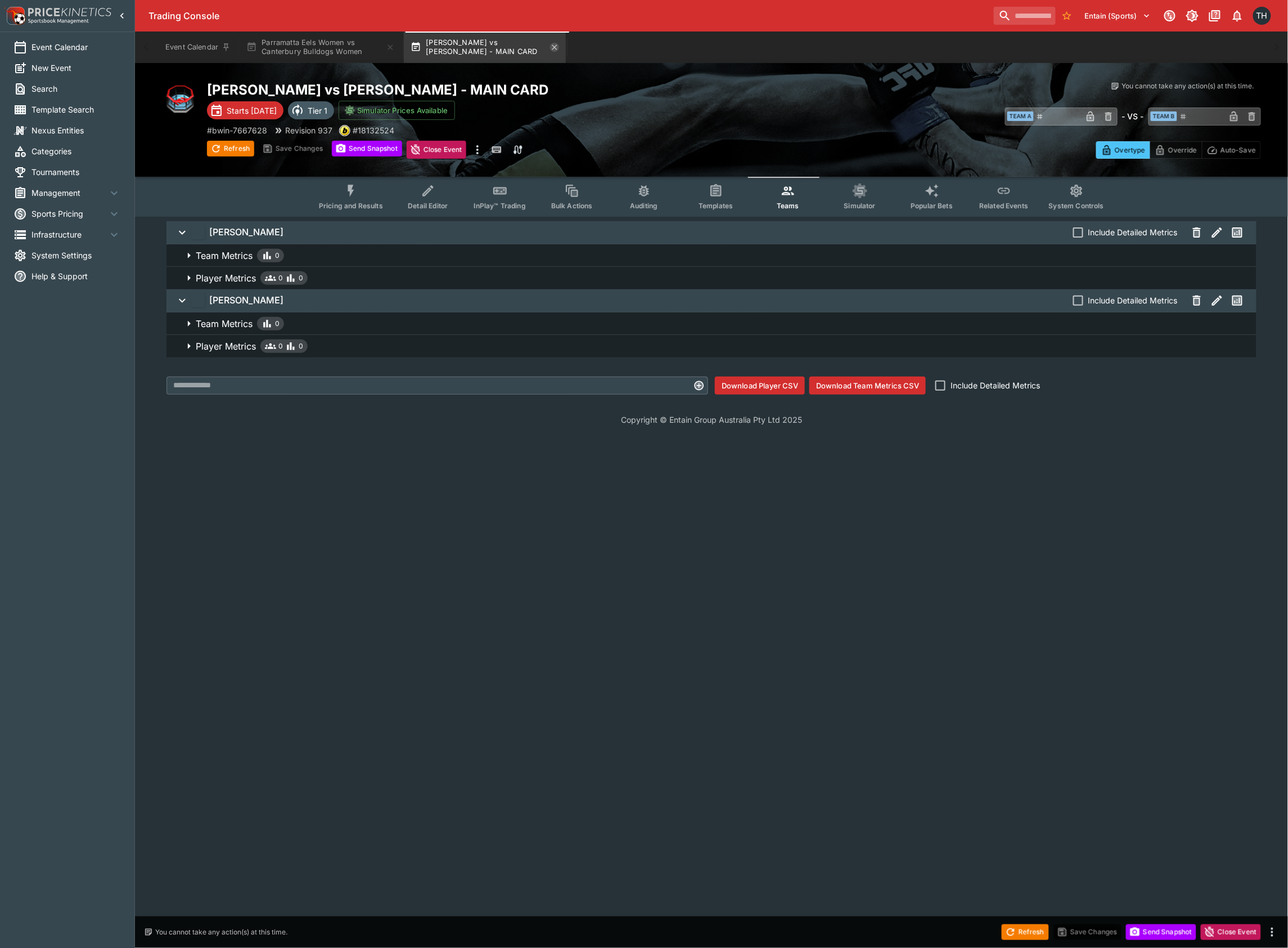
click at [555, 45] on icon "button" at bounding box center [555, 48] width 9 height 9
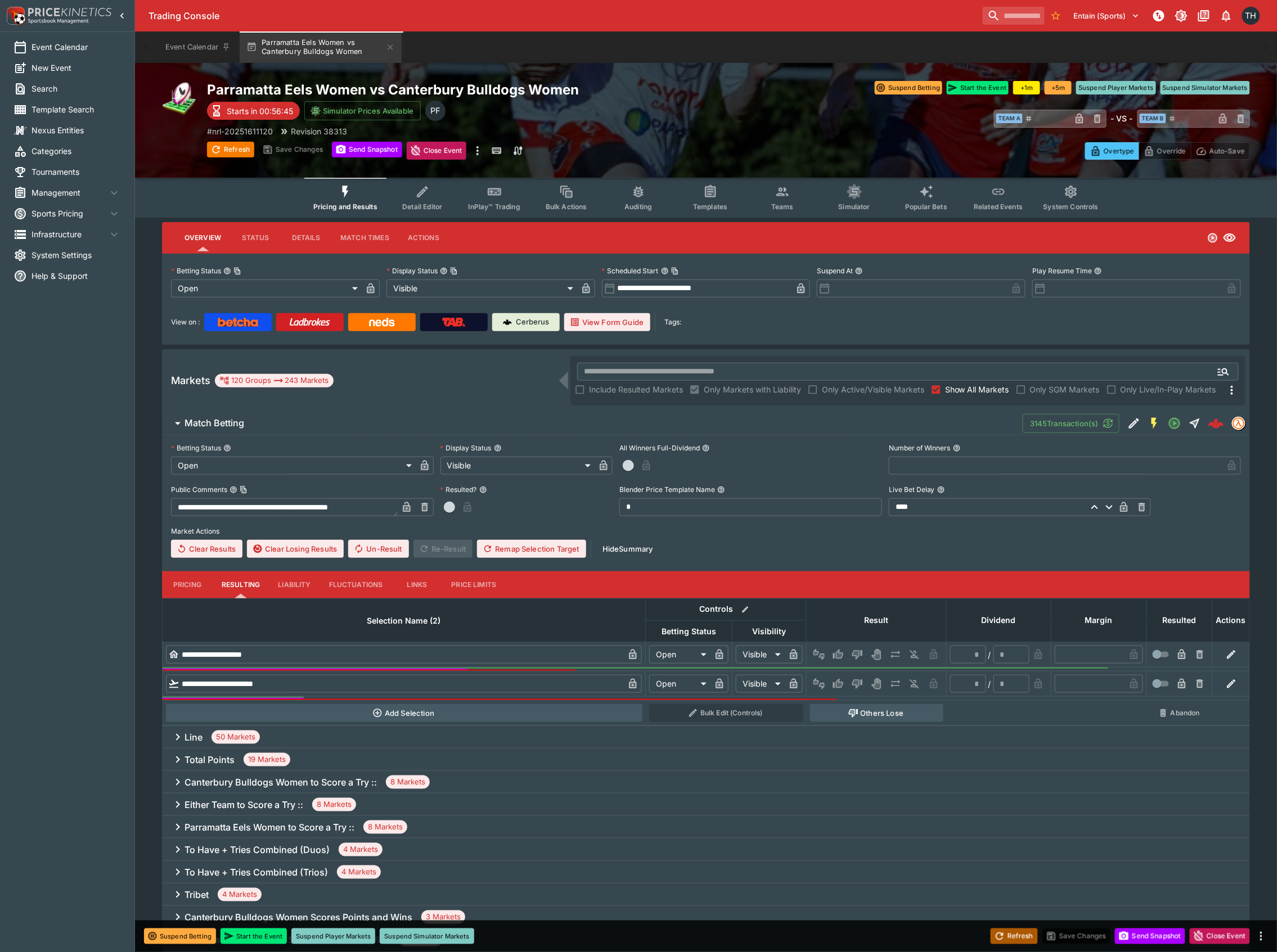
click at [1008, 930] on button "Refresh" at bounding box center [1014, 937] width 47 height 16
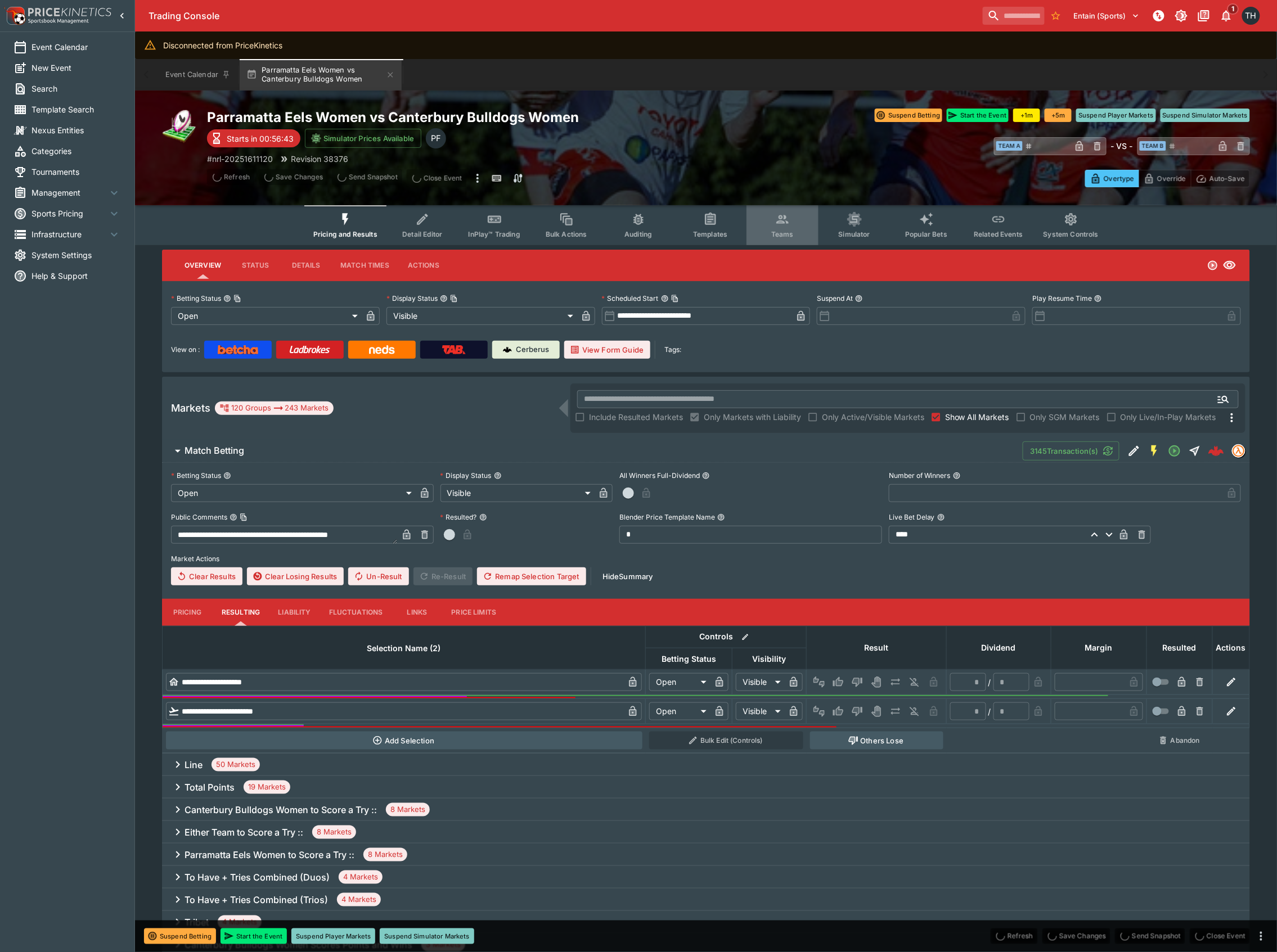
click at [784, 212] on icon "Event type filters" at bounding box center [782, 219] width 15 height 15
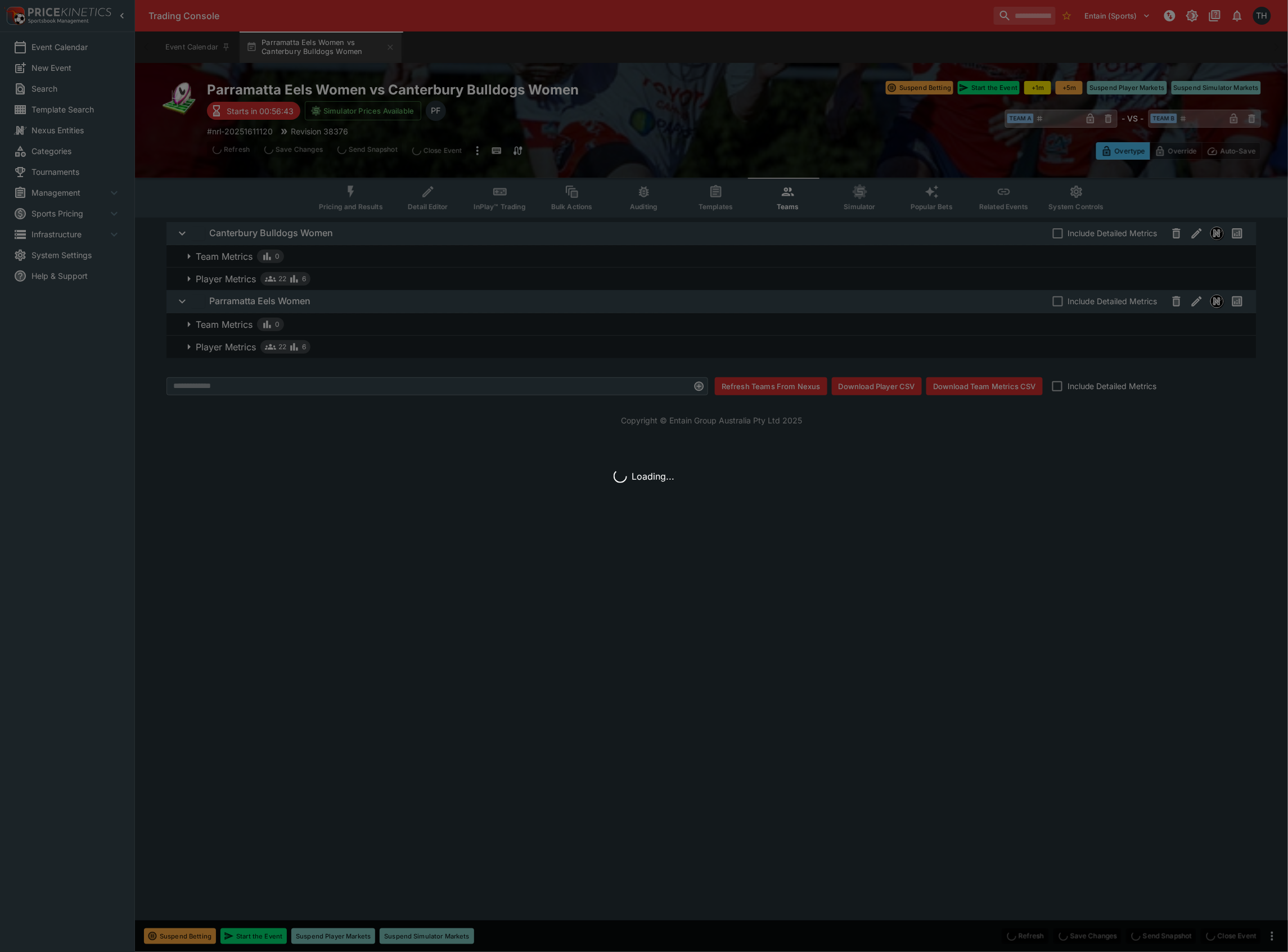
click at [783, 211] on div "Loading..." at bounding box center [644, 476] width 1288 height 952
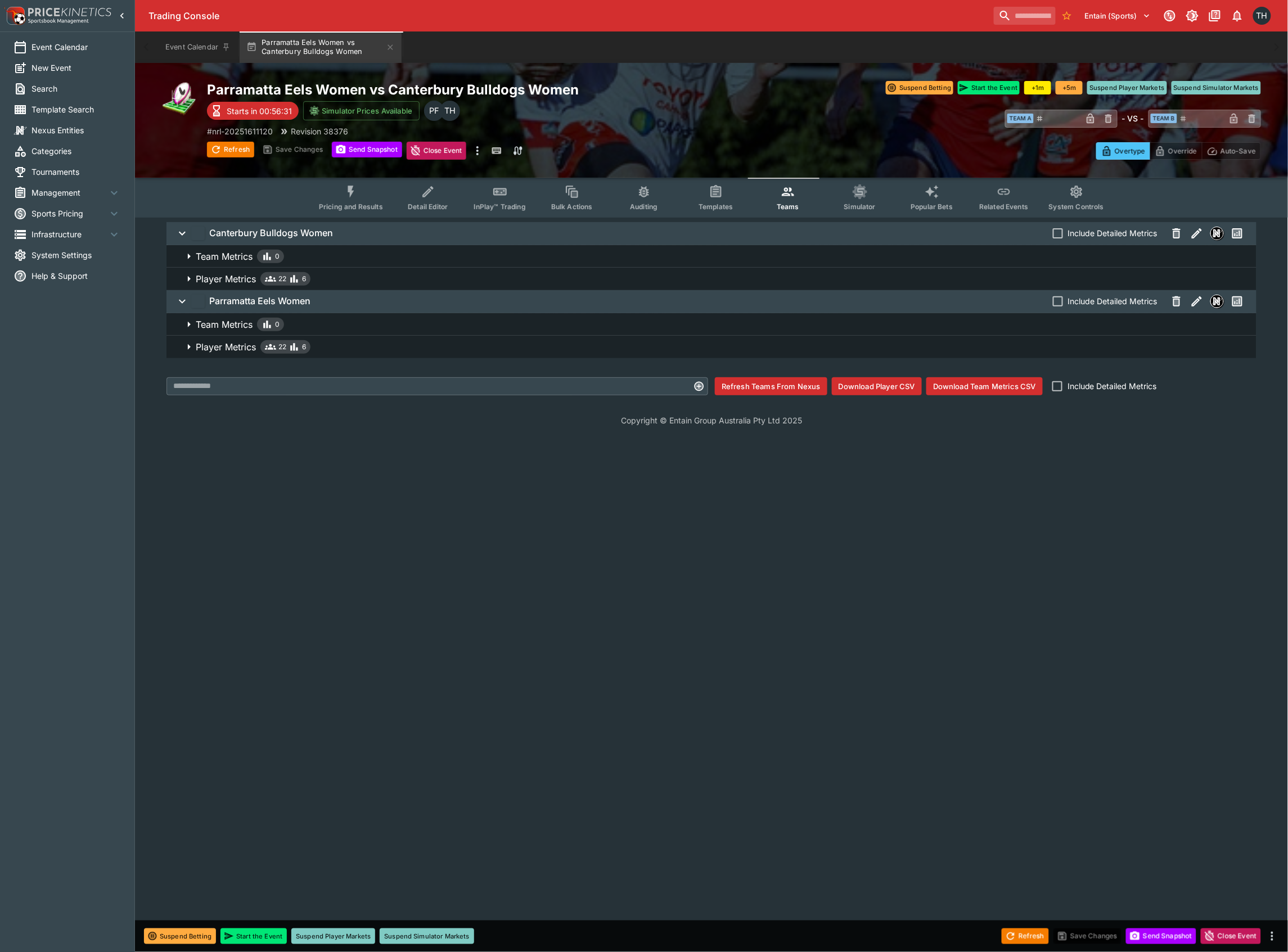
click at [324, 343] on span "Player Metrics 22 6" at bounding box center [722, 347] width 1052 height 13
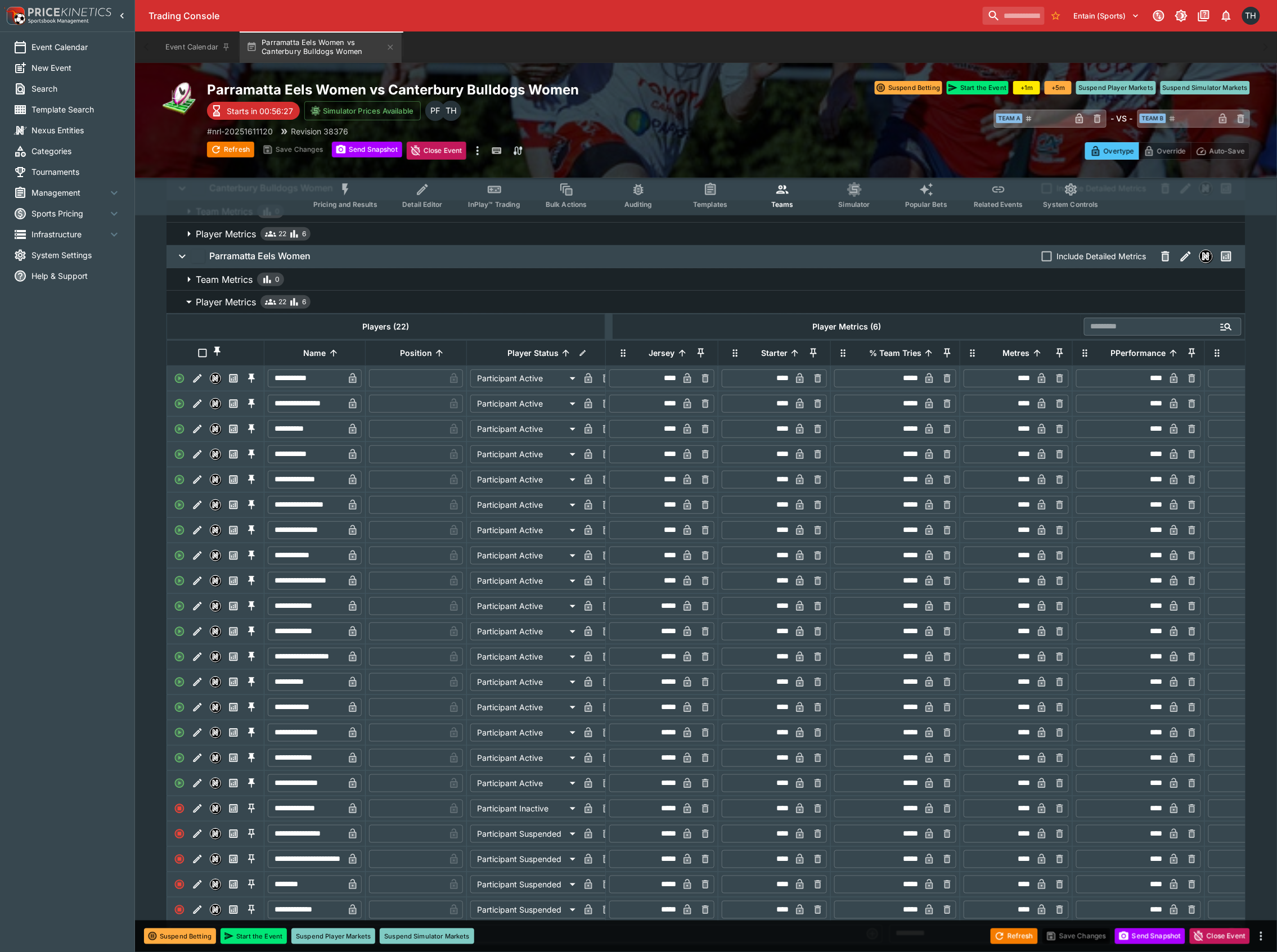
scroll to position [147, 0]
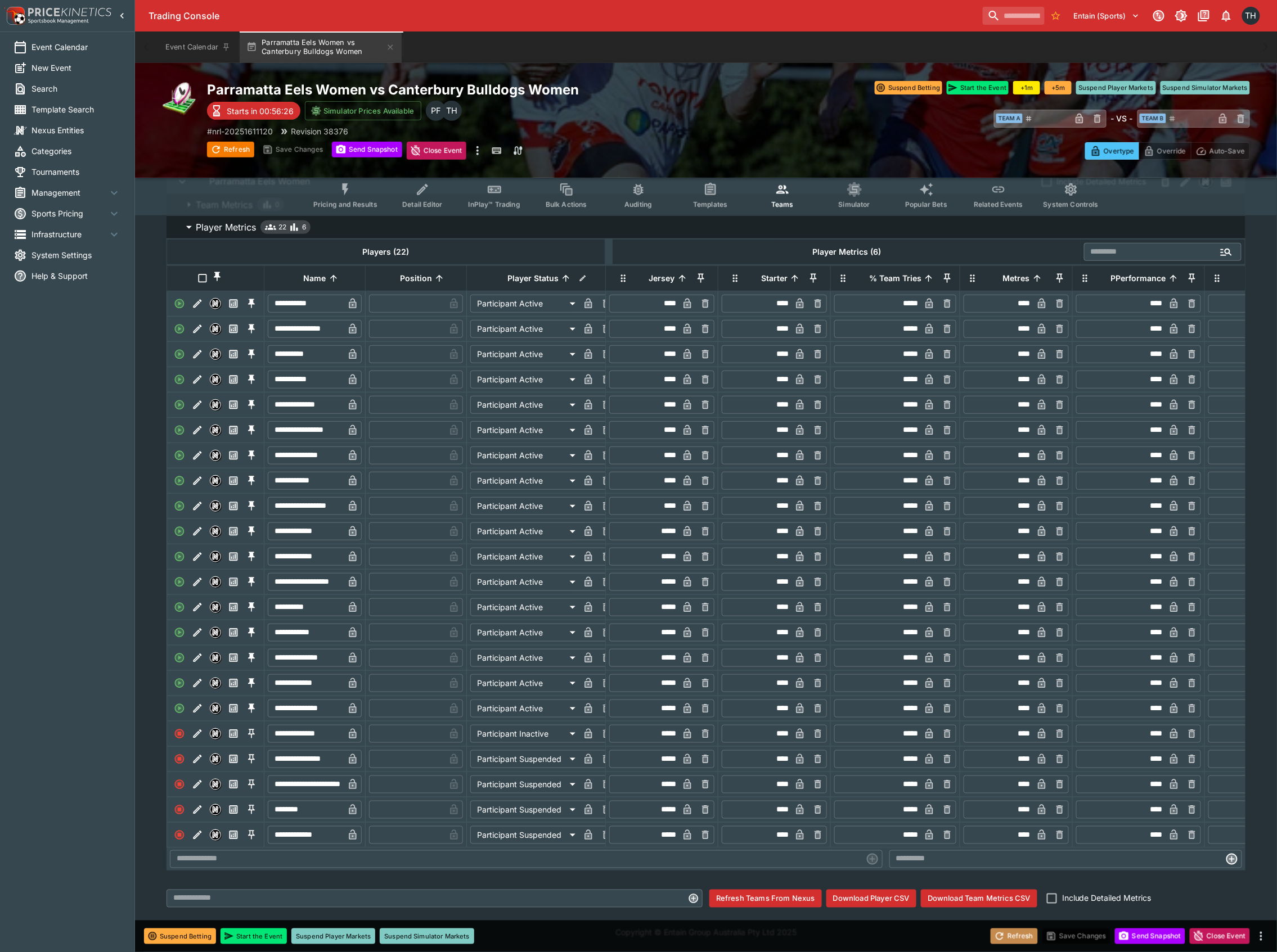
click at [1018, 940] on button "Refresh" at bounding box center [1014, 937] width 47 height 16
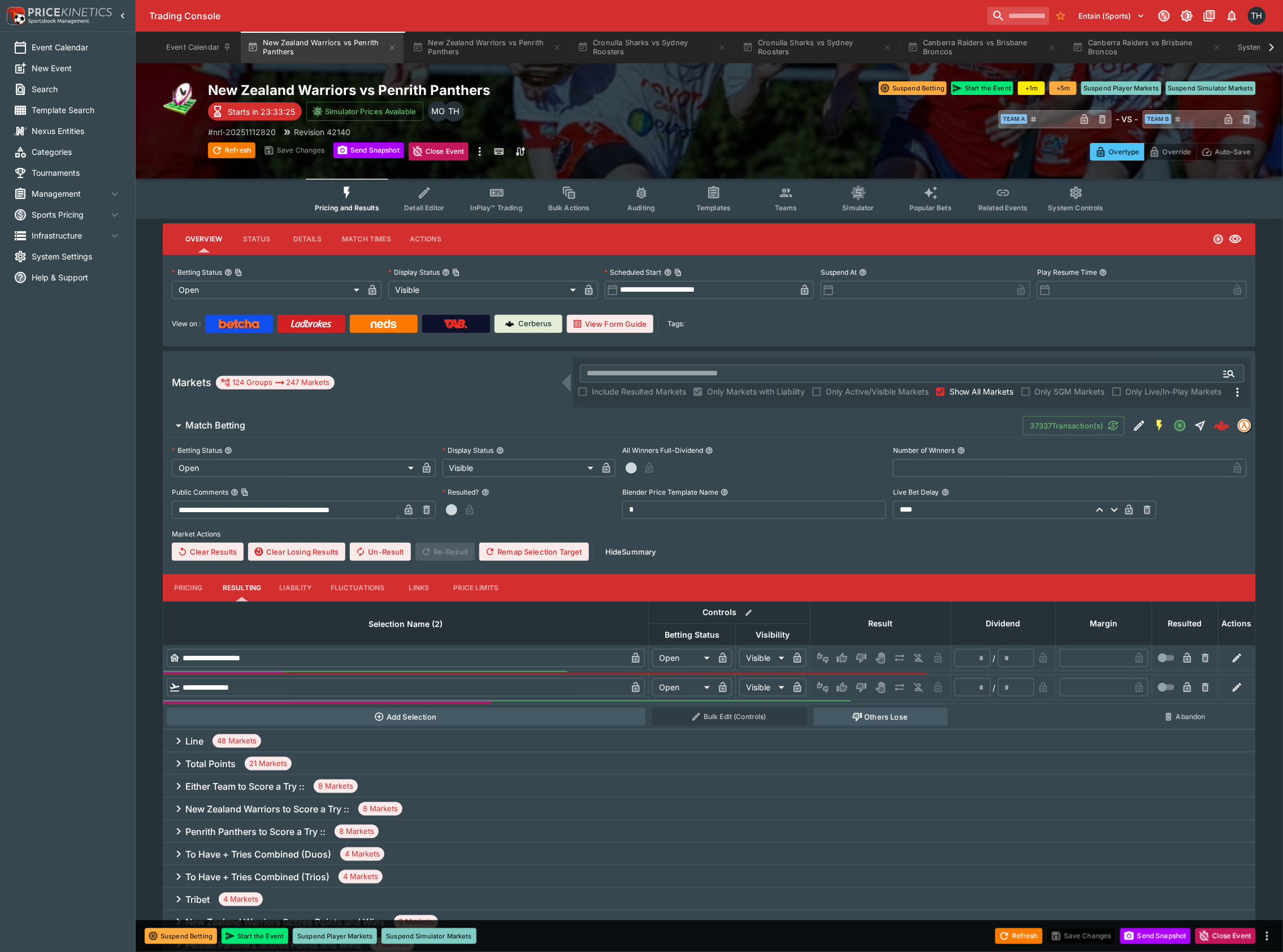
click at [788, 200] on button "Teams" at bounding box center [786, 198] width 73 height 40
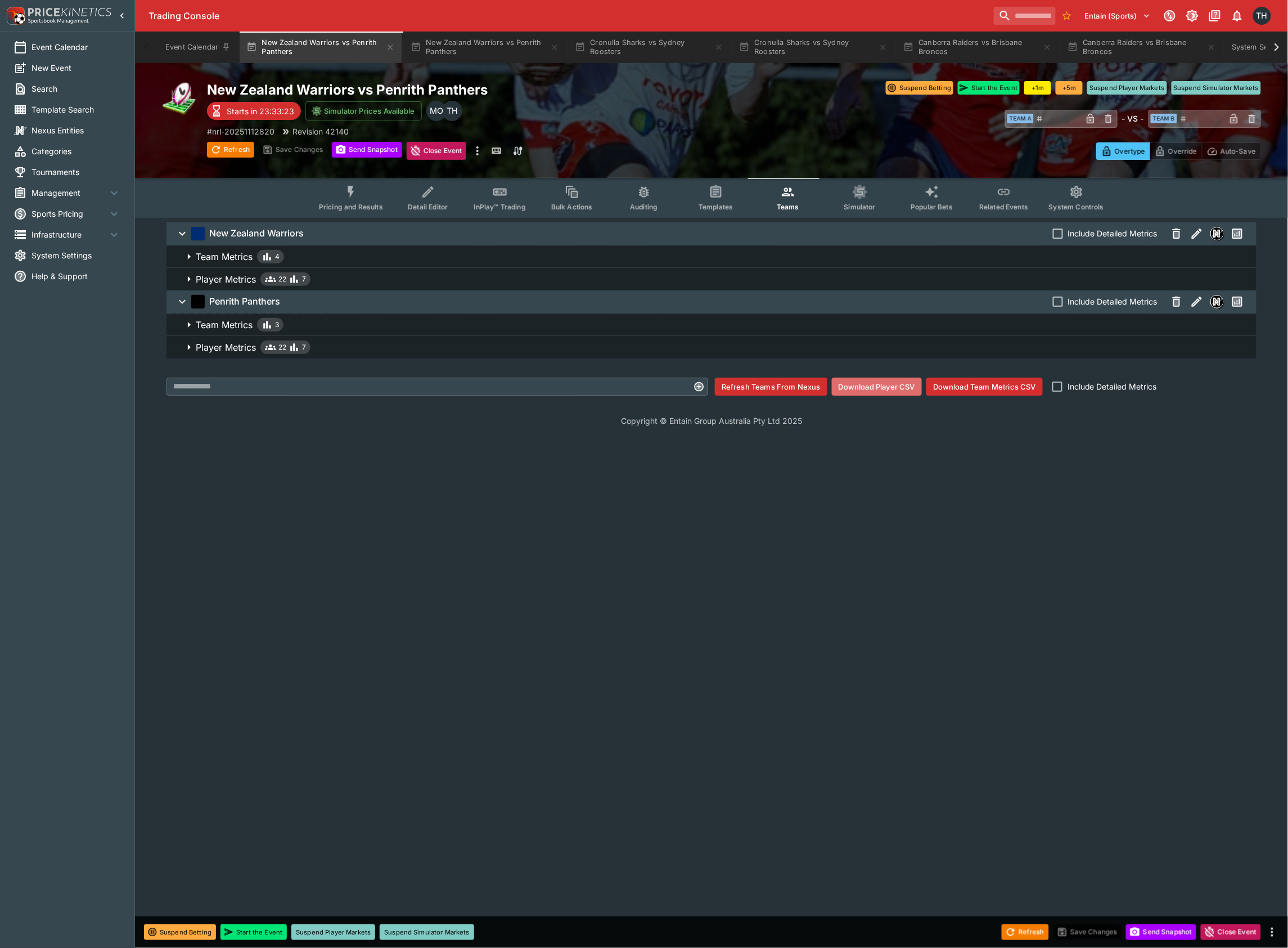
click at [876, 385] on button "Download Player CSV" at bounding box center [877, 387] width 90 height 18
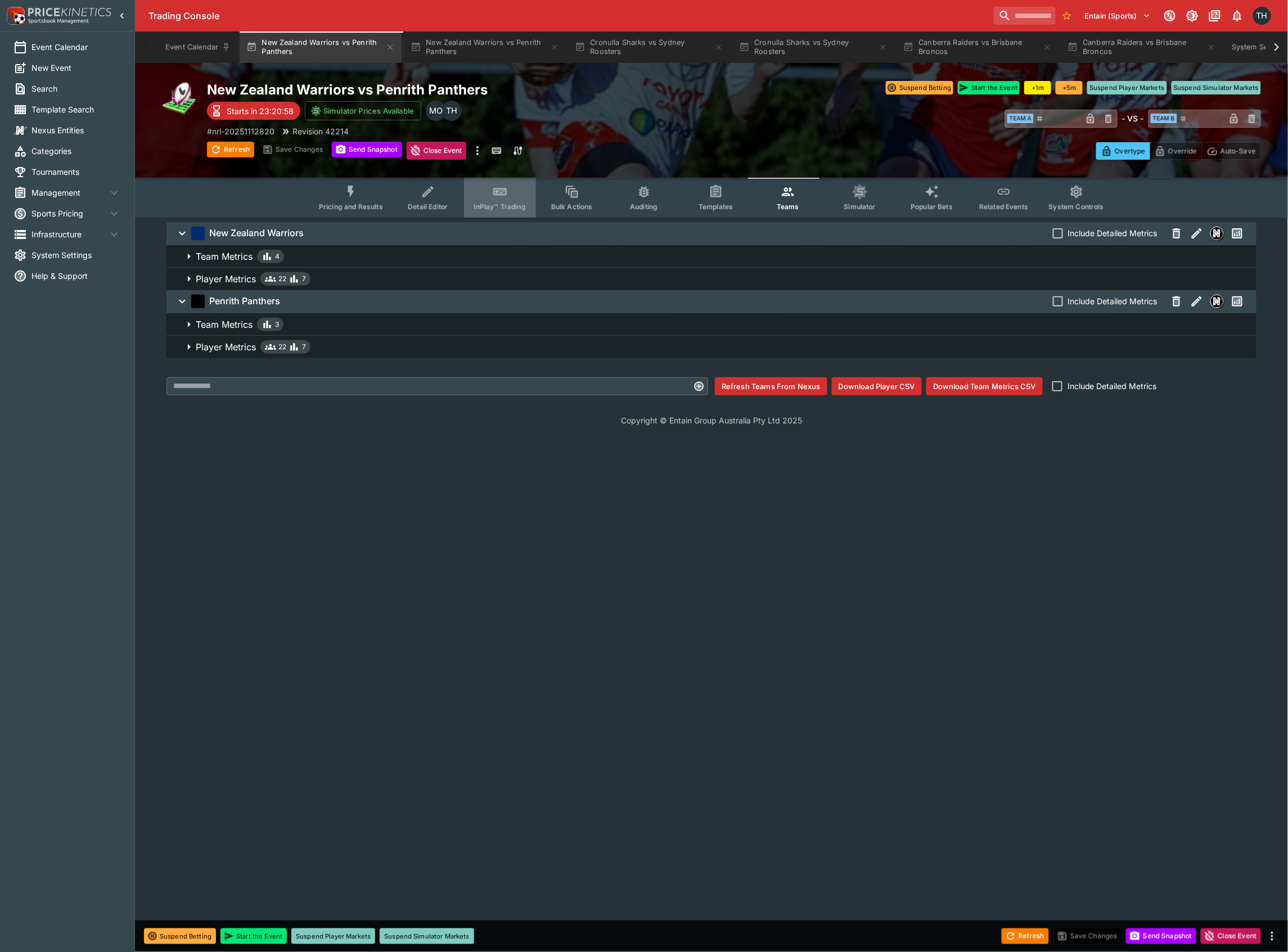
click at [511, 197] on button "InPlay™ Trading" at bounding box center [500, 197] width 72 height 40
